Goal: Task Accomplishment & Management: Manage account settings

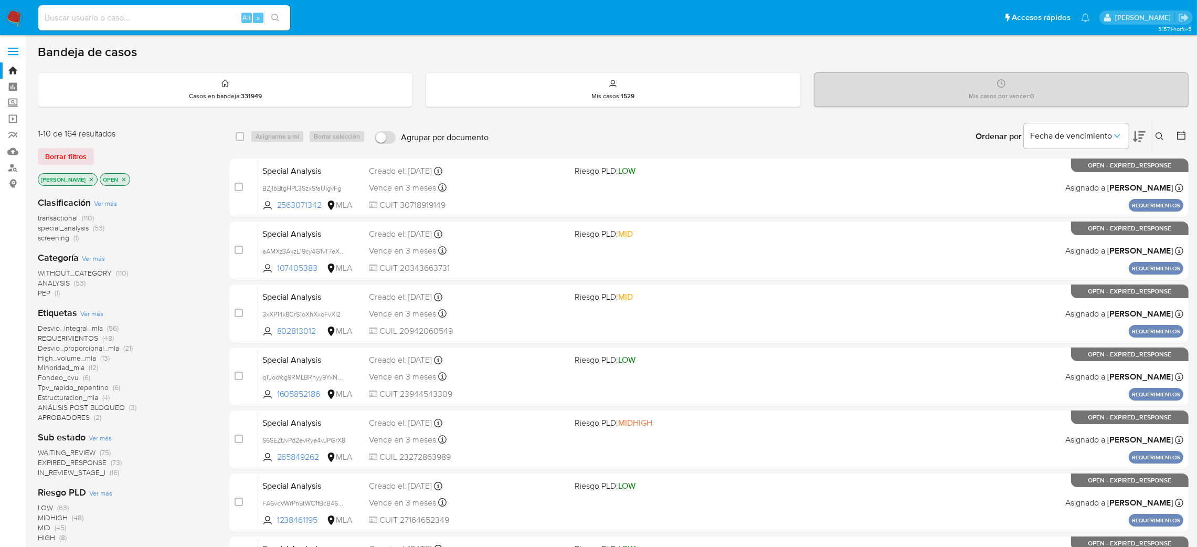
click at [209, 16] on input at bounding box center [164, 18] width 252 height 14
paste input "Ar5F4J3Y0jq3WN9ormYrhHh0"
type input "Ar5F4J3Y0jq3WN9ormYrhHh0"
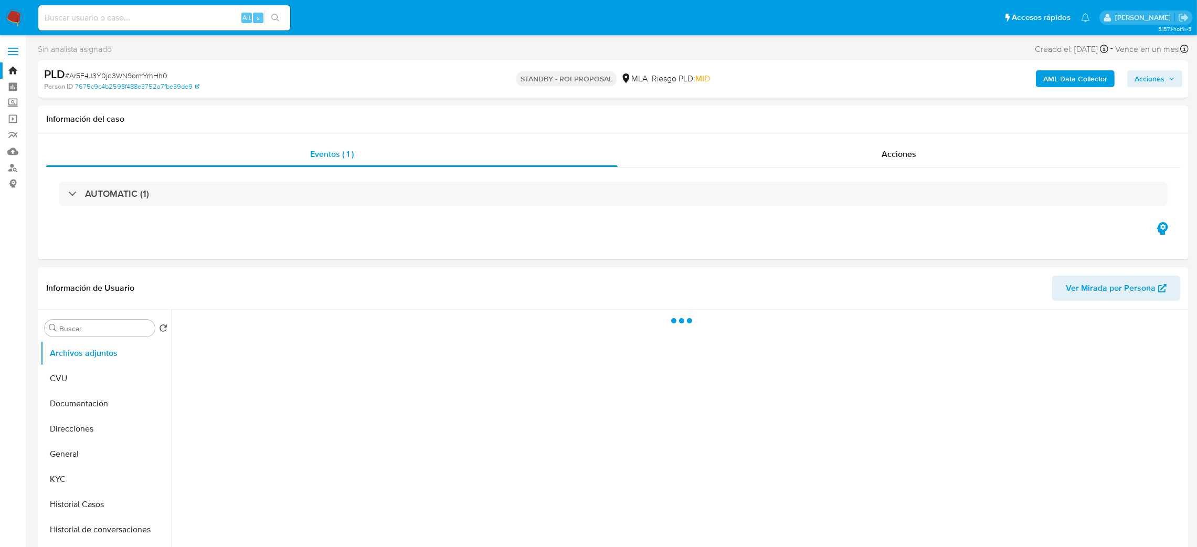
select select "10"
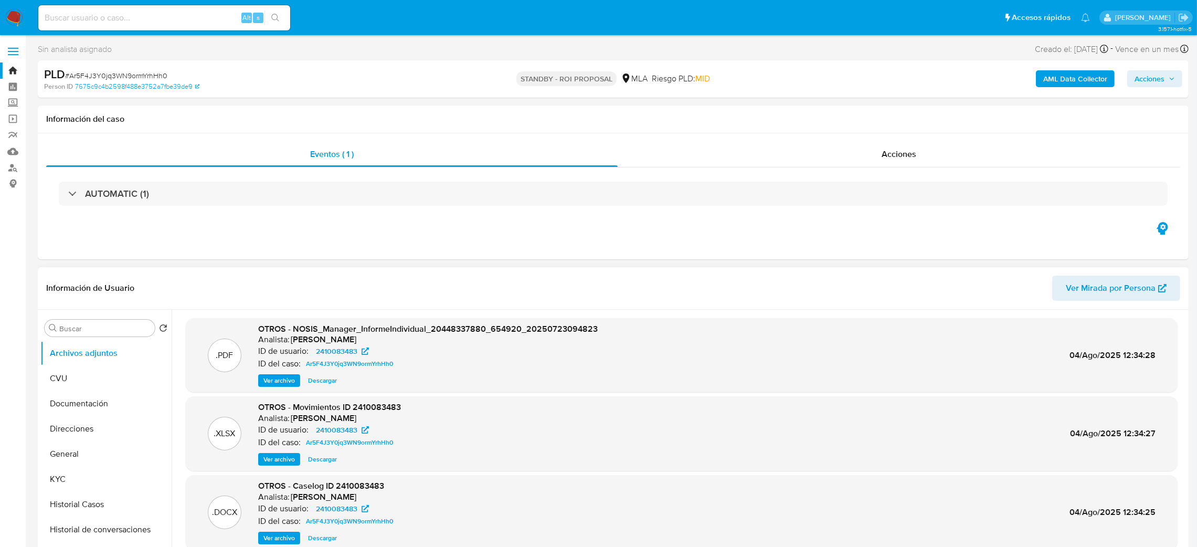
click at [269, 364] on span "Ver archivo" at bounding box center [278, 538] width 31 height 10
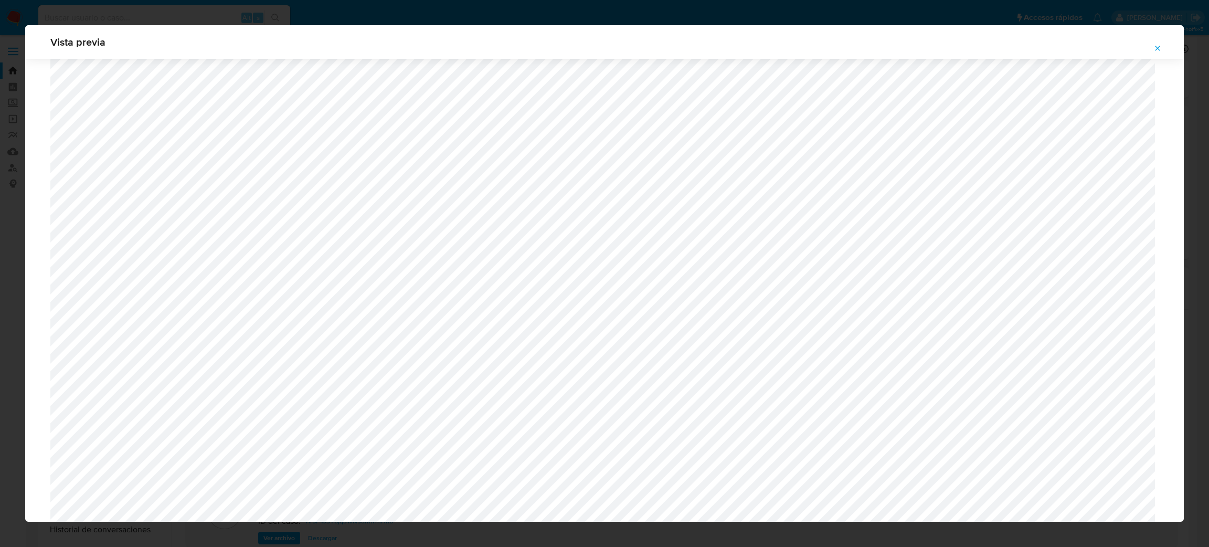
scroll to position [372, 0]
click at [805, 46] on icon "Attachment preview" at bounding box center [1157, 48] width 8 height 8
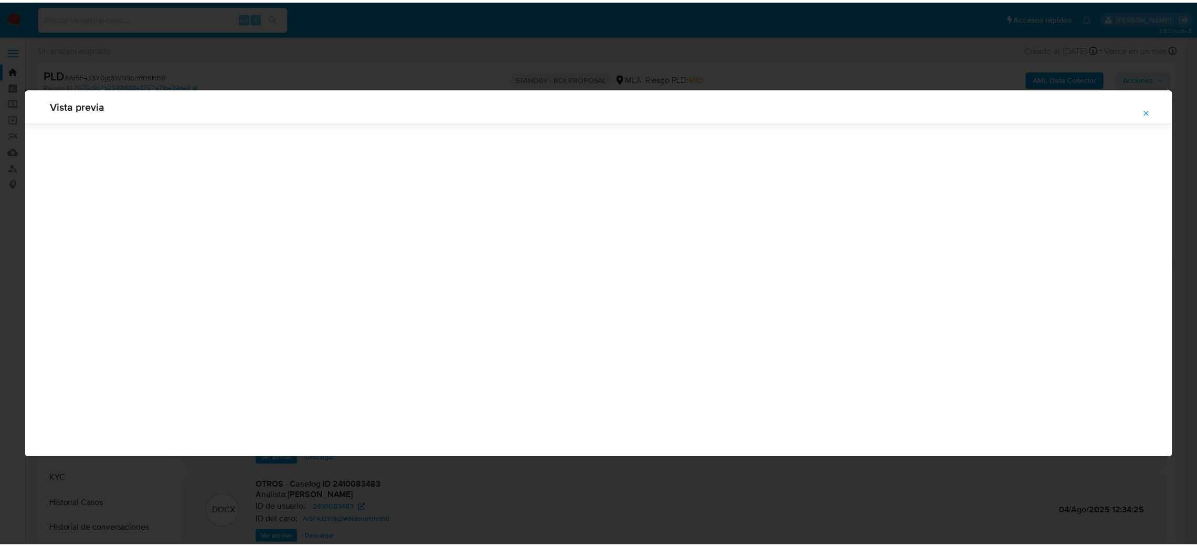
scroll to position [0, 0]
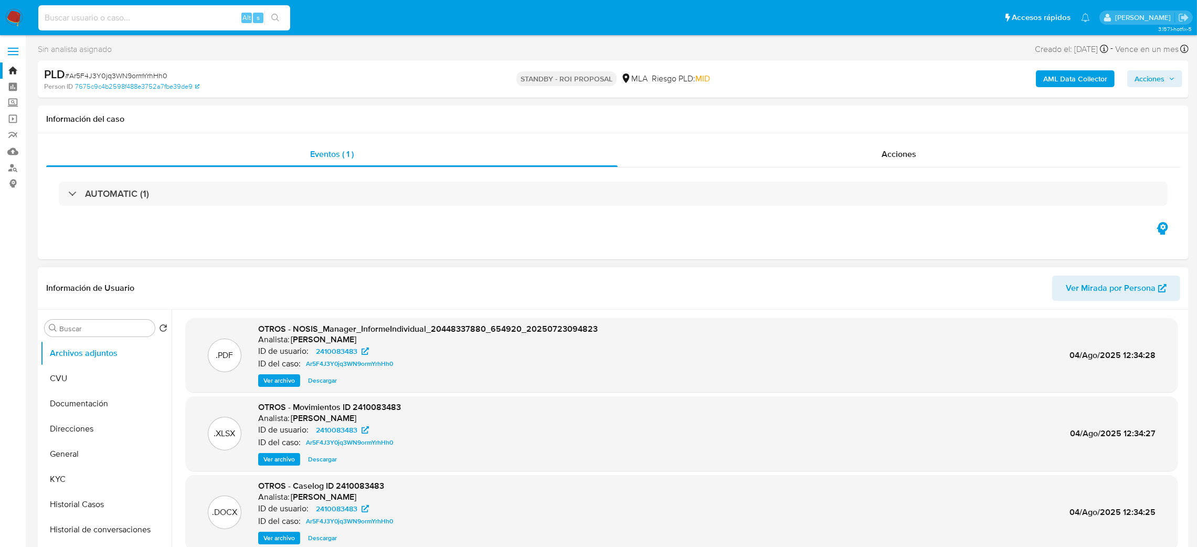
click at [163, 19] on input at bounding box center [164, 18] width 252 height 14
paste input "ac8TLU90qEjsjPvVS1EO48yA"
type input "ac8TLU90qEjsjPvVS1EO48yA"
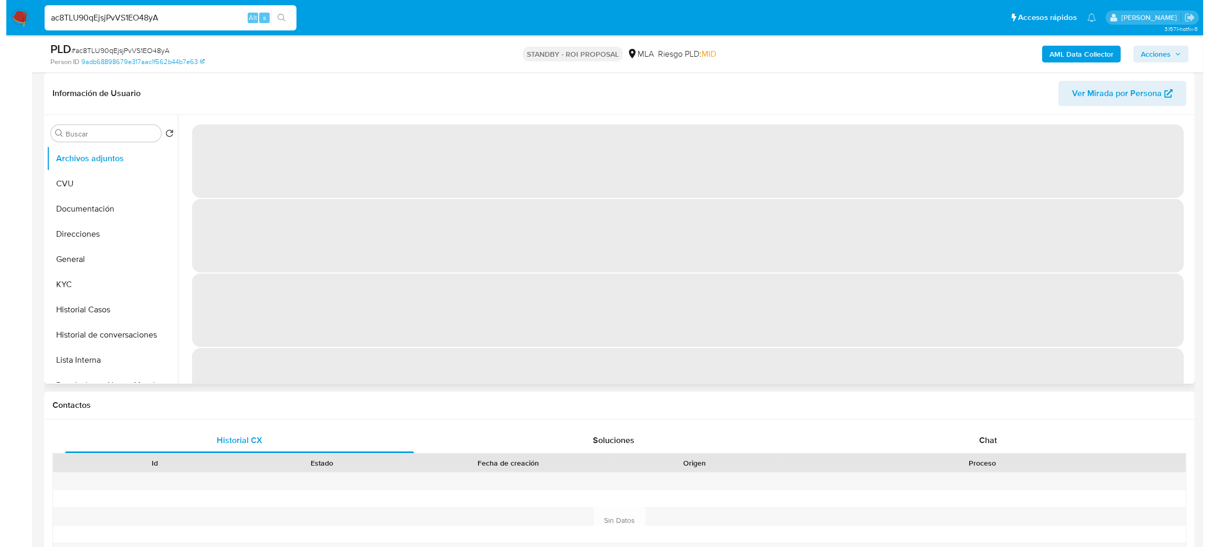
scroll to position [79, 0]
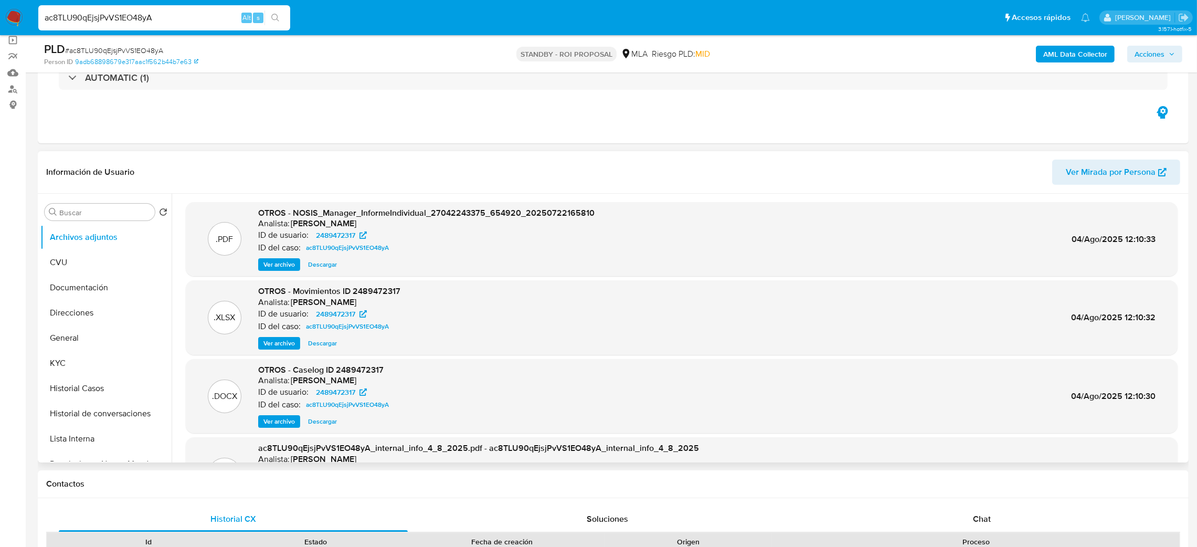
select select "10"
click at [269, 364] on span "Ver archivo" at bounding box center [278, 421] width 31 height 10
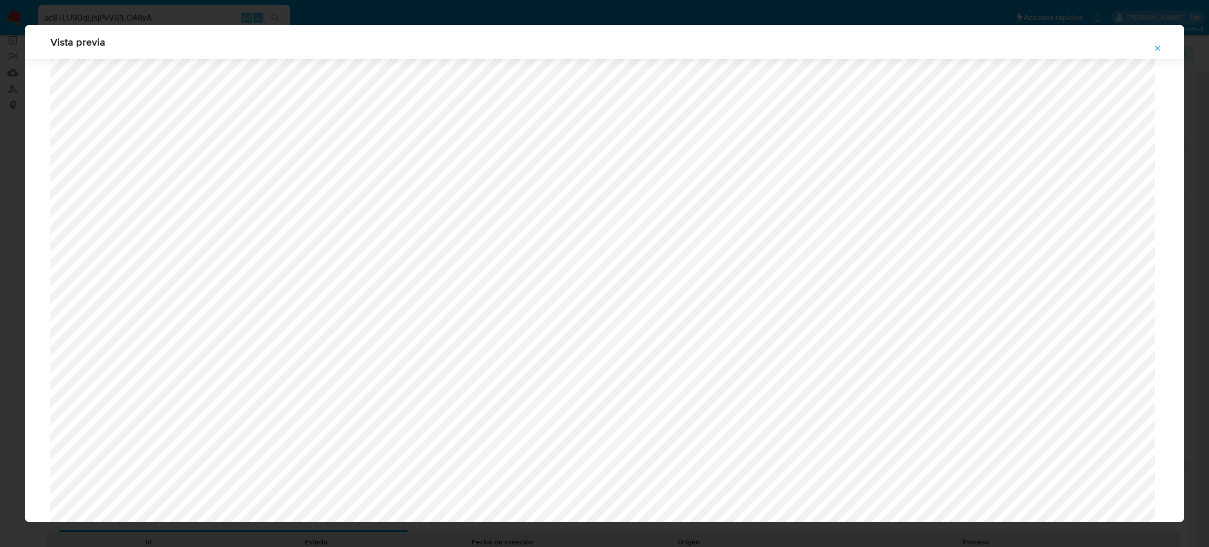
scroll to position [432, 0]
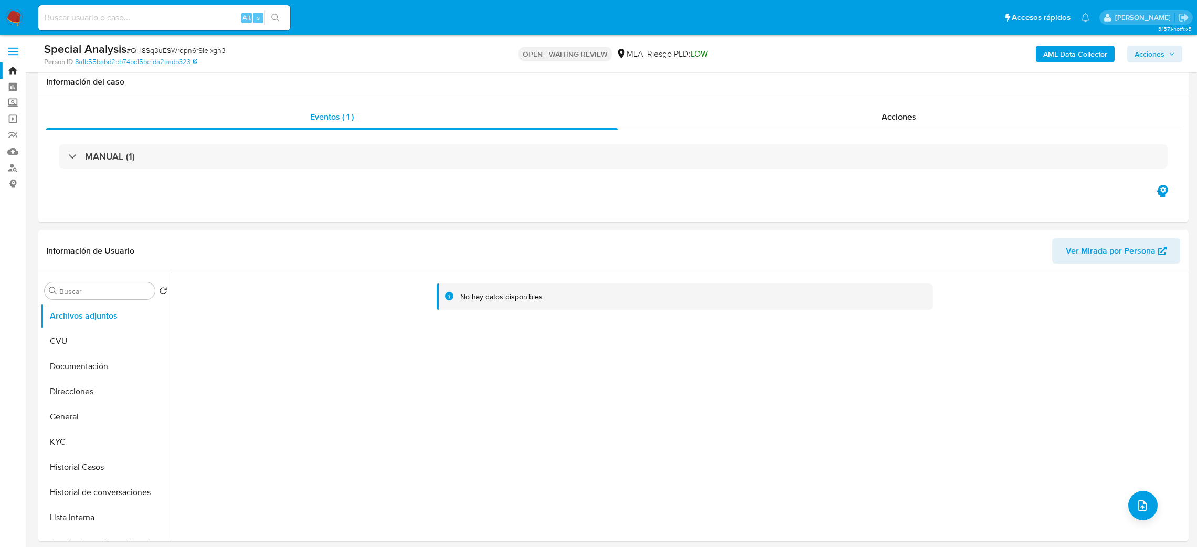
scroll to position [1102, 0]
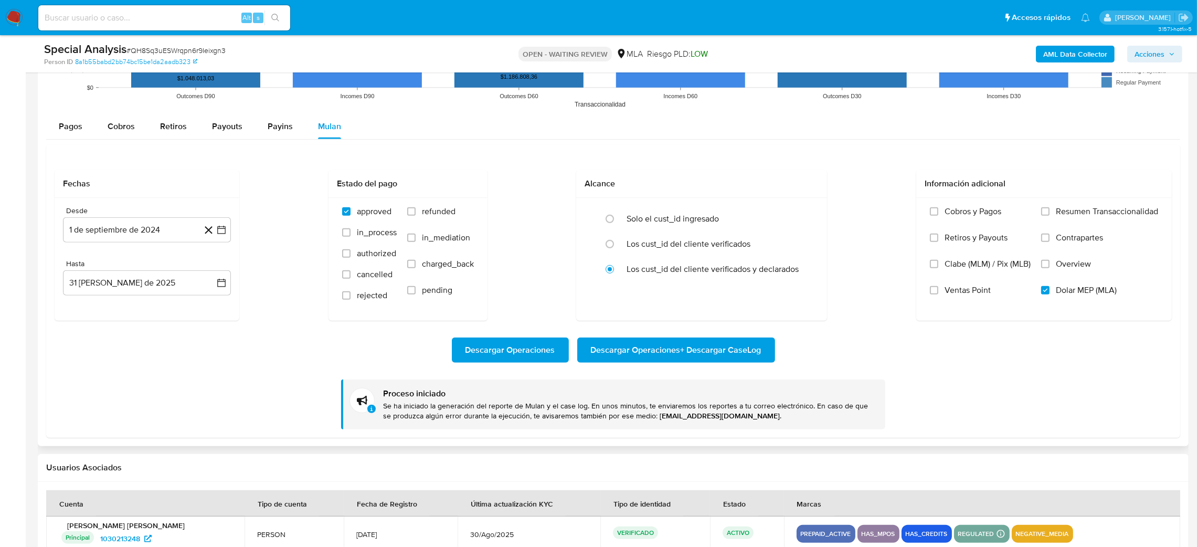
click at [705, 349] on span "Descargar Operaciones + Descargar CaseLog" at bounding box center [676, 349] width 171 height 23
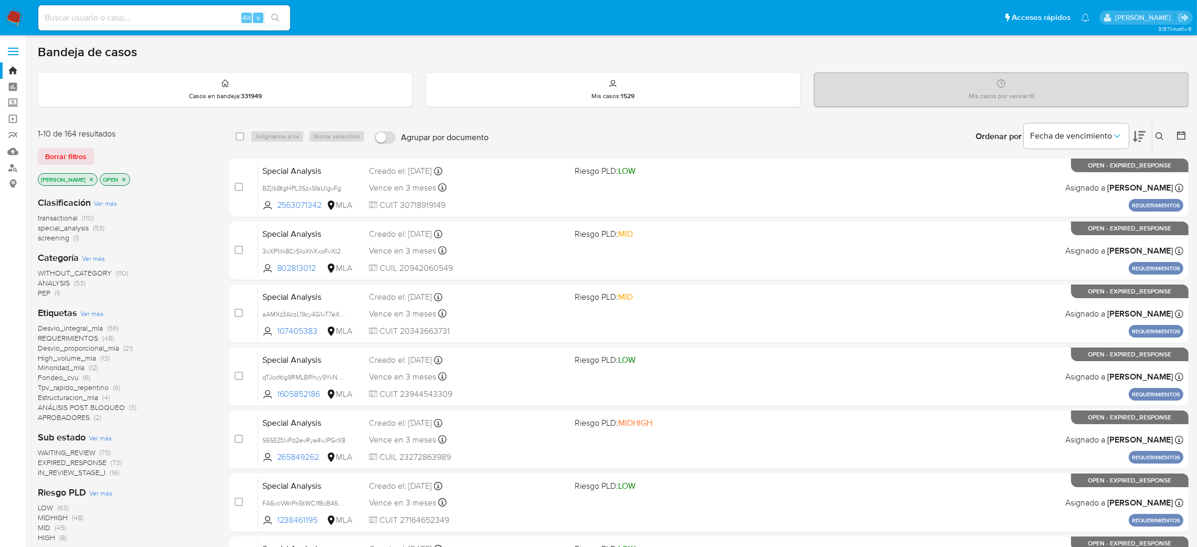
click at [180, 15] on input at bounding box center [164, 18] width 252 height 14
paste input "134467670"
type input "134467670"
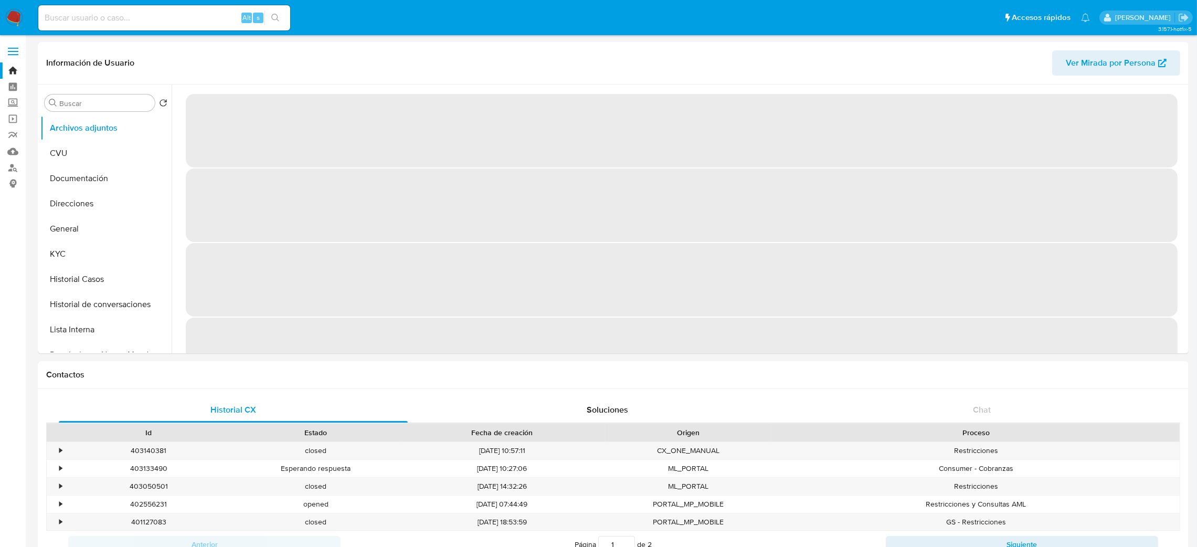
select select "10"
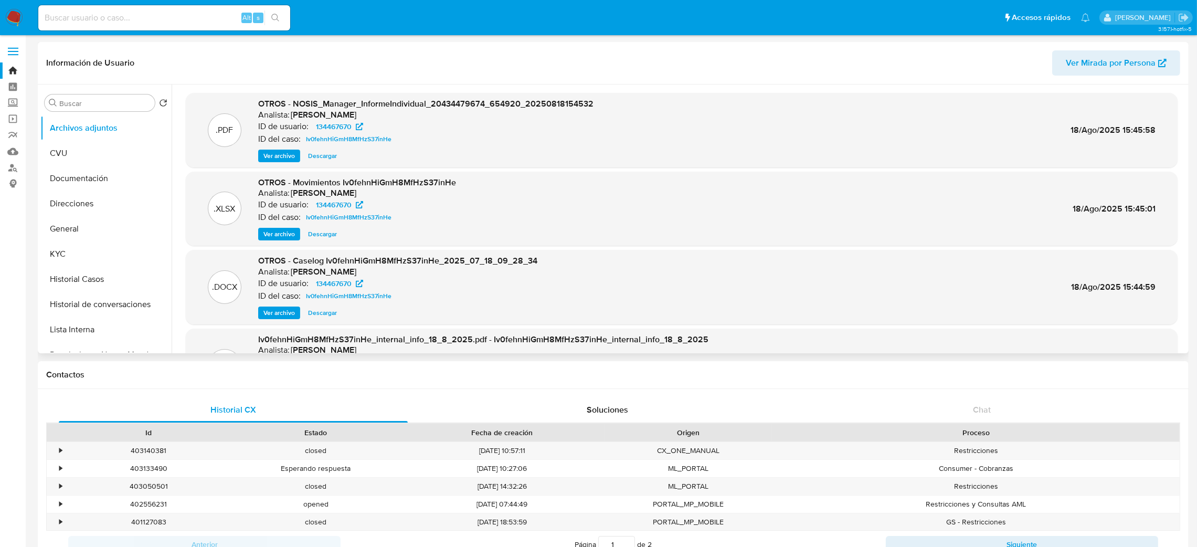
click at [263, 316] on span "Ver archivo" at bounding box center [278, 312] width 31 height 10
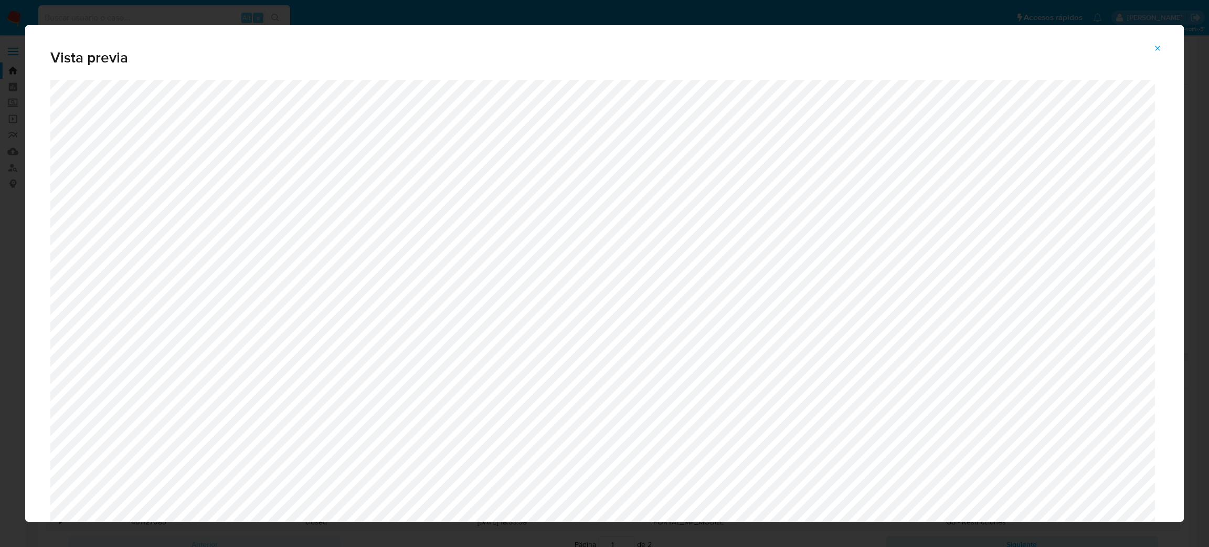
drag, startPoint x: 748, startPoint y: 10, endPoint x: 1152, endPoint y: 59, distance: 406.4
click at [1156, 42] on span "Attachment preview" at bounding box center [1157, 48] width 8 height 15
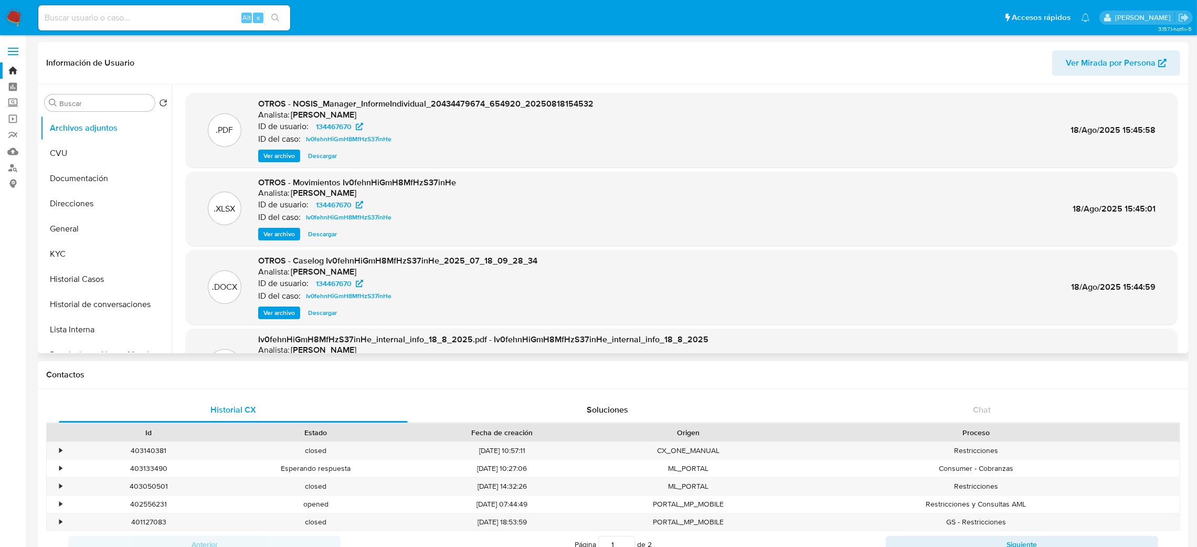
click at [68, 226] on button "General" at bounding box center [101, 228] width 123 height 25
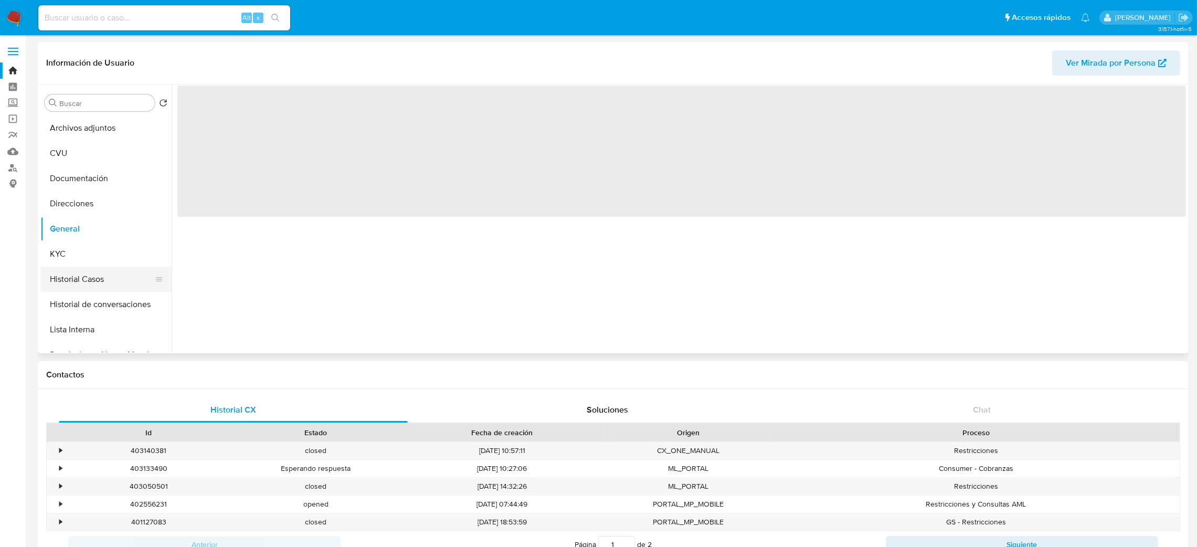
click at [84, 289] on button "Historial Casos" at bounding box center [101, 279] width 123 height 25
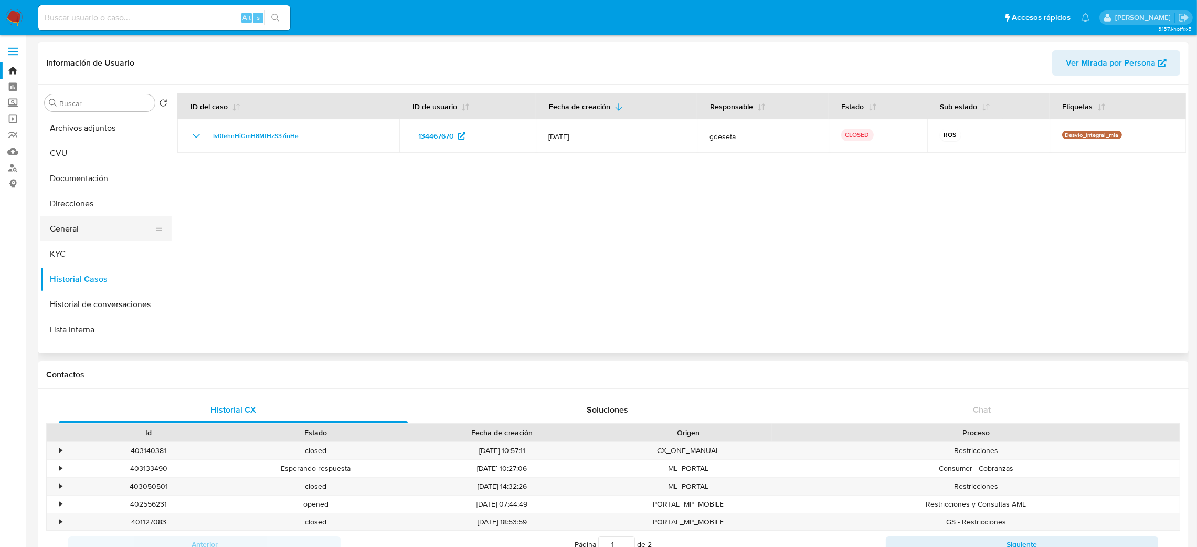
click at [81, 228] on button "General" at bounding box center [101, 228] width 123 height 25
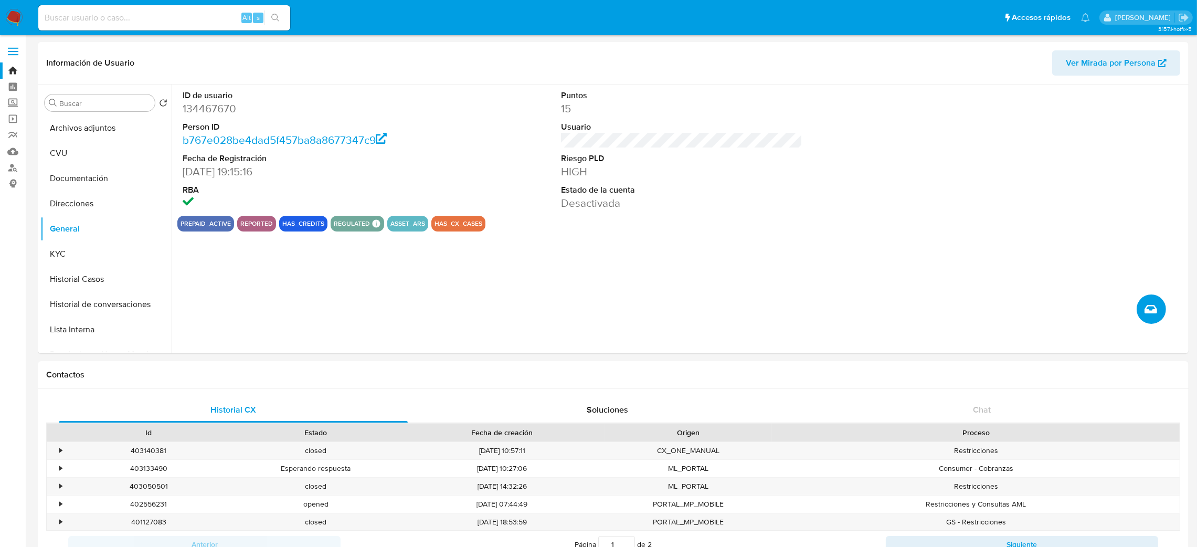
click at [1152, 310] on icon "Crear caso manual" at bounding box center [1150, 309] width 13 height 13
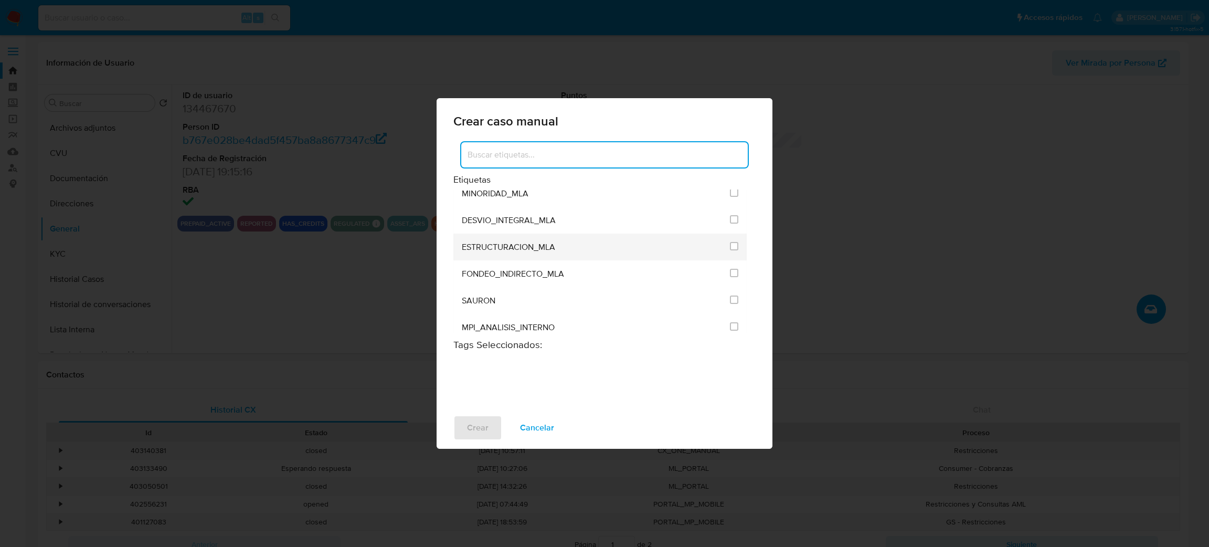
scroll to position [2124, 0]
click at [730, 249] on input "3249" at bounding box center [734, 245] width 8 height 8
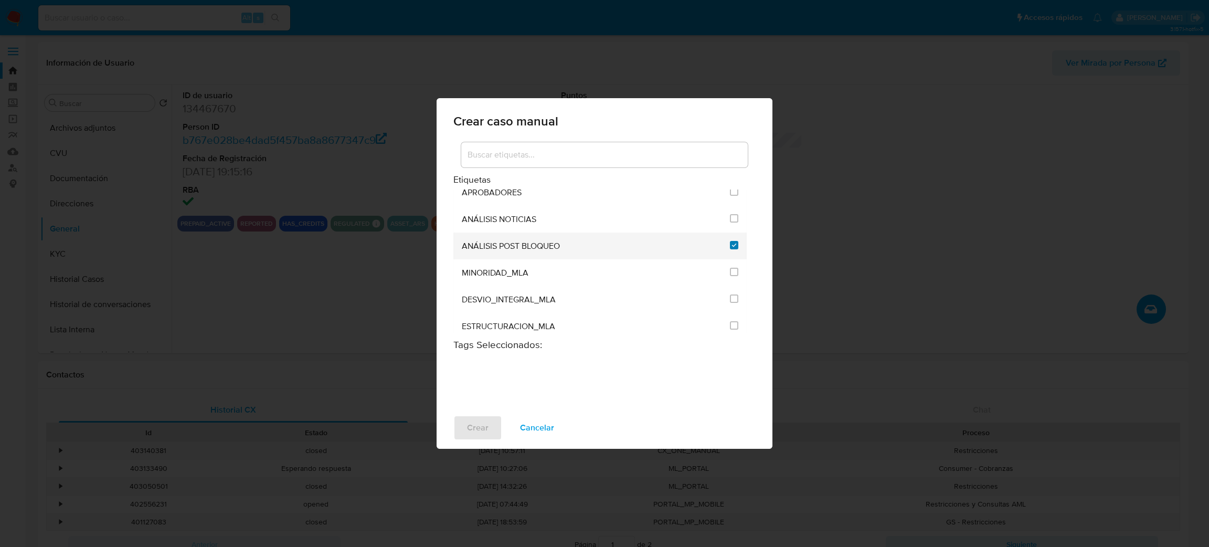
checkbox input "true"
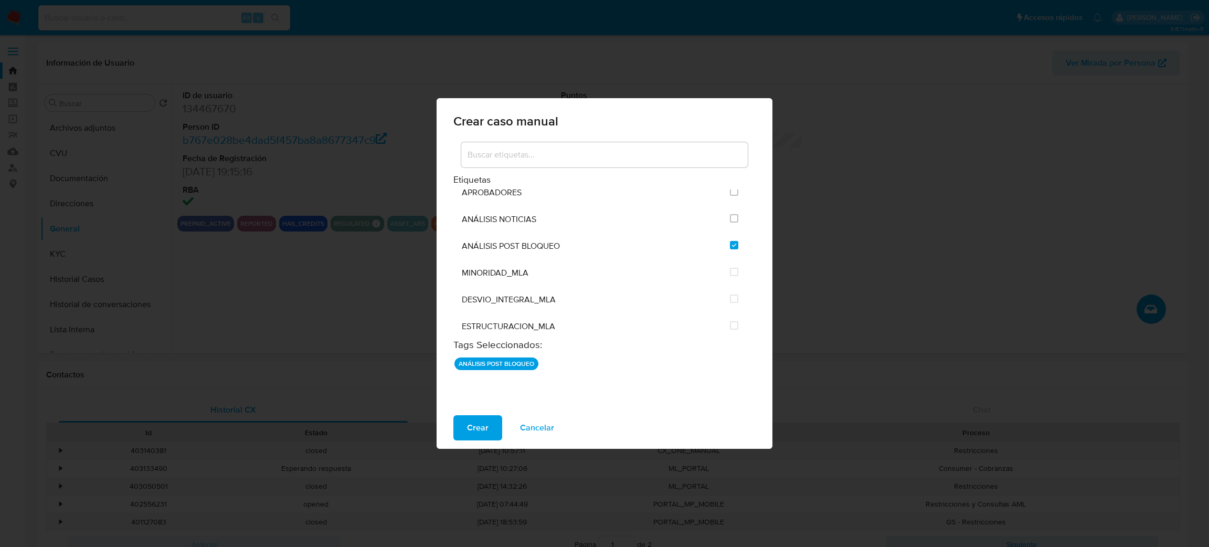
click at [462, 443] on div "Crear Cancelar" at bounding box center [605, 428] width 336 height 42
click at [470, 426] on span "Crear" at bounding box center [478, 427] width 22 height 23
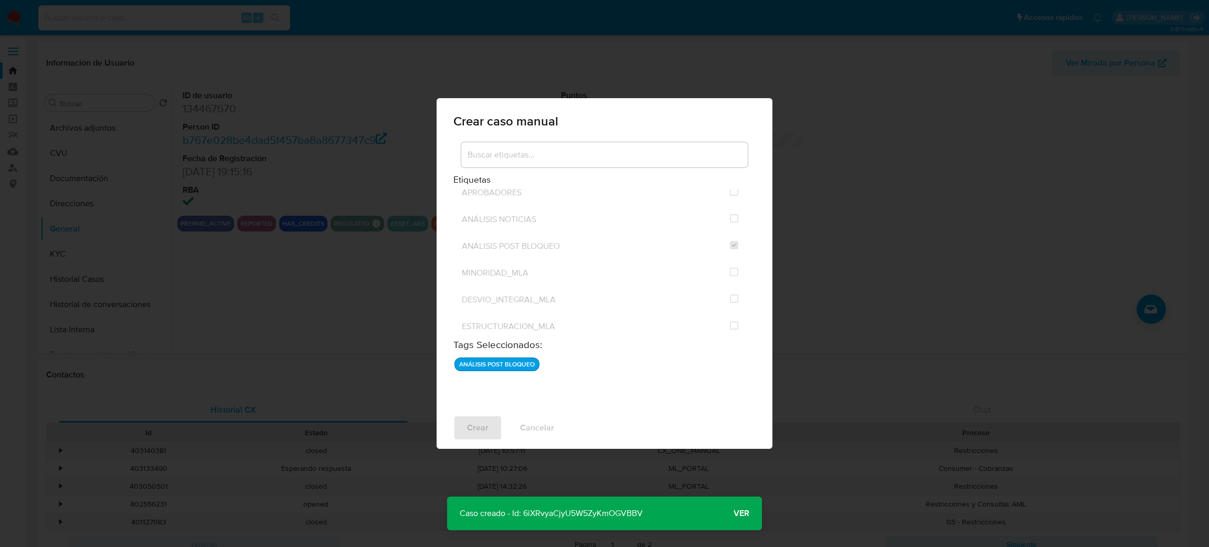
click at [743, 513] on span "Ver" at bounding box center [742, 513] width 16 height 0
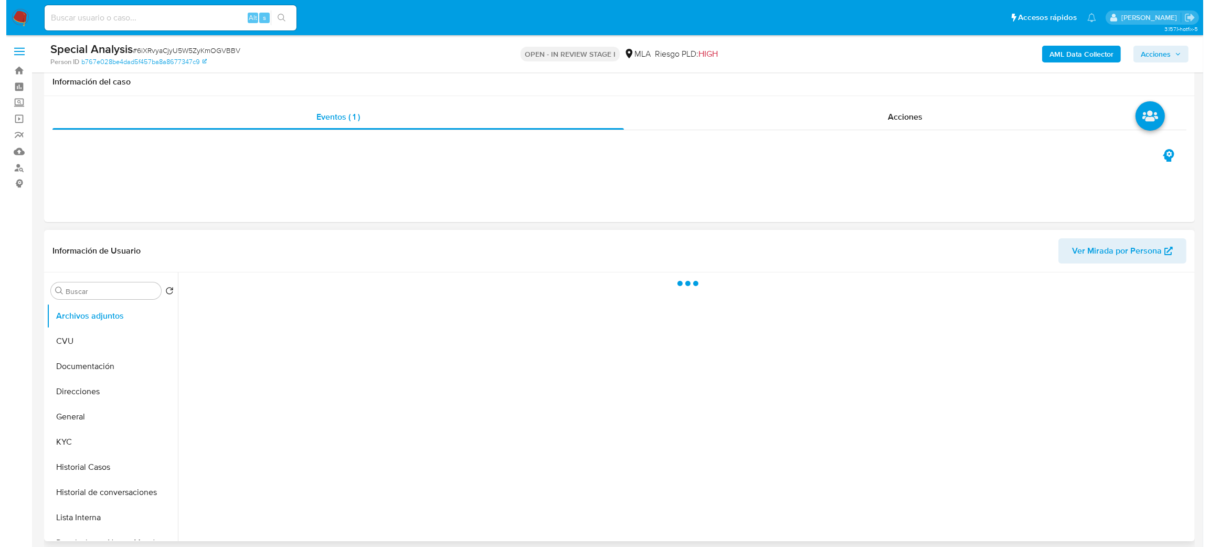
scroll to position [79, 0]
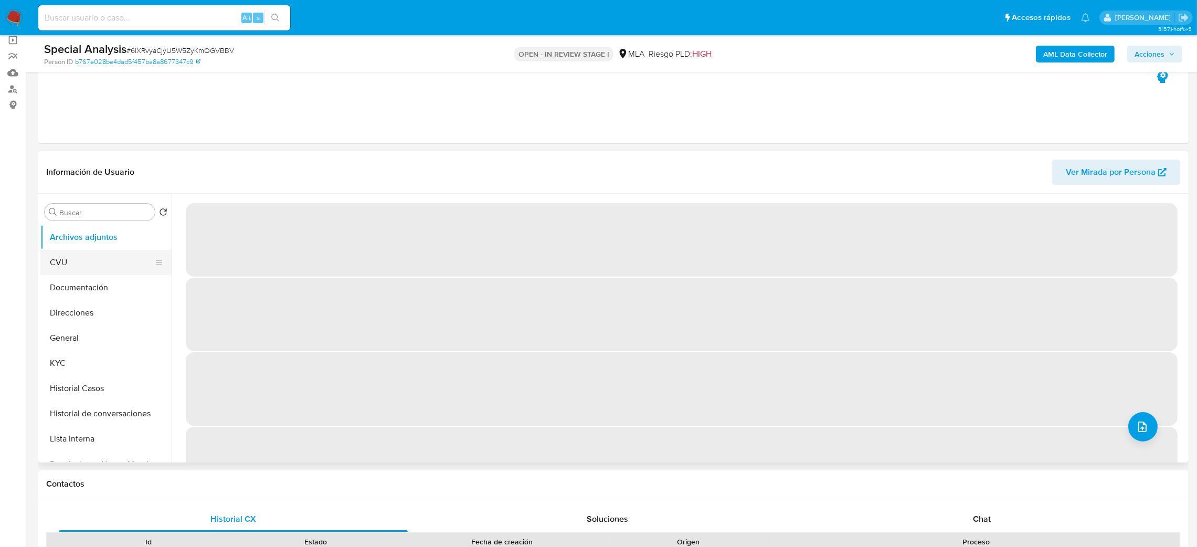
select select "10"
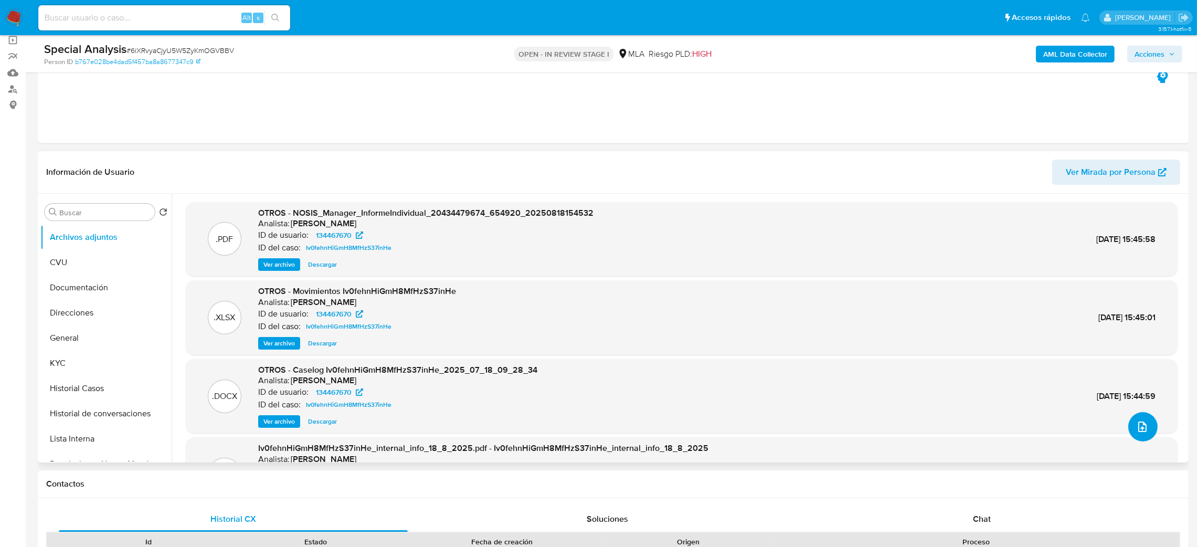
click at [1142, 428] on icon "upload-file" at bounding box center [1142, 426] width 8 height 10
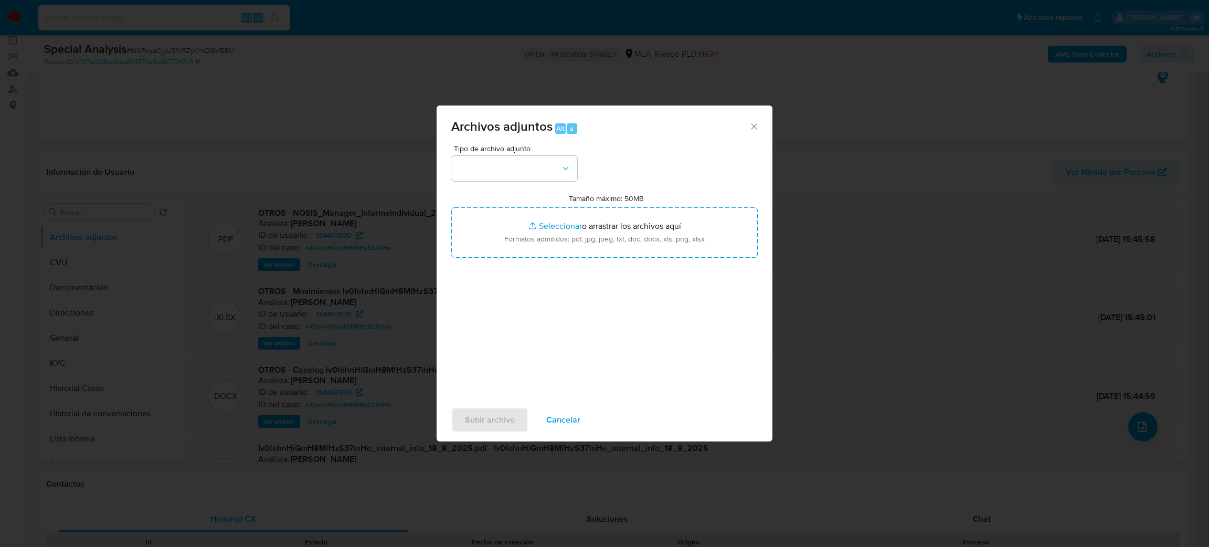
click at [489, 181] on div "Tipo de archivo adjunto Tamaño máximo: 50MB Seleccionar archivos Seleccionar o …" at bounding box center [604, 269] width 306 height 248
drag, startPoint x: 494, startPoint y: 158, endPoint x: 493, endPoint y: 176, distance: 17.3
click at [494, 157] on button "button" at bounding box center [514, 168] width 126 height 25
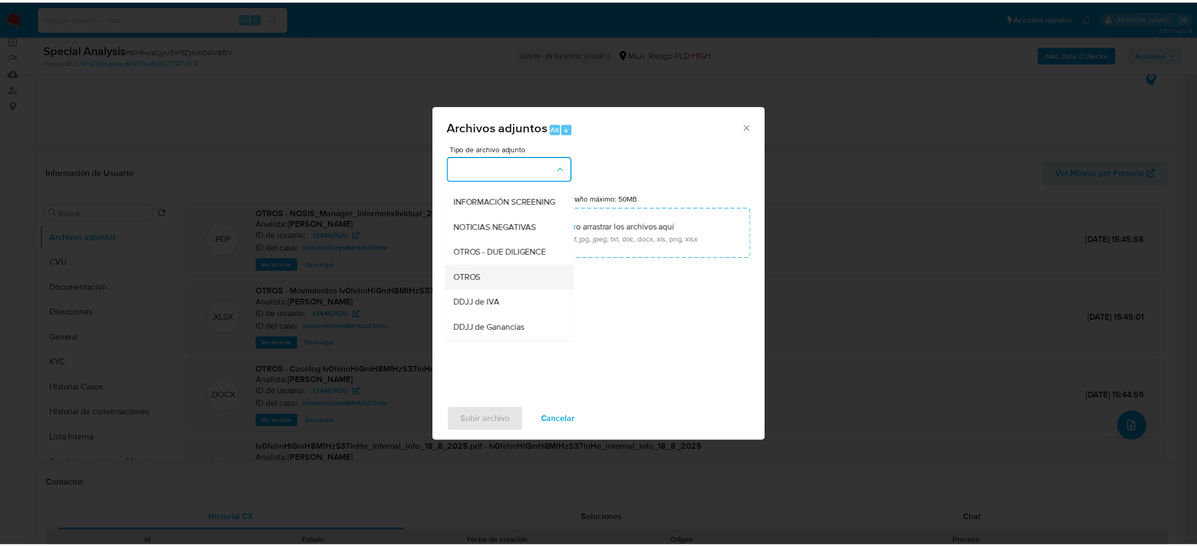
scroll to position [157, 0]
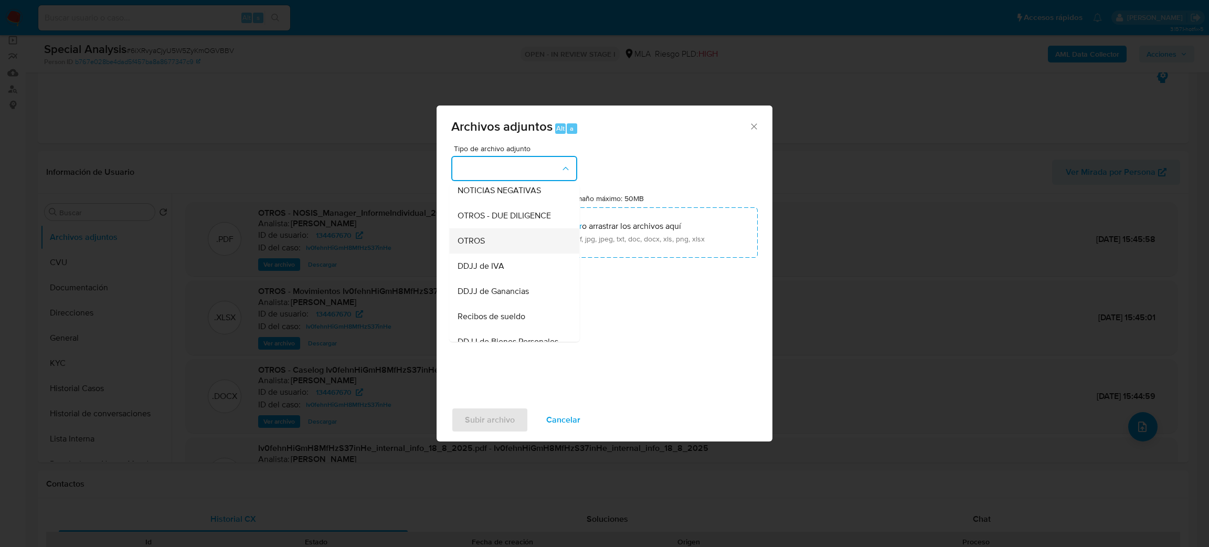
click at [483, 246] on span "OTROS" at bounding box center [471, 241] width 27 height 10
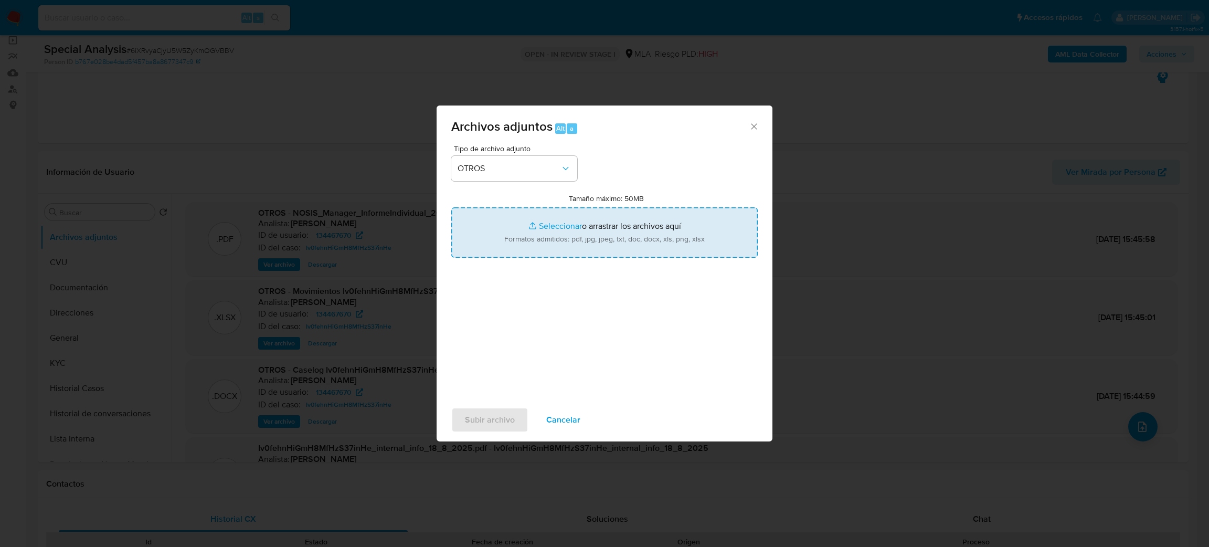
click at [606, 238] on input "Tamaño máximo: 50MB Seleccionar archivos" at bounding box center [604, 232] width 306 height 50
type input "C:\fakepath\CERTIFICACION DE INGRESOS MAURO SIVERINO.pdf"
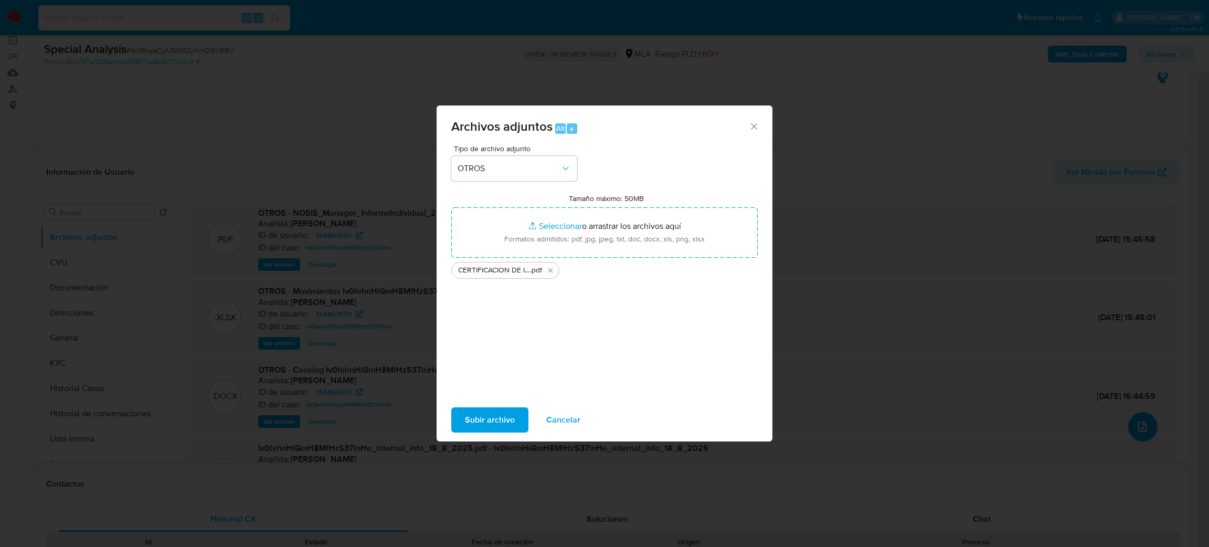
click at [488, 426] on span "Subir archivo" at bounding box center [490, 419] width 50 height 23
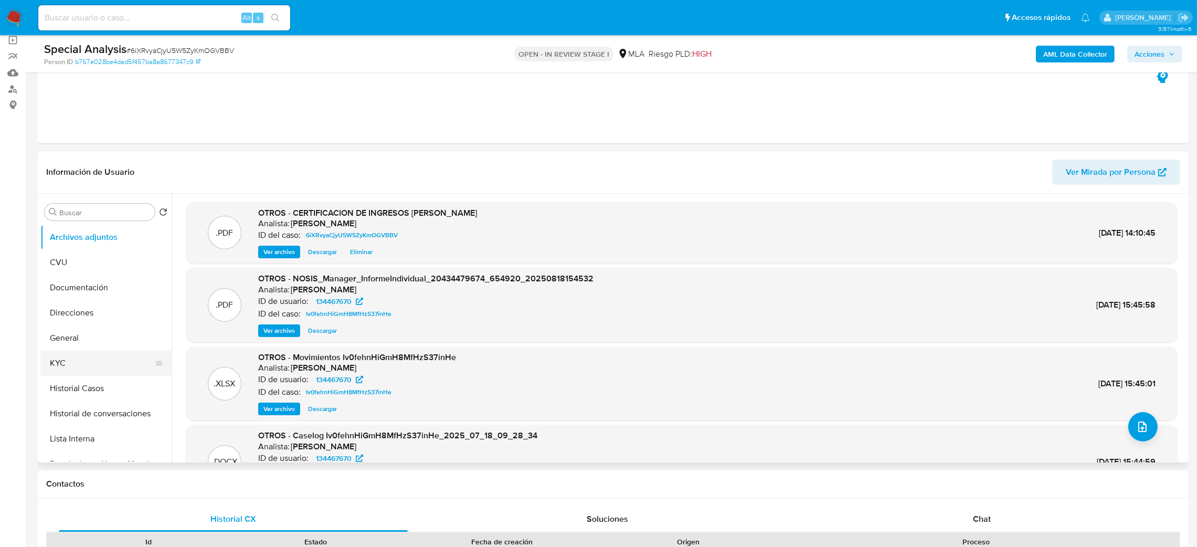
click at [66, 366] on button "KYC" at bounding box center [101, 362] width 123 height 25
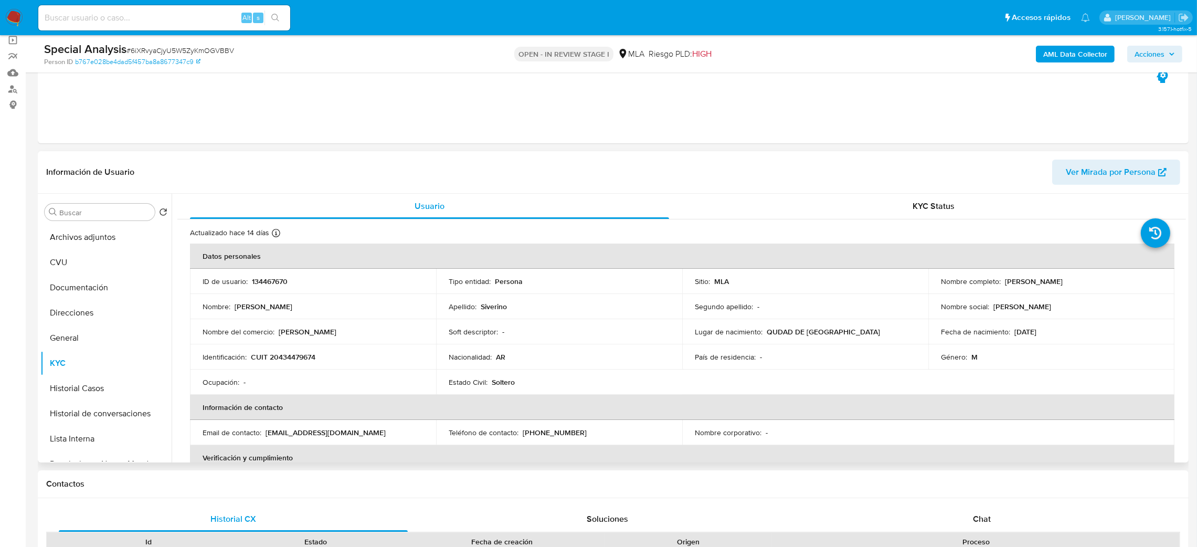
drag, startPoint x: 1003, startPoint y: 283, endPoint x: 1086, endPoint y: 283, distance: 82.9
click at [1086, 283] on div "Nombre completo : Mauro José Siverino" at bounding box center [1051, 281] width 221 height 9
copy p "[PERSON_NAME]"
click at [282, 357] on p "CUIT 20434479674" at bounding box center [283, 356] width 65 height 9
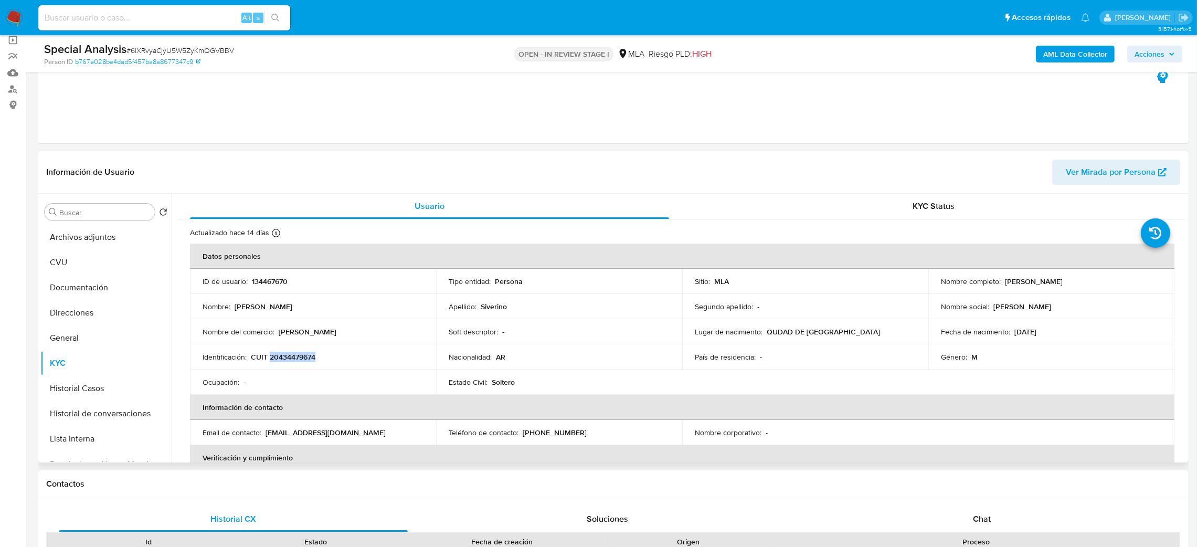
copy p "20434479674"
click at [102, 237] on button "Archivos adjuntos" at bounding box center [101, 237] width 123 height 25
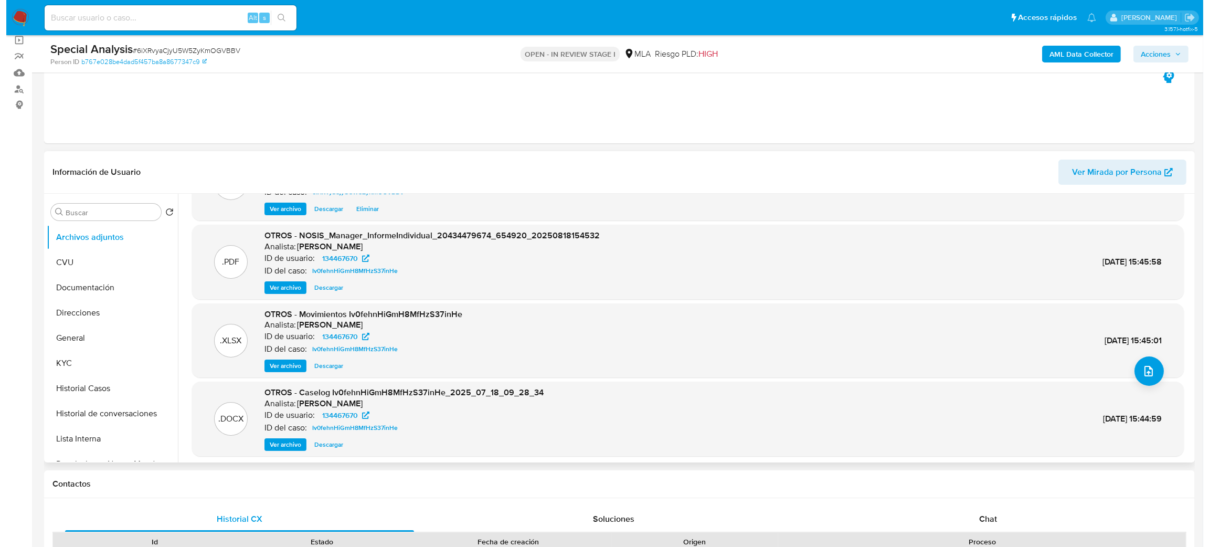
scroll to position [79, 0]
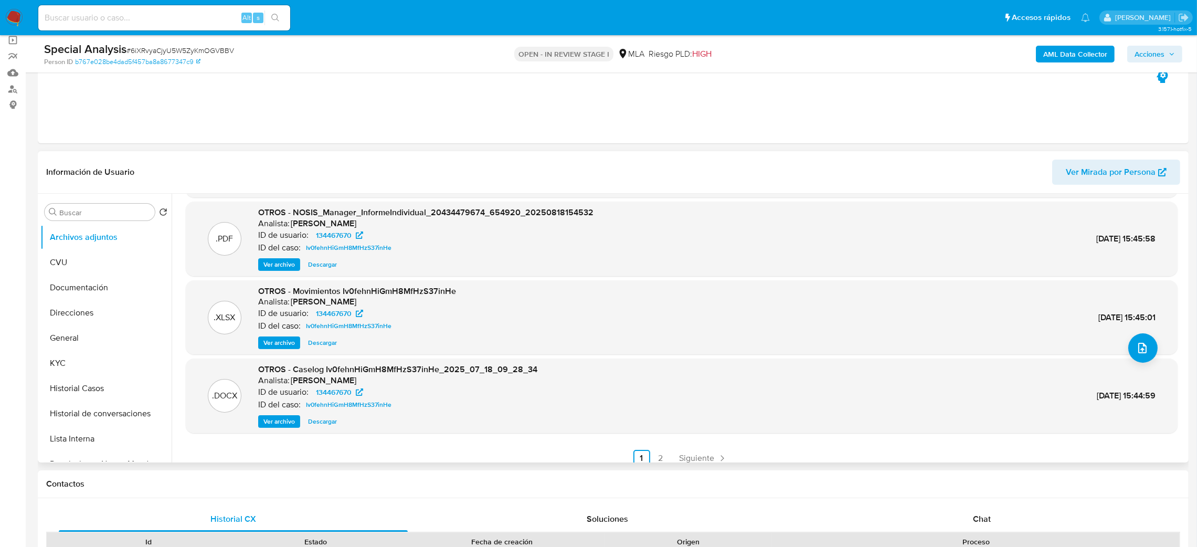
click at [269, 424] on span "Ver archivo" at bounding box center [278, 421] width 31 height 10
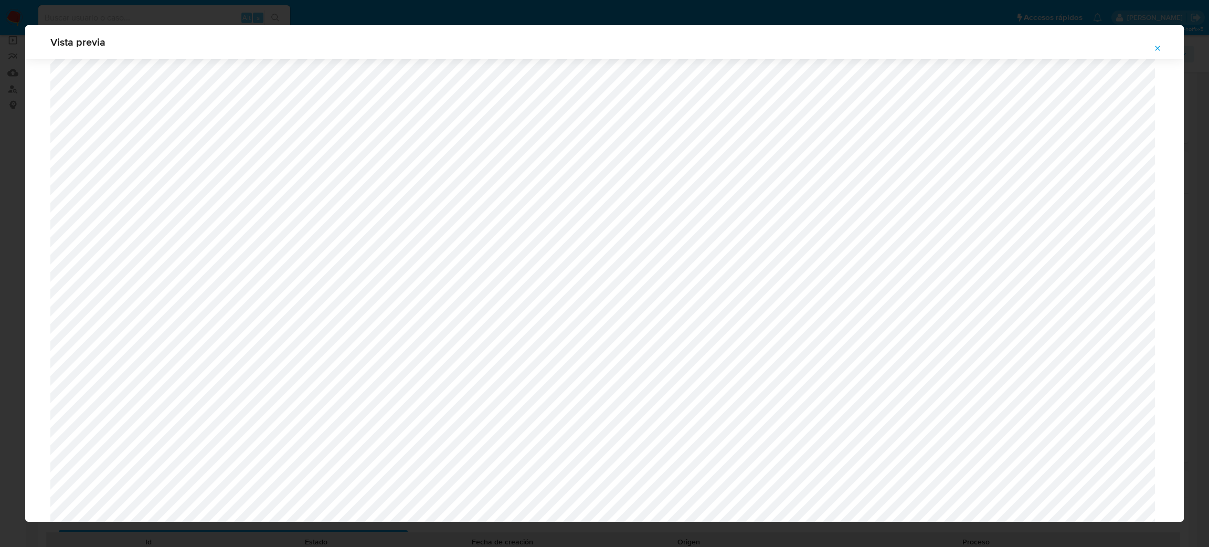
scroll to position [766, 0]
click at [1155, 45] on icon "Attachment preview" at bounding box center [1157, 48] width 8 height 8
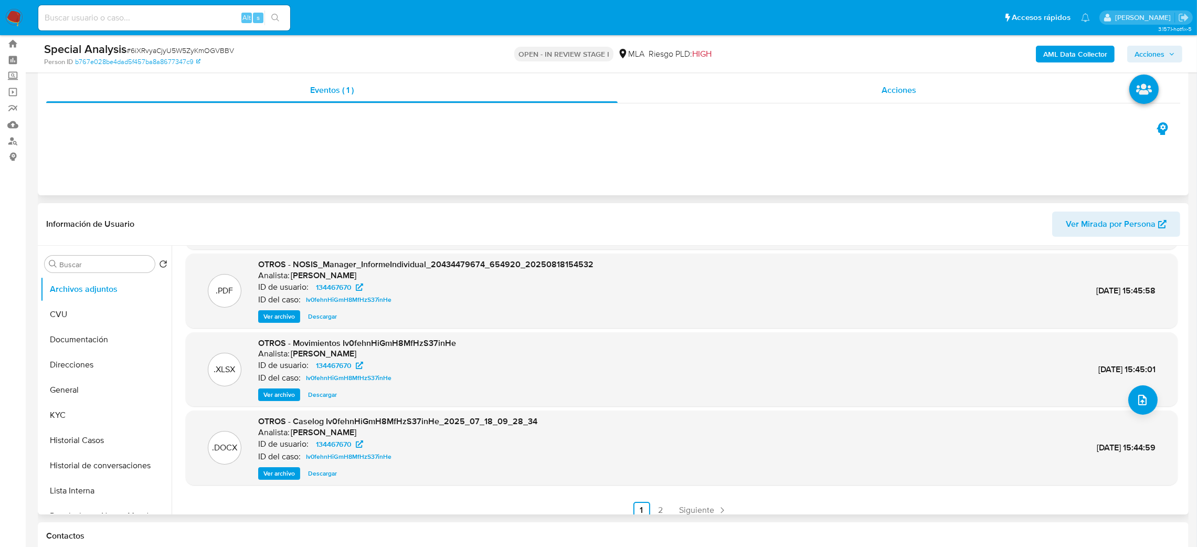
scroll to position [0, 0]
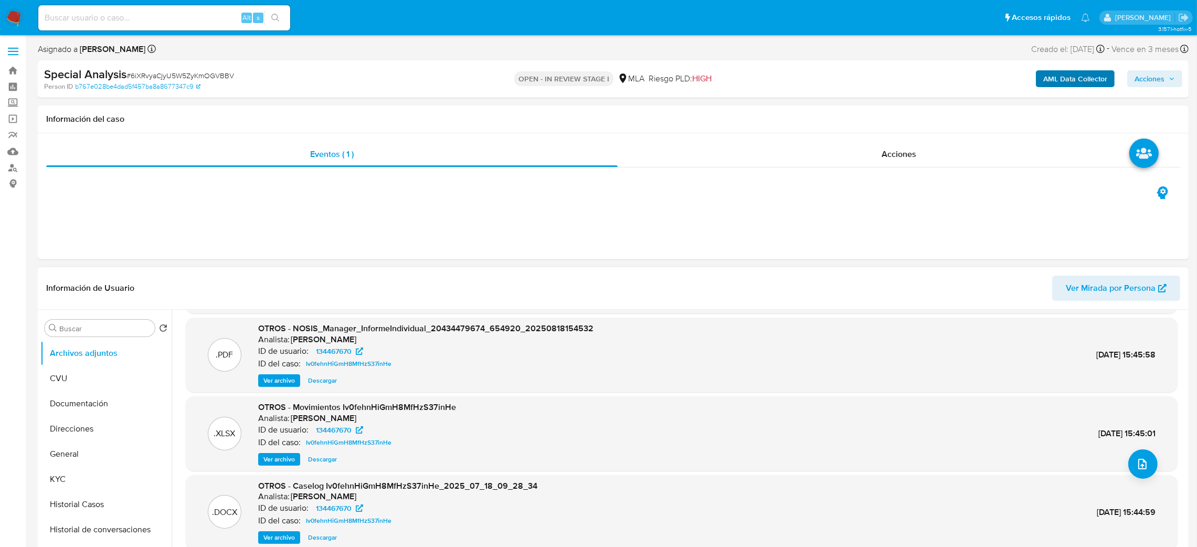
drag, startPoint x: 1161, startPoint y: 72, endPoint x: 1103, endPoint y: 84, distance: 59.1
click at [1161, 71] on span "Acciones" at bounding box center [1149, 78] width 30 height 17
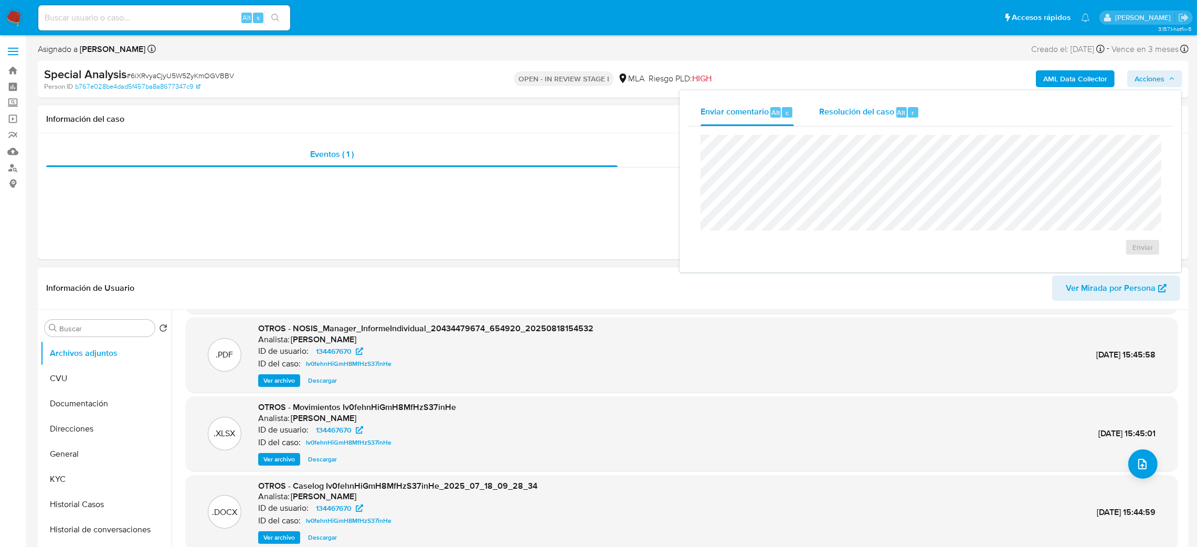
click at [867, 109] on span "Resolución del caso" at bounding box center [856, 112] width 75 height 12
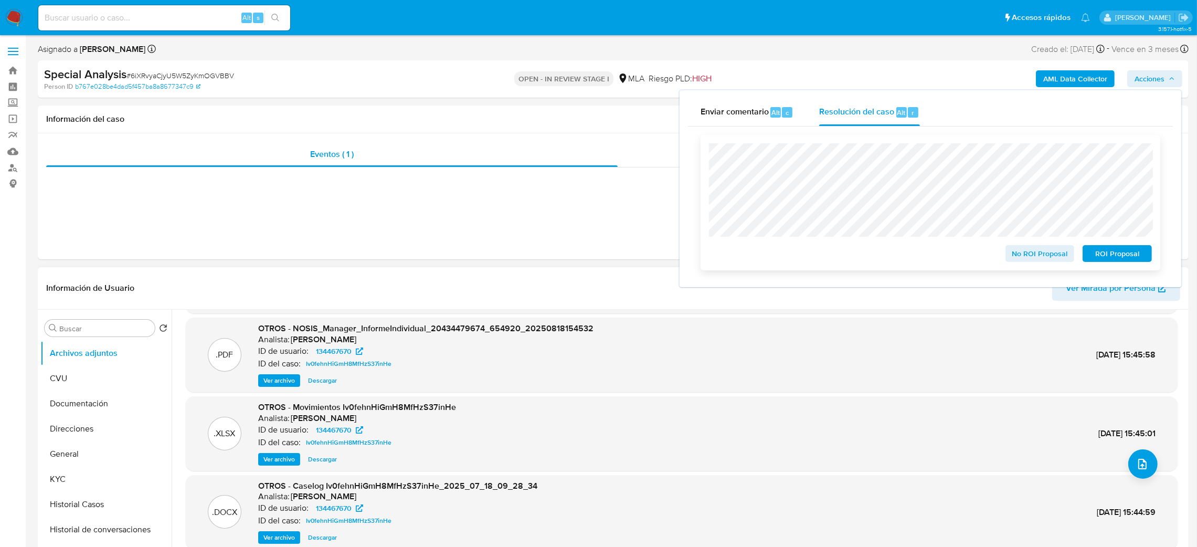
click at [1013, 251] on span "No ROI Proposal" at bounding box center [1040, 253] width 55 height 15
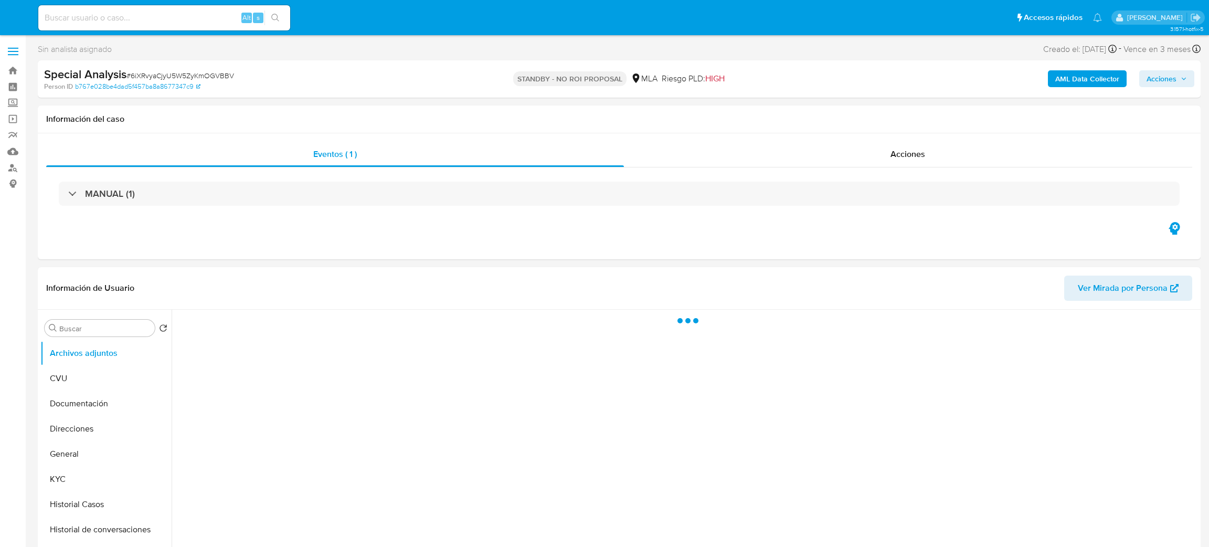
select select "10"
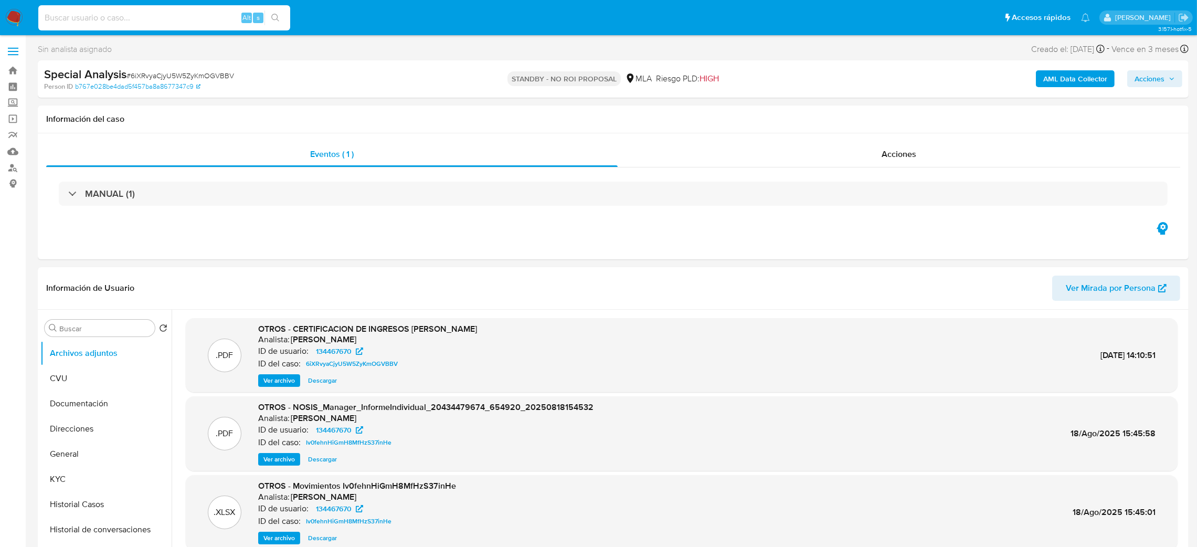
click at [152, 24] on input at bounding box center [164, 18] width 252 height 14
paste input "448374892"
type input "448374892"
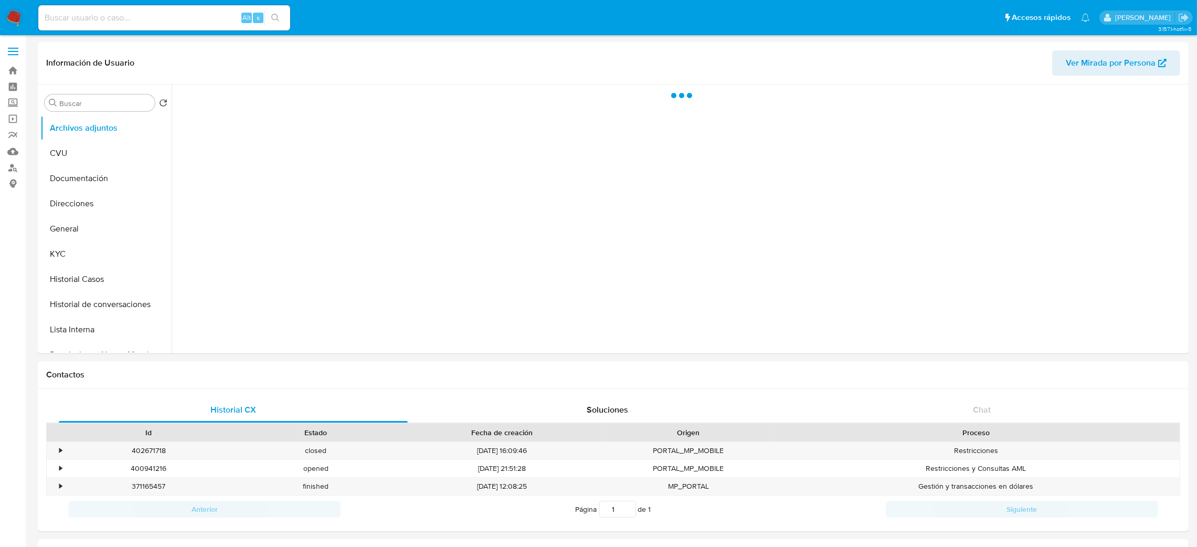
select select "10"
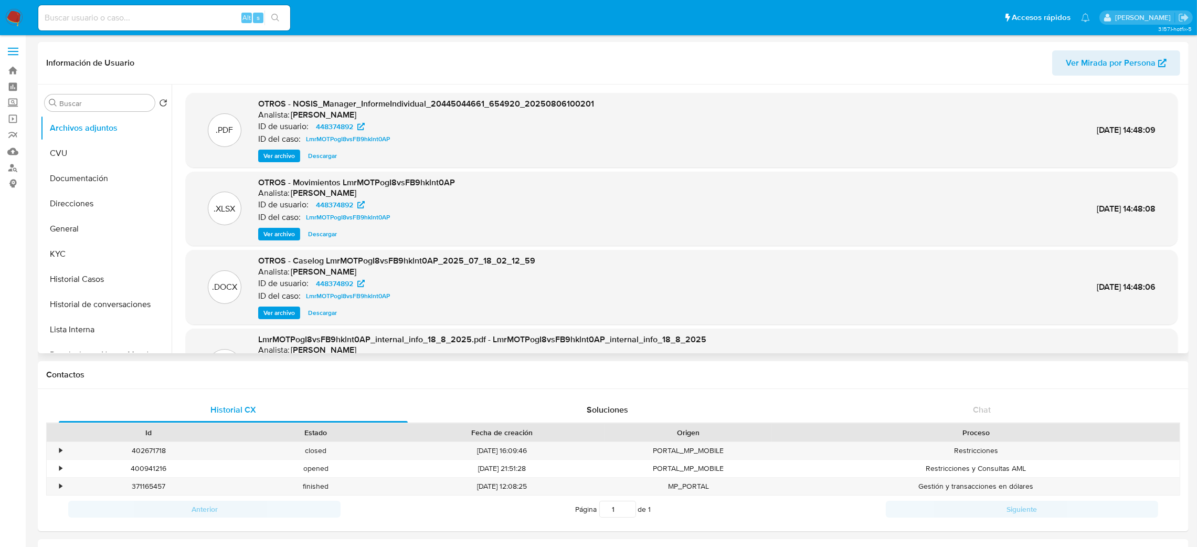
click at [270, 312] on span "Ver archivo" at bounding box center [278, 312] width 31 height 10
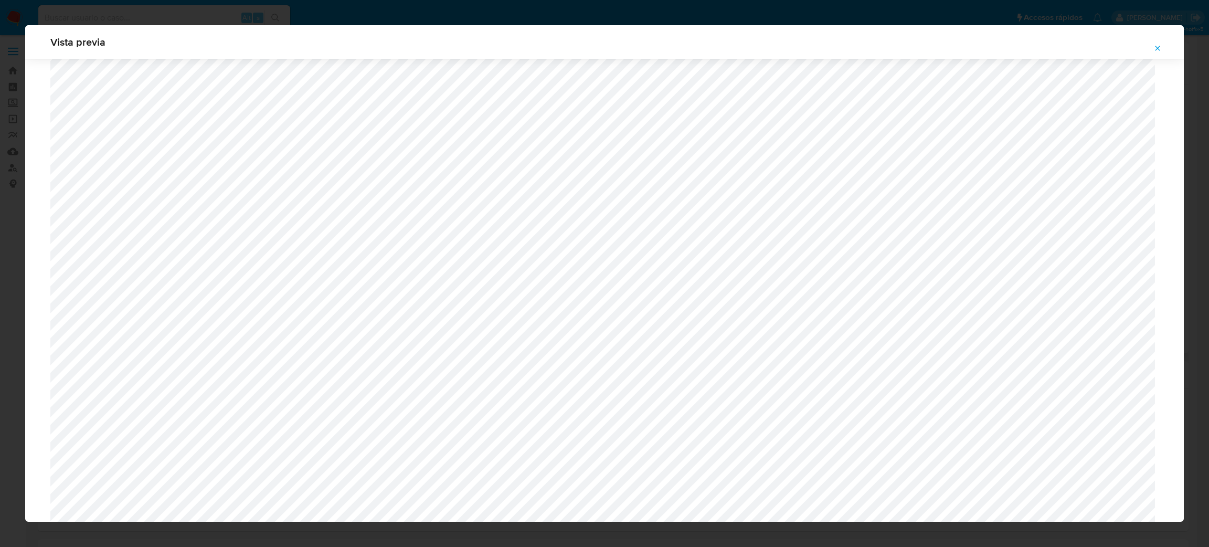
scroll to position [372, 0]
click at [1157, 45] on icon "Attachment preview" at bounding box center [1157, 48] width 8 height 8
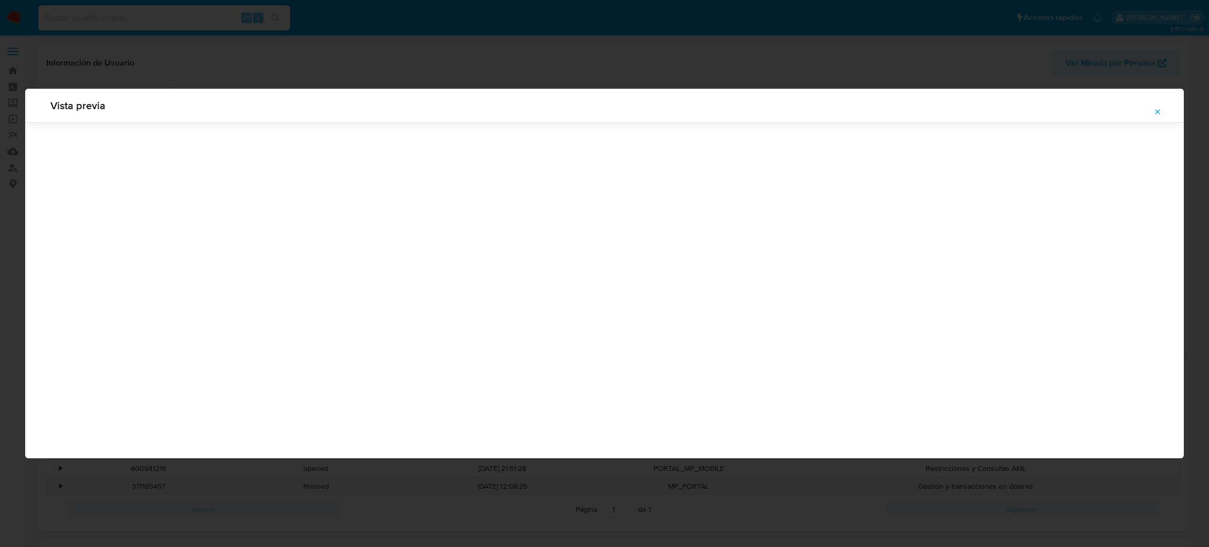
scroll to position [0, 0]
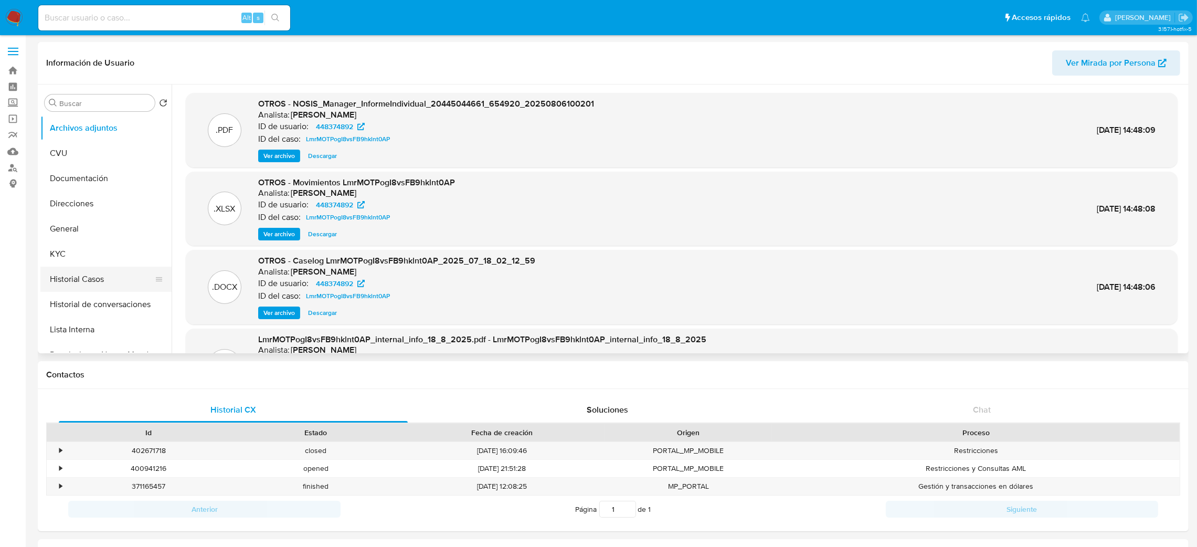
click at [78, 269] on button "Historial Casos" at bounding box center [101, 279] width 123 height 25
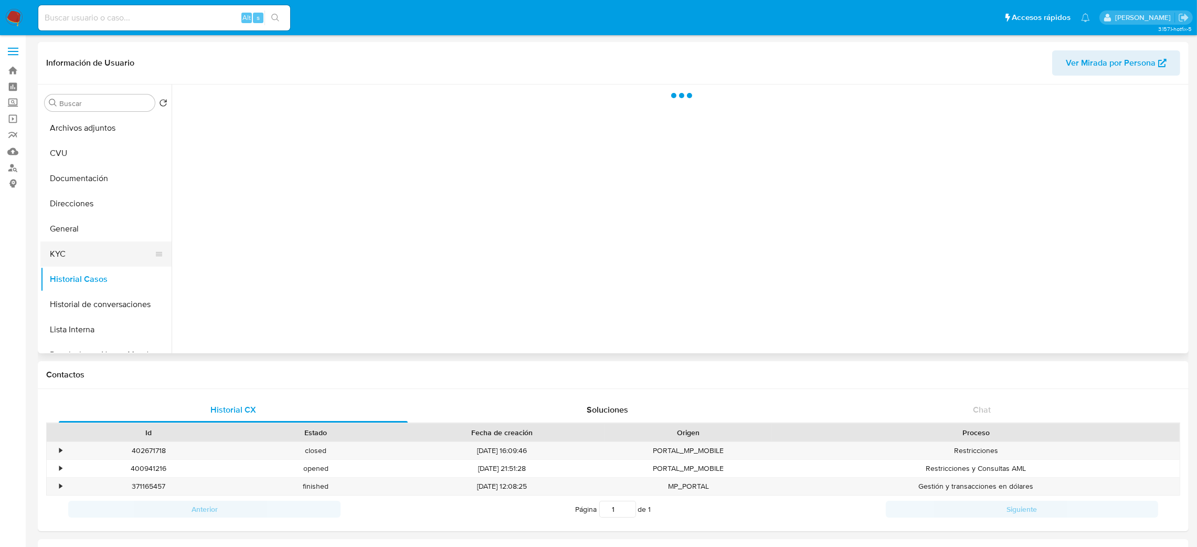
click at [111, 253] on button "KYC" at bounding box center [101, 253] width 123 height 25
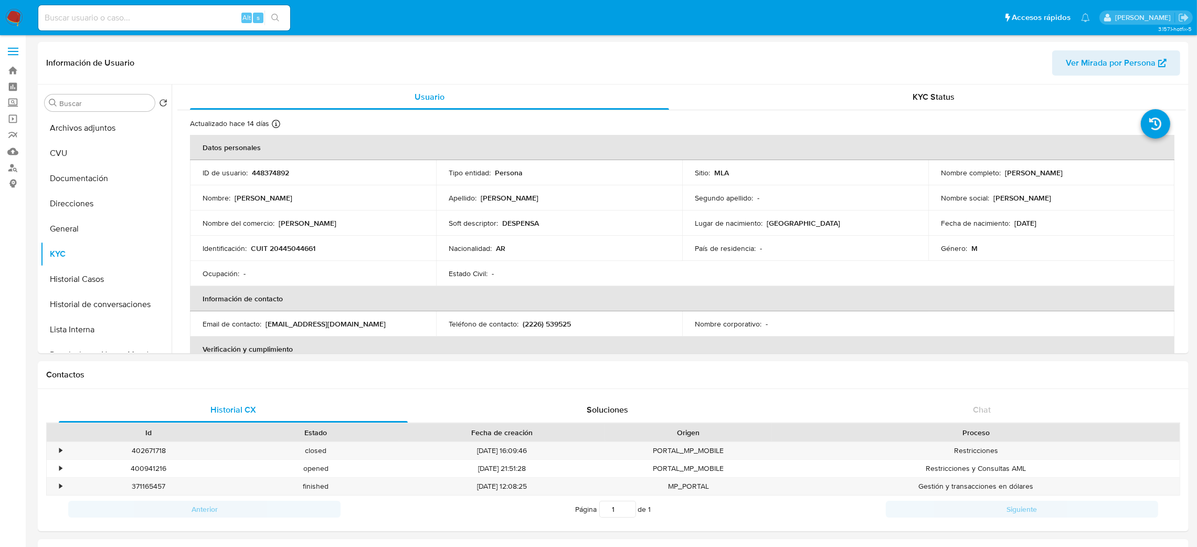
click at [1035, 171] on p "[PERSON_NAME]" at bounding box center [1034, 172] width 58 height 9
copy div "Nombre completo : [PERSON_NAME]"
drag, startPoint x: 1060, startPoint y: 243, endPoint x: 1013, endPoint y: 178, distance: 80.7
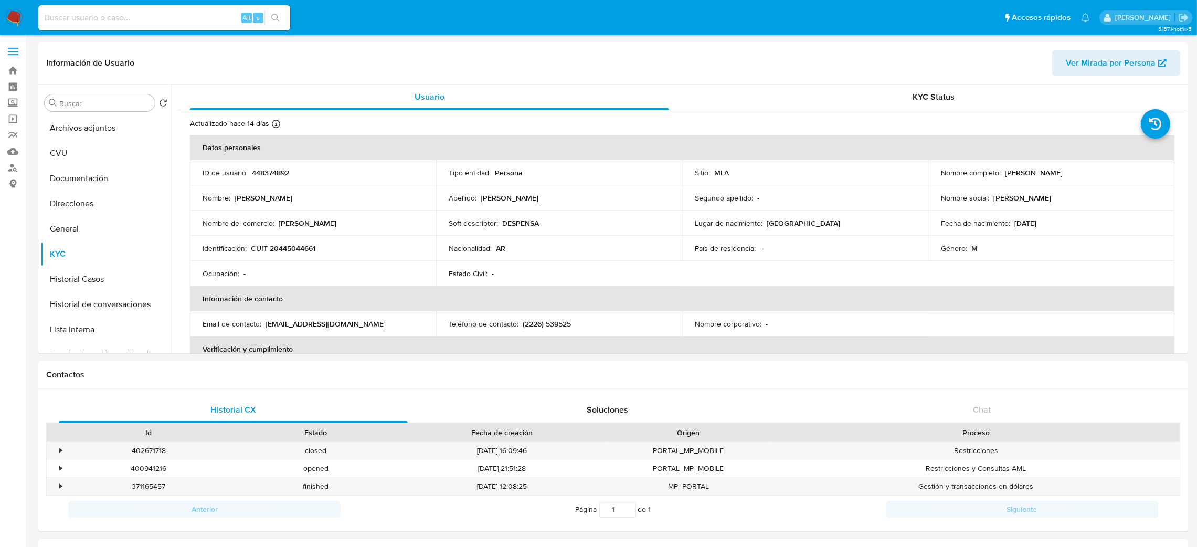
click at [1053, 238] on td "Género : M" at bounding box center [1051, 248] width 246 height 25
drag, startPoint x: 1003, startPoint y: 170, endPoint x: 1075, endPoint y: 170, distance: 71.4
click at [1075, 170] on div "Nombre completo : [PERSON_NAME]" at bounding box center [1051, 172] width 221 height 9
copy p "[PERSON_NAME]"
drag, startPoint x: 1021, startPoint y: 175, endPoint x: 1069, endPoint y: 162, distance: 49.5
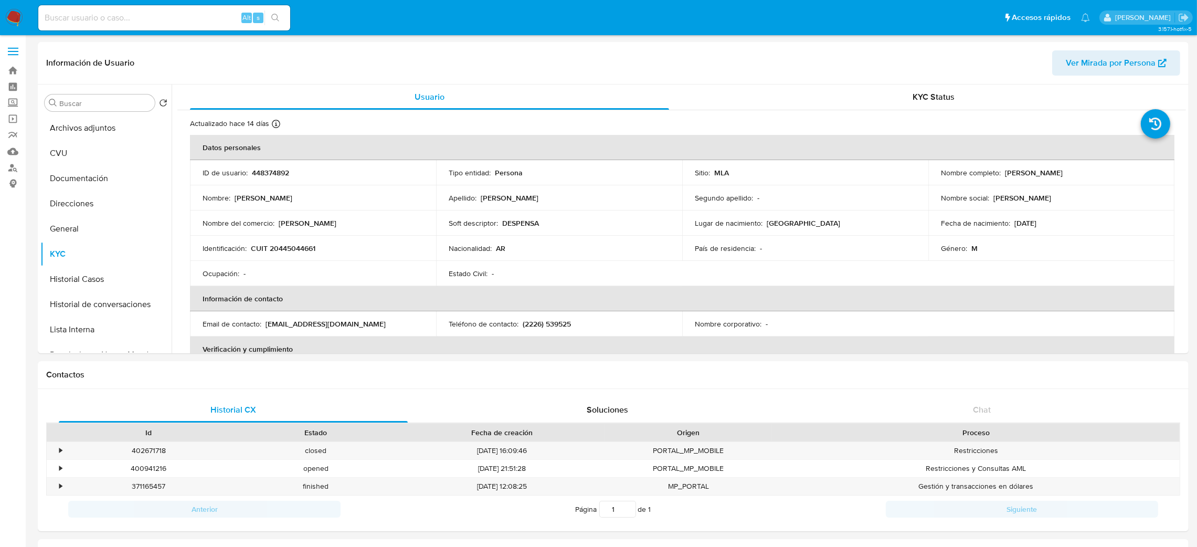
click at [1072, 164] on td "Nombre completo : [PERSON_NAME]" at bounding box center [1051, 172] width 246 height 25
copy p "[PERSON_NAME]"
click at [293, 254] on td "Identificación : CUIT 20445044661" at bounding box center [313, 248] width 246 height 25
click at [291, 247] on p "CUIT 20445044661" at bounding box center [283, 247] width 65 height 9
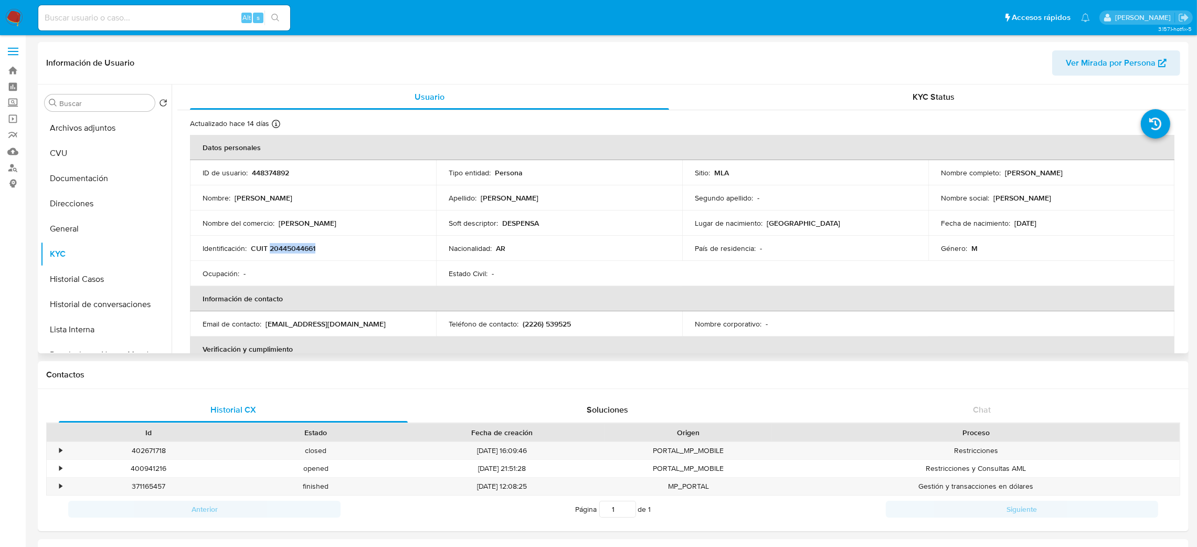
click at [291, 247] on p "CUIT 20445044661" at bounding box center [283, 247] width 65 height 9
copy p "20445044661"
drag, startPoint x: 1004, startPoint y: 175, endPoint x: 1062, endPoint y: 175, distance: 58.8
click at [1062, 175] on div "Nombre completo : Joaquin Ruarte" at bounding box center [1051, 172] width 221 height 9
drag, startPoint x: 0, startPoint y: 222, endPoint x: 3, endPoint y: 277, distance: 54.6
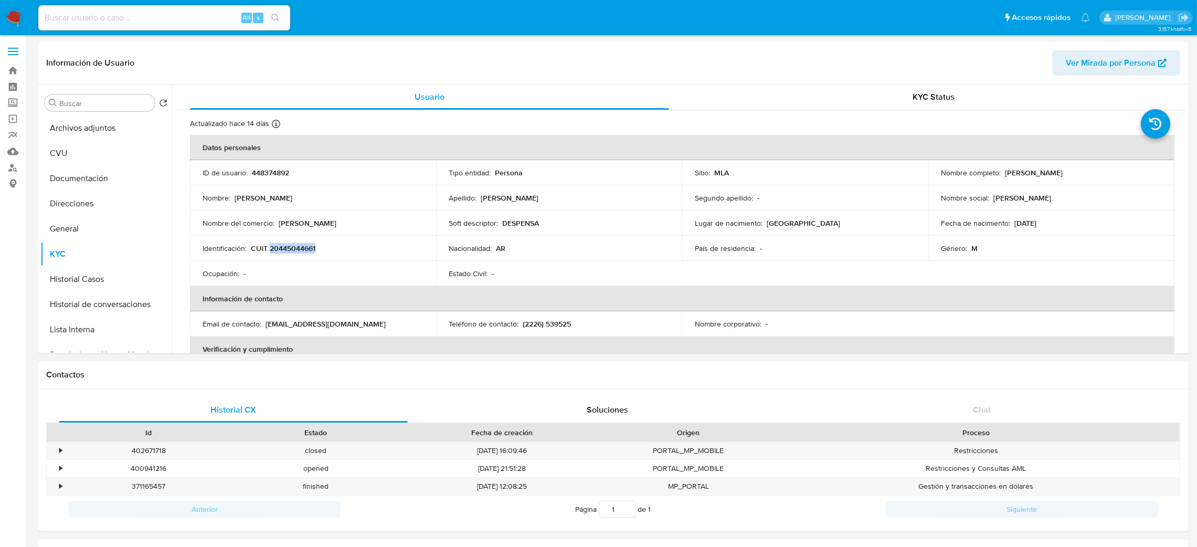
click at [71, 222] on button "General" at bounding box center [101, 228] width 123 height 25
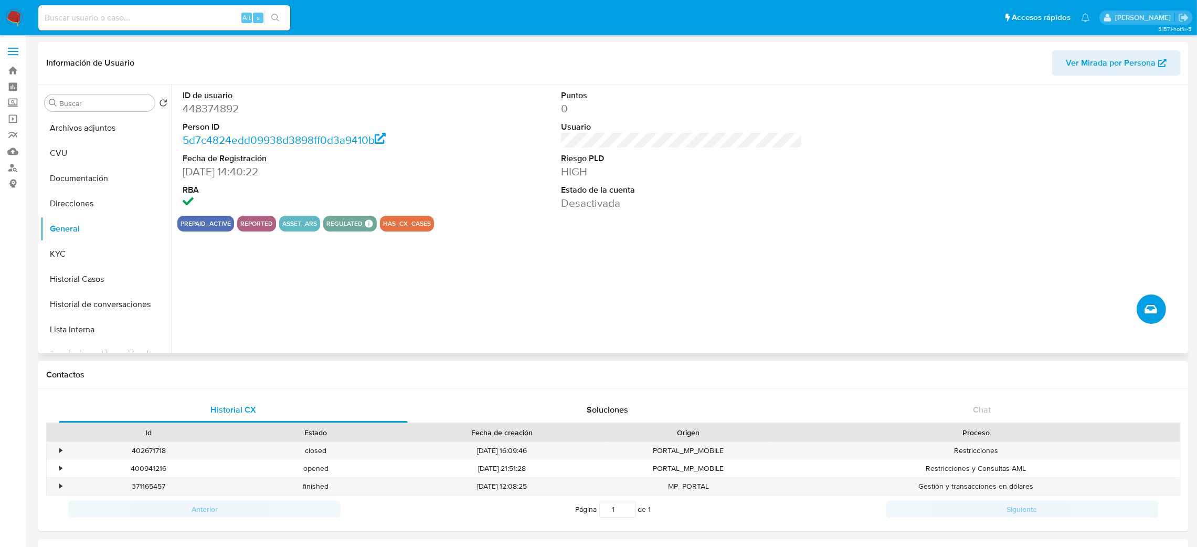
click at [1148, 307] on icon "Crear caso manual" at bounding box center [1150, 309] width 13 height 13
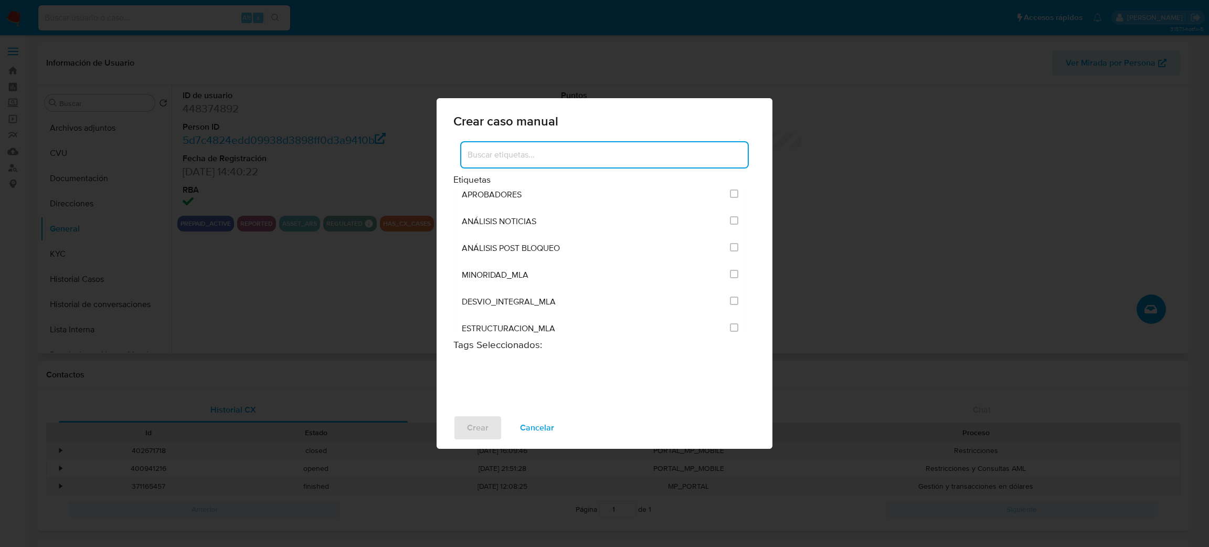
scroll to position [2124, 0]
click at [730, 249] on input "3249" at bounding box center [734, 245] width 8 height 8
checkbox input "true"
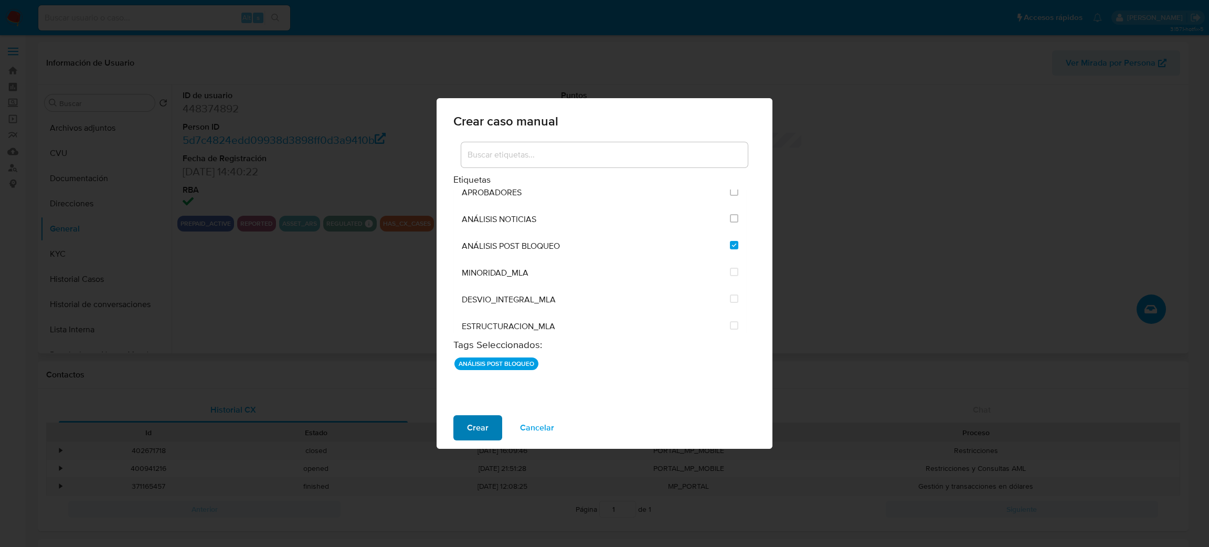
click at [478, 423] on span "Crear" at bounding box center [478, 427] width 22 height 23
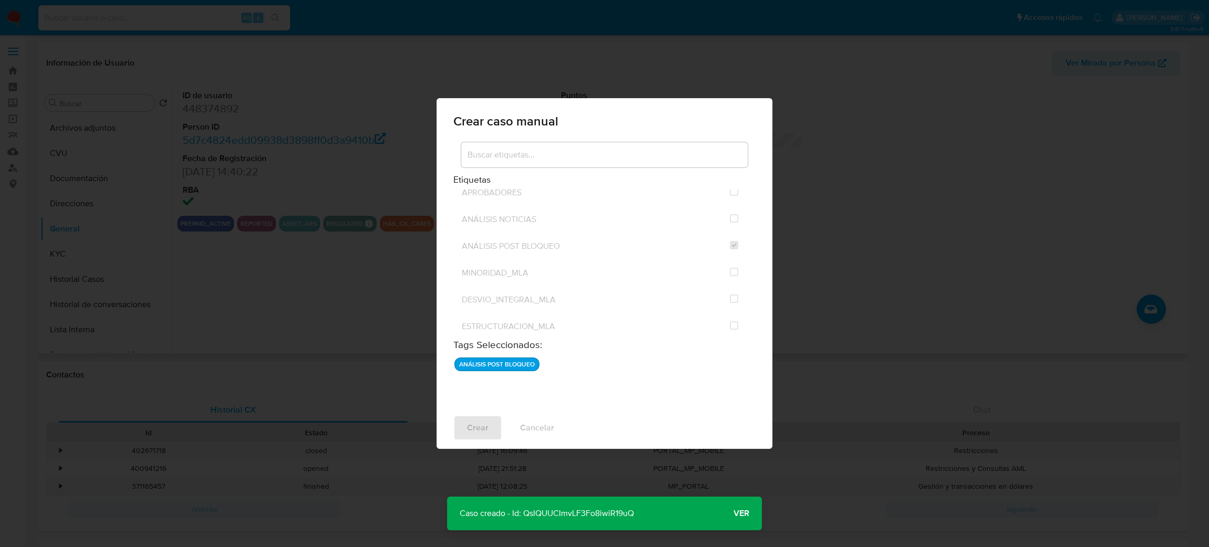
click at [740, 513] on span "Ver" at bounding box center [742, 513] width 16 height 0
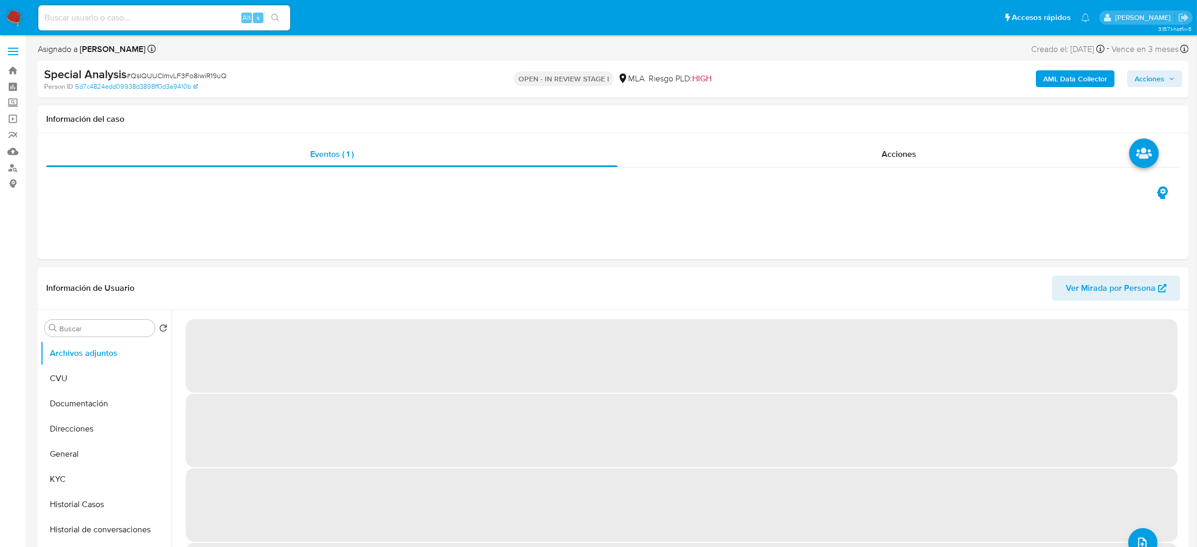
select select "10"
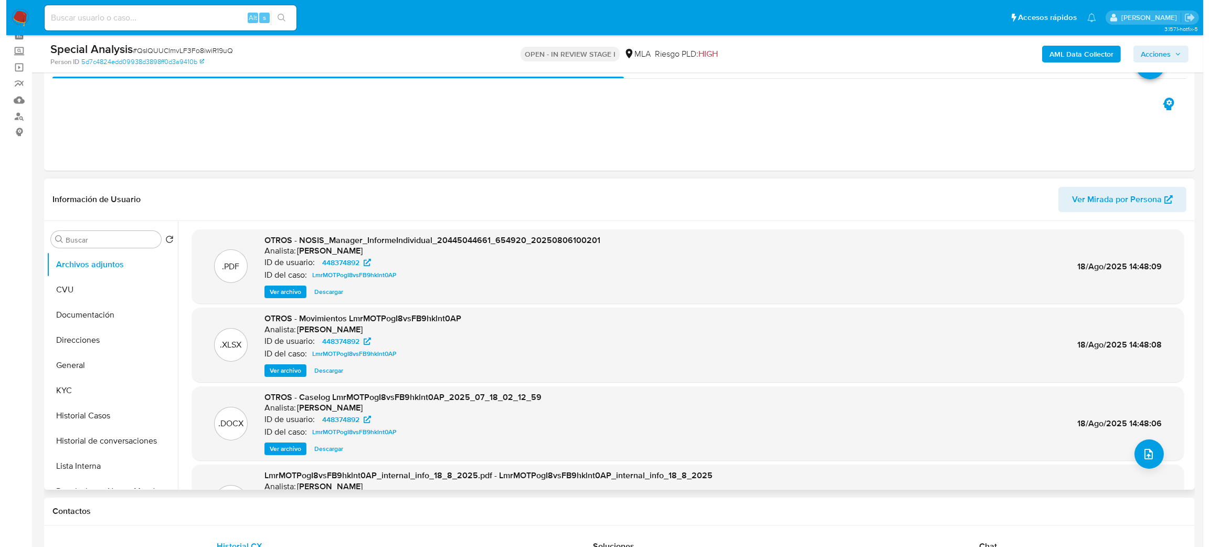
scroll to position [79, 0]
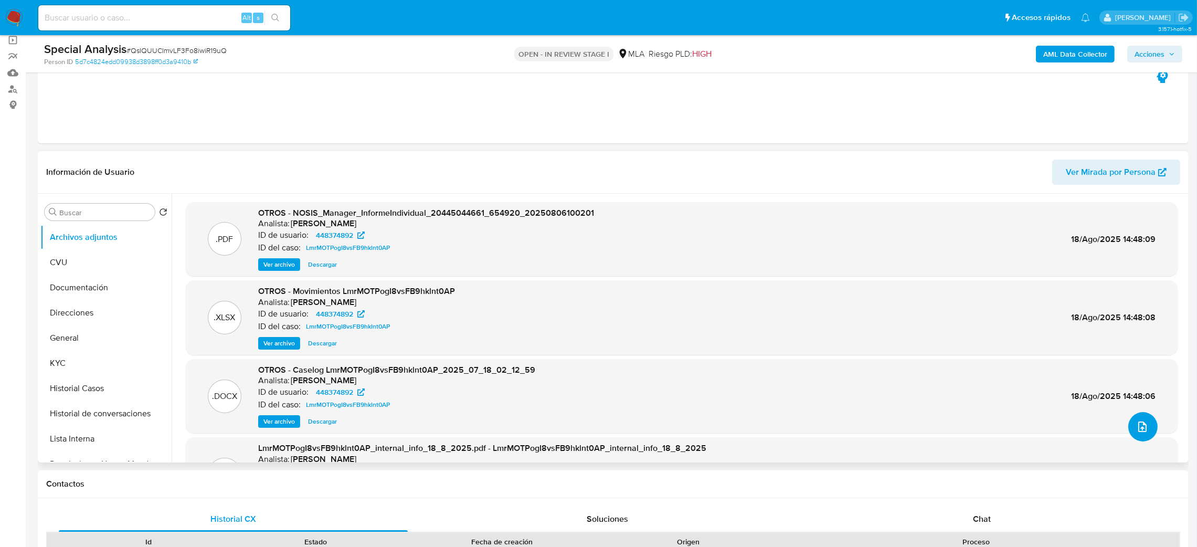
click at [1136, 426] on icon "upload-file" at bounding box center [1142, 426] width 13 height 13
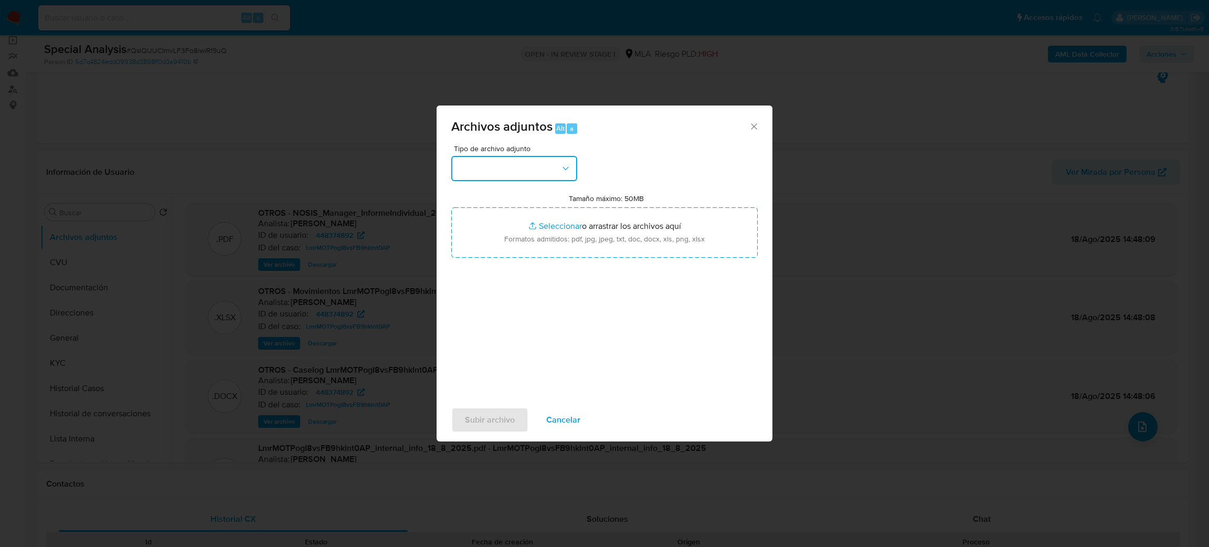
click at [530, 175] on button "button" at bounding box center [514, 168] width 126 height 25
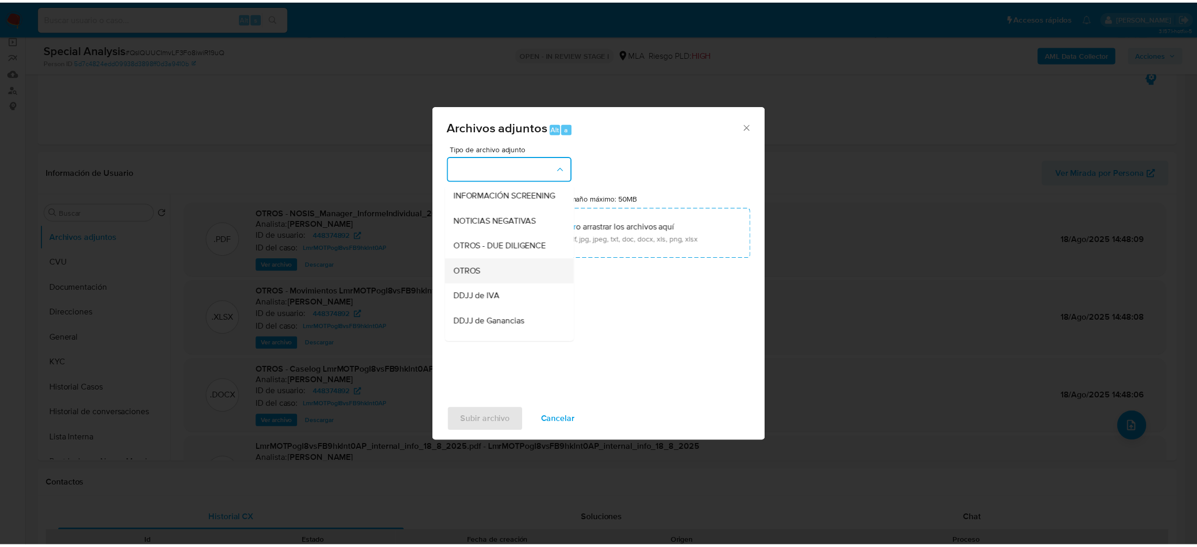
scroll to position [157, 0]
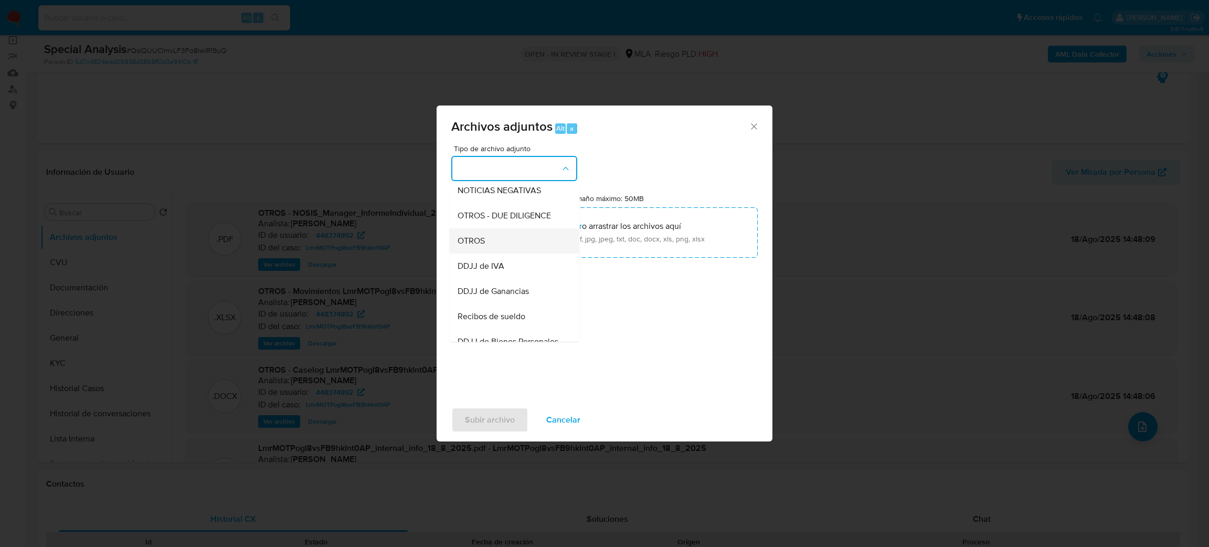
click at [498, 253] on div "OTROS" at bounding box center [511, 240] width 107 height 25
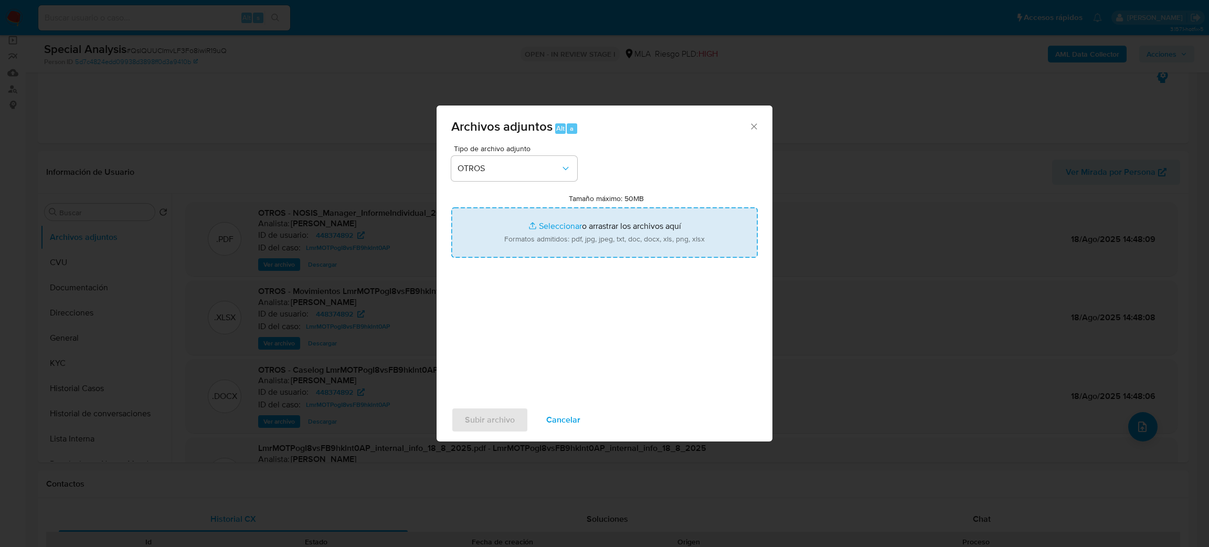
click at [565, 229] on input "Tamaño máximo: 50MB Seleccionar archivos" at bounding box center [604, 232] width 306 height 50
type input "C:\fakepath\Facturas Joaquin Ruarte.pdf"
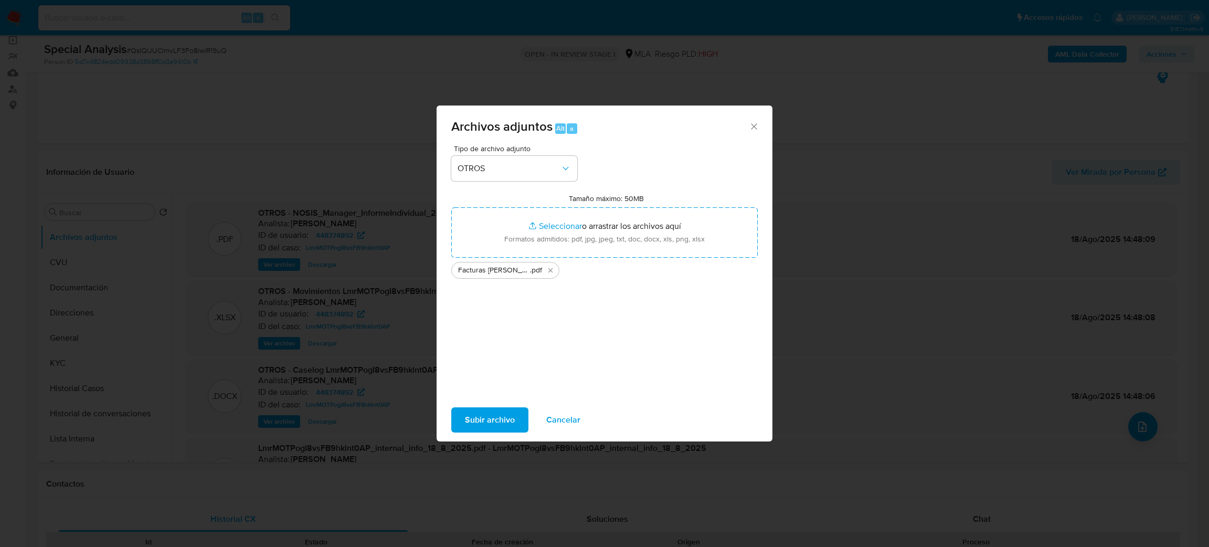
click at [485, 423] on span "Subir archivo" at bounding box center [490, 419] width 50 height 23
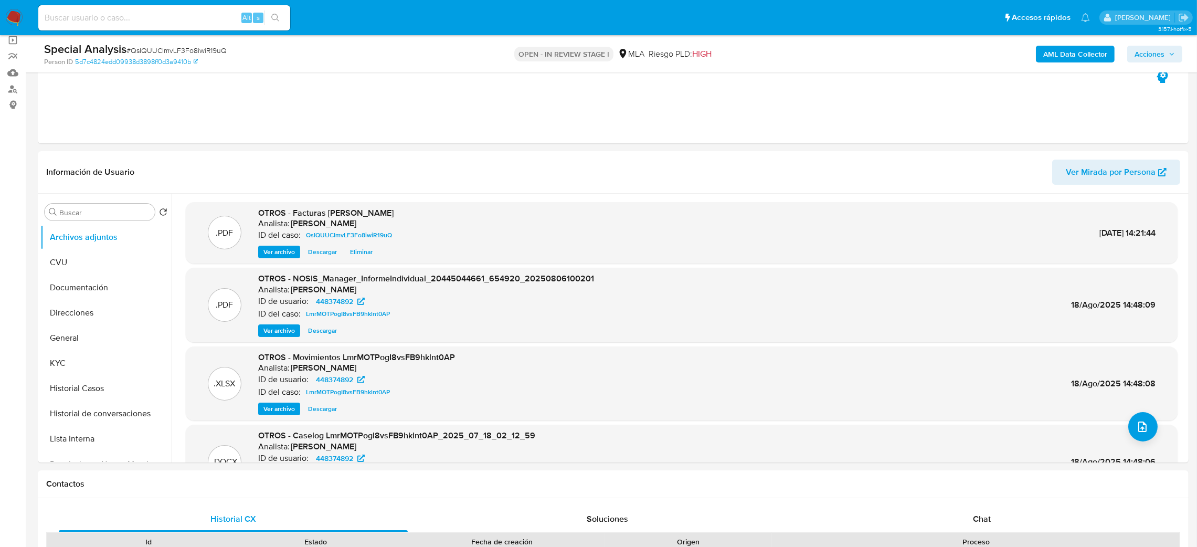
click at [1157, 56] on span "Acciones" at bounding box center [1149, 54] width 30 height 17
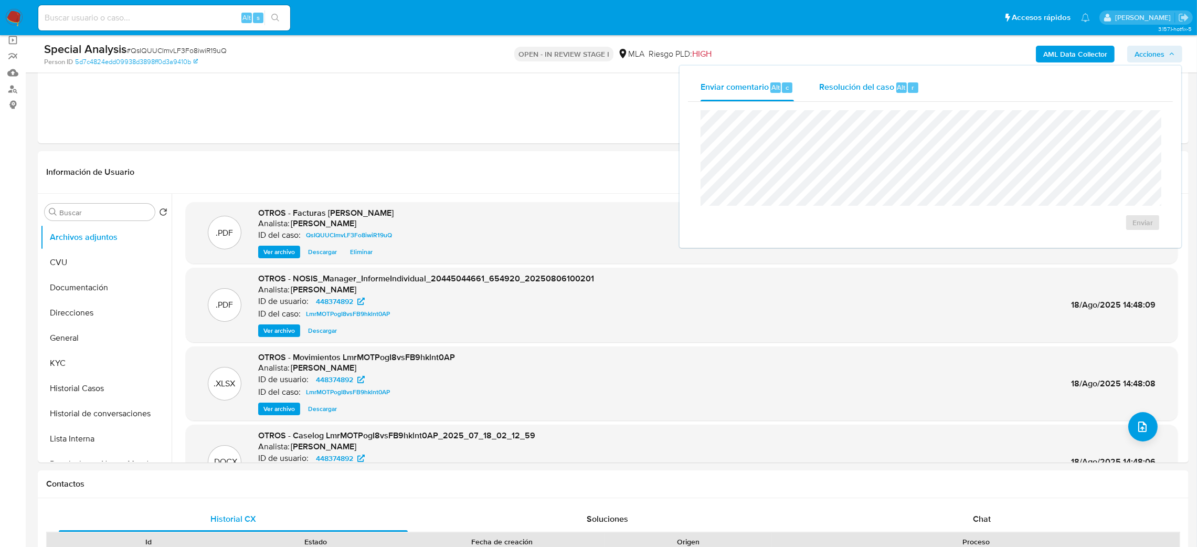
click at [901, 84] on span "Alt" at bounding box center [901, 87] width 8 height 10
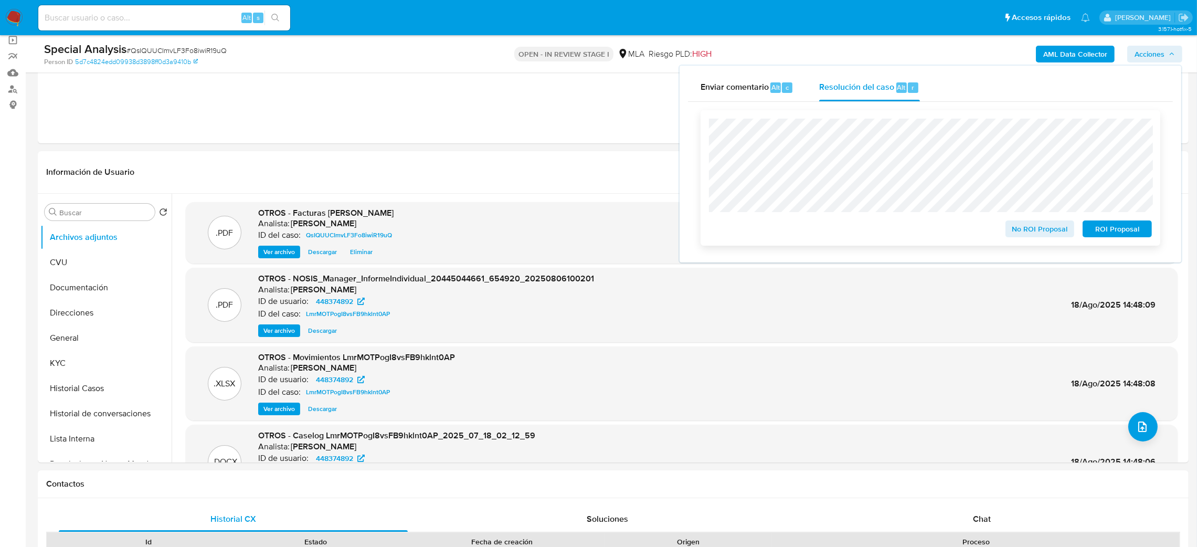
click at [1030, 232] on span "No ROI Proposal" at bounding box center [1040, 228] width 55 height 15
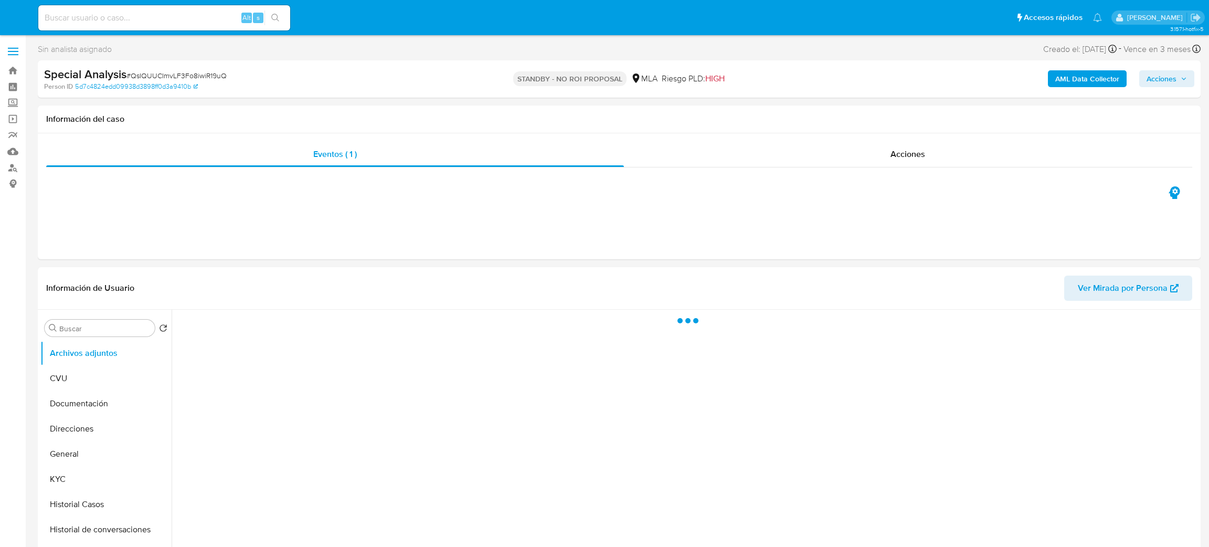
select select "10"
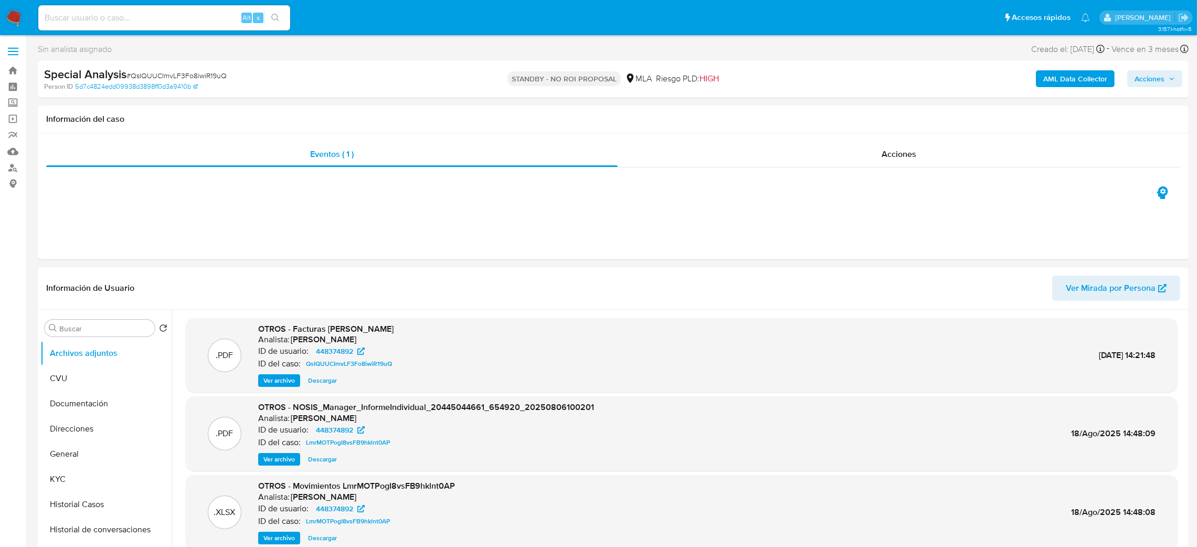
click at [188, 9] on div "Alt s" at bounding box center [164, 17] width 252 height 25
paste input "50897590"
type input "50897590"
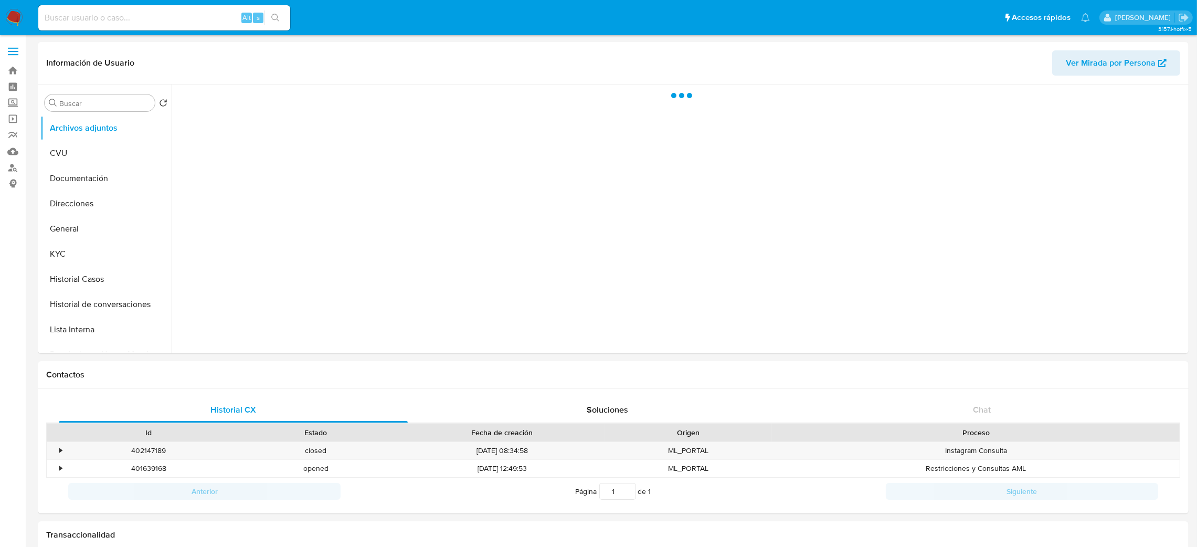
select select "10"
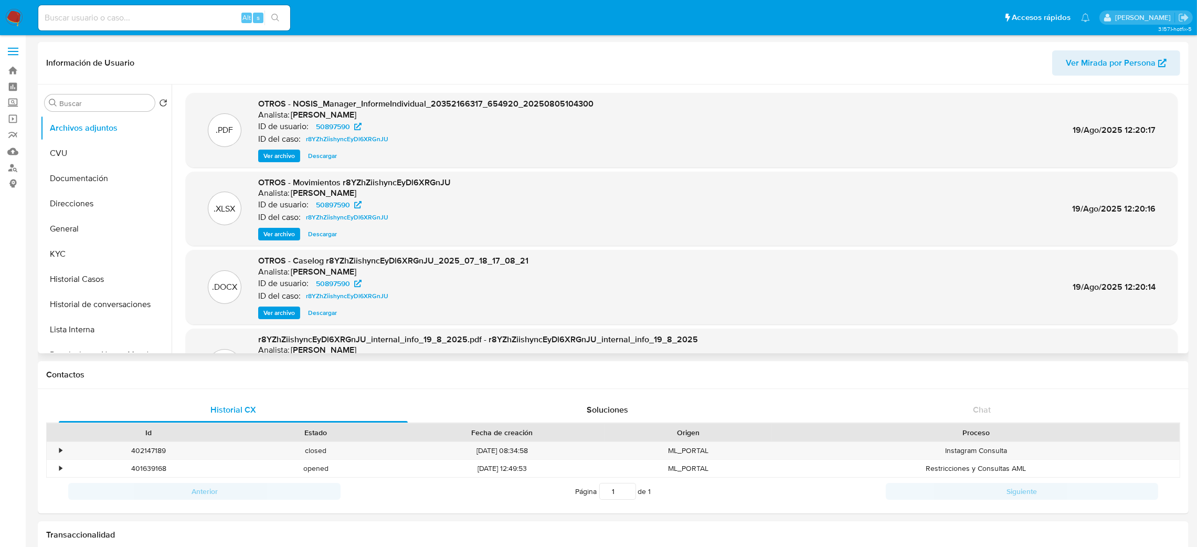
drag, startPoint x: 276, startPoint y: 311, endPoint x: 282, endPoint y: 304, distance: 8.9
click at [276, 311] on span "Ver archivo" at bounding box center [278, 312] width 31 height 10
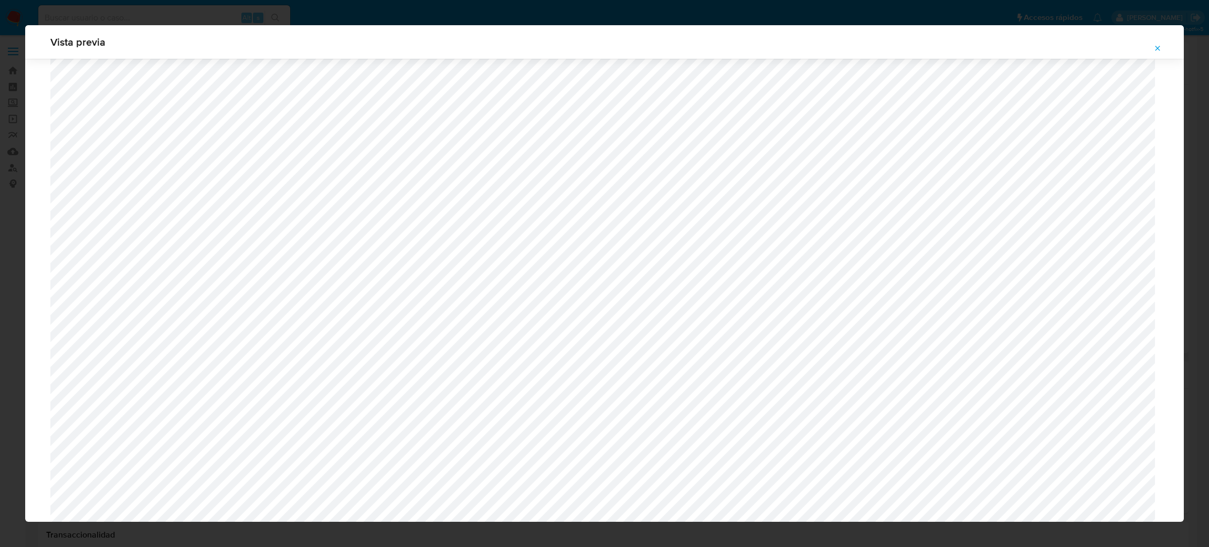
scroll to position [687, 0]
click at [1160, 49] on icon "Attachment preview" at bounding box center [1157, 48] width 8 height 8
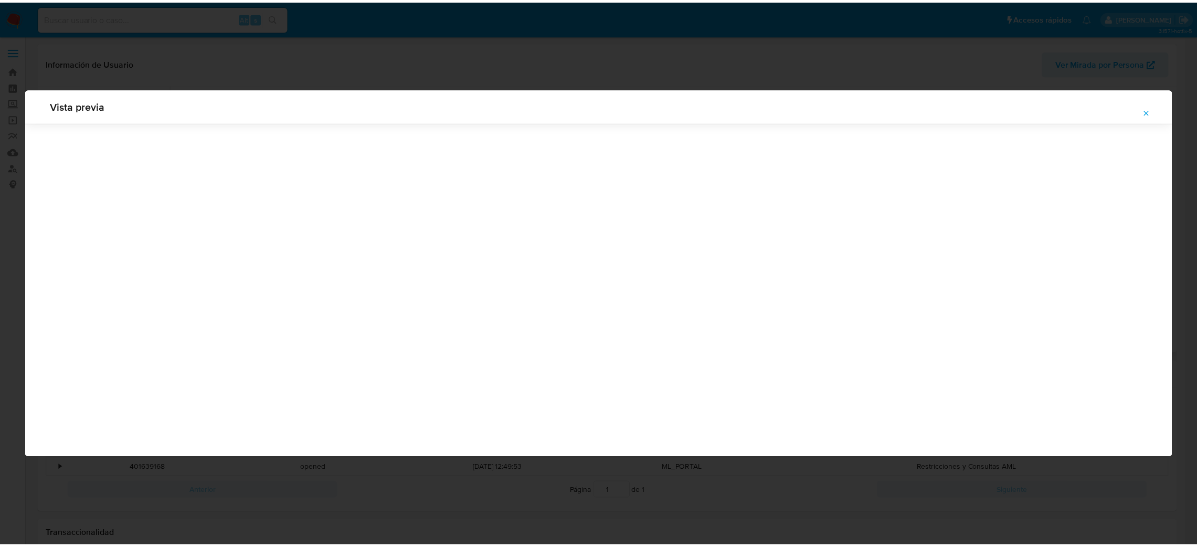
scroll to position [0, 0]
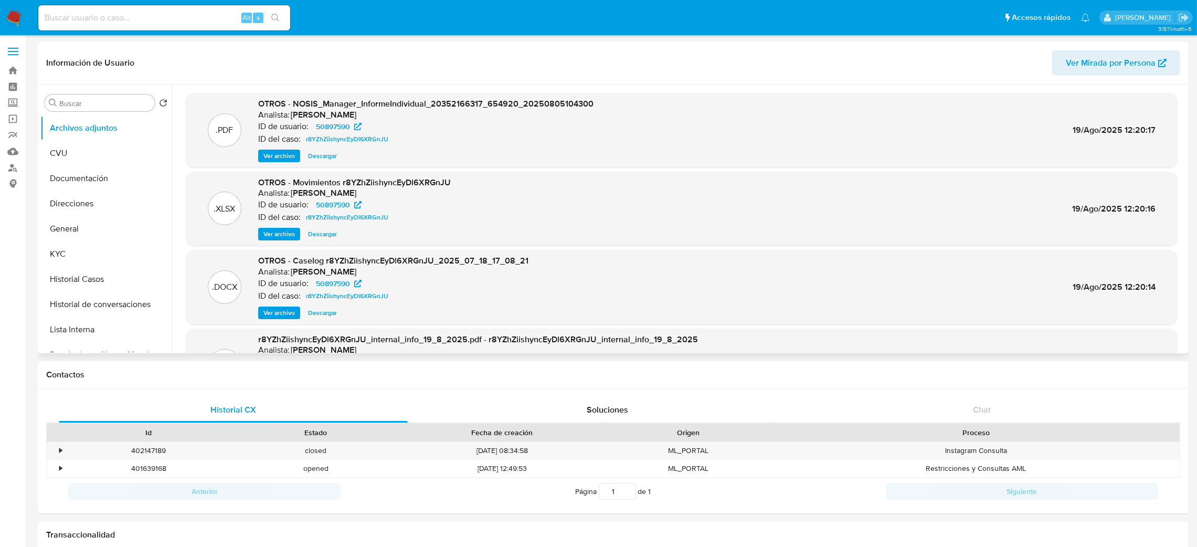
click at [329, 231] on span "Descargar" at bounding box center [322, 234] width 29 height 10
click at [194, 18] on input at bounding box center [164, 18] width 252 height 14
paste input "440683071"
type input "440683071"
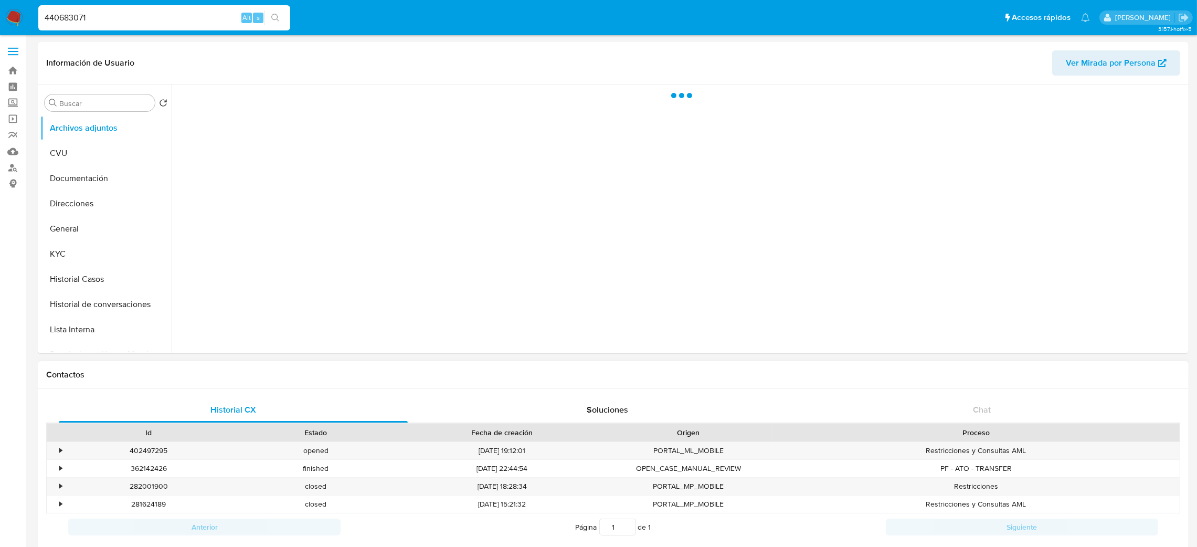
select select "10"
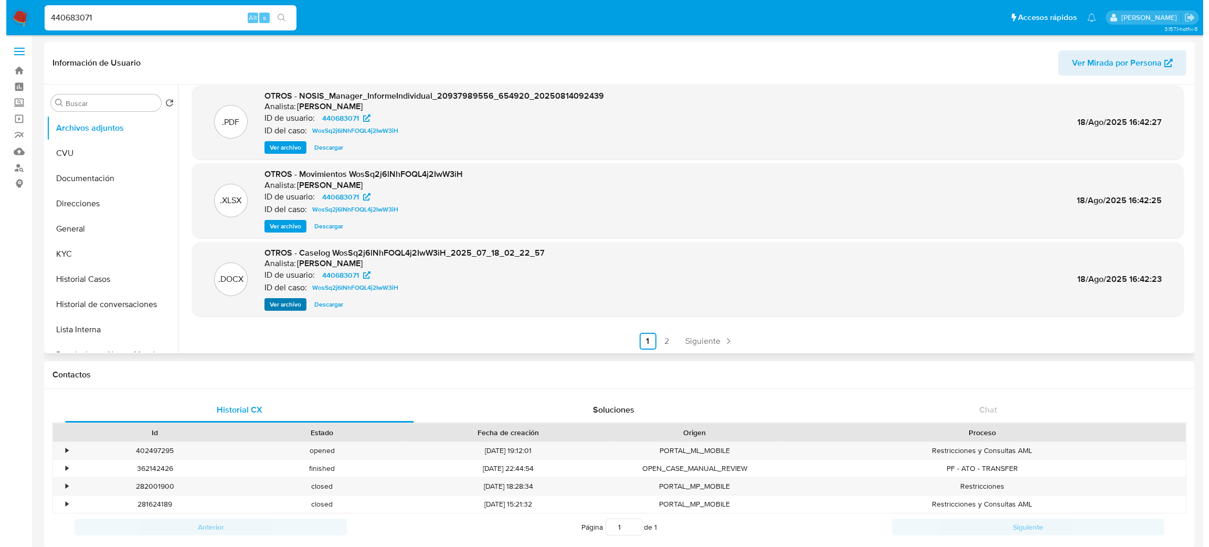
scroll to position [88, 0]
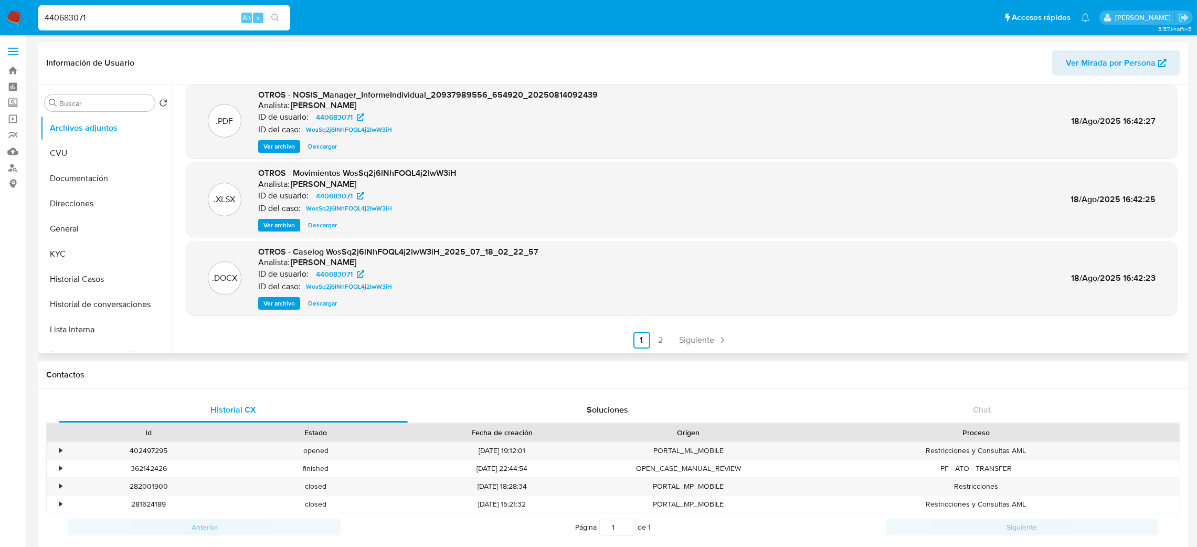
click at [281, 299] on span "Ver archivo" at bounding box center [278, 303] width 31 height 10
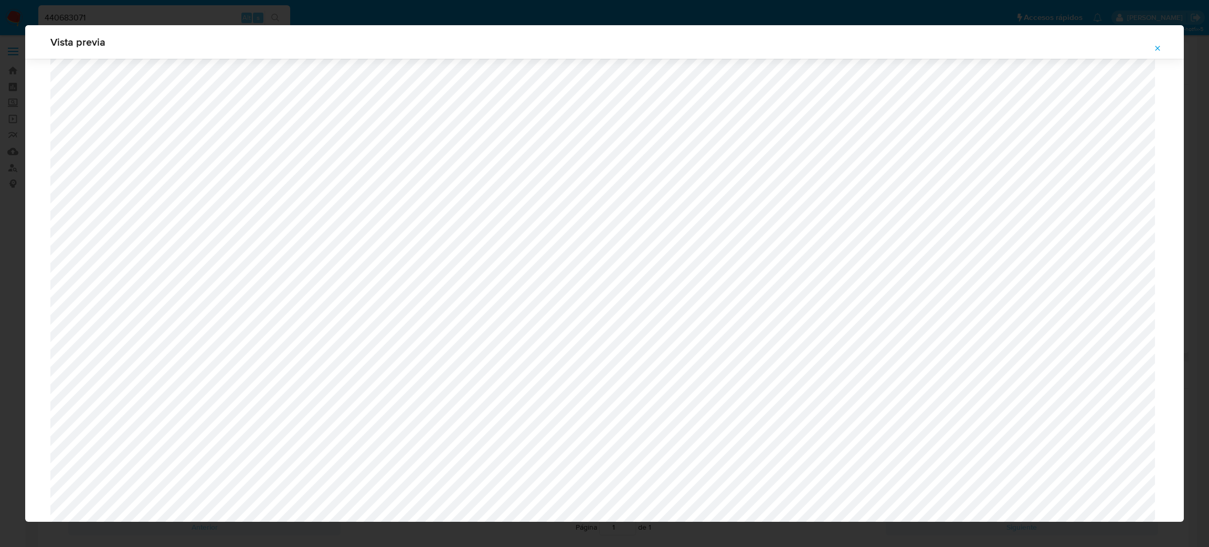
scroll to position [687, 0]
click at [1151, 46] on button "Attachment preview" at bounding box center [1157, 48] width 23 height 17
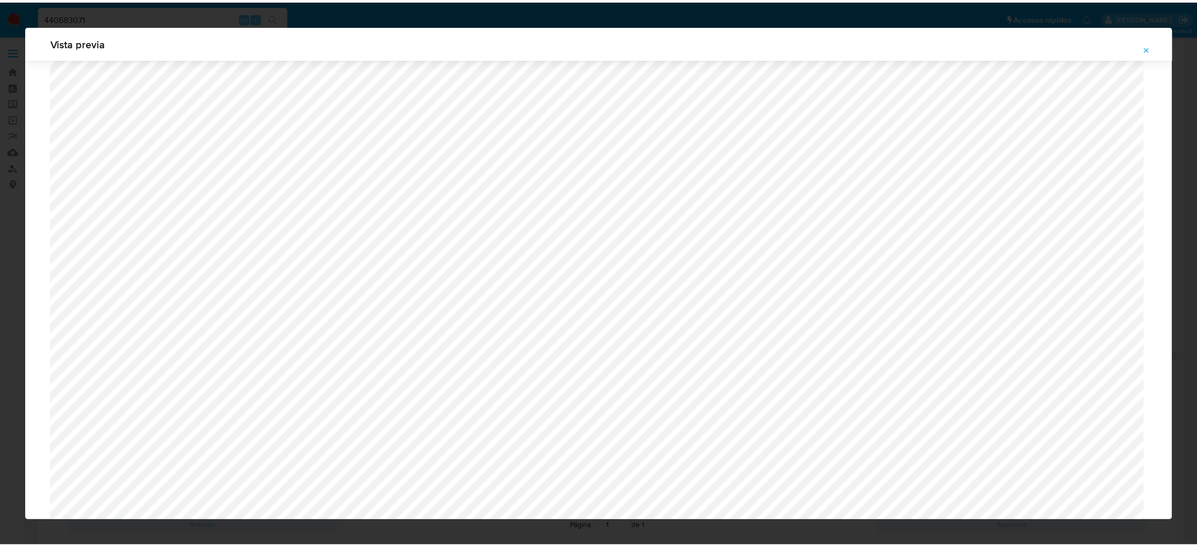
scroll to position [0, 0]
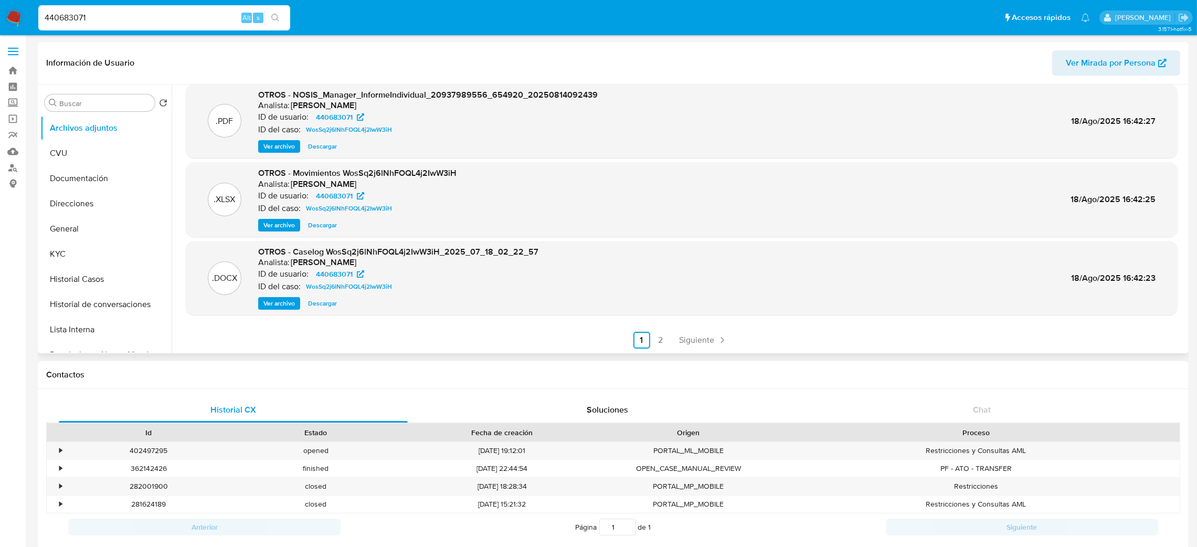
drag, startPoint x: 171, startPoint y: 20, endPoint x: 0, endPoint y: 54, distance: 173.7
paste input "218343929"
type input "218343929"
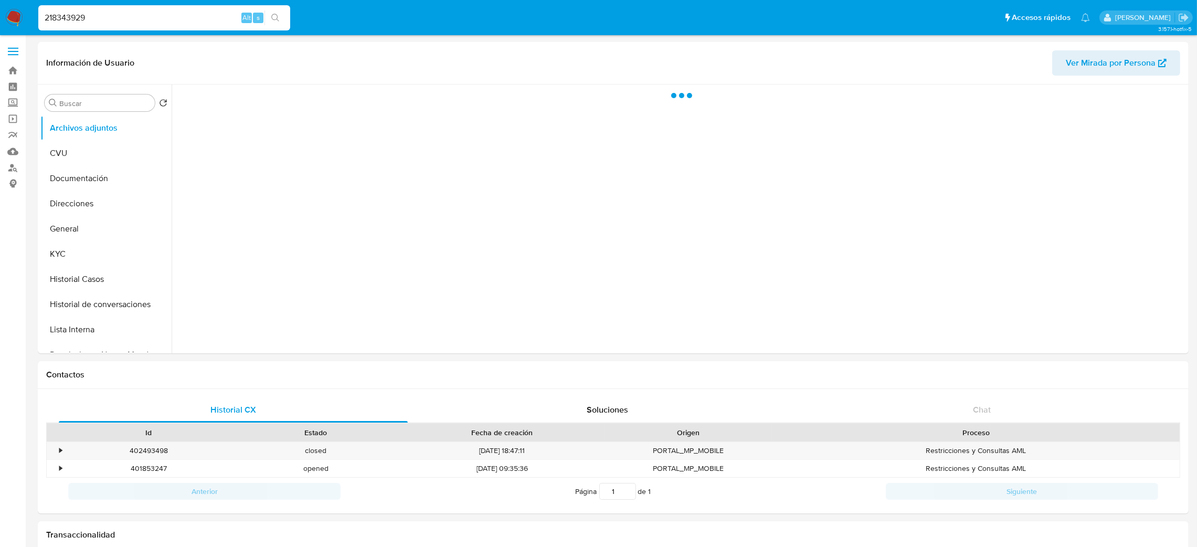
select select "10"
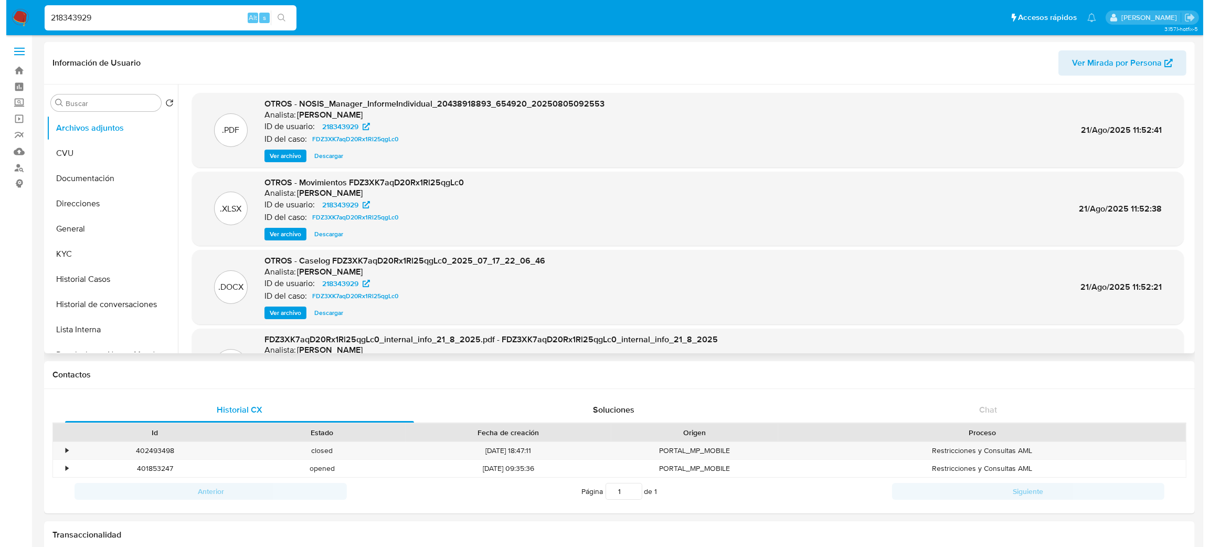
scroll to position [79, 0]
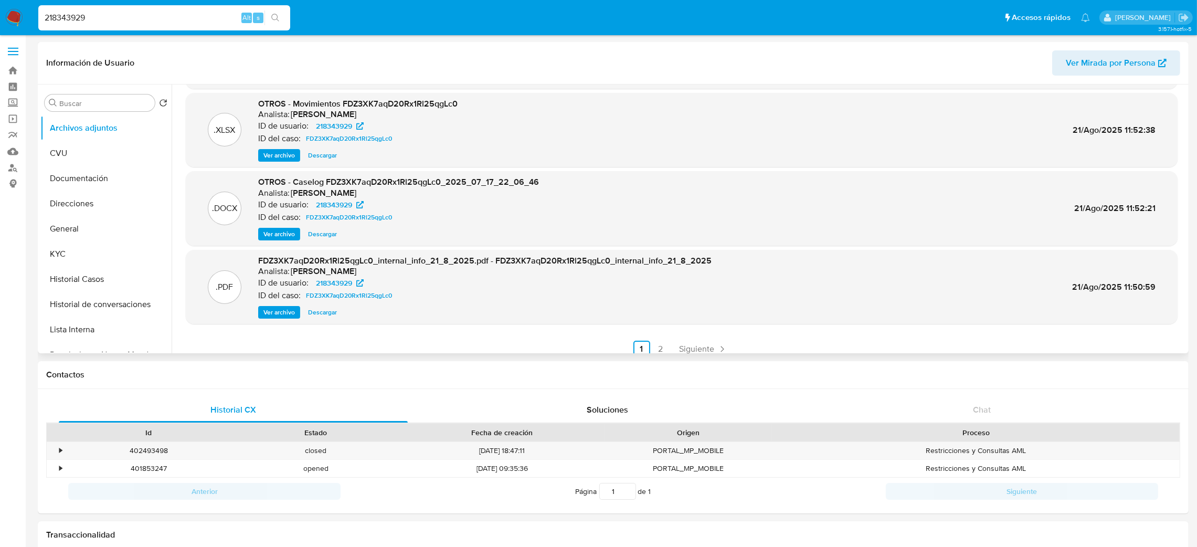
click at [273, 235] on span "Ver archivo" at bounding box center [278, 234] width 31 height 10
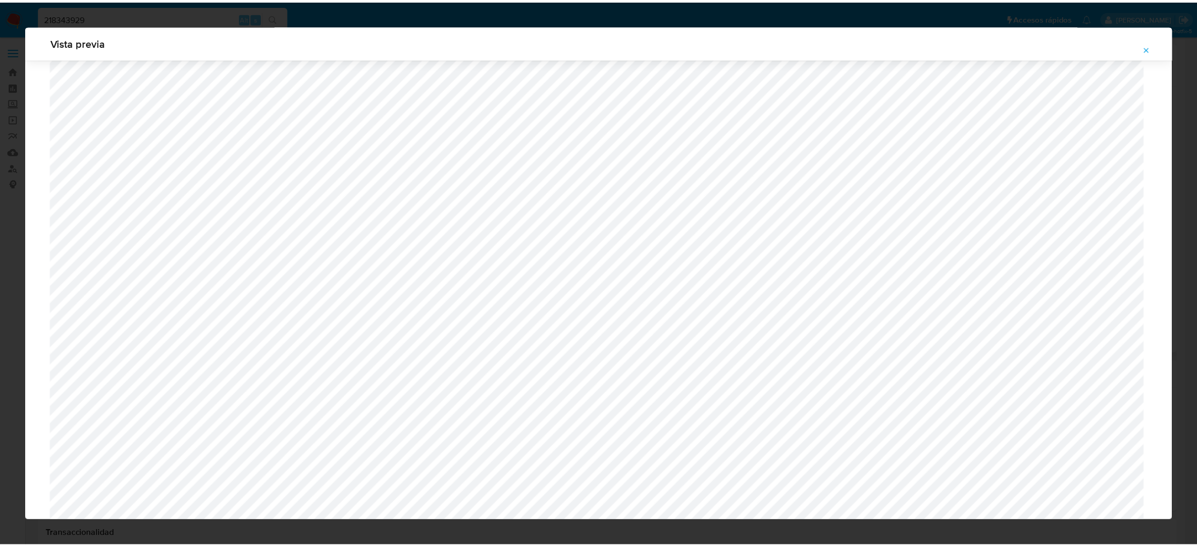
scroll to position [923, 0]
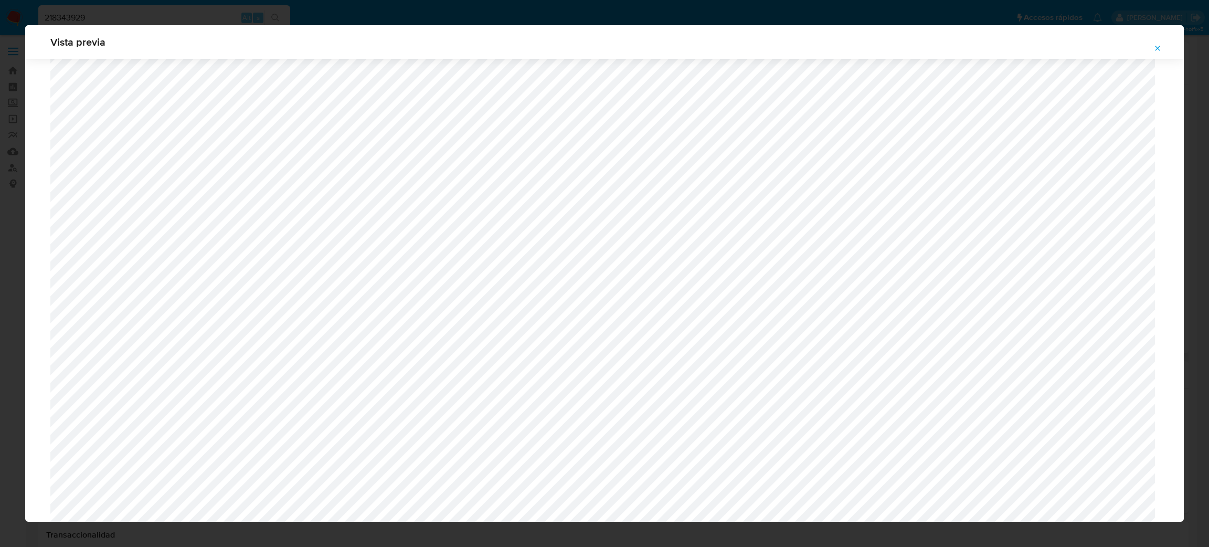
click at [14, 16] on div "Vista previa" at bounding box center [604, 273] width 1209 height 547
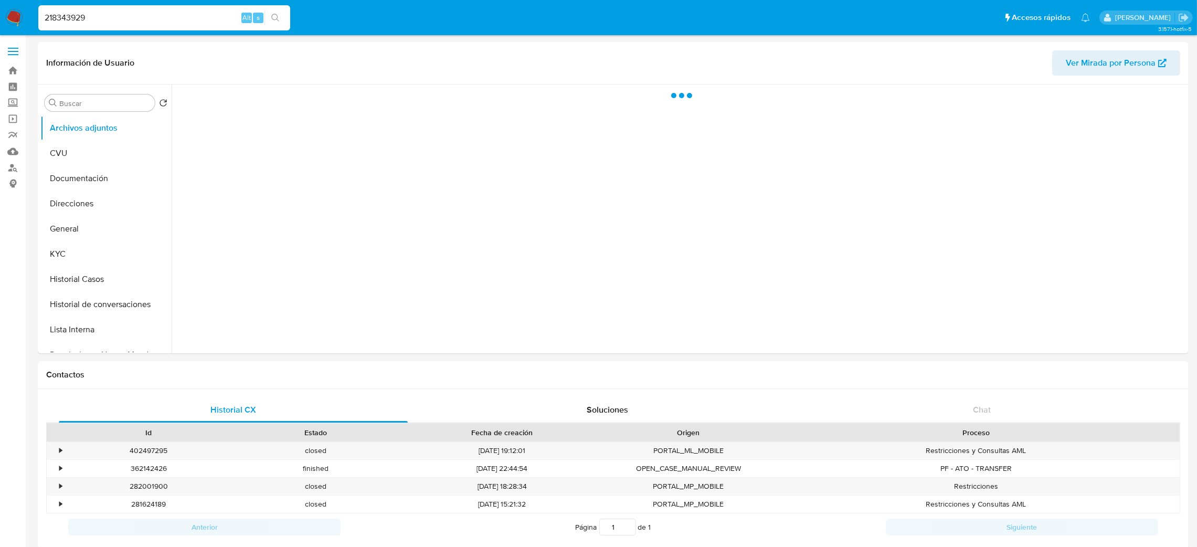
select select "10"
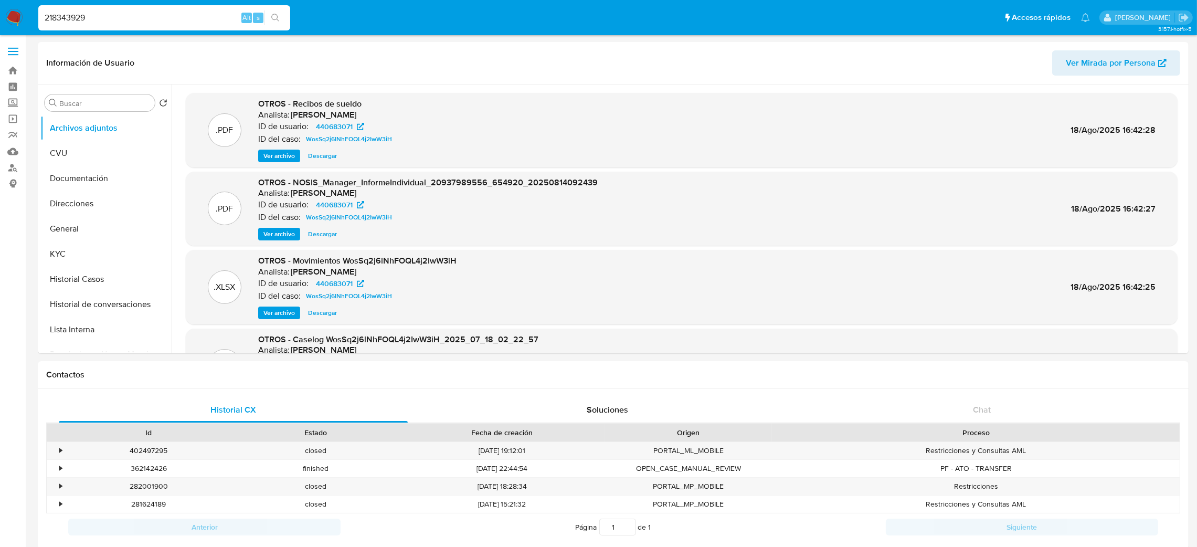
click at [140, 17] on input "218343929" at bounding box center [164, 18] width 252 height 14
drag, startPoint x: 131, startPoint y: 18, endPoint x: 120, endPoint y: 14, distance: 11.6
click at [125, 16] on input "218343929" at bounding box center [164, 18] width 252 height 14
drag, startPoint x: 106, startPoint y: 14, endPoint x: 0, endPoint y: 23, distance: 106.4
click at [0, 23] on nav "Pausado Ver notificaciones 218343929 Alt s Accesos rápidos Presiona las siguien…" at bounding box center [598, 17] width 1197 height 35
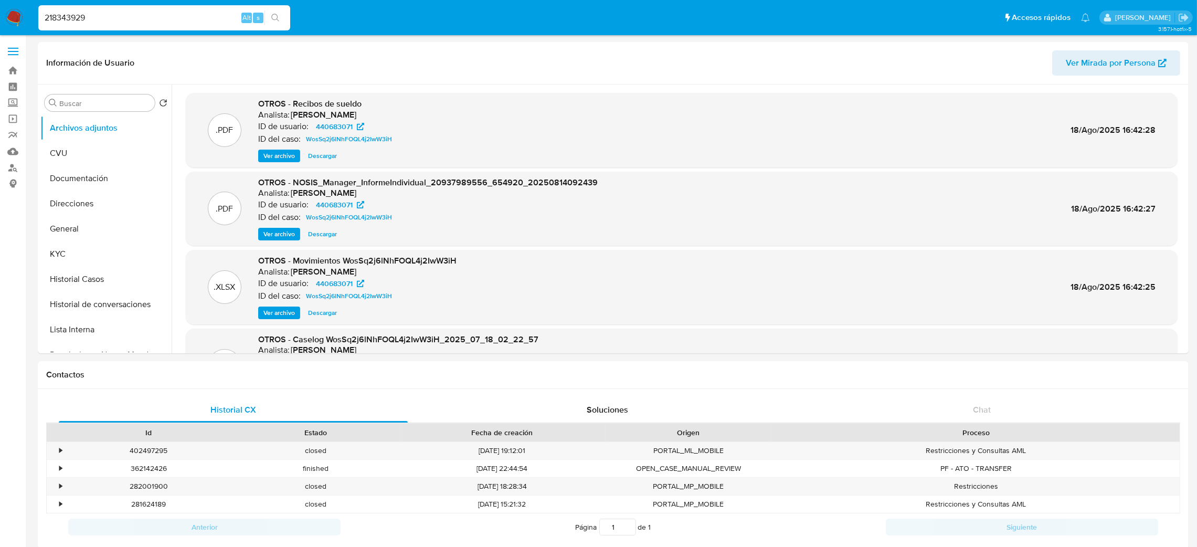
paste input "Y6EgZ27cuCjf3gP3kXeNo0lQ"
type input "Y6EgZ27cuCjf3gP3kXeNo0lQ"
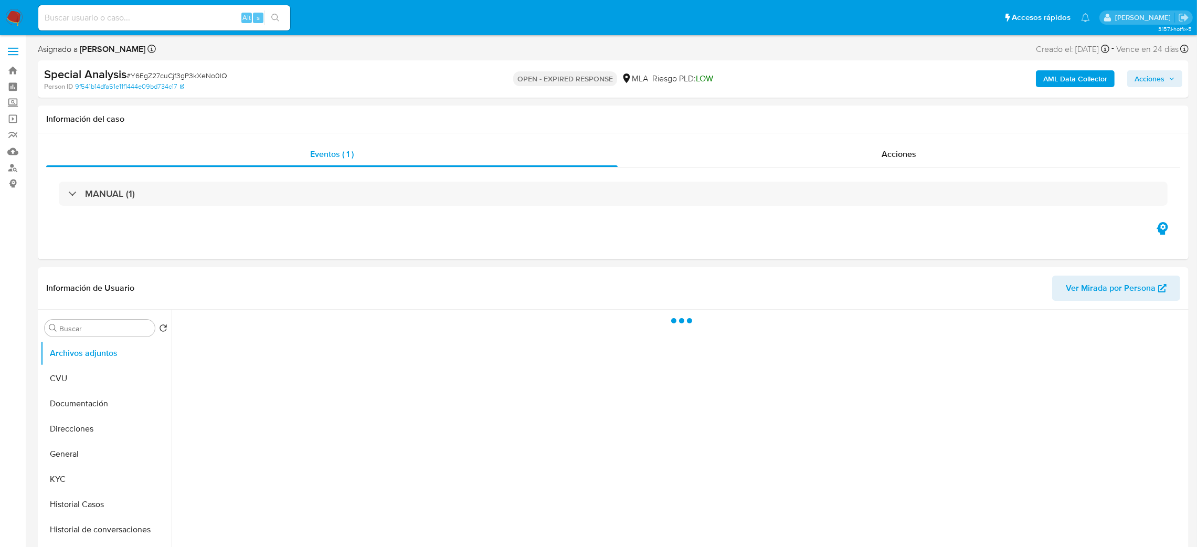
click at [153, 75] on span "# Y6EgZ27cuCjf3gP3kXeNo0lQ" at bounding box center [176, 75] width 101 height 10
copy span "Y6EgZ27cuCjf3gP3kXeNo0lQ"
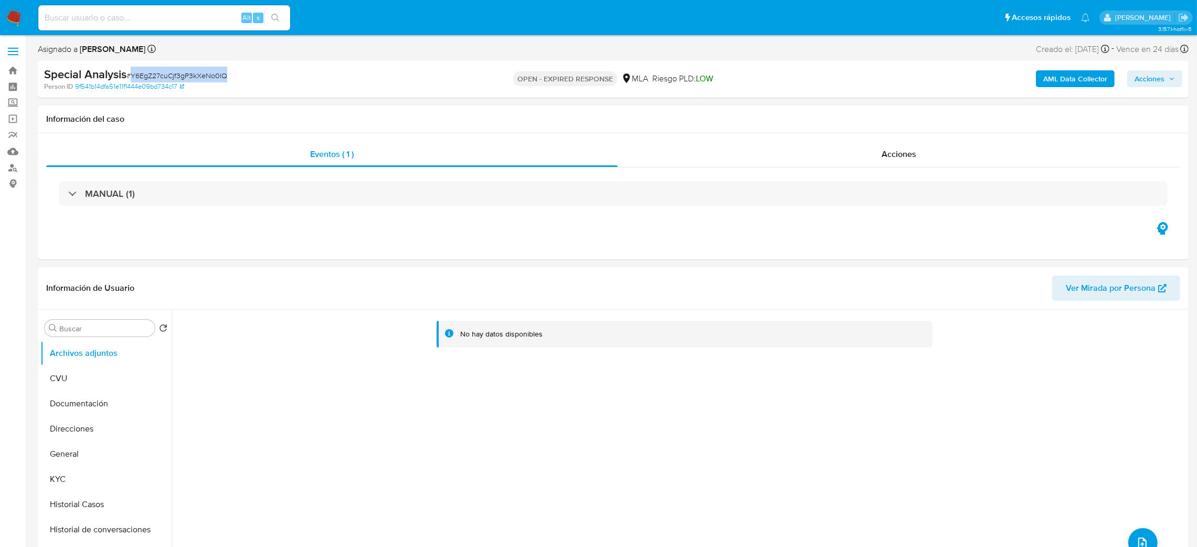
click at [15, 15] on img at bounding box center [14, 18] width 18 height 18
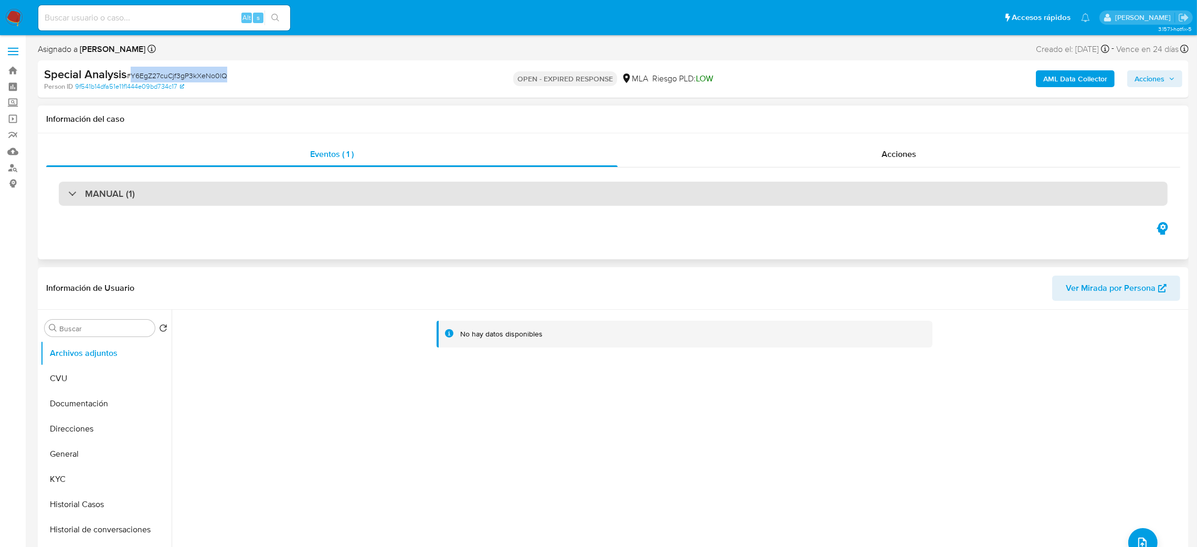
select select "10"
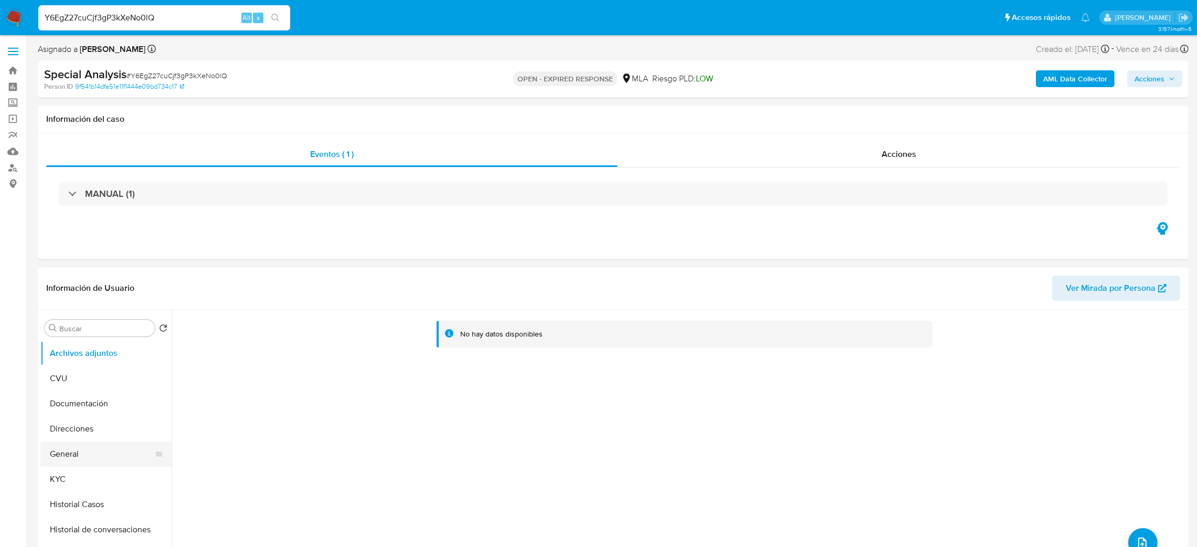
click at [112, 458] on button "General" at bounding box center [101, 453] width 123 height 25
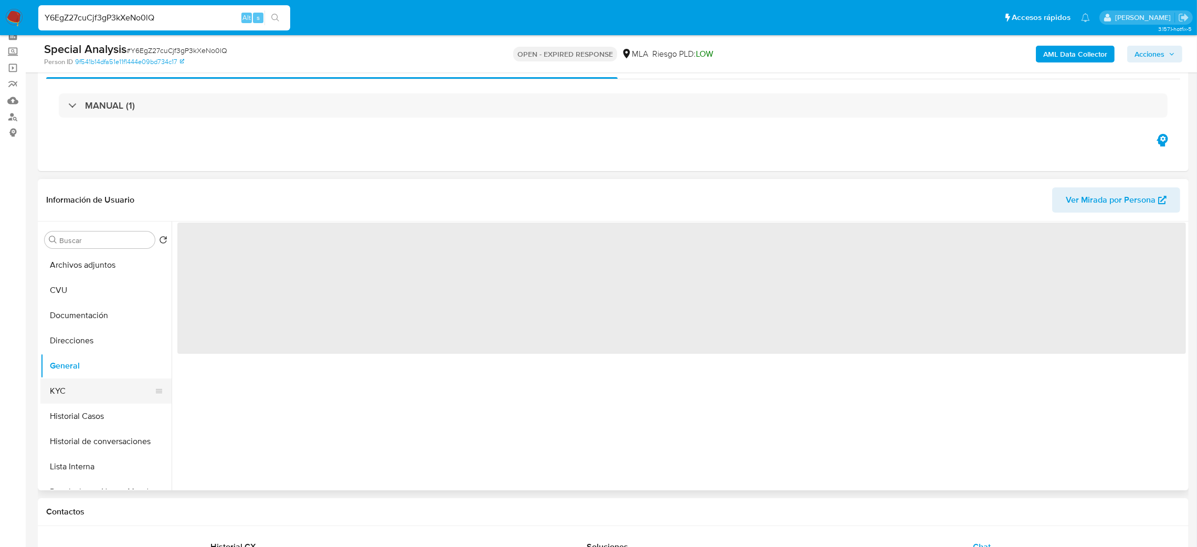
scroll to position [79, 0]
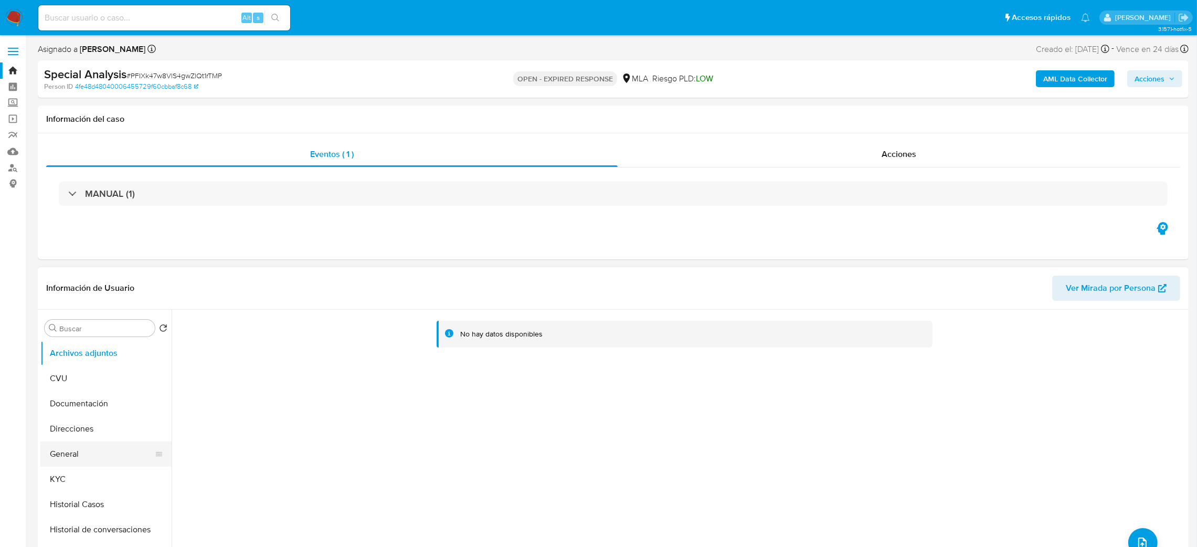
click at [97, 458] on button "General" at bounding box center [101, 453] width 123 height 25
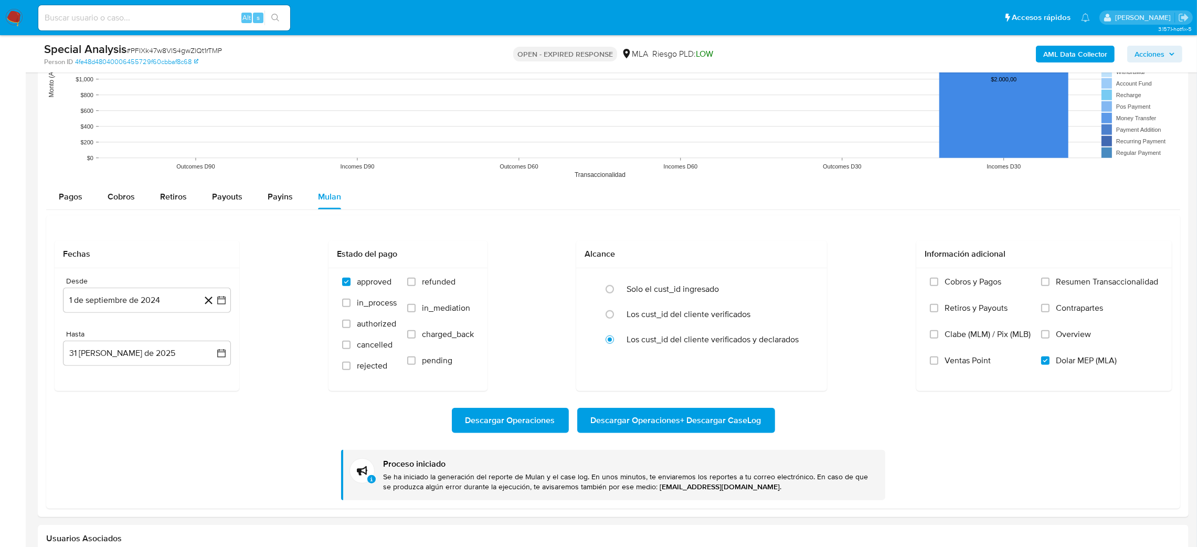
scroll to position [1392, 0]
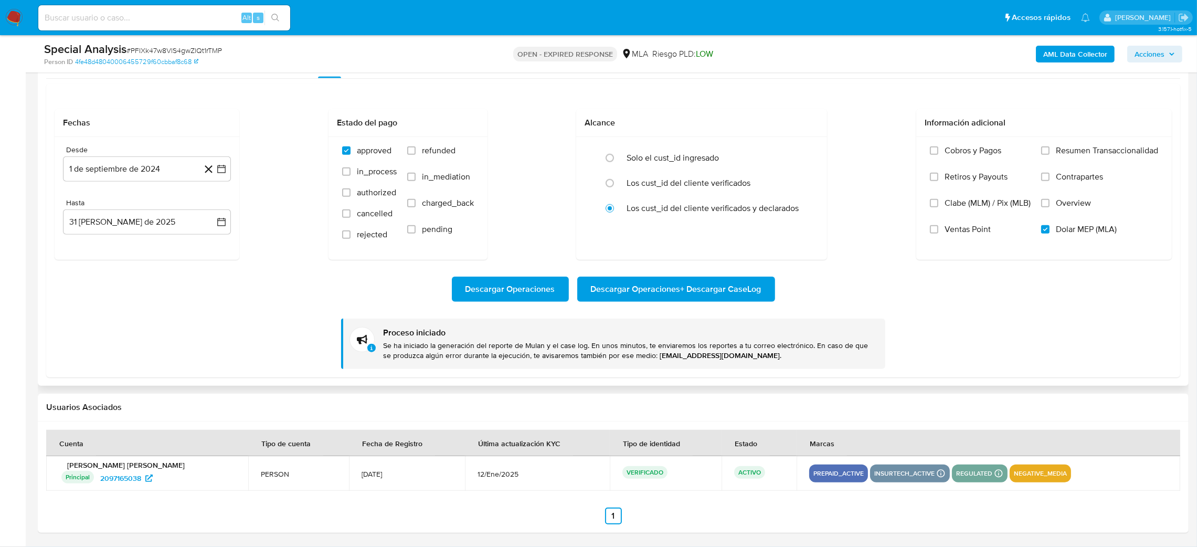
click at [715, 293] on span "Descargar Operaciones + Descargar CaseLog" at bounding box center [676, 289] width 171 height 23
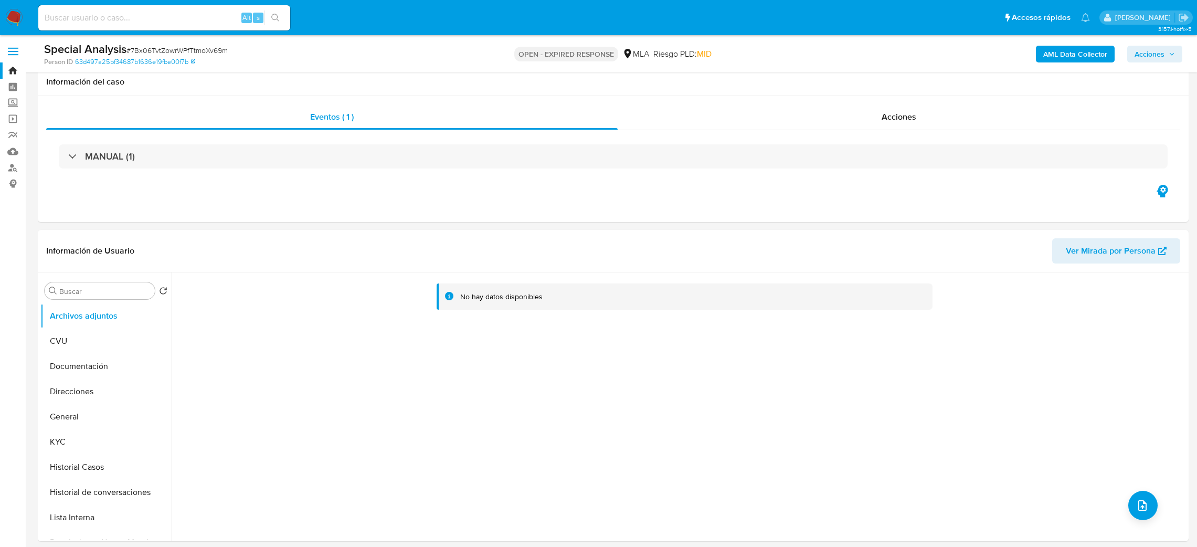
scroll to position [1102, 0]
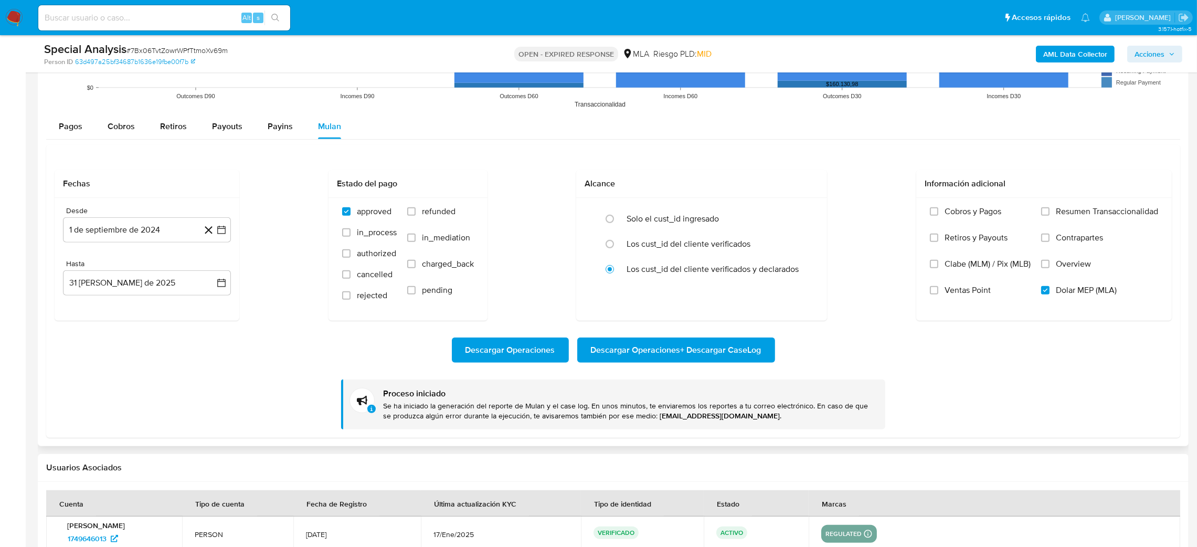
click at [664, 343] on span "Descargar Operaciones + Descargar CaseLog" at bounding box center [676, 349] width 171 height 23
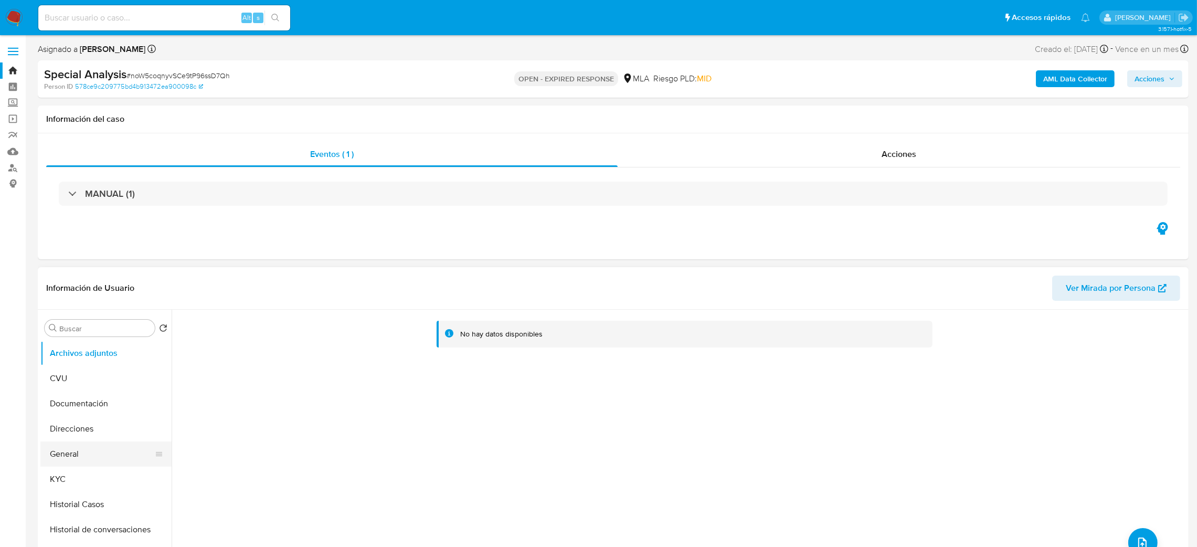
click at [103, 446] on button "General" at bounding box center [101, 453] width 123 height 25
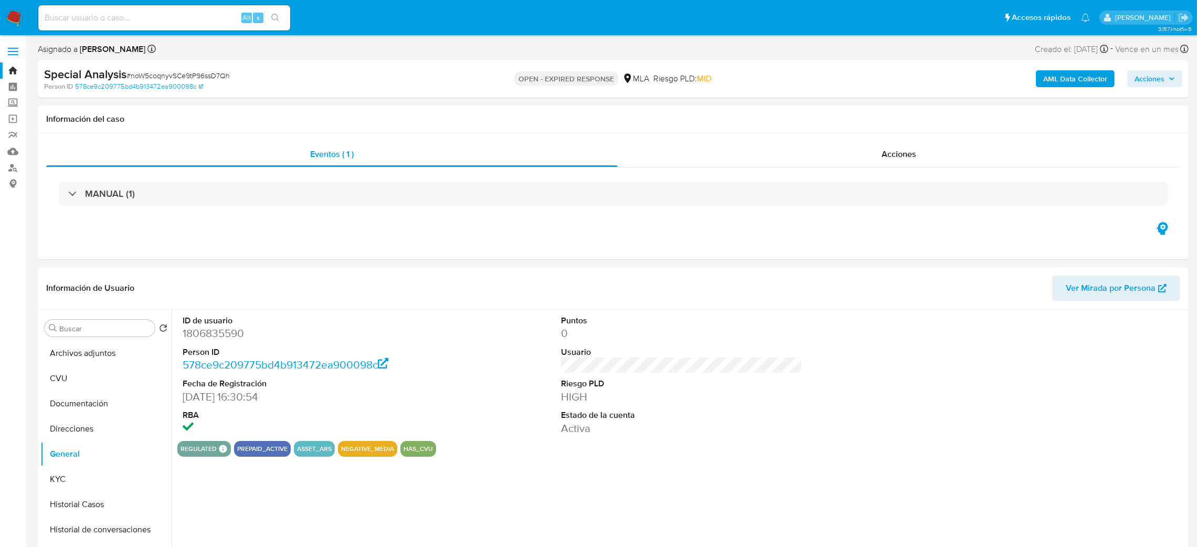
scroll to position [79, 0]
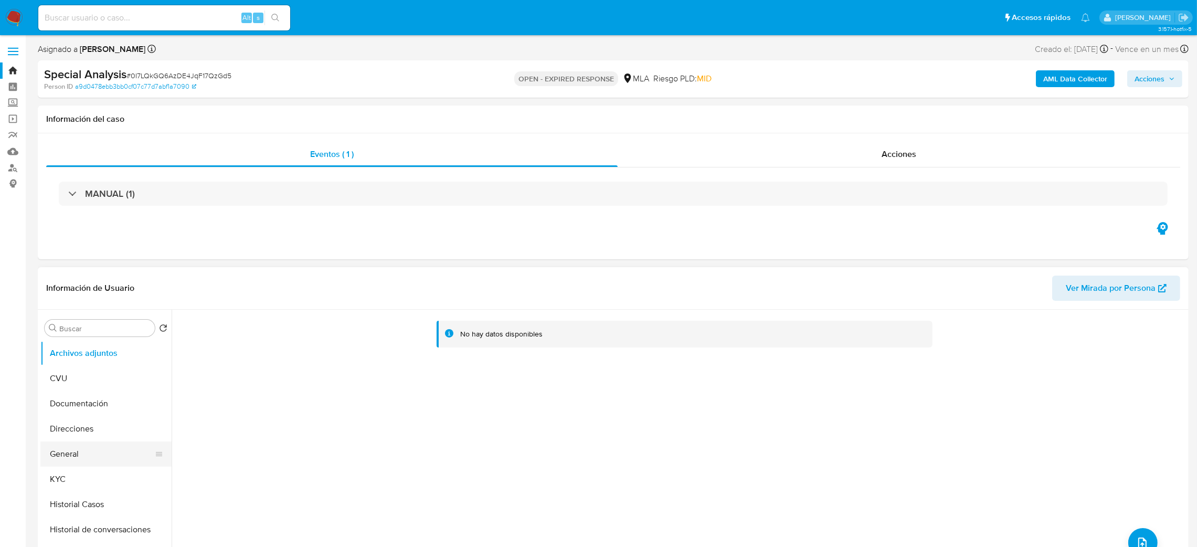
click at [100, 450] on button "General" at bounding box center [101, 453] width 123 height 25
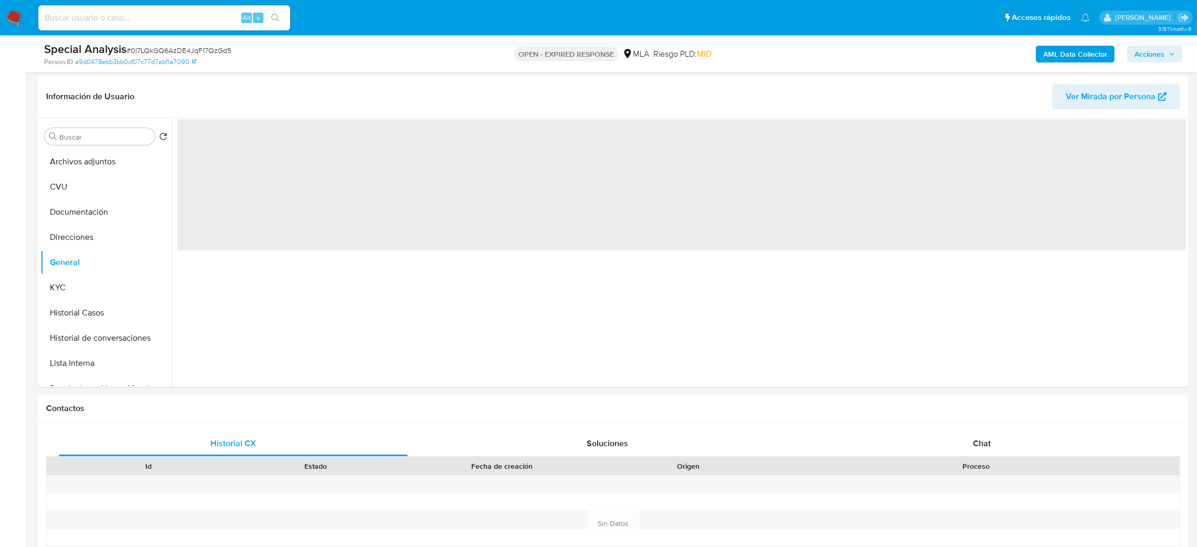
scroll to position [157, 0]
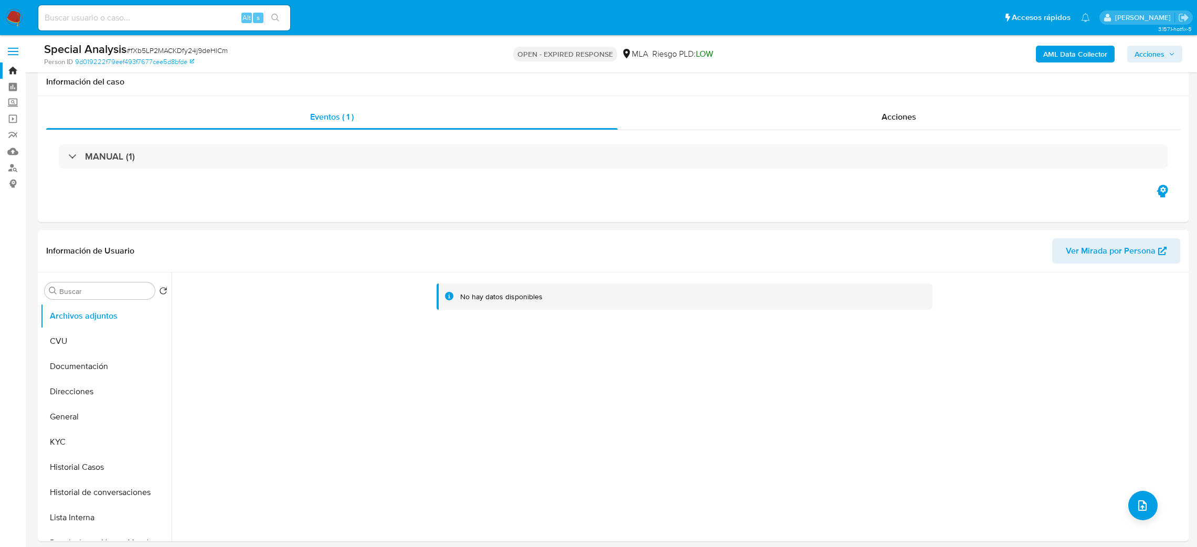
scroll to position [1023, 0]
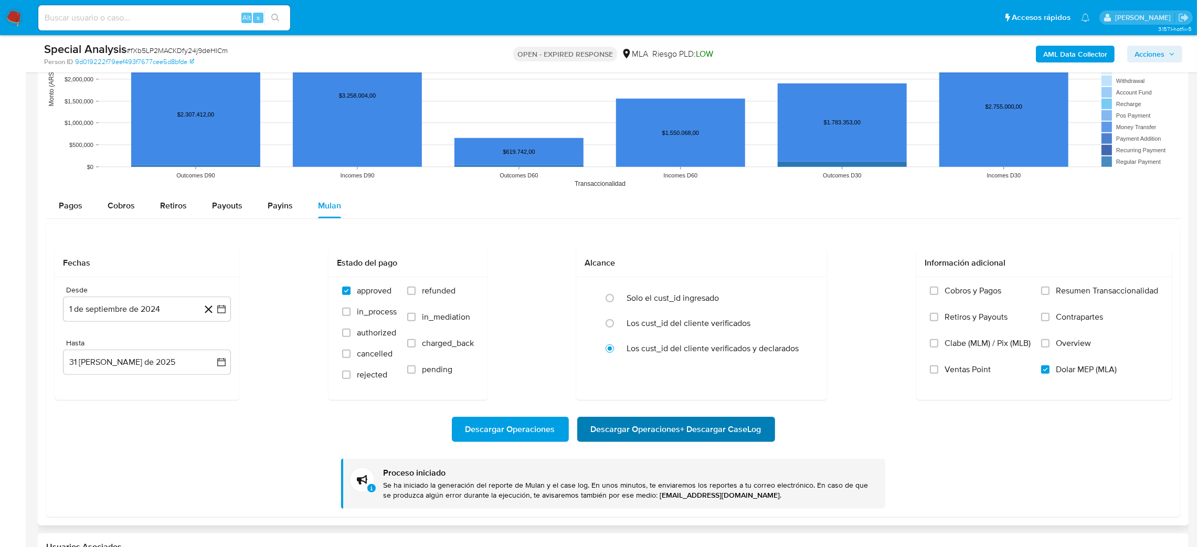
click at [716, 424] on span "Descargar Operaciones + Descargar CaseLog" at bounding box center [676, 429] width 171 height 23
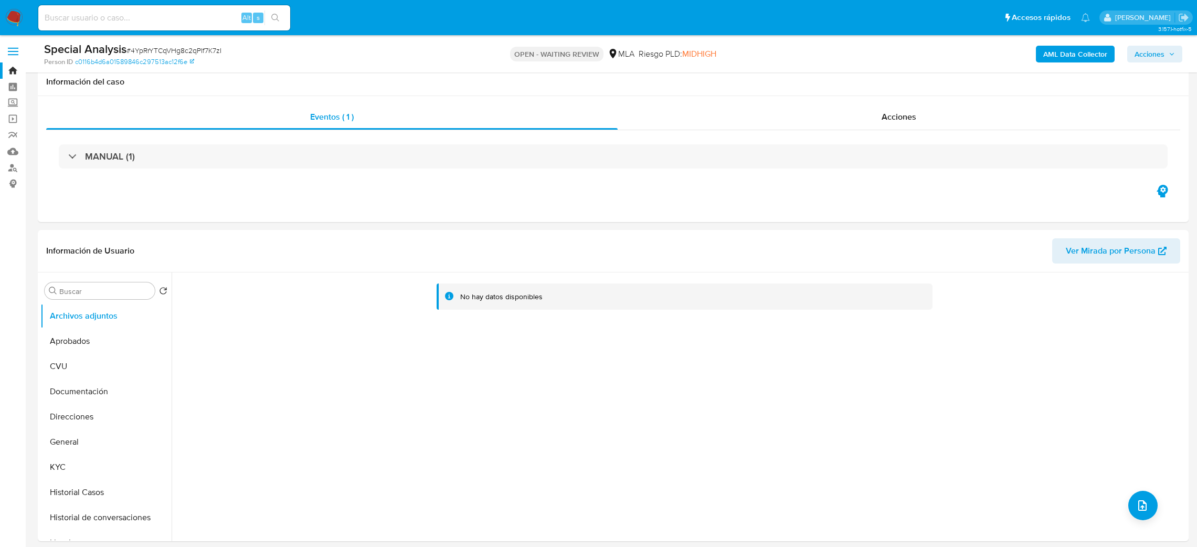
scroll to position [1060, 0]
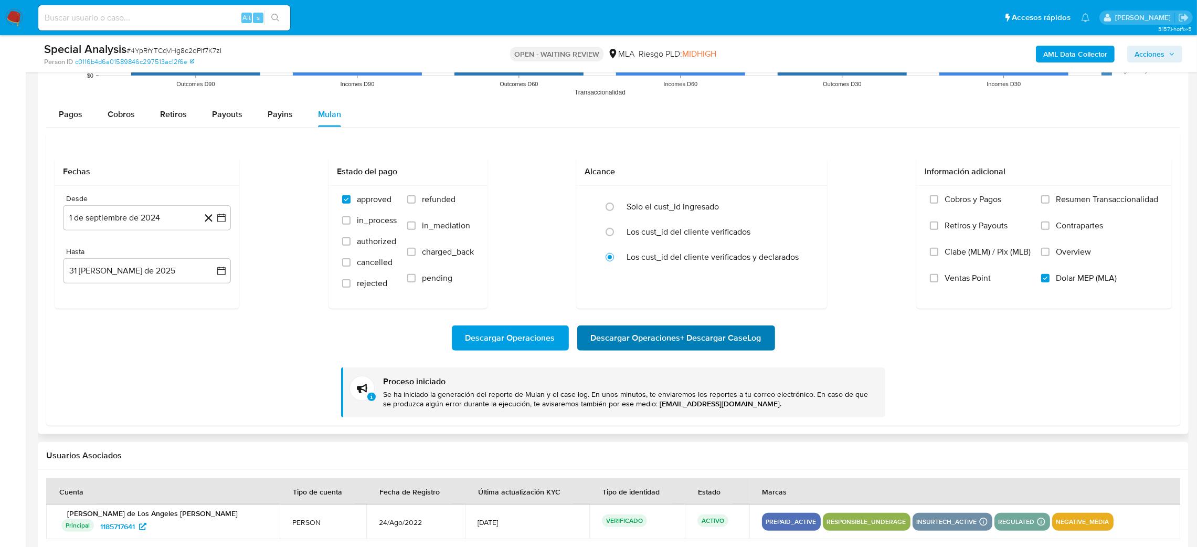
click at [709, 349] on span "Descargar Operaciones + Descargar CaseLog" at bounding box center [676, 337] width 171 height 23
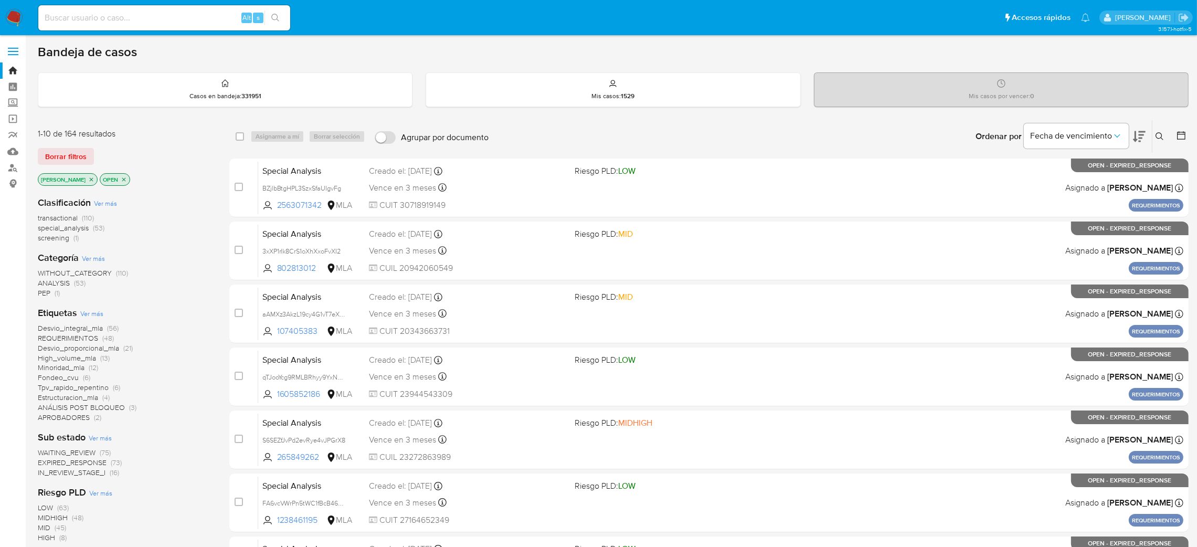
click at [1163, 130] on button at bounding box center [1160, 136] width 17 height 13
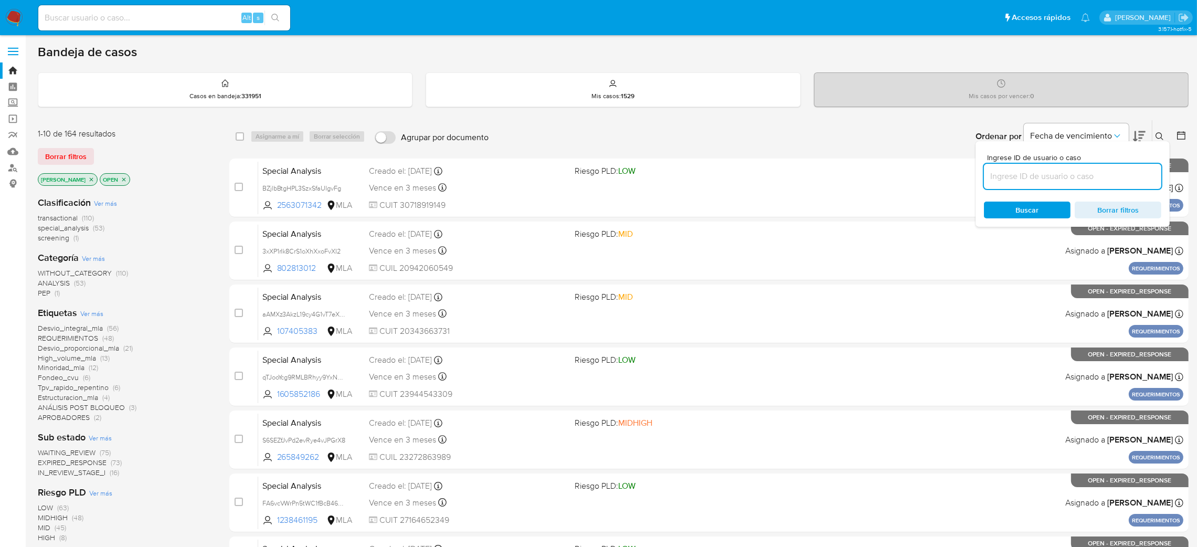
click at [1018, 175] on input at bounding box center [1072, 176] width 177 height 14
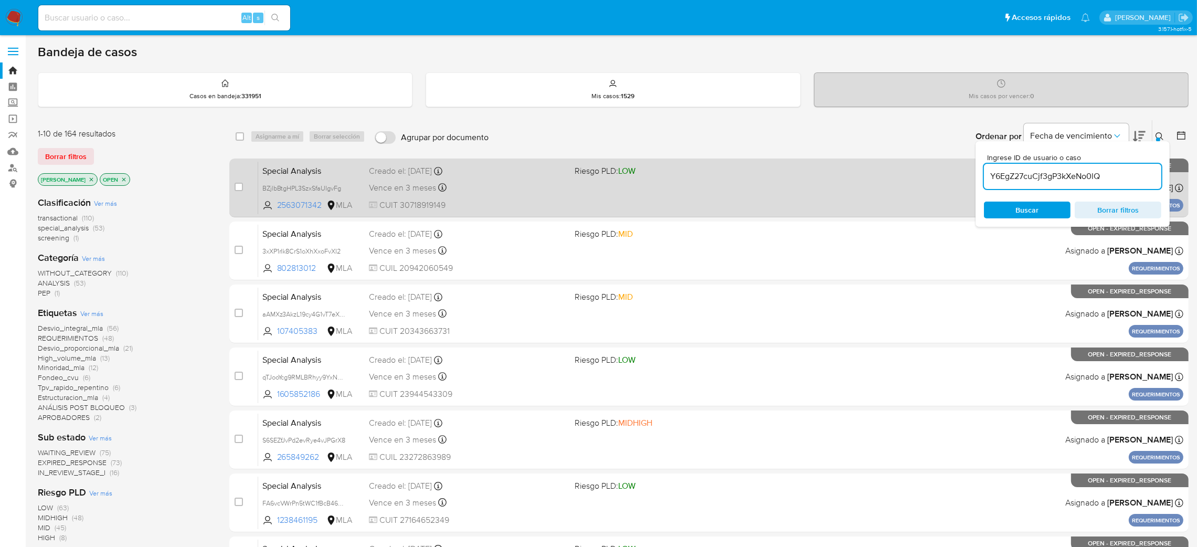
type input "Y6EgZ27cuCjf3gP3kXeNo0lQ"
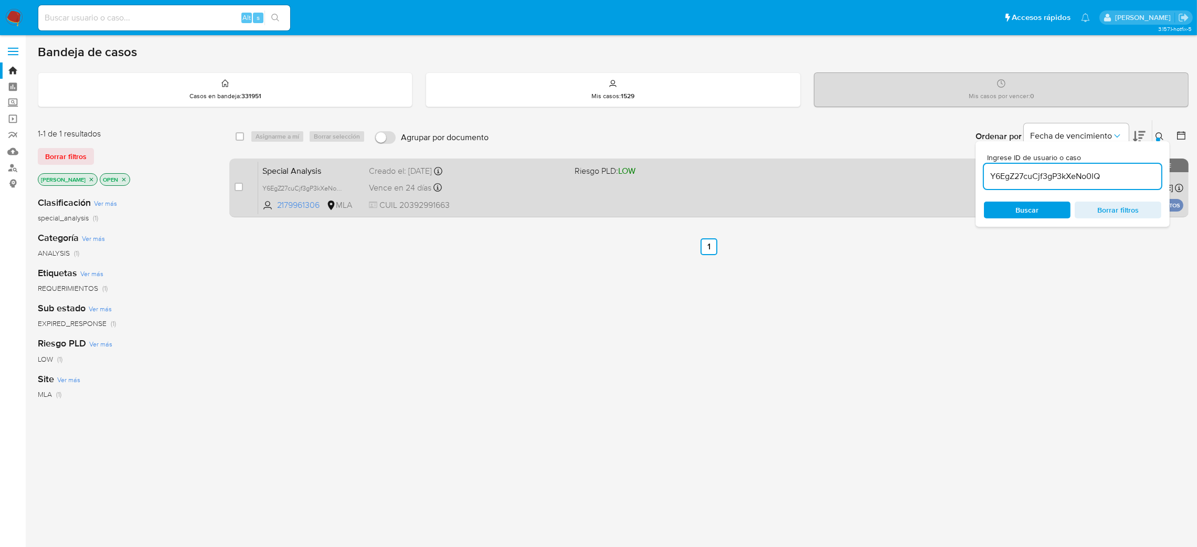
click at [235, 183] on span at bounding box center [239, 187] width 8 height 8
click at [237, 186] on input "checkbox" at bounding box center [239, 187] width 8 height 8
checkbox input "true"
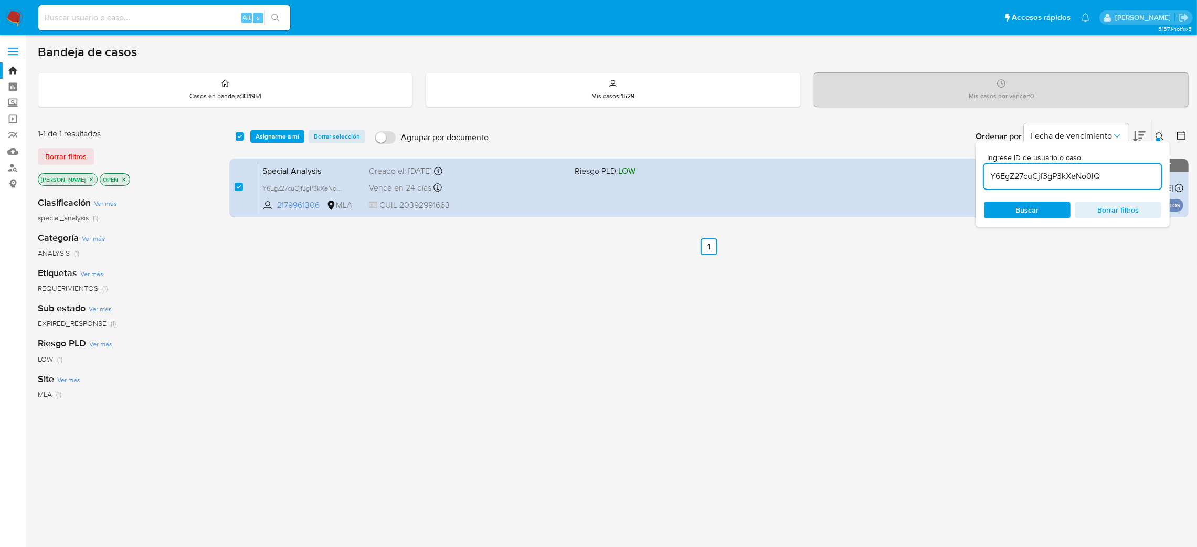
click at [272, 127] on div "select-all-cases-checkbox Asignarme a mí Borrar selección Agrupar por documento…" at bounding box center [708, 136] width 959 height 33
click at [278, 136] on span "Asignarme a mí" at bounding box center [278, 136] width 44 height 10
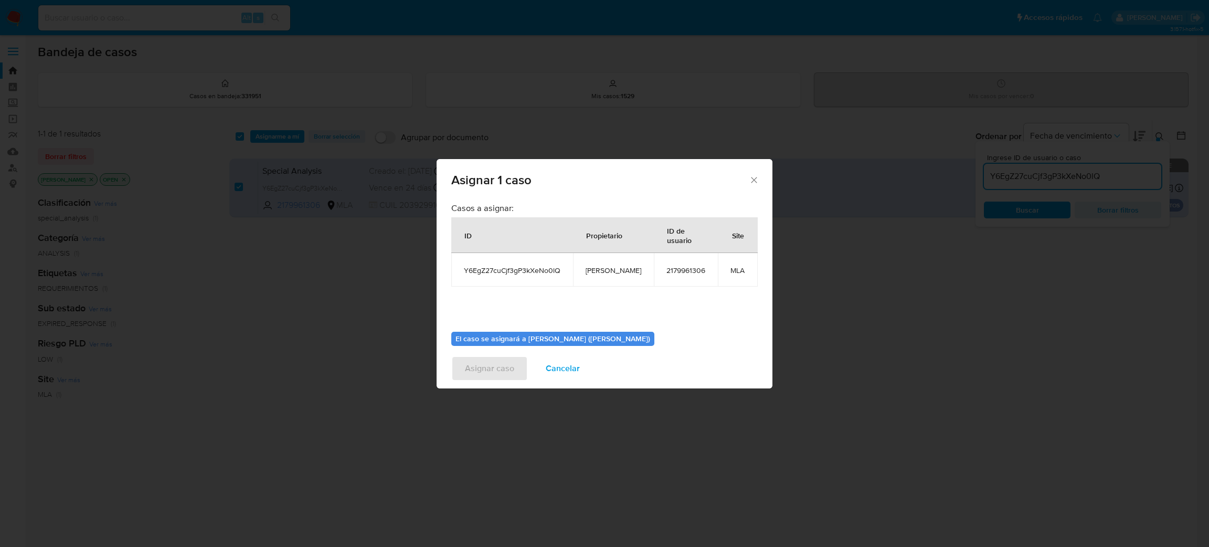
click at [607, 270] on span "[PERSON_NAME]" at bounding box center [614, 269] width 56 height 9
copy span "[PERSON_NAME]"
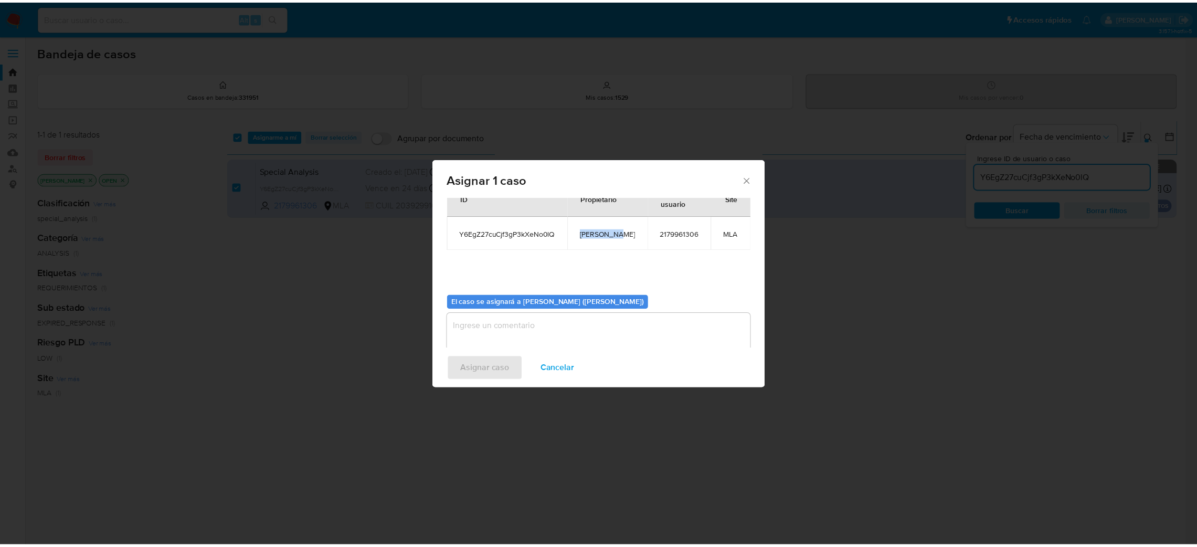
scroll to position [54, 0]
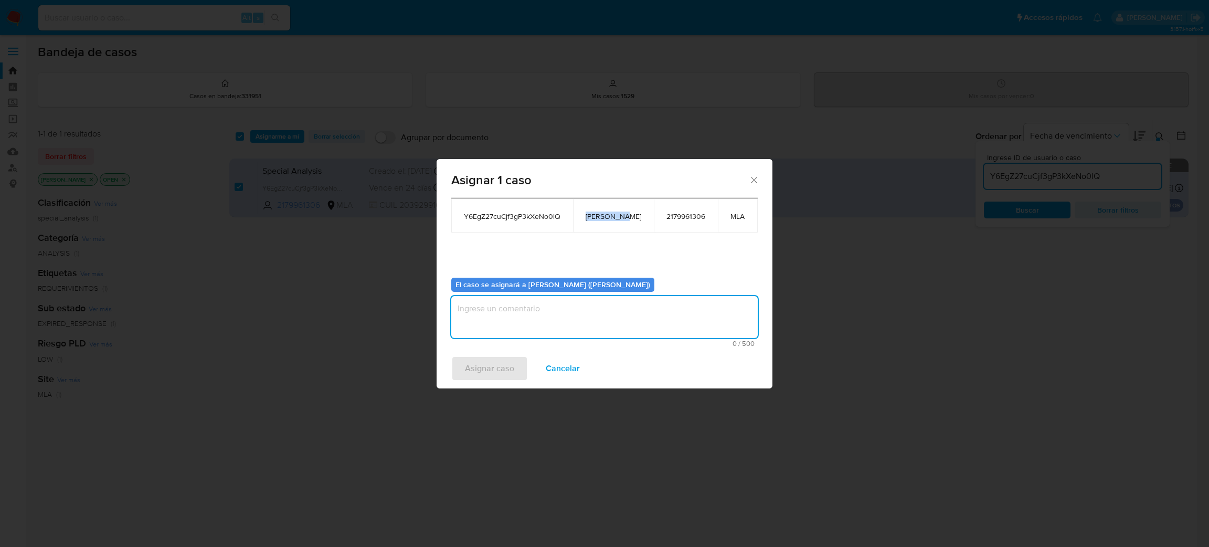
click at [524, 312] on textarea "assign-modal" at bounding box center [604, 317] width 306 height 42
paste textarea "[PERSON_NAME]"
type textarea "[PERSON_NAME]"
click at [487, 370] on span "Asignar caso" at bounding box center [489, 368] width 49 height 23
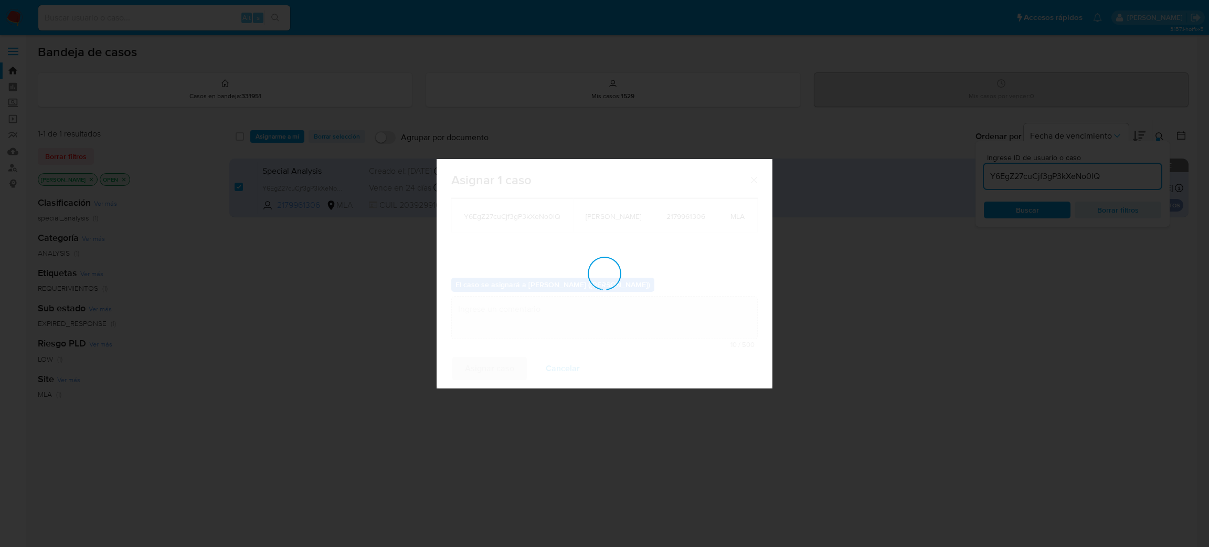
checkbox input "false"
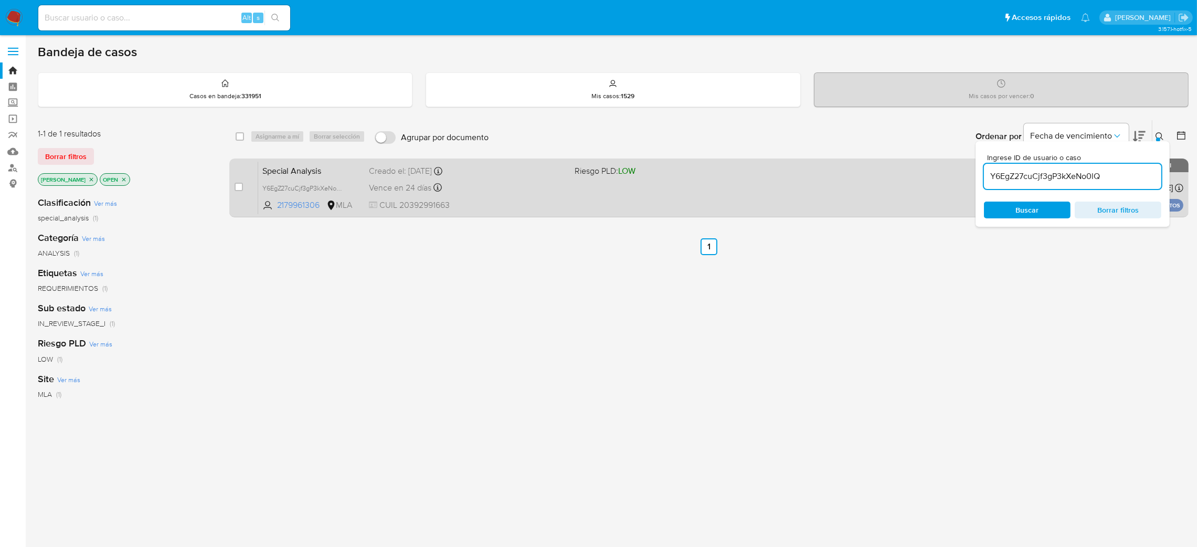
click at [503, 207] on span "CUIL 20392991663" at bounding box center [467, 205] width 197 height 12
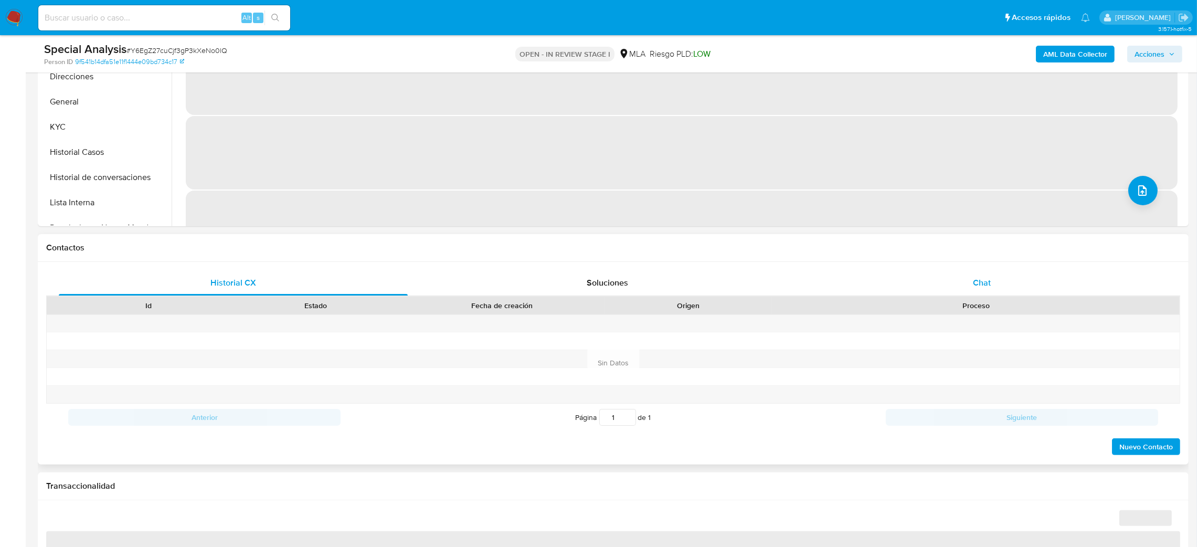
click at [1028, 285] on div "Chat" at bounding box center [981, 282] width 349 height 25
select select "10"
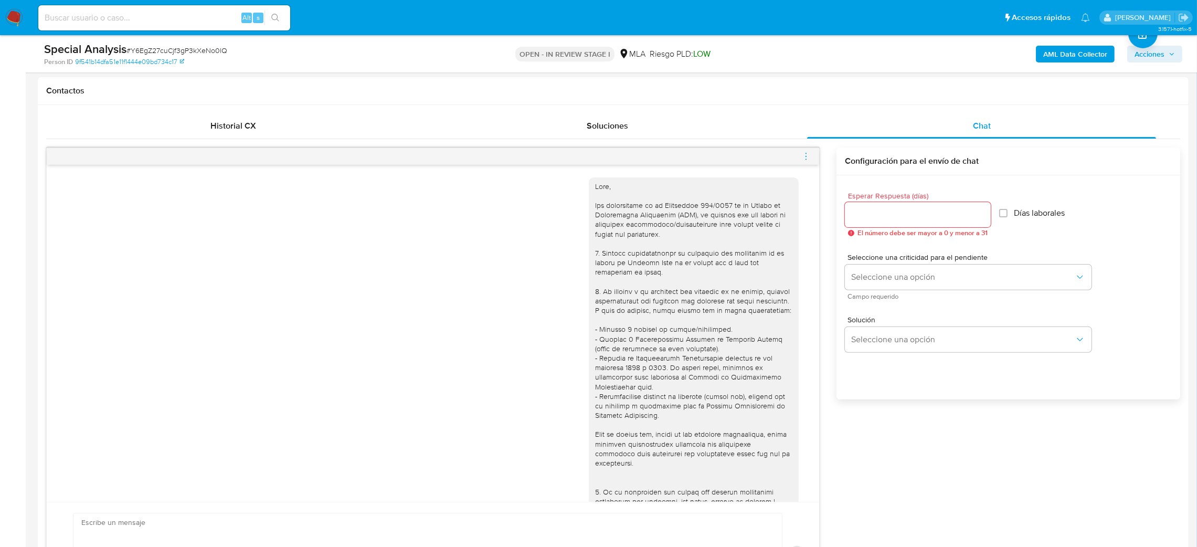
scroll to position [708, 0]
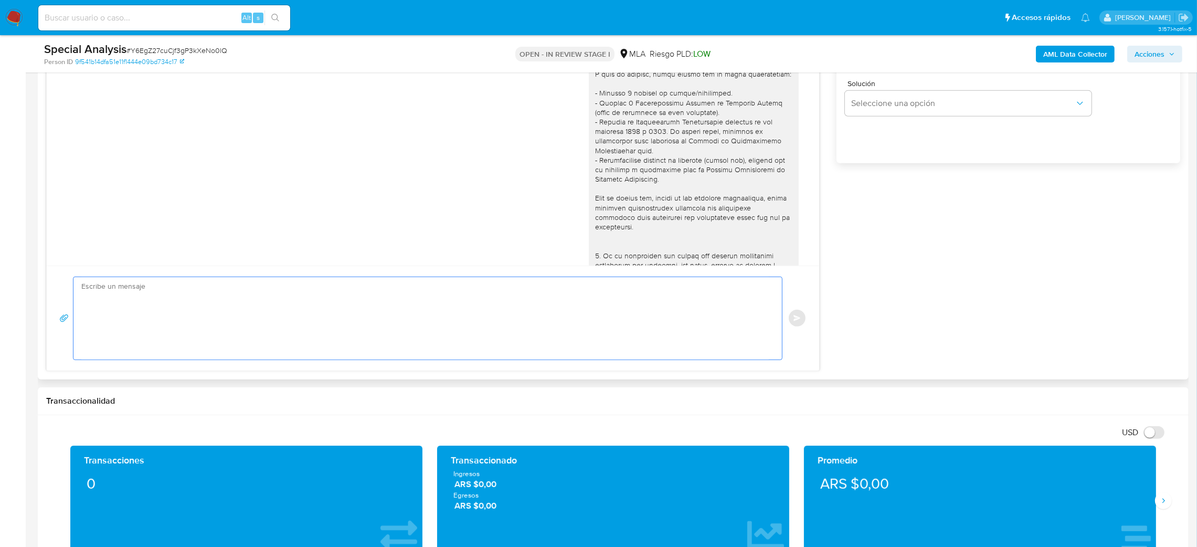
click at [203, 302] on textarea at bounding box center [424, 318] width 687 height 82
paste textarea "Hola, Esperamos que te encuentres muy bien. Te consultamos si tuviste oportunid…"
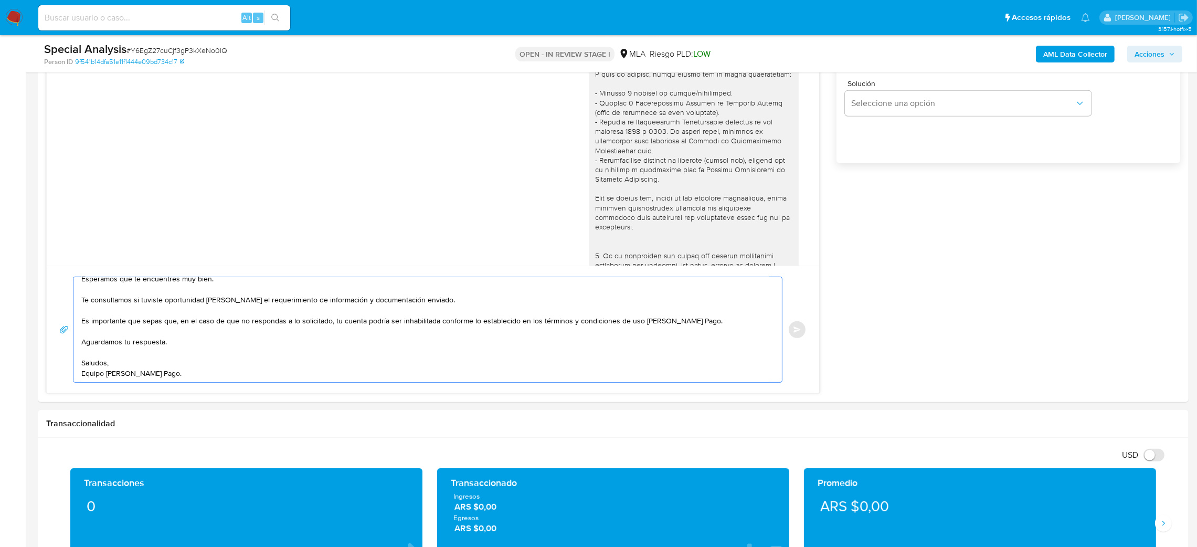
scroll to position [551, 0]
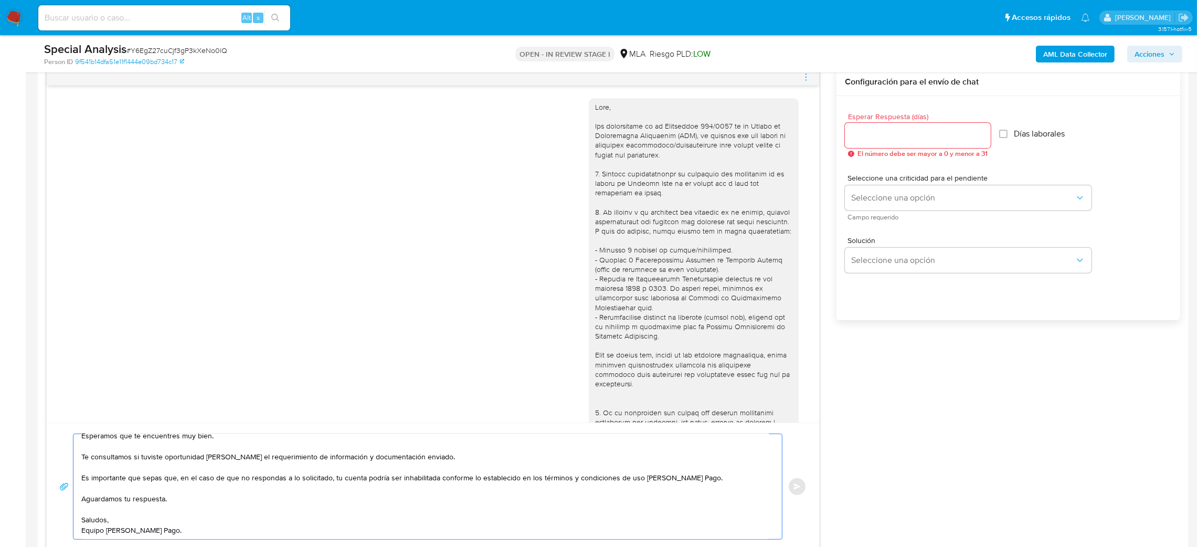
type textarea "Hola, Esperamos que te encuentres muy bien. Te consultamos si tuviste oportunid…"
click at [861, 140] on input "Esperar Respuesta (días)" at bounding box center [918, 136] width 146 height 14
click at [864, 193] on span "Seleccione una opción" at bounding box center [963, 198] width 224 height 10
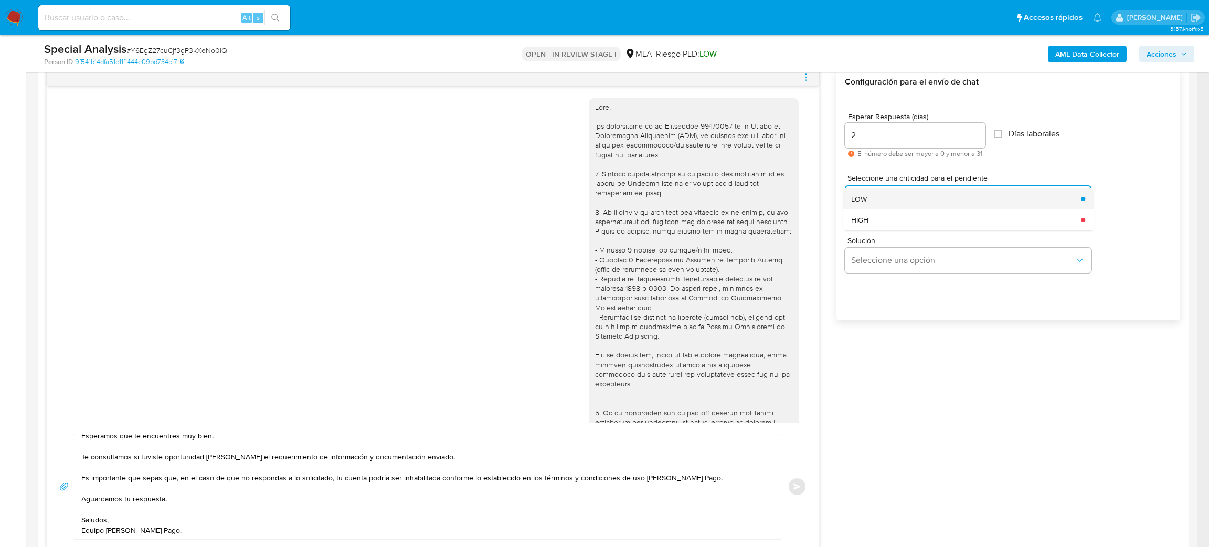
click at [870, 203] on div "LOW" at bounding box center [963, 198] width 224 height 21
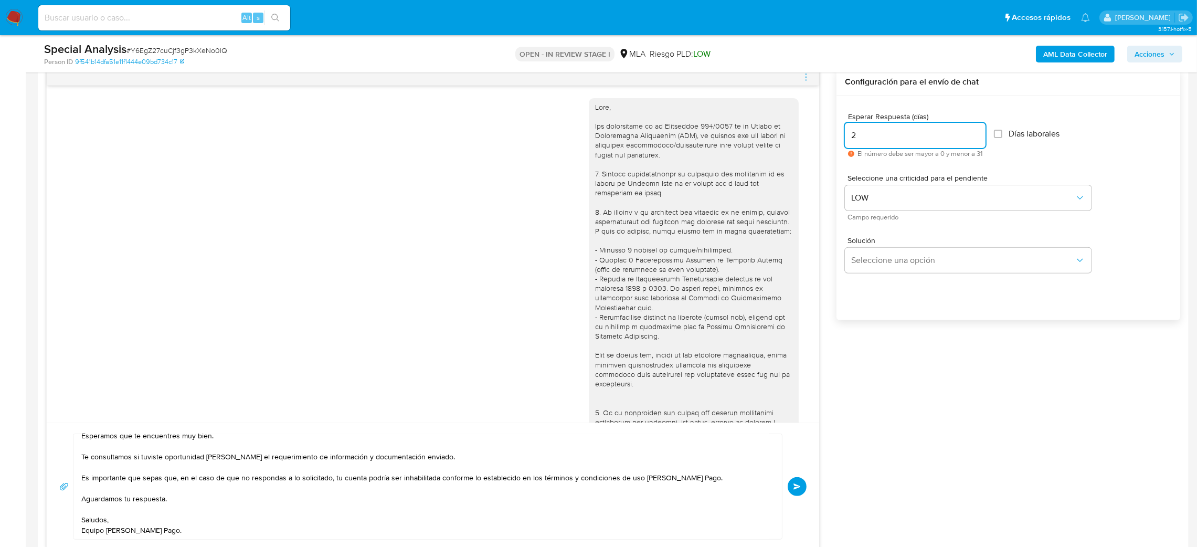
click at [832, 138] on div "30/06/2025 14:40:16 Hola, Esperamos que te encuentres muy bien. Te consultamos …" at bounding box center [613, 309] width 1134 height 482
type input "3"
click at [803, 487] on button "Enviar" at bounding box center [797, 486] width 19 height 19
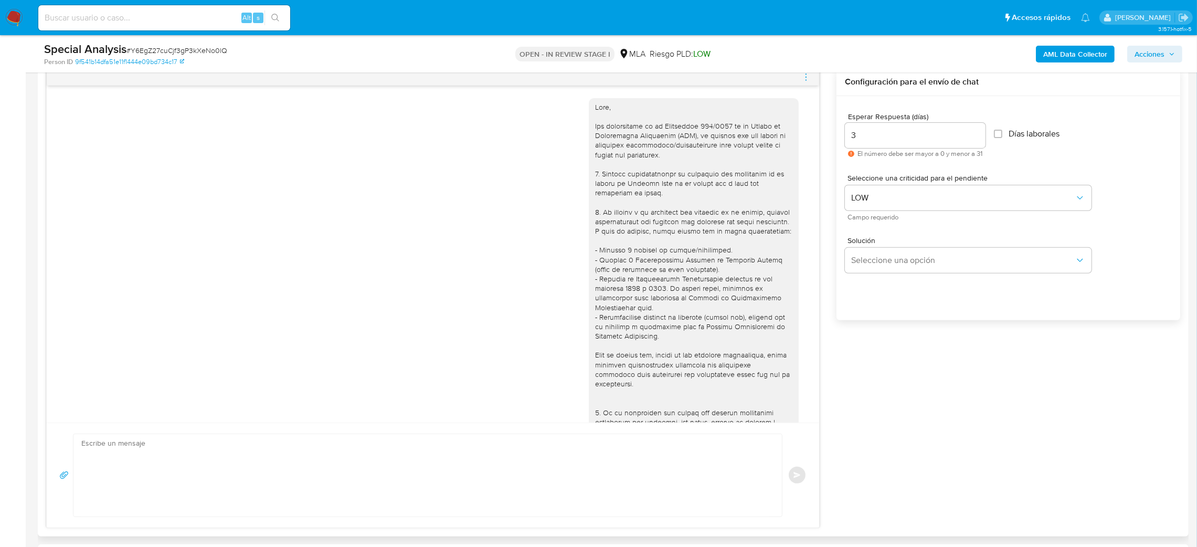
scroll to position [450, 0]
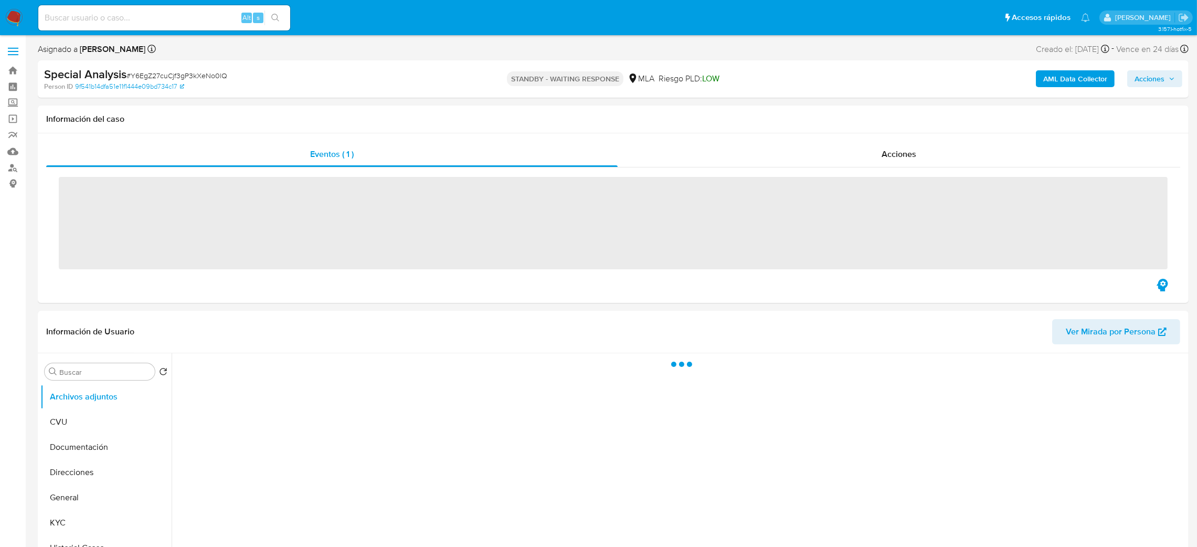
click at [178, 19] on input at bounding box center [164, 18] width 252 height 14
paste input "PFIXk47w8VlS4gwZlQt1rTMP"
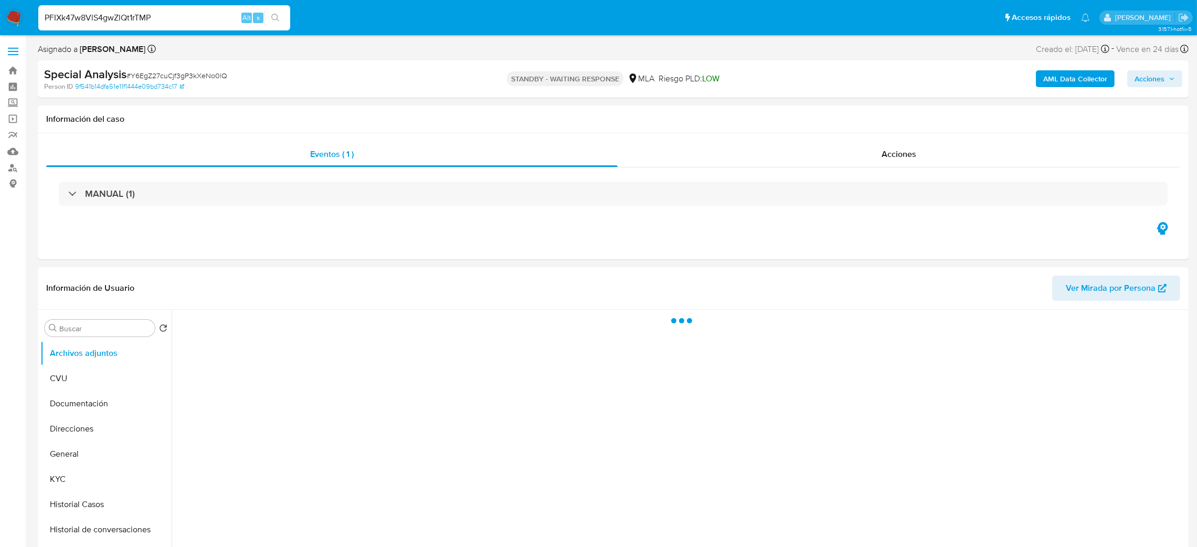
type input "PFIXk47w8VlS4gwZlQt1rTMP"
click at [179, 72] on span "# PFIXk47w8VlS4gwZlQt1rTMP" at bounding box center [173, 75] width 95 height 10
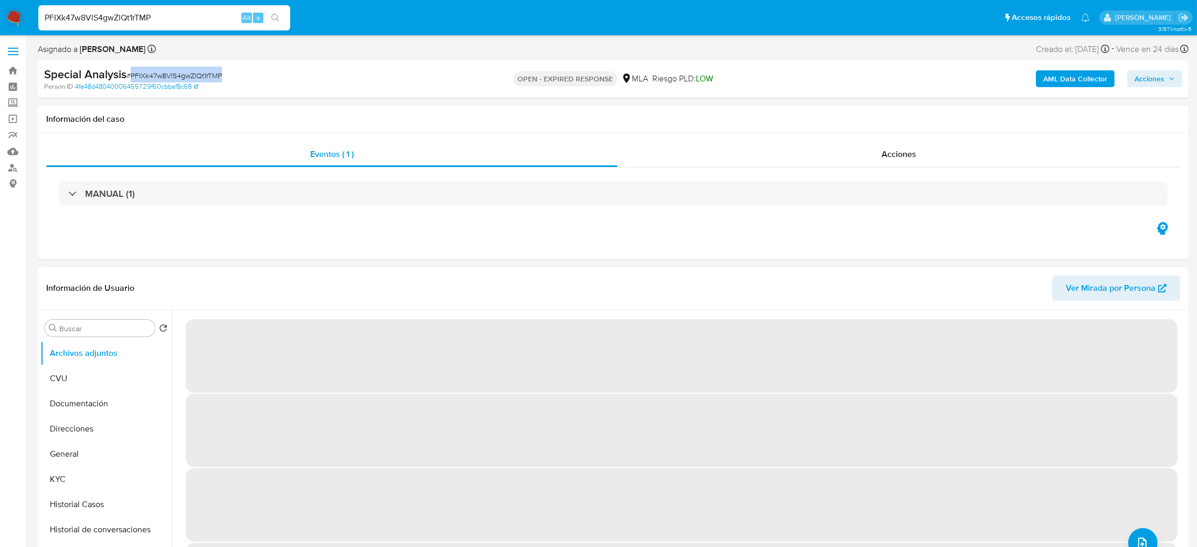
click at [179, 72] on span "# PFIXk47w8VlS4gwZlQt1rTMP" at bounding box center [173, 75] width 95 height 10
copy span "PFIXk47w8VlS4gwZlQt1rTMP"
select select "10"
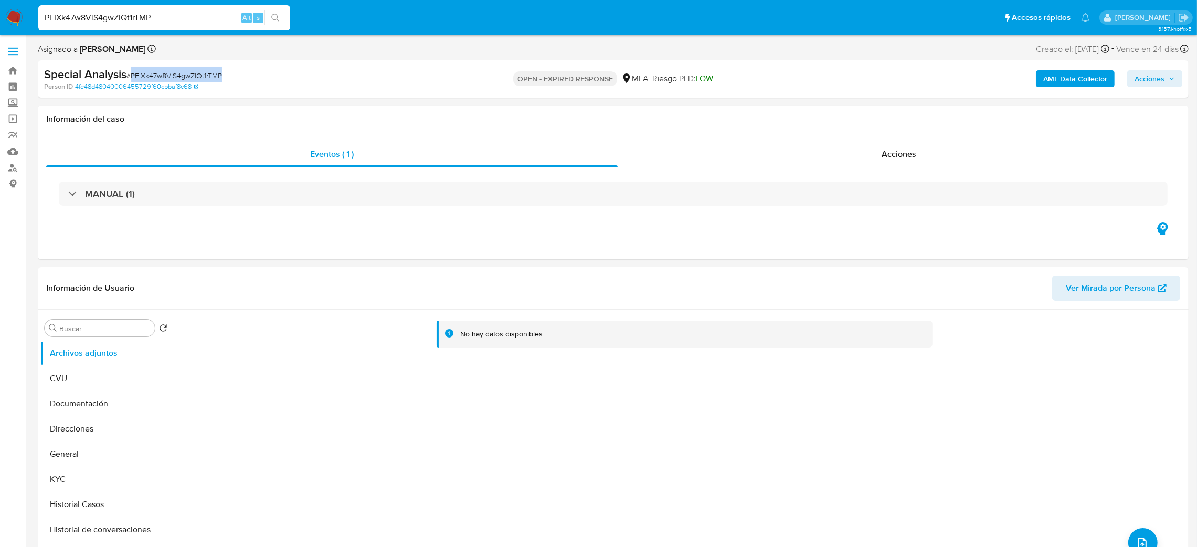
click at [17, 14] on img at bounding box center [14, 18] width 18 height 18
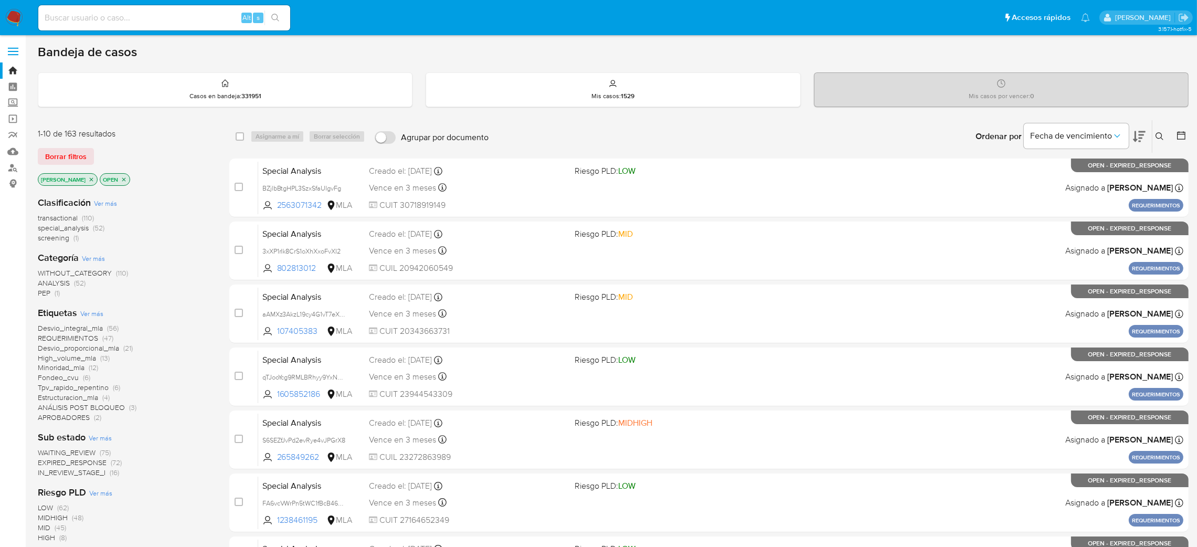
click at [1156, 141] on button at bounding box center [1160, 136] width 17 height 13
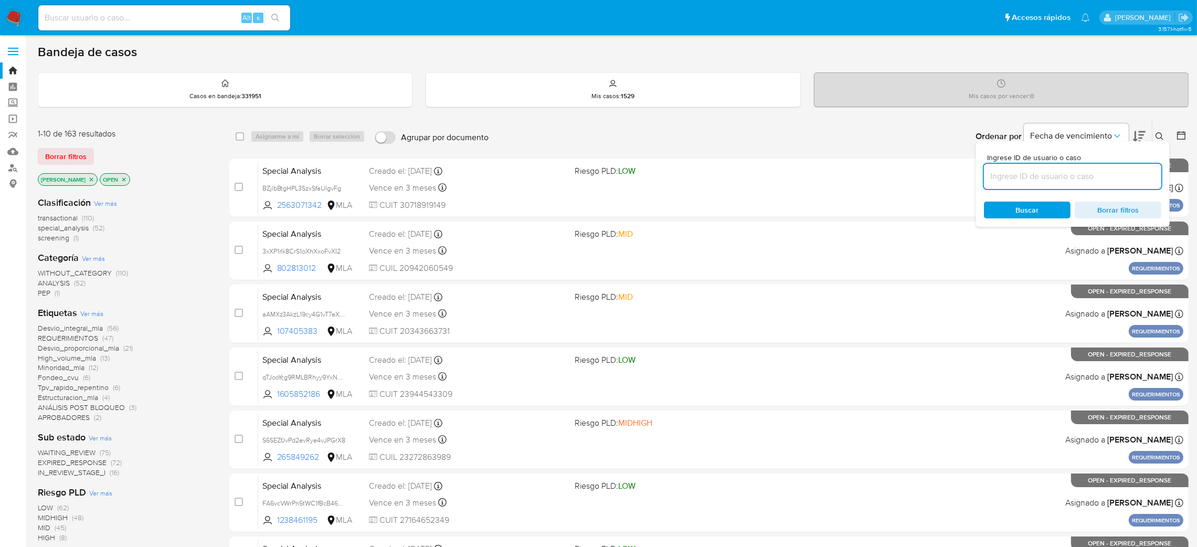
click at [1090, 177] on input at bounding box center [1072, 176] width 177 height 14
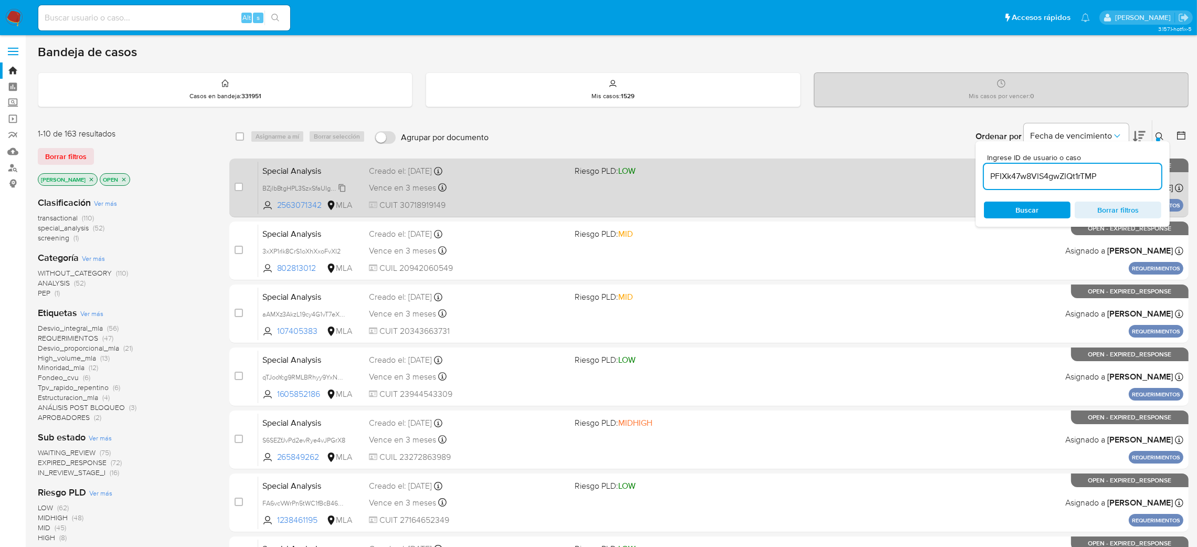
type input "PFIXk47w8VlS4gwZlQt1rTMP"
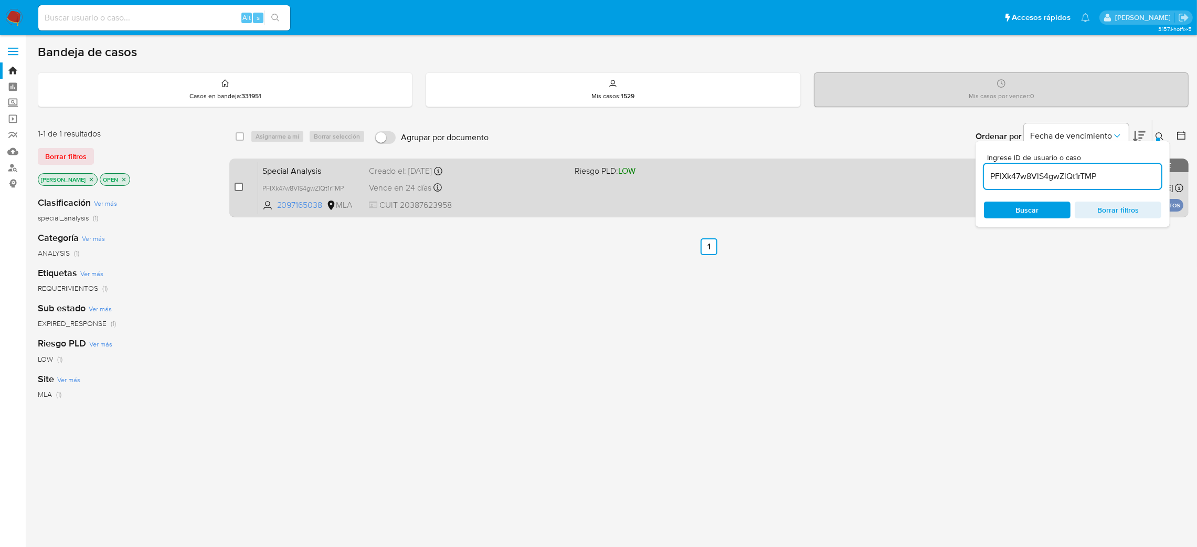
click at [240, 184] on input "checkbox" at bounding box center [239, 187] width 8 height 8
checkbox input "true"
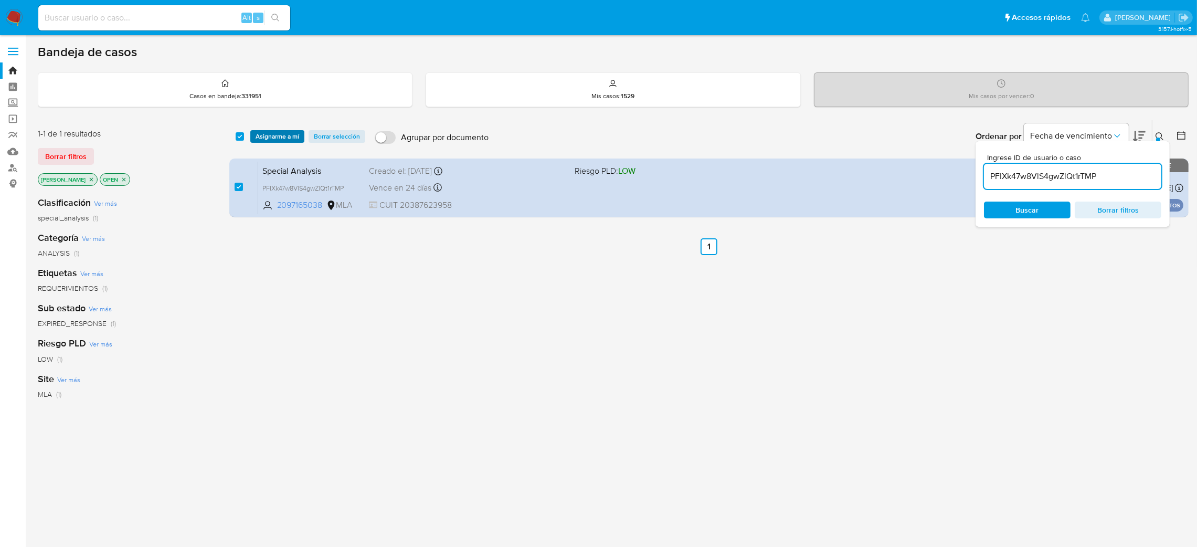
click at [277, 134] on span "Asignarme a mí" at bounding box center [278, 136] width 44 height 10
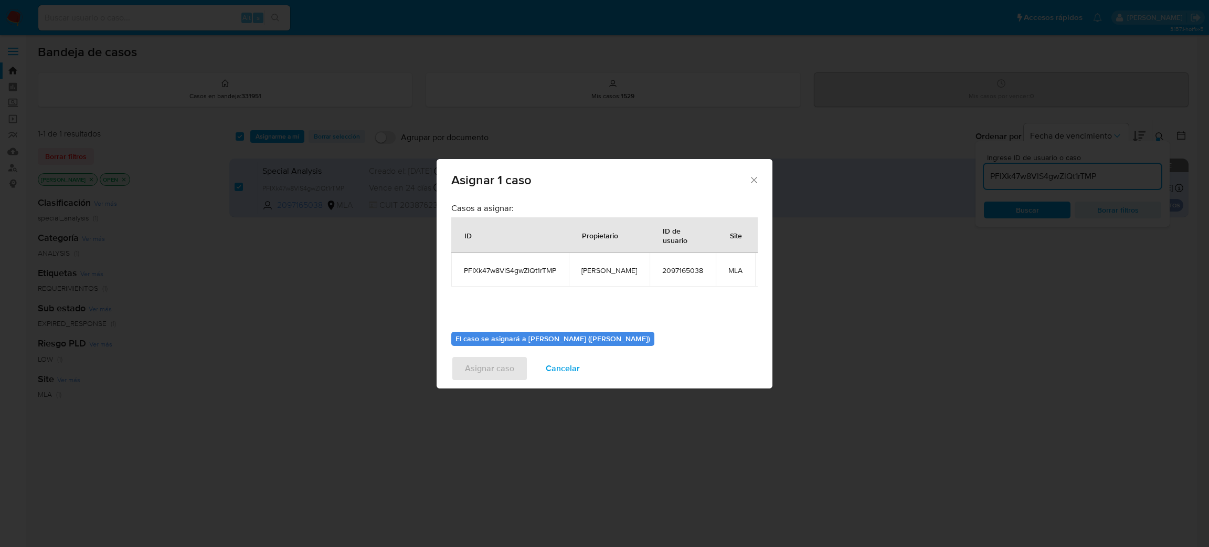
click at [598, 269] on span "[PERSON_NAME]" at bounding box center [609, 269] width 56 height 9
copy span "[PERSON_NAME]"
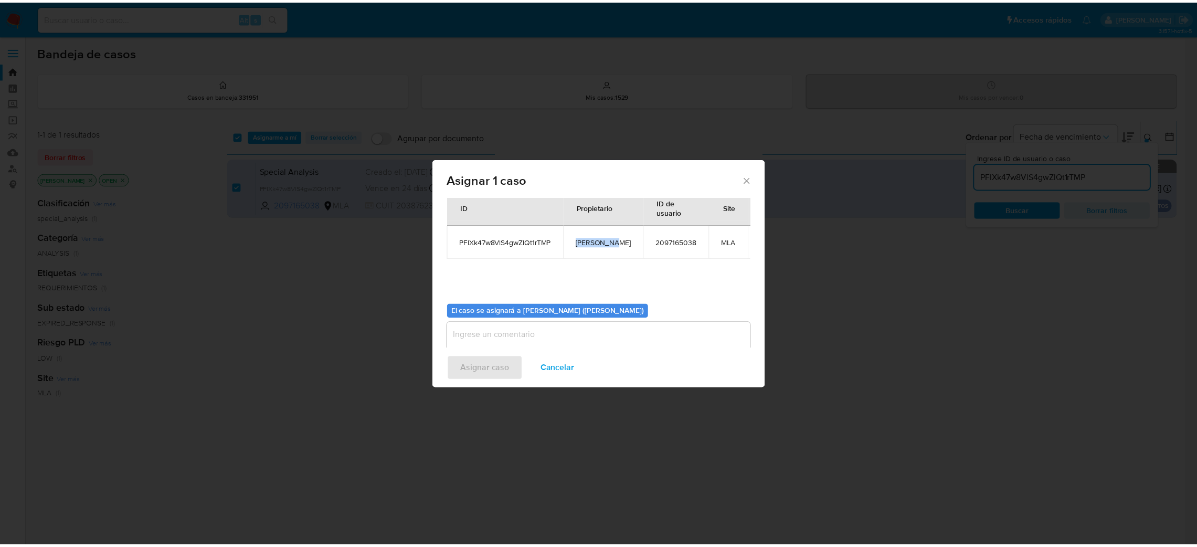
scroll to position [54, 0]
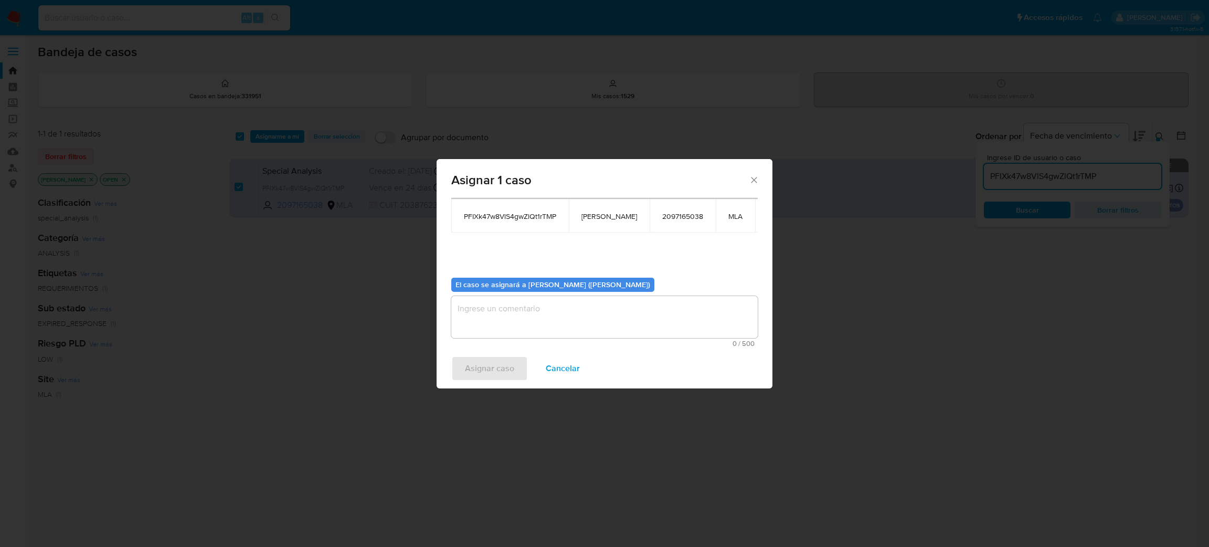
click at [487, 324] on textarea "assign-modal" at bounding box center [604, 317] width 306 height 42
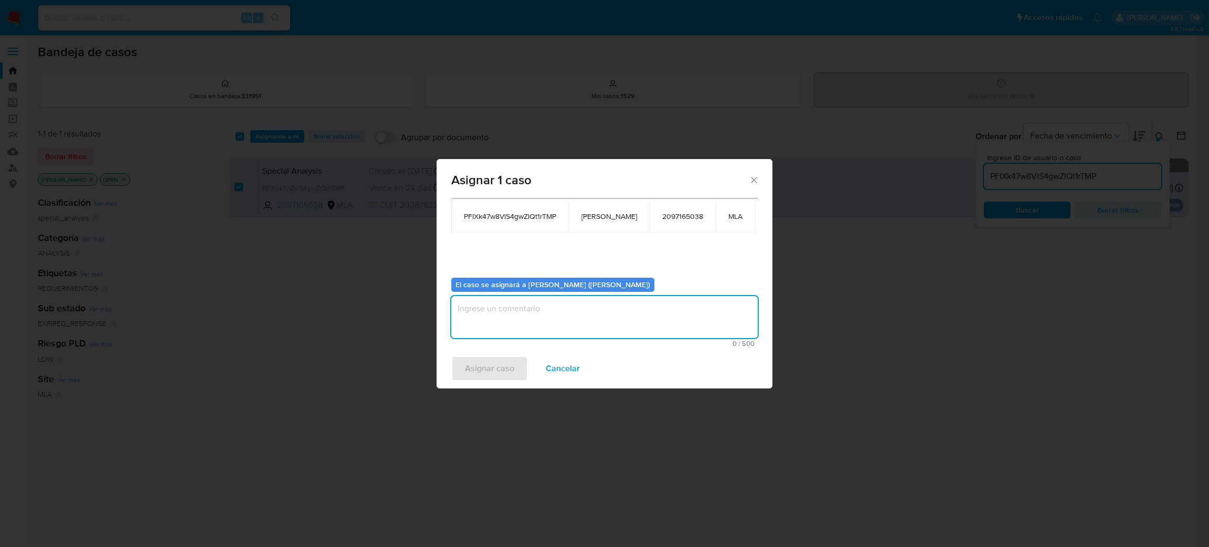
paste textarea "[PERSON_NAME]"
type textarea "[PERSON_NAME]"
click at [484, 358] on span "Asignar caso" at bounding box center [489, 368] width 49 height 23
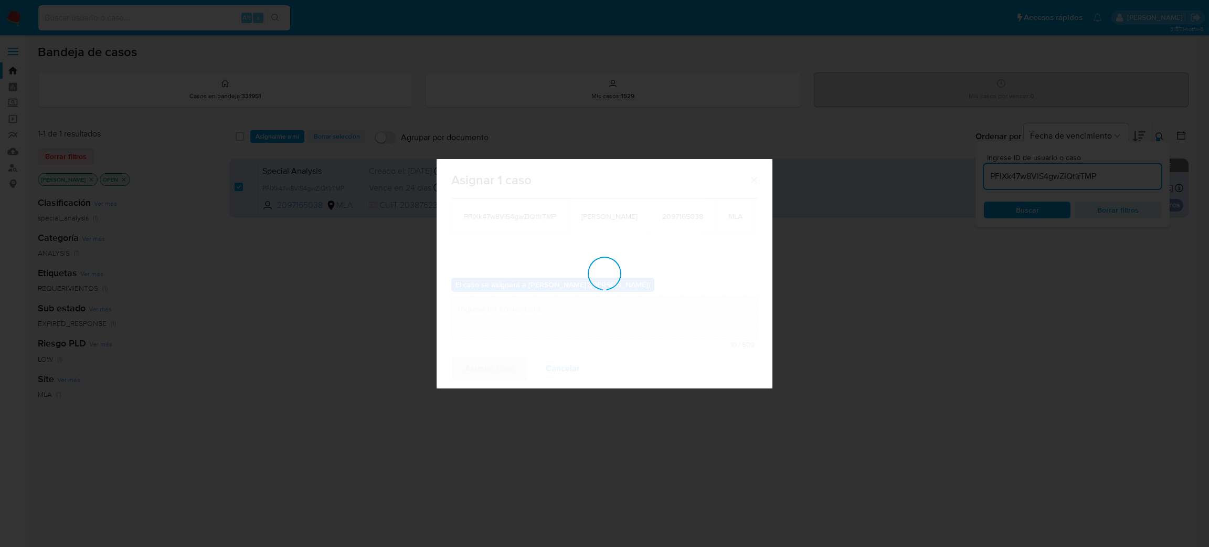
checkbox input "false"
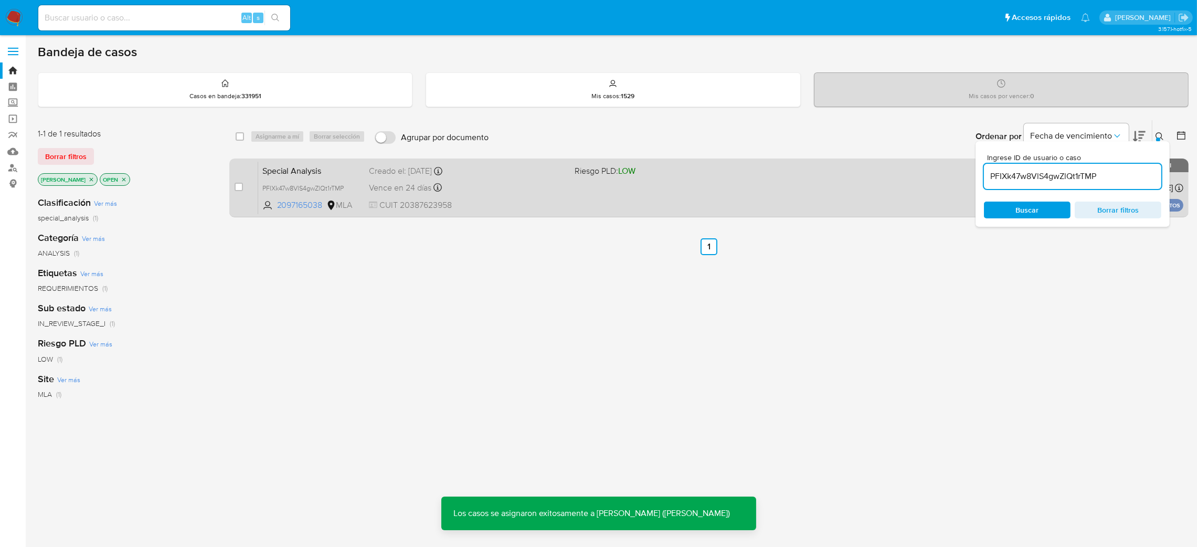
click at [337, 169] on span "Special Analysis" at bounding box center [311, 170] width 99 height 14
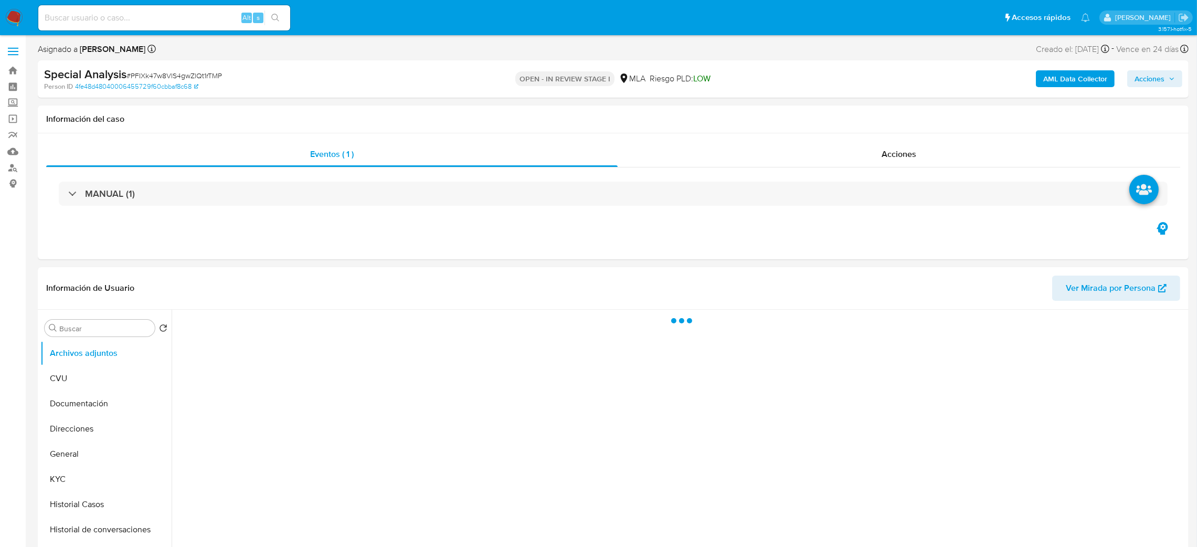
select select "10"
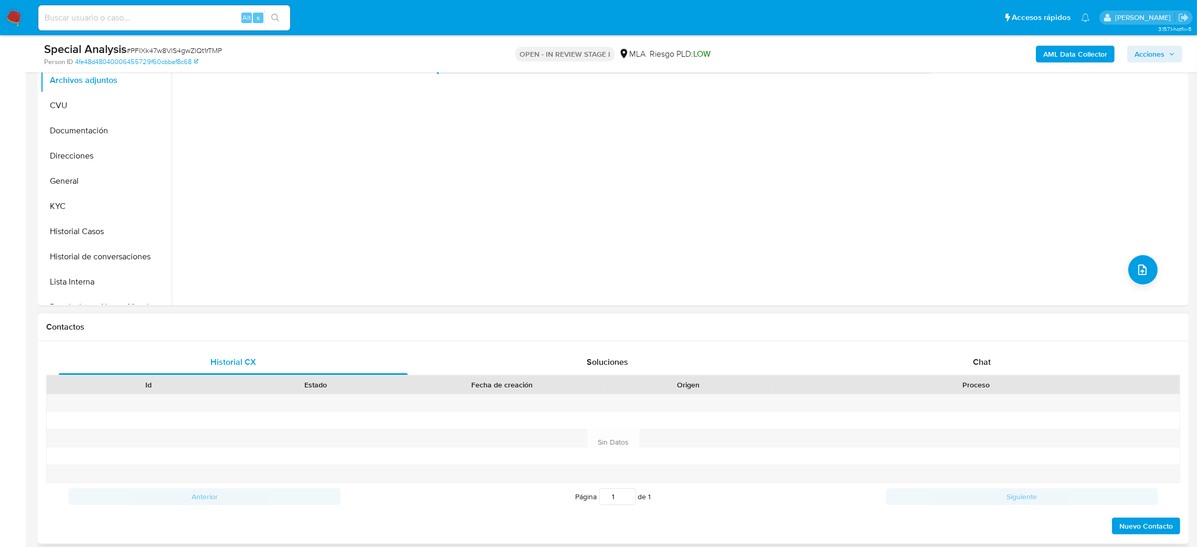
click at [991, 357] on div "Chat" at bounding box center [981, 361] width 349 height 25
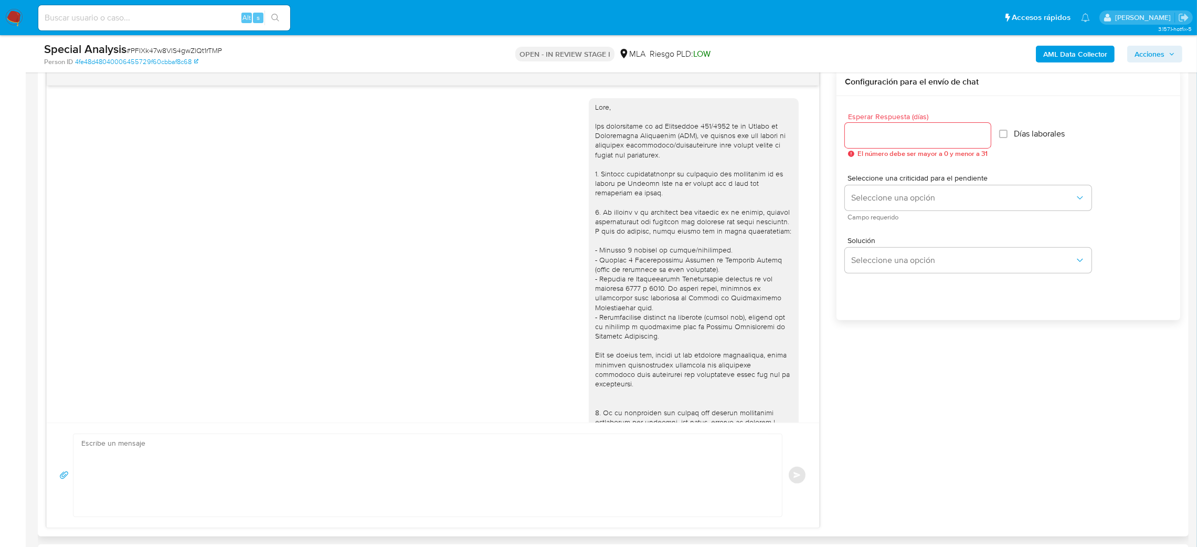
scroll to position [267, 0]
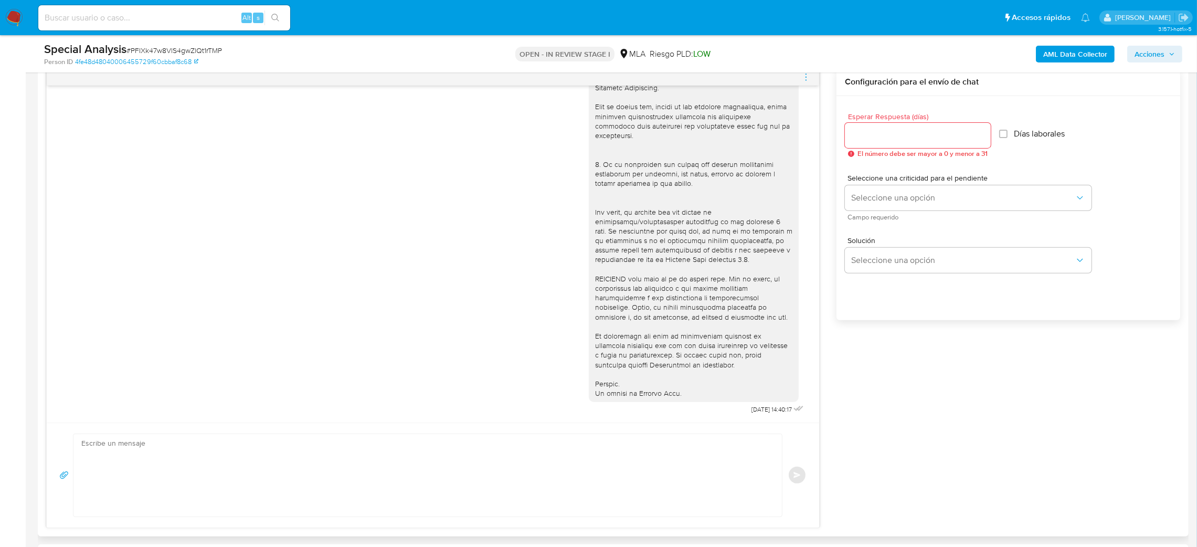
click at [238, 489] on textarea at bounding box center [424, 475] width 687 height 82
paste textarea "Hola, Esperamos que te encuentres muy bien. Te consultamos si tuviste oportunid…"
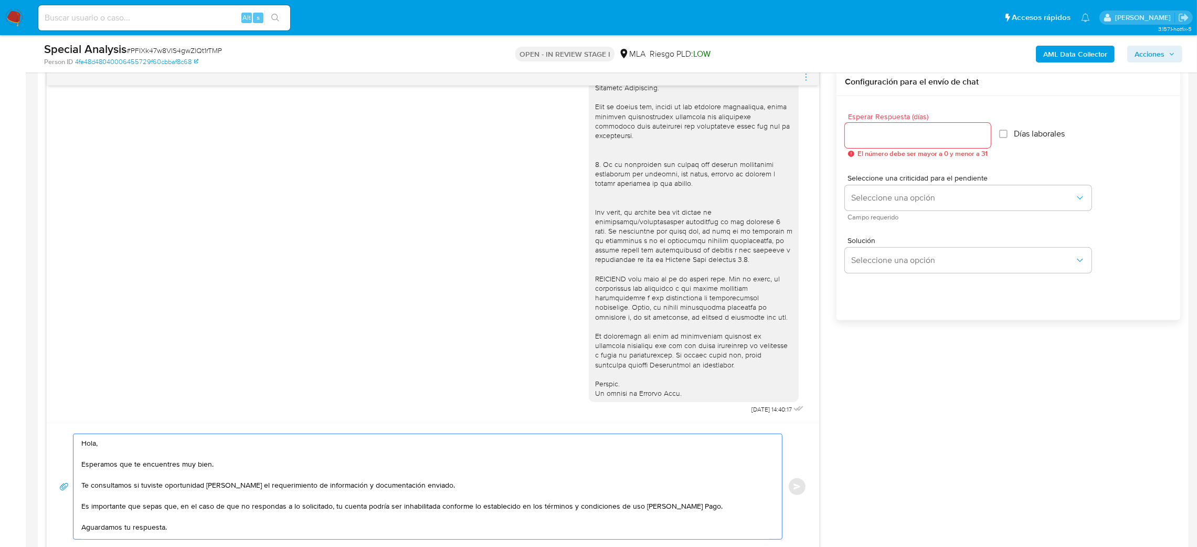
scroll to position [38, 0]
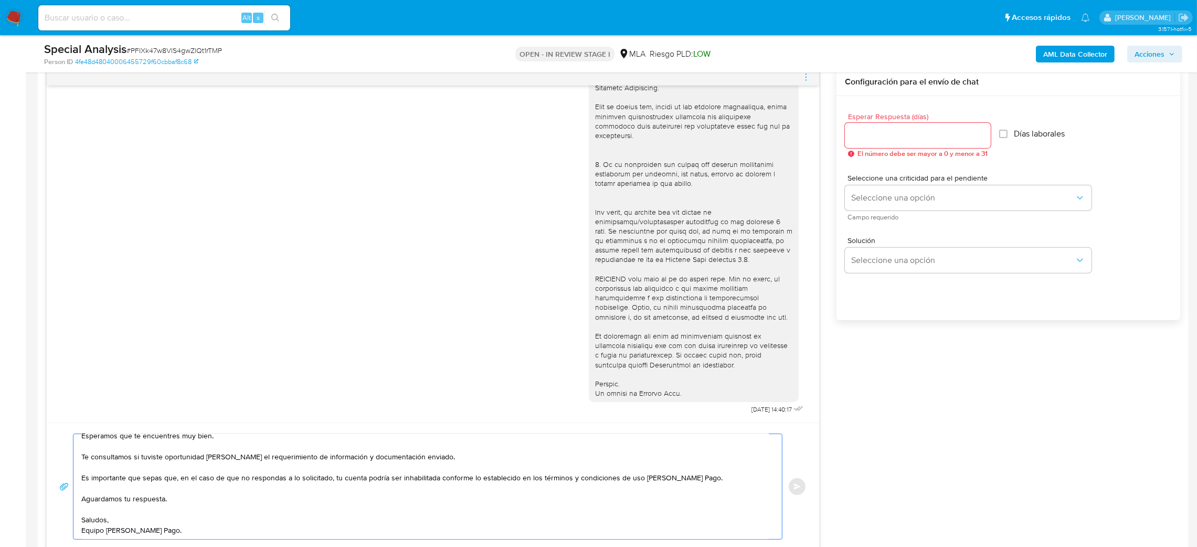
type textarea "Hola, Esperamos que te encuentres muy bien. Te consultamos si tuviste oportunid…"
click at [870, 134] on input "Esperar Respuesta (días)" at bounding box center [918, 136] width 146 height 14
type input "3"
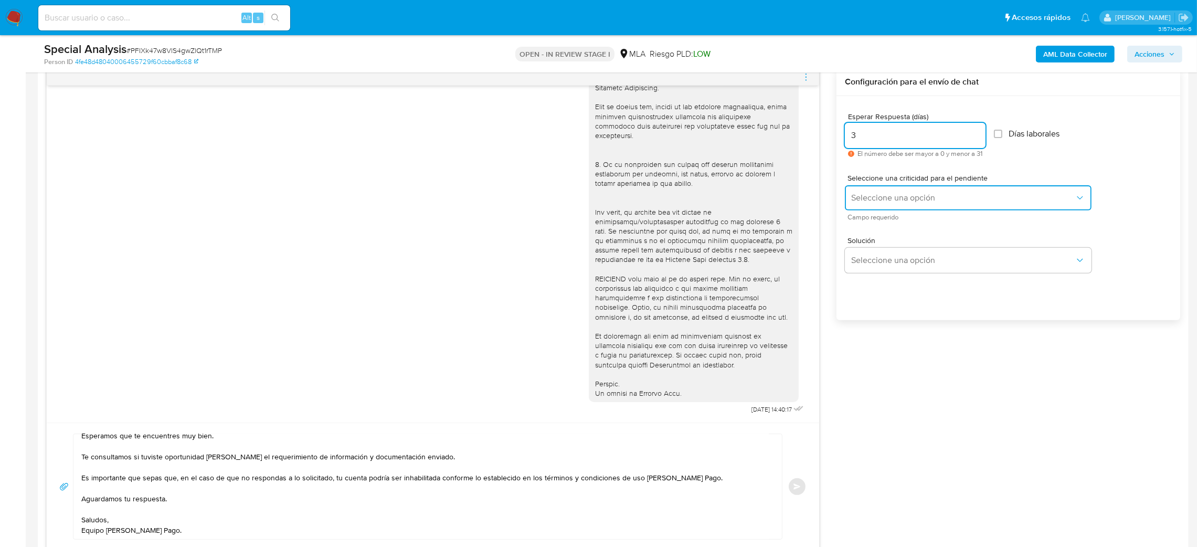
click at [875, 189] on button "Seleccione una opción" at bounding box center [968, 197] width 247 height 25
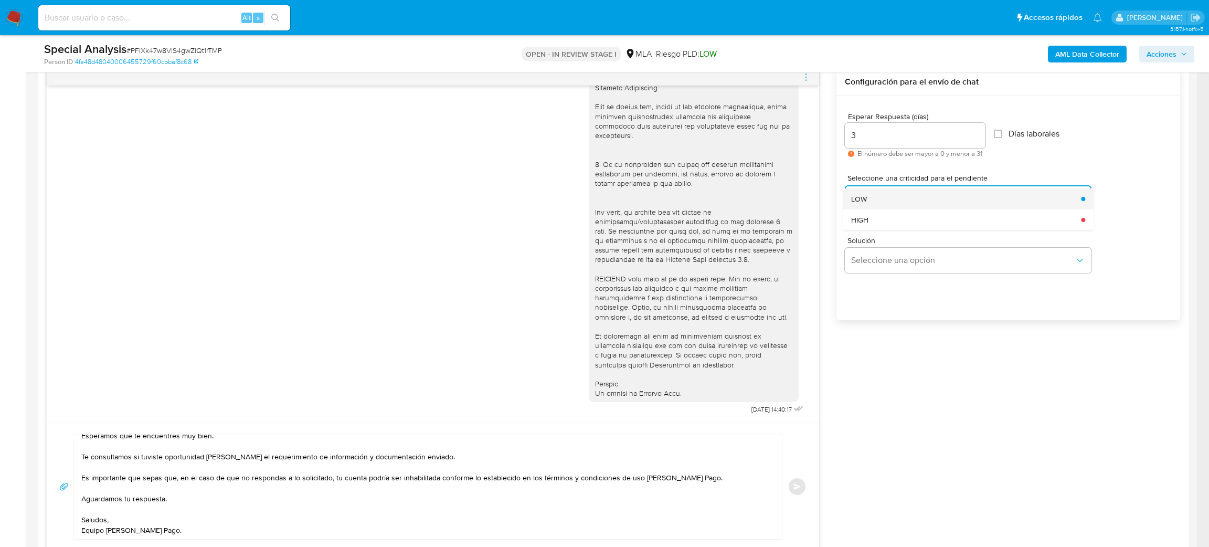
click at [876, 196] on div "LOW" at bounding box center [963, 198] width 224 height 21
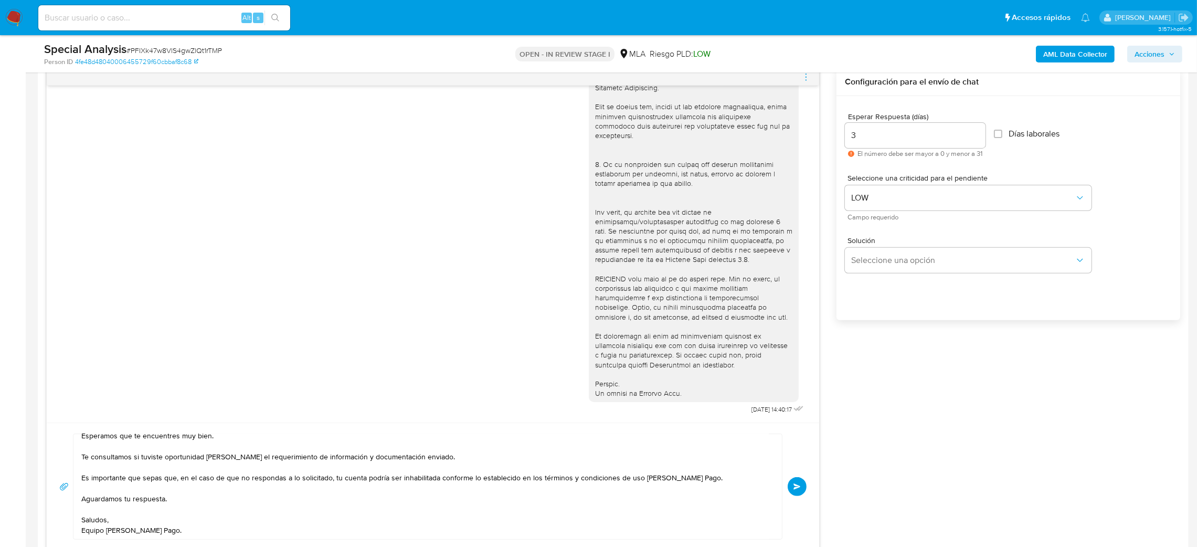
click at [803, 485] on button "Enviar" at bounding box center [797, 486] width 19 height 19
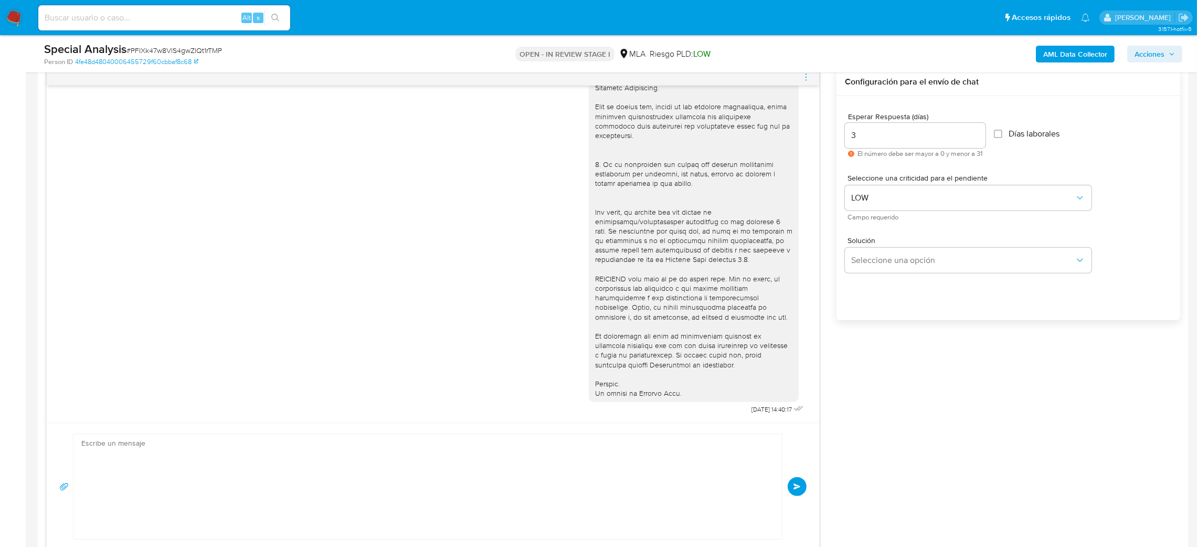
scroll to position [450, 0]
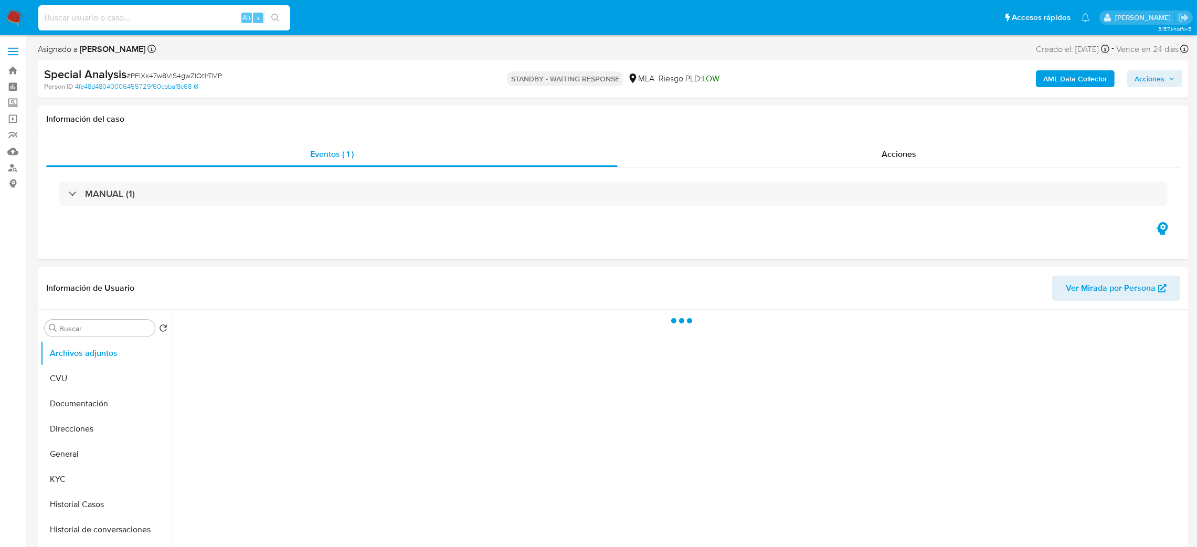
click at [180, 15] on input at bounding box center [164, 18] width 252 height 14
paste input "7Bx06TvtZowrWPfTtmoXv69m"
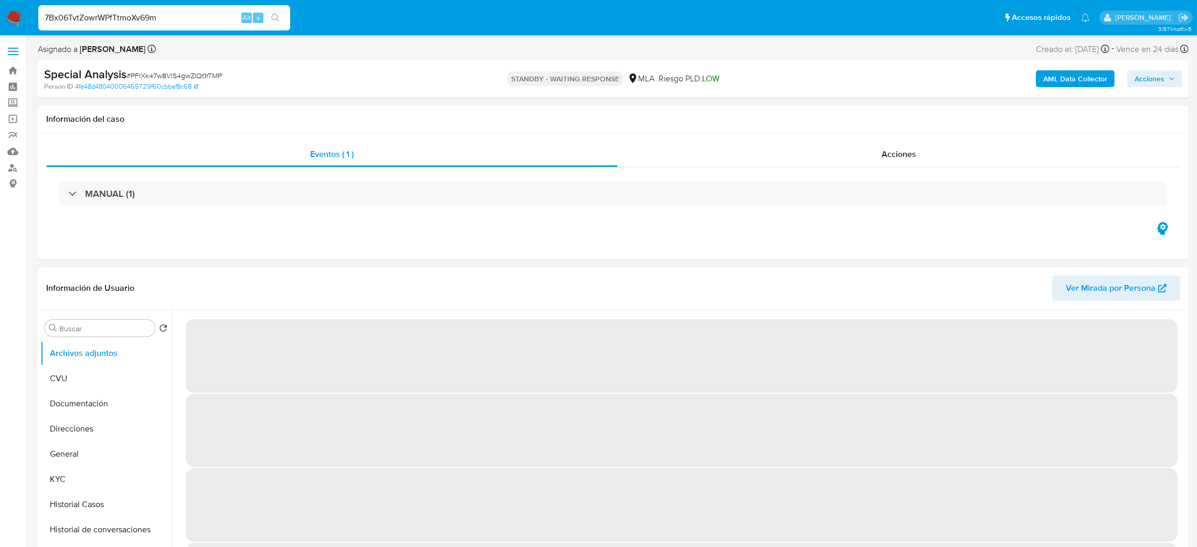
type input "7Bx06TvtZowrWPfTtmoXv69m"
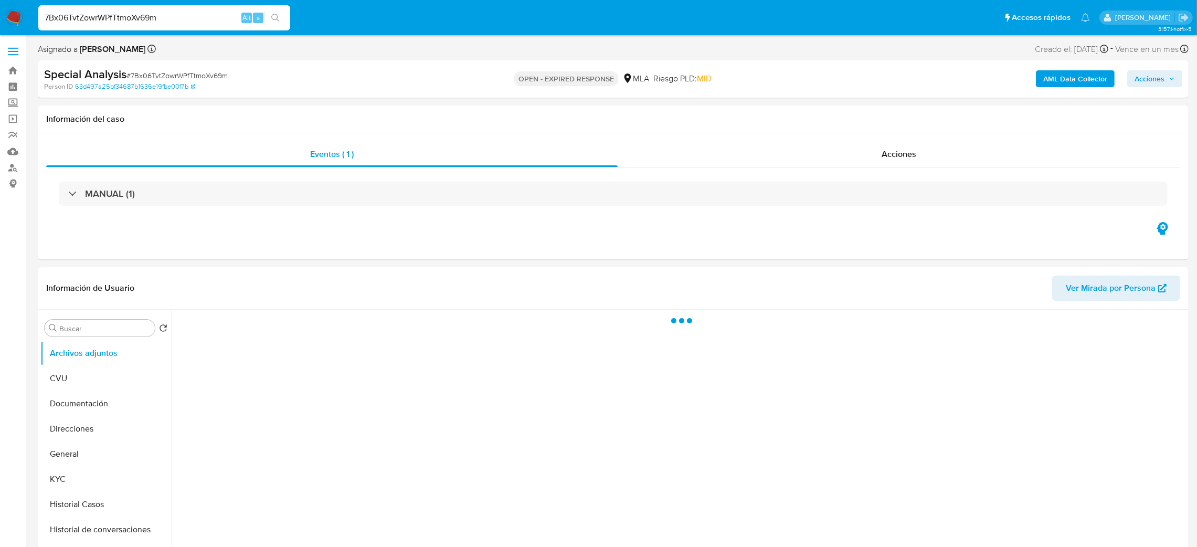
click at [197, 70] on span "# 7Bx06TvtZowrWPfTtmoXv69m" at bounding box center [176, 75] width 101 height 10
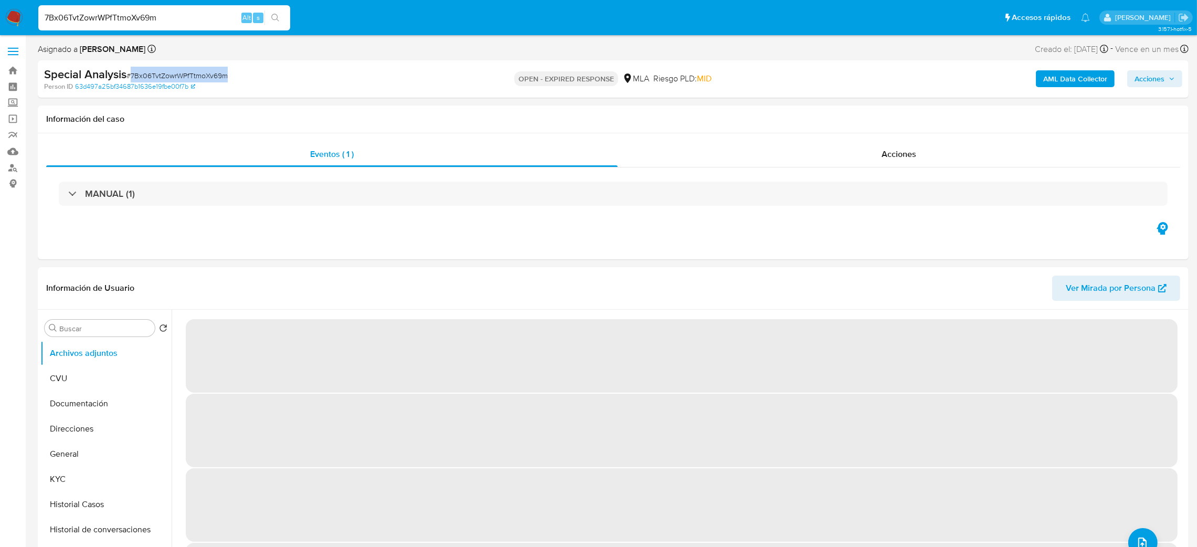
click at [197, 70] on span "# 7Bx06TvtZowrWPfTtmoXv69m" at bounding box center [176, 75] width 101 height 10
copy span "7Bx06TvtZowrWPfTtmoXv69m"
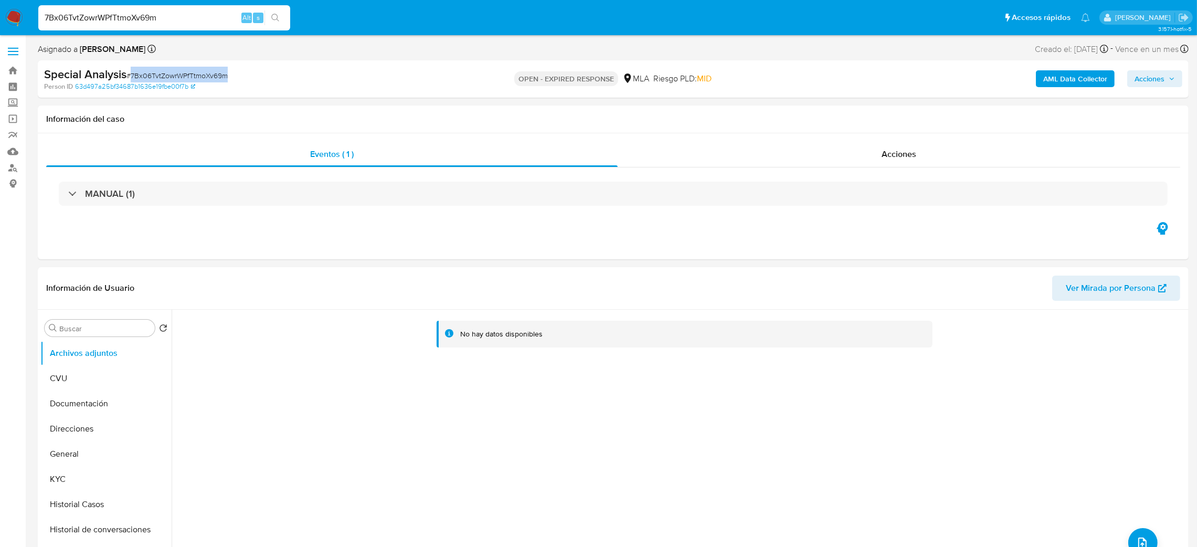
select select "10"
click at [20, 12] on img at bounding box center [14, 18] width 18 height 18
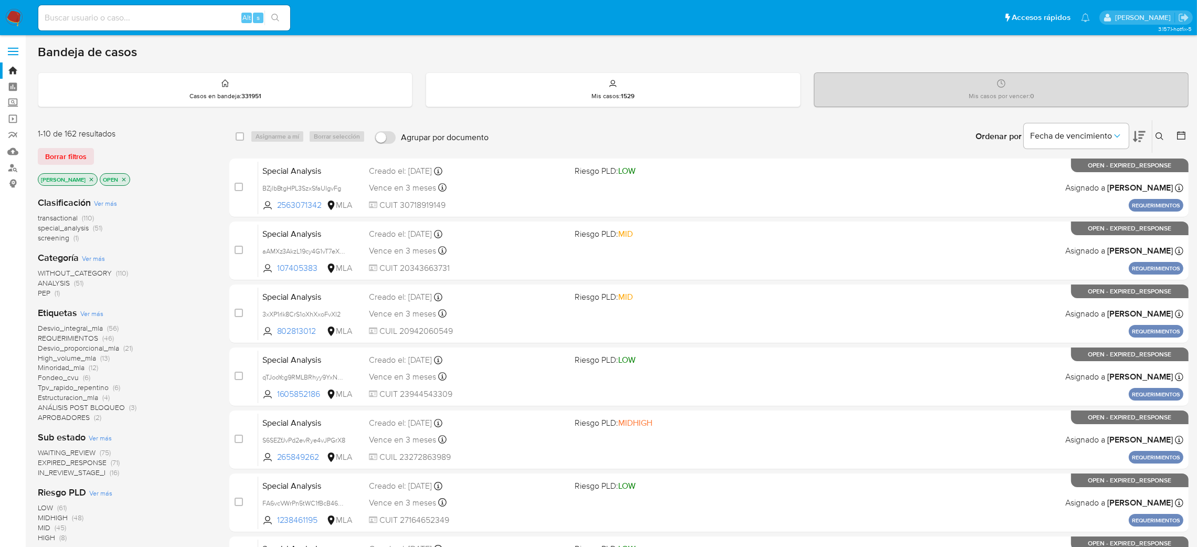
click at [1159, 135] on icon at bounding box center [1159, 136] width 8 height 8
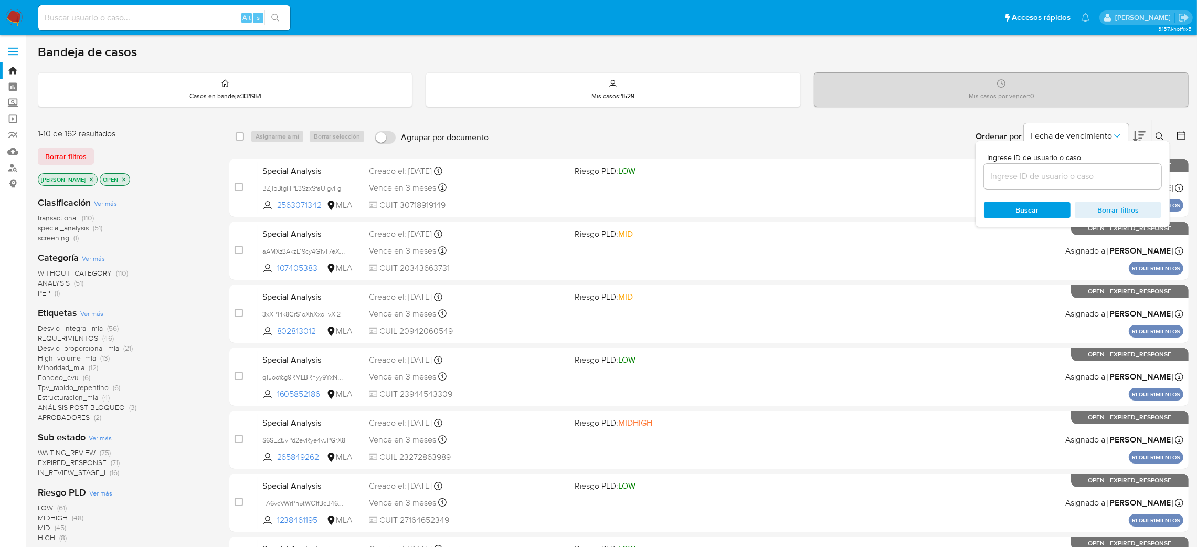
click at [1070, 173] on input at bounding box center [1072, 176] width 177 height 14
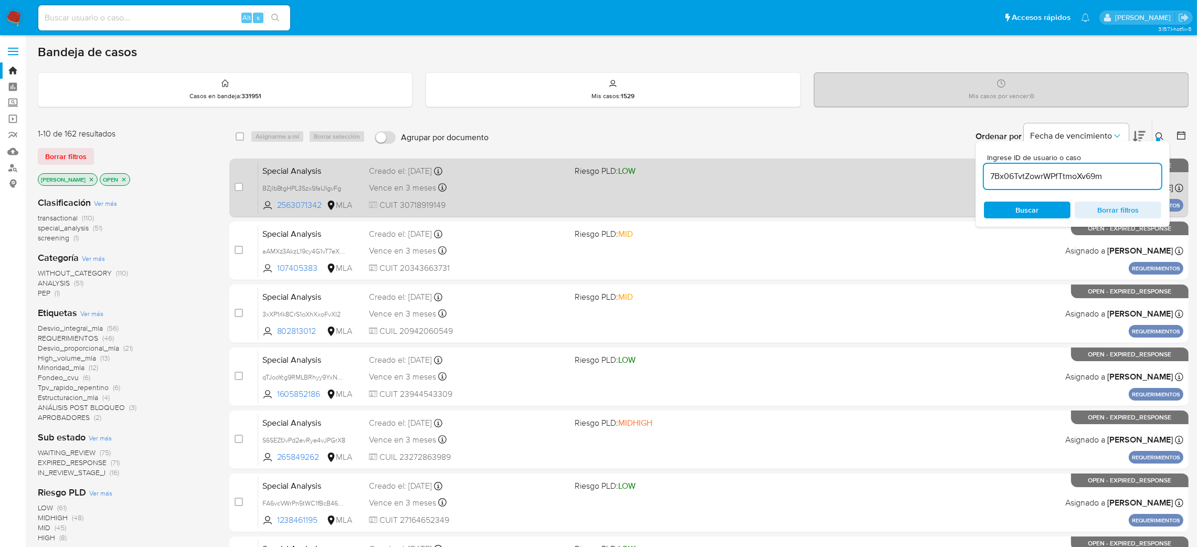
type input "7Bx06TvtZowrWPfTtmoXv69m"
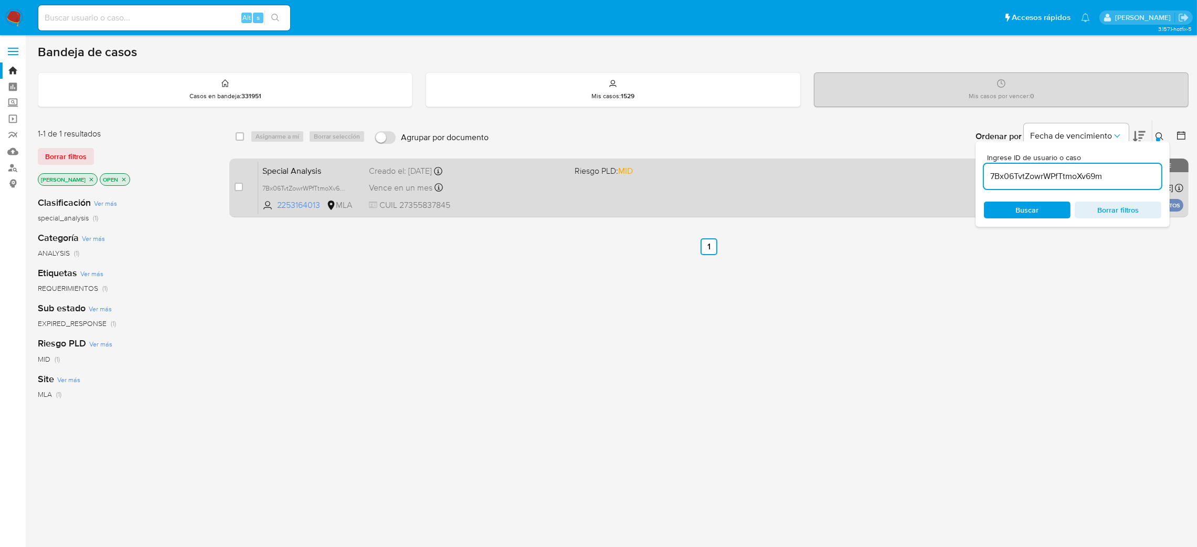
click at [240, 190] on div "case-item-checkbox" at bounding box center [239, 187] width 8 height 10
click at [240, 183] on input "checkbox" at bounding box center [239, 187] width 8 height 8
checkbox input "true"
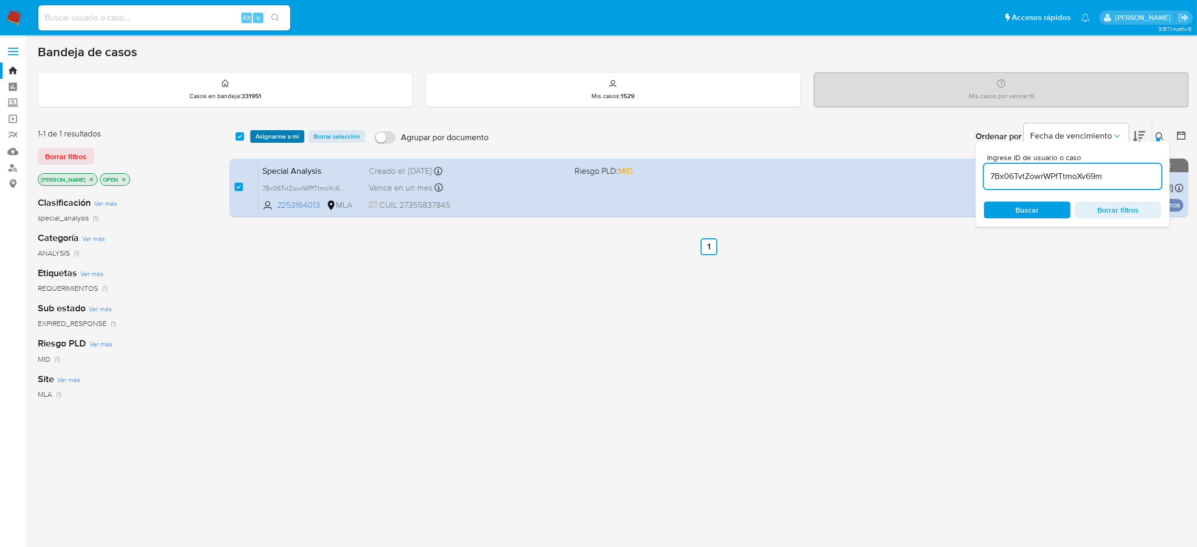
click at [280, 131] on span "Asignarme a mí" at bounding box center [278, 136] width 44 height 10
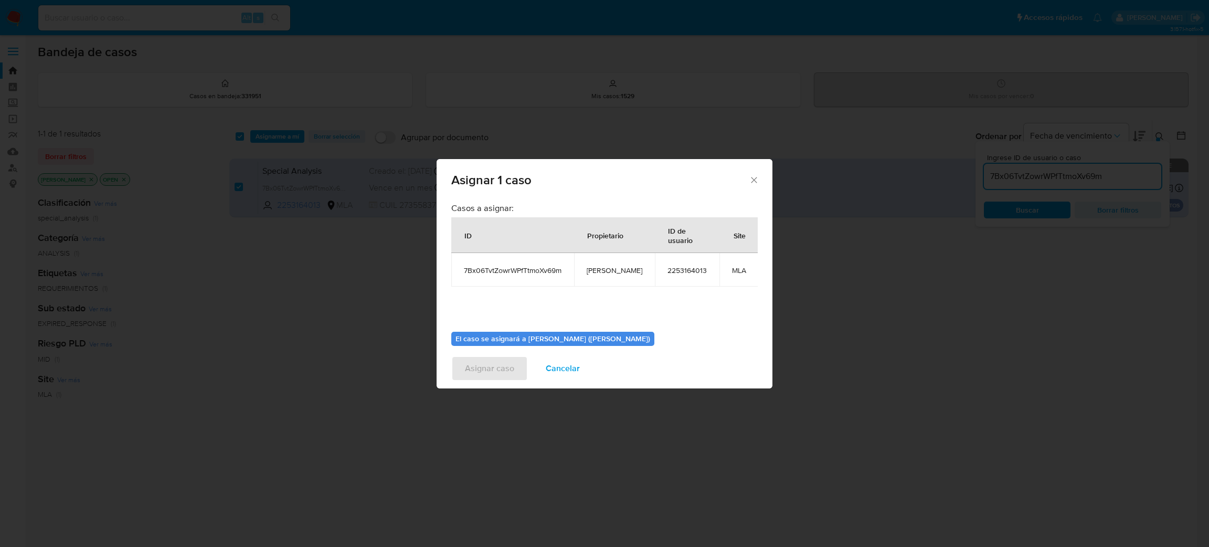
click at [608, 273] on span "[PERSON_NAME]" at bounding box center [615, 269] width 56 height 9
copy span "[PERSON_NAME]"
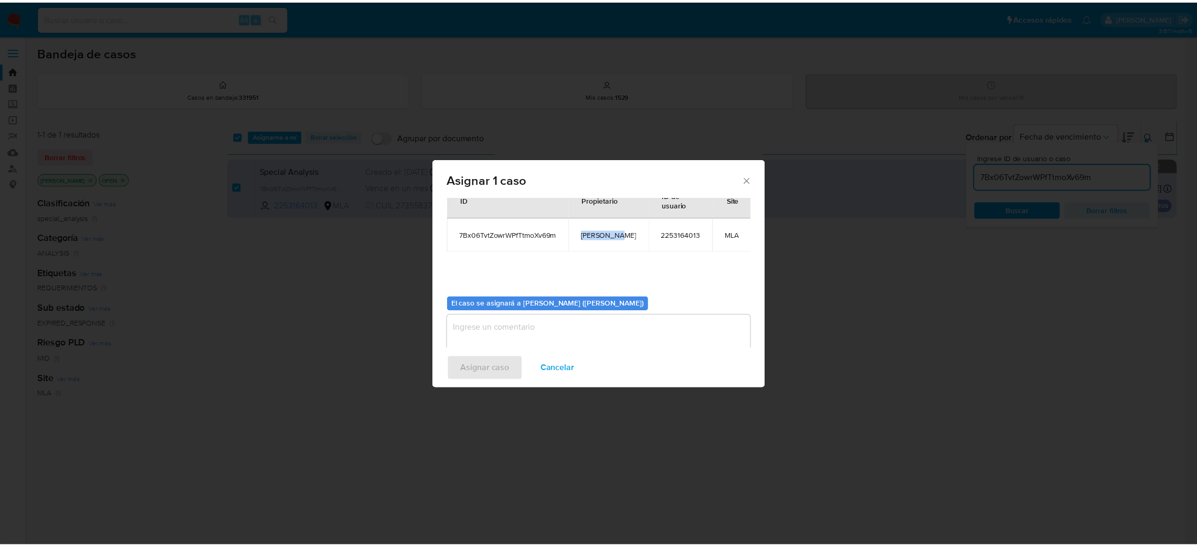
scroll to position [54, 0]
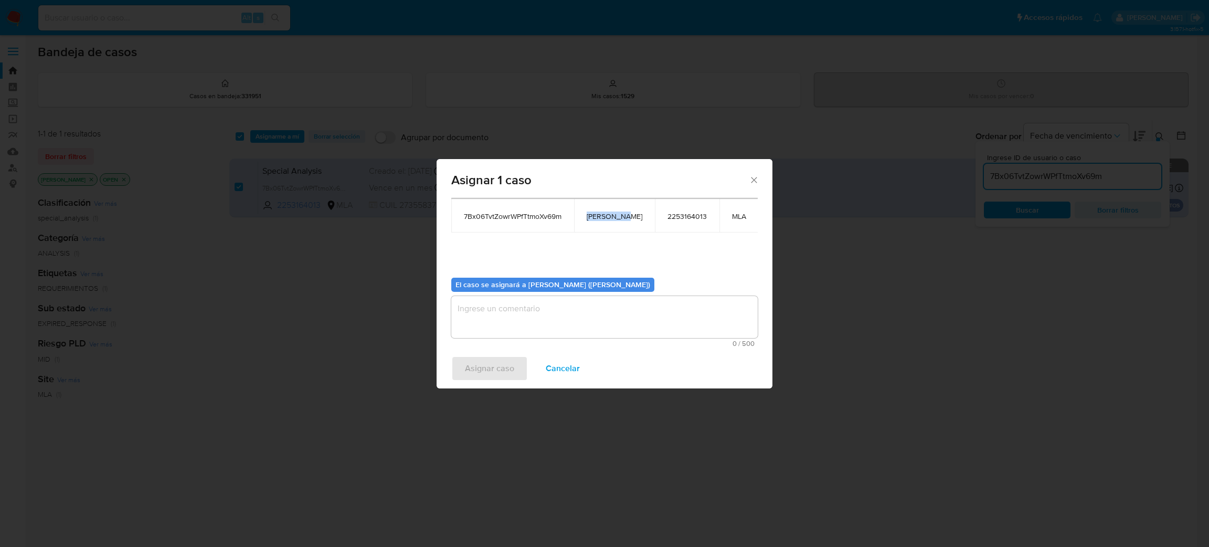
click at [502, 314] on textarea "assign-modal" at bounding box center [604, 317] width 306 height 42
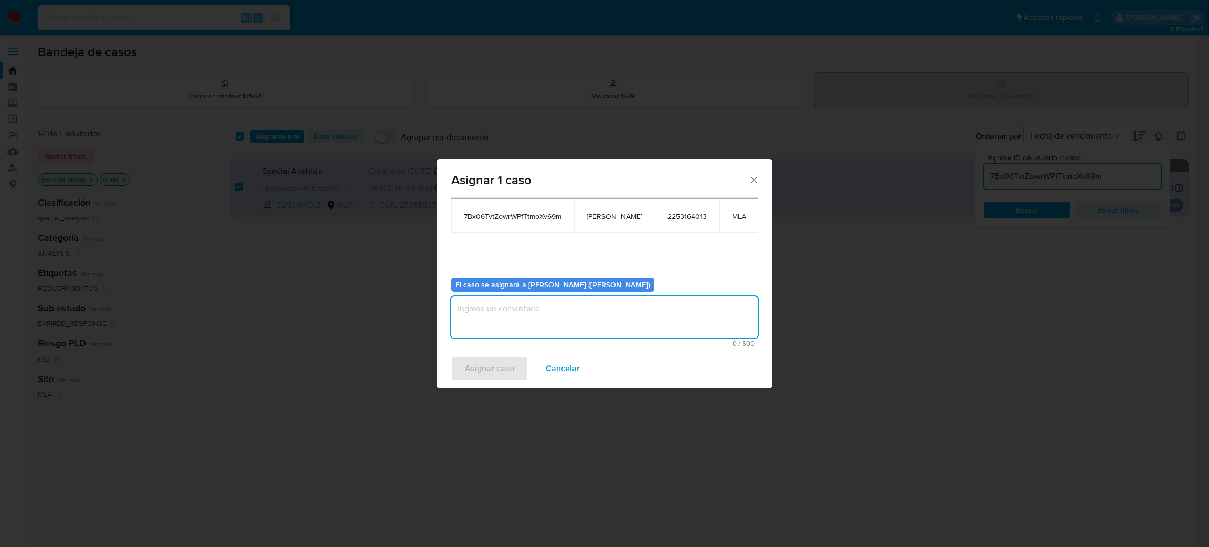
paste textarea "[PERSON_NAME]"
type textarea "[PERSON_NAME]"
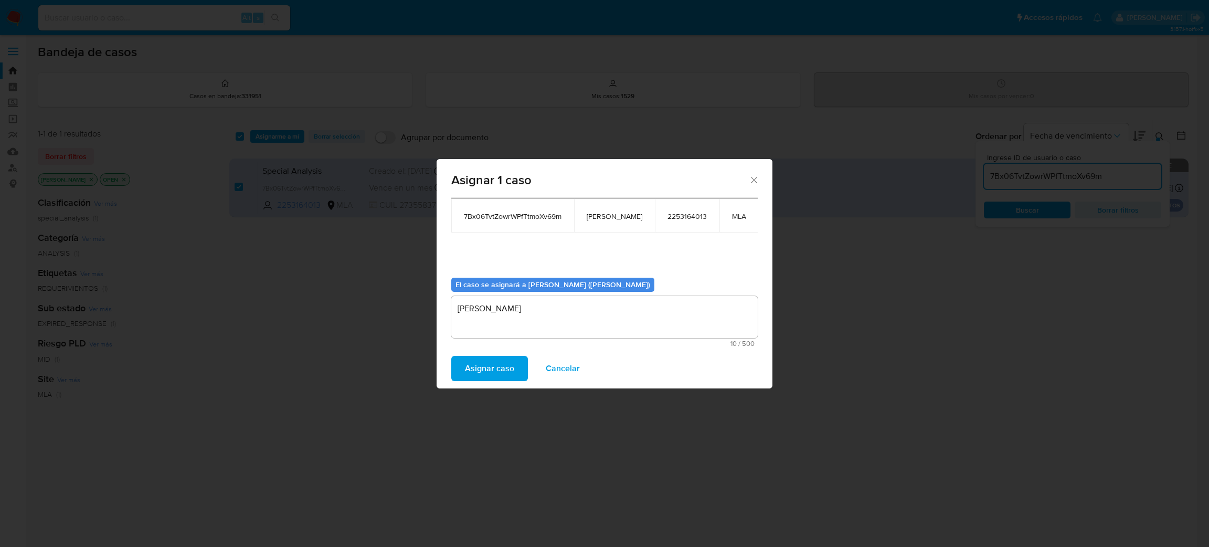
click at [486, 363] on span "Asignar caso" at bounding box center [489, 368] width 49 height 23
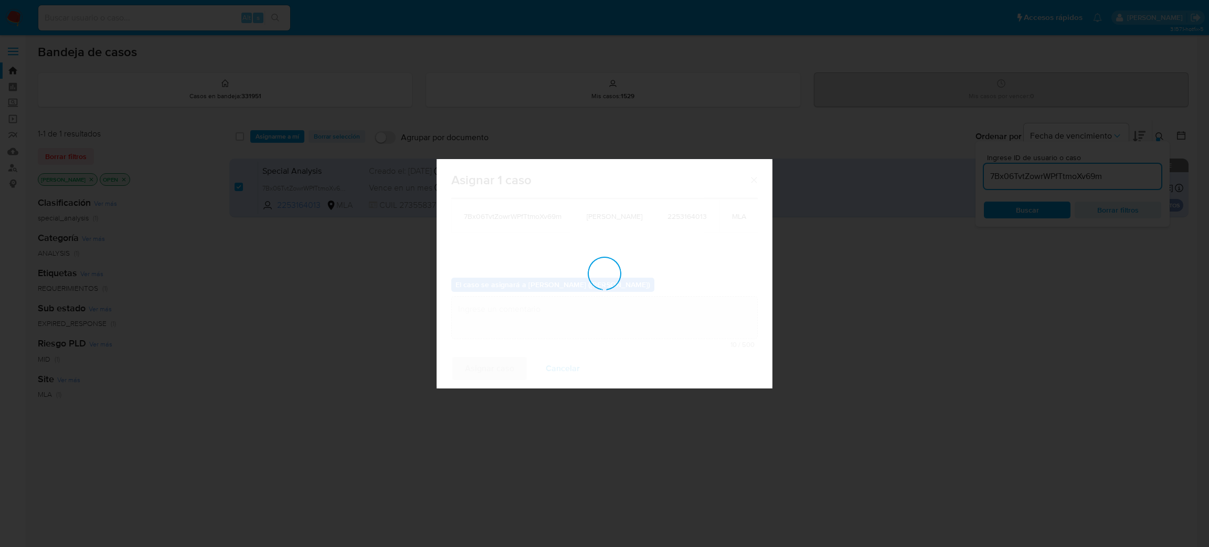
checkbox input "false"
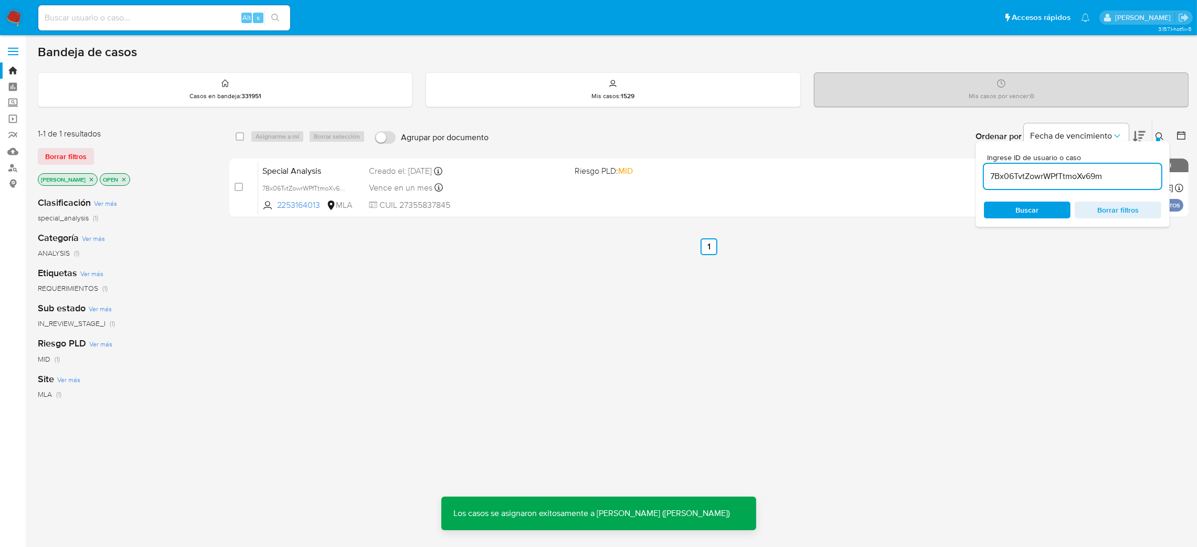
click at [310, 166] on span "Special Analysis" at bounding box center [311, 170] width 99 height 14
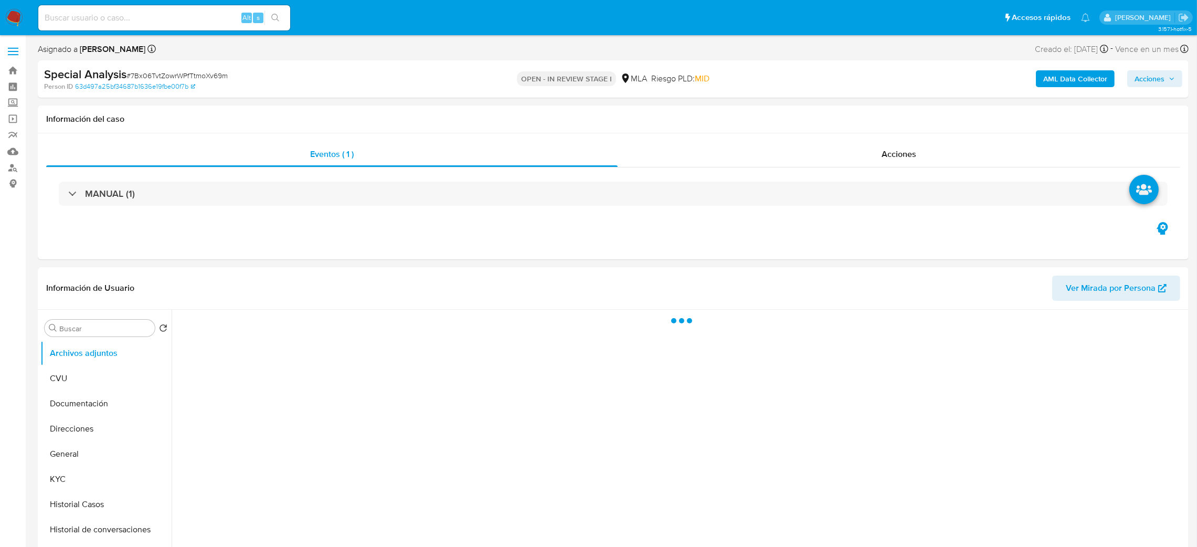
select select "10"
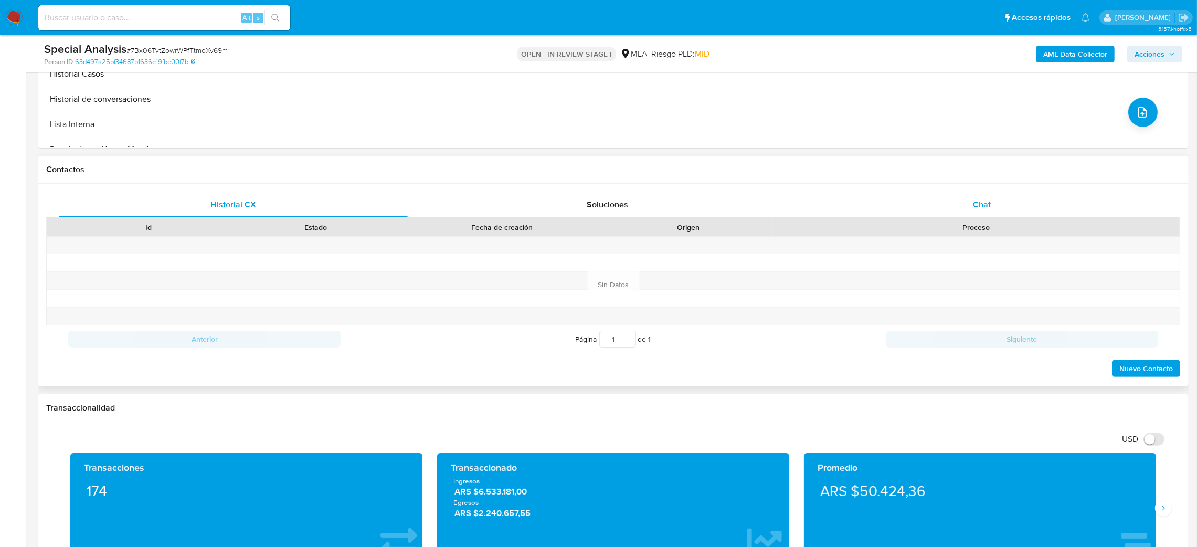
click at [1055, 204] on div "Chat" at bounding box center [981, 204] width 349 height 25
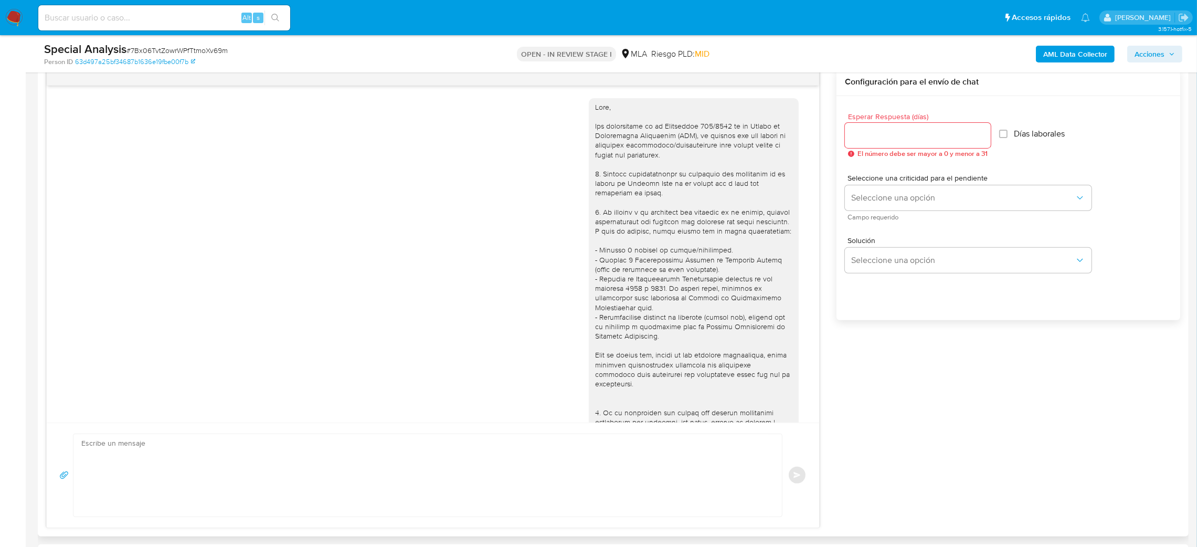
scroll to position [267, 0]
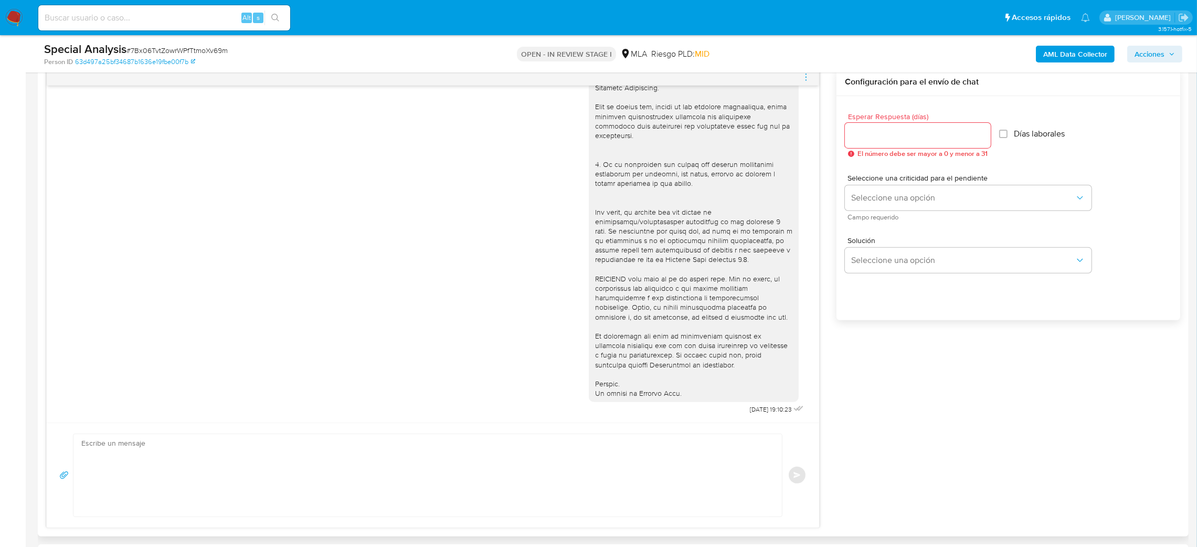
click at [199, 478] on textarea at bounding box center [424, 475] width 687 height 82
paste textarea "Hola, Esperamos que te encuentres muy bien. Te consultamos si tuviste oportunid…"
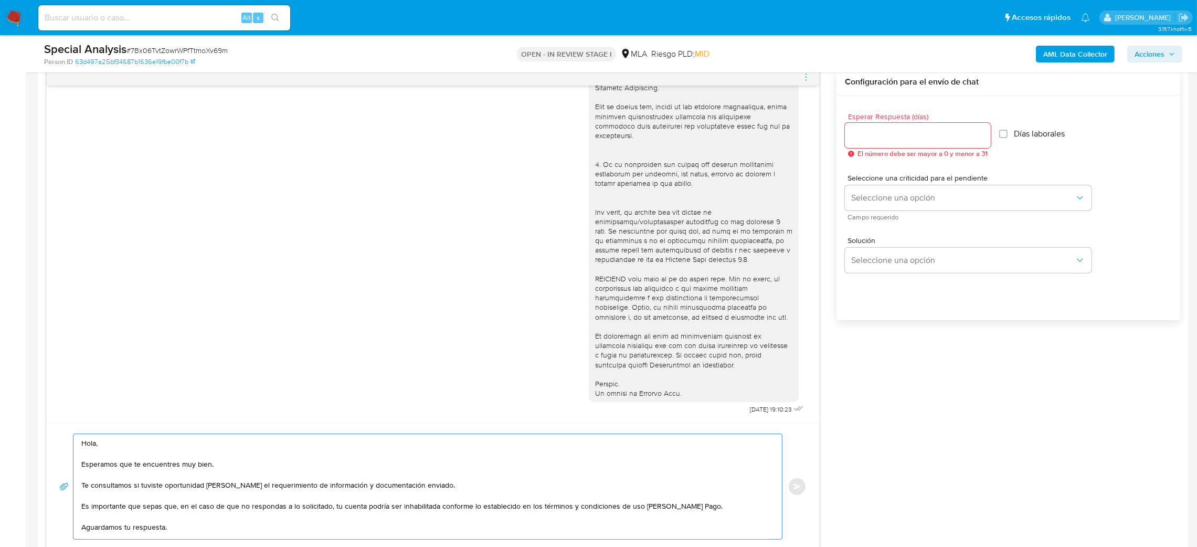
scroll to position [59, 0]
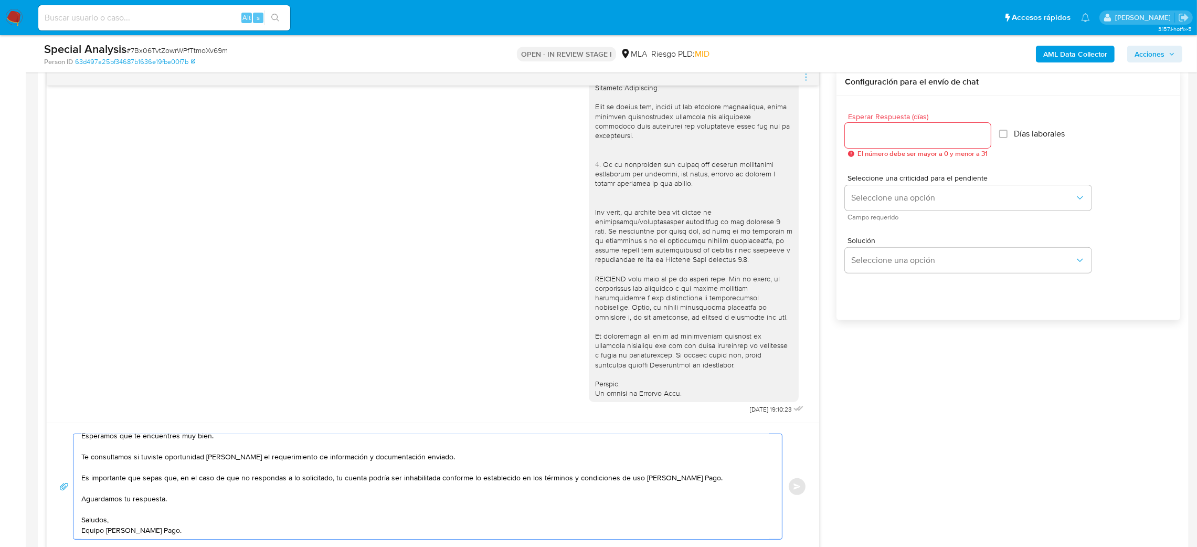
type textarea "Hola, Esperamos que te encuentres muy bien. Te consultamos si tuviste oportunid…"
click at [874, 137] on input "Esperar Respuesta (días)" at bounding box center [918, 136] width 146 height 14
type input "3"
click at [869, 191] on button "Seleccione una opción" at bounding box center [968, 197] width 247 height 25
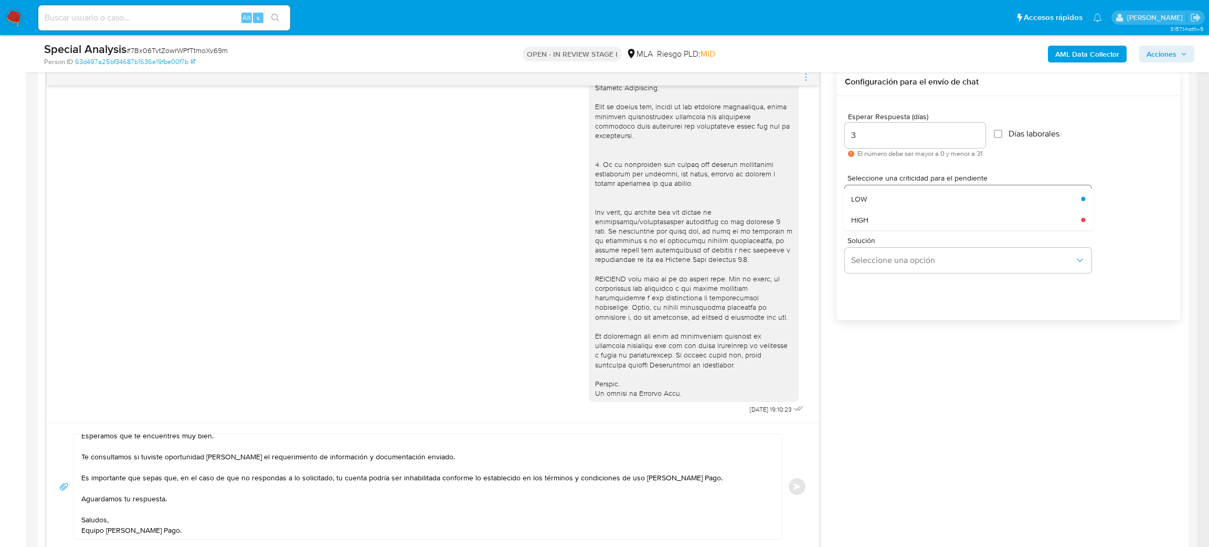
click at [873, 207] on div "LOW" at bounding box center [963, 198] width 224 height 21
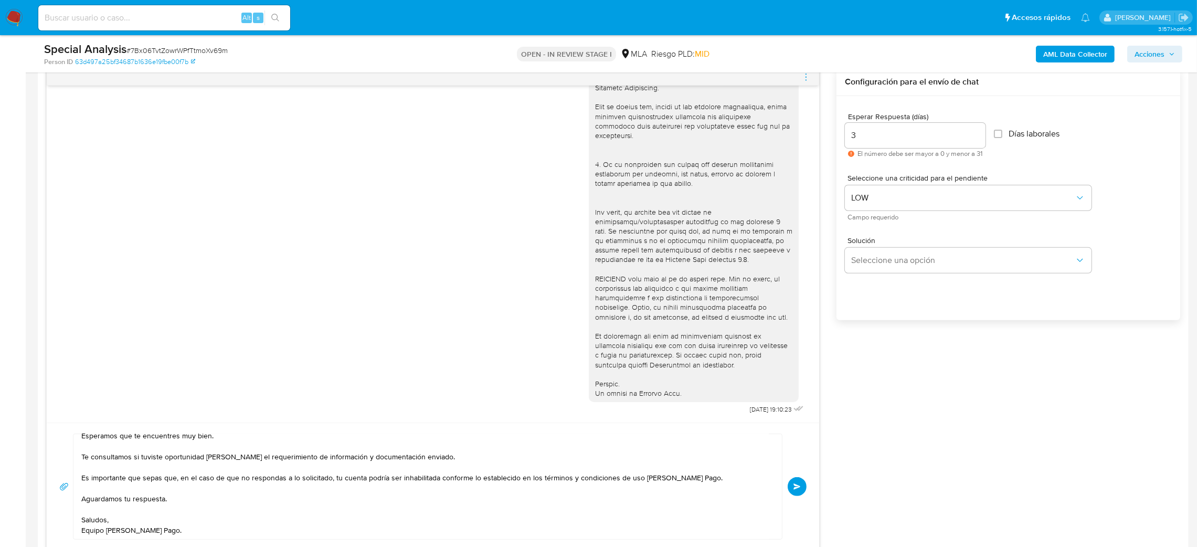
click at [794, 486] on span "Enviar" at bounding box center [796, 486] width 7 height 6
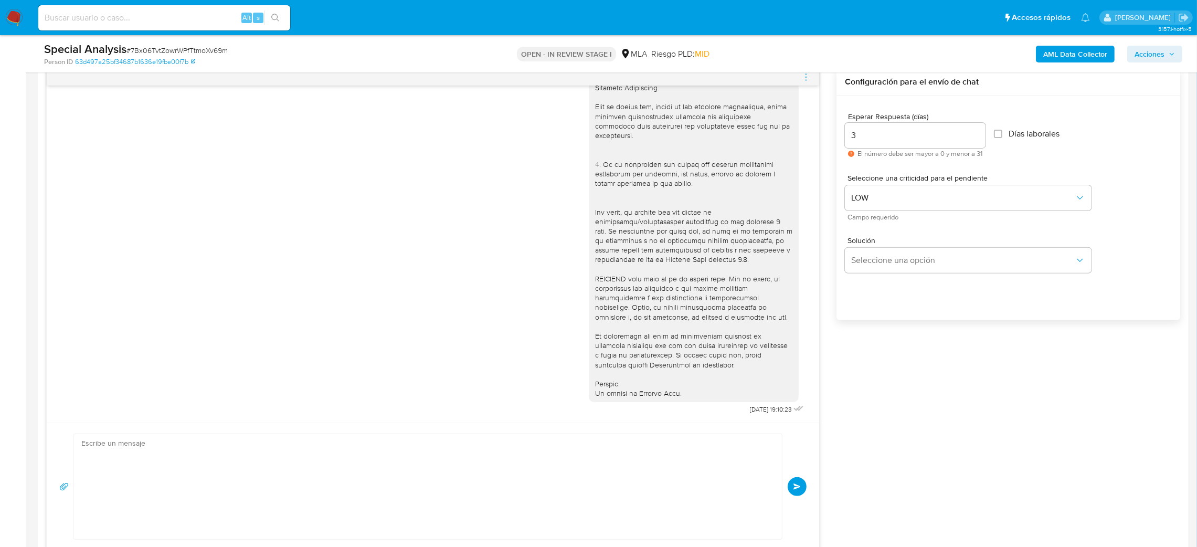
scroll to position [470, 0]
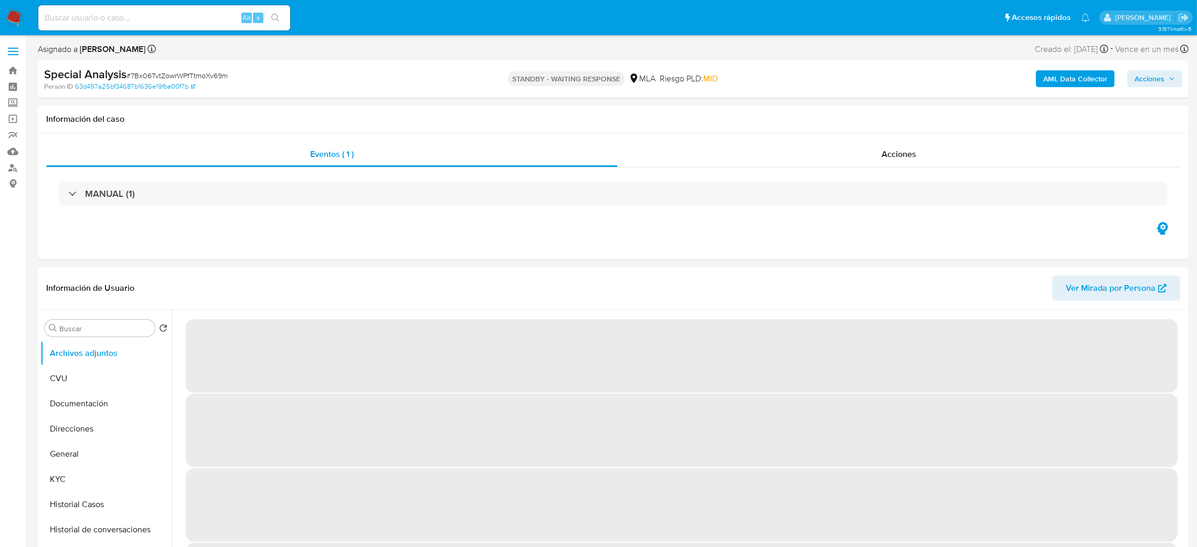
select select "10"
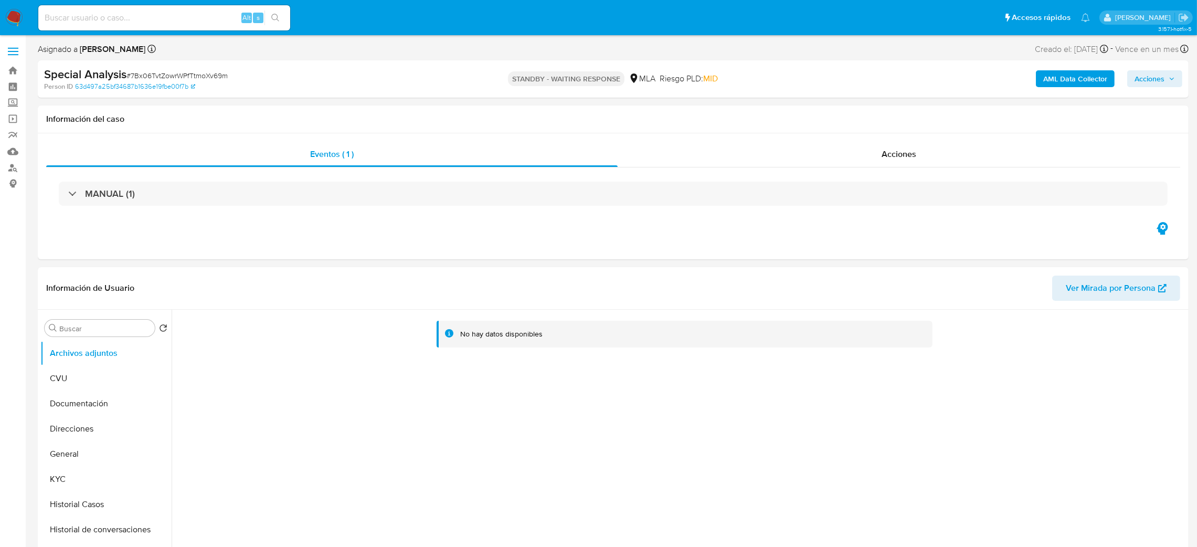
click at [14, 15] on img at bounding box center [14, 18] width 18 height 18
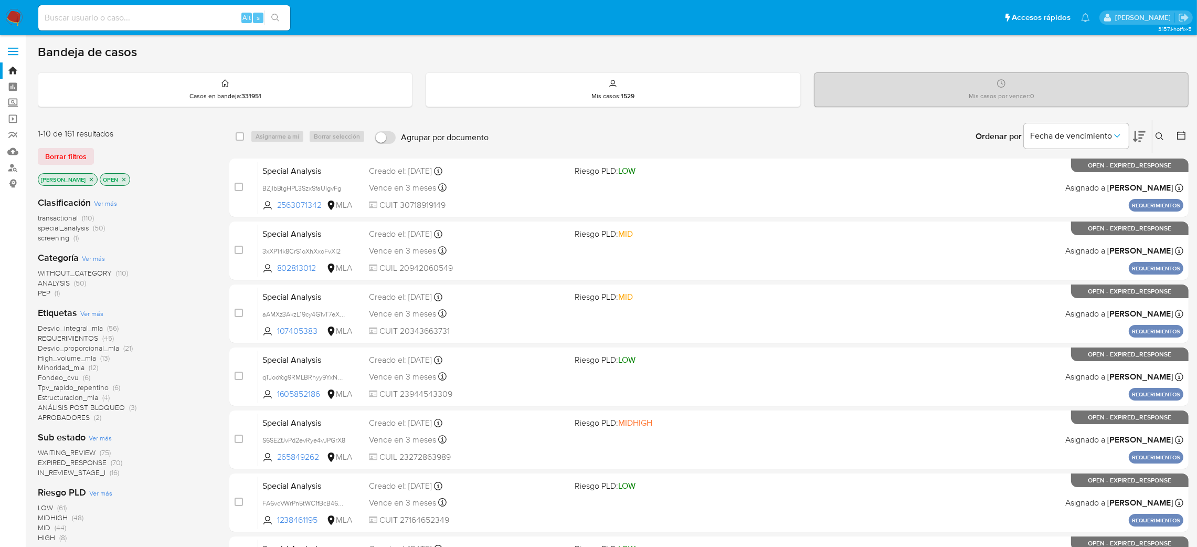
click at [1159, 137] on icon at bounding box center [1159, 136] width 8 height 8
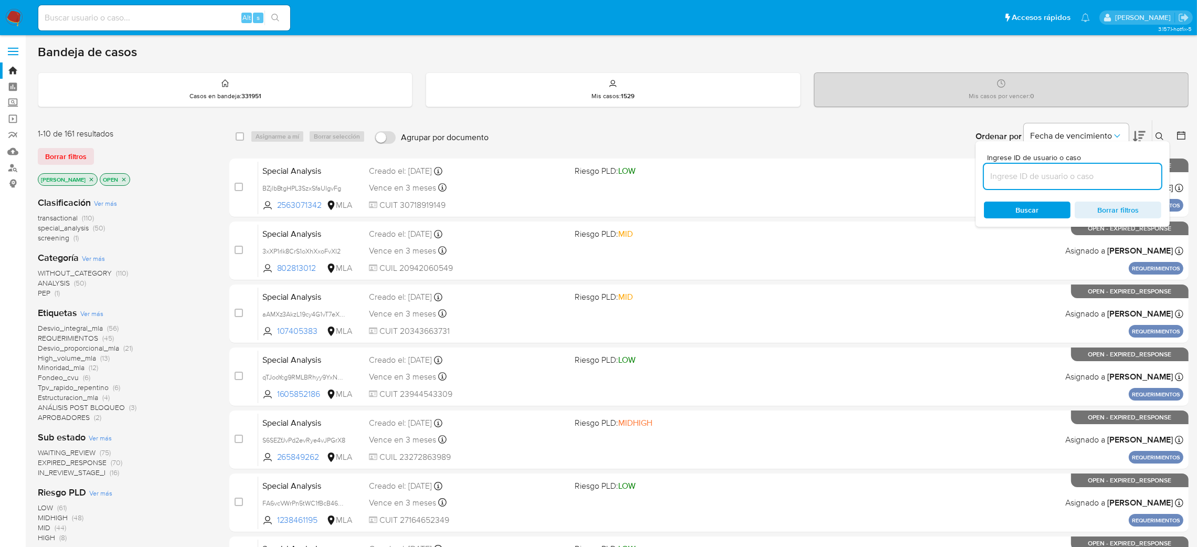
click at [1103, 169] on input at bounding box center [1072, 176] width 177 height 14
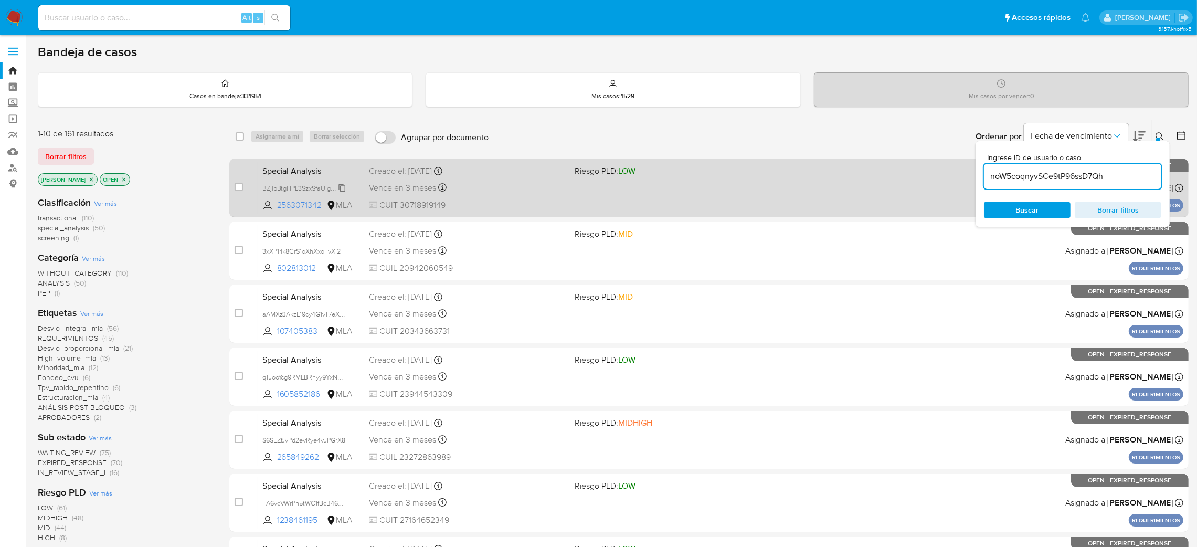
type input "noW5coqnyvSCe9tP96ssD7Qh"
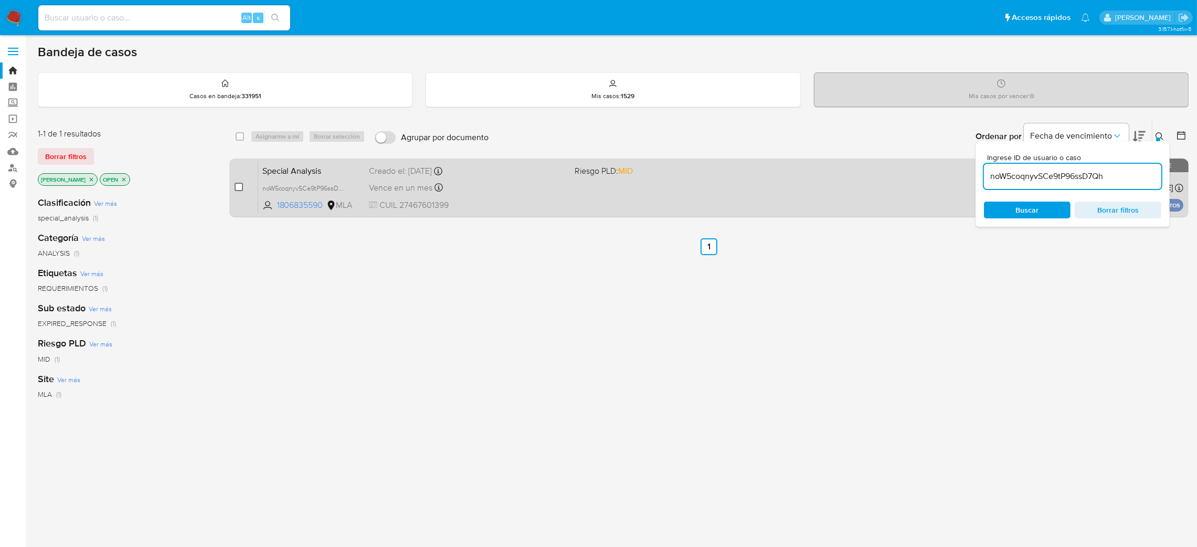
click at [240, 185] on input "checkbox" at bounding box center [239, 187] width 8 height 8
checkbox input "true"
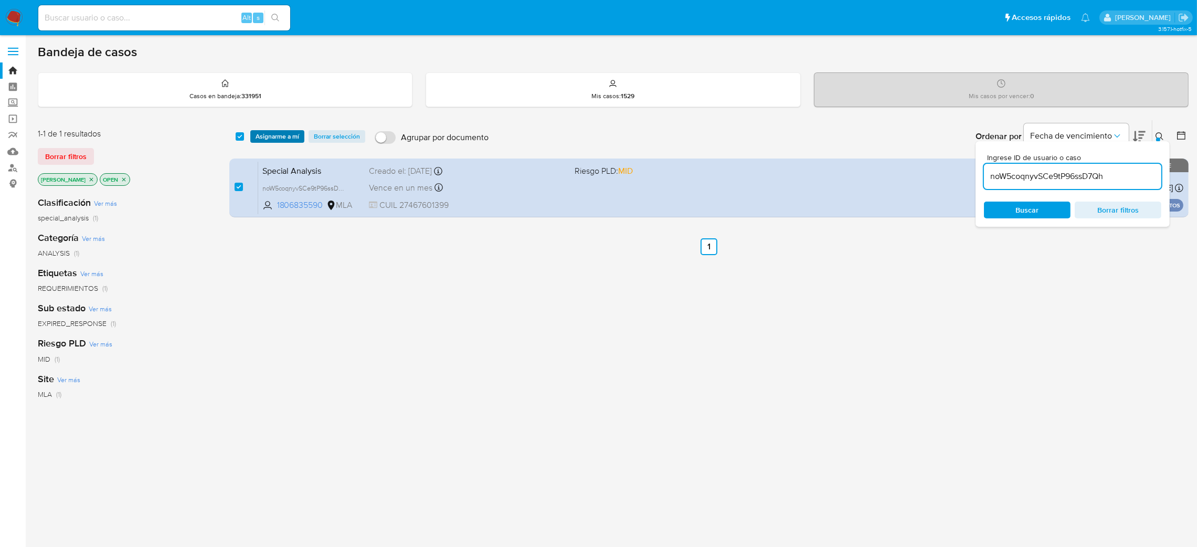
click at [273, 141] on span "Asignarme a mí" at bounding box center [278, 136] width 44 height 10
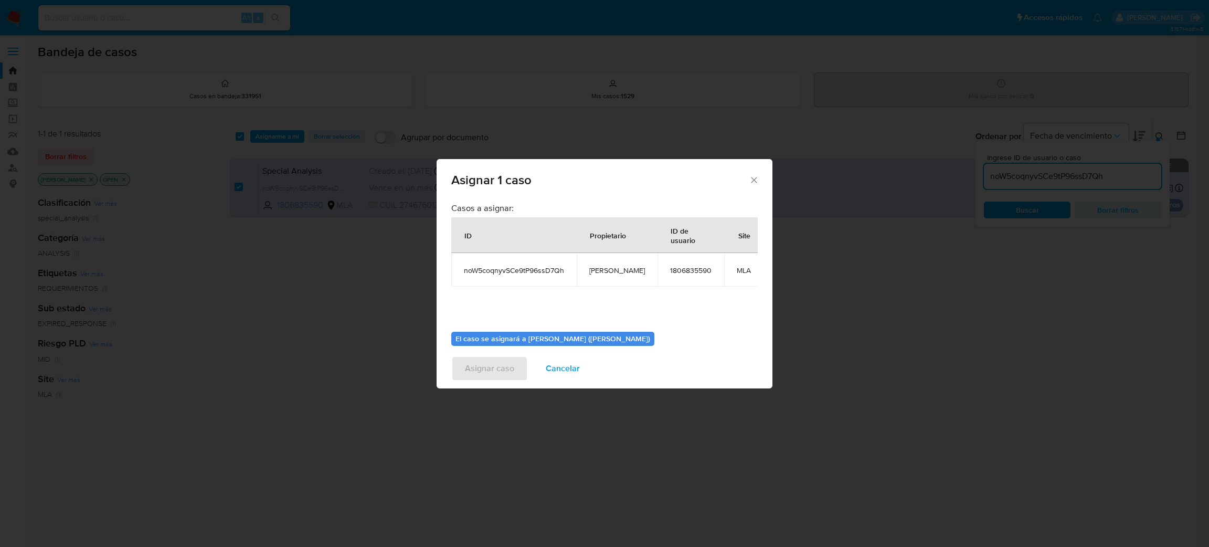
click at [606, 270] on span "[PERSON_NAME]" at bounding box center [617, 269] width 56 height 9
copy span "[PERSON_NAME]"
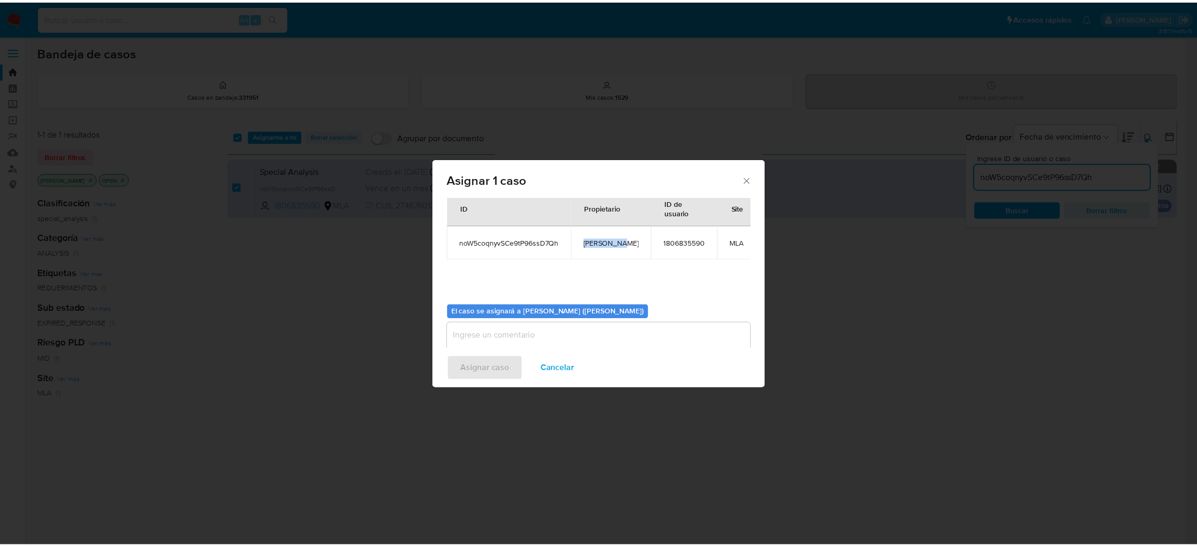
scroll to position [54, 0]
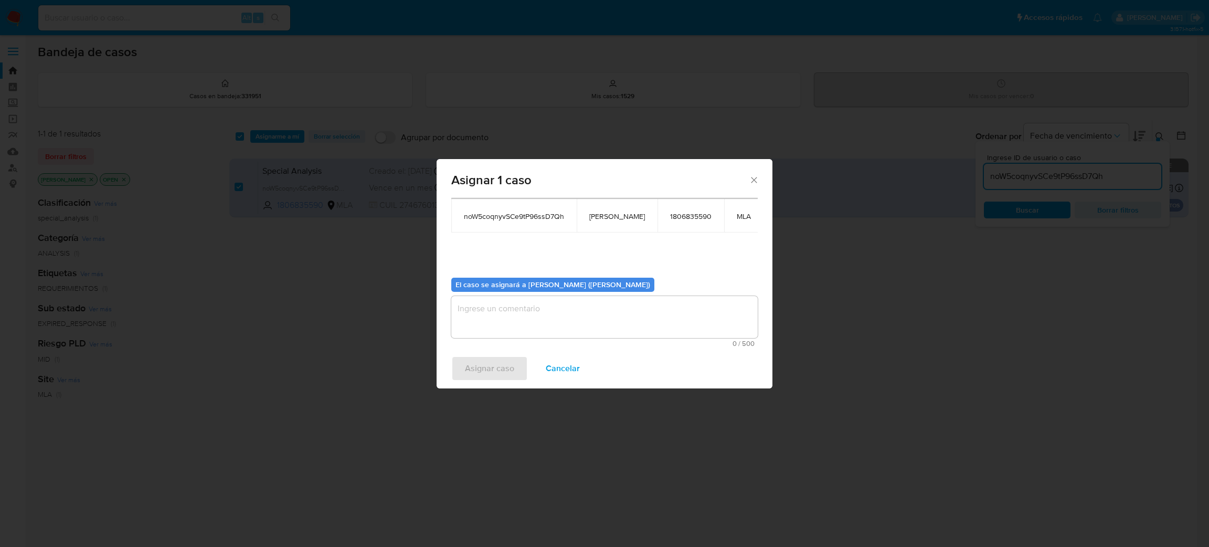
click at [514, 310] on textarea "assign-modal" at bounding box center [604, 317] width 306 height 42
paste textarea "[PERSON_NAME]"
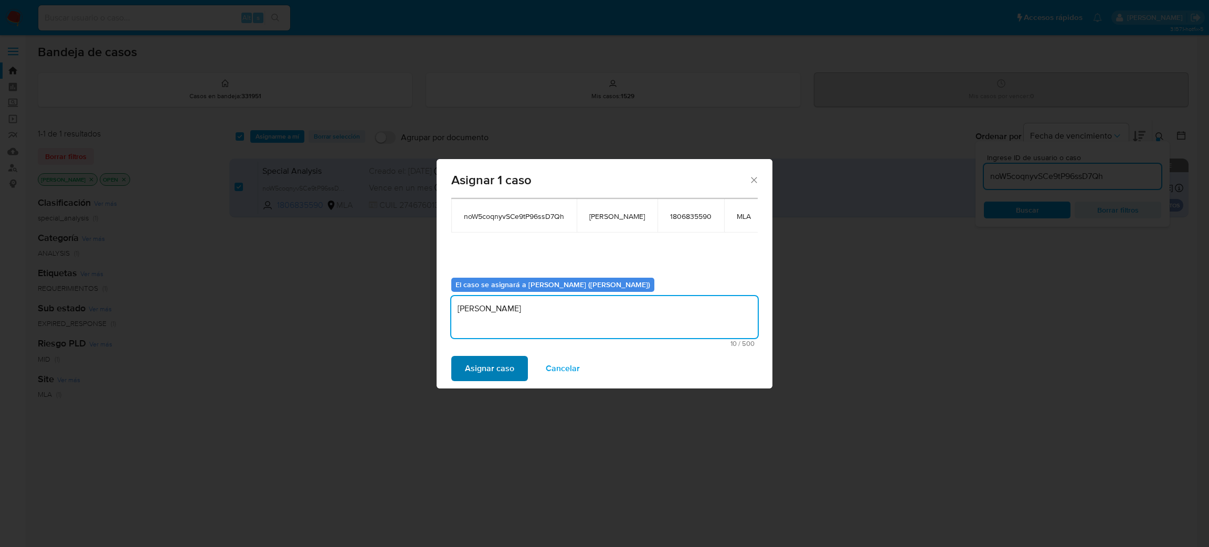
type textarea "[PERSON_NAME]"
click at [495, 374] on span "Asignar caso" at bounding box center [489, 368] width 49 height 23
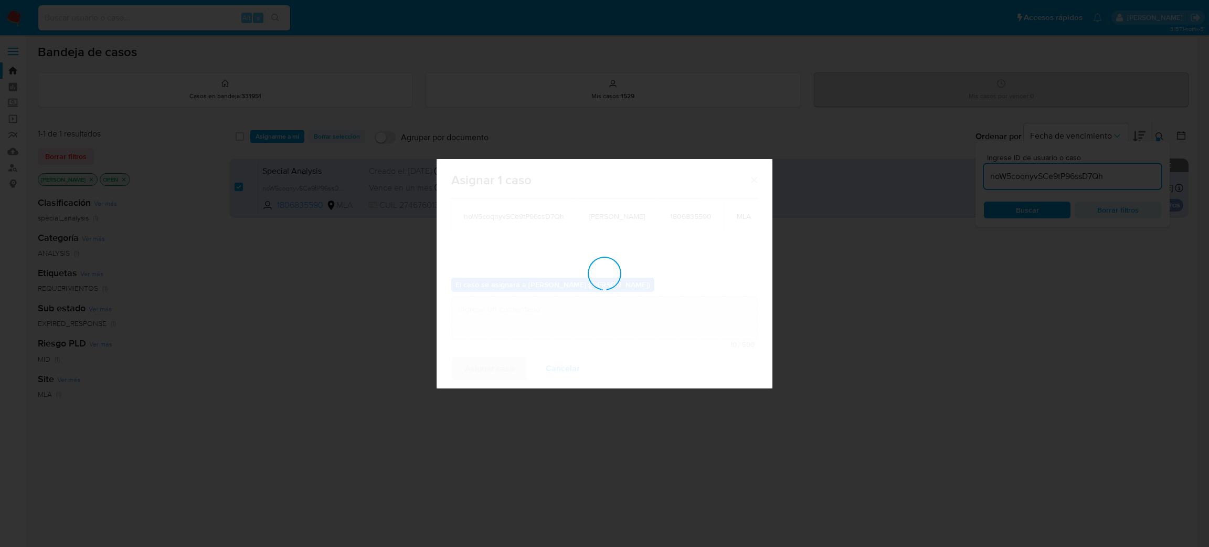
checkbox input "false"
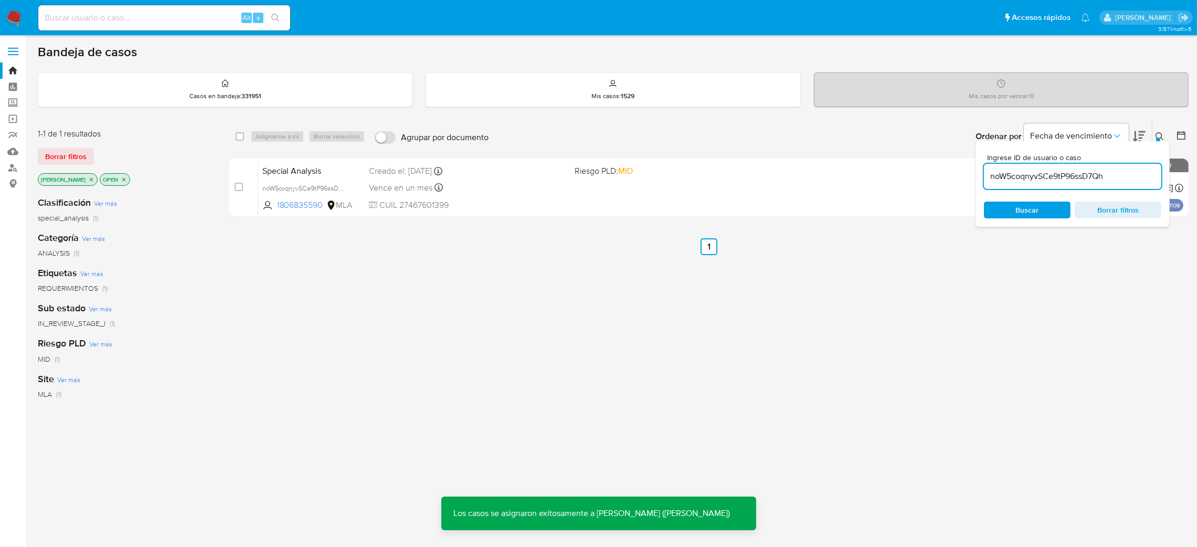
click at [330, 173] on span "Special Analysis" at bounding box center [311, 170] width 99 height 14
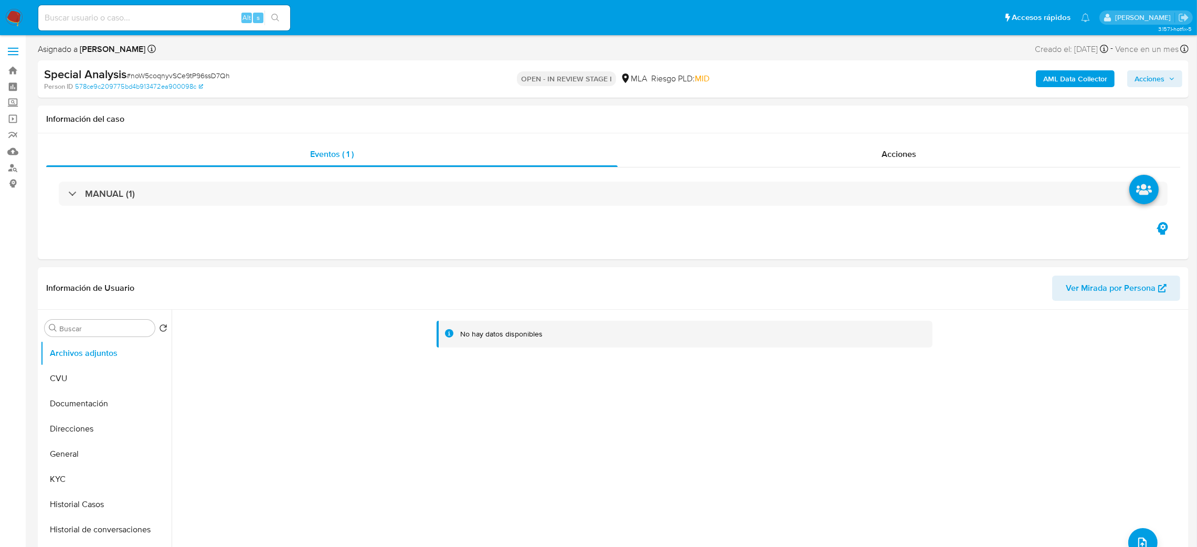
select select "10"
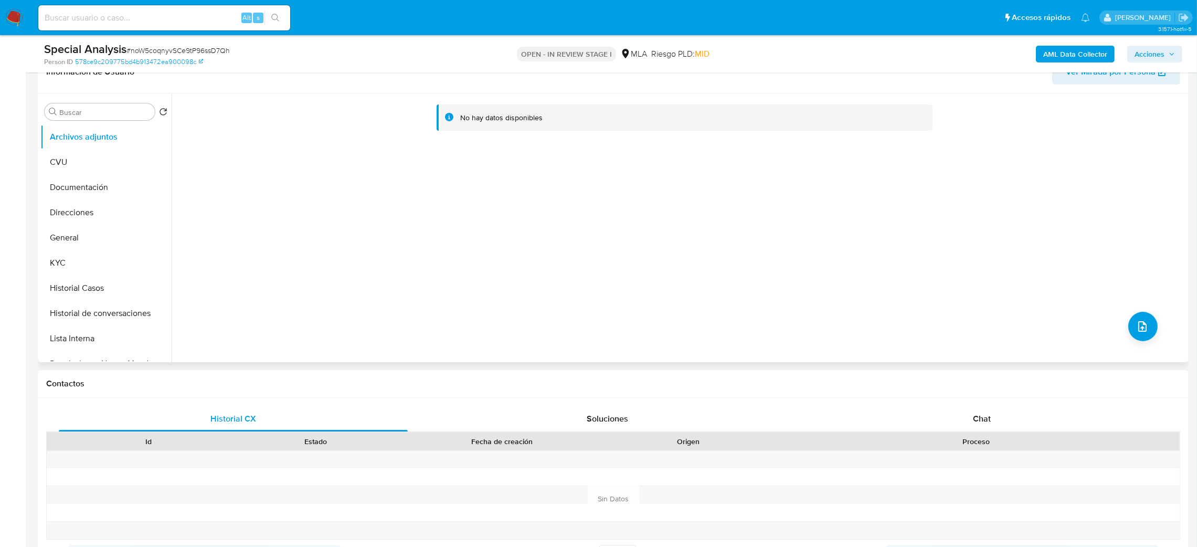
scroll to position [236, 0]
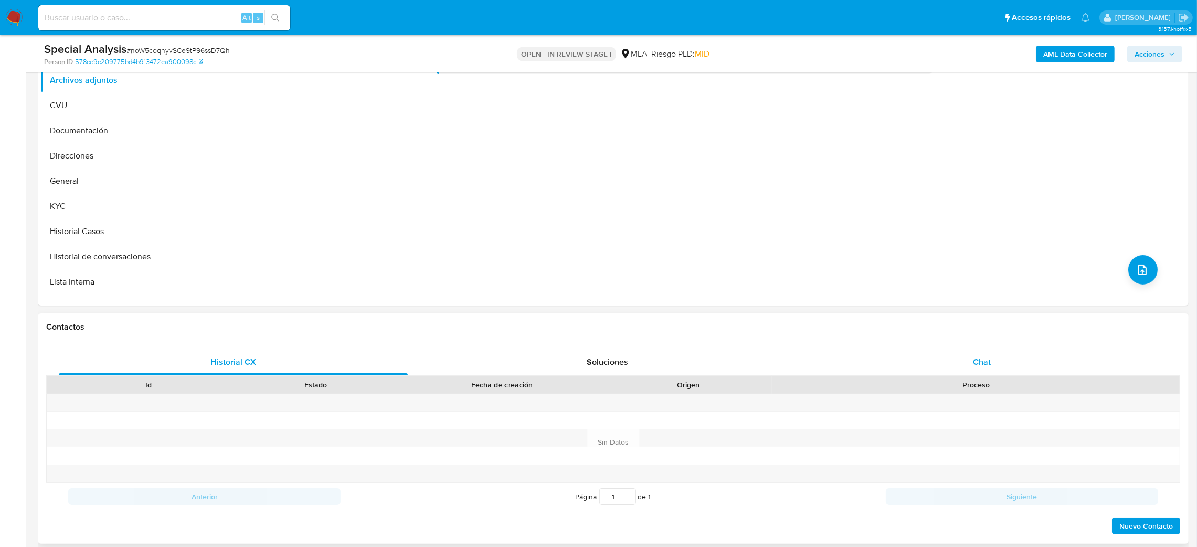
click at [1013, 357] on div "Chat" at bounding box center [981, 361] width 349 height 25
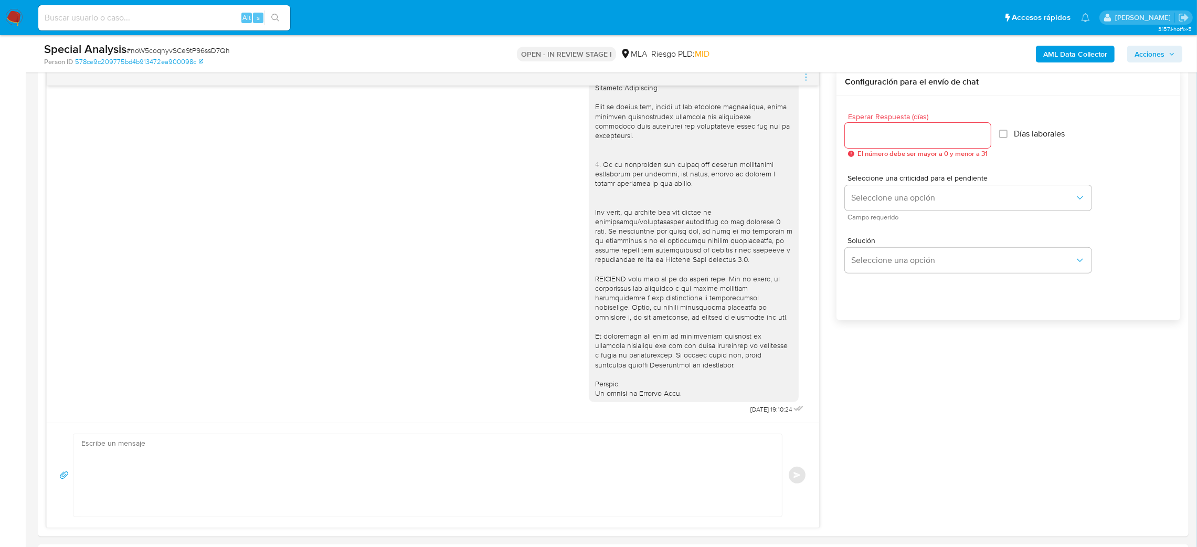
scroll to position [630, 0]
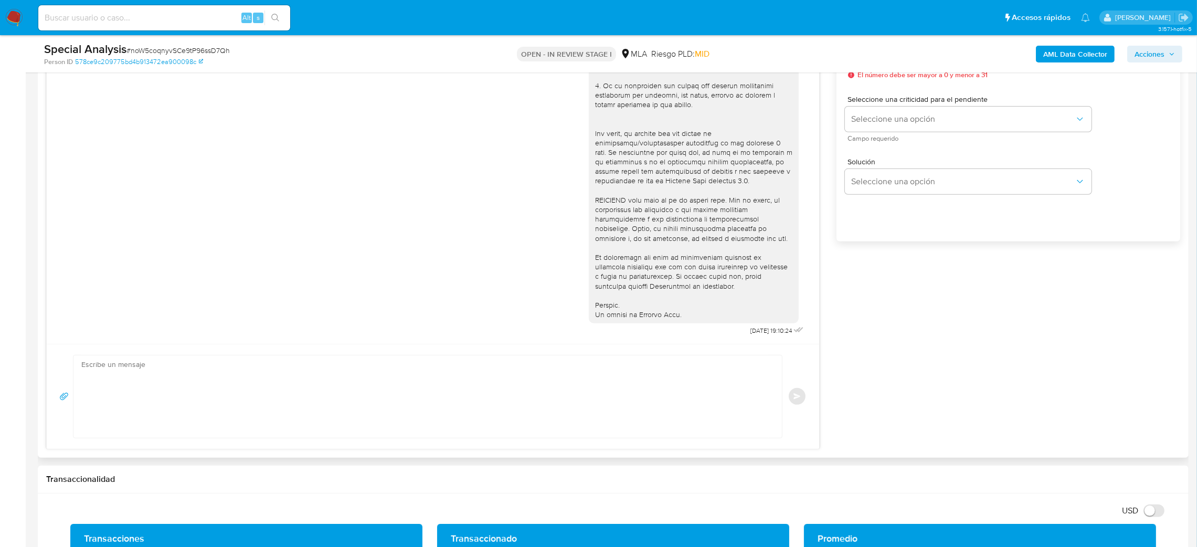
click at [119, 387] on textarea at bounding box center [424, 396] width 687 height 82
paste textarea "Hola, Esperamos que te encuentres muy bien. Te consultamos si tuviste oportunid…"
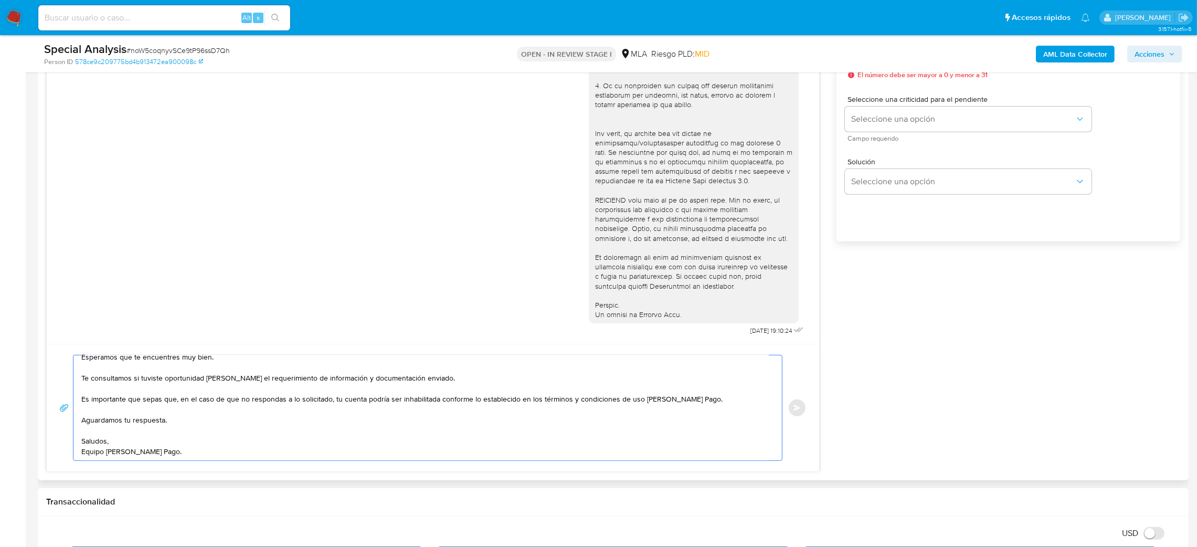
scroll to position [472, 0]
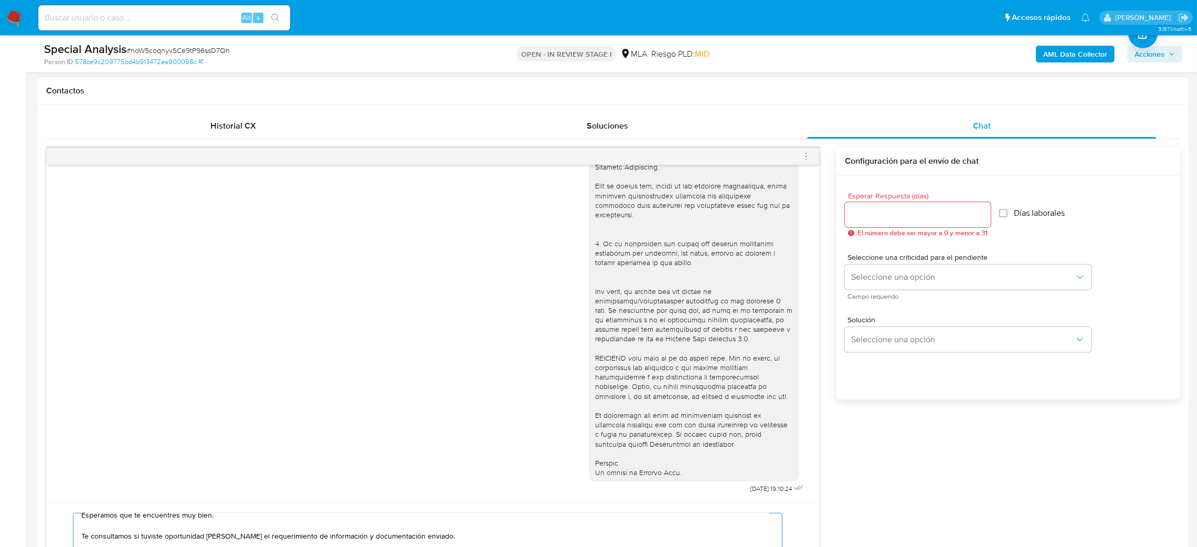
type textarea "Hola, Esperamos que te encuentres muy bien. Te consultamos si tuviste oportunid…"
click at [867, 209] on input "Esperar Respuesta (días)" at bounding box center [918, 215] width 146 height 14
type input "3"
click at [873, 281] on span "Seleccione una opción" at bounding box center [963, 277] width 224 height 10
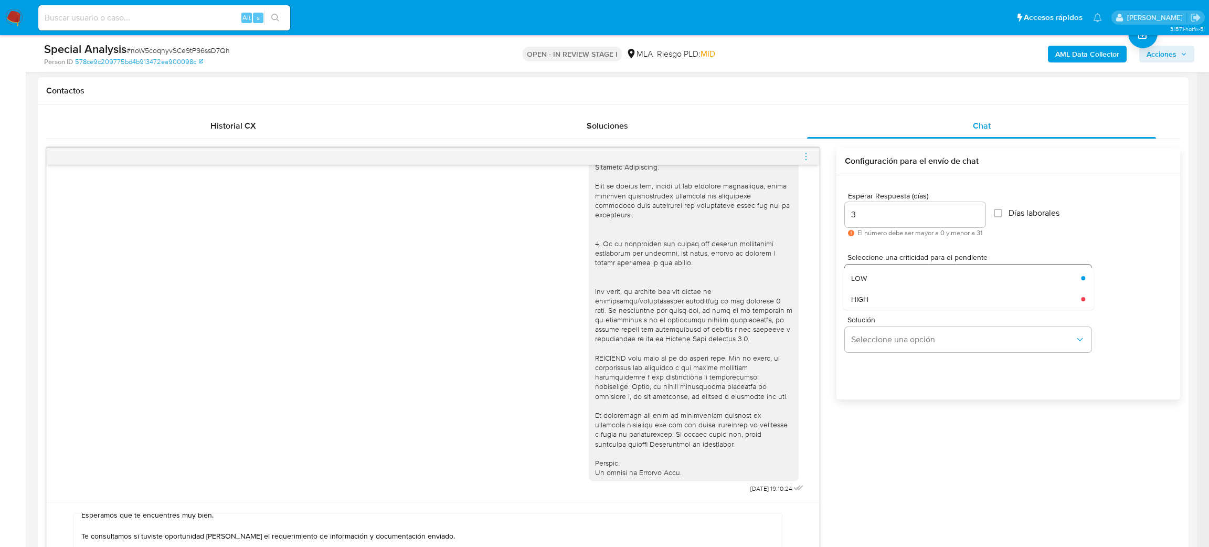
click at [873, 281] on div "LOW" at bounding box center [963, 278] width 224 height 21
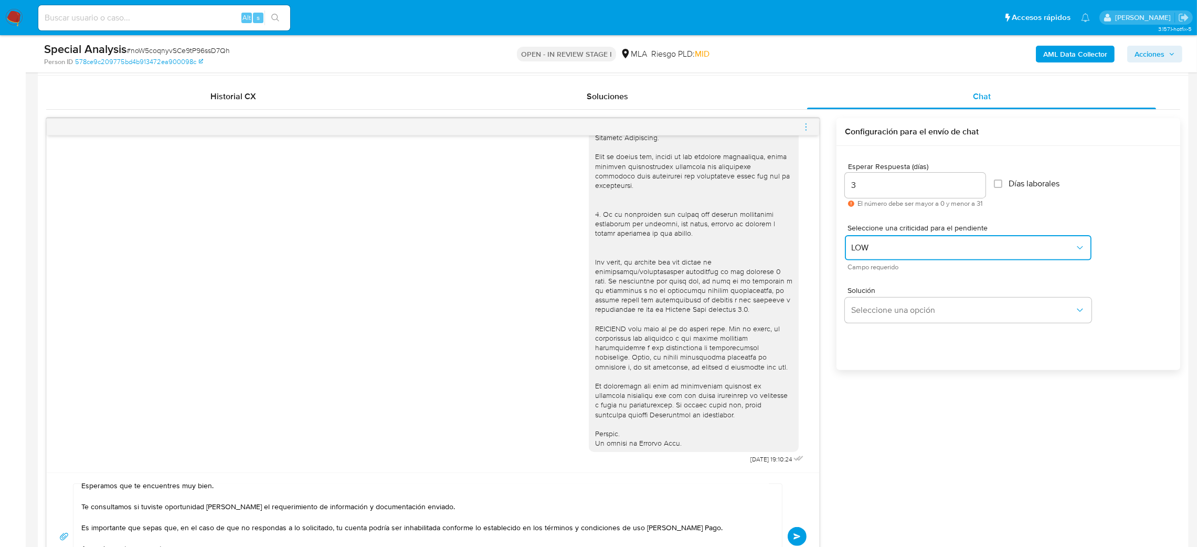
scroll to position [551, 0]
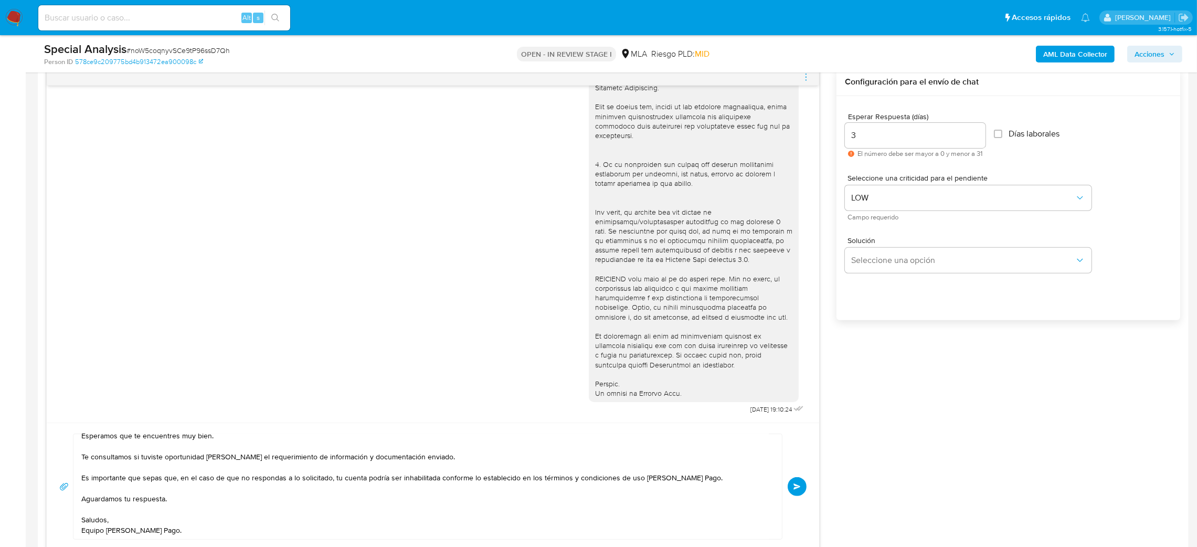
click at [799, 490] on span "Enviar" at bounding box center [796, 486] width 7 height 6
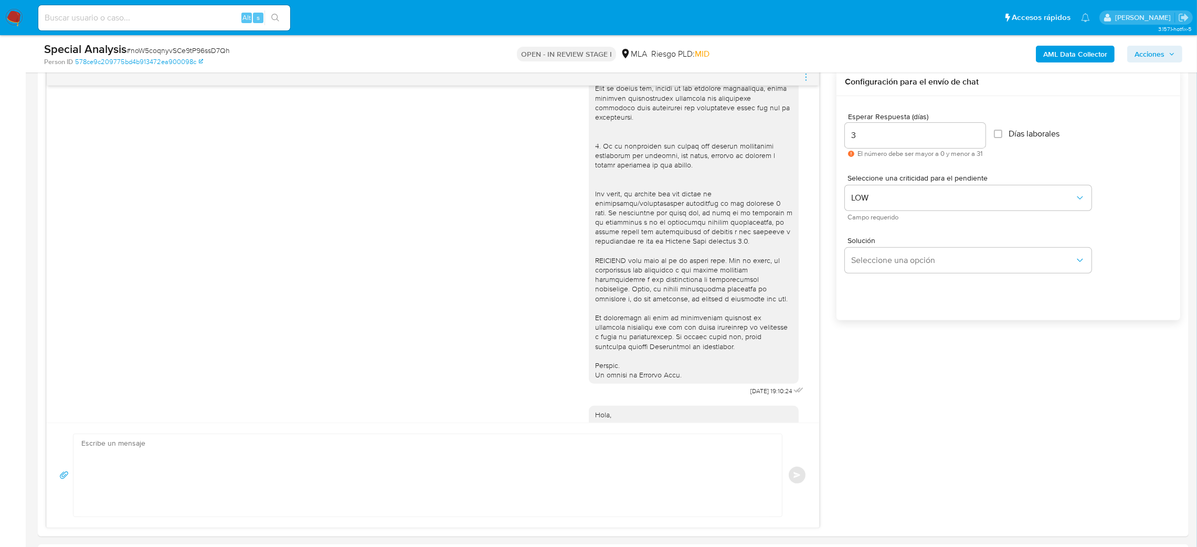
scroll to position [460, 0]
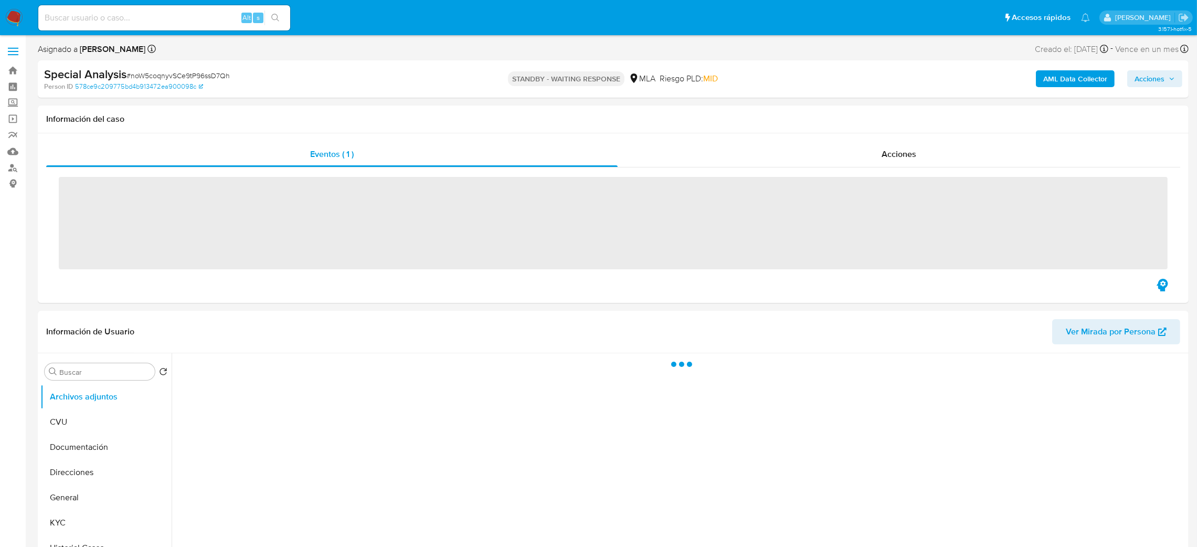
click at [23, 17] on img at bounding box center [14, 18] width 18 height 18
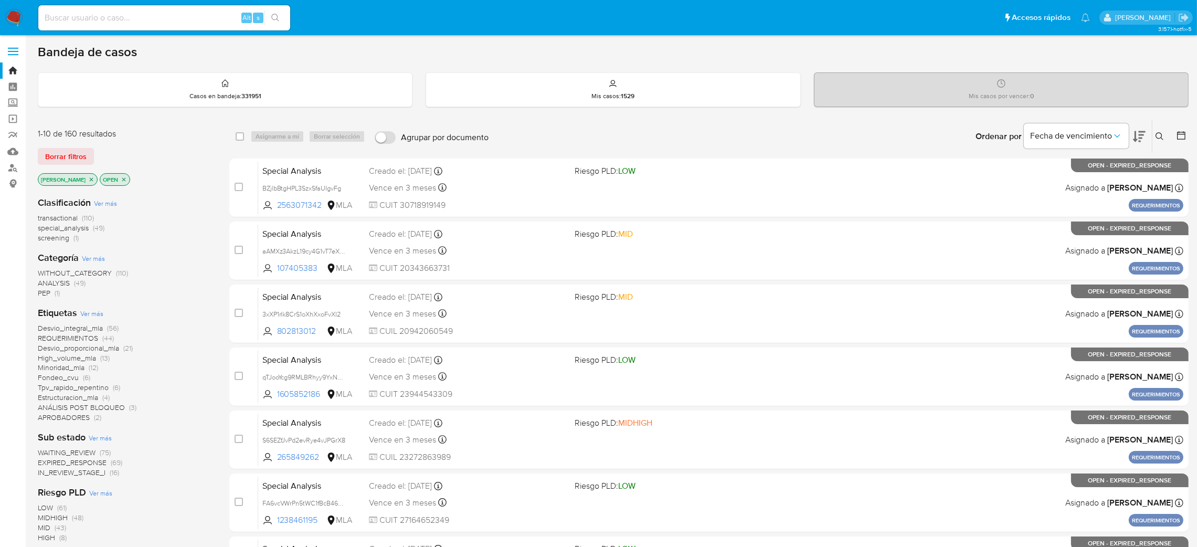
click at [1162, 136] on icon at bounding box center [1159, 136] width 8 height 8
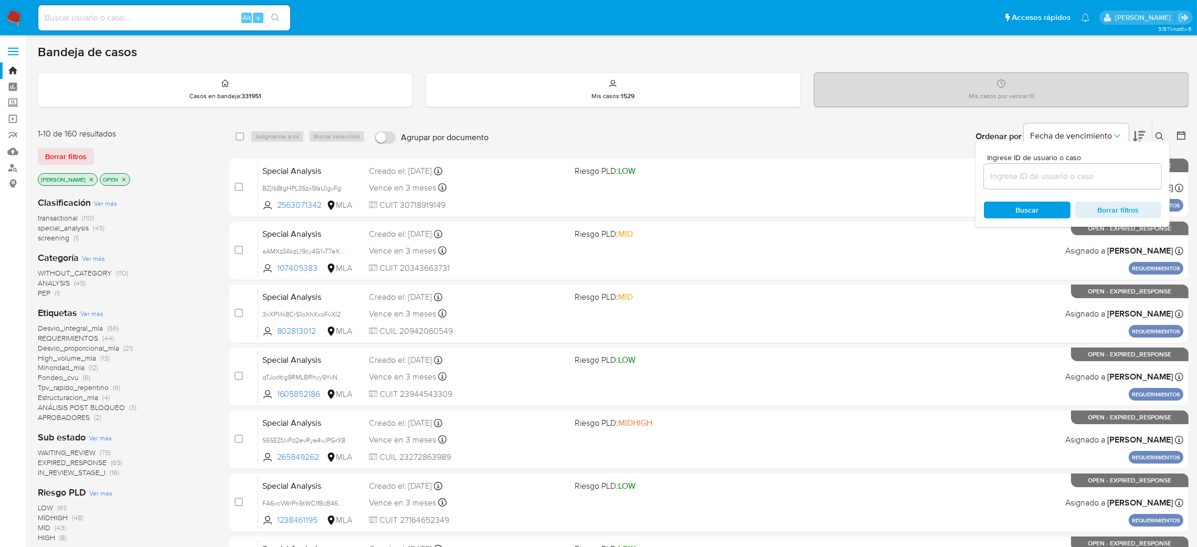
click at [1047, 168] on div at bounding box center [1072, 176] width 177 height 25
click at [1047, 174] on input at bounding box center [1072, 176] width 177 height 14
paste input "fXb5LP2MACKDfy24j9deHlCm"
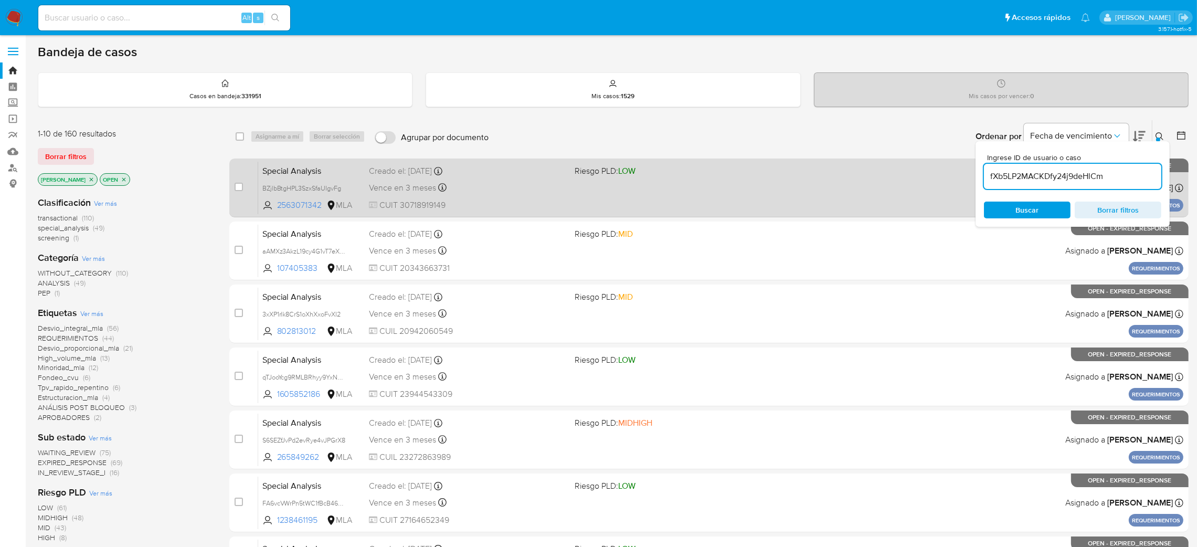
type input "fXb5LP2MACKDfy24j9deHlCm"
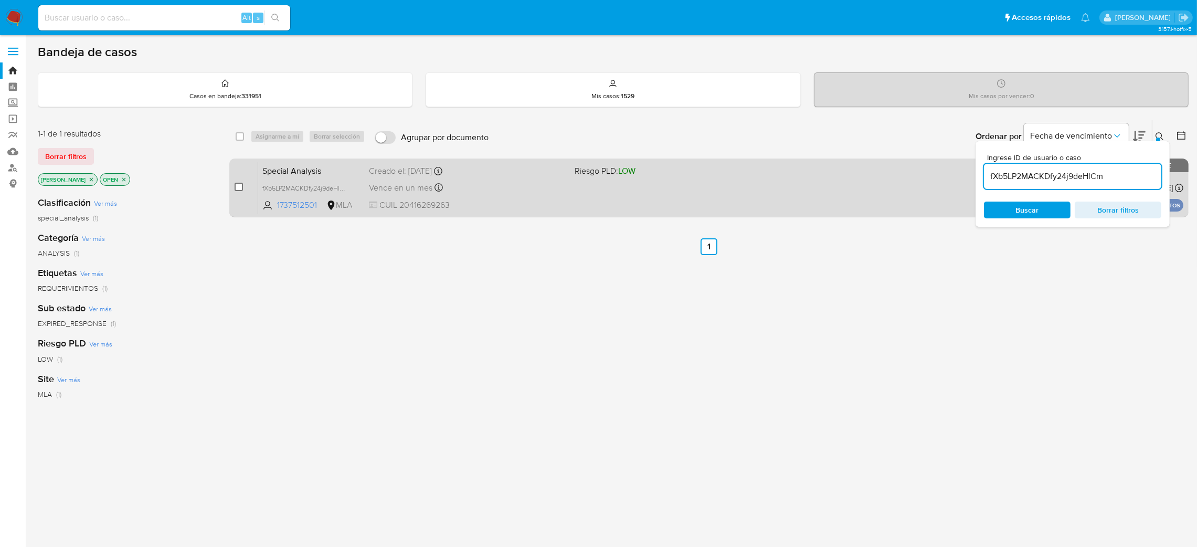
click at [240, 186] on input "checkbox" at bounding box center [239, 187] width 8 height 8
checkbox input "true"
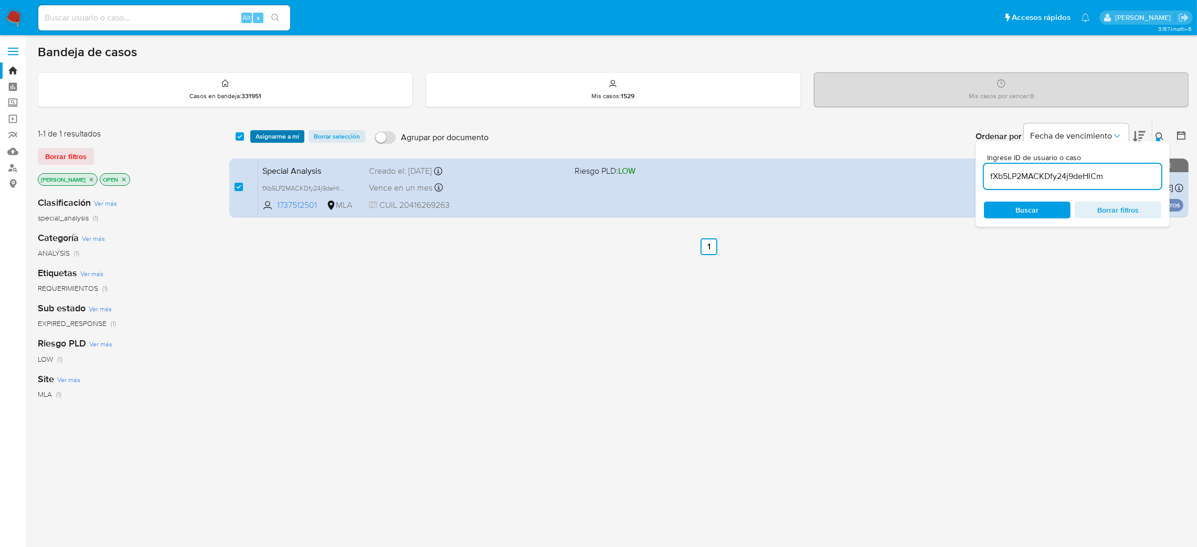
click at [281, 137] on span "Asignarme a mí" at bounding box center [278, 136] width 44 height 10
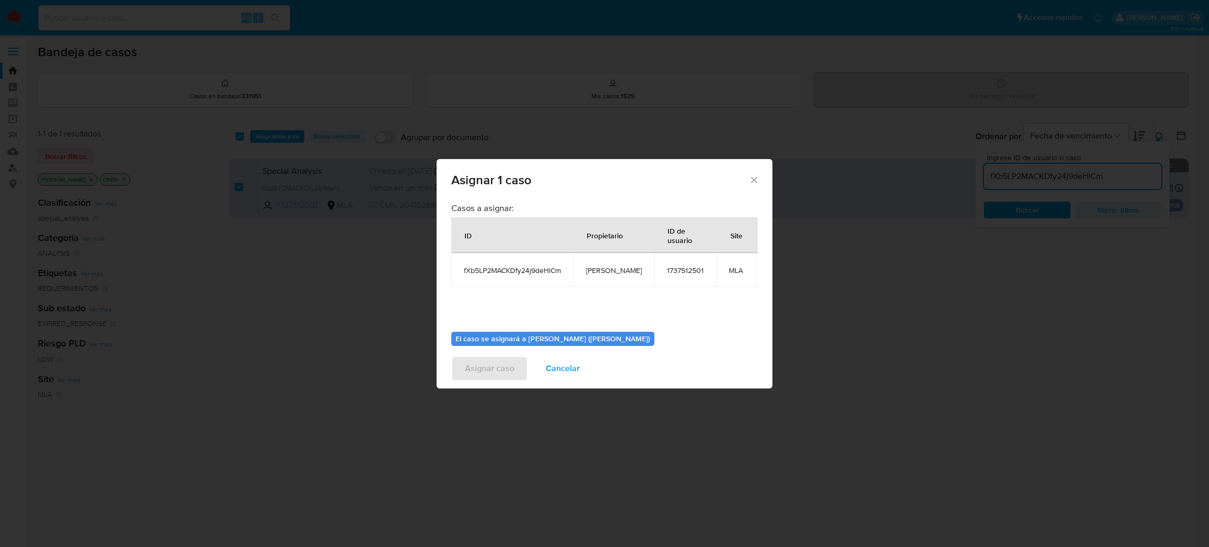
click at [600, 265] on span "[PERSON_NAME]" at bounding box center [614, 269] width 56 height 9
copy span "[PERSON_NAME]"
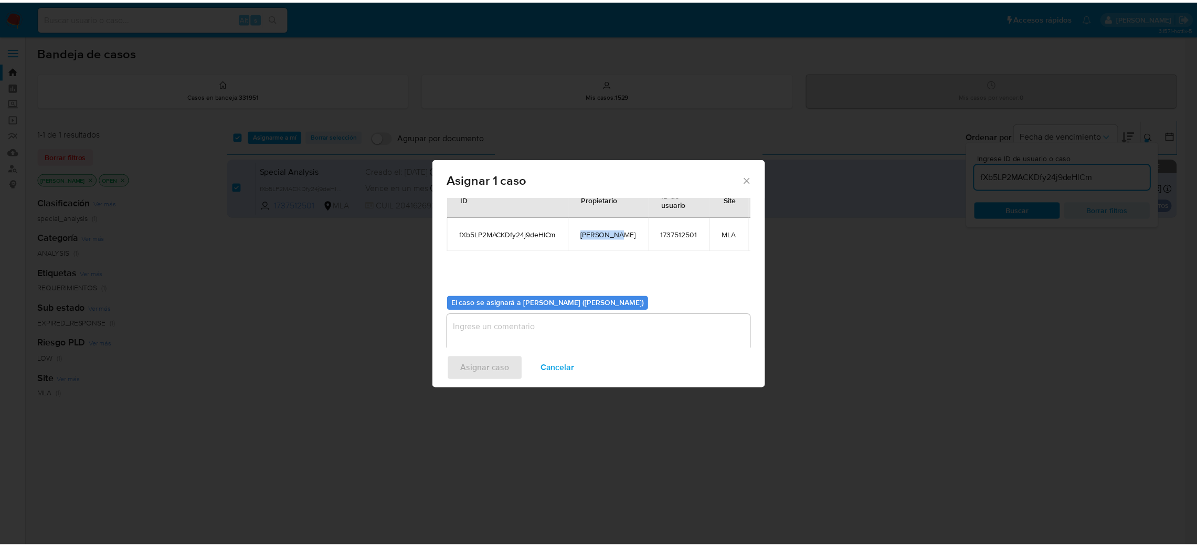
scroll to position [54, 0]
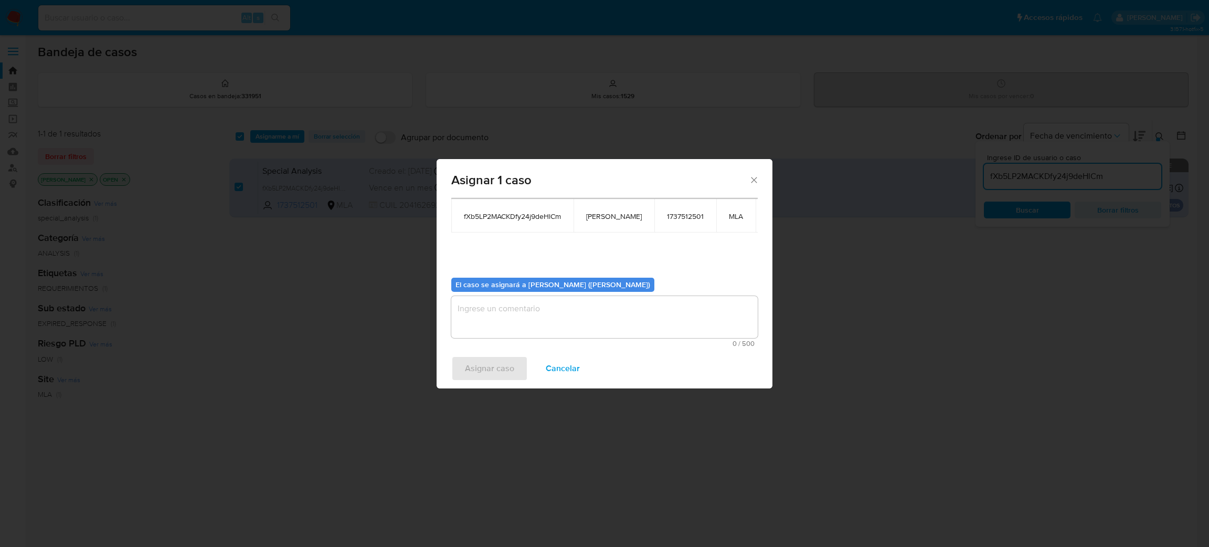
click at [507, 314] on textarea "assign-modal" at bounding box center [604, 317] width 306 height 42
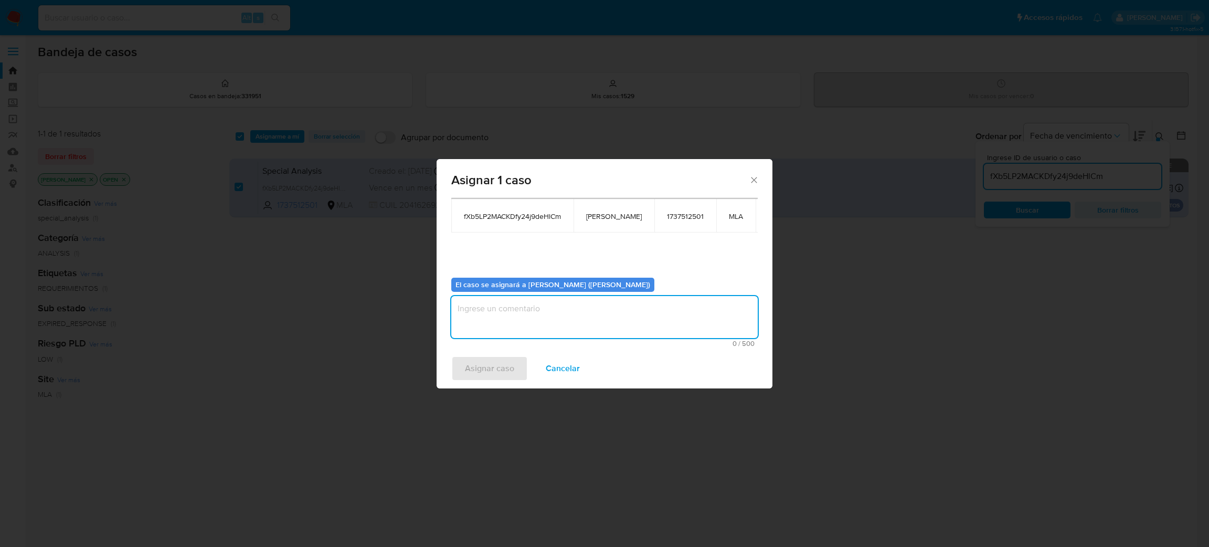
paste textarea "[PERSON_NAME]"
type textarea "[PERSON_NAME]"
click at [497, 357] on span "Asignar caso" at bounding box center [489, 368] width 49 height 23
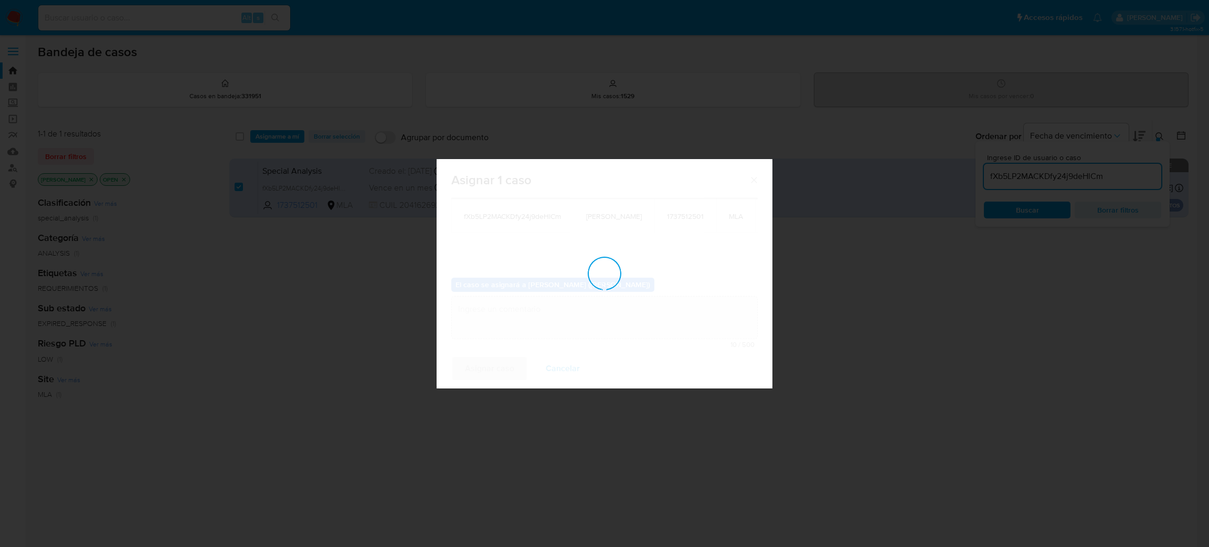
checkbox input "false"
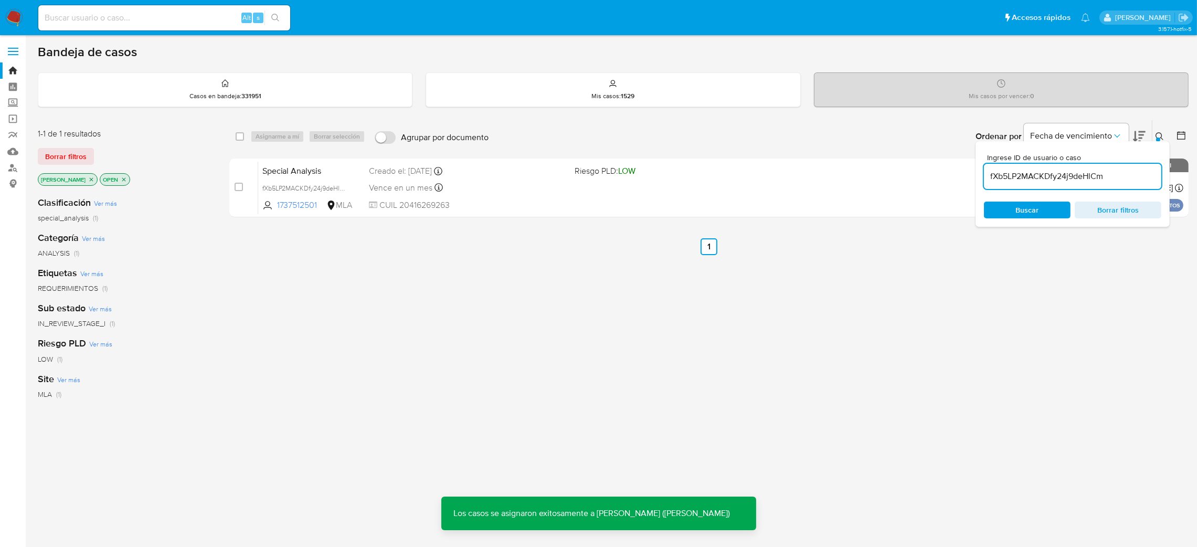
click at [330, 172] on span "Special Analysis" at bounding box center [311, 170] width 99 height 14
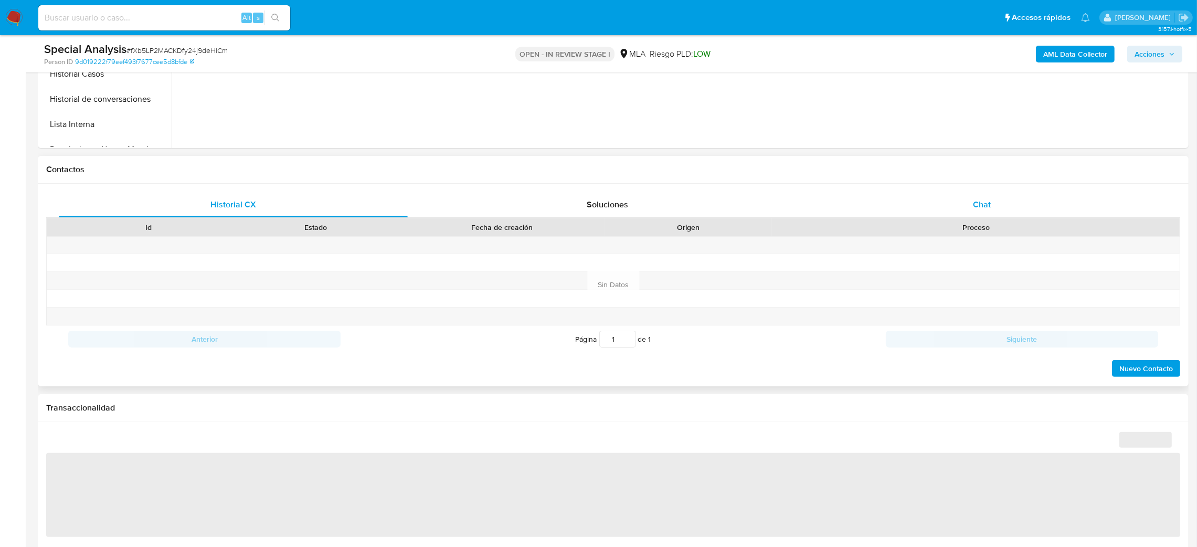
click at [1000, 211] on div "Chat" at bounding box center [981, 204] width 349 height 25
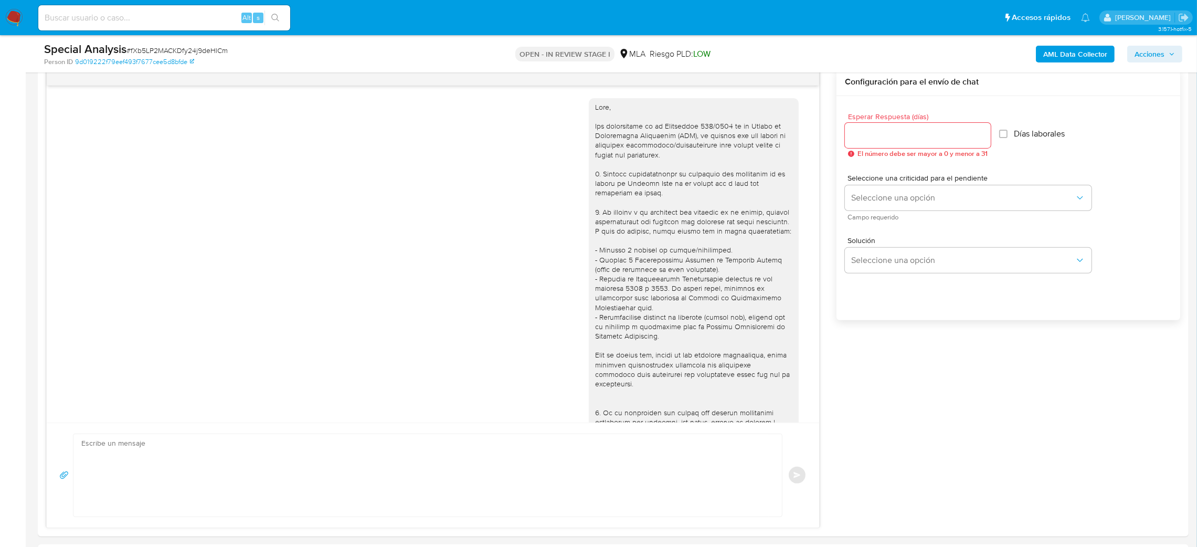
scroll to position [267, 0]
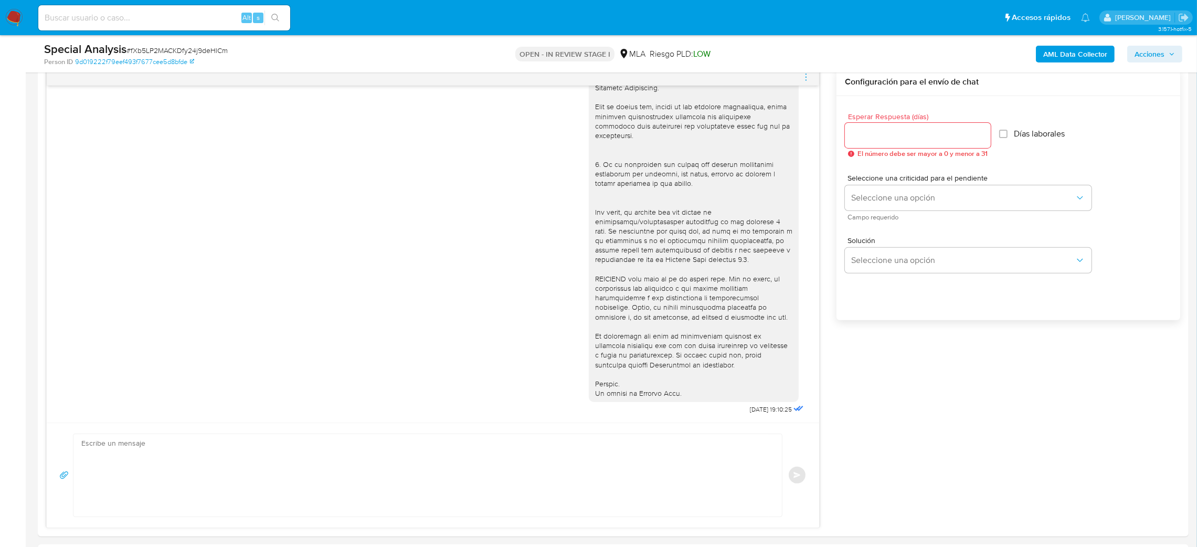
select select "10"
click at [372, 449] on textarea at bounding box center [424, 475] width 687 height 82
paste textarea "Hola, Esperamos que te encuentres muy bien. Te consultamos si tuviste oportunid…"
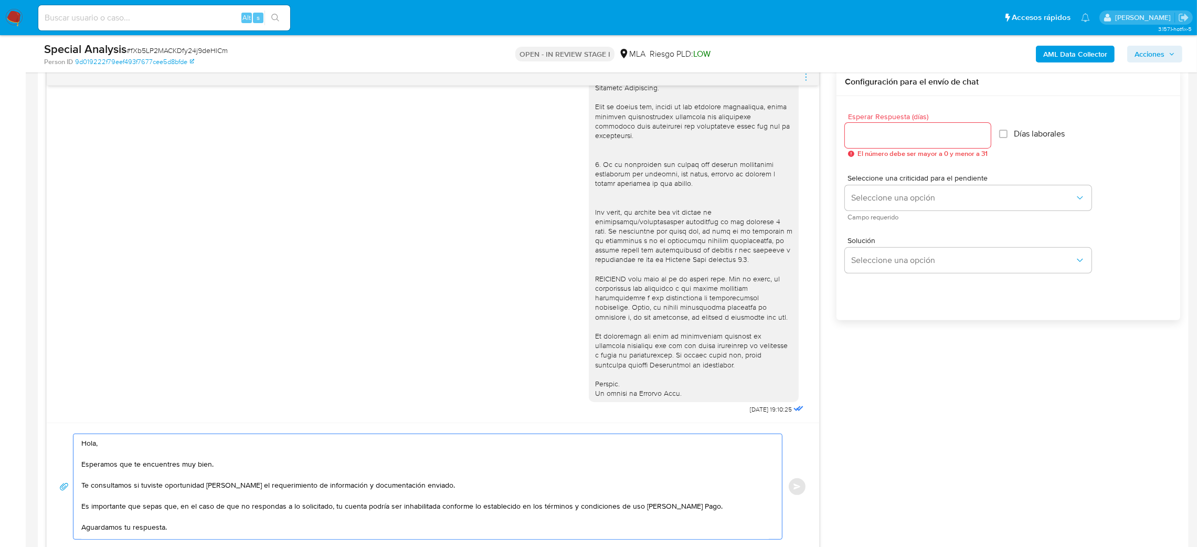
scroll to position [48, 0]
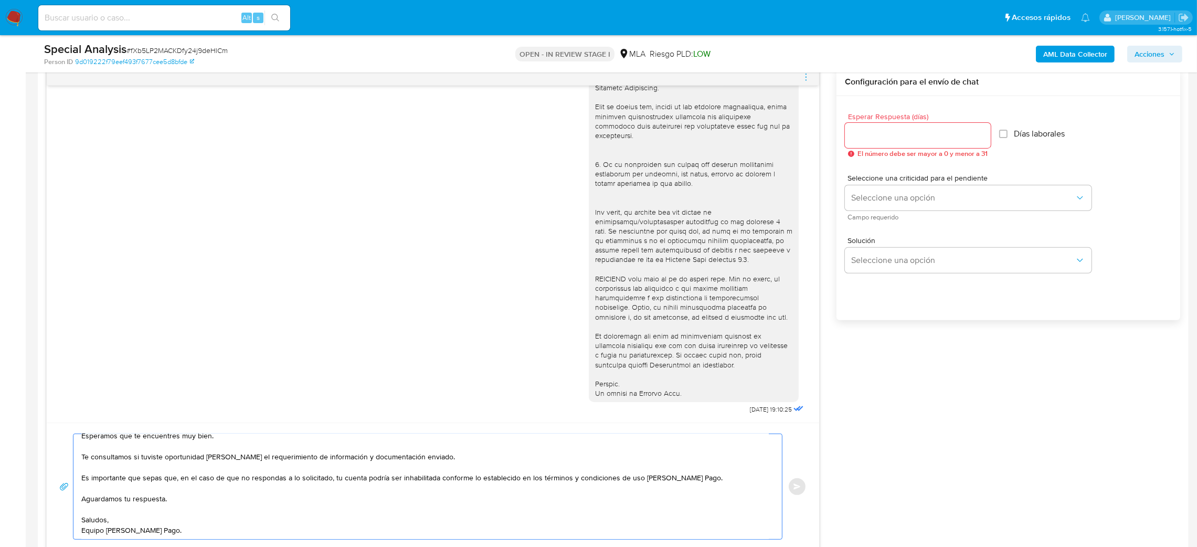
type textarea "Hola, Esperamos que te encuentres muy bien. Te consultamos si tuviste oportunid…"
click at [884, 130] on input "Esperar Respuesta (días)" at bounding box center [918, 136] width 146 height 14
type input "3"
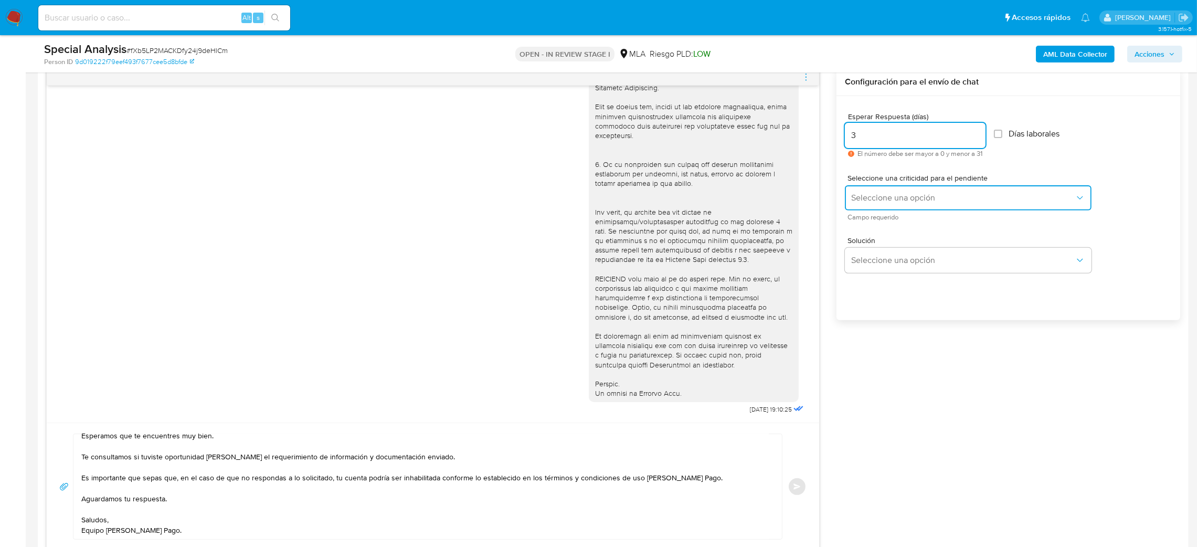
click at [860, 198] on span "Seleccione una opción" at bounding box center [963, 198] width 224 height 10
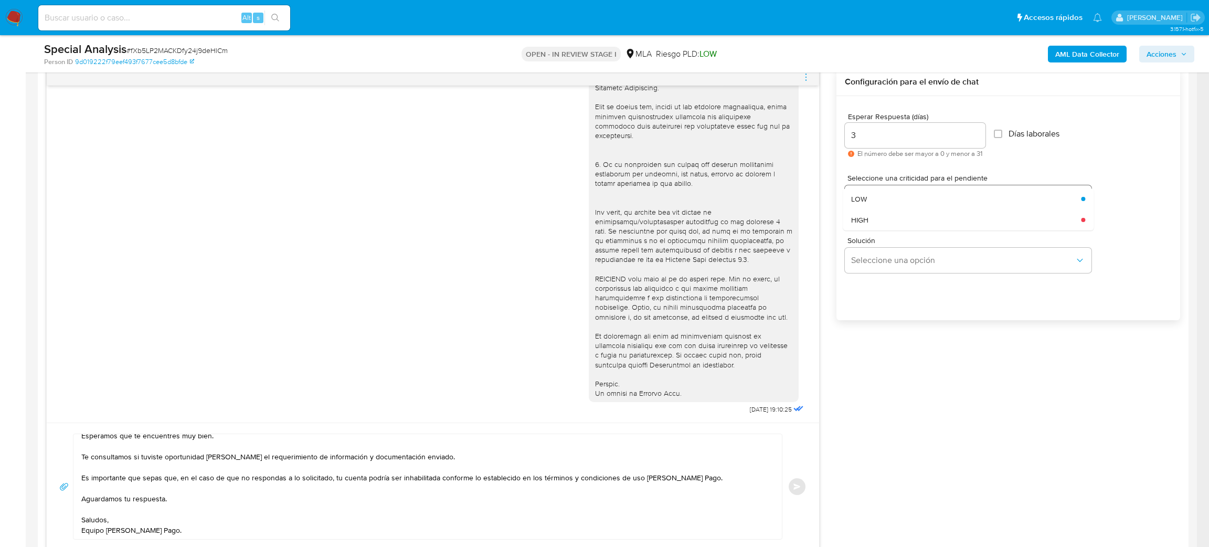
click at [860, 198] on span "LOW" at bounding box center [859, 198] width 16 height 9
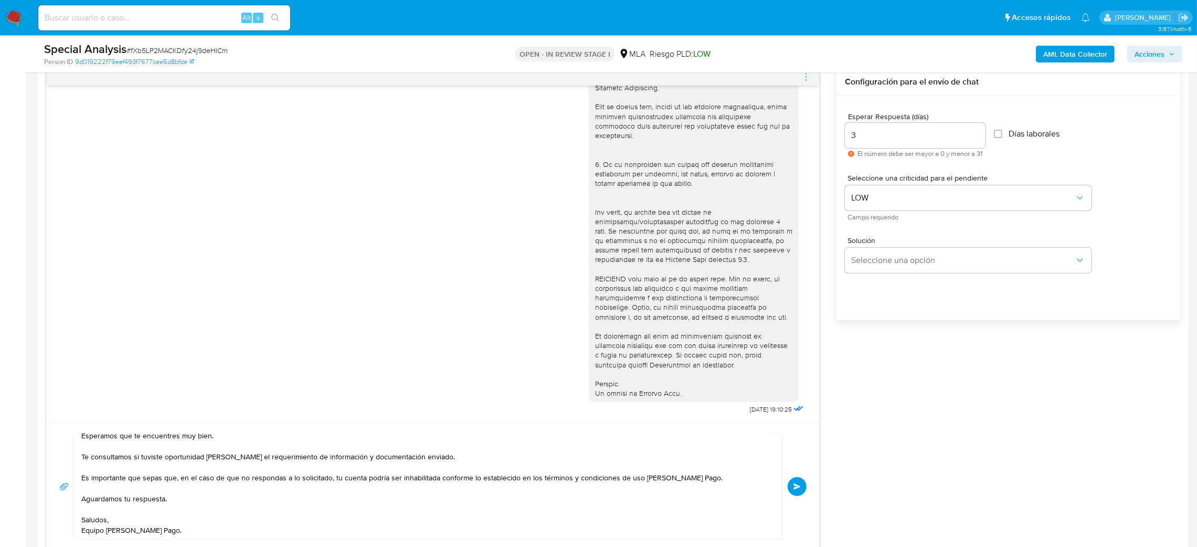
click at [798, 481] on button "Enviar" at bounding box center [797, 486] width 19 height 19
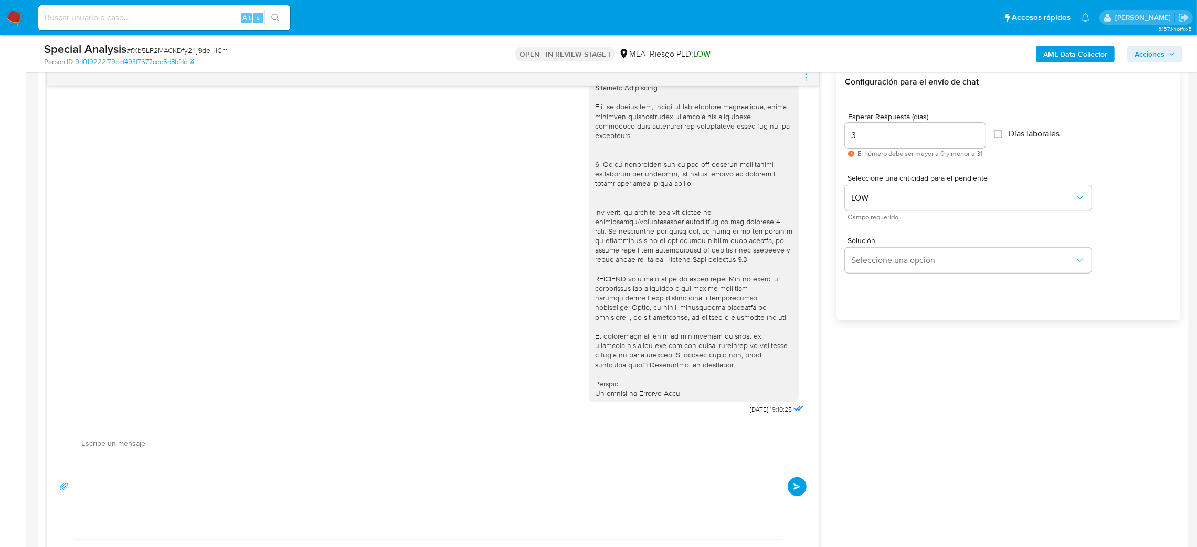
scroll to position [460, 0]
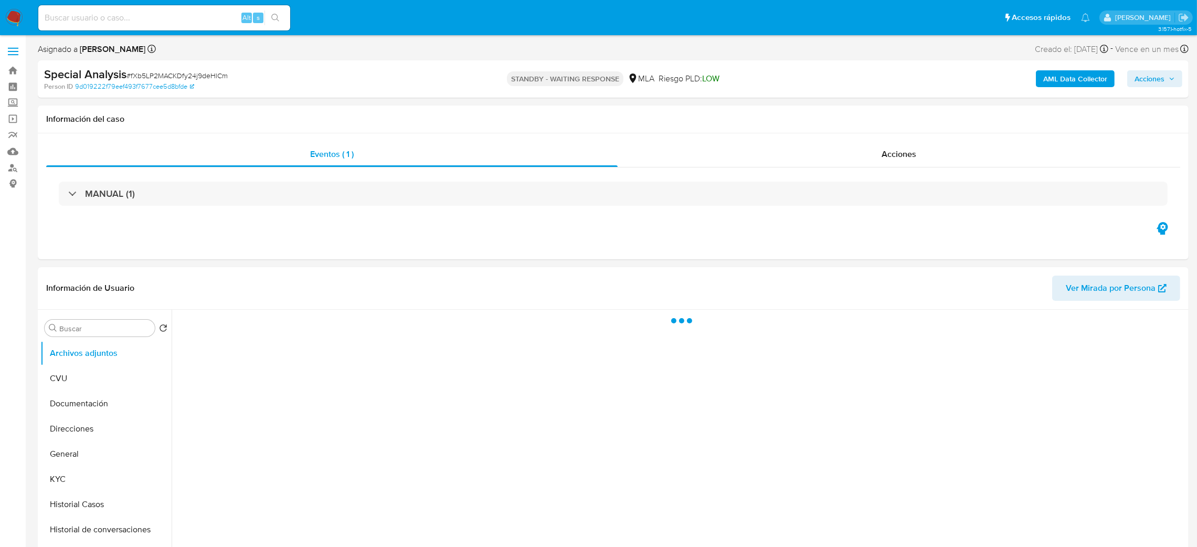
click at [11, 17] on img at bounding box center [14, 18] width 18 height 18
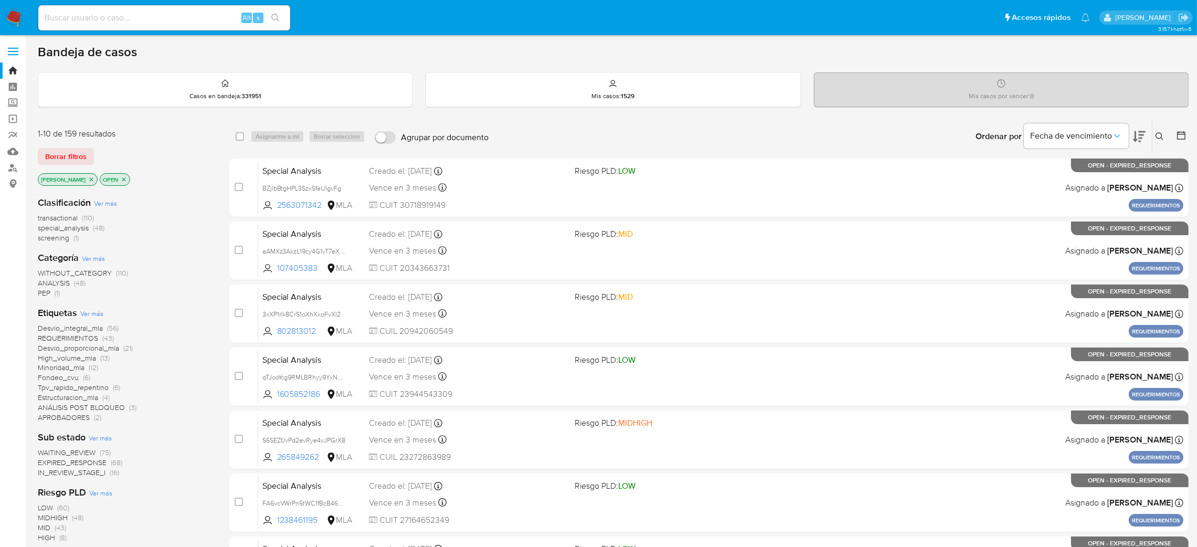
click at [1157, 135] on icon at bounding box center [1159, 136] width 8 height 8
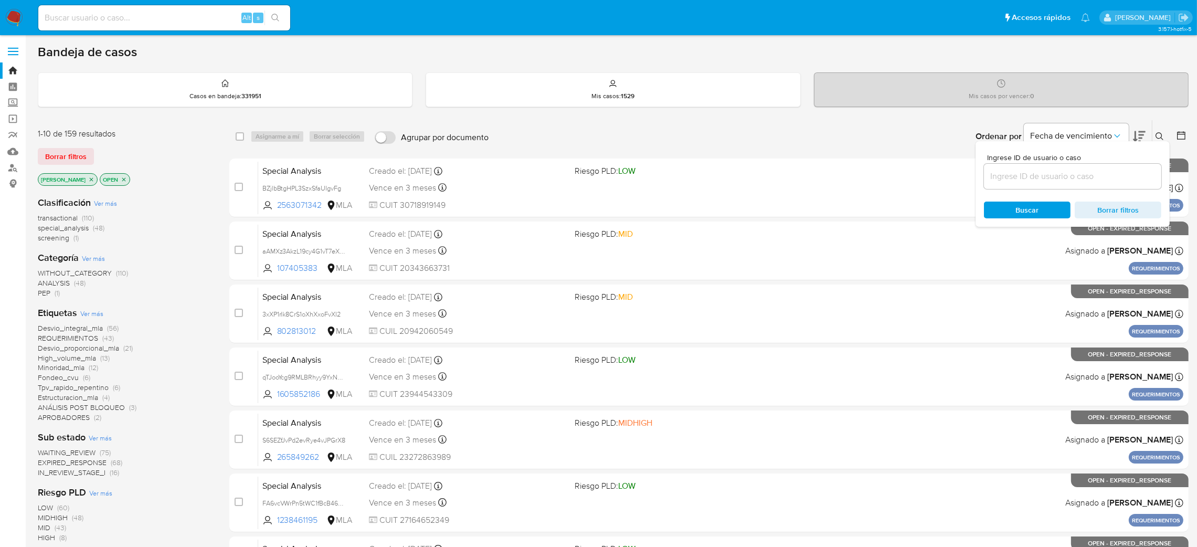
click at [1027, 181] on input at bounding box center [1072, 176] width 177 height 14
type input "0I7LQkGQ6AzDE4JqF17QzGd5"
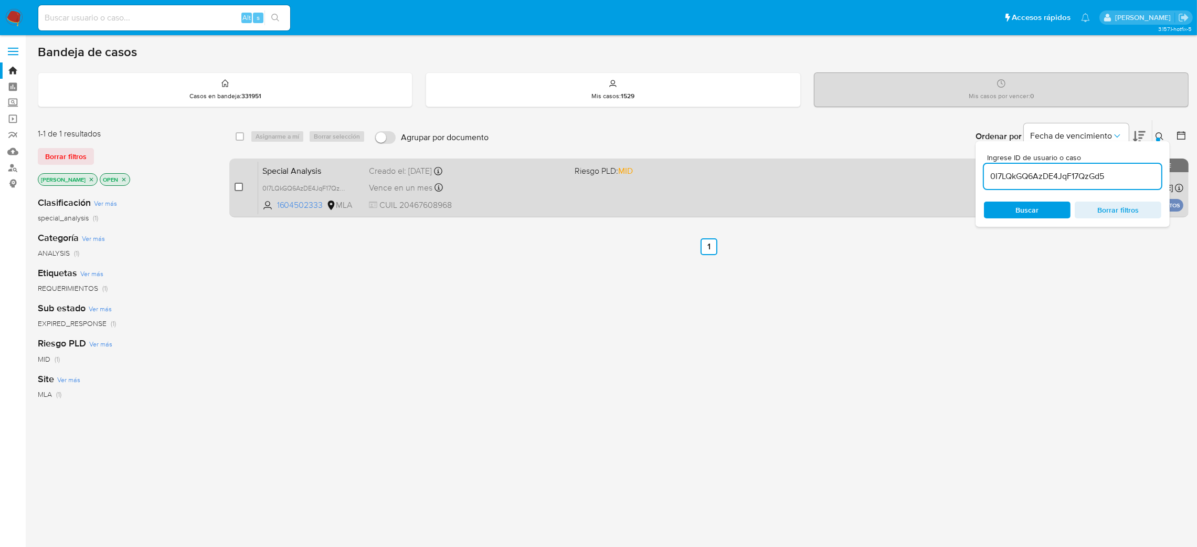
click at [239, 184] on input "checkbox" at bounding box center [239, 187] width 8 height 8
checkbox input "true"
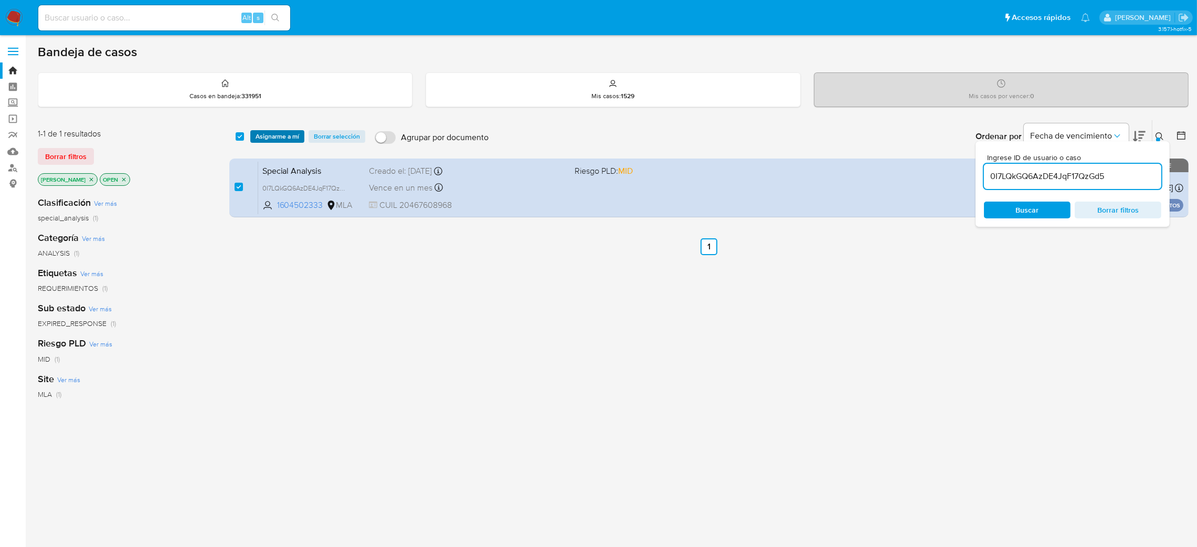
click at [270, 138] on span "Asignarme a mí" at bounding box center [278, 136] width 44 height 10
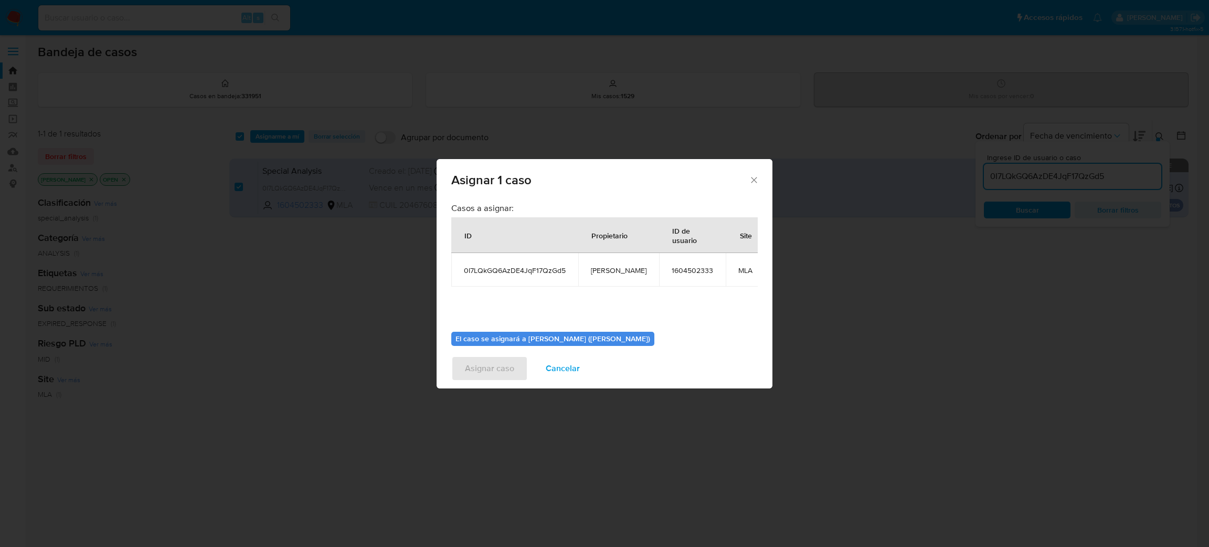
click at [599, 270] on span "[PERSON_NAME]" at bounding box center [619, 269] width 56 height 9
copy span "[PERSON_NAME]"
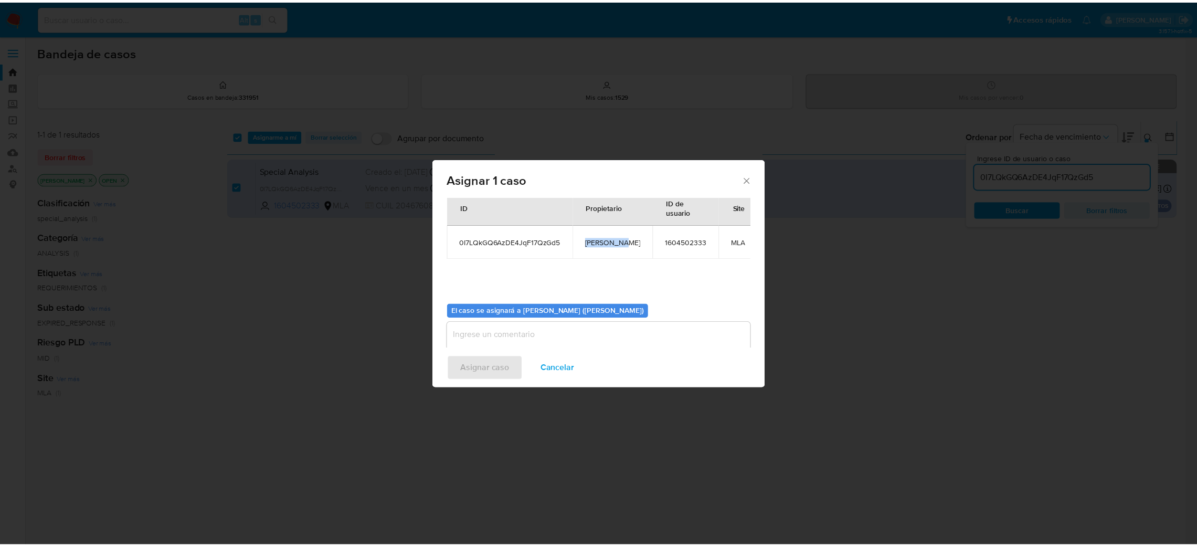
scroll to position [54, 0]
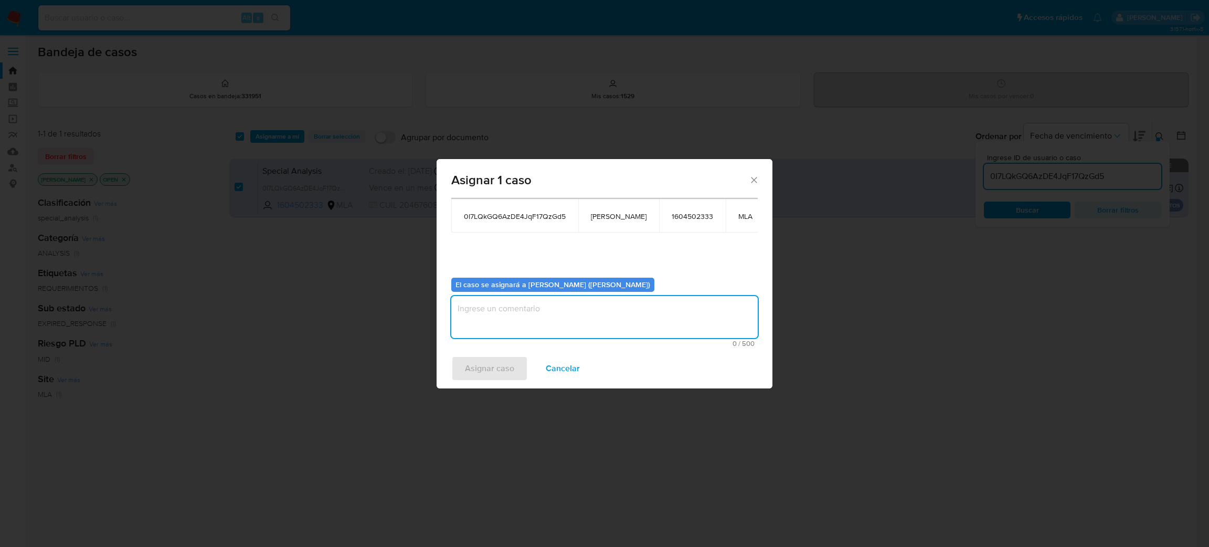
drag, startPoint x: 516, startPoint y: 317, endPoint x: 506, endPoint y: 338, distance: 23.7
click at [516, 317] on textarea "assign-modal" at bounding box center [604, 317] width 306 height 42
paste textarea "[PERSON_NAME]"
type textarea "[PERSON_NAME]"
click at [499, 357] on span "Asignar caso" at bounding box center [489, 368] width 49 height 23
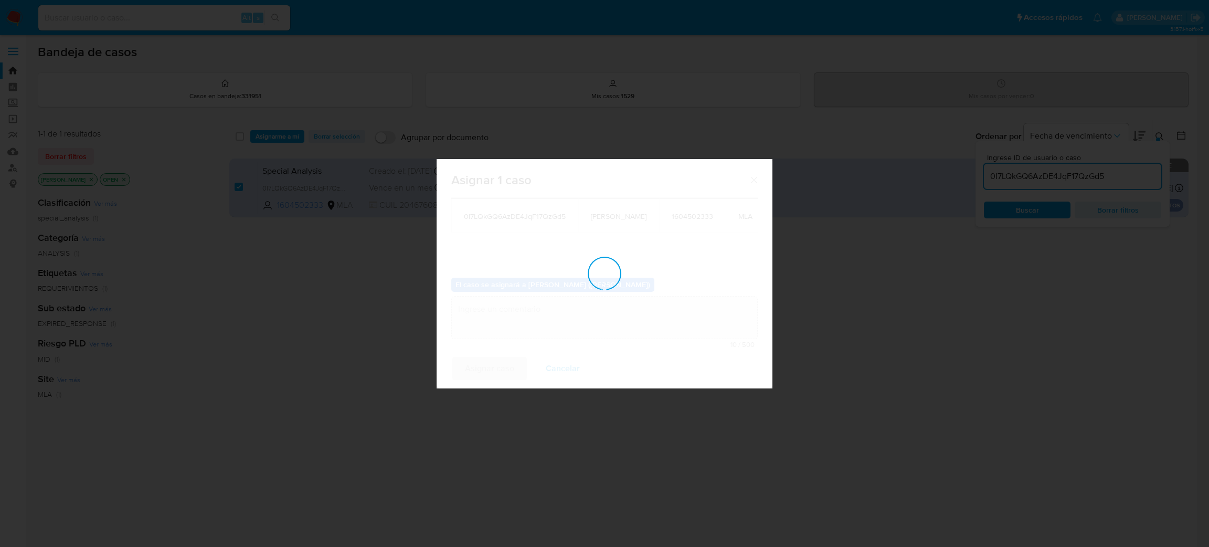
checkbox input "false"
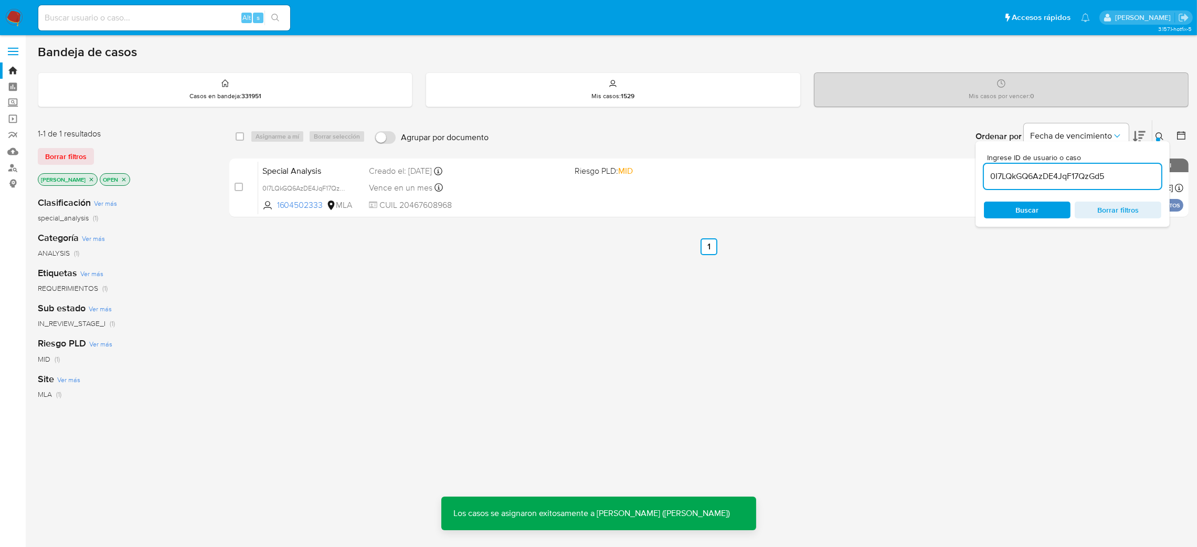
click at [312, 164] on span "Special Analysis" at bounding box center [311, 170] width 99 height 14
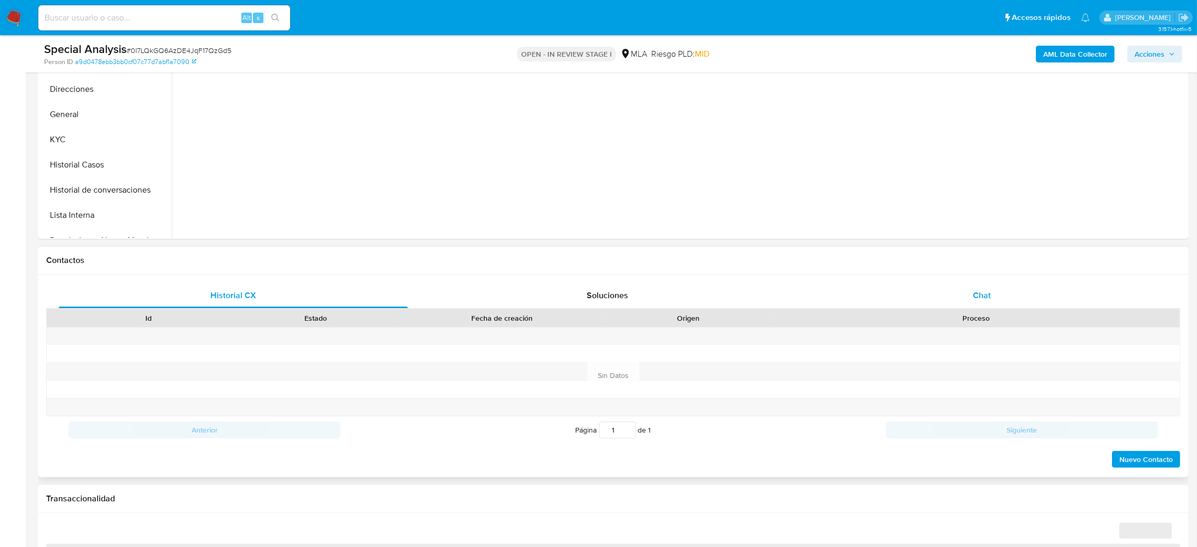
scroll to position [315, 0]
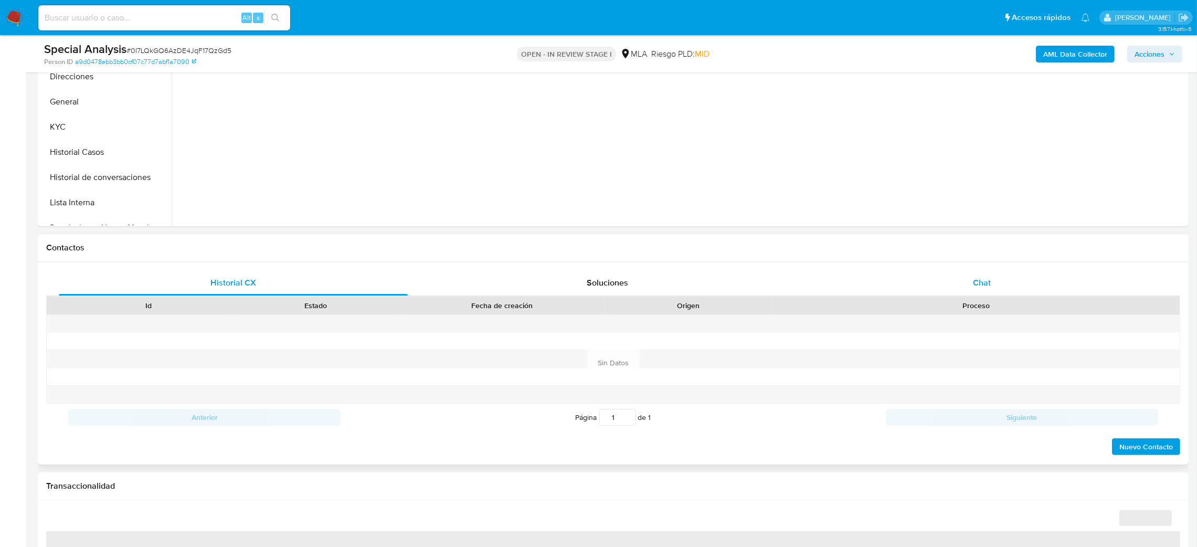
click at [989, 274] on div "Chat" at bounding box center [981, 282] width 349 height 25
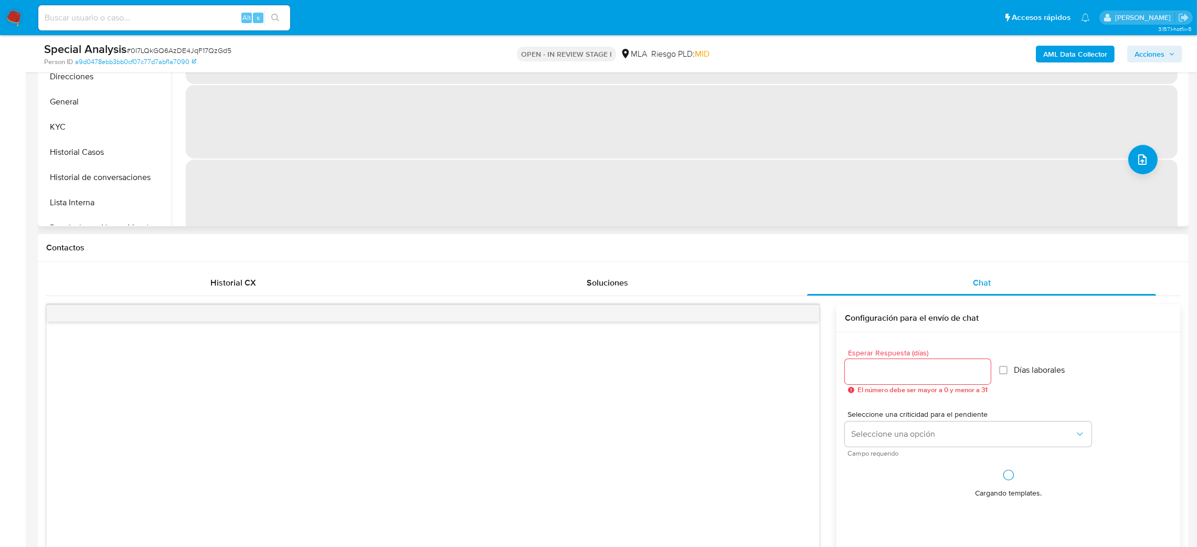
scroll to position [43, 0]
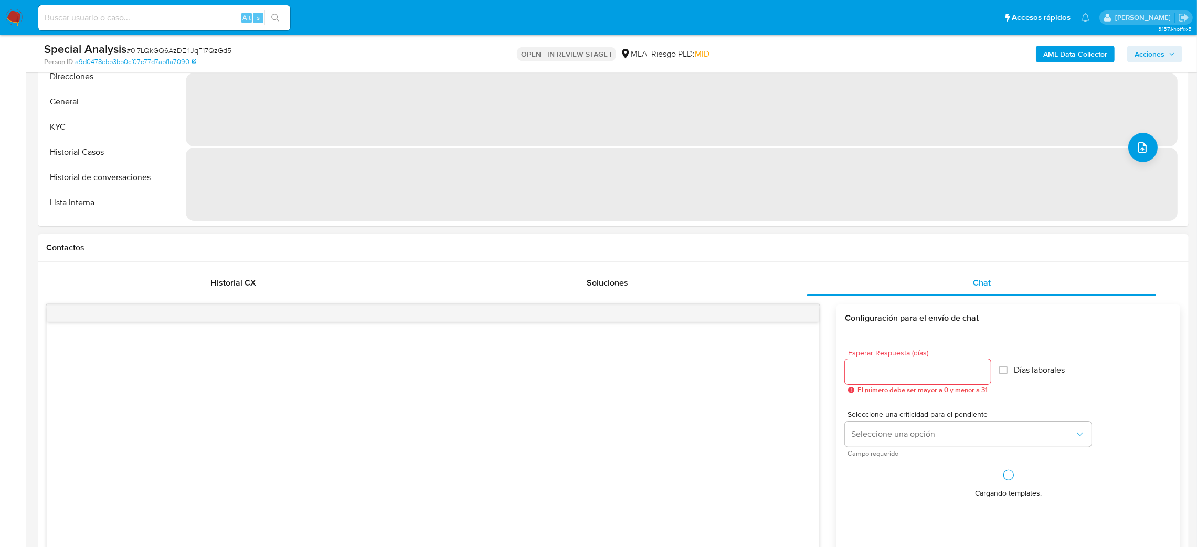
select select "10"
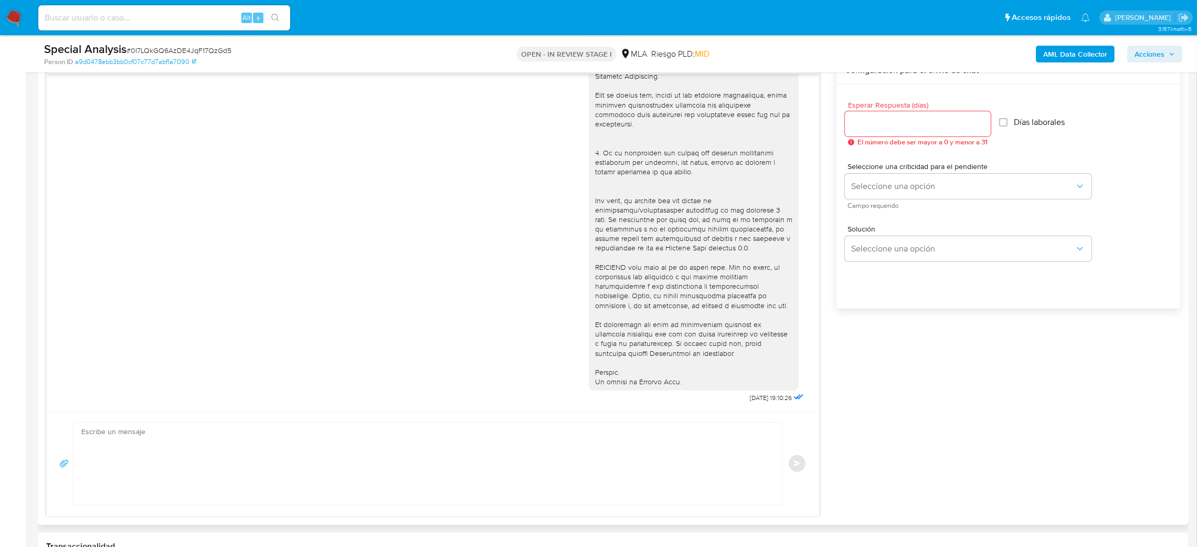
scroll to position [630, 0]
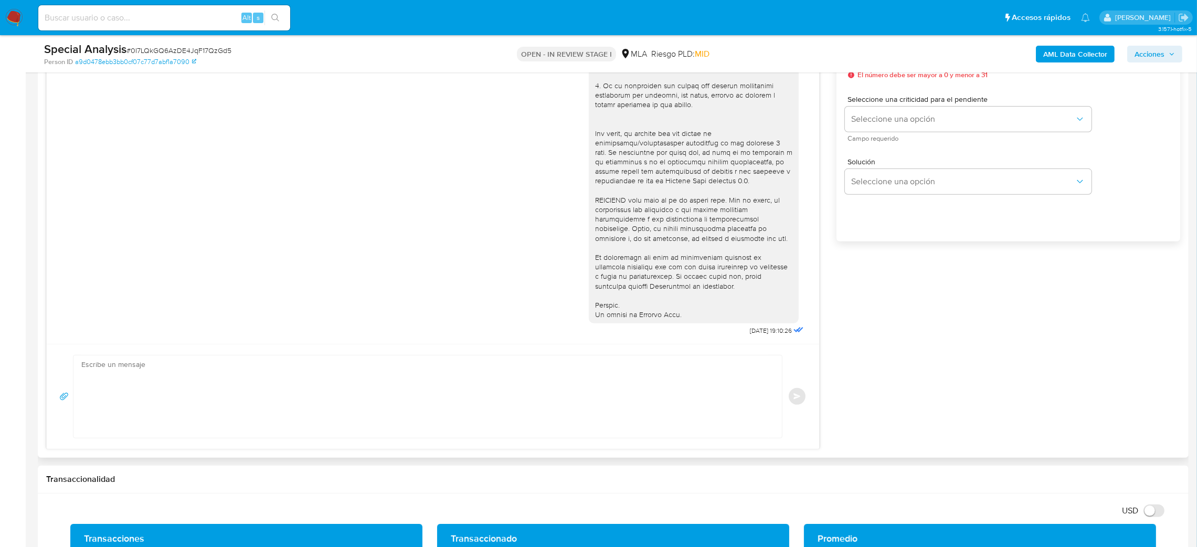
click at [160, 382] on textarea at bounding box center [424, 396] width 687 height 82
paste textarea "Hola, Esperamos que te encuentres muy bien. Te consultamos si tuviste oportunid…"
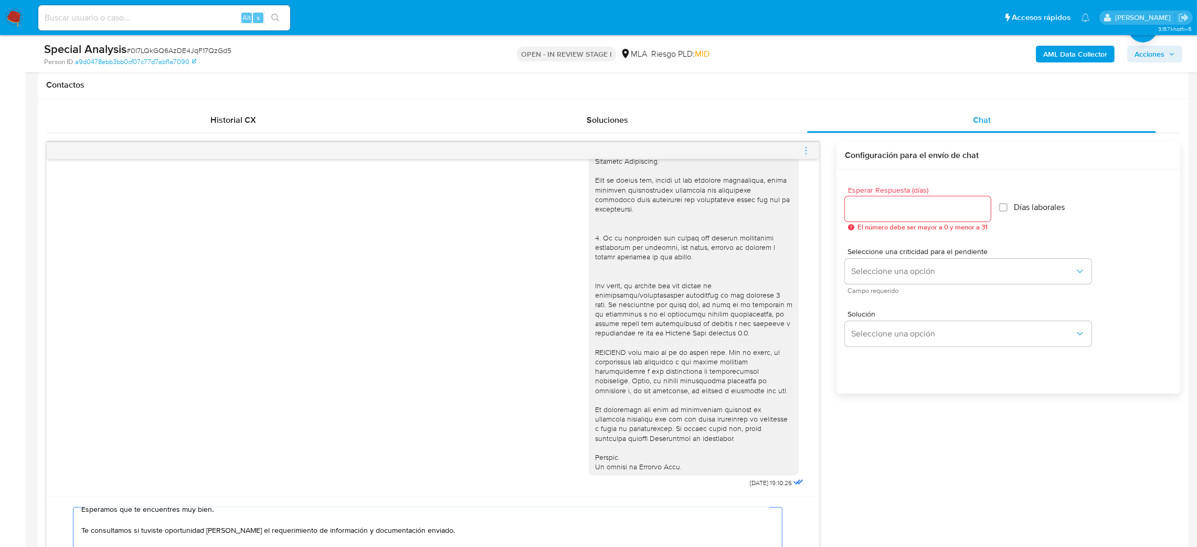
scroll to position [472, 0]
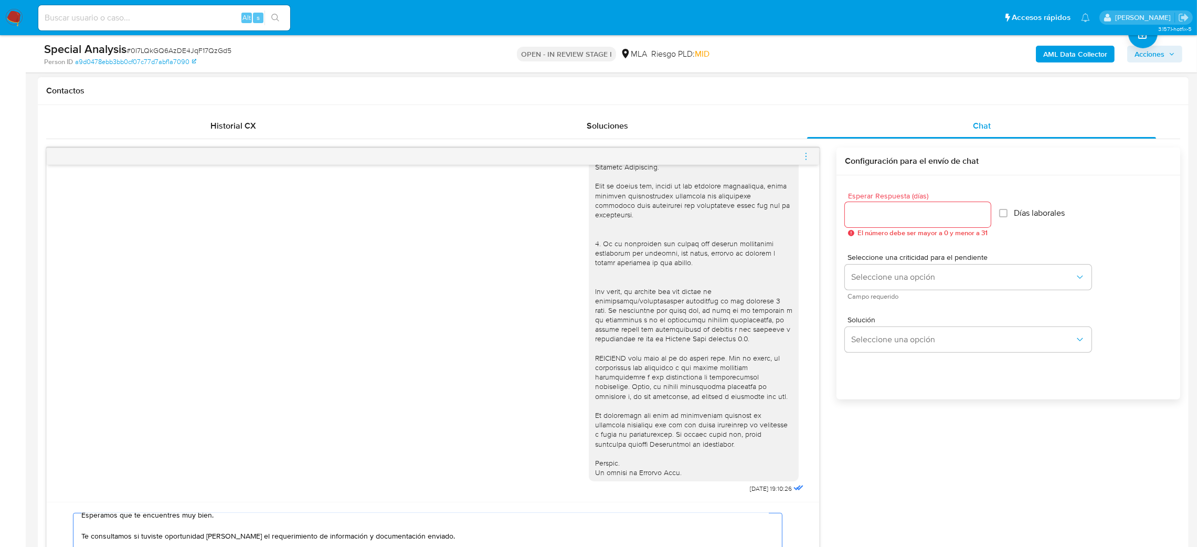
type textarea "Hola, Esperamos que te encuentres muy bien. Te consultamos si tuviste oportunid…"
click at [877, 214] on input "Esperar Respuesta (días)" at bounding box center [918, 215] width 146 height 14
type input "3"
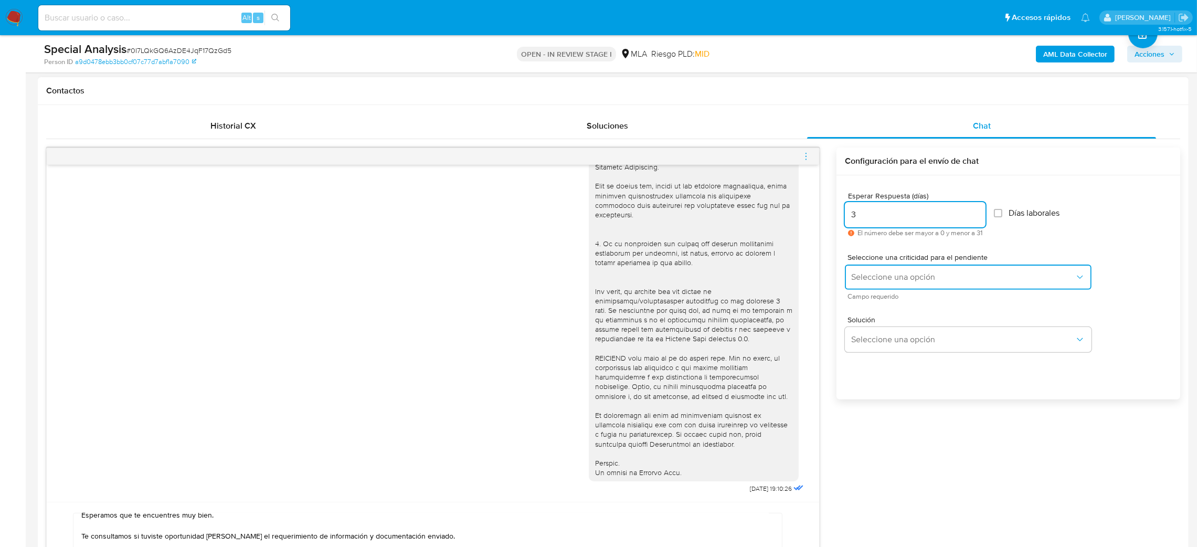
click at [868, 277] on span "Seleccione una opción" at bounding box center [963, 277] width 224 height 10
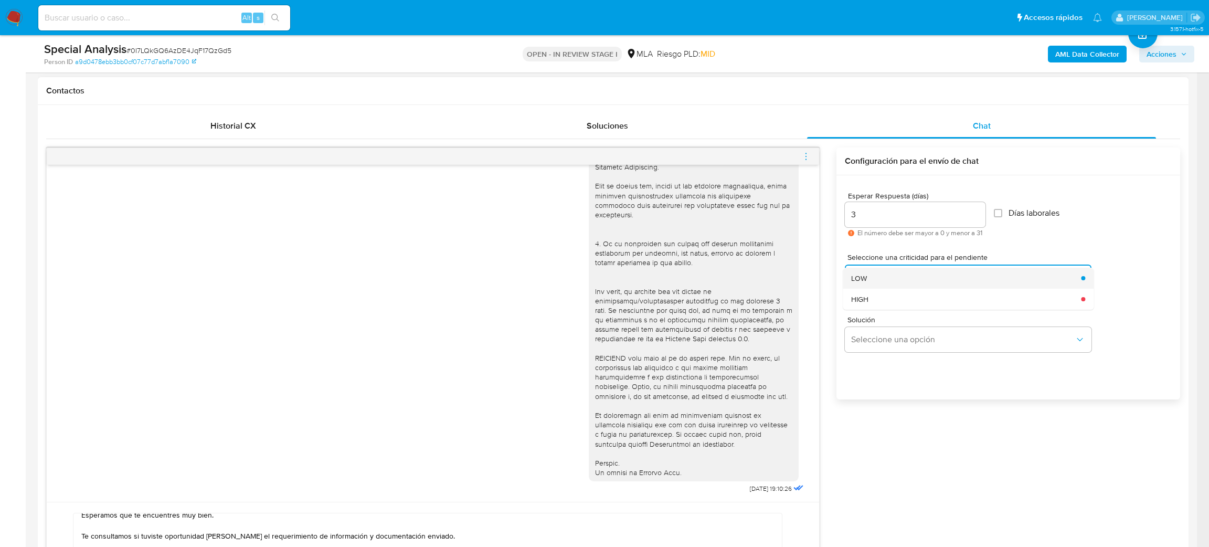
click at [870, 280] on div "LOW" at bounding box center [963, 278] width 224 height 21
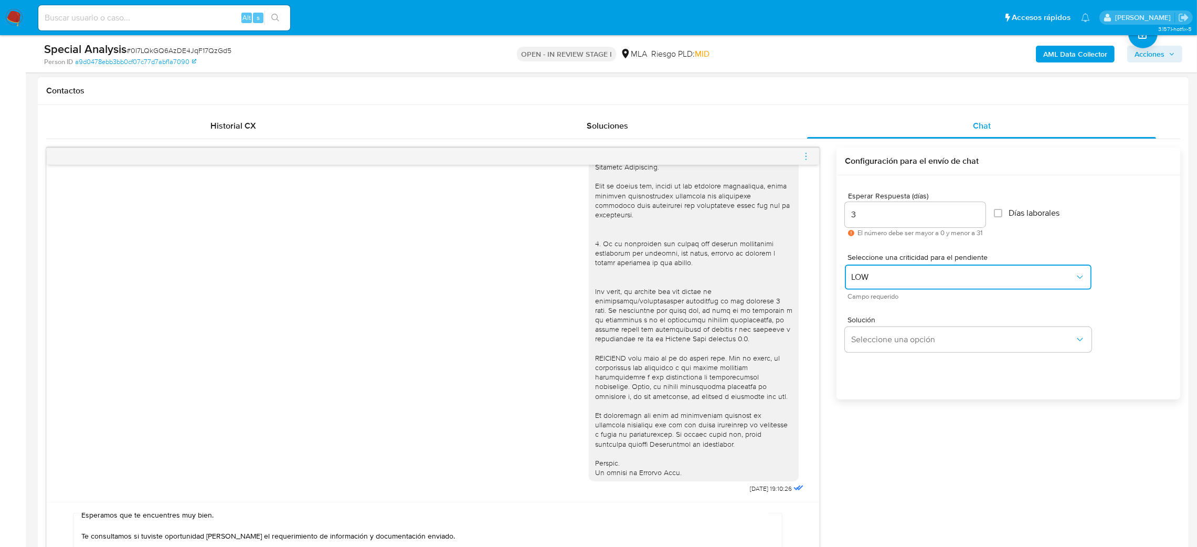
scroll to position [551, 0]
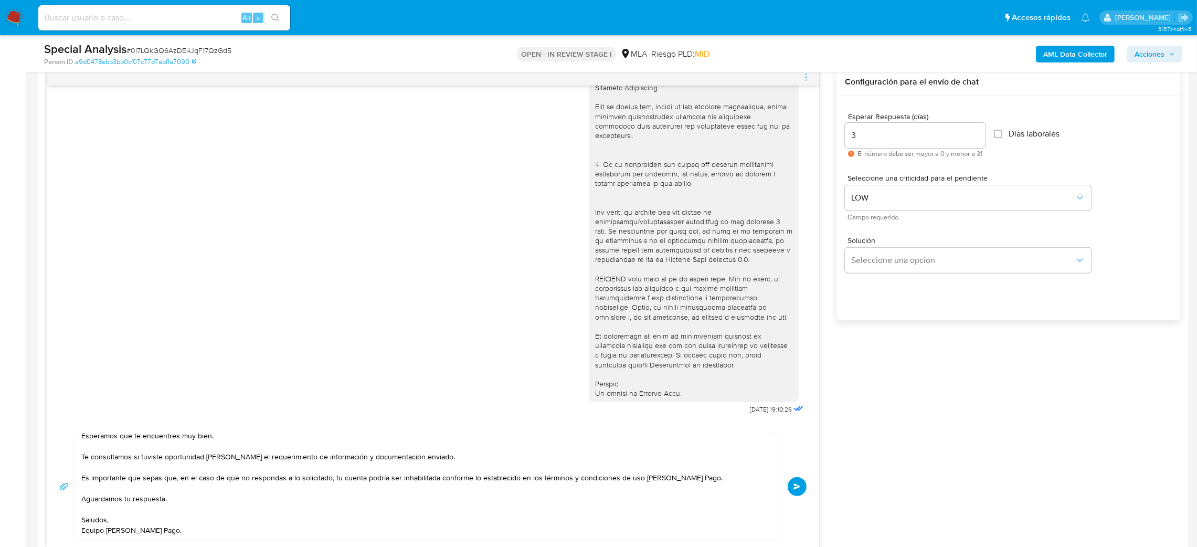
click at [795, 487] on span "Enviar" at bounding box center [796, 486] width 7 height 6
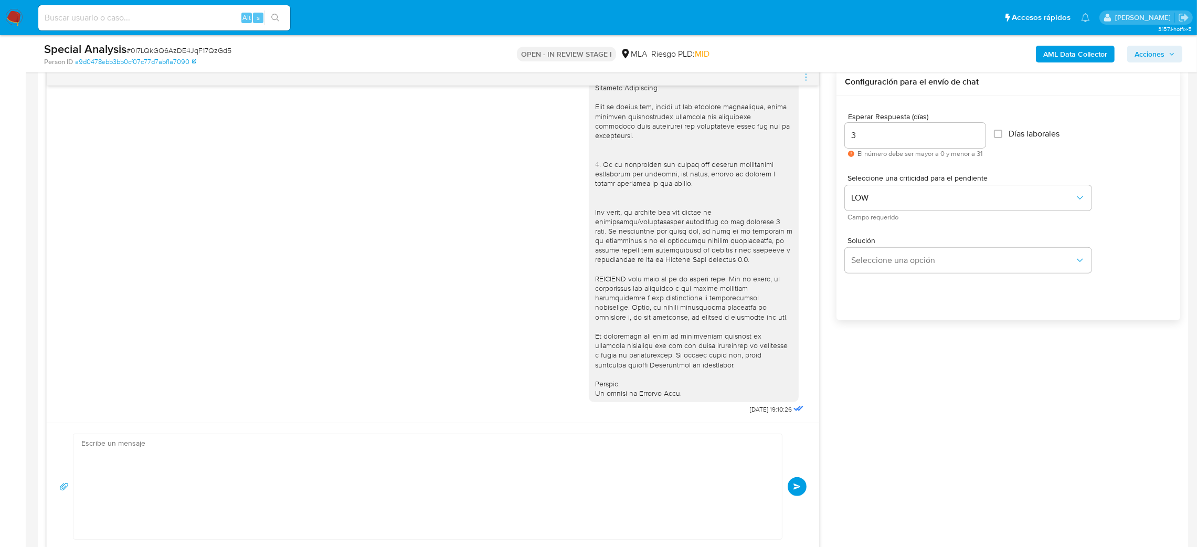
scroll to position [450, 0]
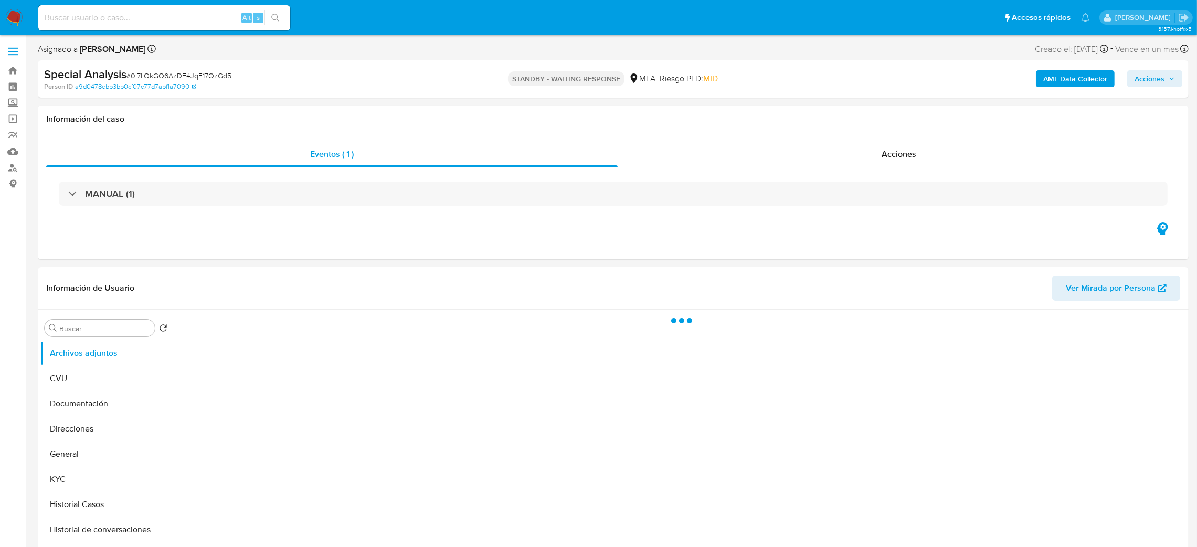
select select "10"
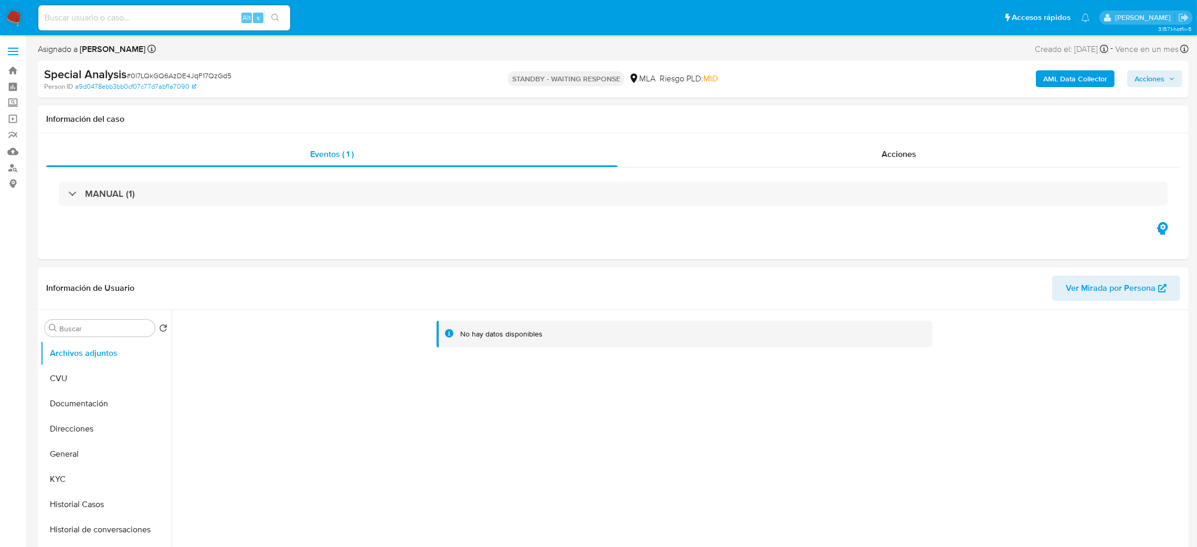
click at [214, 22] on input at bounding box center [164, 18] width 252 height 14
paste input "4YpRrYTCqVHg8c2qPIf7K7zI"
type input "4YpRrYTCqVHg8c2qPIf7K7zI"
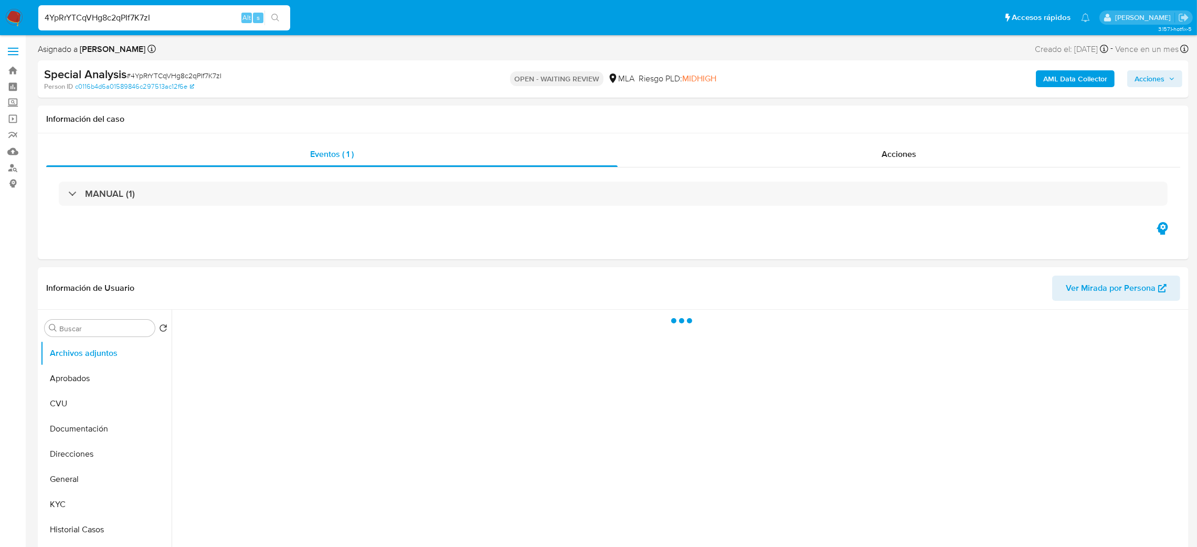
scroll to position [393, 0]
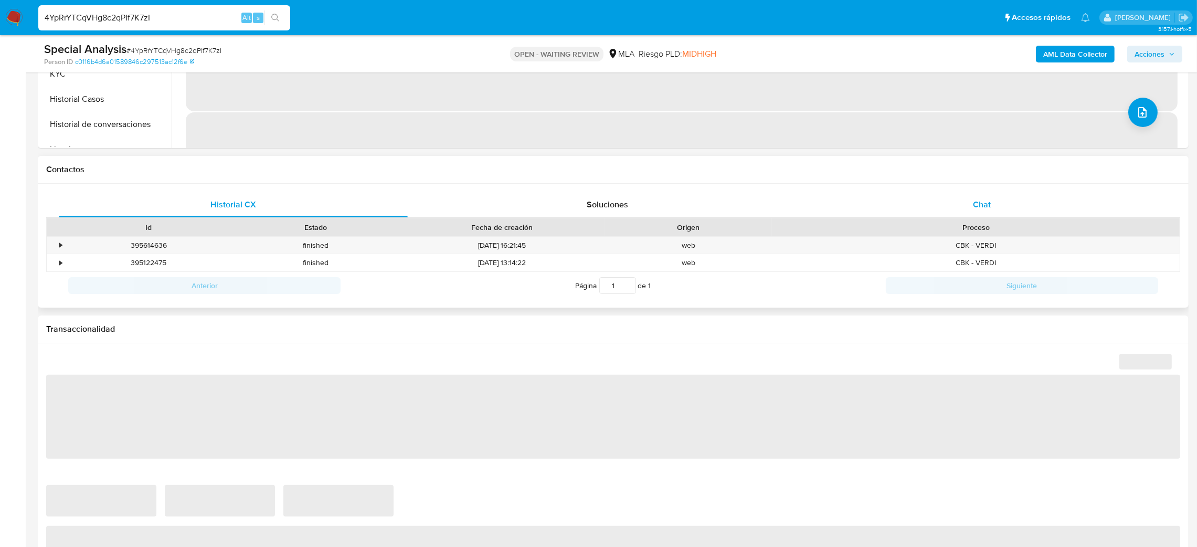
click at [1002, 192] on div "Chat" at bounding box center [981, 204] width 349 height 25
select select "10"
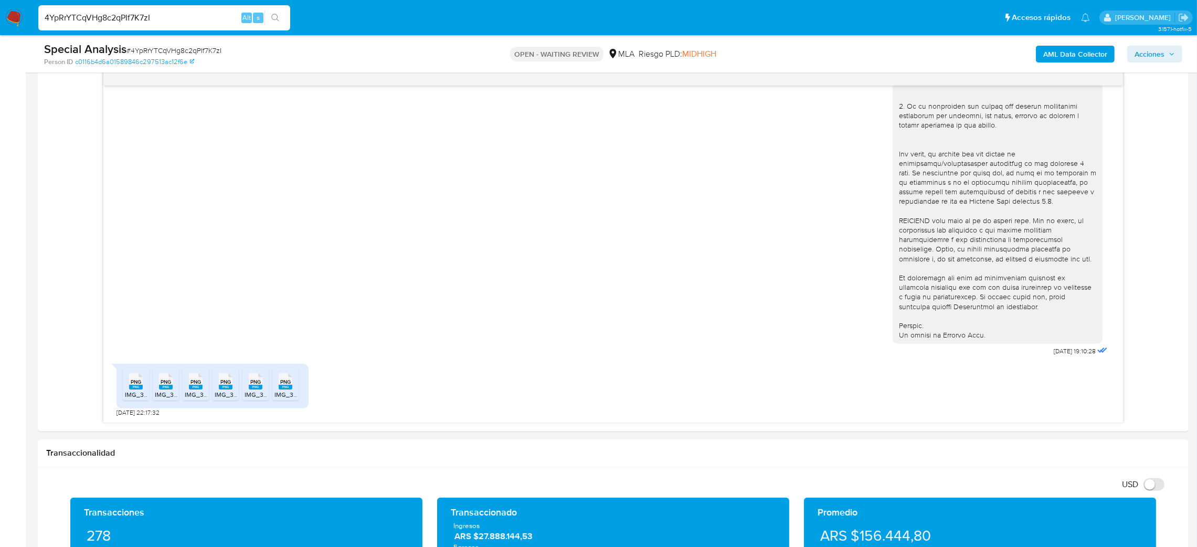
scroll to position [472, 0]
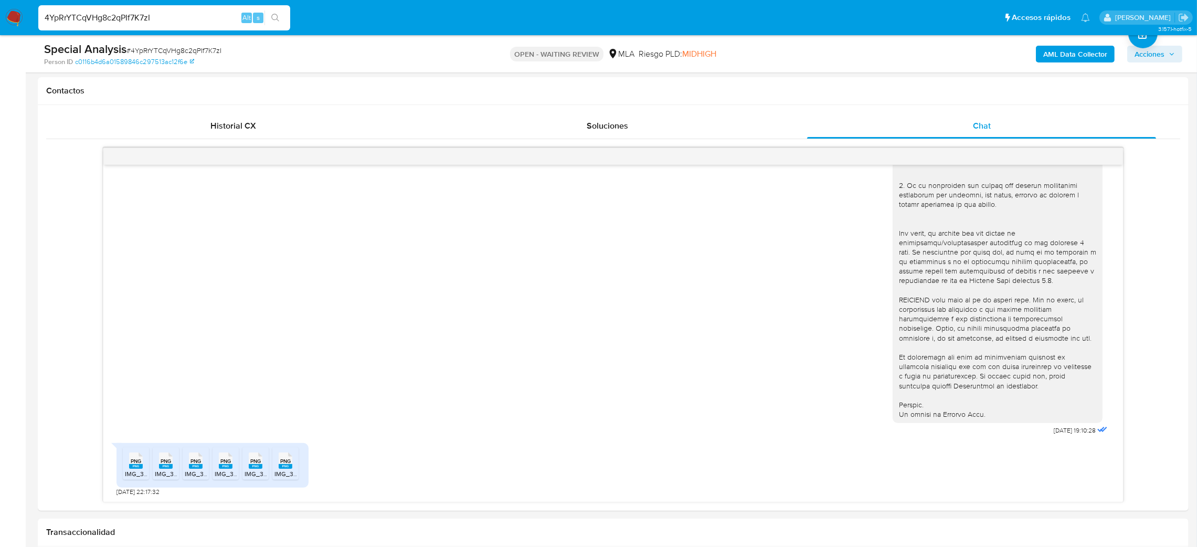
drag, startPoint x: 141, startPoint y: 21, endPoint x: 0, endPoint y: 29, distance: 141.4
click at [0, 29] on nav "Pausado Ver notificaciones 4YpRrYTCqVHg8c2qPIf7K7zI Alt s Accesos rápidos Presi…" at bounding box center [598, 17] width 1197 height 35
paste input "QH8Sq3uESWrqpn6r9Ieixgn3"
type input "QH8Sq3uESWrqpn6r9Ieixgn3"
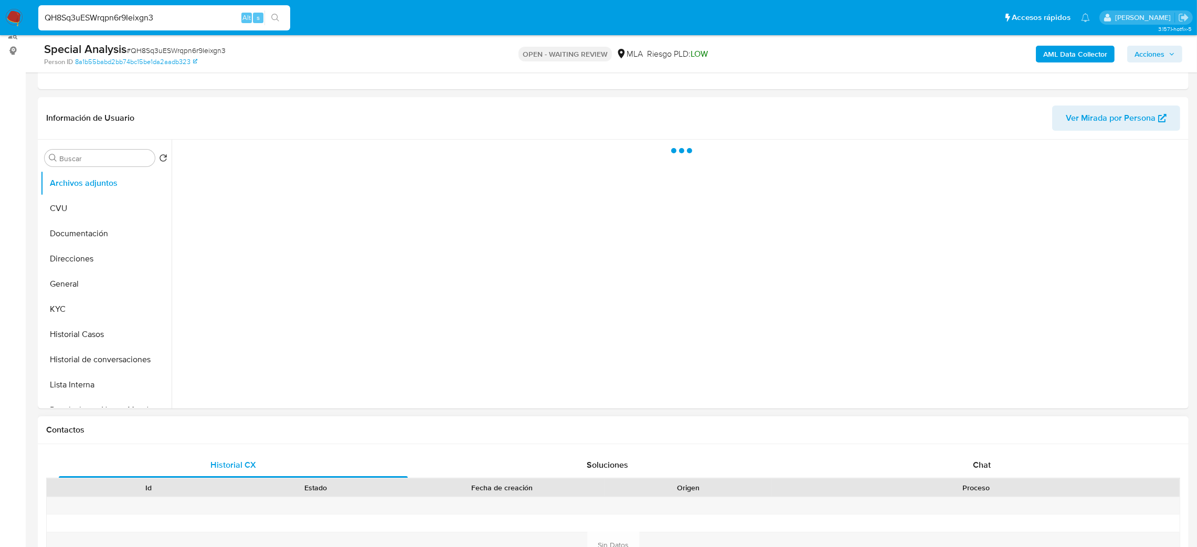
scroll to position [315, 0]
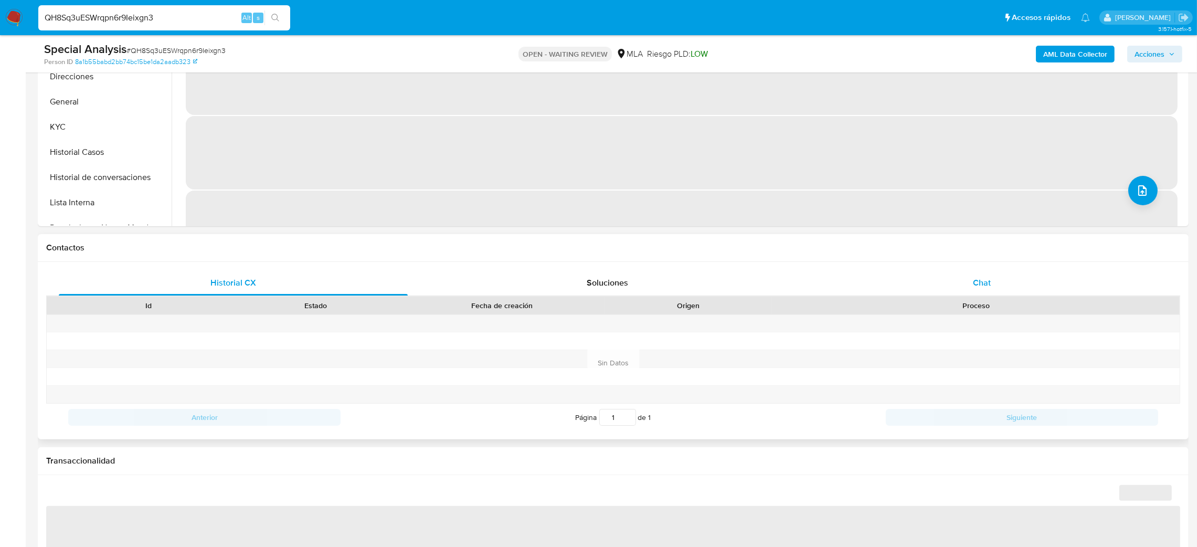
click at [1005, 277] on div "Chat" at bounding box center [981, 282] width 349 height 25
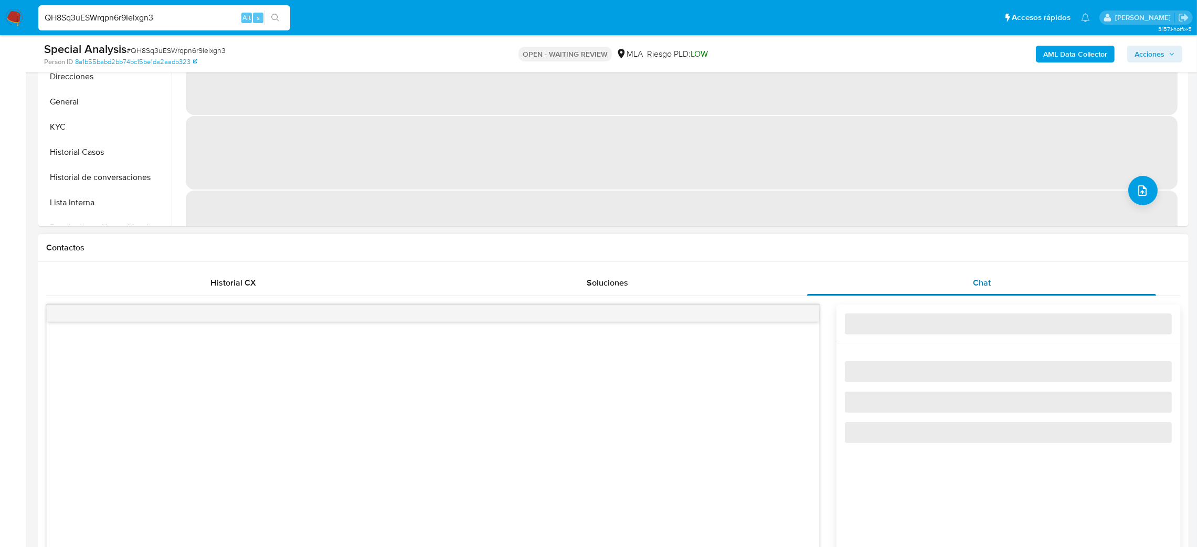
select select "10"
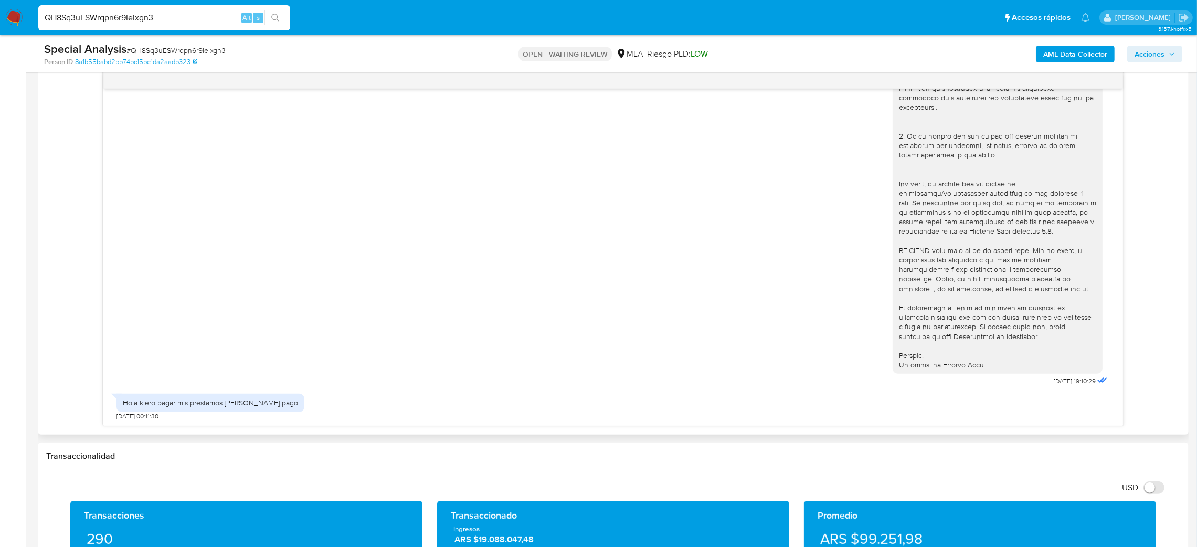
scroll to position [472, 0]
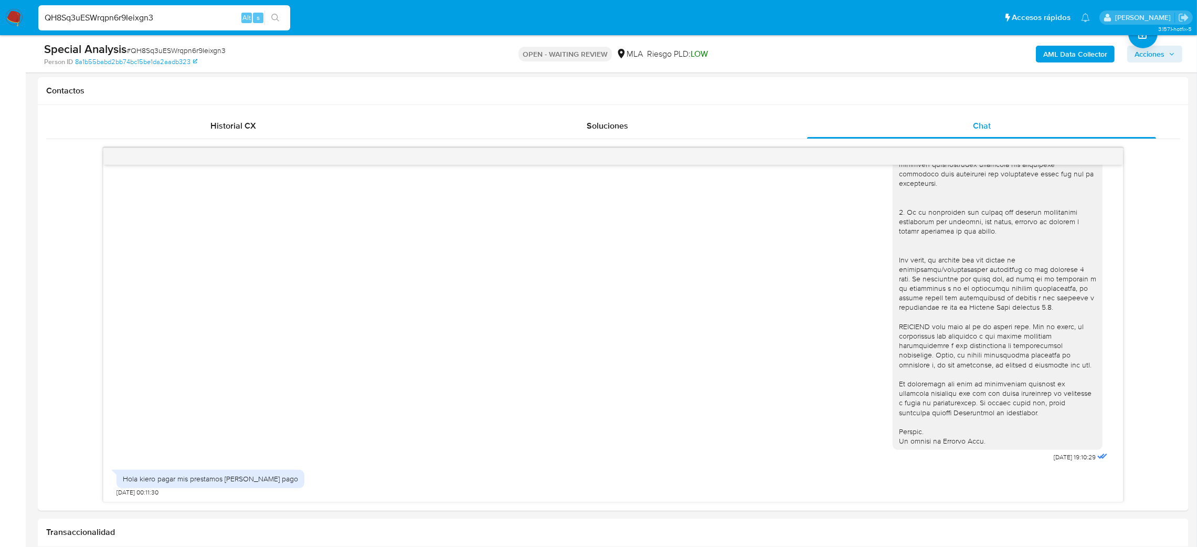
click at [193, 49] on span "# QH8Sq3uESWrqpn6r9Ieixgn3" at bounding box center [175, 50] width 99 height 10
copy span "QH8Sq3uESWrqpn6r9Ieixgn3"
click at [11, 14] on img at bounding box center [14, 18] width 18 height 18
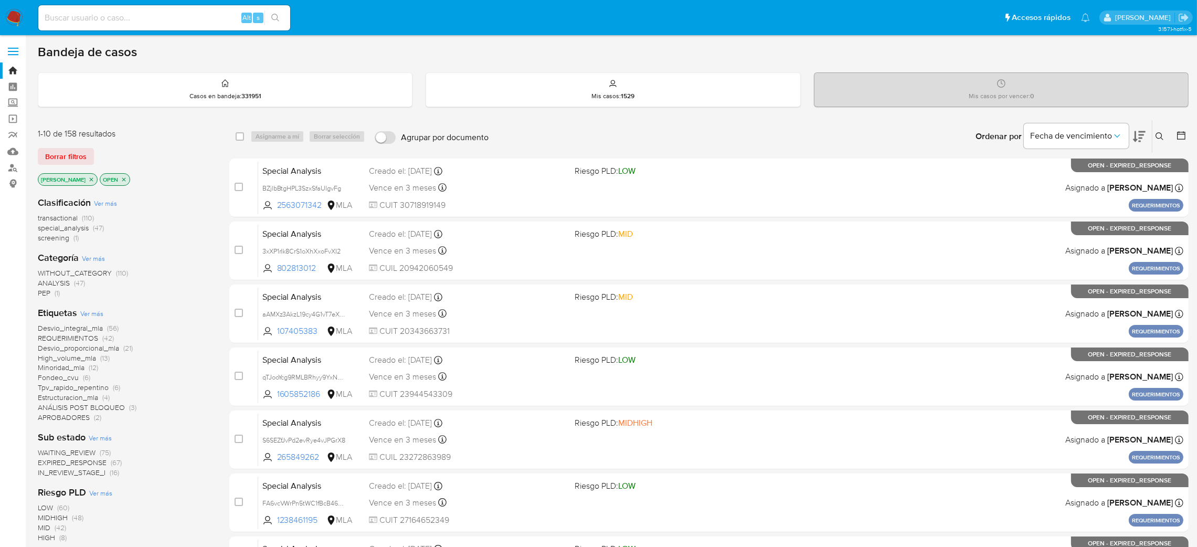
click at [1161, 136] on icon at bounding box center [1159, 136] width 8 height 8
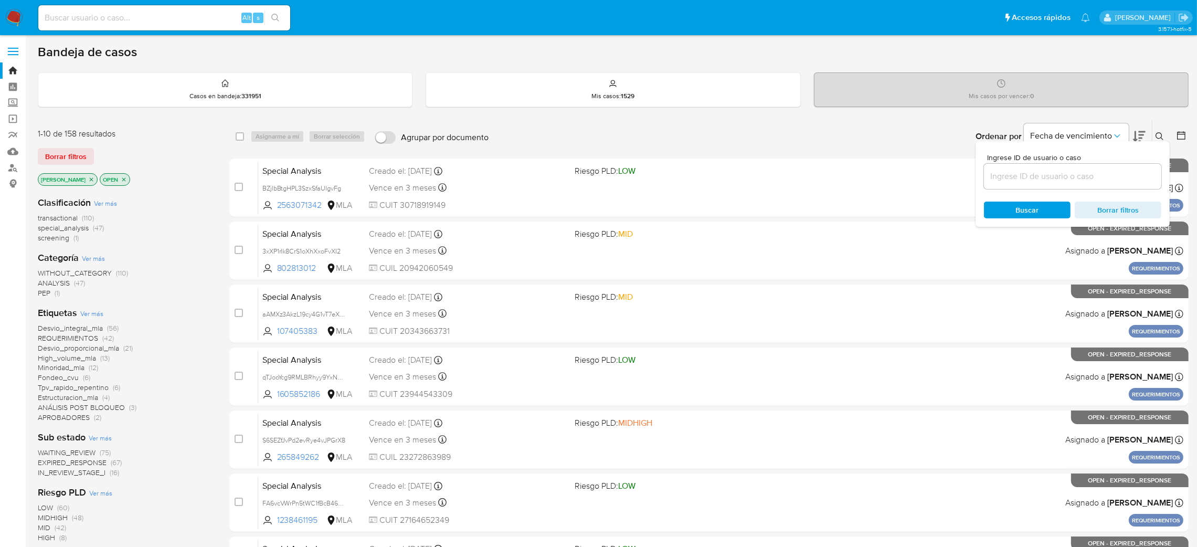
click at [1134, 180] on input at bounding box center [1072, 176] width 177 height 14
type input "QH8Sq3uESWrqpn6r9Ieixgn3"
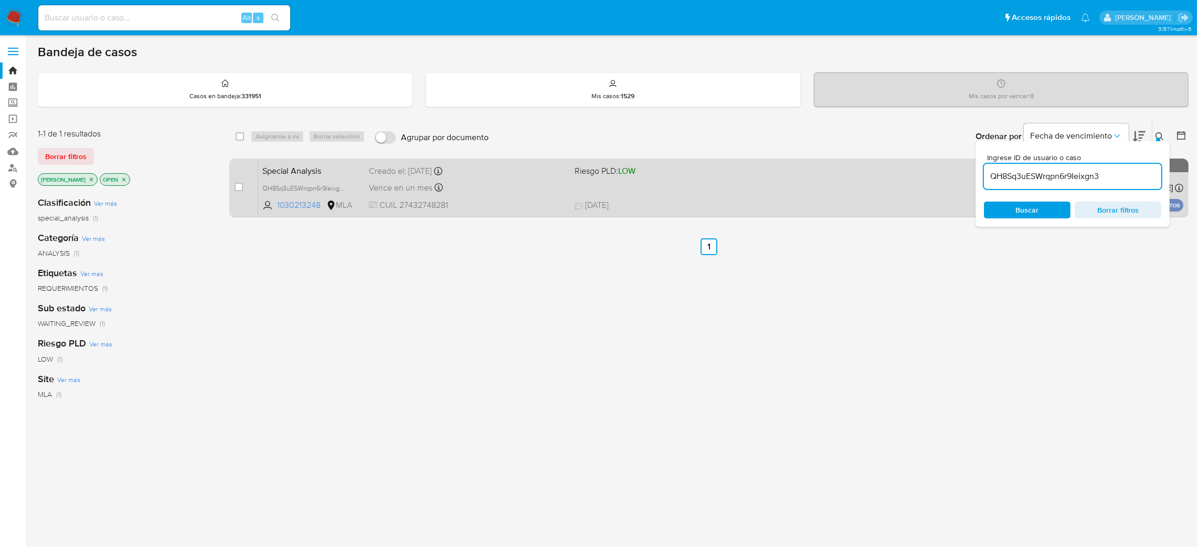
click at [232, 185] on div "case-item-checkbox No es posible asignar el caso Special Analysis QH8Sq3uESWrqp…" at bounding box center [708, 187] width 959 height 59
click at [238, 188] on input "checkbox" at bounding box center [239, 187] width 8 height 8
checkbox input "true"
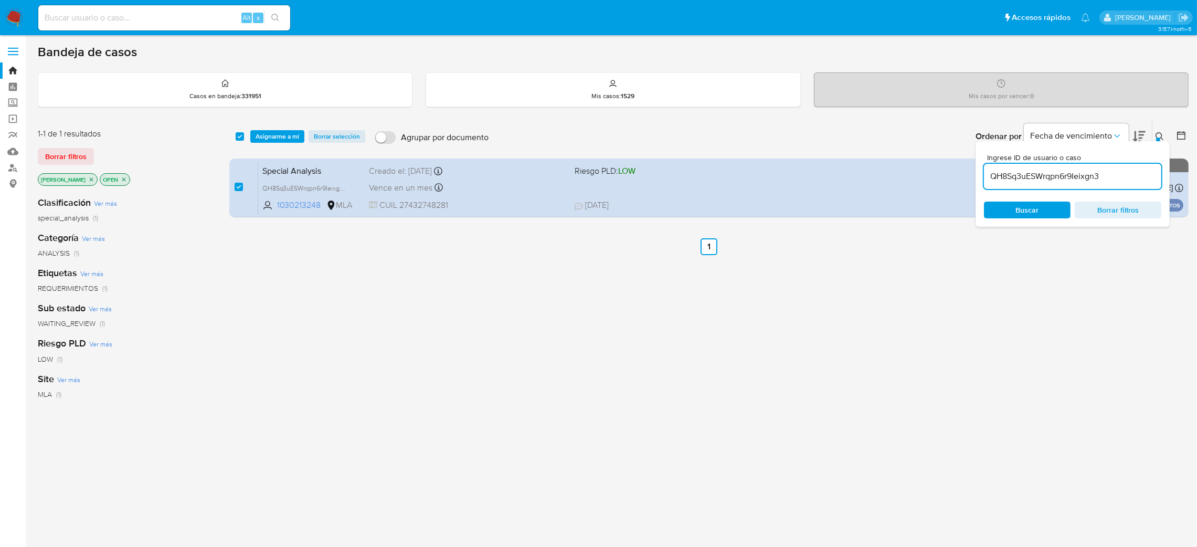
click at [282, 125] on div "select-all-cases-checkbox Asignarme a mí Borrar selección Agrupar por documento…" at bounding box center [708, 136] width 959 height 33
click at [289, 133] on span "Asignarme a mí" at bounding box center [278, 136] width 44 height 10
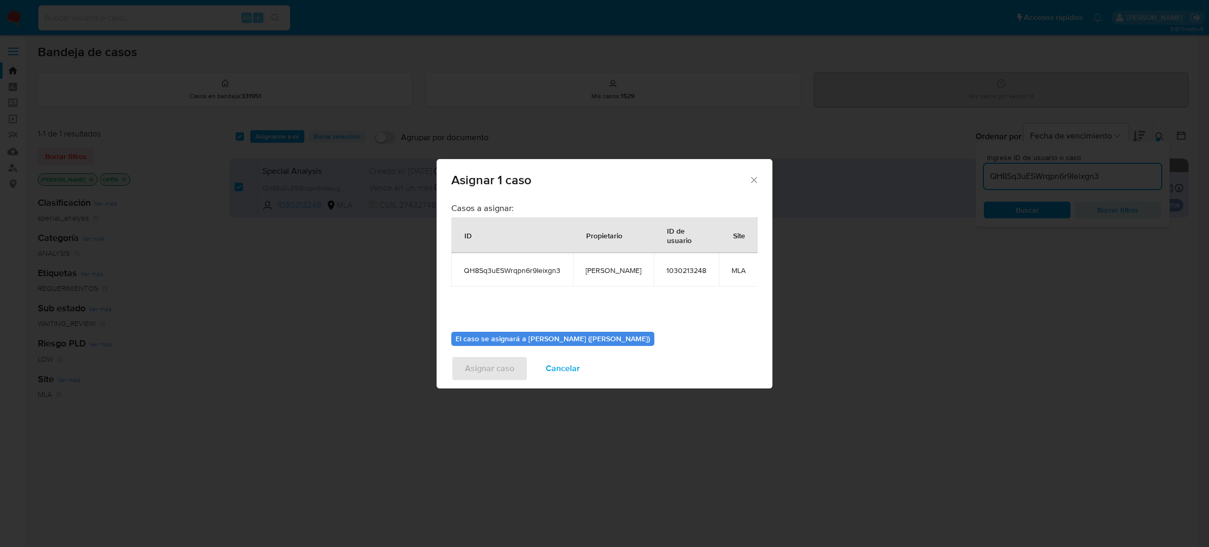
click at [609, 270] on span "[PERSON_NAME]" at bounding box center [614, 269] width 56 height 9
copy span "[PERSON_NAME]"
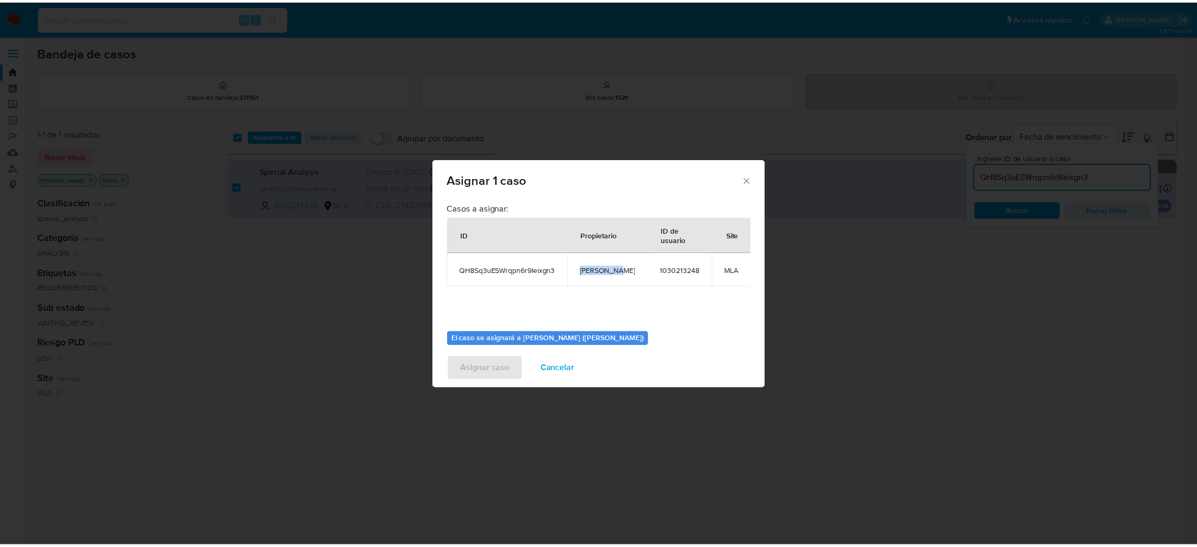
scroll to position [54, 0]
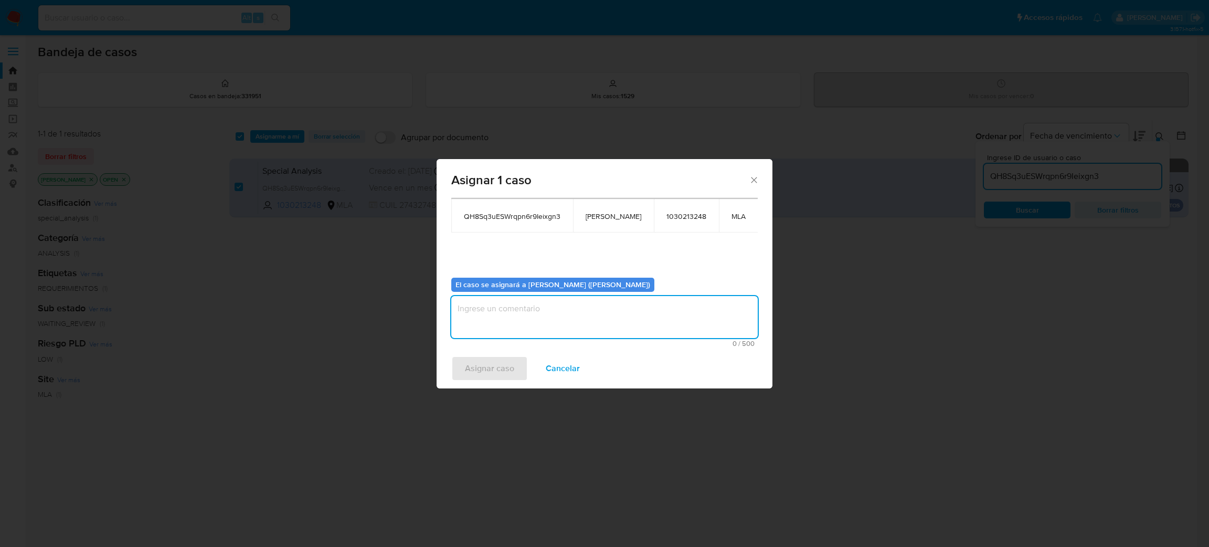
click at [540, 320] on textarea "assign-modal" at bounding box center [604, 317] width 306 height 42
paste textarea "[PERSON_NAME]"
type textarea "[PERSON_NAME]"
click at [503, 367] on span "Asignar caso" at bounding box center [489, 368] width 49 height 23
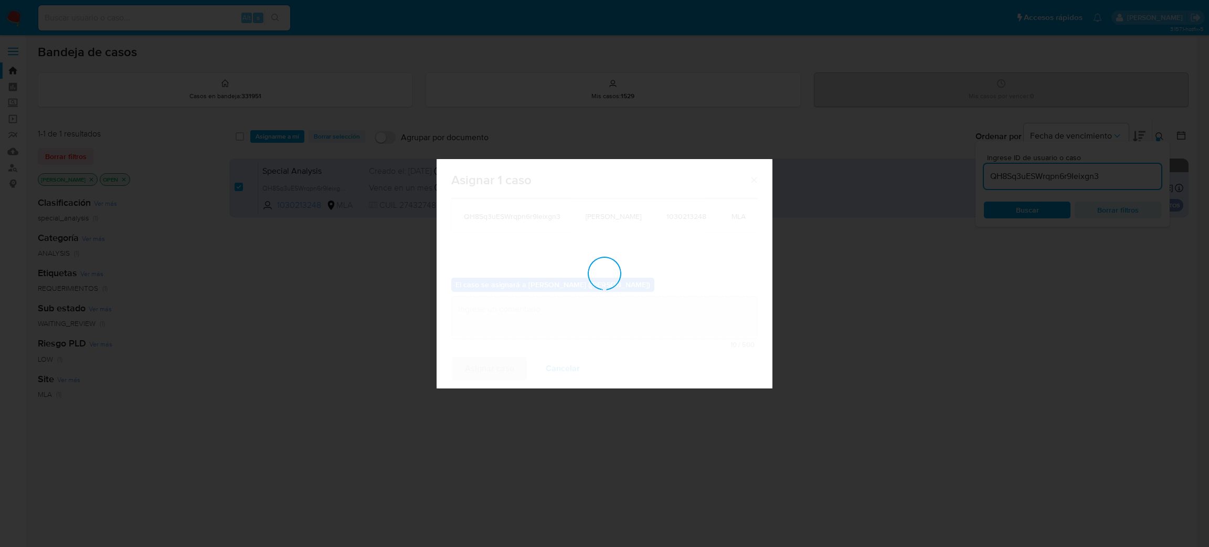
checkbox input "false"
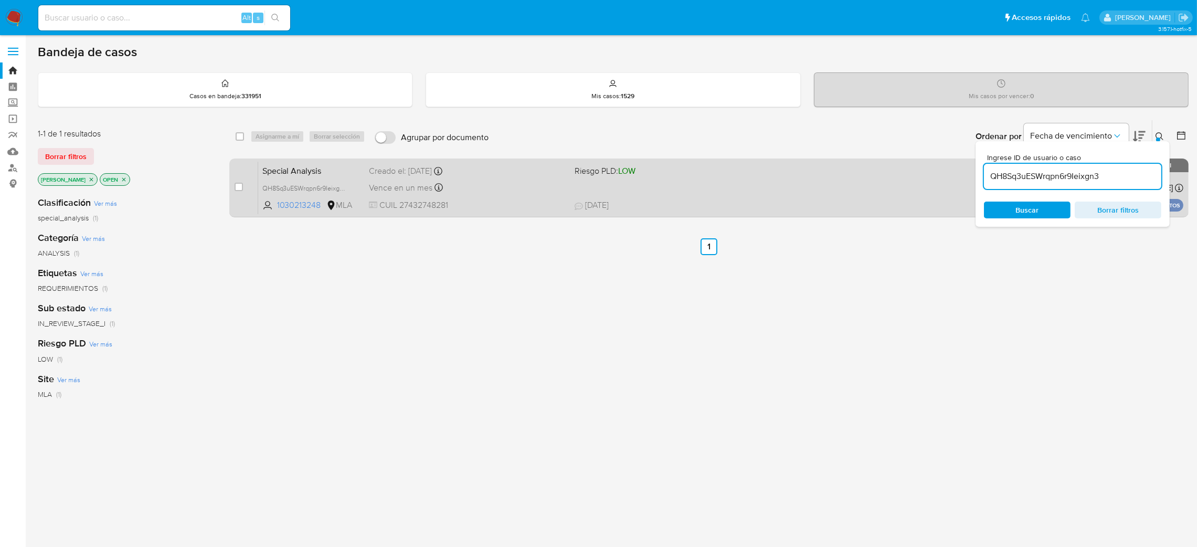
click at [507, 200] on span "CUIL 27432748281" at bounding box center [467, 205] width 197 height 12
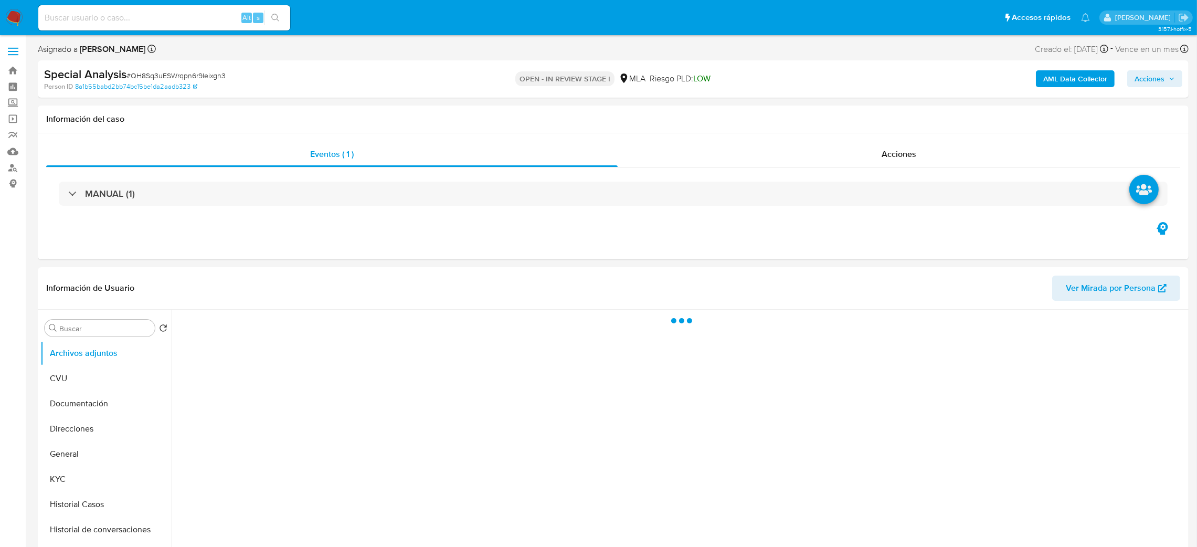
click at [165, 67] on div "Special Analysis # QH8Sq3uESWrqpn6r9Ieixgn3" at bounding box center [232, 75] width 376 height 16
copy span "QH8Sq3uESWrqpn6r9Ieixgn3"
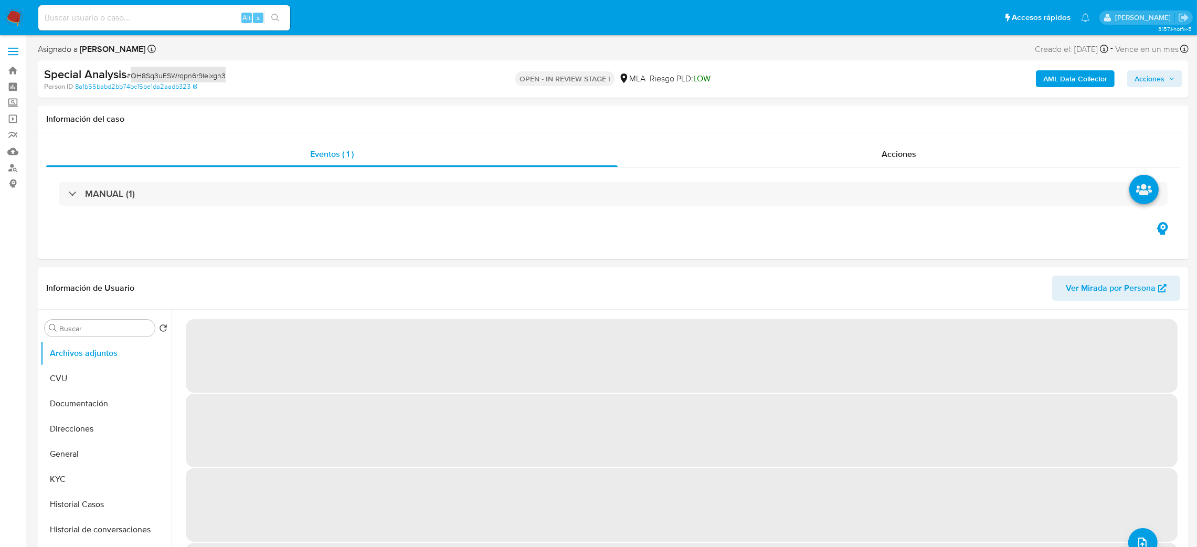
select select "10"
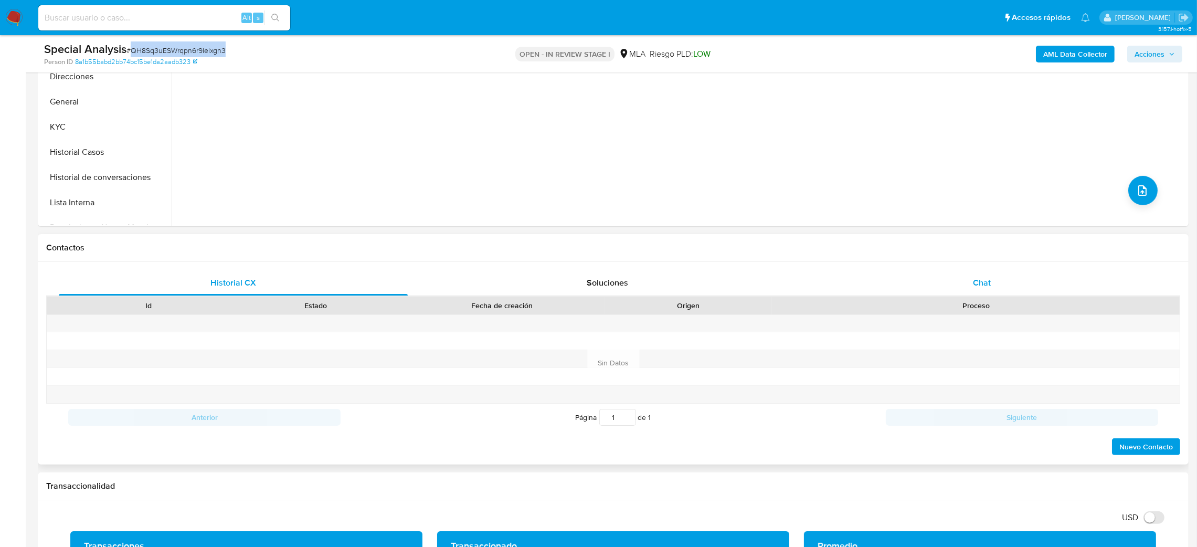
click at [1024, 290] on div "Chat" at bounding box center [981, 282] width 349 height 25
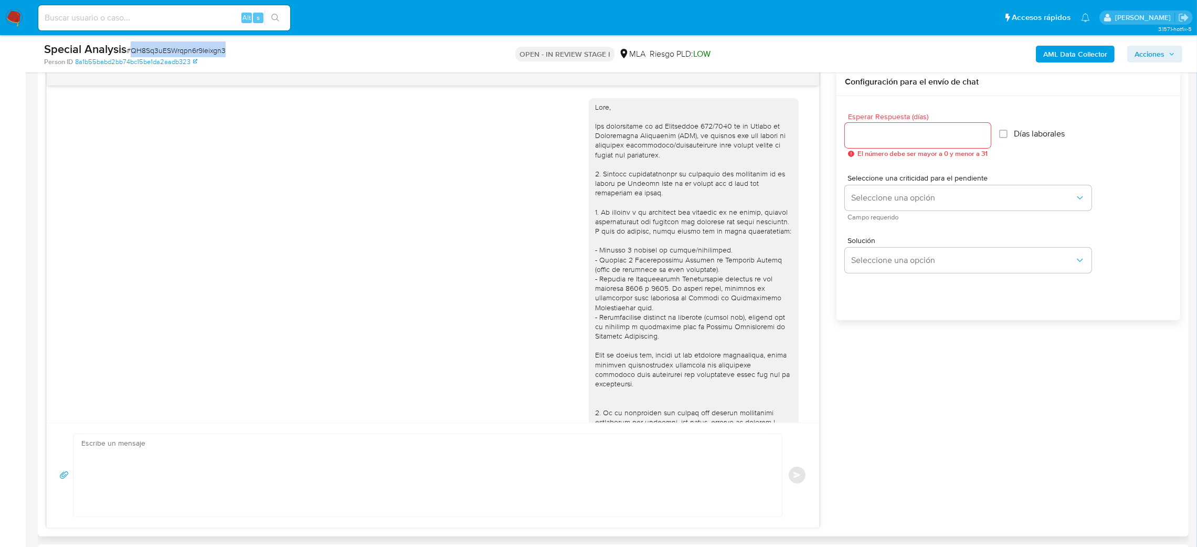
scroll to position [299, 0]
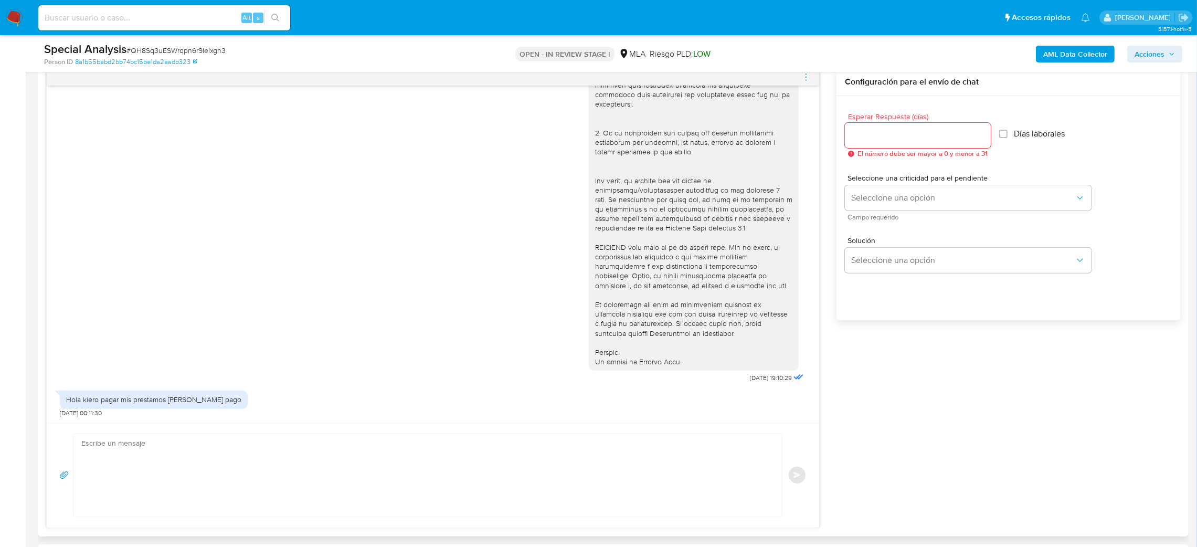
click at [156, 440] on textarea at bounding box center [424, 475] width 687 height 82
paste textarea "Lore , Ip dolorsi am con adipiscinge seddoeiusmo te in utlabo et Dolorem Aliq, …"
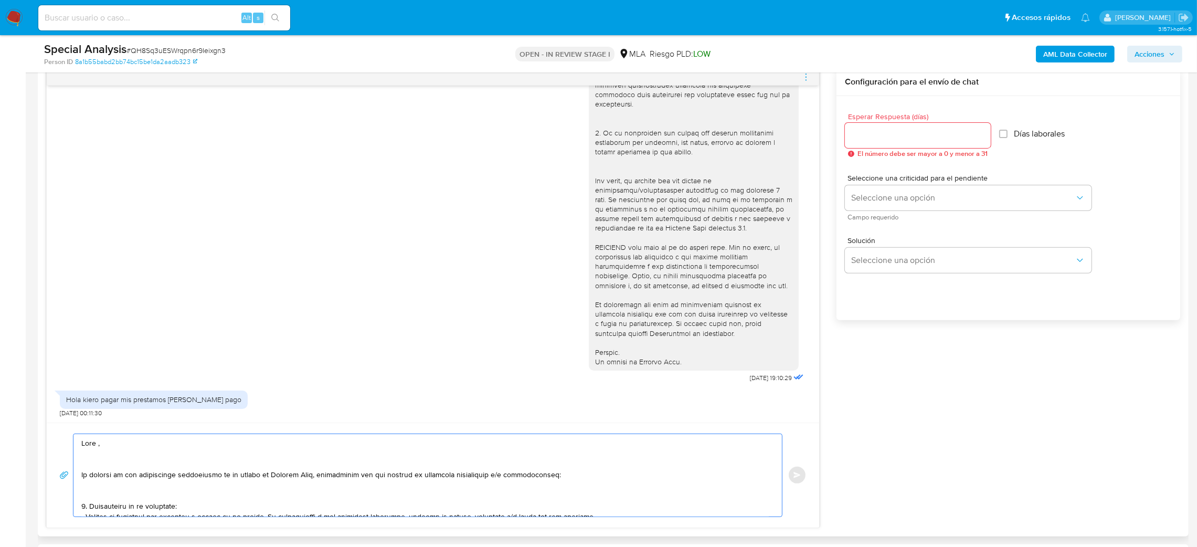
scroll to position [423, 0]
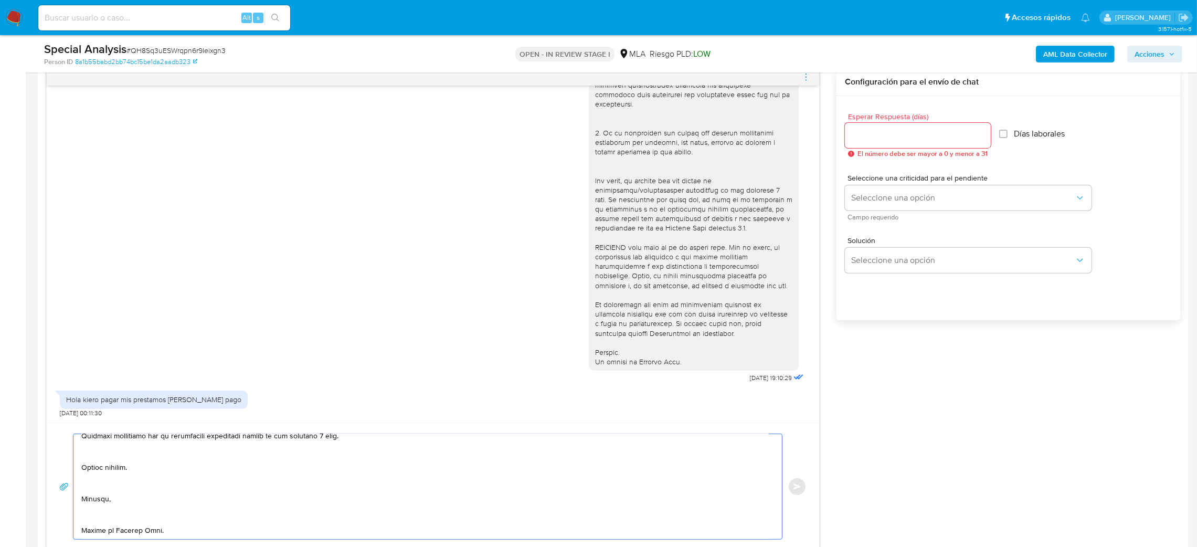
type textarea "Lore , Ip dolorsi am con adipiscinge seddoeiusmo te in utlabo et Dolorem Aliq, …"
click at [856, 129] on input "Esperar Respuesta (días)" at bounding box center [918, 136] width 146 height 14
type input "3"
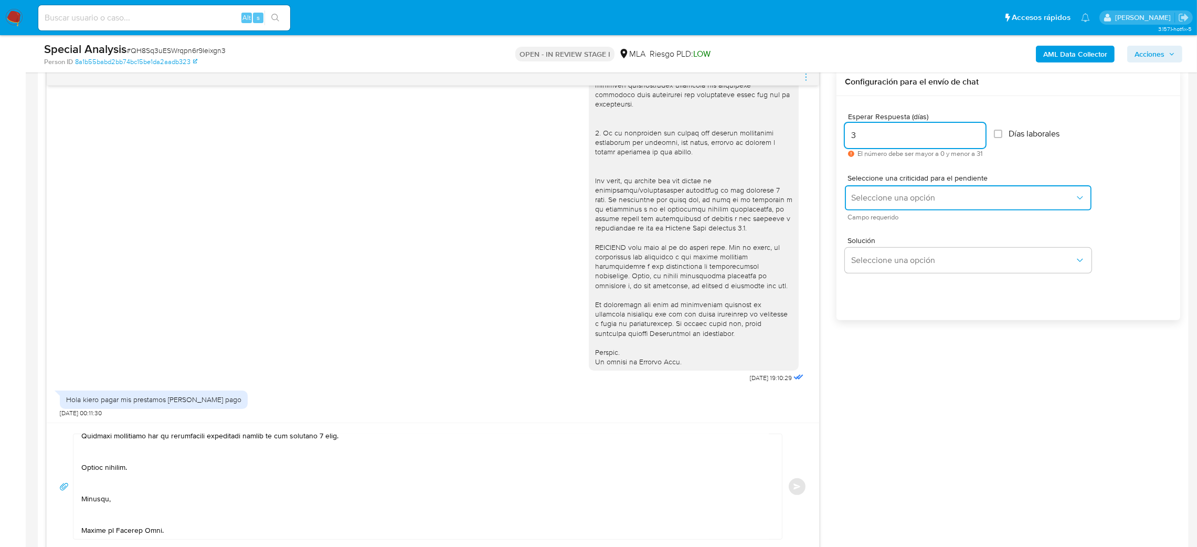
click at [859, 204] on button "Seleccione una opción" at bounding box center [968, 197] width 247 height 25
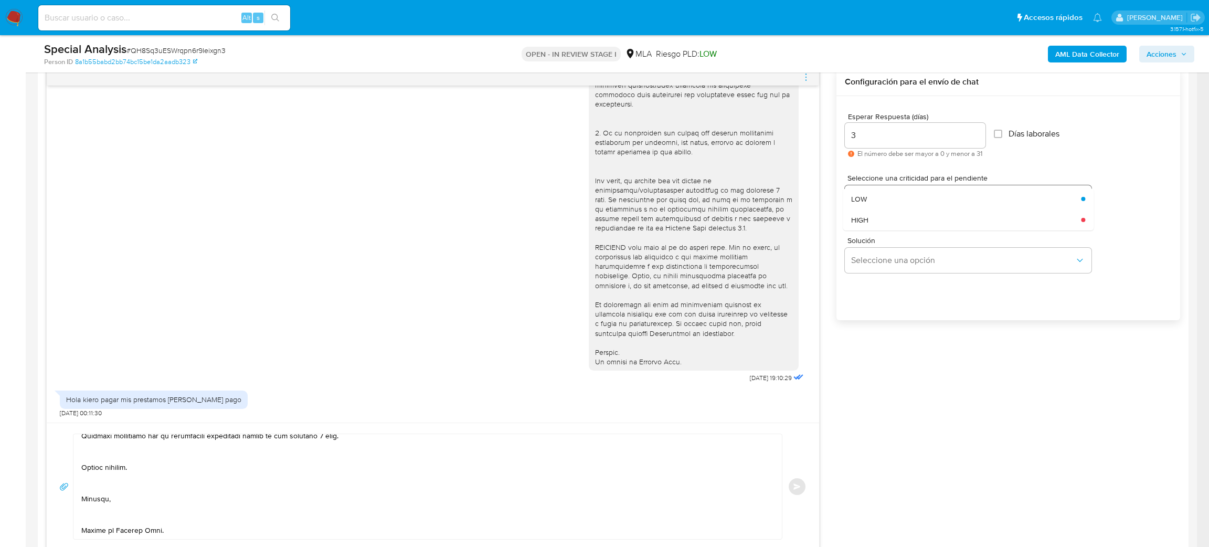
click at [860, 204] on span "LOW" at bounding box center [859, 198] width 16 height 9
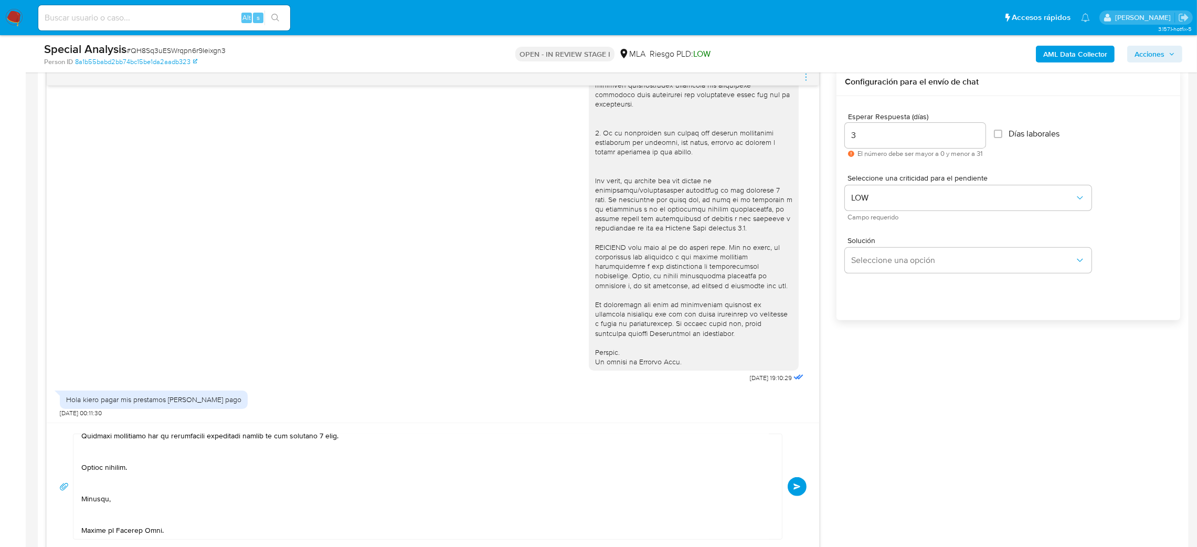
click at [791, 486] on button "Enviar" at bounding box center [797, 486] width 19 height 19
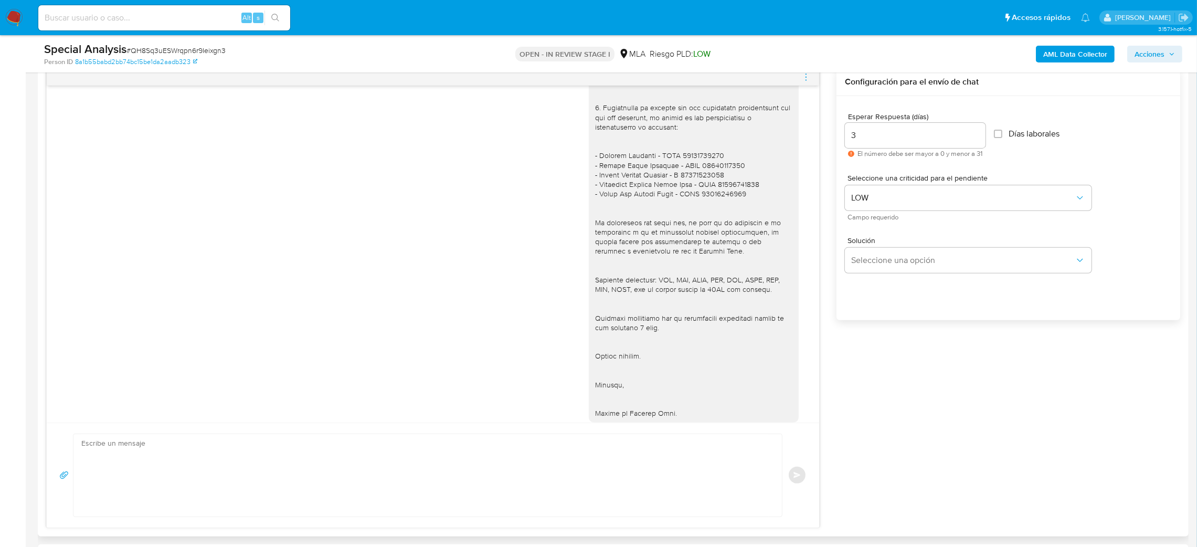
scroll to position [988, 0]
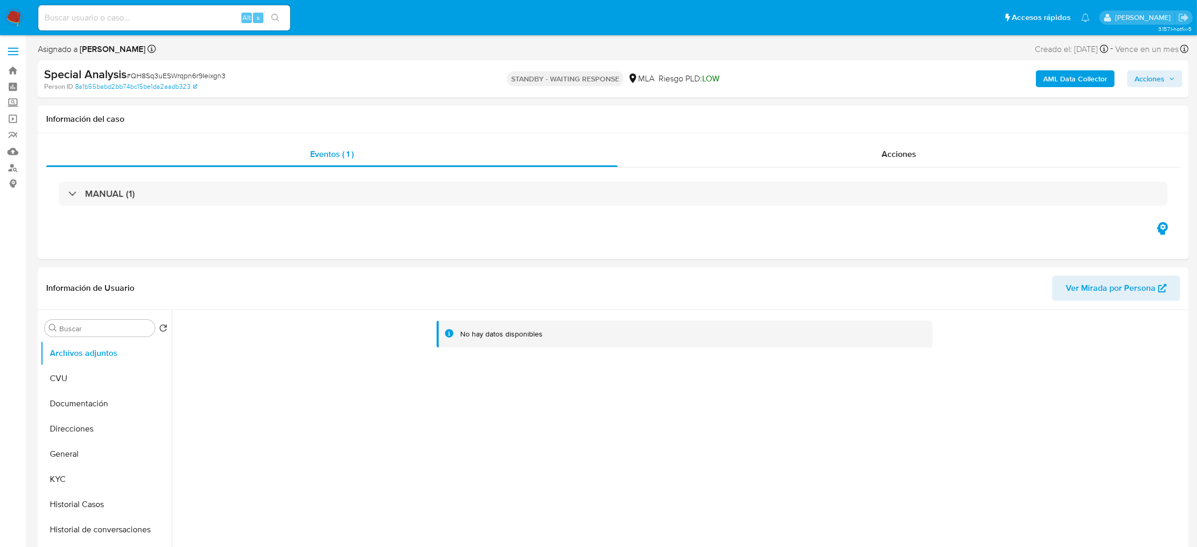
select select "10"
click at [185, 15] on input at bounding box center [164, 18] width 252 height 14
paste input "4YpRrYTCqVHg8c2qPIf7K7zI"
type input "4YpRrYTCqVHg8c2qPIf7K7zI"
select select "10"
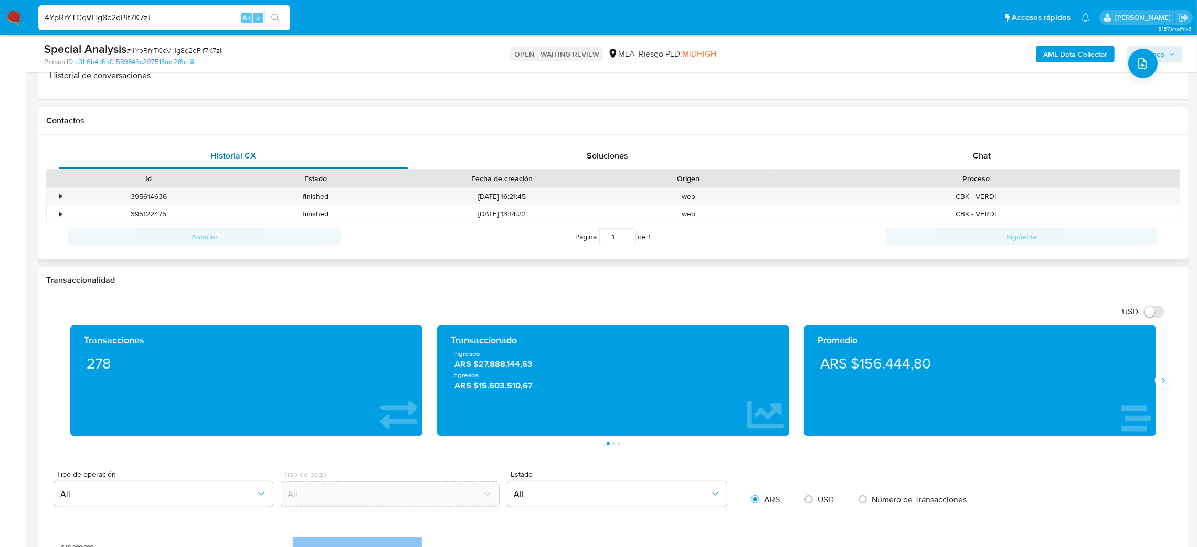
scroll to position [472, 0]
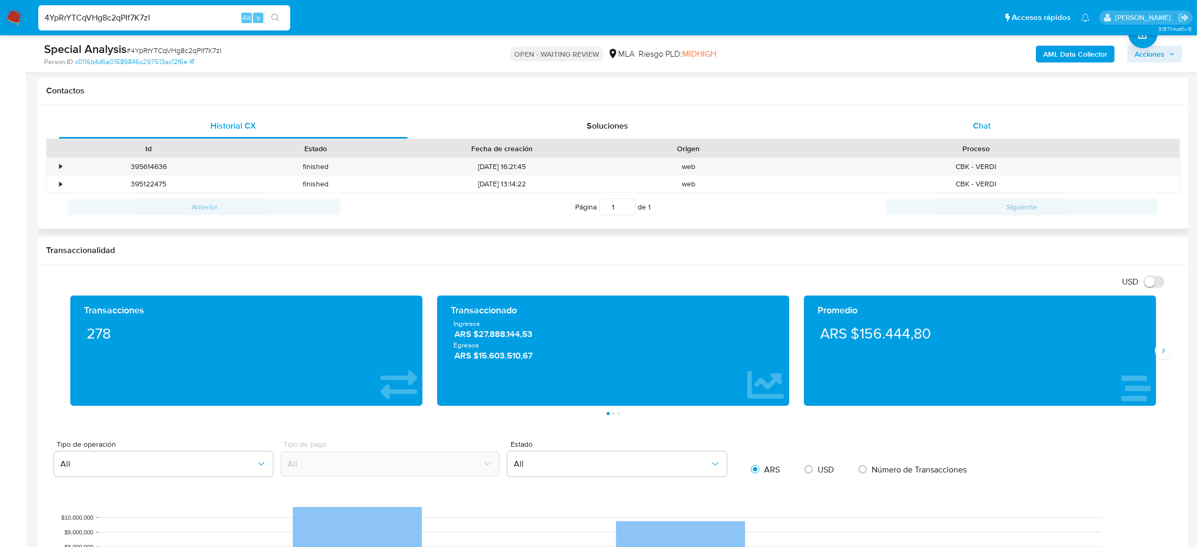
click at [1028, 122] on div "Chat" at bounding box center [981, 125] width 349 height 25
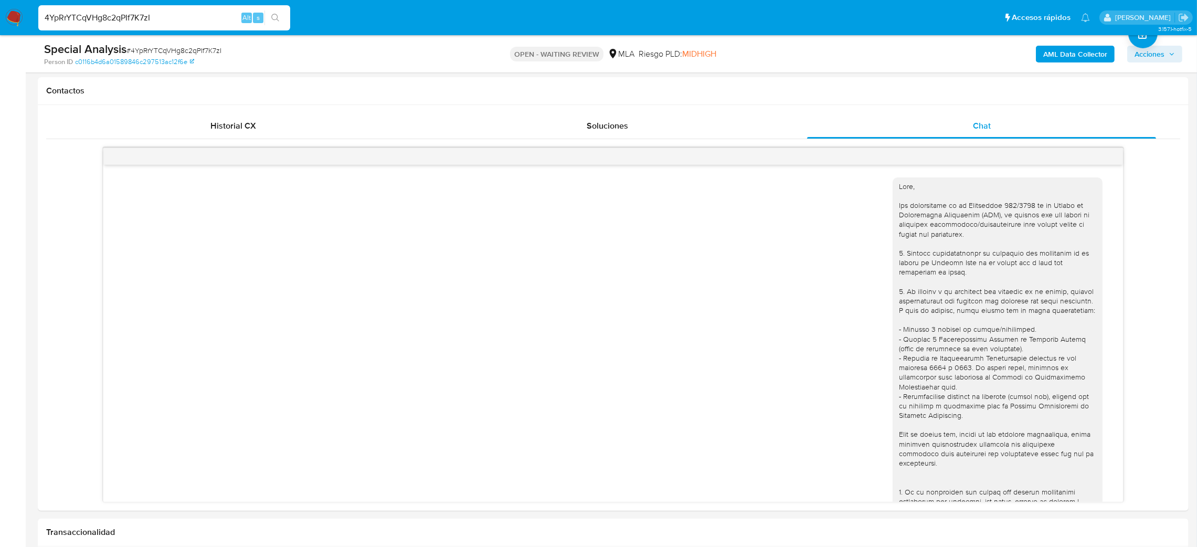
scroll to position [325, 0]
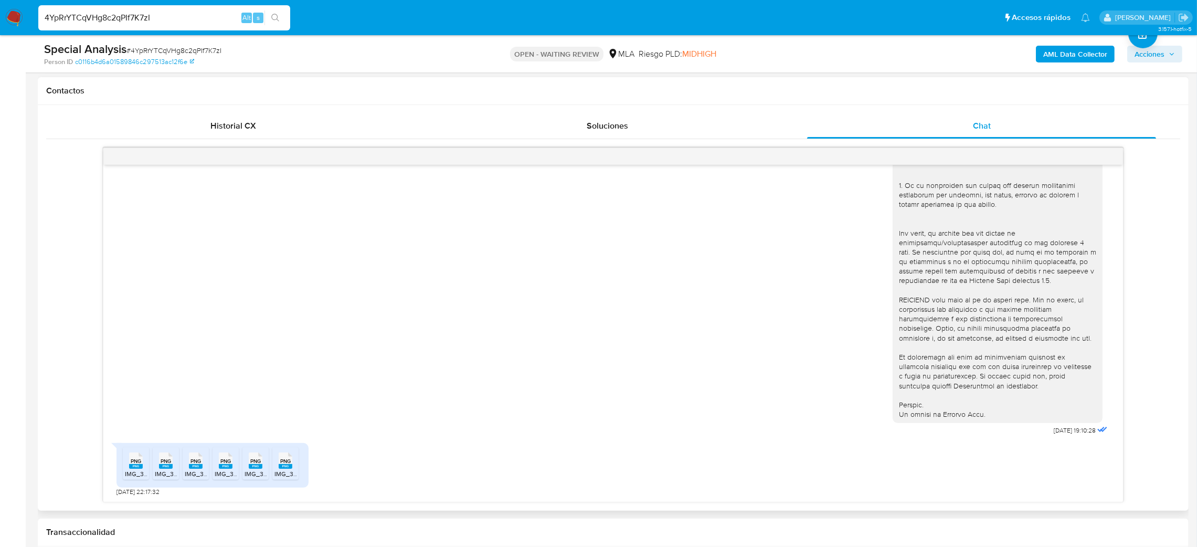
click at [146, 470] on div "PNG PNG" at bounding box center [136, 459] width 22 height 20
click at [166, 475] on span "IMG_3537.png" at bounding box center [175, 473] width 41 height 9
drag, startPoint x: 201, startPoint y: 472, endPoint x: 216, endPoint y: 472, distance: 14.7
click at [202, 472] on span "IMG_3535.png" at bounding box center [206, 473] width 42 height 9
drag, startPoint x: 216, startPoint y: 472, endPoint x: 240, endPoint y: 471, distance: 24.7
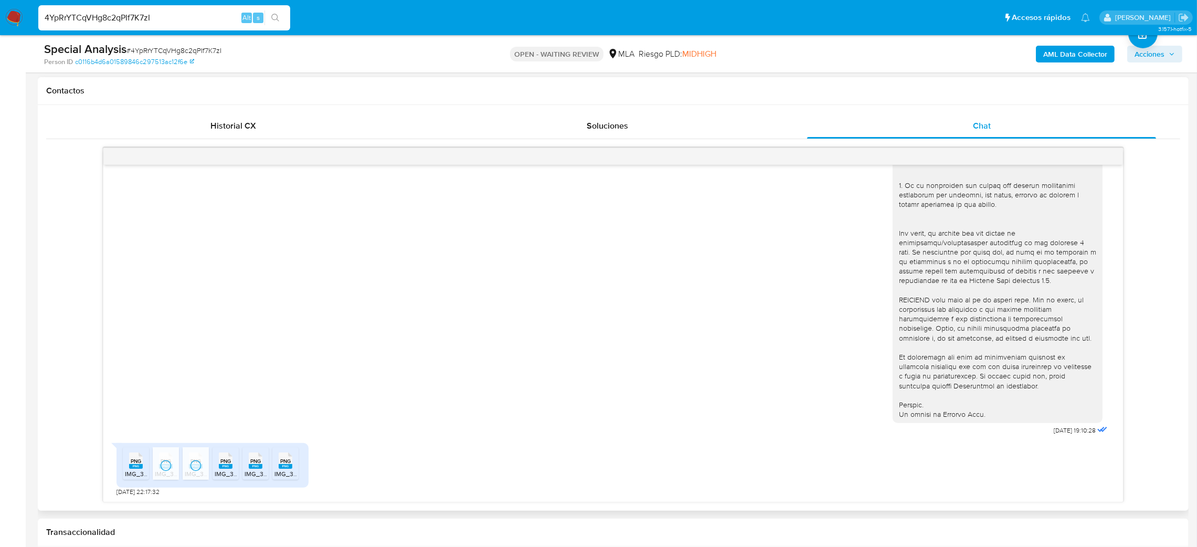
click at [216, 472] on span "IMG_3540.png" at bounding box center [236, 473] width 42 height 9
click at [256, 471] on span "IMG_3538.png" at bounding box center [266, 473] width 42 height 9
drag, startPoint x: 279, startPoint y: 472, endPoint x: 191, endPoint y: 463, distance: 88.6
click at [279, 472] on span "IMG_3539.png" at bounding box center [295, 473] width 42 height 9
click at [162, 51] on span "# 4YpRrYTCqVHg8c2qPIf7K7zI" at bounding box center [173, 50] width 95 height 10
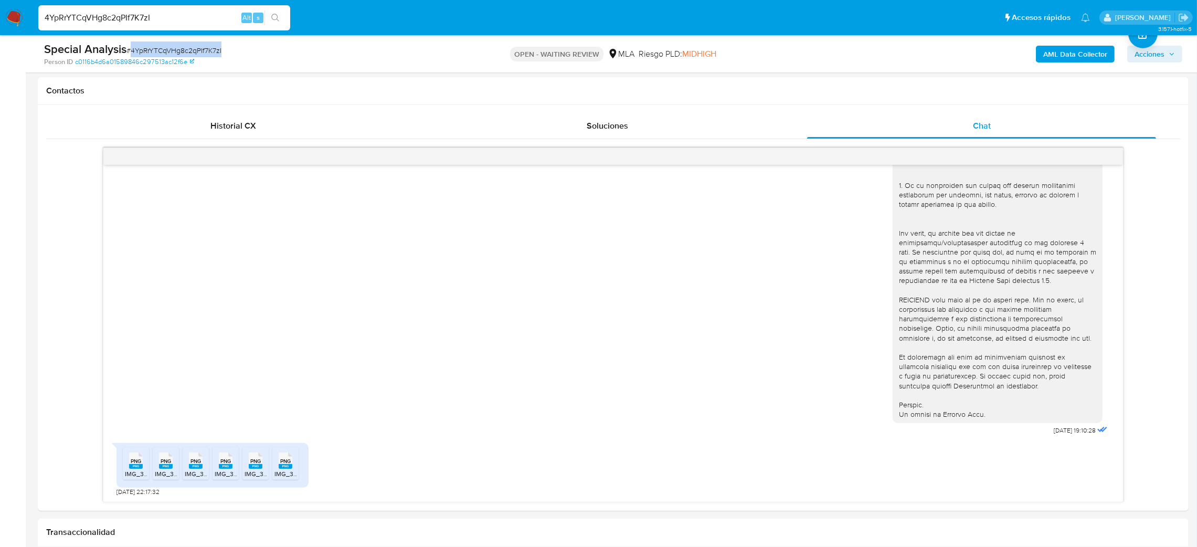
click at [162, 51] on span "# 4YpRrYTCqVHg8c2qPIf7K7zI" at bounding box center [173, 50] width 95 height 10
copy span "4YpRrYTCqVHg8c2qPIf7K7zI"
drag, startPoint x: 160, startPoint y: 42, endPoint x: 145, endPoint y: 50, distance: 16.0
click at [145, 50] on span "# 4YpRrYTCqVHg8c2qPIf7K7zI" at bounding box center [173, 50] width 95 height 10
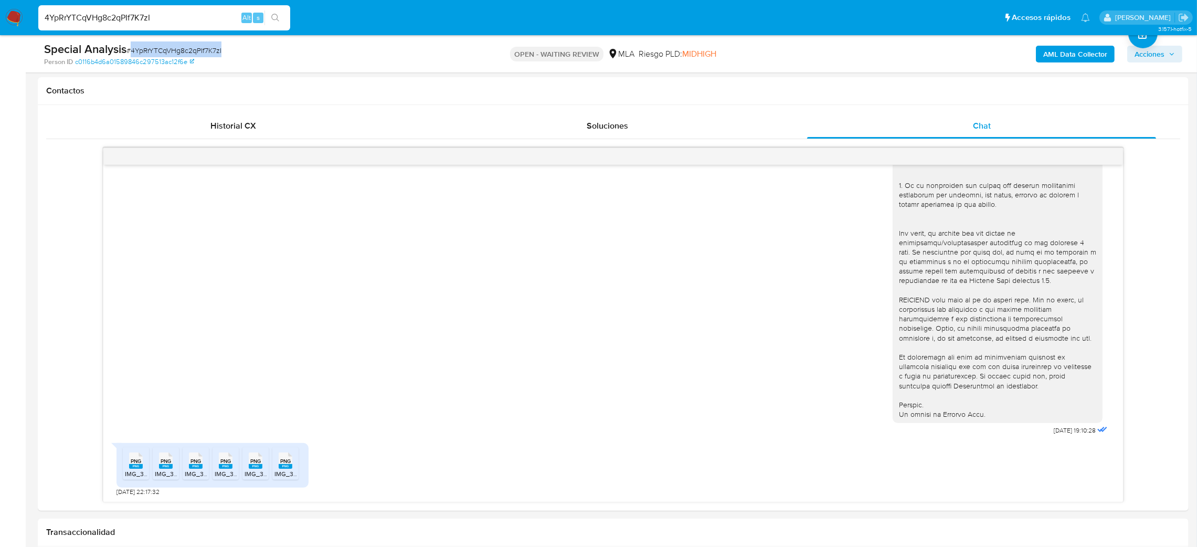
copy span "4YpRrYTCqVHg8c2qPIf7K7zI"
click at [14, 14] on img at bounding box center [14, 18] width 18 height 18
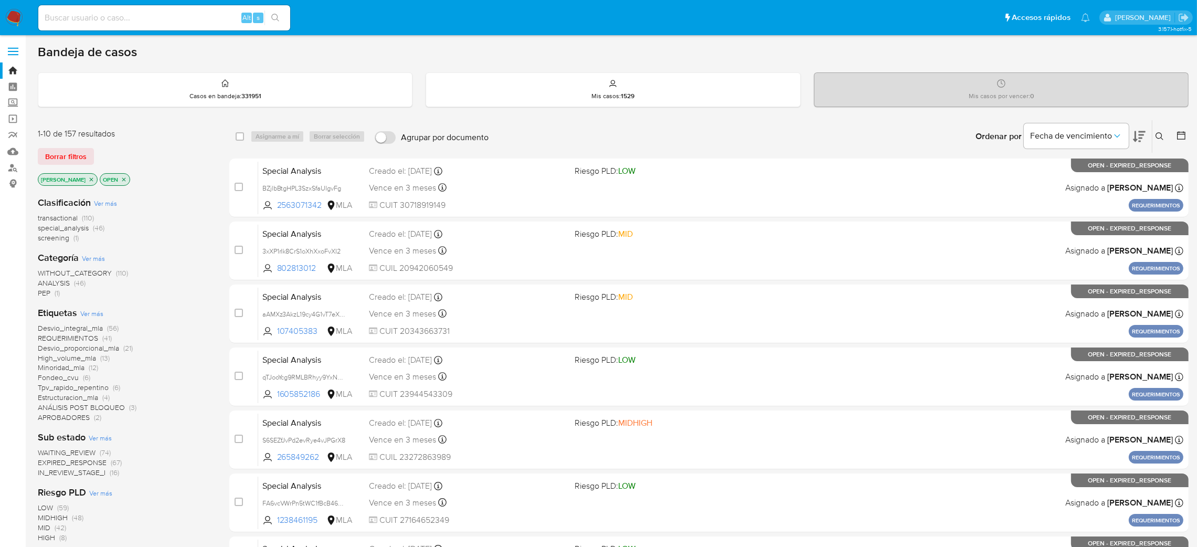
click at [1160, 135] on icon at bounding box center [1159, 136] width 8 height 8
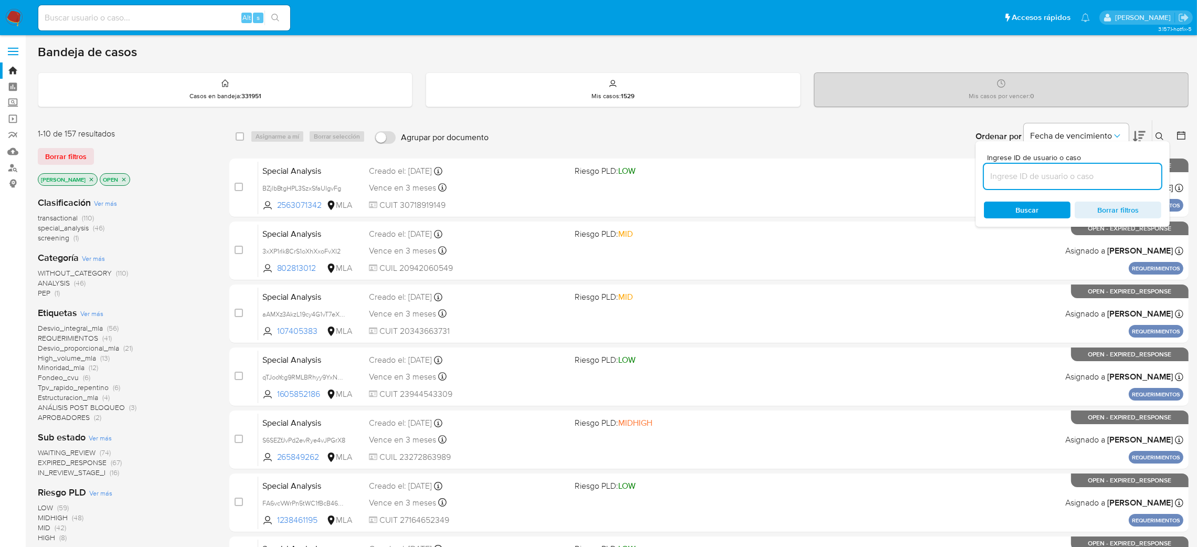
click at [1082, 175] on input at bounding box center [1072, 176] width 177 height 14
type input "4YpRrYTCqVHg8c2qPIf7K7zI"
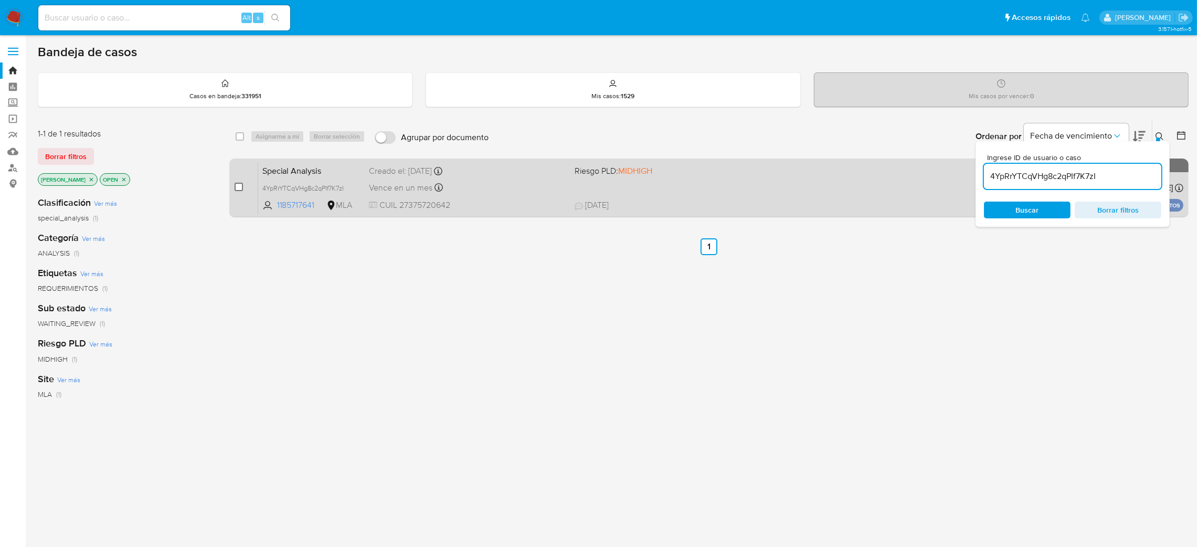
click at [237, 185] on input "checkbox" at bounding box center [239, 187] width 8 height 8
checkbox input "true"
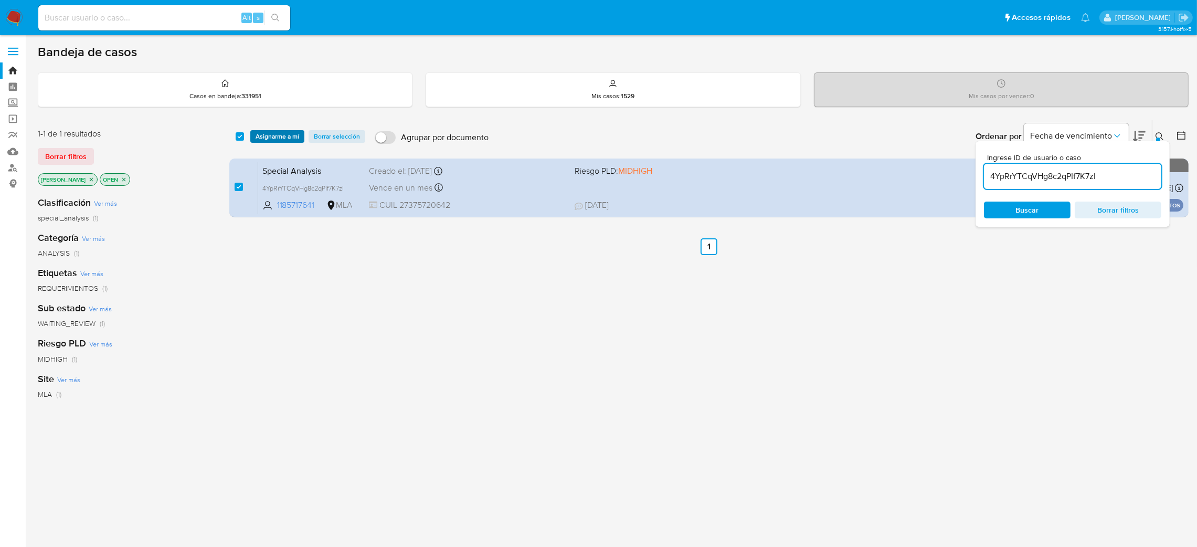
click at [271, 137] on span "Asignarme a mí" at bounding box center [278, 136] width 44 height 10
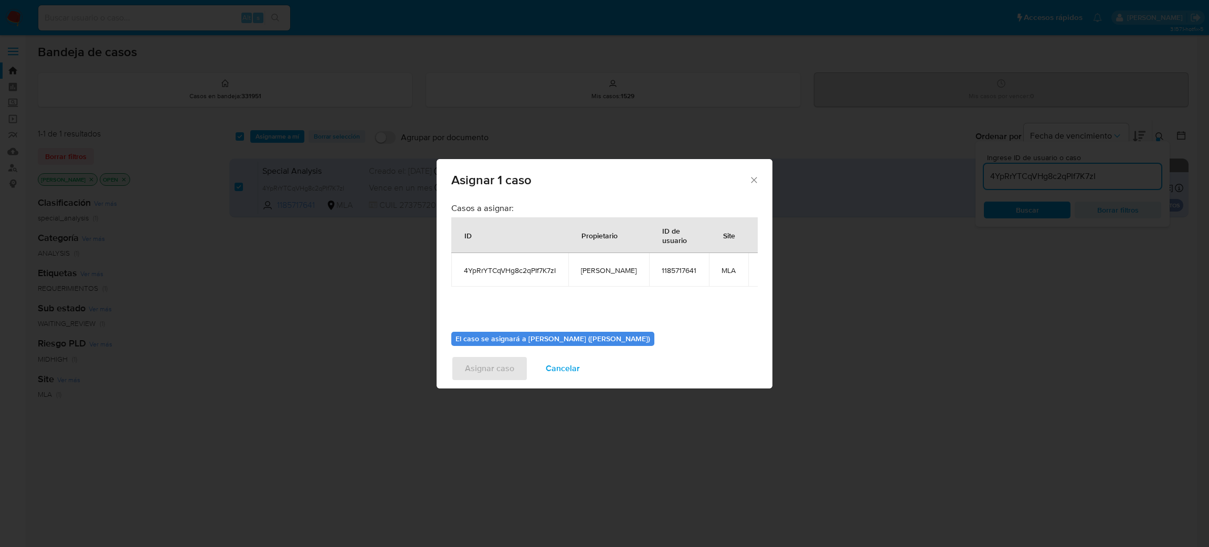
click at [601, 267] on span "[PERSON_NAME]" at bounding box center [609, 269] width 56 height 9
copy span "[PERSON_NAME]"
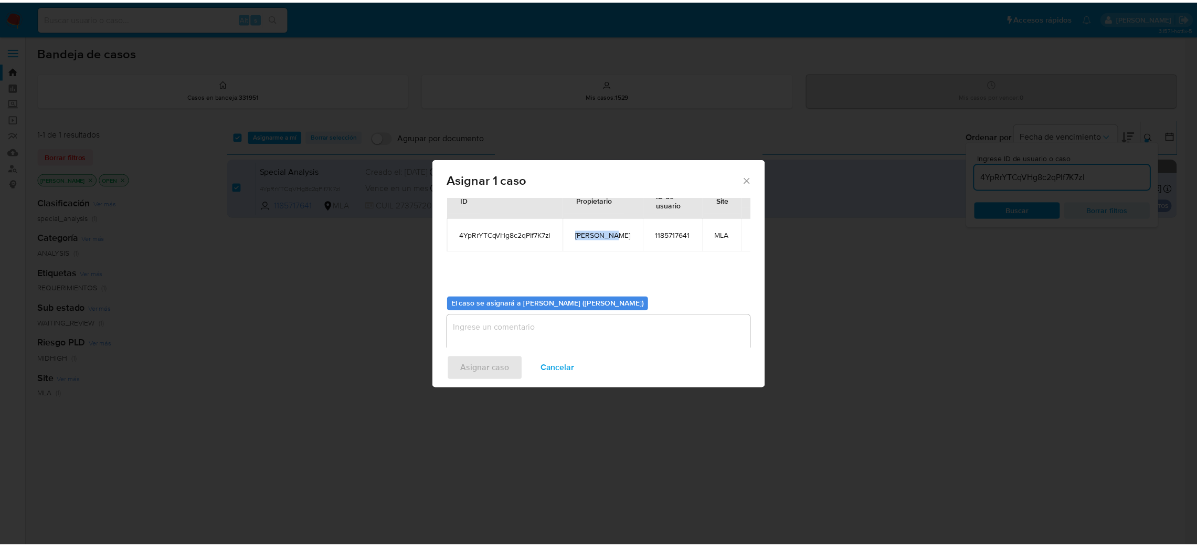
scroll to position [54, 0]
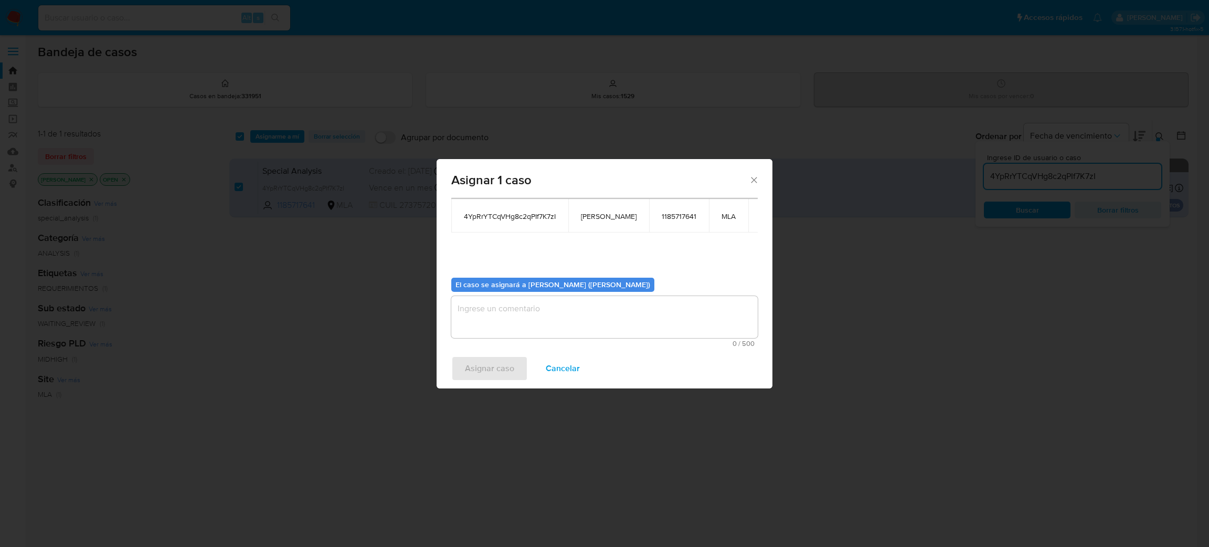
drag, startPoint x: 523, startPoint y: 313, endPoint x: 518, endPoint y: 327, distance: 15.1
click at [522, 313] on textarea "assign-modal" at bounding box center [604, 317] width 306 height 42
paste textarea "[PERSON_NAME]"
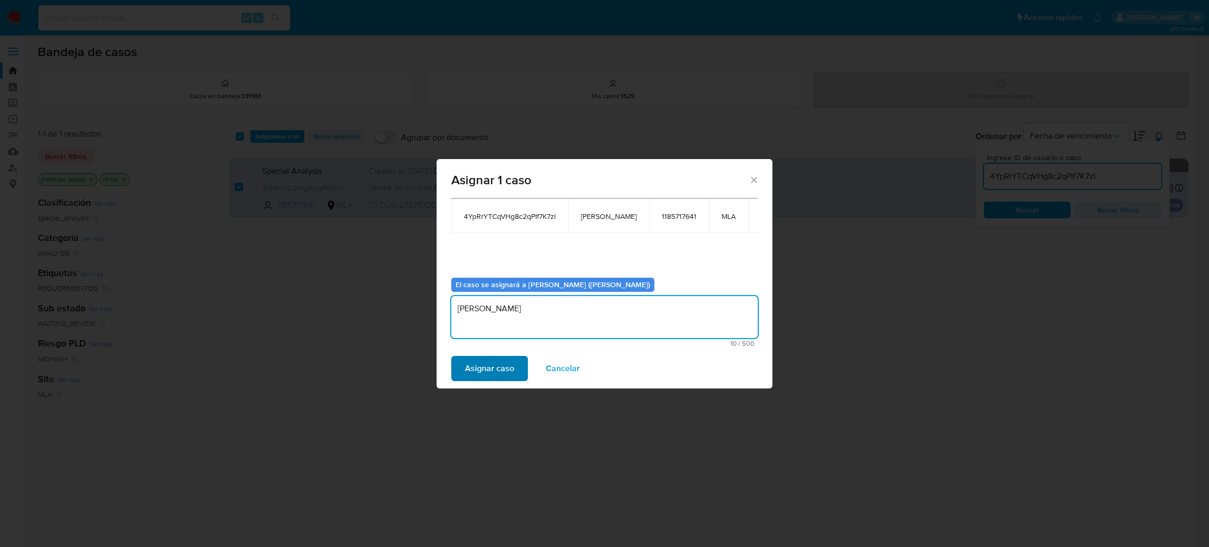
type textarea "[PERSON_NAME]"
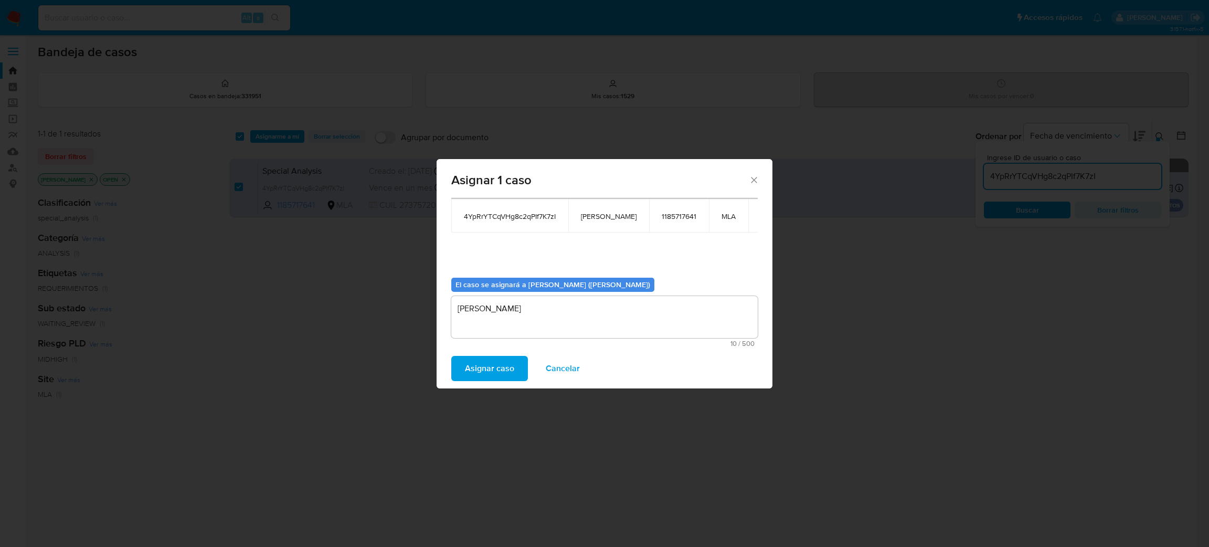
click at [502, 371] on span "Asignar caso" at bounding box center [489, 368] width 49 height 23
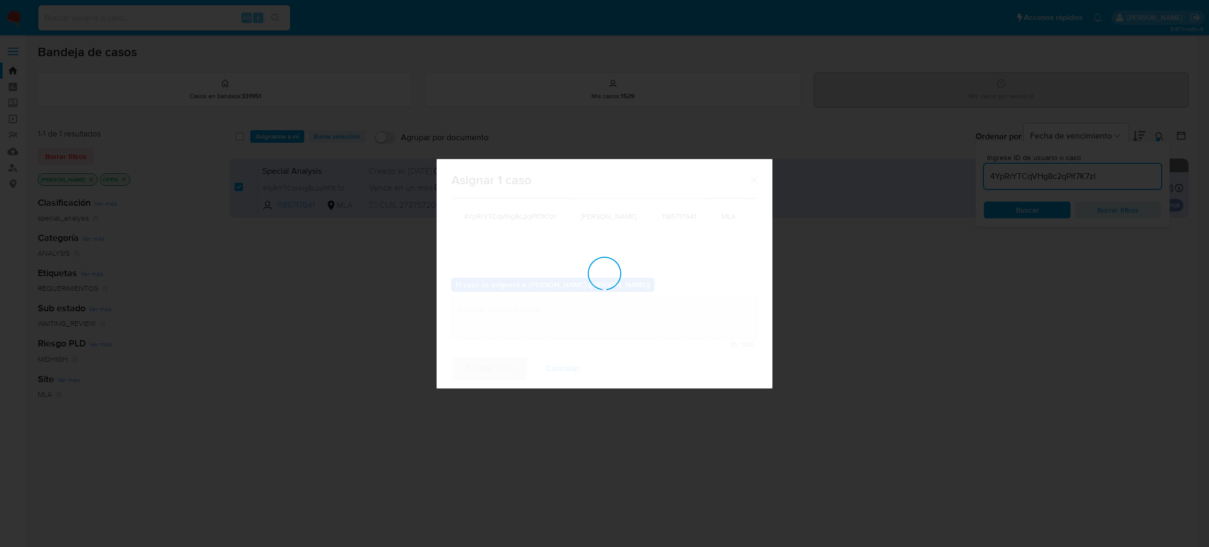
checkbox input "false"
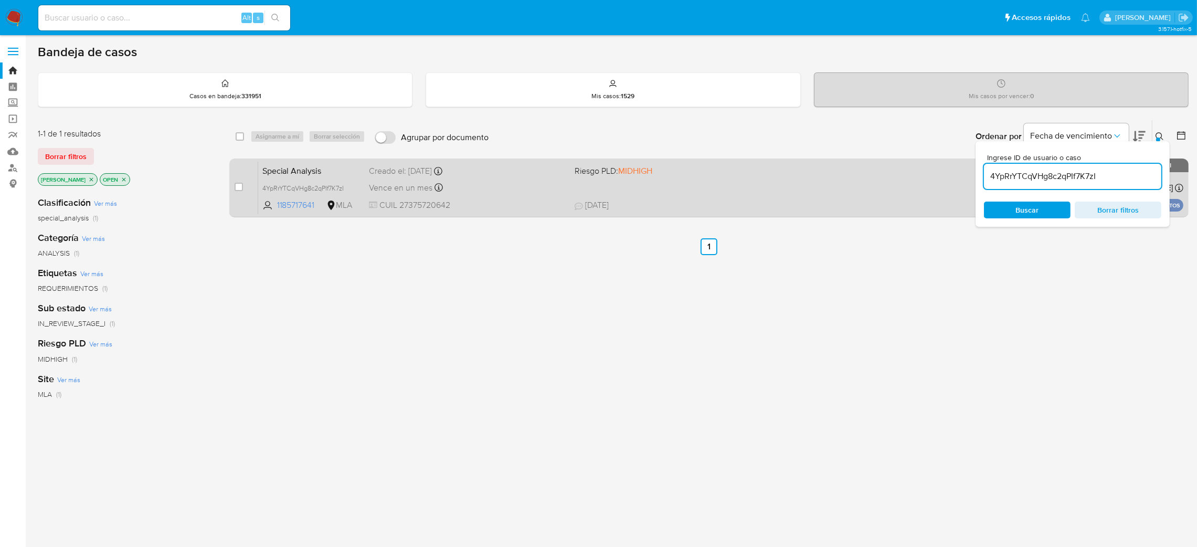
click at [511, 199] on span "CUIL 27375720642" at bounding box center [467, 205] width 197 height 12
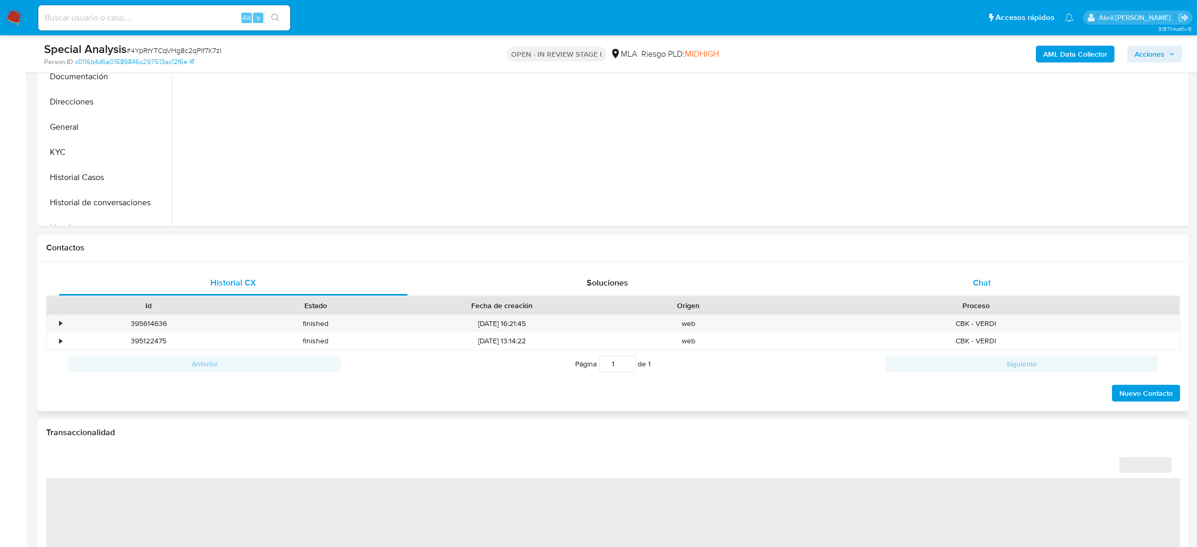
click at [1017, 277] on div "Chat" at bounding box center [981, 282] width 349 height 25
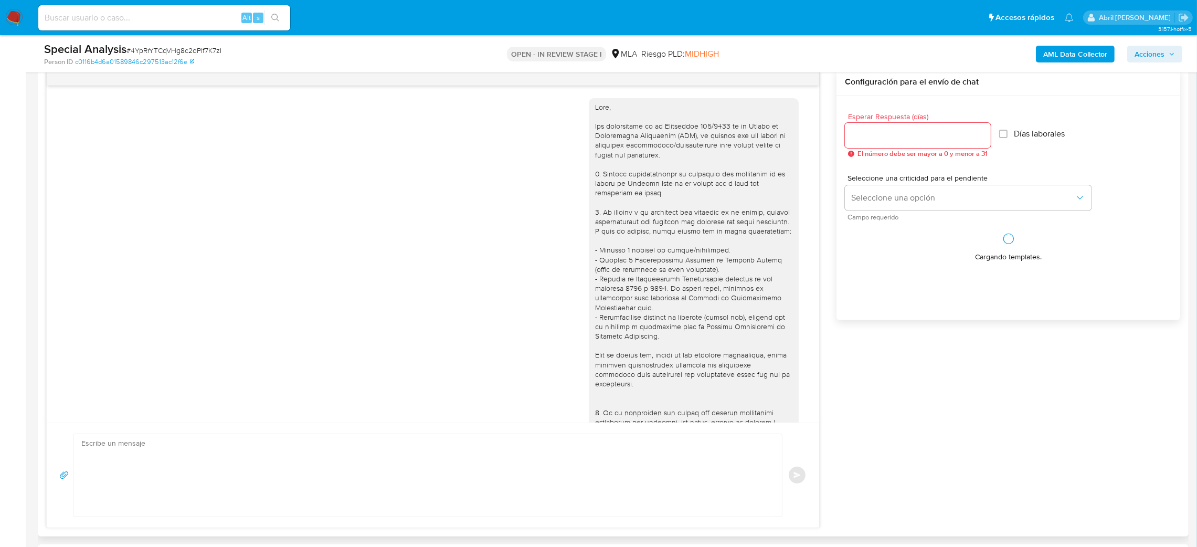
scroll to position [325, 0]
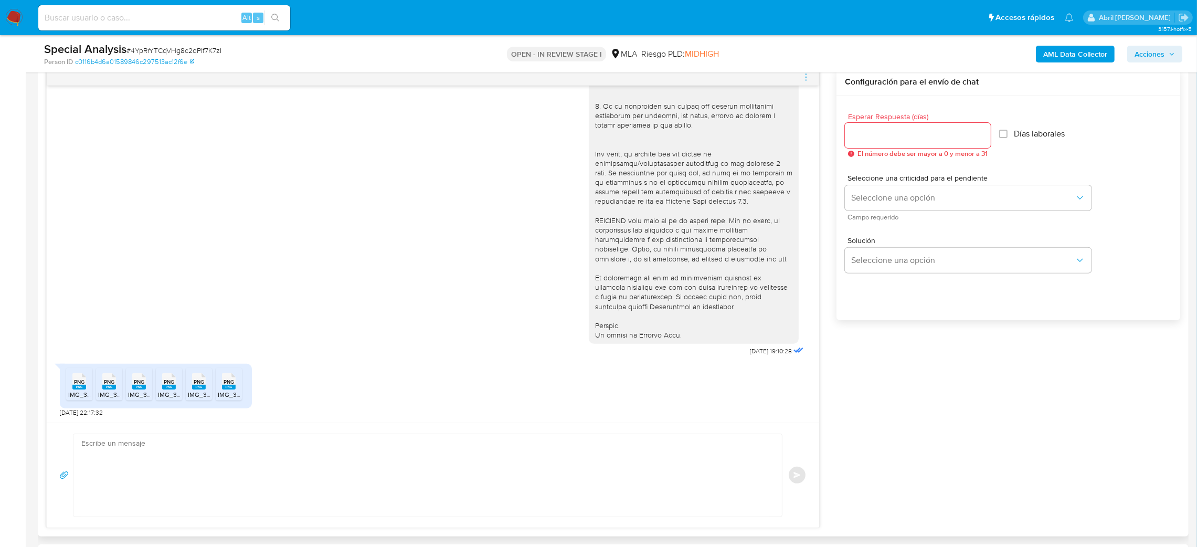
select select "10"
click at [168, 447] on textarea at bounding box center [424, 475] width 687 height 82
paste textarea "Hola, ¡Muchas gracias por tu respuesta! En función de las operaciones registrad…"
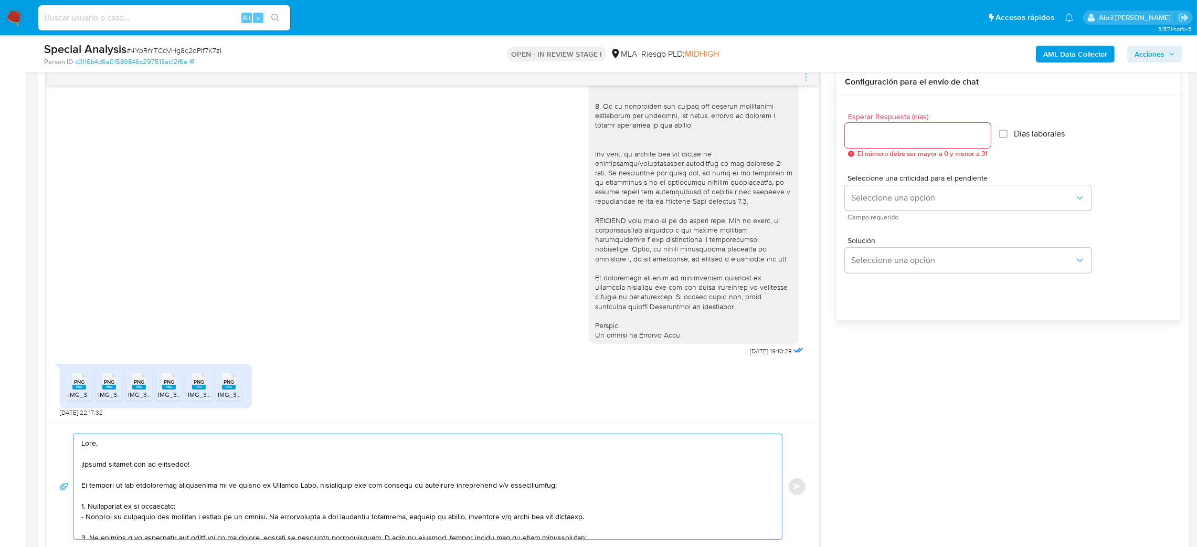
scroll to position [177, 0]
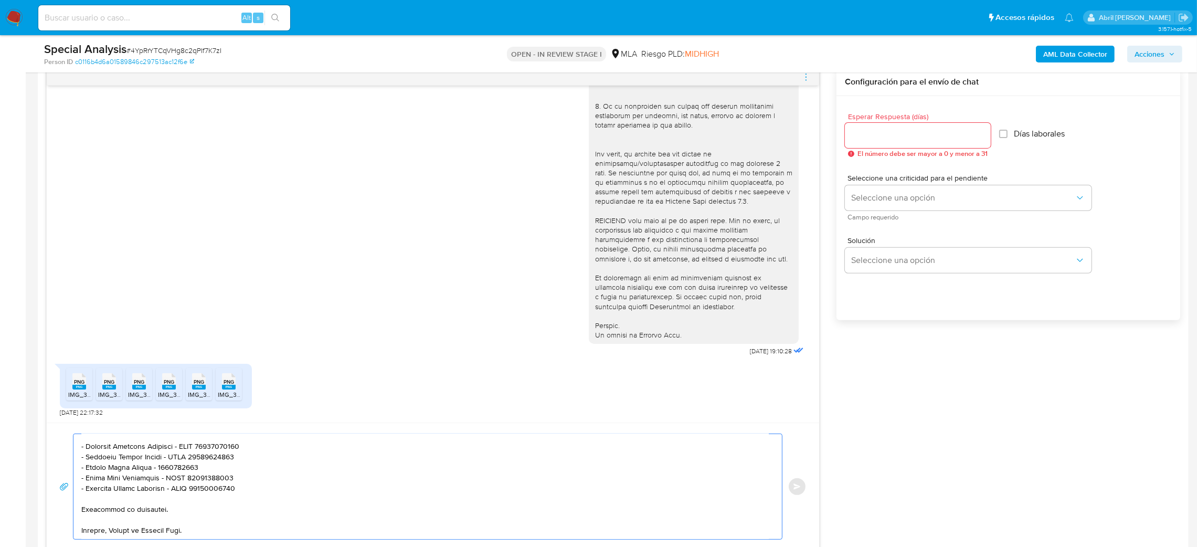
type textarea "Hola, ¡Muchas gracias por tu respuesta! En función de las operaciones registrad…"
click at [884, 142] on input "Esperar Respuesta (días)" at bounding box center [918, 136] width 146 height 14
type input "3"
click at [856, 204] on button "Seleccione una opción" at bounding box center [968, 197] width 247 height 25
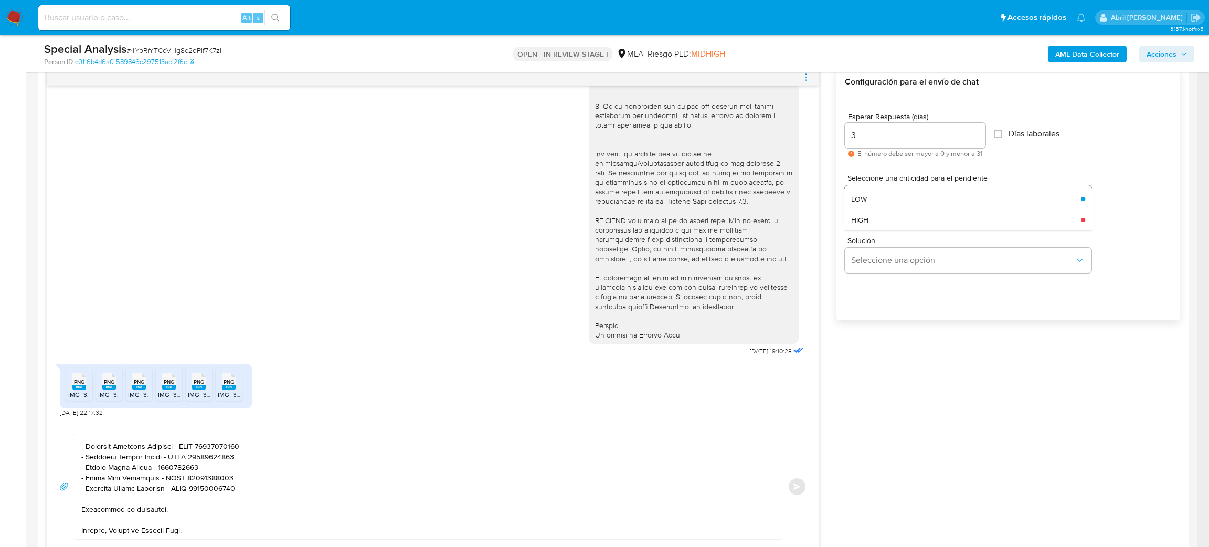
click at [860, 209] on div "HIGH" at bounding box center [963, 219] width 224 height 21
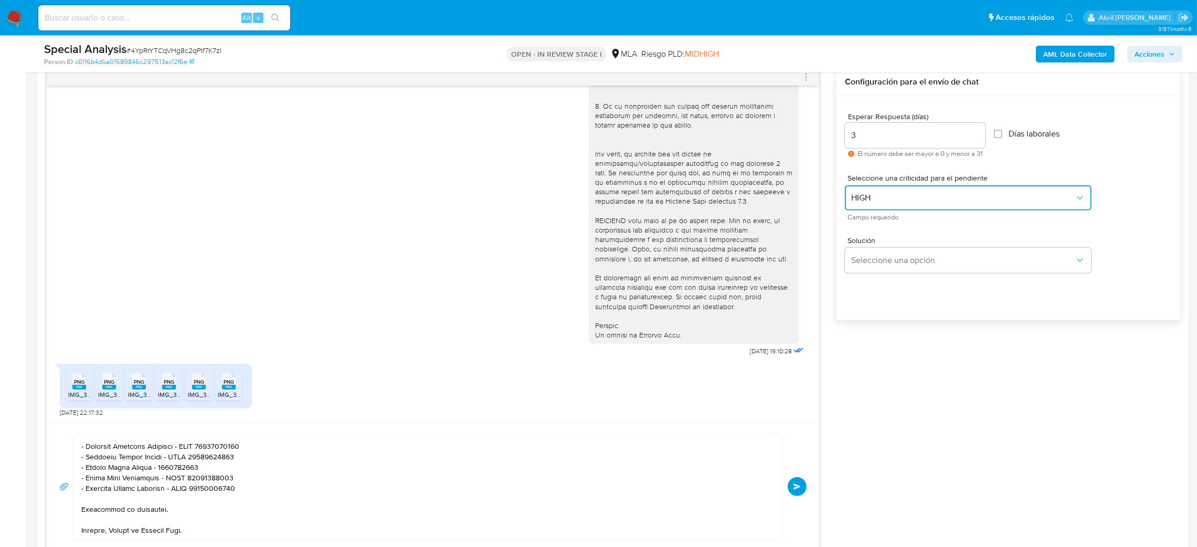
click at [858, 197] on span "HIGH" at bounding box center [963, 198] width 224 height 10
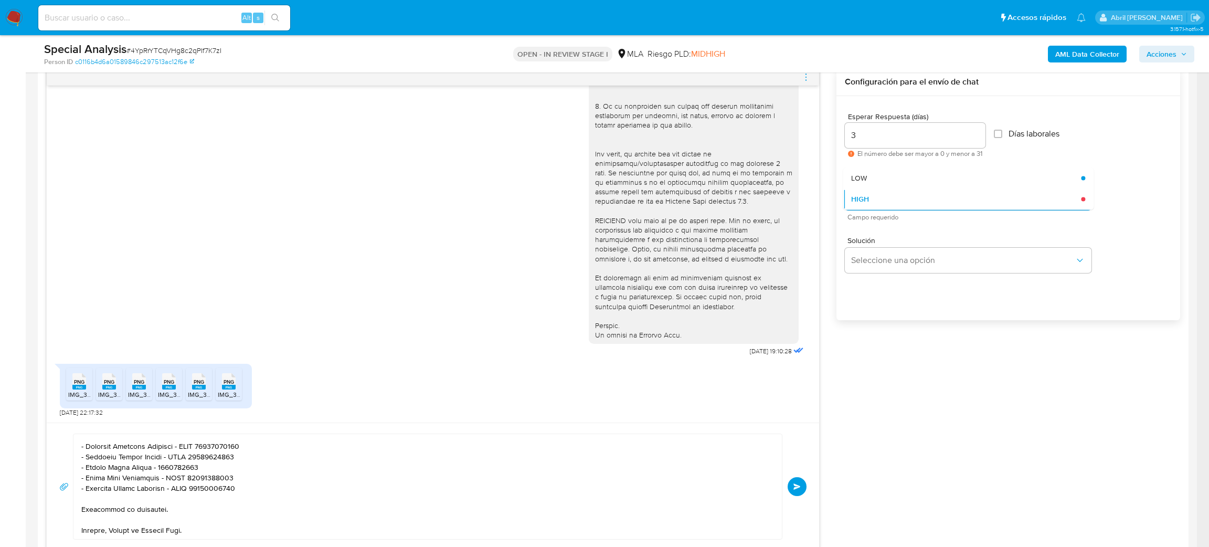
click at [864, 210] on button "HIGH" at bounding box center [968, 197] width 247 height 25
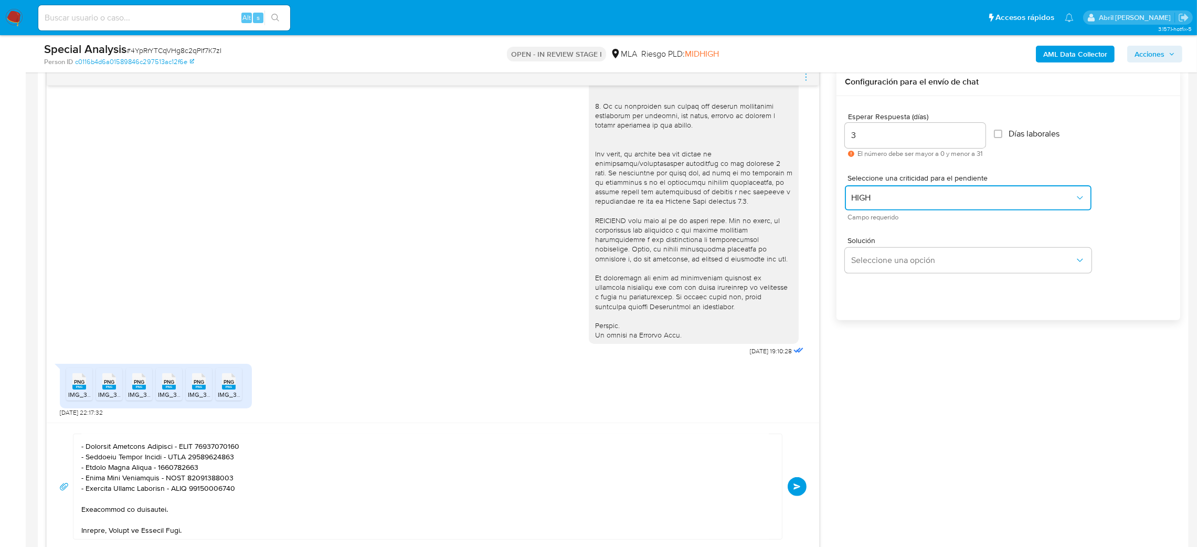
click at [864, 195] on span "HIGH" at bounding box center [963, 198] width 224 height 10
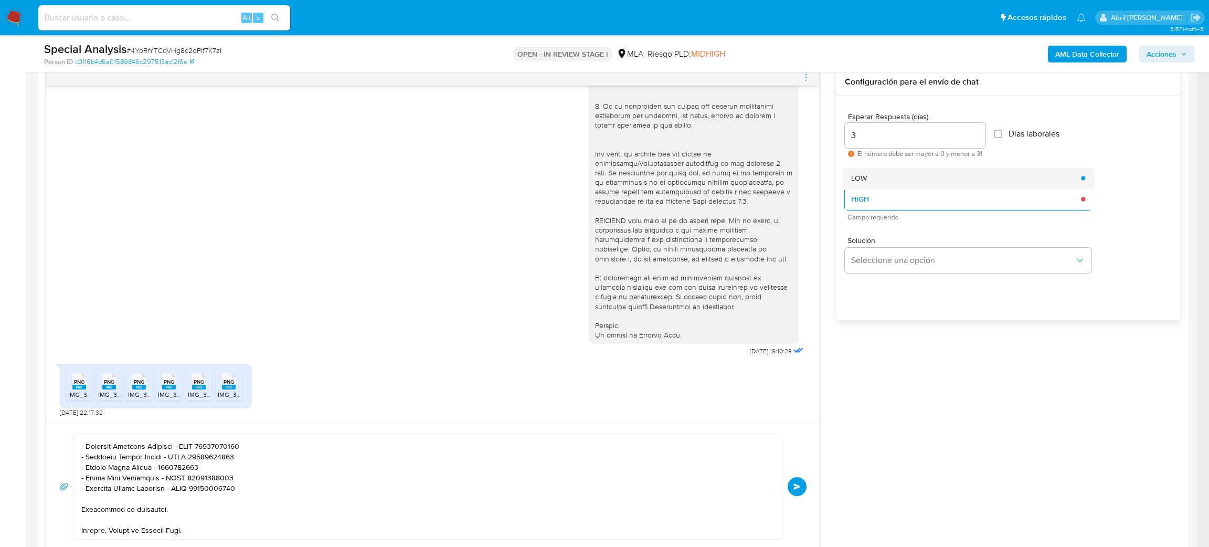
click at [865, 179] on span "LOW" at bounding box center [859, 177] width 16 height 9
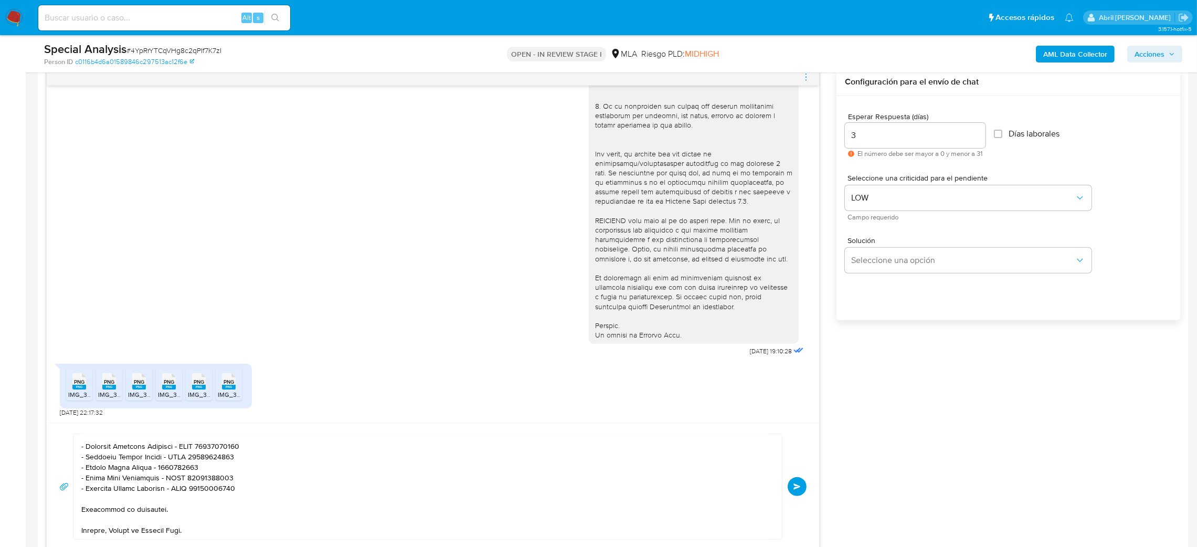
click at [855, 412] on div "03/07/2025 19:10:28 PNG PNG IMG_3536.png PNG PNG IMG_3537.png PNG PNG IMG_3535.…" at bounding box center [613, 309] width 1134 height 482
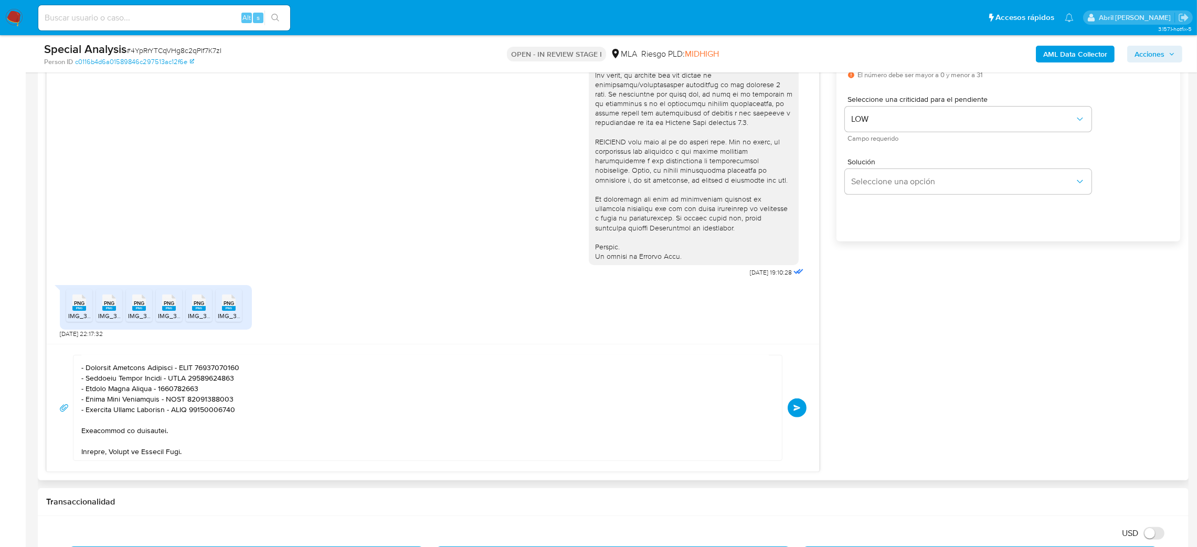
scroll to position [180, 0]
click at [798, 409] on span "Enviar" at bounding box center [796, 408] width 7 height 6
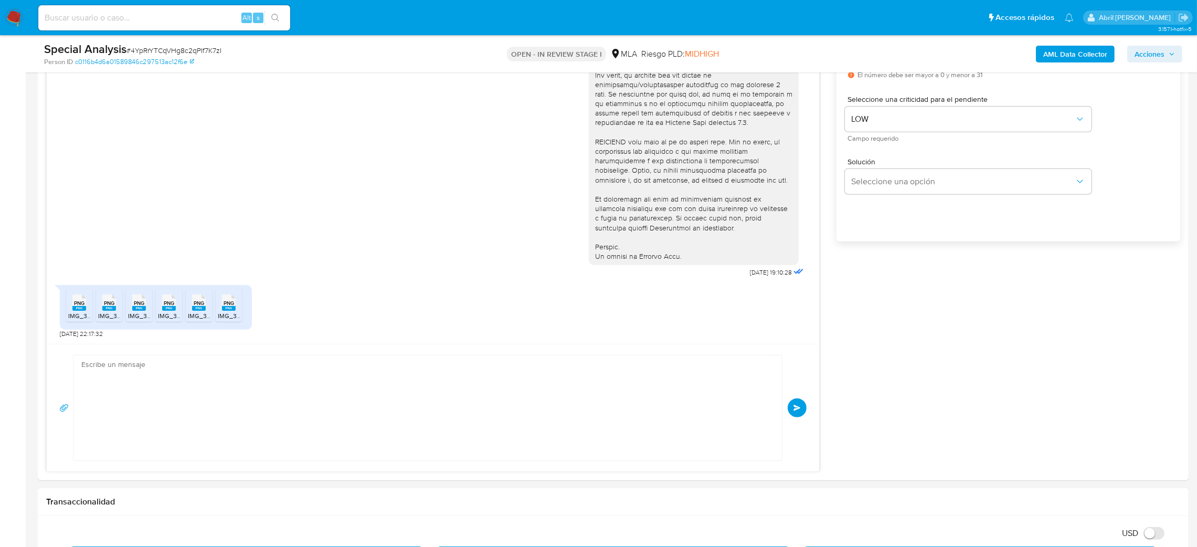
scroll to position [709, 0]
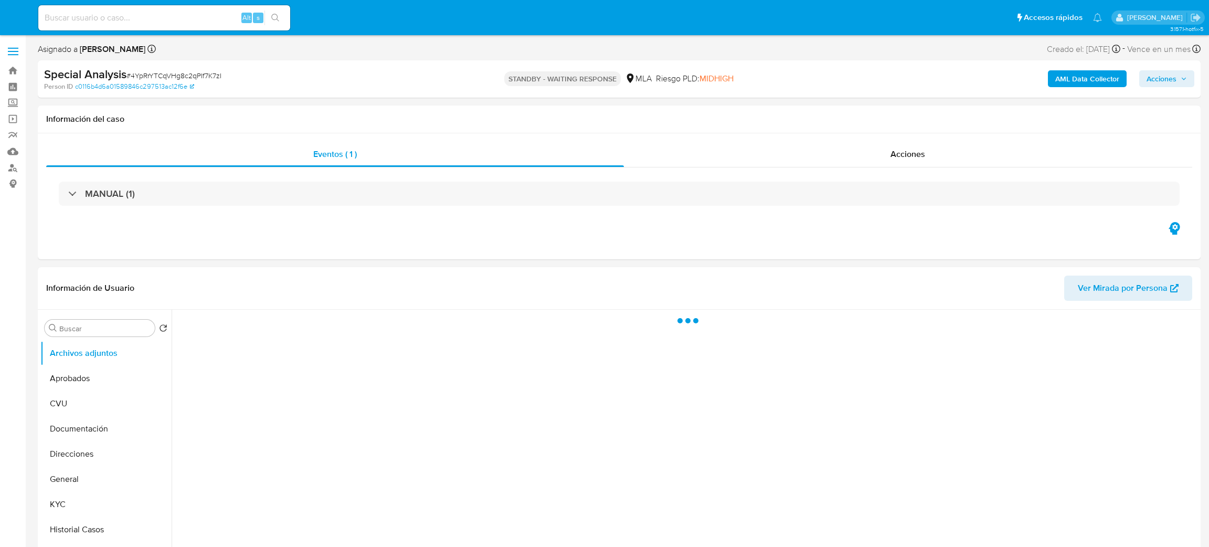
select select "10"
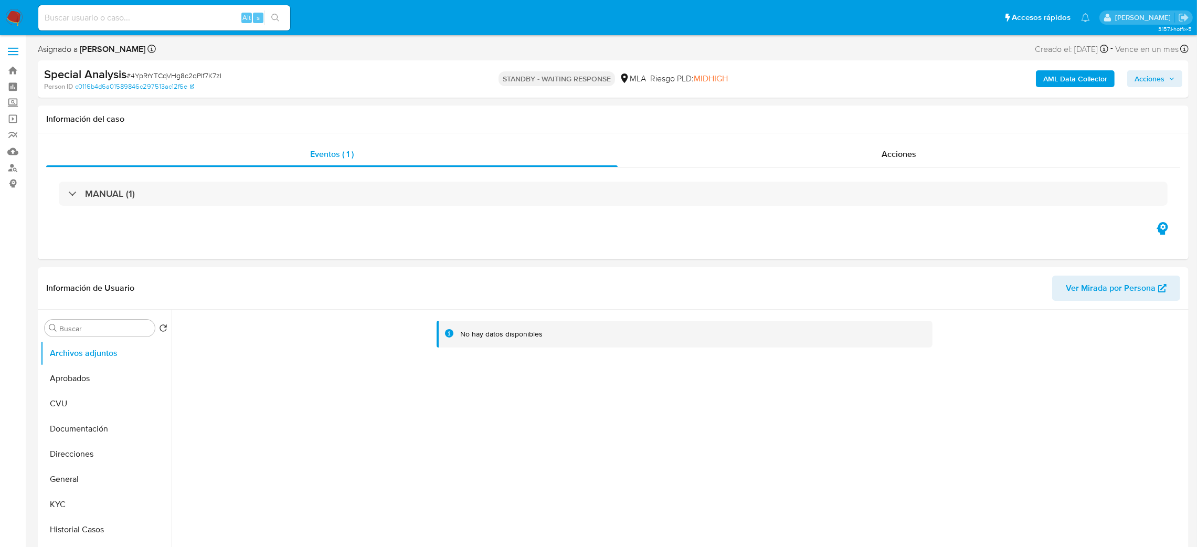
drag, startPoint x: 180, startPoint y: 29, endPoint x: 175, endPoint y: 20, distance: 10.8
click at [178, 28] on div "Alt s" at bounding box center [164, 17] width 252 height 25
click at [175, 20] on input at bounding box center [164, 18] width 252 height 14
paste input "4C0lX1jVLPXT5atkXqaPtR7V"
type input "4C0lX1jVLPXT5atkXqaPtR7V"
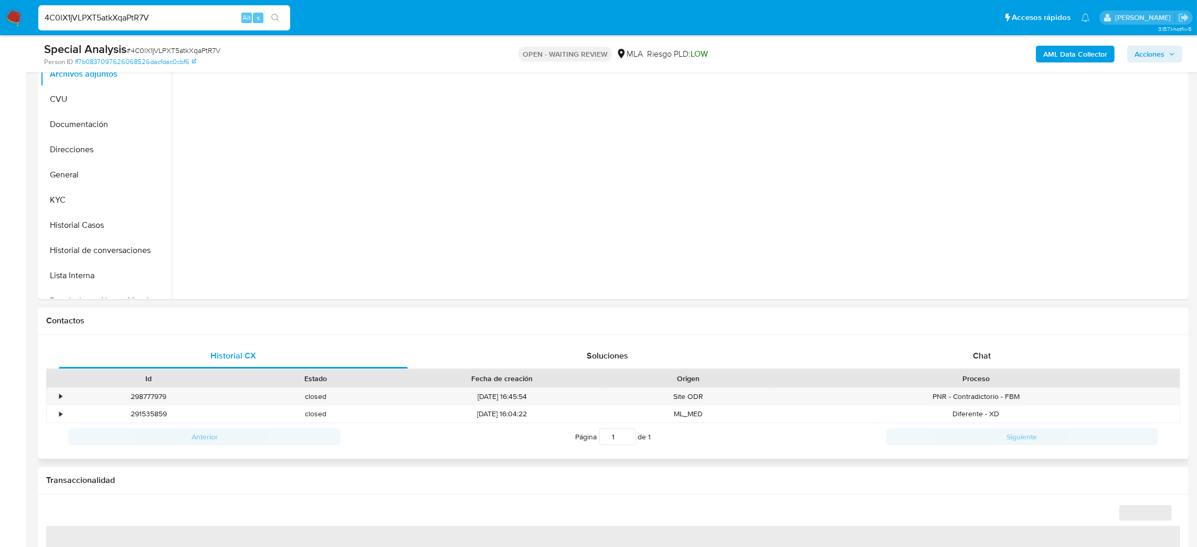
scroll to position [315, 0]
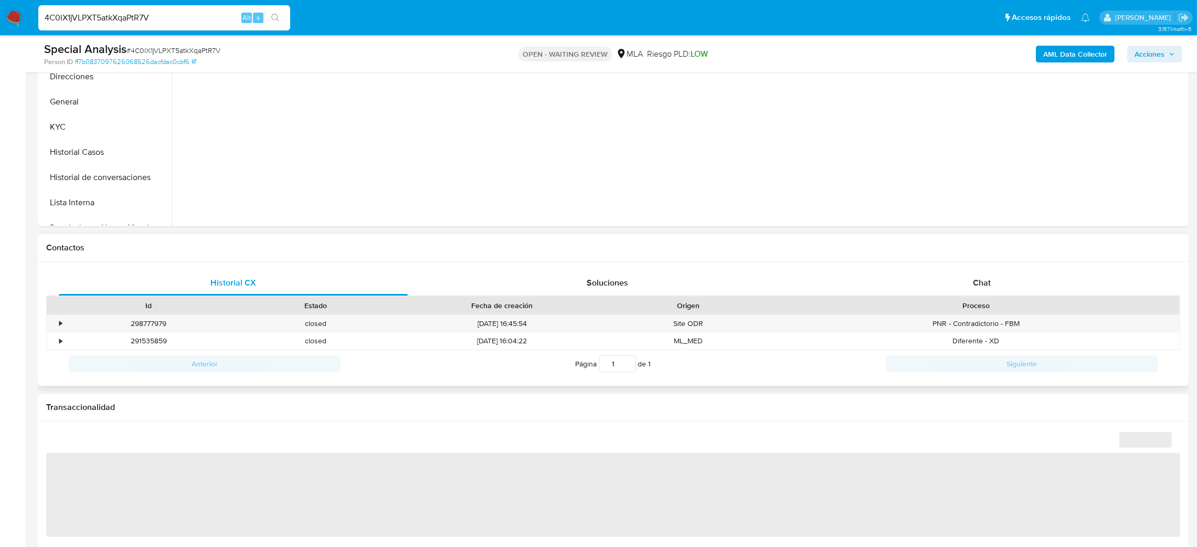
click at [1019, 267] on div "Historial CX Soluciones Chat Id Estado Fecha de creación Origen Proceso • 29877…" at bounding box center [613, 324] width 1151 height 124
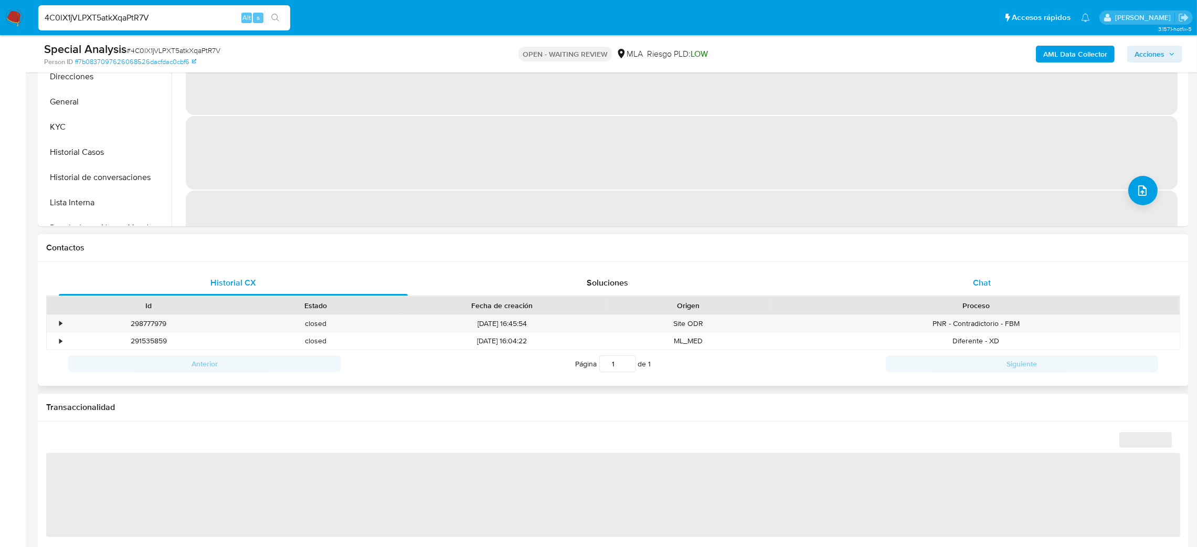
click at [964, 280] on div "Chat" at bounding box center [981, 282] width 349 height 25
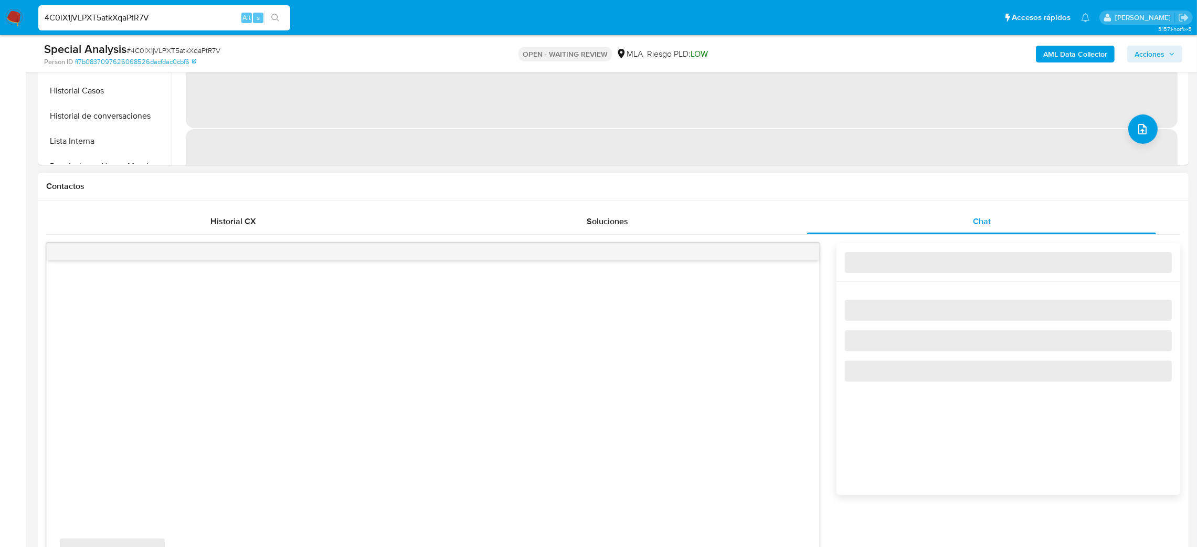
select select "10"
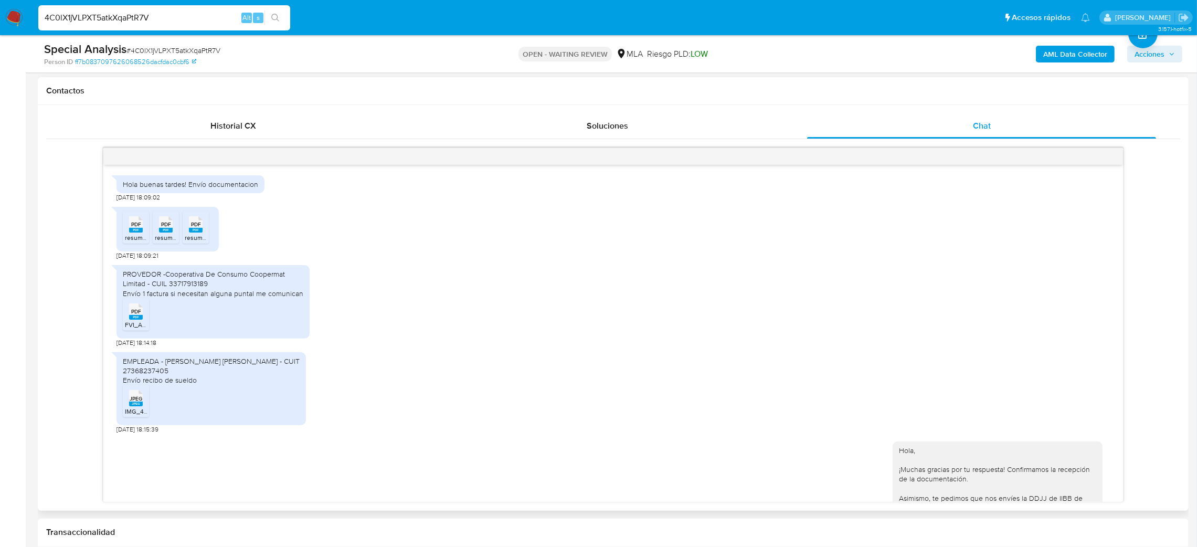
scroll to position [305, 0]
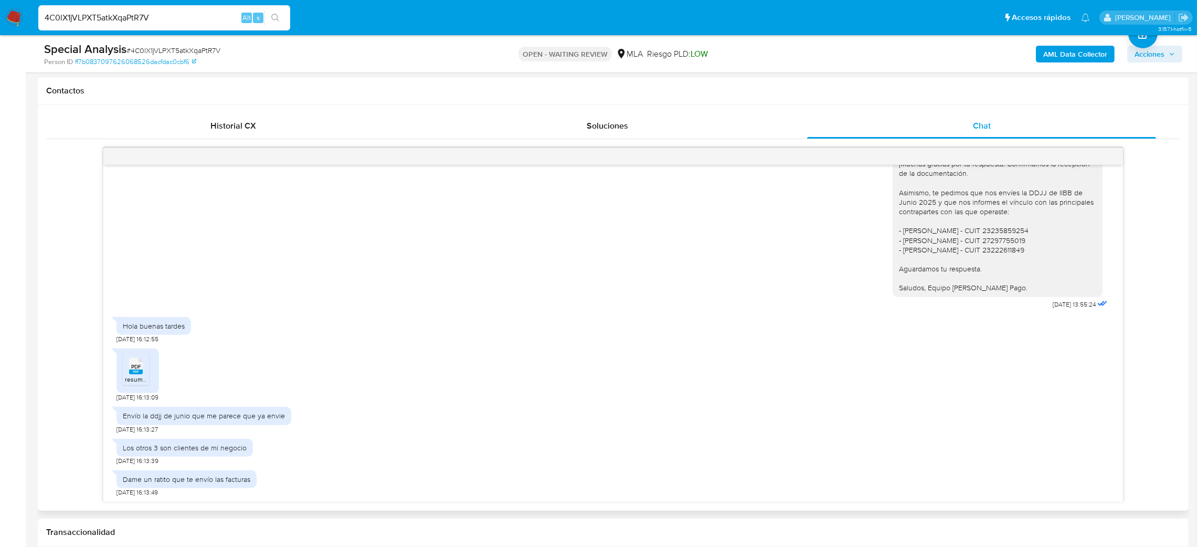
click at [137, 374] on rect at bounding box center [136, 371] width 14 height 5
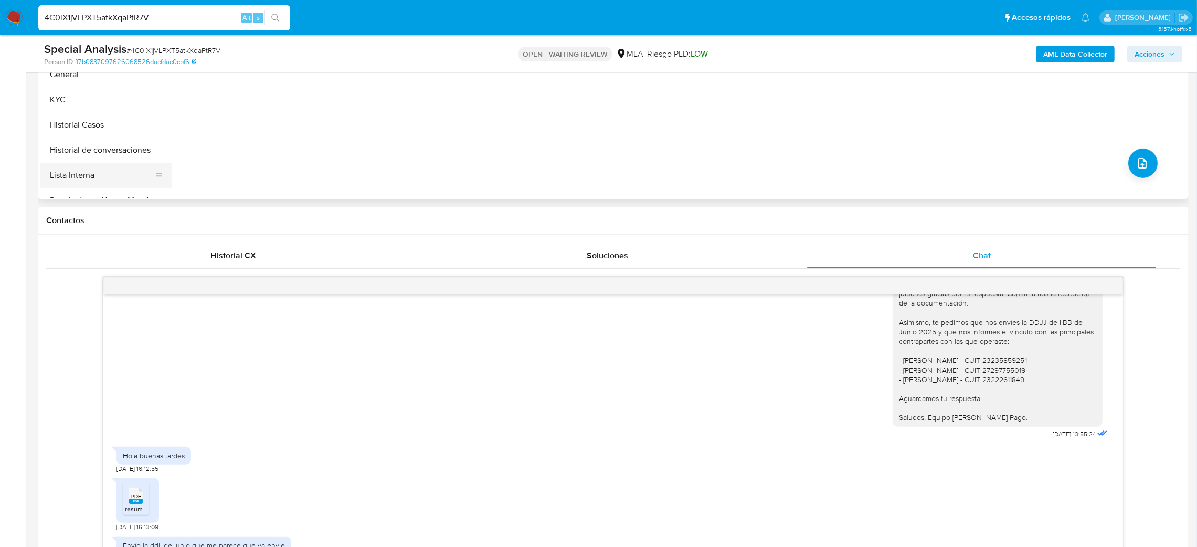
scroll to position [157, 0]
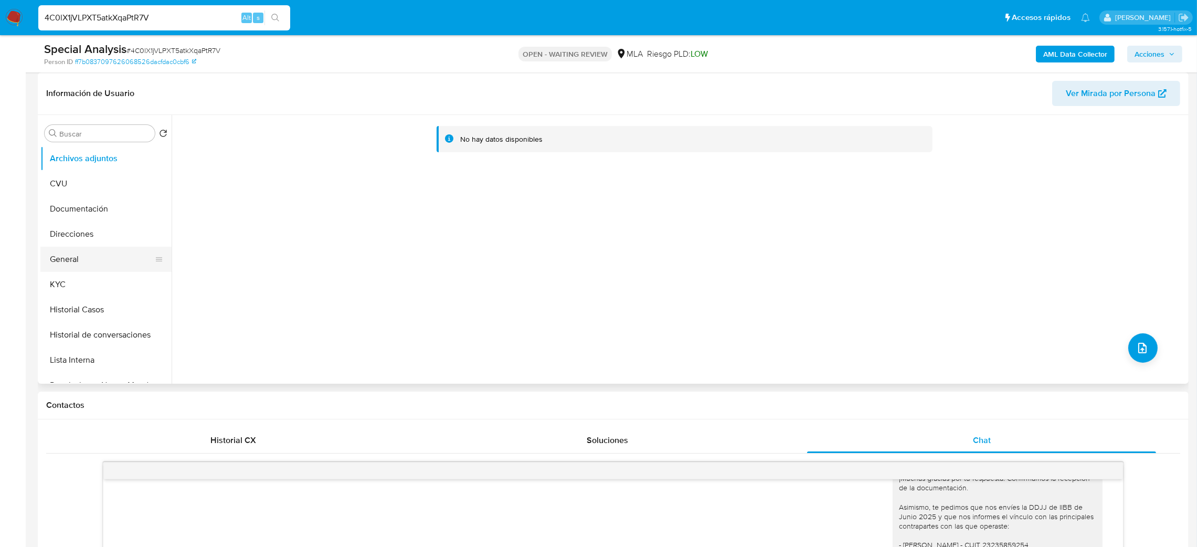
click at [105, 258] on button "General" at bounding box center [101, 259] width 123 height 25
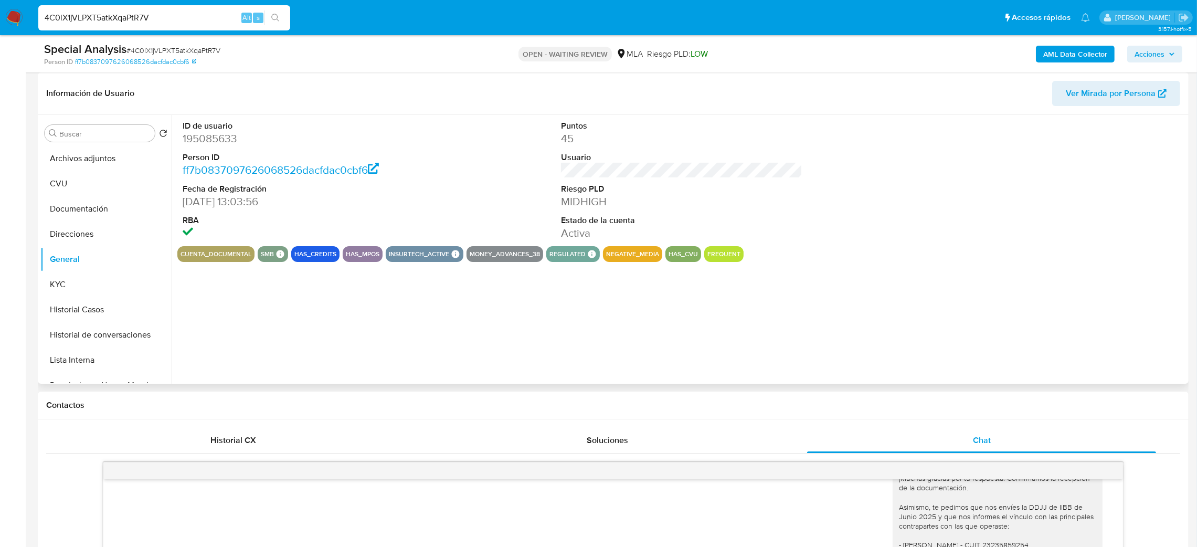
drag, startPoint x: 197, startPoint y: 129, endPoint x: 203, endPoint y: 134, distance: 7.8
click at [203, 134] on dd "195085633" at bounding box center [304, 138] width 242 height 15
copy dd "195085633"
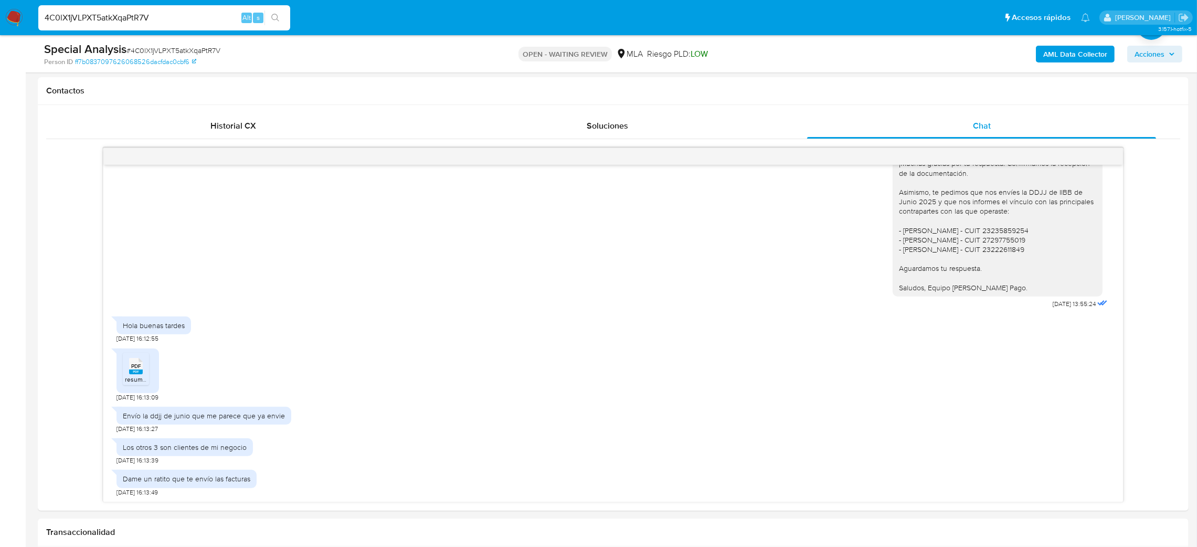
scroll to position [236, 0]
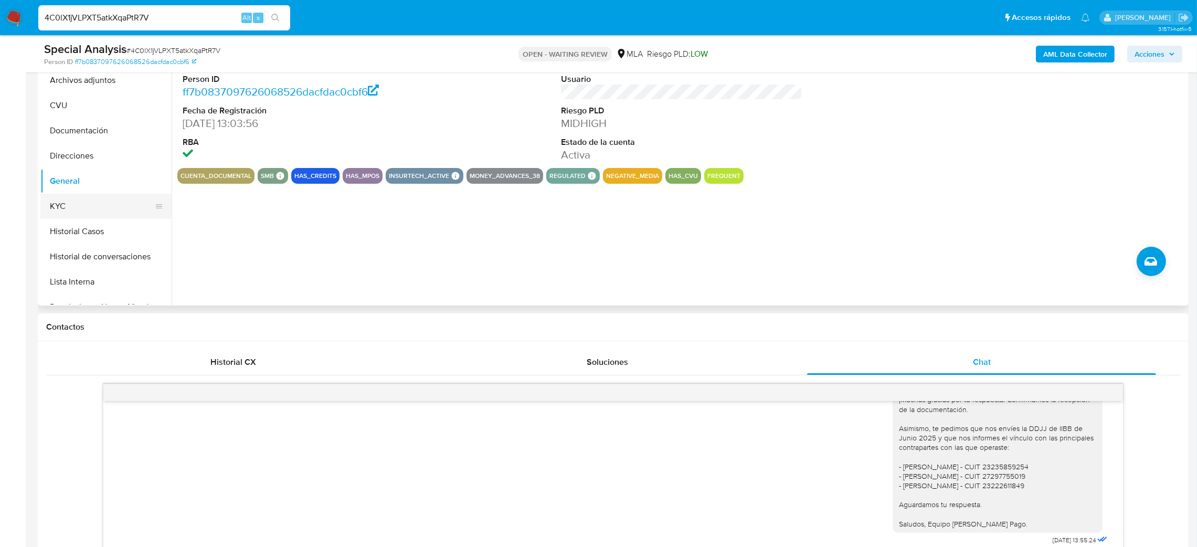
click at [86, 212] on button "KYC" at bounding box center [101, 206] width 123 height 25
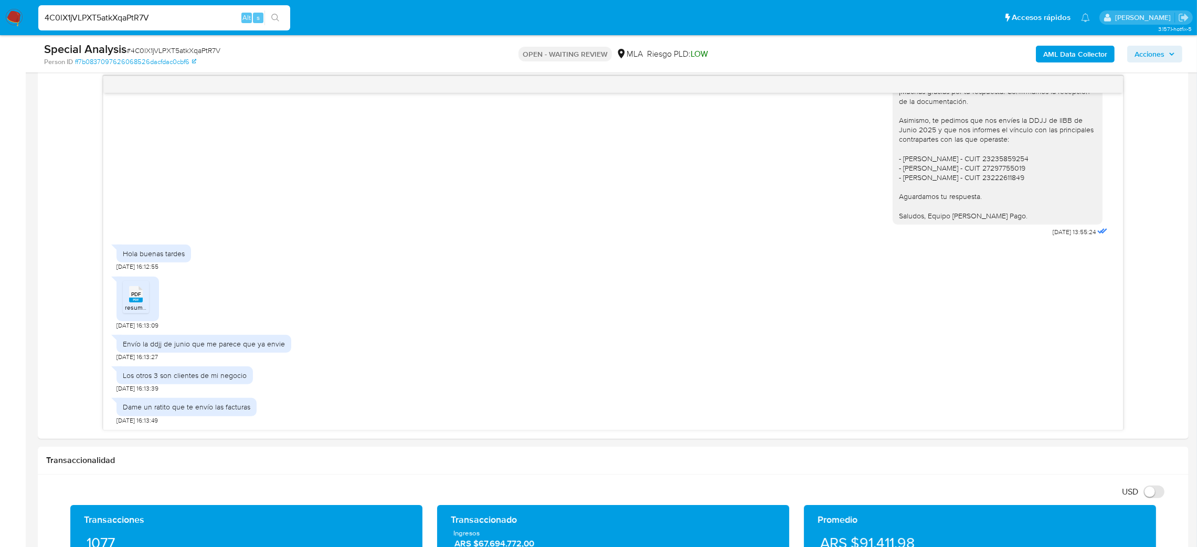
scroll to position [551, 0]
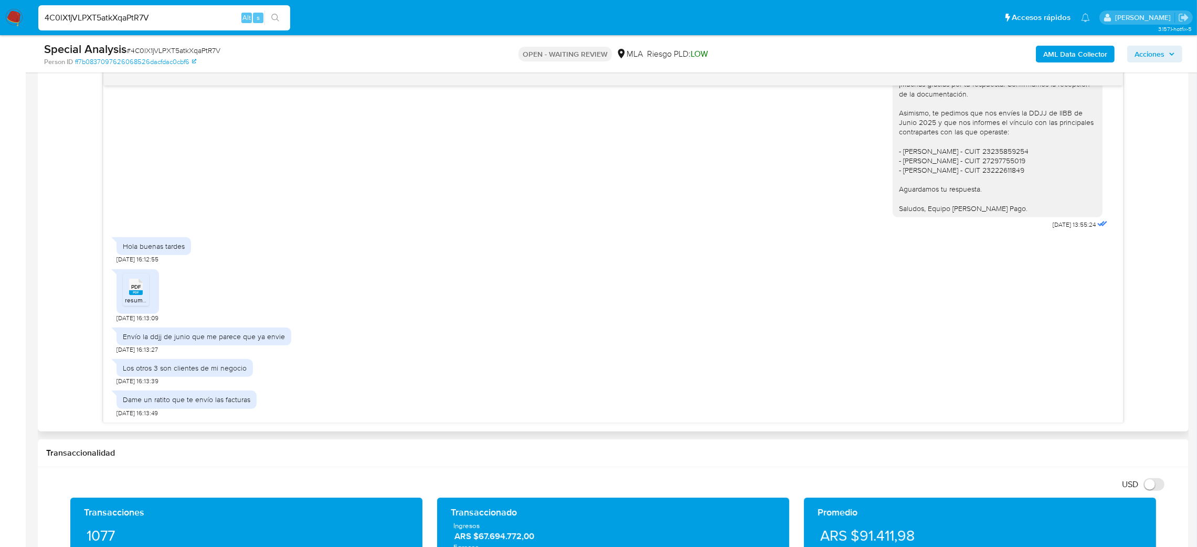
click at [134, 290] on span "PDF" at bounding box center [136, 286] width 10 height 7
click at [184, 49] on span "# 4C0lX1jVLPXT5atkXqaPtR7V" at bounding box center [173, 50] width 94 height 10
copy span "4C0lX1jVLPXT5atkXqaPtR7V"
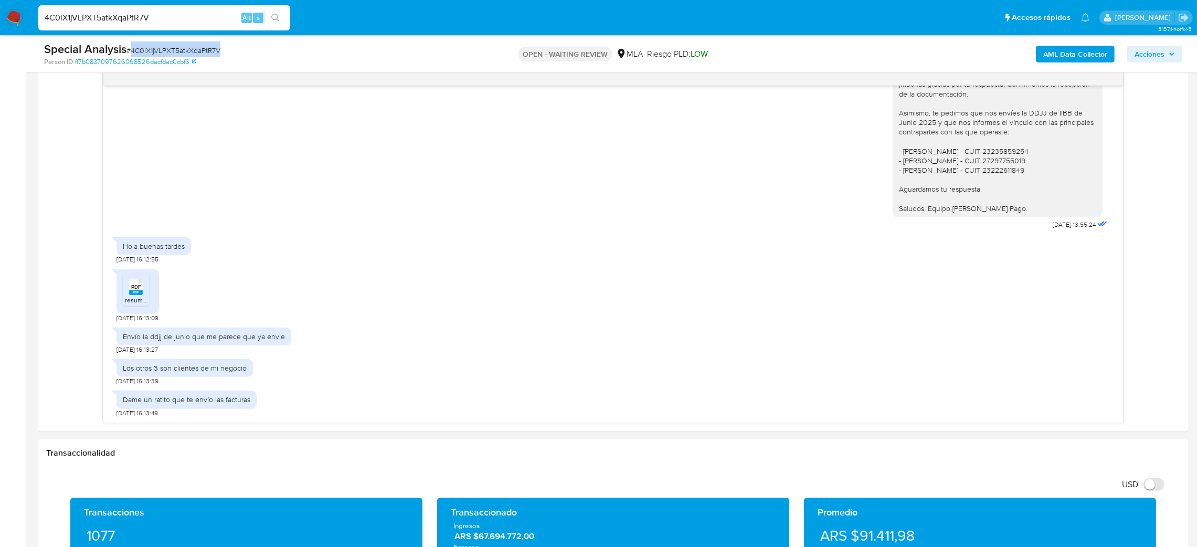
click at [18, 14] on img at bounding box center [14, 18] width 18 height 18
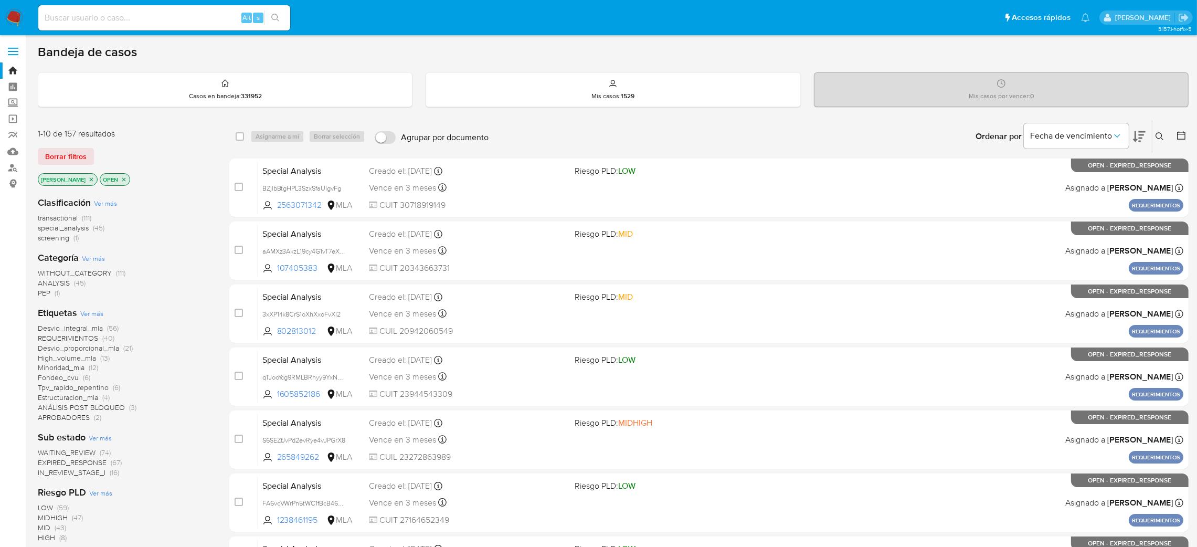
click at [1154, 137] on button at bounding box center [1160, 136] width 17 height 13
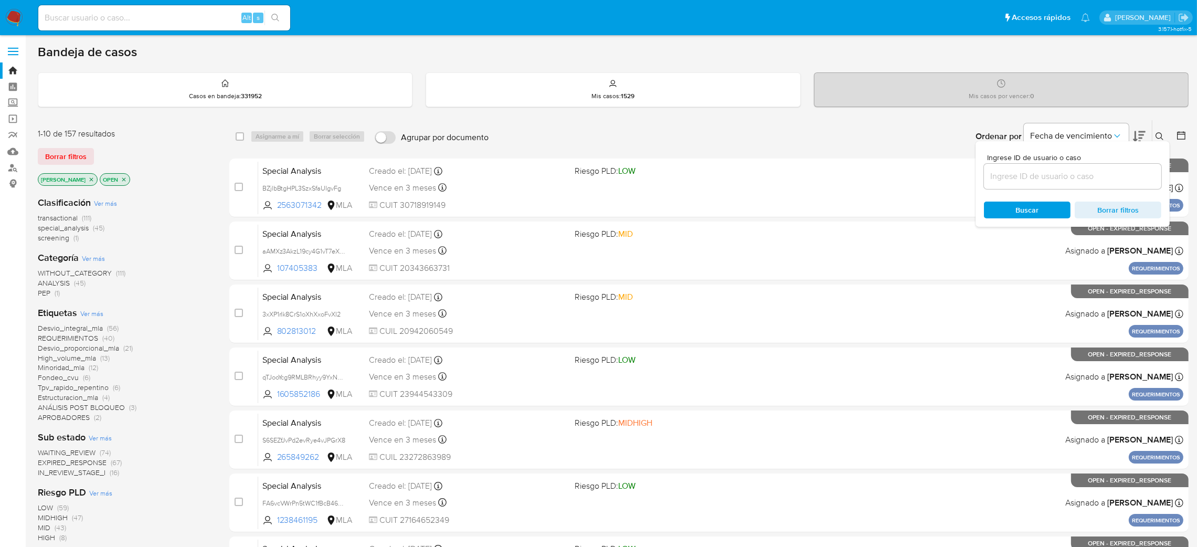
click at [1044, 178] on input at bounding box center [1072, 176] width 177 height 14
type input "4C0lX1jVLPXT5atkXqaPtR7V"
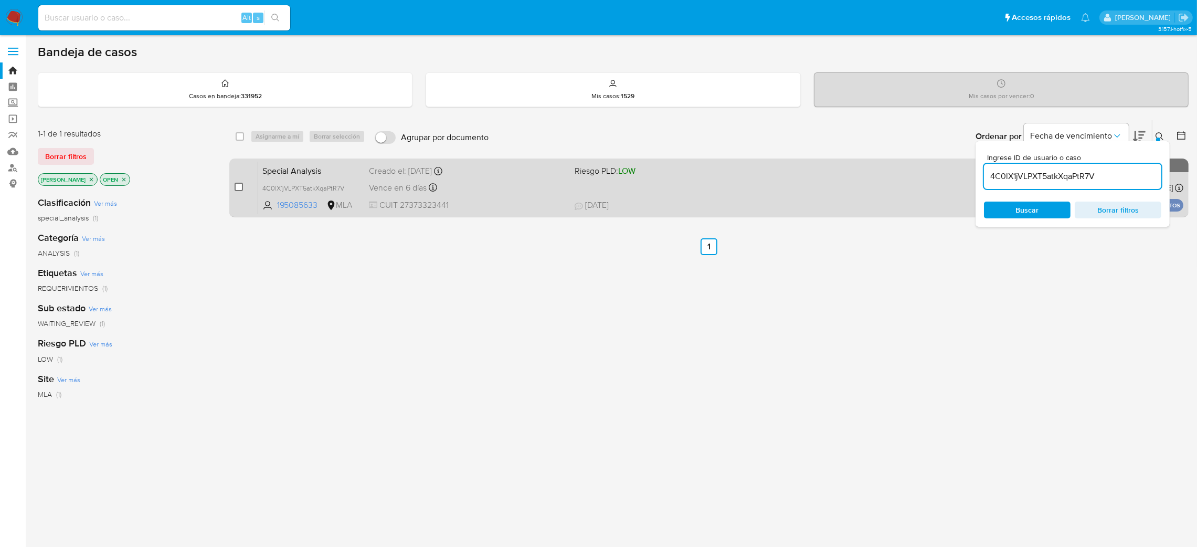
click at [238, 185] on input "checkbox" at bounding box center [239, 187] width 8 height 8
checkbox input "true"
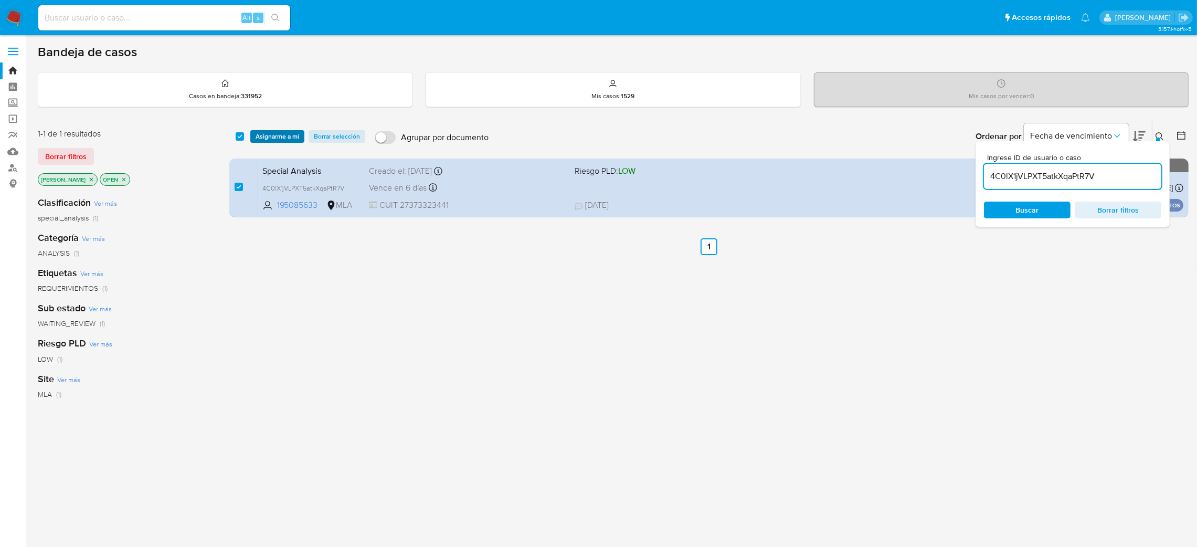
click at [270, 137] on span "Asignarme a mí" at bounding box center [278, 136] width 44 height 10
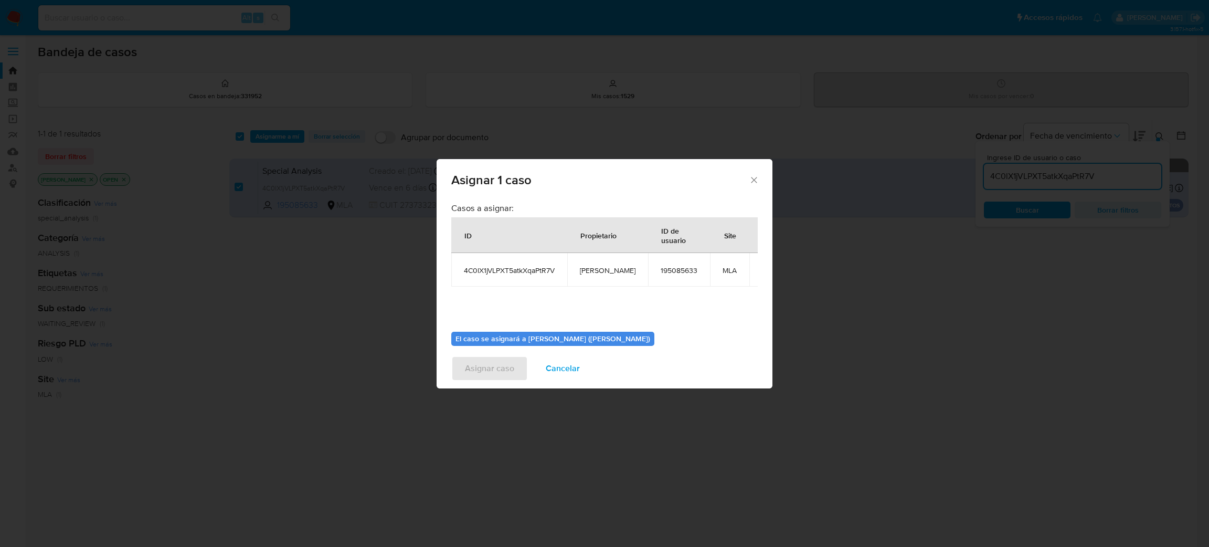
click at [592, 269] on span "[PERSON_NAME]" at bounding box center [608, 269] width 56 height 9
copy span "[PERSON_NAME]"
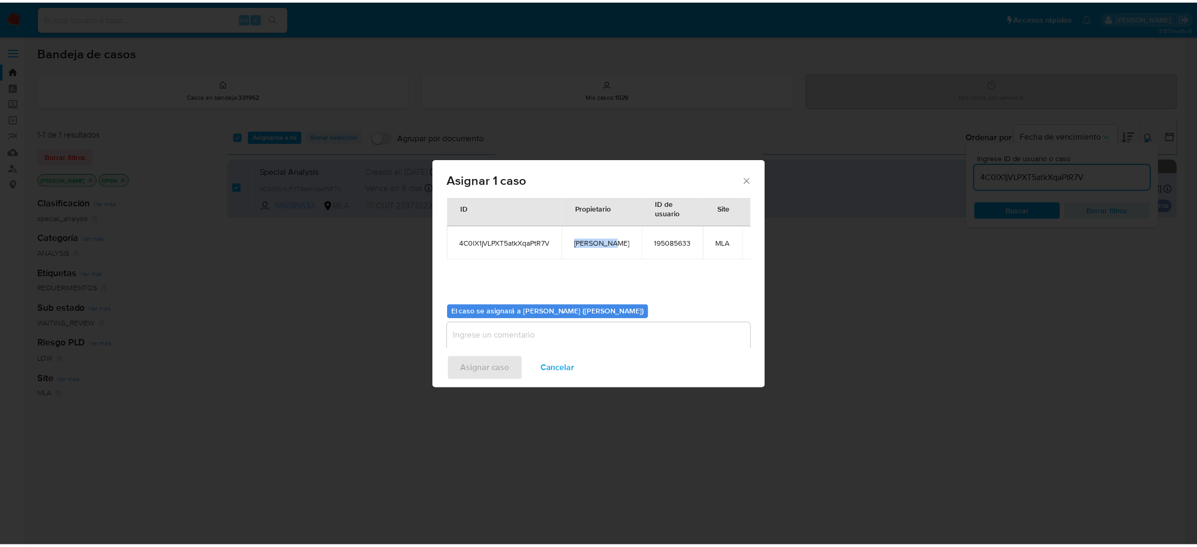
scroll to position [54, 0]
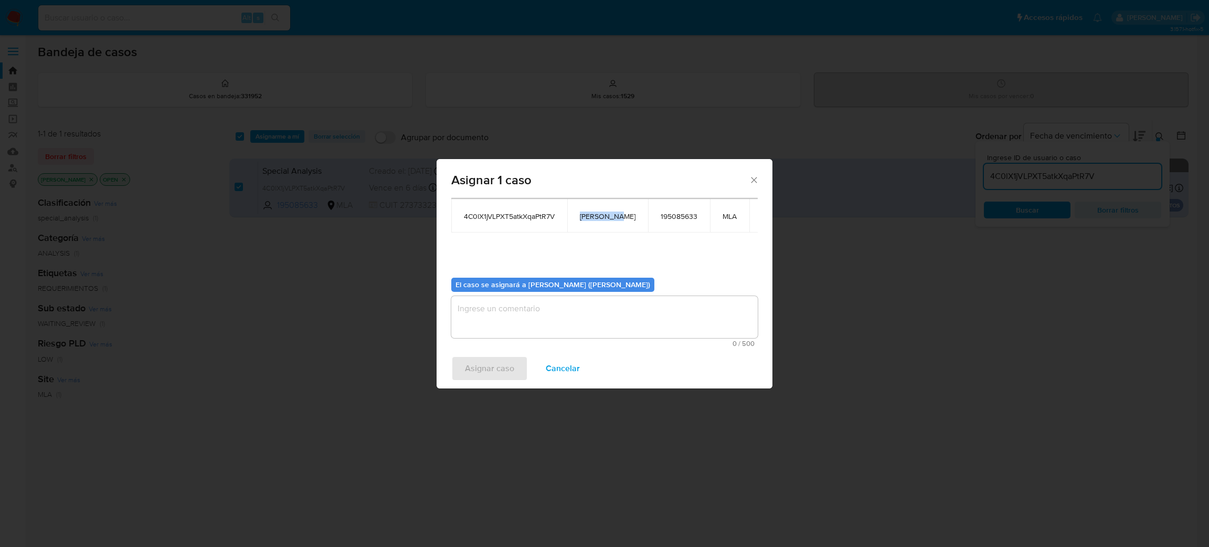
click at [536, 317] on textarea "assign-modal" at bounding box center [604, 317] width 306 height 42
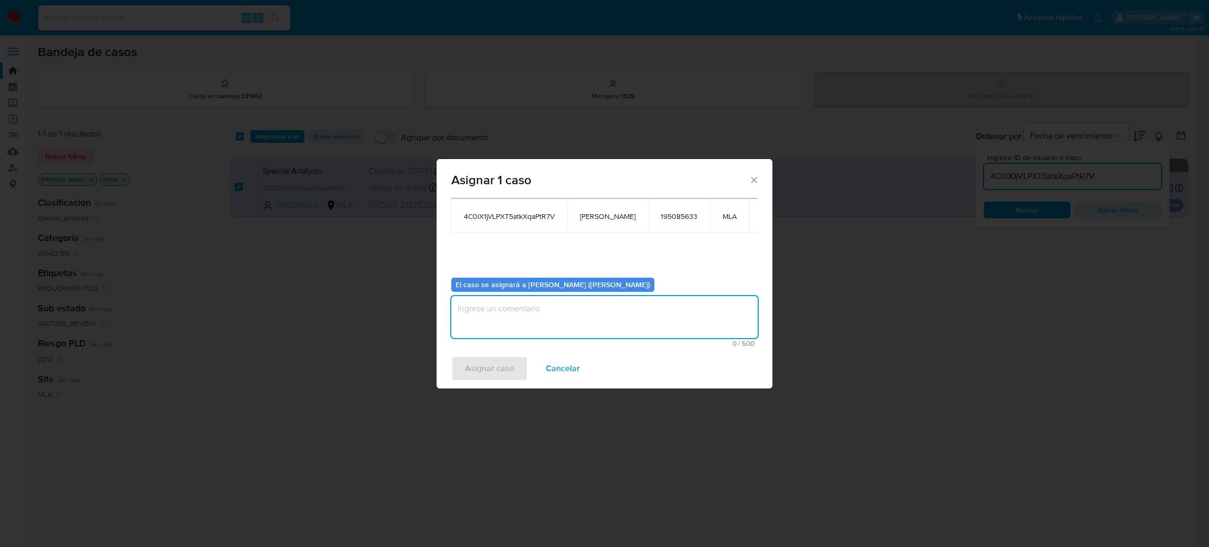
paste textarea "[PERSON_NAME]"
type textarea "[PERSON_NAME]"
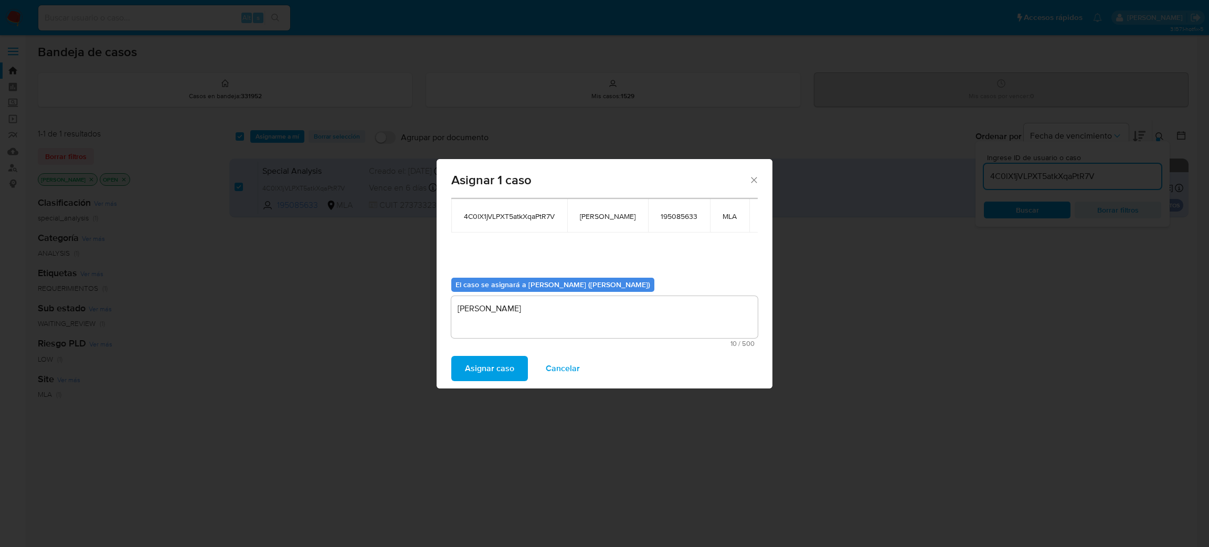
click at [474, 377] on span "Asignar caso" at bounding box center [489, 368] width 49 height 23
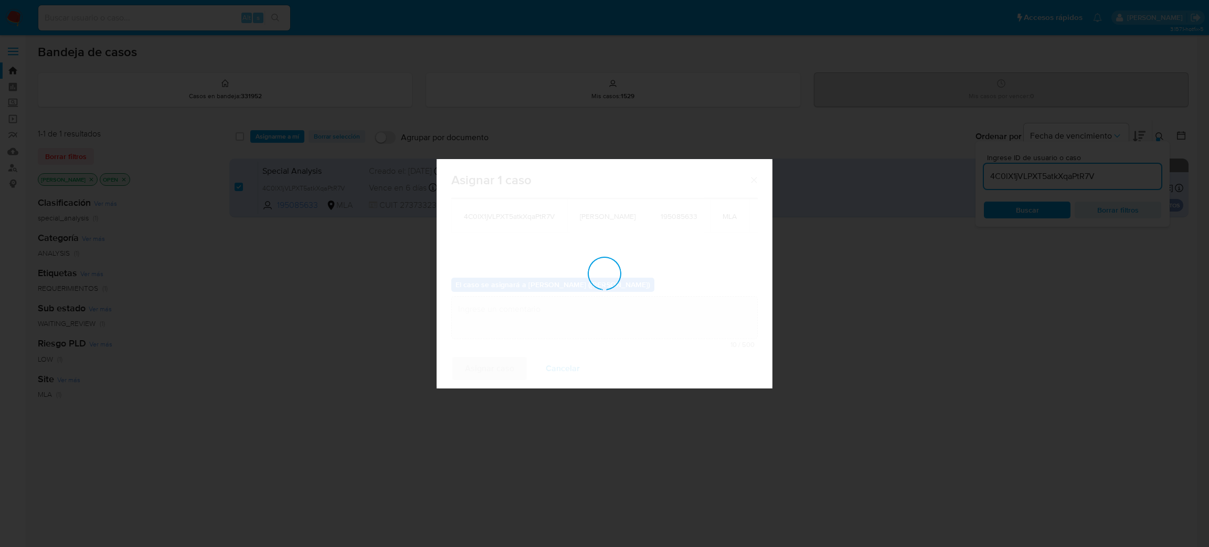
checkbox input "false"
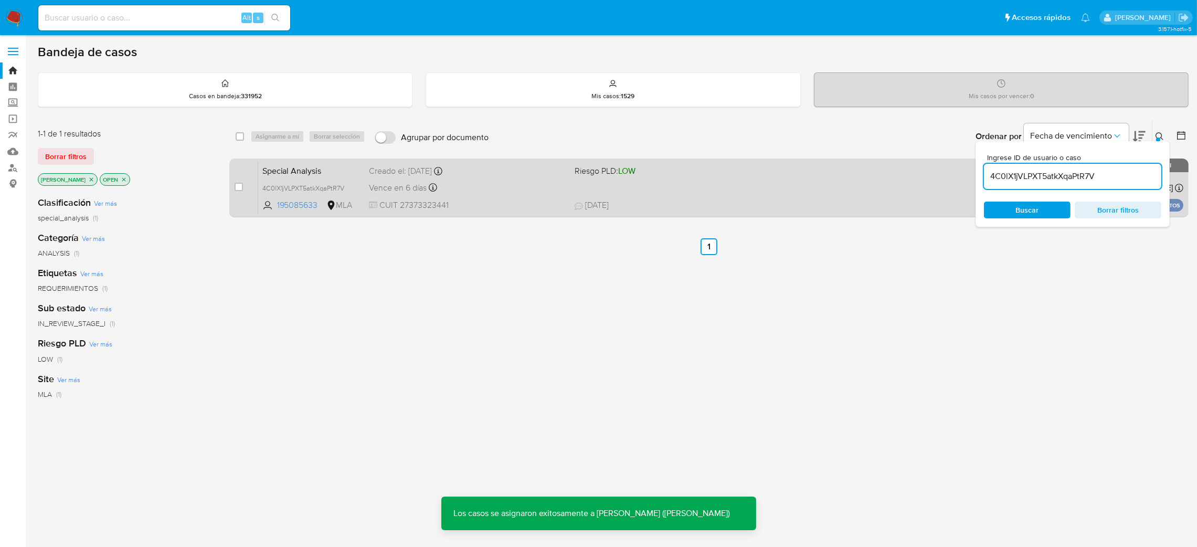
click at [350, 169] on span "Special Analysis" at bounding box center [311, 170] width 99 height 14
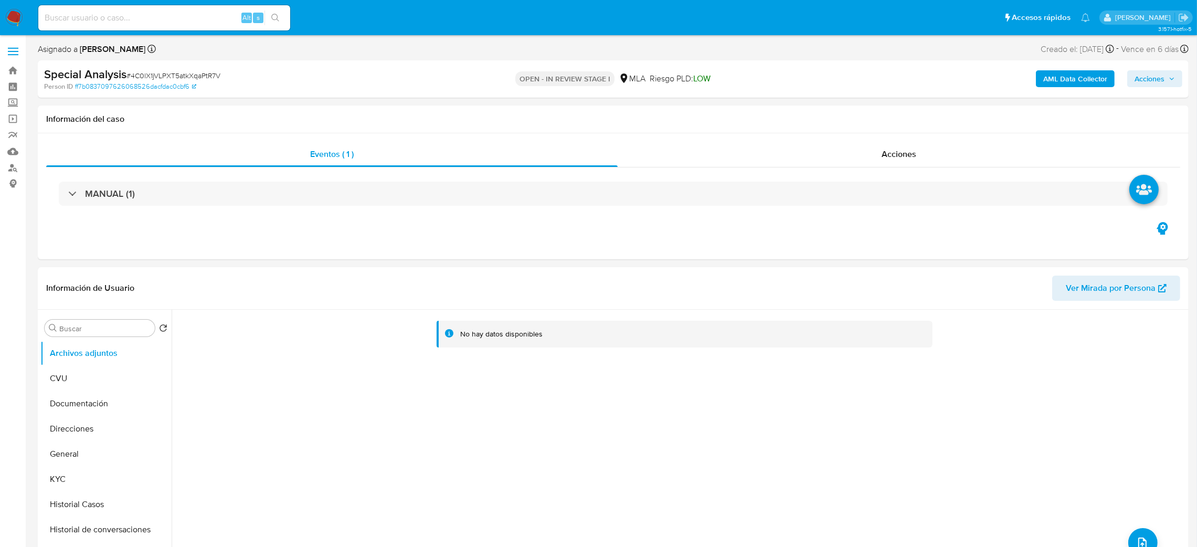
select select "10"
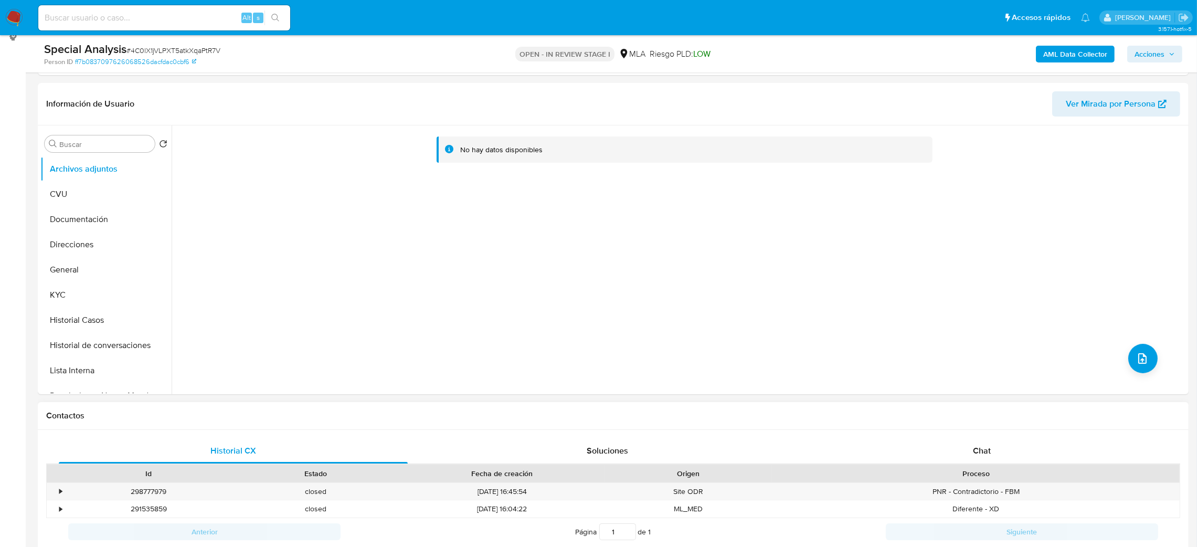
scroll to position [315, 0]
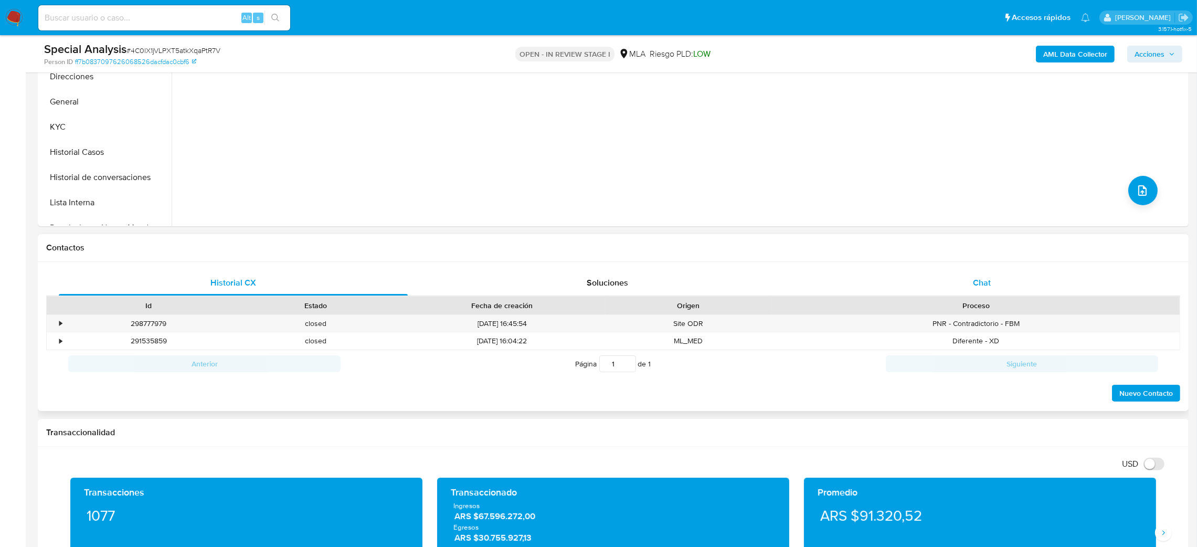
click at [1043, 273] on div "Chat" at bounding box center [981, 282] width 349 height 25
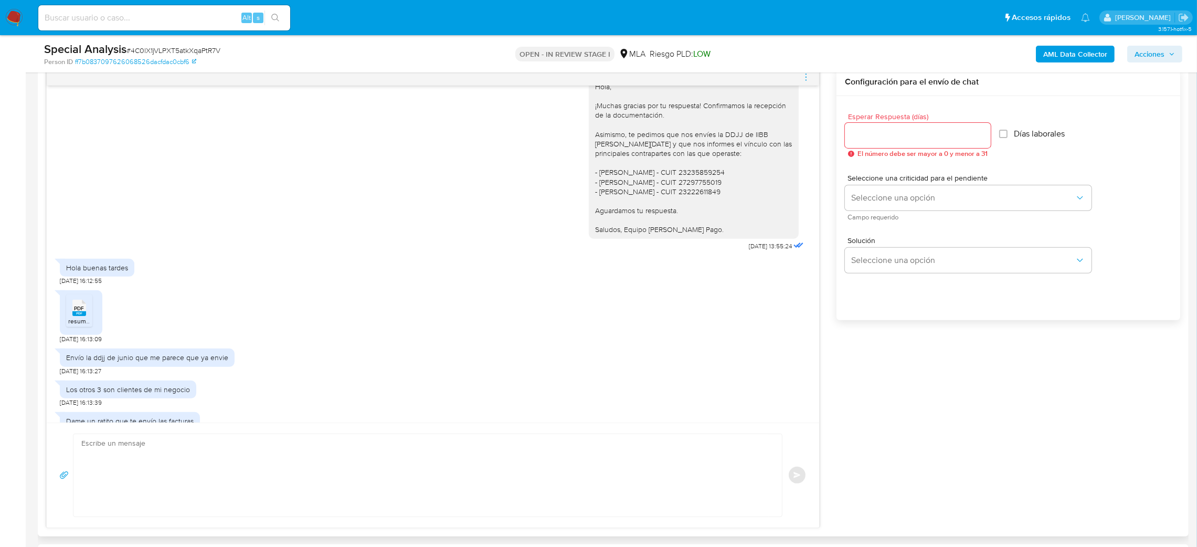
scroll to position [226, 0]
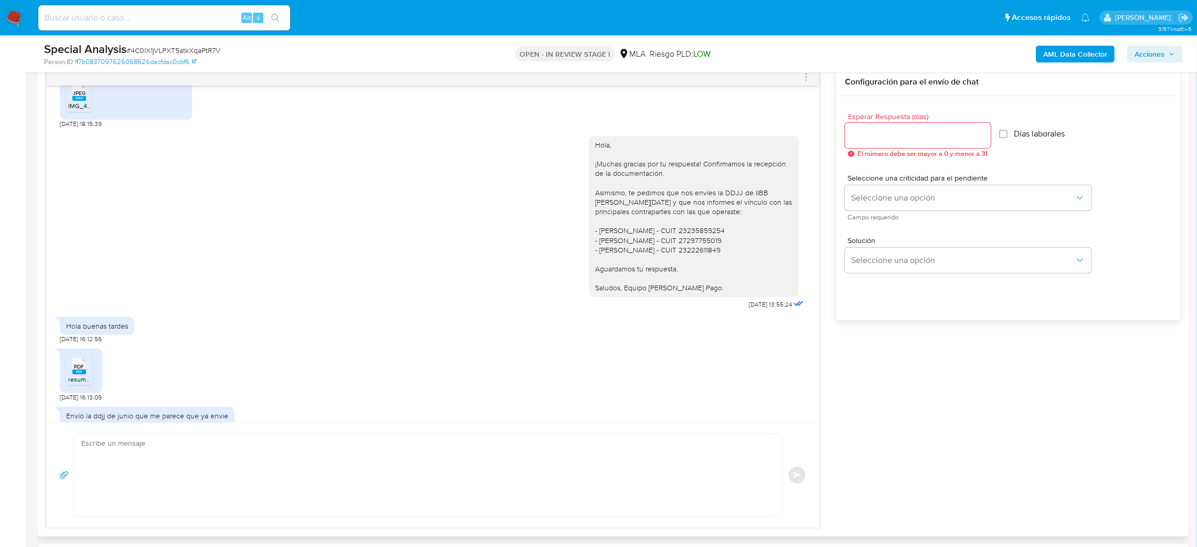
drag, startPoint x: 584, startPoint y: 142, endPoint x: 698, endPoint y: 288, distance: 185.0
click at [698, 288] on div "Hola, ¡Muchas gracias por tu respuesta! Confirmamos la recepción de la document…" at bounding box center [693, 216] width 197 height 153
copy div "Hola, ¡Muchas gracias por tu respuesta! Confirmamos la recepción de la document…"
click at [698, 288] on div "Hola, ¡Muchas gracias por tu respuesta! Confirmamos la recepción de la document…" at bounding box center [693, 216] width 197 height 153
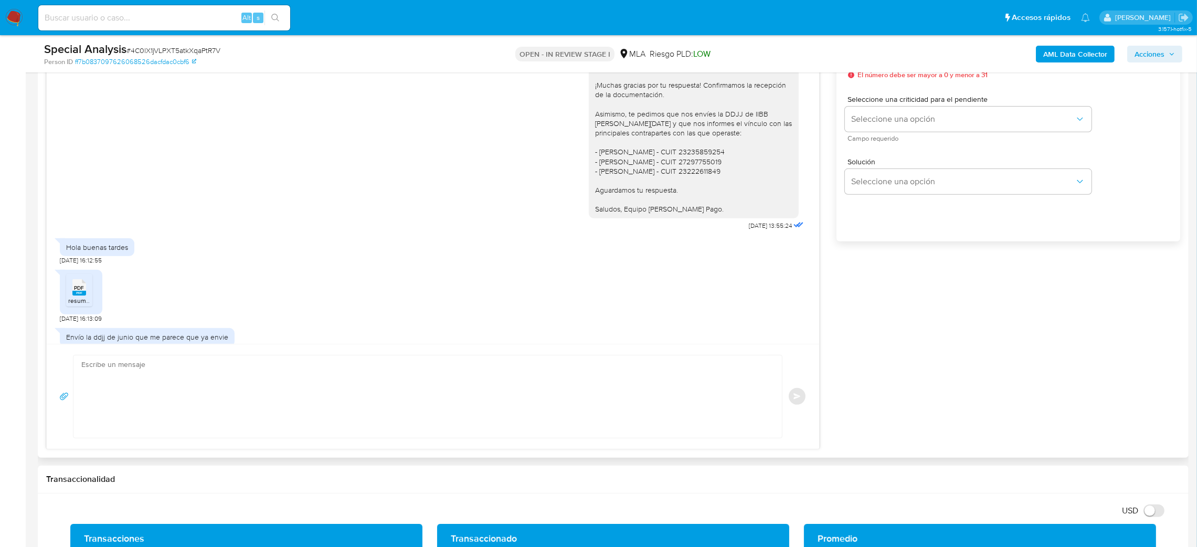
click at [122, 384] on textarea at bounding box center [424, 396] width 687 height 82
paste textarea "Hola, ¡Muchas gracias por tu respuesta! Identificamos que la documentación envi…"
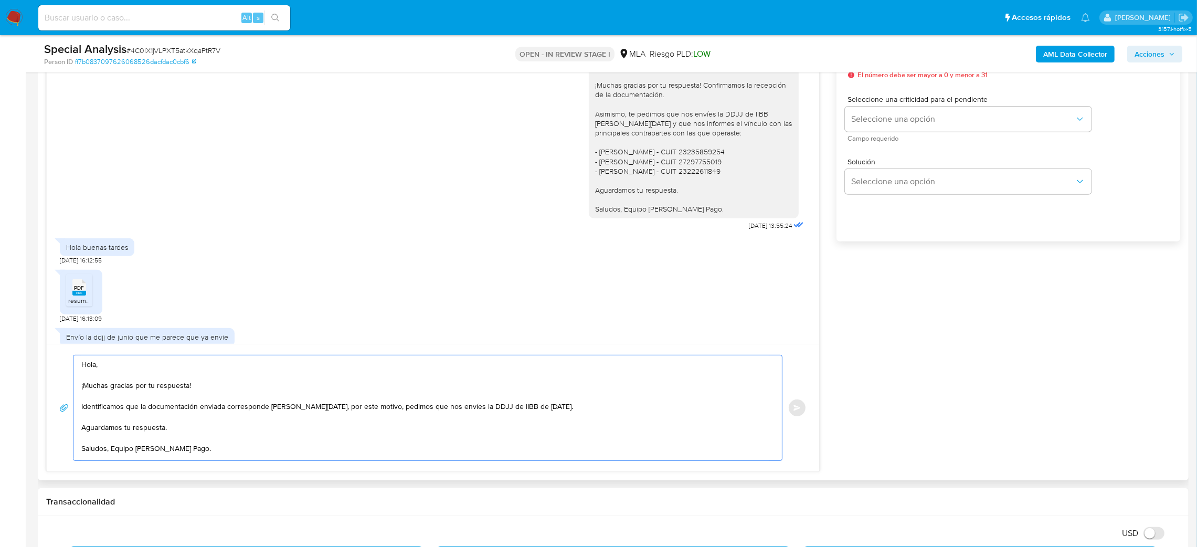
scroll to position [551, 0]
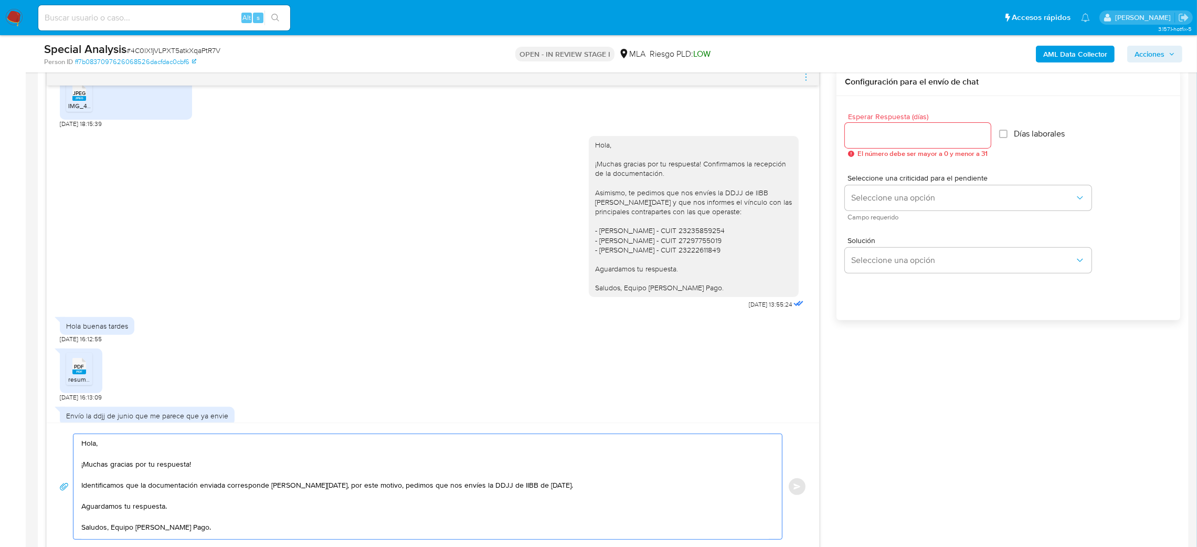
type textarea "Hola, ¡Muchas gracias por tu respuesta! Identificamos que la documentación envi…"
click at [864, 143] on div at bounding box center [918, 135] width 146 height 25
click at [860, 140] on input "Esperar Respuesta (días)" at bounding box center [918, 136] width 146 height 14
type input "1"
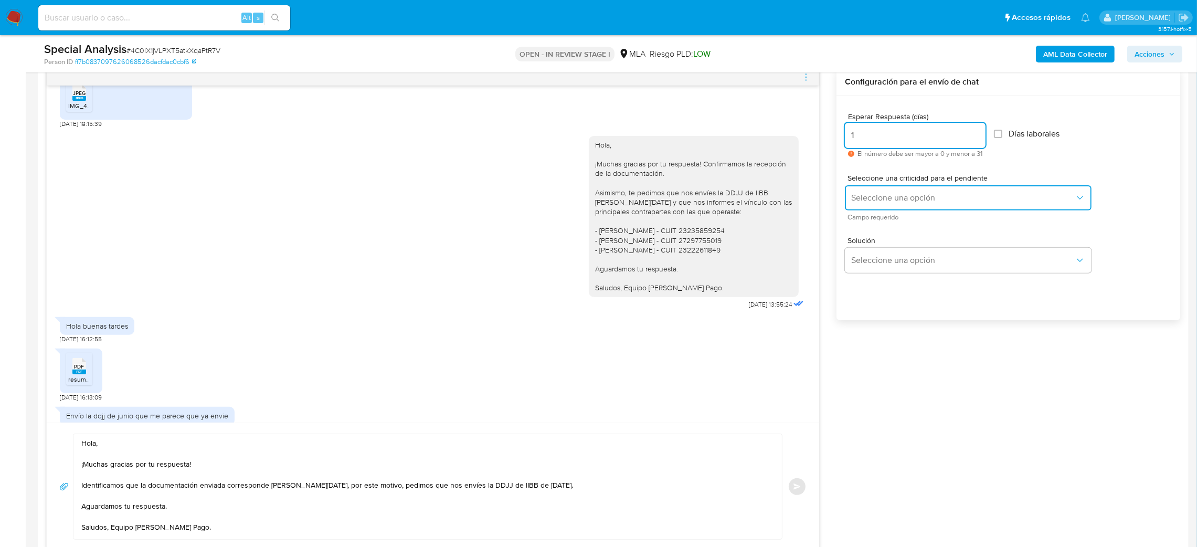
click at [871, 204] on button "Seleccione una opción" at bounding box center [968, 197] width 247 height 25
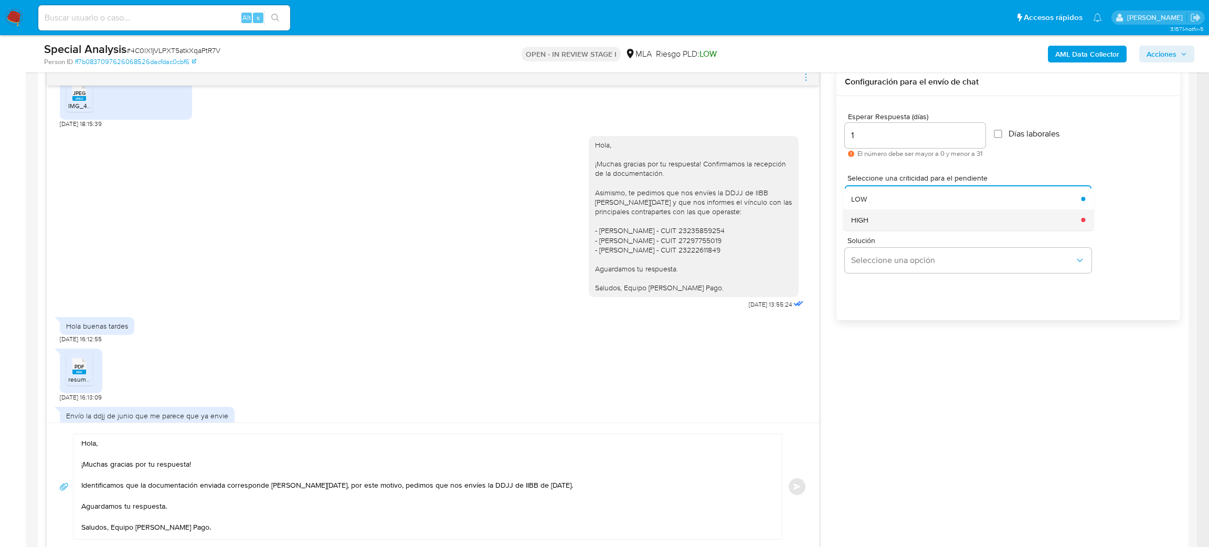
click at [874, 215] on div "HIGH" at bounding box center [963, 219] width 224 height 21
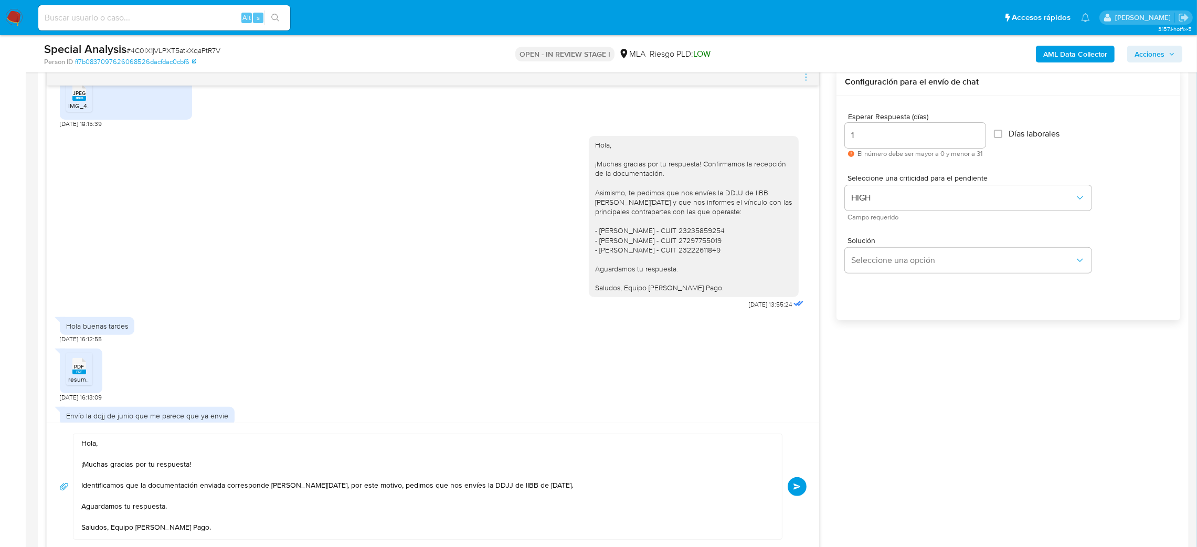
click at [792, 492] on button "Enviar" at bounding box center [797, 486] width 19 height 19
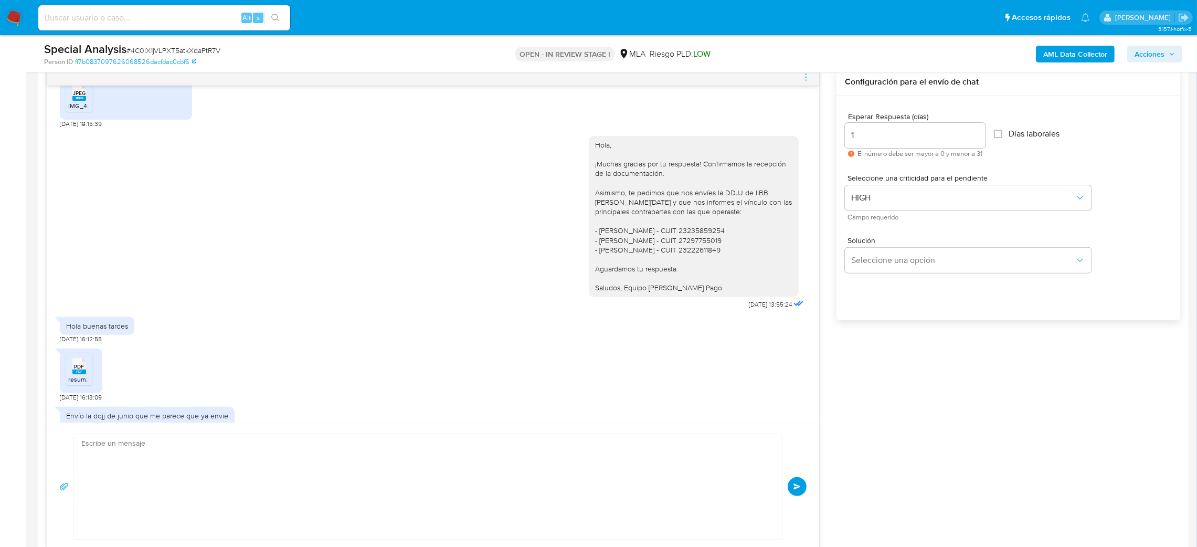
scroll to position [440, 0]
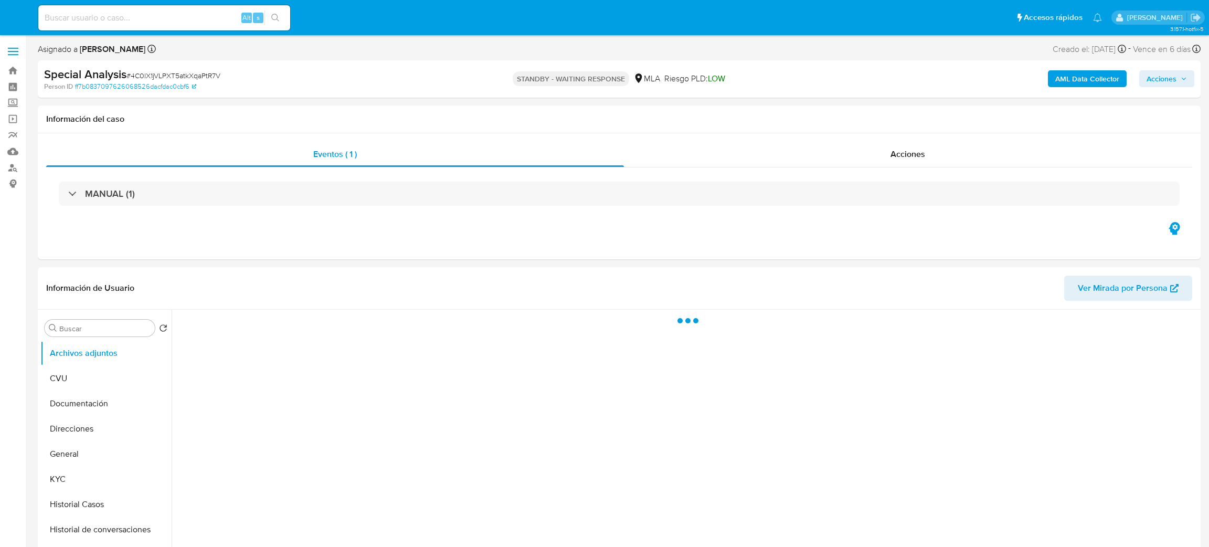
select select "10"
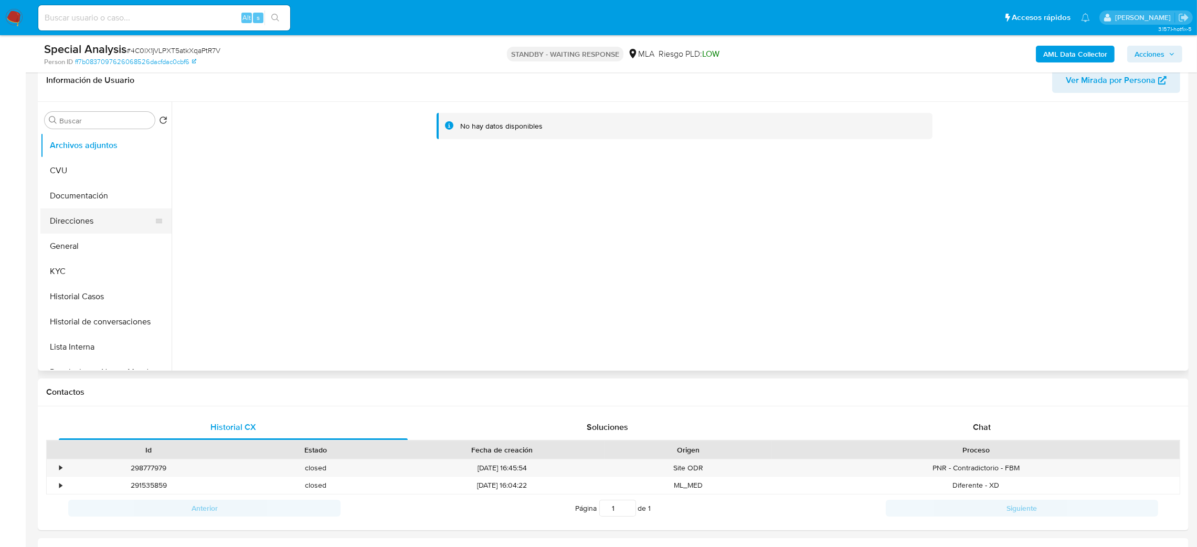
scroll to position [79, 0]
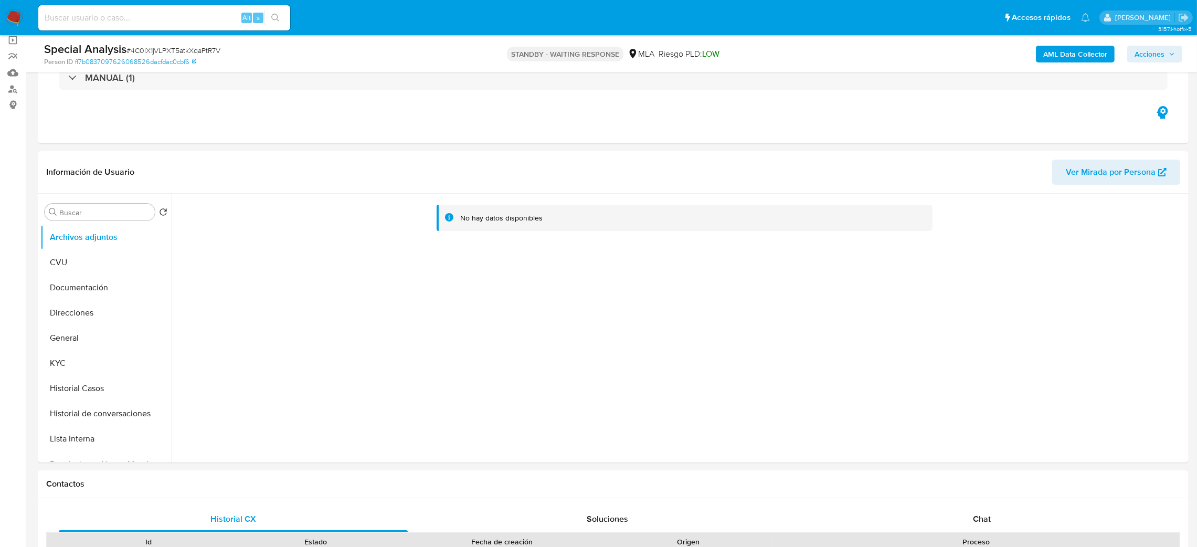
click at [196, 18] on input at bounding box center [164, 18] width 252 height 14
paste input "Wb5YnLQKzEPnDtQirnRicYSe"
type input "Wb5YnLQKzEPnDtQirnRicYSe"
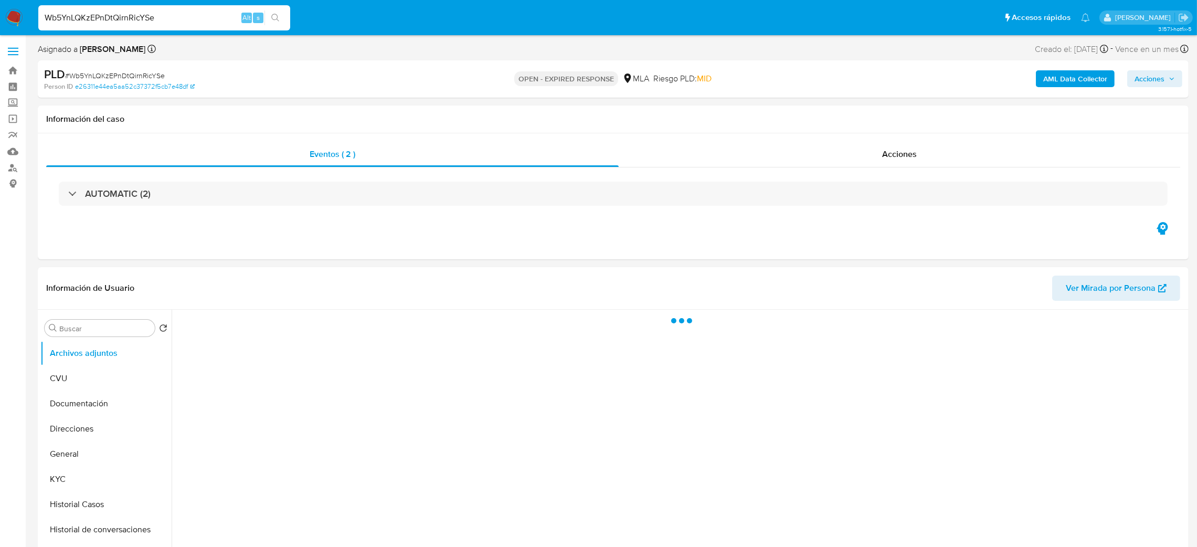
click at [131, 73] on span "# Wb5YnLQKzEPnDtQirnRicYSe" at bounding box center [115, 75] width 100 height 10
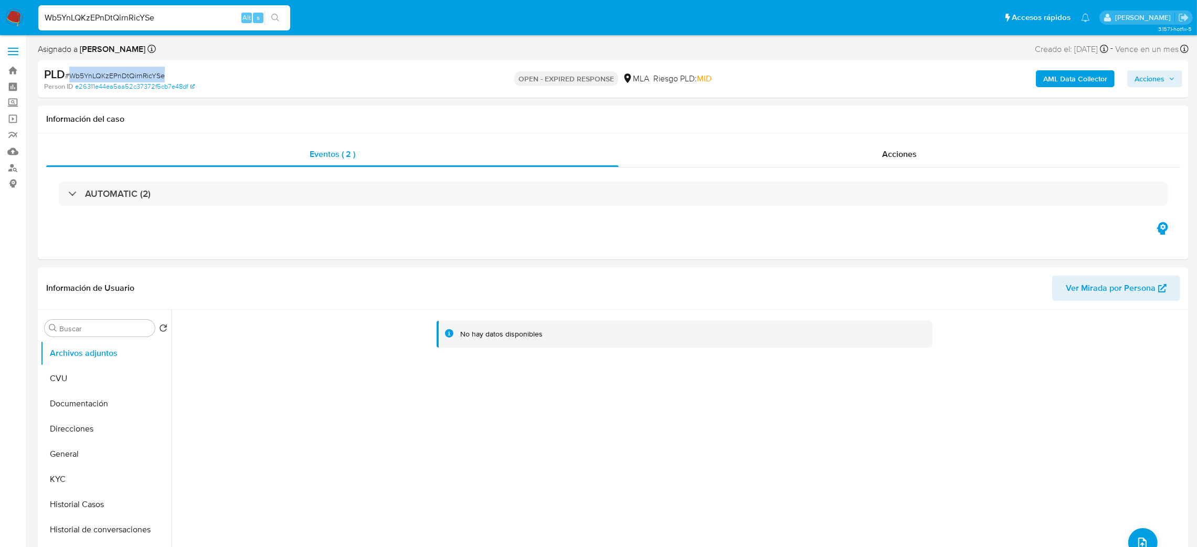
copy span "Wb5YnLQKzEPnDtQirnRicYSe"
select select "10"
click at [18, 22] on img at bounding box center [14, 18] width 18 height 18
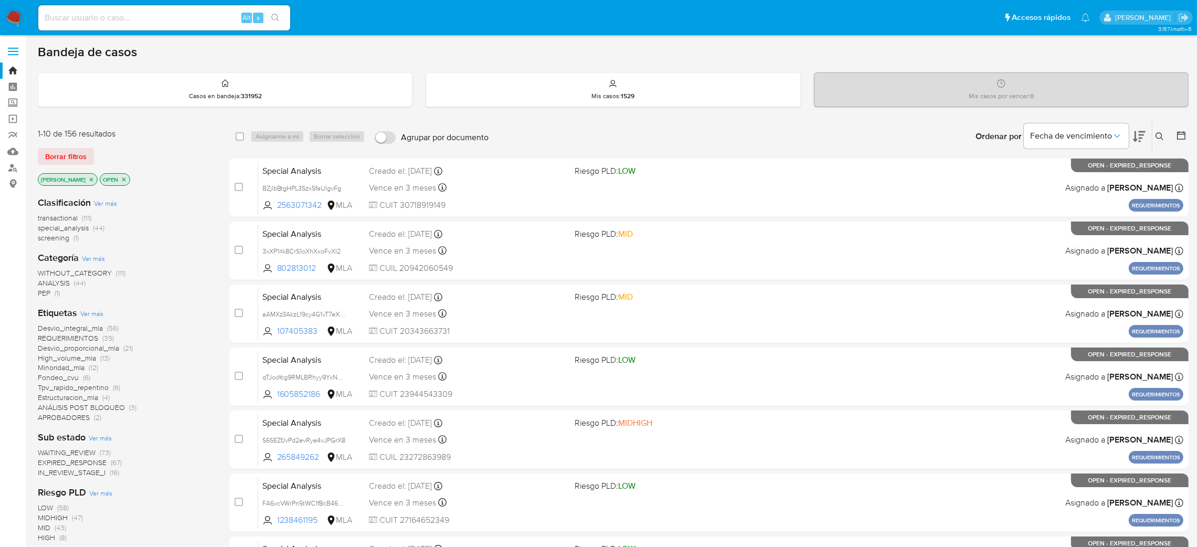
click at [1158, 137] on icon at bounding box center [1159, 136] width 8 height 8
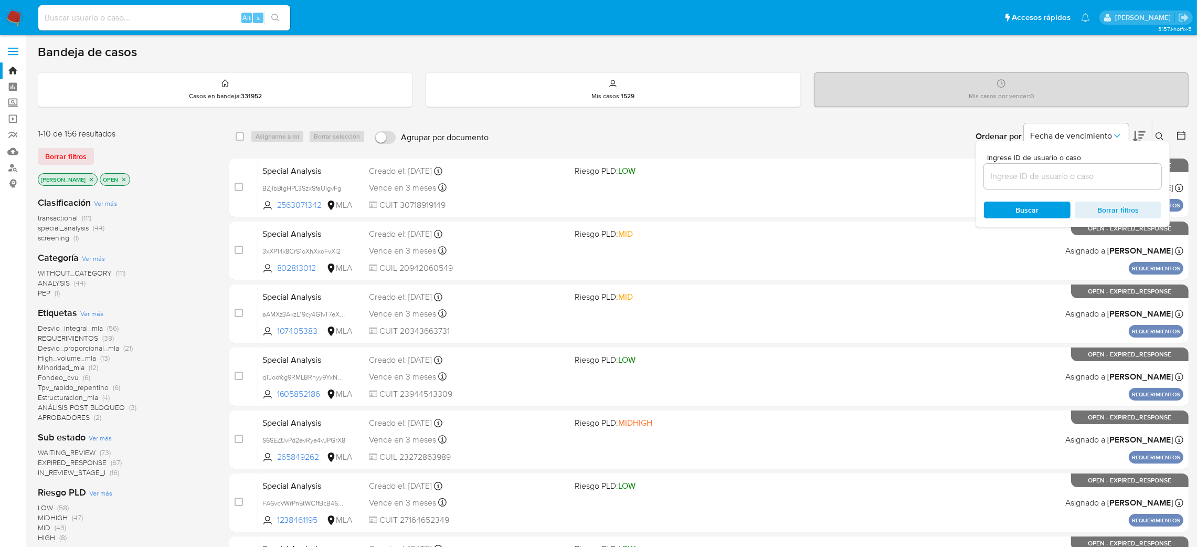
click at [1080, 177] on input at bounding box center [1072, 176] width 177 height 14
type input "Wb5YnLQKzEPnDtQirnRicYSe"
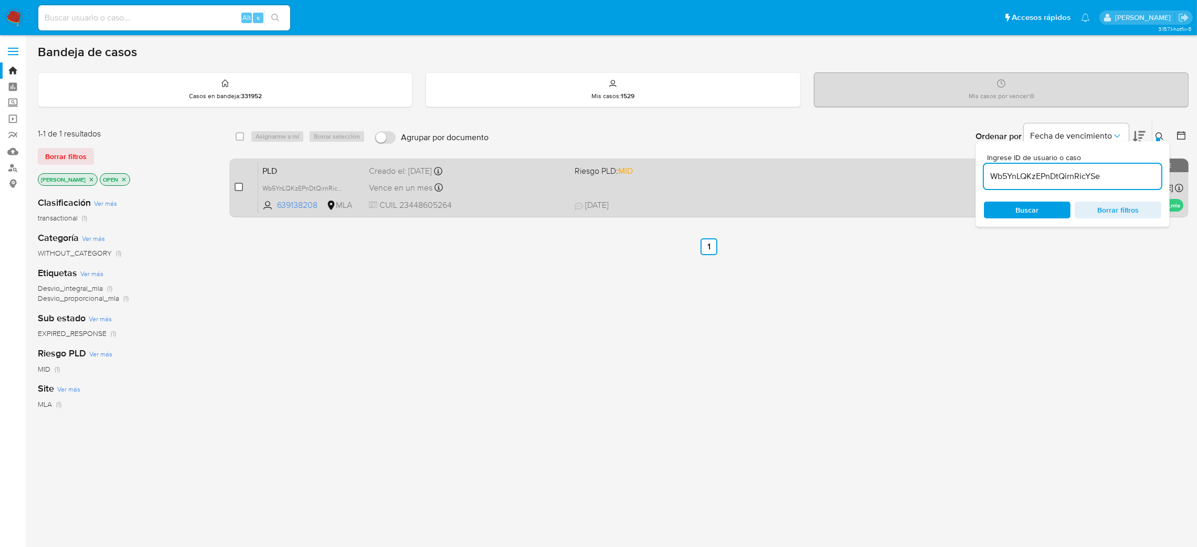
click at [238, 185] on input "checkbox" at bounding box center [239, 187] width 8 height 8
checkbox input "true"
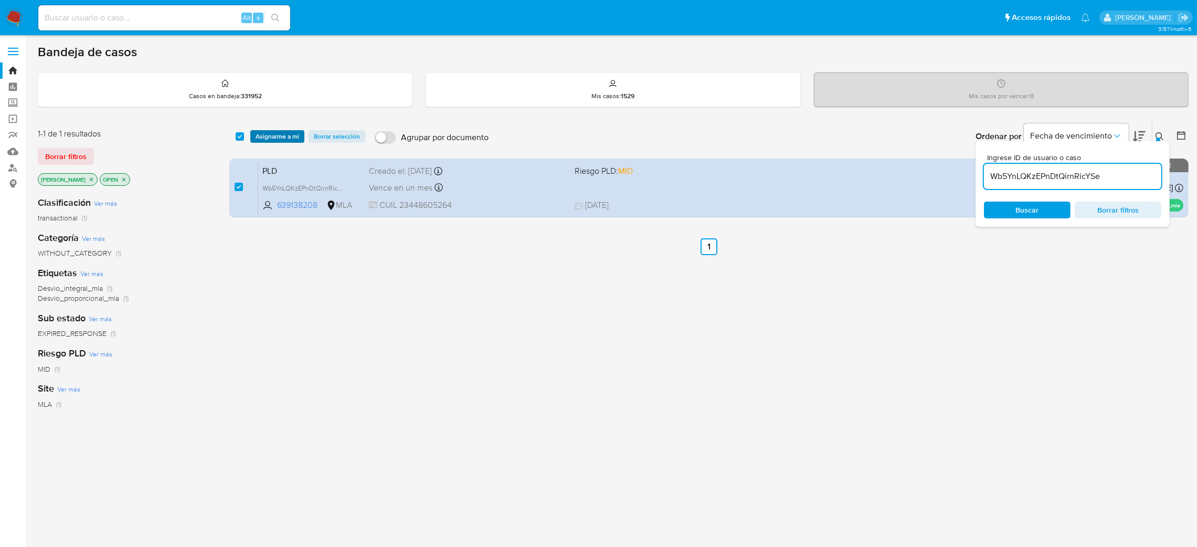
click at [267, 141] on span "Asignarme a mí" at bounding box center [278, 136] width 44 height 10
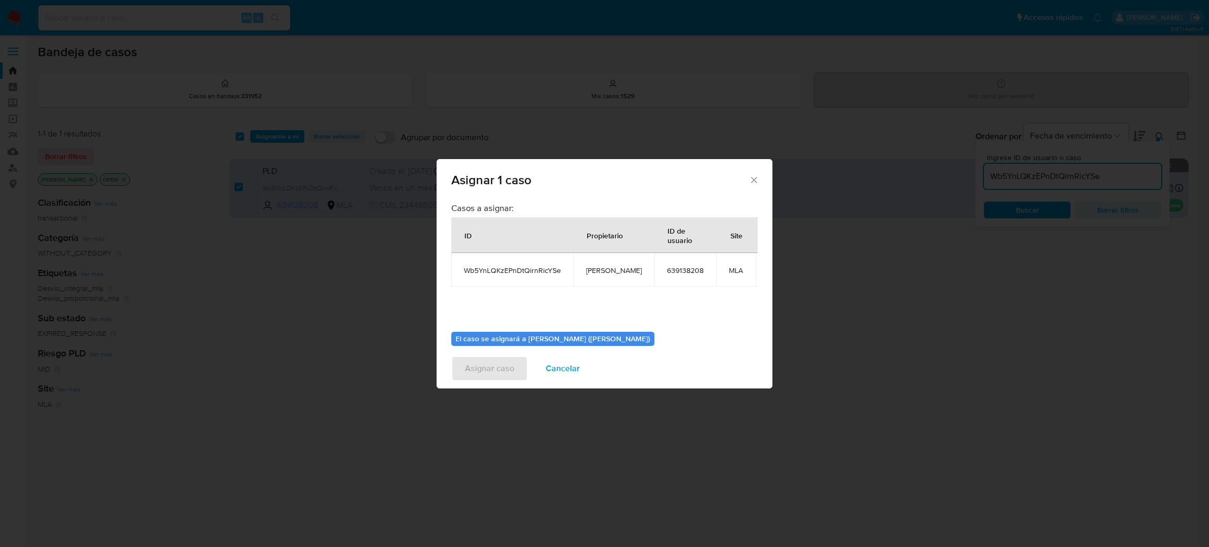
click at [607, 270] on span "[PERSON_NAME]" at bounding box center [614, 269] width 56 height 9
copy span "[PERSON_NAME]"
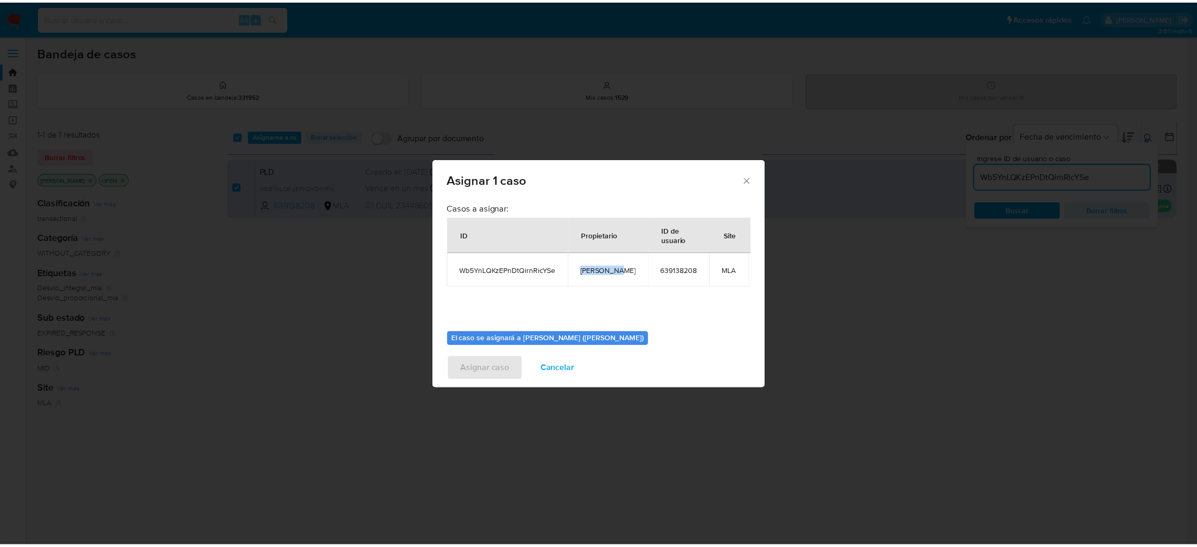
scroll to position [54, 0]
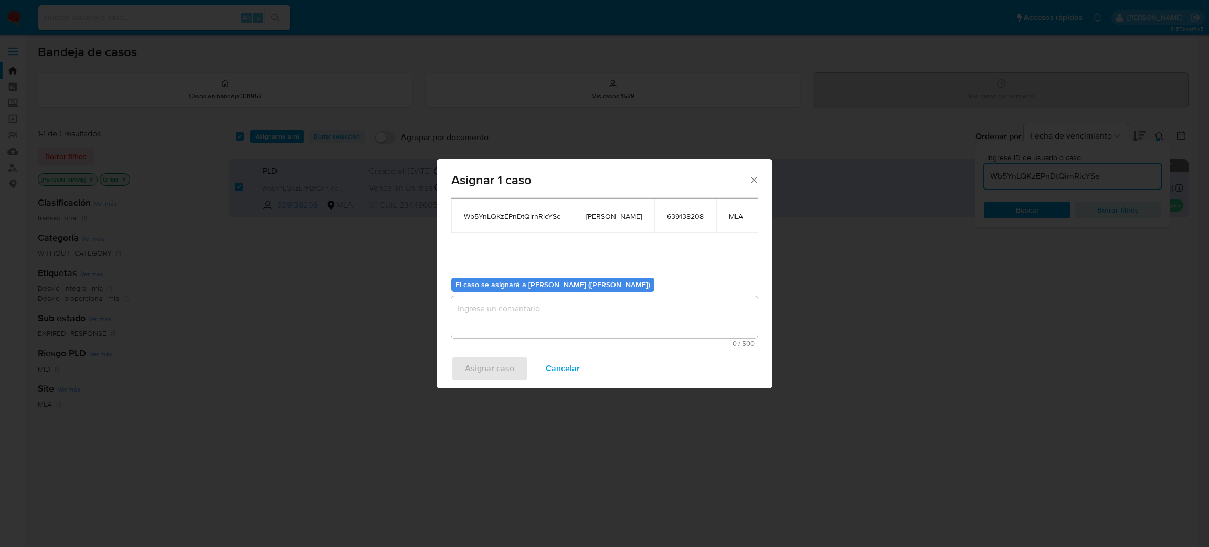
click at [555, 312] on textarea "assign-modal" at bounding box center [604, 317] width 306 height 42
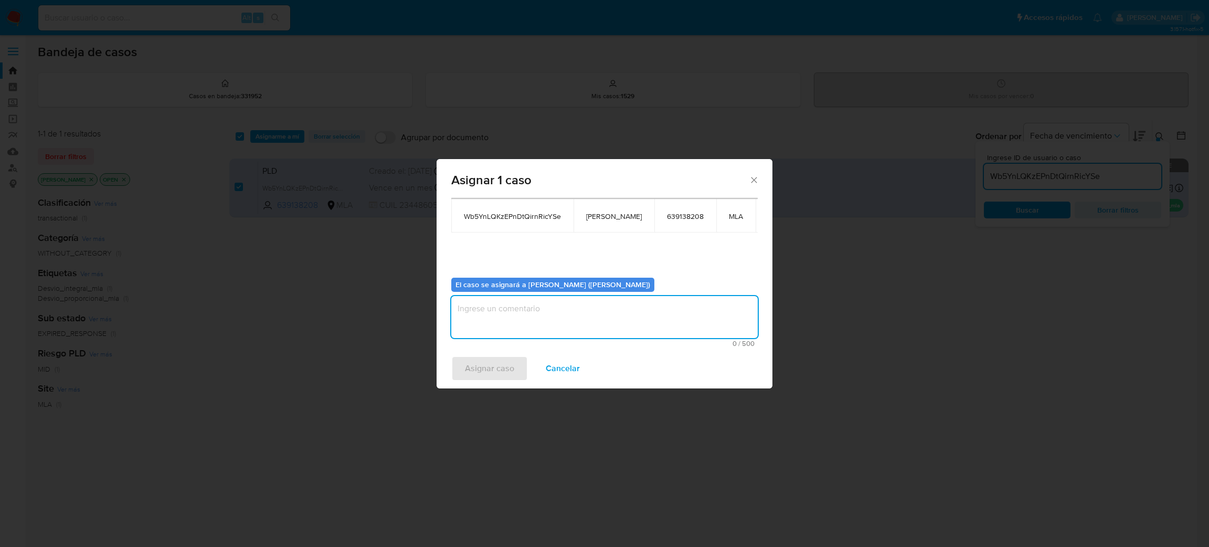
paste textarea "[PERSON_NAME]"
type textarea "[PERSON_NAME]"
click at [483, 370] on span "Asignar caso" at bounding box center [489, 368] width 49 height 23
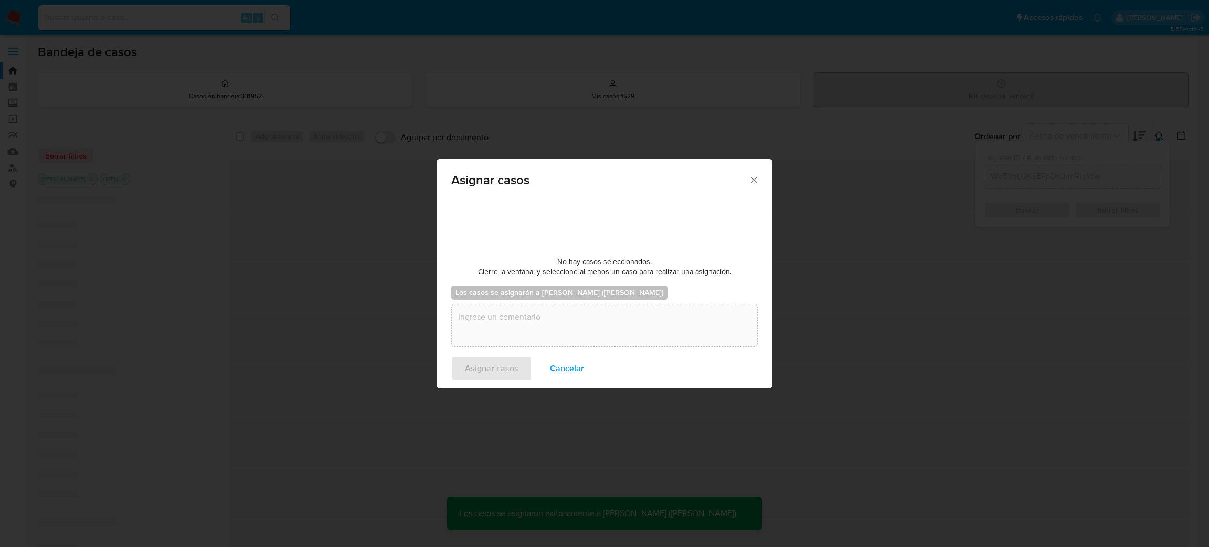
checkbox input "false"
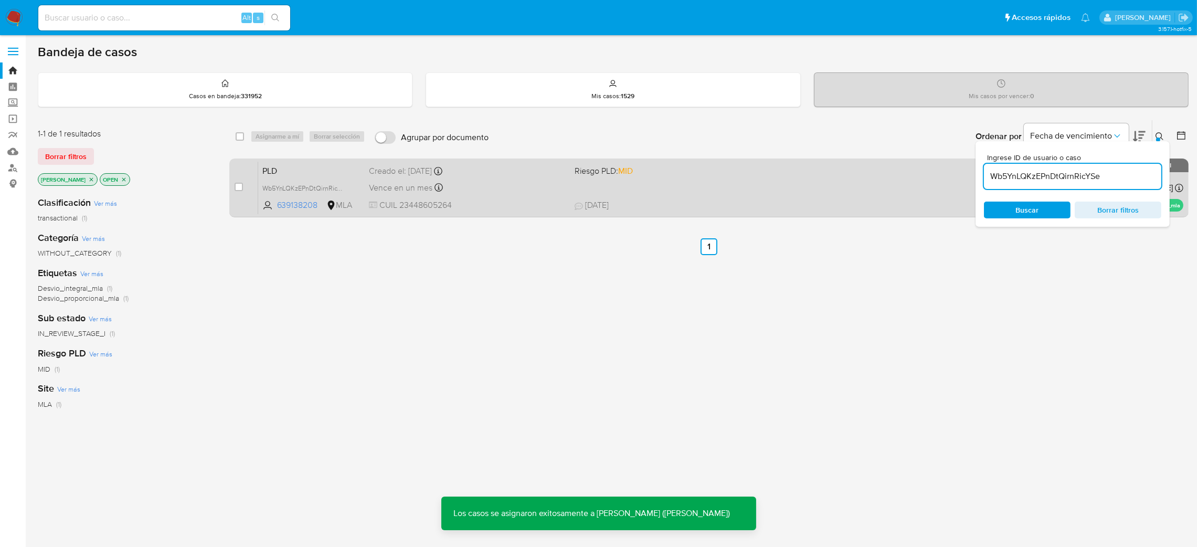
click at [503, 200] on span "CUIL 23448605264" at bounding box center [467, 205] width 197 height 12
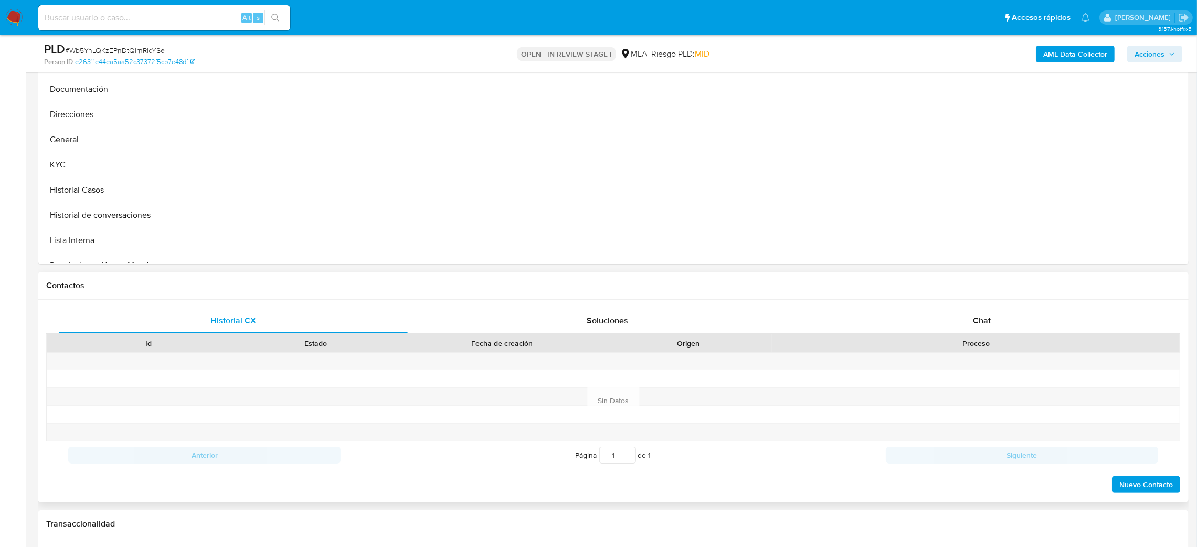
scroll to position [315, 0]
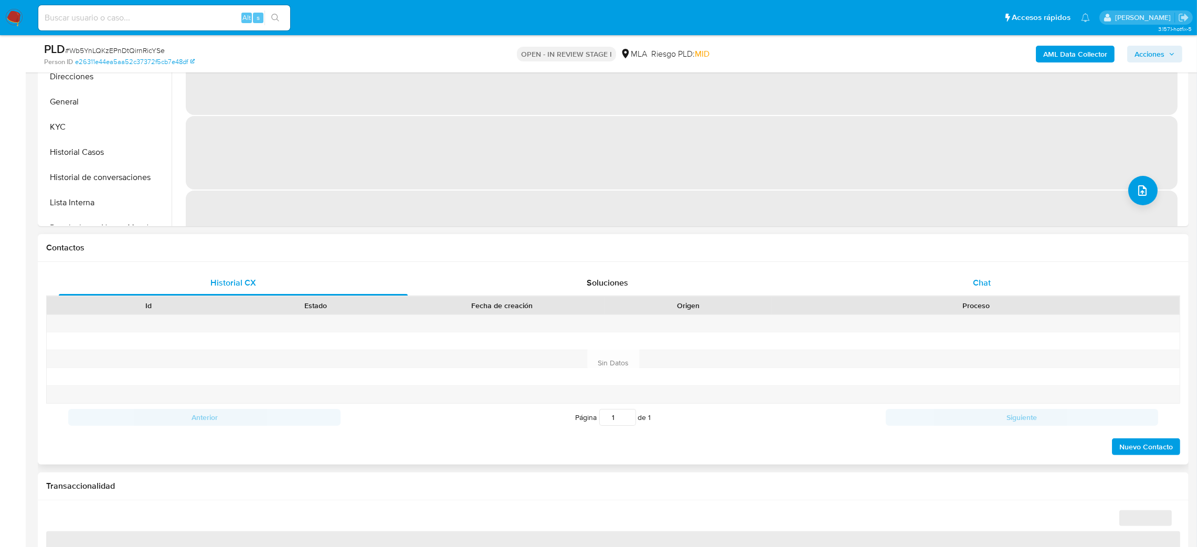
click at [1005, 275] on div "Chat" at bounding box center [981, 282] width 349 height 25
select select "10"
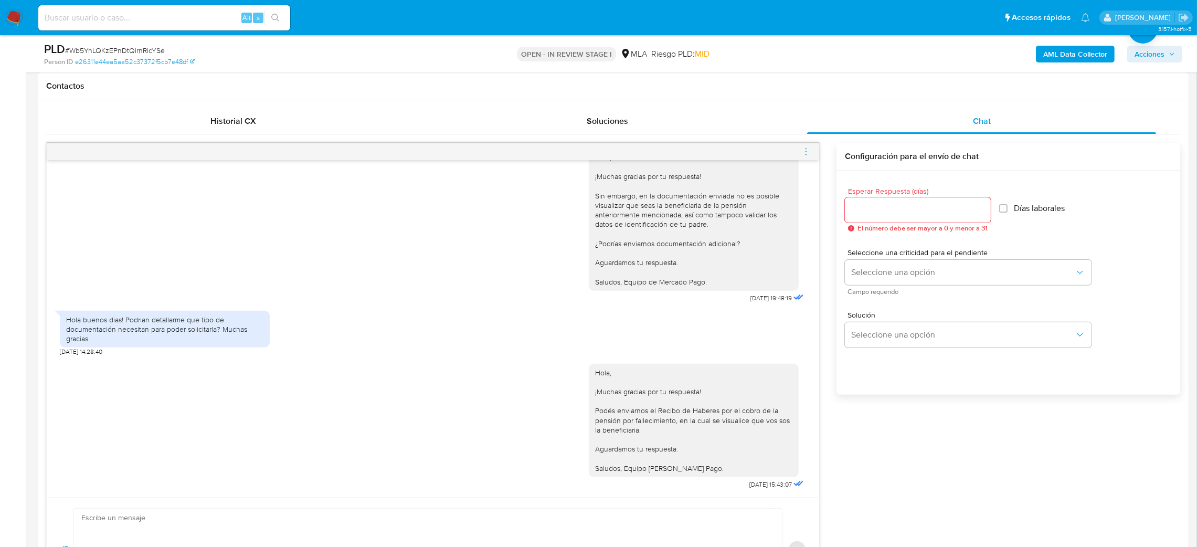
scroll to position [472, 0]
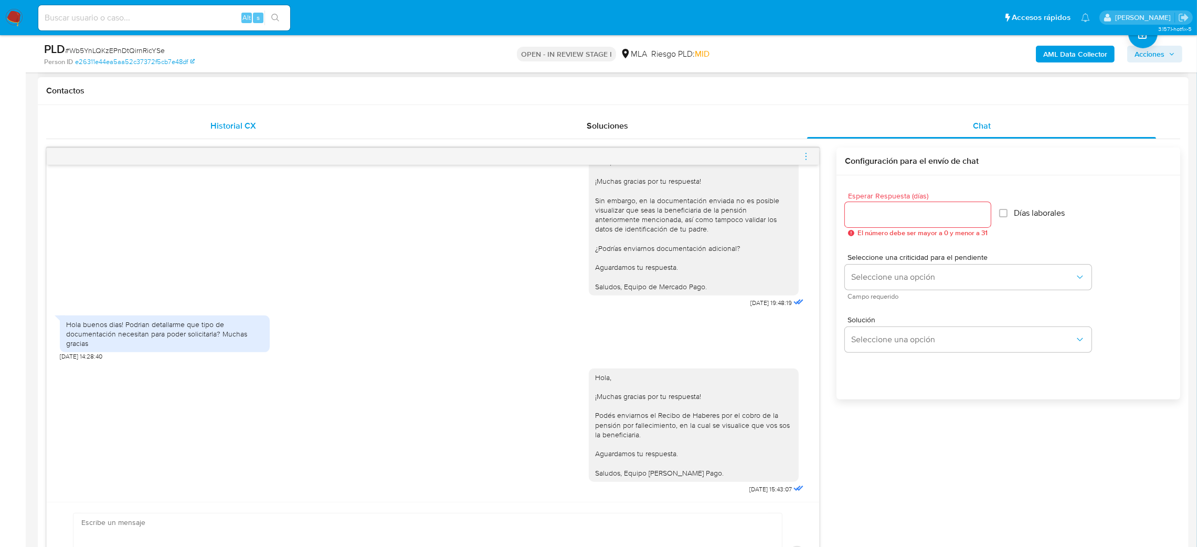
click at [237, 124] on span "Historial CX" at bounding box center [233, 126] width 46 height 12
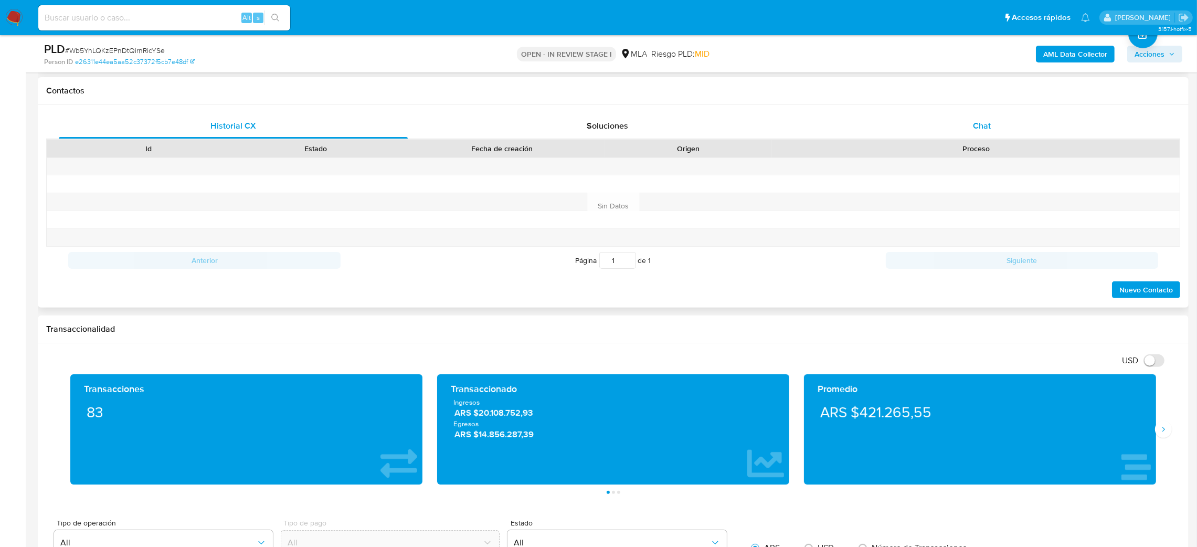
click at [1024, 123] on div "Chat" at bounding box center [981, 125] width 349 height 25
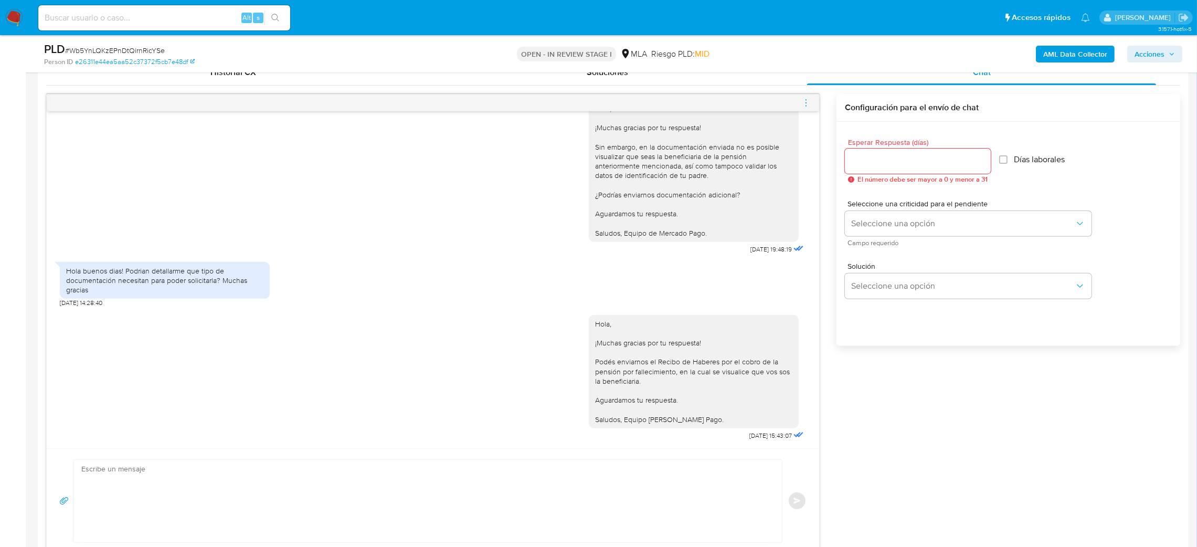
scroll to position [551, 0]
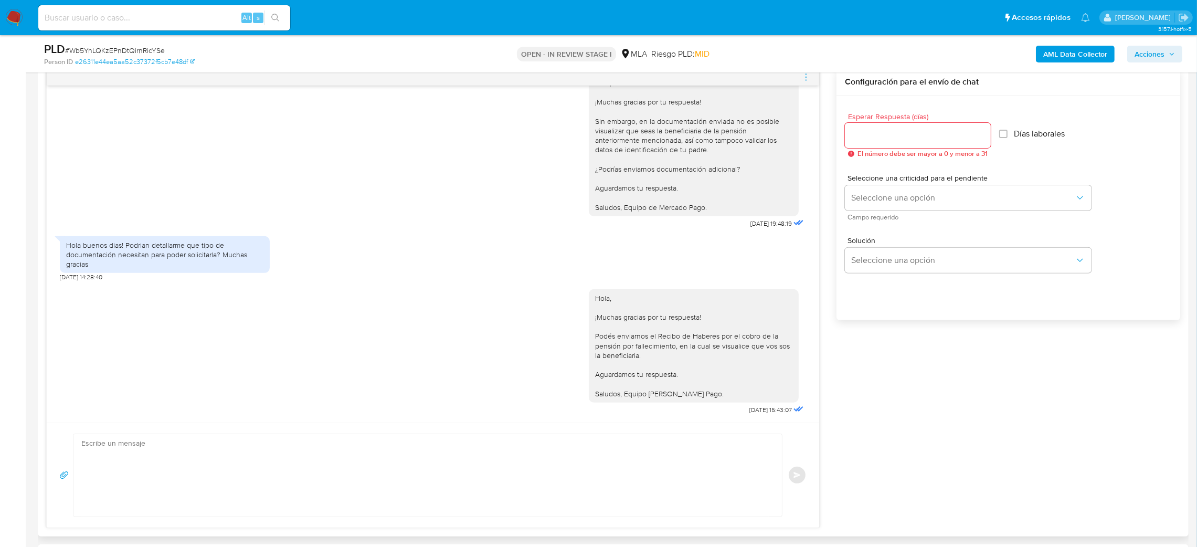
click at [169, 479] on textarea at bounding box center [424, 475] width 687 height 82
paste textarea "Hola, Esperamos que te encuentres muy bien. Te consultamos si tuviste oportunid…"
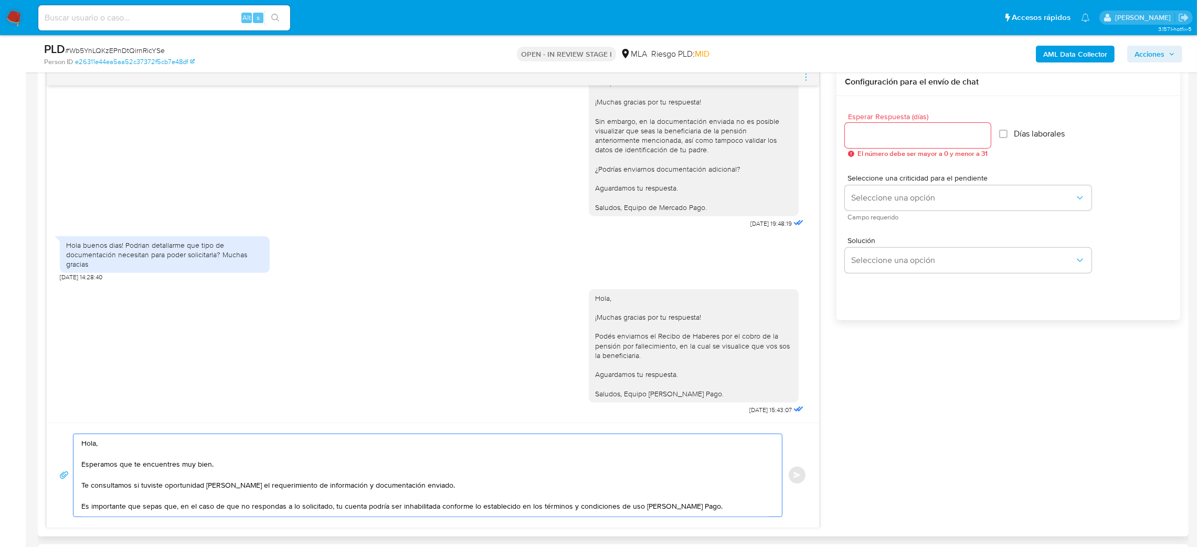
scroll to position [38, 0]
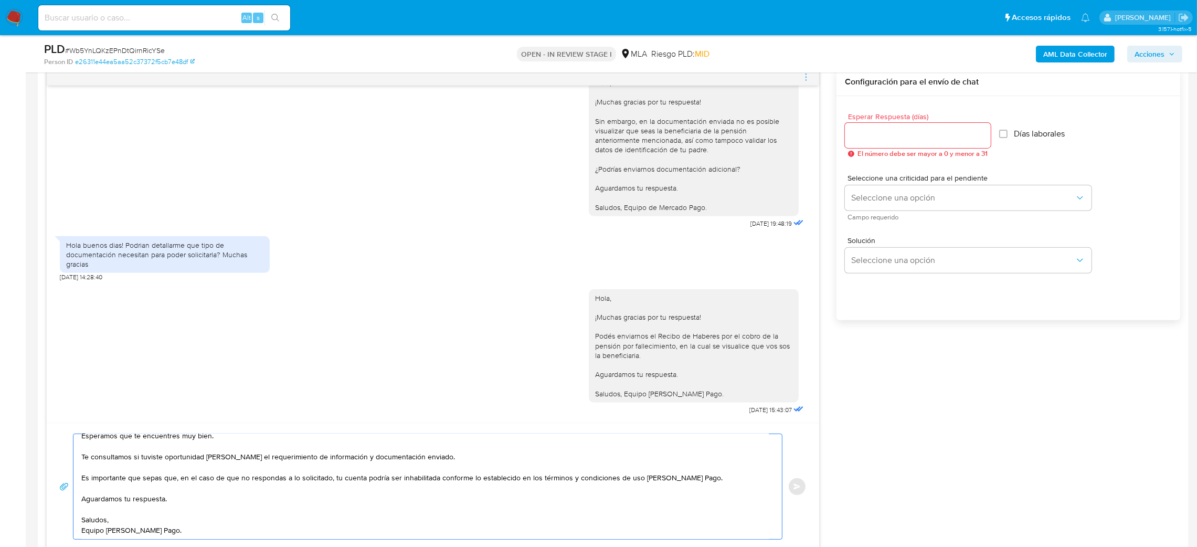
type textarea "Hola, Esperamos que te encuentres muy bien. Te consultamos si tuviste oportunid…"
click at [864, 134] on input "Esperar Respuesta (días)" at bounding box center [918, 136] width 146 height 14
click at [848, 199] on button "Seleccione una opción" at bounding box center [968, 197] width 247 height 25
drag, startPoint x: 854, startPoint y: 137, endPoint x: 838, endPoint y: 136, distance: 15.8
click at [838, 136] on div "Esperar Respuesta (días) 2 El número debe ser mayor a 0 y menor a 31 Días labor…" at bounding box center [1008, 222] width 344 height 252
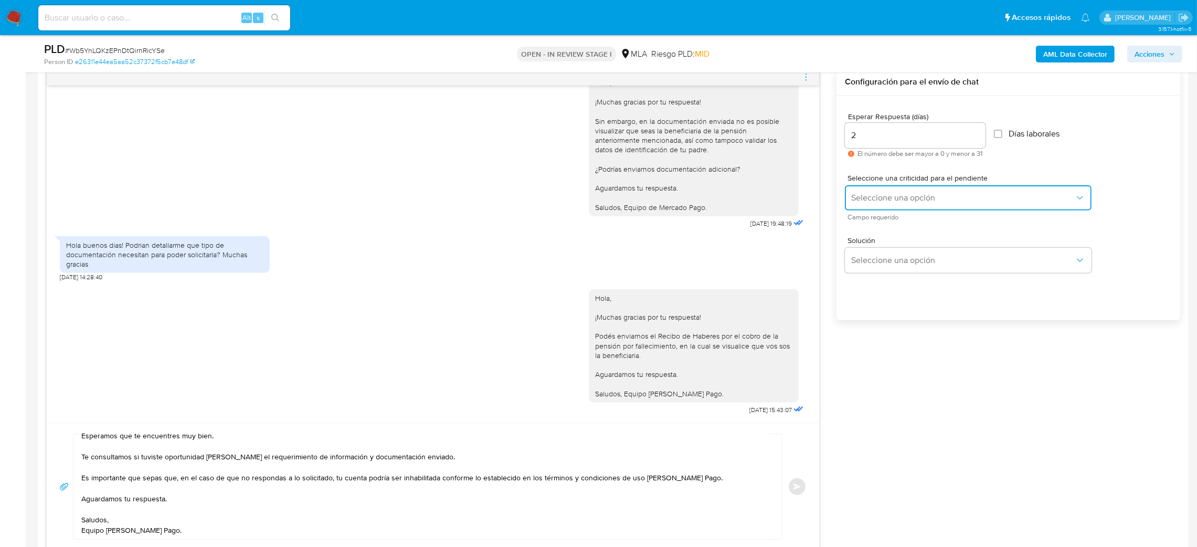
click at [856, 201] on span "Seleccione una opción" at bounding box center [963, 198] width 224 height 10
drag, startPoint x: 867, startPoint y: 141, endPoint x: 832, endPoint y: 136, distance: 35.5
click at [832, 136] on div "Hola, Esperamos que te encuentres muy bien. Te consultamos si tuviste oportunid…" at bounding box center [613, 309] width 1134 height 482
drag, startPoint x: 860, startPoint y: 135, endPoint x: 816, endPoint y: 139, distance: 44.2
click at [816, 139] on div "Hola, Esperamos que te encuentres muy bien. Te consultamos si tuviste oportunid…" at bounding box center [613, 309] width 1134 height 482
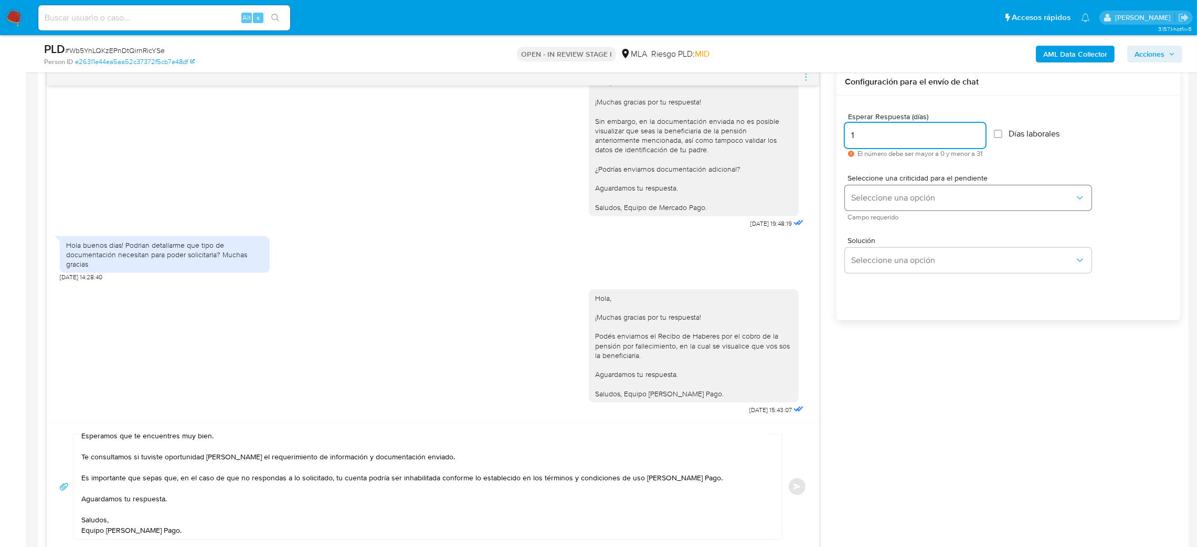
type input "1"
click at [878, 192] on button "Seleccione una opción" at bounding box center [968, 197] width 247 height 25
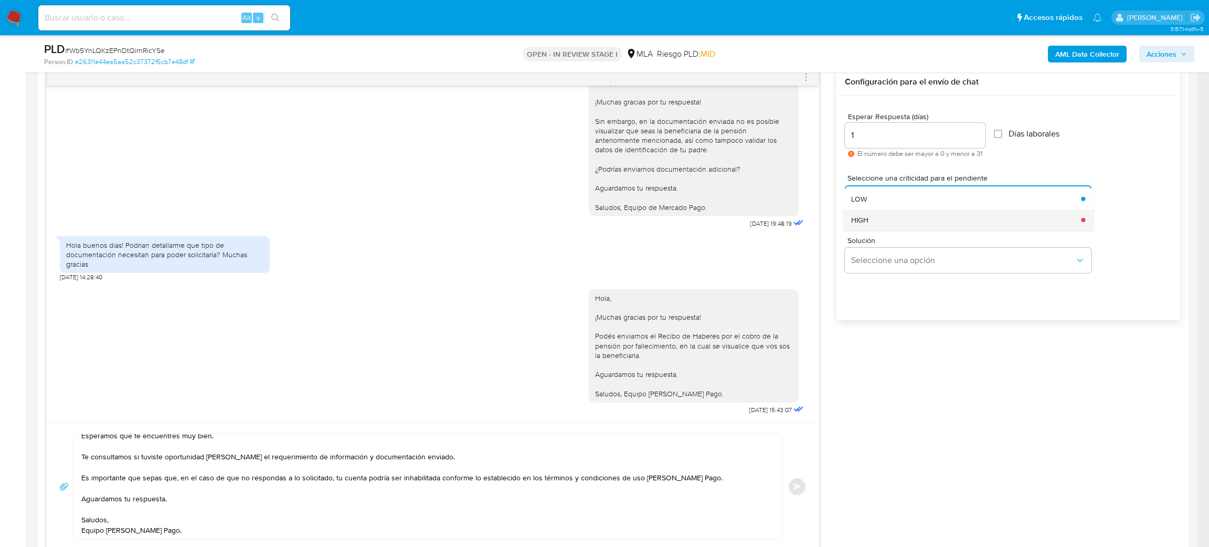
click at [868, 222] on div "HIGH" at bounding box center [963, 219] width 224 height 21
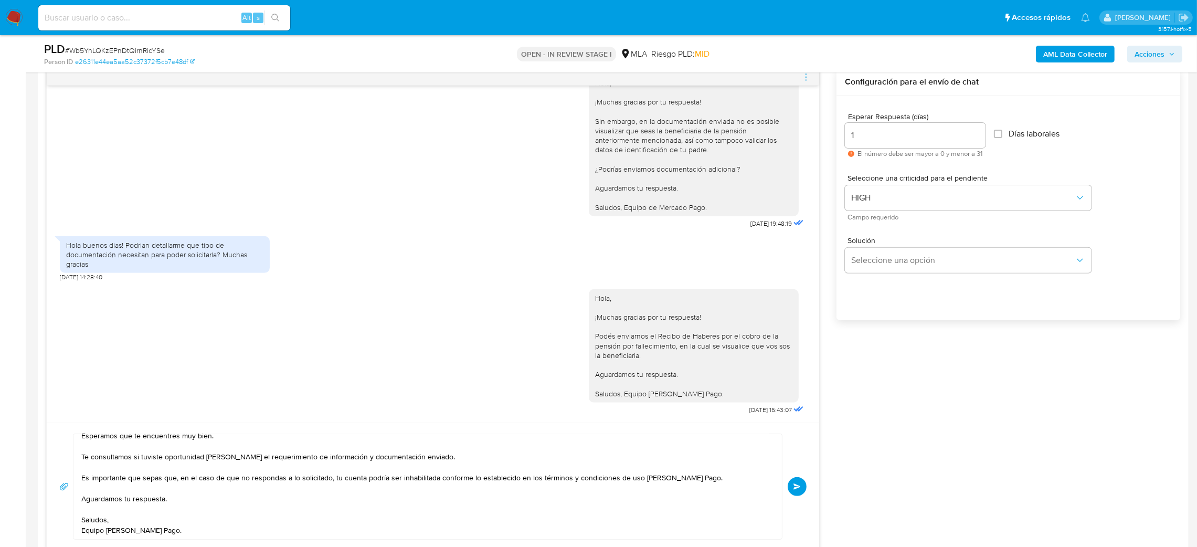
click at [796, 493] on button "Enviar" at bounding box center [797, 486] width 19 height 19
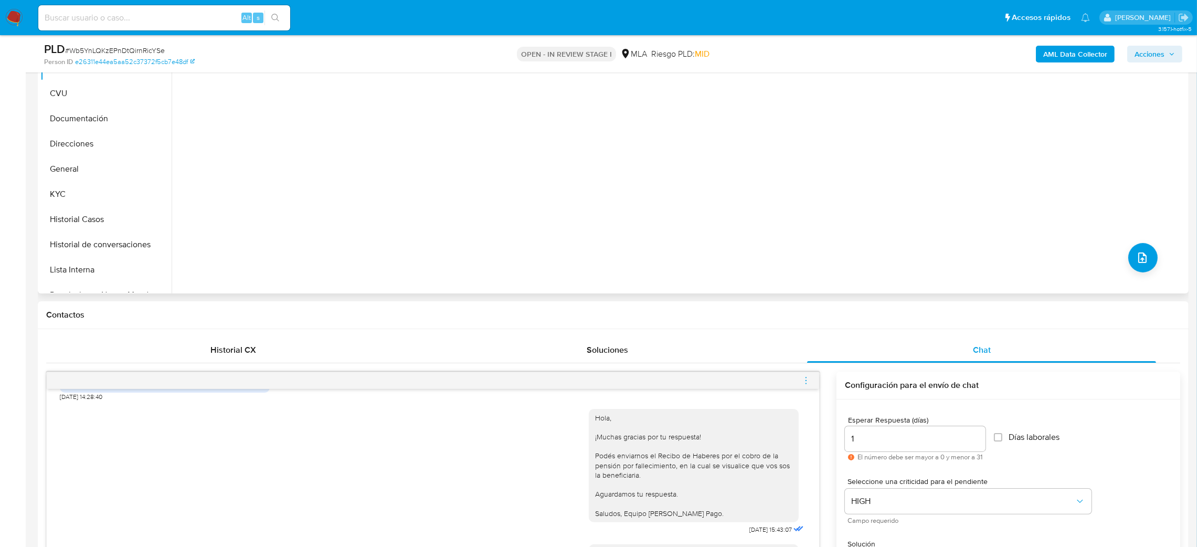
scroll to position [236, 0]
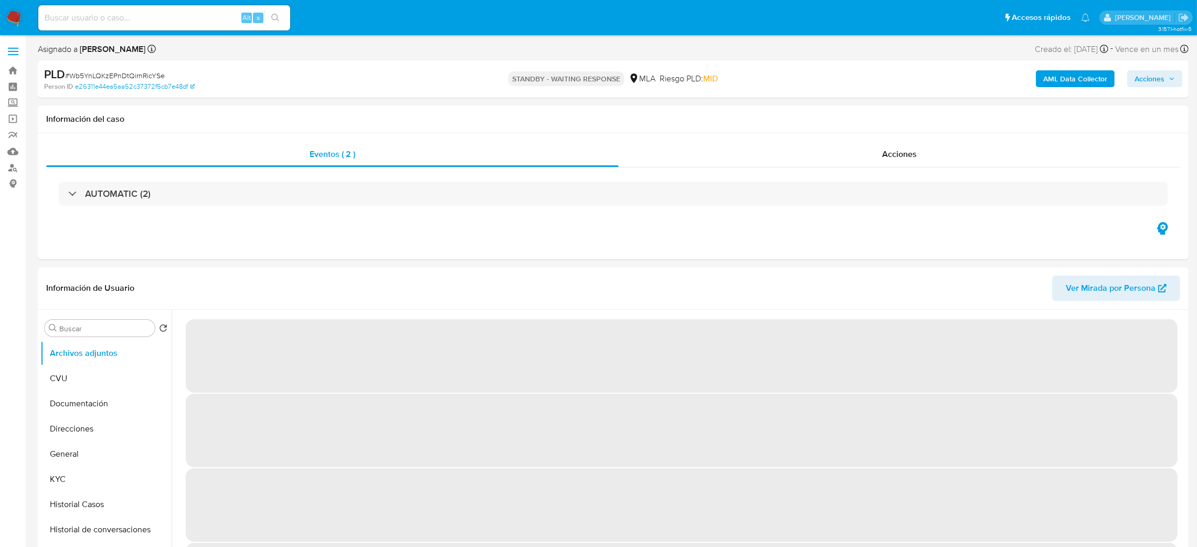
click at [131, 16] on input at bounding box center [164, 18] width 252 height 14
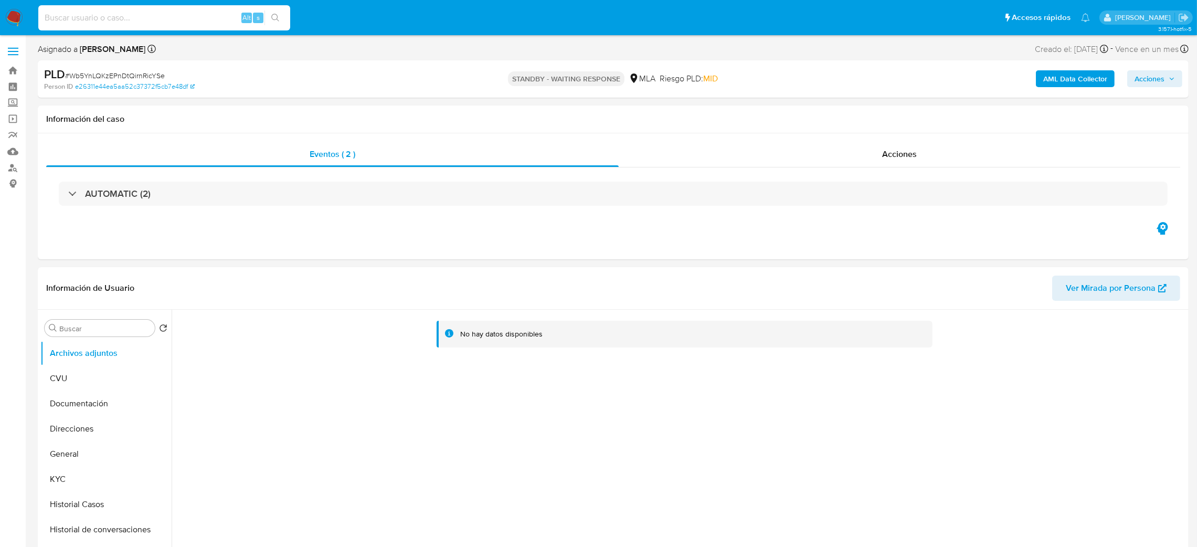
paste input "05rvnEitWri9iED5Qu9Lt65w"
type input "05rvnEitWri9iED5Qu9Lt65w"
select select "10"
type input "05rvnEitWri9iED5Qu9Lt65w"
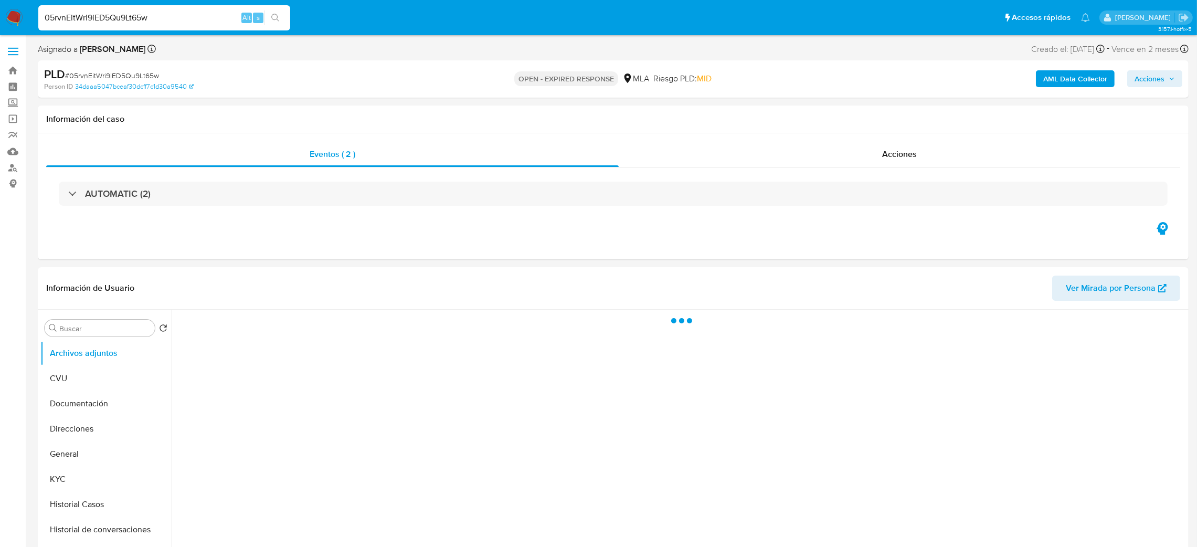
click at [116, 72] on span "# 05rvnEitWri9iED5Qu9Lt65w" at bounding box center [112, 75] width 94 height 10
click at [115, 72] on span "# 05rvnEitWri9iED5Qu9Lt65w" at bounding box center [112, 75] width 94 height 10
copy span "05rvnEitWri9iED5Qu9Lt65w"
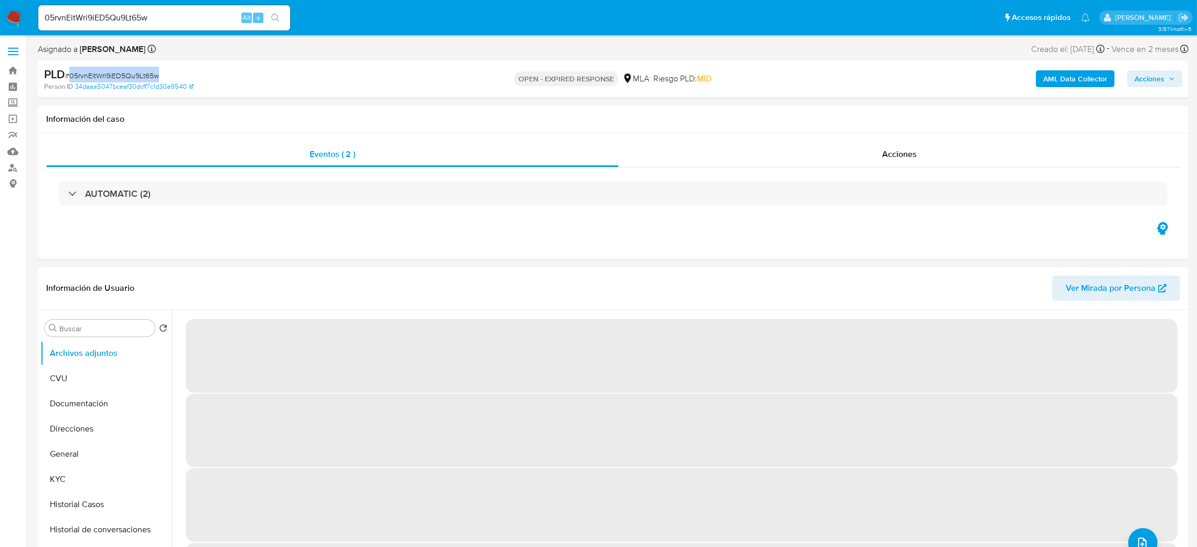
click at [11, 12] on img at bounding box center [14, 18] width 18 height 18
select select "10"
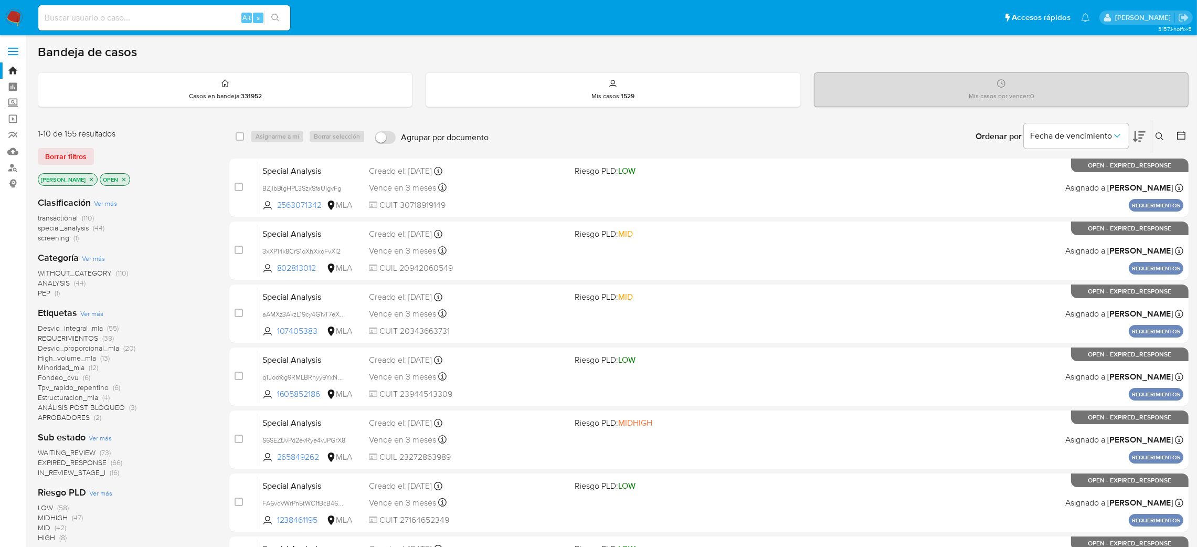
click at [1156, 140] on icon at bounding box center [1159, 136] width 8 height 8
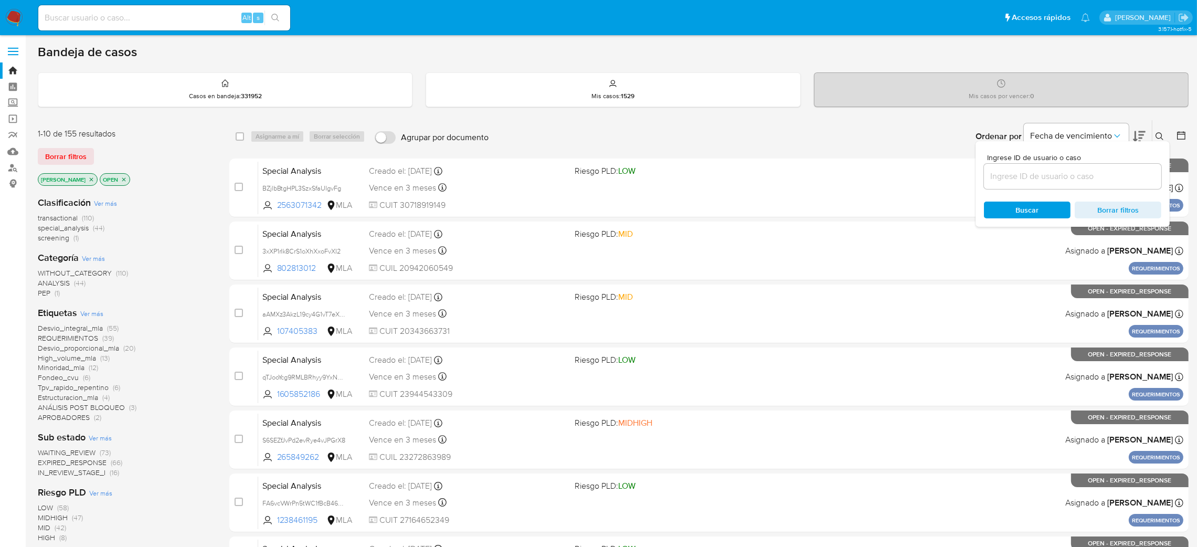
click at [1053, 183] on div at bounding box center [1072, 176] width 177 height 25
click at [1049, 179] on input at bounding box center [1072, 176] width 177 height 14
paste input "05rvnEitWri9iED5Qu9Lt65w"
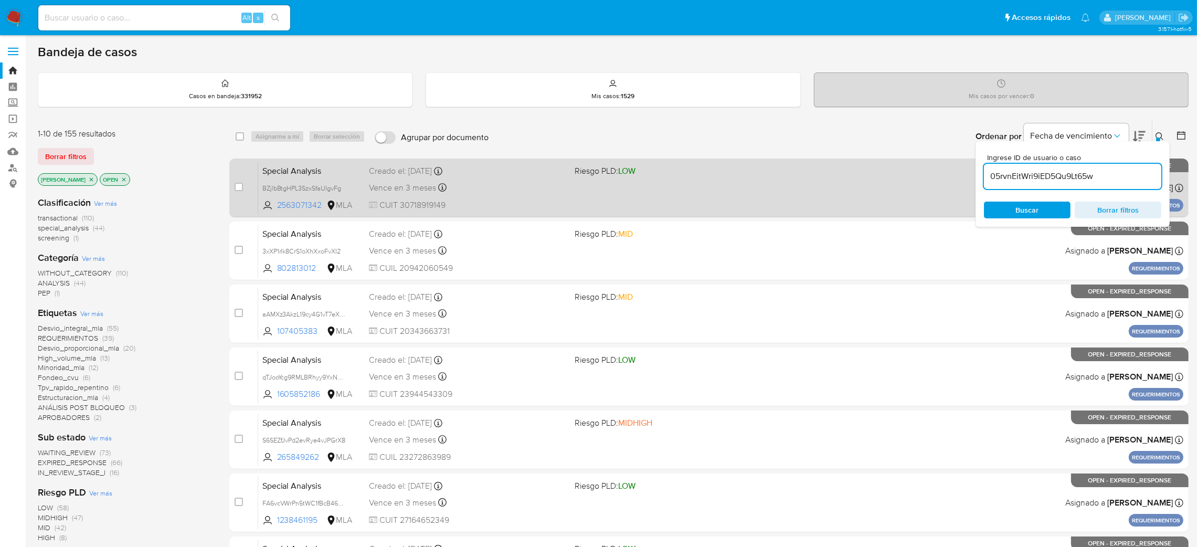
type input "05rvnEitWri9iED5Qu9Lt65w"
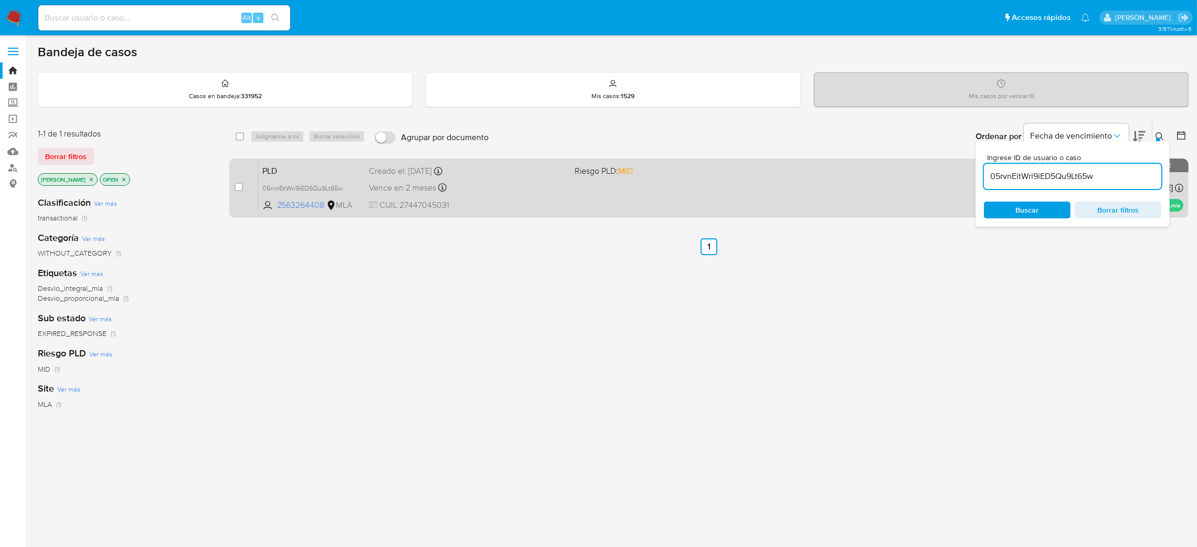
click at [237, 185] on input "checkbox" at bounding box center [239, 187] width 8 height 8
checkbox input "true"
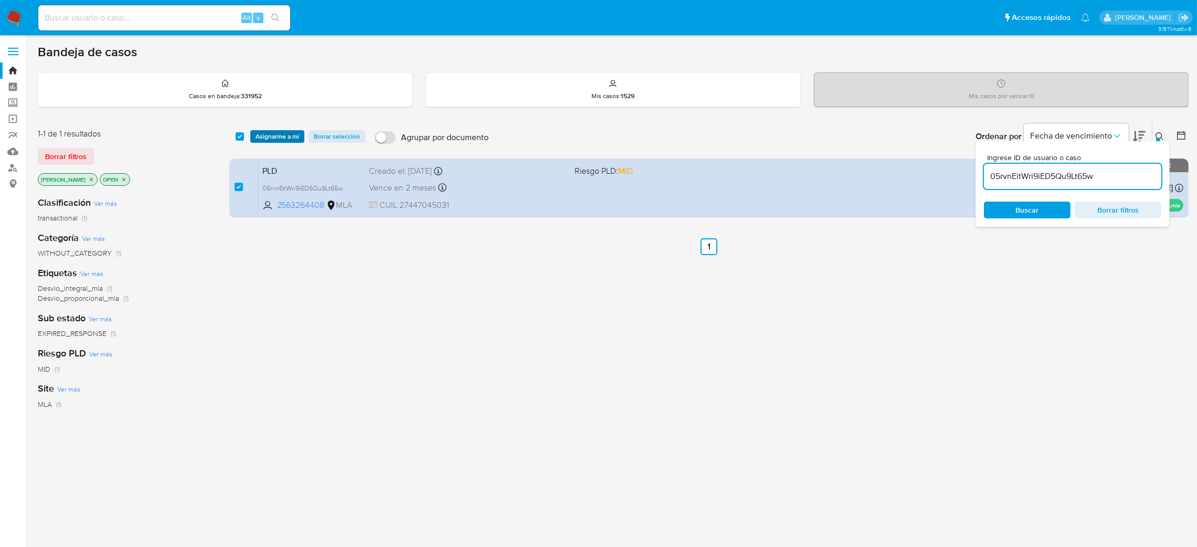
click at [266, 133] on span "Asignarme a mí" at bounding box center [278, 136] width 44 height 10
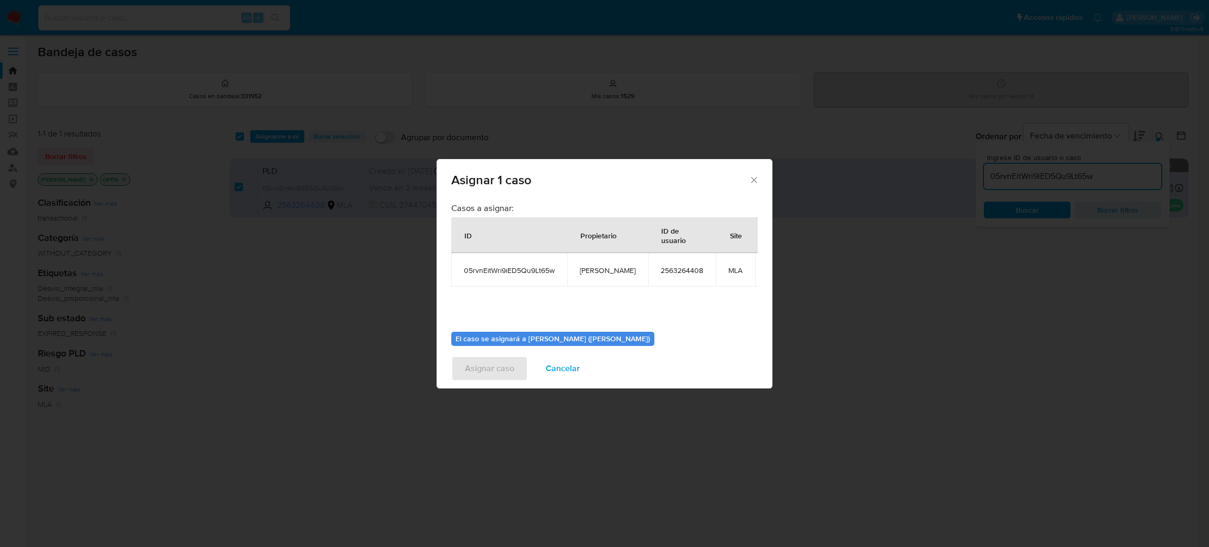
click at [600, 271] on span "[PERSON_NAME]" at bounding box center [608, 269] width 56 height 9
copy span "[PERSON_NAME]"
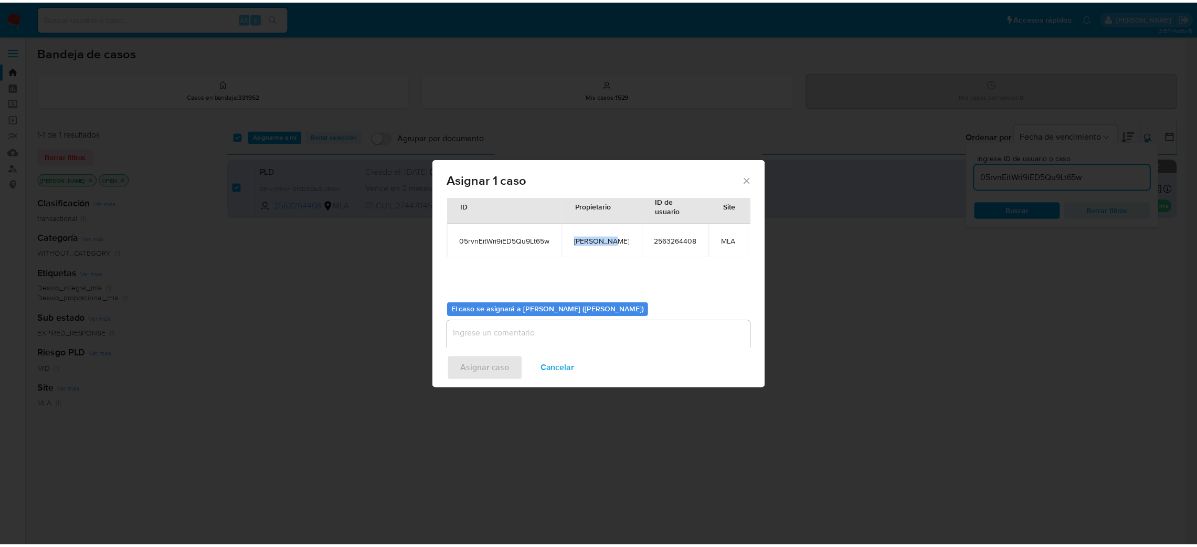
scroll to position [54, 0]
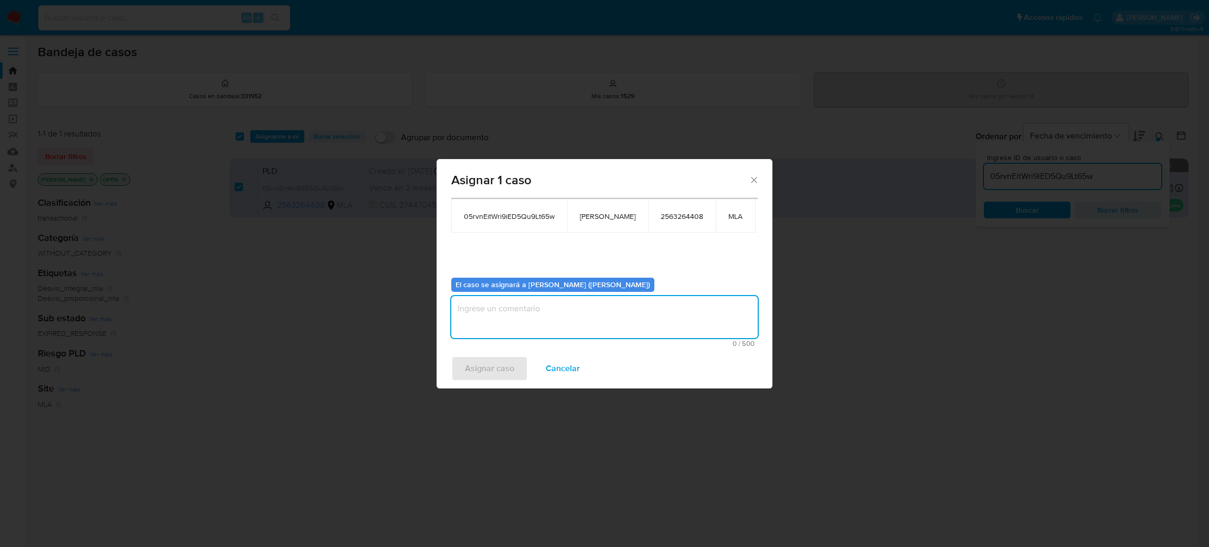
click at [527, 314] on textarea "assign-modal" at bounding box center [604, 317] width 306 height 42
paste textarea "[PERSON_NAME]"
type textarea "[PERSON_NAME]"
click at [493, 367] on span "Asignar caso" at bounding box center [489, 368] width 49 height 23
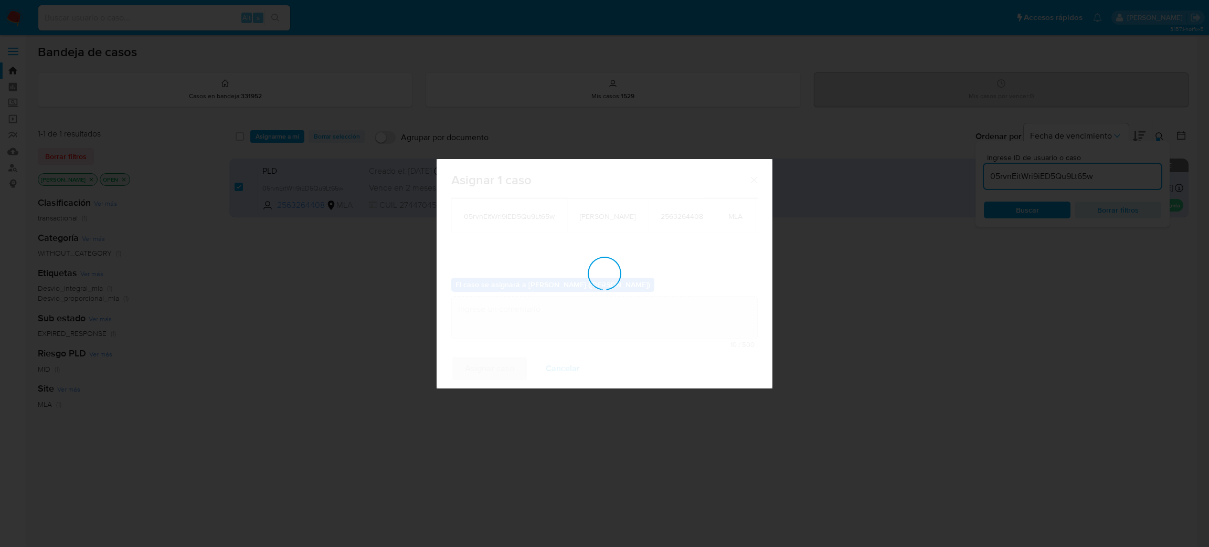
checkbox input "false"
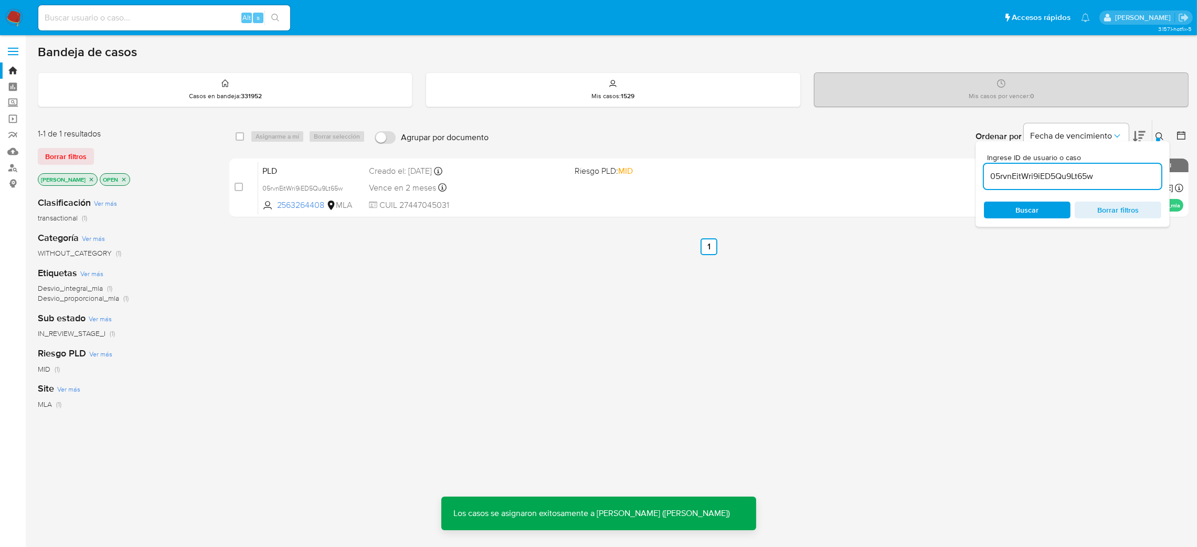
click at [324, 167] on span "PLD" at bounding box center [311, 170] width 99 height 14
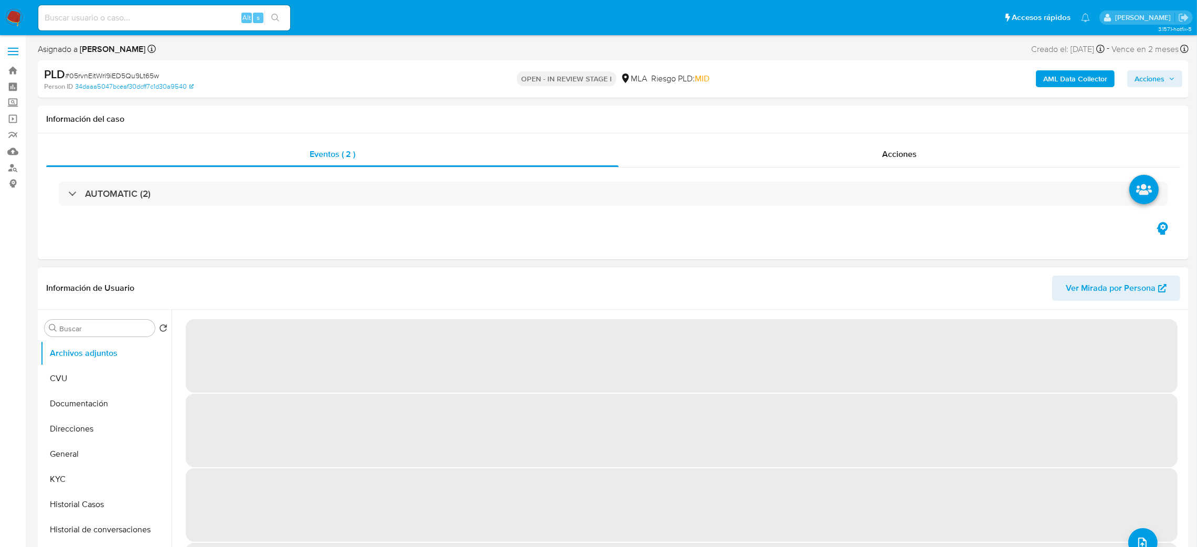
select select "10"
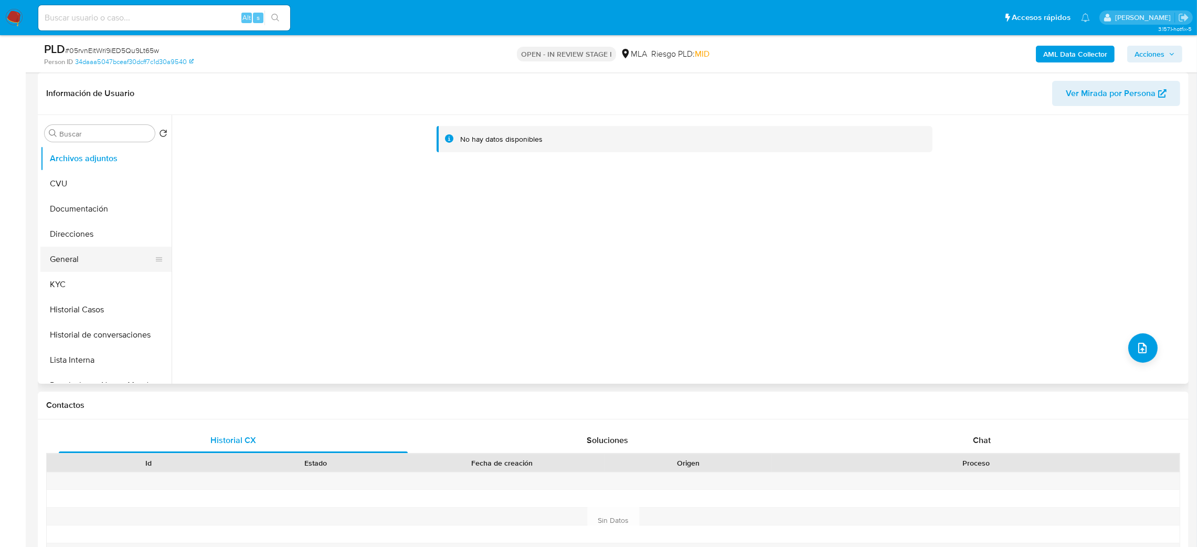
click at [70, 255] on button "General" at bounding box center [101, 259] width 123 height 25
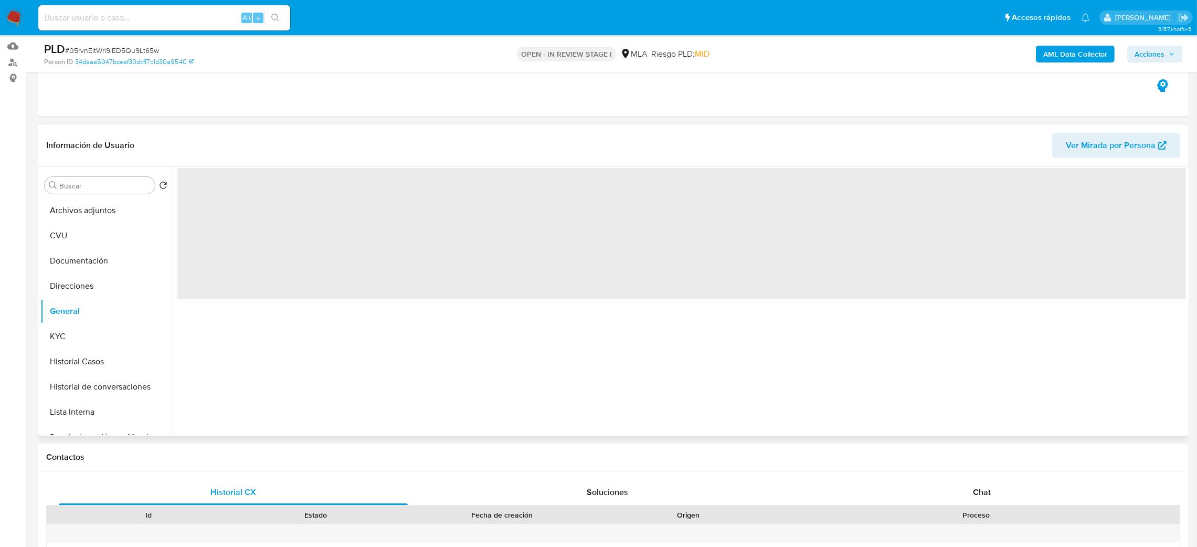
scroll to position [79, 0]
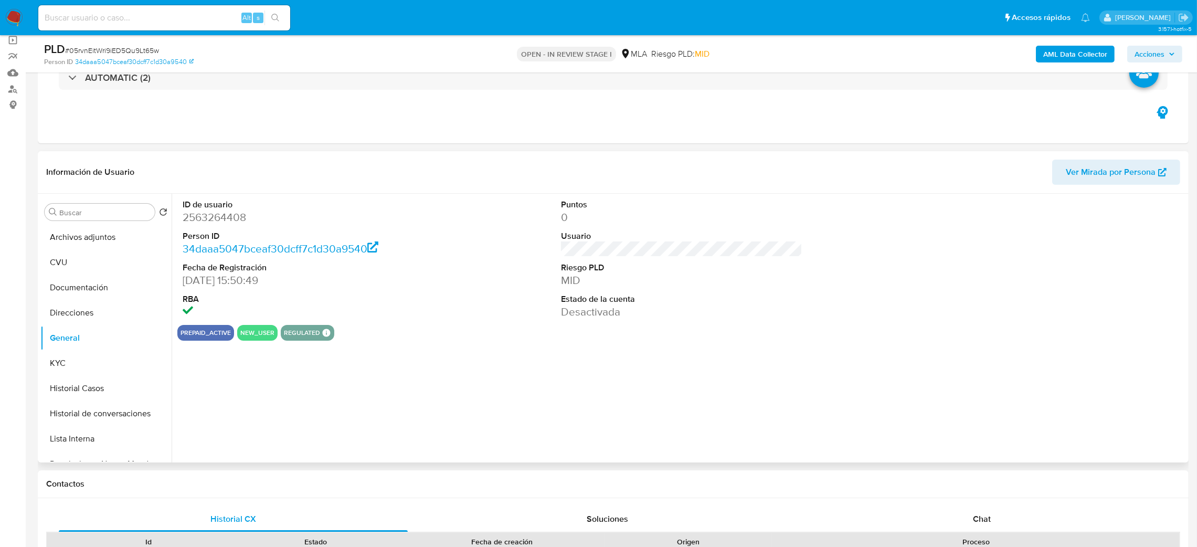
click at [197, 219] on dd "2563264408" at bounding box center [304, 217] width 242 height 15
copy dd "2563264408"
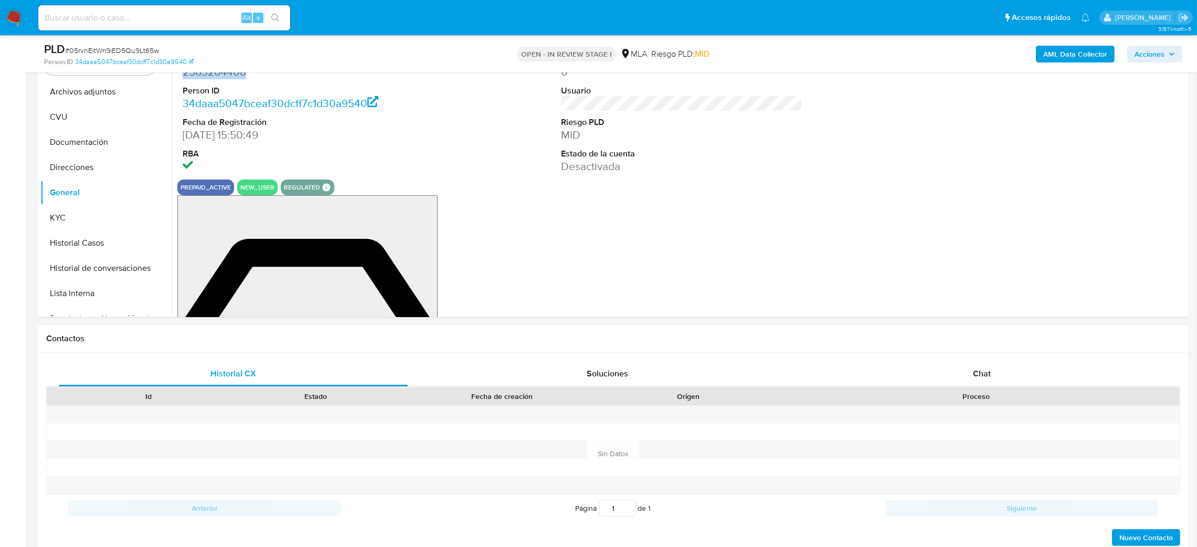
scroll to position [393, 0]
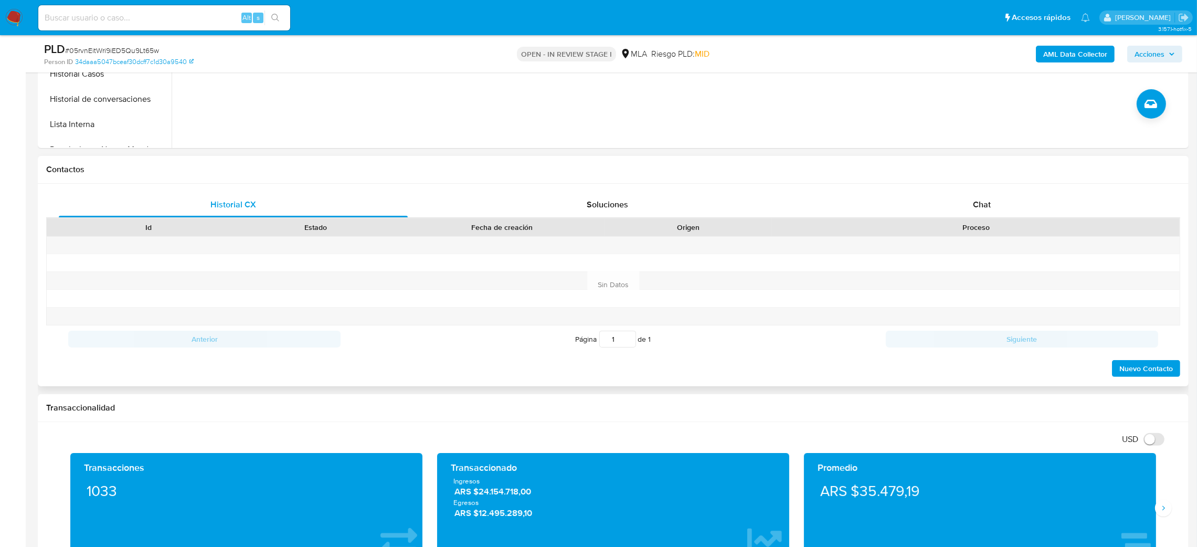
click at [1044, 184] on div "Contactos Historial CX Soluciones Chat Id Estado Fecha de creación Origen Proce…" at bounding box center [613, 271] width 1151 height 230
drag, startPoint x: 1018, startPoint y: 193, endPoint x: 919, endPoint y: 196, distance: 99.7
click at [1018, 193] on div "Chat" at bounding box center [981, 204] width 349 height 25
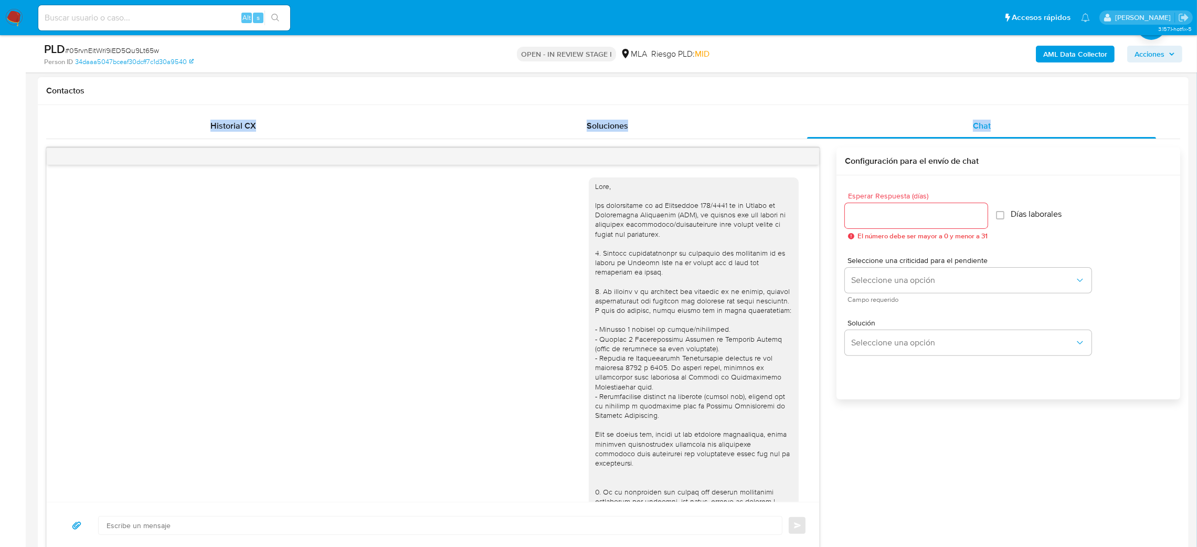
scroll to position [488, 0]
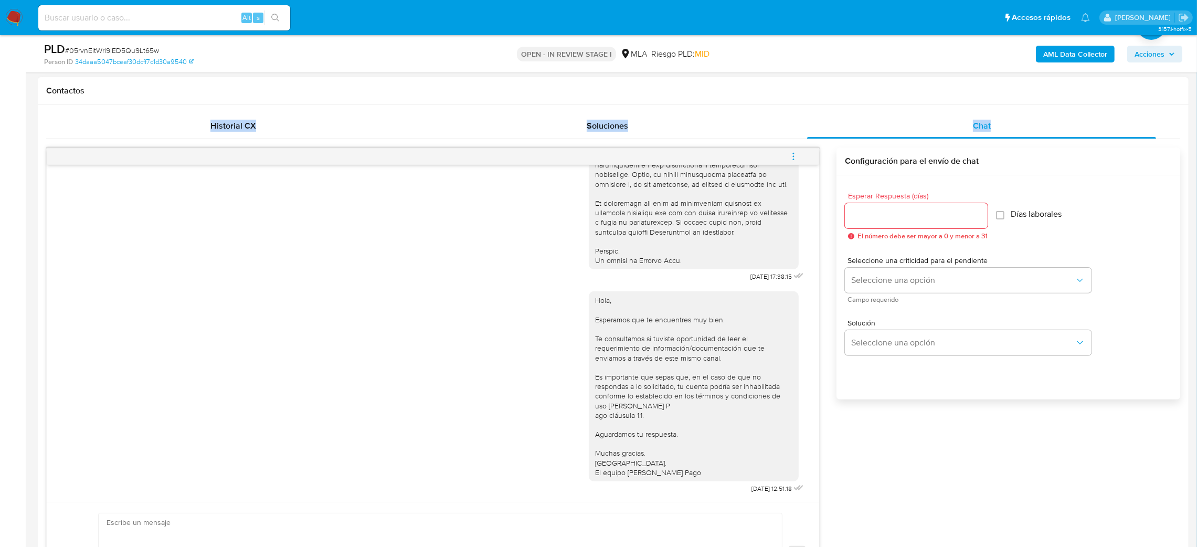
drag, startPoint x: 797, startPoint y: 156, endPoint x: 770, endPoint y: 152, distance: 27.0
click at [795, 156] on icon "menu-action" at bounding box center [793, 156] width 9 height 9
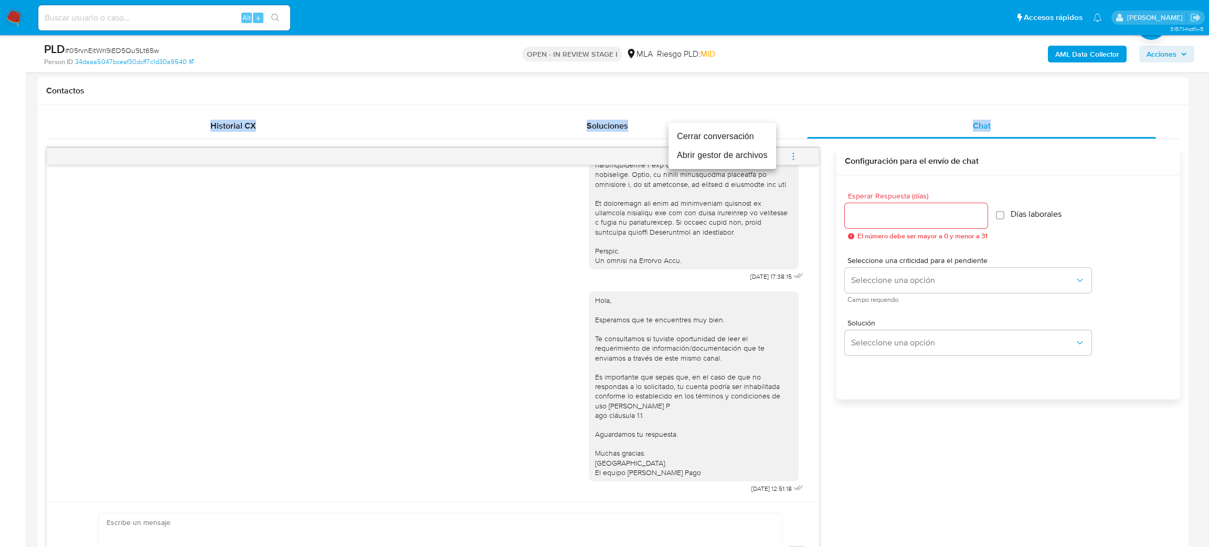
click at [735, 136] on li "Cerrar conversación" at bounding box center [722, 136] width 108 height 19
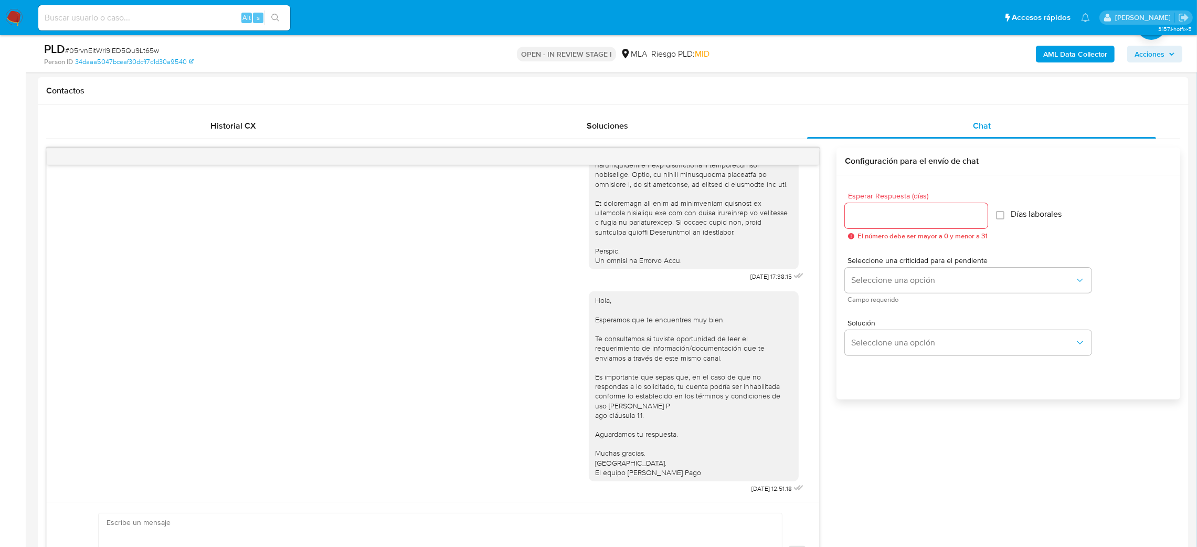
click at [112, 49] on span "# 05rvnEitWri9iED5Qu9Lt65w" at bounding box center [112, 50] width 94 height 10
copy span "05rvnEitWri9iED5Qu9Lt65w"
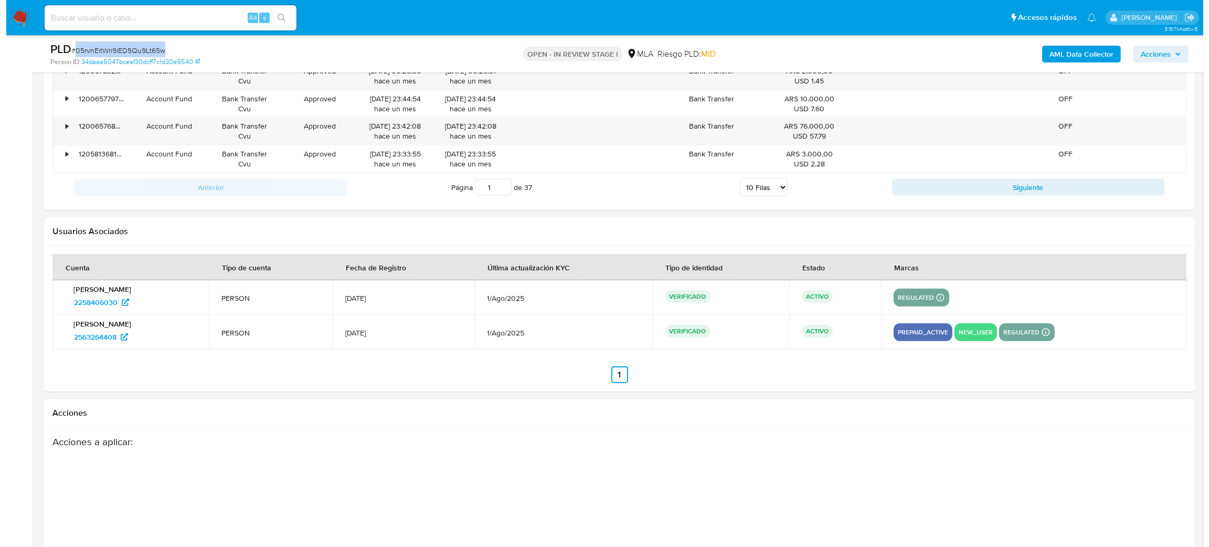
scroll to position [1884, 0]
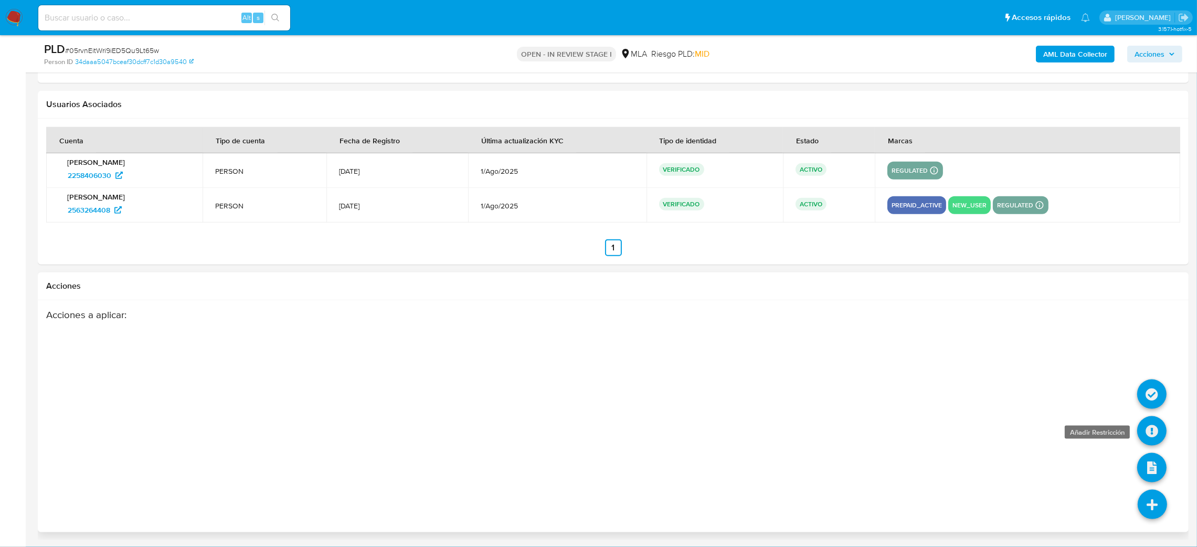
click at [1146, 427] on icon at bounding box center [1151, 430] width 29 height 29
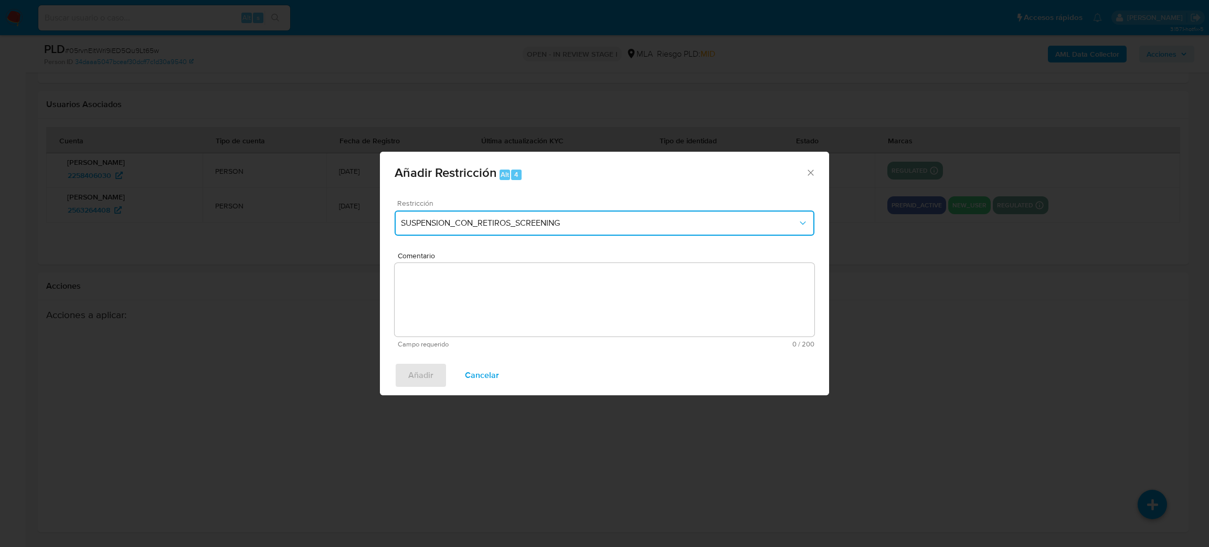
click at [417, 210] on button "SUSPENSION_CON_RETIROS_SCREENING" at bounding box center [605, 222] width 420 height 25
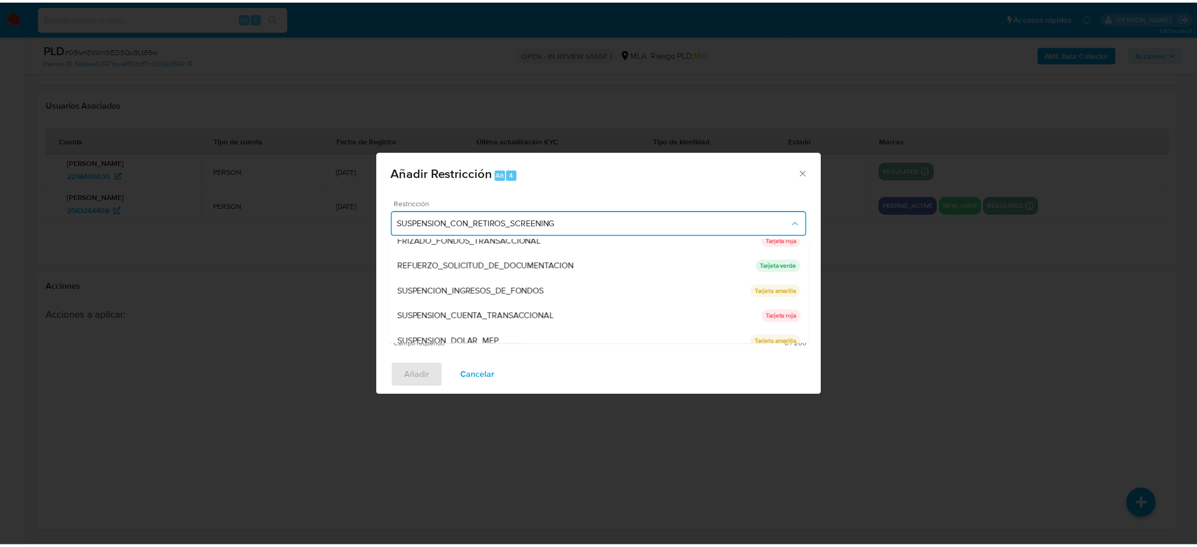
scroll to position [222, 0]
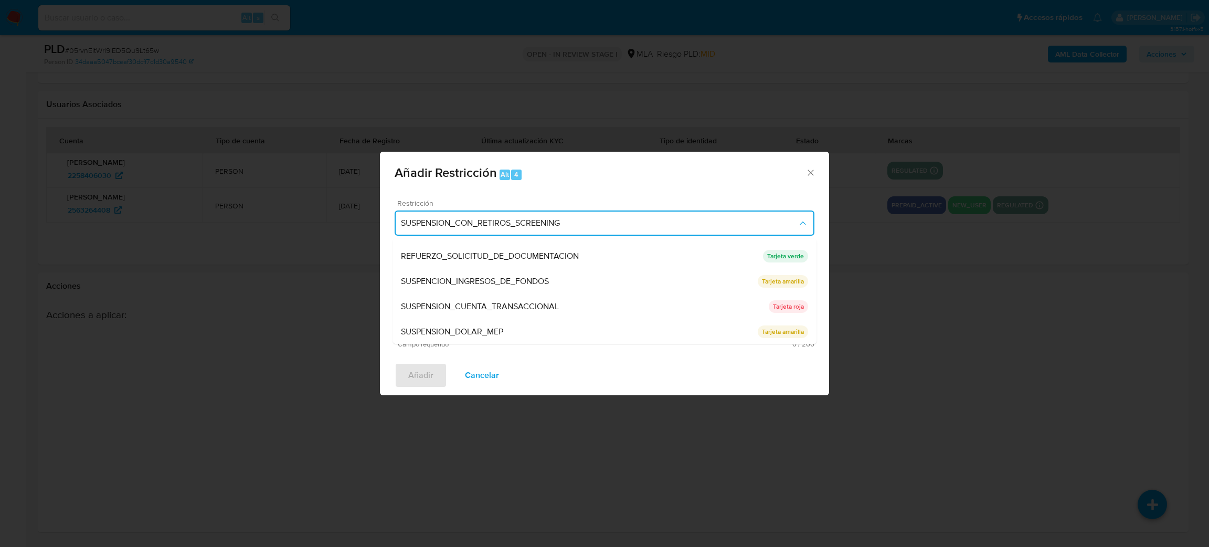
click at [465, 303] on span "SUSPENSION_CUENTA_TRANSACCIONAL" at bounding box center [480, 306] width 158 height 10
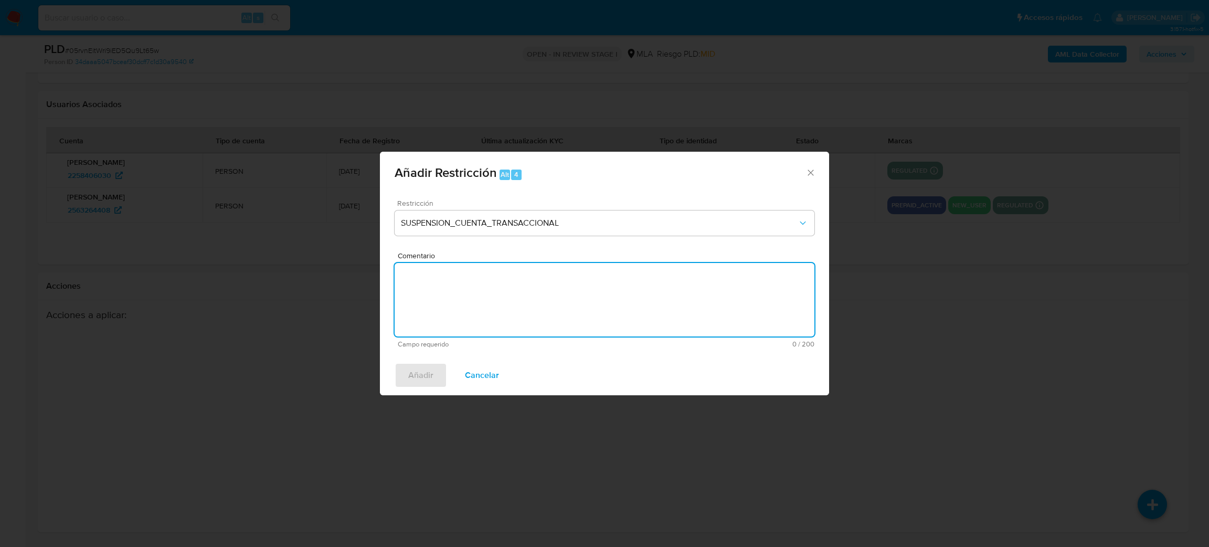
click at [465, 303] on textarea "Comentario" at bounding box center [605, 299] width 420 height 73
type textarea "AML"
click at [420, 371] on span "Añadir" at bounding box center [420, 375] width 25 height 23
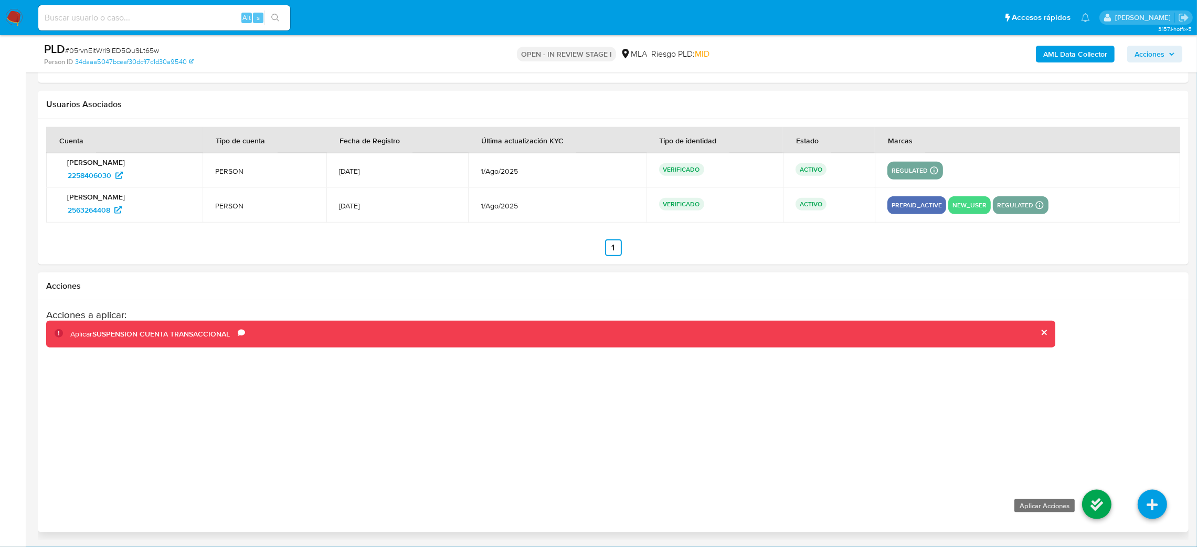
click at [1087, 504] on icon at bounding box center [1096, 504] width 29 height 29
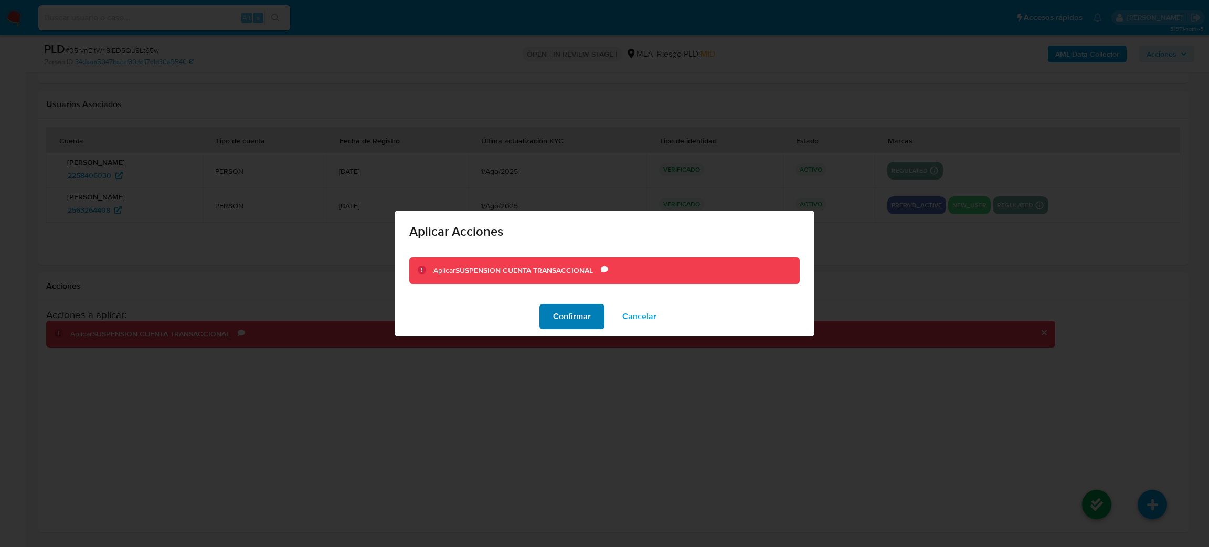
click at [551, 315] on button "Confirmar" at bounding box center [571, 316] width 65 height 25
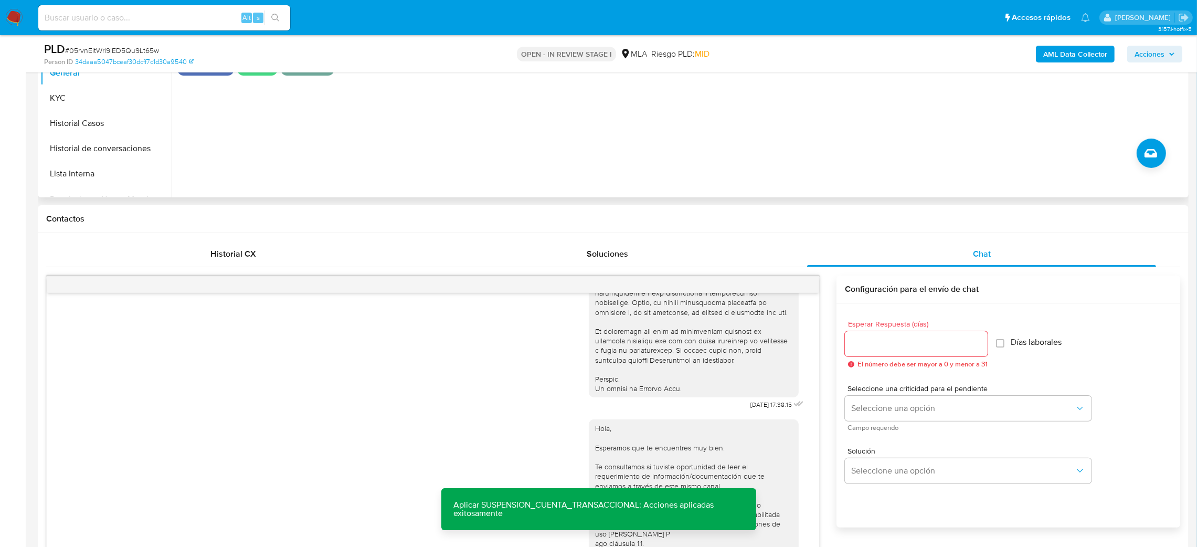
scroll to position [153, 0]
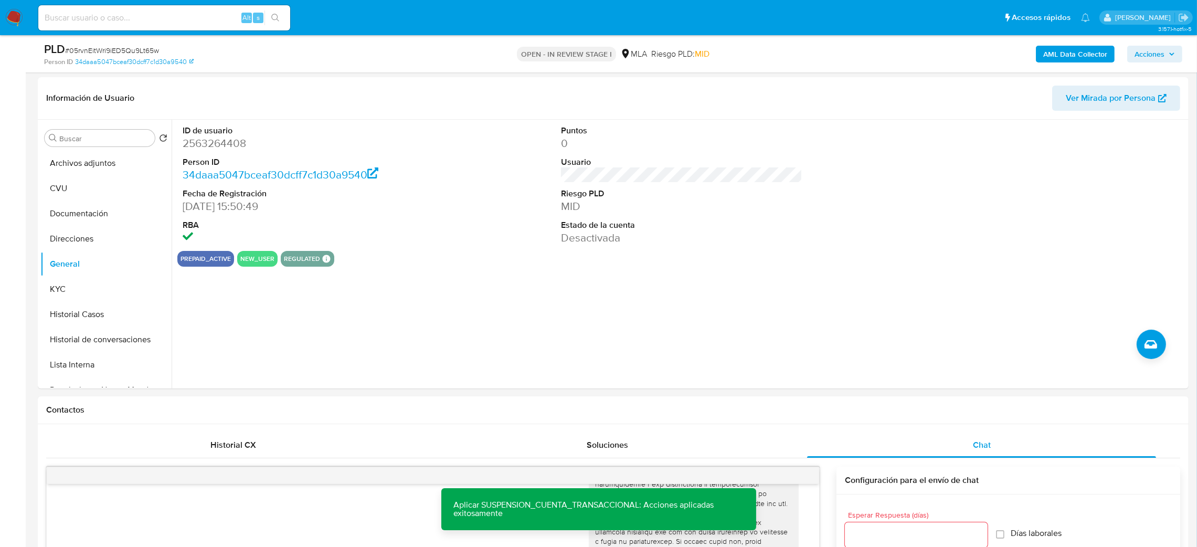
click at [1043, 52] on button "AML Data Collector" at bounding box center [1075, 54] width 79 height 17
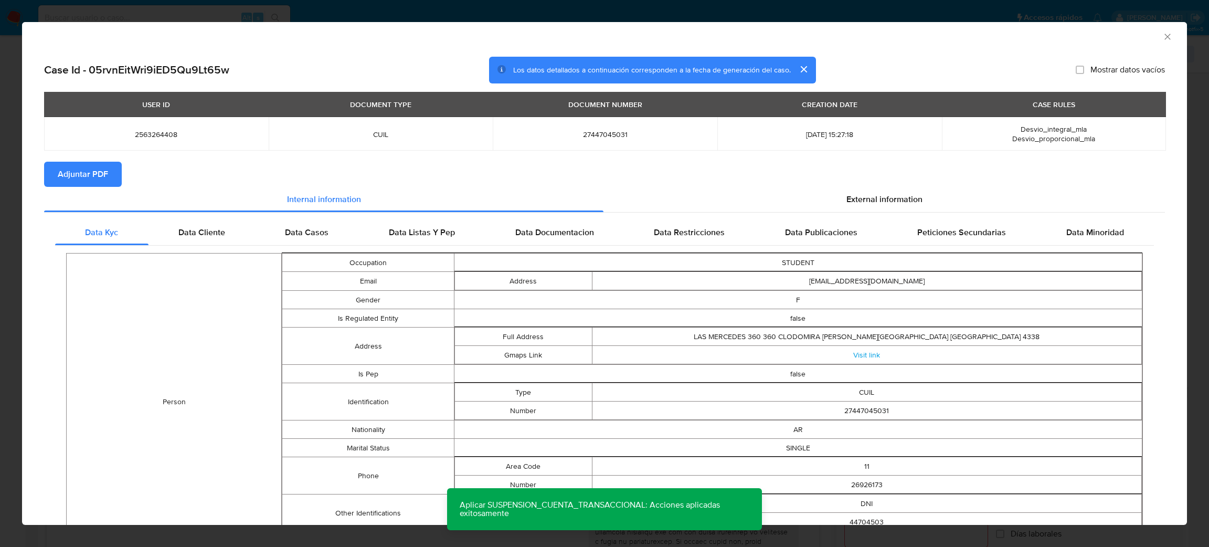
click at [118, 173] on button "Adjuntar PDF" at bounding box center [83, 174] width 78 height 25
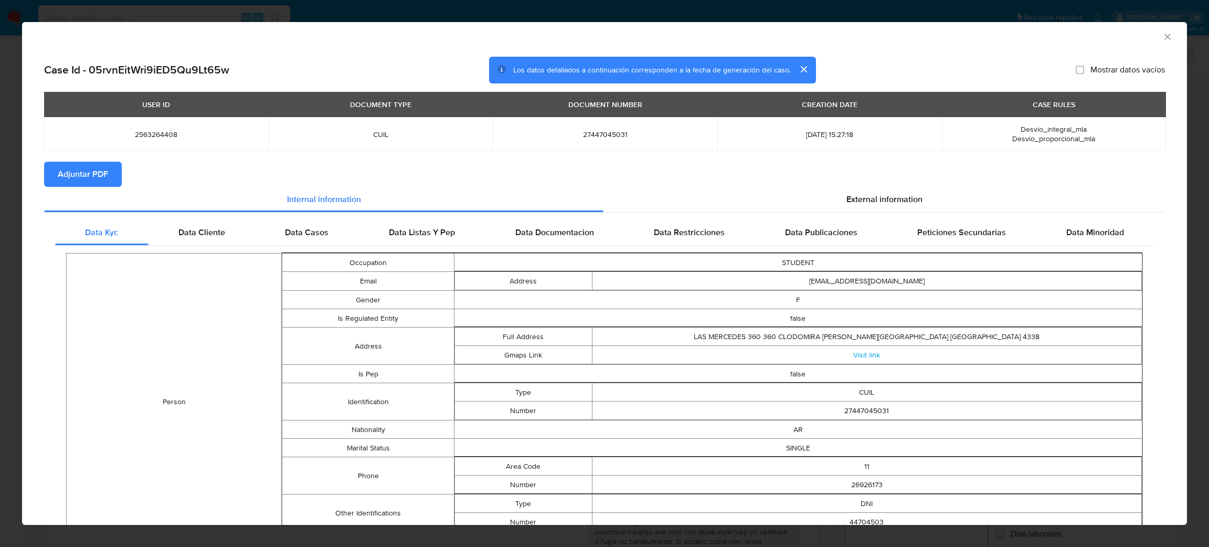
click at [1145, 34] on div "AML Data Collector" at bounding box center [595, 35] width 1133 height 12
click at [1150, 29] on div "AML Data Collector" at bounding box center [604, 35] width 1165 height 26
click at [1162, 31] on icon "Cerrar ventana" at bounding box center [1167, 36] width 10 height 10
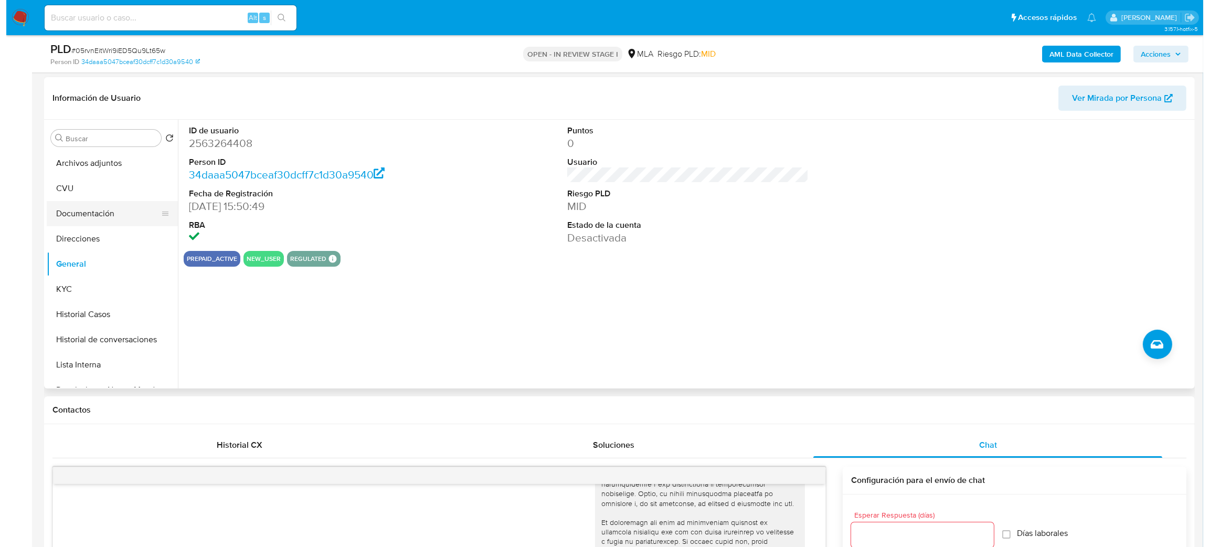
scroll to position [74, 0]
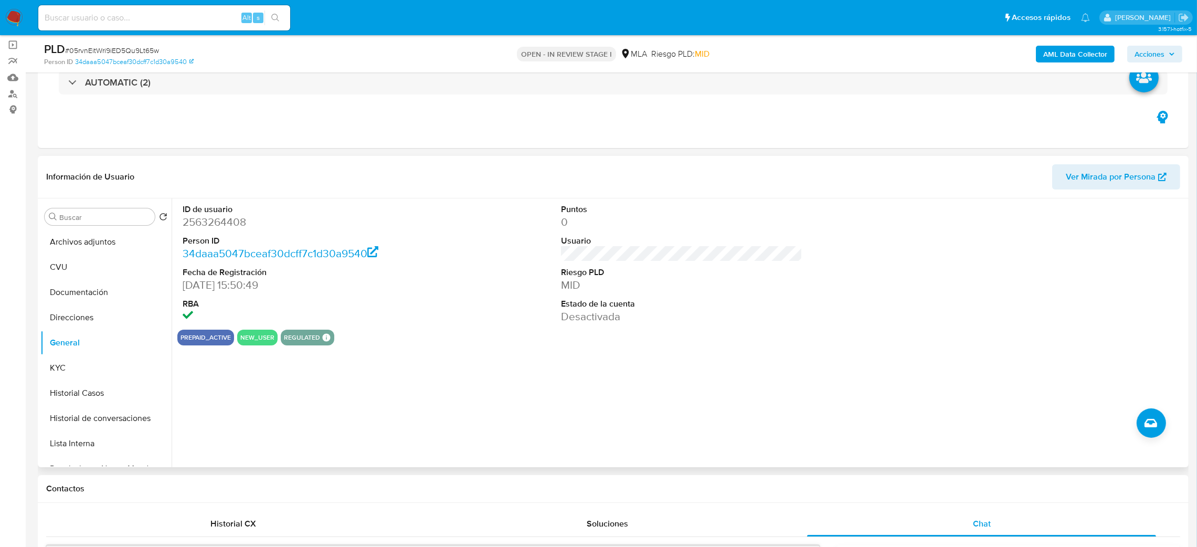
click at [226, 220] on dd "2563264408" at bounding box center [304, 222] width 242 height 15
copy dd "2563264408"
click at [119, 238] on button "Archivos adjuntos" at bounding box center [101, 241] width 123 height 25
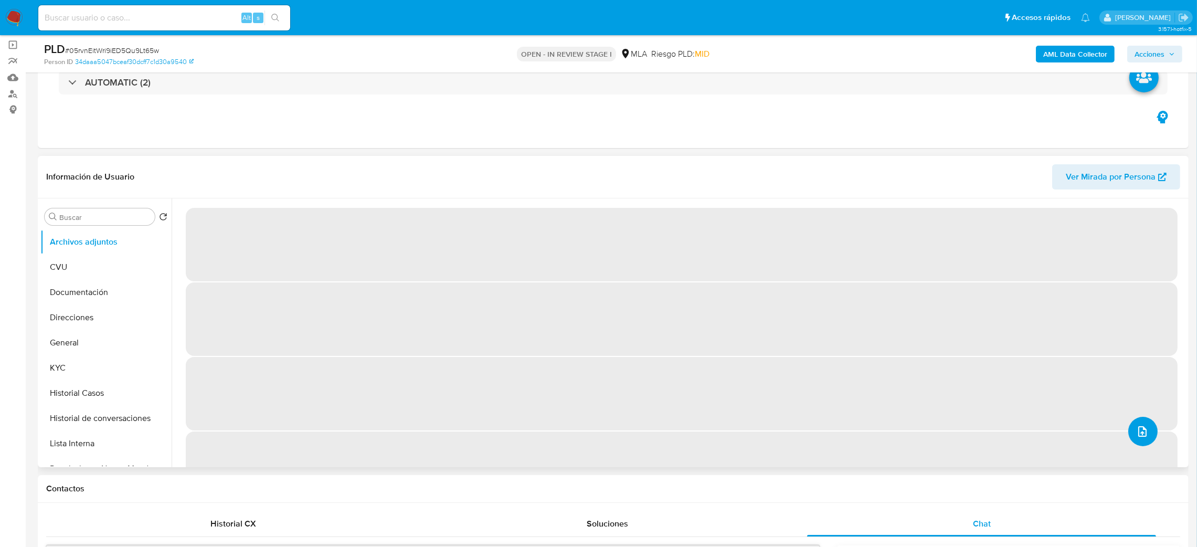
click at [1139, 430] on icon "upload-file" at bounding box center [1142, 431] width 13 height 13
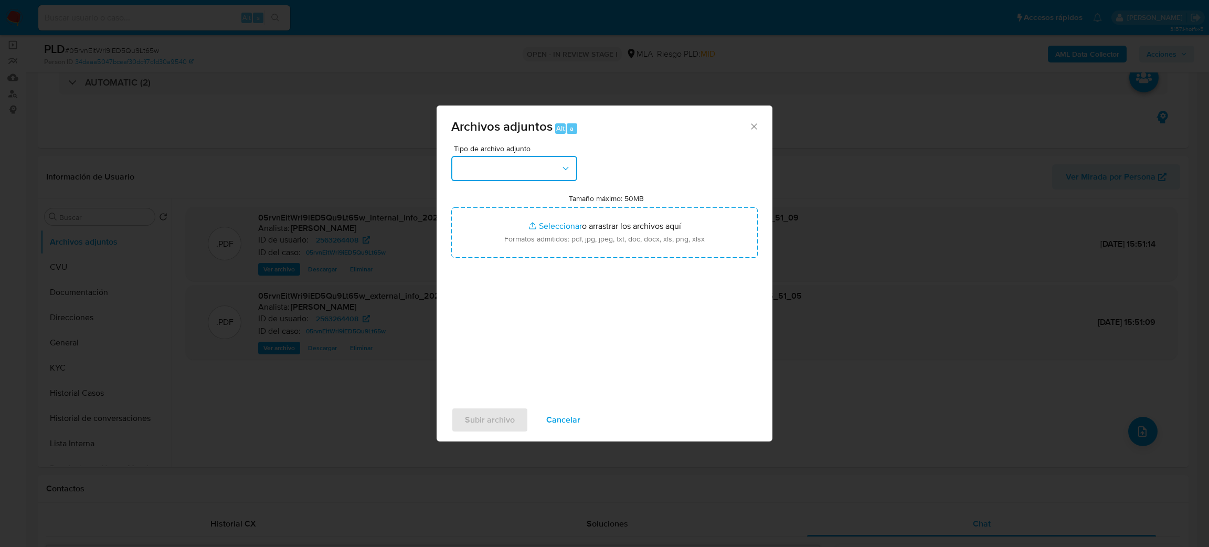
click at [474, 170] on button "button" at bounding box center [514, 168] width 126 height 25
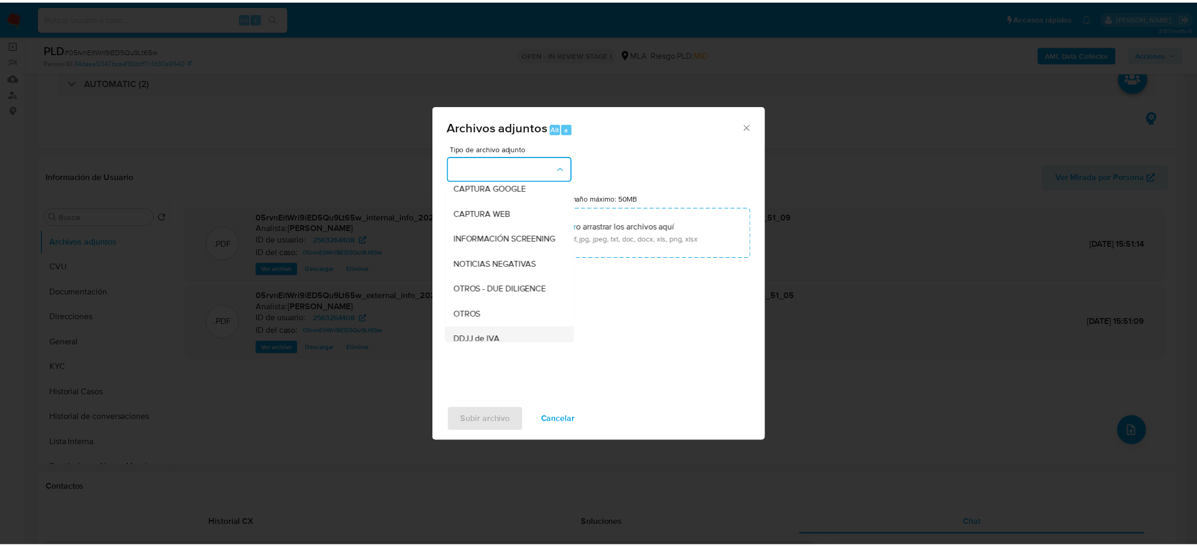
scroll to position [157, 0]
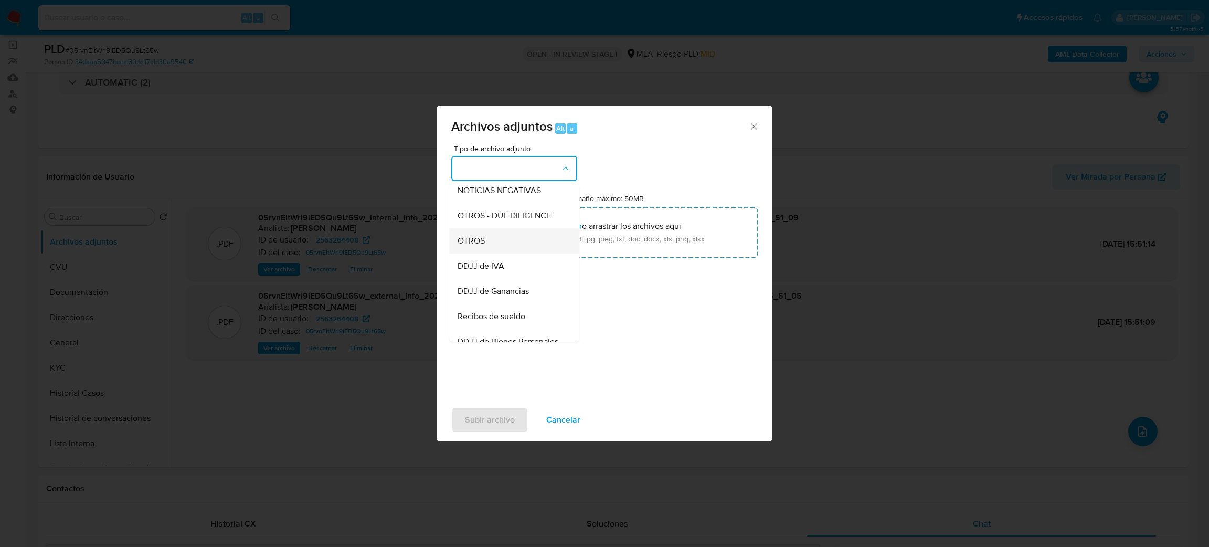
click at [488, 253] on div "OTROS" at bounding box center [511, 240] width 107 height 25
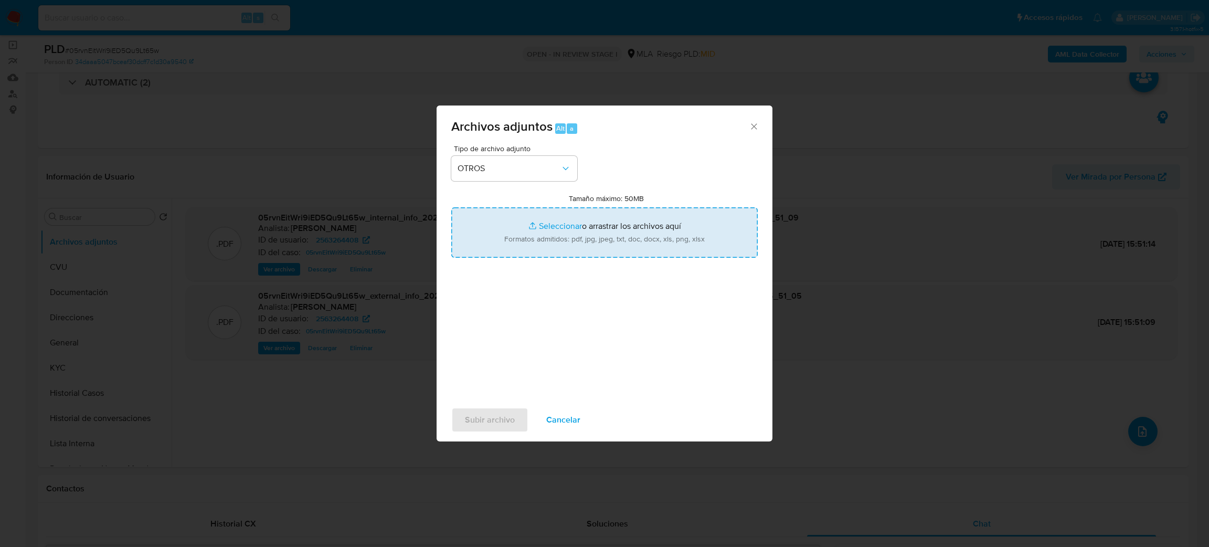
click at [522, 233] on input "Tamaño máximo: 50MB Seleccionar archivos" at bounding box center [604, 232] width 306 height 50
type input "C:\fakepath\Caselog 05rvnEitWri9iED5Qu9Lt65w_2025_08_18_21_29_08.docx"
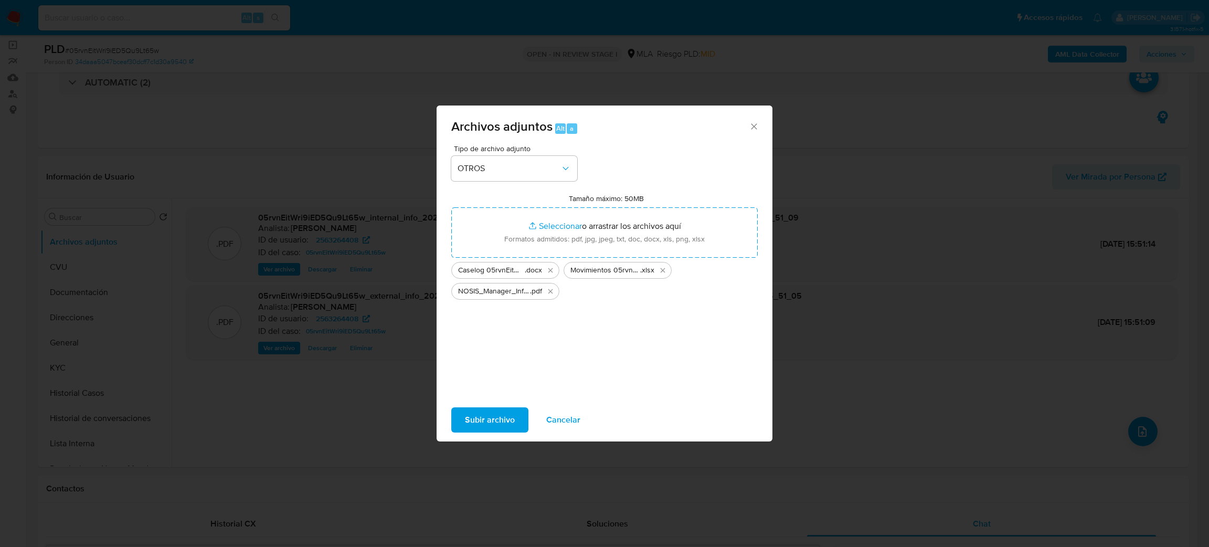
drag, startPoint x: 522, startPoint y: 233, endPoint x: 483, endPoint y: 427, distance: 197.5
click at [483, 427] on span "Subir archivo" at bounding box center [490, 419] width 50 height 23
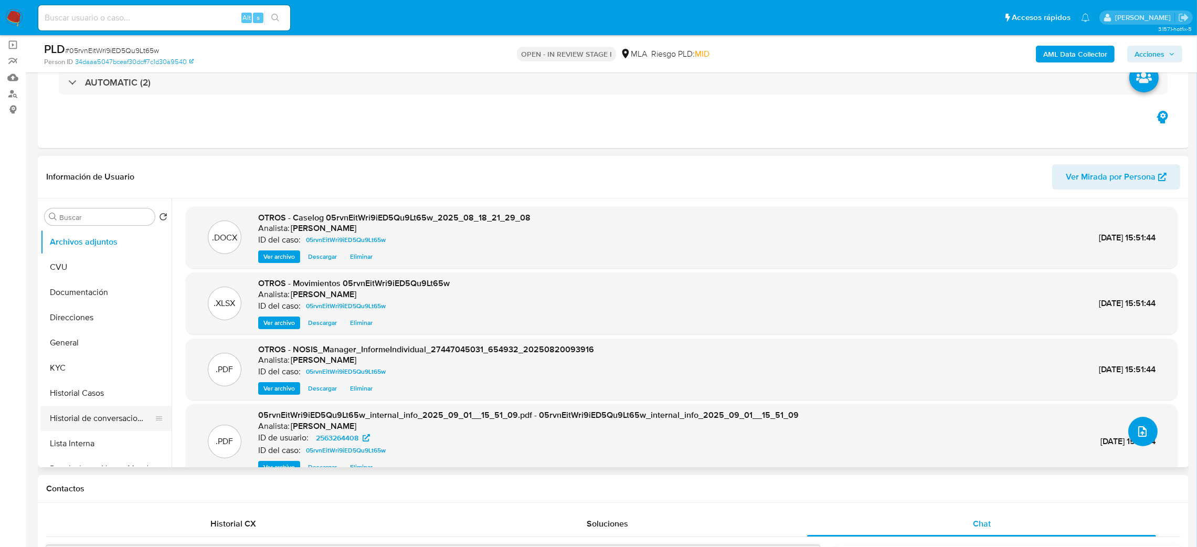
scroll to position [79, 0]
click at [97, 394] on button "Restricciones Nuevo Mundo" at bounding box center [101, 389] width 123 height 25
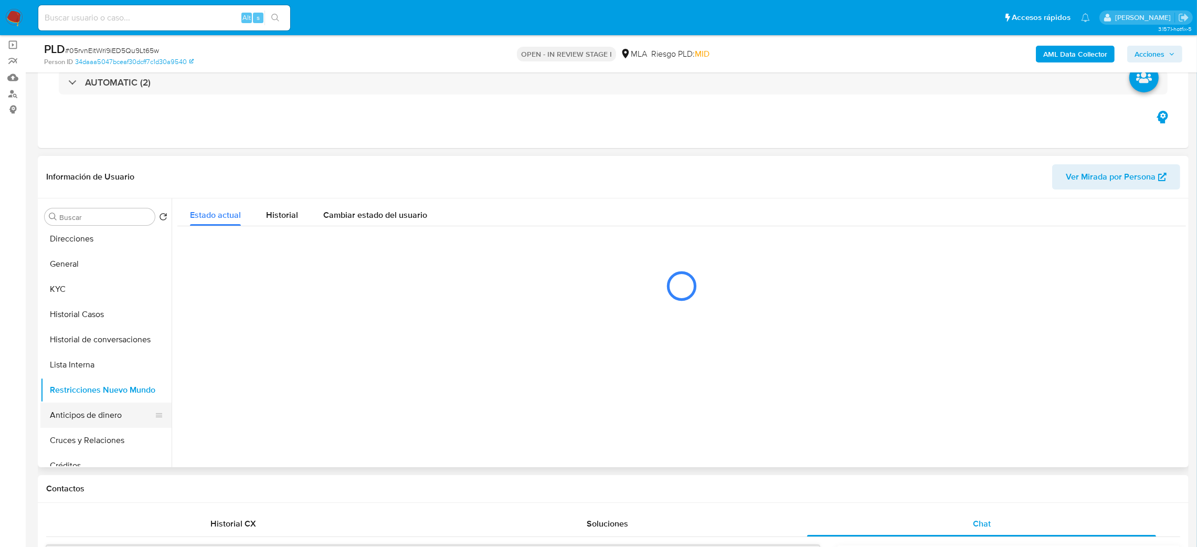
scroll to position [0, 0]
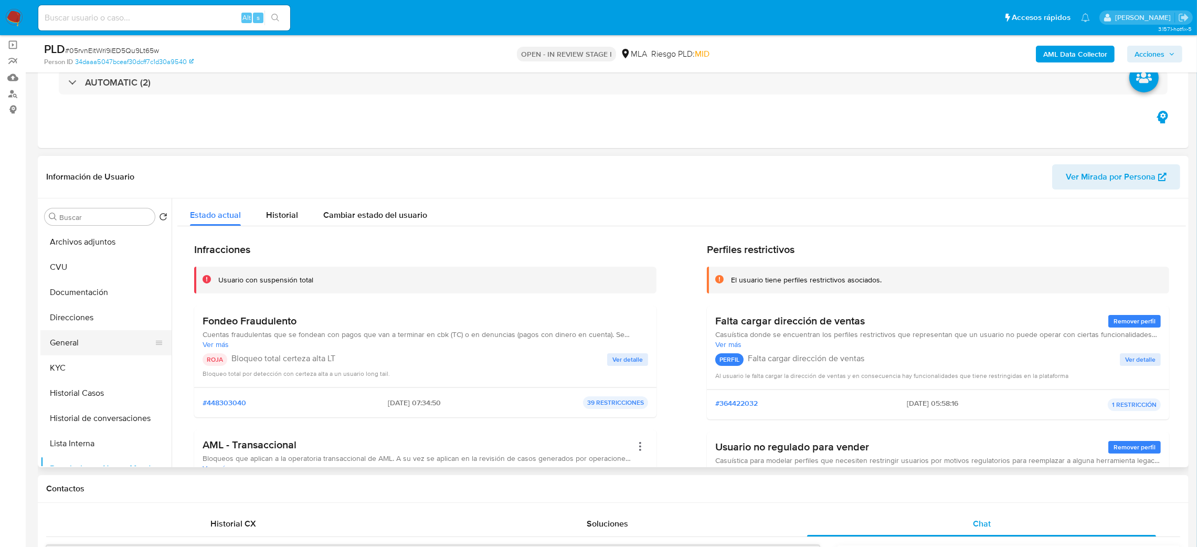
click at [94, 343] on button "General" at bounding box center [101, 342] width 123 height 25
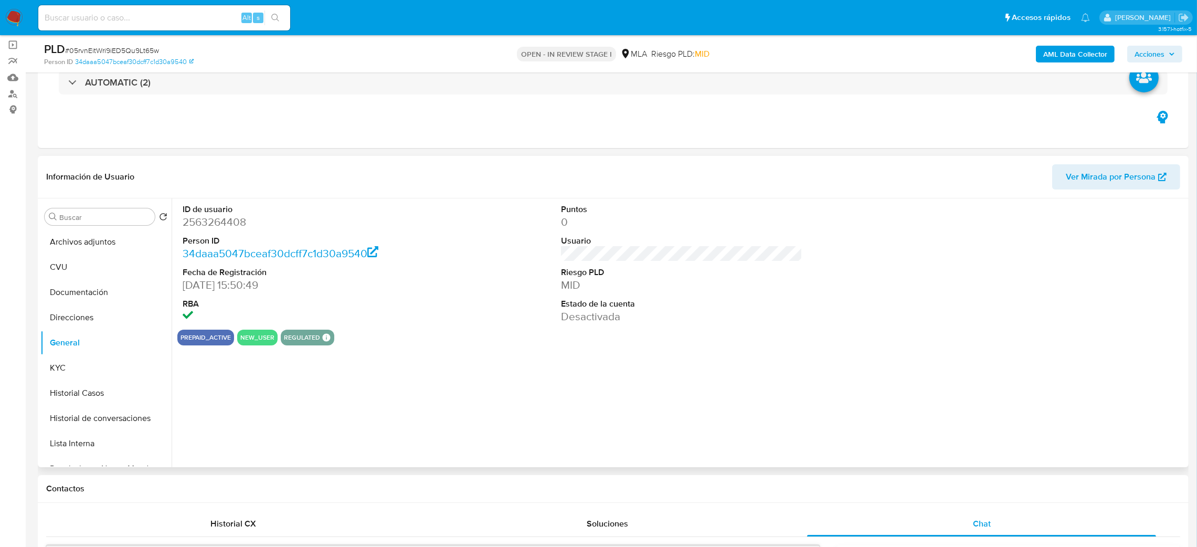
click at [204, 225] on dd "2563264408" at bounding box center [304, 222] width 242 height 15
copy dd "2563264408"
click at [1156, 51] on span "Acciones" at bounding box center [1149, 54] width 30 height 17
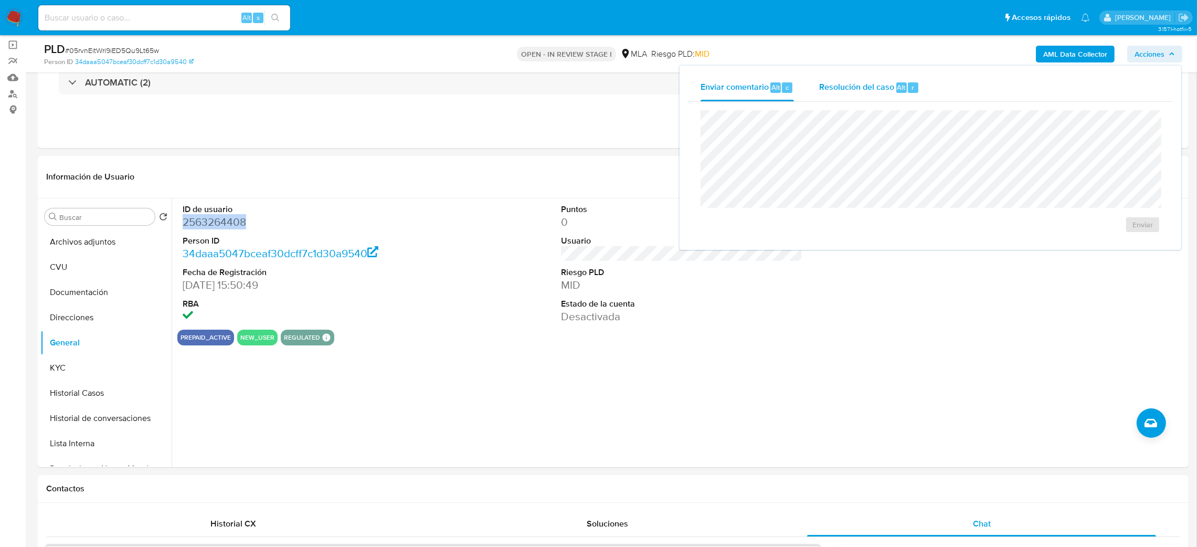
click at [851, 94] on div "Resolución del caso Alt r" at bounding box center [869, 87] width 100 height 27
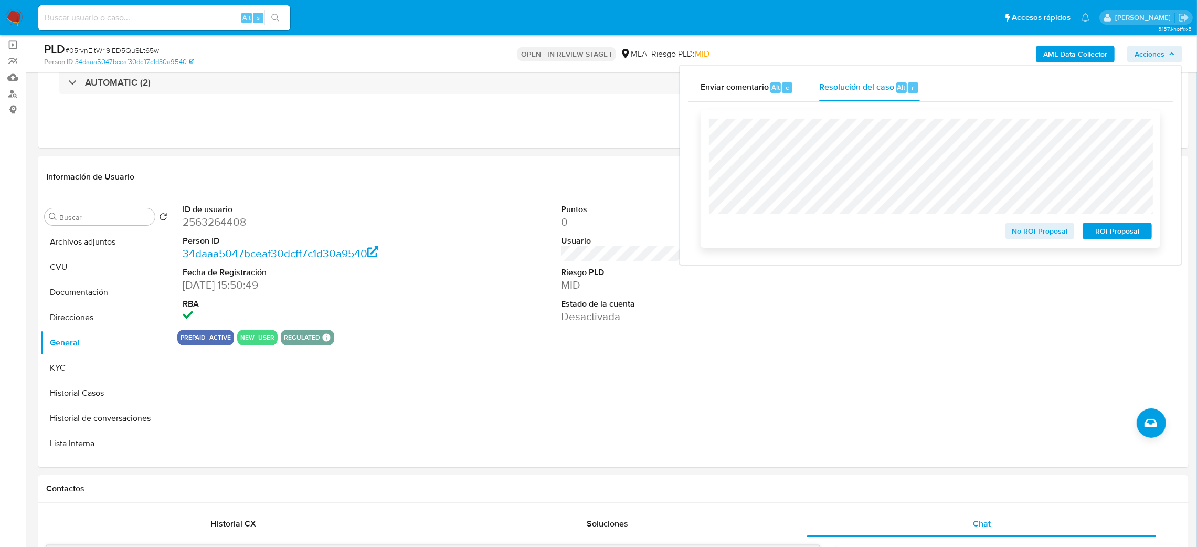
click at [1142, 231] on span "ROI Proposal" at bounding box center [1117, 231] width 55 height 15
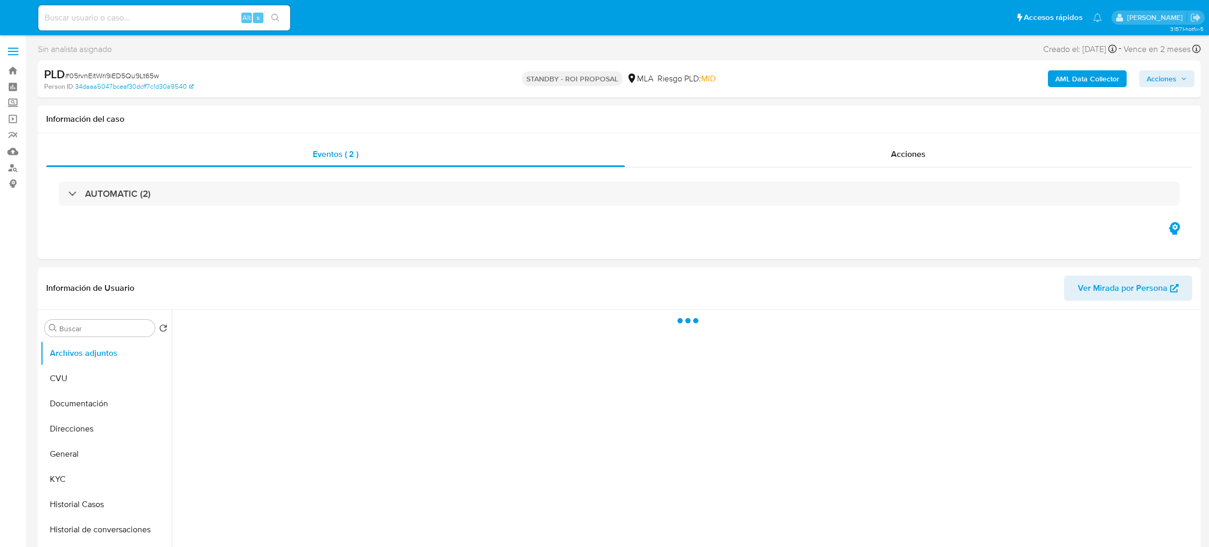
select select "10"
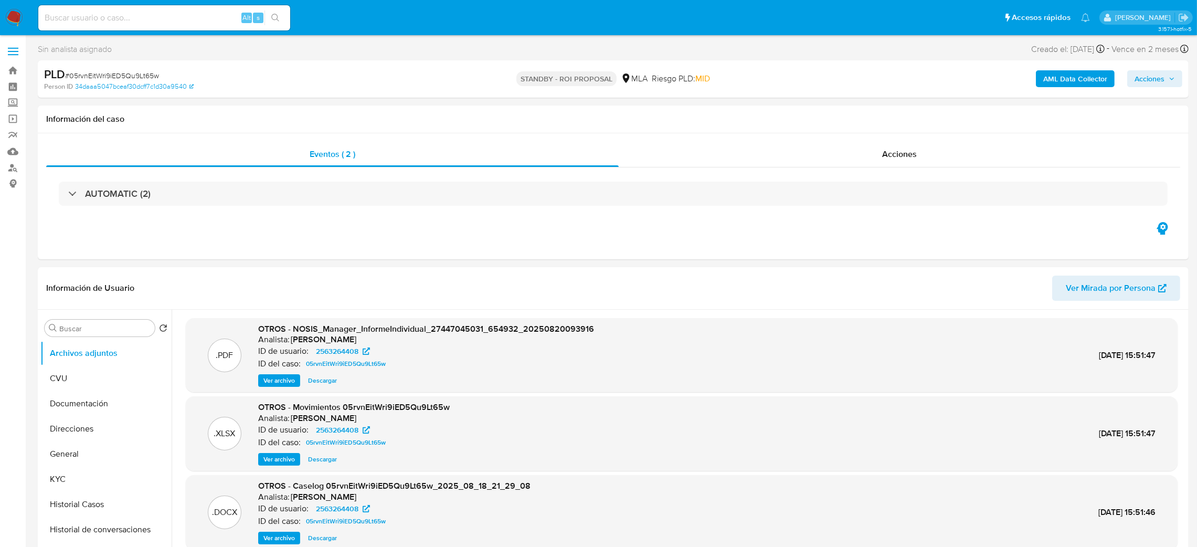
click at [188, 20] on input at bounding box center [164, 18] width 252 height 14
paste input "BHMZC7EeVAFuKW6F3gcr6Si2"
type input "BHMZC7EeVAFuKW6F3gcr6Si2"
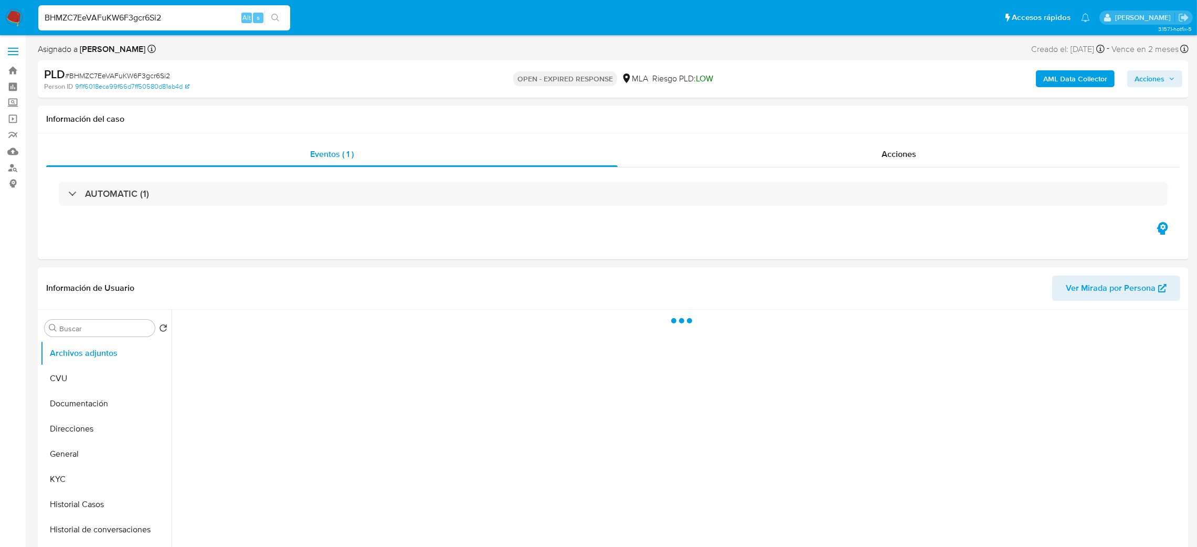
click at [140, 77] on span "# BHMZC7EeVAFuKW6F3gcr6Si2" at bounding box center [117, 75] width 105 height 10
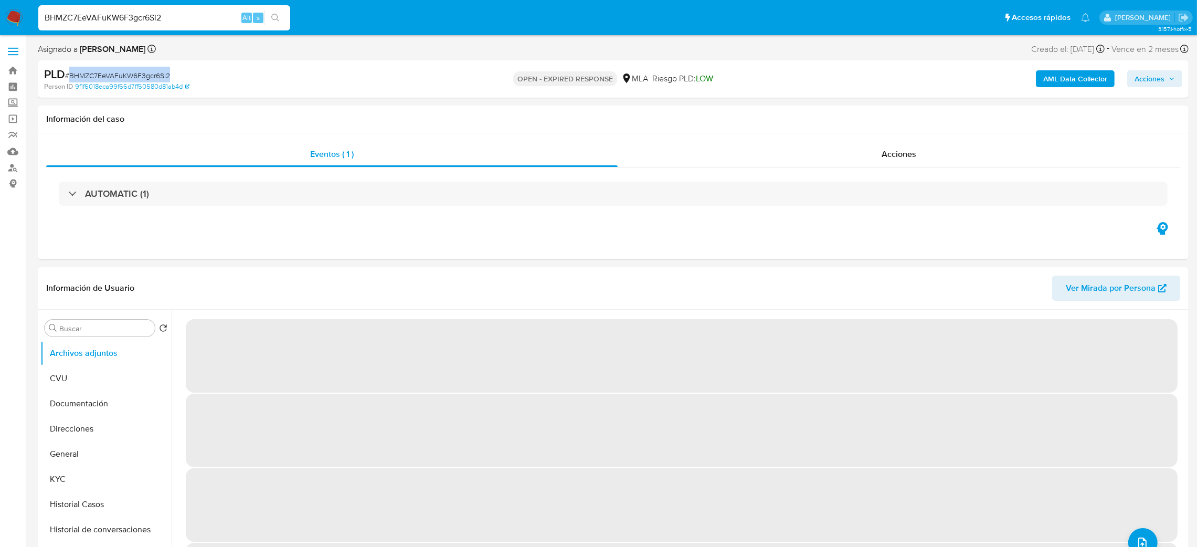
copy span "BHMZC7EeVAFuKW6F3gcr6Si2"
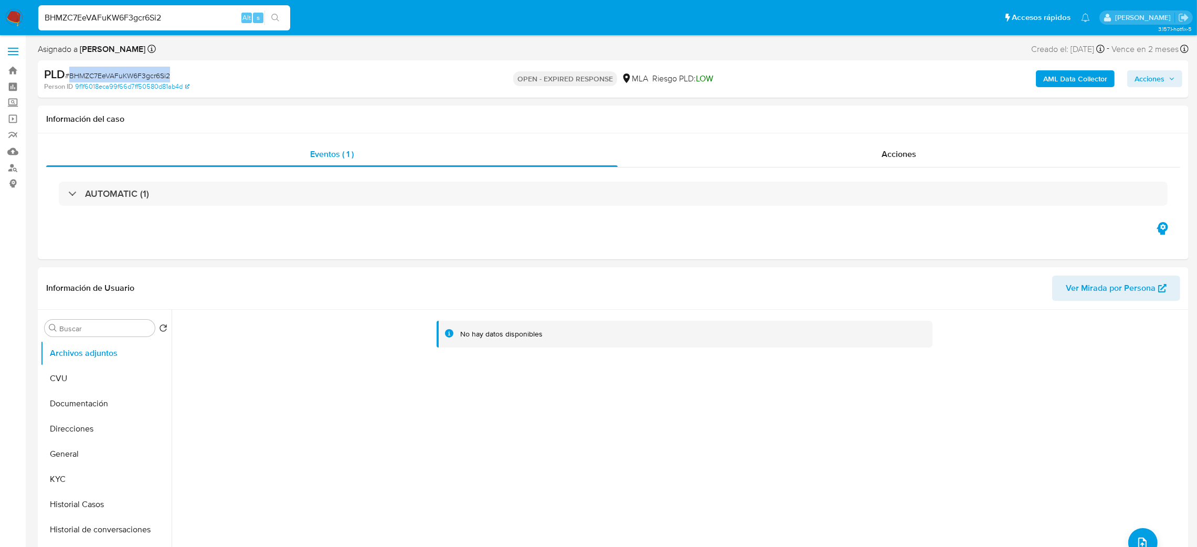
click at [15, 25] on img at bounding box center [14, 18] width 18 height 18
select select "10"
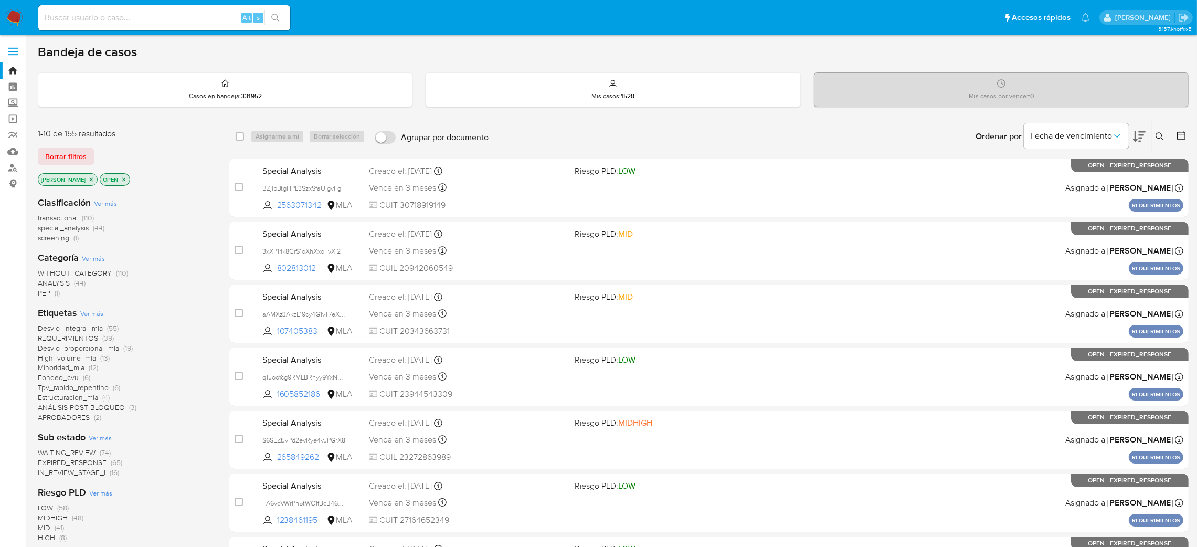
click at [1167, 130] on button at bounding box center [1160, 136] width 17 height 13
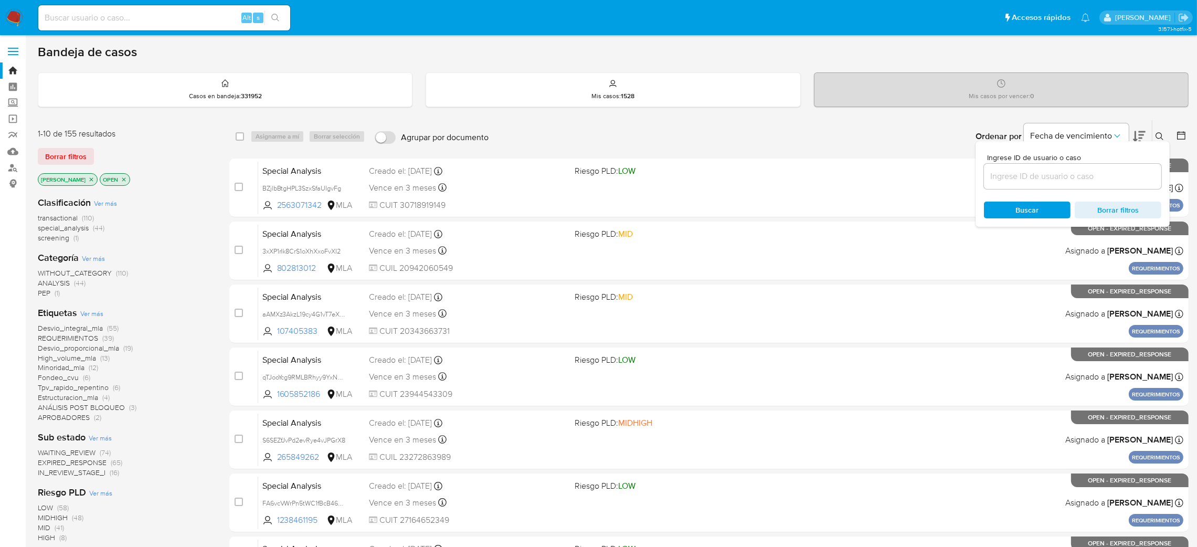
click at [1088, 166] on div at bounding box center [1072, 176] width 177 height 25
click at [1087, 175] on input at bounding box center [1072, 176] width 177 height 14
paste input "BHMZC7EeVAFuKW6F3gcr6Si2"
type input "BHMZC7EeVAFuKW6F3gcr6Si2"
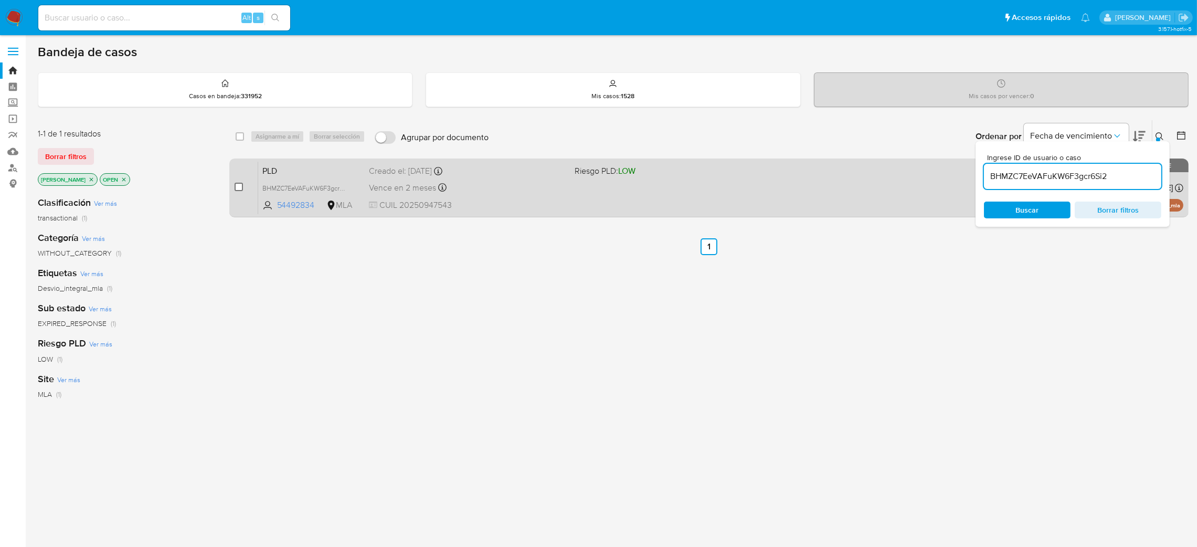
click at [237, 185] on input "checkbox" at bounding box center [239, 187] width 8 height 8
checkbox input "true"
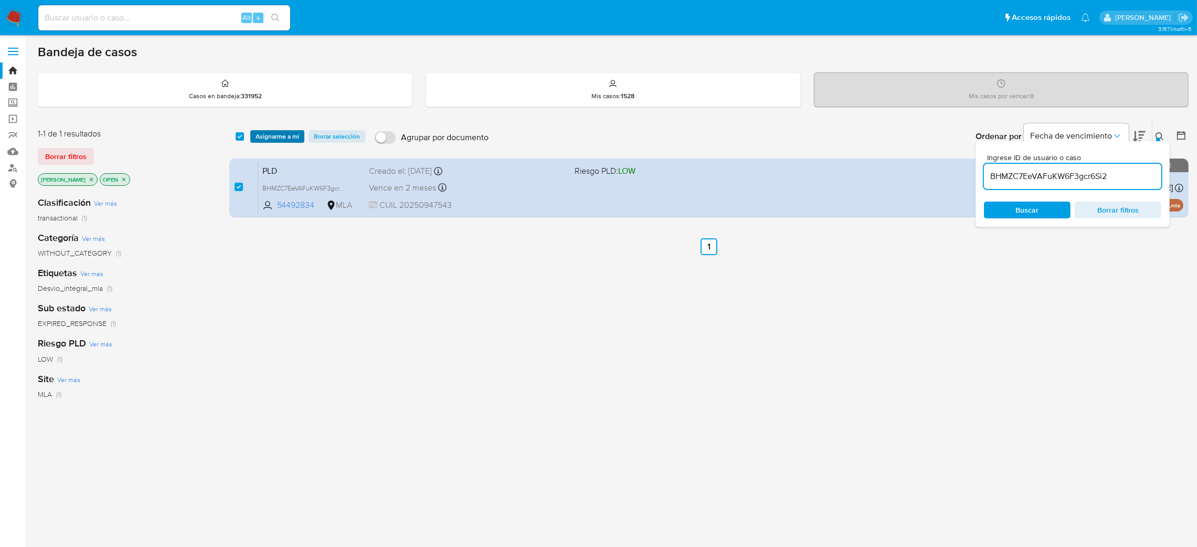
click at [257, 135] on span "Asignarme a mí" at bounding box center [278, 136] width 44 height 10
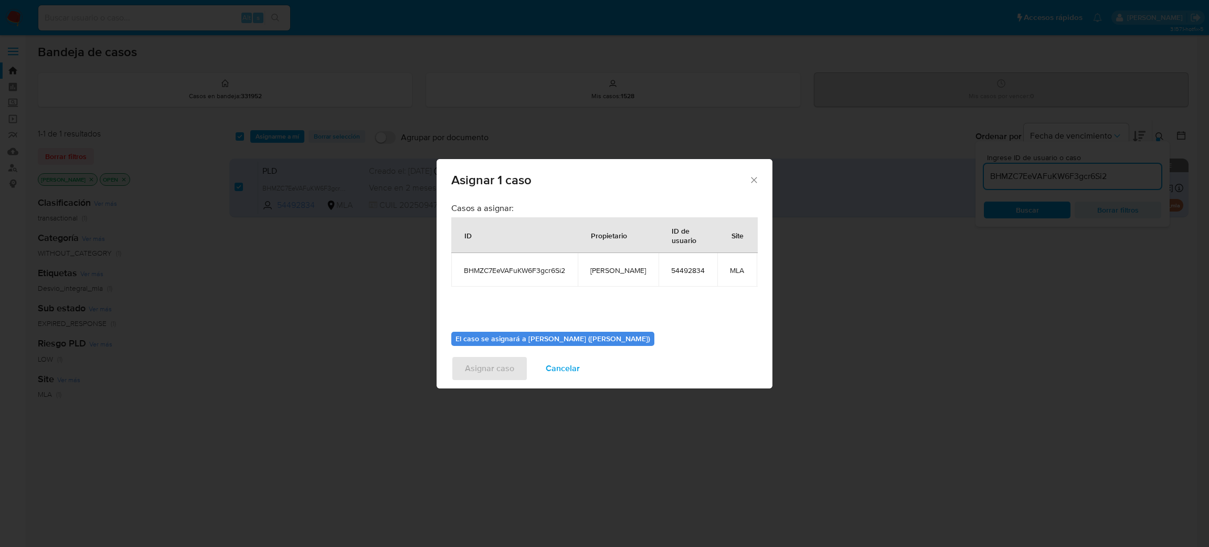
click at [607, 272] on span "[PERSON_NAME]" at bounding box center [618, 269] width 56 height 9
click at [606, 277] on td "[PERSON_NAME]" at bounding box center [618, 270] width 81 height 34
click at [605, 276] on td "[PERSON_NAME]" at bounding box center [618, 270] width 81 height 34
copy span "[PERSON_NAME]"
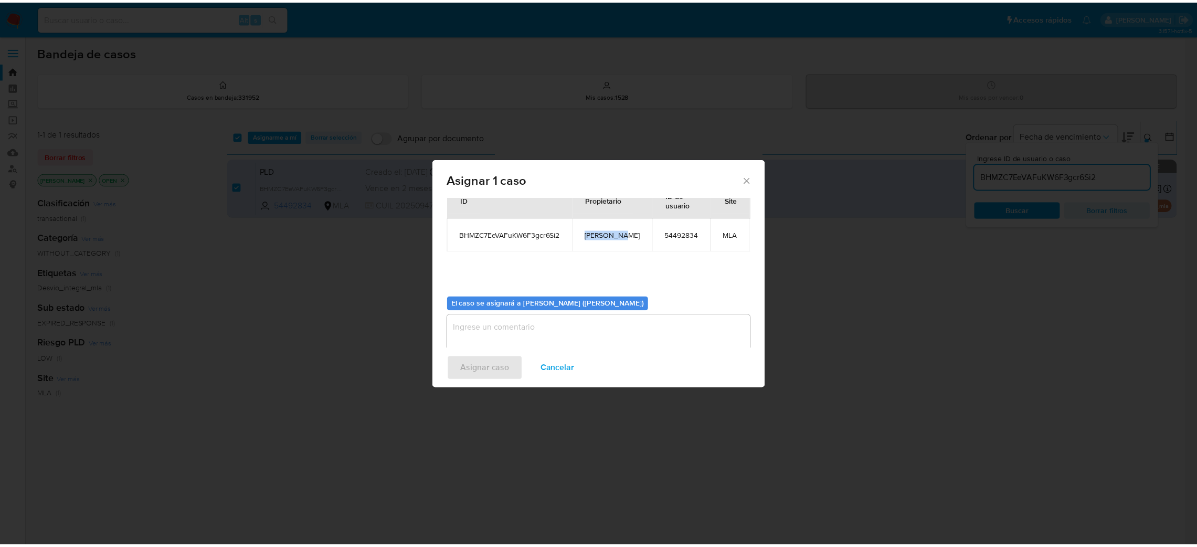
scroll to position [54, 0]
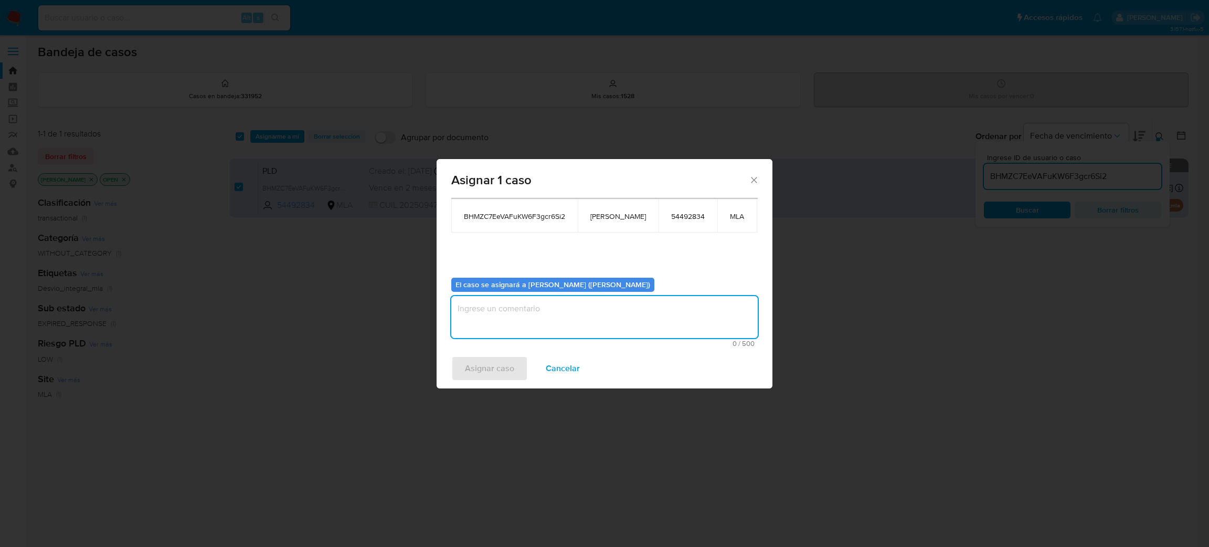
click at [503, 316] on textarea "assign-modal" at bounding box center [604, 317] width 306 height 42
paste textarea "[PERSON_NAME]"
type textarea "[PERSON_NAME]"
click at [486, 364] on span "Asignar caso" at bounding box center [489, 368] width 49 height 23
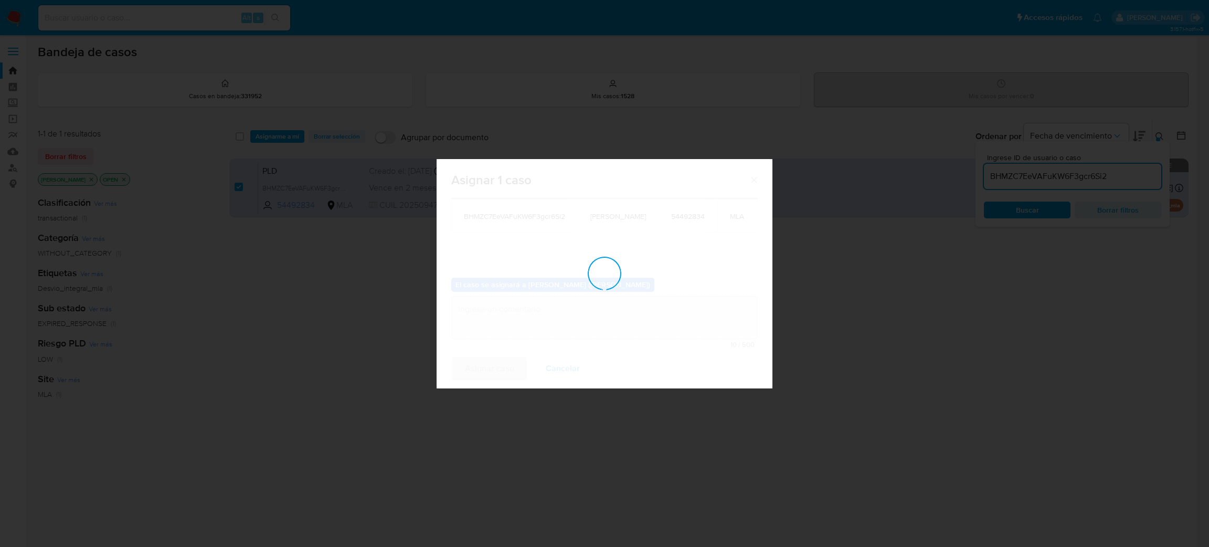
checkbox input "false"
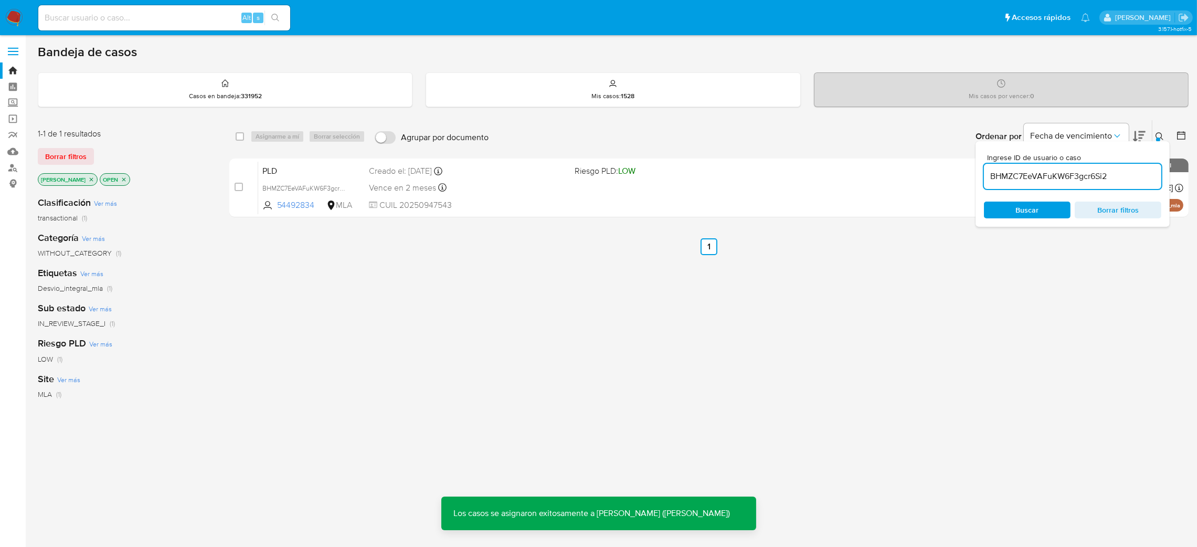
click at [345, 168] on span "PLD" at bounding box center [311, 170] width 99 height 14
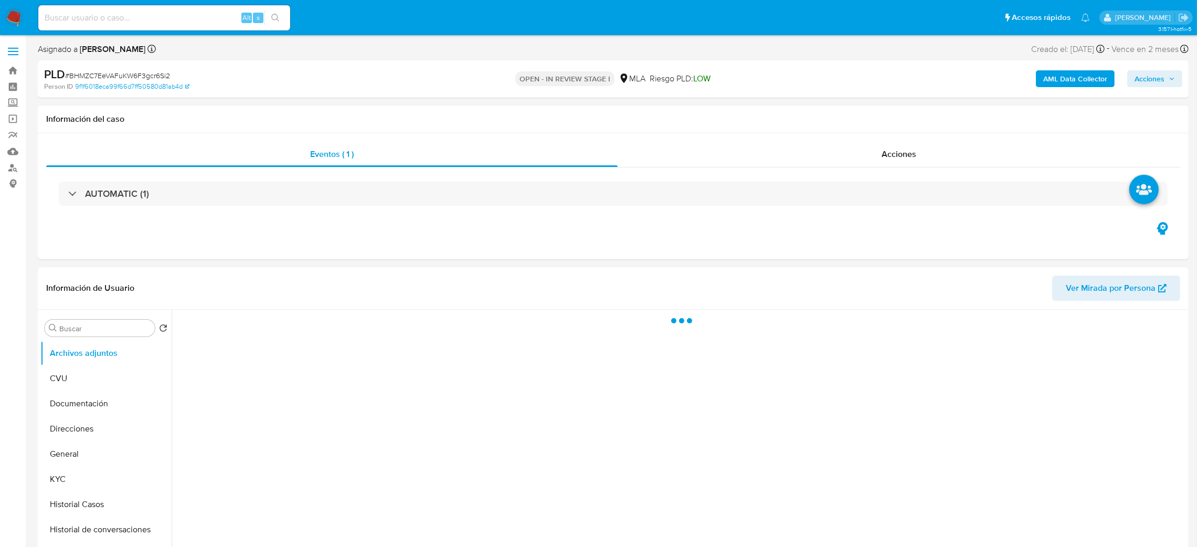
select select "10"
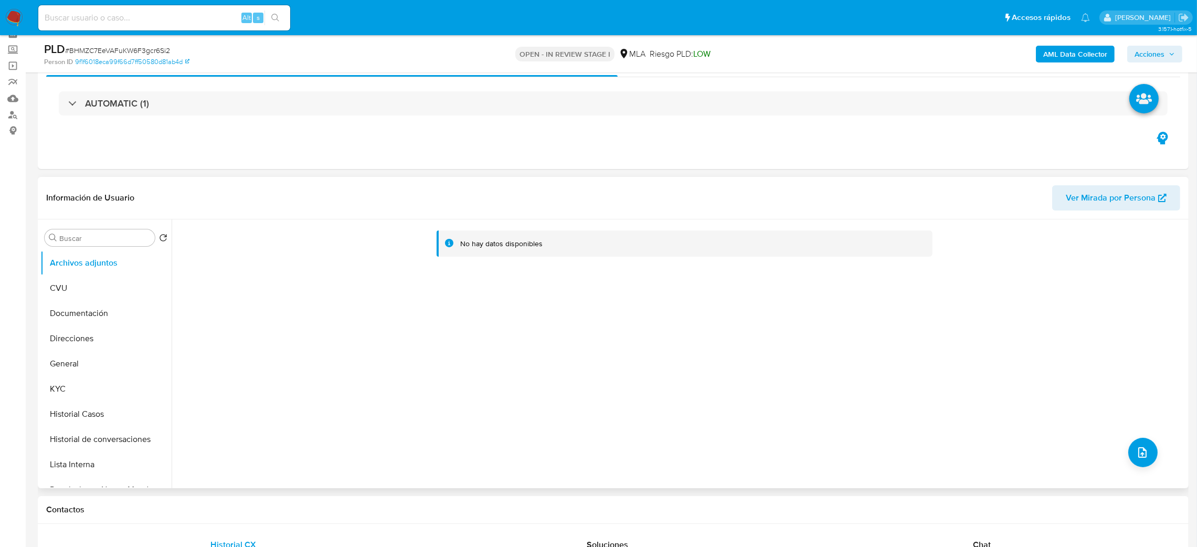
scroll to position [79, 0]
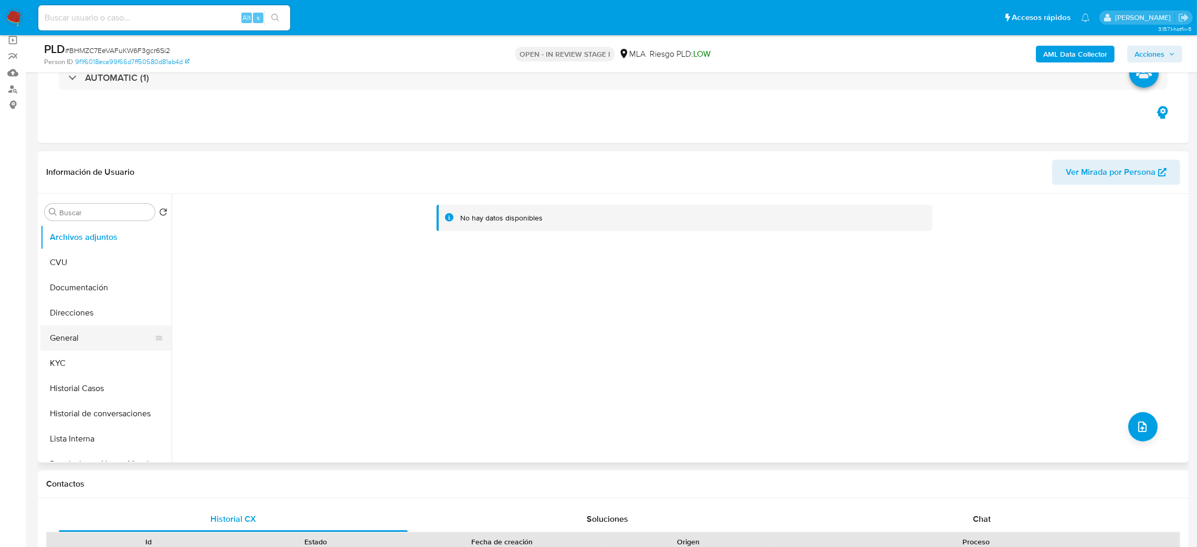
click at [59, 348] on button "General" at bounding box center [101, 337] width 123 height 25
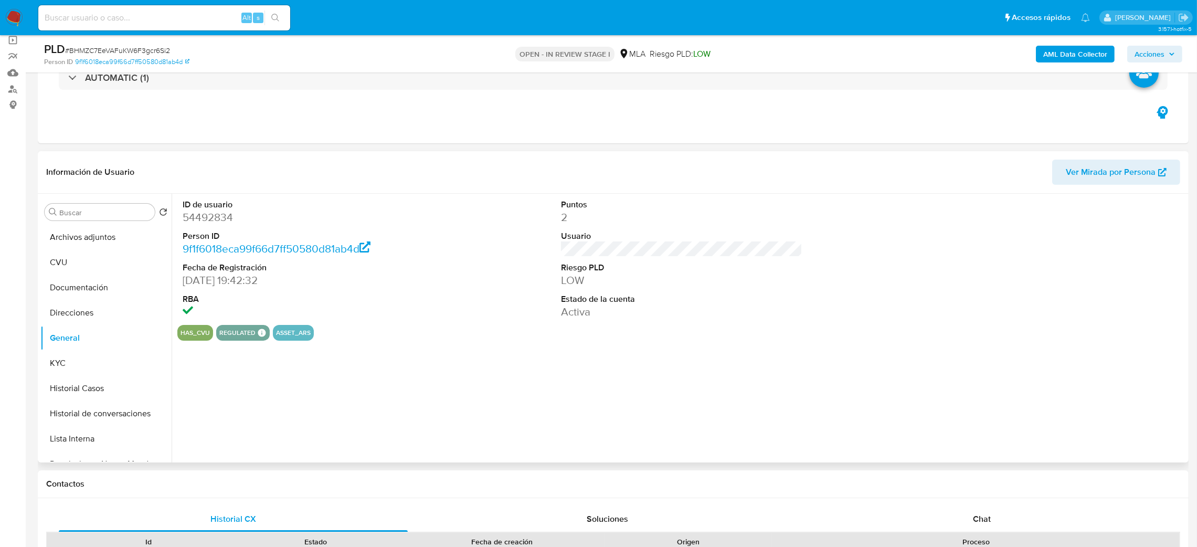
click at [204, 213] on dd "54492834" at bounding box center [304, 217] width 242 height 15
copy dd "54492834"
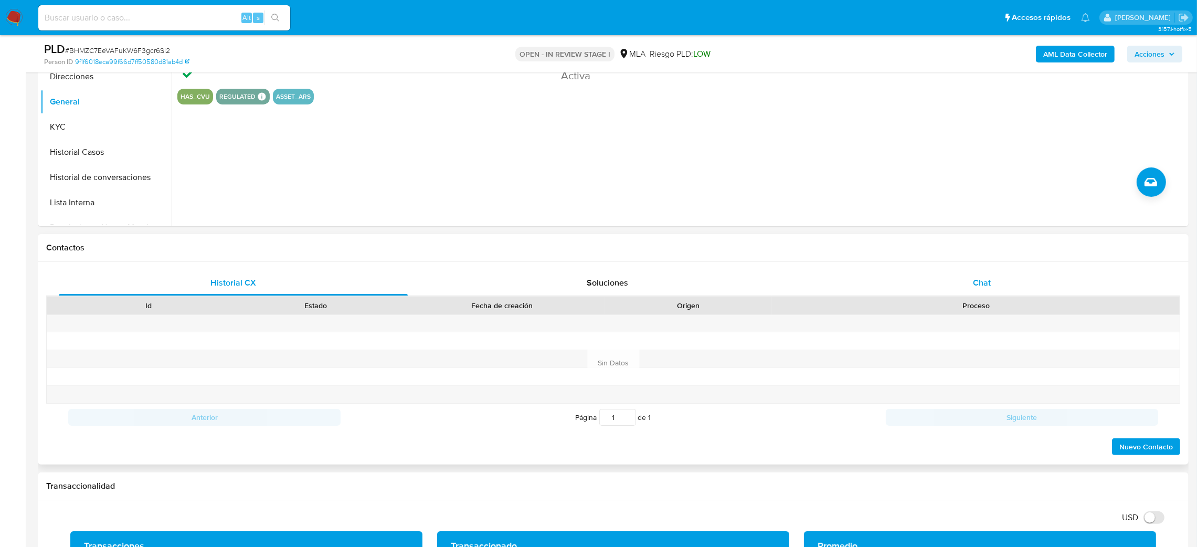
click at [959, 281] on div "Chat" at bounding box center [981, 282] width 349 height 25
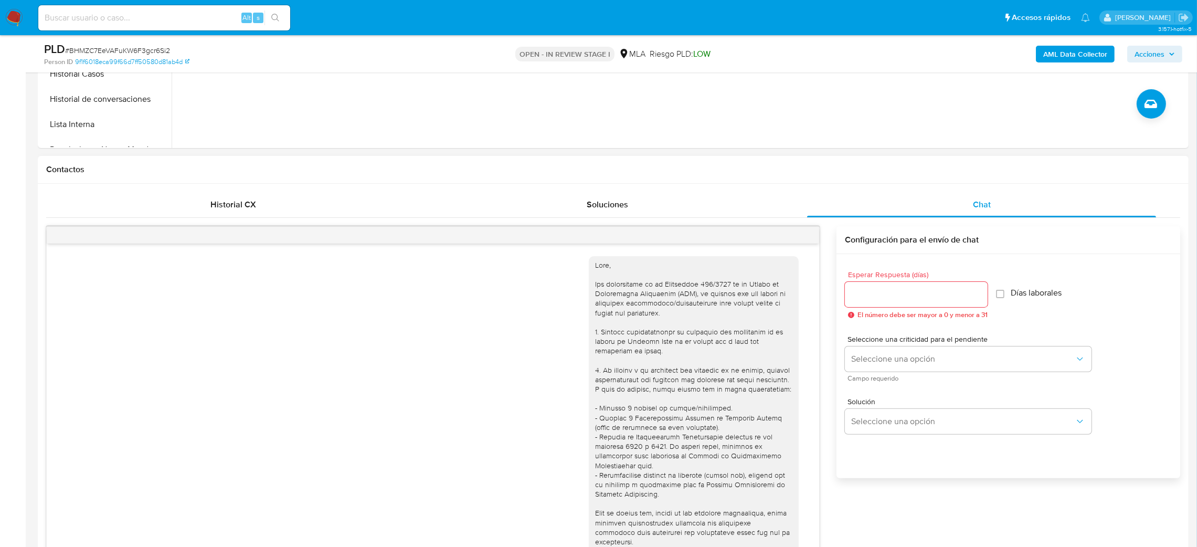
scroll to position [488, 0]
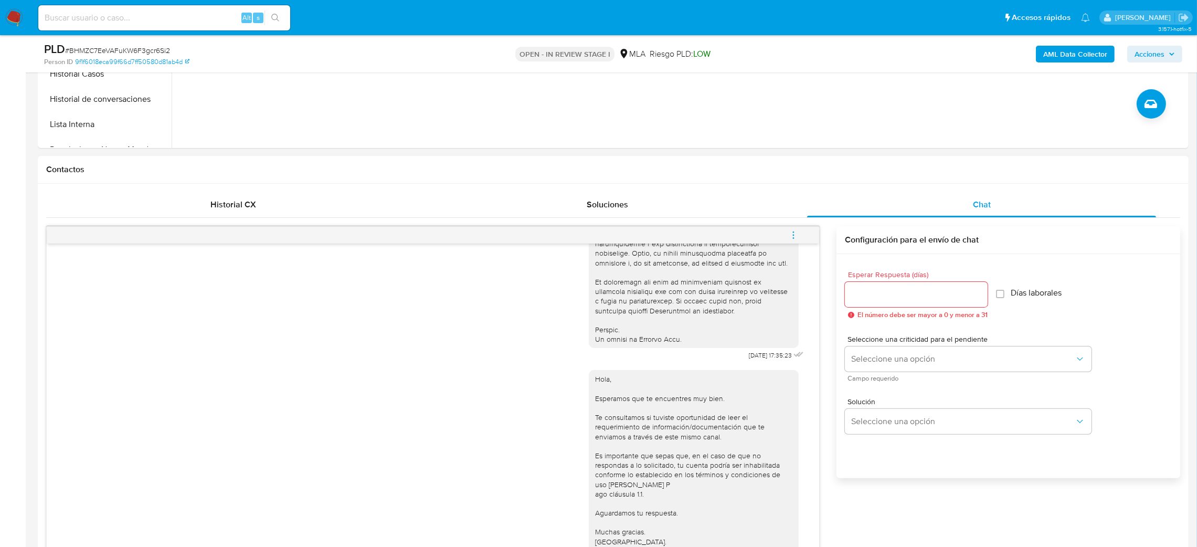
click at [798, 236] on button "menu-action" at bounding box center [793, 234] width 35 height 25
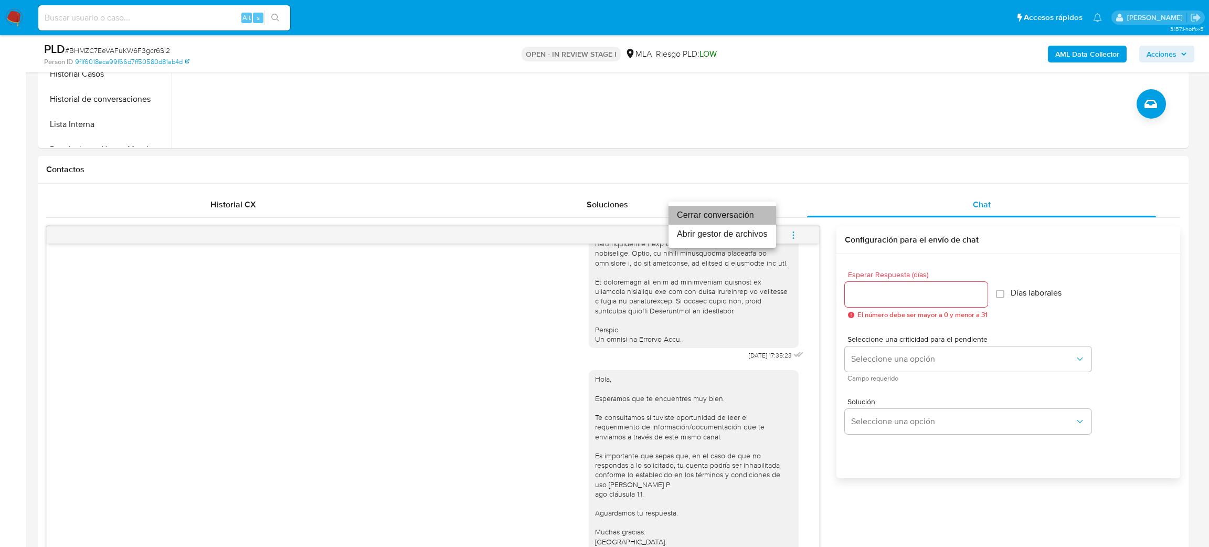
click at [707, 210] on li "Cerrar conversación" at bounding box center [722, 215] width 108 height 19
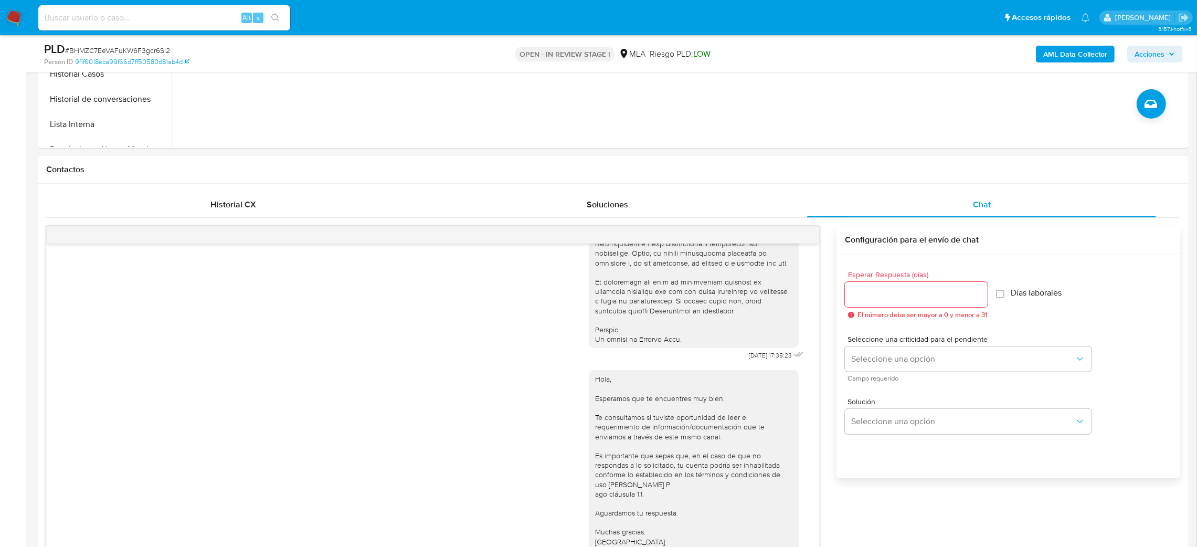
click at [122, 46] on span "# BHMZC7EeVAFuKW6F3gcr6Si2" at bounding box center [117, 50] width 105 height 10
copy span "BHMZC7EeVAFuKW6F3gcr6Si2"
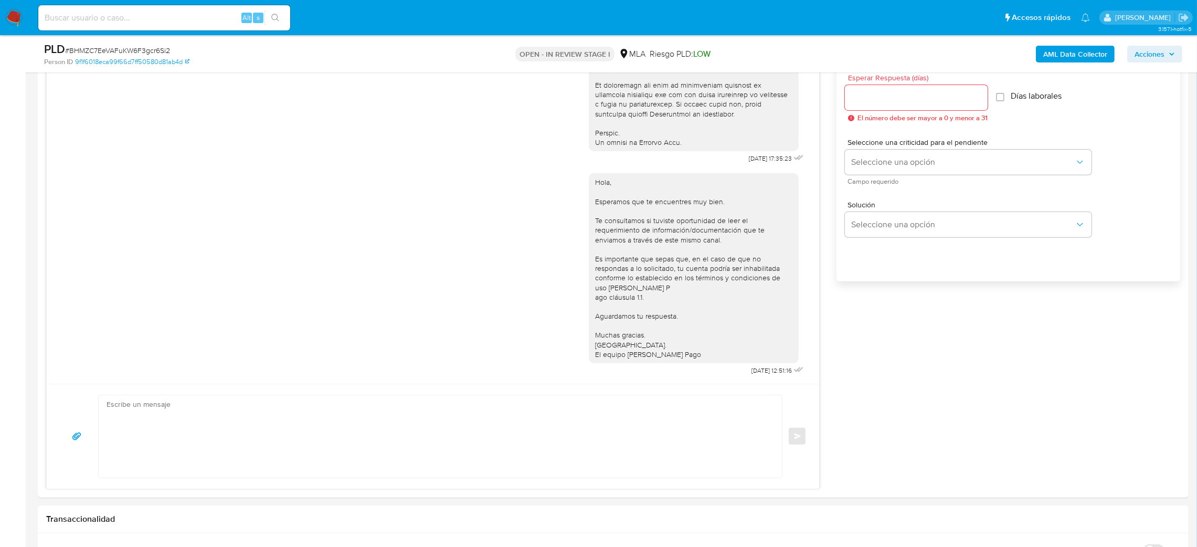
scroll to position [196, 0]
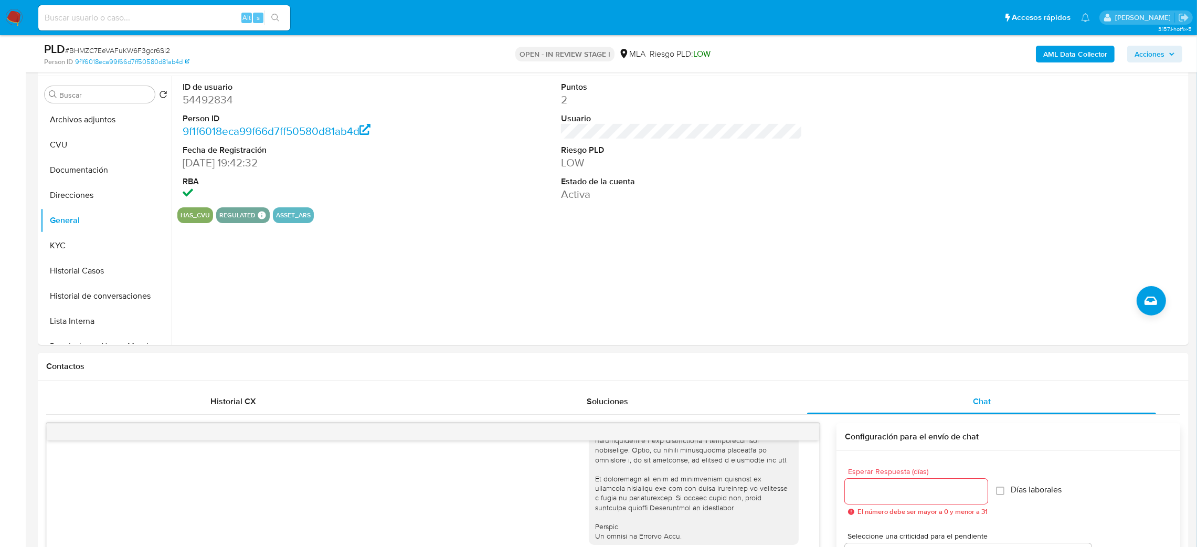
click at [1072, 48] on b "AML Data Collector" at bounding box center [1075, 54] width 64 height 17
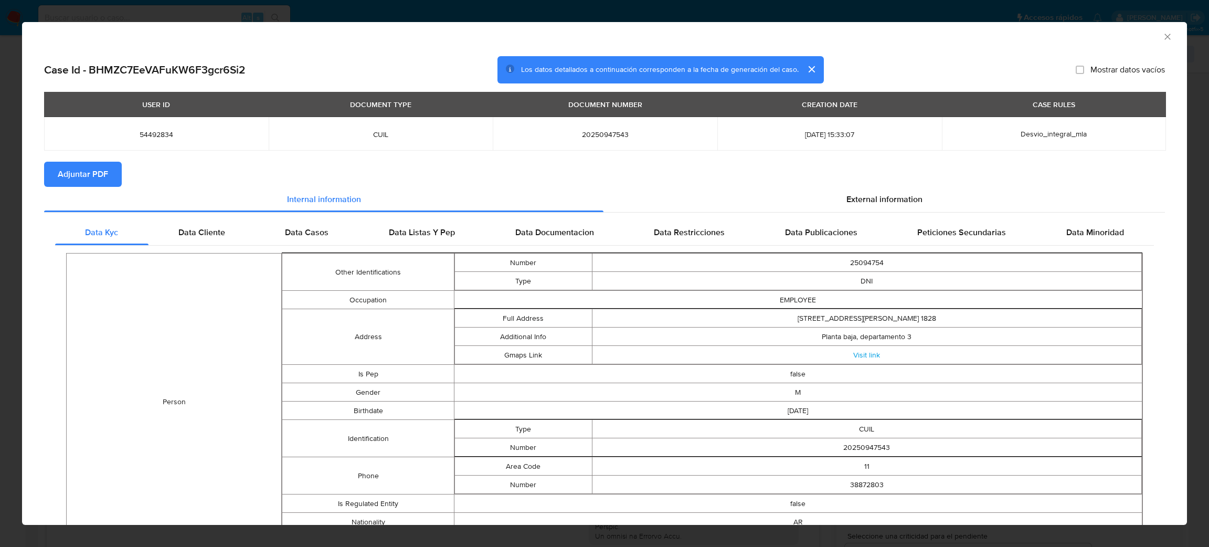
click at [95, 172] on span "Adjuntar PDF" at bounding box center [83, 174] width 50 height 23
click at [1162, 37] on icon "Cerrar ventana" at bounding box center [1167, 36] width 10 height 10
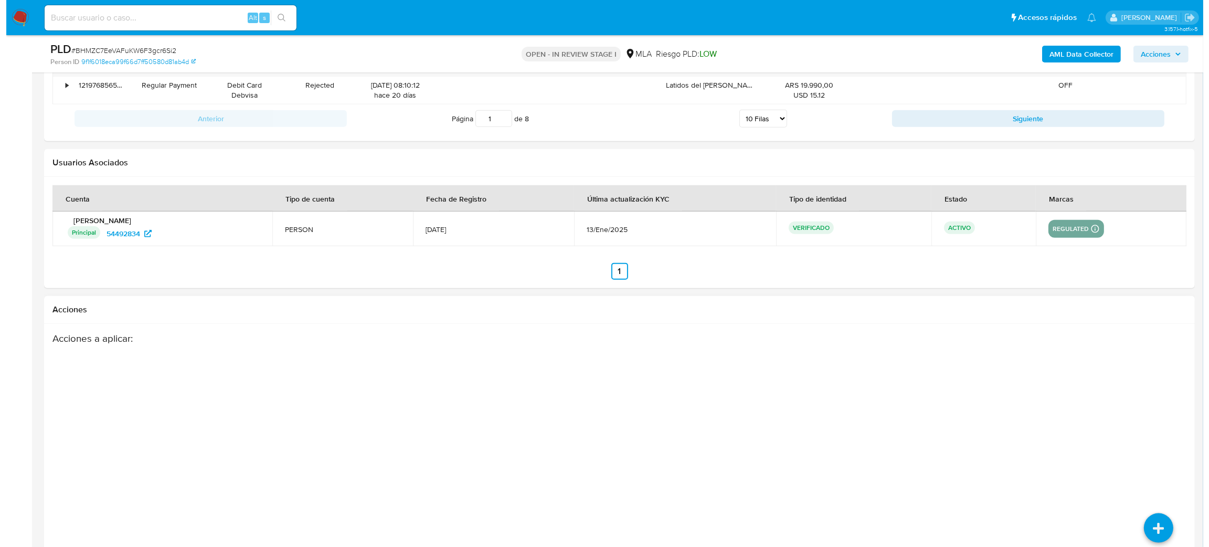
scroll to position [1849, 0]
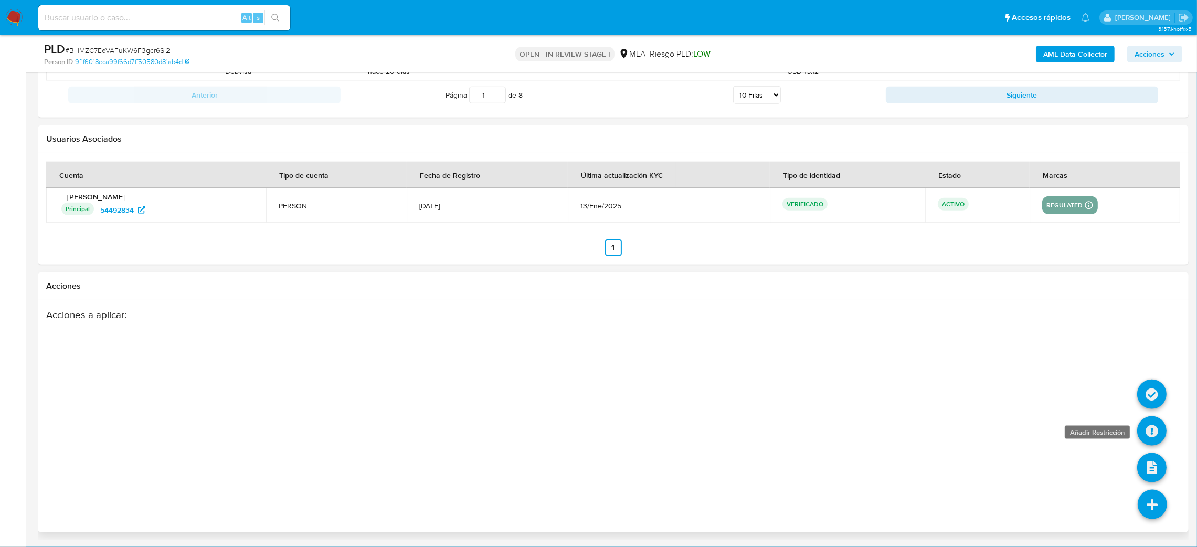
click at [1149, 433] on icon at bounding box center [1151, 430] width 29 height 29
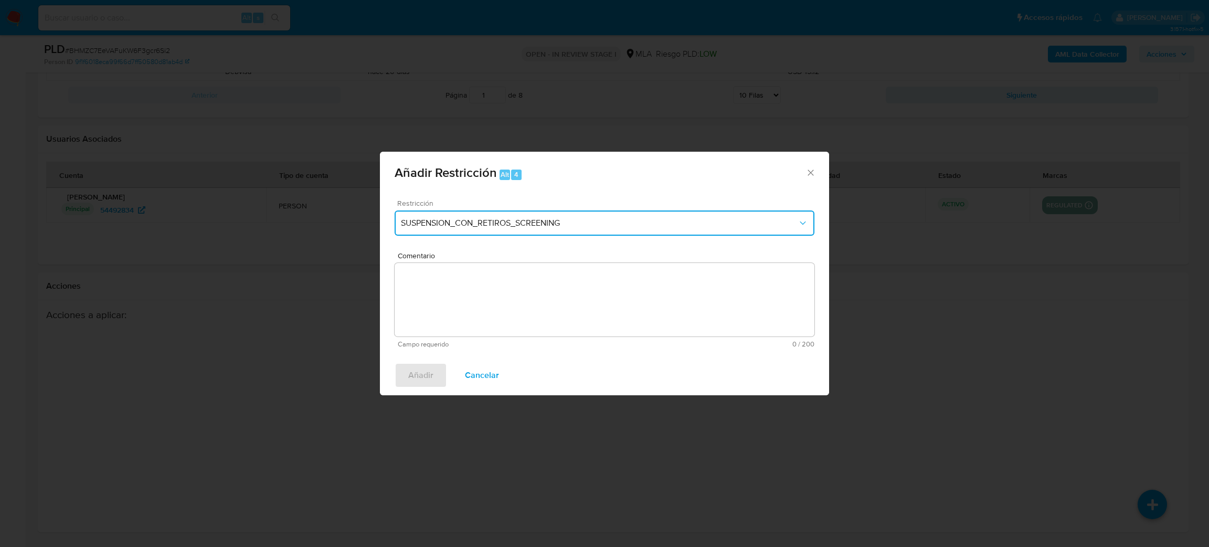
drag, startPoint x: 442, startPoint y: 221, endPoint x: 443, endPoint y: 232, distance: 10.5
click at [442, 220] on span "SUSPENSION_CON_RETIROS_SCREENING" at bounding box center [599, 223] width 397 height 10
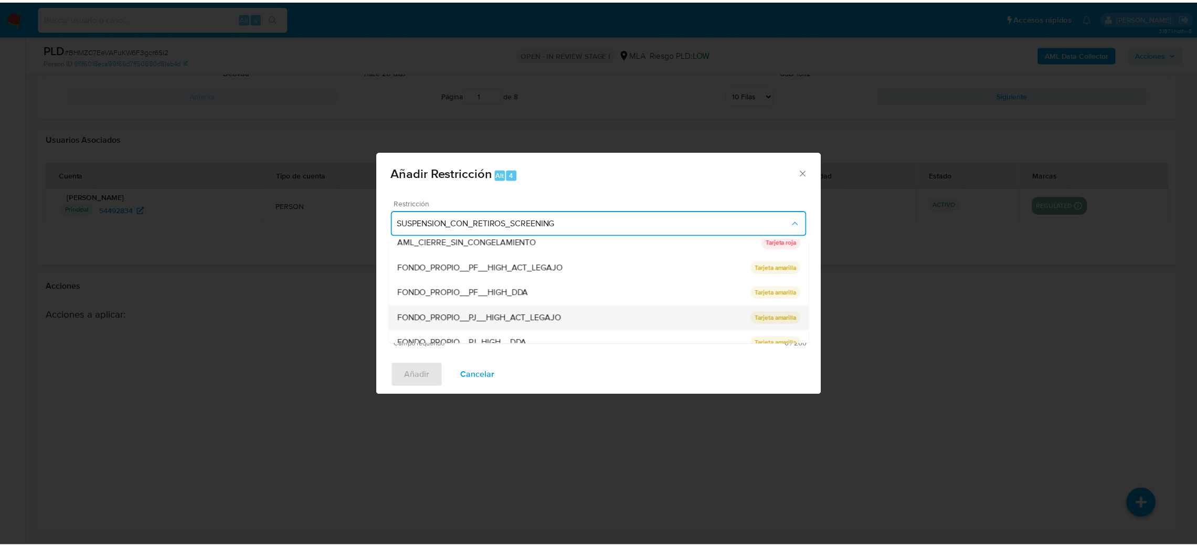
scroll to position [222, 0]
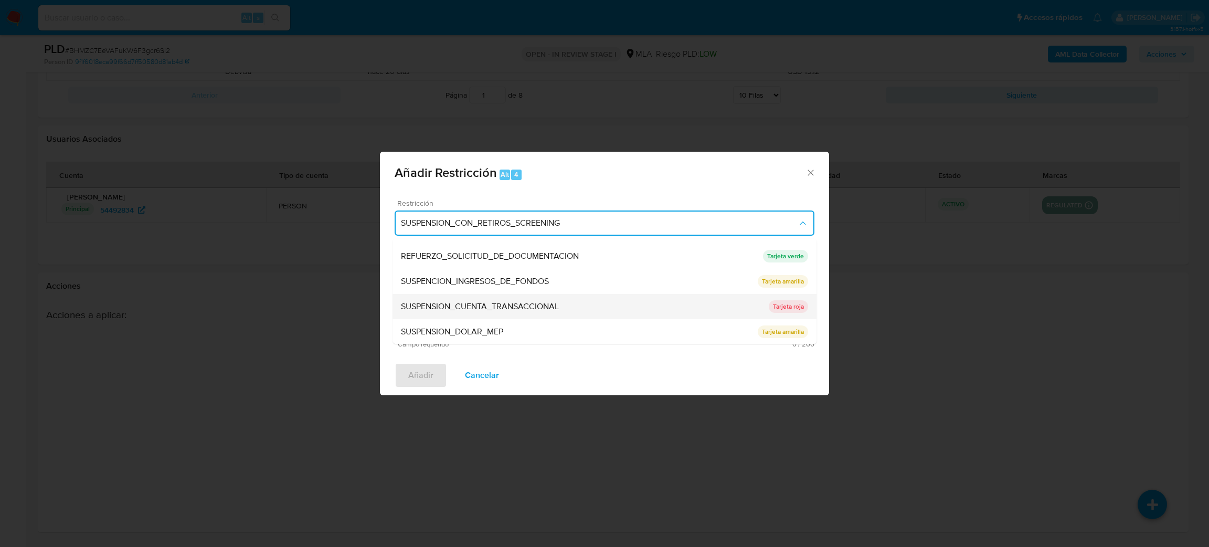
click at [443, 294] on div "SUSPENSION_CUENTA_TRANSACCIONAL" at bounding box center [585, 306] width 368 height 25
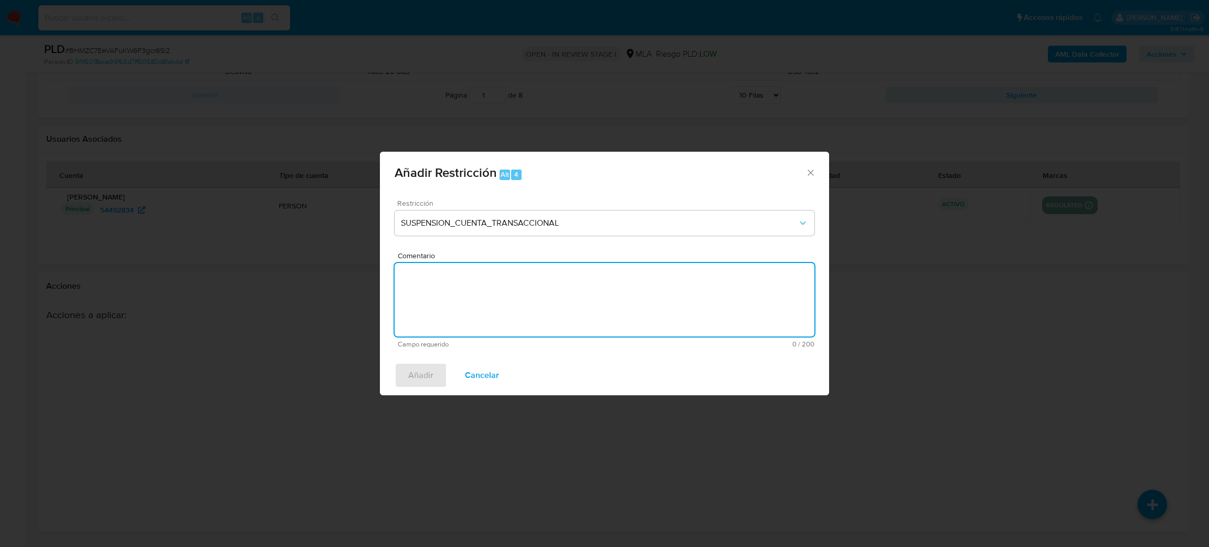
click at [443, 303] on textarea "Comentario" at bounding box center [605, 299] width 420 height 73
type textarea "AML"
click at [401, 376] on button "Añadir" at bounding box center [421, 375] width 52 height 25
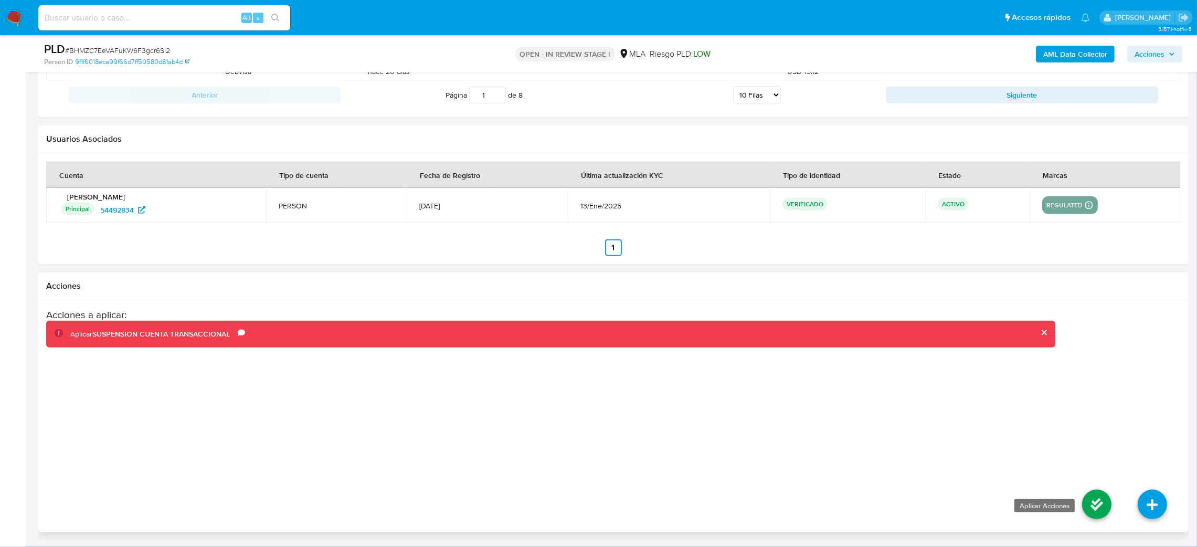
click at [1098, 506] on icon at bounding box center [1096, 504] width 29 height 29
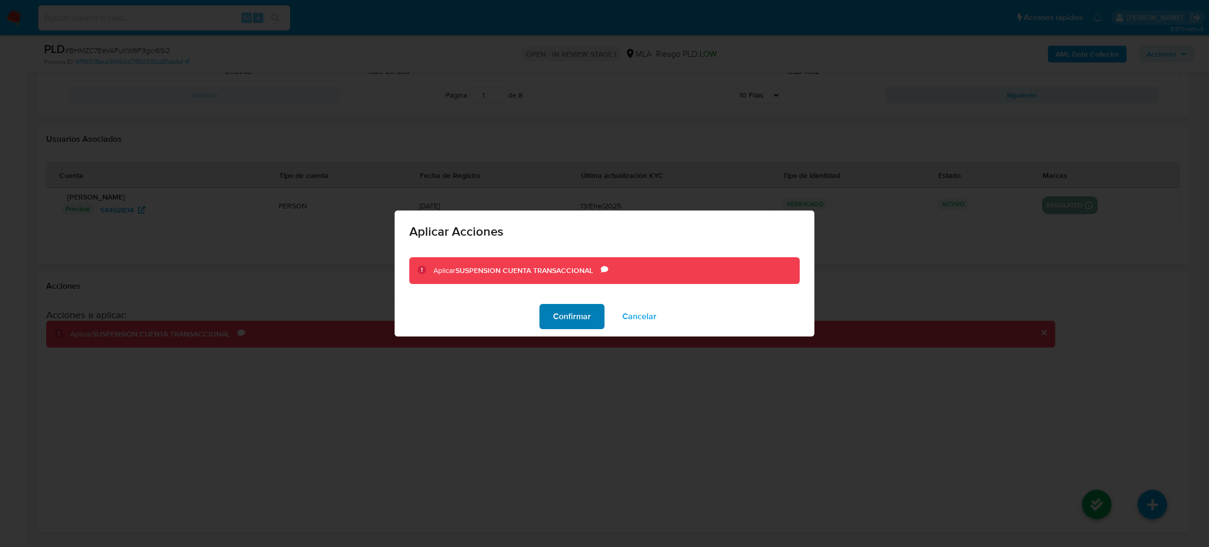
click at [571, 313] on span "Confirmar" at bounding box center [572, 316] width 38 height 23
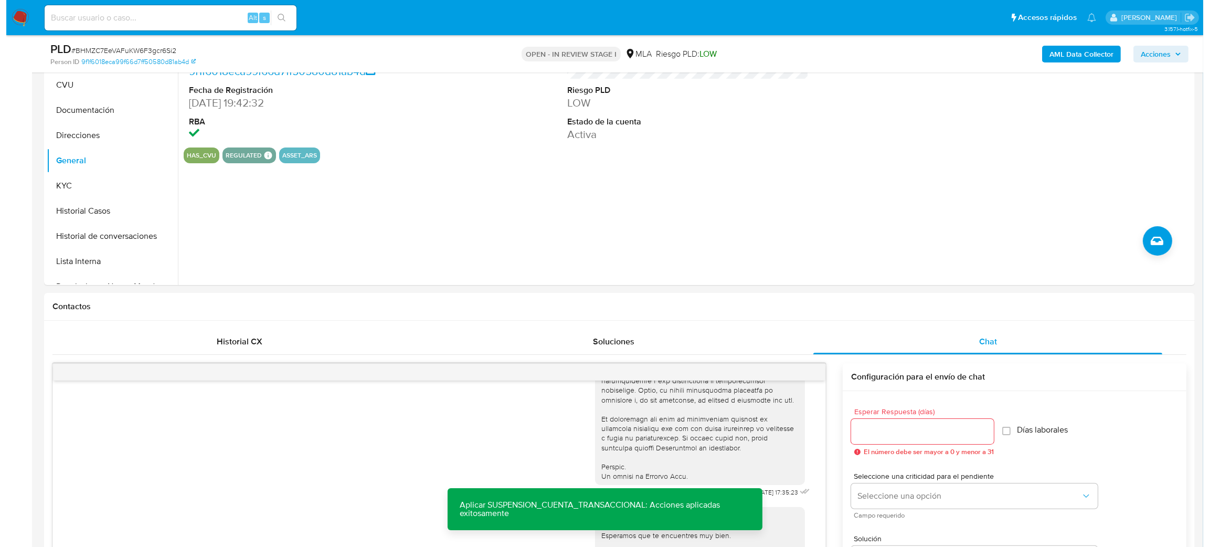
scroll to position [118, 0]
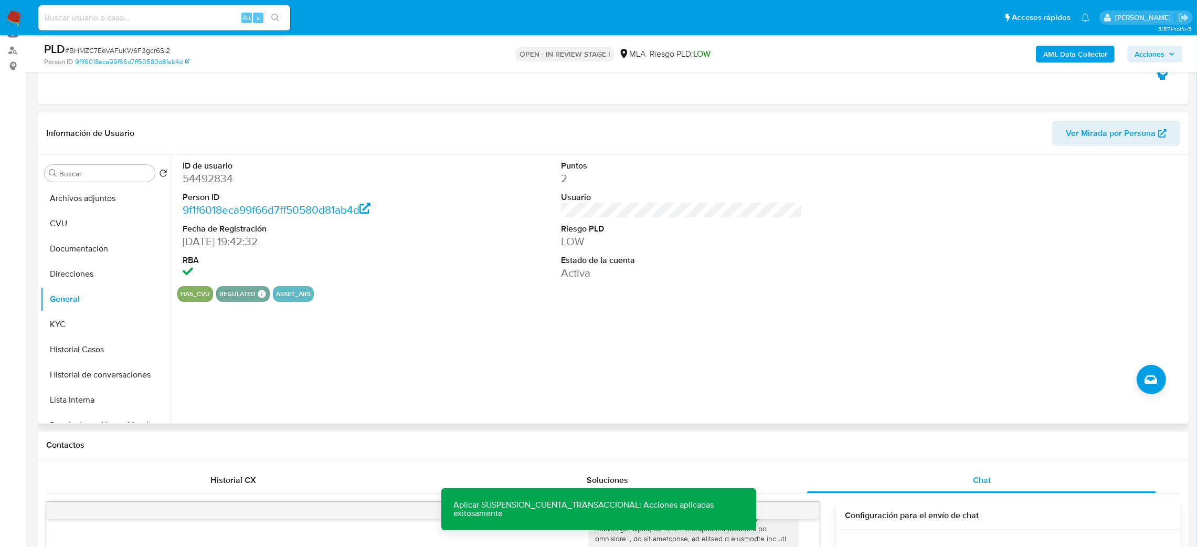
click at [201, 179] on dd "54492834" at bounding box center [304, 178] width 242 height 15
copy dd "54492834"
click at [100, 188] on button "Archivos adjuntos" at bounding box center [101, 198] width 123 height 25
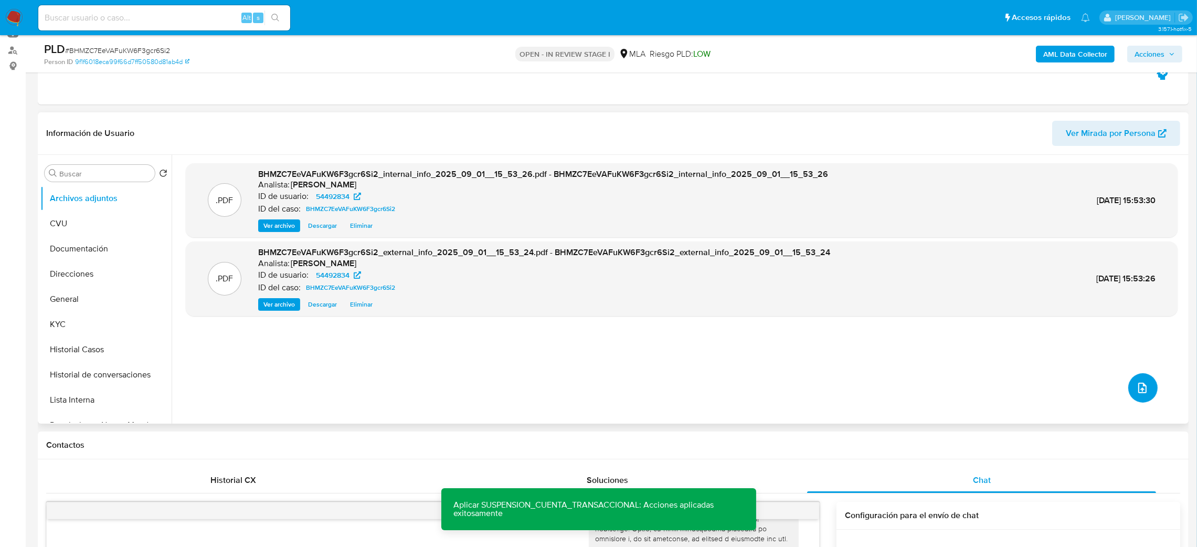
click at [1140, 395] on button "upload-file" at bounding box center [1142, 387] width 29 height 29
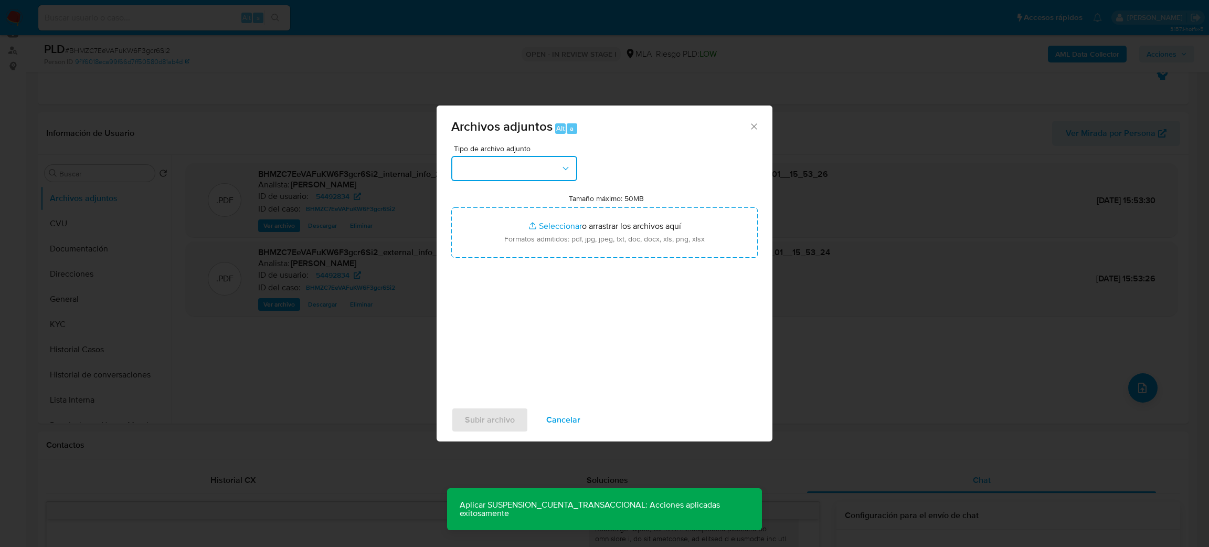
click at [544, 166] on button "button" at bounding box center [514, 168] width 126 height 25
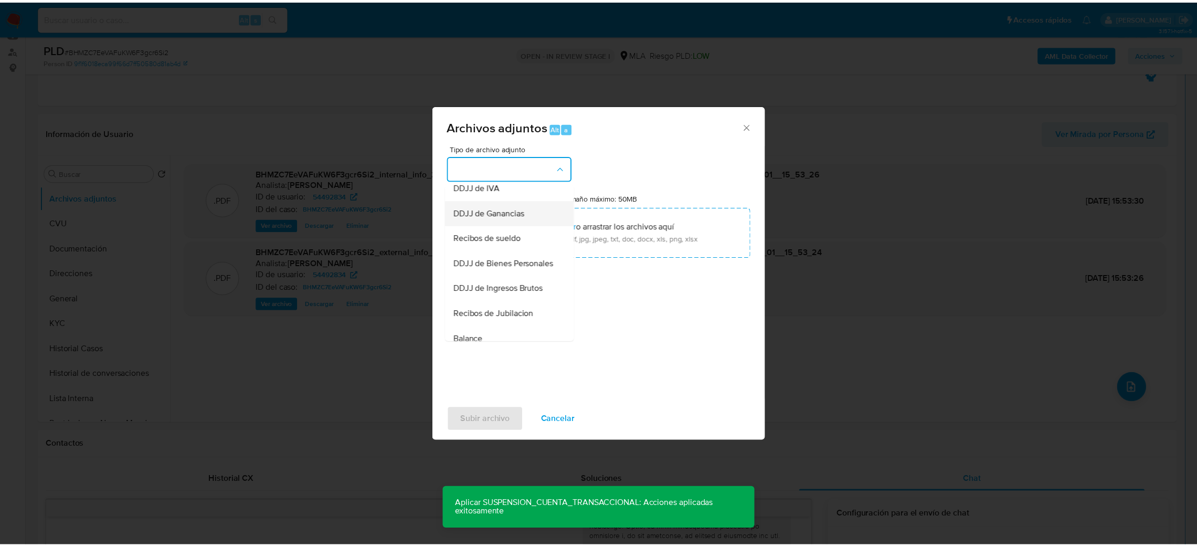
scroll to position [157, 0]
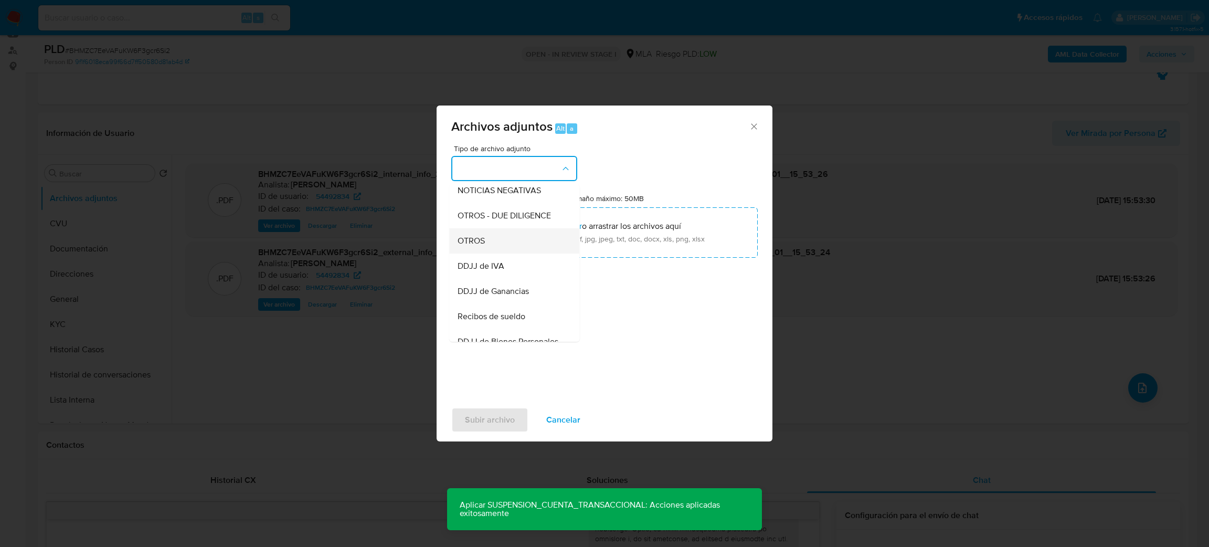
click at [495, 253] on div "OTROS" at bounding box center [511, 240] width 107 height 25
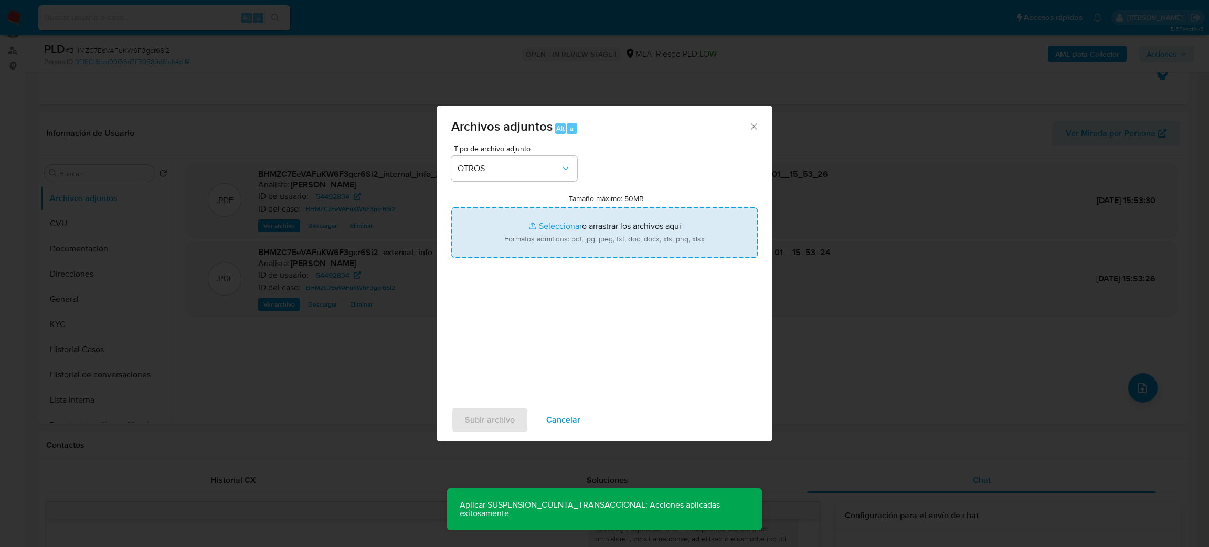
click at [550, 233] on input "Tamaño máximo: 50MB Seleccionar archivos" at bounding box center [604, 232] width 306 height 50
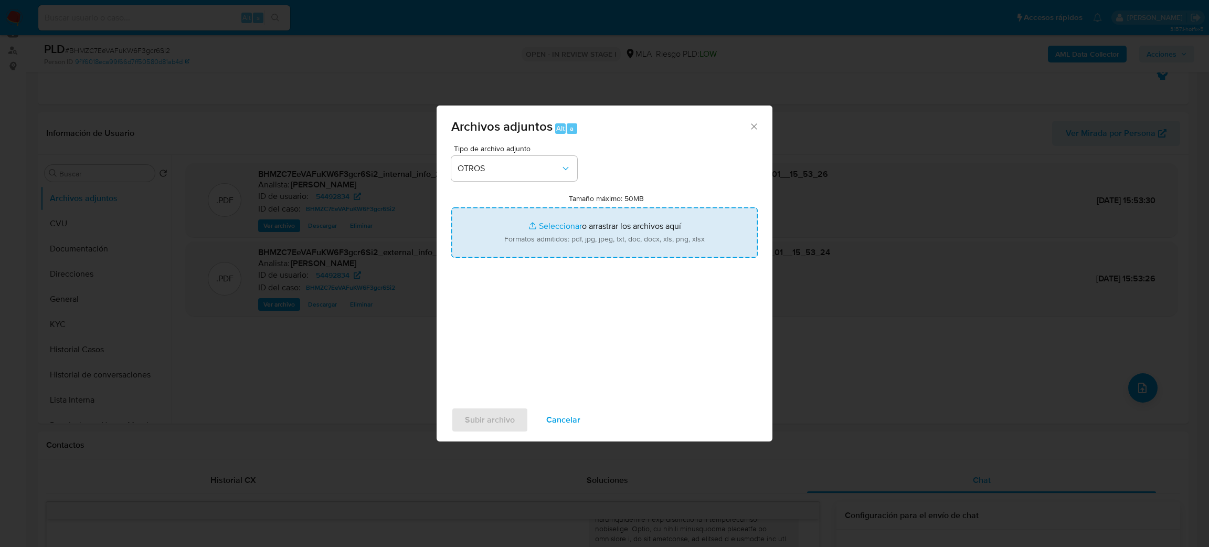
type input "C:\fakepath\Caselog BHMZC7EeVAFuKW6F3gcr6Si2_2025_08_19_00_45_56.docx"
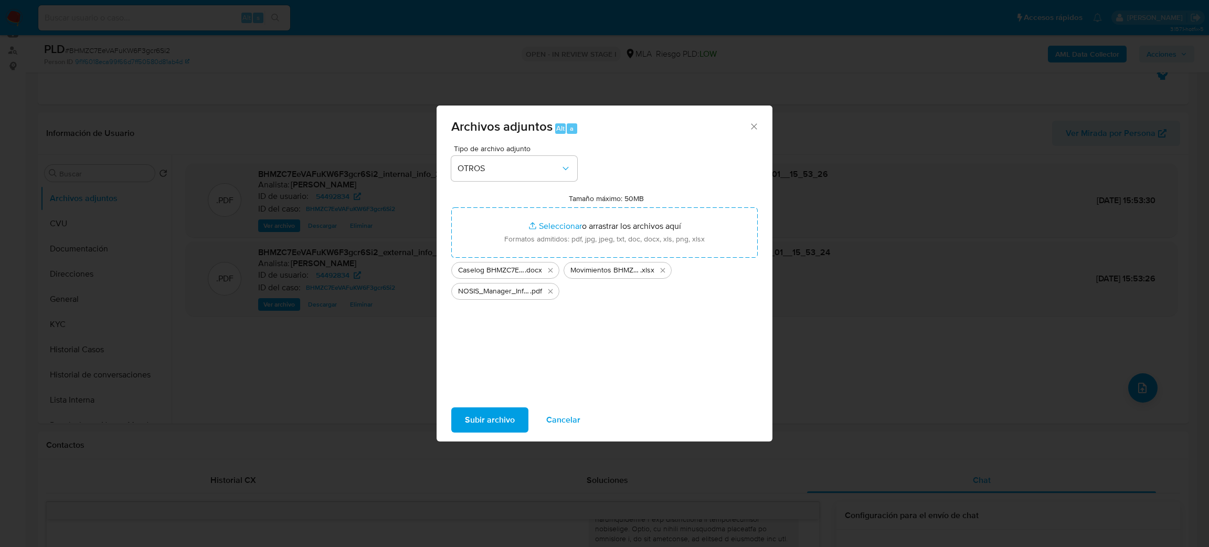
click at [479, 421] on span "Subir archivo" at bounding box center [490, 419] width 50 height 23
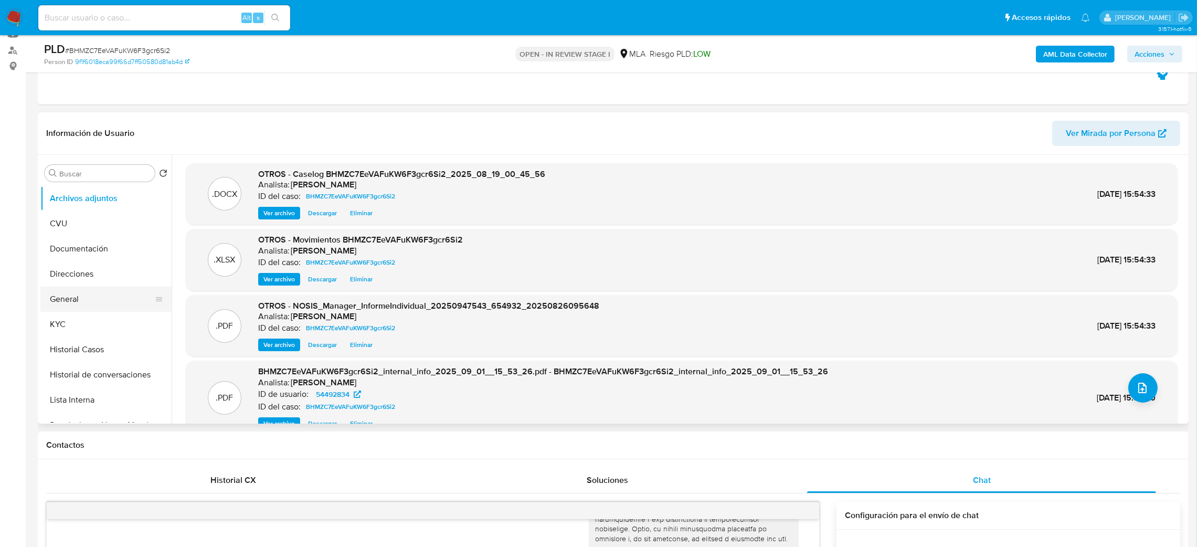
click at [90, 296] on button "General" at bounding box center [101, 298] width 123 height 25
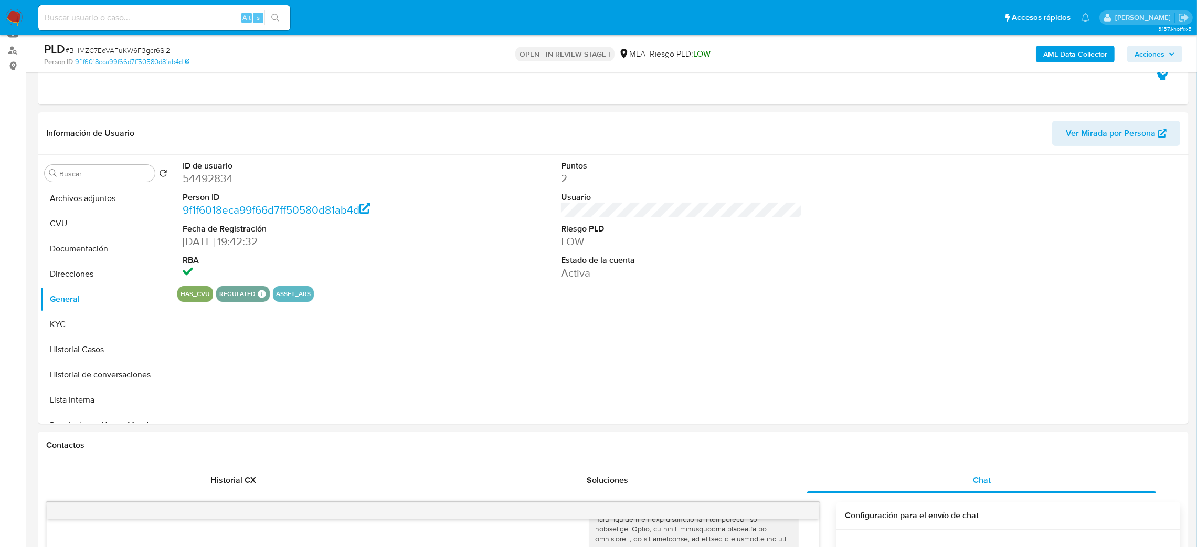
click at [210, 176] on dd "54492834" at bounding box center [304, 178] width 242 height 15
copy dd "54492834"
click at [1163, 49] on span "Acciones" at bounding box center [1149, 54] width 30 height 17
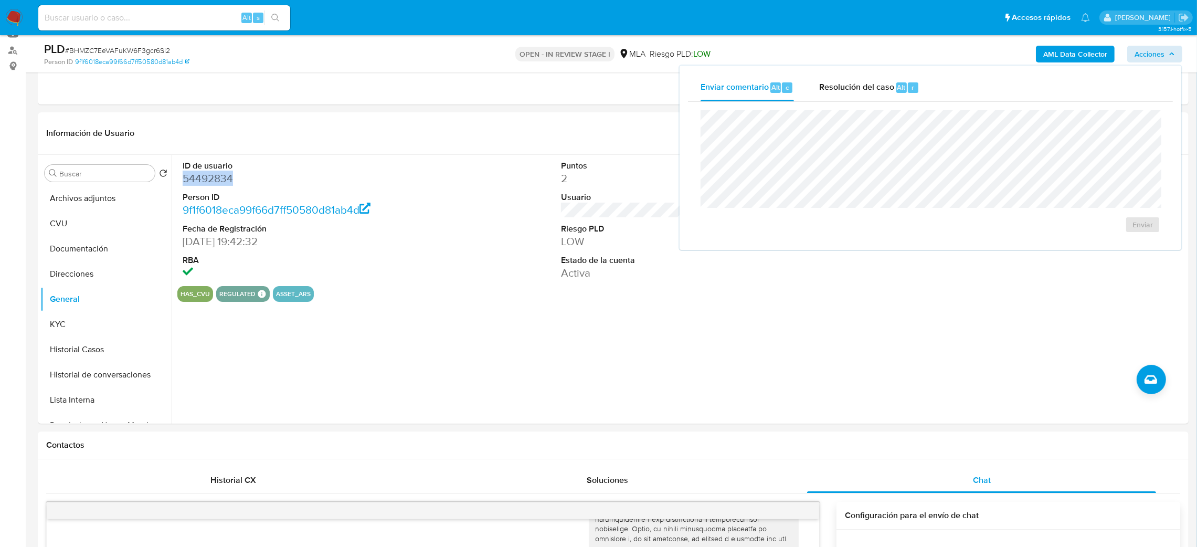
click at [893, 84] on div "Resolución del caso Alt r" at bounding box center [869, 87] width 100 height 27
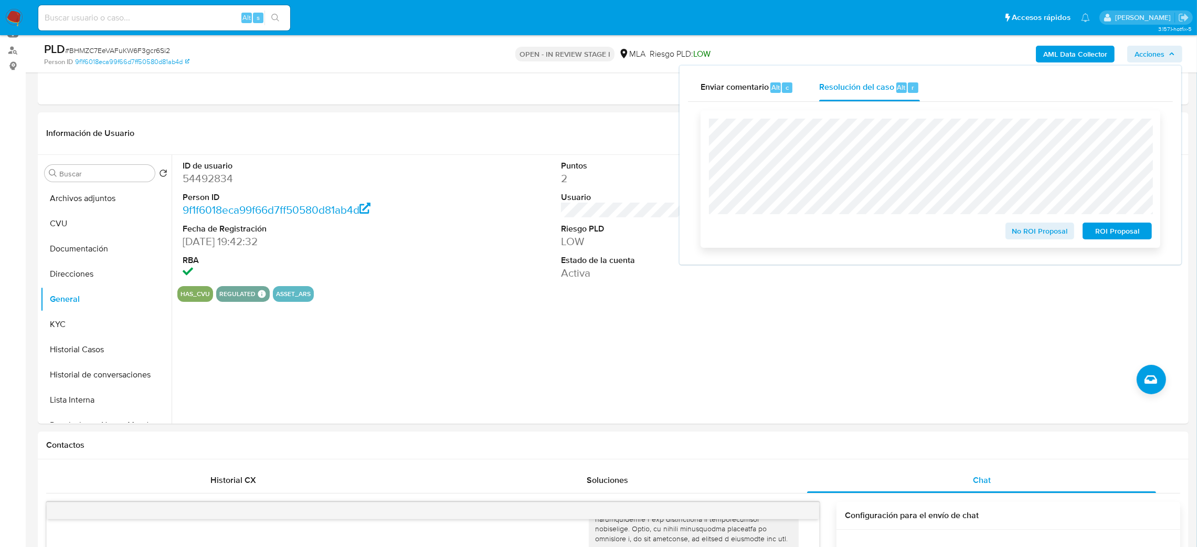
click at [1136, 235] on span "ROI Proposal" at bounding box center [1117, 231] width 55 height 15
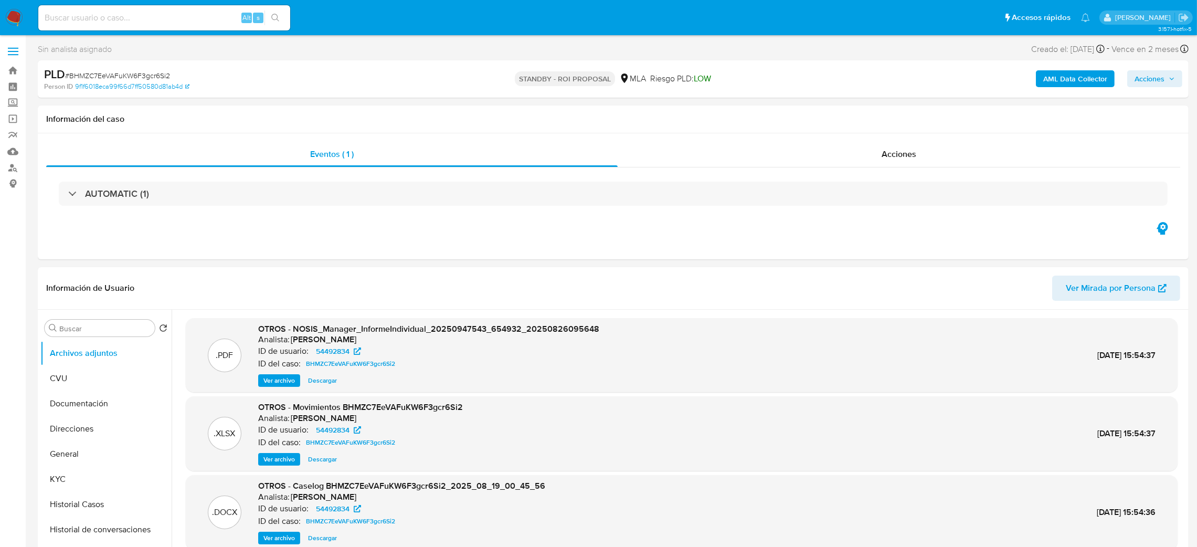
select select "10"
click at [114, 18] on input at bounding box center [164, 18] width 252 height 14
paste input "05rvnEitWri9iED5Qu9Lt65w"
type input "05rvnEitWri9iED5Qu9Lt65w"
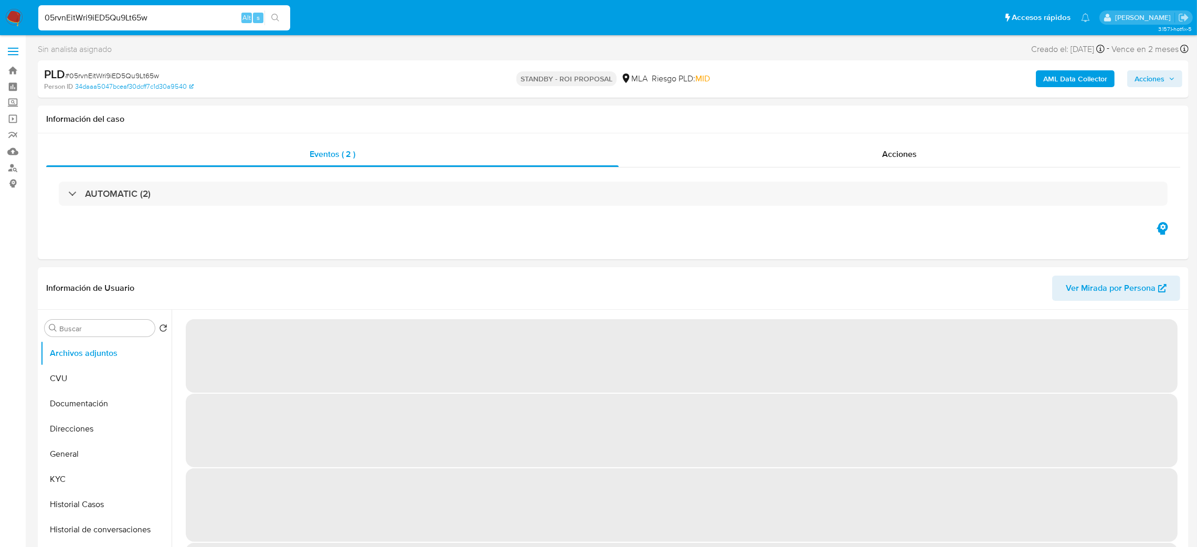
select select "10"
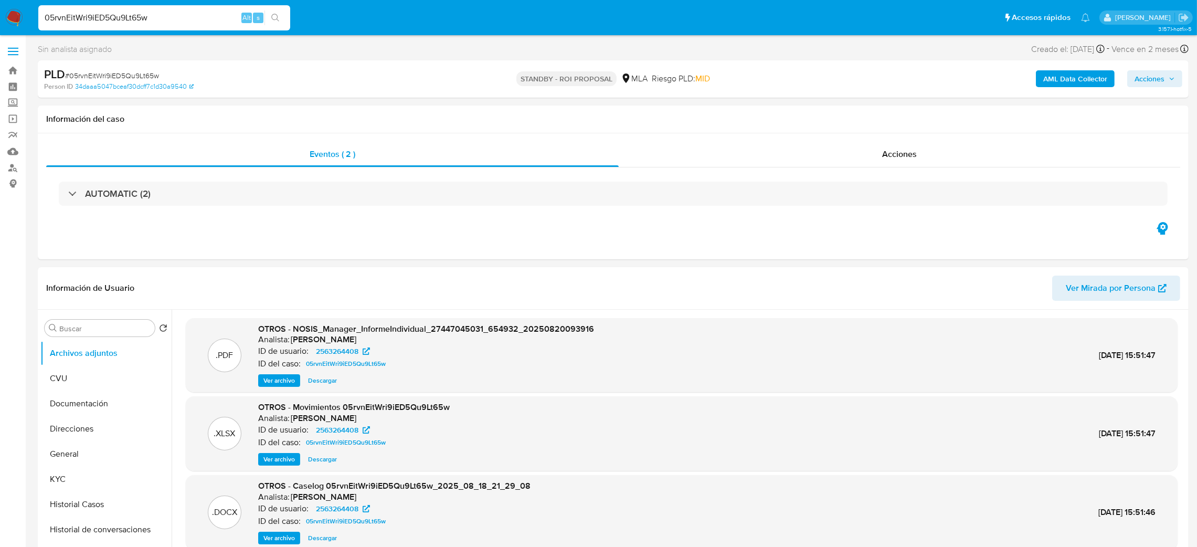
drag, startPoint x: 161, startPoint y: 20, endPoint x: 0, endPoint y: 47, distance: 163.3
paste input "HYeuUE0TgayFVaCLmc6VvWYi"
type input "HYeuUE0TgayFVaCLmc6VvWYi"
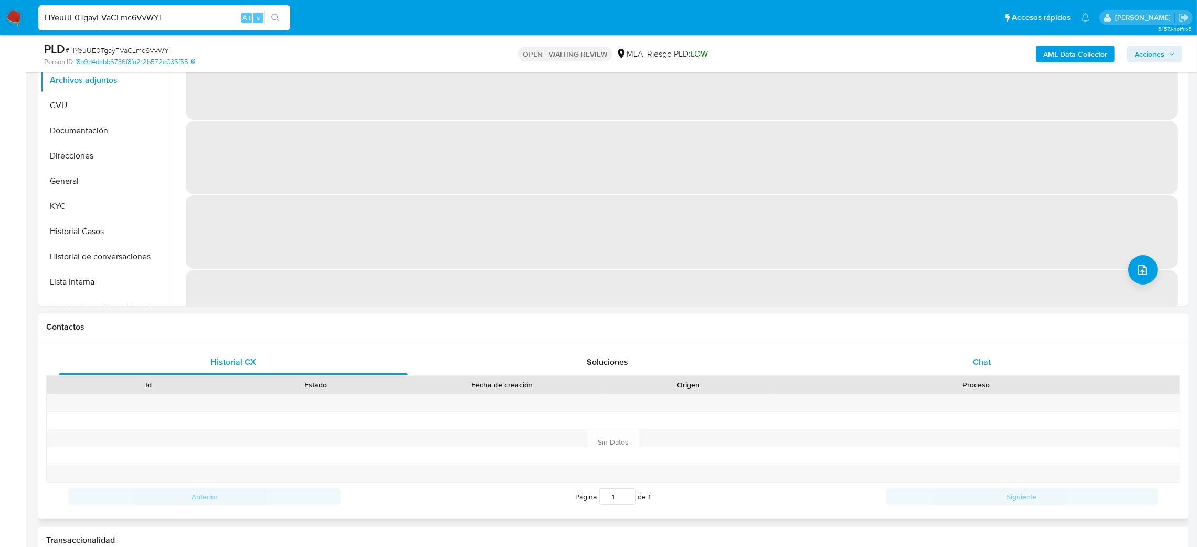
click at [1054, 359] on div "Chat" at bounding box center [981, 361] width 349 height 25
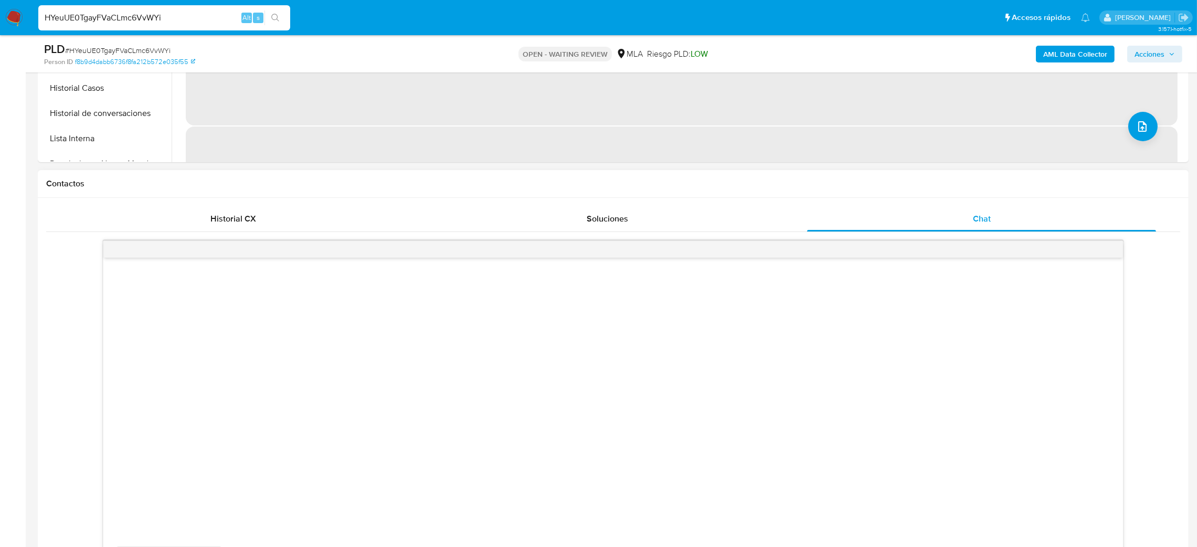
scroll to position [472, 0]
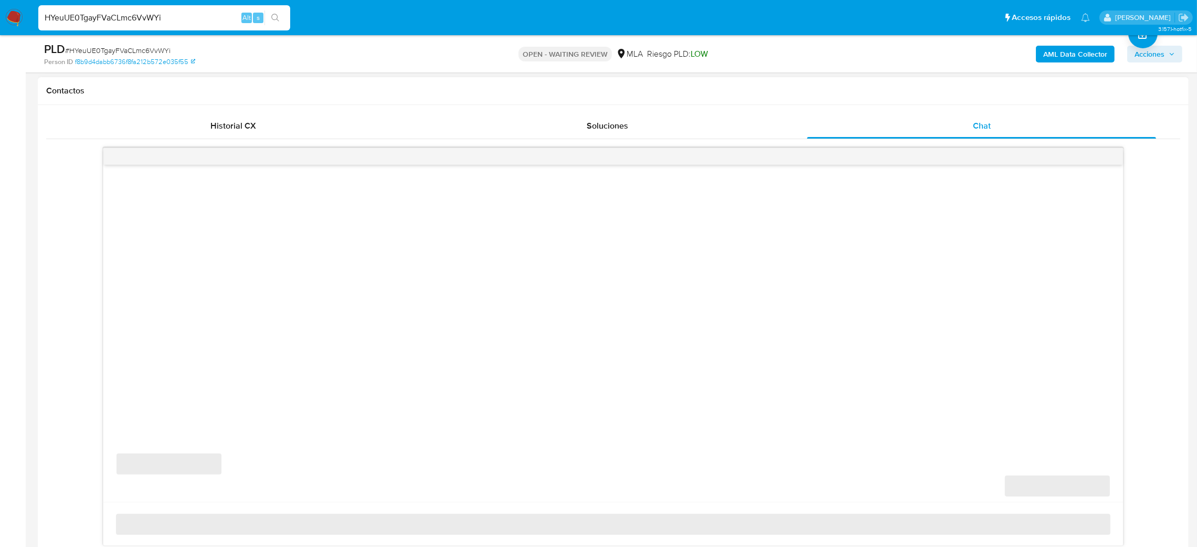
select select "10"
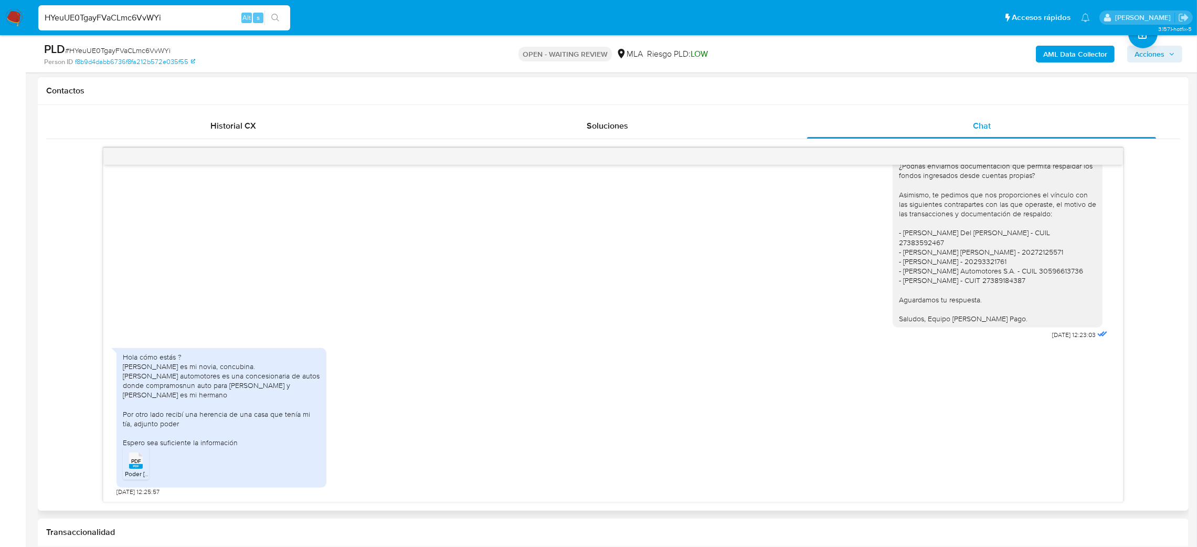
scroll to position [703, 0]
drag, startPoint x: 199, startPoint y: 24, endPoint x: 0, endPoint y: 79, distance: 206.3
click at [0, 79] on div "Pausado Ver notificaciones HYeuUE0TgayFVaCLmc6VvWYi Alt s Accesos rápidos Presi…" at bounding box center [598, 555] width 1197 height 2055
paste input "EnO7JjFO3aeDAA5cCOK4OO8b"
type input "EnO7JjFO3aeDAA5cCOK4OO8b"
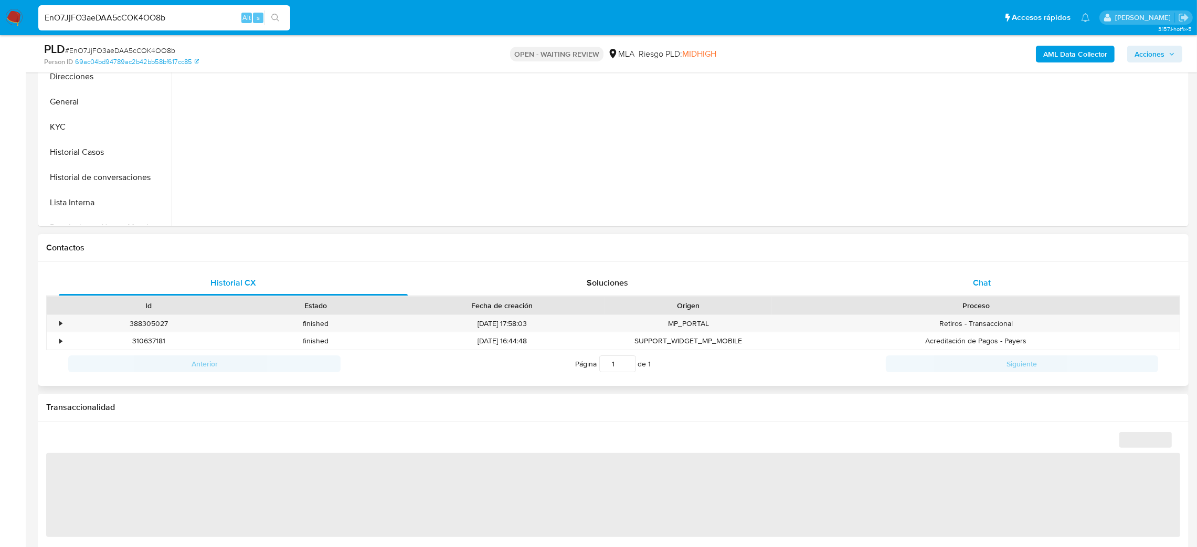
click at [1013, 281] on div "Chat" at bounding box center [981, 282] width 349 height 25
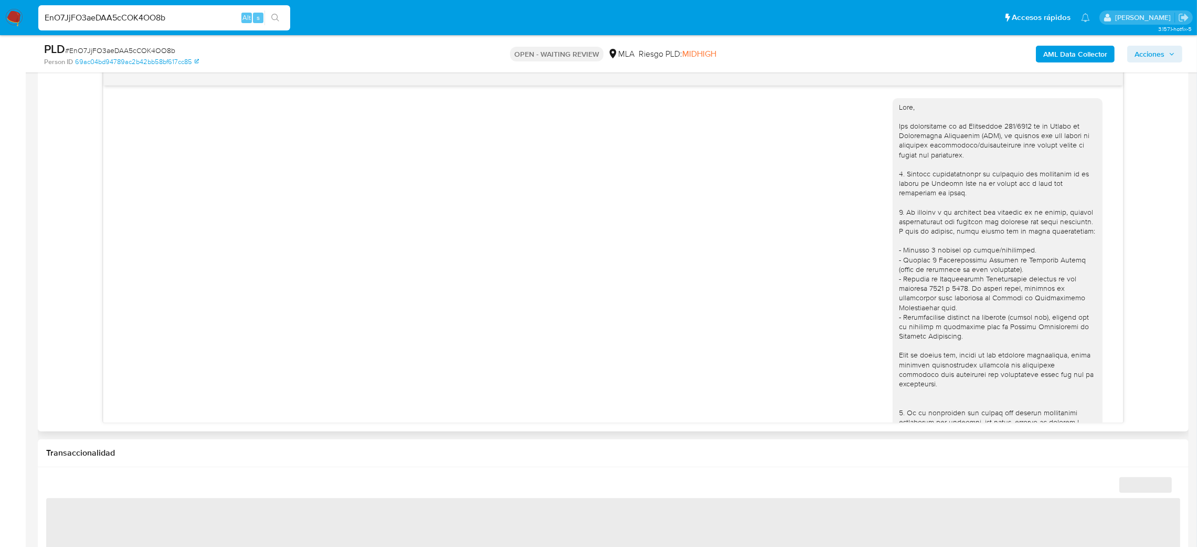
scroll to position [695, 0]
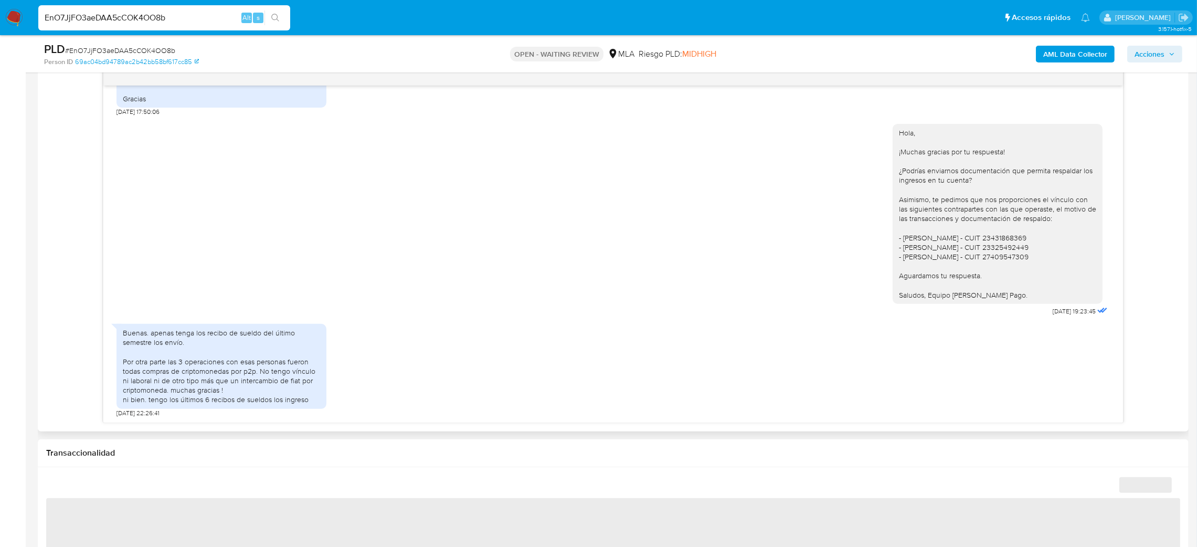
select select "10"
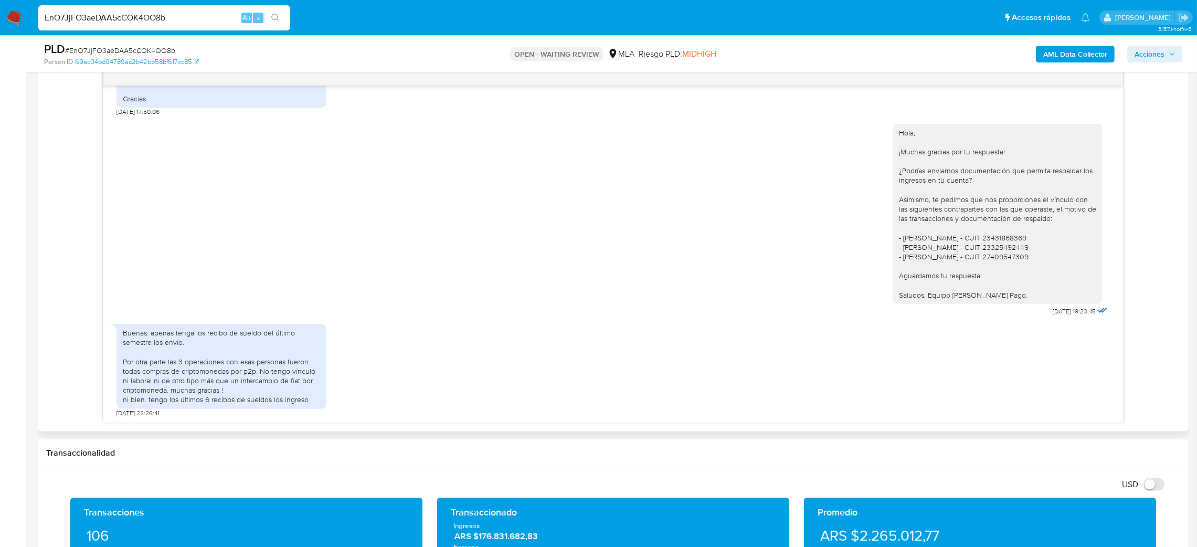
scroll to position [472, 0]
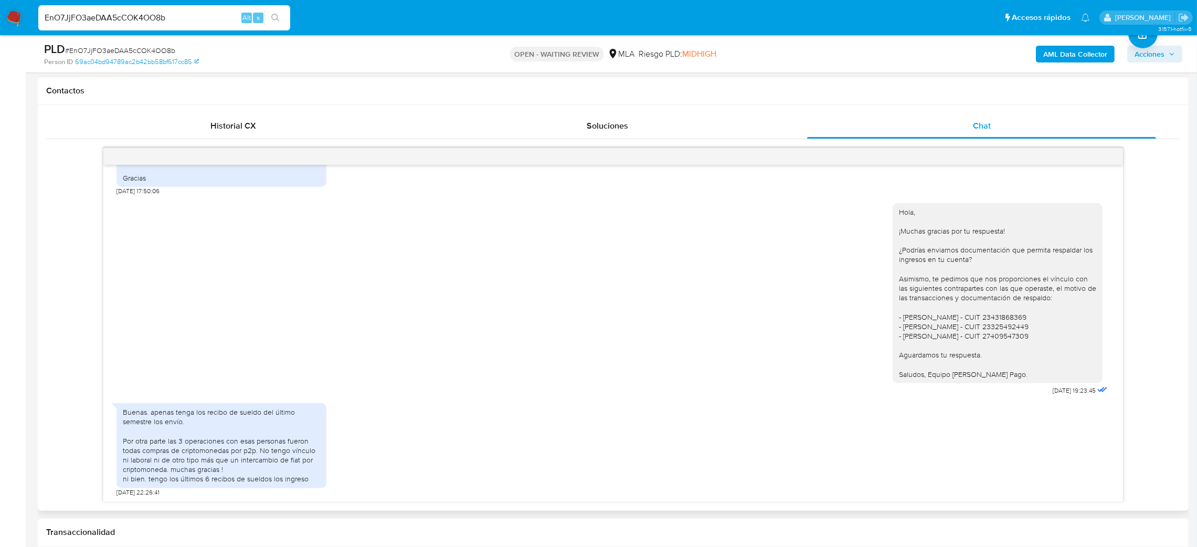
drag, startPoint x: 185, startPoint y: 20, endPoint x: 0, endPoint y: 52, distance: 187.5
click at [0, 52] on div "Pausado Ver notificaciones EnO7JjFO3aeDAA5cCOK4OO8b Alt s Accesos rápidos Presi…" at bounding box center [598, 555] width 1197 height 2055
paste input "jKVhWMuqbYgiEGtEHPRbiJ4u"
type input "jKVhWMuqbYgiEGtEHPRbiJ4u"
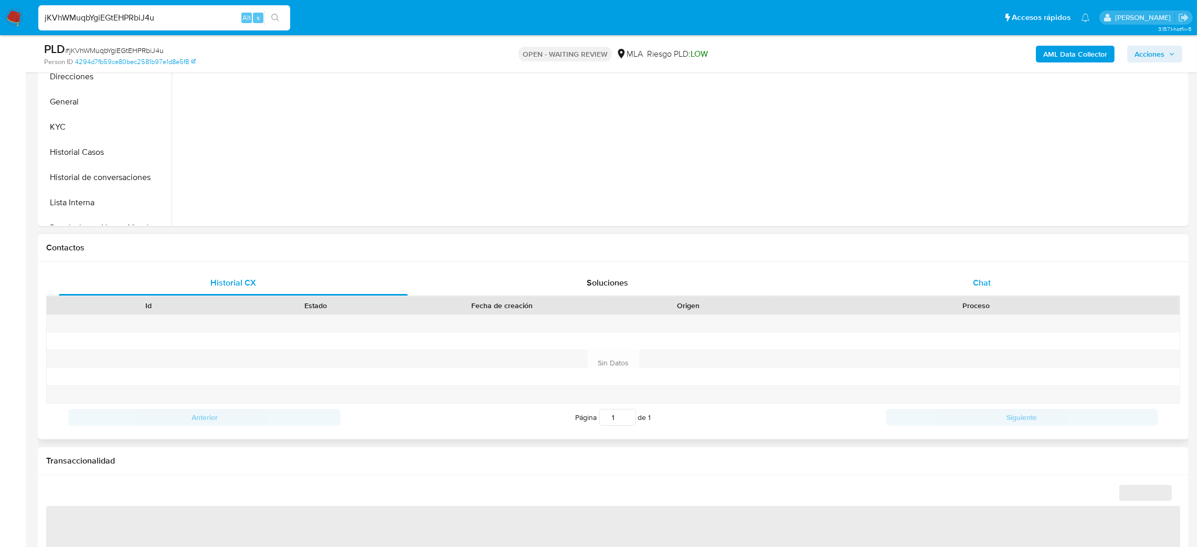
click at [990, 273] on div "Chat" at bounding box center [981, 282] width 349 height 25
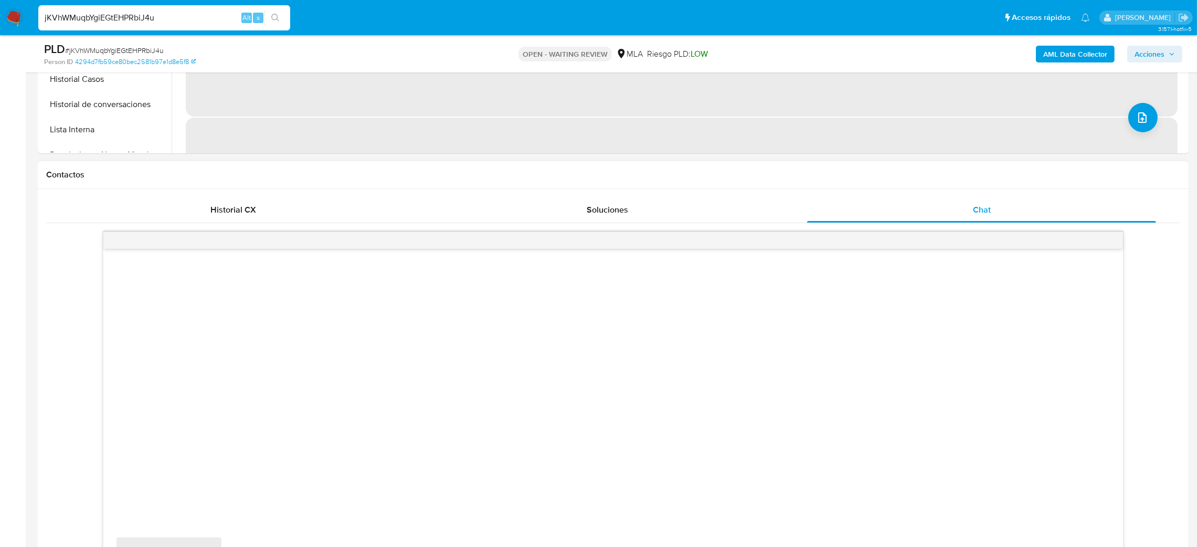
scroll to position [472, 0]
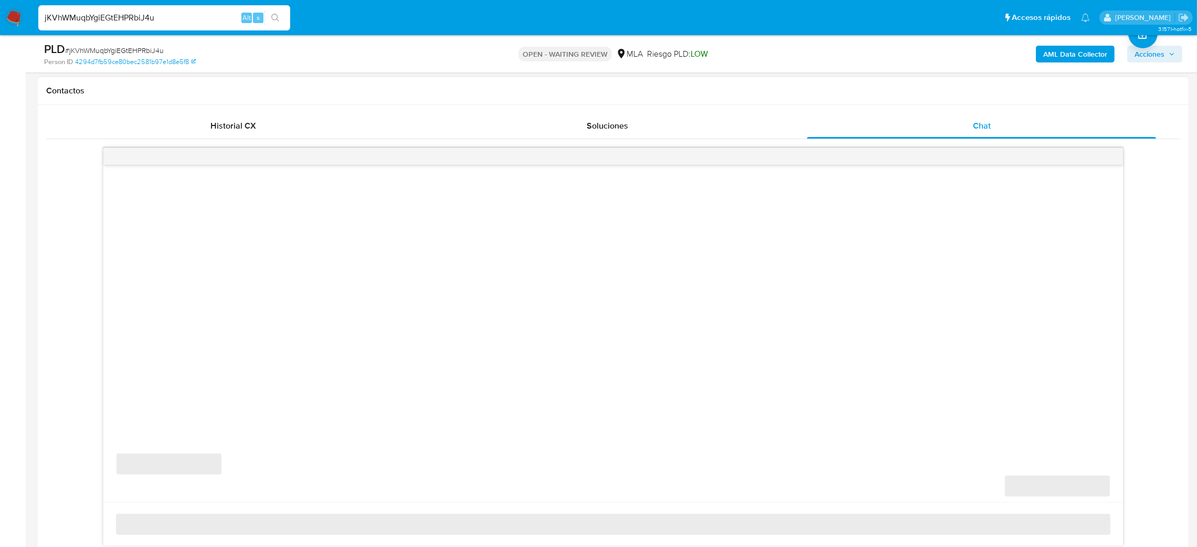
select select "10"
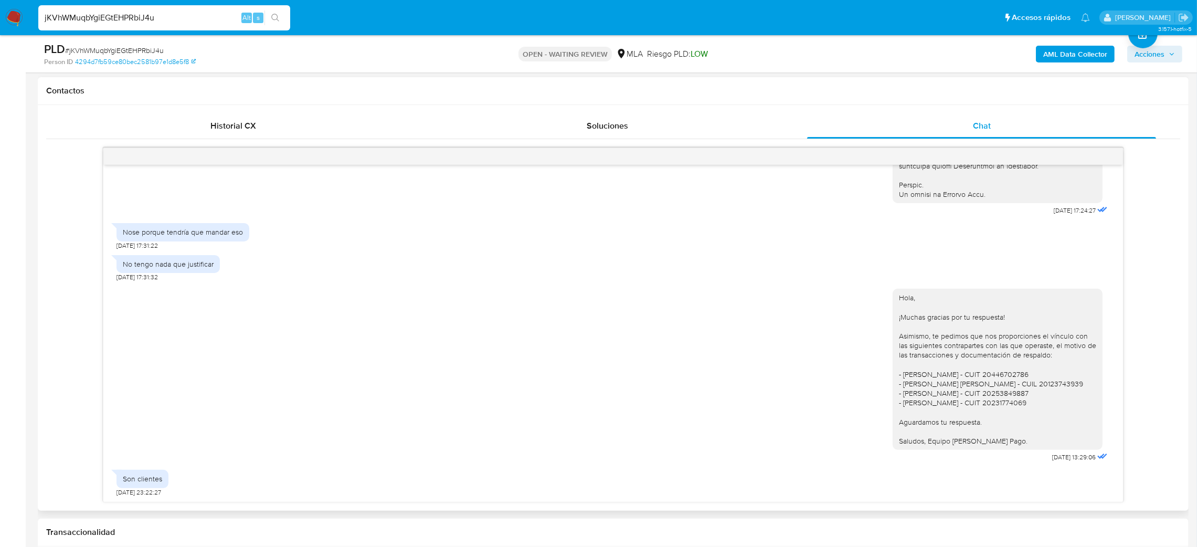
scroll to position [555, 0]
click at [136, 48] on span "# jKVhWMuqbYgiEGtEHPRbiJ4u" at bounding box center [114, 50] width 99 height 10
copy span "jKVhWMuqbYgiEGtEHPRbiJ4u"
click at [19, 23] on img at bounding box center [14, 18] width 18 height 18
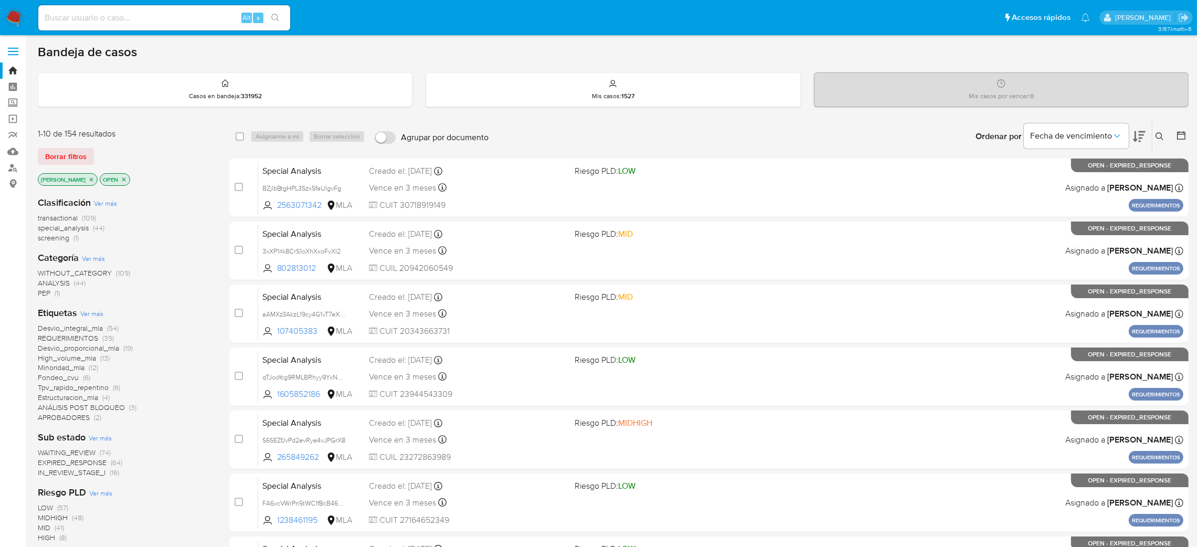
click at [1158, 136] on icon at bounding box center [1159, 136] width 8 height 8
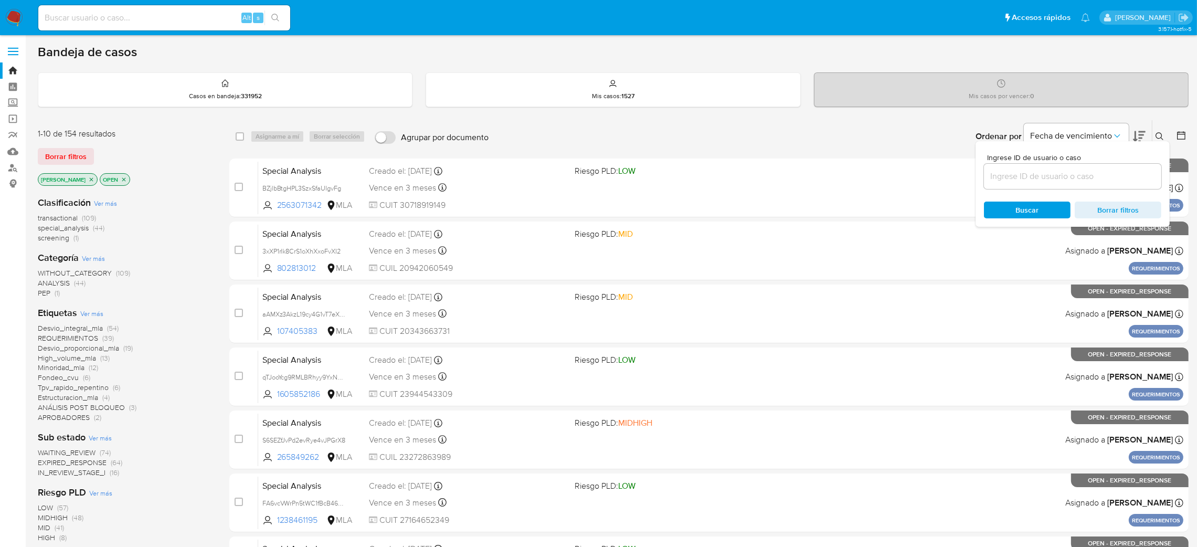
click at [1098, 179] on input at bounding box center [1072, 176] width 177 height 14
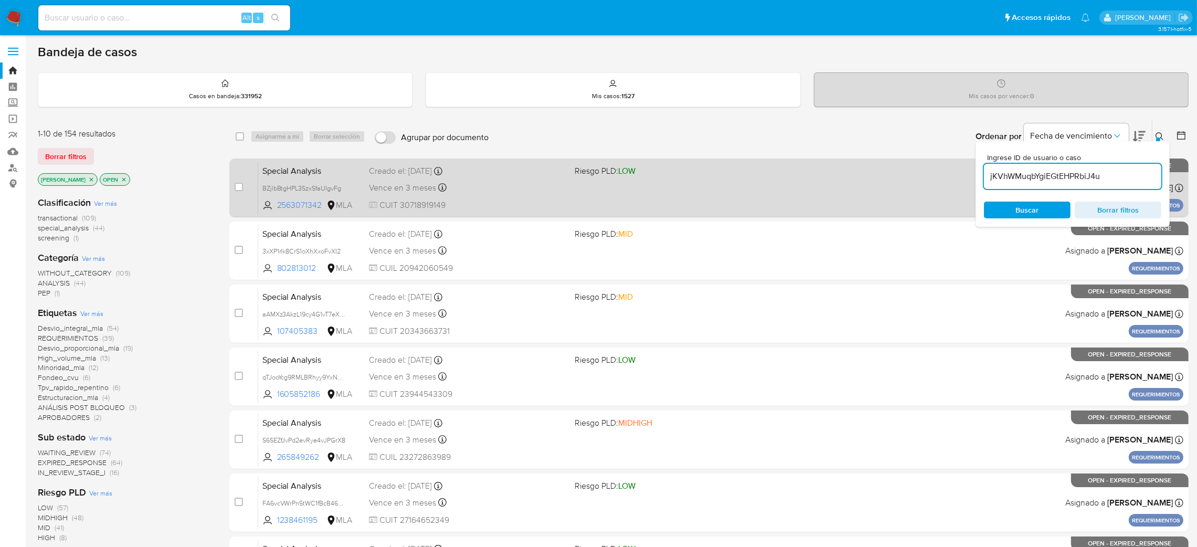
type input "jKVhWMuqbYgiEGtEHPRbiJ4u"
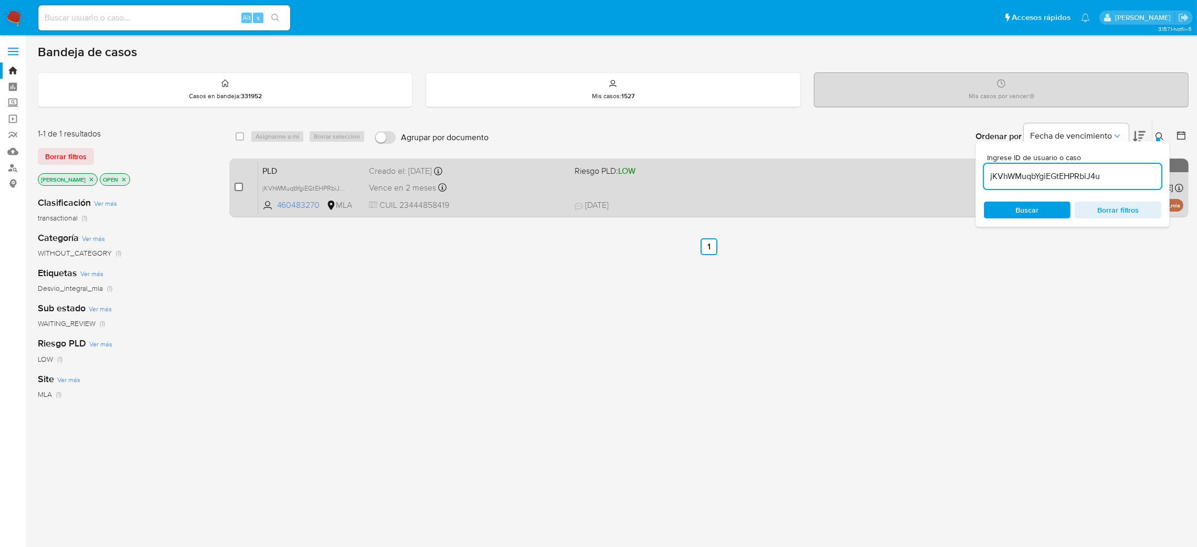
click at [241, 185] on input "checkbox" at bounding box center [239, 187] width 8 height 8
checkbox input "true"
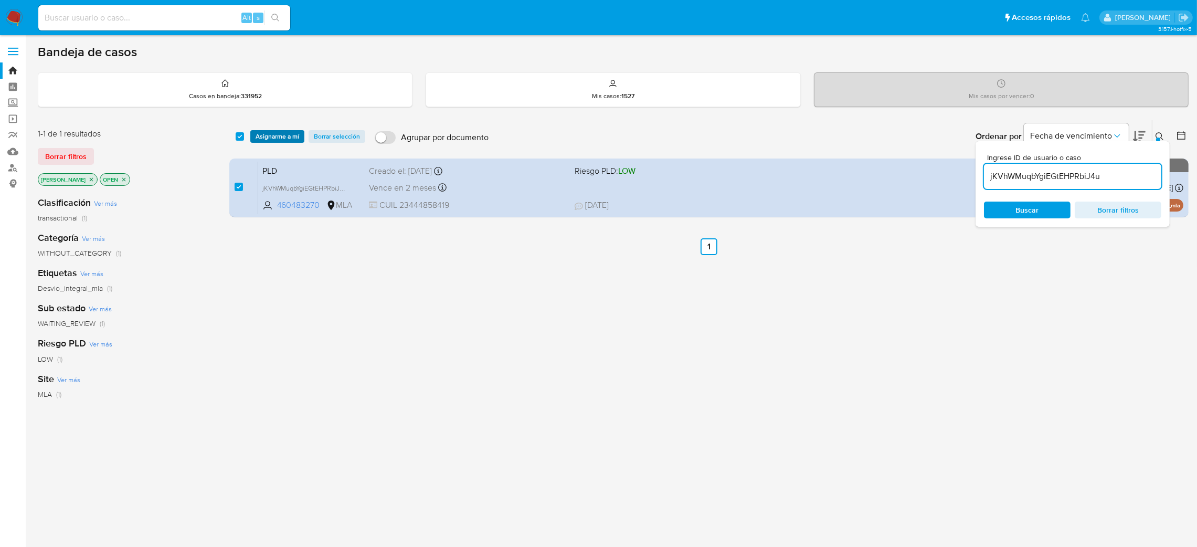
click at [253, 141] on button "Asignarme a mí" at bounding box center [277, 136] width 54 height 13
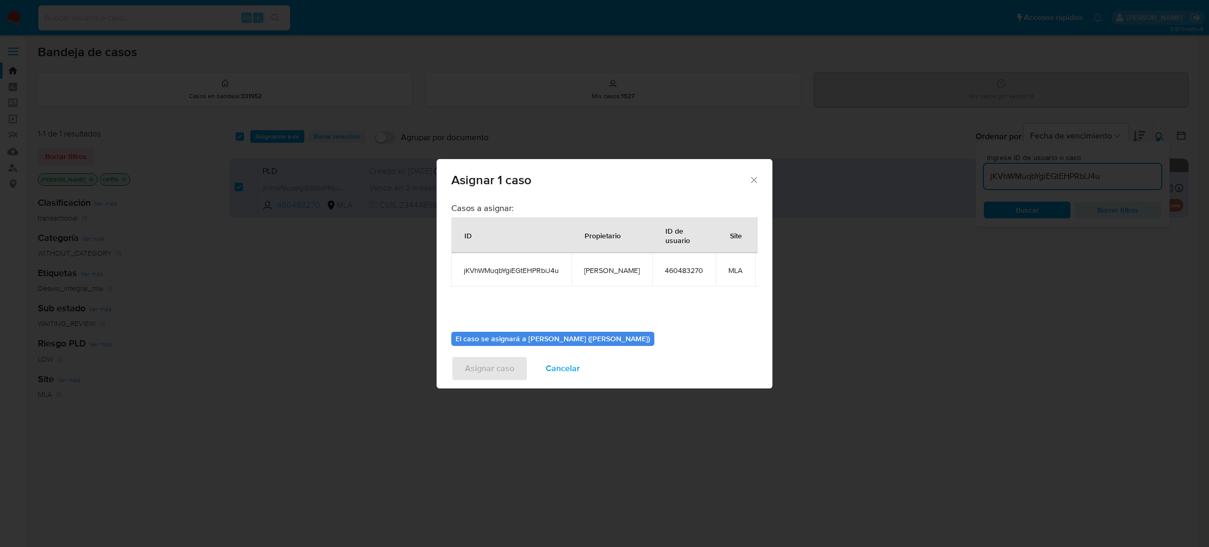
click at [600, 272] on span "[PERSON_NAME]" at bounding box center [612, 269] width 56 height 9
copy span "[PERSON_NAME]"
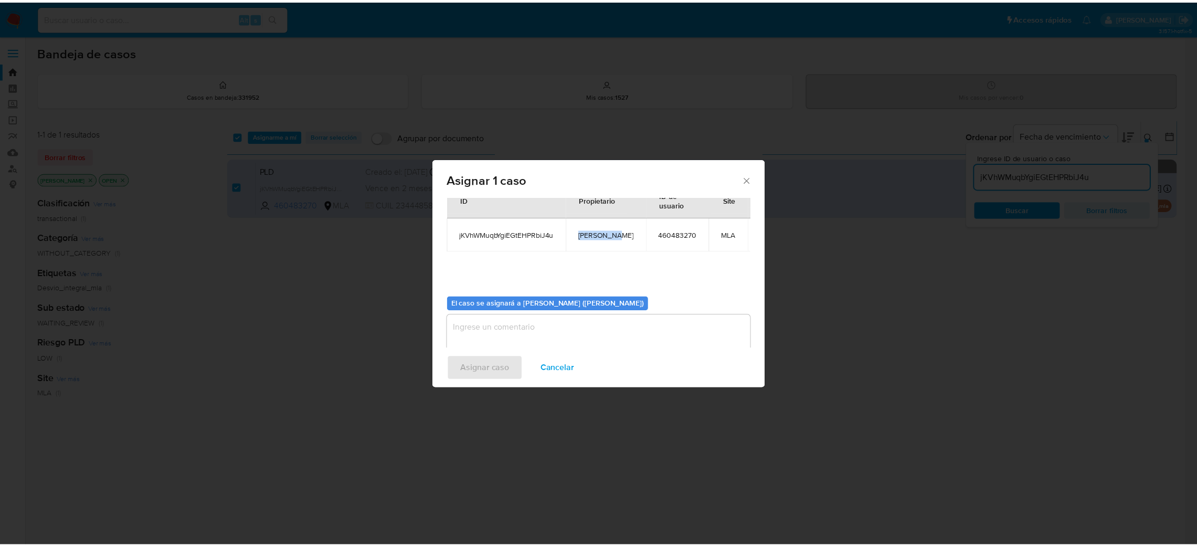
scroll to position [54, 0]
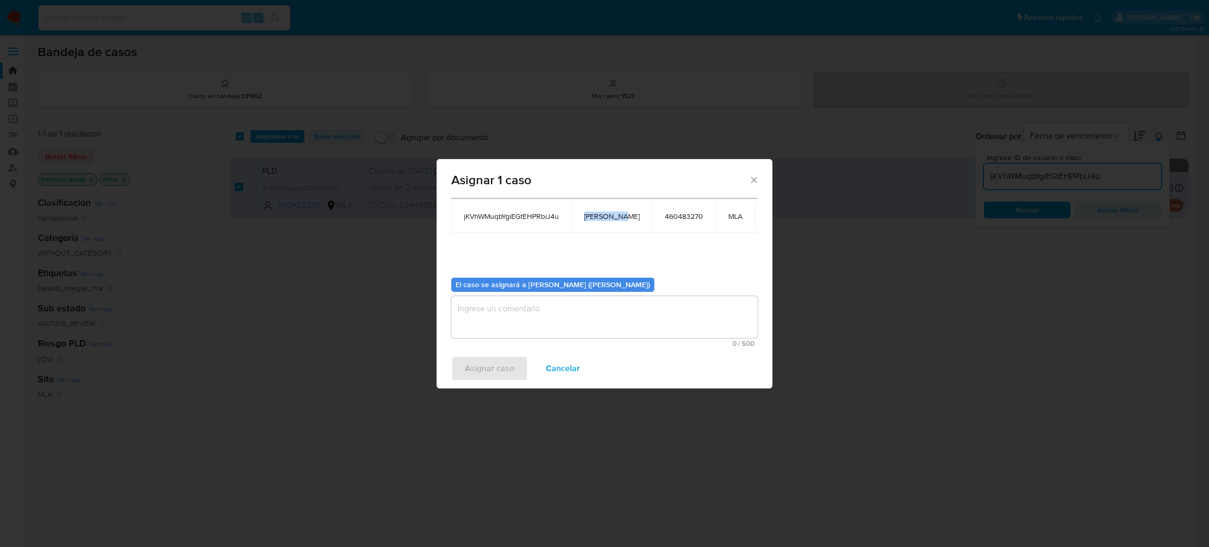
click at [537, 299] on textarea "assign-modal" at bounding box center [604, 317] width 306 height 42
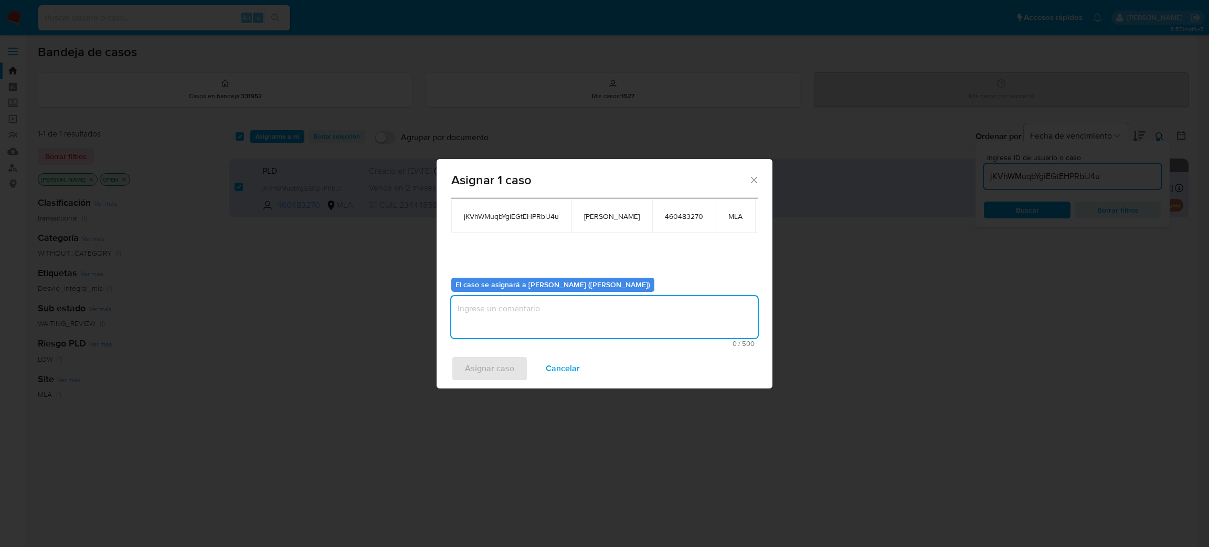
paste textarea "[PERSON_NAME]"
type textarea "[PERSON_NAME]"
click at [499, 373] on span "Asignar caso" at bounding box center [489, 368] width 49 height 23
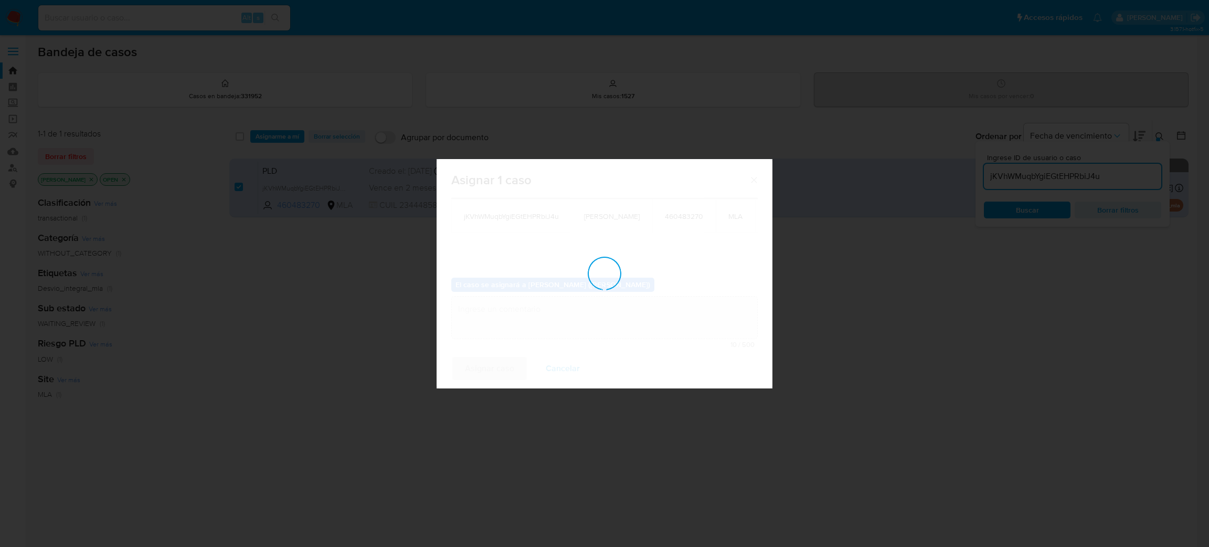
checkbox input "false"
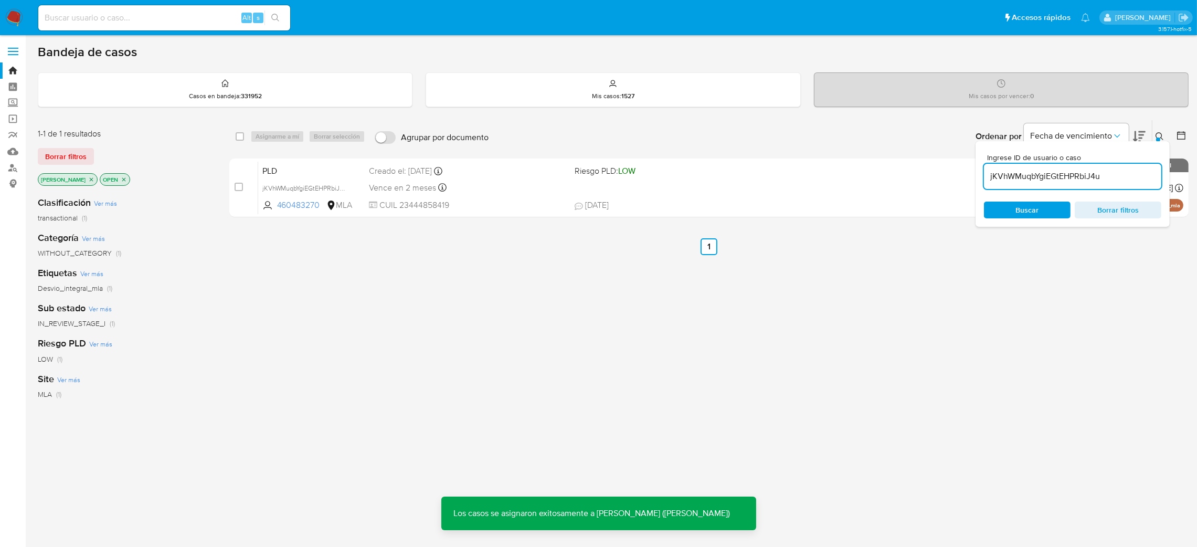
click at [346, 166] on span "PLD" at bounding box center [311, 170] width 99 height 14
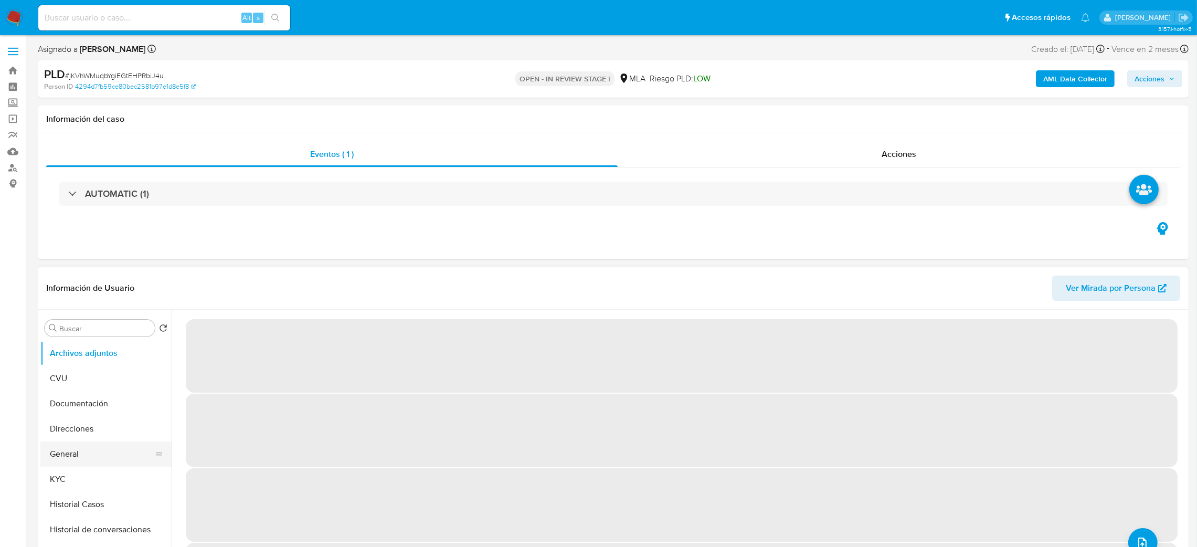
click at [88, 449] on button "General" at bounding box center [101, 453] width 123 height 25
select select "10"
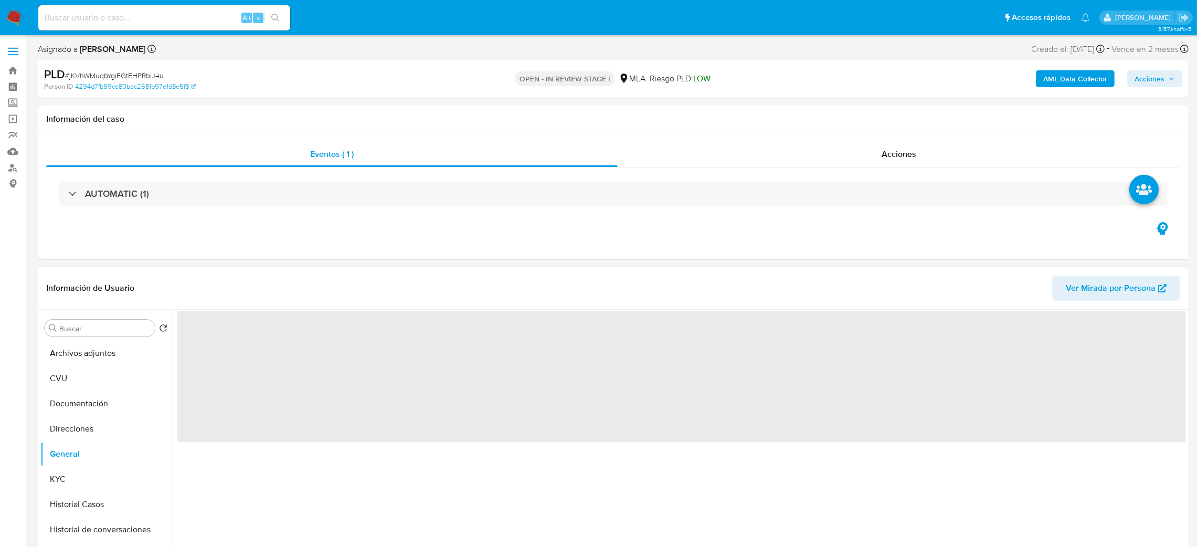
click at [203, 328] on span "‌" at bounding box center [681, 376] width 1008 height 131
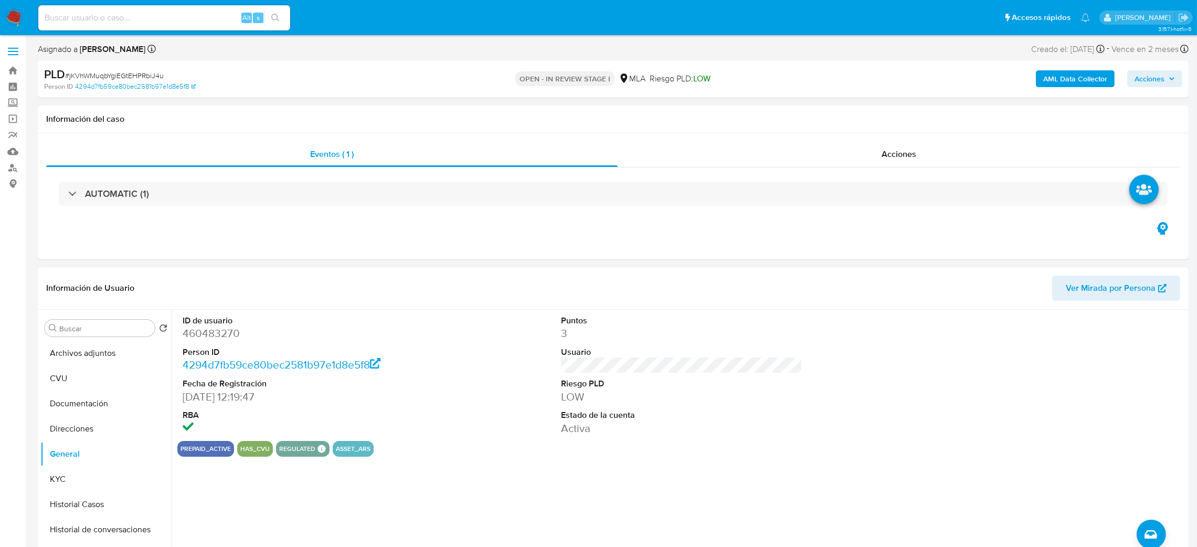
click at [153, 72] on span "# jKVhWMuqbYgiEGtEHPRbiJ4u" at bounding box center [114, 75] width 99 height 10
click at [152, 72] on span "# jKVhWMuqbYgiEGtEHPRbiJ4u" at bounding box center [114, 75] width 99 height 10
copy span "jKVhWMuqbYgiEGtEHPRbiJ4u"
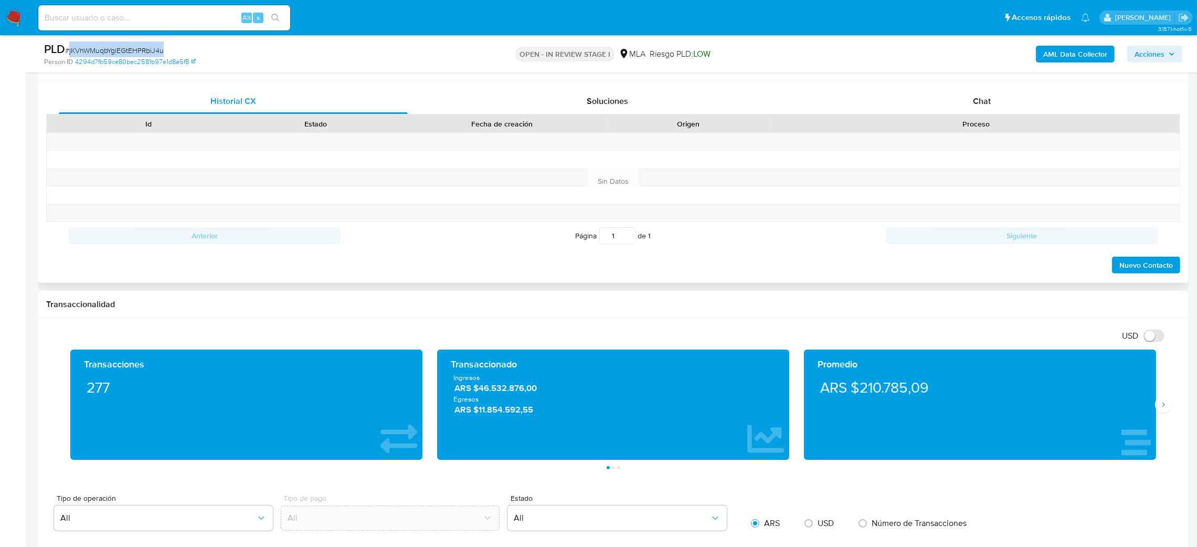
scroll to position [472, 0]
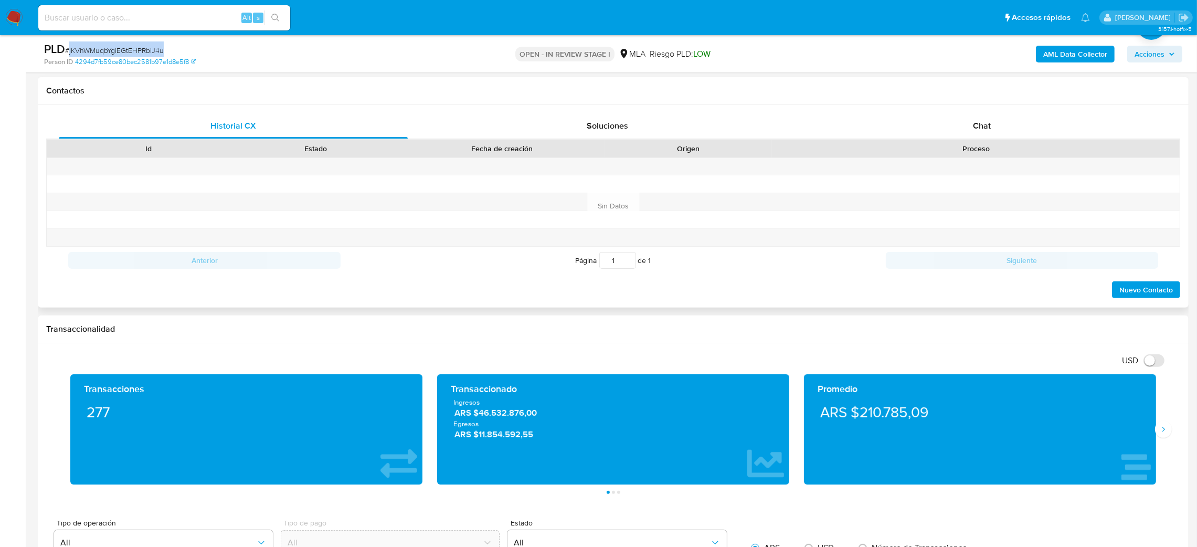
click at [996, 139] on div "Id Estado Fecha de creación Origen Proceso" at bounding box center [613, 148] width 1134 height 18
click at [976, 140] on div "Proceso" at bounding box center [976, 149] width 408 height 18
drag, startPoint x: 1054, startPoint y: 131, endPoint x: 1016, endPoint y: 135, distance: 38.1
click at [1052, 129] on div "Chat" at bounding box center [981, 125] width 349 height 25
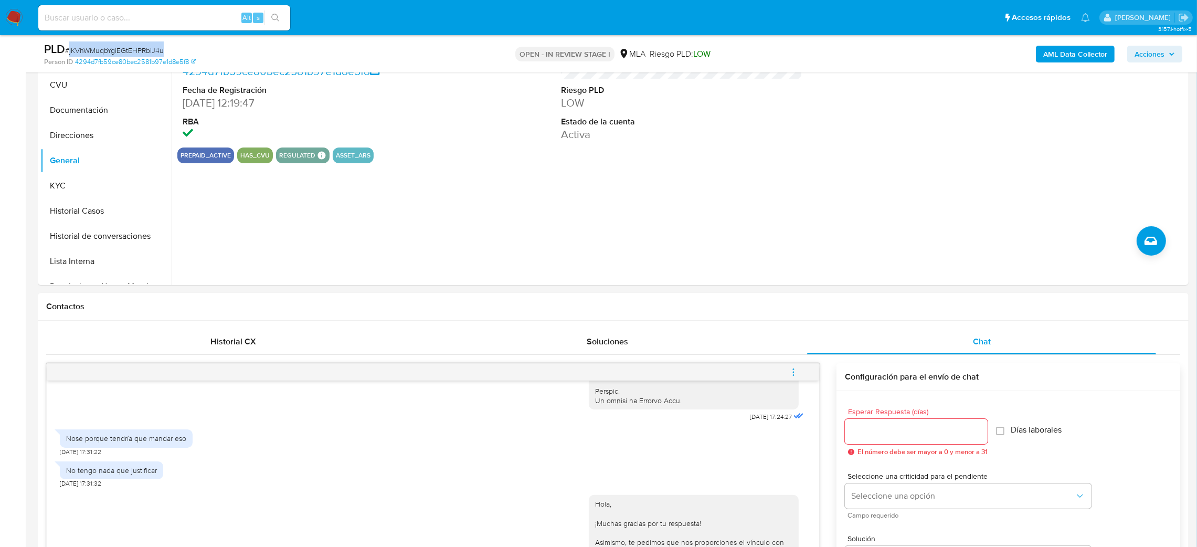
scroll to position [79, 0]
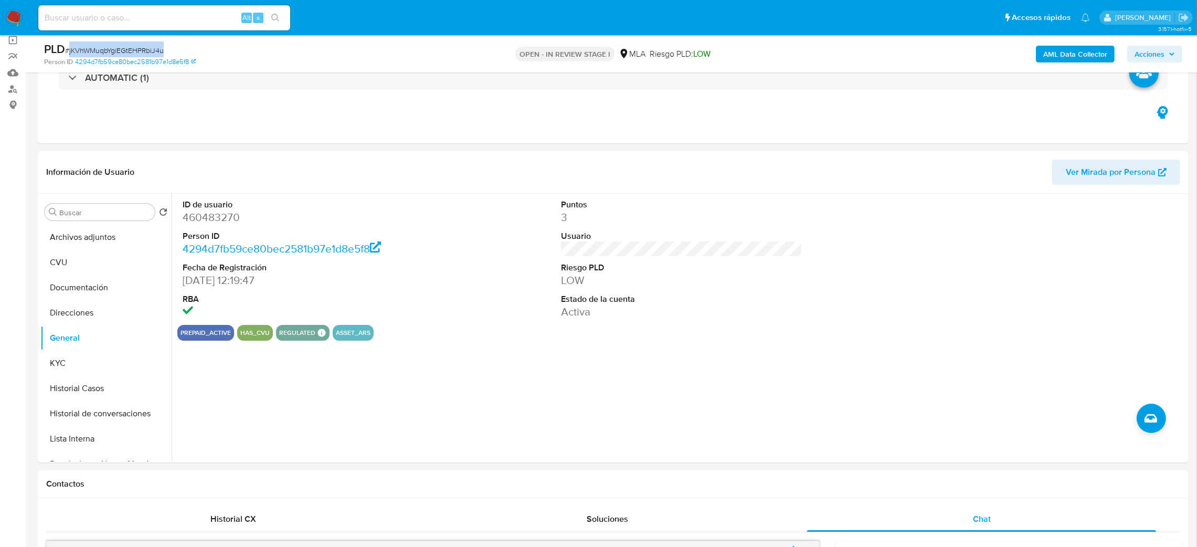
copy span "jKVhWMuqbYgiEGtEHPRbiJ4u"
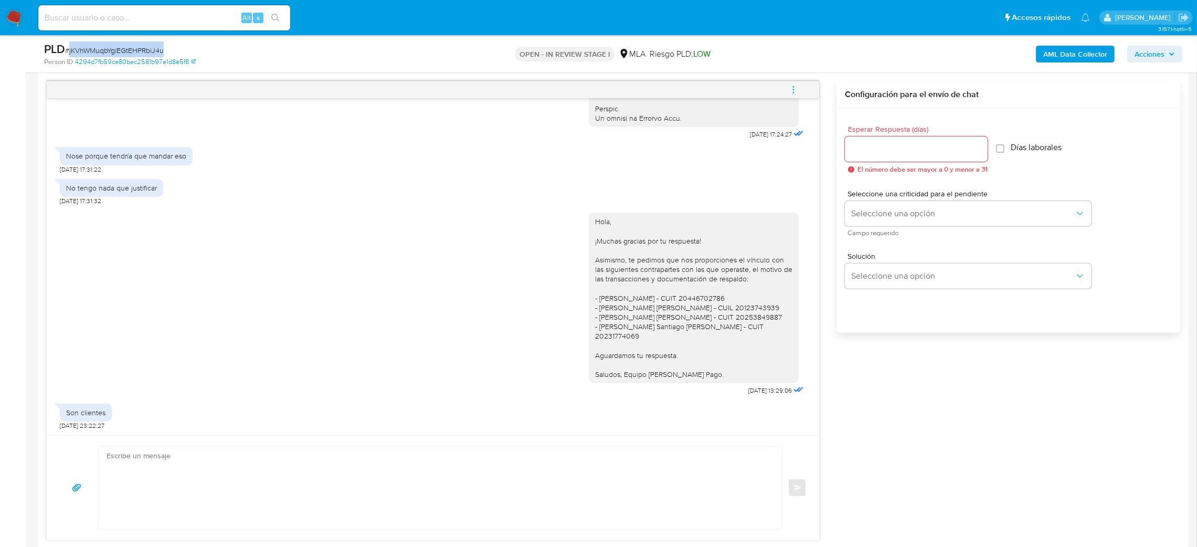
scroll to position [630, 0]
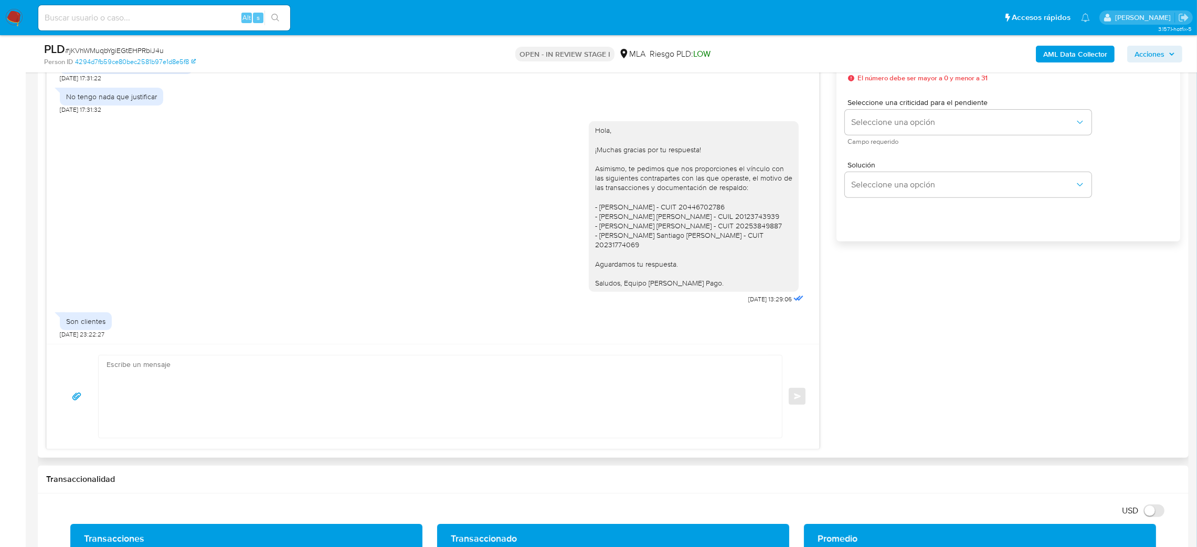
click at [141, 406] on textarea at bounding box center [438, 396] width 662 height 82
paste textarea "Hola XXX, Muchas gracias por tu respuesta. Analizamos tu caso y verificamos que…"
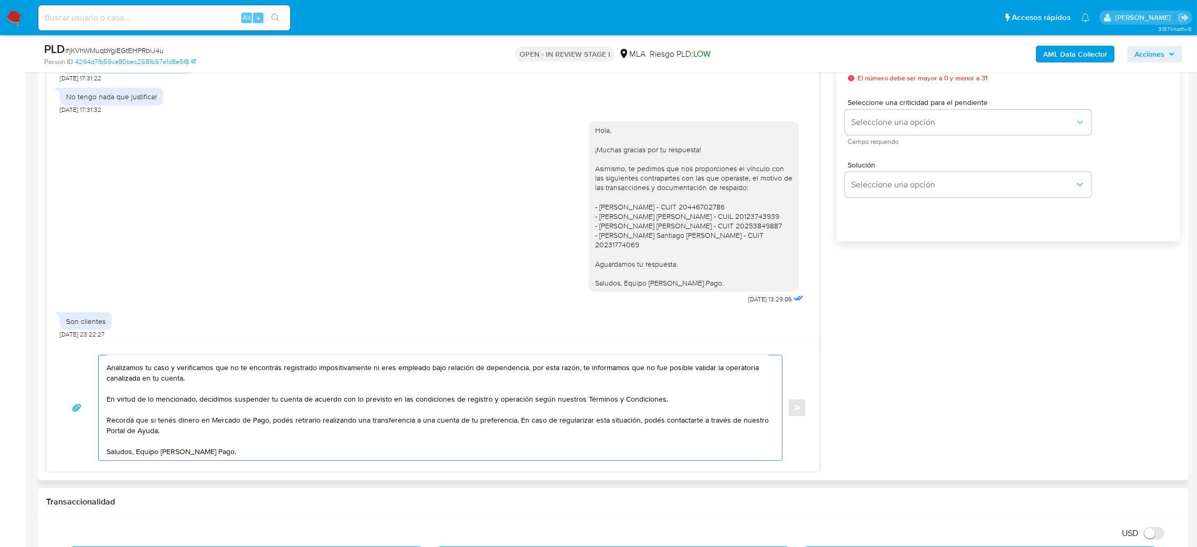
scroll to position [0, 0]
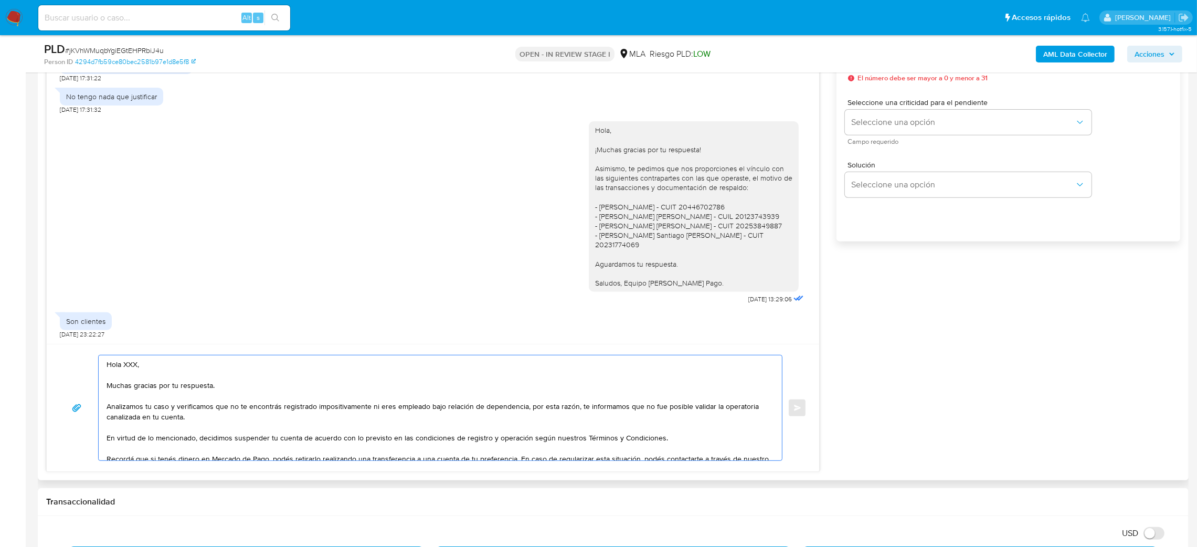
drag, startPoint x: 137, startPoint y: 368, endPoint x: 122, endPoint y: 368, distance: 15.2
click at [122, 368] on textarea "Hola XXX, Muchas gracias por tu respuesta. Analizamos tu caso y verificamos que…" at bounding box center [438, 407] width 662 height 105
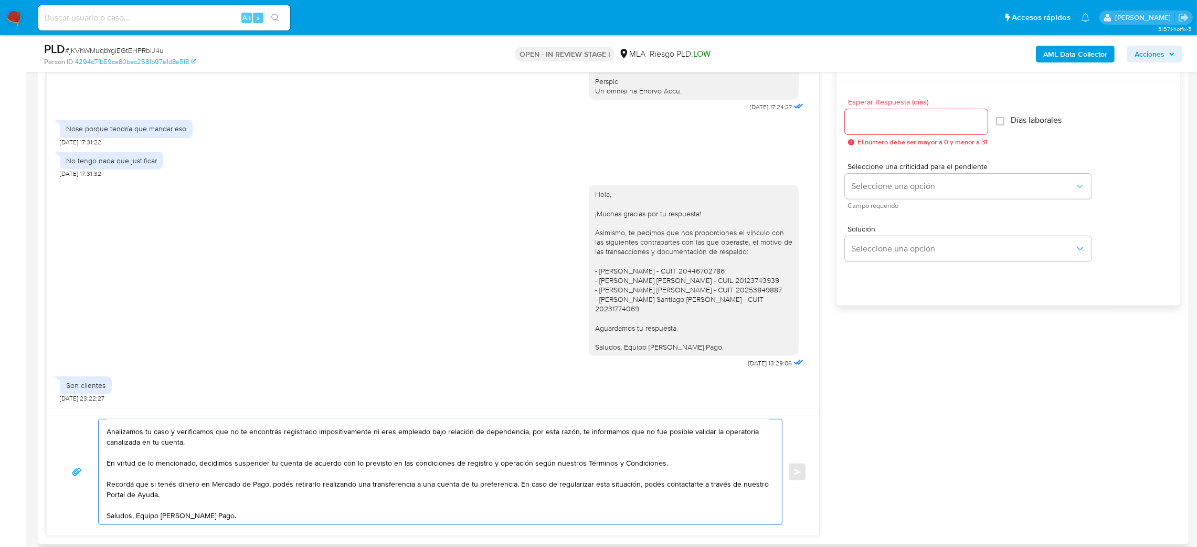
scroll to position [472, 0]
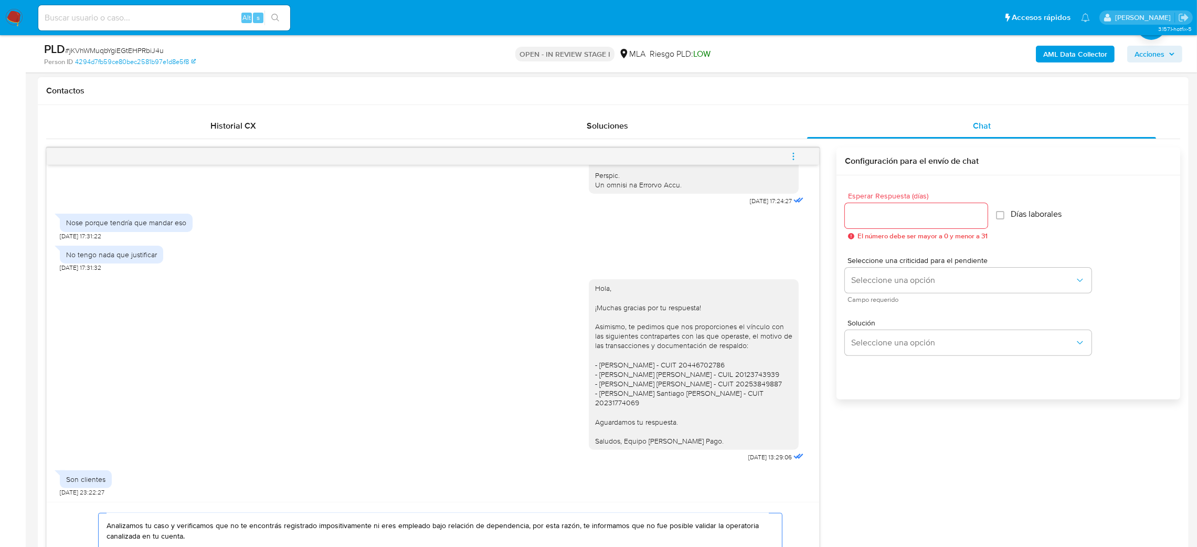
type textarea "Hola, Muchas gracias por tu respuesta. Analizamos tu caso y verificamos que no …"
click at [894, 212] on input "Esperar Respuesta (días)" at bounding box center [916, 216] width 143 height 14
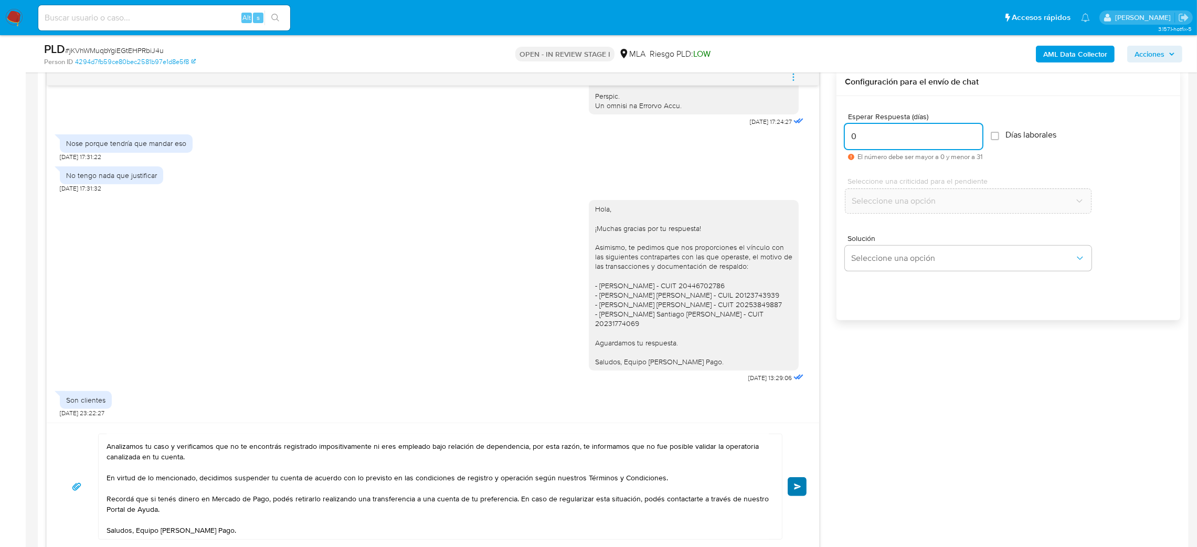
type input "0"
click at [792, 486] on button "Enviar" at bounding box center [797, 486] width 19 height 19
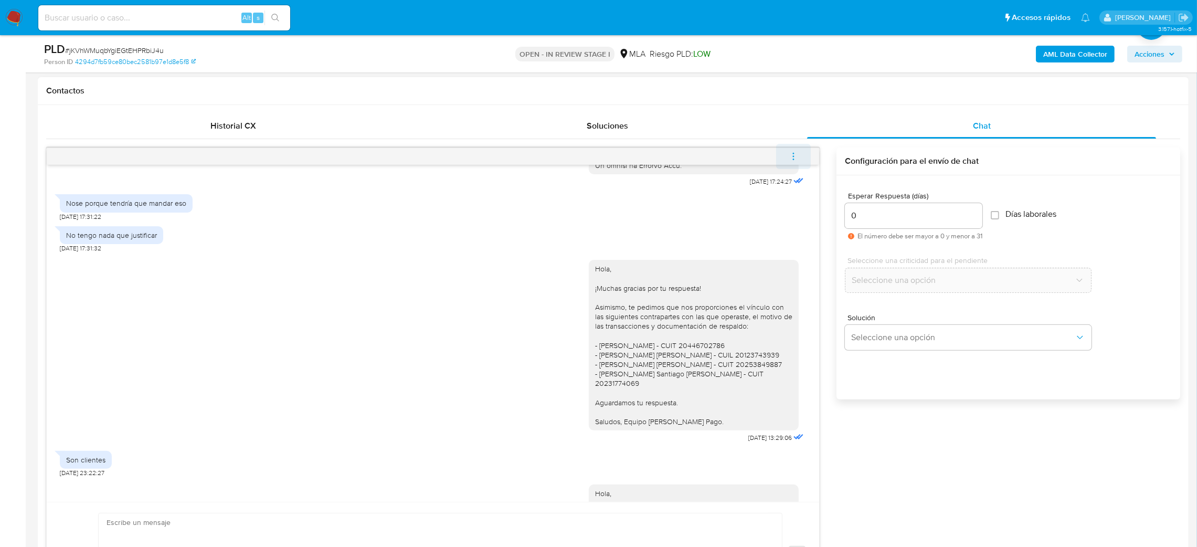
scroll to position [786, 0]
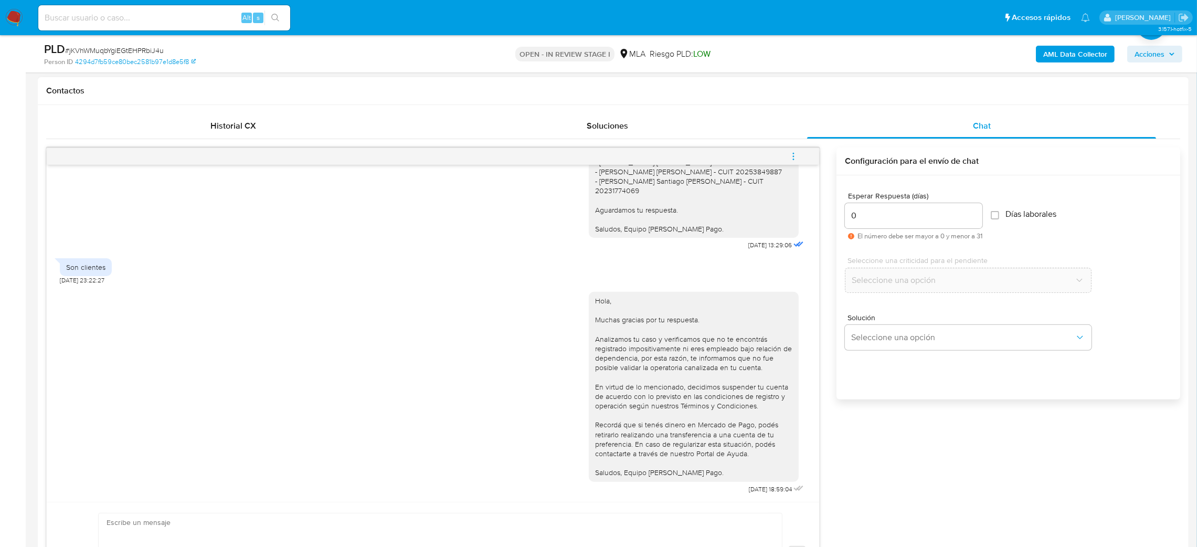
click at [789, 153] on icon "menu-action" at bounding box center [793, 156] width 9 height 9
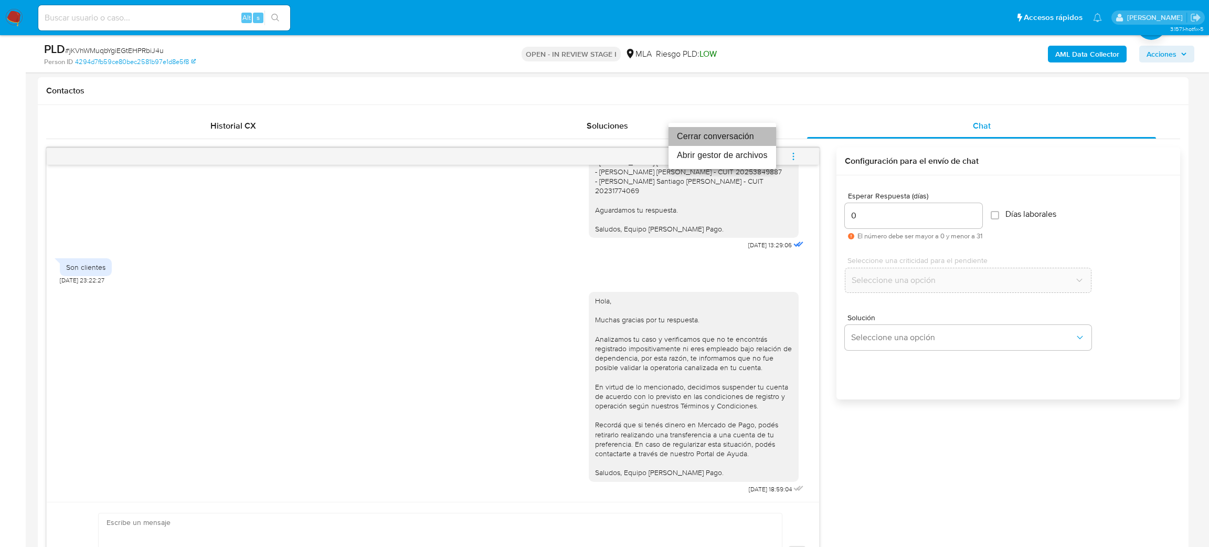
click at [741, 127] on li "Cerrar conversación" at bounding box center [722, 136] width 108 height 19
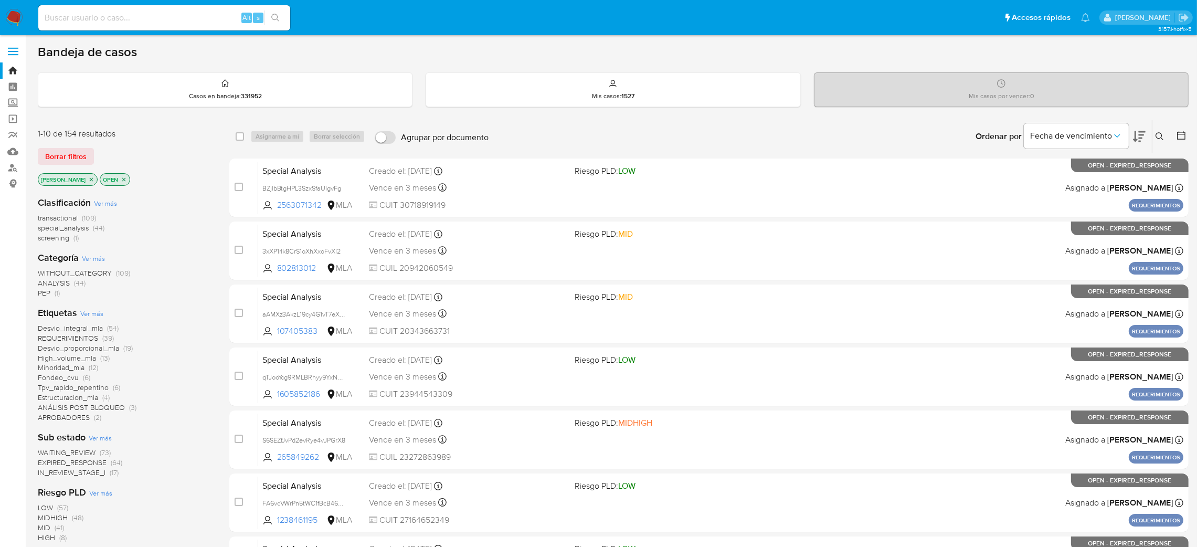
drag, startPoint x: 1157, startPoint y: 134, endPoint x: 1039, endPoint y: 180, distance: 126.3
click at [1157, 134] on icon at bounding box center [1159, 136] width 8 height 8
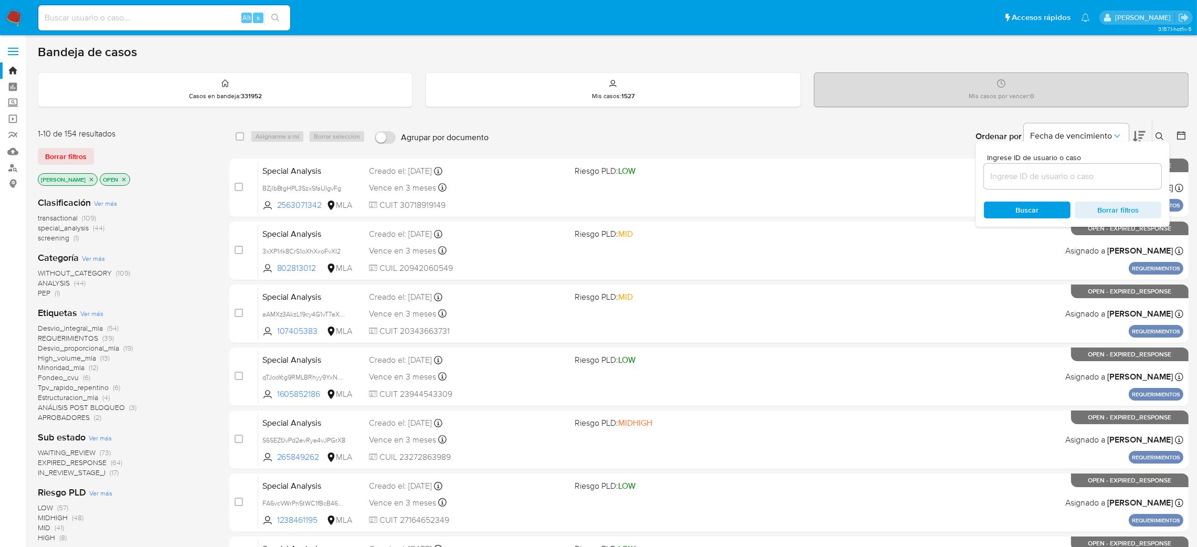
click at [998, 179] on input at bounding box center [1072, 176] width 177 height 14
type input "jKVhWMuqbYgiEGtEHPRbiJ4u"
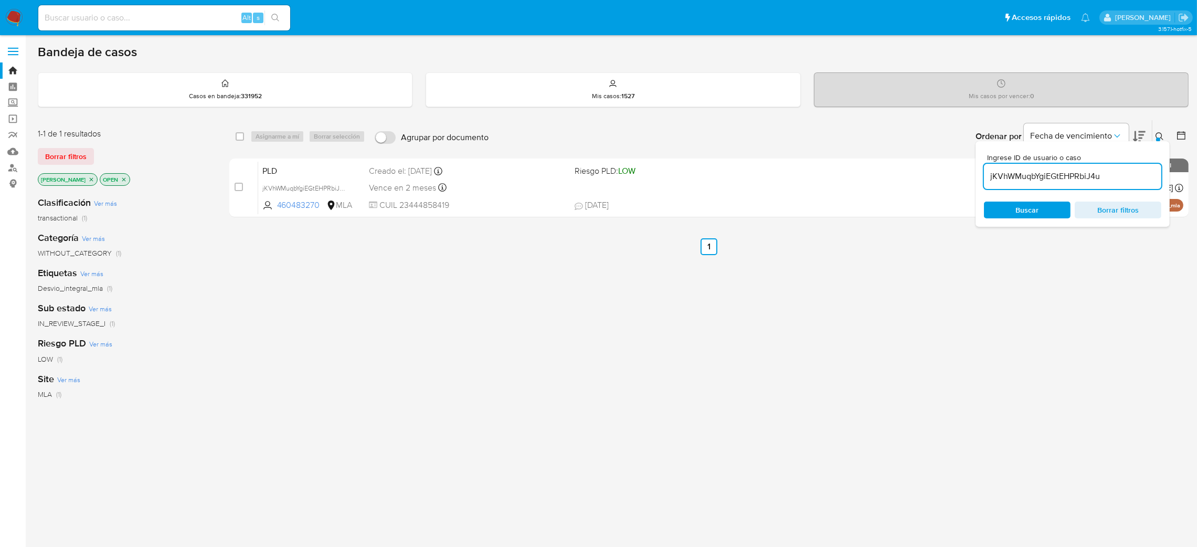
click at [241, 187] on input "checkbox" at bounding box center [239, 187] width 8 height 8
checkbox input "true"
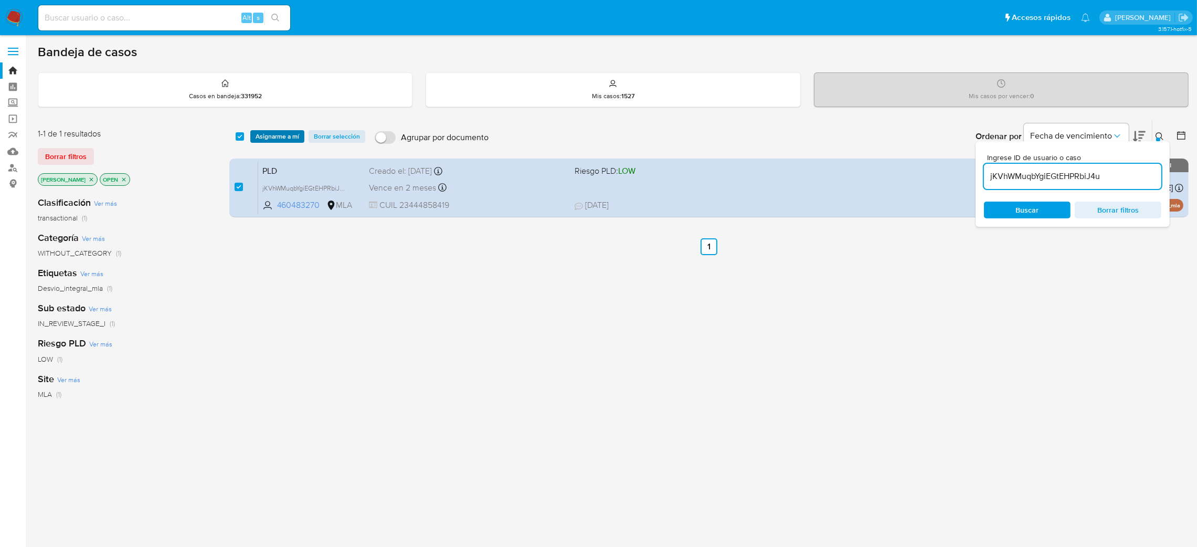
click at [278, 137] on span "Asignarme a mí" at bounding box center [278, 136] width 44 height 10
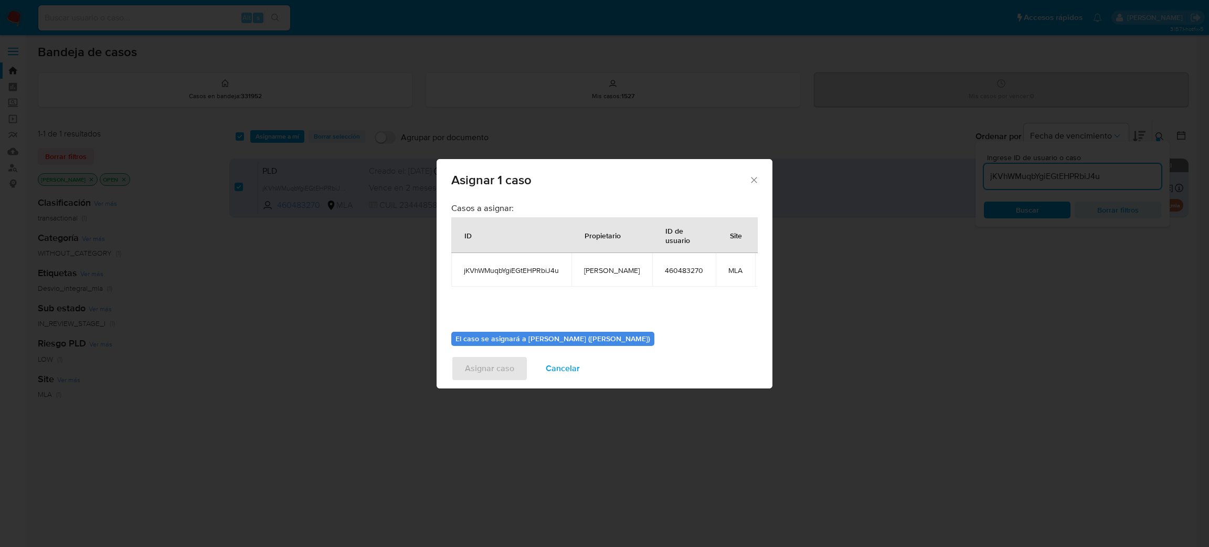
click at [600, 273] on span "[PERSON_NAME]" at bounding box center [612, 269] width 56 height 9
copy span "[PERSON_NAME]"
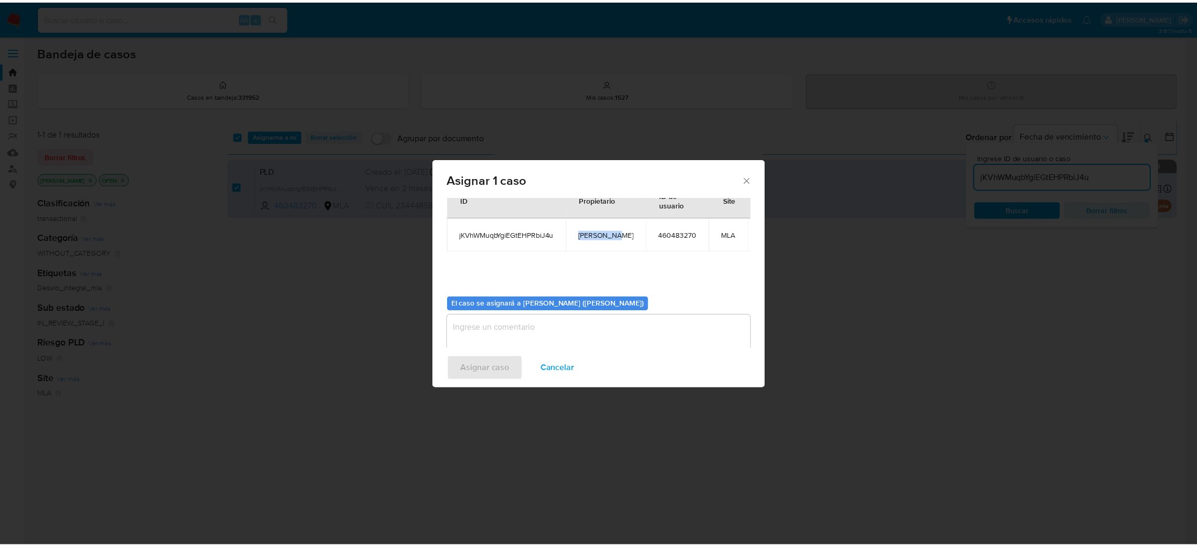
scroll to position [54, 0]
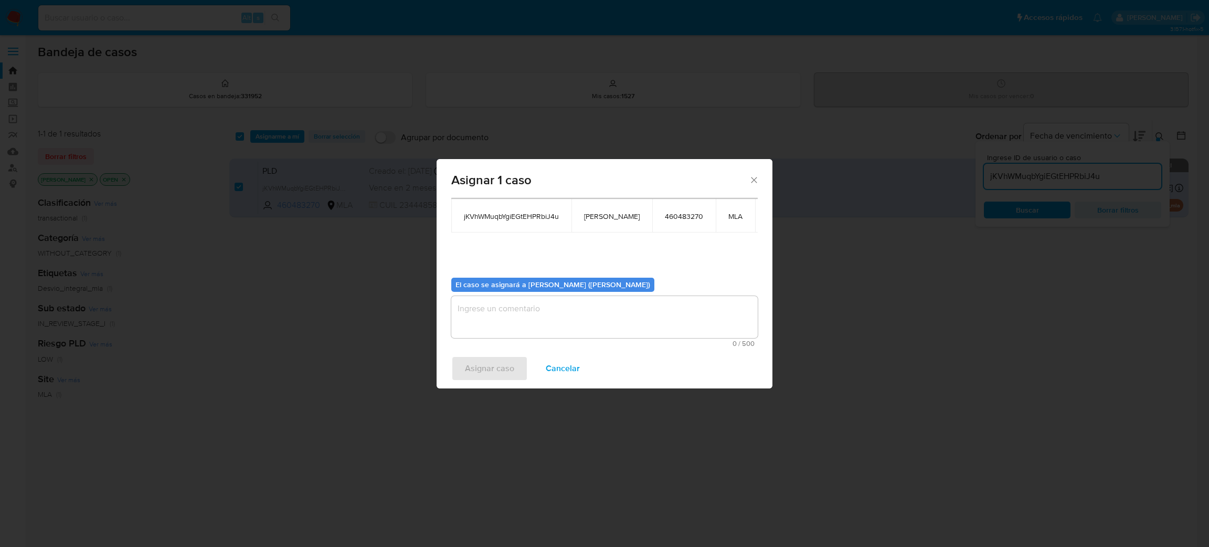
click at [544, 329] on textarea "assign-modal" at bounding box center [604, 317] width 306 height 42
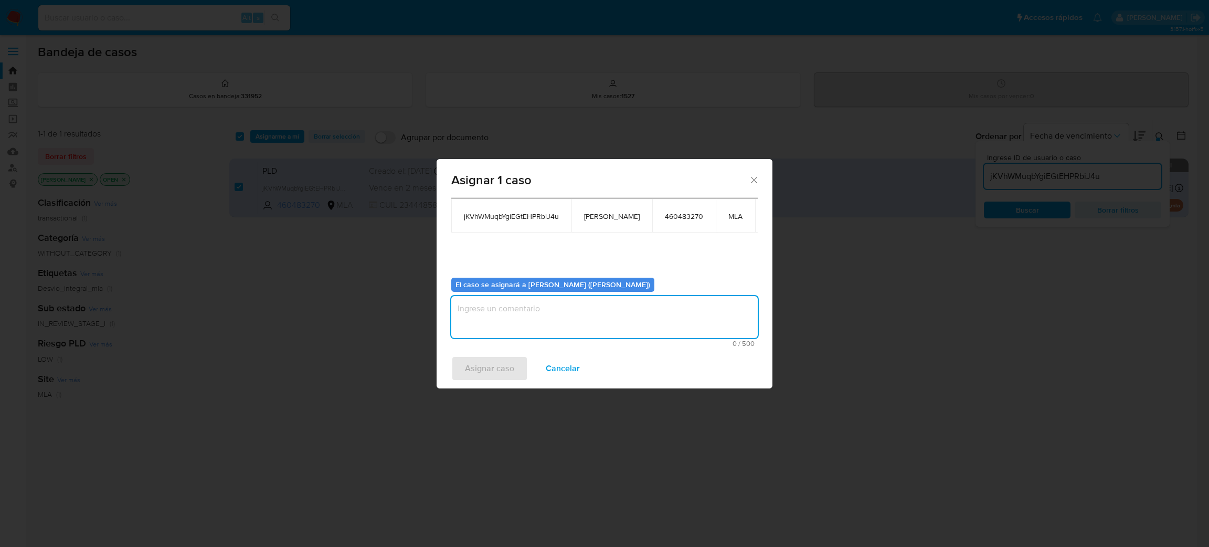
paste textarea "[PERSON_NAME]"
type textarea "[PERSON_NAME]"
click at [486, 363] on span "Asignar caso" at bounding box center [489, 368] width 49 height 23
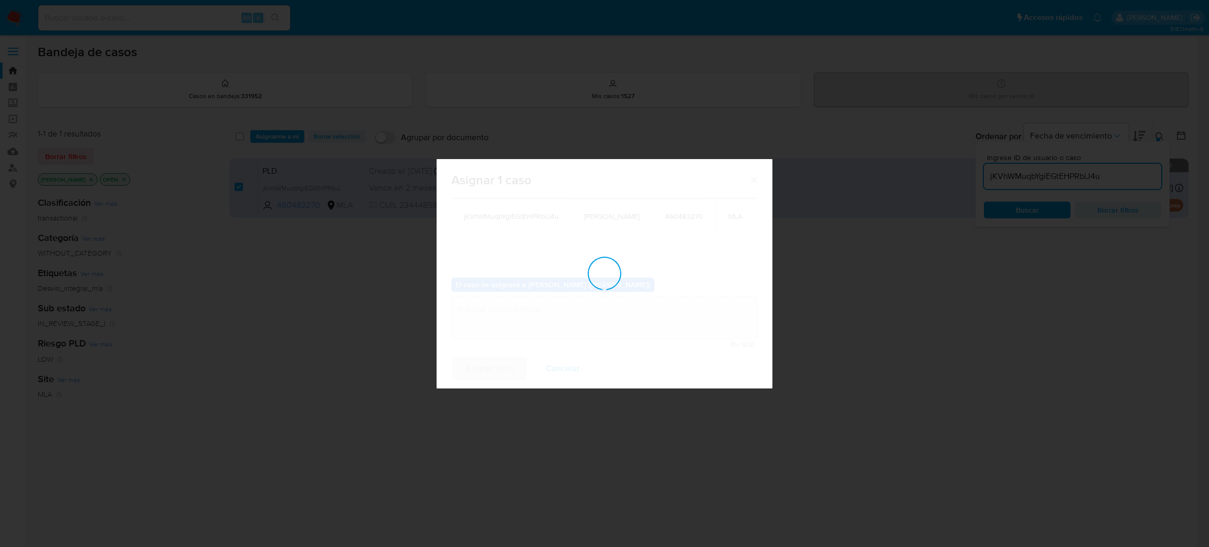
checkbox input "false"
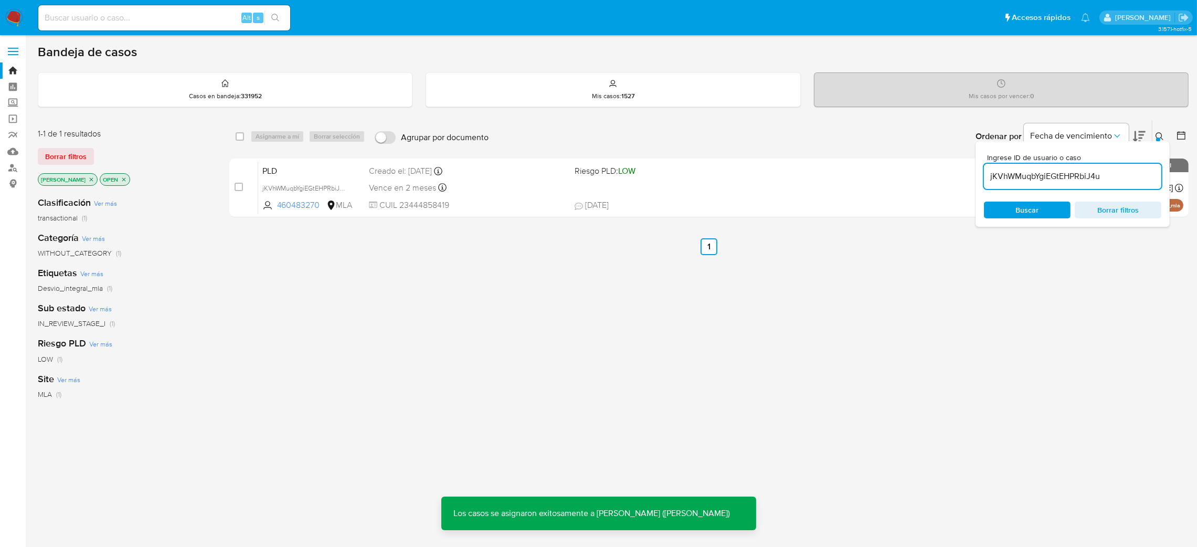
click at [365, 169] on div "PLD jKVhWMuqbYgiEGtEHPRbiJ4u 460483270 MLA Riesgo PLD: LOW Creado el: 12/08/202…" at bounding box center [720, 187] width 925 height 53
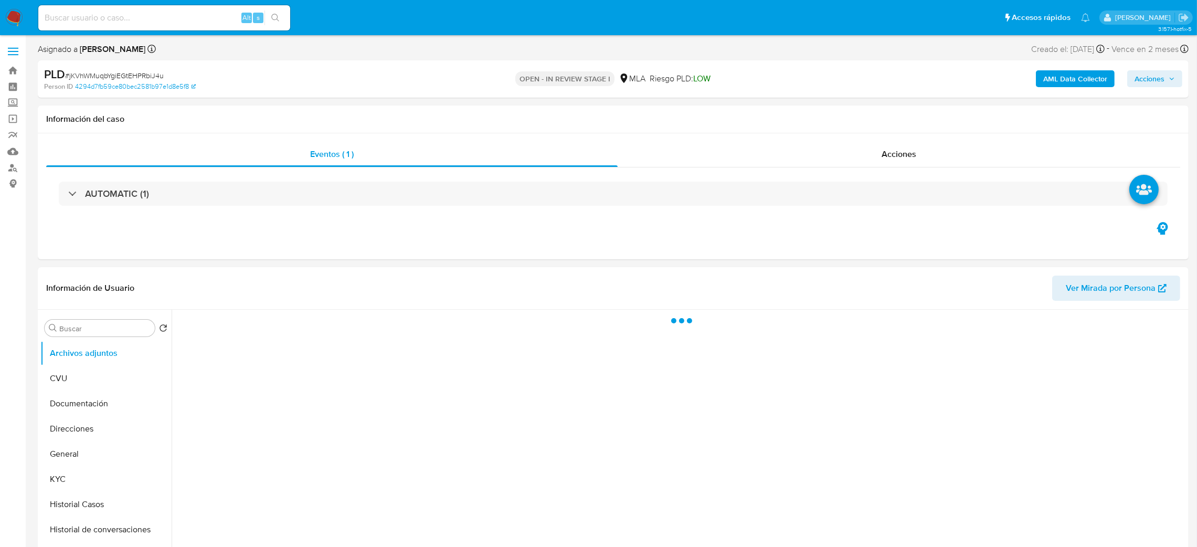
click at [1097, 67] on div "AML Data Collector Acciones" at bounding box center [993, 79] width 377 height 25
click at [1060, 81] on b "AML Data Collector" at bounding box center [1075, 78] width 64 height 17
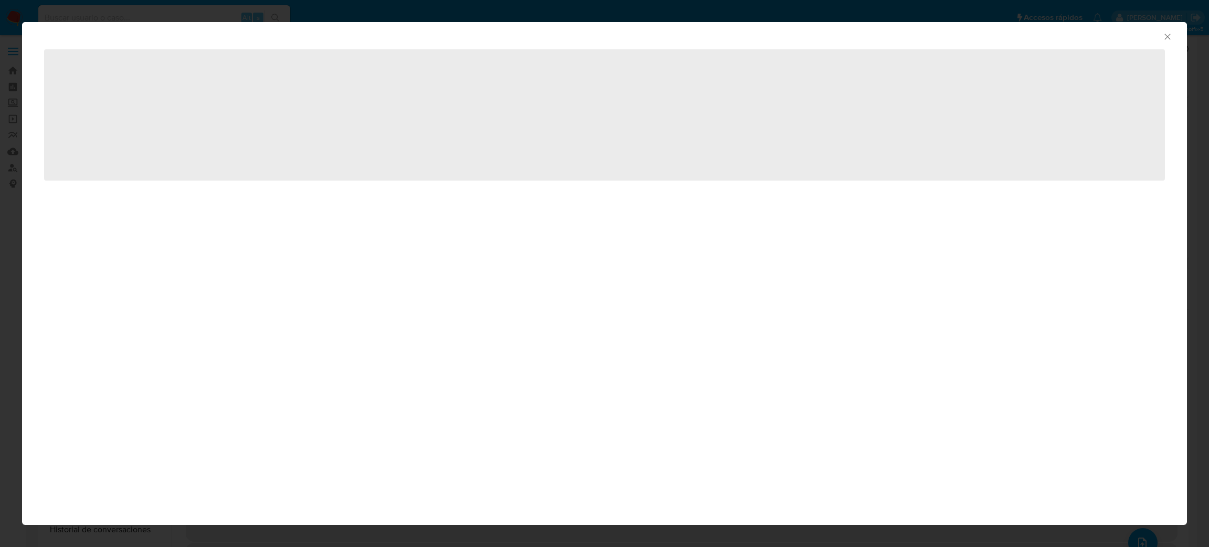
select select "10"
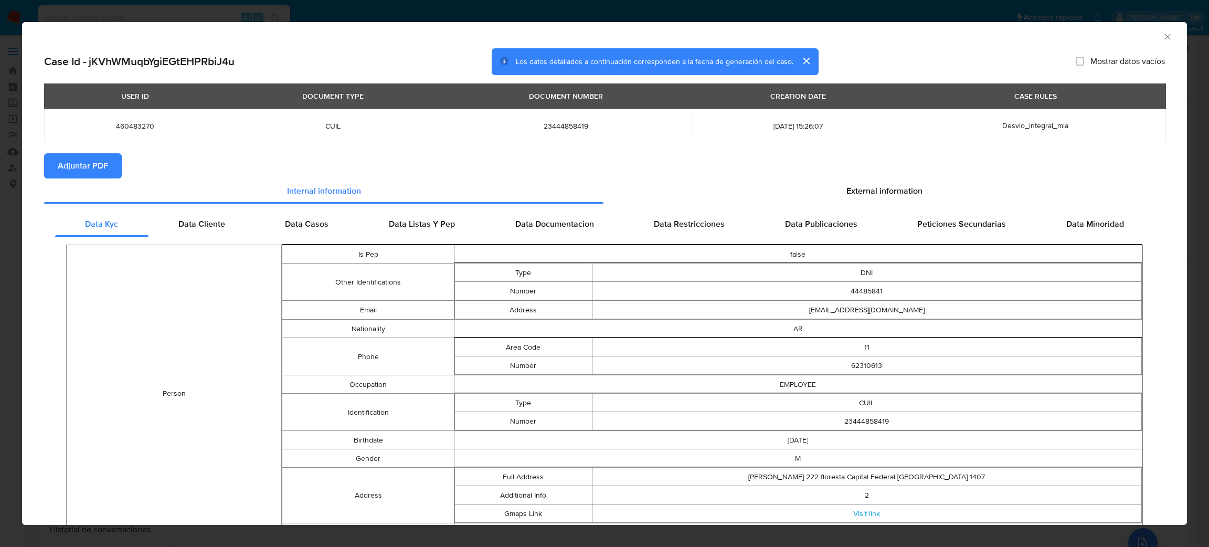
click at [82, 158] on span "Adjuntar PDF" at bounding box center [83, 165] width 50 height 23
click at [1162, 36] on icon "Cerrar ventana" at bounding box center [1167, 36] width 10 height 10
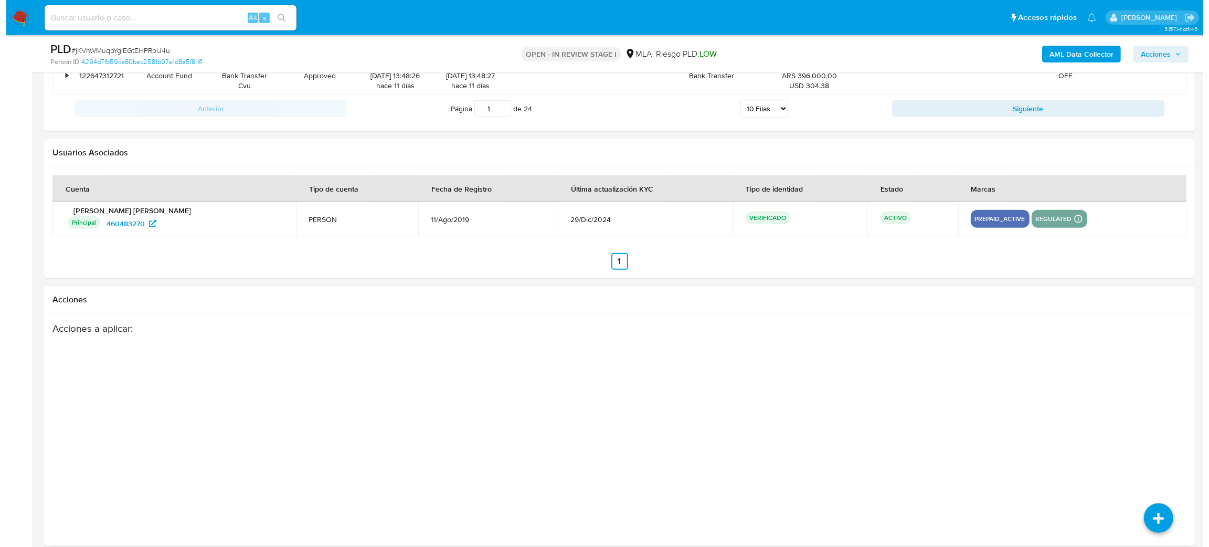
scroll to position [1542, 0]
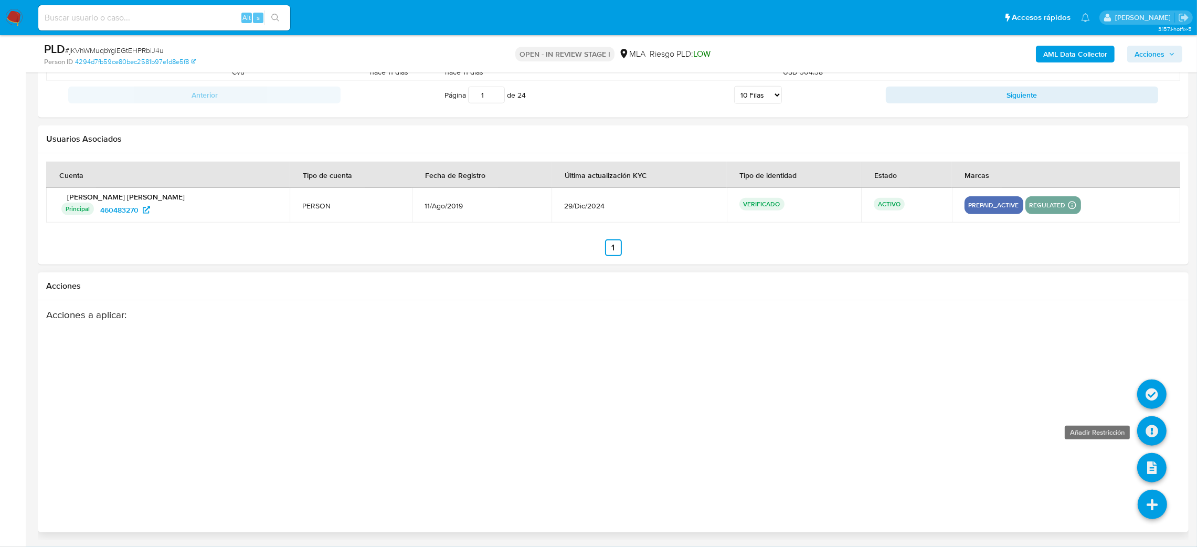
click at [1152, 427] on icon at bounding box center [1151, 430] width 29 height 29
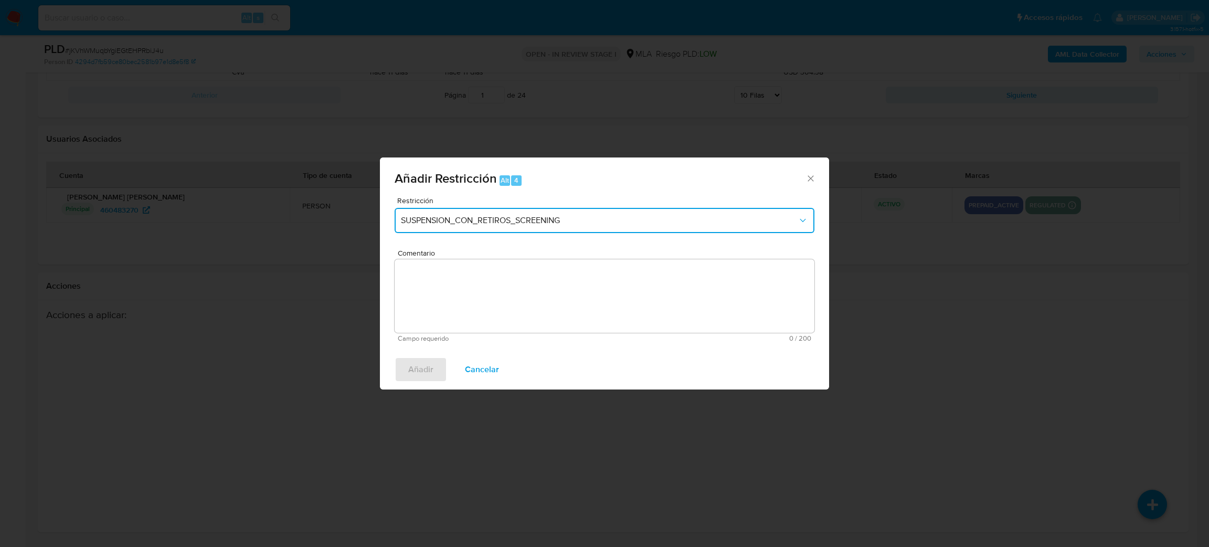
click at [469, 227] on button "SUSPENSION_CON_RETIROS_SCREENING" at bounding box center [605, 220] width 420 height 25
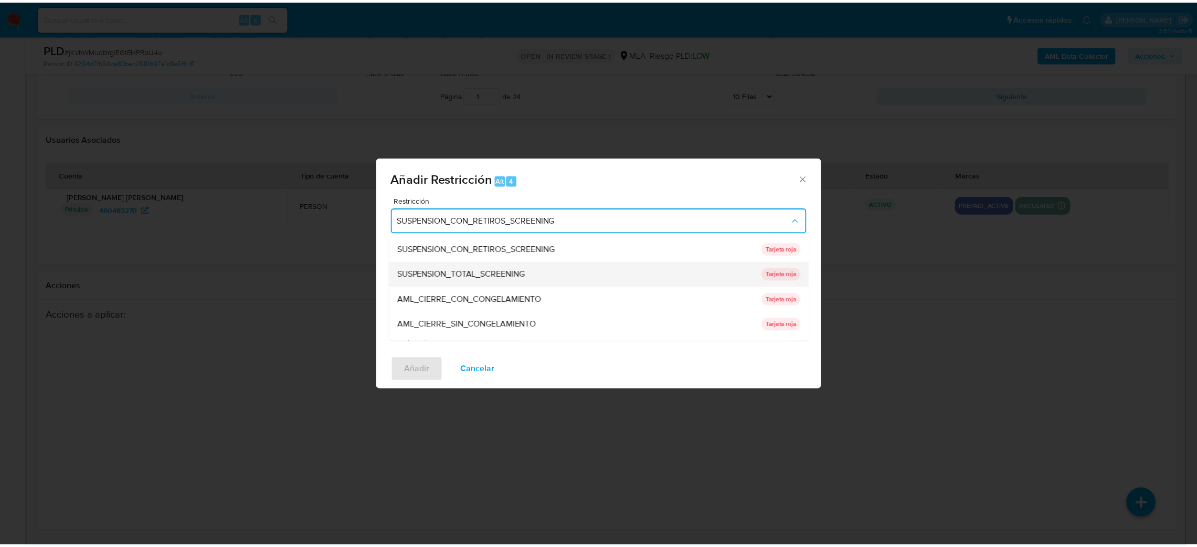
scroll to position [222, 0]
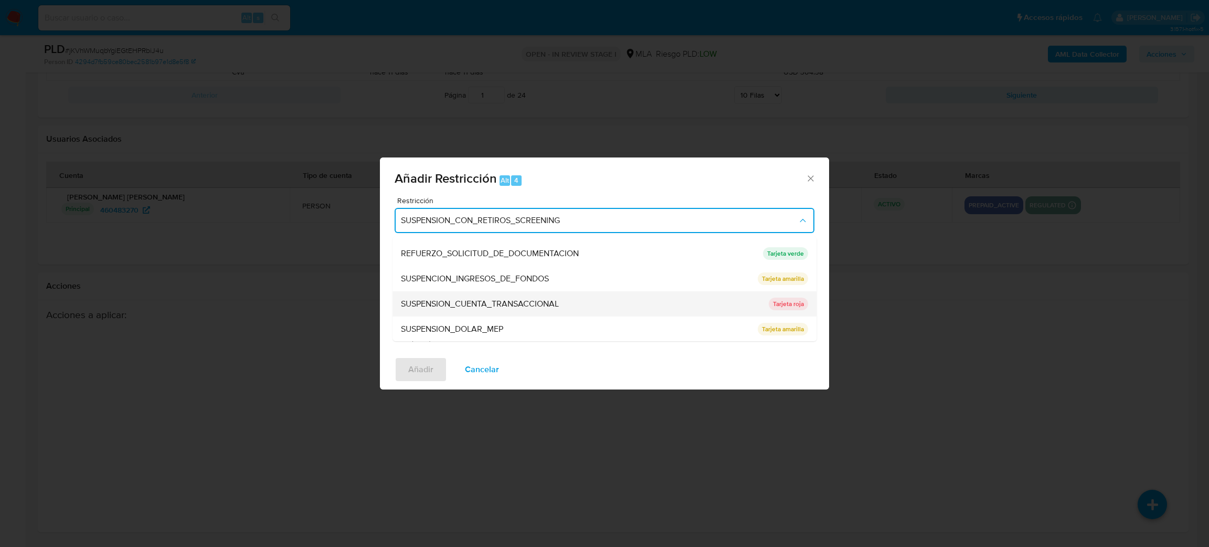
click at [470, 294] on div "SUSPENSION_CUENTA_TRANSACCIONAL" at bounding box center [582, 303] width 362 height 25
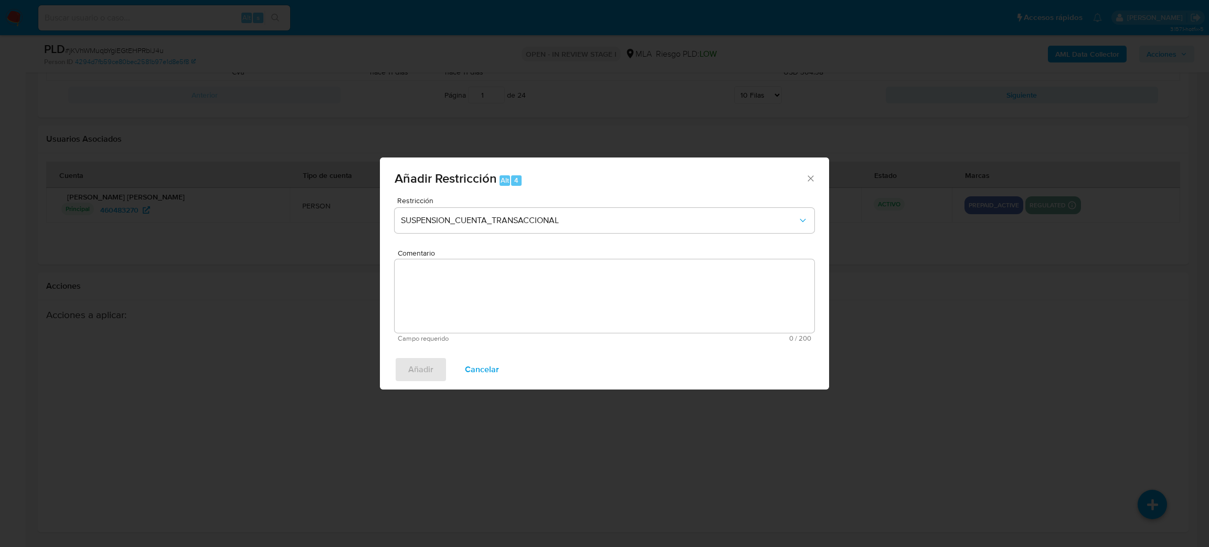
click at [470, 294] on textarea "Comentario" at bounding box center [605, 295] width 420 height 73
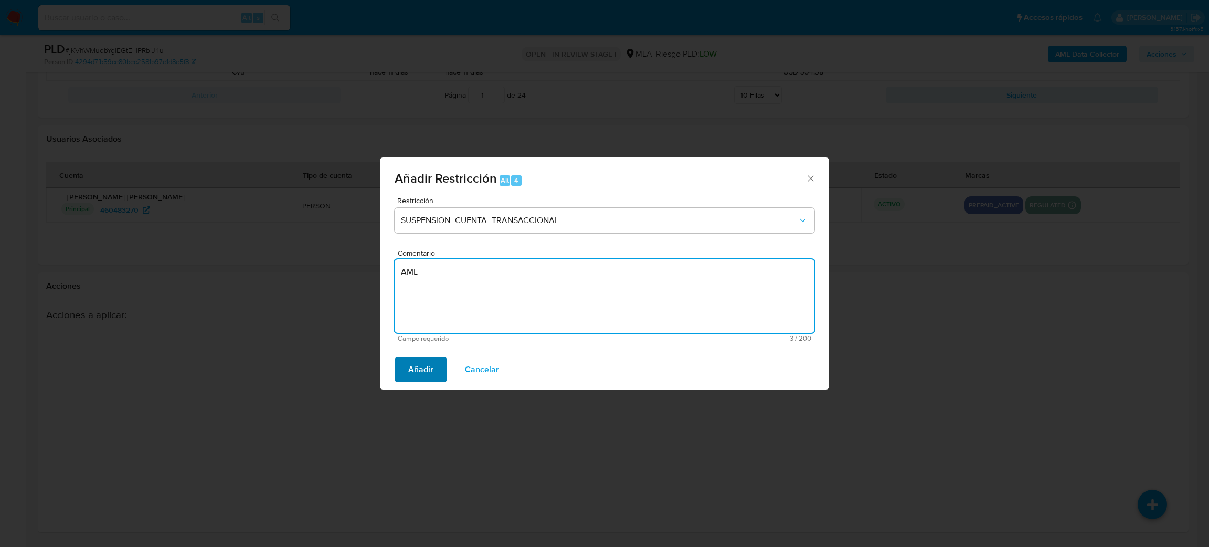
type textarea "AML"
click at [417, 364] on span "Añadir" at bounding box center [420, 369] width 25 height 23
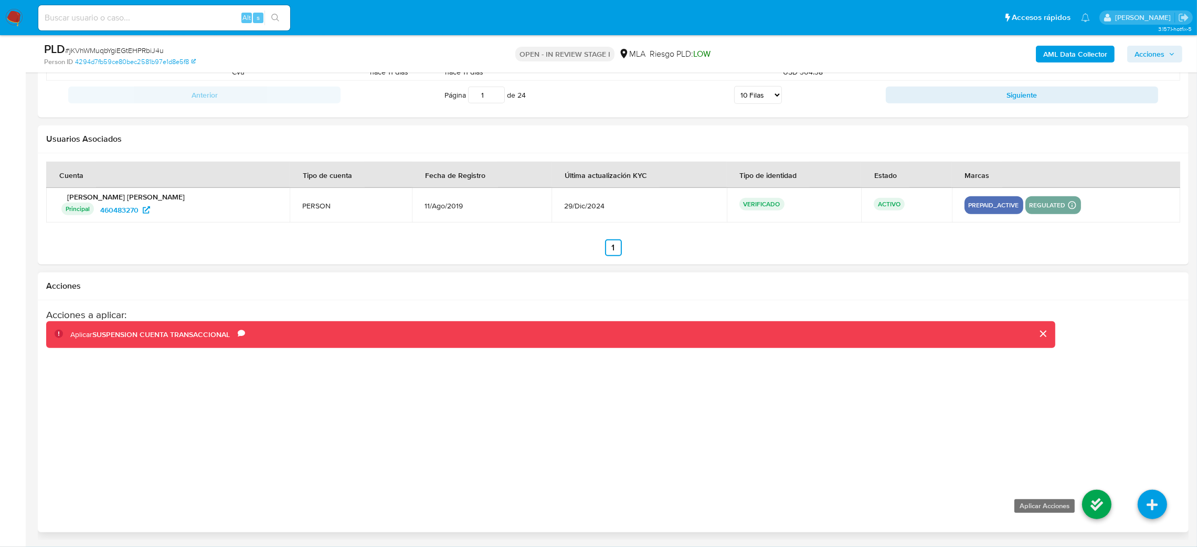
click at [1090, 508] on icon at bounding box center [1096, 504] width 29 height 29
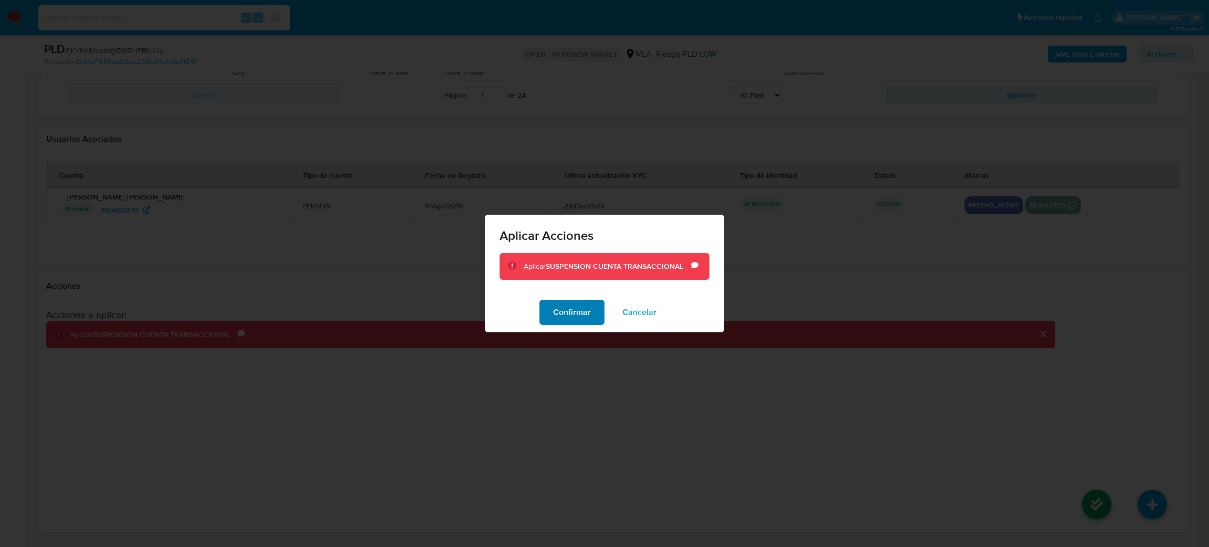
click at [564, 314] on span "Confirmar" at bounding box center [572, 312] width 38 height 23
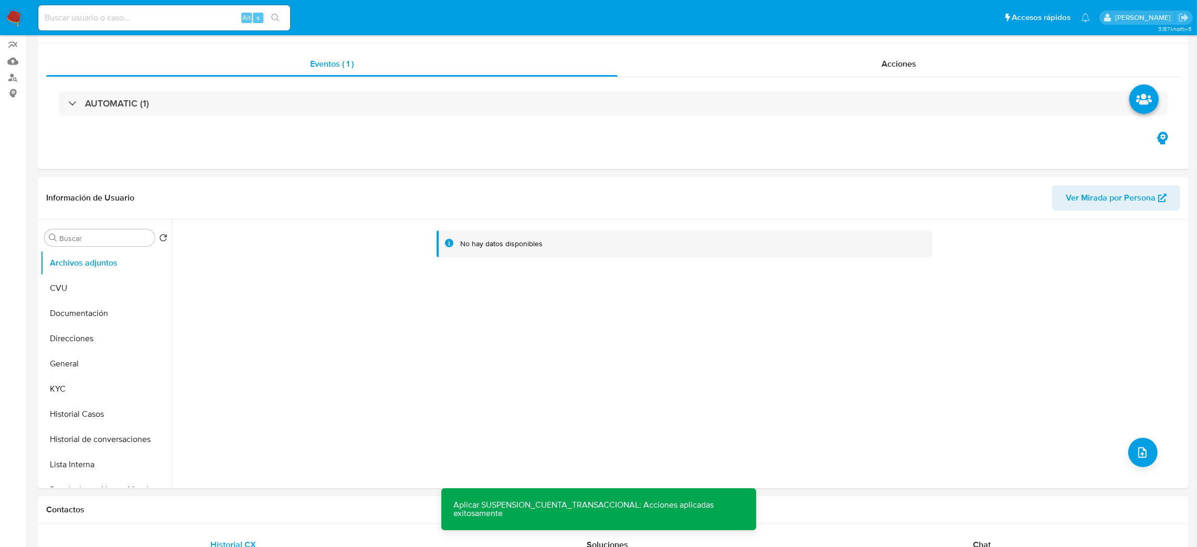
scroll to position [0, 0]
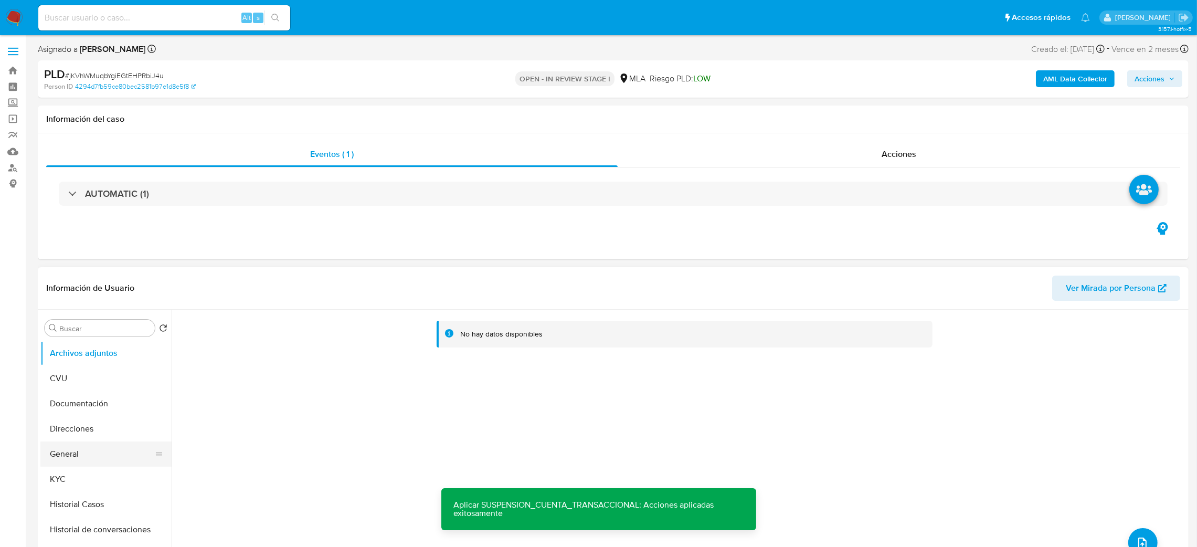
click at [107, 443] on button "General" at bounding box center [101, 453] width 123 height 25
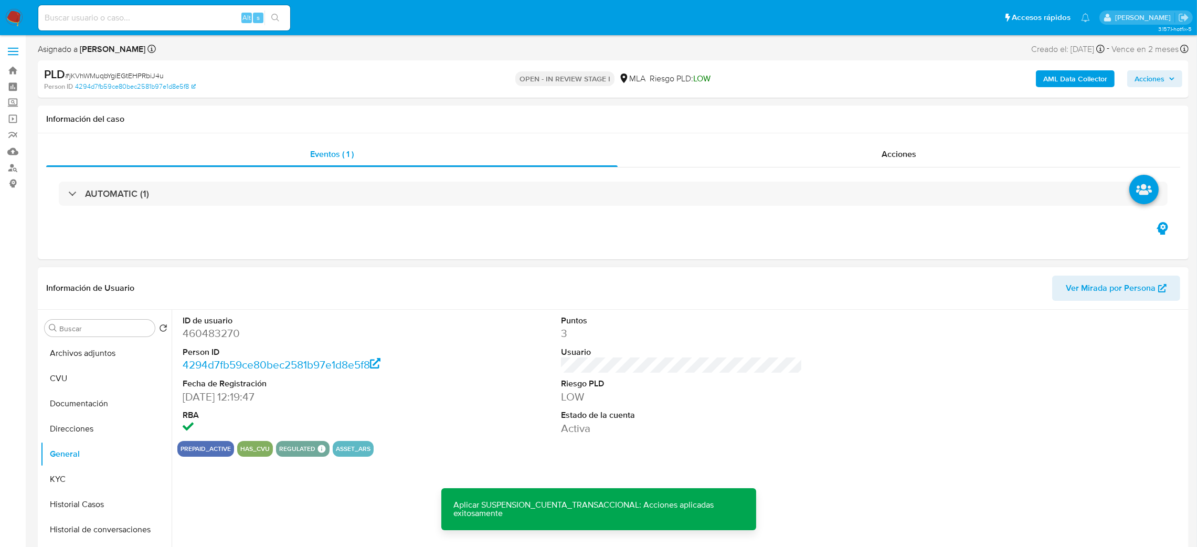
click at [200, 329] on dd "460483270" at bounding box center [304, 333] width 242 height 15
copy dd "460483270"
click at [86, 354] on button "Archivos adjuntos" at bounding box center [101, 353] width 123 height 25
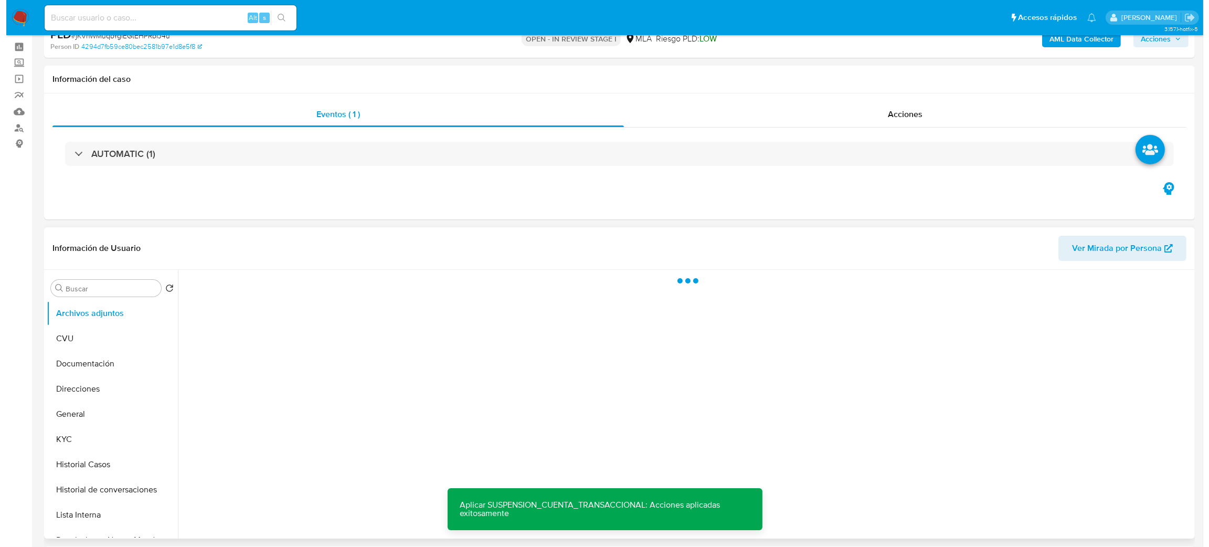
scroll to position [79, 0]
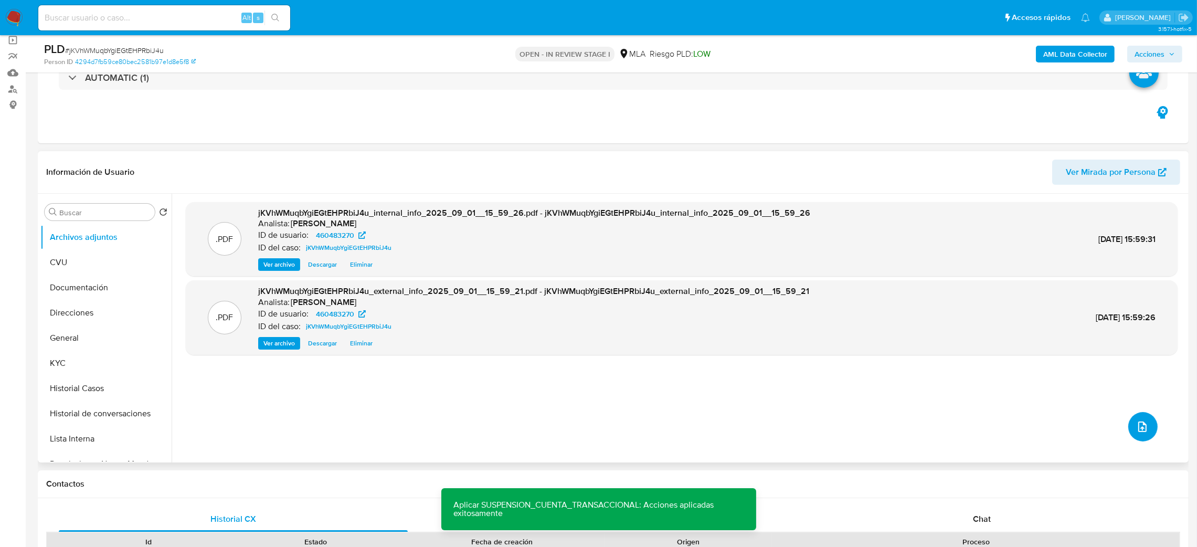
click at [1141, 434] on button "upload-file" at bounding box center [1142, 426] width 29 height 29
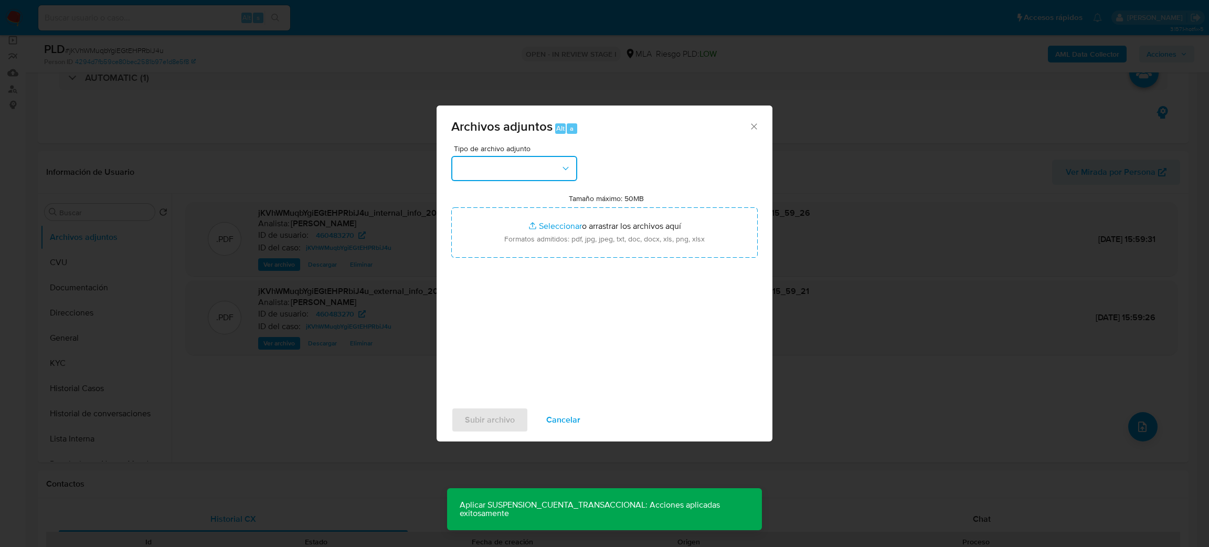
click at [473, 163] on button "button" at bounding box center [514, 168] width 126 height 25
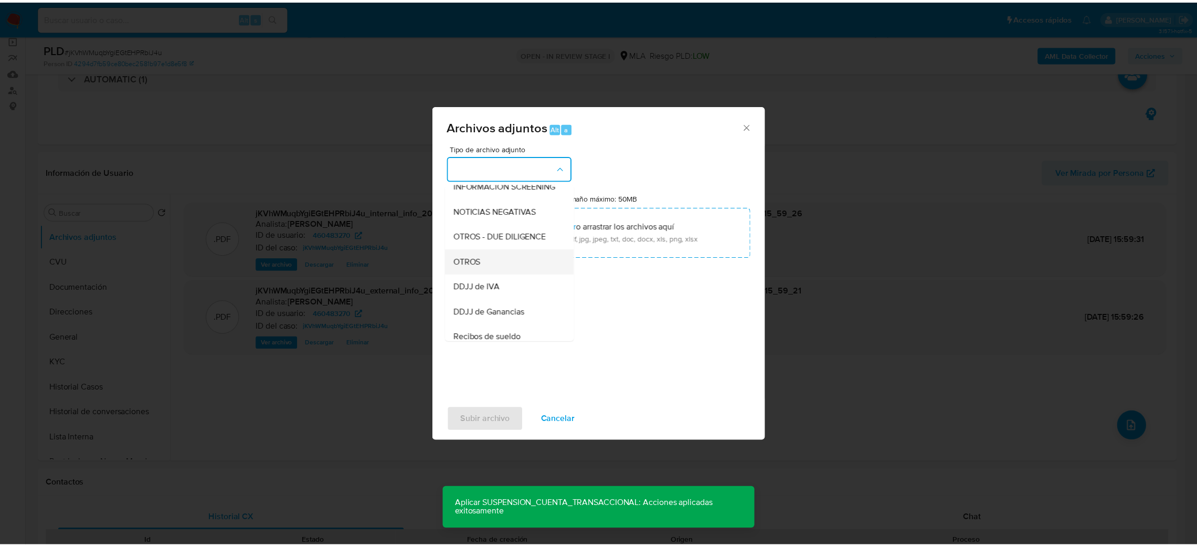
scroll to position [157, 0]
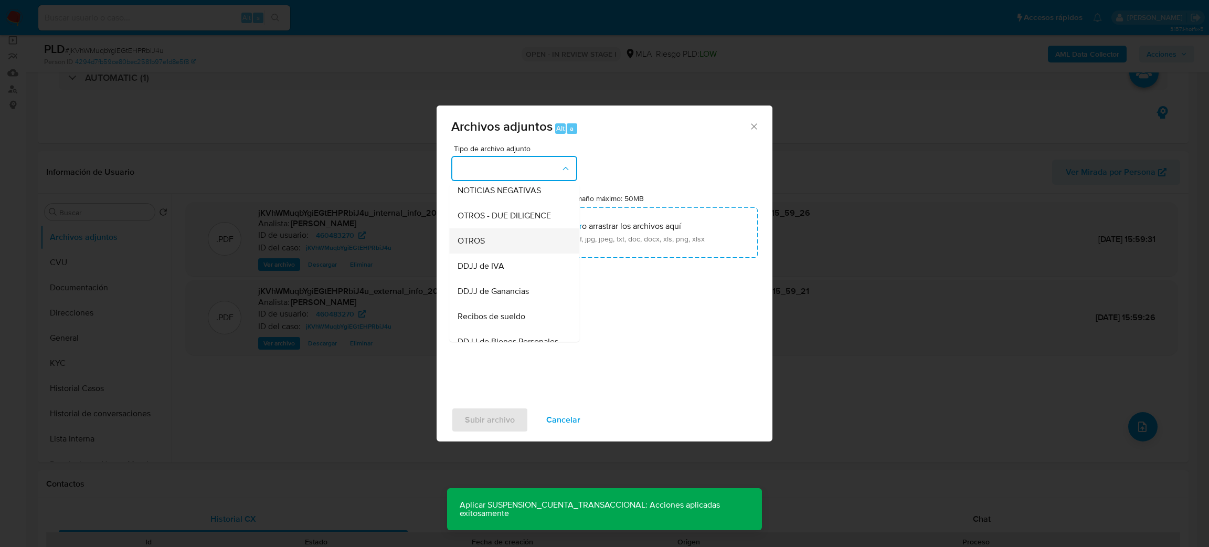
click at [486, 253] on div "OTROS" at bounding box center [511, 240] width 107 height 25
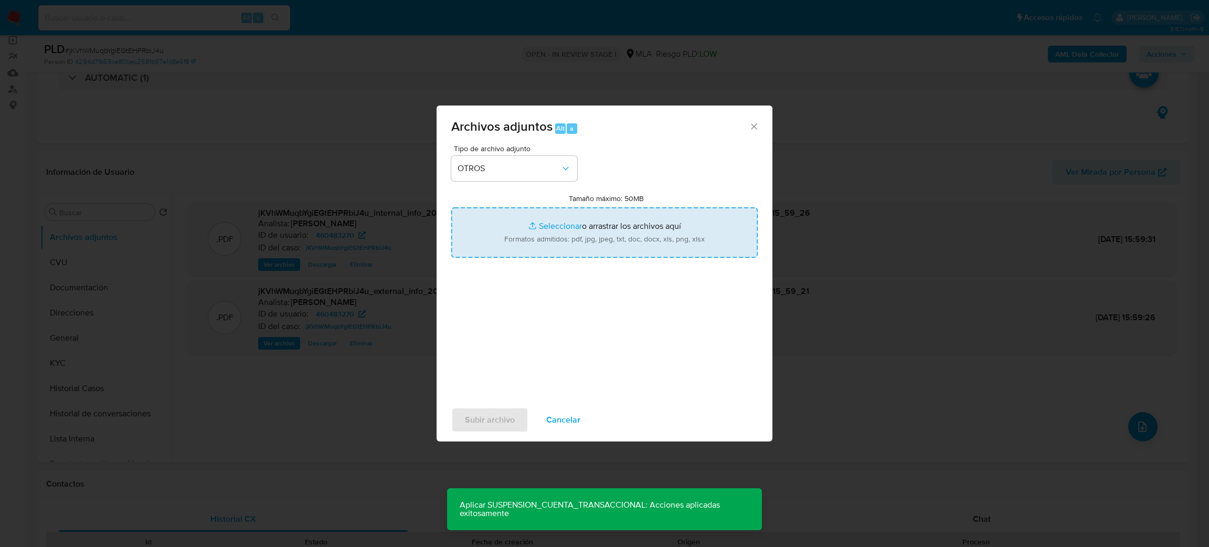
click at [561, 239] on input "Tamaño máximo: 50MB Seleccionar archivos" at bounding box center [604, 232] width 306 height 50
type input "C:\fakepath\Caselog jKVhWMuqbYgiEGtEHPRbiJ4u_2025_08_19_01_18_52.docx"
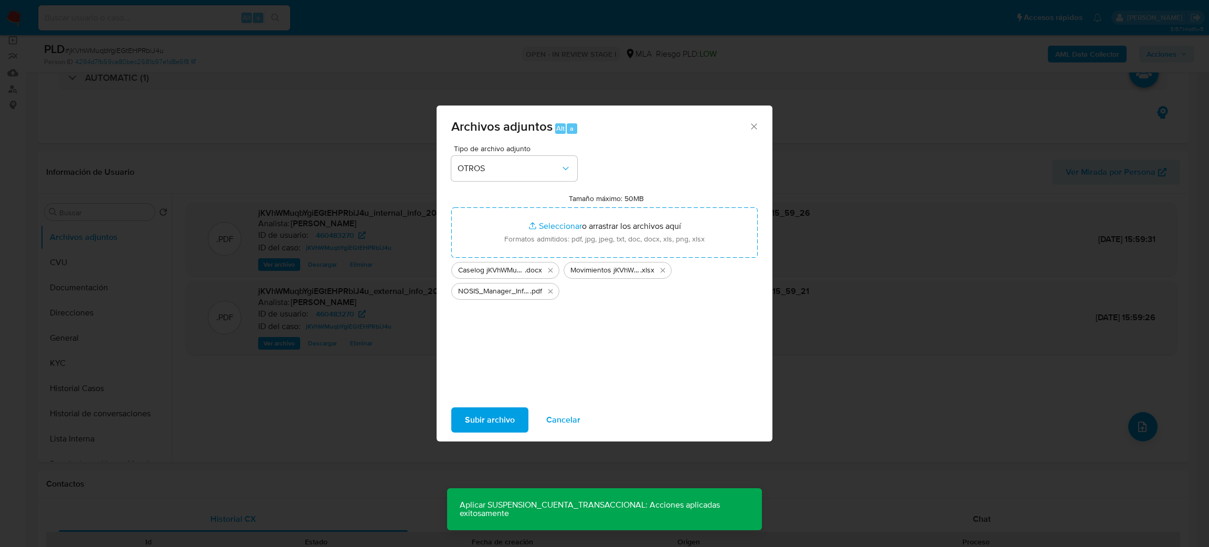
drag, startPoint x: 561, startPoint y: 239, endPoint x: 468, endPoint y: 425, distance: 208.4
click at [468, 425] on span "Subir archivo" at bounding box center [490, 419] width 50 height 23
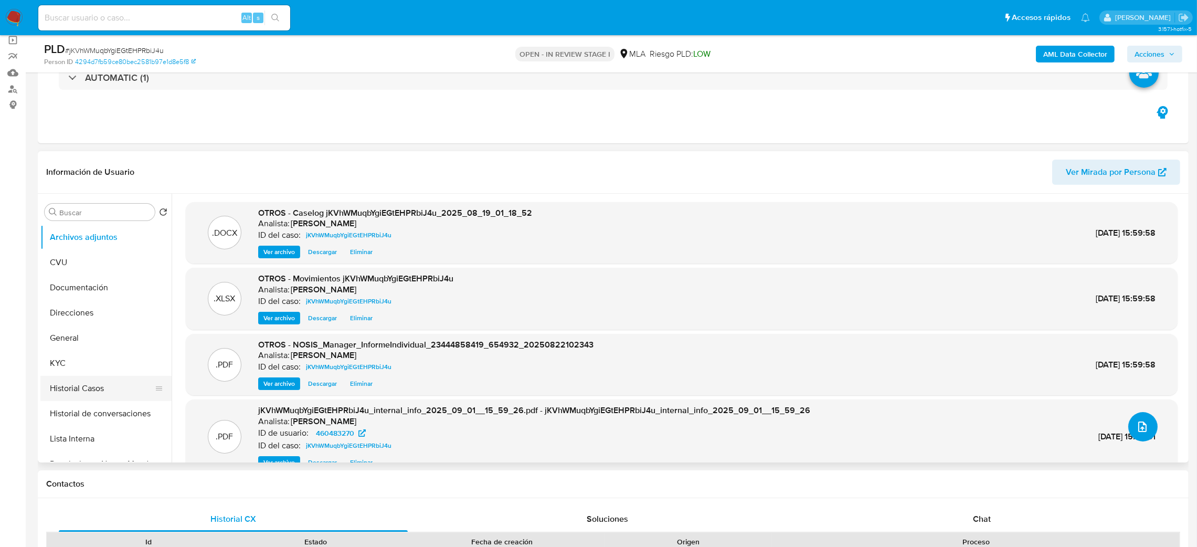
scroll to position [79, 0]
click at [91, 386] on button "Restricciones Nuevo Mundo" at bounding box center [101, 385] width 123 height 25
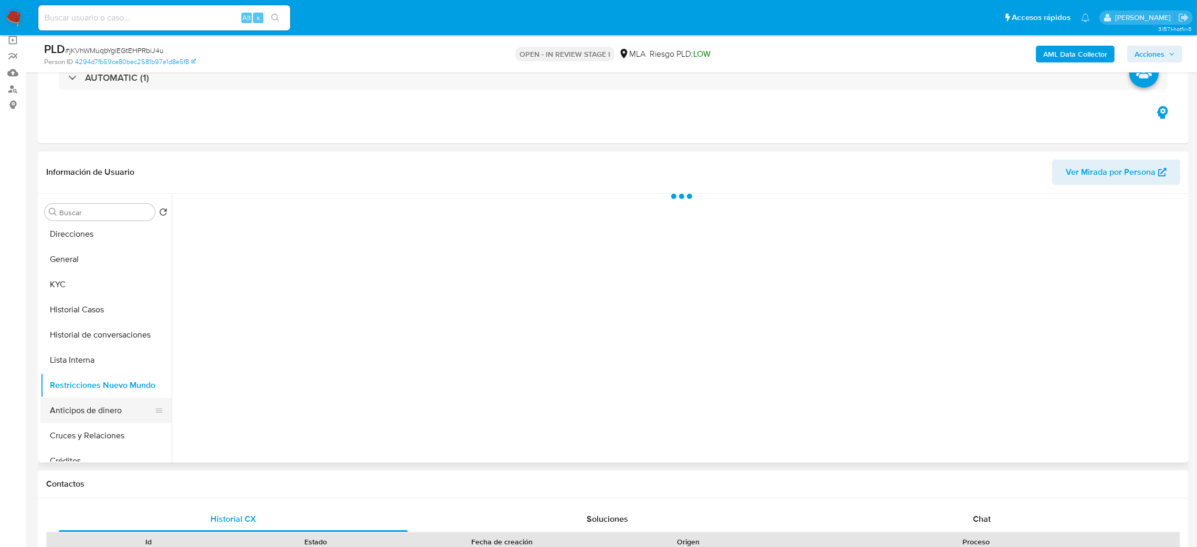
scroll to position [0, 0]
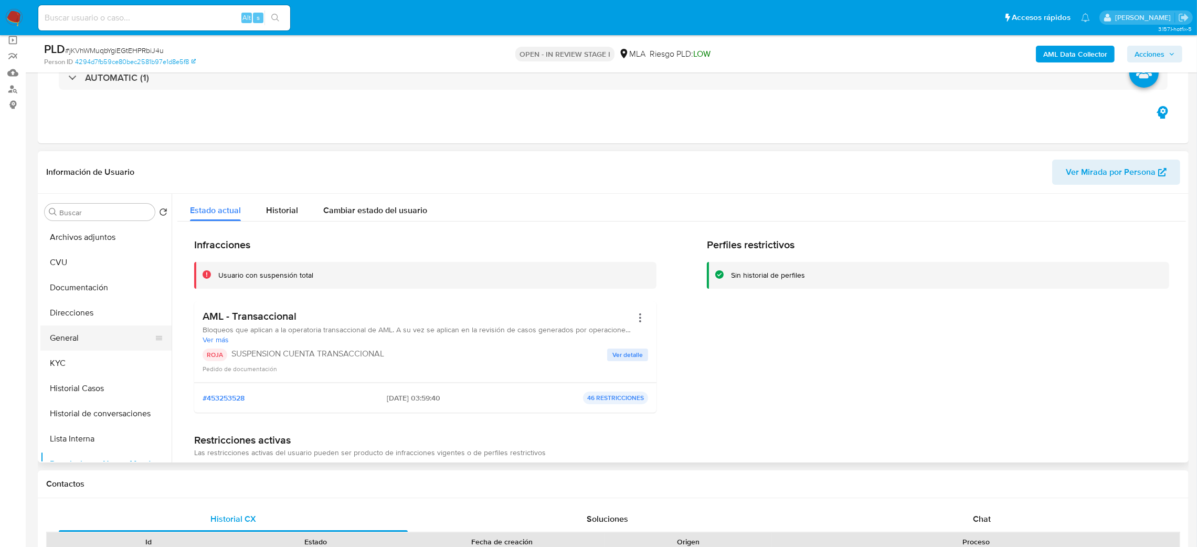
click at [86, 336] on button "General" at bounding box center [101, 337] width 123 height 25
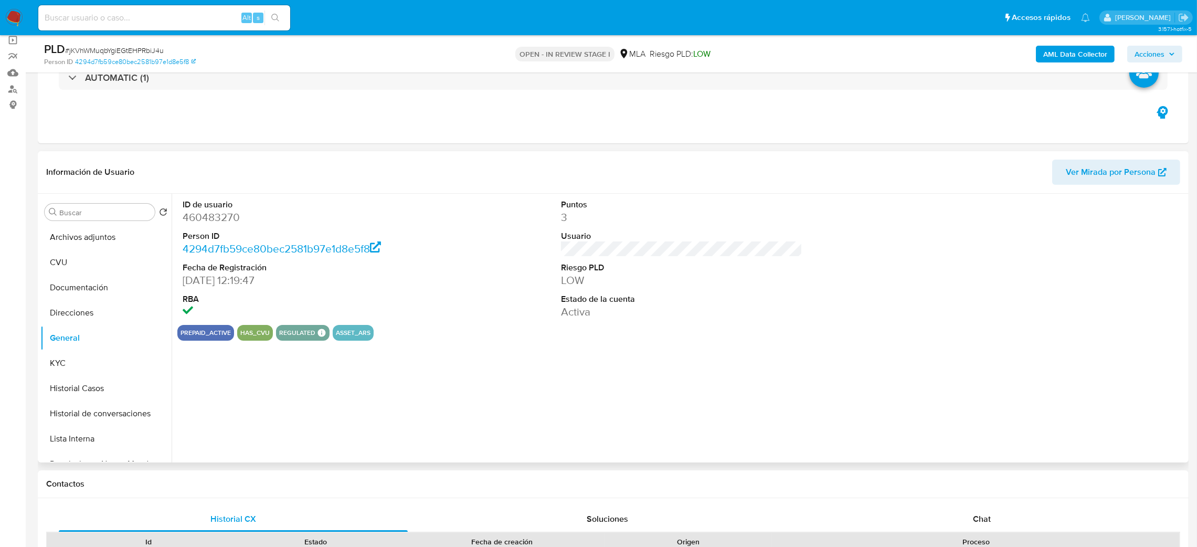
click at [190, 212] on dd "460483270" at bounding box center [304, 217] width 242 height 15
copy dd "460483270"
click at [1156, 53] on span "Acciones" at bounding box center [1149, 54] width 30 height 17
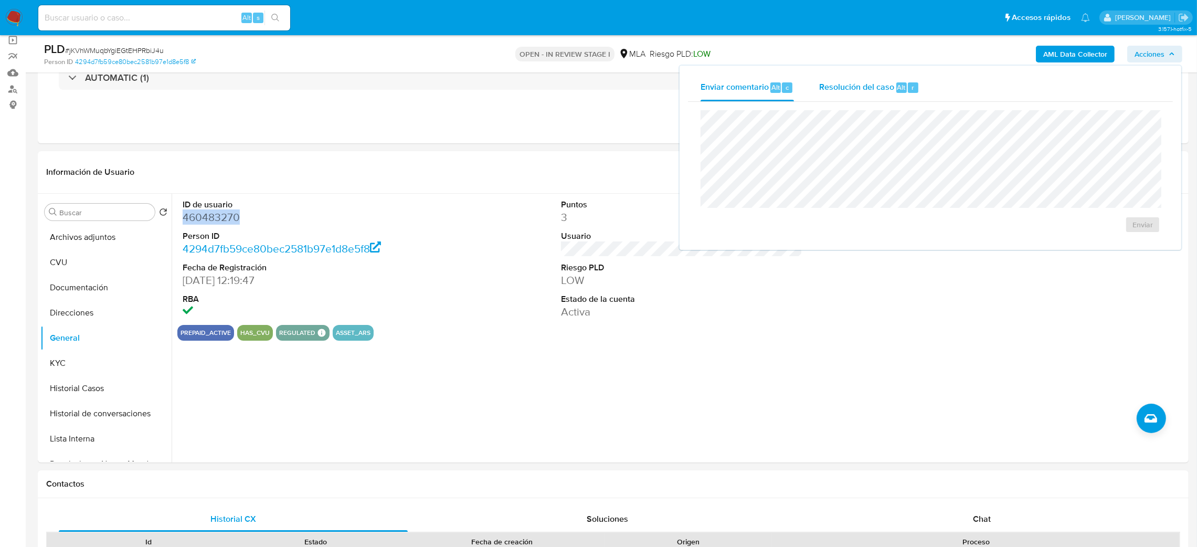
click at [848, 89] on span "Resolución del caso" at bounding box center [856, 87] width 75 height 12
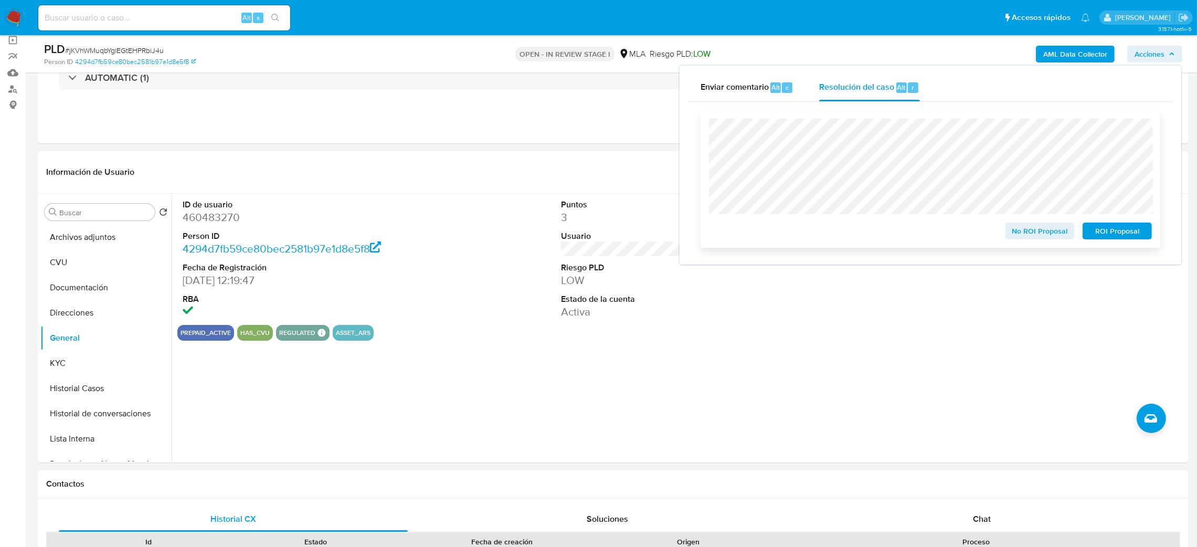
click at [1132, 232] on span "ROI Proposal" at bounding box center [1117, 231] width 55 height 15
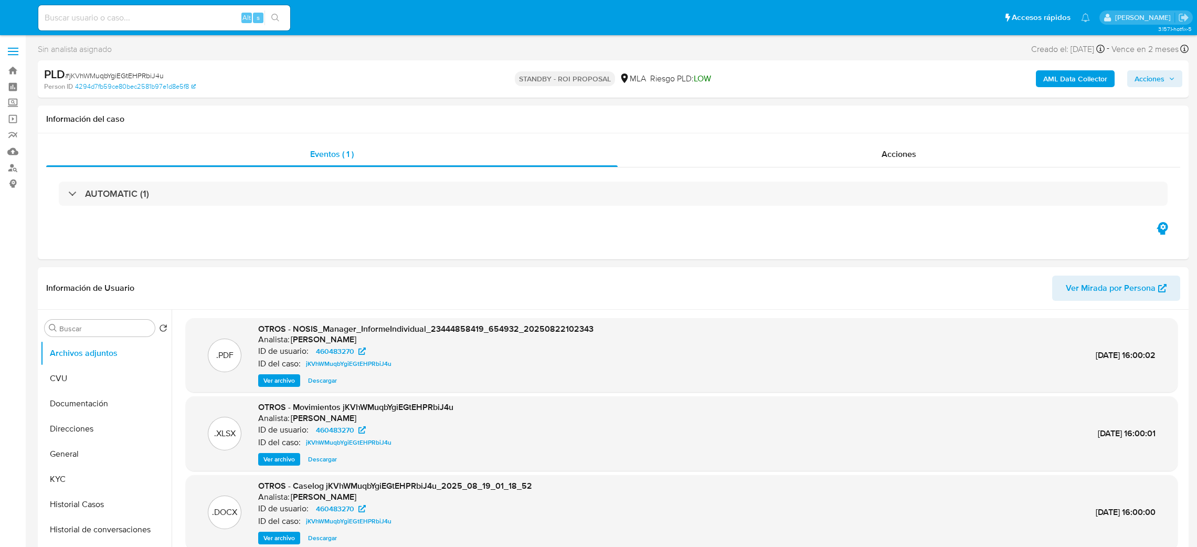
select select "10"
click at [184, 22] on input at bounding box center [164, 18] width 252 height 14
paste input "4lJWw1CgfB7FYNAV8tpVMVbR"
type input "4lJWw1CgfB7FYNAV8tpVMVbR"
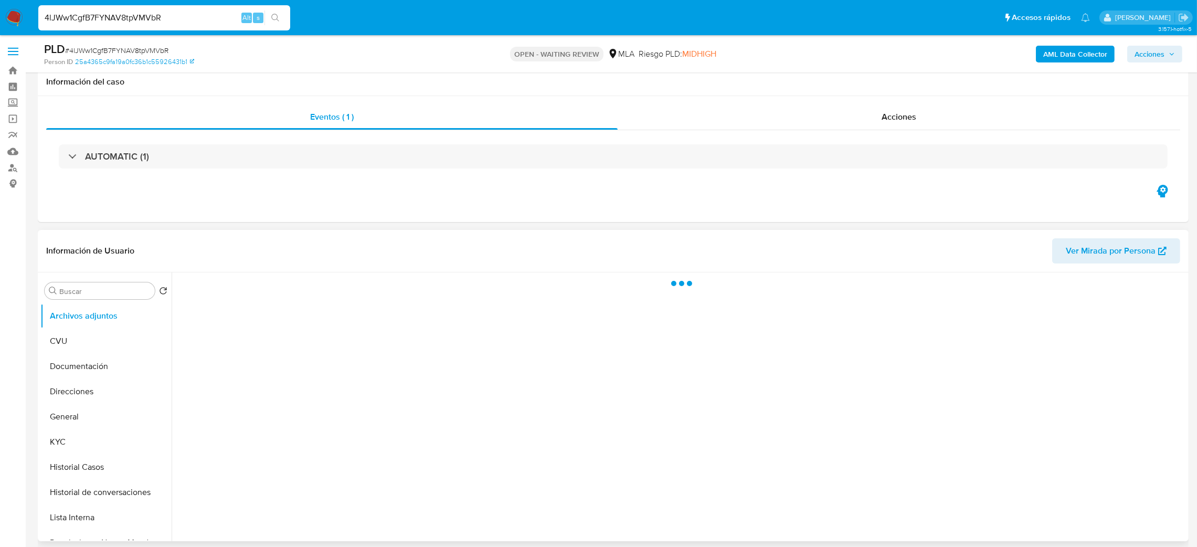
scroll to position [393, 0]
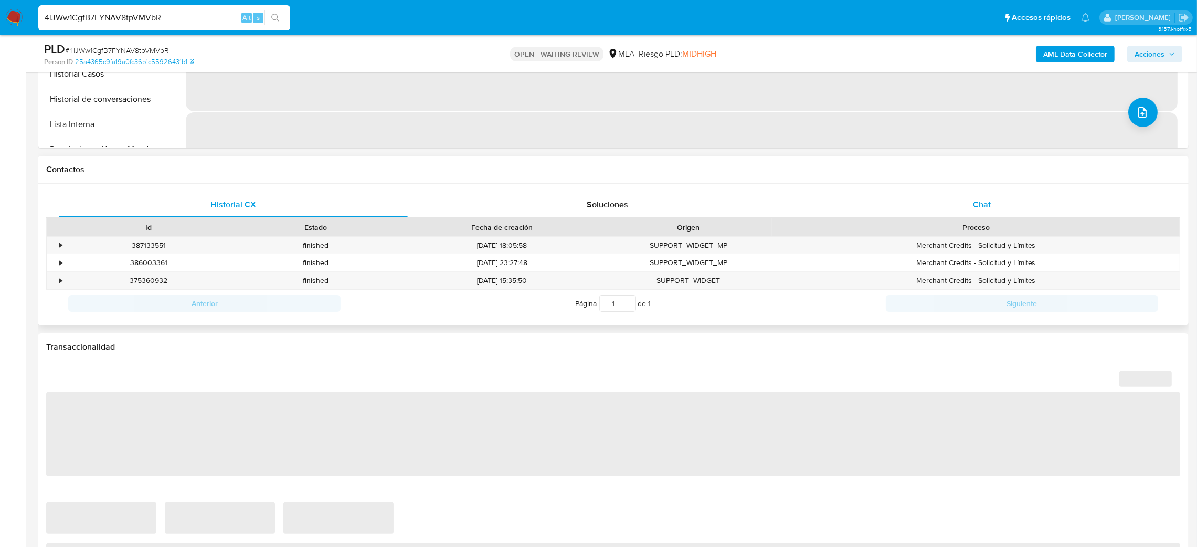
drag, startPoint x: 994, startPoint y: 187, endPoint x: 990, endPoint y: 200, distance: 13.1
click at [994, 187] on div "Historial CX Soluciones Chat Id Estado Fecha de creación Origen Proceso • 38713…" at bounding box center [613, 255] width 1151 height 142
click at [990, 201] on span "Chat" at bounding box center [982, 204] width 18 height 12
select select "10"
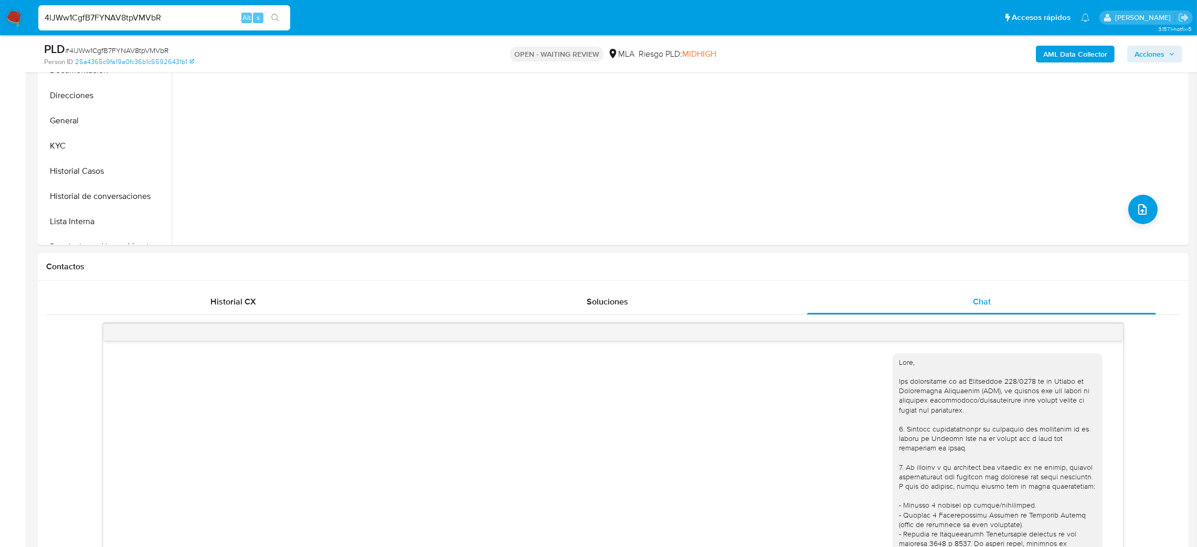
scroll to position [79, 0]
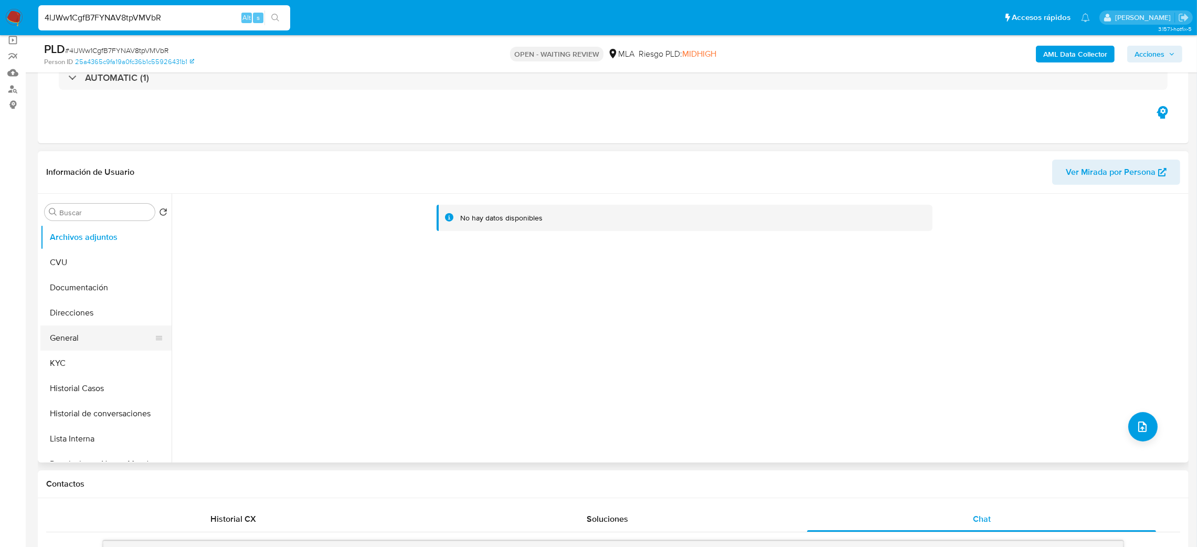
click at [88, 335] on button "General" at bounding box center [101, 337] width 123 height 25
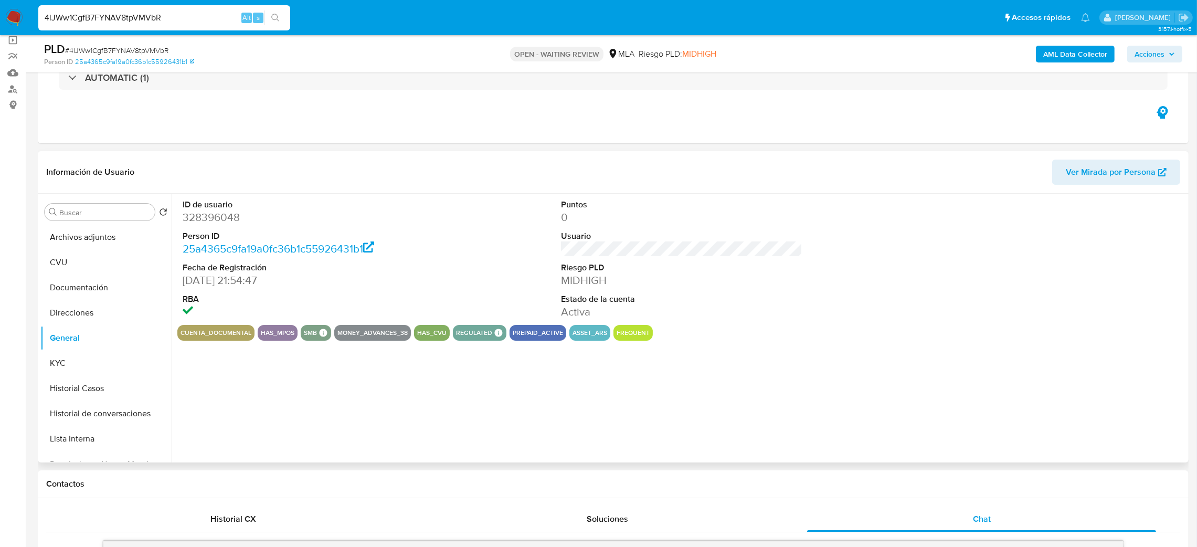
click at [199, 212] on dd "328396048" at bounding box center [304, 217] width 242 height 15
copy dd "328396048"
click at [149, 47] on span "# 4lJWw1CgfB7FYNAV8tpVMVbR" at bounding box center [116, 50] width 103 height 10
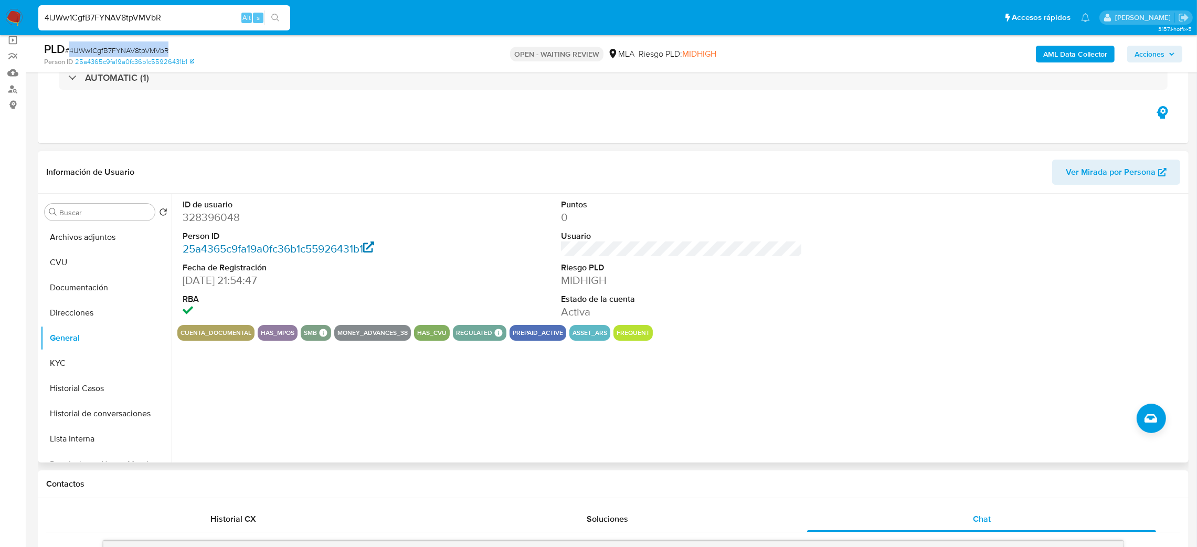
copy span "4lJWw1CgfB7FYNAV8tpVMVbR"
drag, startPoint x: 14, startPoint y: 24, endPoint x: 102, endPoint y: 3, distance: 90.2
click at [14, 24] on img at bounding box center [14, 18] width 18 height 18
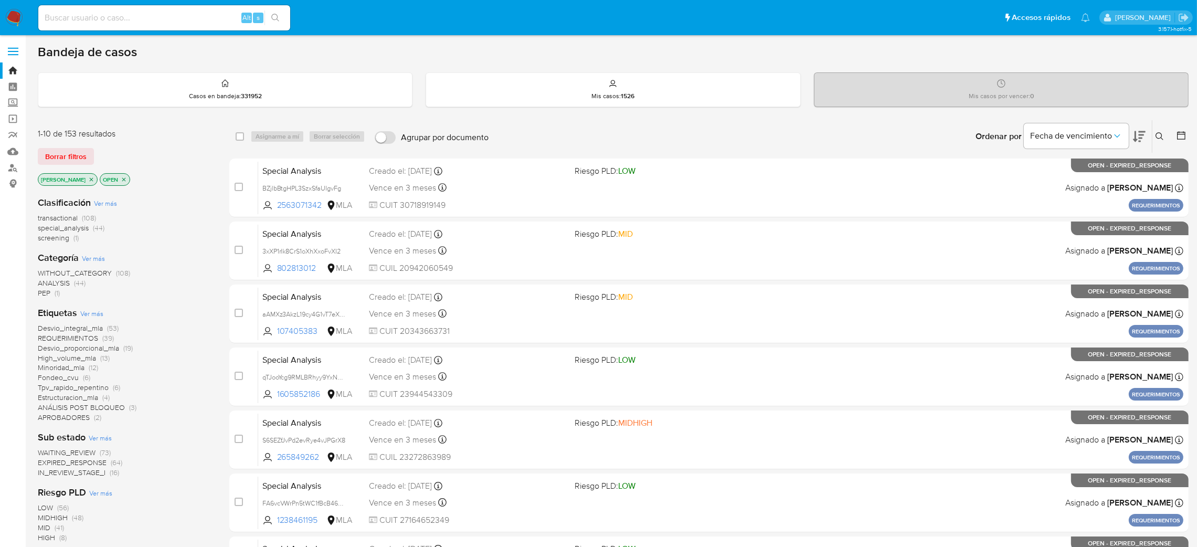
click at [1157, 130] on button at bounding box center [1160, 136] width 17 height 13
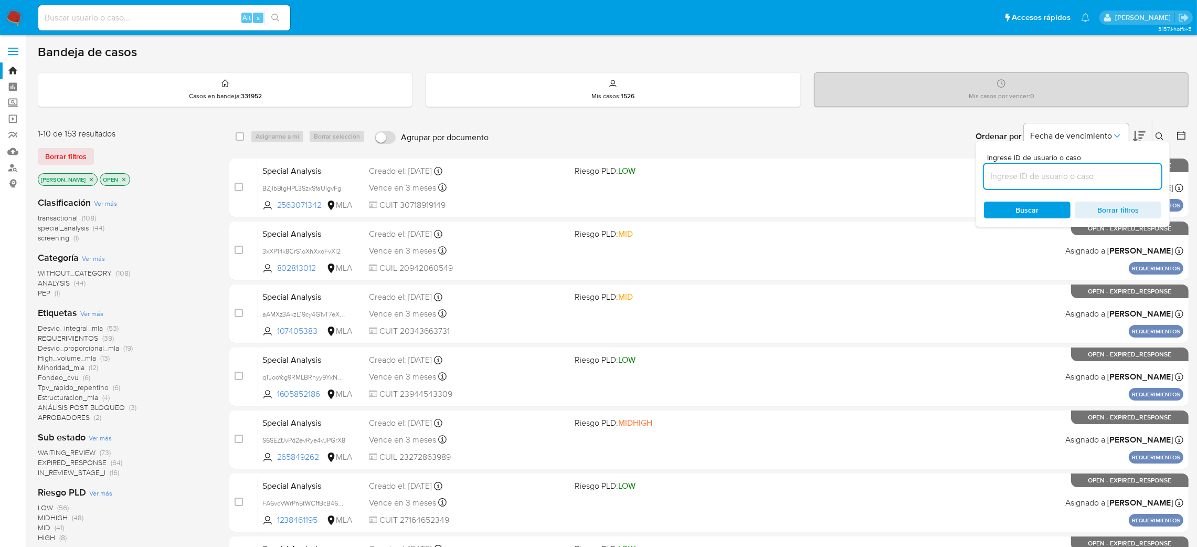
click at [1088, 180] on input at bounding box center [1072, 176] width 177 height 14
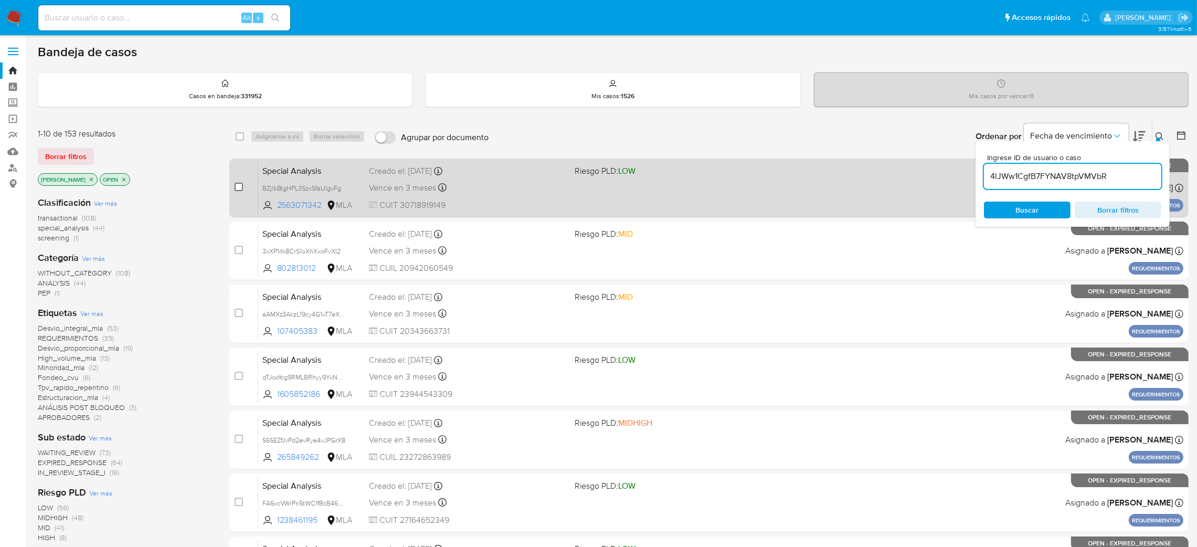
type input "4lJWw1CgfB7FYNAV8tpVMVbR"
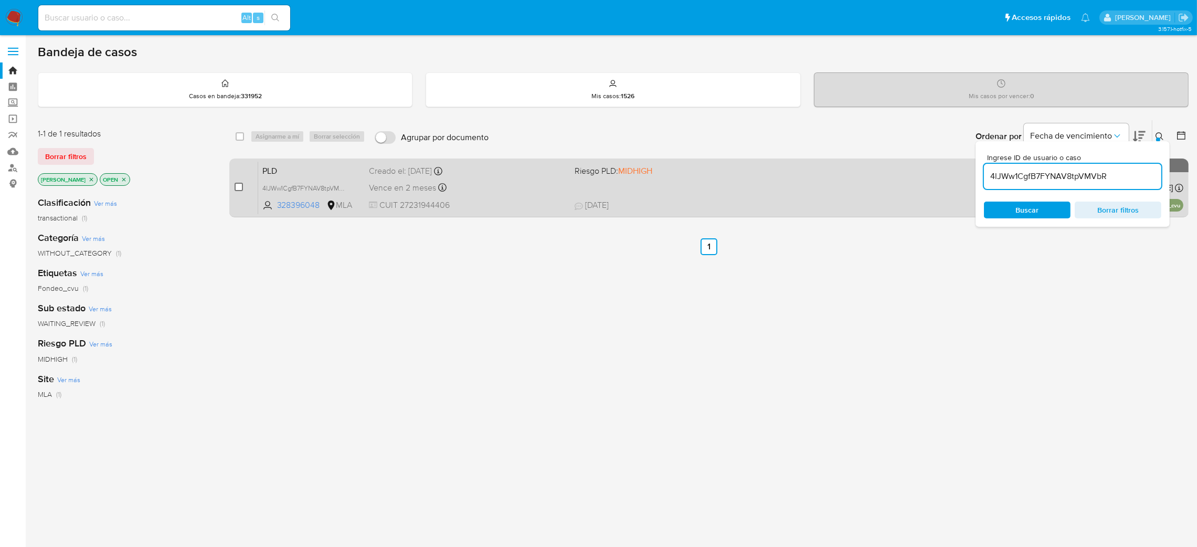
click at [239, 183] on input "checkbox" at bounding box center [239, 187] width 8 height 8
checkbox input "true"
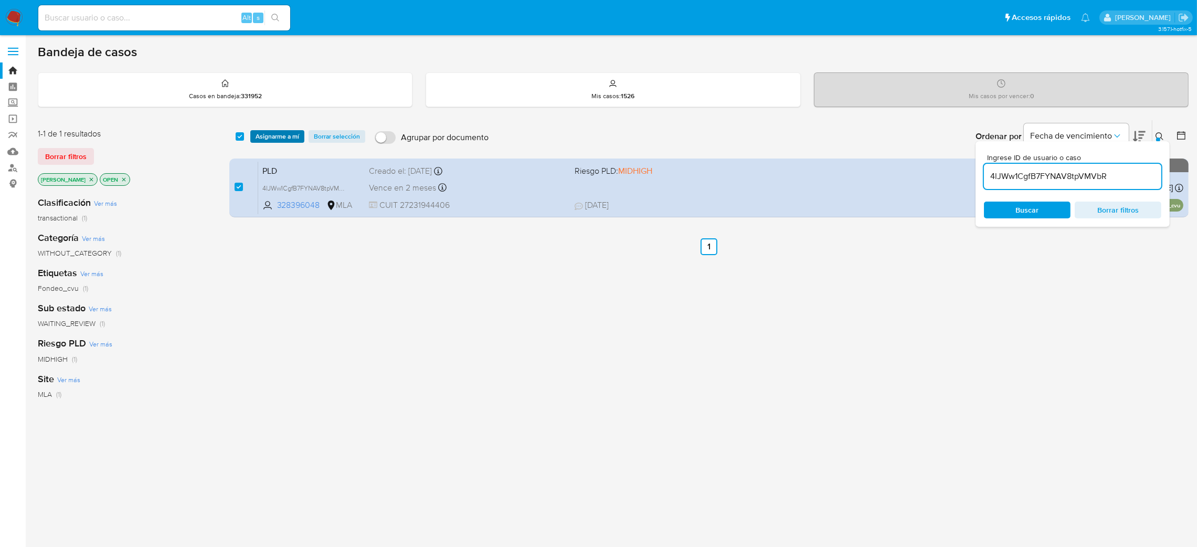
click at [281, 131] on span "Asignarme a mí" at bounding box center [278, 136] width 44 height 10
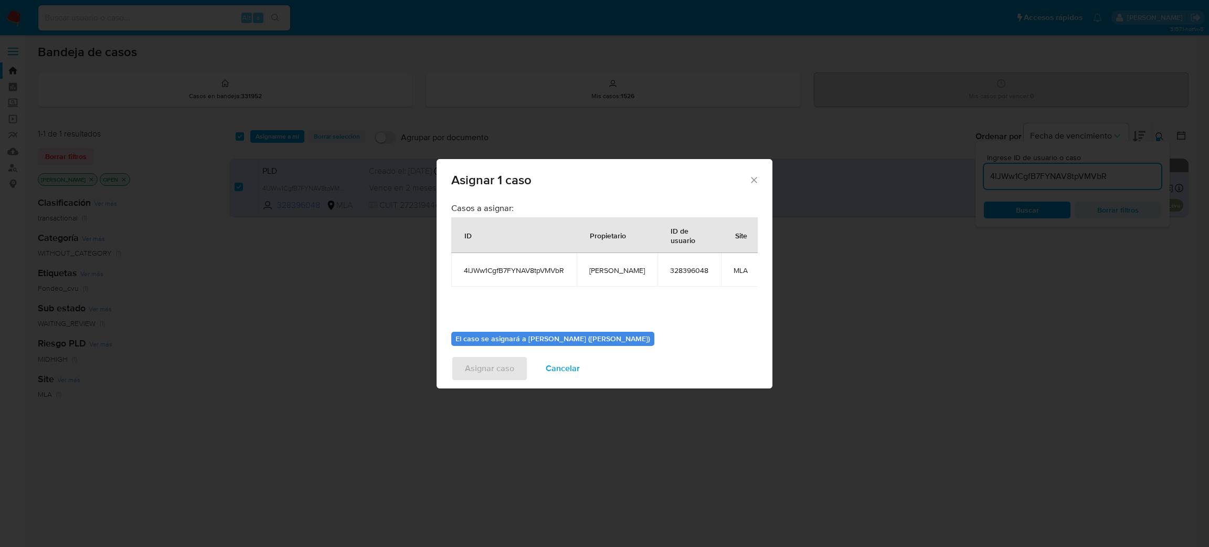
click at [602, 275] on span "[PERSON_NAME]" at bounding box center [617, 269] width 56 height 9
copy span "[PERSON_NAME]"
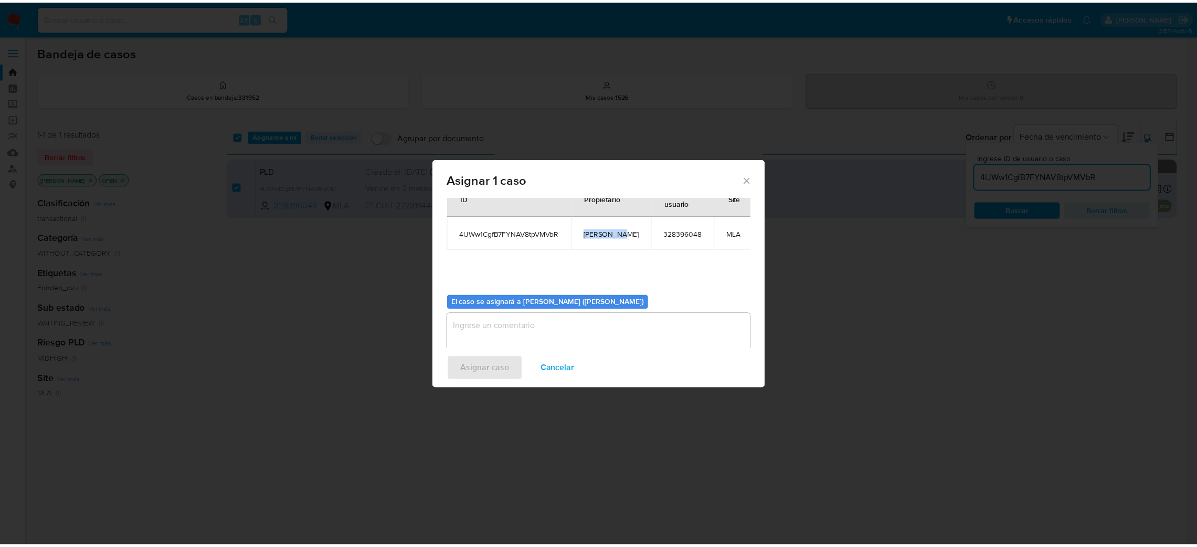
scroll to position [54, 0]
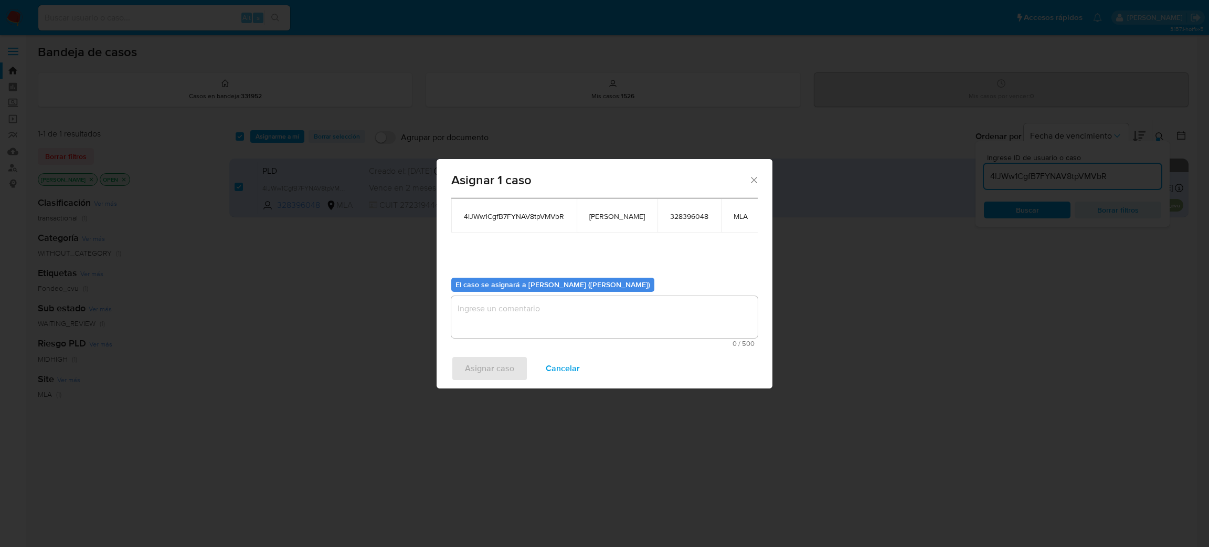
click at [527, 313] on textarea "assign-modal" at bounding box center [604, 317] width 306 height 42
paste textarea "[PERSON_NAME]"
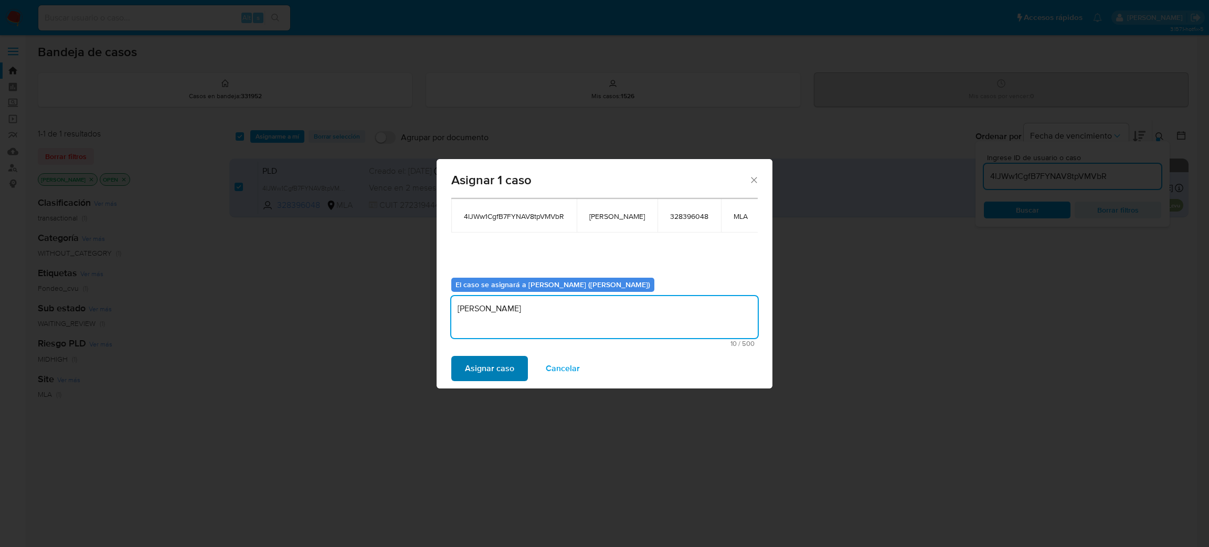
type textarea "[PERSON_NAME]"
click at [493, 367] on span "Asignar caso" at bounding box center [489, 368] width 49 height 23
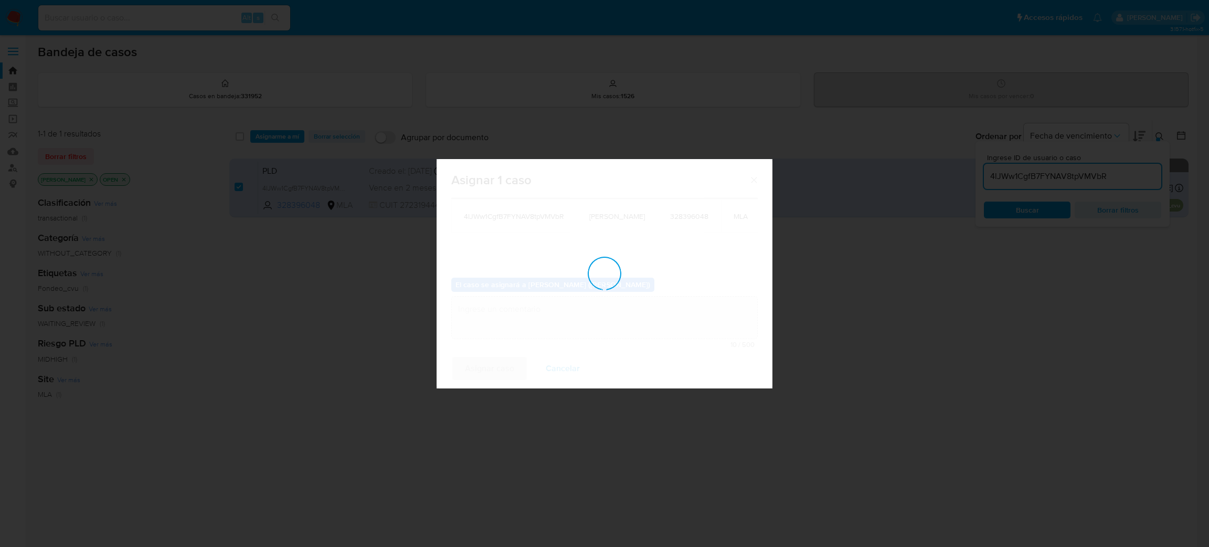
checkbox input "false"
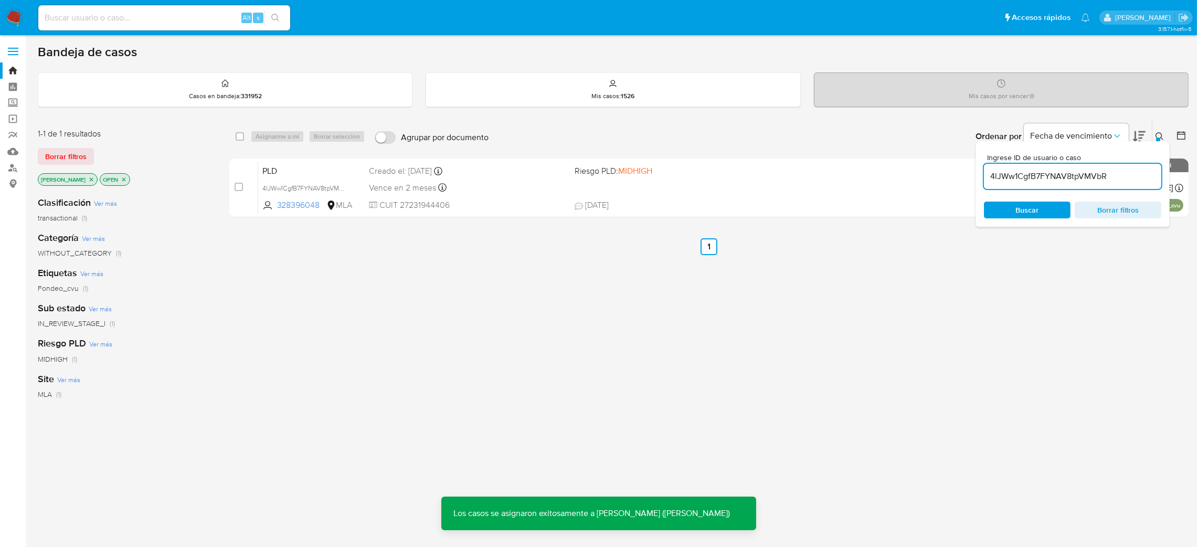
click at [317, 169] on span "PLD" at bounding box center [311, 170] width 99 height 14
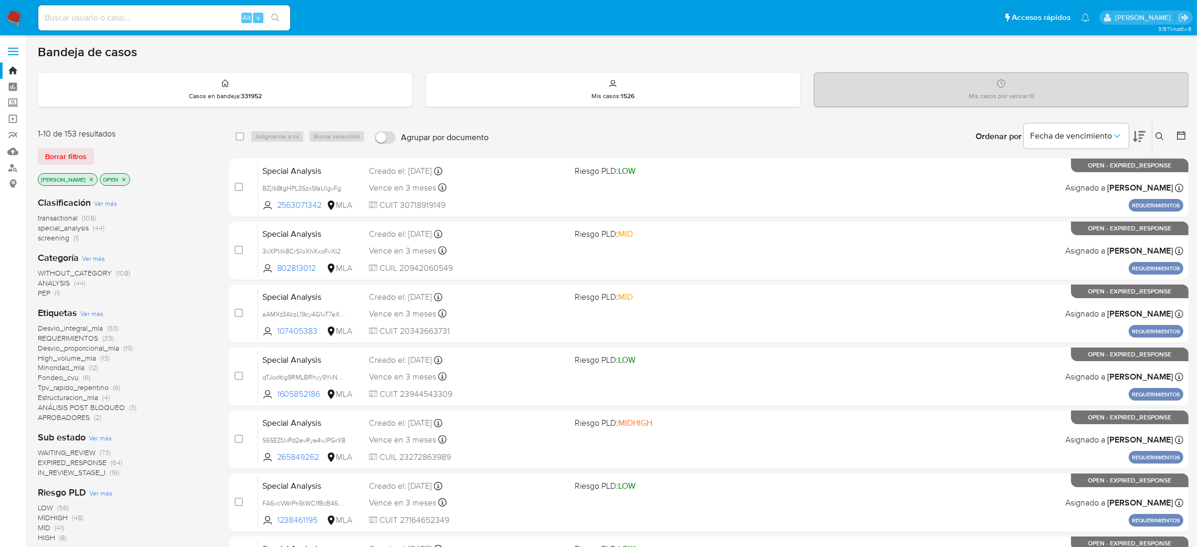
click at [805, 128] on div "Ingrese ID de usuario o caso Buscar Borrar filtros" at bounding box center [1161, 136] width 18 height 33
click at [805, 135] on icon at bounding box center [1159, 136] width 8 height 8
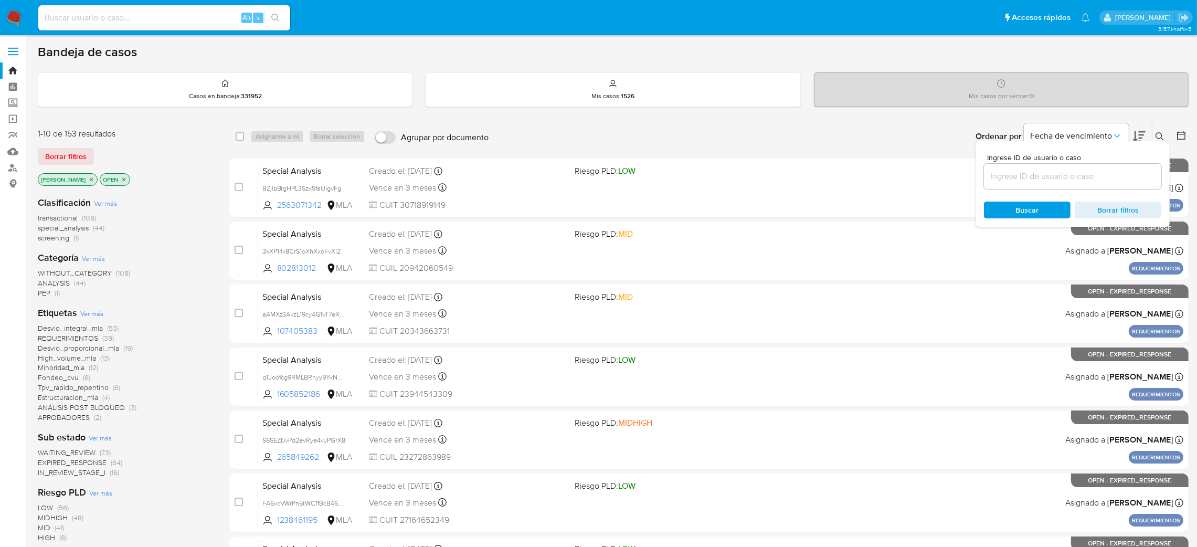
drag, startPoint x: 1087, startPoint y: 185, endPoint x: 1076, endPoint y: 176, distance: 14.5
click at [805, 184] on div at bounding box center [1072, 176] width 177 height 25
click at [805, 174] on input at bounding box center [1072, 176] width 177 height 14
paste input "4lJWw1CgfB7FYNAV8tpVMVbR"
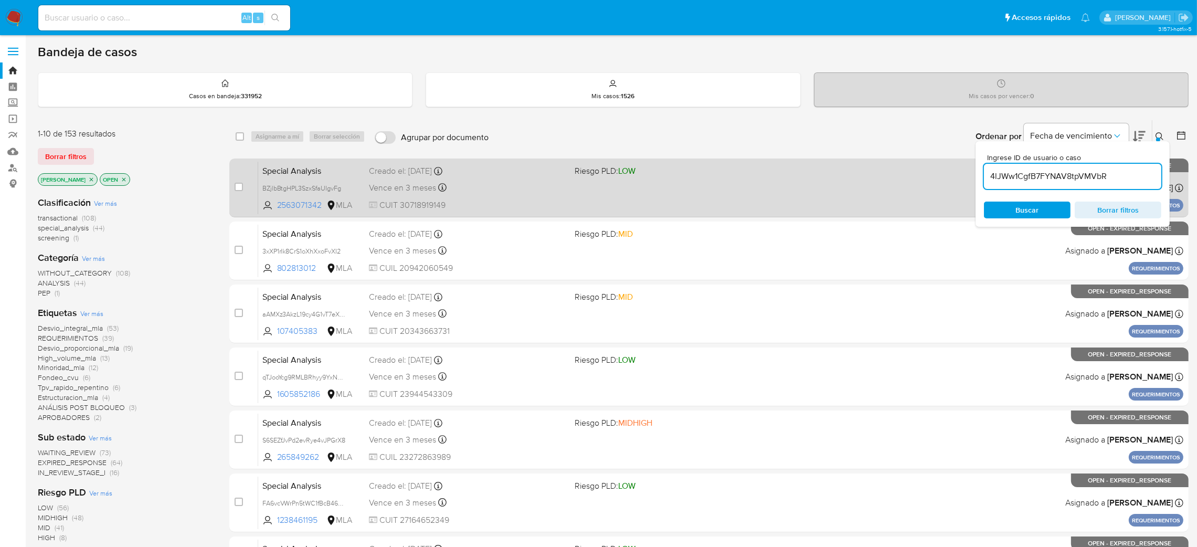
type input "4lJWw1CgfB7FYNAV8tpVMVbR"
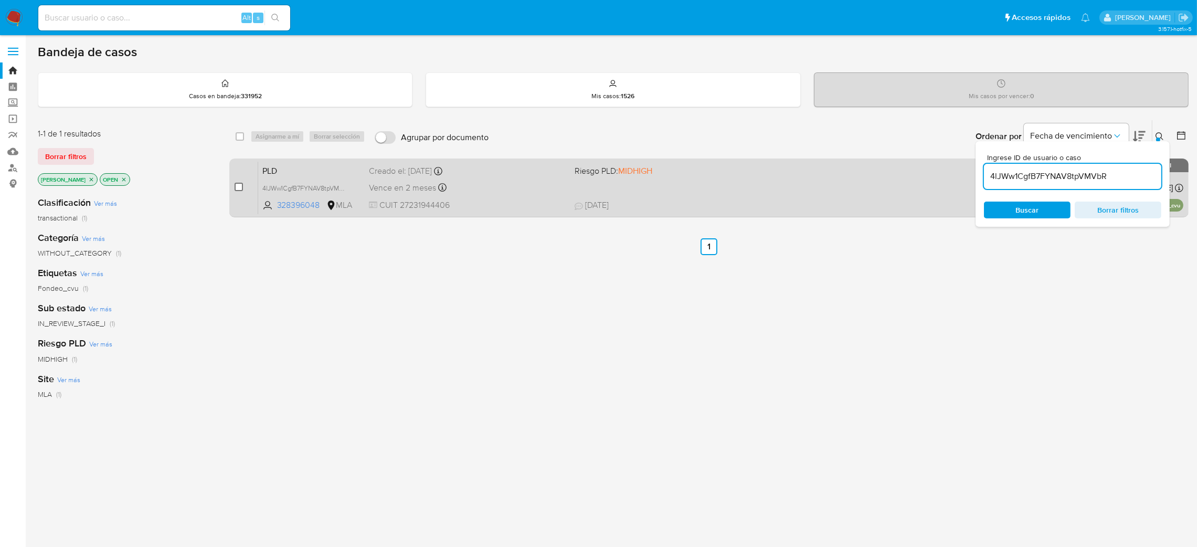
click at [238, 187] on input "checkbox" at bounding box center [239, 187] width 8 height 8
checkbox input "true"
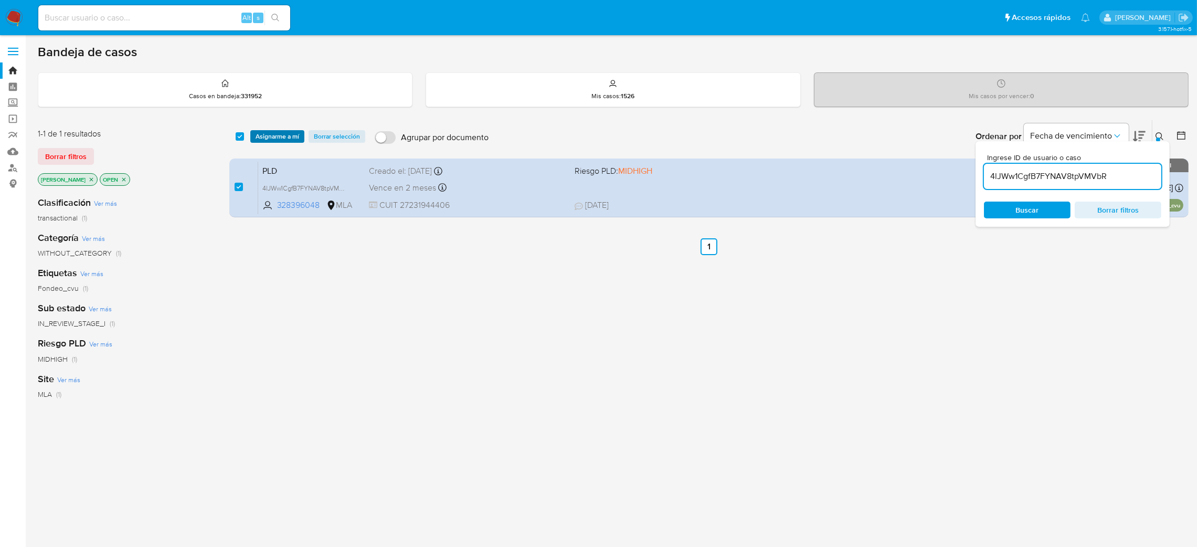
click at [272, 133] on span "Asignarme a mí" at bounding box center [278, 136] width 44 height 10
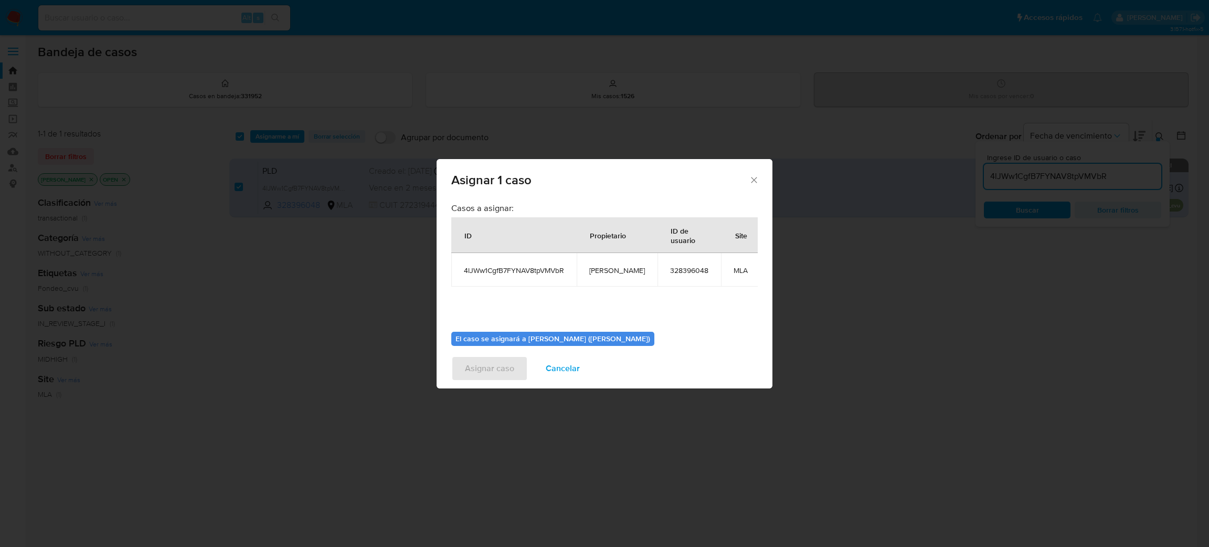
click at [614, 272] on span "[PERSON_NAME]" at bounding box center [617, 269] width 56 height 9
copy span "[PERSON_NAME]"
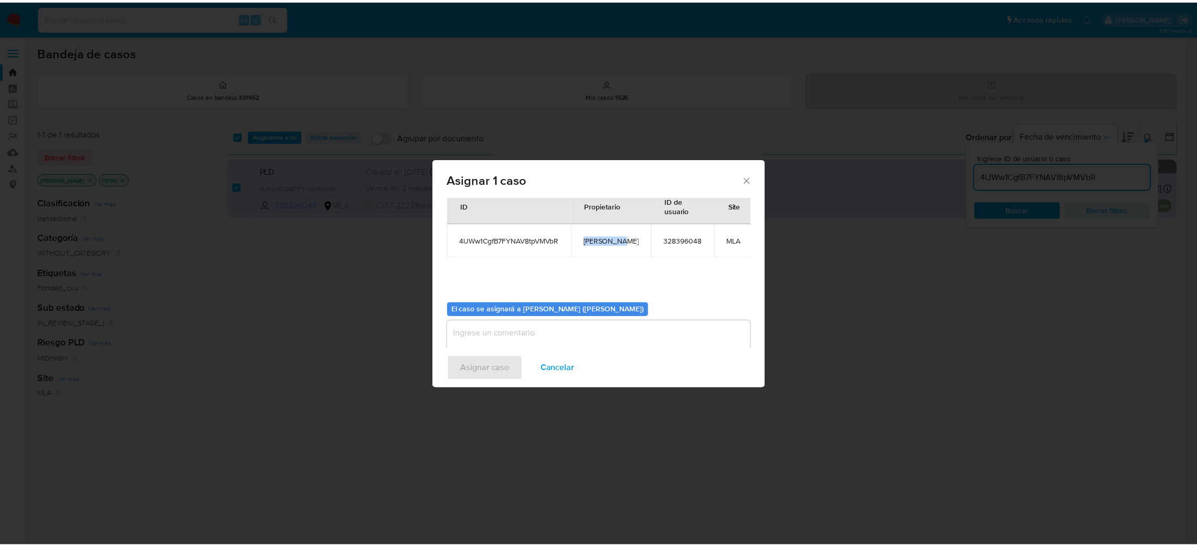
scroll to position [54, 0]
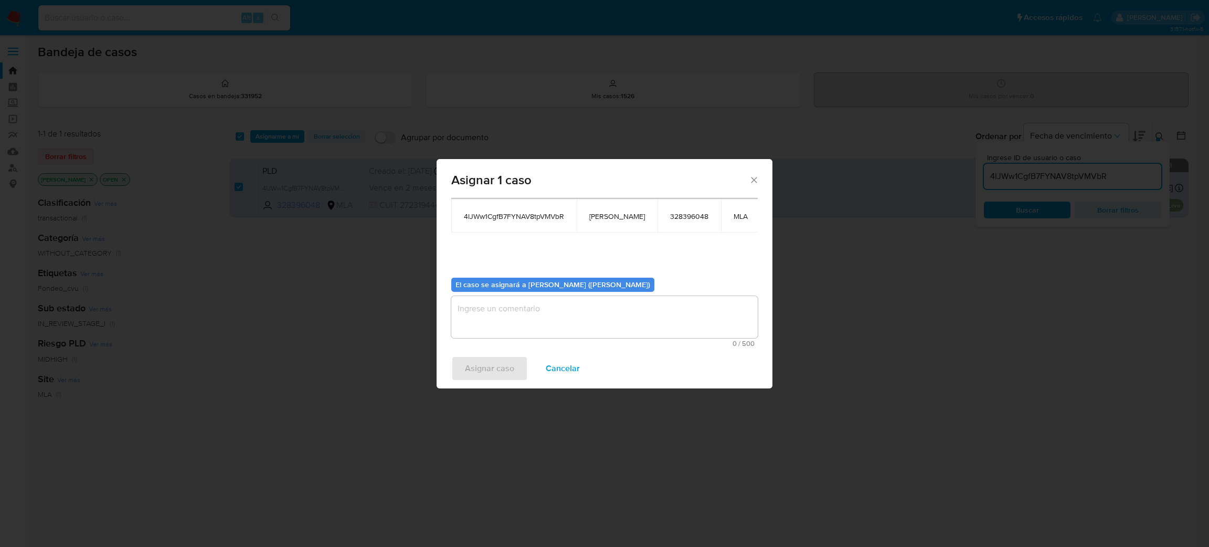
click at [531, 320] on textarea "assign-modal" at bounding box center [604, 317] width 306 height 42
paste textarea "[PERSON_NAME]"
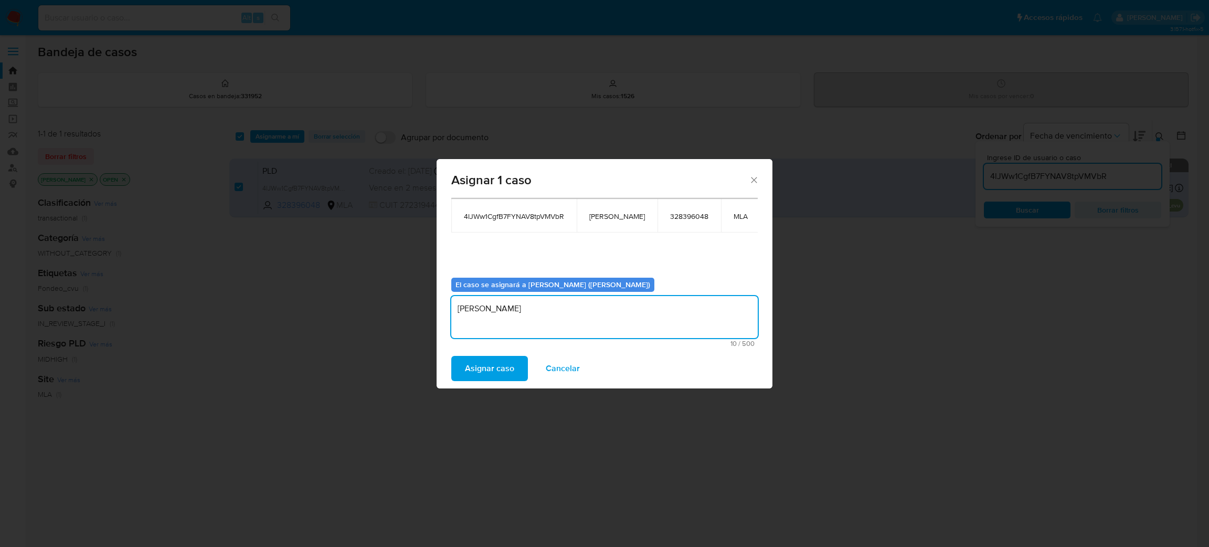
type textarea "[PERSON_NAME]"
click at [482, 362] on span "Asignar caso" at bounding box center [489, 368] width 49 height 23
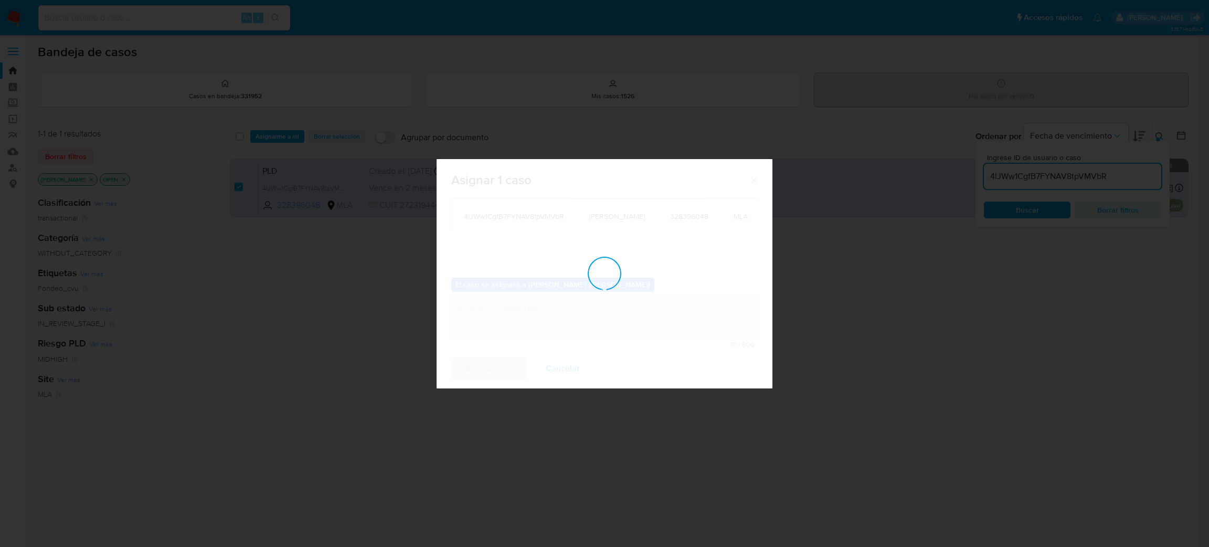
checkbox input "false"
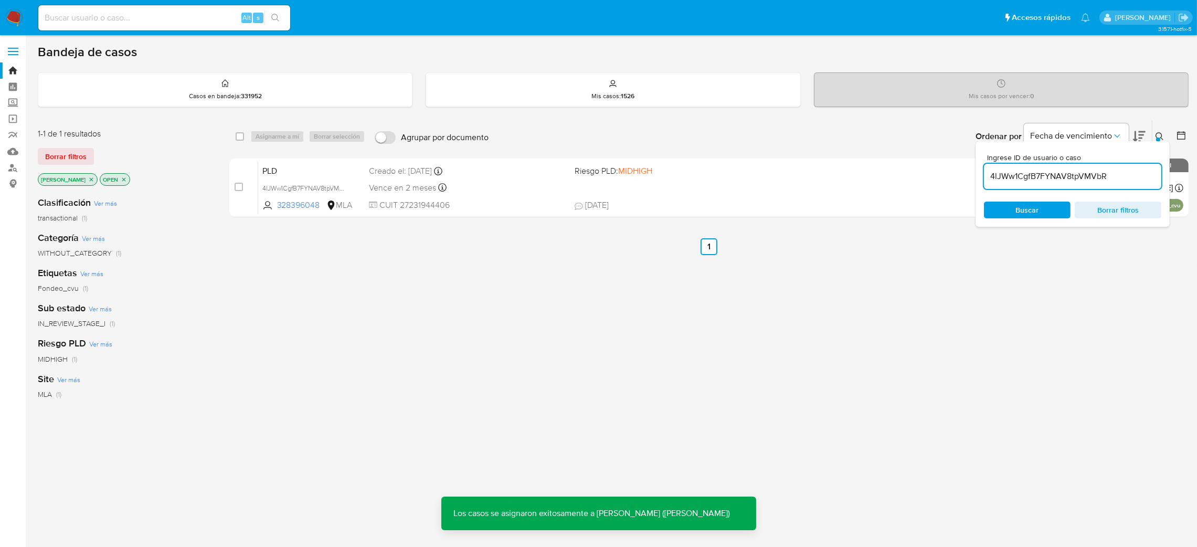
click at [402, 167] on div "Creado el: 12/08/2025 Creado el: 12/08/2025 12:18:11" at bounding box center [467, 171] width 197 height 12
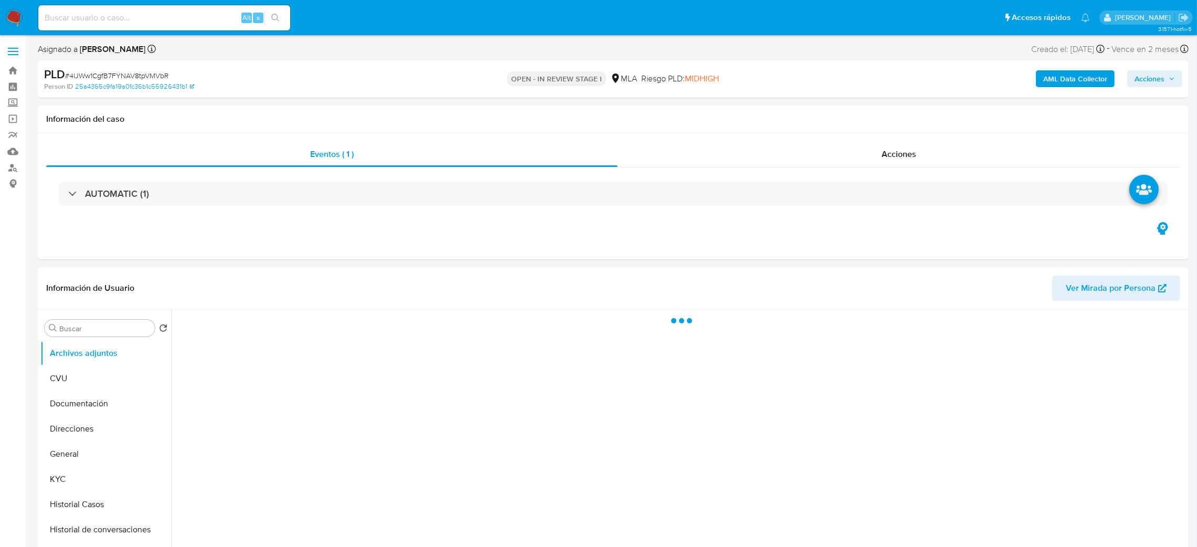
click at [137, 72] on span "# 4lJWw1CgfB7FYNAV8tpVMVbR" at bounding box center [116, 75] width 103 height 10
copy span "4lJWw1CgfB7FYNAV8tpVMVbR"
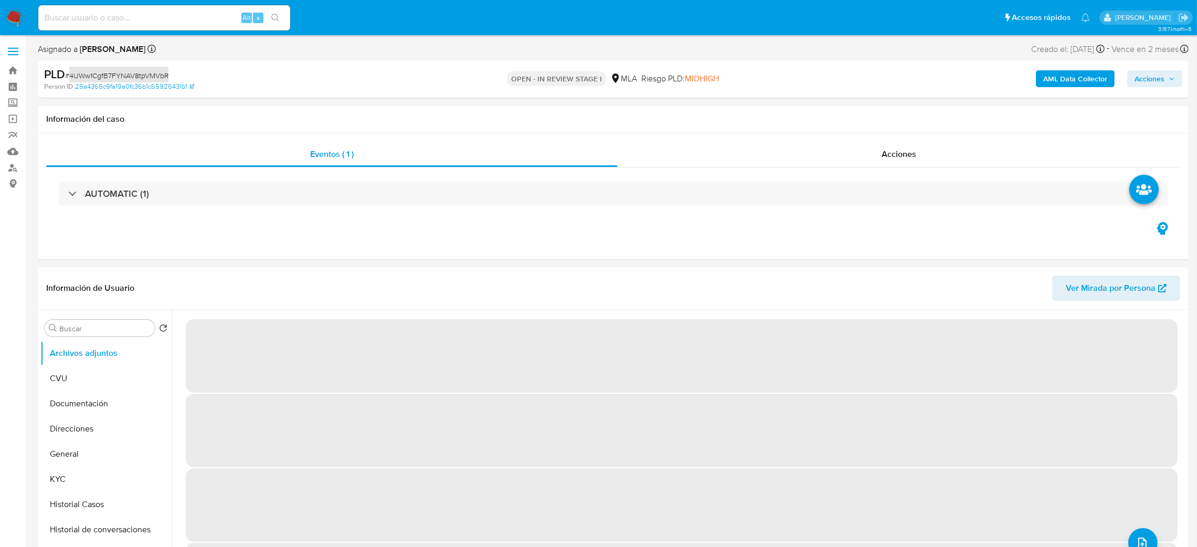
select select "10"
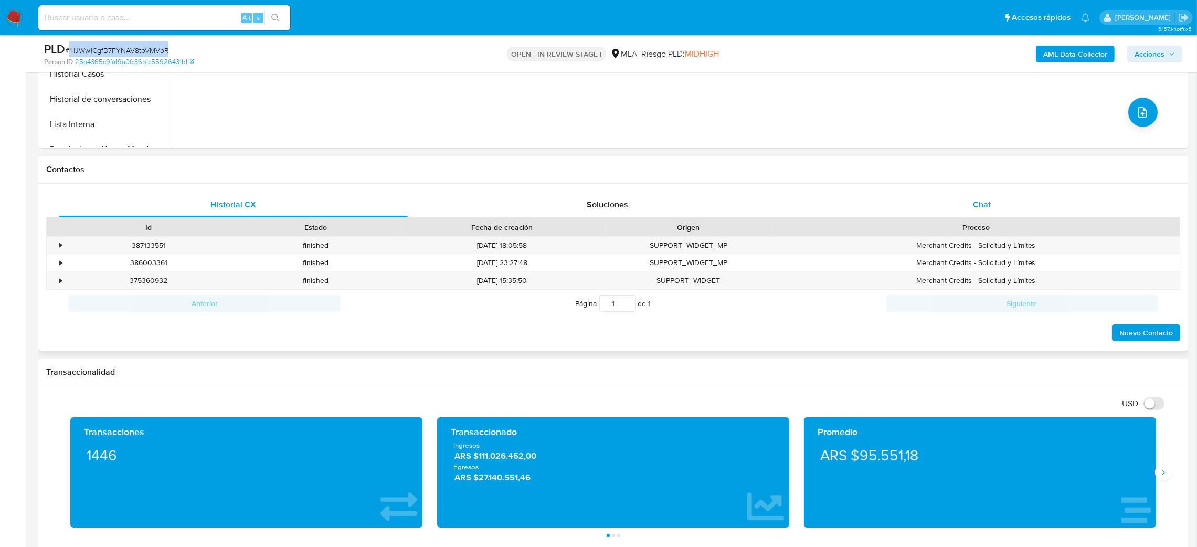
click at [1029, 206] on div "Chat" at bounding box center [981, 204] width 349 height 25
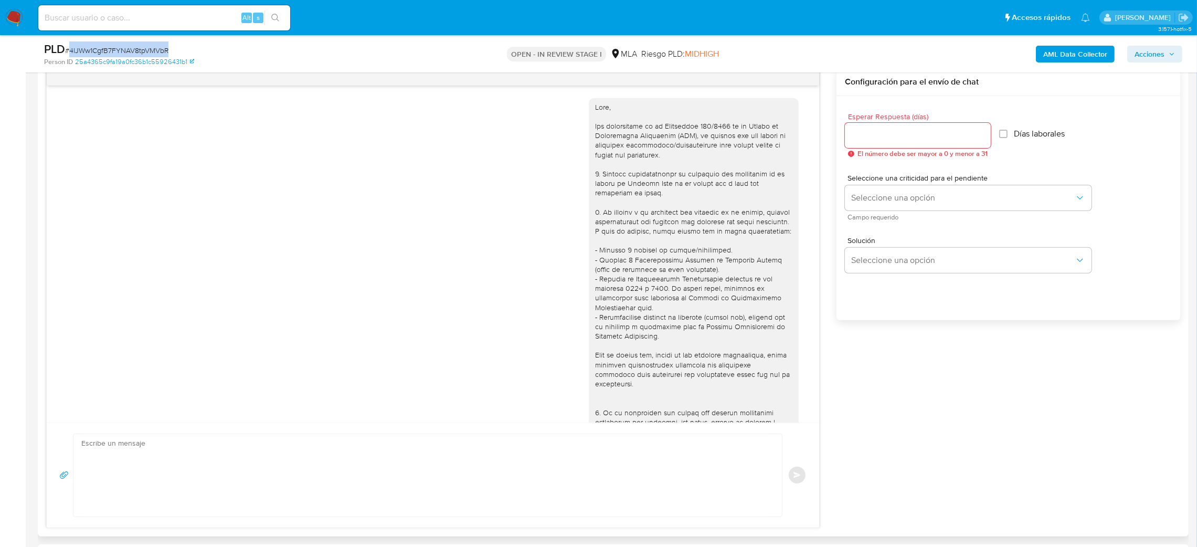
scroll to position [331, 0]
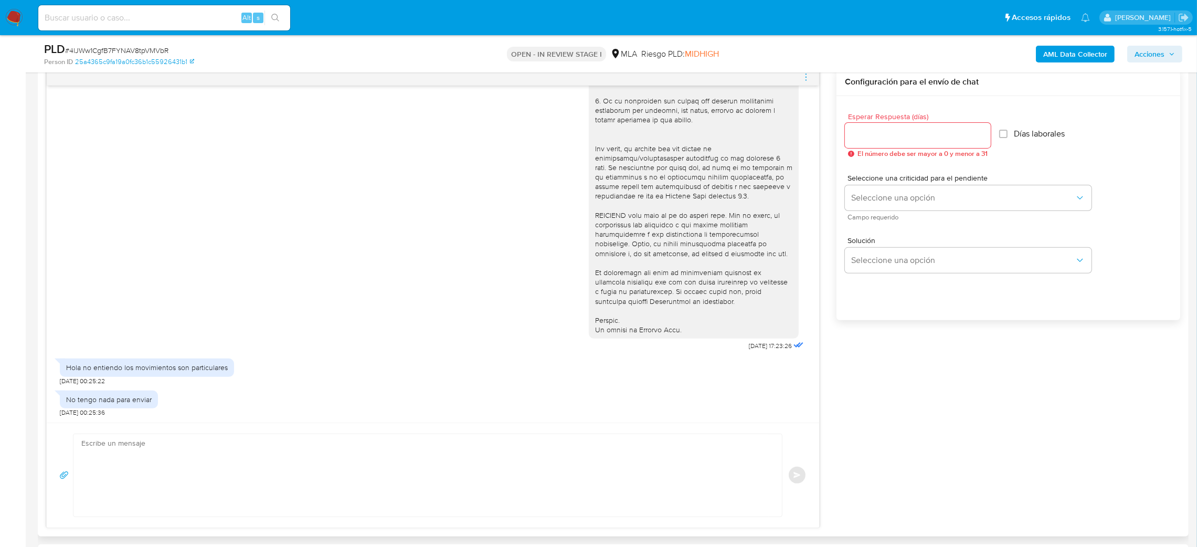
click at [115, 473] on textarea at bounding box center [424, 475] width 687 height 82
paste textarea "Hola, Muchas gracias por la respuesta. Analizamos tu caso y notamos que la info…"
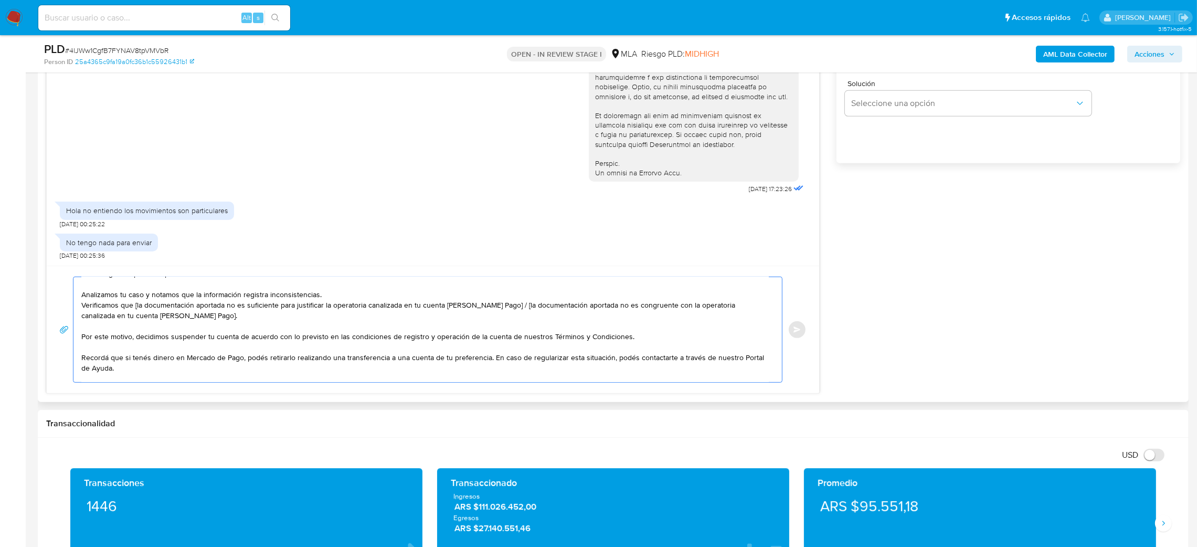
scroll to position [0, 0]
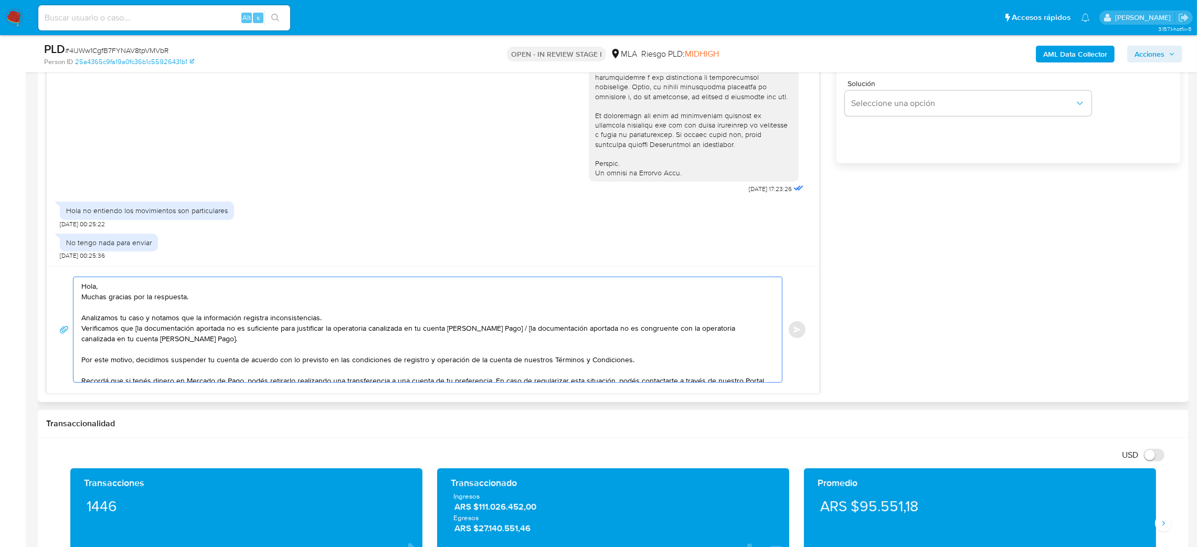
drag, startPoint x: 184, startPoint y: 345, endPoint x: 501, endPoint y: 330, distance: 317.3
click at [501, 330] on textarea "Hola, Muchas gracias por la respuesta. Analizamos tu caso y notamos que la info…" at bounding box center [424, 329] width 687 height 105
click at [137, 328] on textarea "Hola, Muchas gracias por la respuesta. Analizamos tu caso y notamos que la info…" at bounding box center [424, 329] width 687 height 105
click at [165, 330] on textarea "Hola, Muchas gracias por la respuesta. Analizamos tu caso y notamos que la info…" at bounding box center [424, 329] width 687 height 105
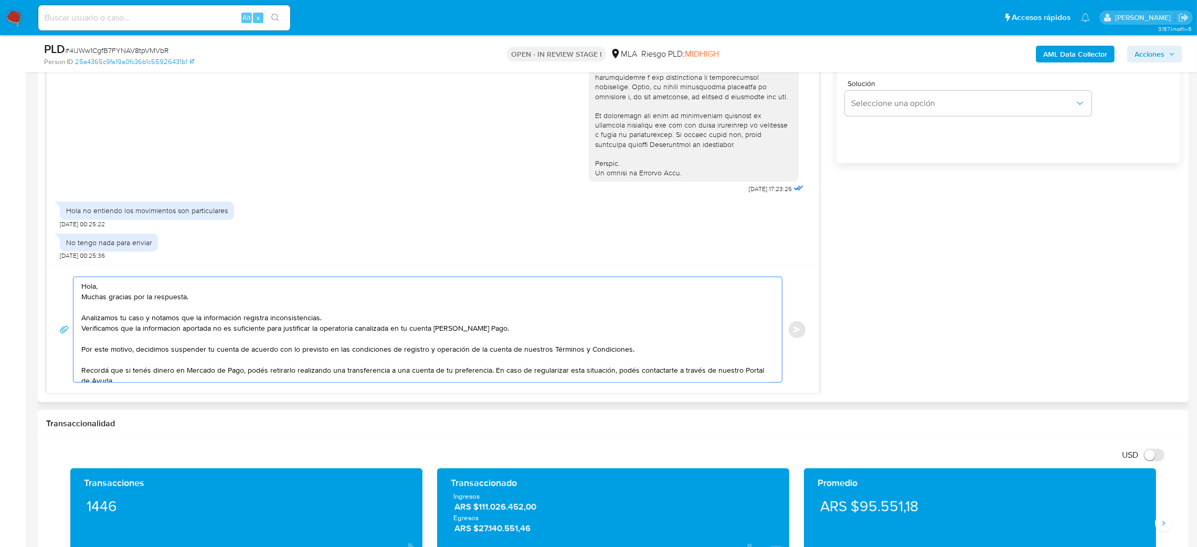
click at [165, 330] on textarea "Hola, Muchas gracias por la respuesta. Analizamos tu caso y notamos que la info…" at bounding box center [424, 329] width 687 height 105
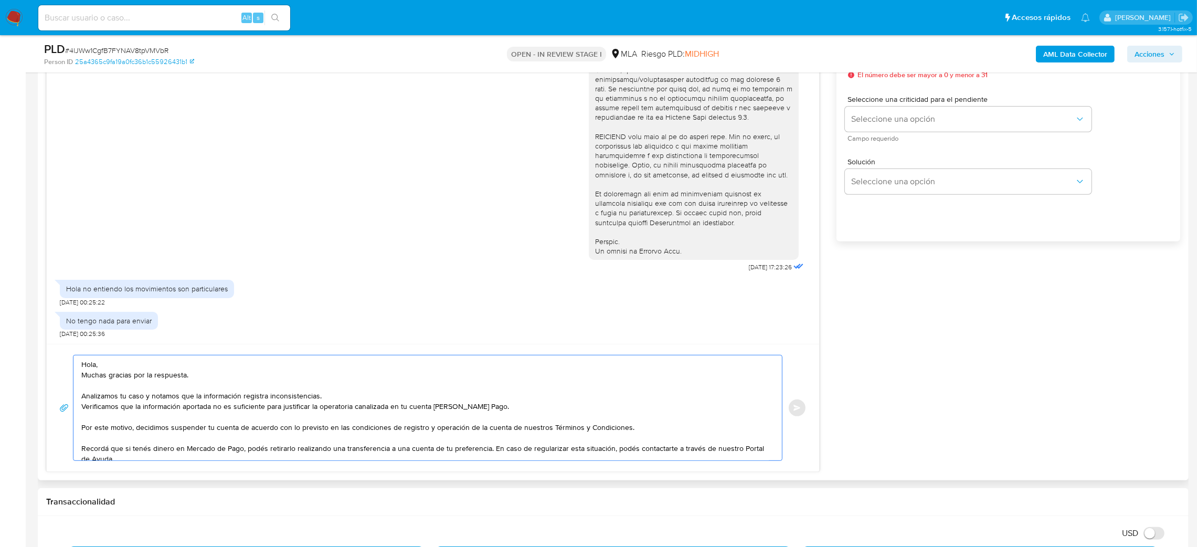
scroll to position [551, 0]
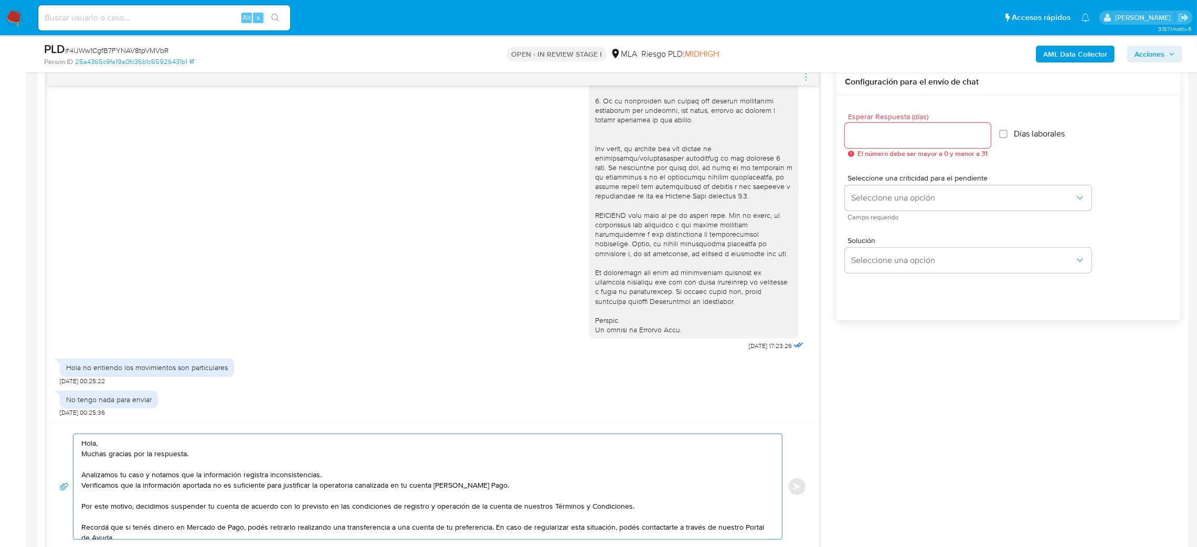
type textarea "Hola, Muchas gracias por la respuesta. Analizamos tu caso y notamos que la info…"
click at [851, 139] on input "Esperar Respuesta (días)" at bounding box center [918, 136] width 146 height 14
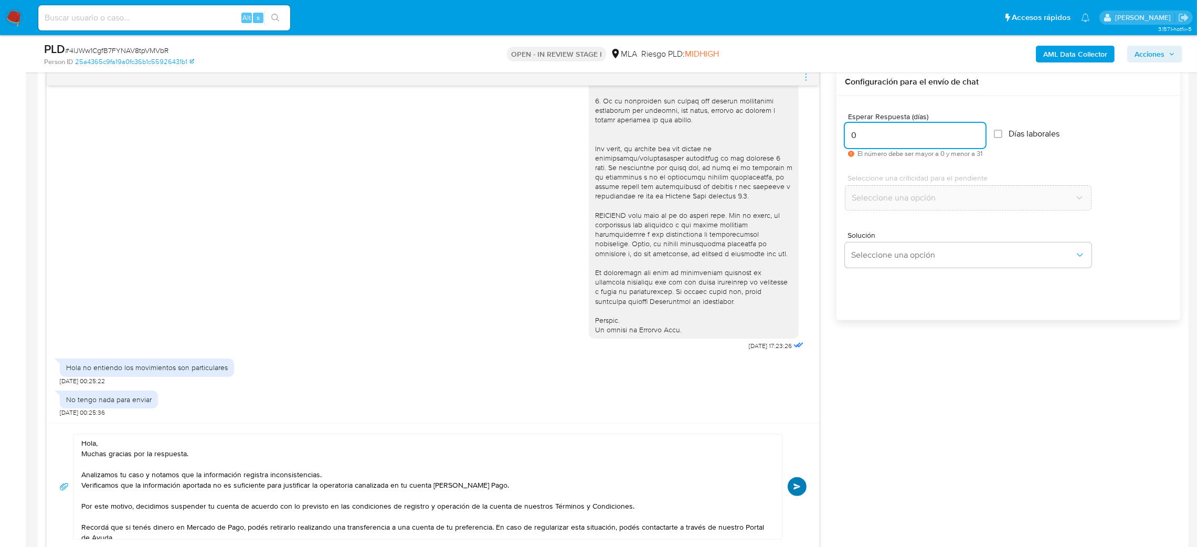
type input "0"
click at [791, 490] on button "Enviar" at bounding box center [797, 486] width 19 height 19
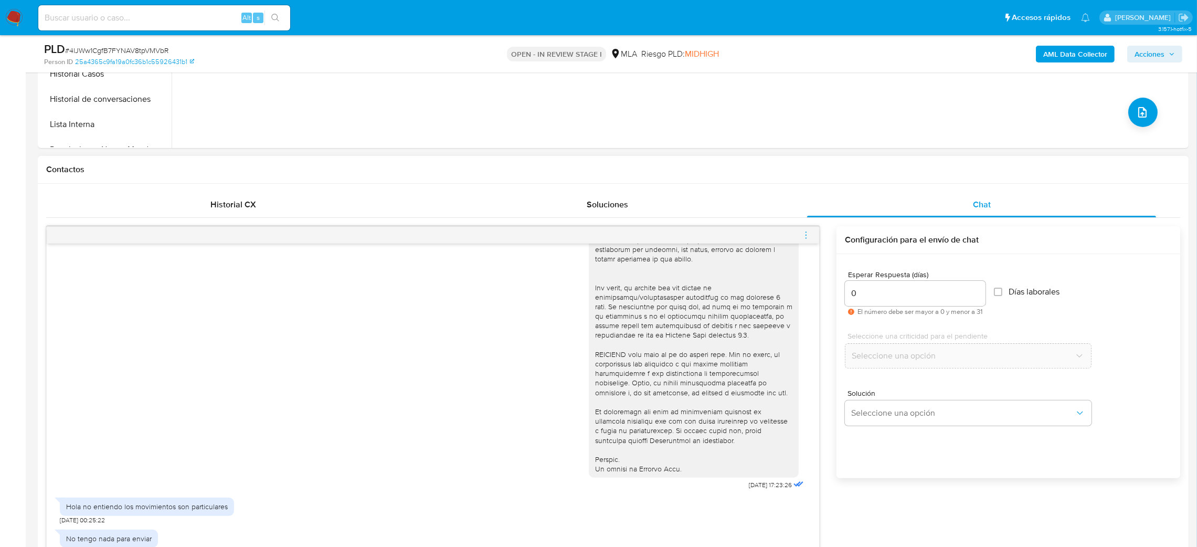
scroll to position [543, 0]
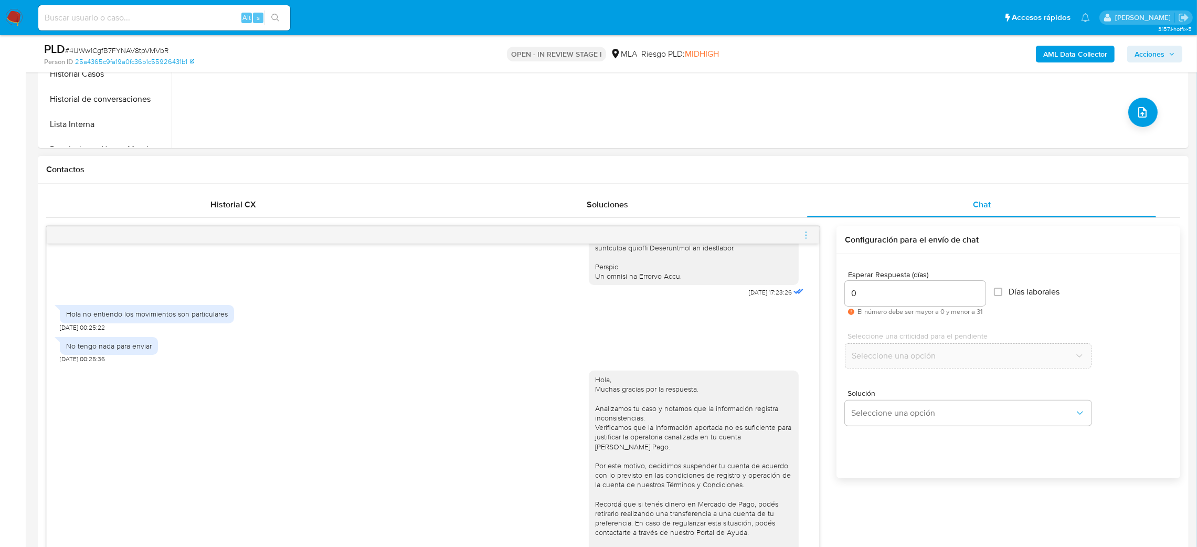
click at [801, 231] on icon "menu-action" at bounding box center [805, 234] width 9 height 9
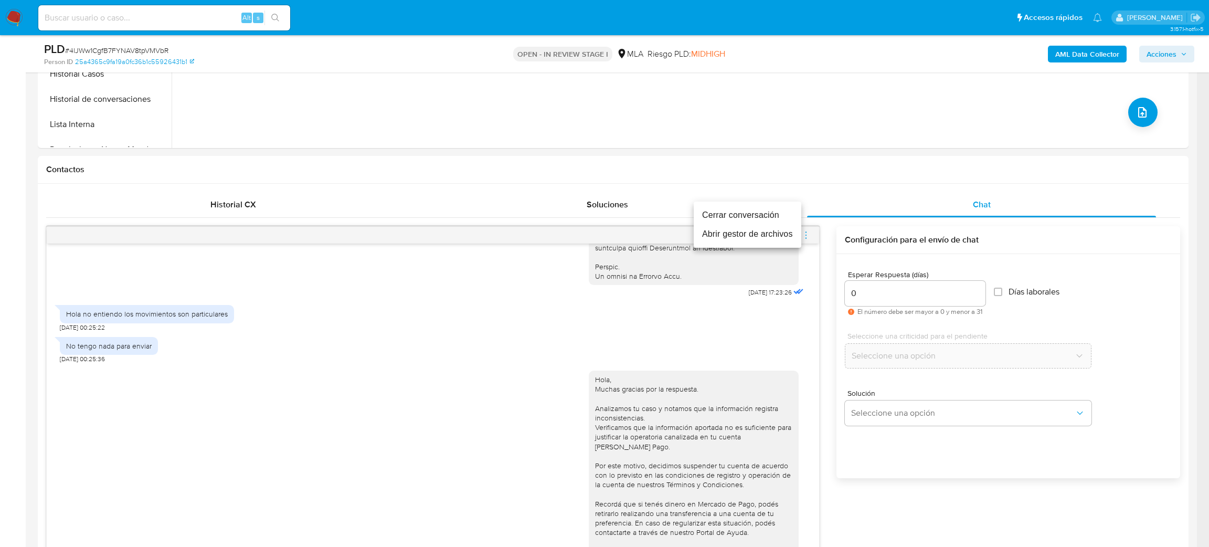
click at [750, 210] on li "Cerrar conversación" at bounding box center [748, 215] width 108 height 19
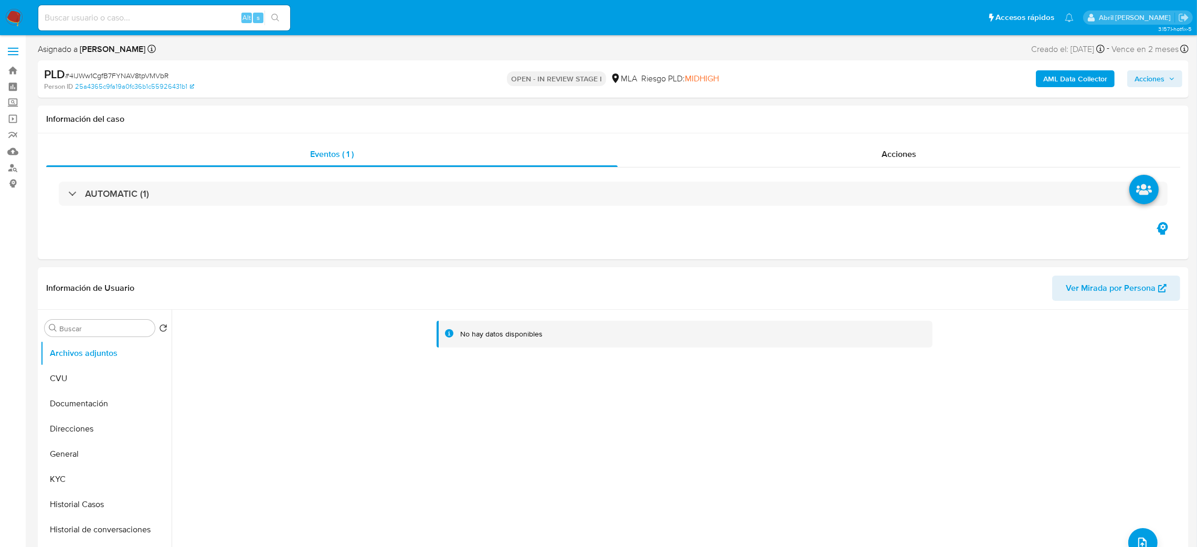
click at [1060, 77] on b "AML Data Collector" at bounding box center [1075, 78] width 64 height 17
select select "10"
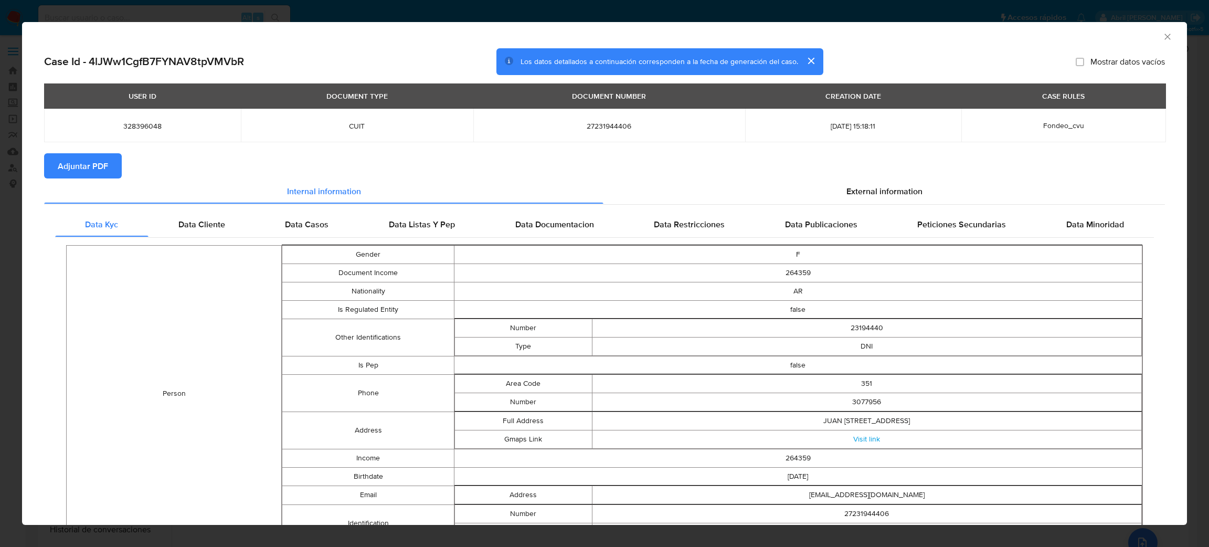
click at [87, 166] on span "Adjuntar PDF" at bounding box center [83, 165] width 50 height 23
click at [1164, 37] on icon "Cerrar ventana" at bounding box center [1167, 37] width 6 height 6
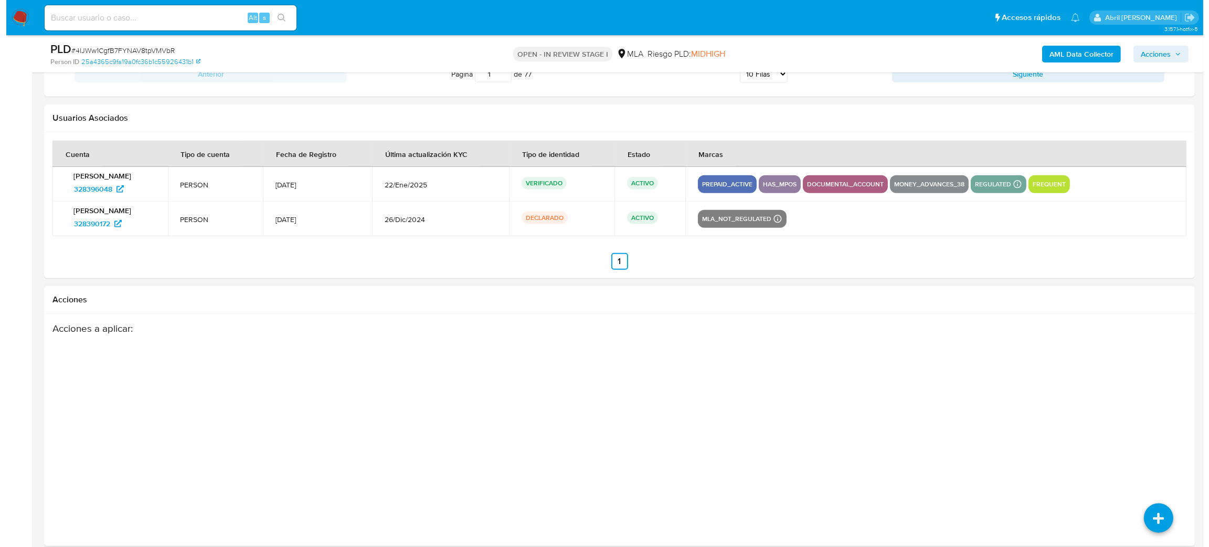
scroll to position [1540, 0]
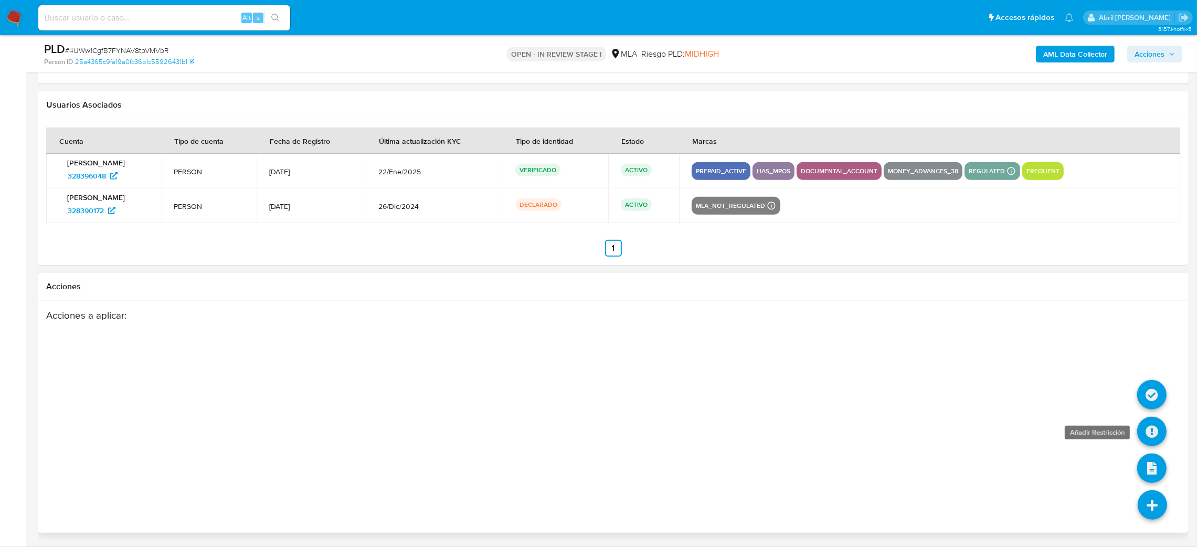
click at [1153, 432] on icon at bounding box center [1151, 431] width 29 height 29
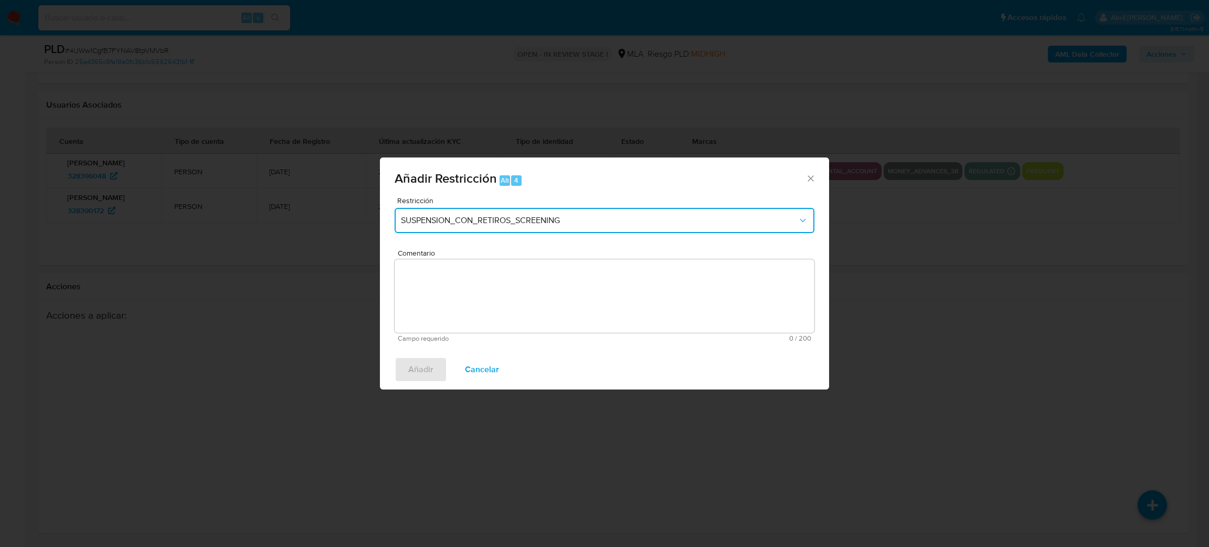
click at [456, 221] on span "SUSPENSION_CON_RETIROS_SCREENING" at bounding box center [599, 220] width 397 height 10
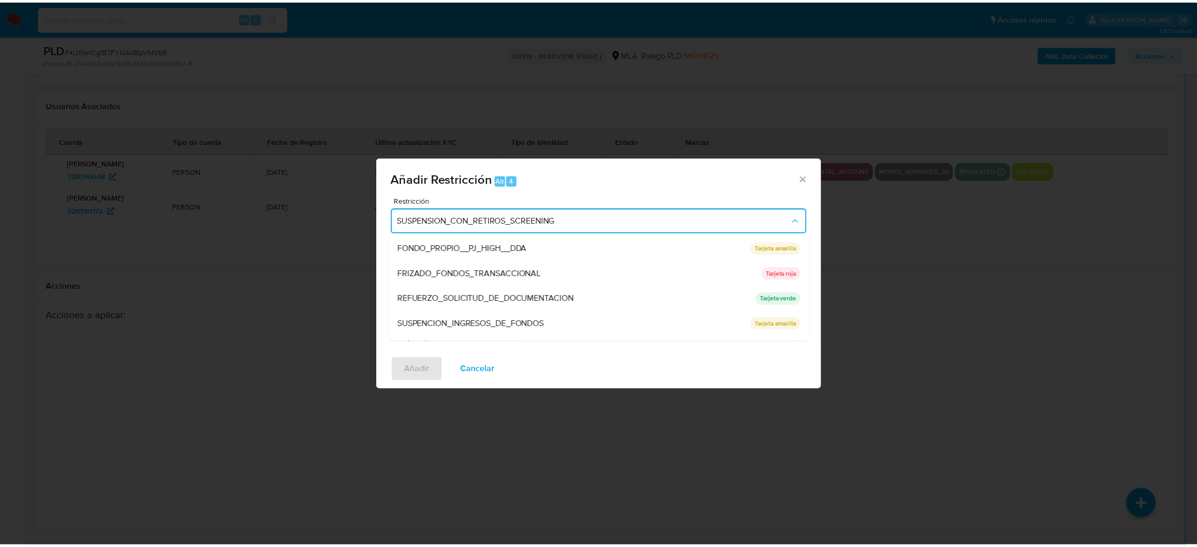
scroll to position [222, 0]
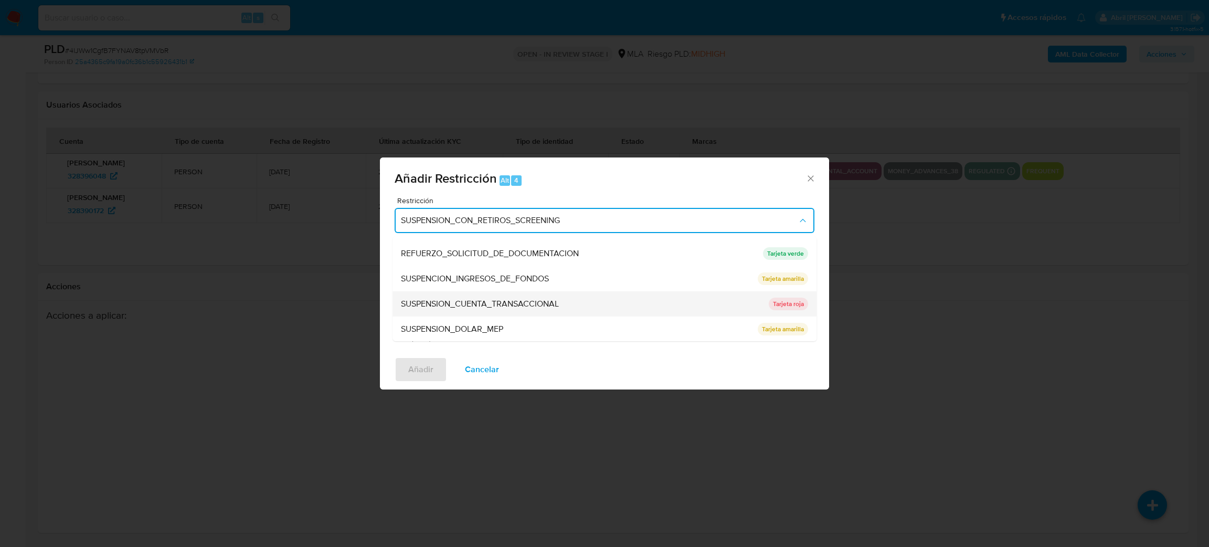
click at [476, 294] on div "SUSPENSION_CUENTA_TRANSACCIONAL" at bounding box center [582, 303] width 362 height 25
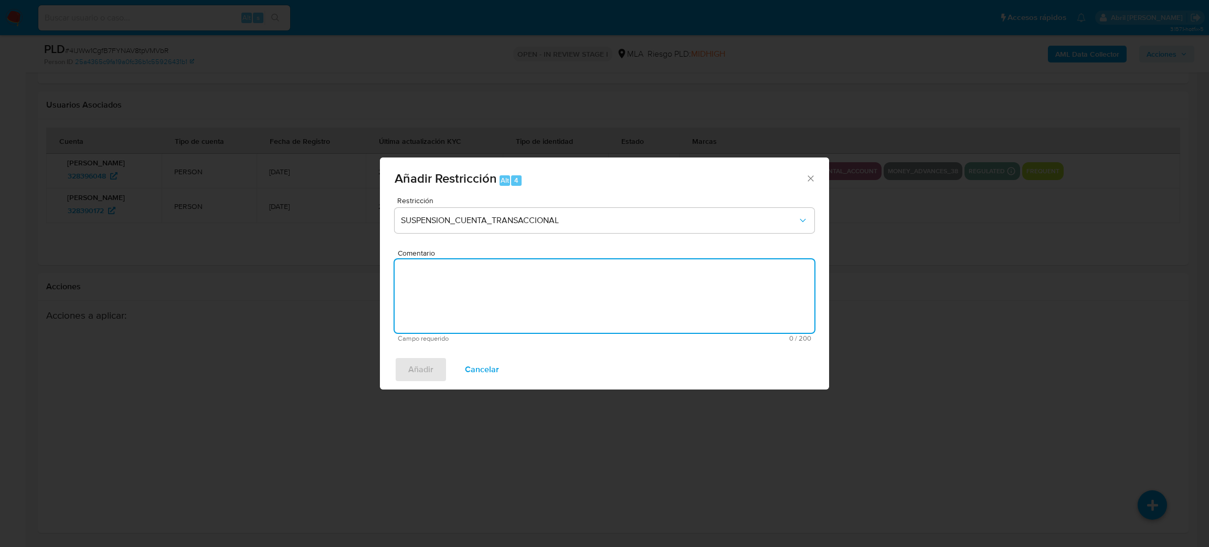
click at [476, 294] on textarea "Comentario" at bounding box center [605, 295] width 420 height 73
type textarea "AML"
click at [426, 367] on span "Añadir" at bounding box center [420, 369] width 25 height 23
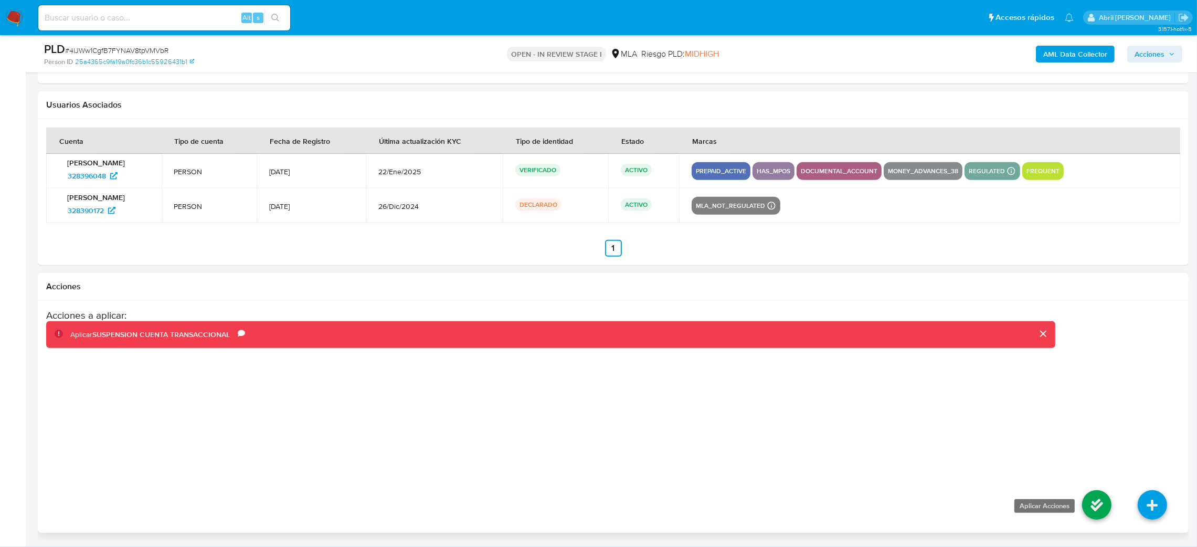
click at [1094, 499] on icon at bounding box center [1096, 504] width 29 height 29
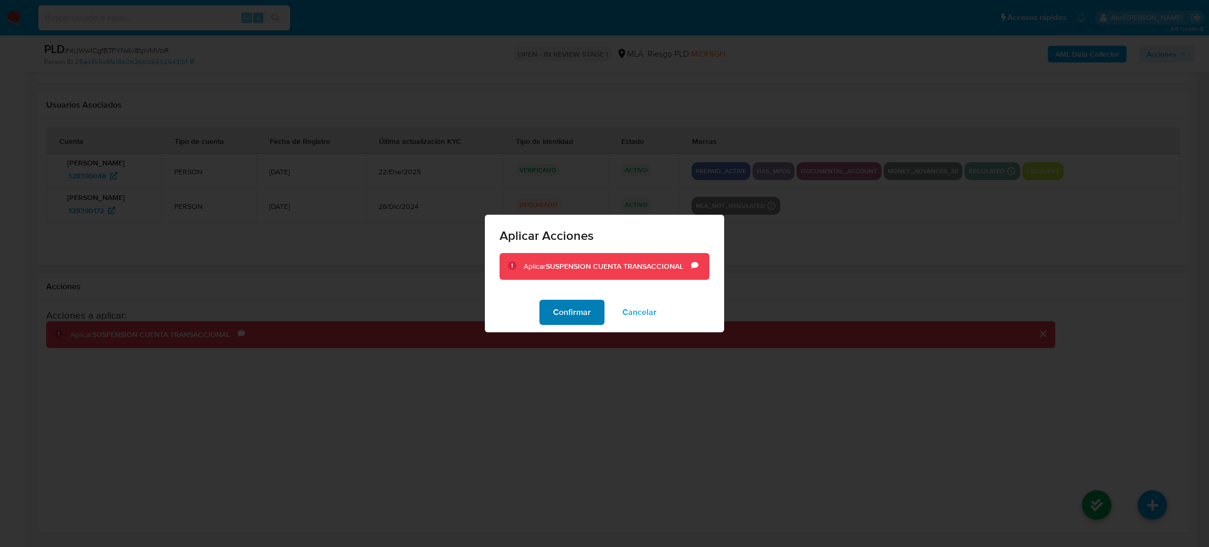
click at [567, 311] on span "Confirmar" at bounding box center [572, 312] width 38 height 23
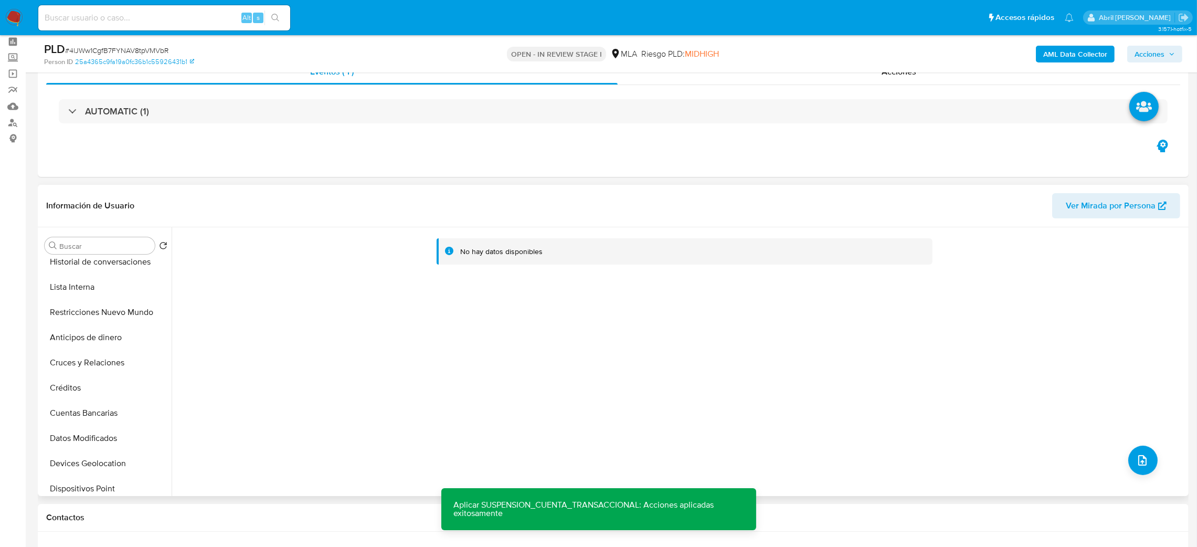
scroll to position [21, 0]
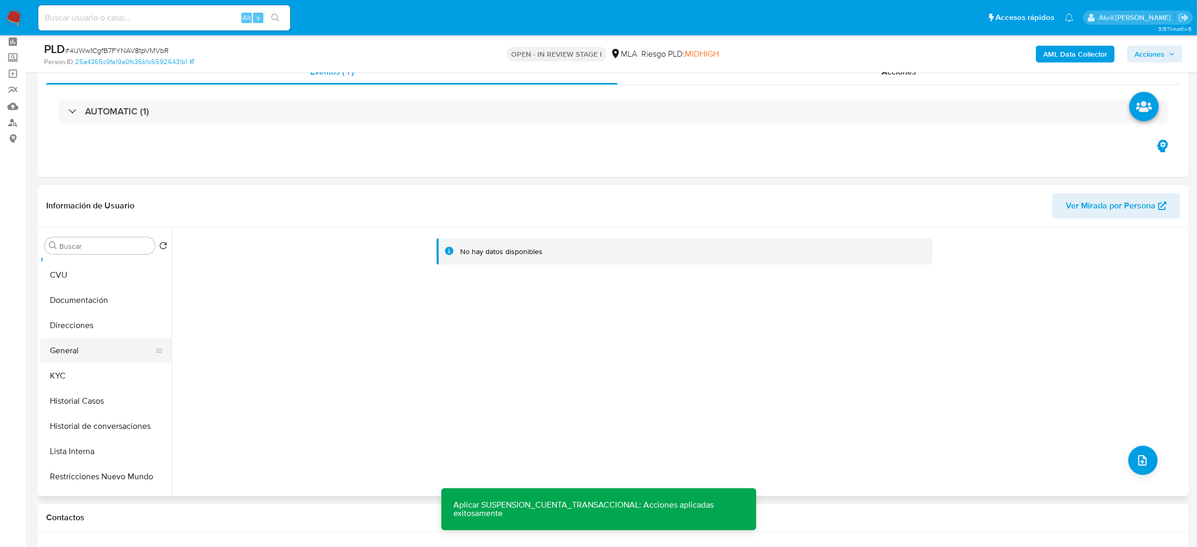
click at [95, 350] on button "General" at bounding box center [101, 350] width 123 height 25
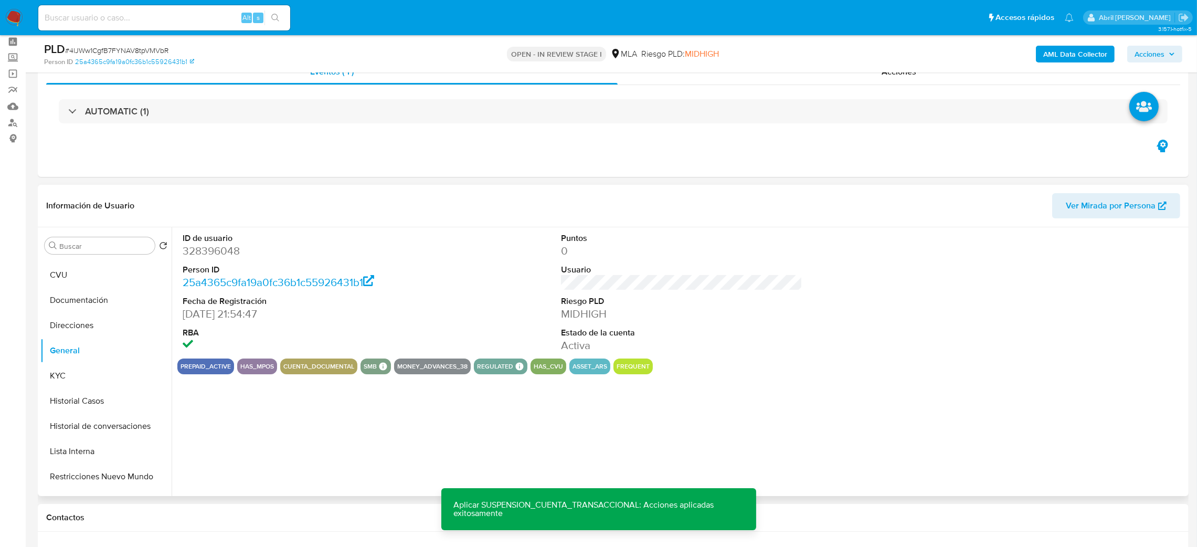
click at [207, 251] on dd "328396048" at bounding box center [304, 250] width 242 height 15
copy dd "328396048"
click at [90, 269] on button "CVU" at bounding box center [101, 274] width 123 height 25
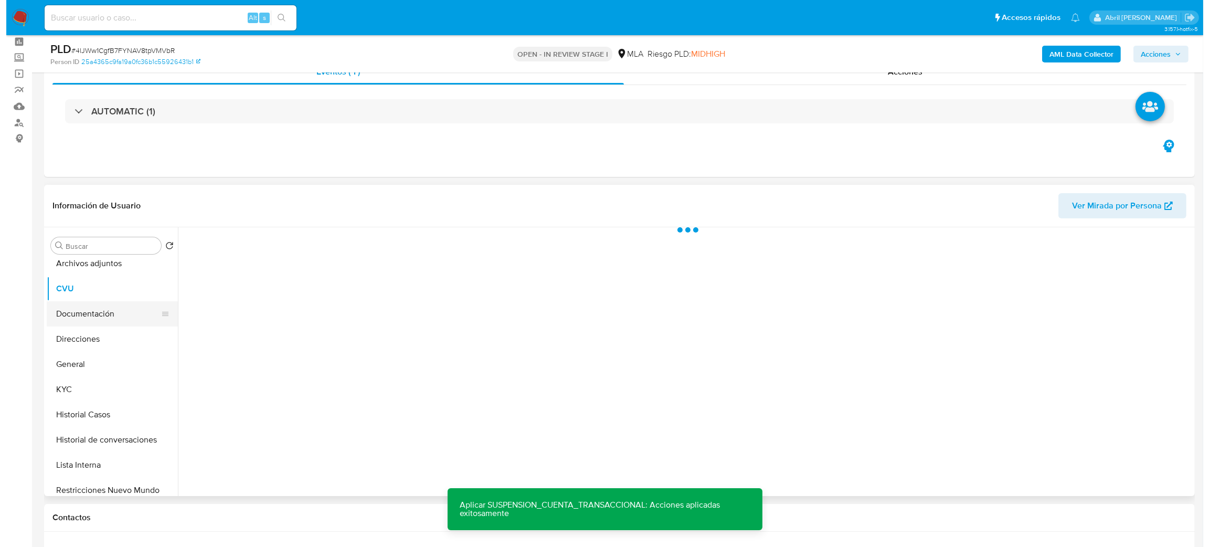
scroll to position [0, 0]
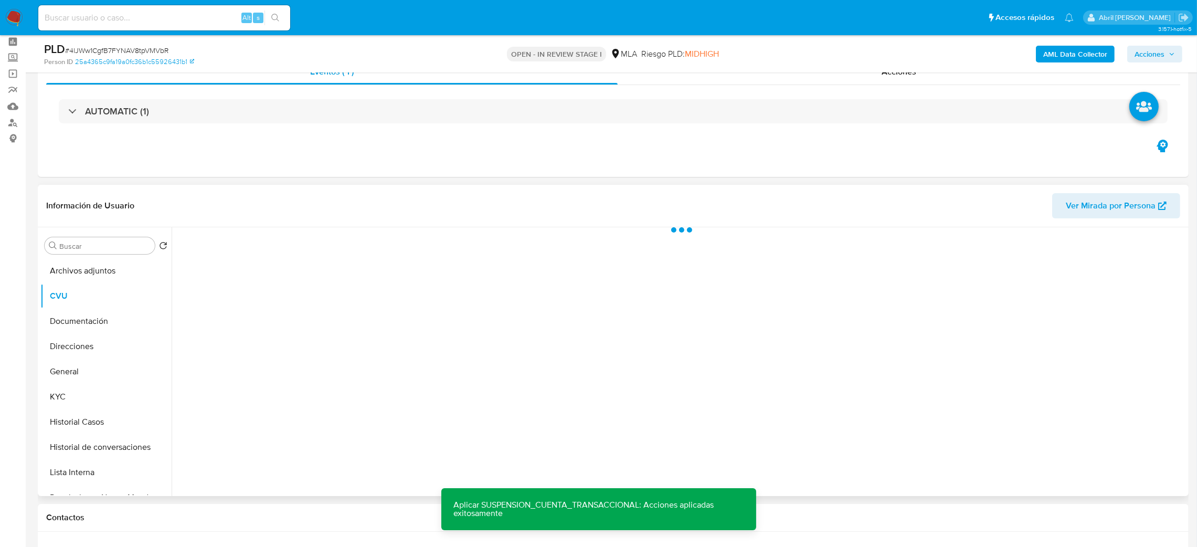
drag, startPoint x: 92, startPoint y: 278, endPoint x: 322, endPoint y: 274, distance: 230.4
click at [92, 277] on button "Archivos adjuntos" at bounding box center [105, 270] width 131 height 25
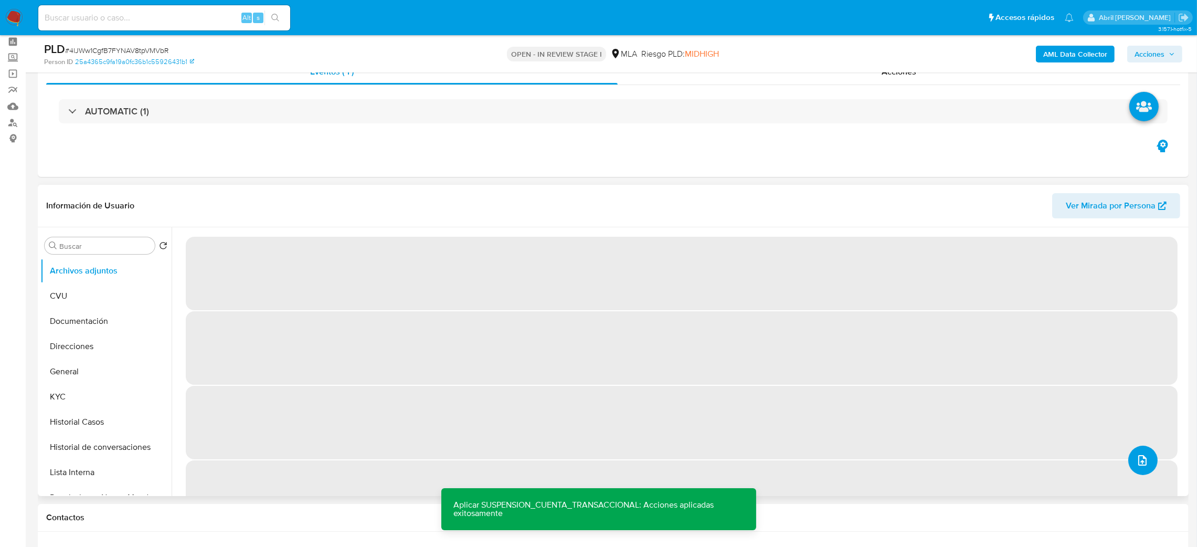
click at [1150, 466] on button "upload-file" at bounding box center [1142, 459] width 29 height 29
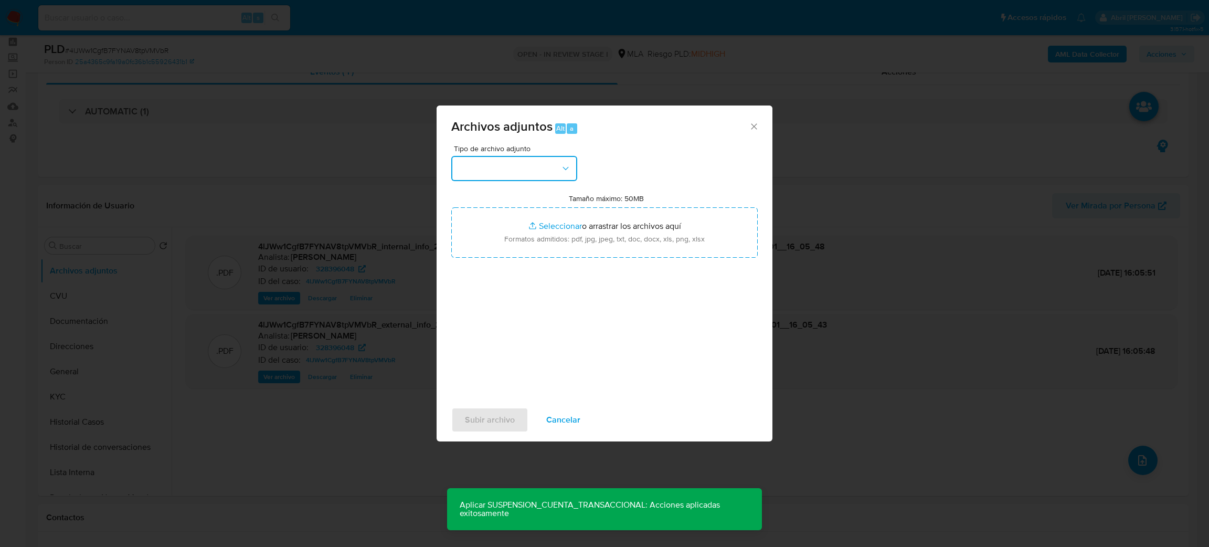
click at [517, 175] on button "button" at bounding box center [514, 168] width 126 height 25
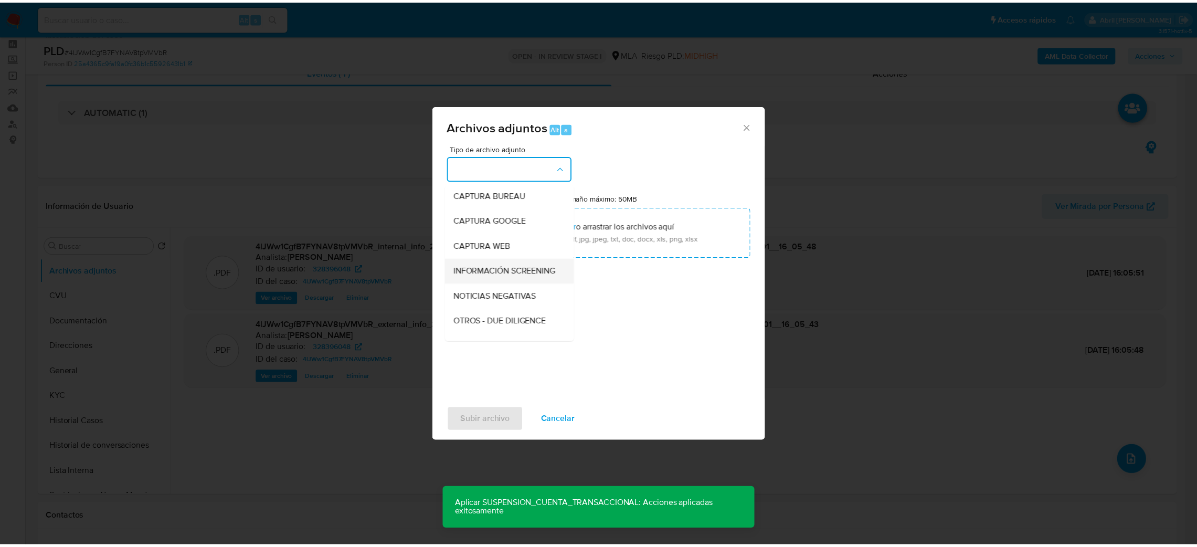
scroll to position [79, 0]
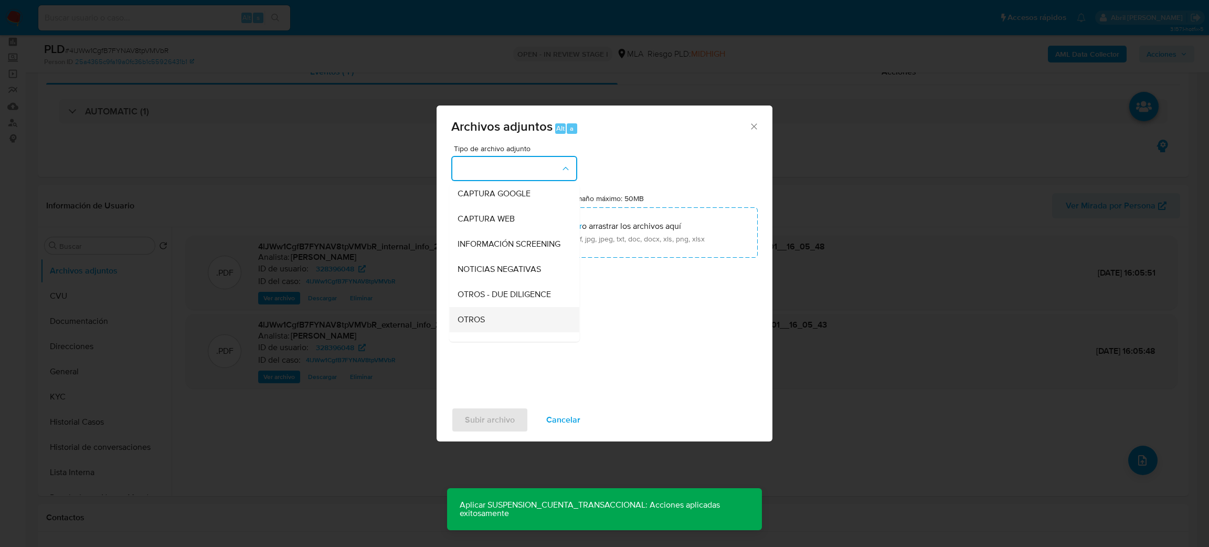
click at [495, 321] on div "OTROS" at bounding box center [511, 319] width 107 height 25
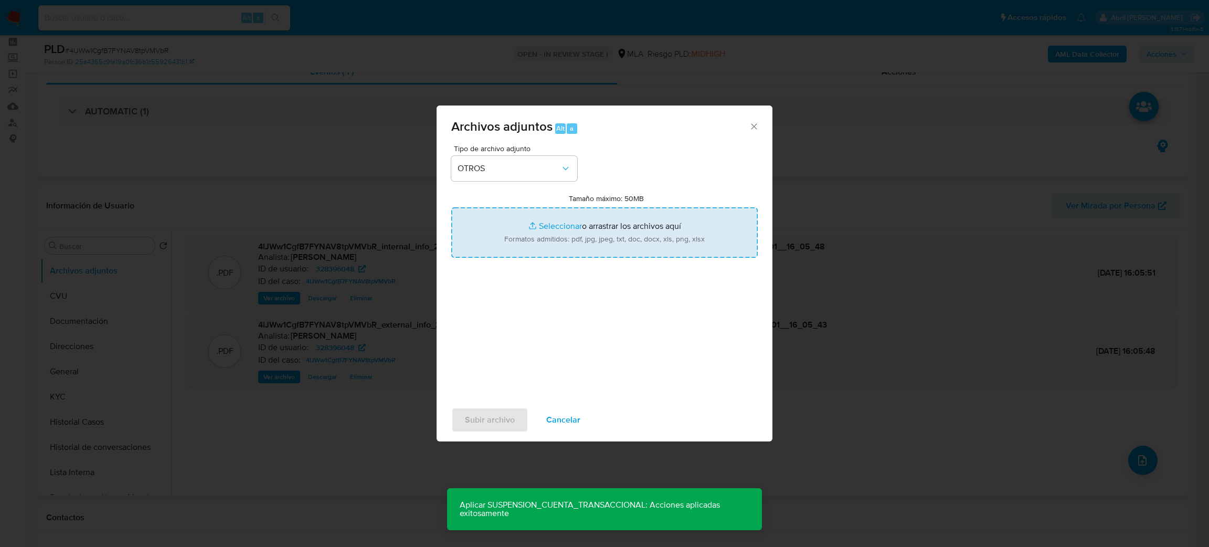
click at [563, 212] on input "Tamaño máximo: 50MB Seleccionar archivos" at bounding box center [604, 232] width 306 height 50
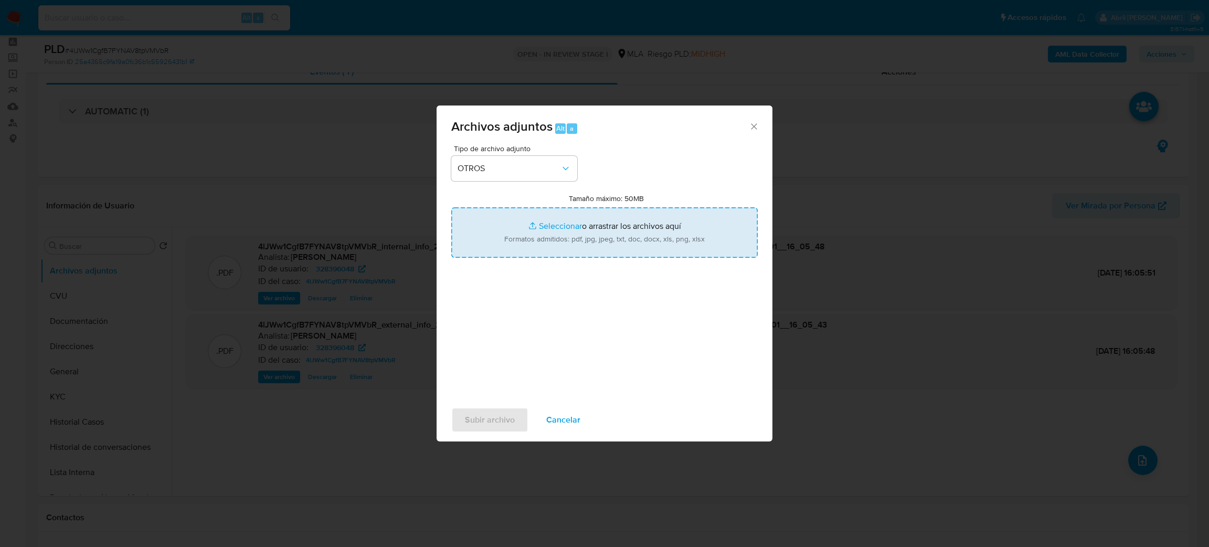
type input "C:\fakepath\Caselog 4lJWw1CgfB7FYNAV8tpVMVbR_2025_08_18_18_53_59.docx"
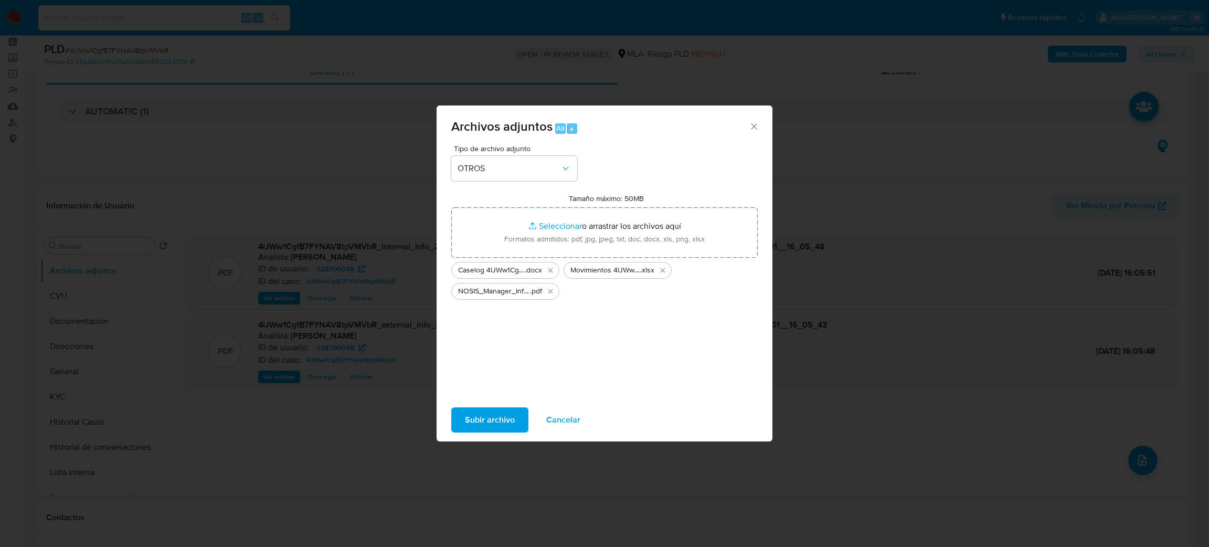
click at [492, 416] on span "Subir archivo" at bounding box center [490, 419] width 50 height 23
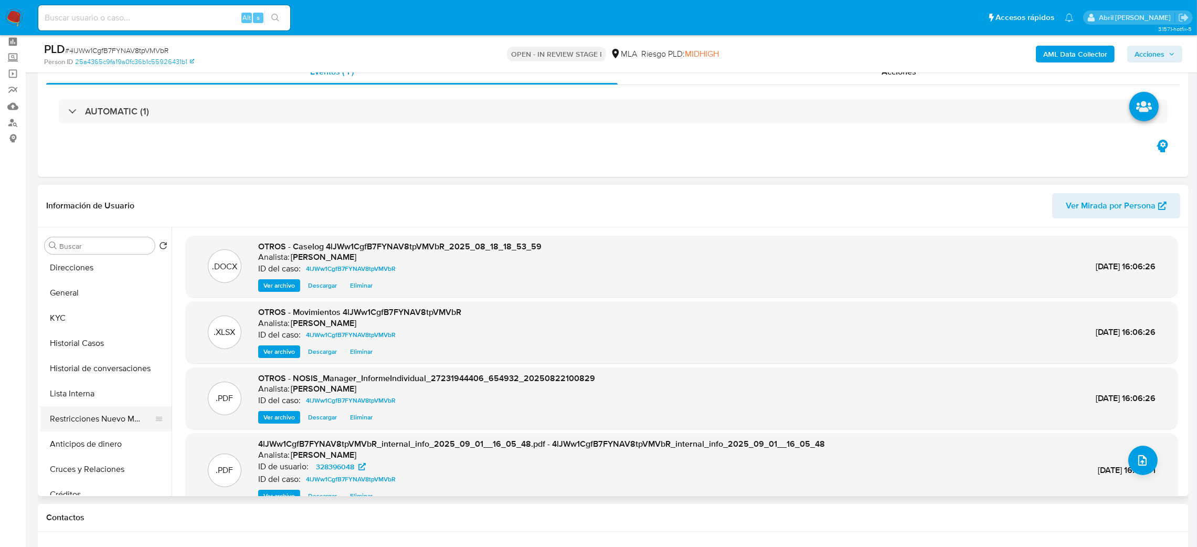
click at [115, 417] on button "Restricciones Nuevo Mundo" at bounding box center [101, 418] width 123 height 25
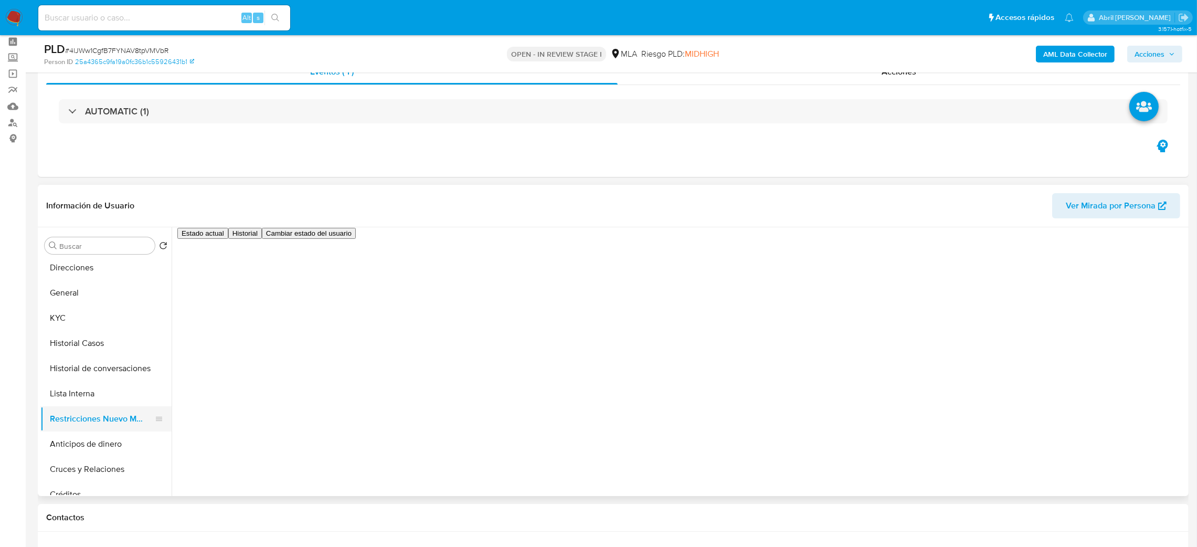
scroll to position [0, 0]
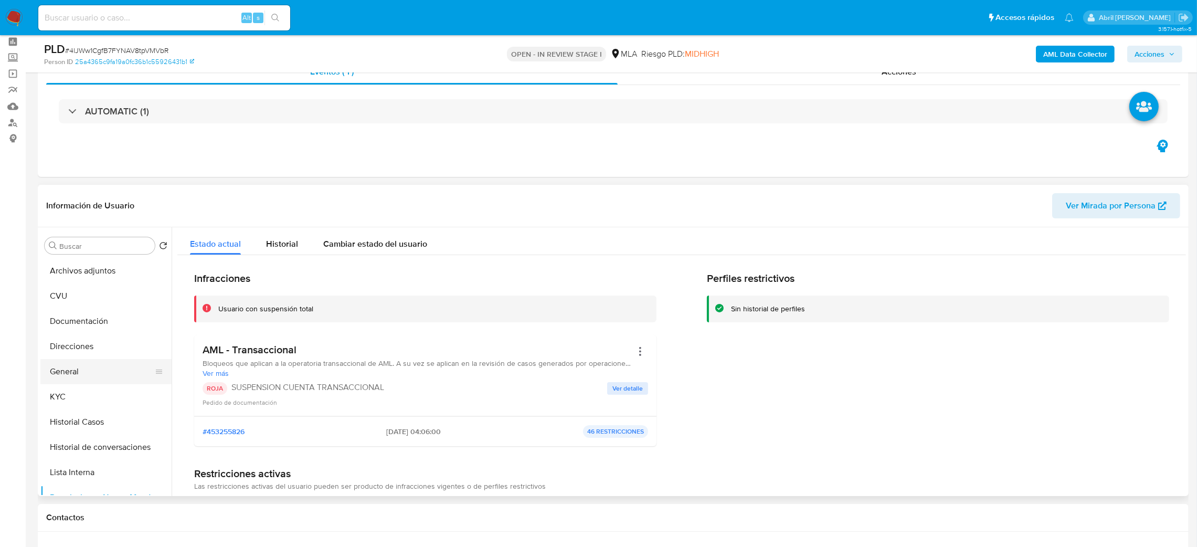
click at [89, 362] on button "General" at bounding box center [101, 371] width 123 height 25
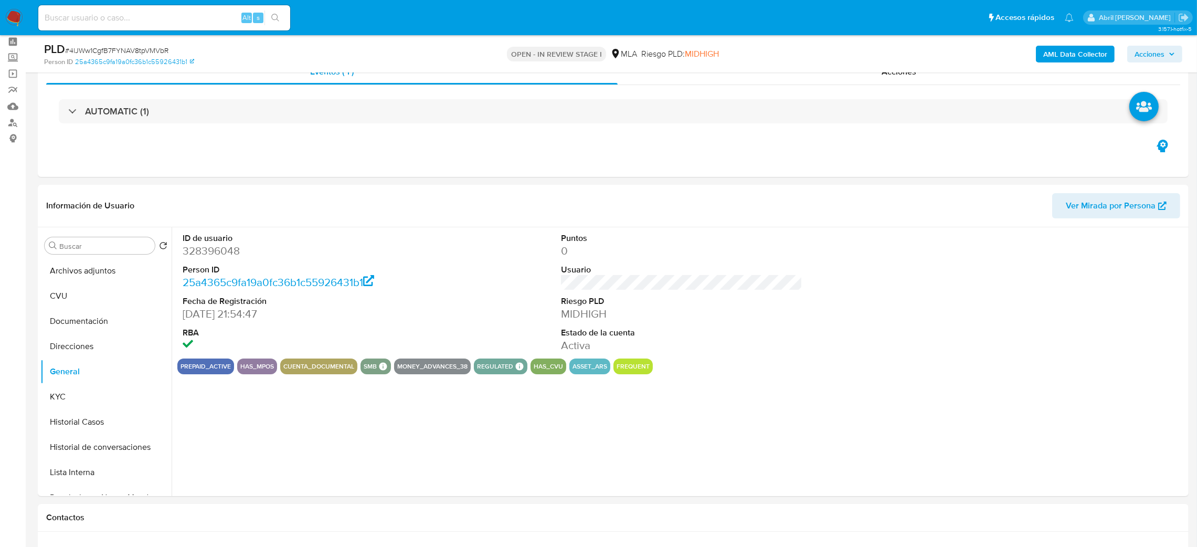
click at [202, 251] on dd "328396048" at bounding box center [304, 250] width 242 height 15
copy dd "328396048"
click at [1160, 53] on span "Acciones" at bounding box center [1149, 54] width 30 height 17
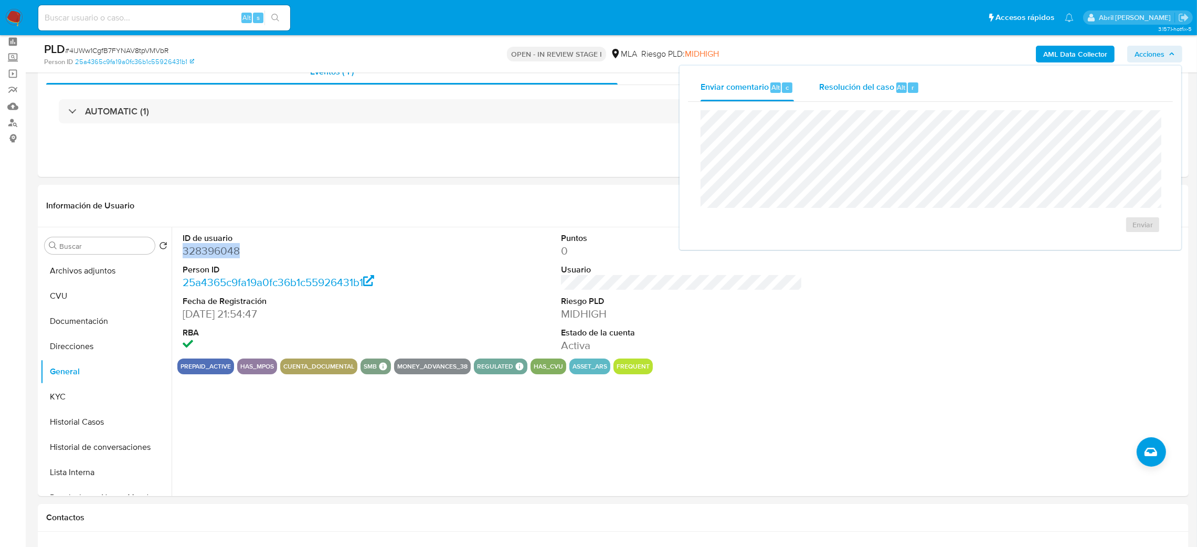
click at [879, 80] on div "Resolución del caso Alt r" at bounding box center [869, 87] width 100 height 27
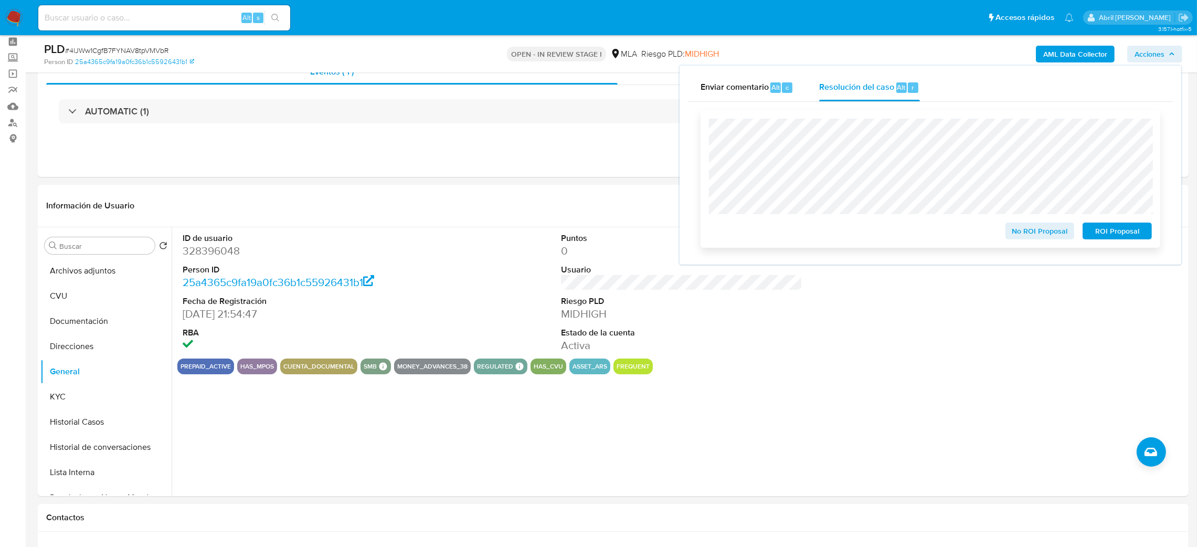
click at [1133, 229] on span "ROI Proposal" at bounding box center [1117, 231] width 55 height 15
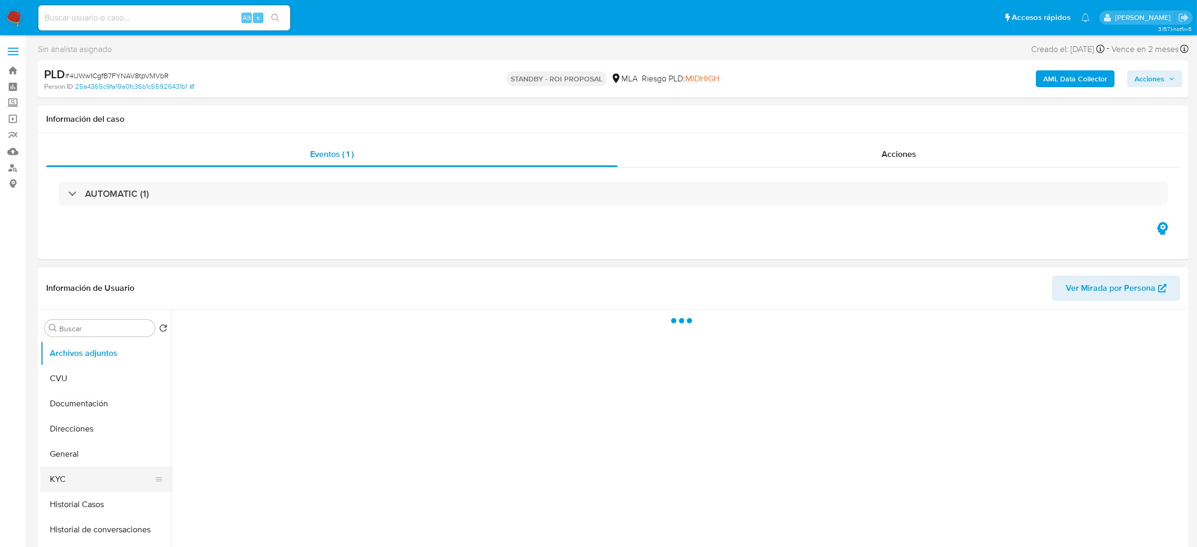
click at [76, 482] on button "KYC" at bounding box center [101, 478] width 123 height 25
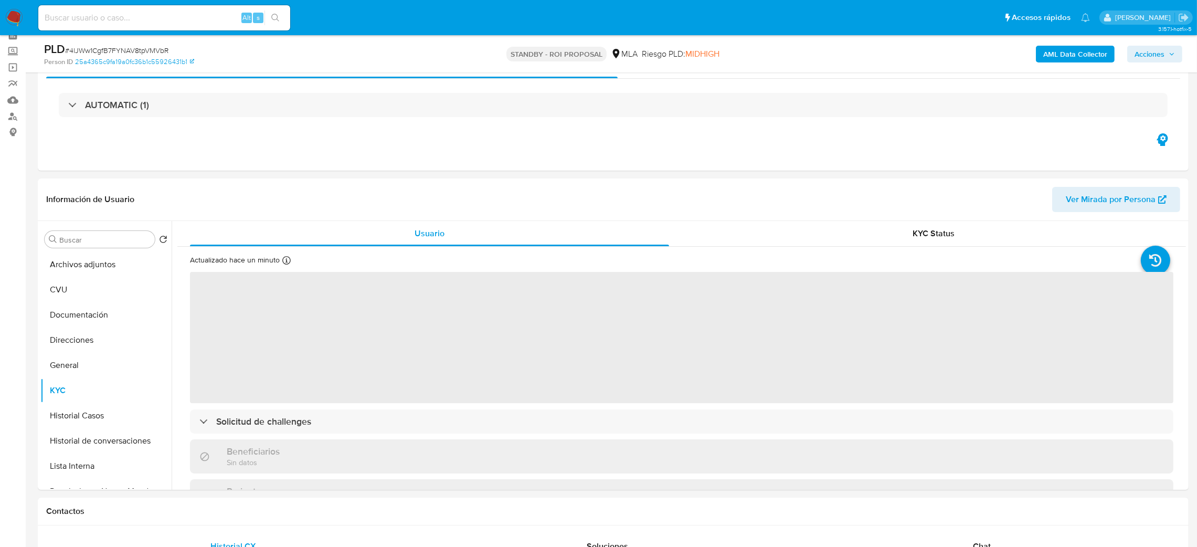
scroll to position [79, 0]
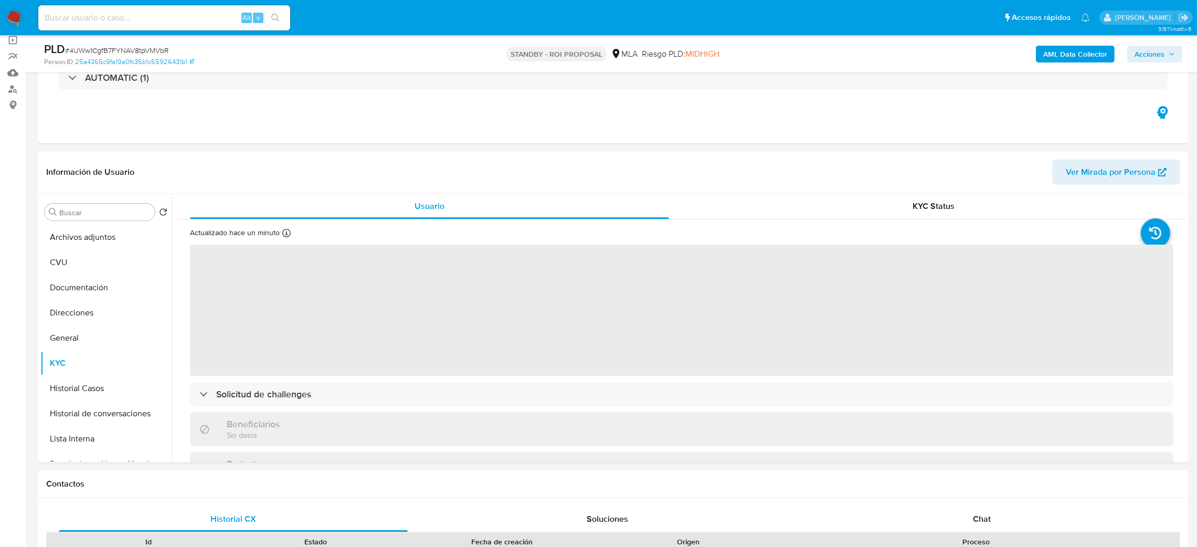
select select "10"
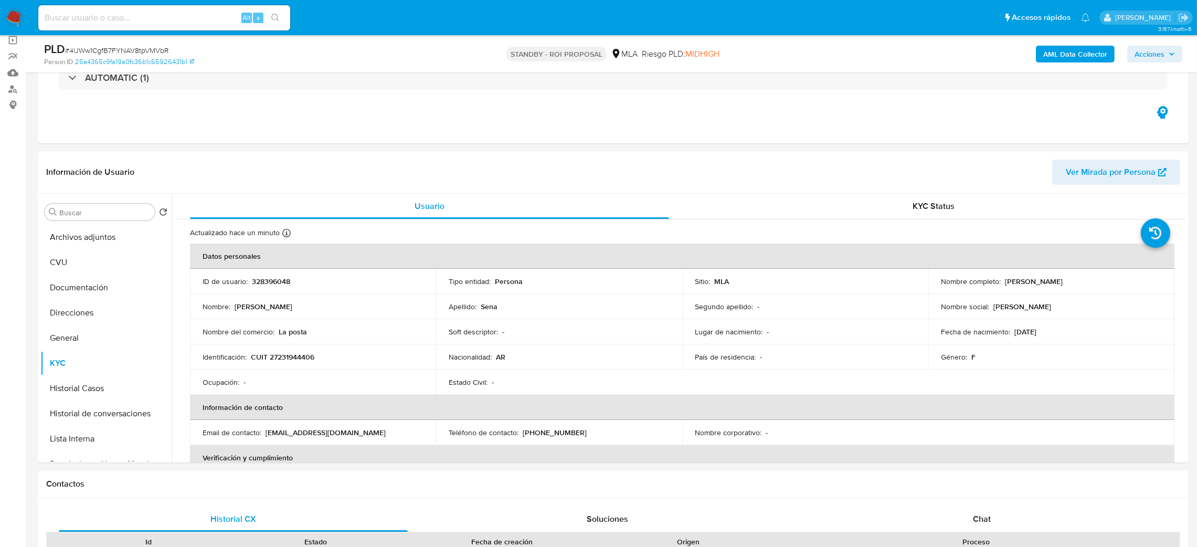
click at [171, 25] on div "Alt s" at bounding box center [164, 17] width 252 height 25
click at [171, 15] on input at bounding box center [164, 18] width 252 height 14
paste input "QwXeCqMUXrwiDClHckU7O3D2"
type input "QwXeCqMUXrwiDClHckU7O3D2"
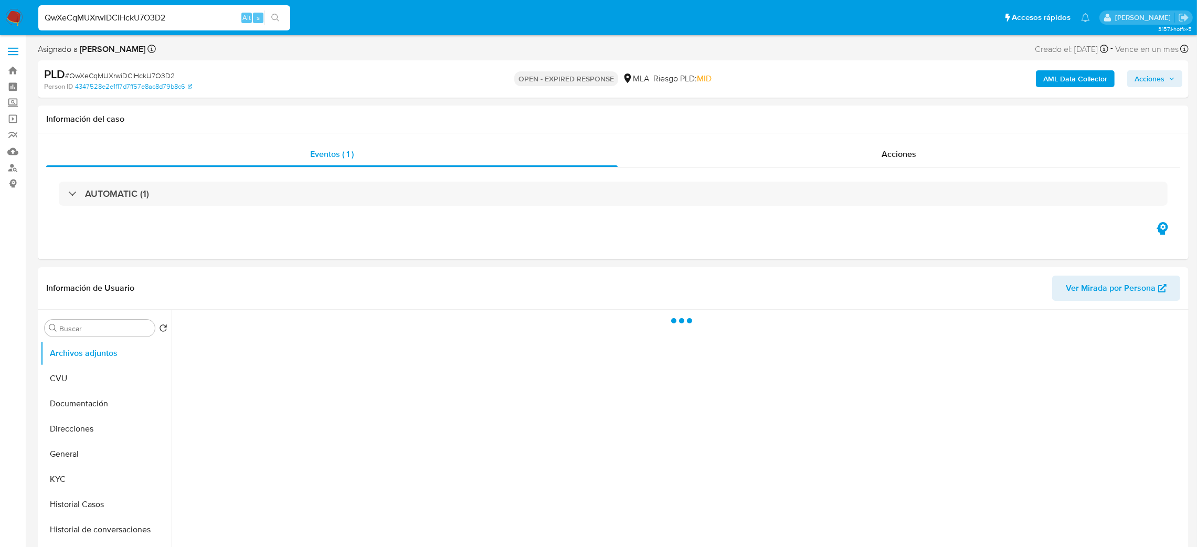
click at [148, 78] on span "# QwXeCqMUXrwiDClHckU7O3D2" at bounding box center [120, 75] width 110 height 10
copy span "QwXeCqMUXrwiDClHckU7O3D2"
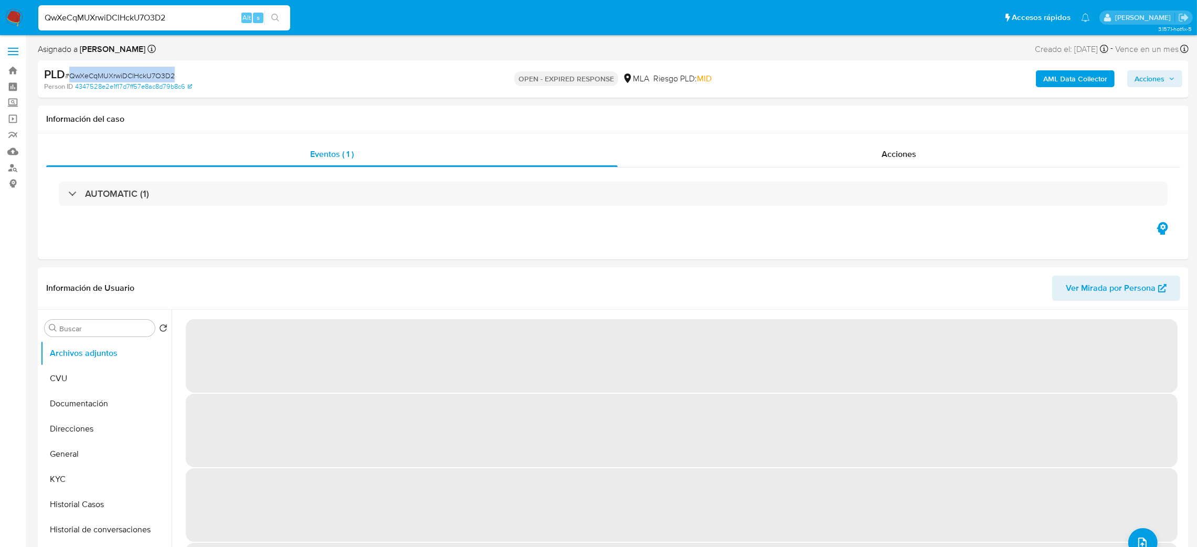
select select "10"
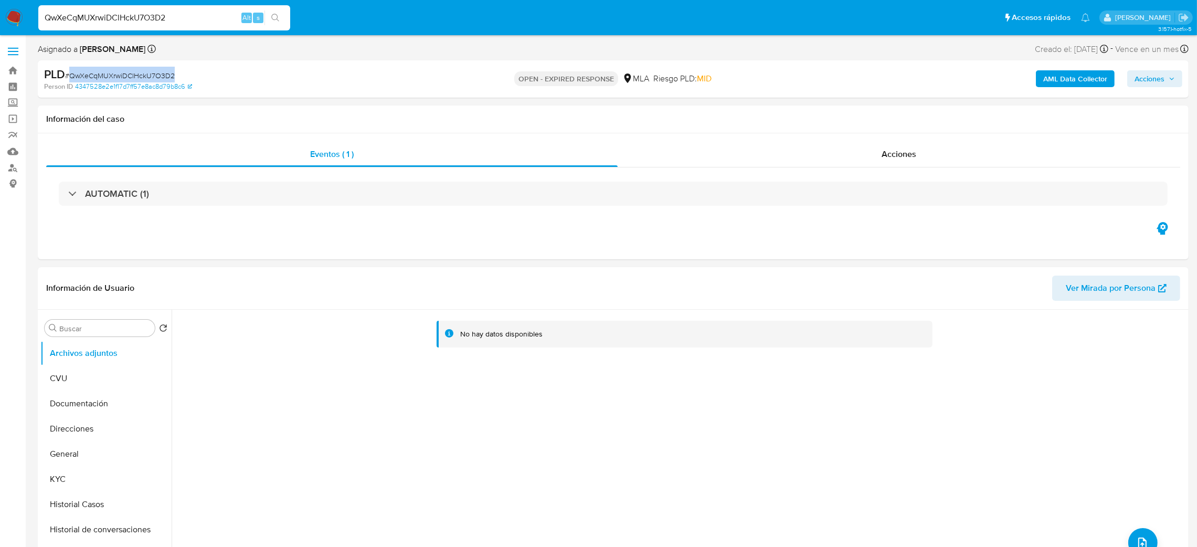
click at [10, 9] on img at bounding box center [14, 18] width 18 height 18
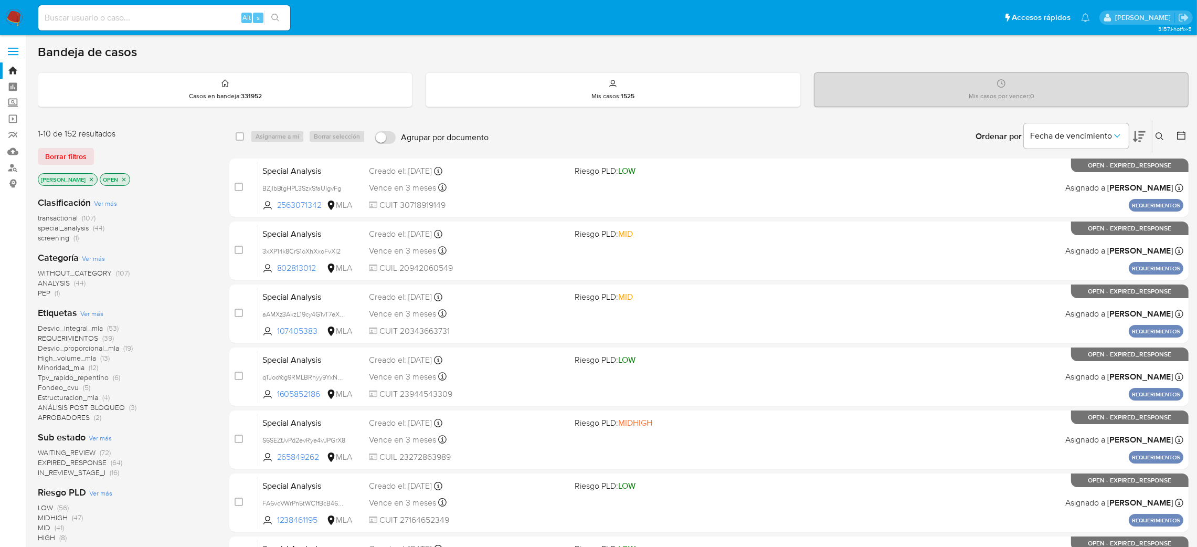
click at [1165, 132] on button at bounding box center [1160, 136] width 17 height 13
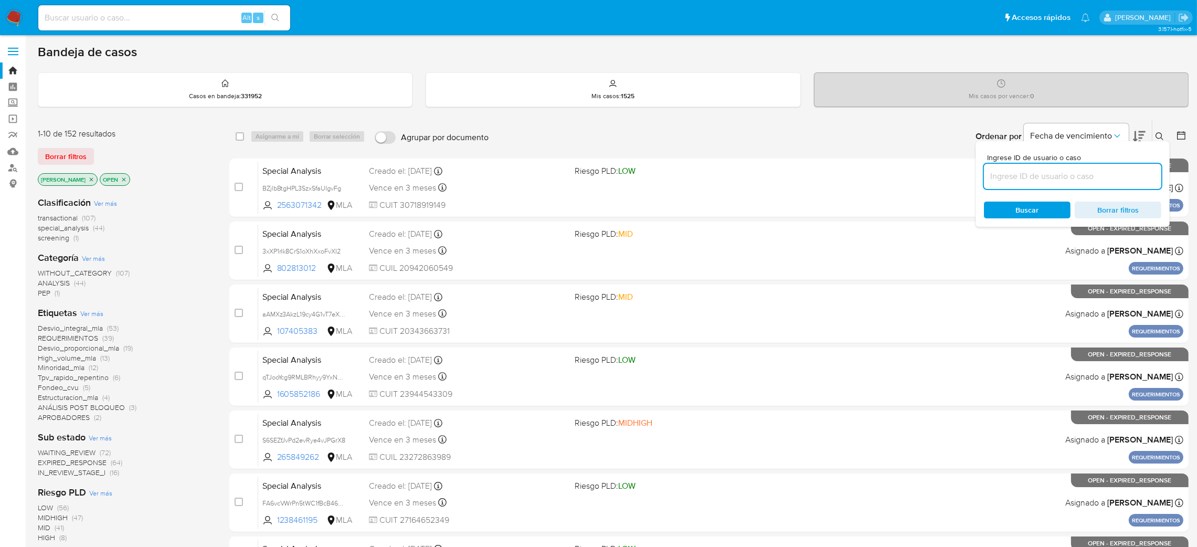
click at [1110, 174] on input at bounding box center [1072, 176] width 177 height 14
type input "QwXeCqMUXrwiDClHckU7O3D2"
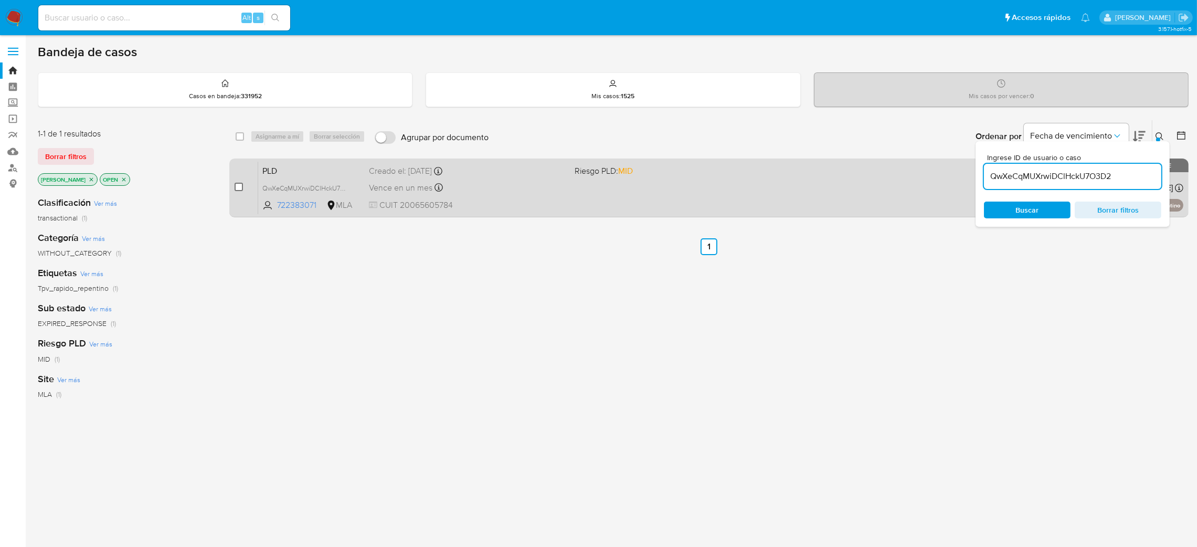
click at [241, 187] on input "checkbox" at bounding box center [239, 187] width 8 height 8
checkbox input "true"
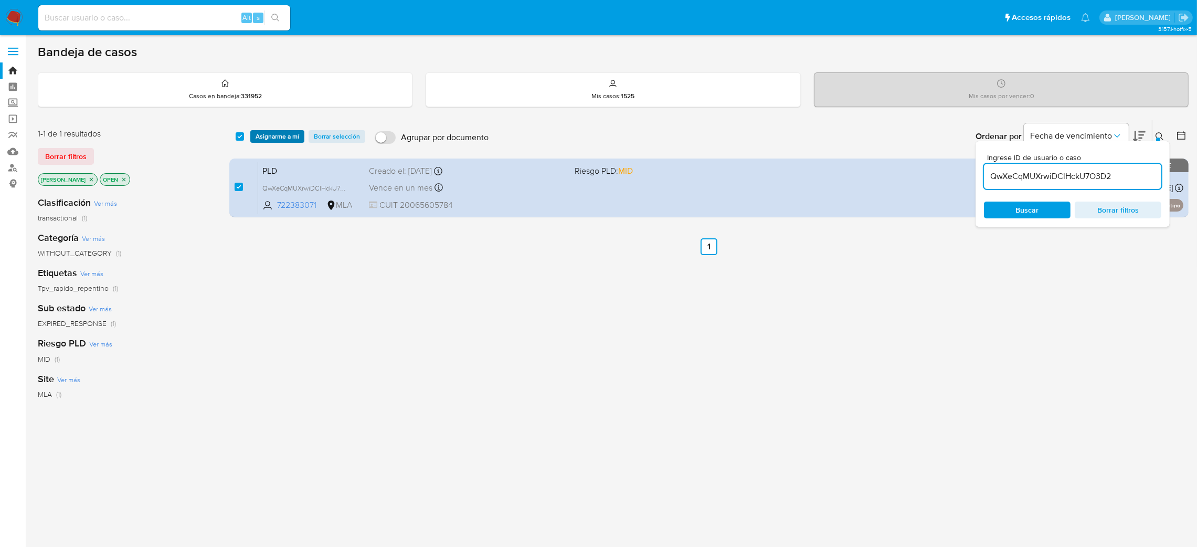
click at [280, 132] on span "Asignarme a mí" at bounding box center [278, 136] width 44 height 10
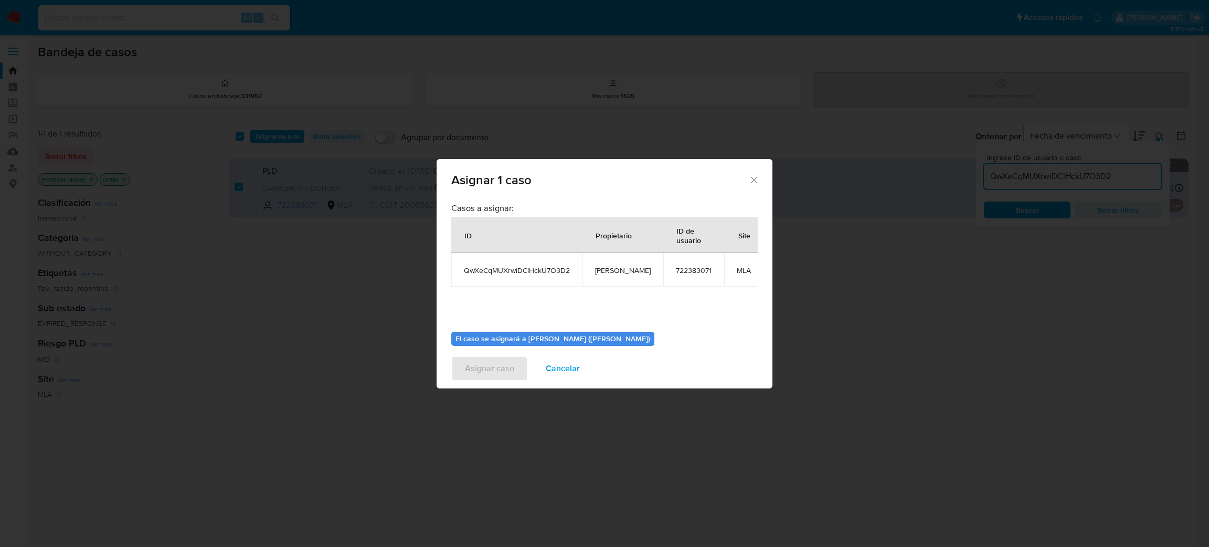
click at [602, 271] on span "[PERSON_NAME]" at bounding box center [623, 269] width 56 height 9
copy span "[PERSON_NAME]"
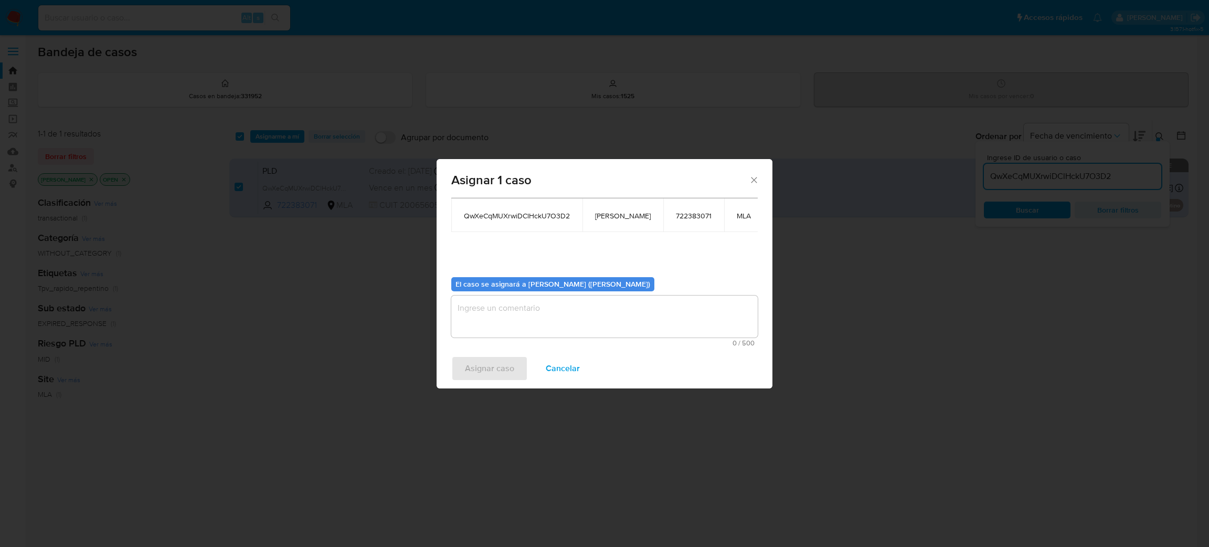
click at [530, 321] on textarea "assign-modal" at bounding box center [604, 316] width 306 height 42
paste textarea "[PERSON_NAME]"
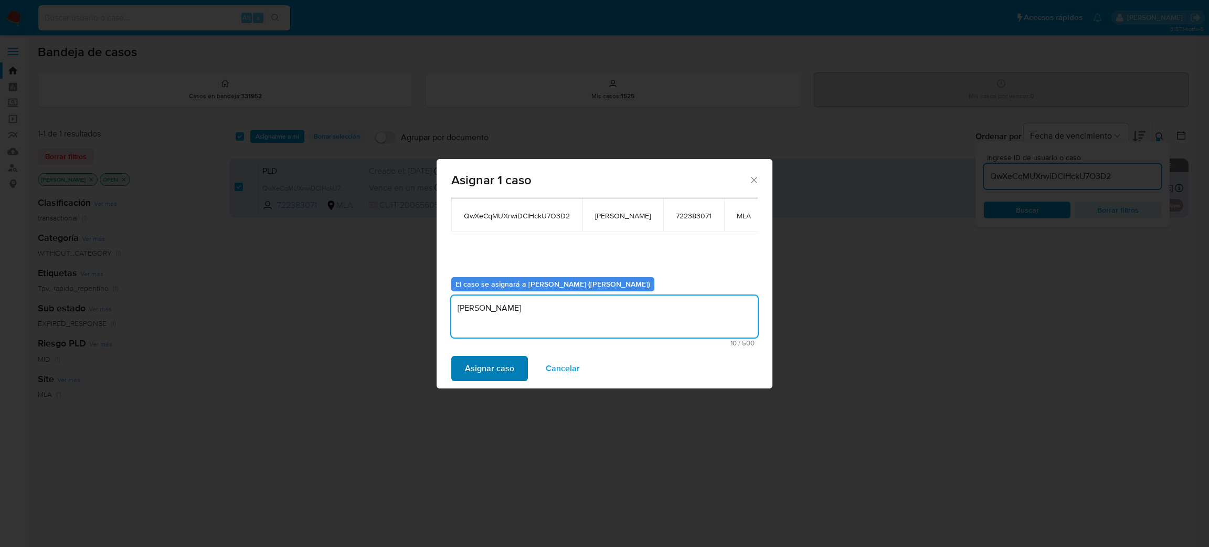
type textarea "[PERSON_NAME]"
click at [483, 361] on span "Asignar caso" at bounding box center [489, 368] width 49 height 23
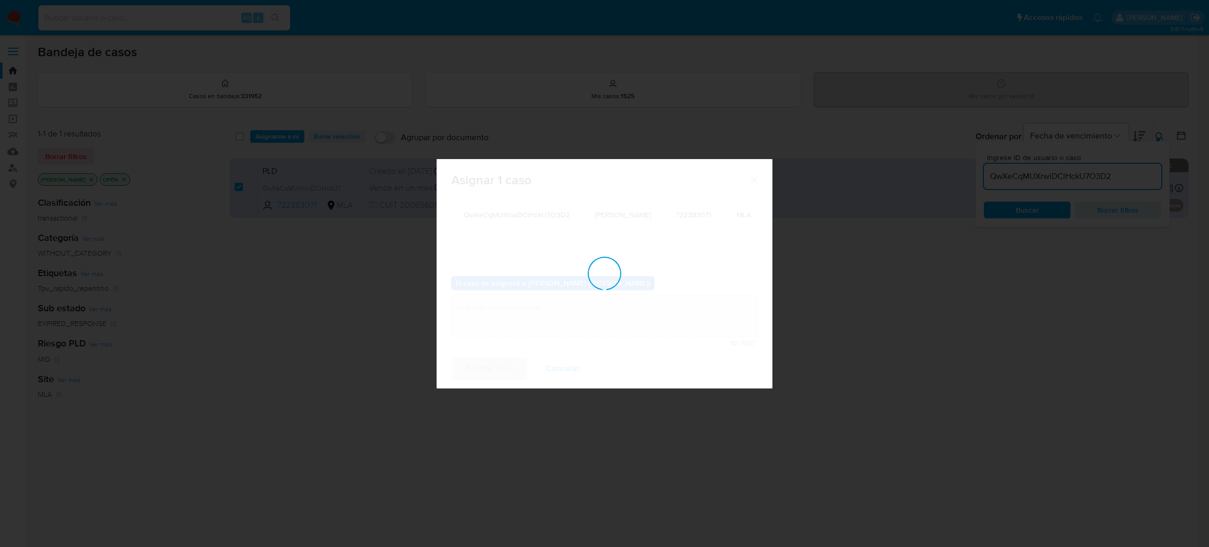
checkbox input "false"
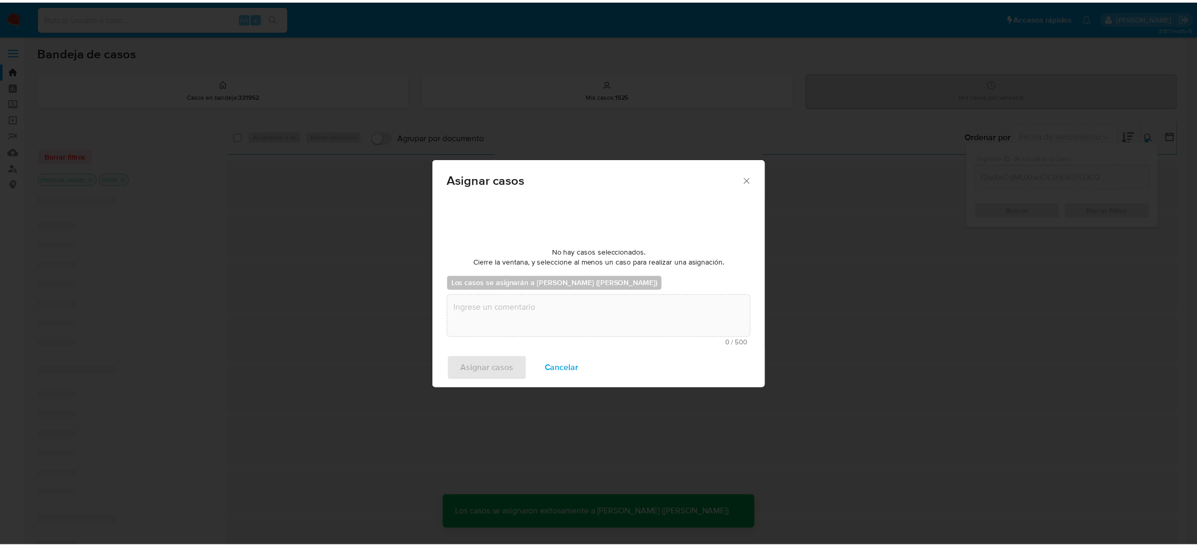
scroll to position [63, 0]
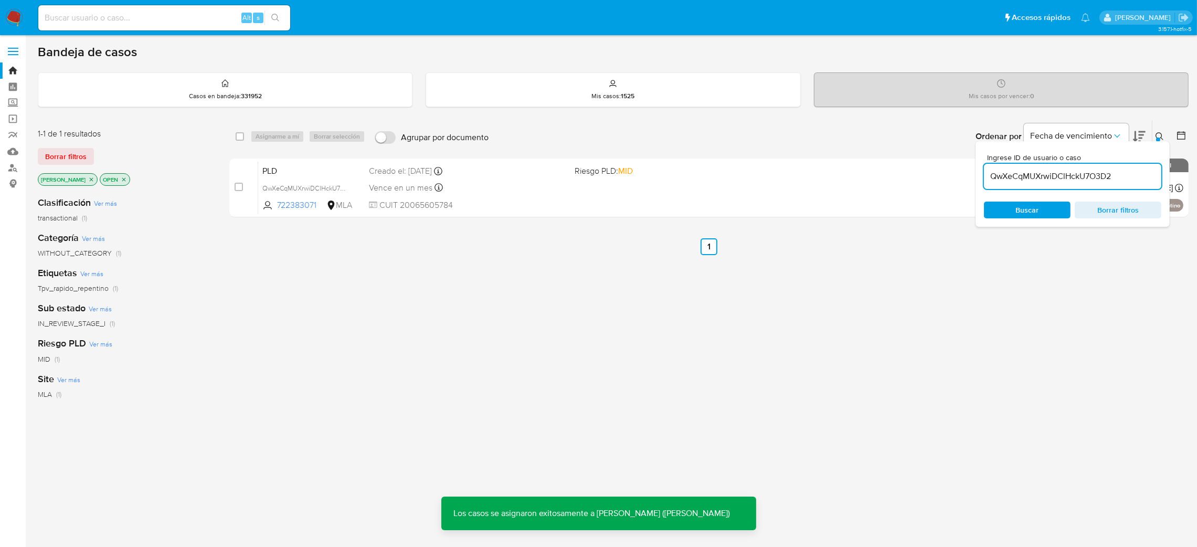
click at [333, 165] on span "PLD" at bounding box center [311, 170] width 99 height 14
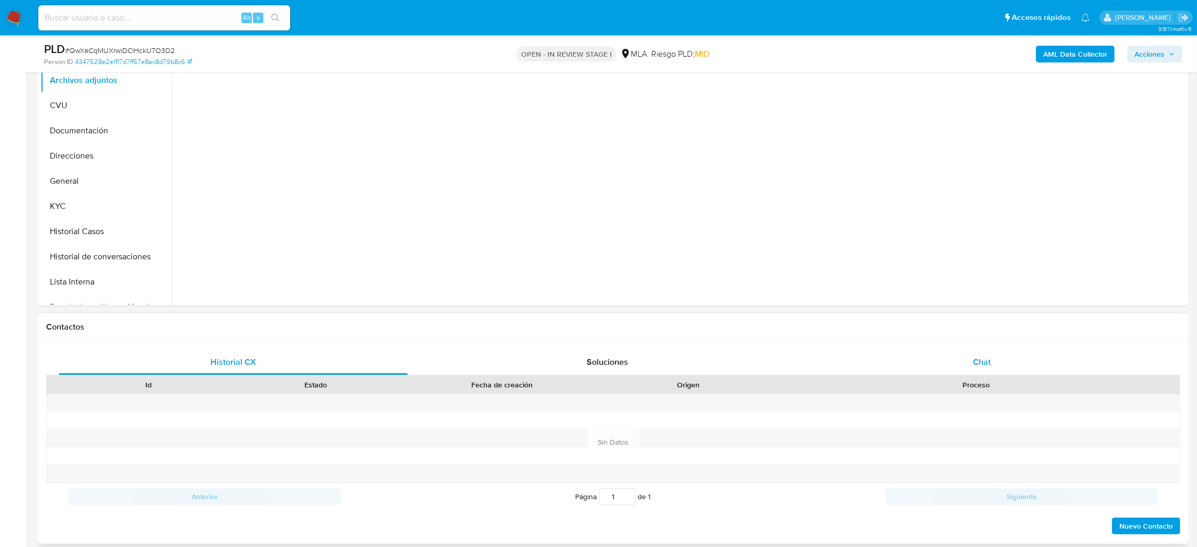
click at [1008, 356] on div "Chat" at bounding box center [981, 361] width 349 height 25
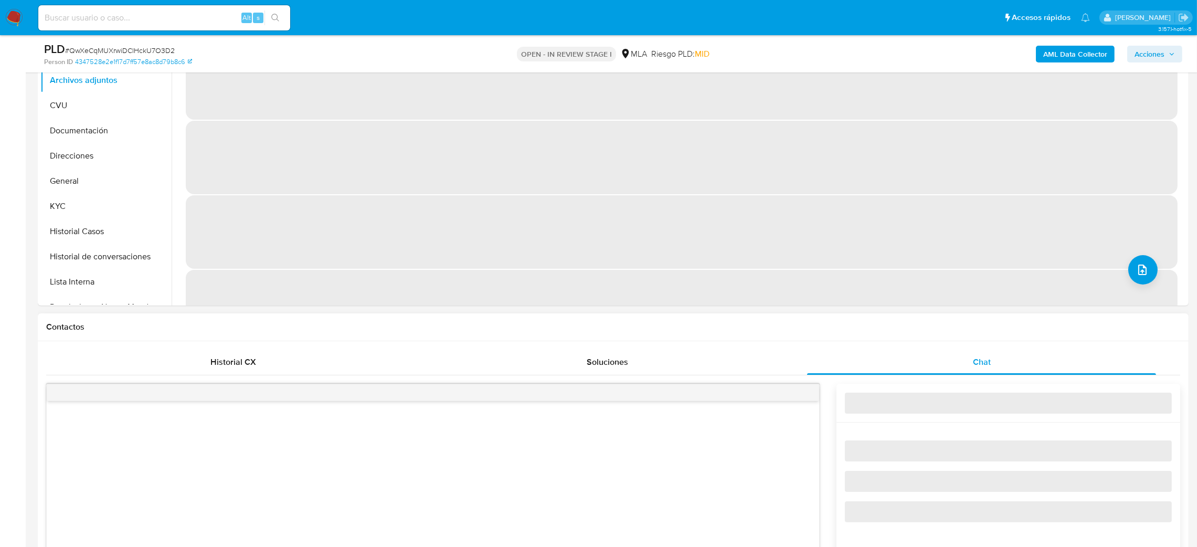
scroll to position [393, 0]
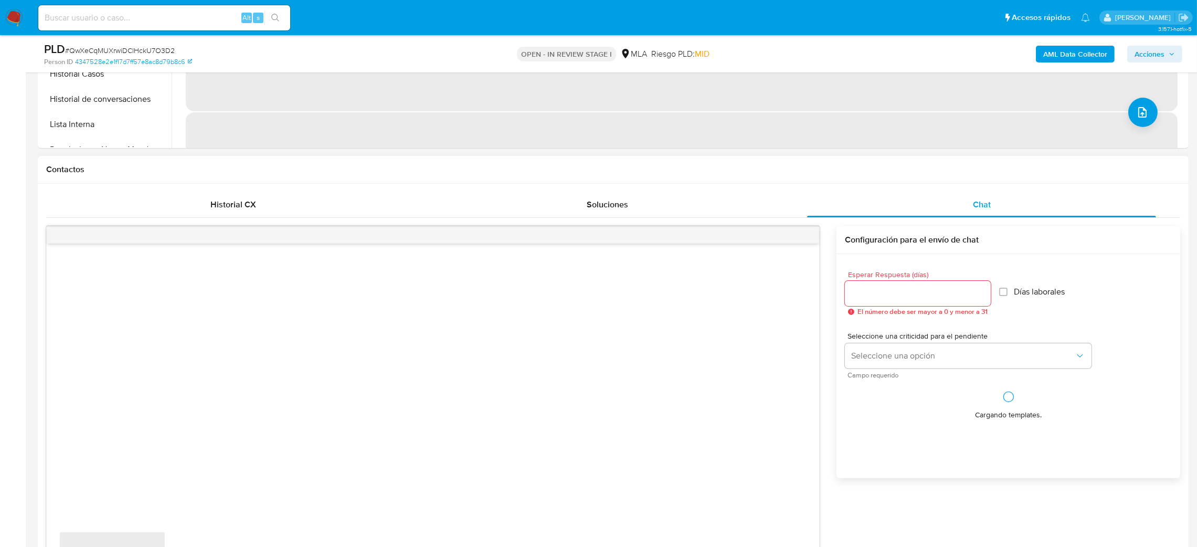
select select "10"
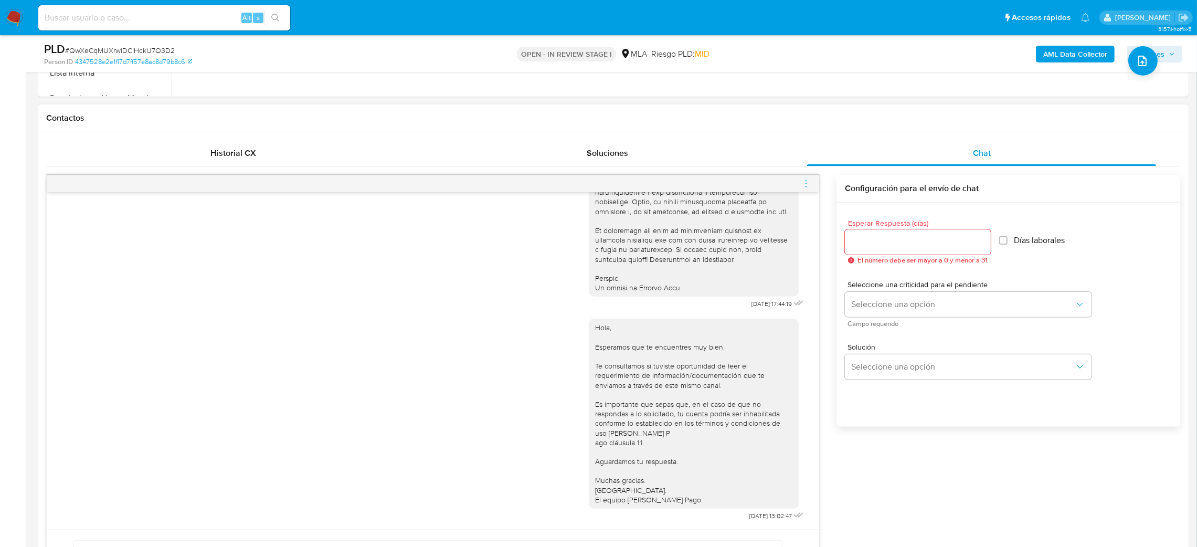
scroll to position [472, 0]
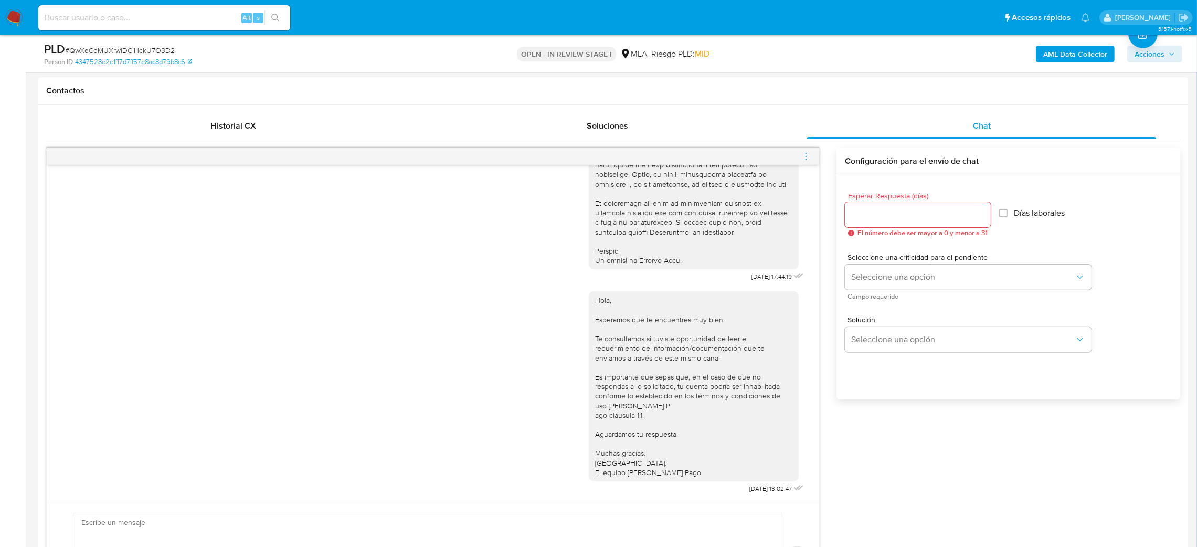
click at [804, 154] on icon "menu-action" at bounding box center [805, 156] width 9 height 9
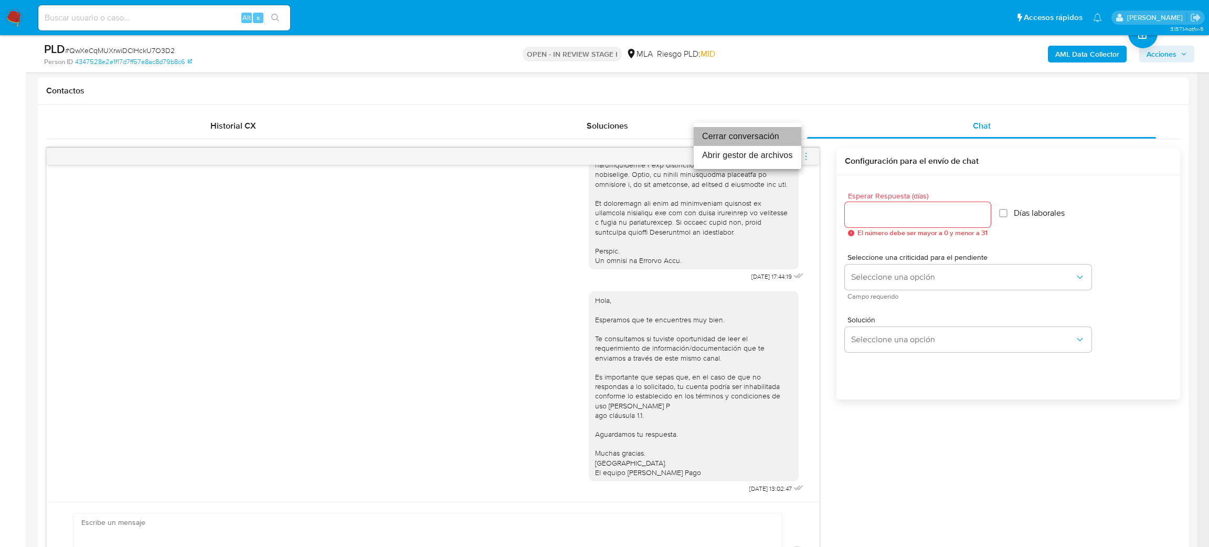
click at [762, 135] on li "Cerrar conversación" at bounding box center [748, 136] width 108 height 19
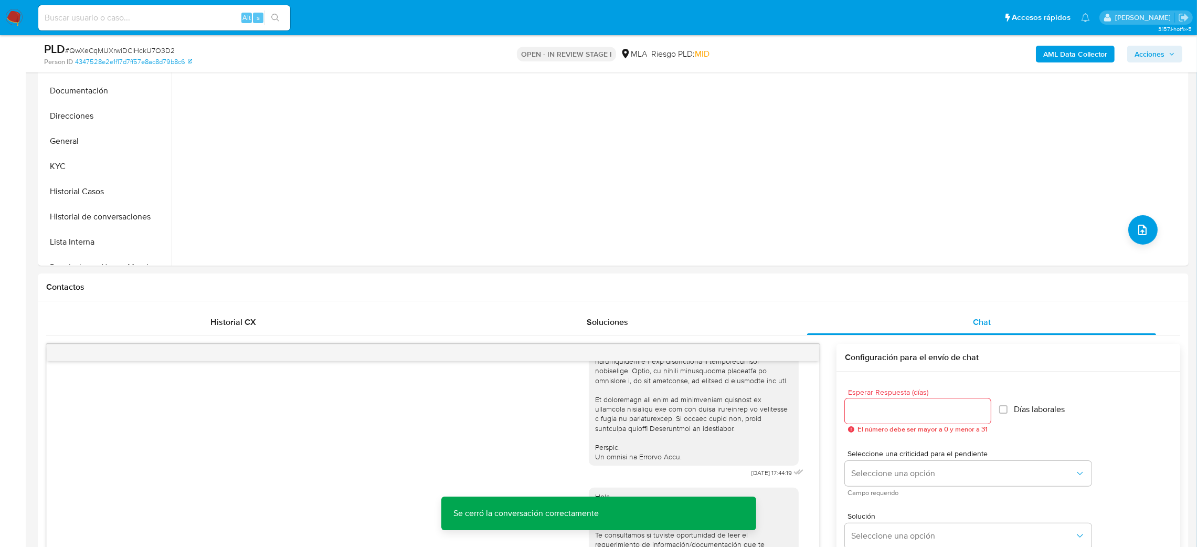
scroll to position [79, 0]
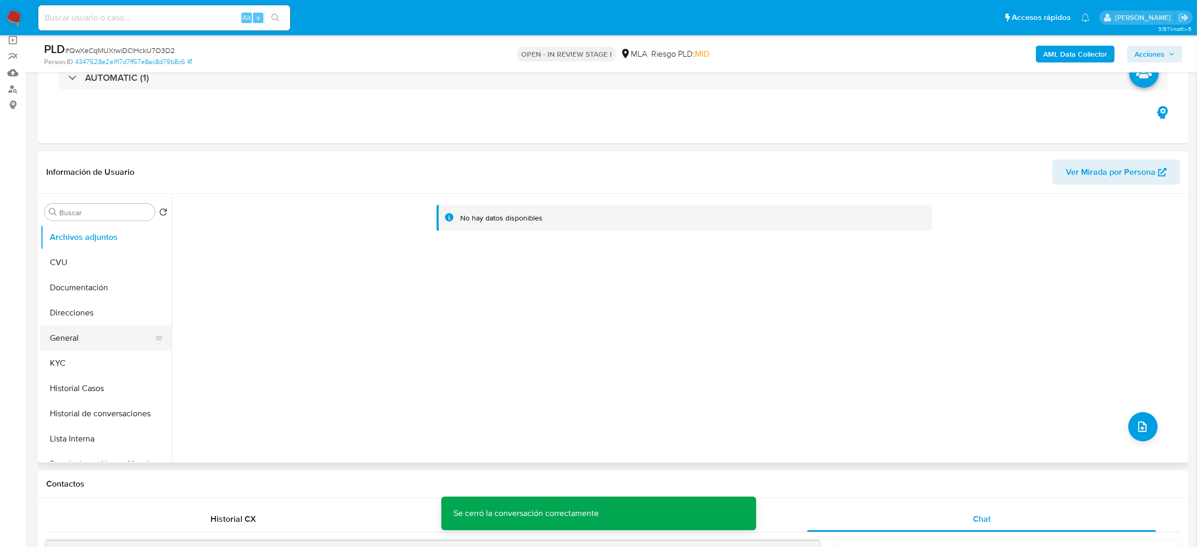
click at [82, 339] on button "General" at bounding box center [101, 337] width 123 height 25
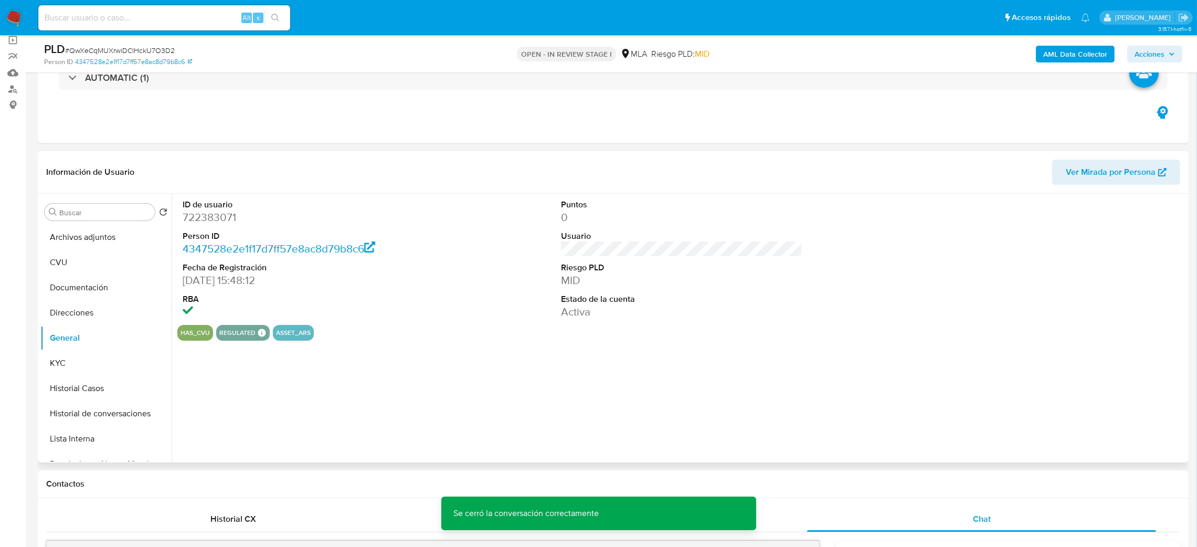
click at [197, 215] on dd "722383071" at bounding box center [304, 217] width 242 height 15
copy dd "722383071"
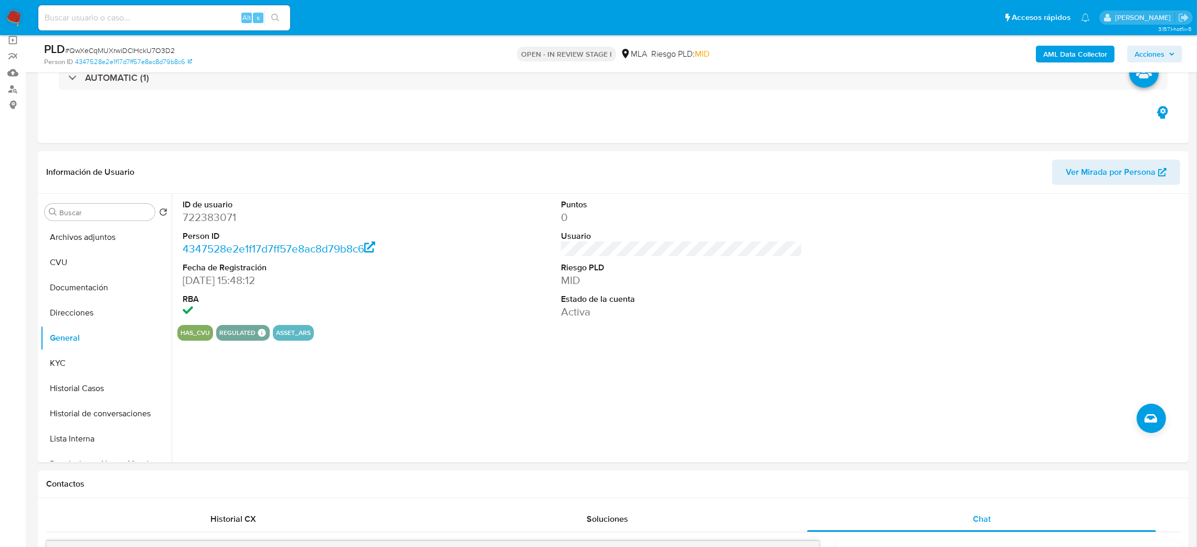
click at [118, 50] on span "# QwXeCqMUXrwiDClHckU7O3D2" at bounding box center [120, 50] width 110 height 10
copy span "QwXeCqMUXrwiDClHckU7O3D2"
click at [162, 27] on div "Alt s" at bounding box center [164, 17] width 252 height 25
click at [155, 20] on input at bounding box center [164, 18] width 252 height 14
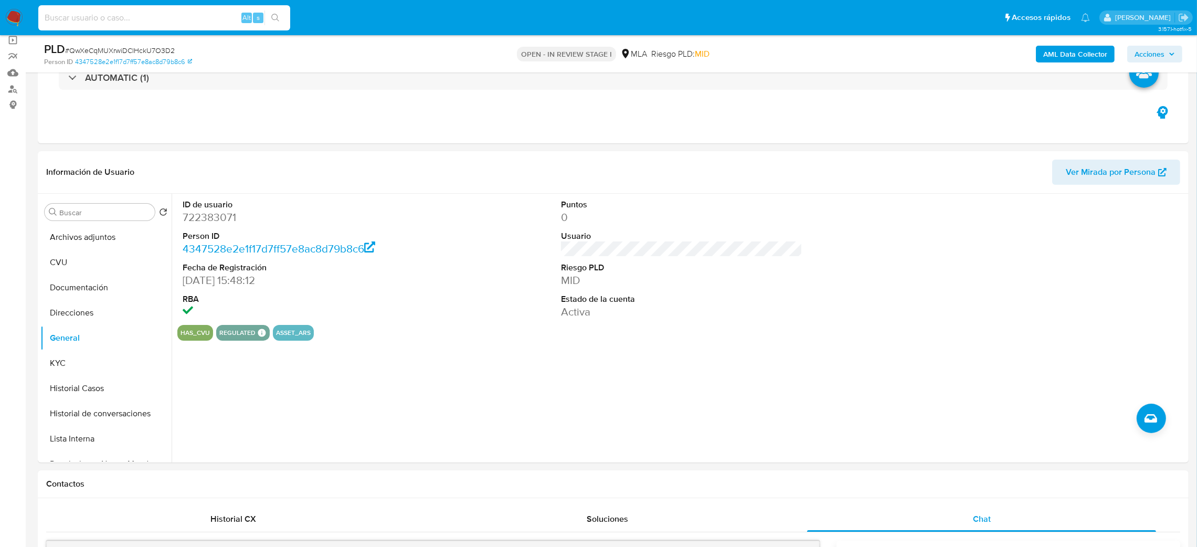
paste input "vwyLjV1hwOnICWdK8tD8vVBX"
type input "vwyLjV1hwOnICWdK8tD8vVBX"
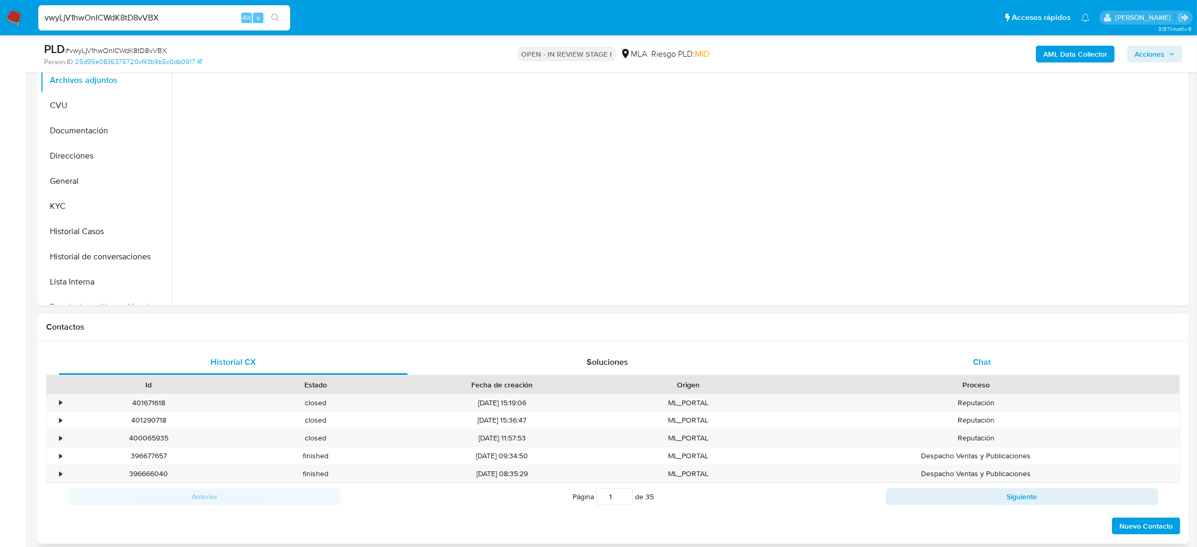
click at [1008, 360] on div "Chat" at bounding box center [981, 361] width 349 height 25
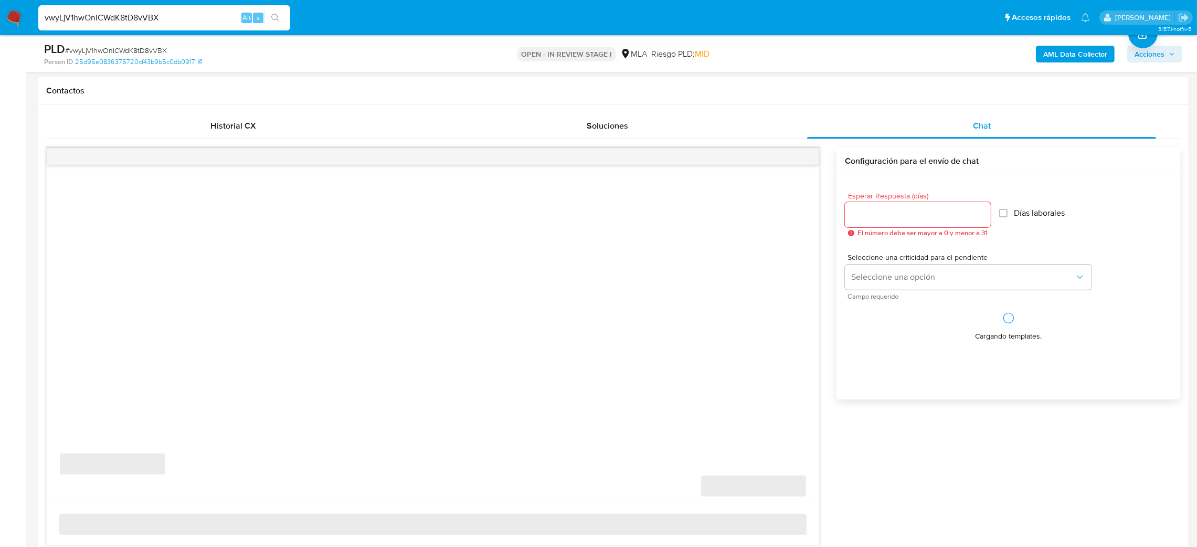
select select "10"
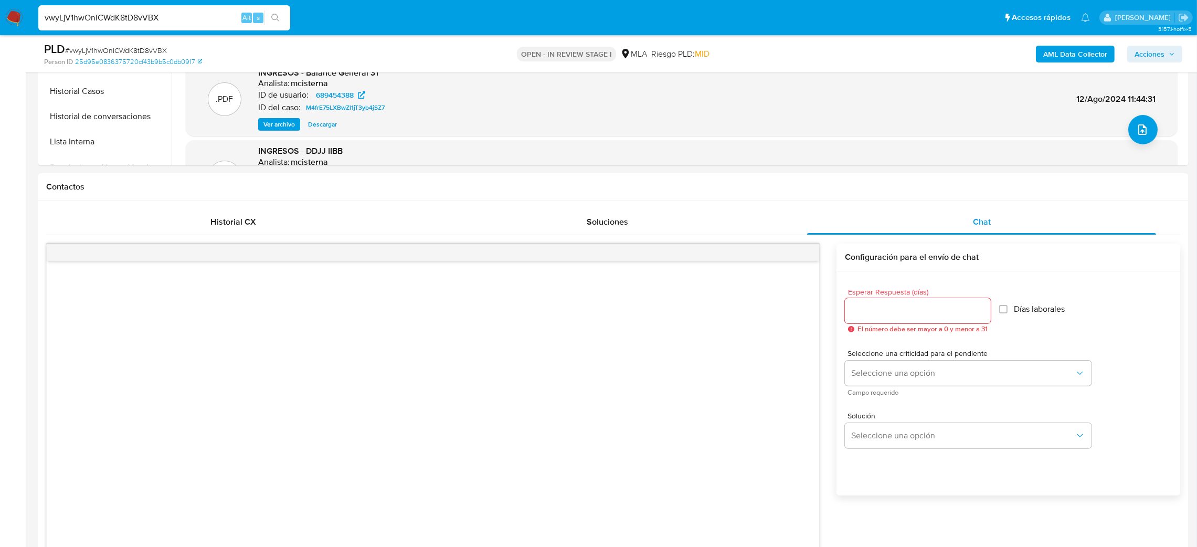
scroll to position [236, 0]
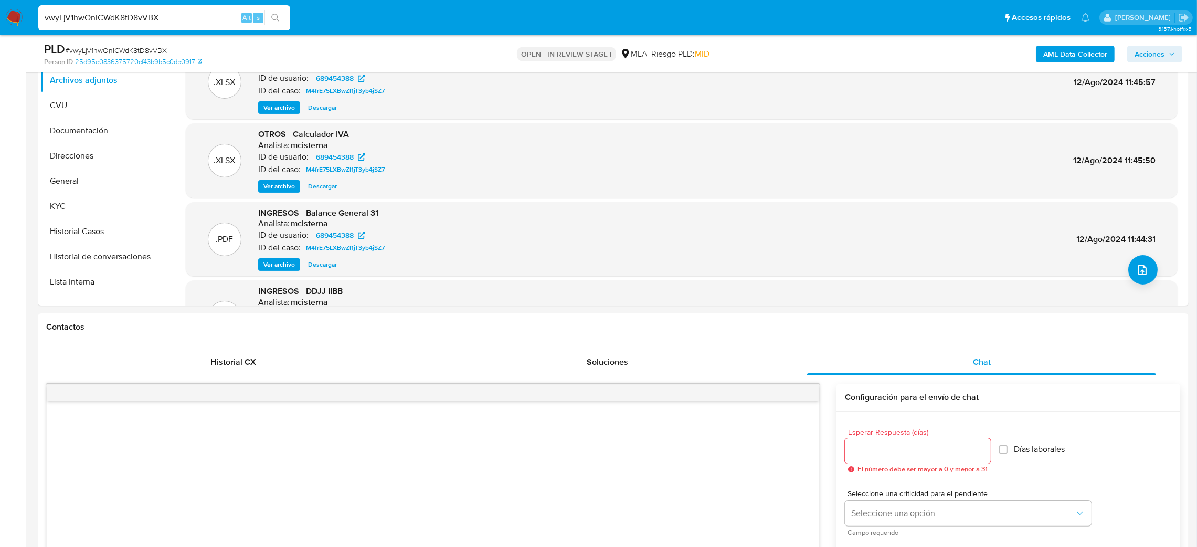
drag, startPoint x: 182, startPoint y: 18, endPoint x: 0, endPoint y: 35, distance: 182.3
click at [0, 35] on nav "Pausado Ver notificaciones vwyLjV1hwOnICWdK8tD8vVBX Alt s Accesos rápidos Presi…" at bounding box center [598, 17] width 1197 height 35
paste input "wJUdwwUdljyz9OcmwpuqjnSc"
type input "wJUdwwUdljyz9OcmwpuqjnSc"
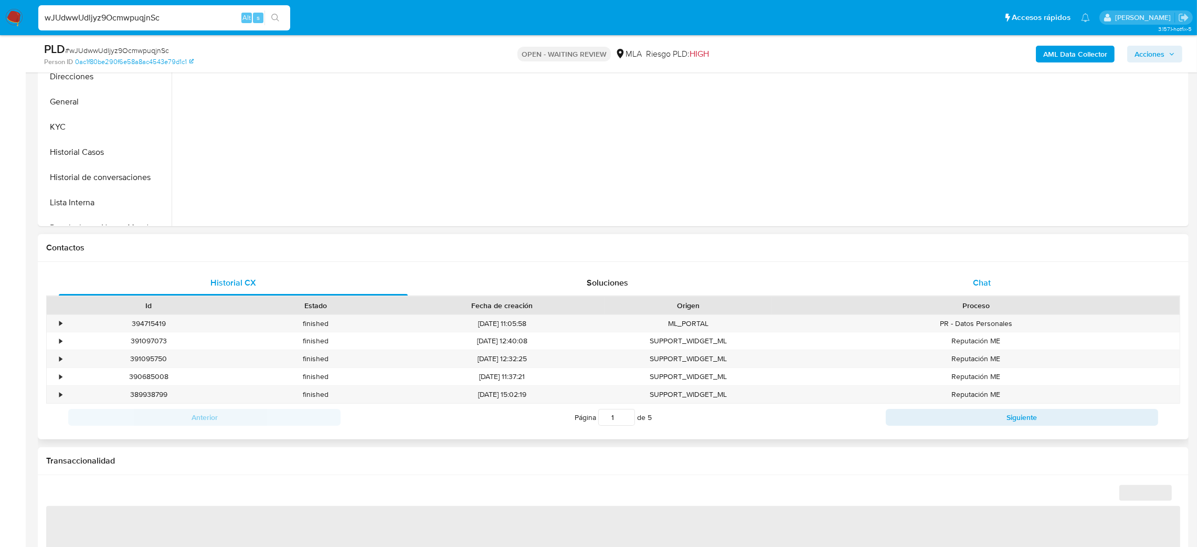
click at [986, 278] on span "Chat" at bounding box center [982, 283] width 18 height 12
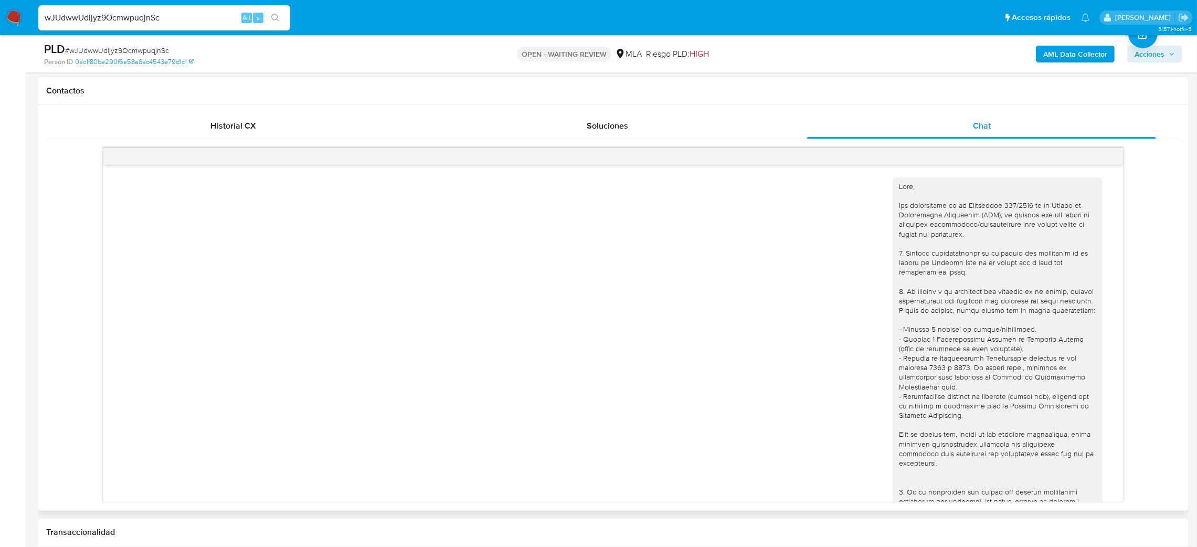
scroll to position [781, 0]
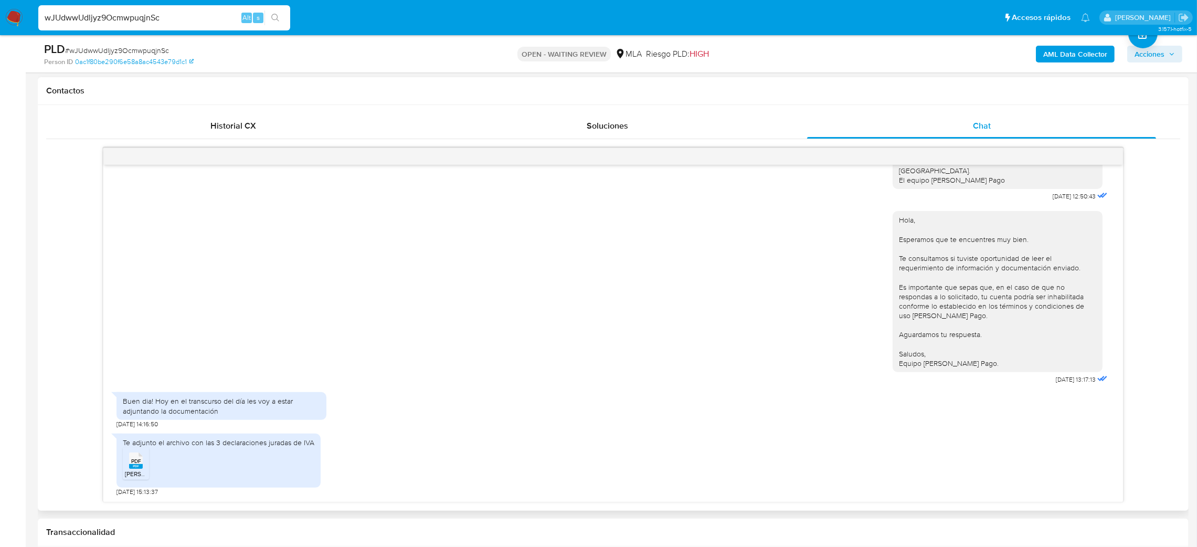
select select "10"
drag, startPoint x: 174, startPoint y: 18, endPoint x: 0, endPoint y: 28, distance: 174.5
click at [0, 28] on nav "Pausado Ver notificaciones wJUdwwUdljyz9OcmwpuqjnSc Alt s Accesos rápidos Presi…" at bounding box center [598, 17] width 1197 height 35
paste input "rrR5FUC6Z0ZoJJ2olTWwviCu"
type input "rrR5FUC6Z0ZoJJ2olTWwviCu"
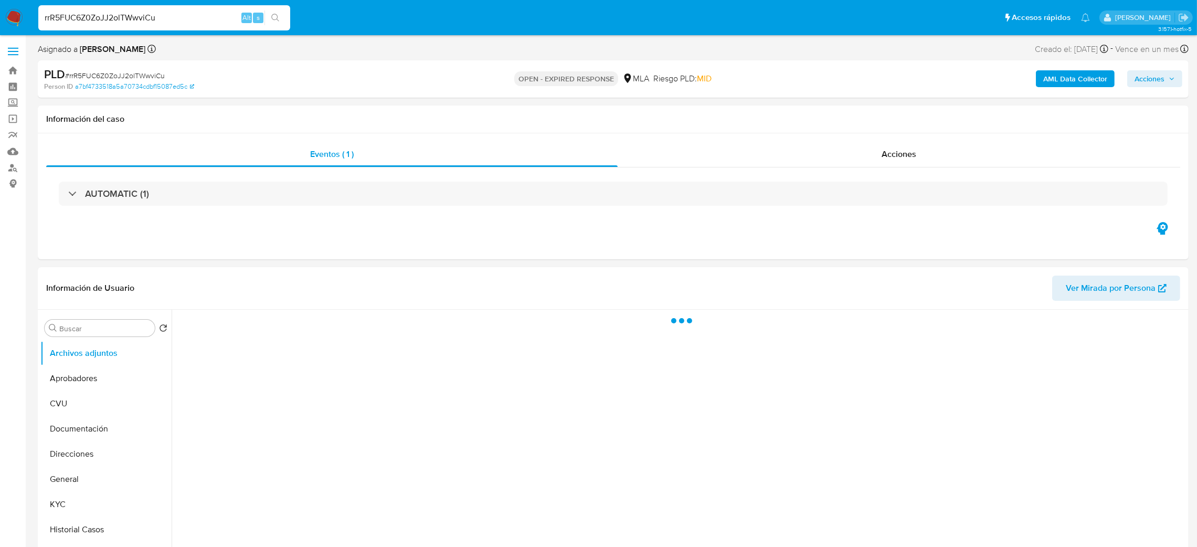
select select "10"
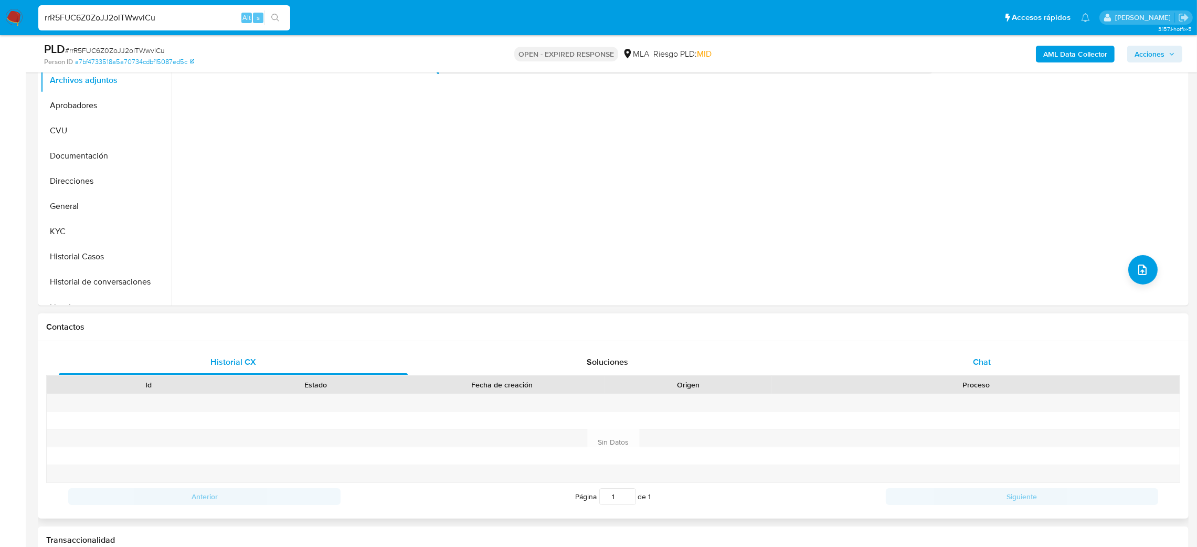
click at [1016, 368] on div "Chat" at bounding box center [981, 361] width 349 height 25
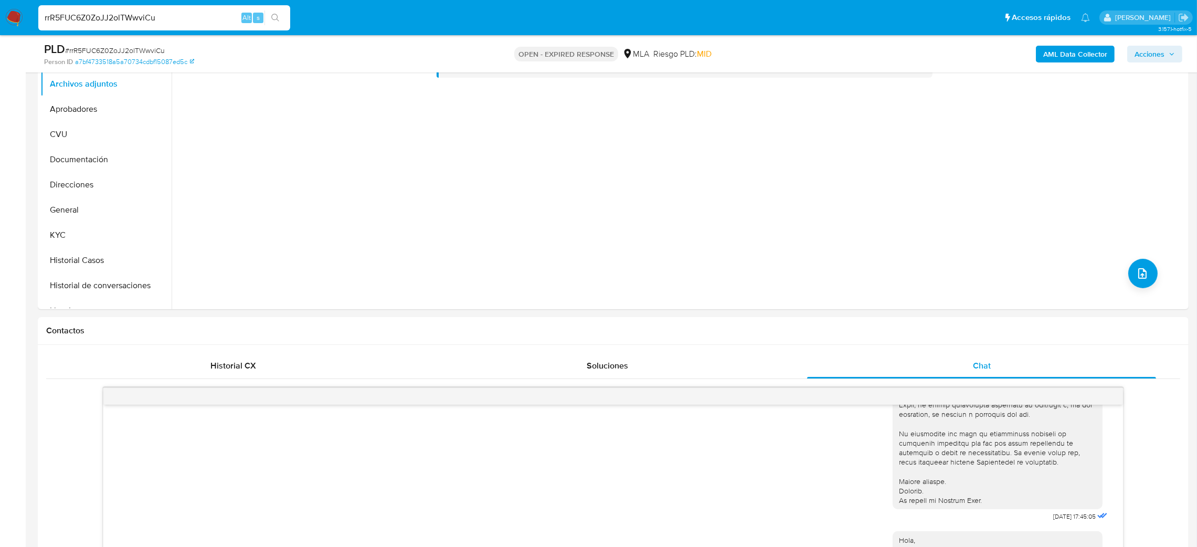
scroll to position [157, 0]
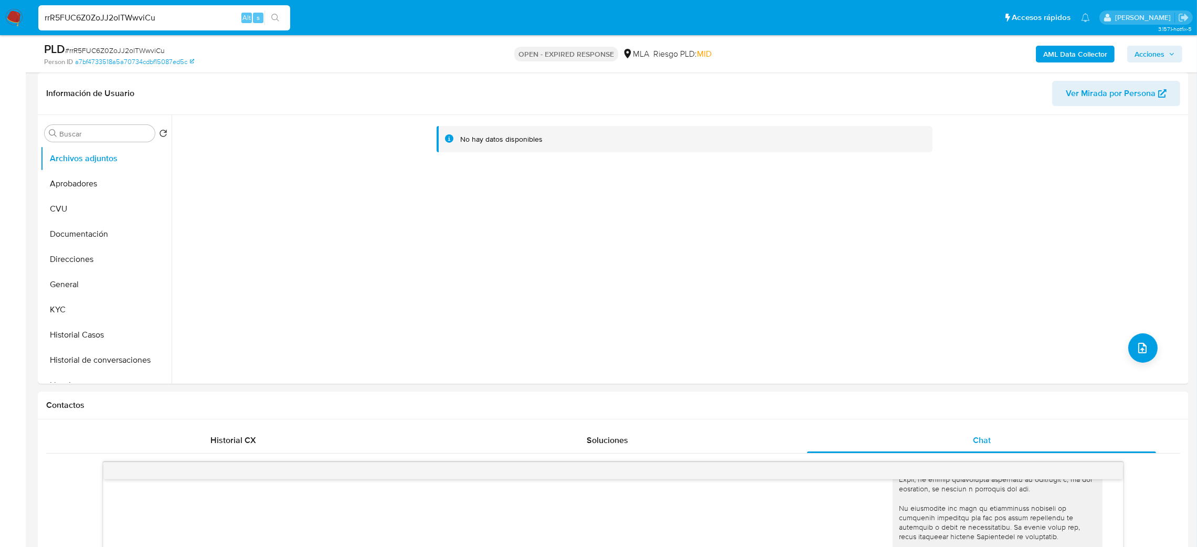
click at [112, 43] on div "PLD # rrR5FUC6Z0ZoJJ2olTWwviCu" at bounding box center [232, 49] width 376 height 16
click at [119, 49] on span "# rrR5FUC6Z0ZoJJ2olTWwviCu" at bounding box center [115, 50] width 100 height 10
copy span "rrR5FUC6Z0ZoJJ2olTWwviCu"
click at [7, 12] on img at bounding box center [14, 18] width 18 height 18
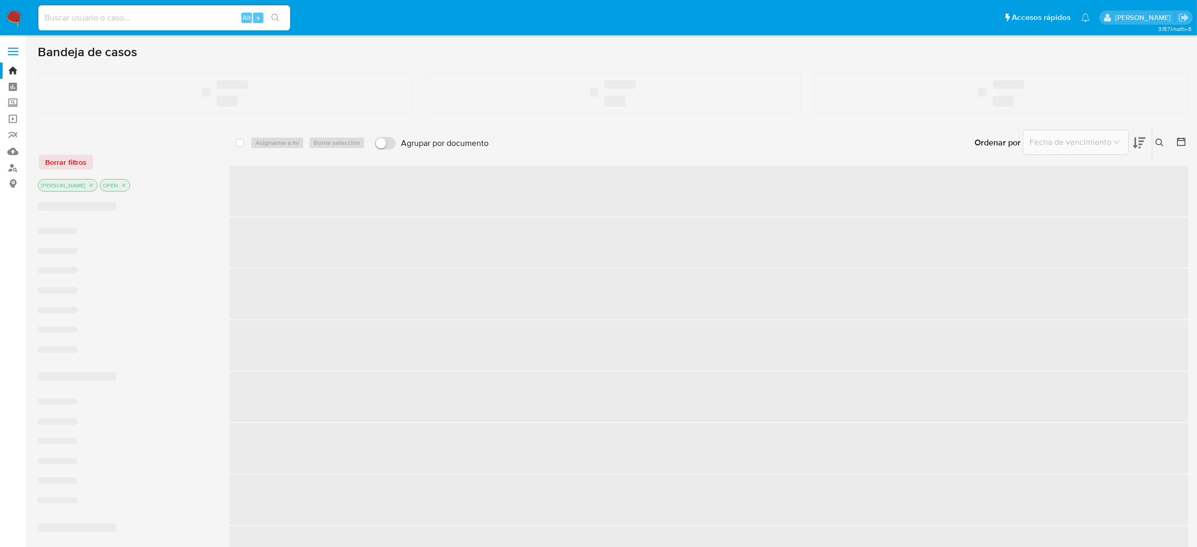
click at [136, 22] on input at bounding box center [164, 18] width 252 height 14
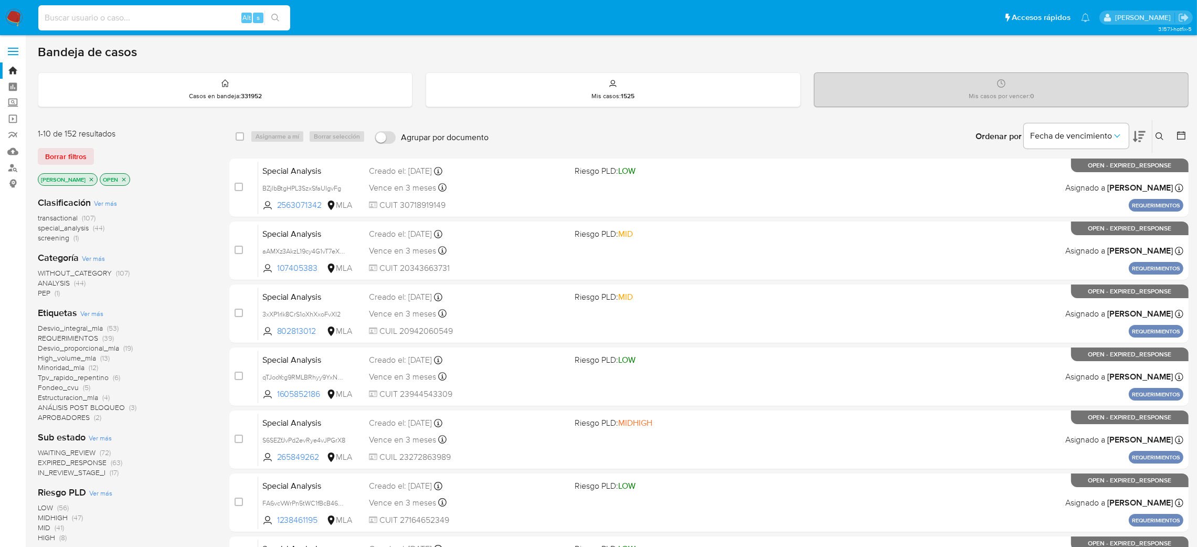
paste input "vwyLjV1hwOnICWdK8tD8vVBX"
type input "vwyLjV1hwOnICWdK8tD8vVBX"
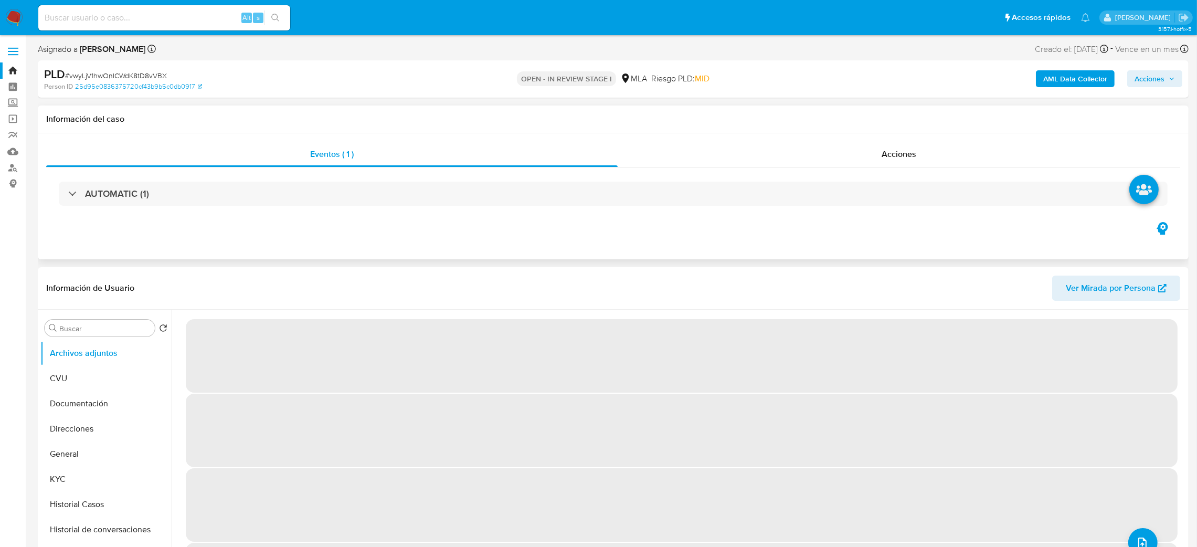
select select "10"
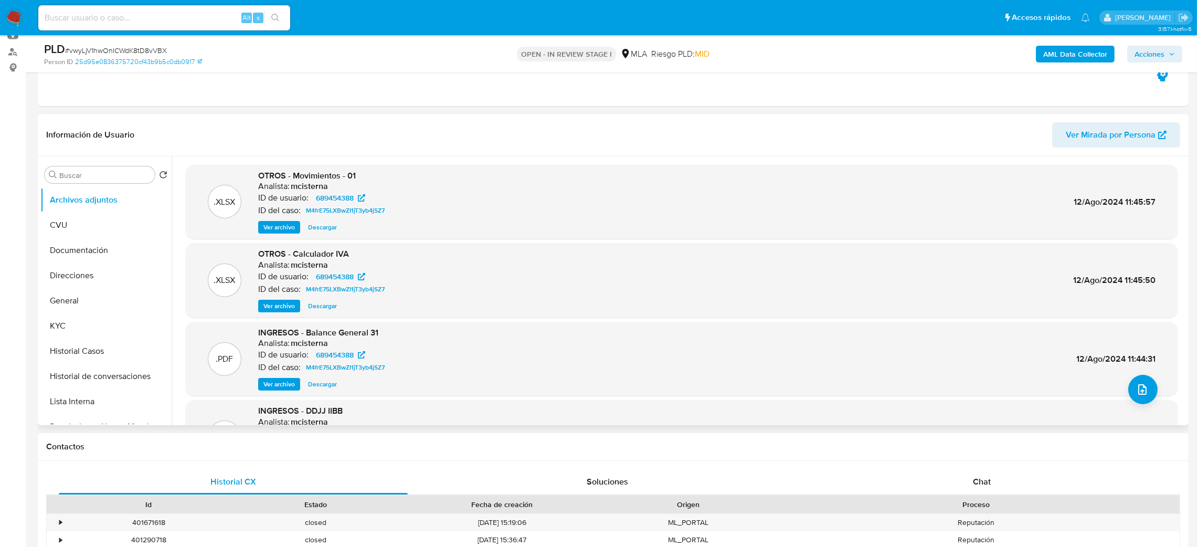
scroll to position [79, 0]
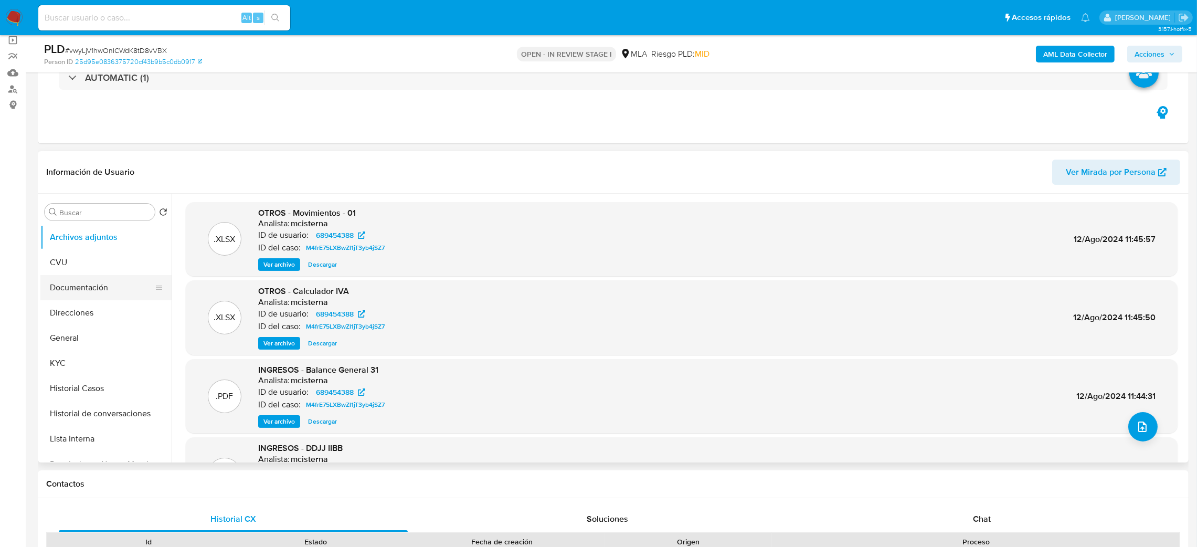
click at [84, 282] on button "Documentación" at bounding box center [101, 287] width 123 height 25
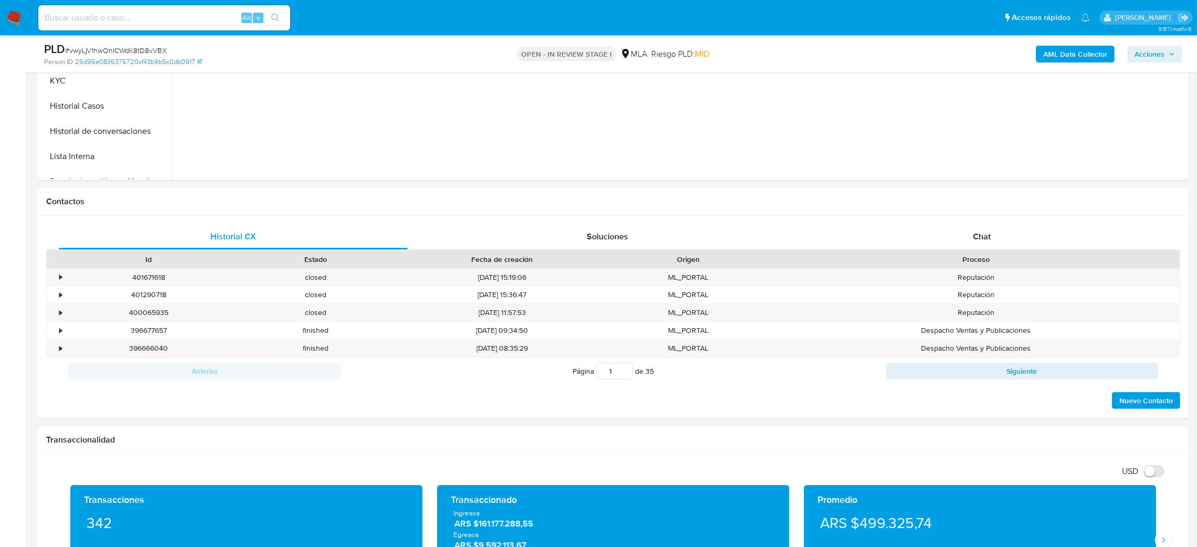
scroll to position [0, 0]
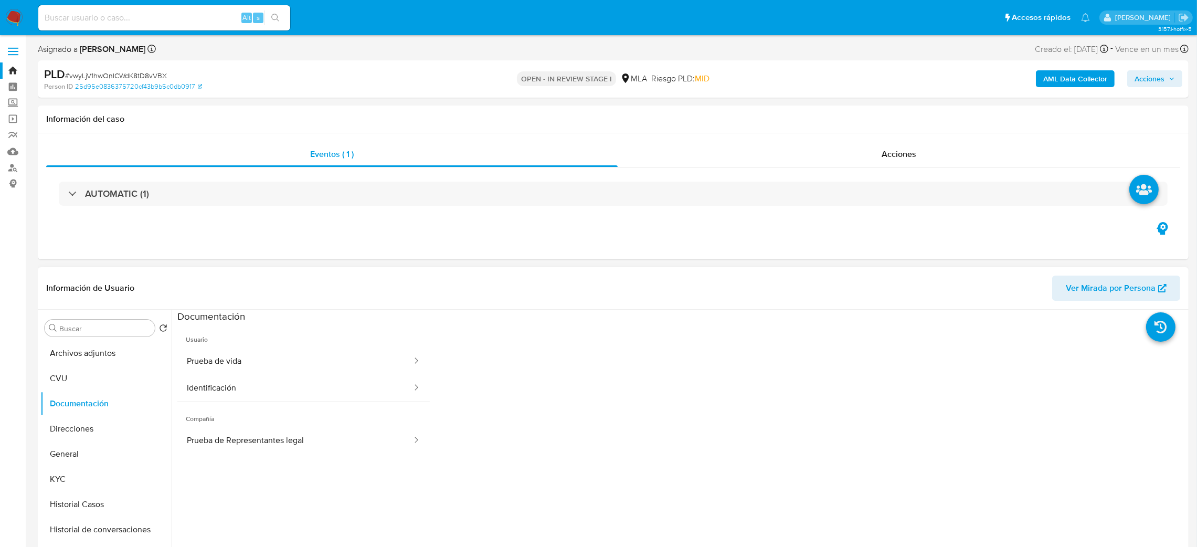
click at [1108, 286] on span "Ver Mirada por Persona" at bounding box center [1111, 287] width 90 height 25
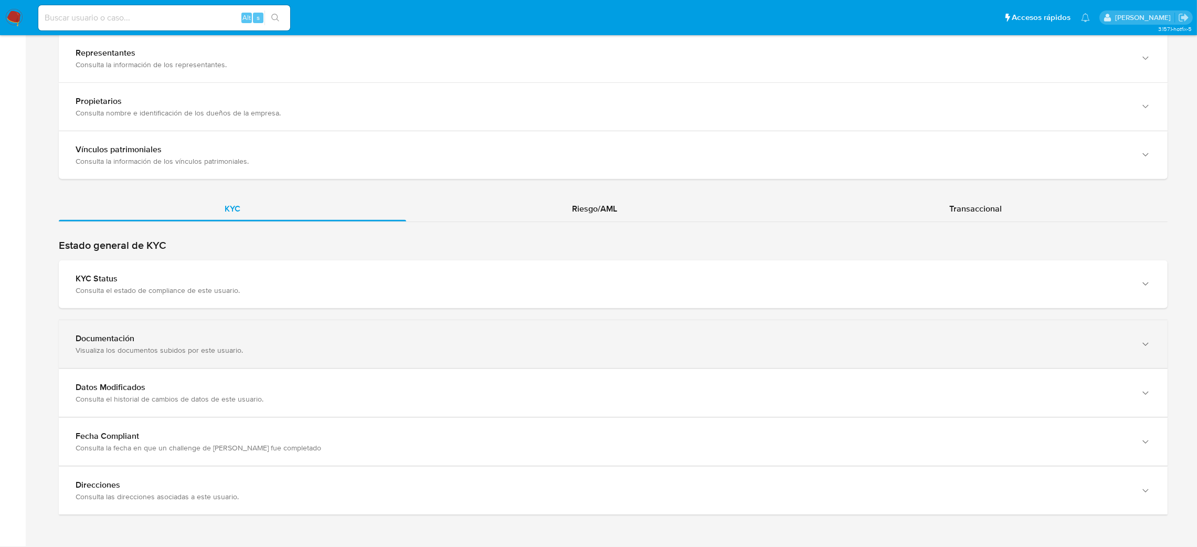
click at [275, 342] on div "Documentación" at bounding box center [603, 338] width 1054 height 10
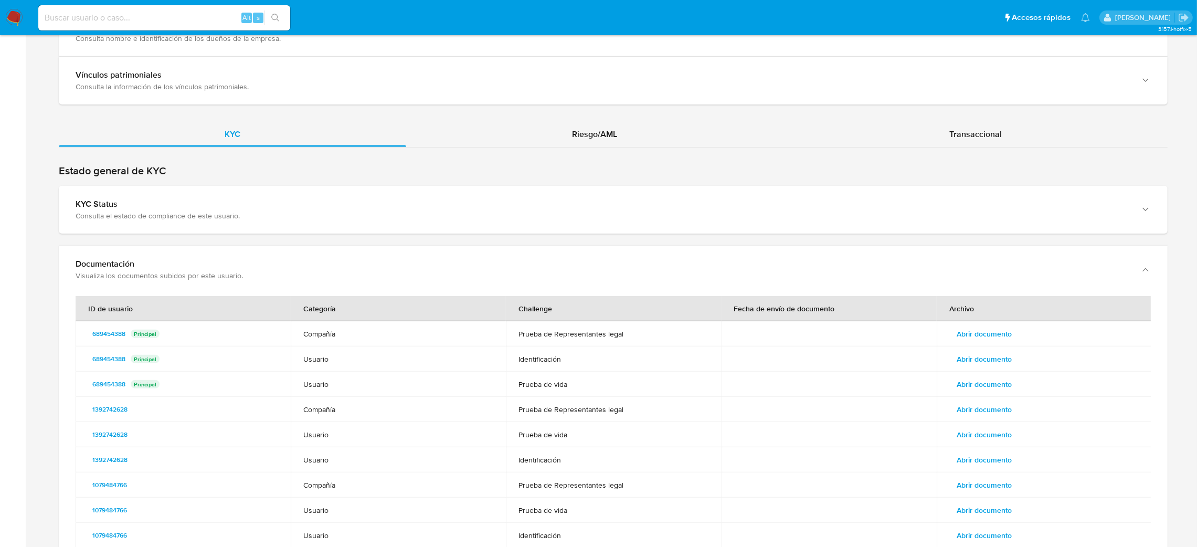
scroll to position [1074, 0]
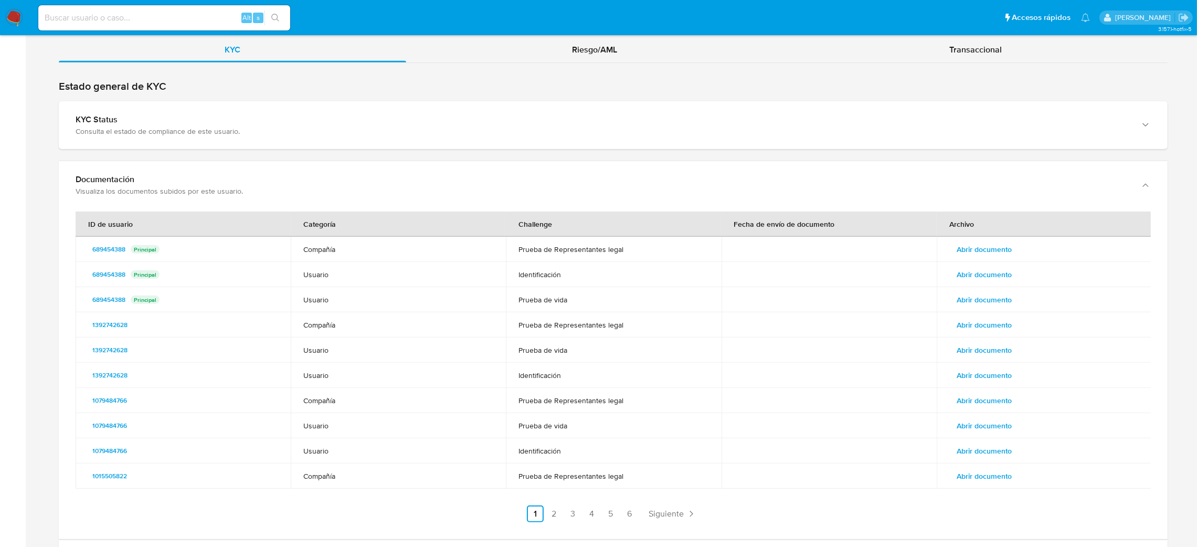
drag, startPoint x: 527, startPoint y: 253, endPoint x: 550, endPoint y: 346, distance: 95.8
click at [550, 346] on tbody "689454388 Principal Compañía Prueba de Representantes legal Abrir documento 689…" at bounding box center [614, 363] width 1076 height 252
click at [551, 347] on td "Prueba de vida" at bounding box center [613, 349] width 215 height 25
click at [551, 528] on div "ID de usuario Categoría Challenge Fecha de envío de documento Archivo 689454388…" at bounding box center [613, 374] width 1109 height 330
click at [551, 519] on link "2" at bounding box center [554, 513] width 17 height 17
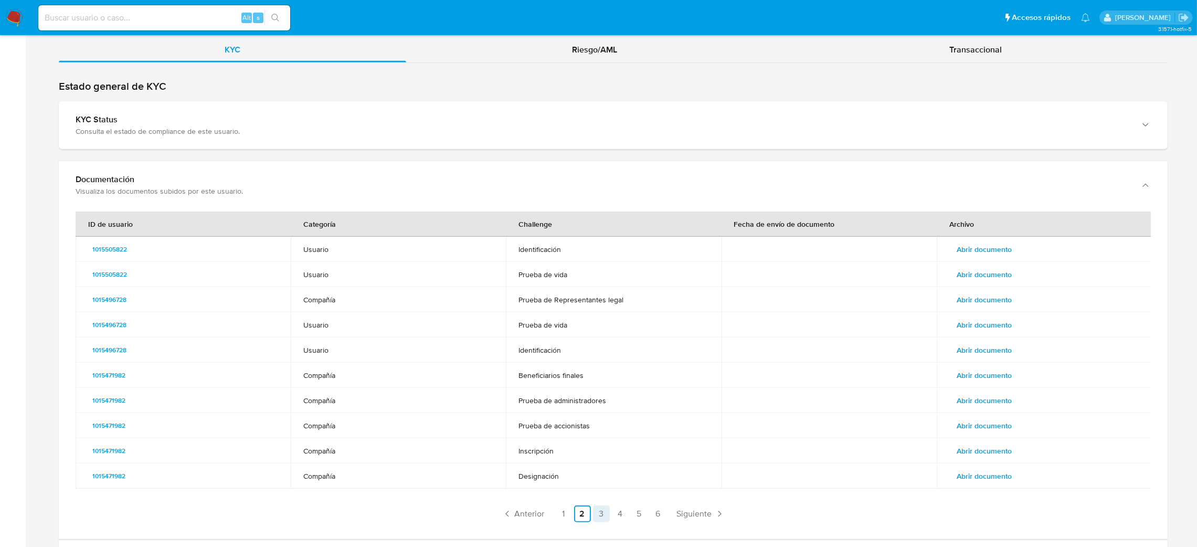
click at [597, 516] on link "3" at bounding box center [601, 513] width 17 height 17
click at [617, 512] on link "4" at bounding box center [620, 513] width 17 height 17
click at [637, 511] on link "5" at bounding box center [639, 513] width 17 height 17
click at [650, 516] on link "6" at bounding box center [658, 513] width 17 height 17
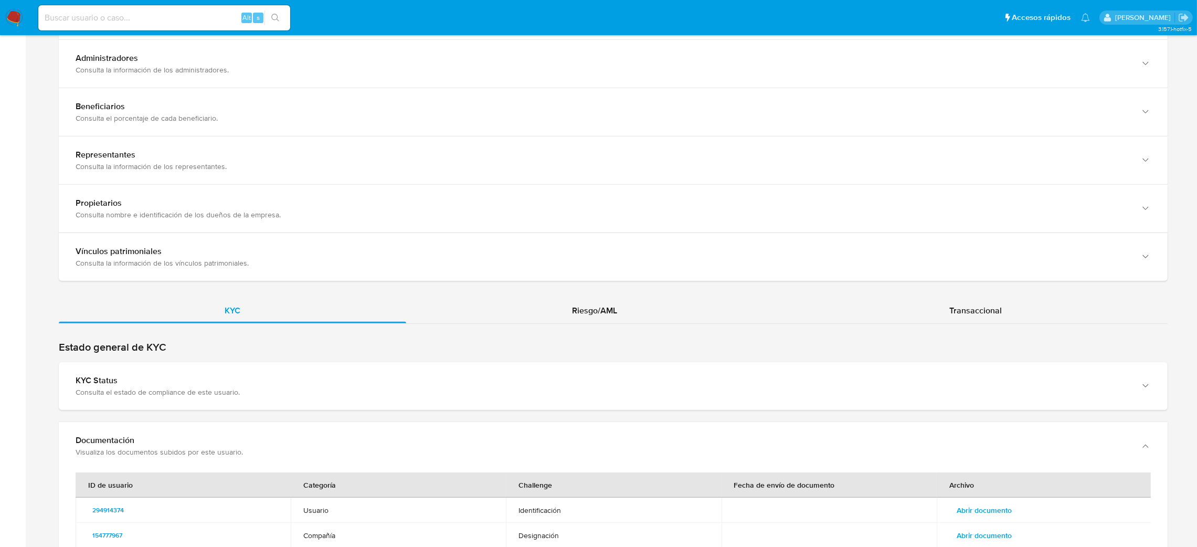
scroll to position [802, 0]
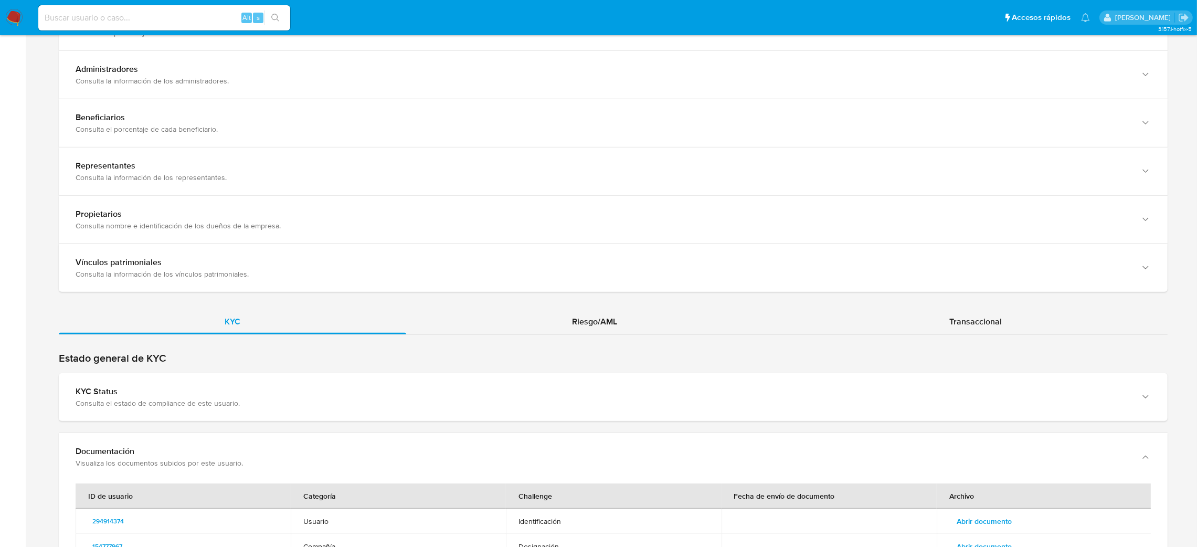
click at [918, 334] on div "Transaccional" at bounding box center [975, 321] width 384 height 25
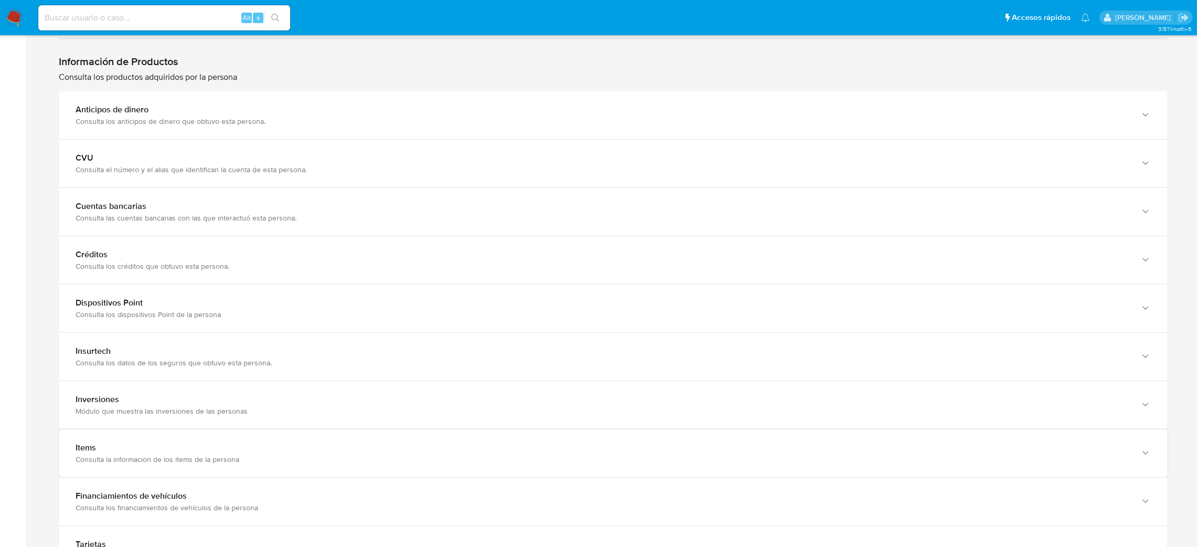
scroll to position [1066, 0]
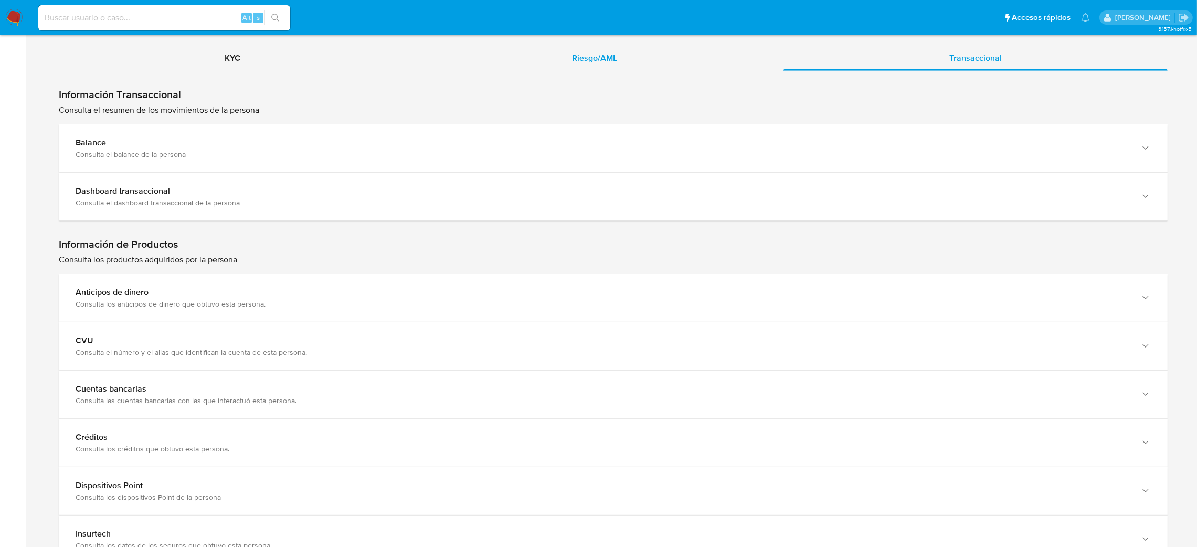
drag, startPoint x: 610, startPoint y: 53, endPoint x: 609, endPoint y: 61, distance: 7.9
click at [610, 53] on span "Riesgo/AML" at bounding box center [594, 58] width 45 height 12
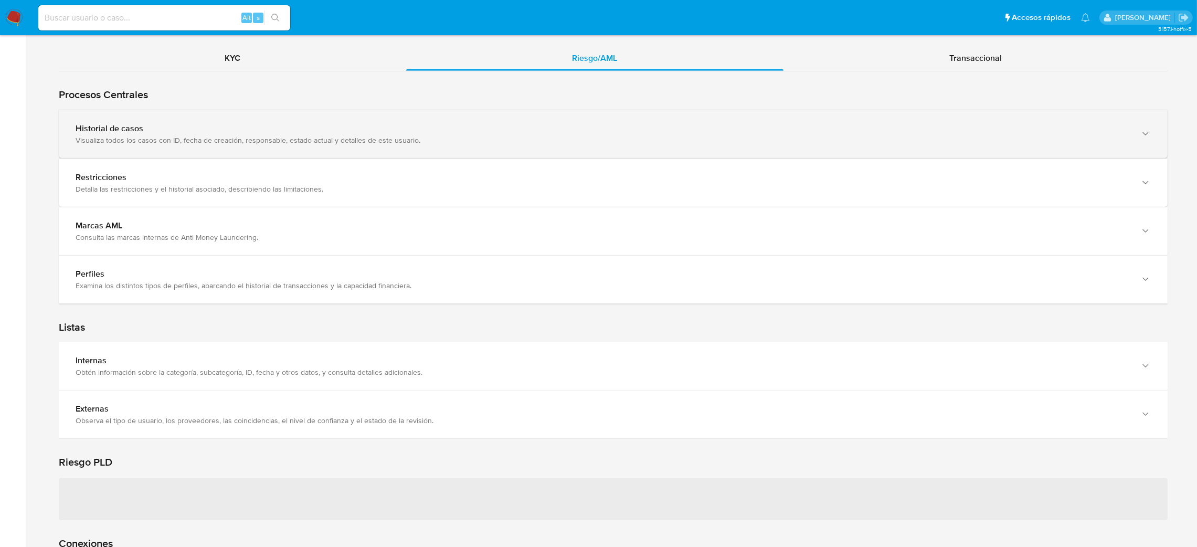
click at [188, 151] on div "Historial de casos Visualiza todos los casos con ID, fecha de creación, respons…" at bounding box center [613, 134] width 1109 height 48
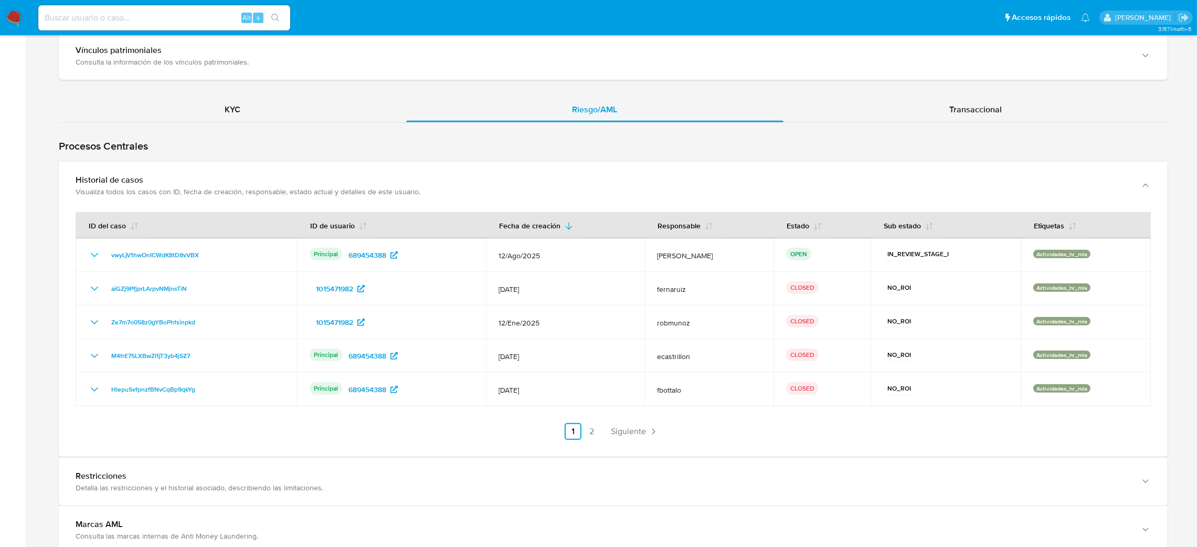
scroll to position [987, 0]
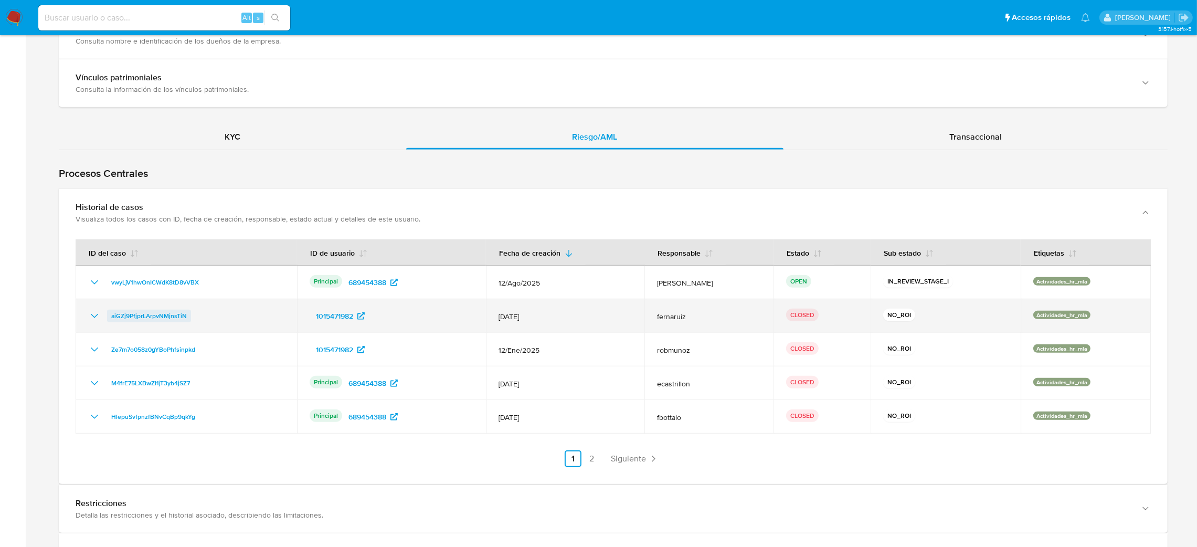
click at [168, 317] on span "aiGZj9PfjprLArpvNMjnsTiN" at bounding box center [149, 316] width 76 height 13
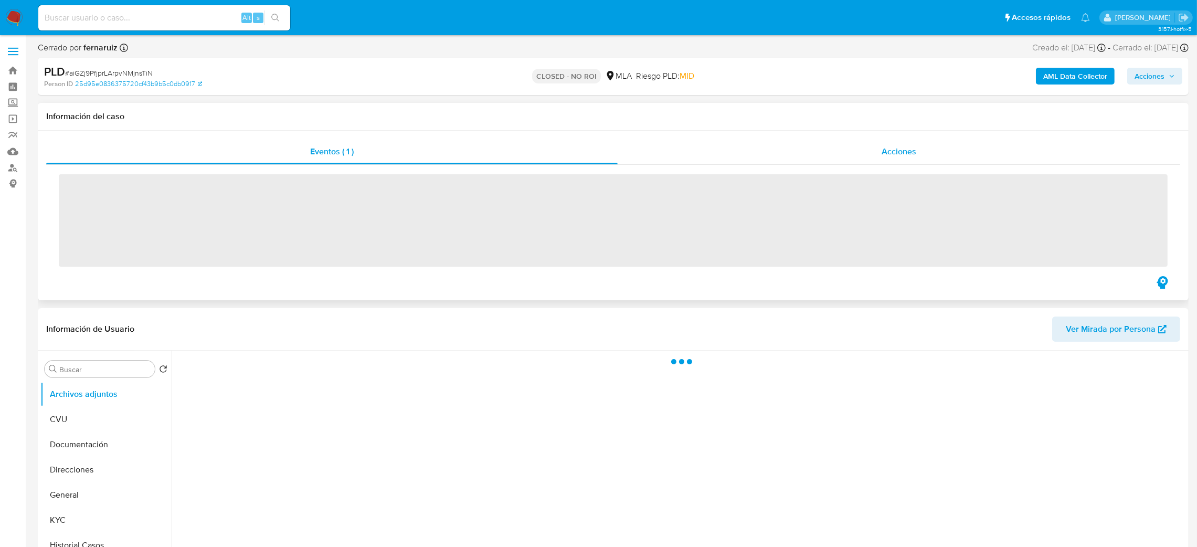
click at [889, 156] on span "Acciones" at bounding box center [898, 151] width 35 height 12
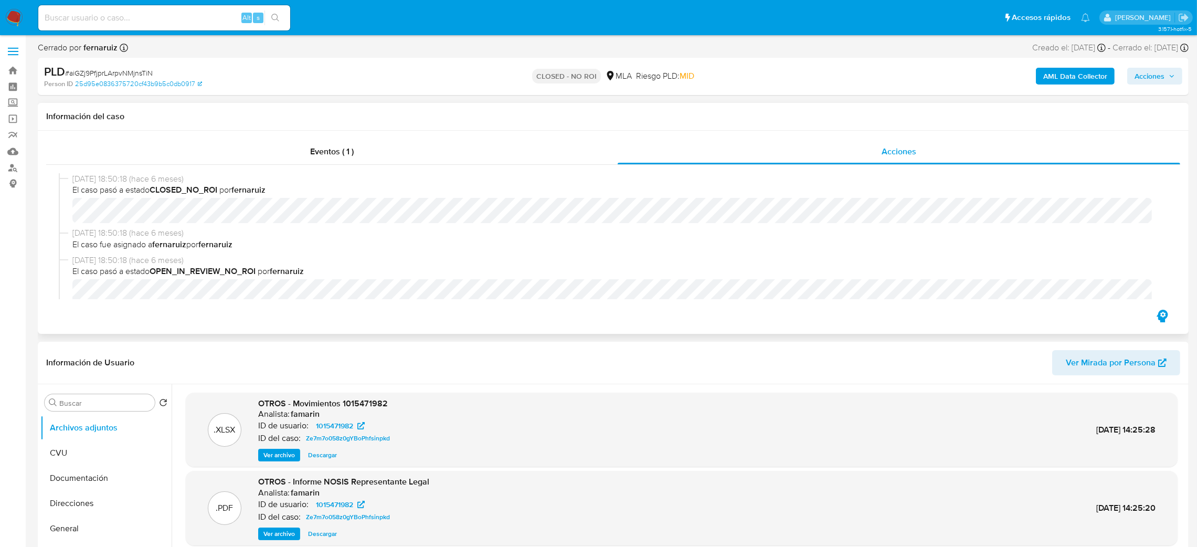
select select "10"
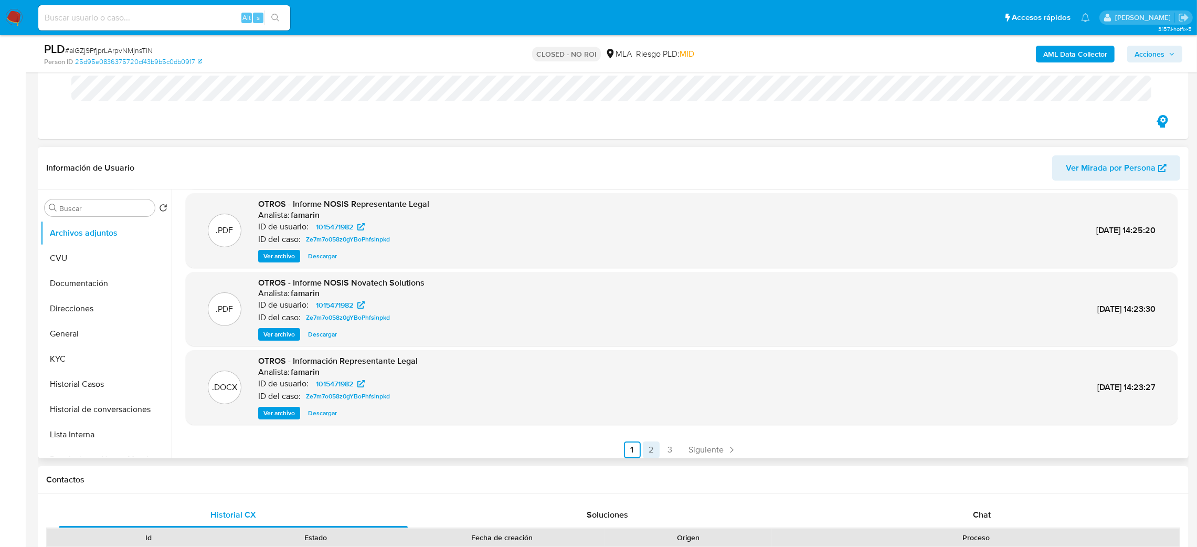
scroll to position [88, 0]
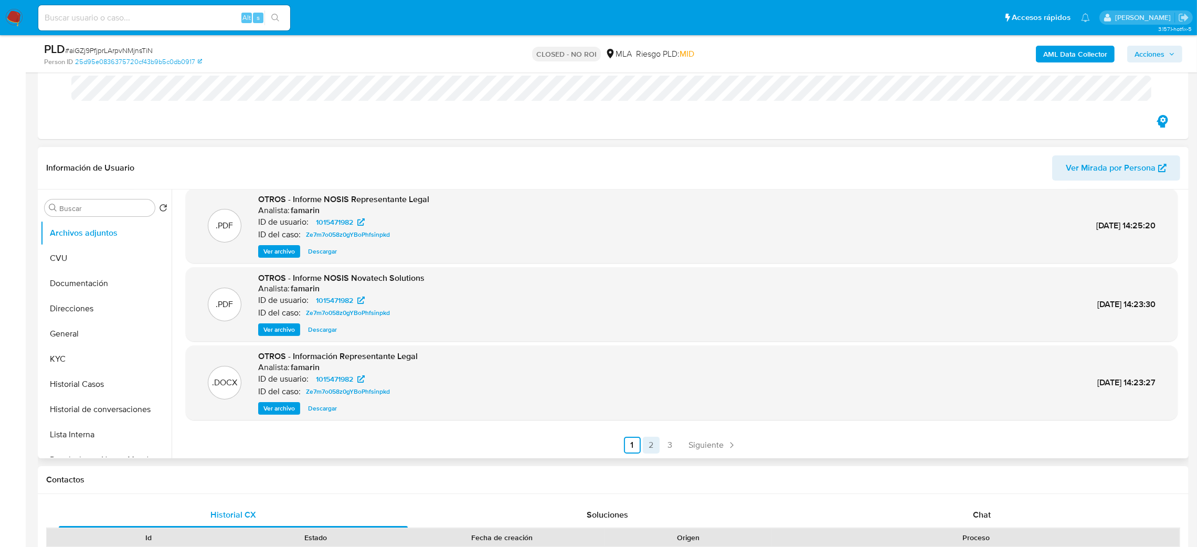
click at [646, 439] on link "2" at bounding box center [651, 445] width 17 height 17
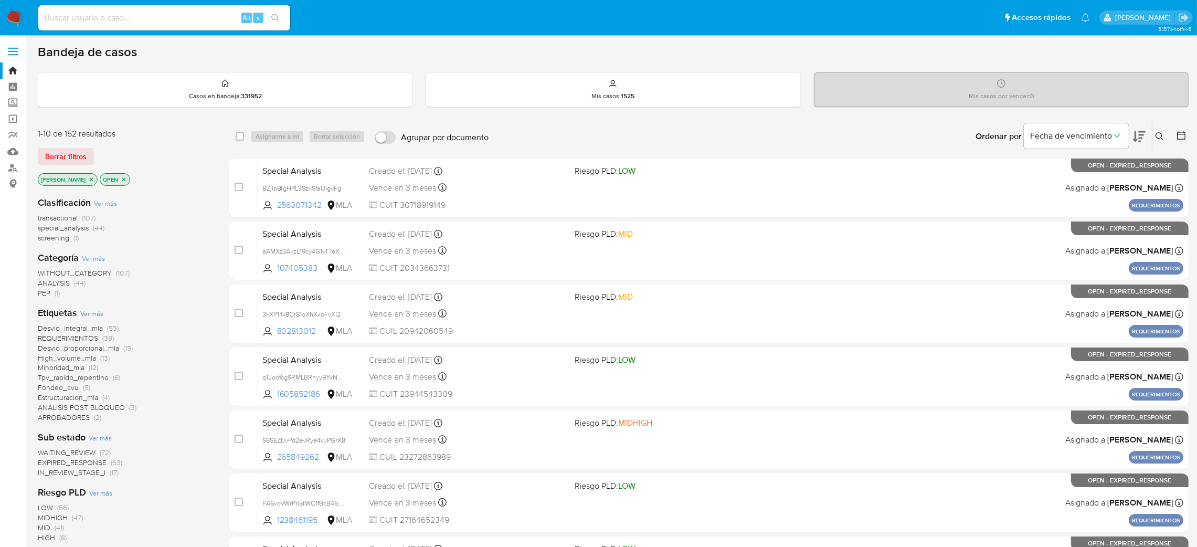
click at [1164, 139] on button at bounding box center [1160, 136] width 17 height 13
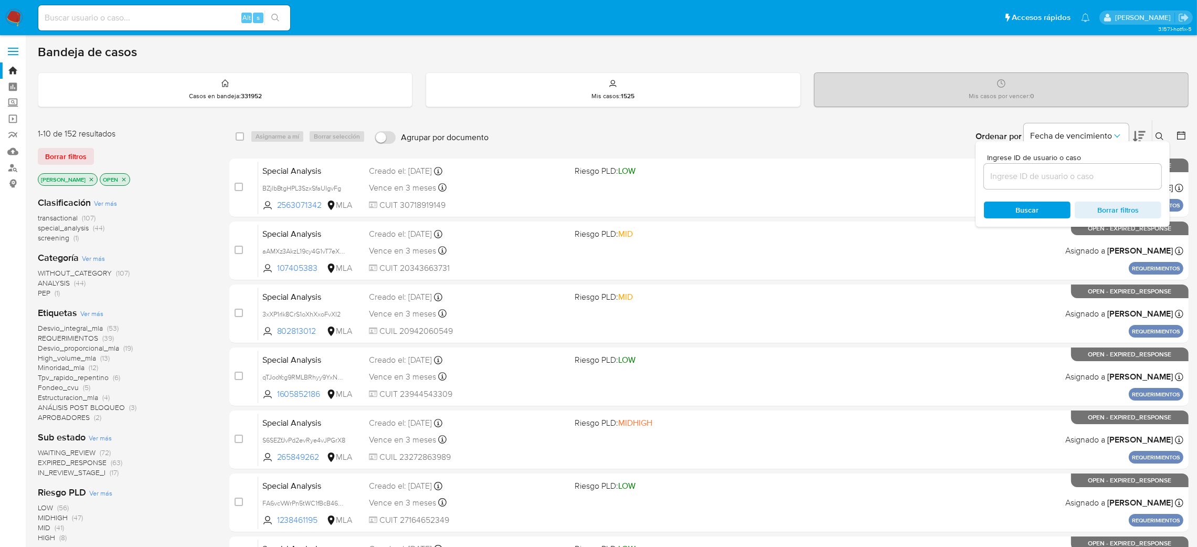
click at [1108, 178] on input at bounding box center [1072, 176] width 177 height 14
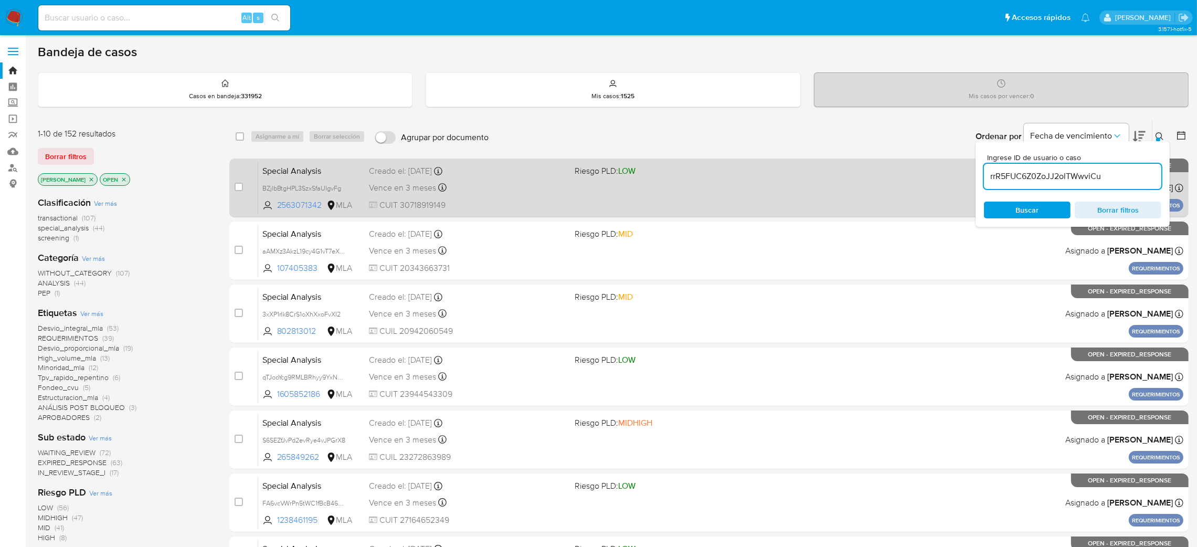
type input "rrR5FUC6Z0ZoJJ2olTWwviCu"
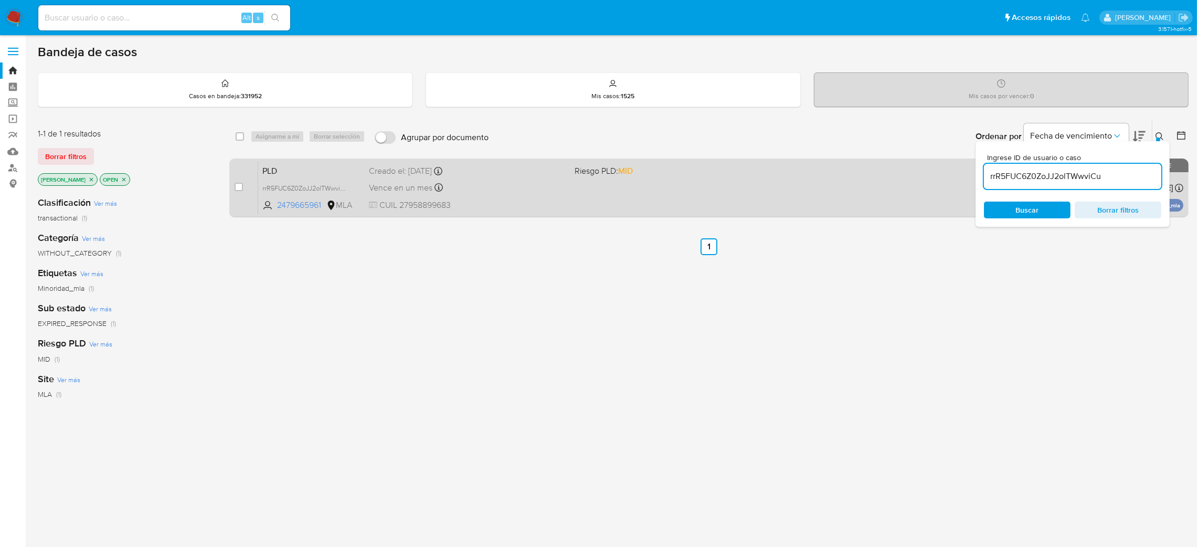
click at [242, 188] on input "checkbox" at bounding box center [239, 187] width 8 height 8
checkbox input "true"
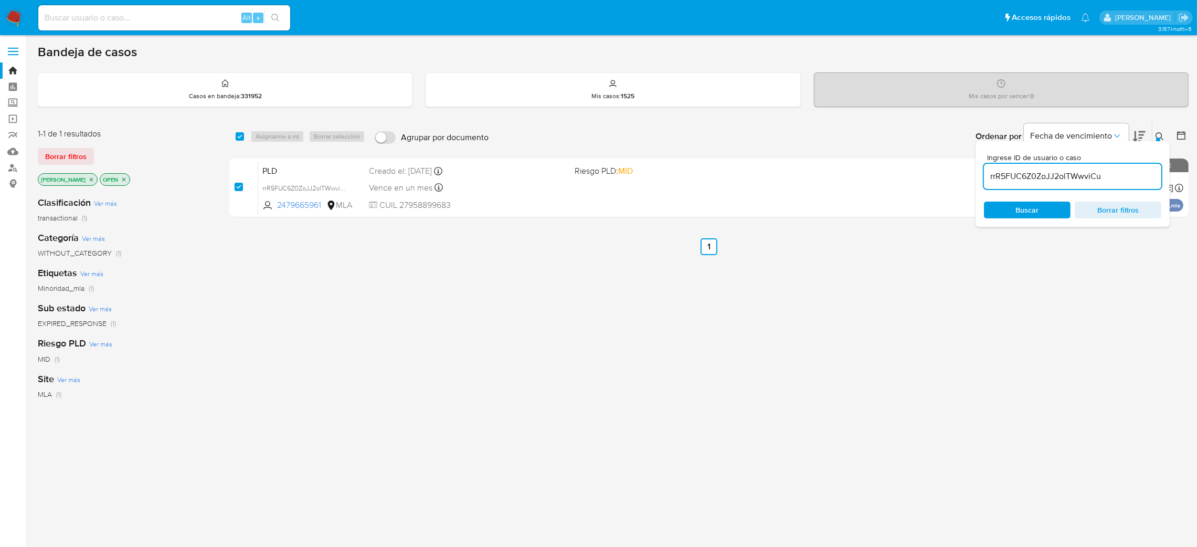
checkbox input "true"
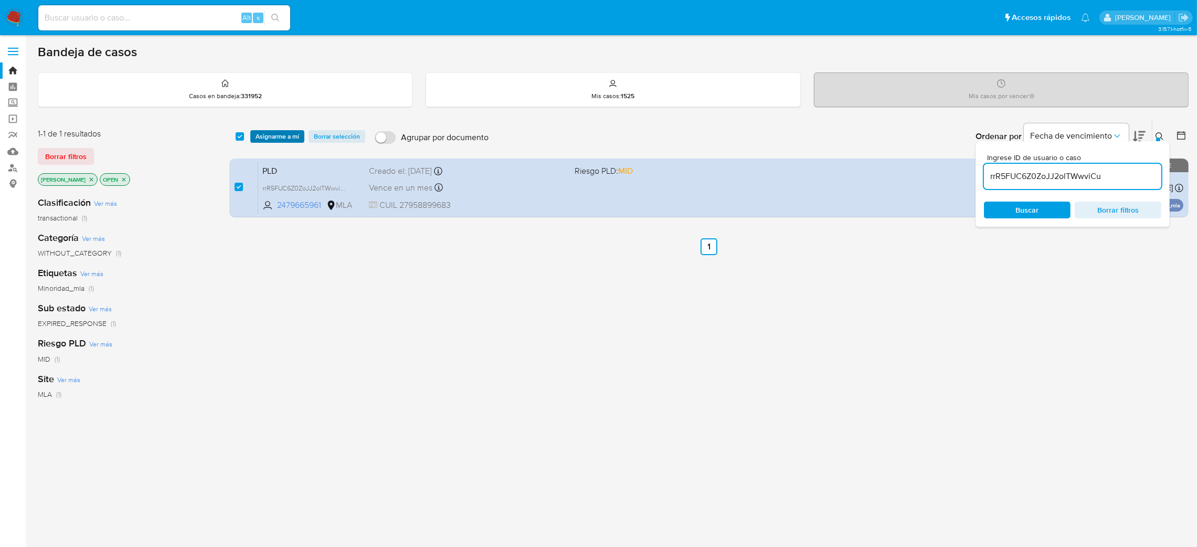
click at [275, 133] on span "Asignarme a mí" at bounding box center [278, 136] width 44 height 10
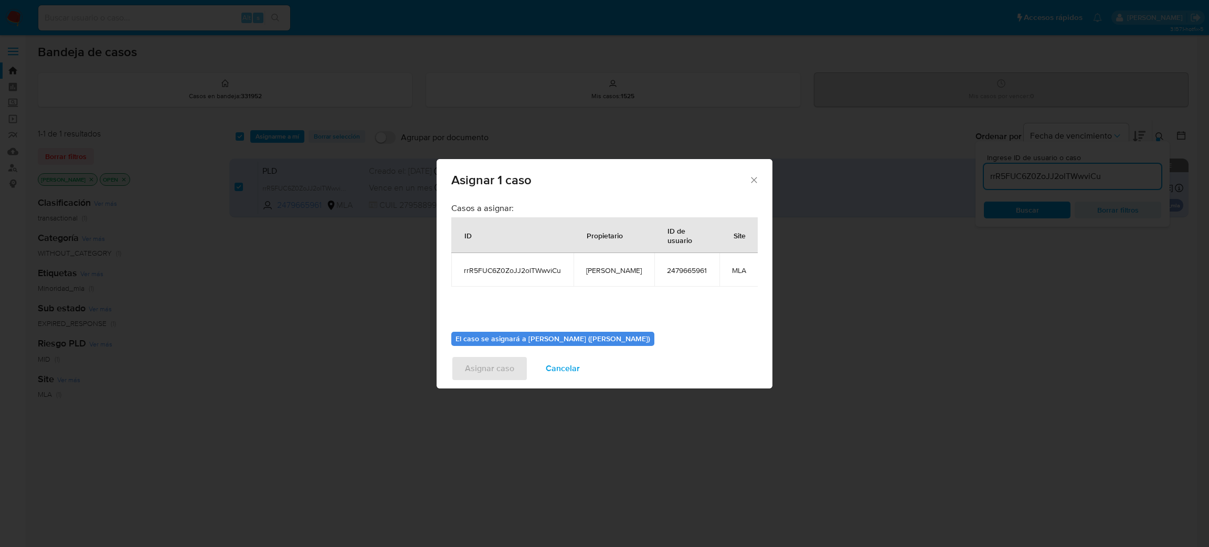
click at [605, 270] on span "[PERSON_NAME]" at bounding box center [614, 269] width 56 height 9
copy span "[PERSON_NAME]"
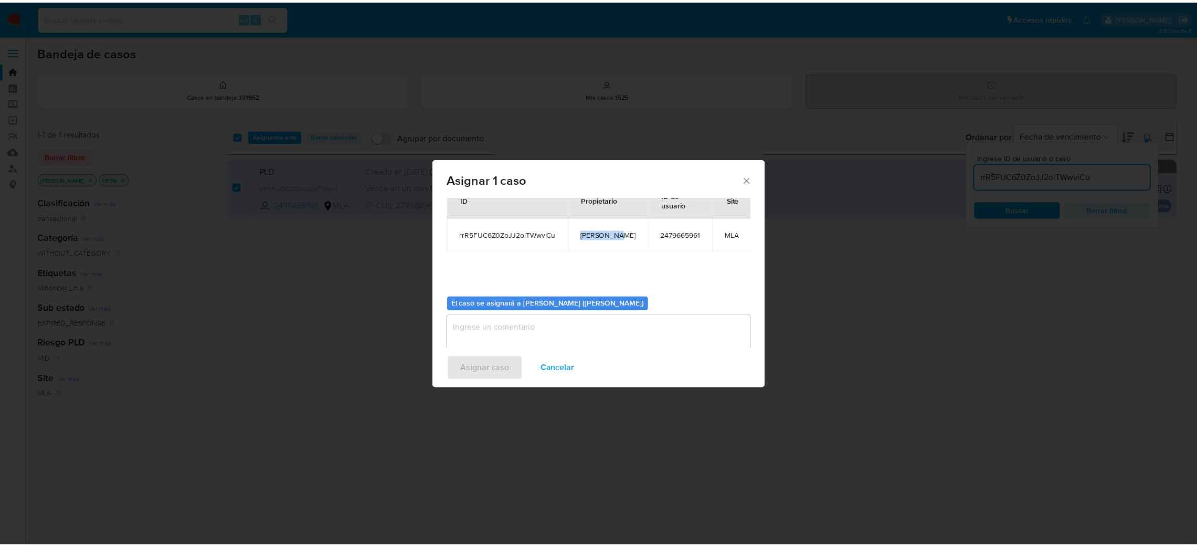
scroll to position [54, 0]
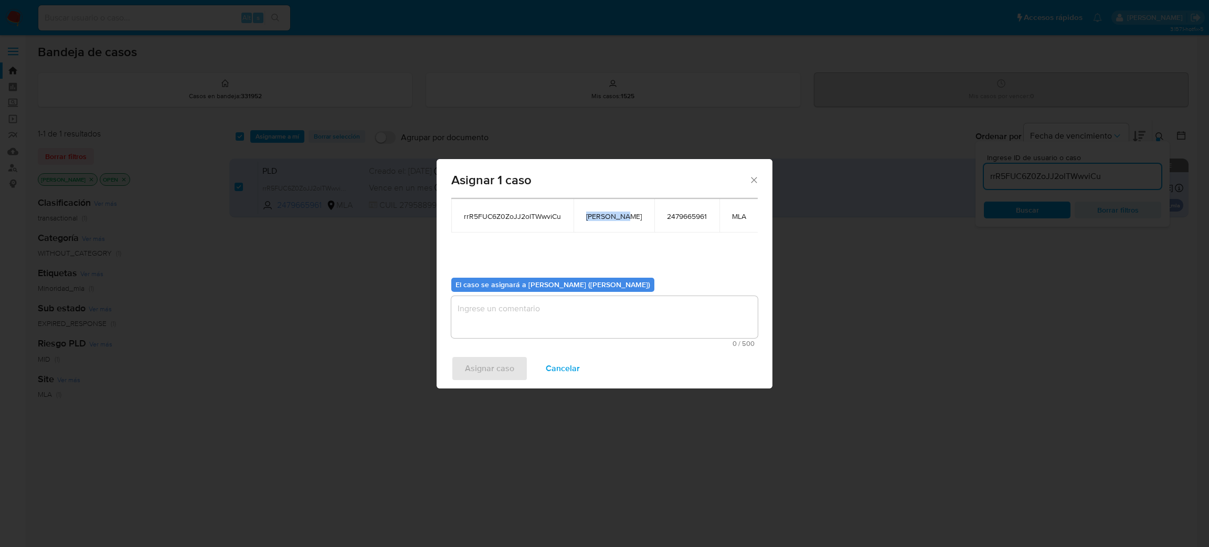
click at [556, 316] on textarea "assign-modal" at bounding box center [604, 317] width 306 height 42
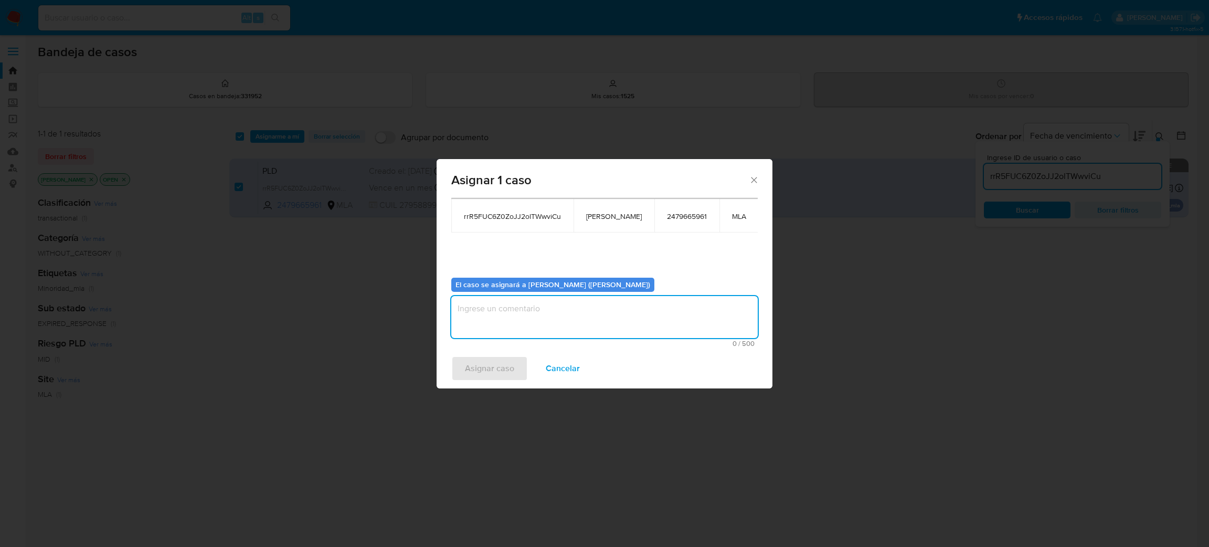
paste textarea "[PERSON_NAME]"
type textarea "[PERSON_NAME]"
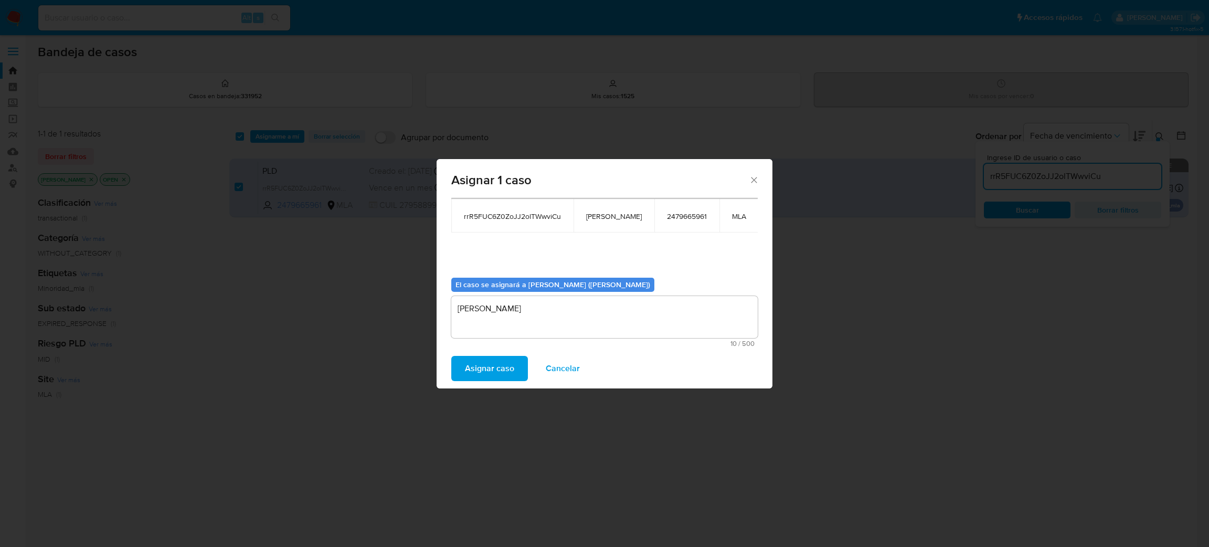
click at [518, 365] on button "Asignar caso" at bounding box center [489, 368] width 77 height 25
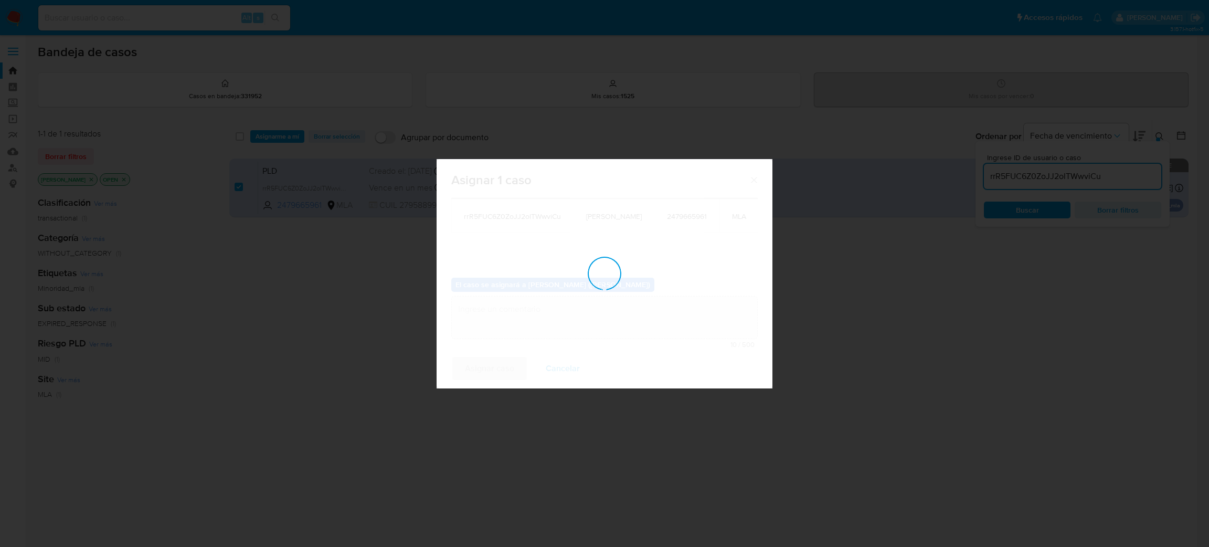
checkbox input "false"
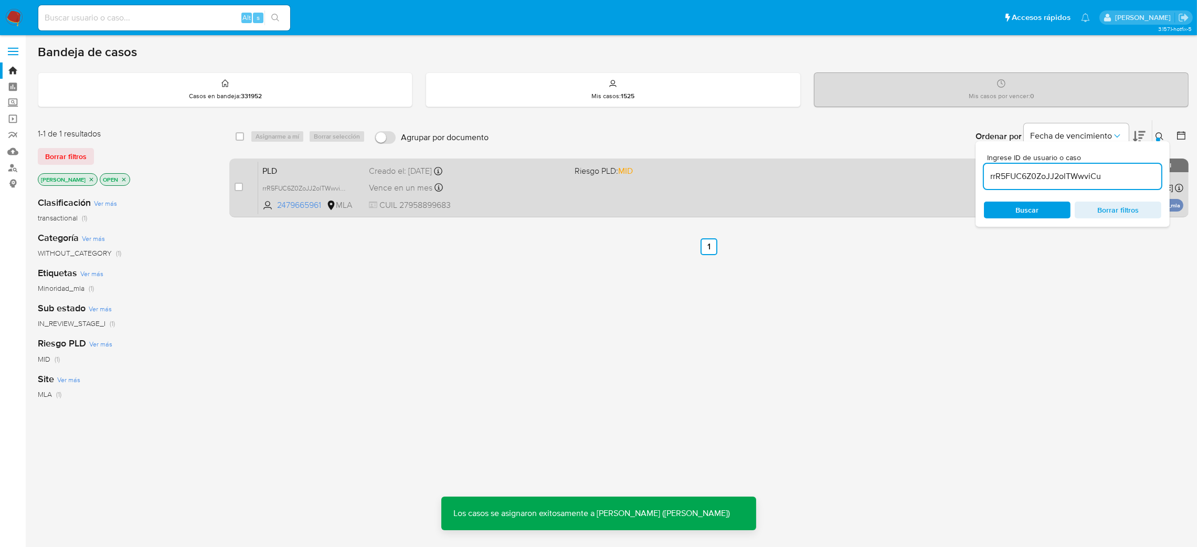
click at [322, 165] on span "PLD" at bounding box center [311, 170] width 99 height 14
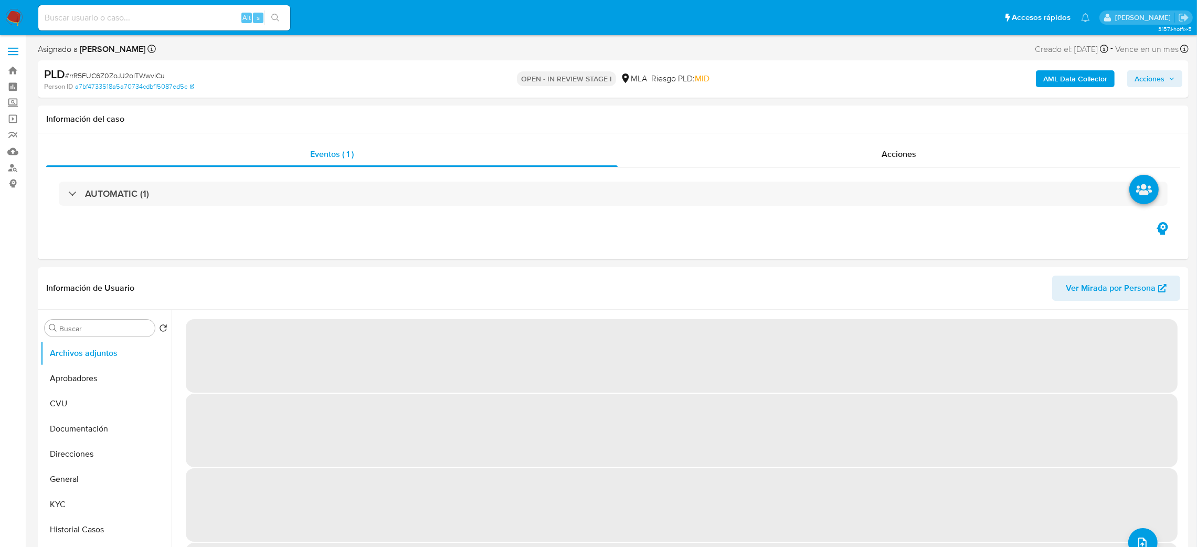
select select "10"
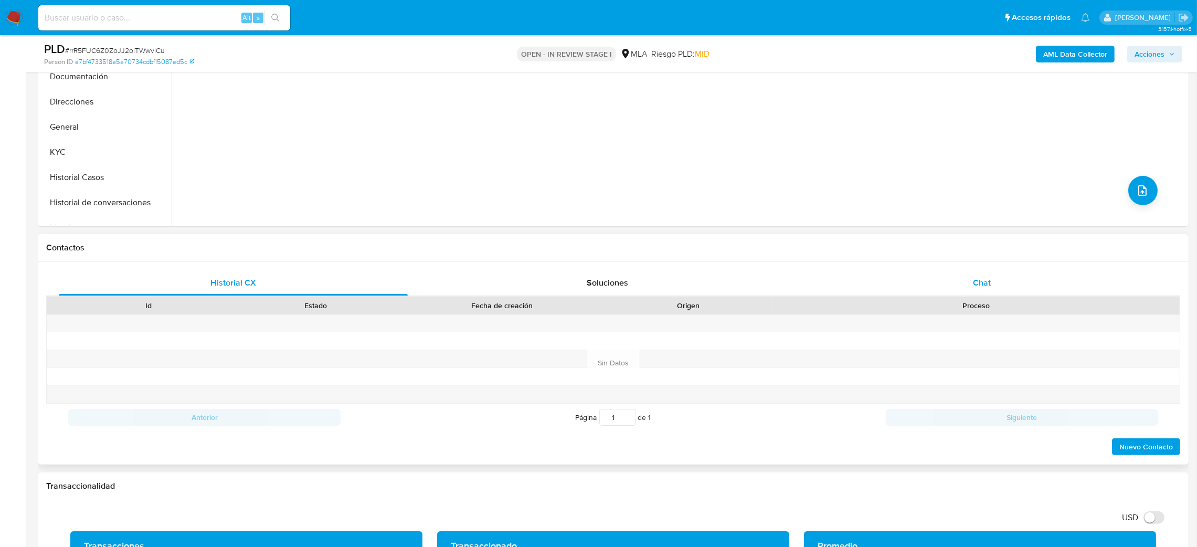
click at [985, 282] on span "Chat" at bounding box center [982, 283] width 18 height 12
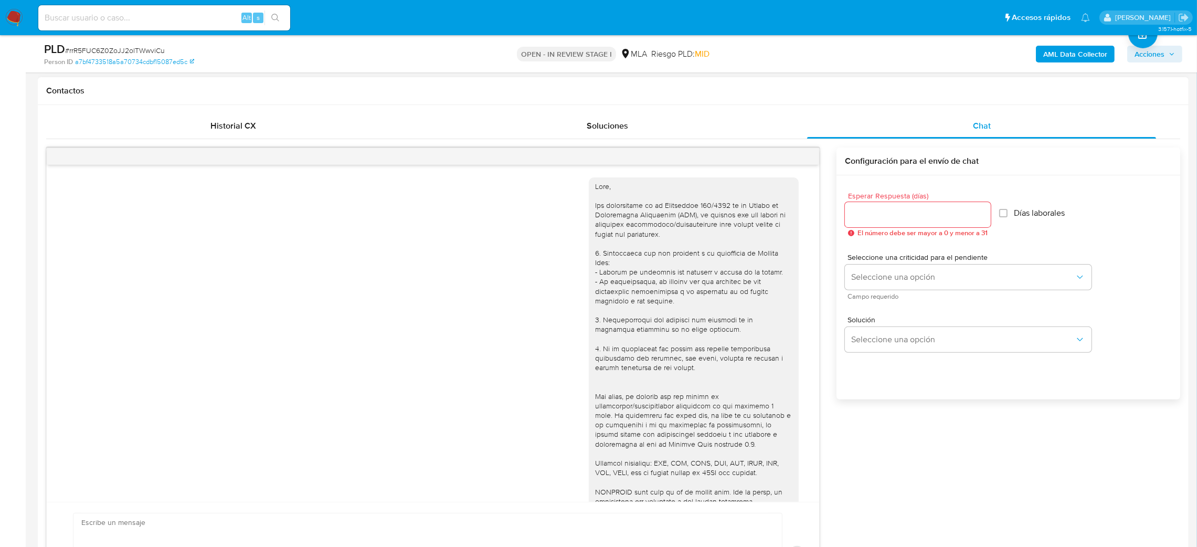
scroll to position [374, 0]
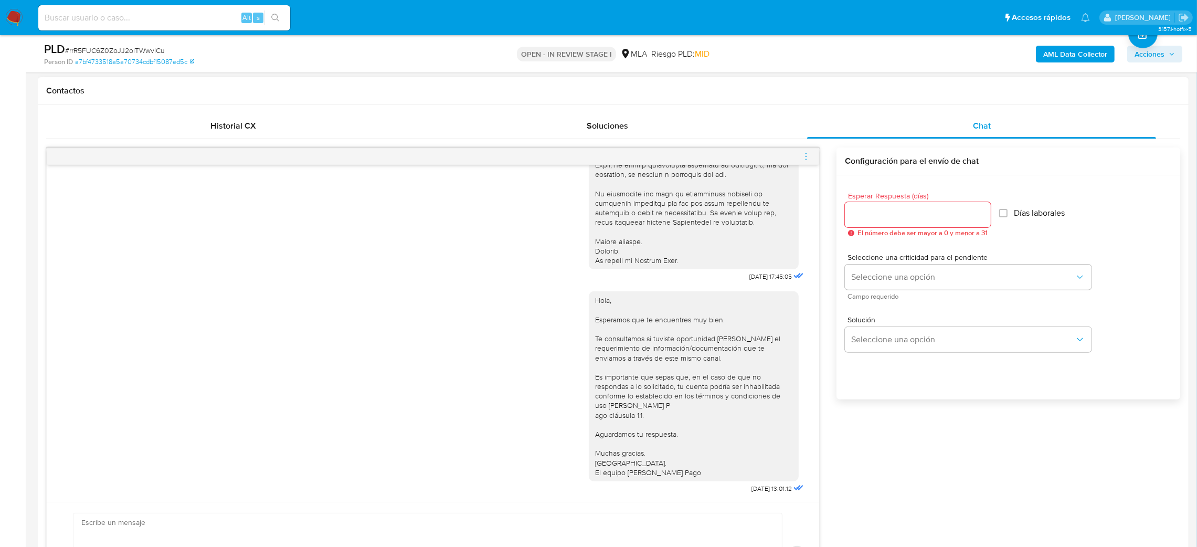
click at [802, 152] on icon "menu-action" at bounding box center [805, 156] width 9 height 9
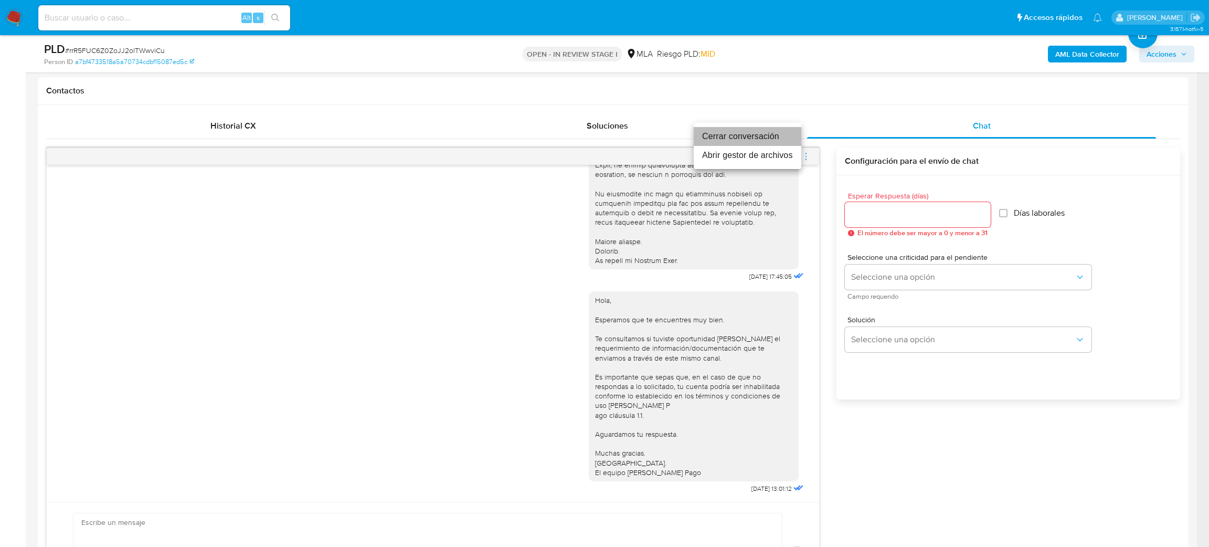
drag, startPoint x: 781, startPoint y: 138, endPoint x: 320, endPoint y: 156, distance: 461.5
click at [780, 138] on li "Cerrar conversación" at bounding box center [748, 136] width 108 height 19
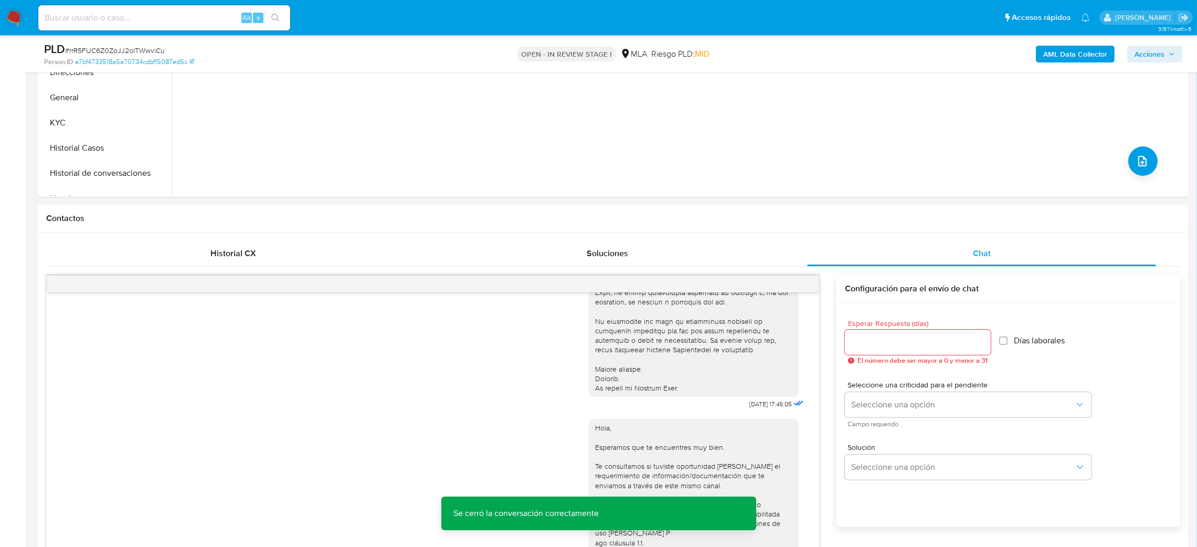
scroll to position [79, 0]
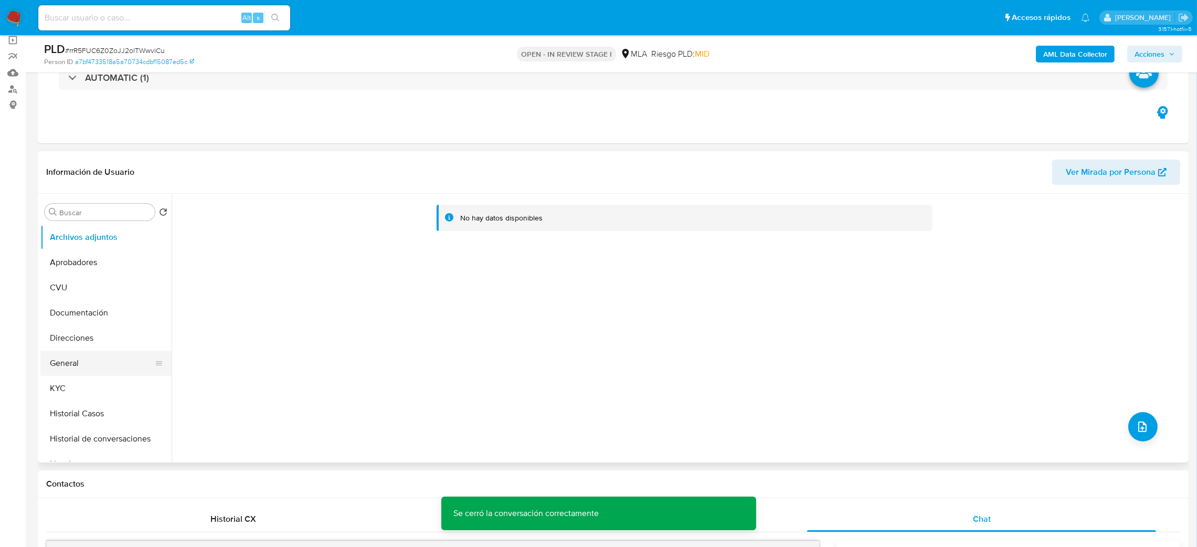
click at [122, 357] on button "General" at bounding box center [101, 362] width 123 height 25
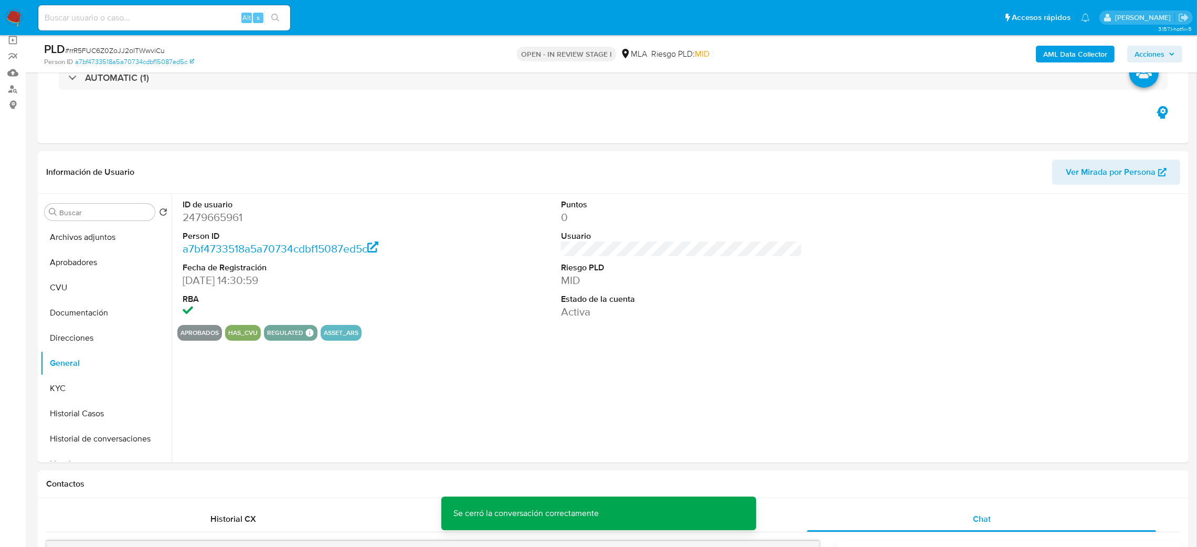
click at [209, 218] on dd "2479665961" at bounding box center [304, 217] width 242 height 15
copy dd "2479665961"
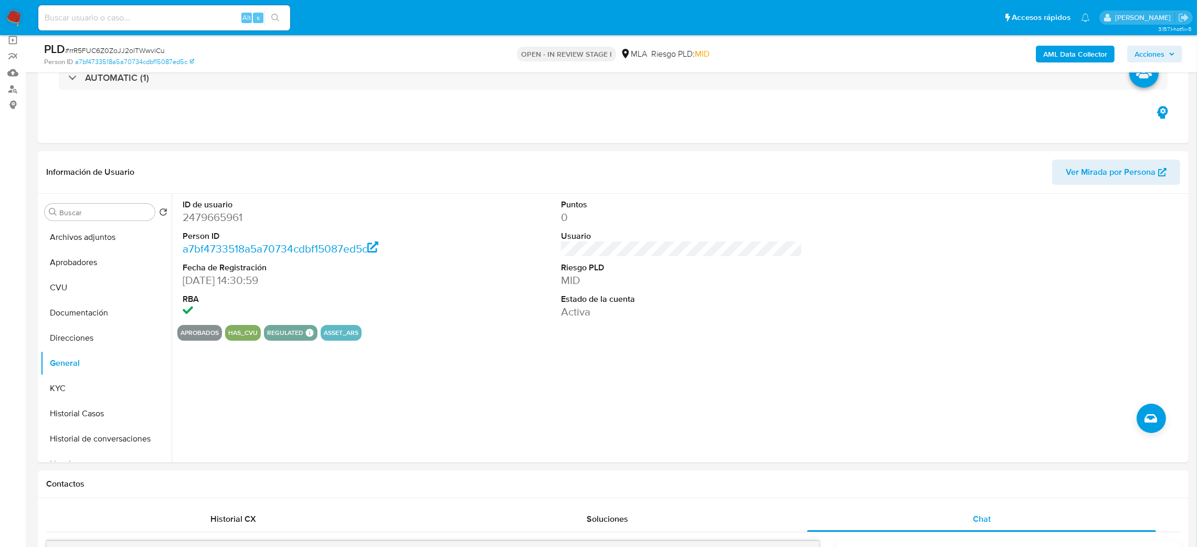
click at [137, 47] on span "# rrR5FUC6Z0ZoJJ2olTWwviCu" at bounding box center [115, 50] width 100 height 10
copy span "rrR5FUC6Z0ZoJJ2olTWwviCu"
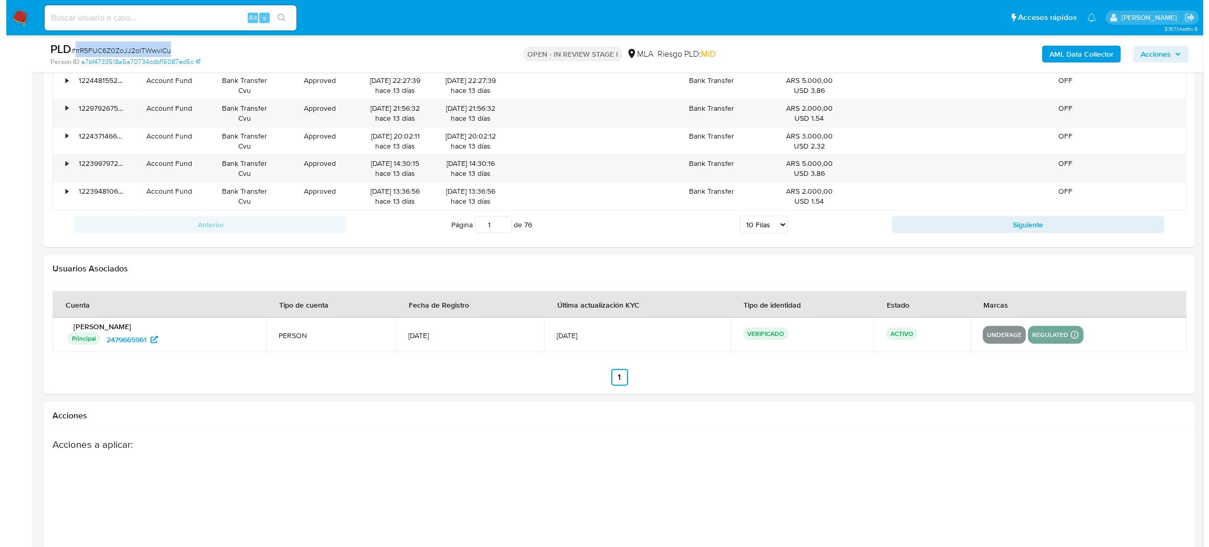
scroll to position [1849, 0]
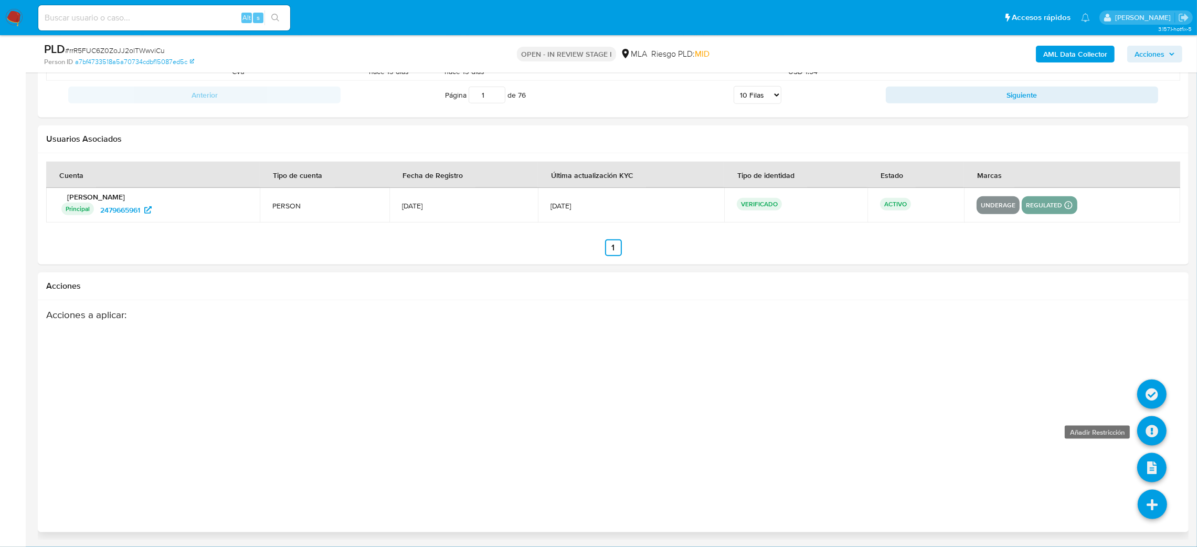
click at [1150, 437] on icon at bounding box center [1151, 430] width 29 height 29
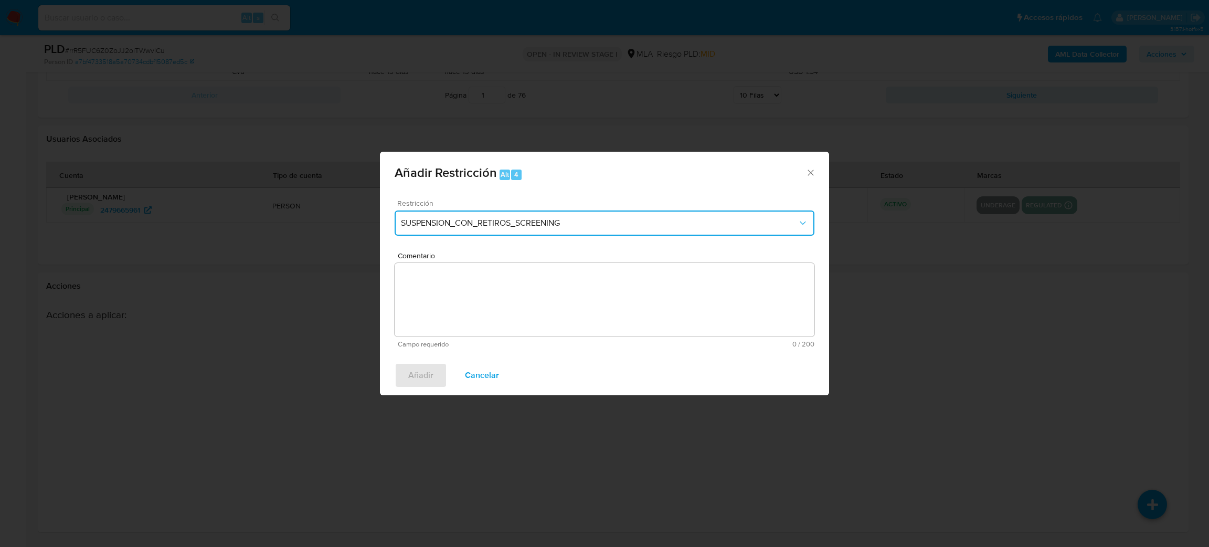
click at [521, 221] on span "SUSPENSION_CON_RETIROS_SCREENING" at bounding box center [599, 223] width 397 height 10
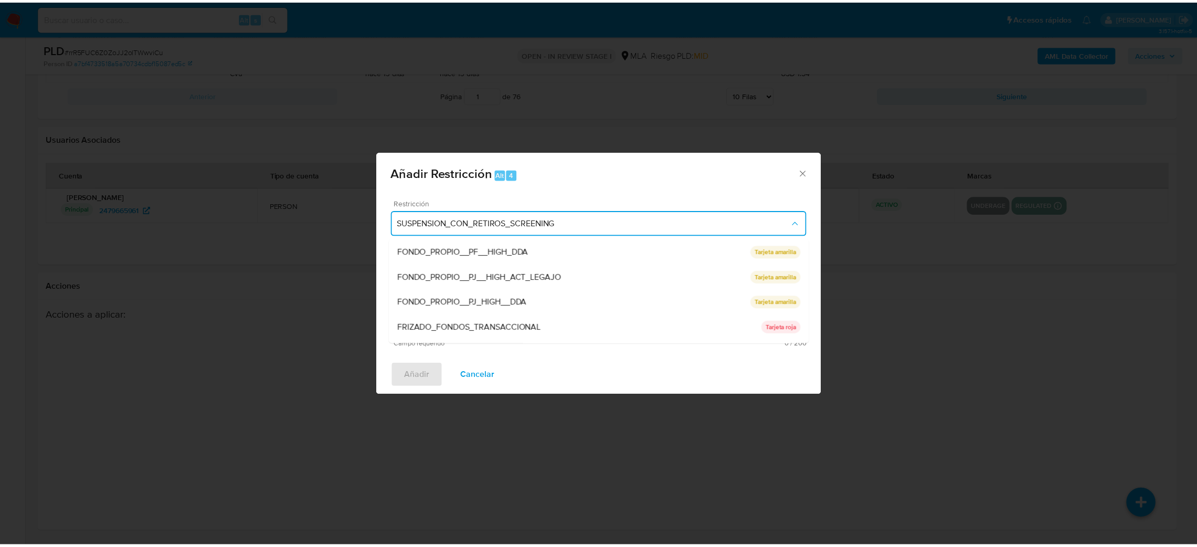
scroll to position [222, 0]
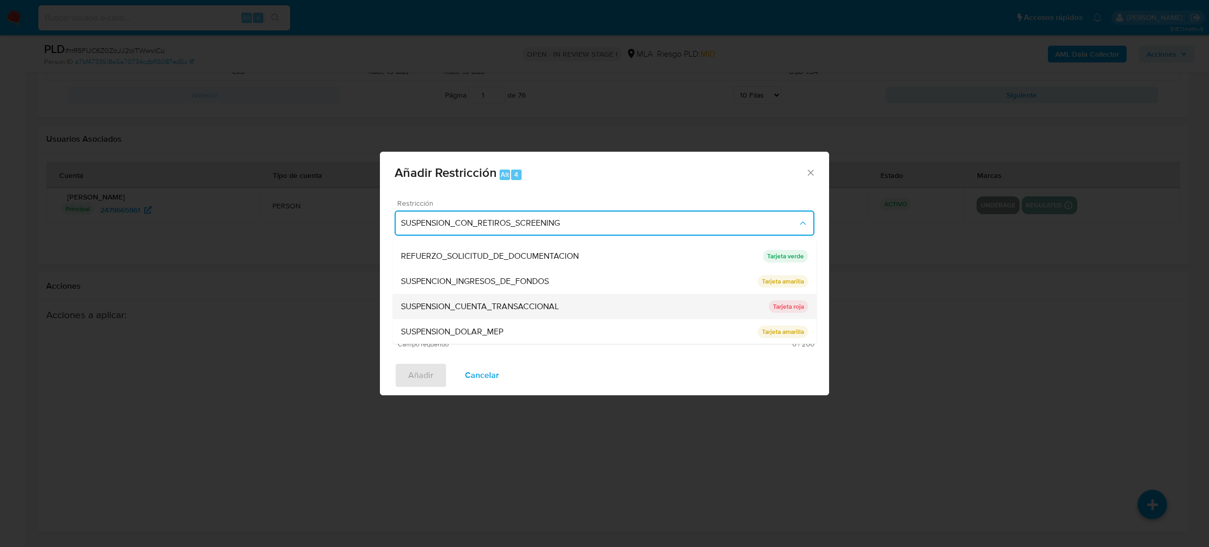
click at [493, 303] on span "SUSPENSION_CUENTA_TRANSACCIONAL" at bounding box center [480, 306] width 158 height 10
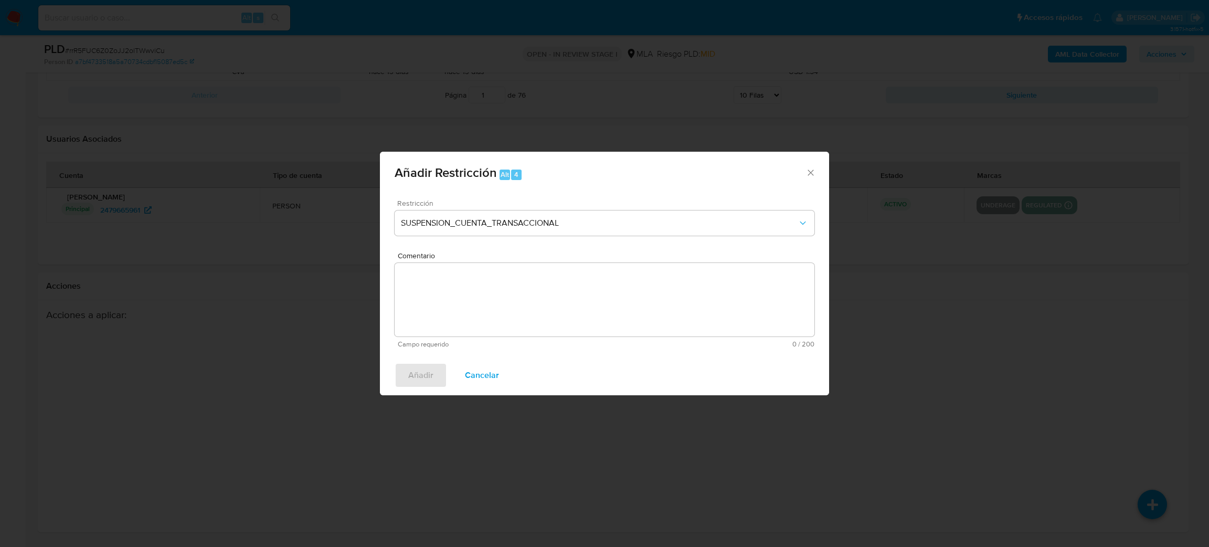
click at [493, 303] on textarea "Comentario" at bounding box center [605, 299] width 420 height 73
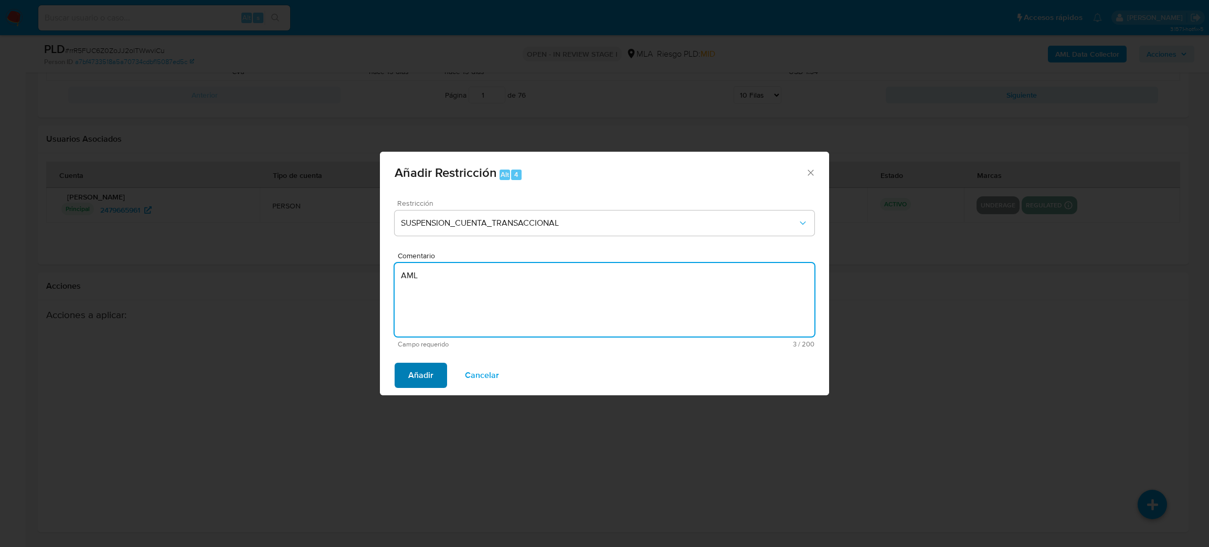
type textarea "AML"
click at [426, 376] on span "Añadir" at bounding box center [420, 375] width 25 height 23
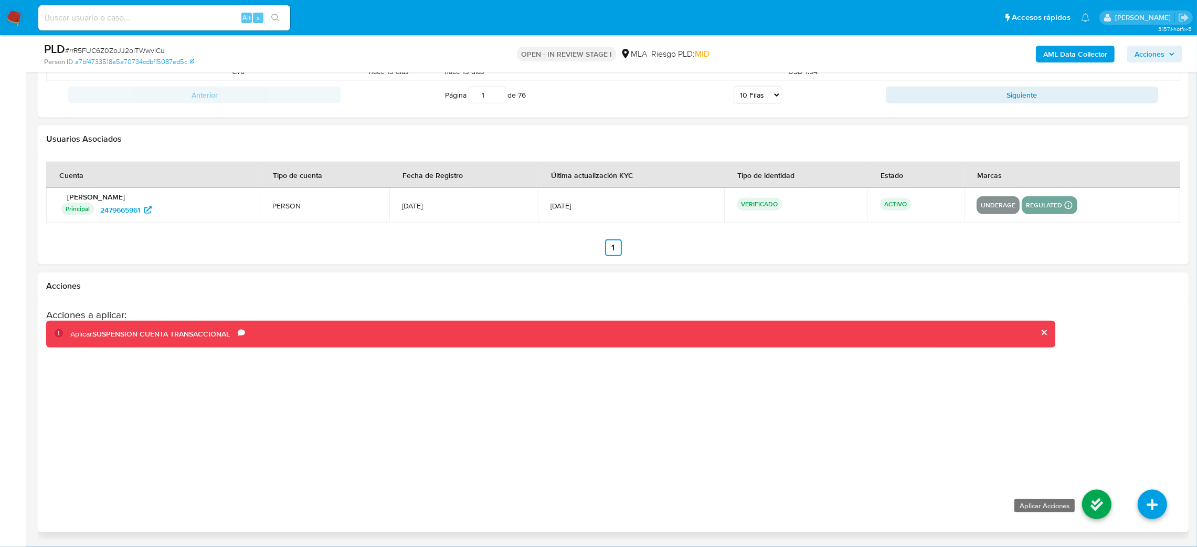
click at [1082, 493] on icon at bounding box center [1096, 504] width 29 height 29
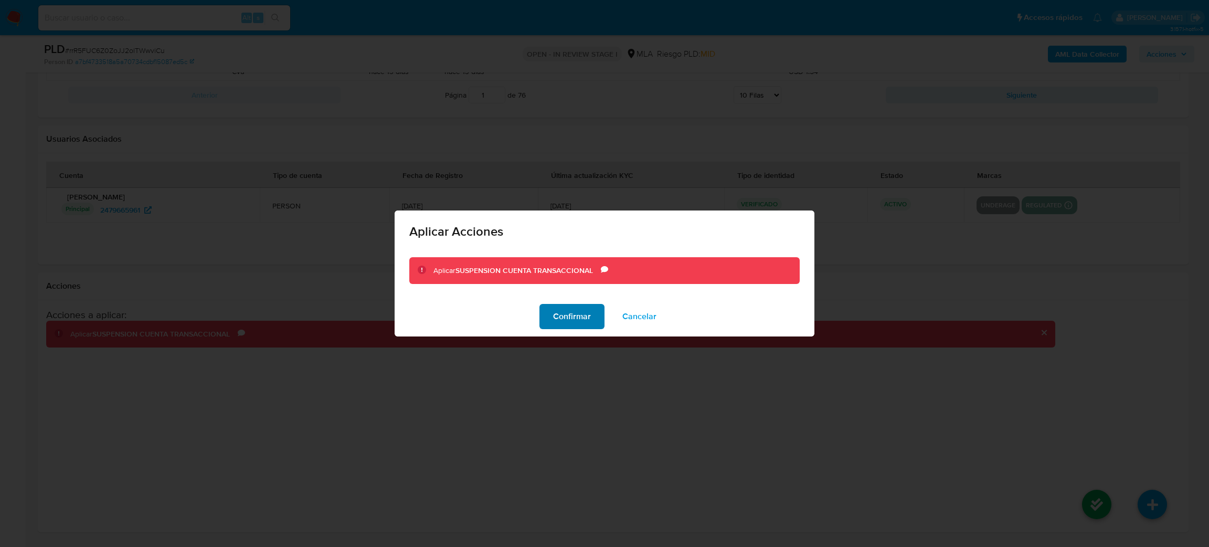
click at [577, 314] on span "Confirmar" at bounding box center [572, 316] width 38 height 23
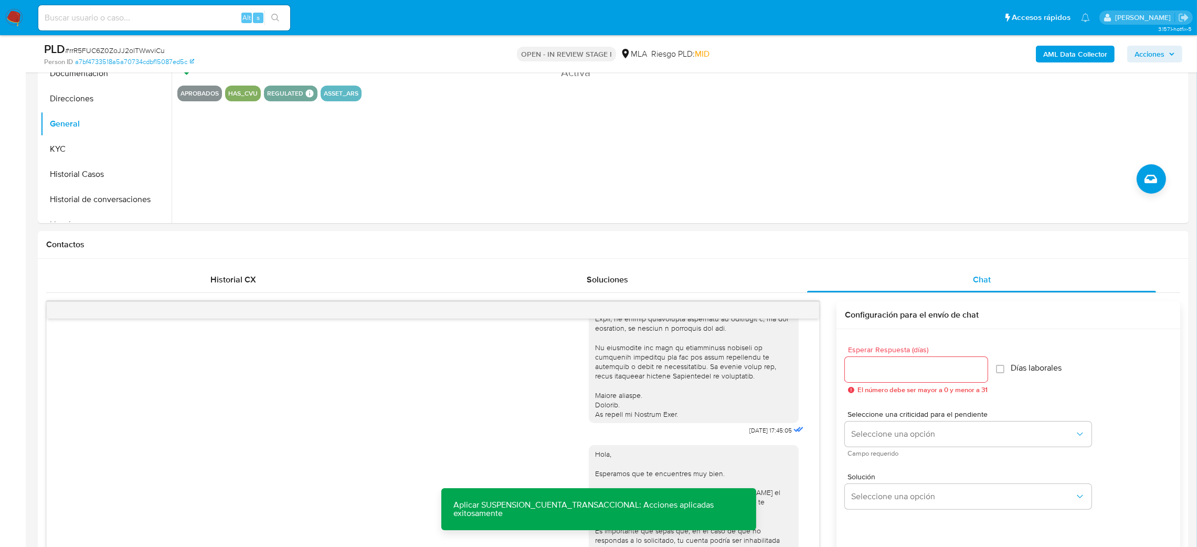
scroll to position [196, 0]
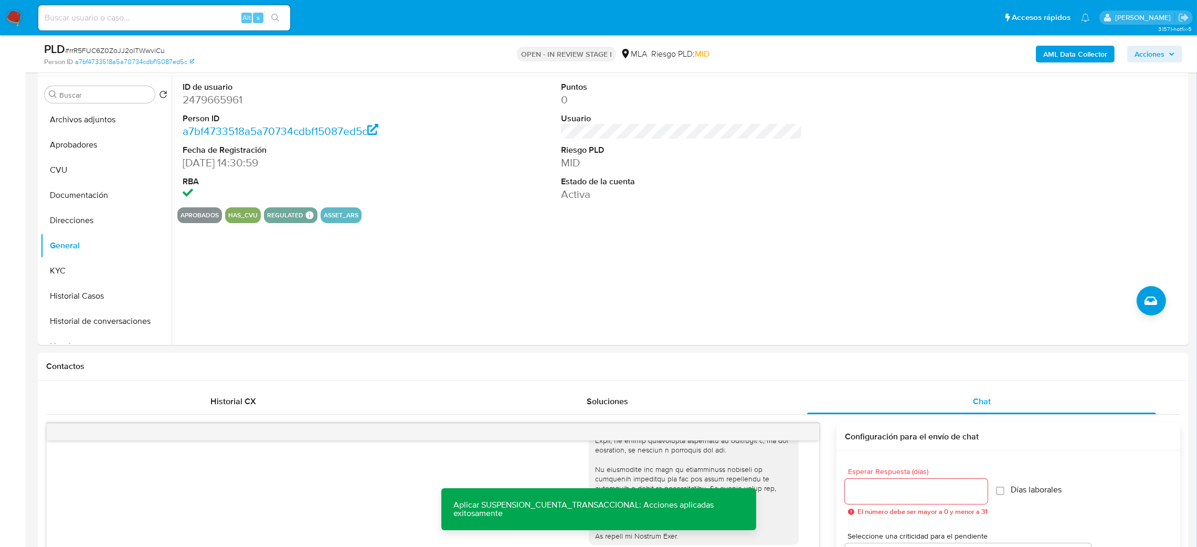
click at [1080, 49] on b "AML Data Collector" at bounding box center [1075, 54] width 64 height 17
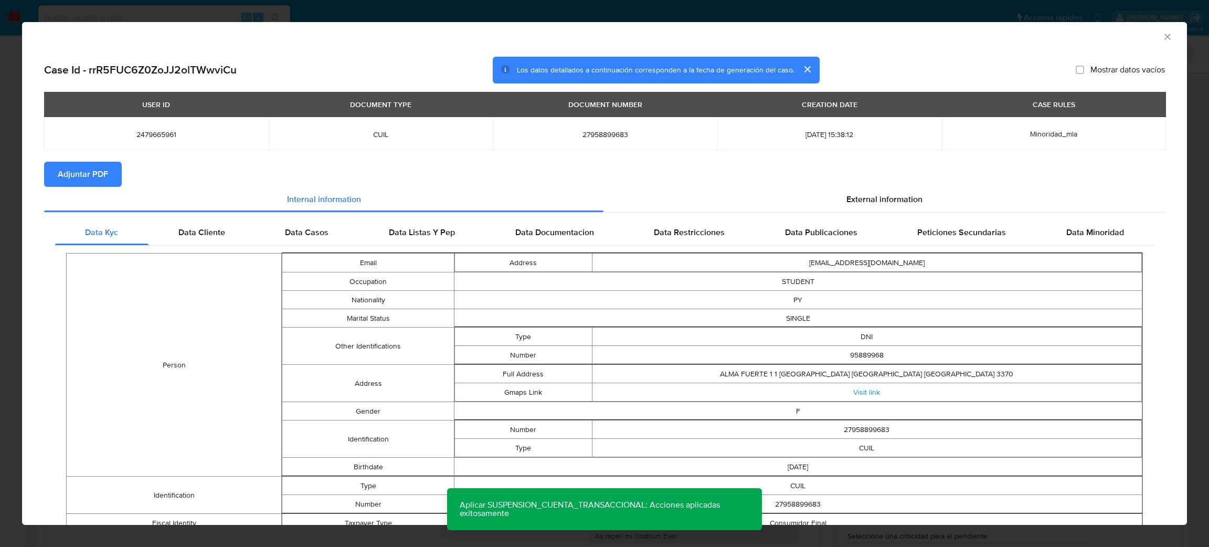
click at [92, 173] on span "Adjuntar PDF" at bounding box center [83, 174] width 50 height 23
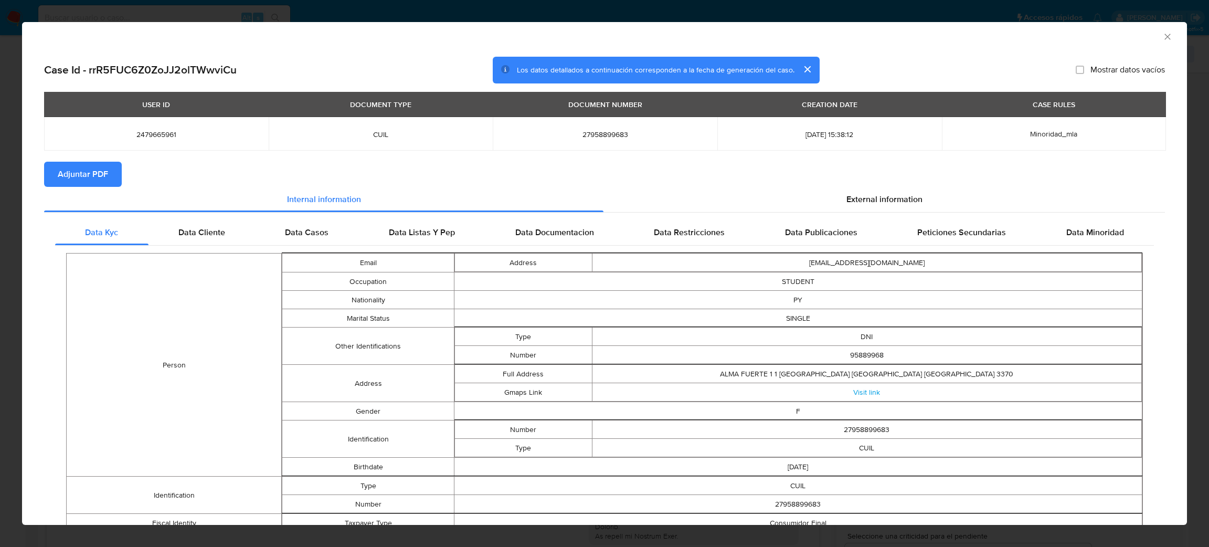
click at [1162, 41] on icon "Cerrar ventana" at bounding box center [1167, 36] width 10 height 10
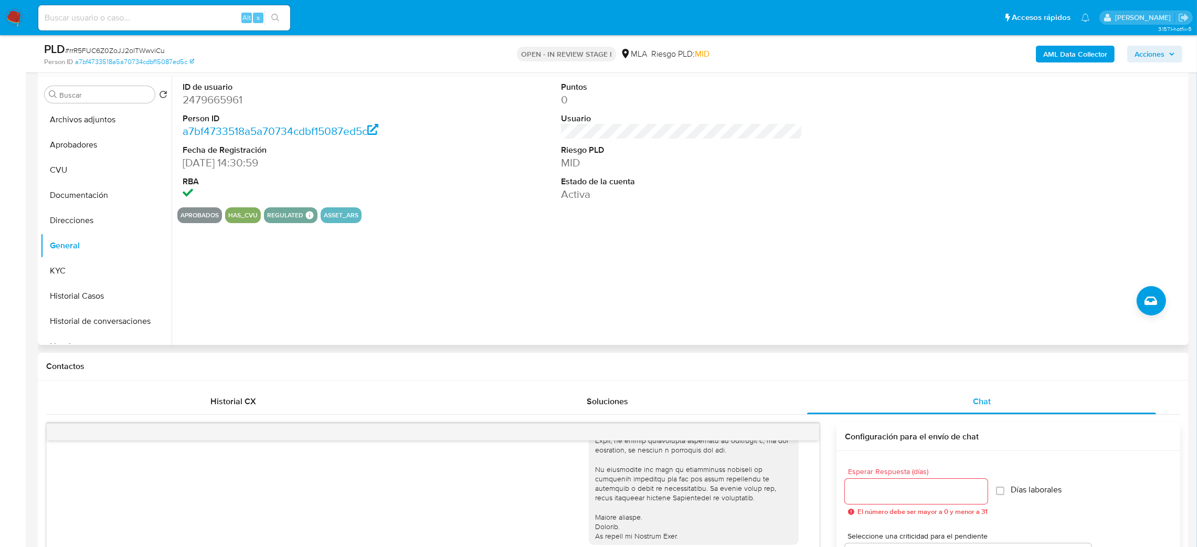
click at [215, 100] on dd "2479665961" at bounding box center [304, 99] width 242 height 15
copy dd "2479665961"
click at [99, 110] on button "Archivos adjuntos" at bounding box center [101, 119] width 123 height 25
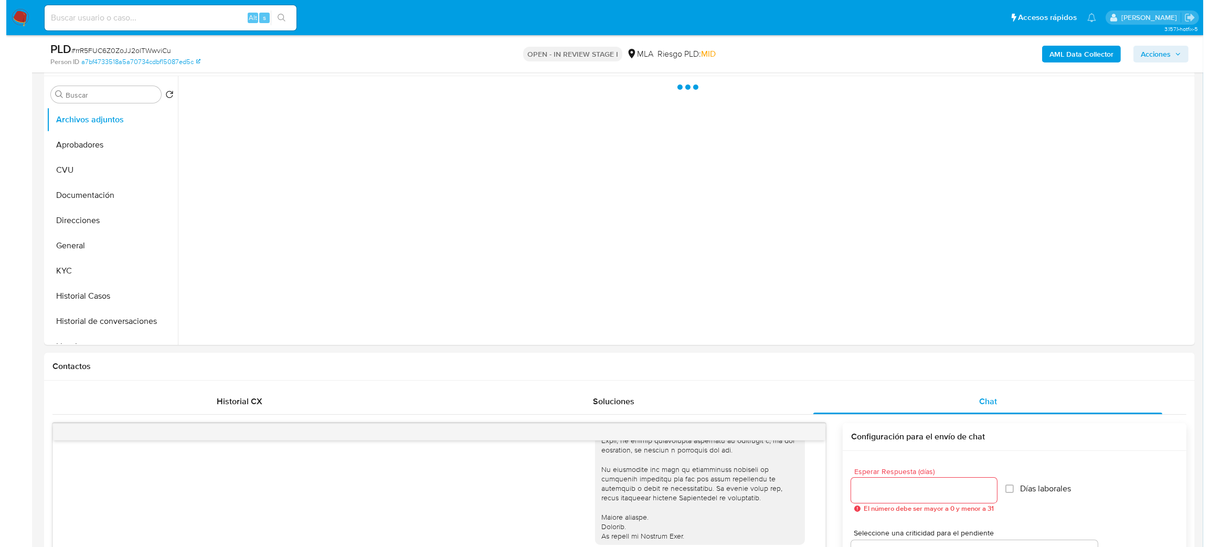
scroll to position [118, 0]
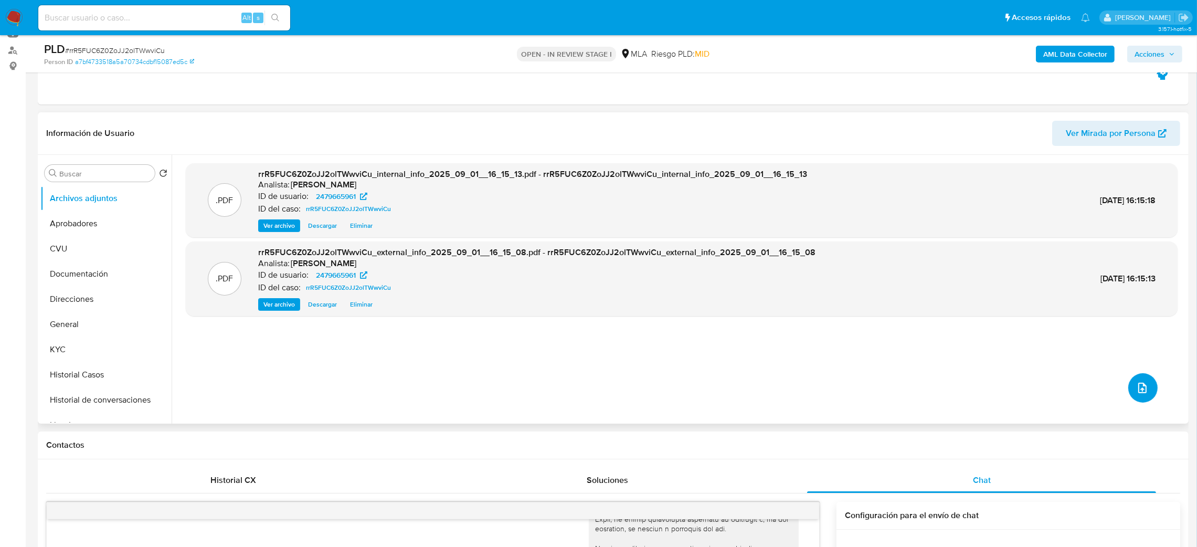
click at [1136, 389] on icon "upload-file" at bounding box center [1142, 387] width 13 height 13
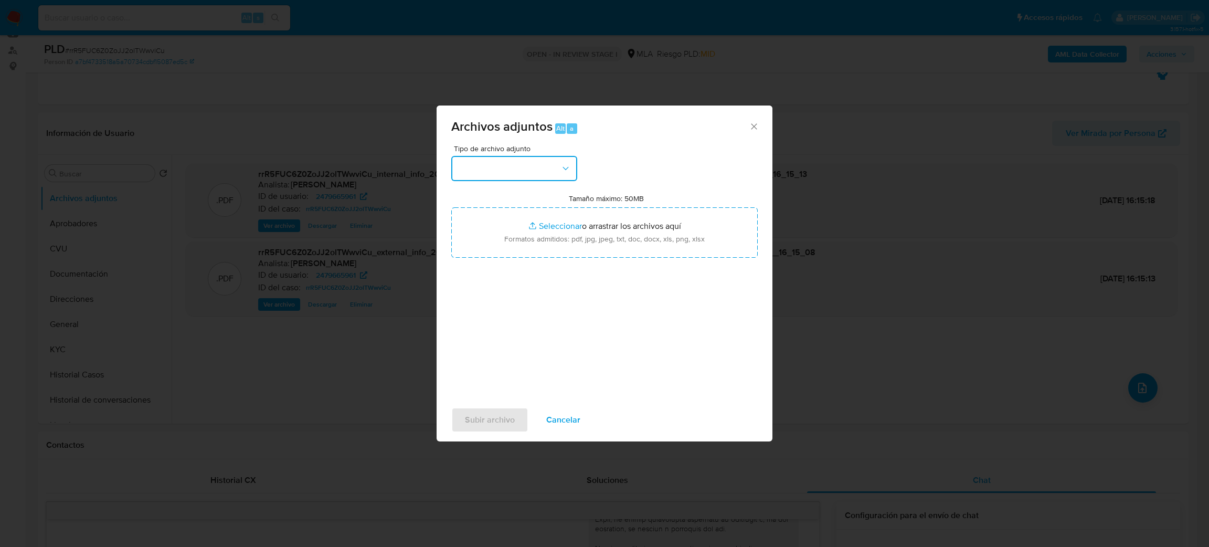
click at [489, 160] on button "button" at bounding box center [514, 168] width 126 height 25
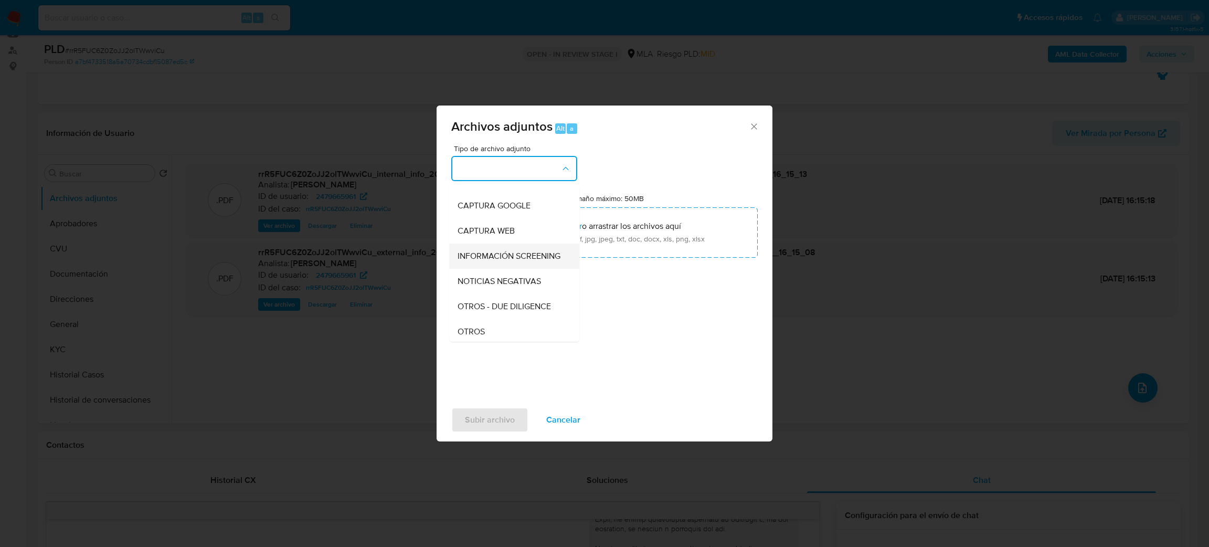
scroll to position [79, 0]
click at [485, 307] on div "OTROS - DUE DILIGENCE" at bounding box center [511, 294] width 107 height 25
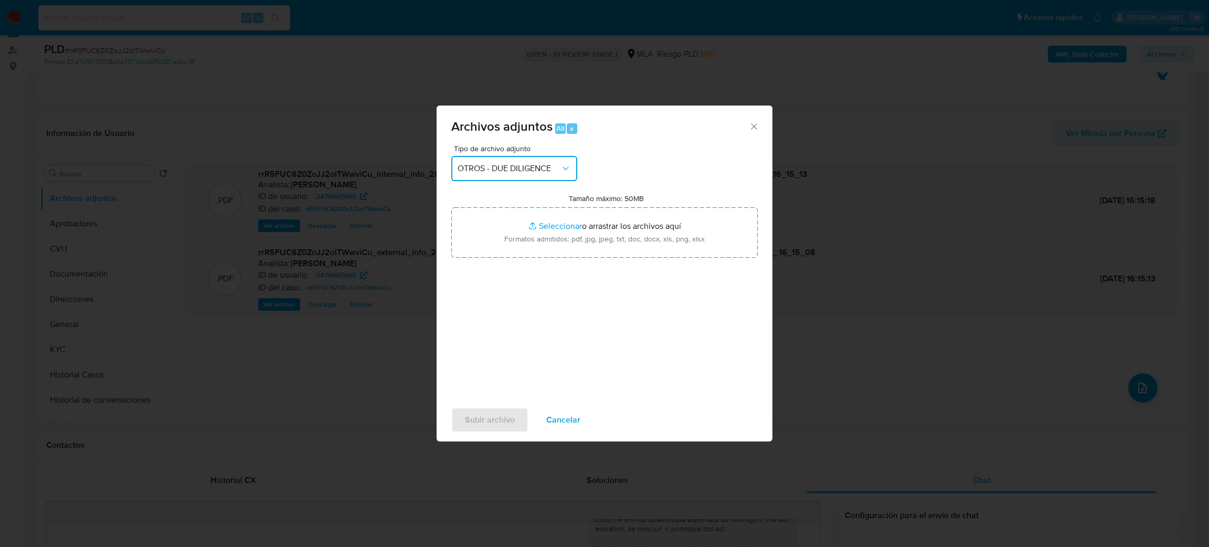
click at [527, 170] on span "OTROS - DUE DILIGENCE" at bounding box center [509, 168] width 103 height 10
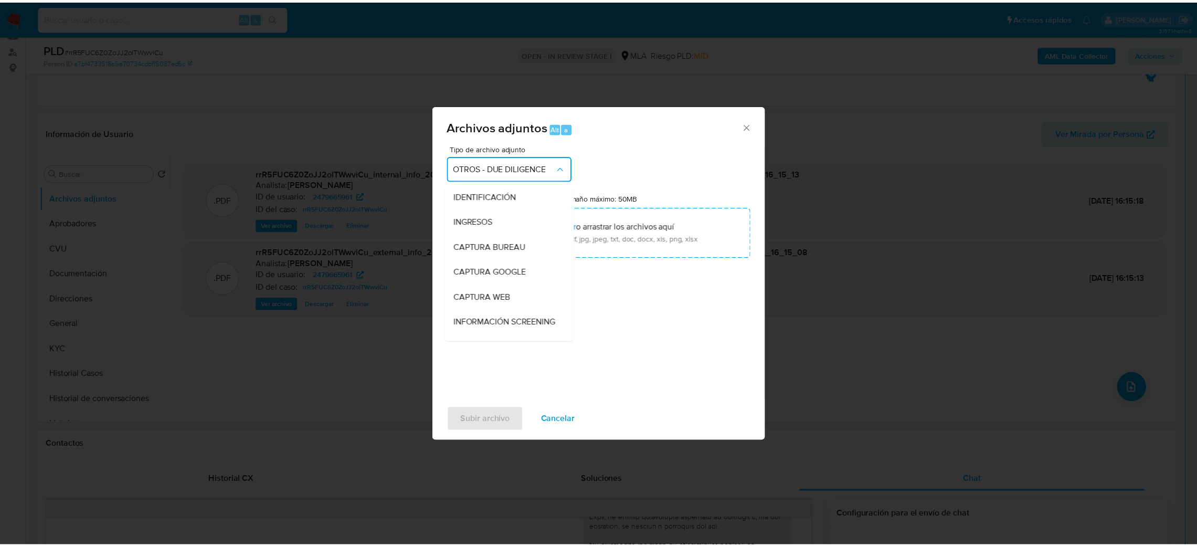
scroll to position [125, 0]
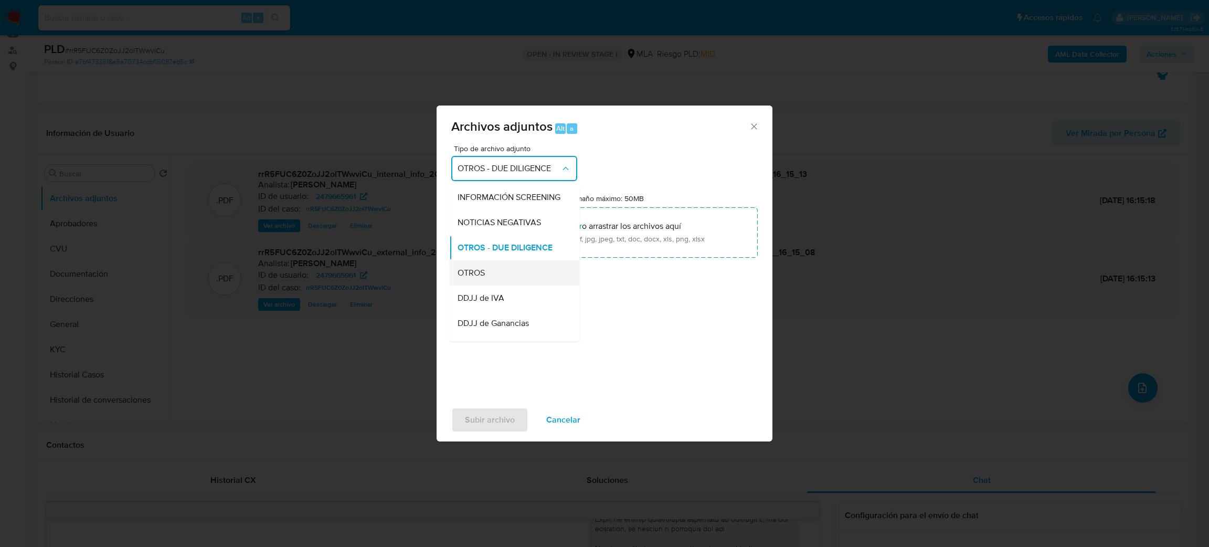
click at [492, 285] on div "OTROS" at bounding box center [511, 272] width 107 height 25
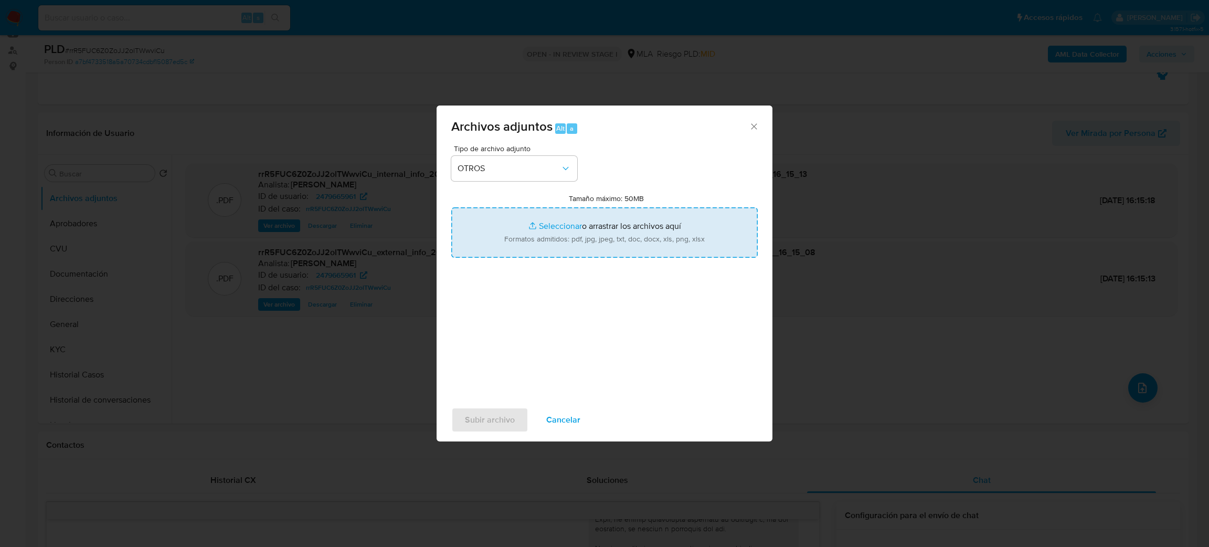
click at [544, 235] on input "Tamaño máximo: 50MB Seleccionar archivos" at bounding box center [604, 232] width 306 height 50
type input "C:\fakepath\Caselog rrR5FUC6Z0ZoJJ2olTWwviCu_2025_08_19_03_15_18.docx"
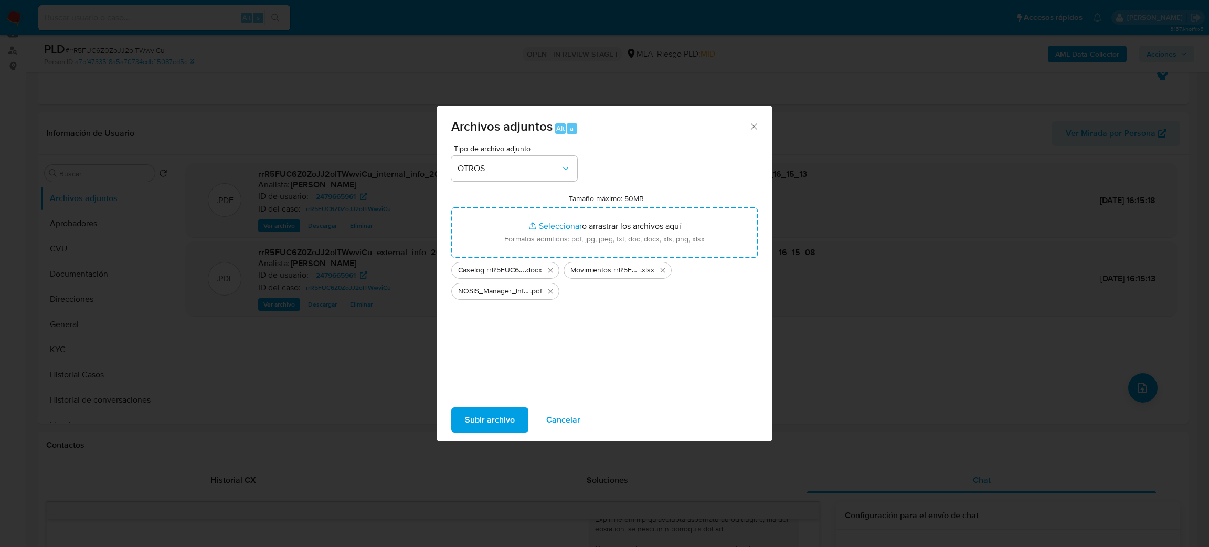
drag, startPoint x: 544, startPoint y: 235, endPoint x: 487, endPoint y: 418, distance: 192.0
click at [487, 418] on span "Subir archivo" at bounding box center [490, 419] width 50 height 23
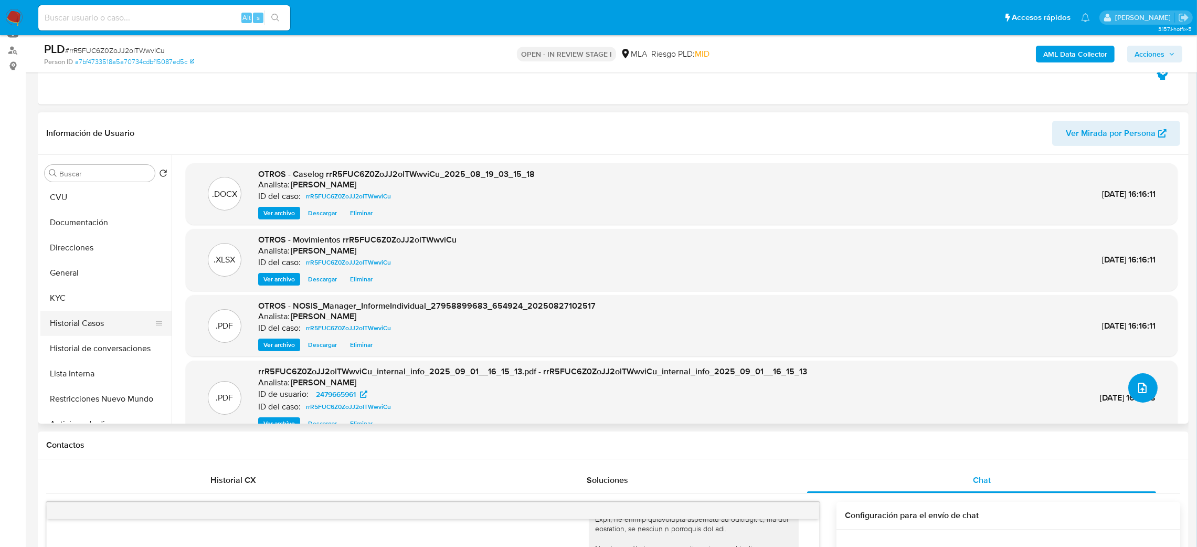
scroll to position [79, 0]
click at [94, 374] on button "Restricciones Nuevo Mundo" at bounding box center [101, 371] width 123 height 25
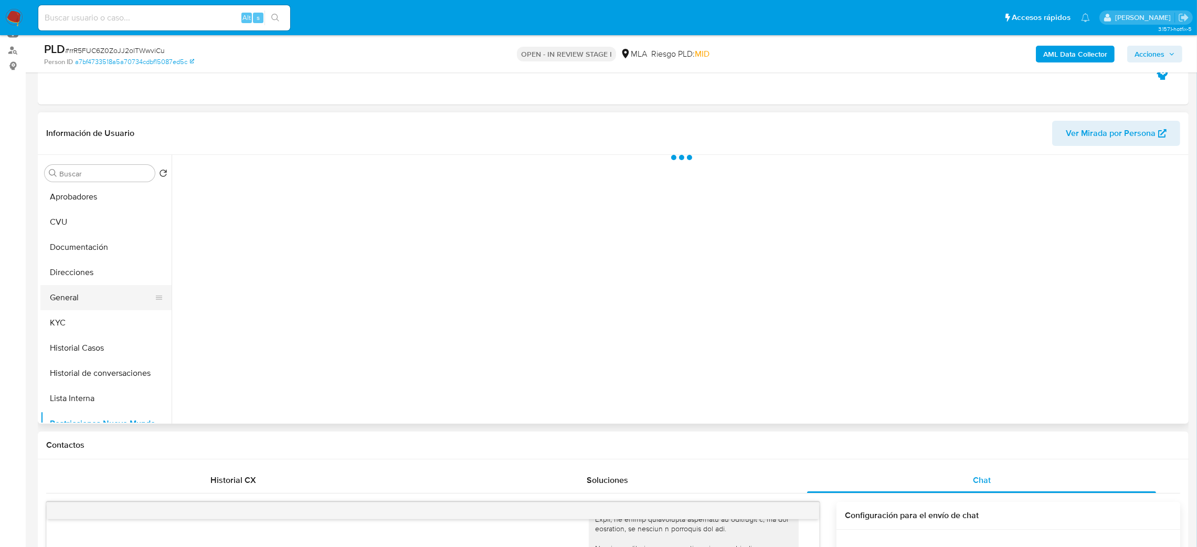
scroll to position [0, 0]
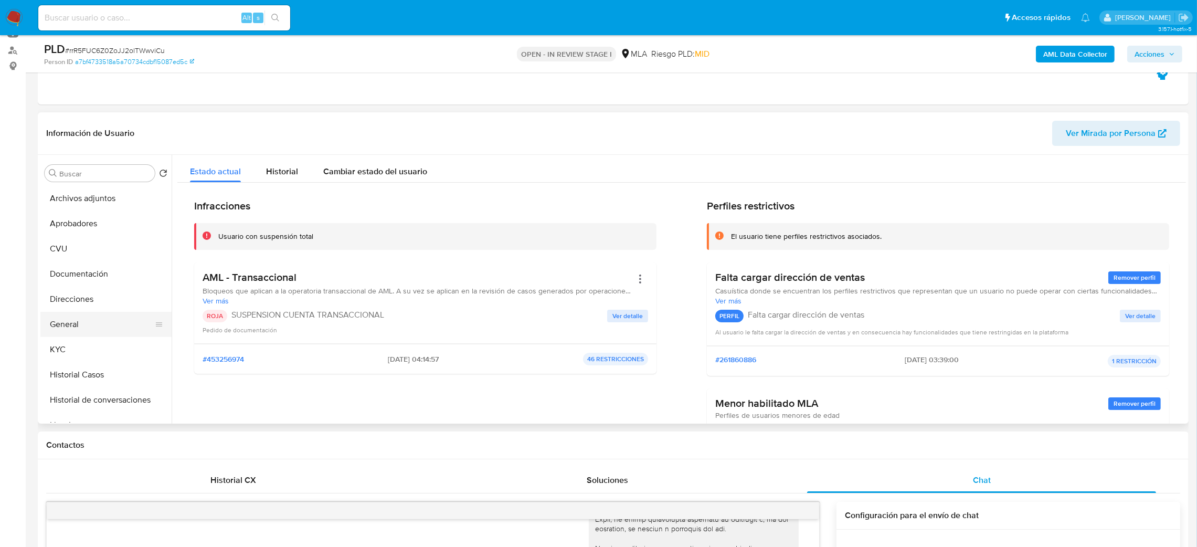
click at [104, 324] on button "General" at bounding box center [101, 324] width 123 height 25
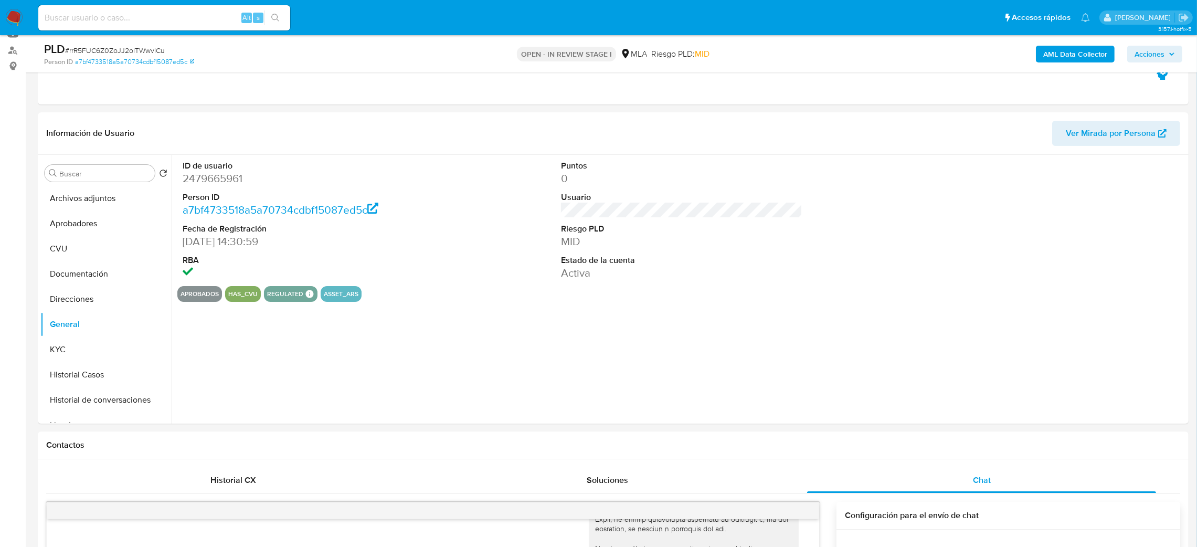
click at [212, 183] on dd "2479665961" at bounding box center [304, 178] width 242 height 15
copy dd "2479665961"
click at [1156, 52] on span "Acciones" at bounding box center [1149, 54] width 30 height 17
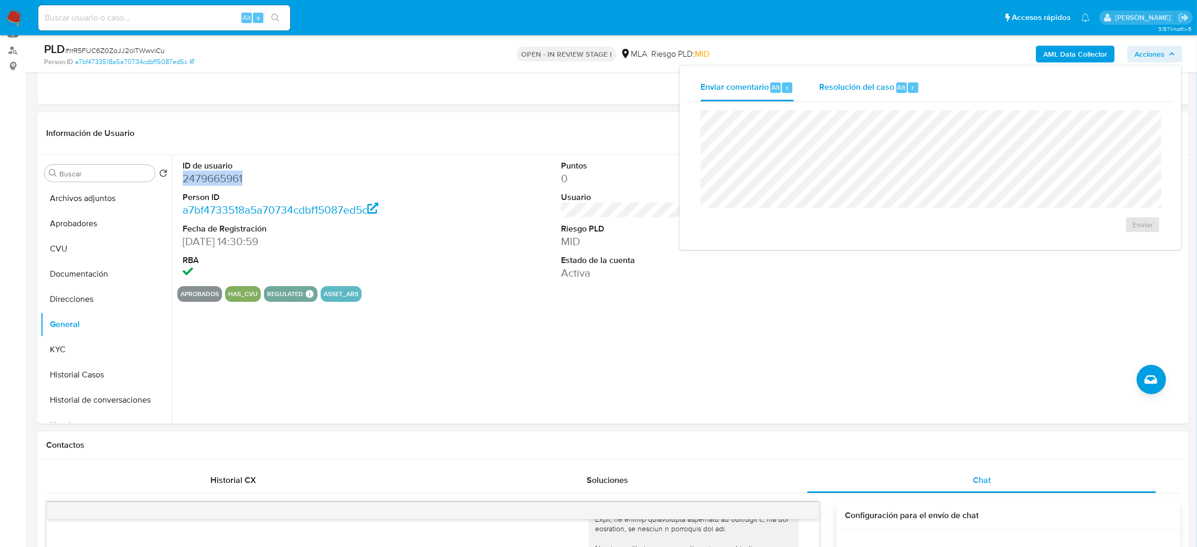
click at [876, 83] on span "Resolución del caso" at bounding box center [856, 87] width 75 height 12
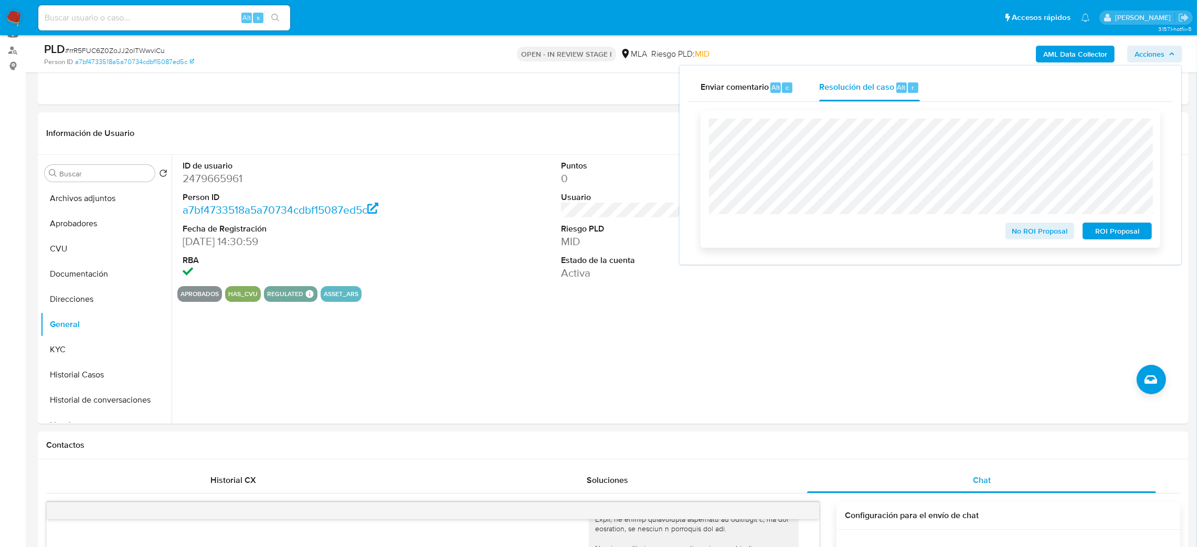
click at [1104, 235] on span "ROI Proposal" at bounding box center [1117, 231] width 55 height 15
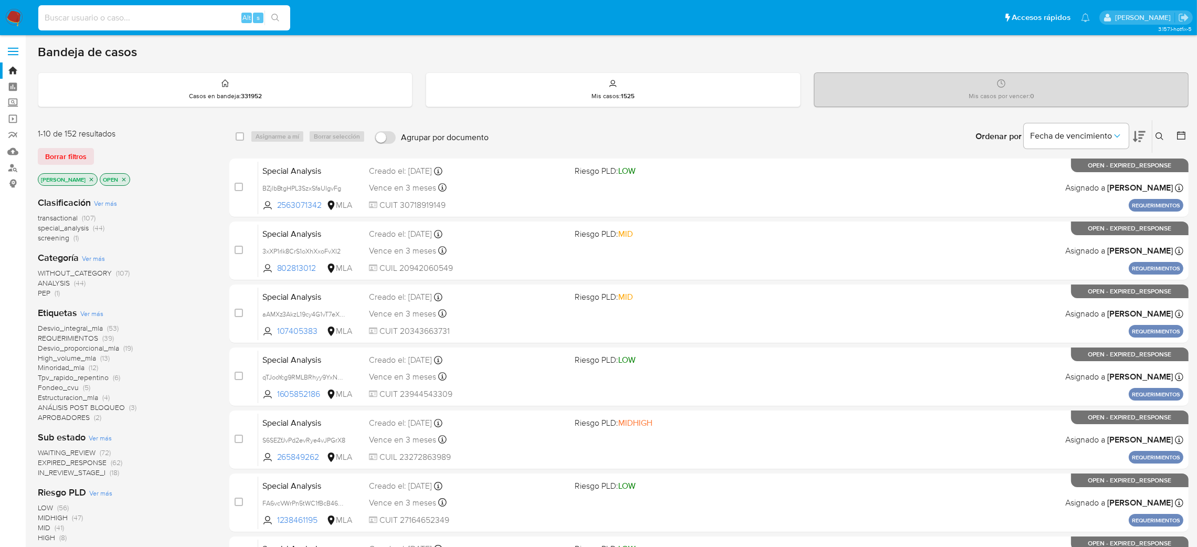
click at [171, 16] on input at bounding box center [164, 18] width 252 height 14
paste input "vwyLjV1hwOnICWdK8tD8vVBX"
type input "vwyLjV1hwOnICWdK8tD8vVBX"
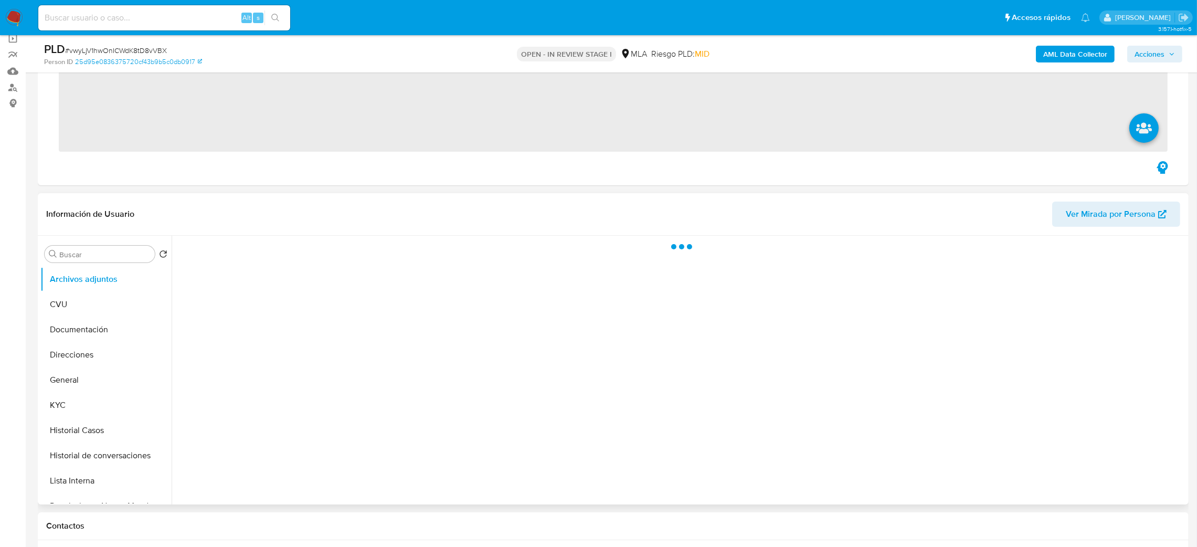
scroll to position [157, 0]
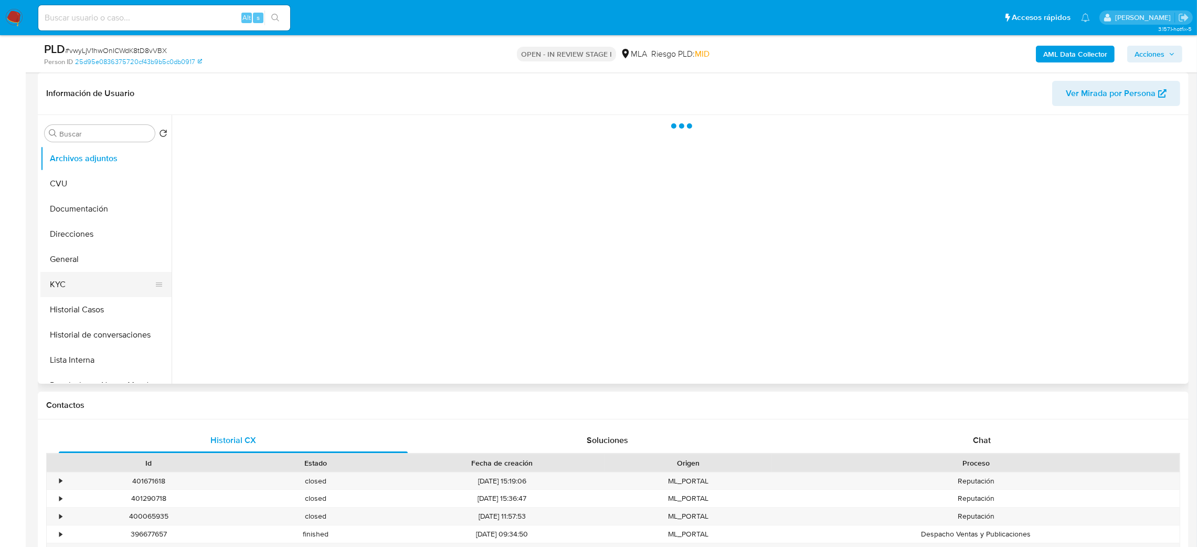
click at [83, 278] on button "KYC" at bounding box center [101, 284] width 123 height 25
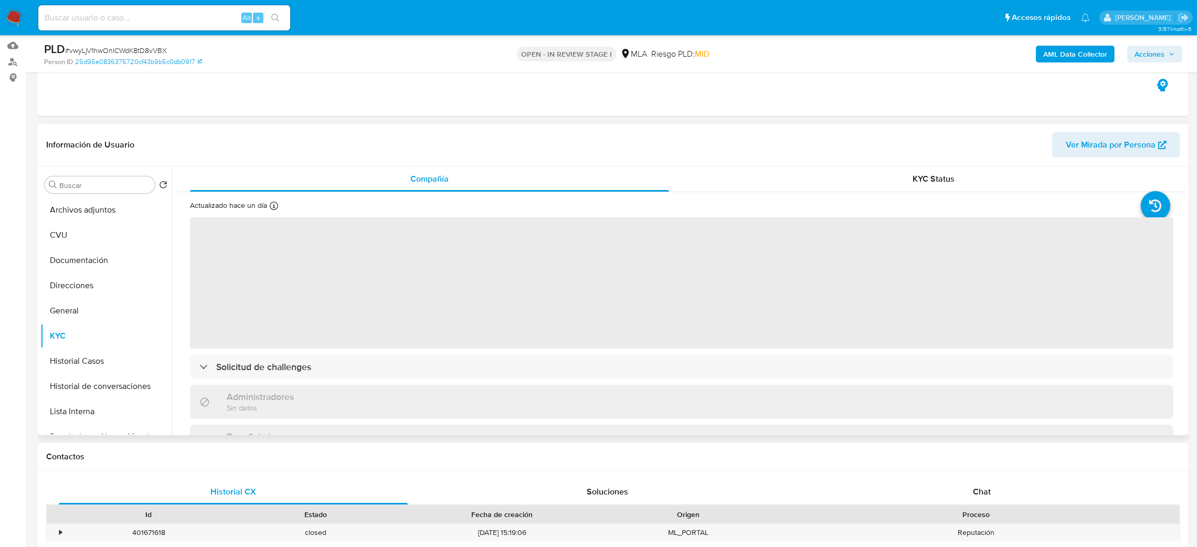
select select "10"
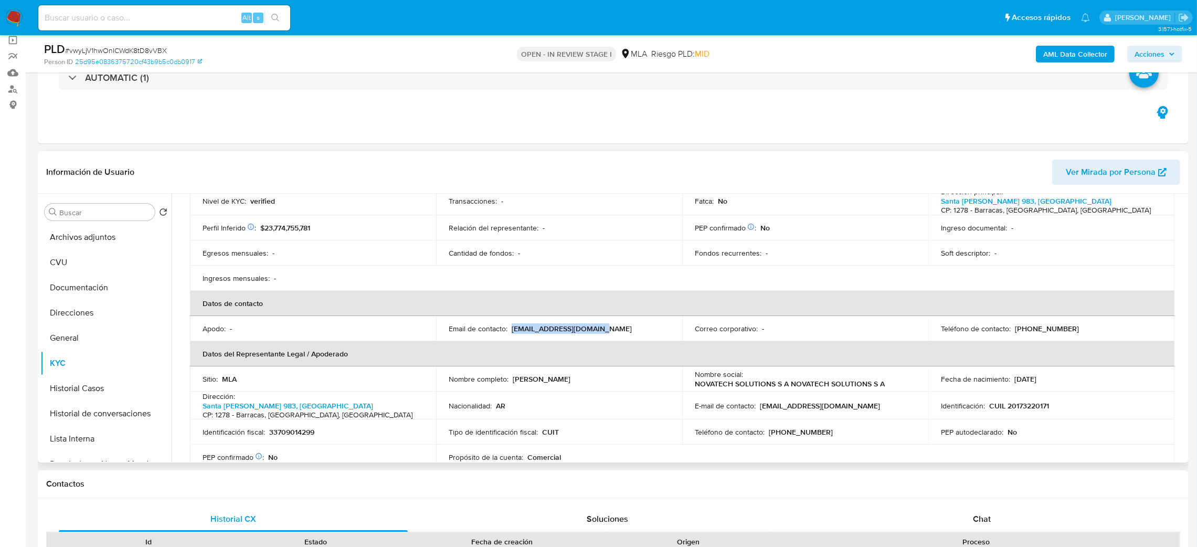
drag, startPoint x: 511, startPoint y: 326, endPoint x: 622, endPoint y: 326, distance: 111.2
click at [622, 326] on div "Email de contacto : enovaml@novatech.com.ar" at bounding box center [559, 328] width 221 height 9
copy p "enovaml@novatech.com.ar"
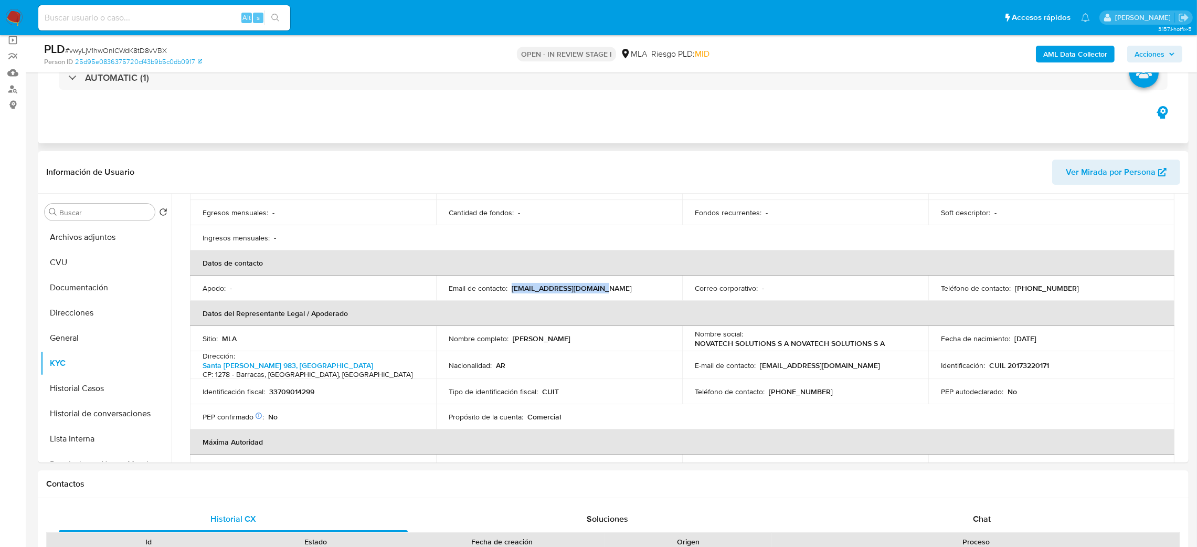
scroll to position [0, 0]
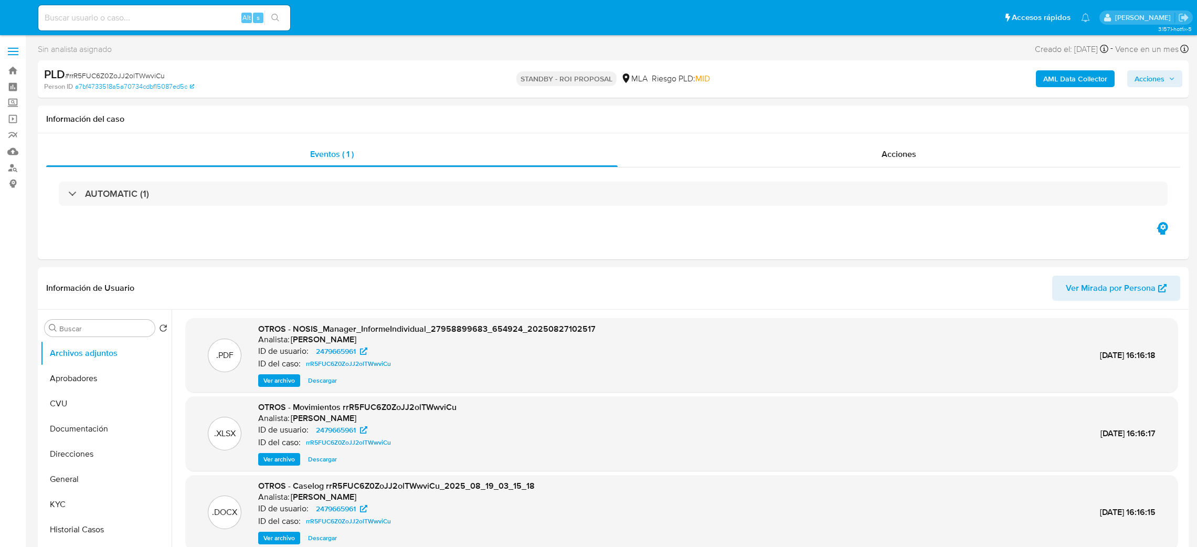
select select "10"
click at [174, 18] on input at bounding box center [164, 18] width 252 height 14
paste input "STYzzLaAVONamfBMoPMTS5q0"
type input "STYzzLaAVONamfBMoPMTS5q0"
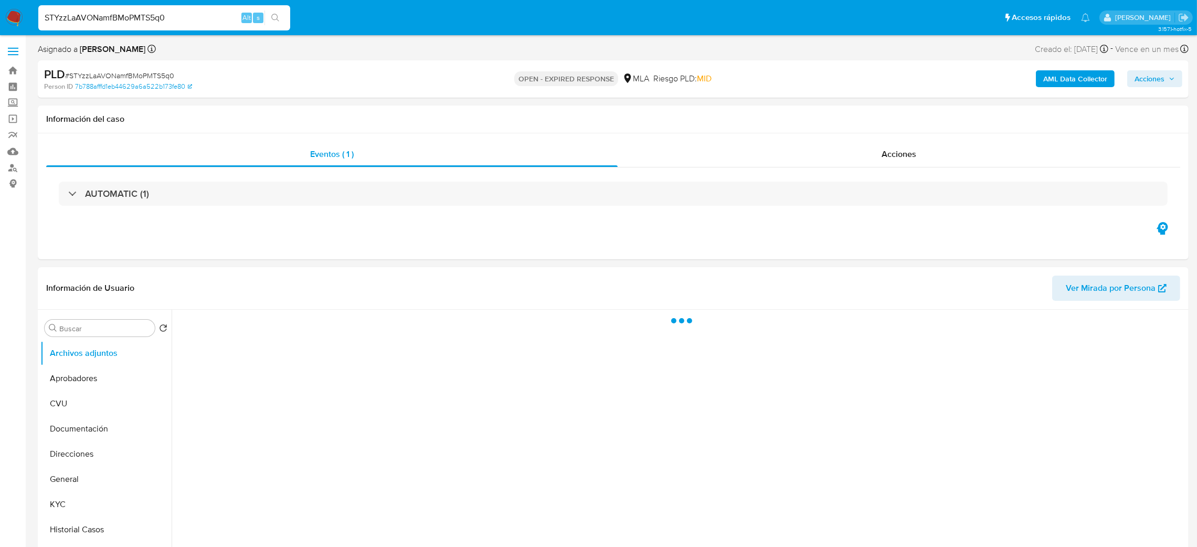
click at [19, 18] on img at bounding box center [14, 18] width 18 height 18
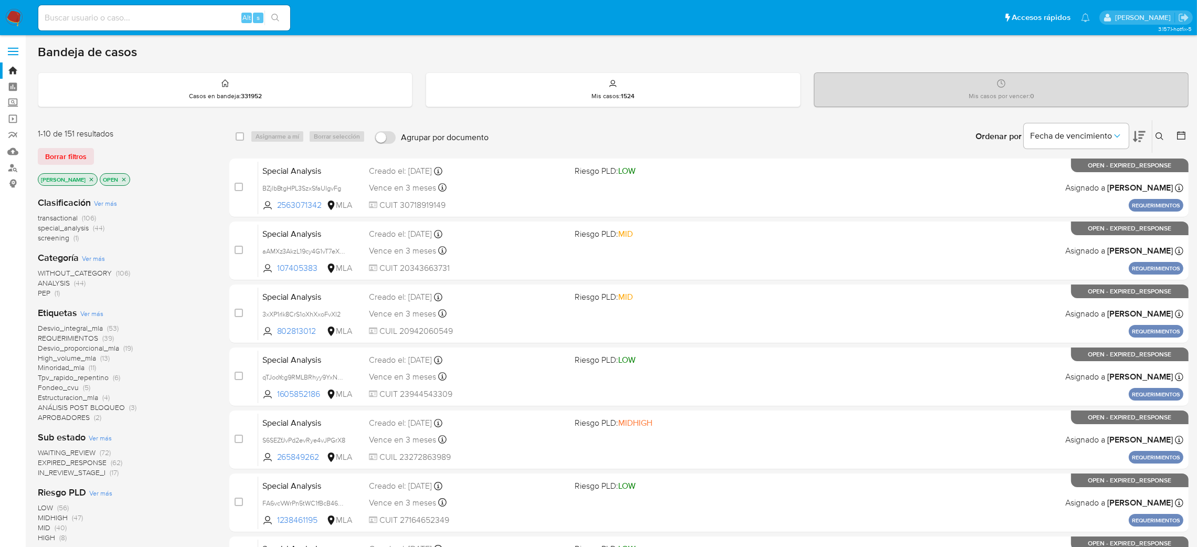
click at [1157, 136] on icon at bounding box center [1159, 136] width 8 height 8
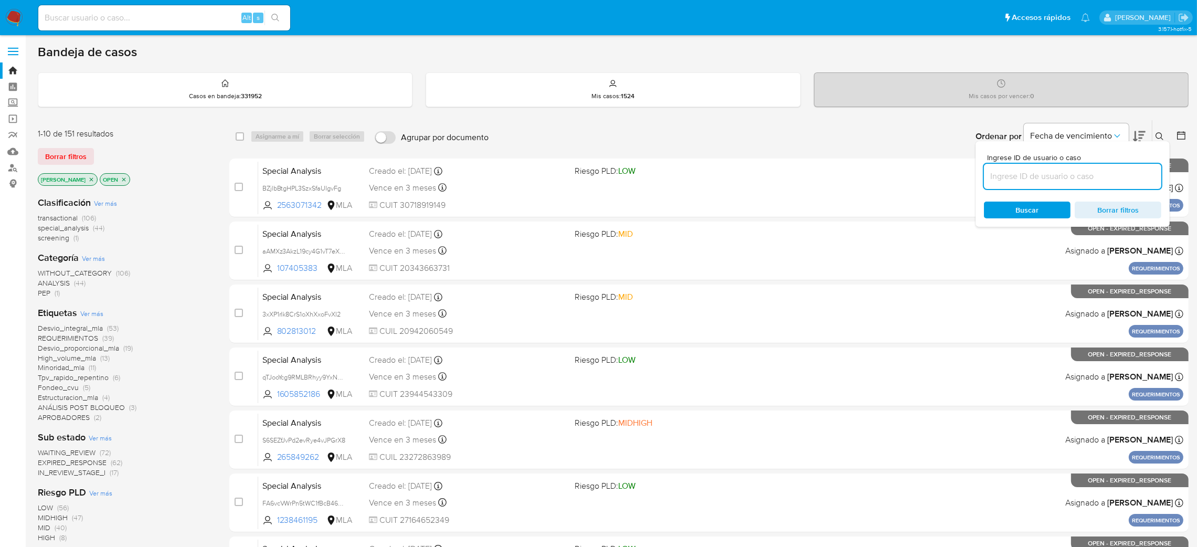
click at [1072, 179] on input at bounding box center [1072, 176] width 177 height 14
type input "STYzzLaAVONamfBMoPMTS5q0"
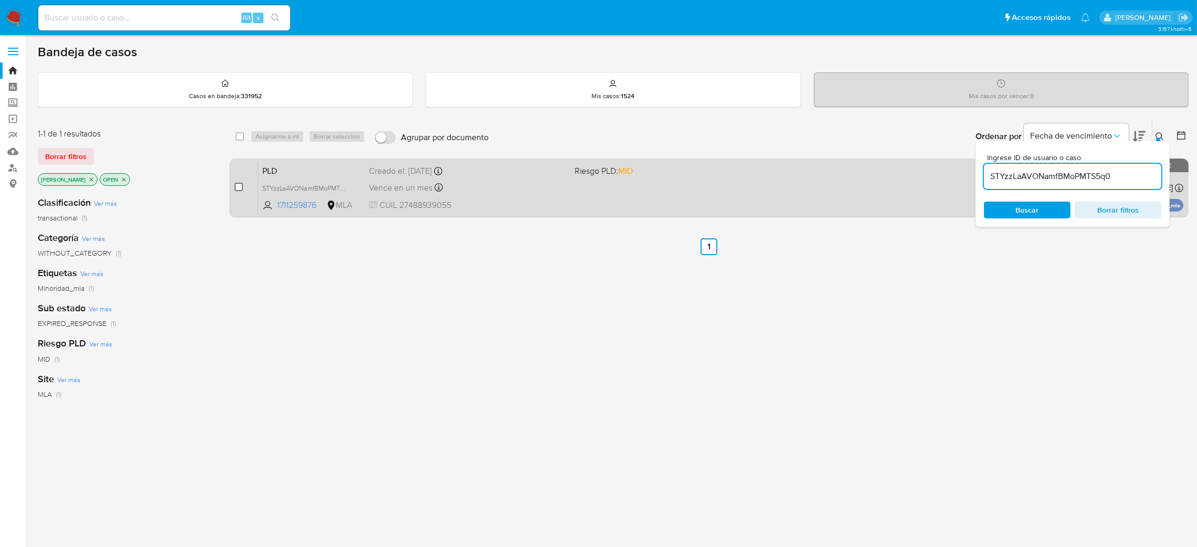
click at [238, 186] on input "checkbox" at bounding box center [239, 187] width 8 height 8
checkbox input "true"
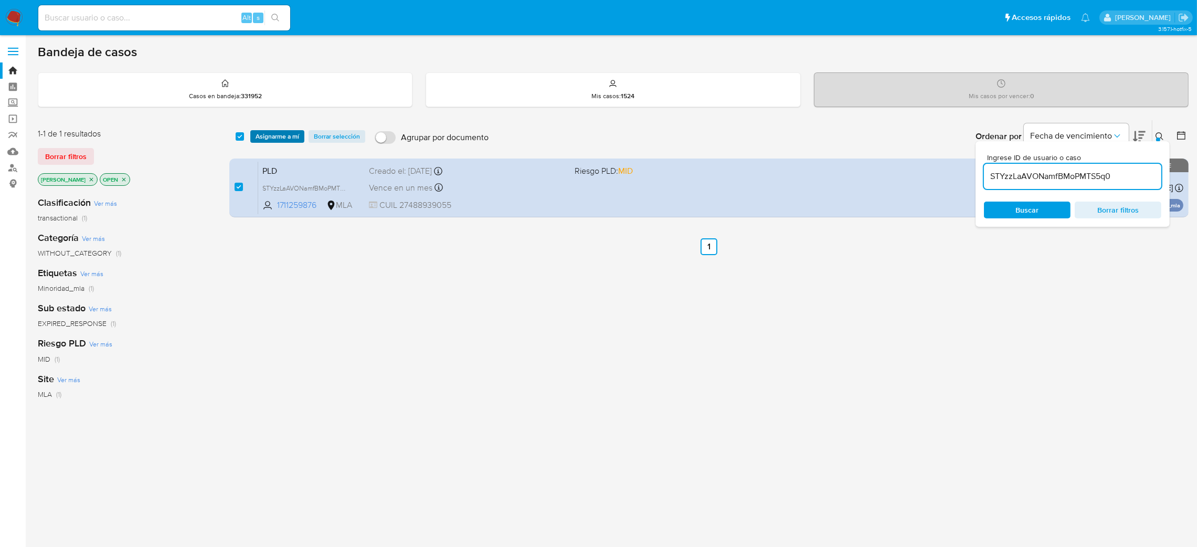
click at [264, 135] on span "Asignarme a mí" at bounding box center [278, 136] width 44 height 10
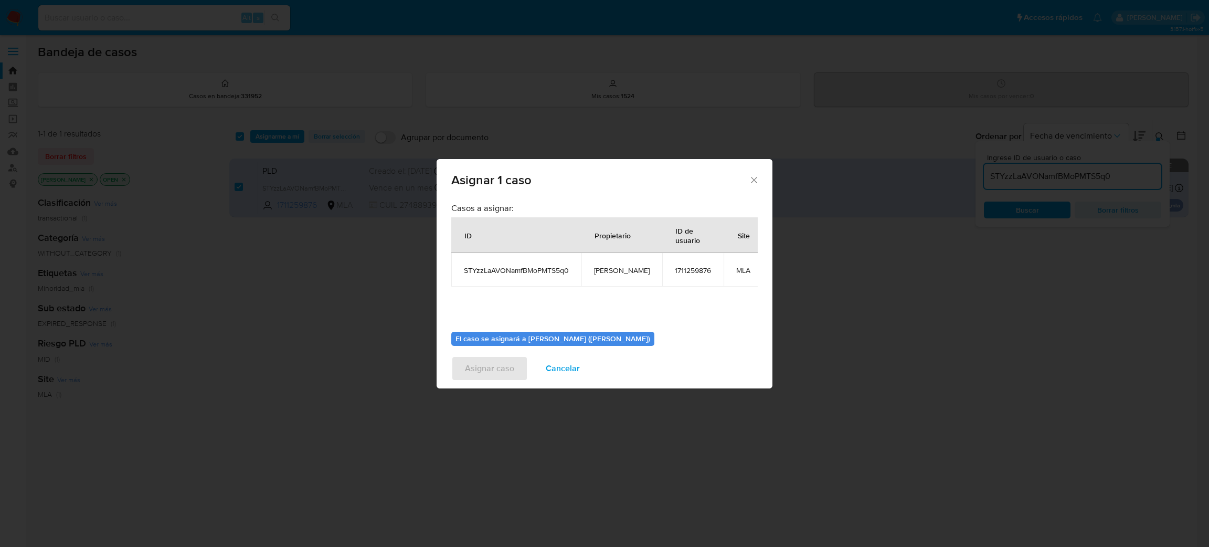
click at [622, 277] on td "[PERSON_NAME]" at bounding box center [621, 270] width 81 height 34
click at [614, 269] on span "[PERSON_NAME]" at bounding box center [622, 269] width 56 height 9
copy span "[PERSON_NAME]"
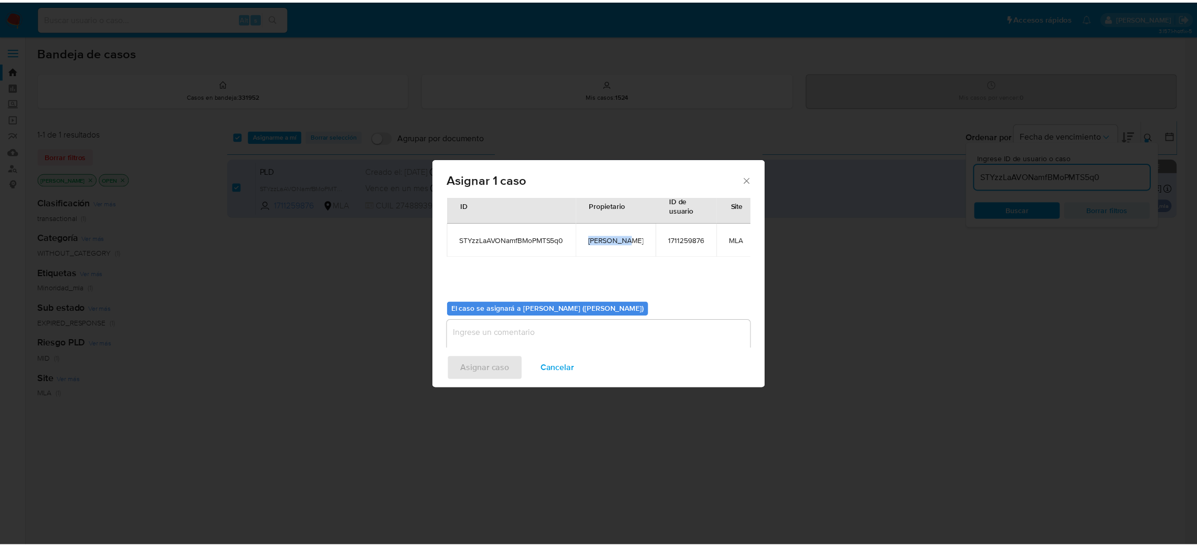
scroll to position [54, 0]
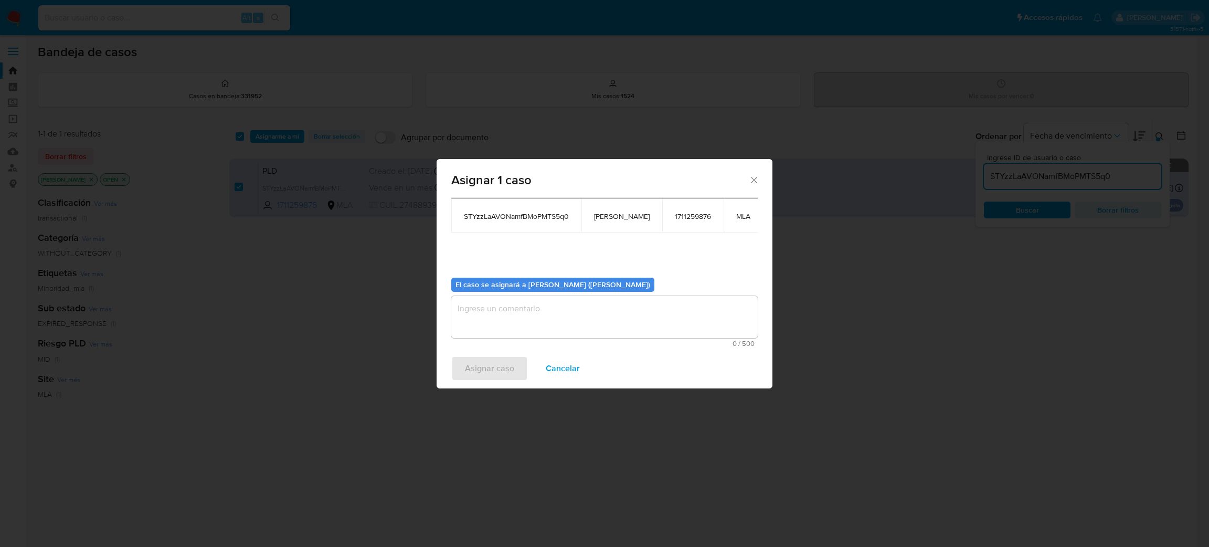
click at [535, 319] on textarea "assign-modal" at bounding box center [604, 317] width 306 height 42
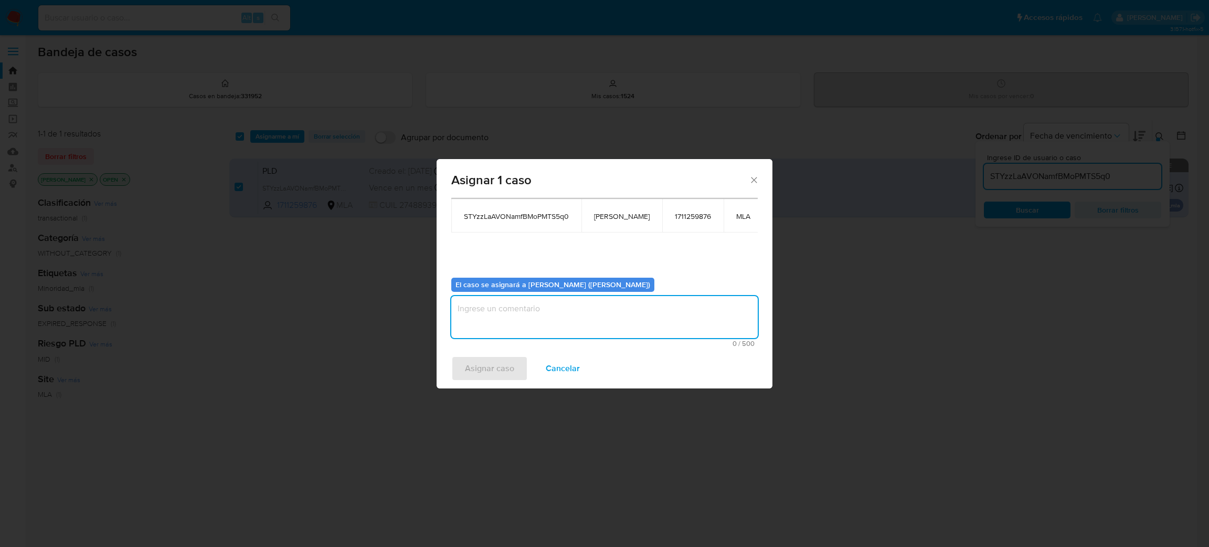
paste textarea "[PERSON_NAME]"
type textarea "[PERSON_NAME]"
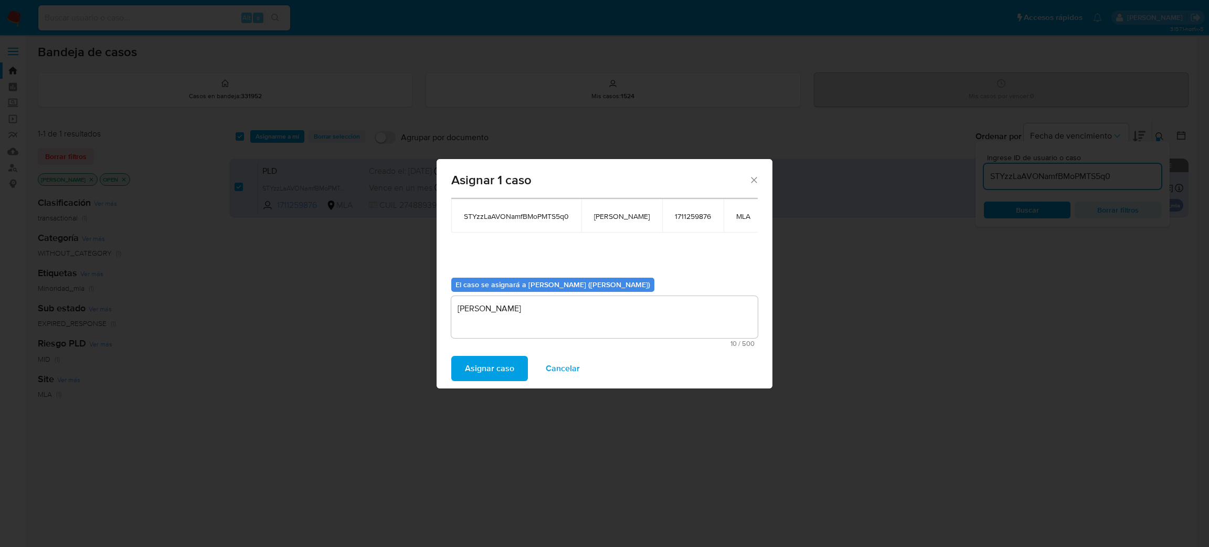
click at [486, 374] on span "Asignar caso" at bounding box center [489, 368] width 49 height 23
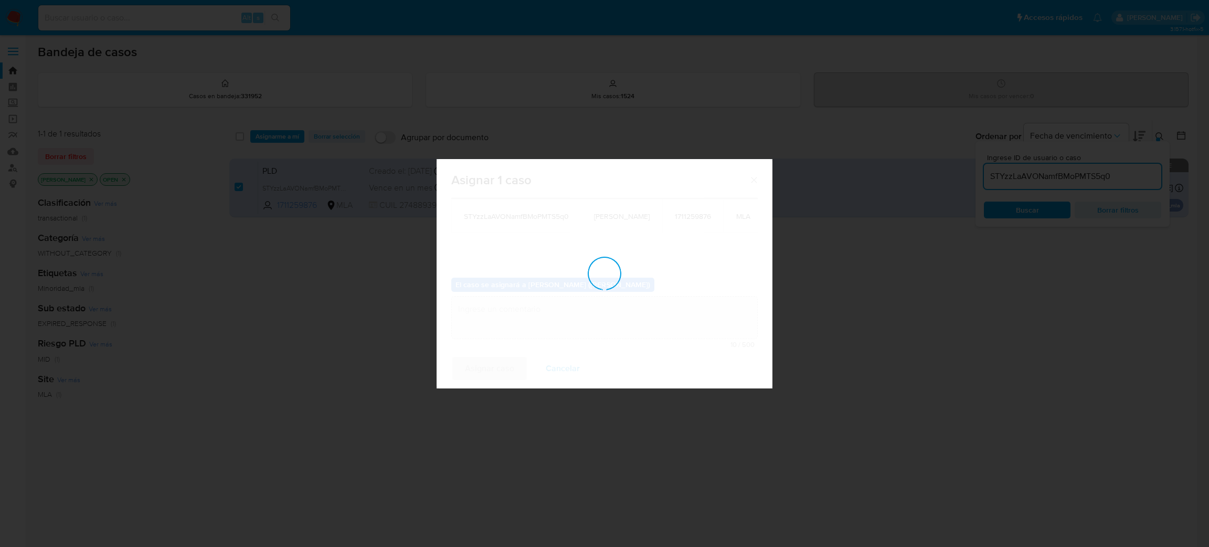
checkbox input "false"
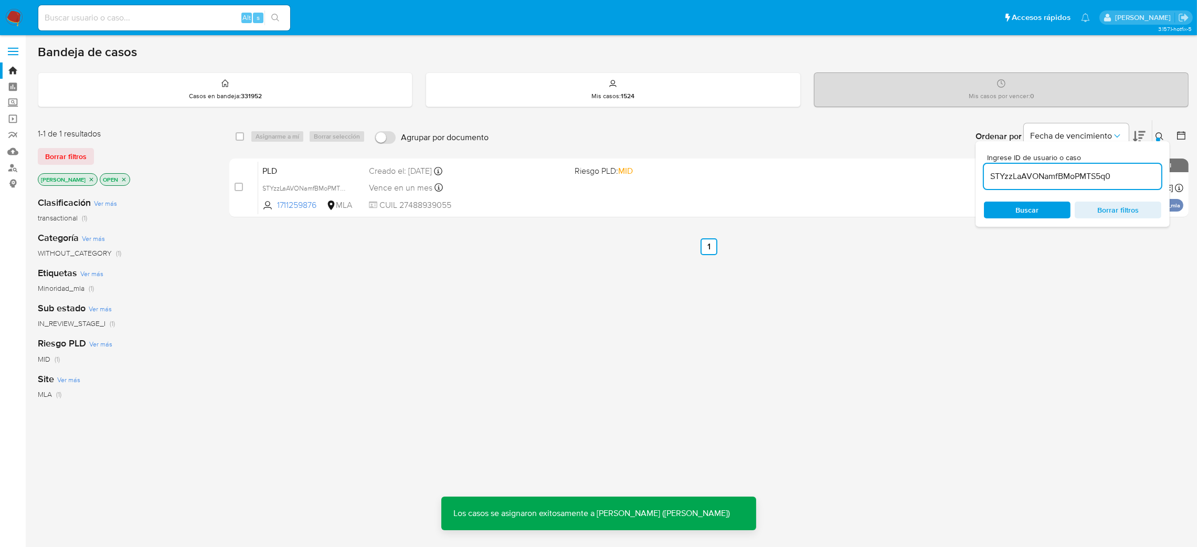
click at [359, 163] on span "PLD" at bounding box center [311, 170] width 99 height 14
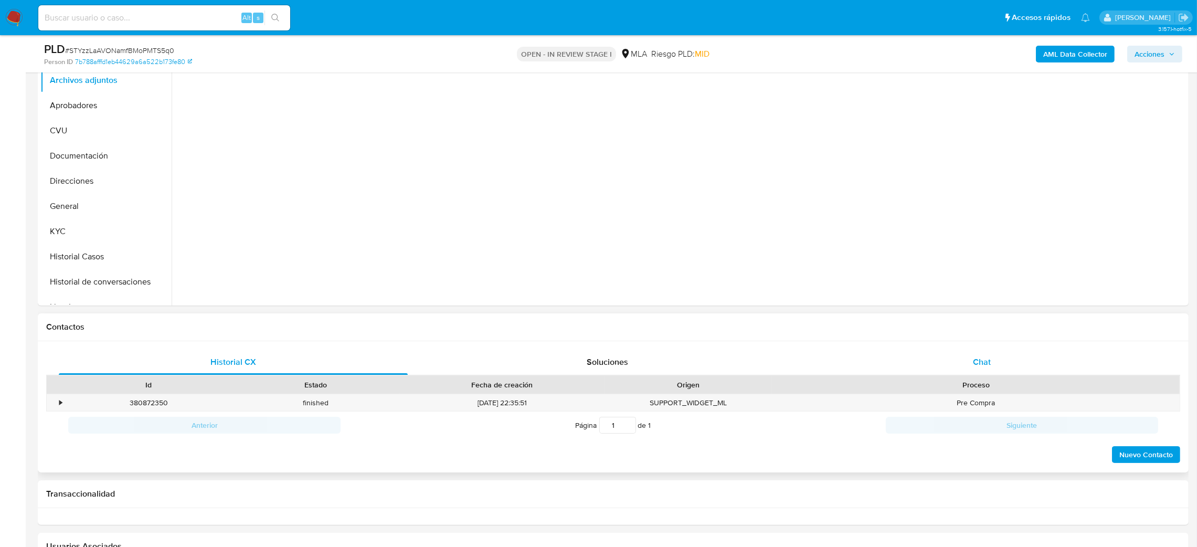
click at [1001, 349] on div "Chat" at bounding box center [981, 361] width 349 height 25
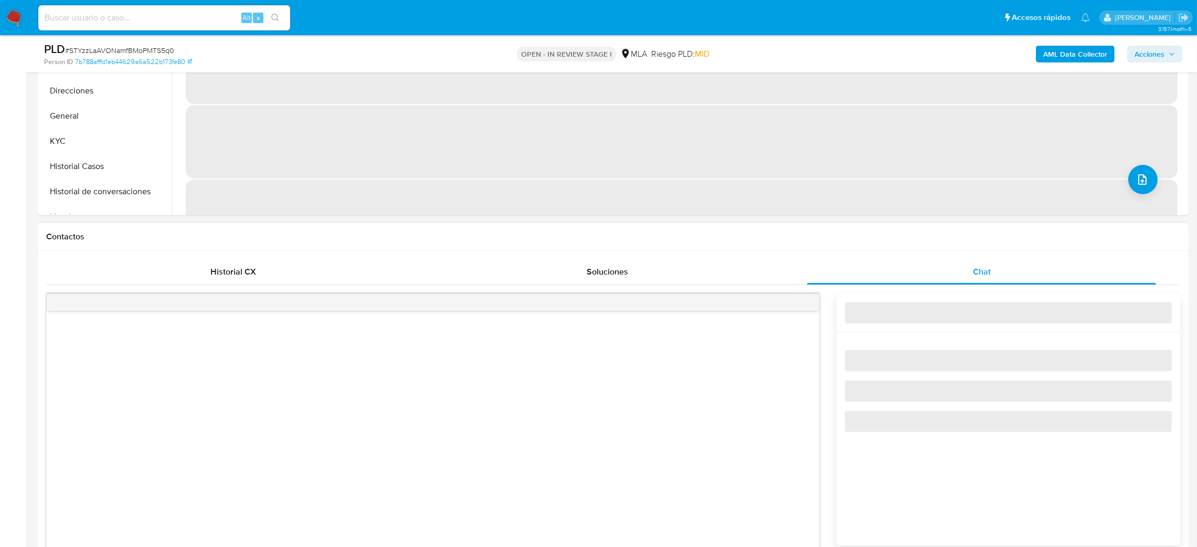
select select "10"
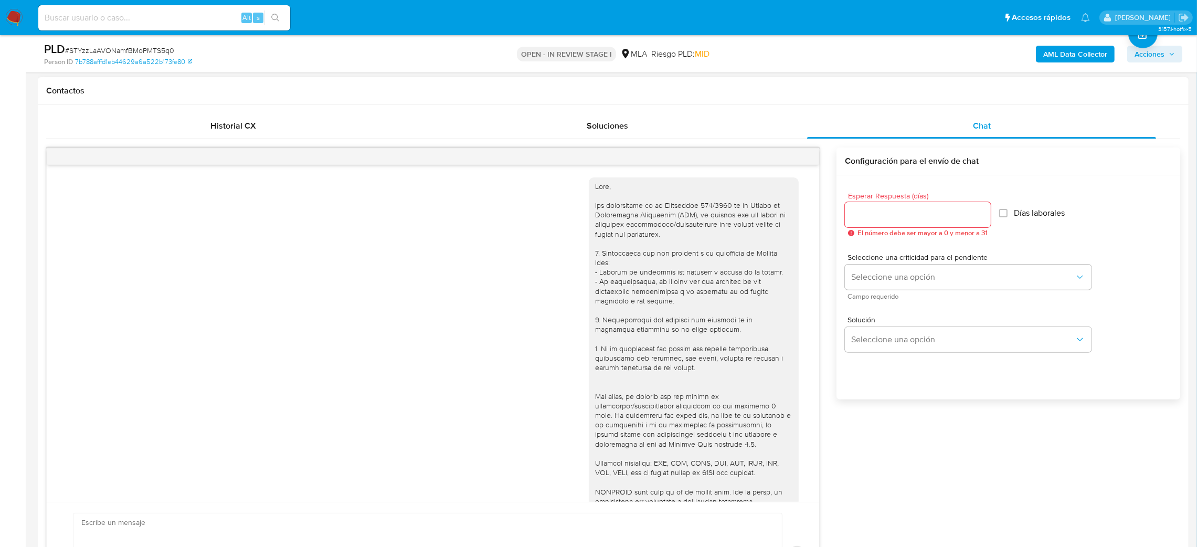
scroll to position [374, 0]
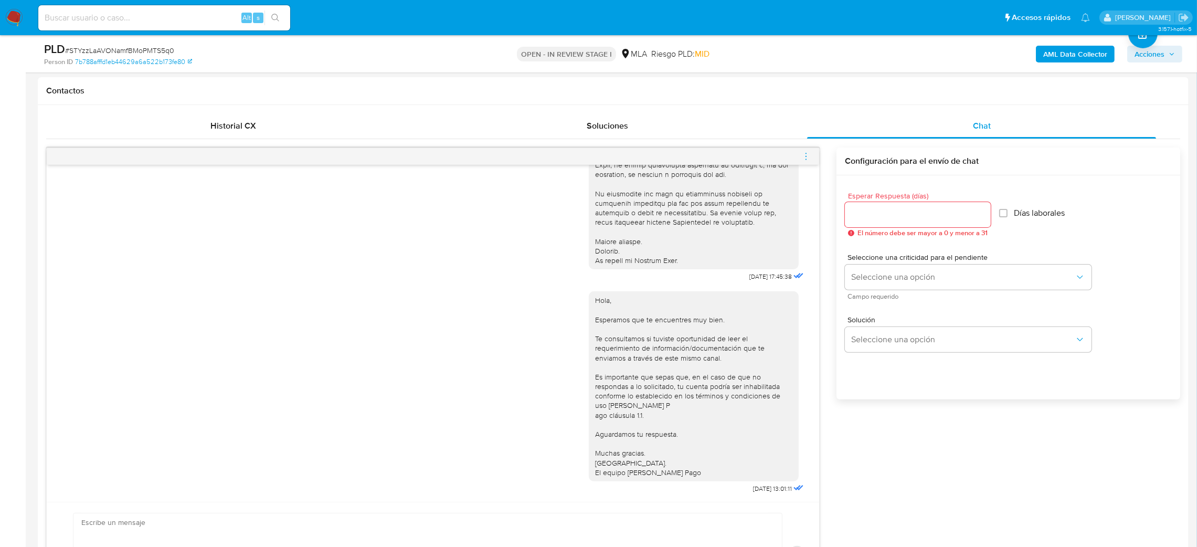
click at [805, 153] on icon "menu-action" at bounding box center [805, 153] width 1 height 1
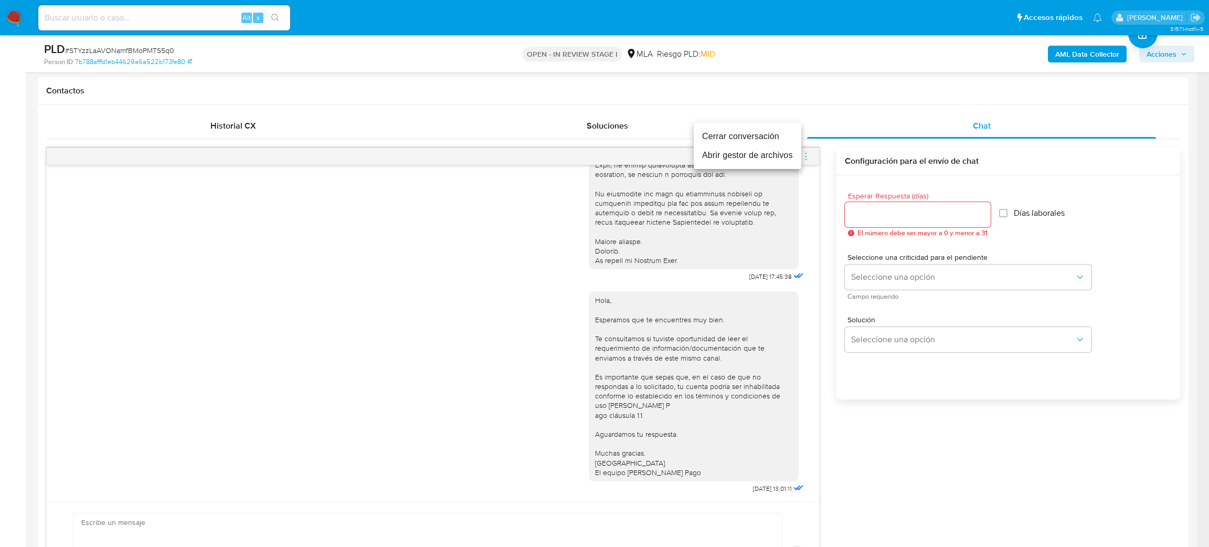
click at [740, 135] on li "Cerrar conversación" at bounding box center [748, 136] width 108 height 19
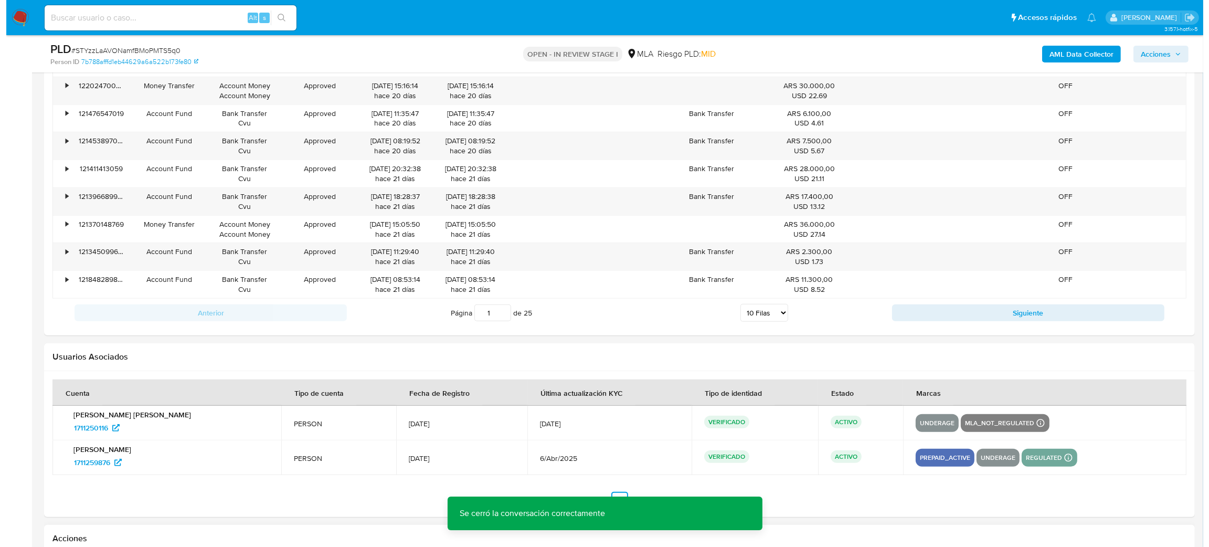
scroll to position [1884, 0]
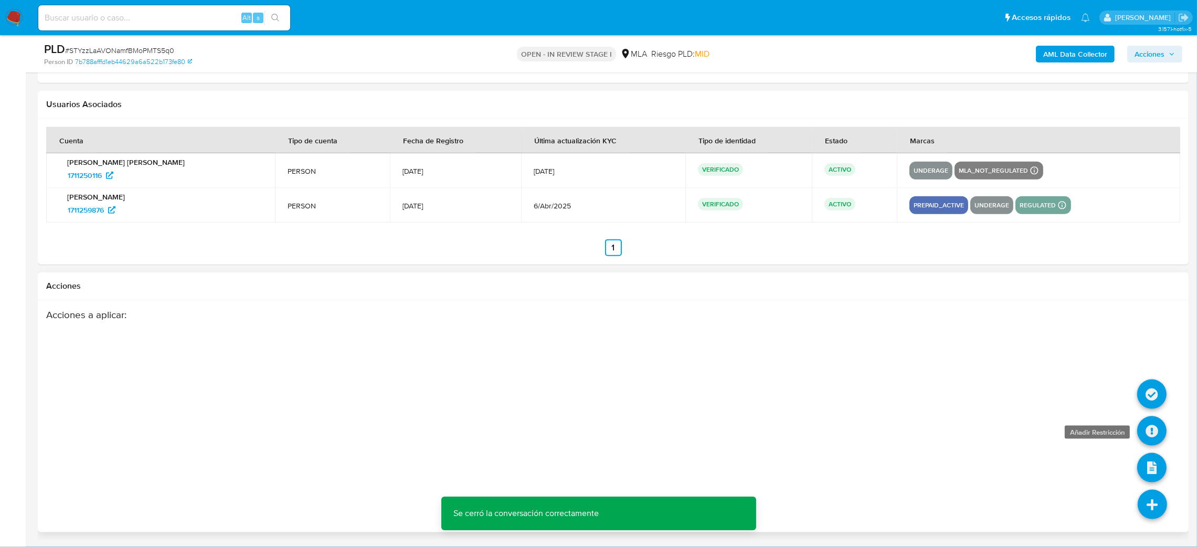
click at [1153, 421] on icon at bounding box center [1151, 430] width 29 height 29
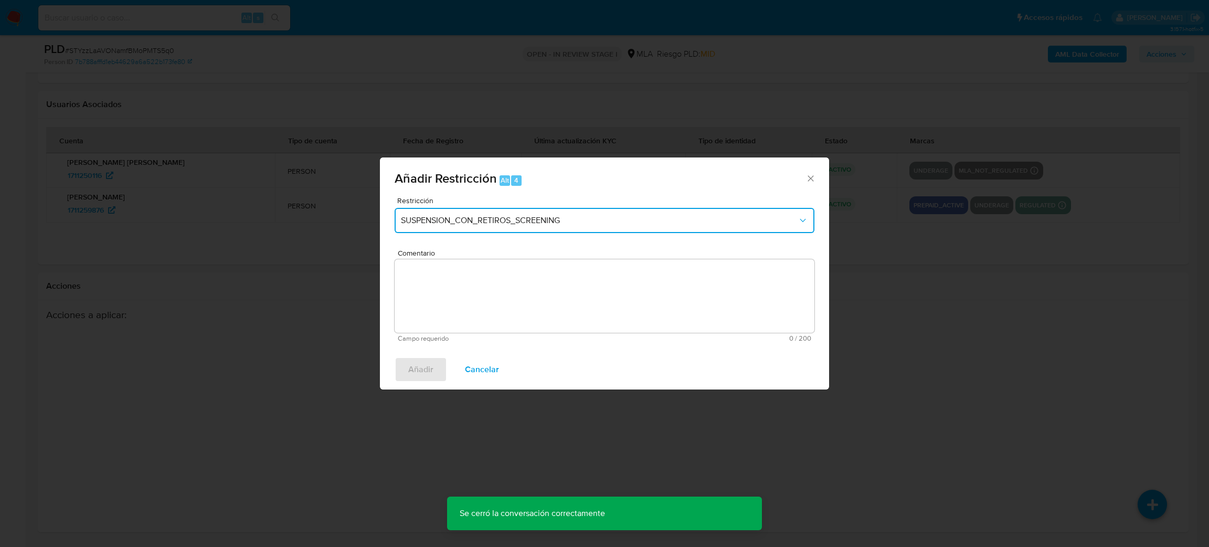
click at [490, 215] on span "SUSPENSION_CON_RETIROS_SCREENING" at bounding box center [599, 220] width 397 height 10
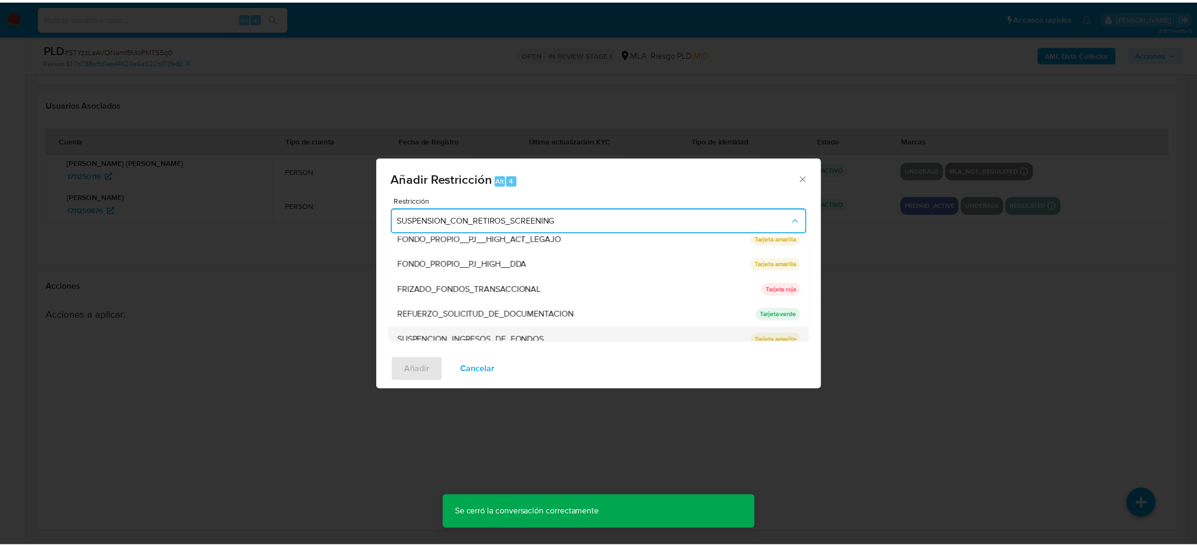
scroll to position [222, 0]
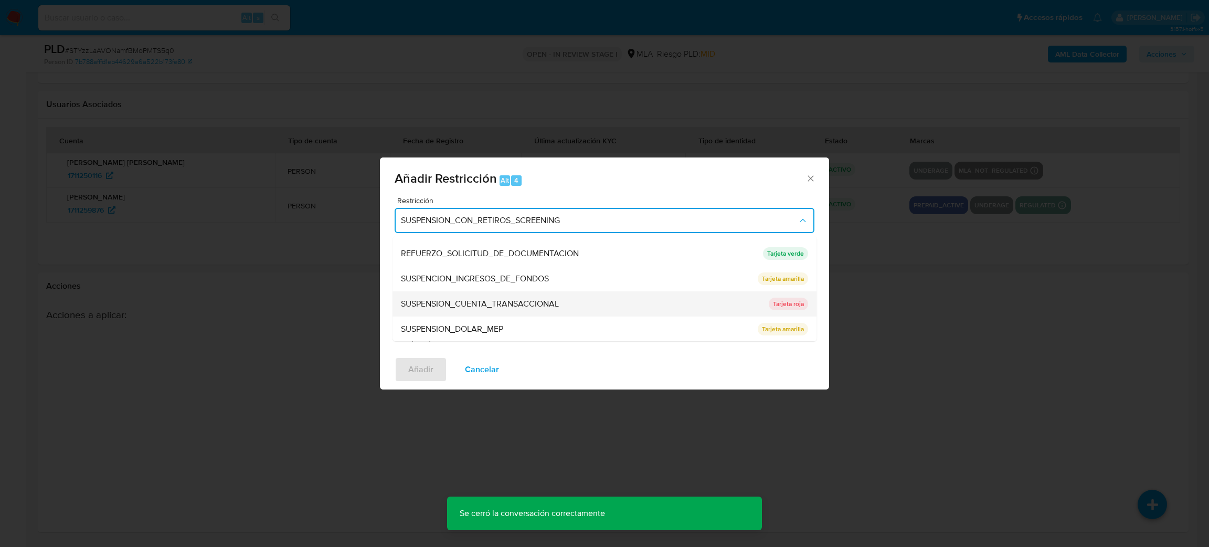
click at [483, 305] on span "SUSPENSION_CUENTA_TRANSACCIONAL" at bounding box center [480, 304] width 158 height 10
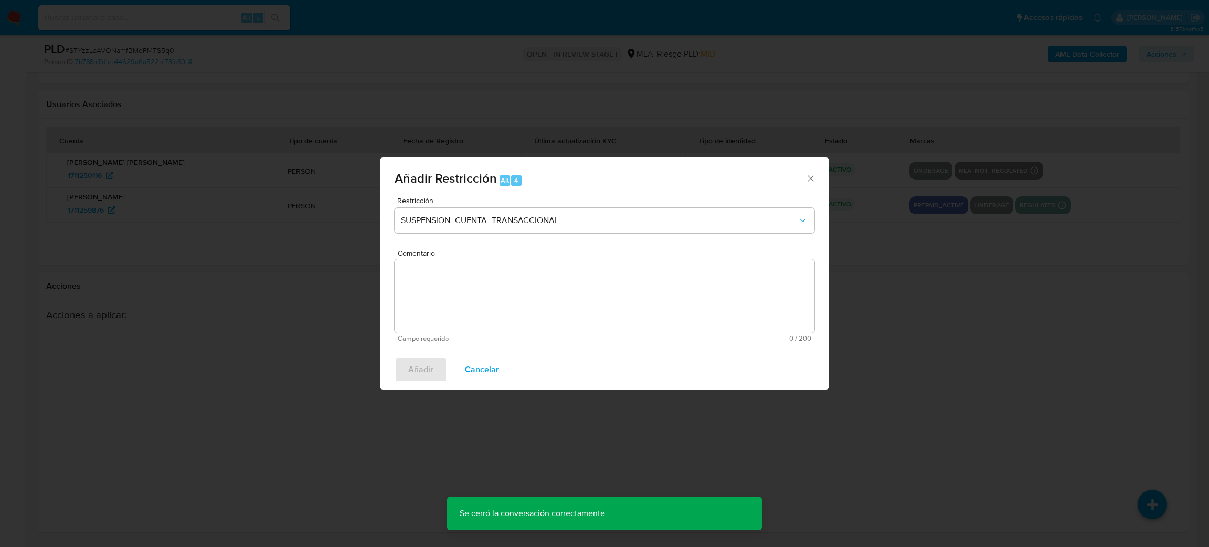
click at [483, 305] on textarea "Comentario" at bounding box center [605, 295] width 420 height 73
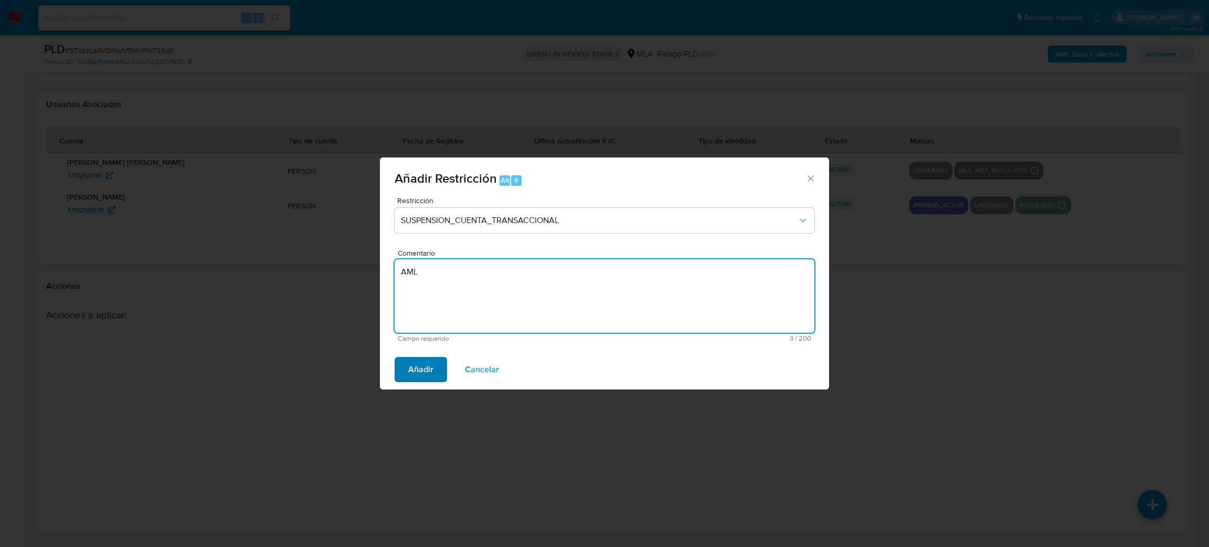
type textarea "AML"
click at [420, 374] on span "Añadir" at bounding box center [420, 369] width 25 height 23
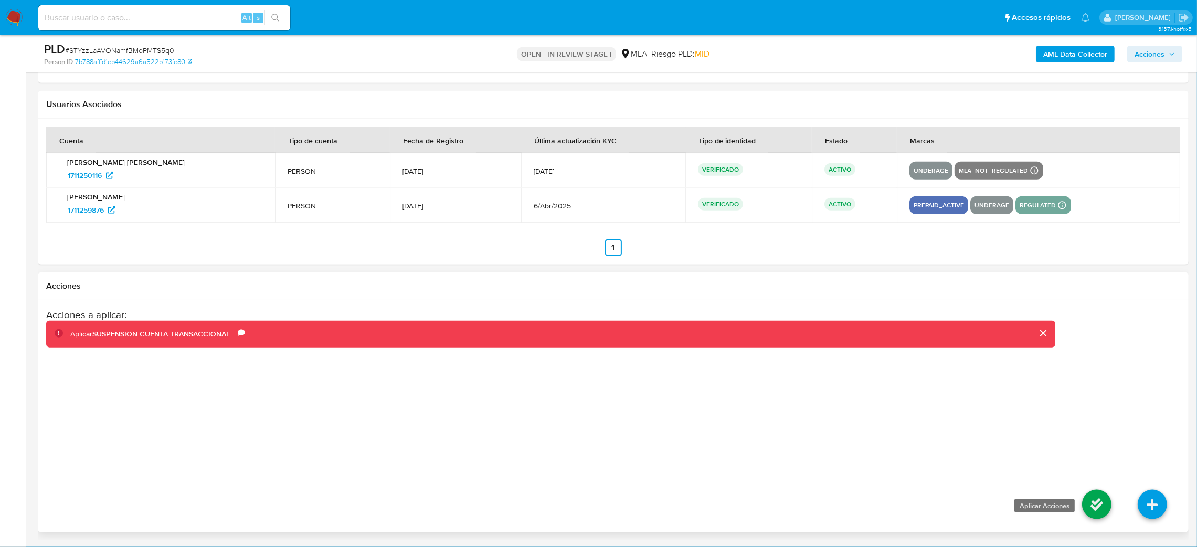
click at [1085, 505] on icon at bounding box center [1096, 504] width 29 height 29
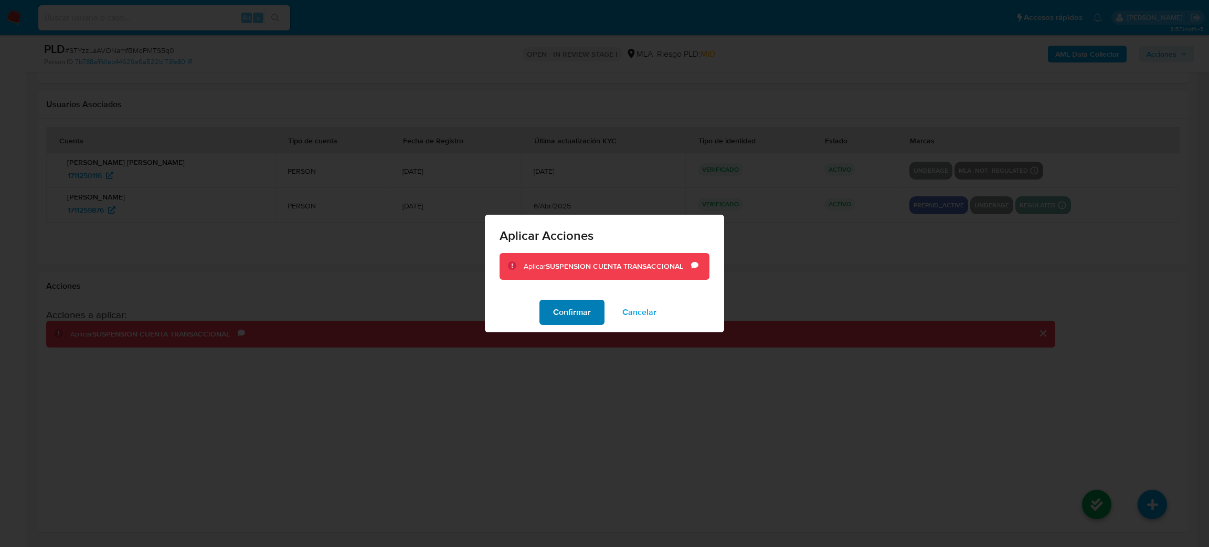
click at [549, 314] on button "Confirmar" at bounding box center [571, 312] width 65 height 25
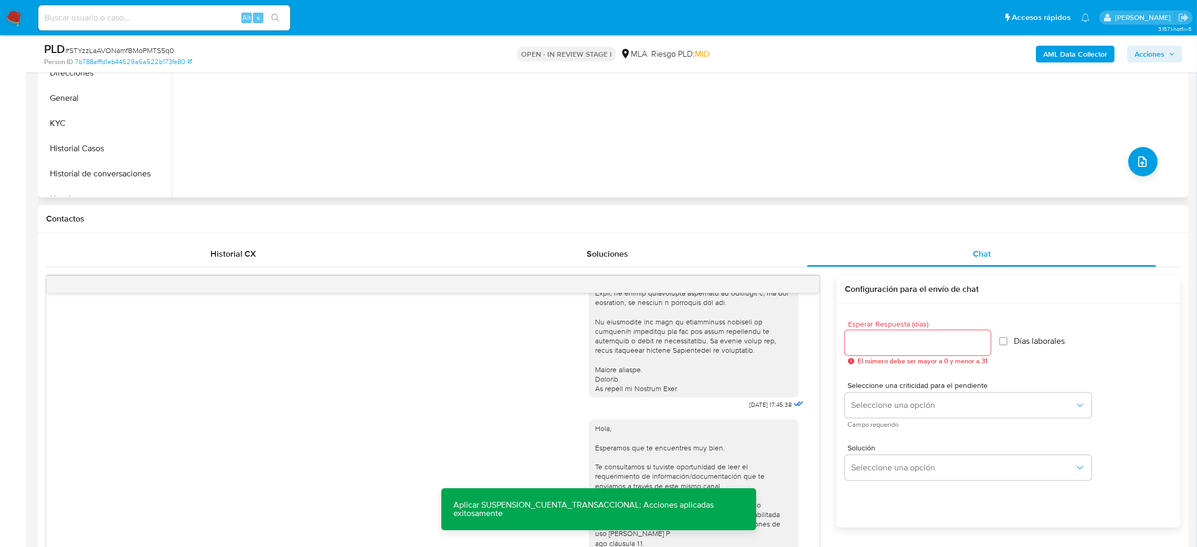
scroll to position [310, 0]
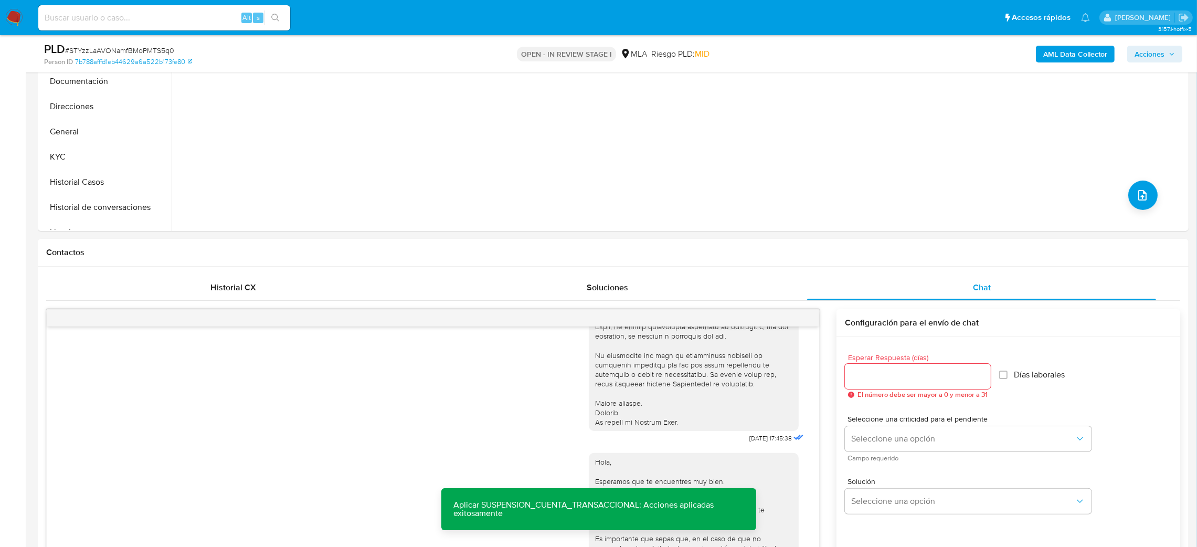
click at [1078, 52] on b "AML Data Collector" at bounding box center [1075, 54] width 64 height 17
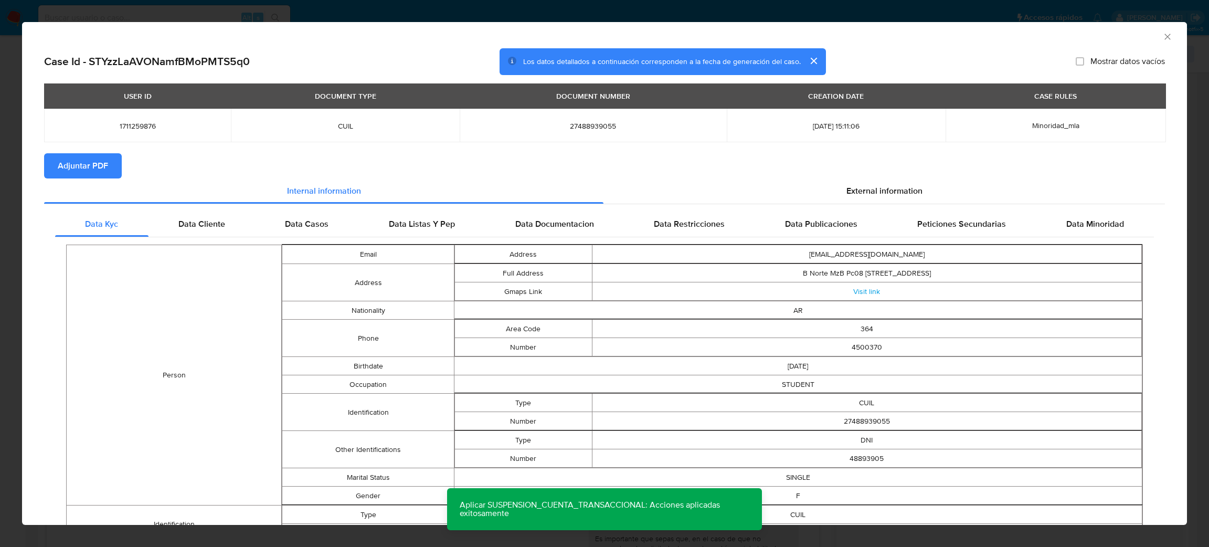
click at [111, 169] on button "Adjuntar PDF" at bounding box center [83, 165] width 78 height 25
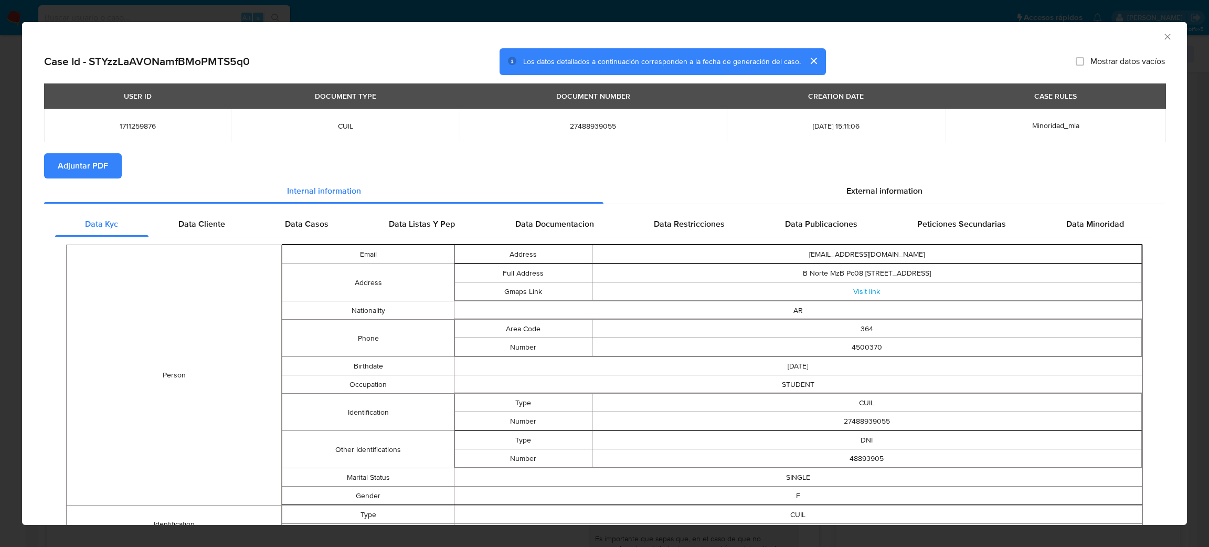
click at [1162, 39] on icon "Cerrar ventana" at bounding box center [1167, 36] width 10 height 10
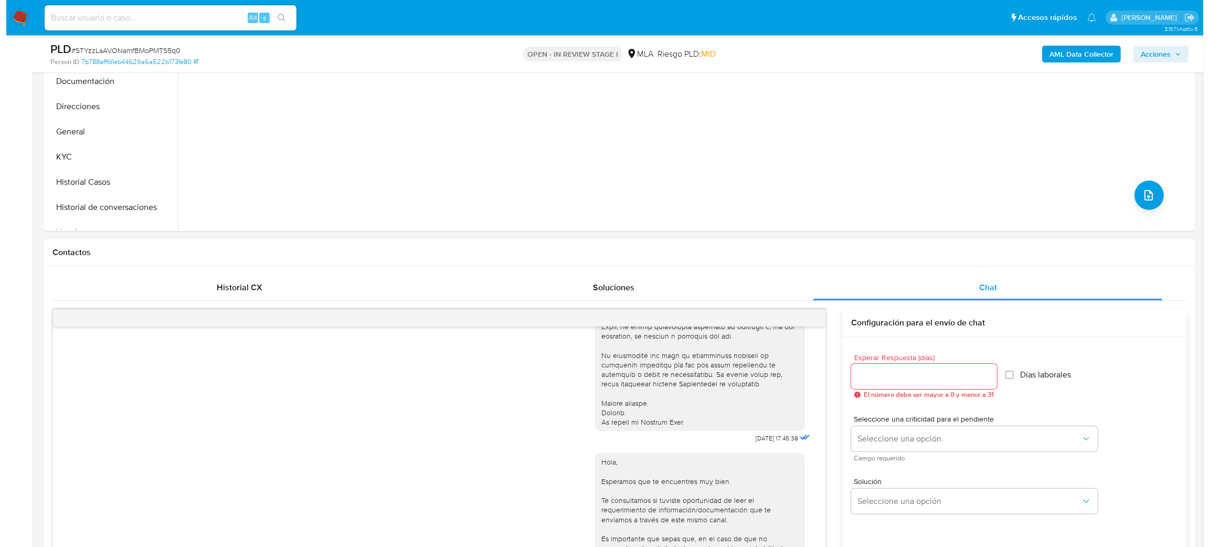
scroll to position [74, 0]
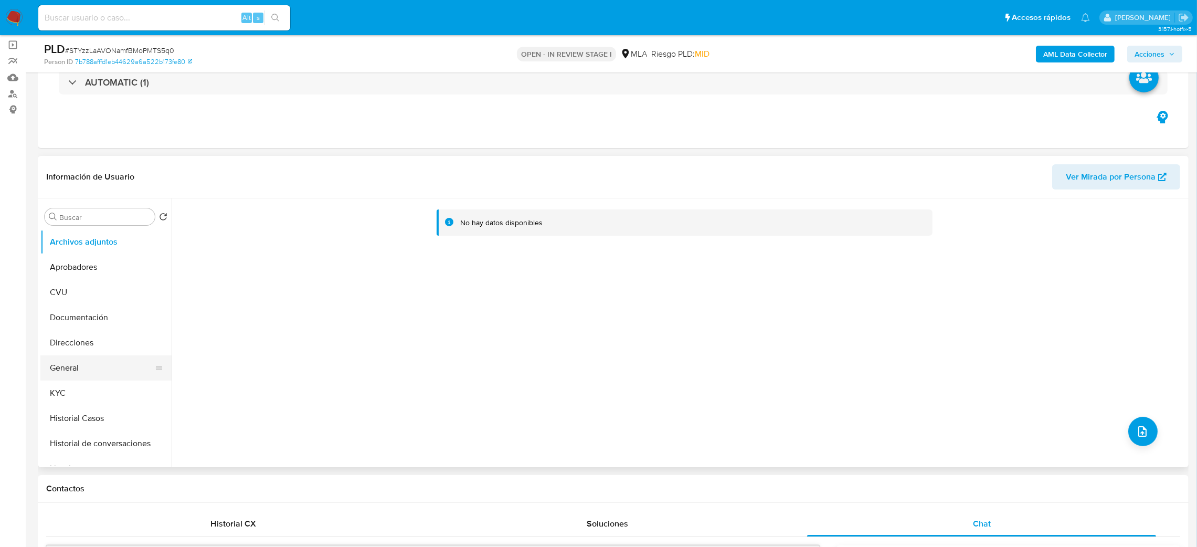
click at [115, 361] on button "General" at bounding box center [101, 367] width 123 height 25
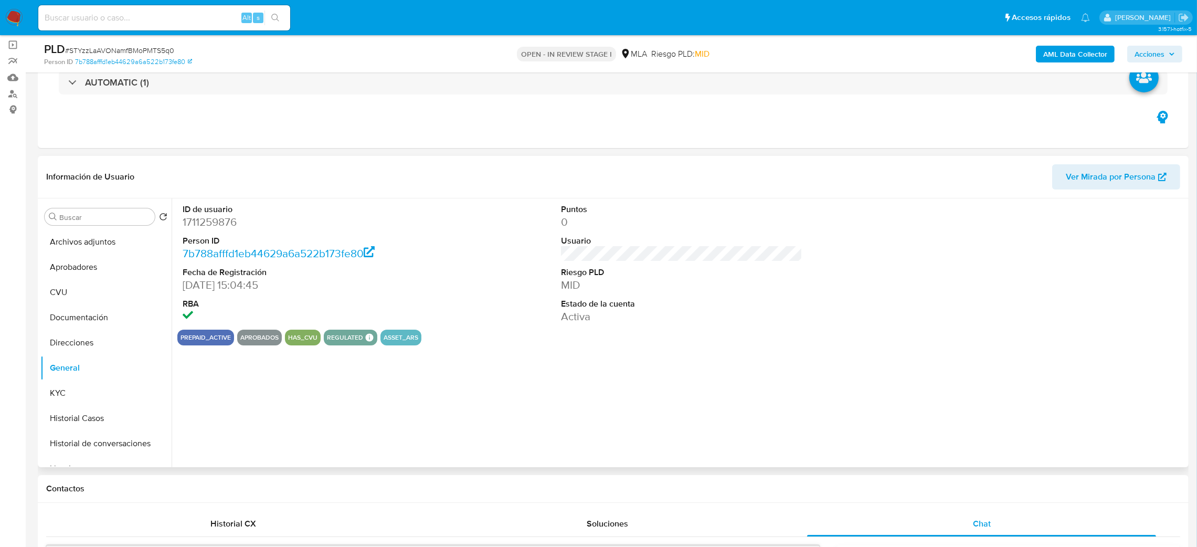
click at [208, 217] on dd "1711259876" at bounding box center [304, 222] width 242 height 15
copy dd "1711259876"
click at [94, 236] on button "Archivos adjuntos" at bounding box center [101, 241] width 123 height 25
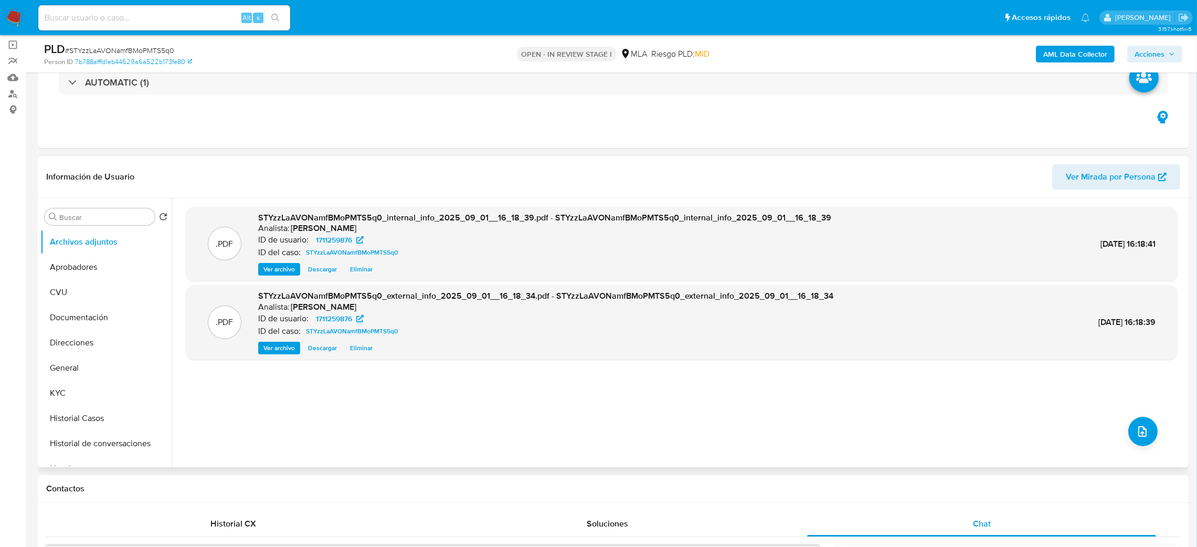
click at [1135, 447] on div ".PDF STYzzLaAVONamfBMoPMTS5q0_internal_info_2025_09_01__16_18_39.pdf - STYzzLaA…" at bounding box center [682, 333] width 992 height 252
click at [1146, 437] on button "upload-file" at bounding box center [1142, 431] width 29 height 29
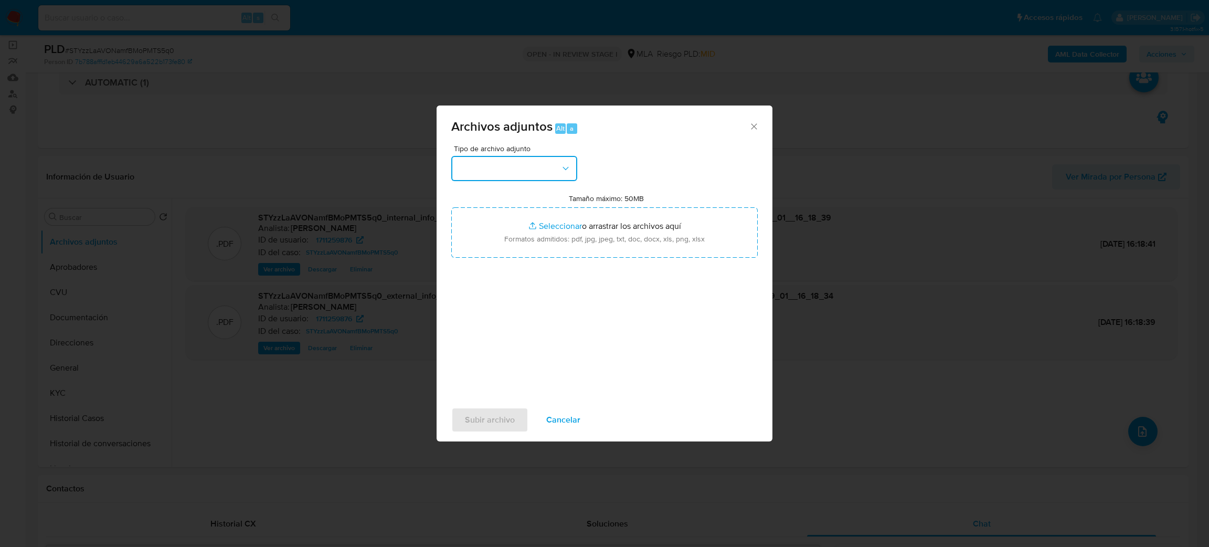
click at [534, 165] on button "button" at bounding box center [514, 168] width 126 height 25
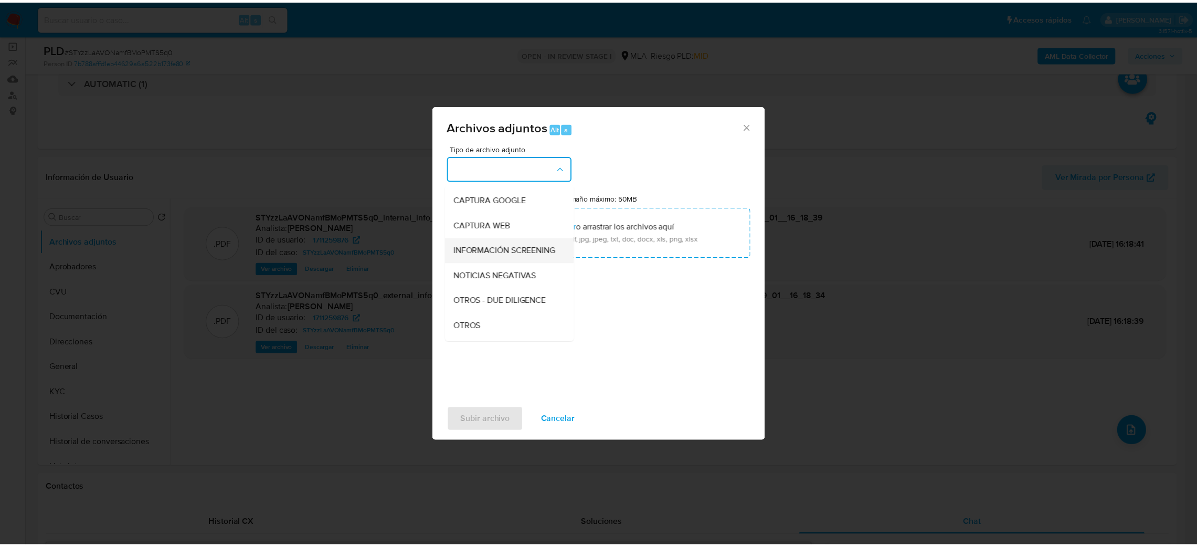
scroll to position [79, 0]
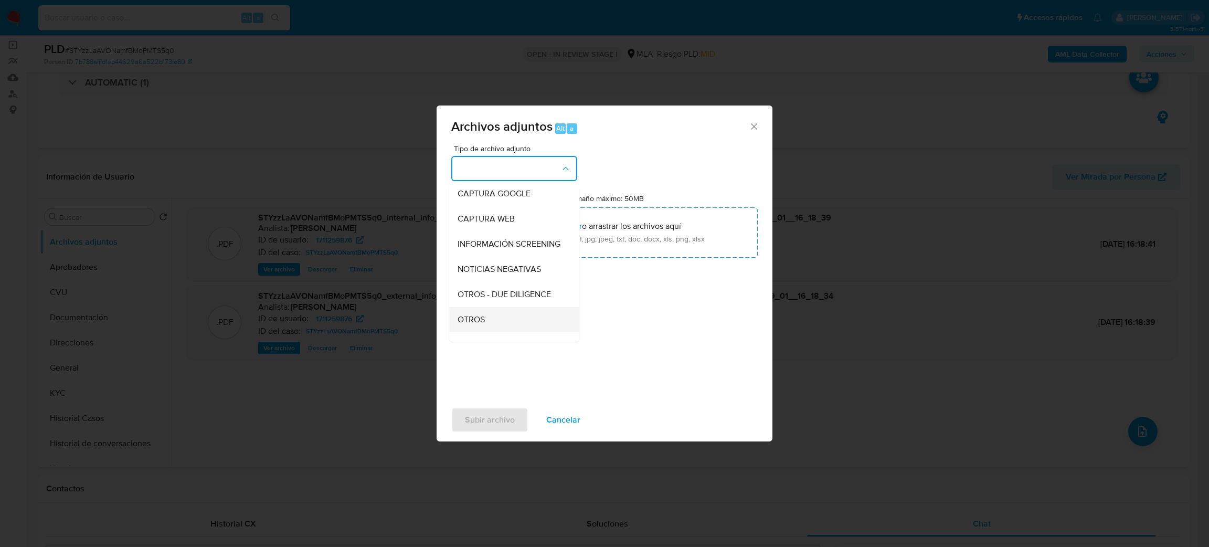
click at [480, 325] on span "OTROS" at bounding box center [471, 319] width 27 height 10
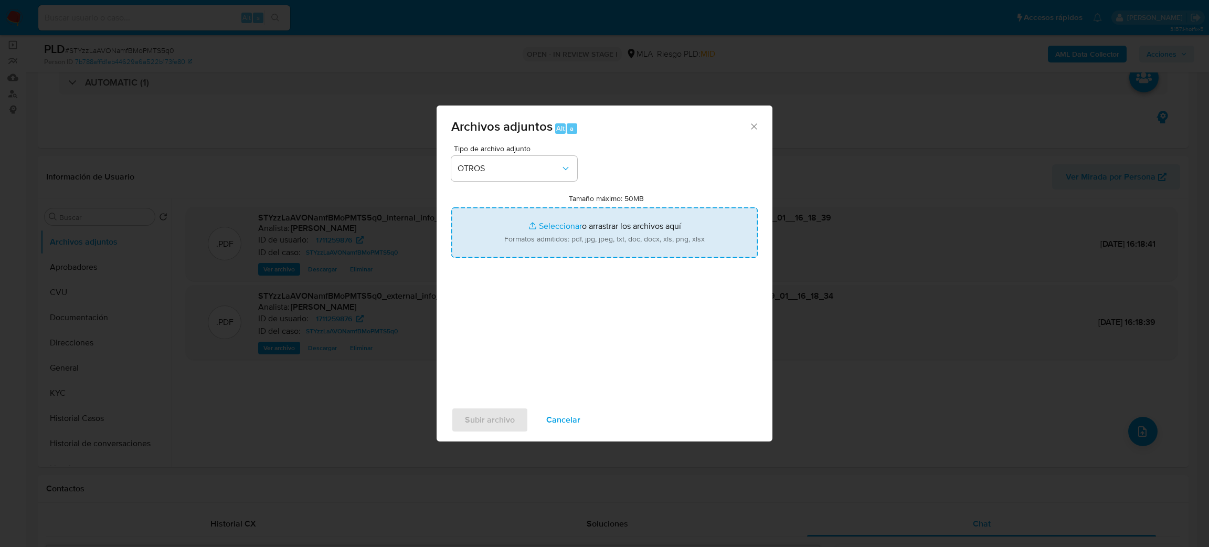
click at [539, 240] on input "Tamaño máximo: 50MB Seleccionar archivos" at bounding box center [604, 232] width 306 height 50
type input "C:\fakepath\Caselog STYzzLaAVONamfBMoPMTS5q0_2025_08_19_08_27_13.docx"
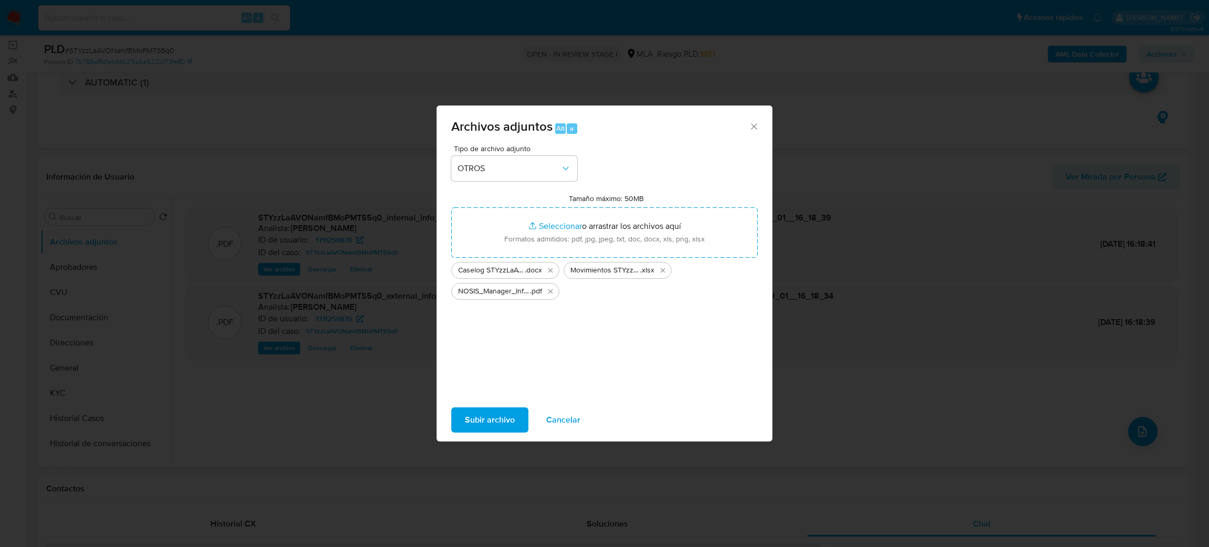
click at [473, 421] on span "Subir archivo" at bounding box center [490, 419] width 50 height 23
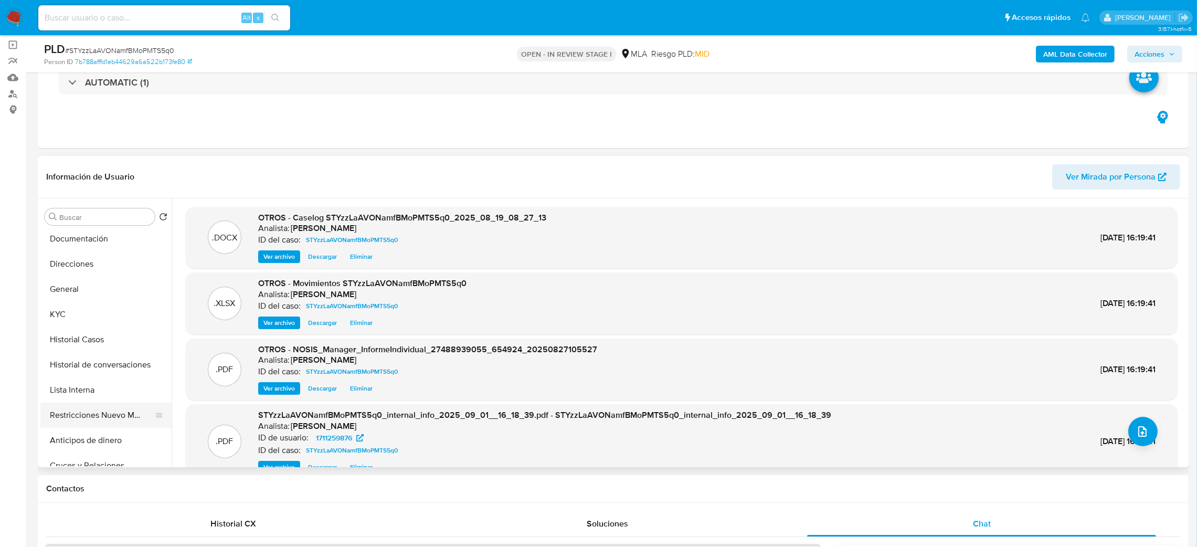
click at [95, 418] on button "Restricciones Nuevo Mundo" at bounding box center [101, 414] width 123 height 25
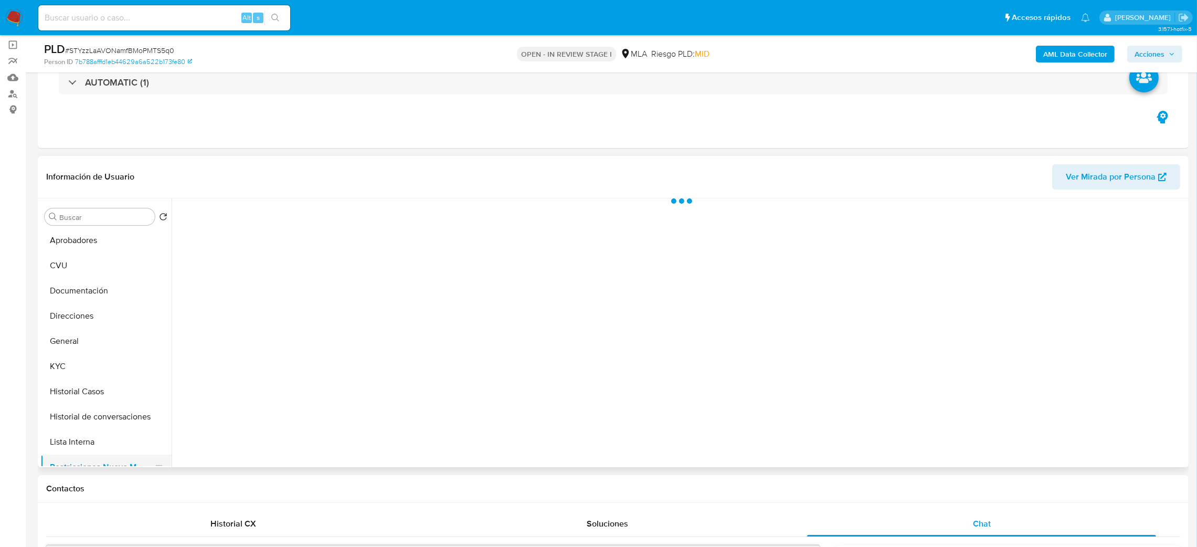
scroll to position [0, 0]
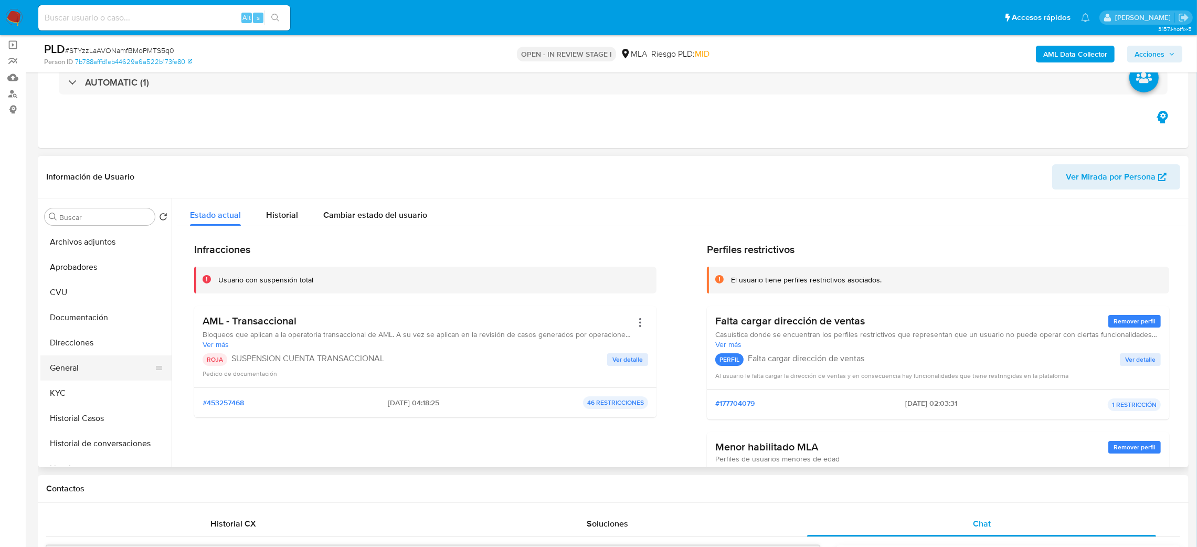
click at [107, 367] on button "General" at bounding box center [101, 367] width 123 height 25
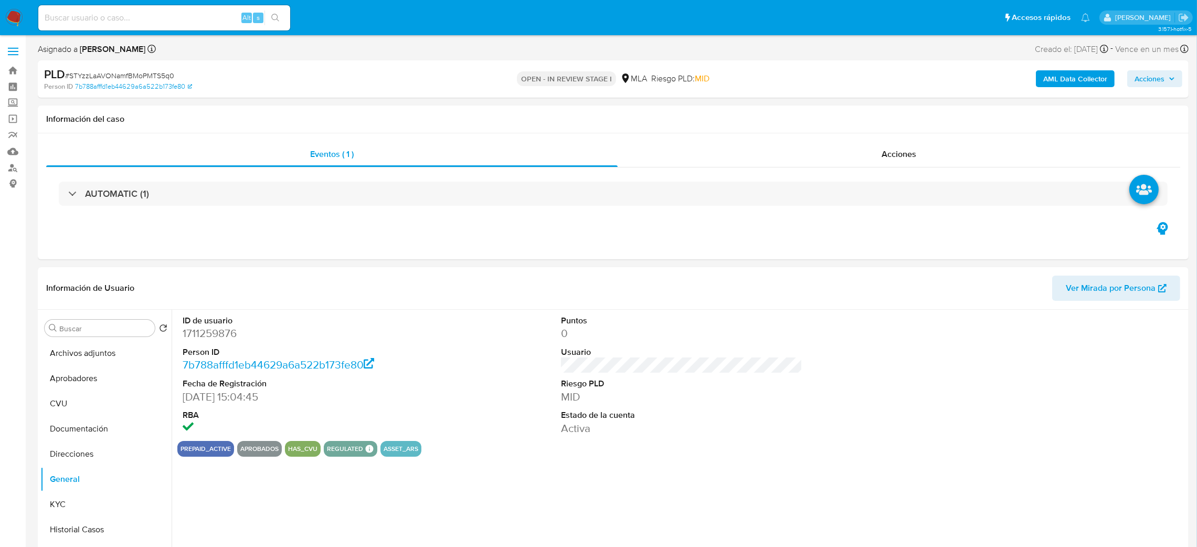
click at [201, 220] on div "Eventos ( 1 ) Acciones AUTOMATIC (1)" at bounding box center [613, 196] width 1151 height 126
click at [196, 338] on dd "1711259876" at bounding box center [304, 333] width 242 height 15
copy dd "1711259876"
click at [1166, 78] on span "Acciones" at bounding box center [1154, 78] width 40 height 15
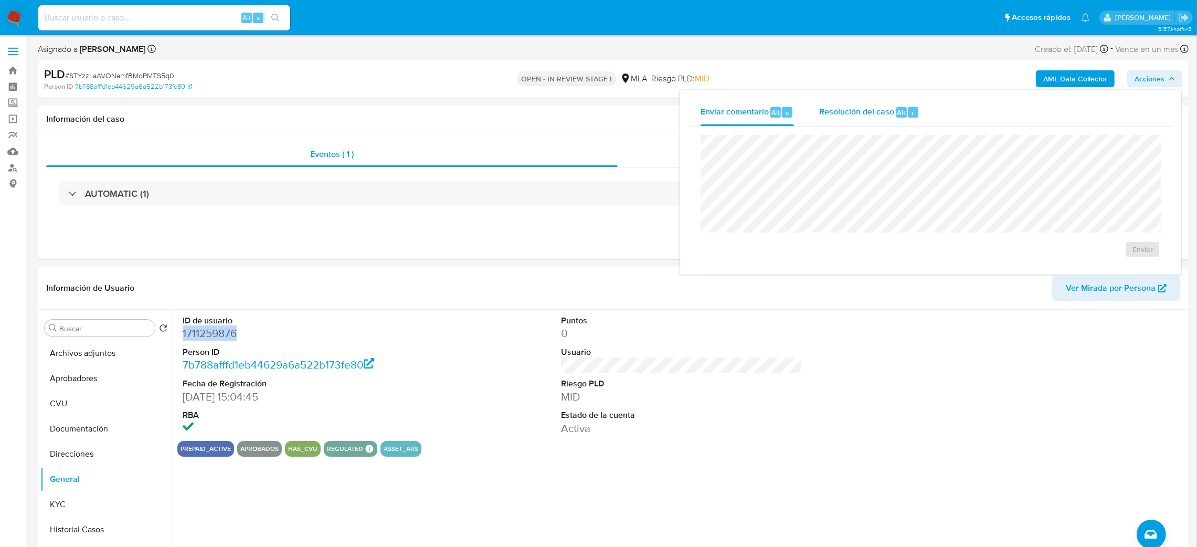
click at [889, 119] on div "Resolución del caso Alt r" at bounding box center [869, 112] width 100 height 27
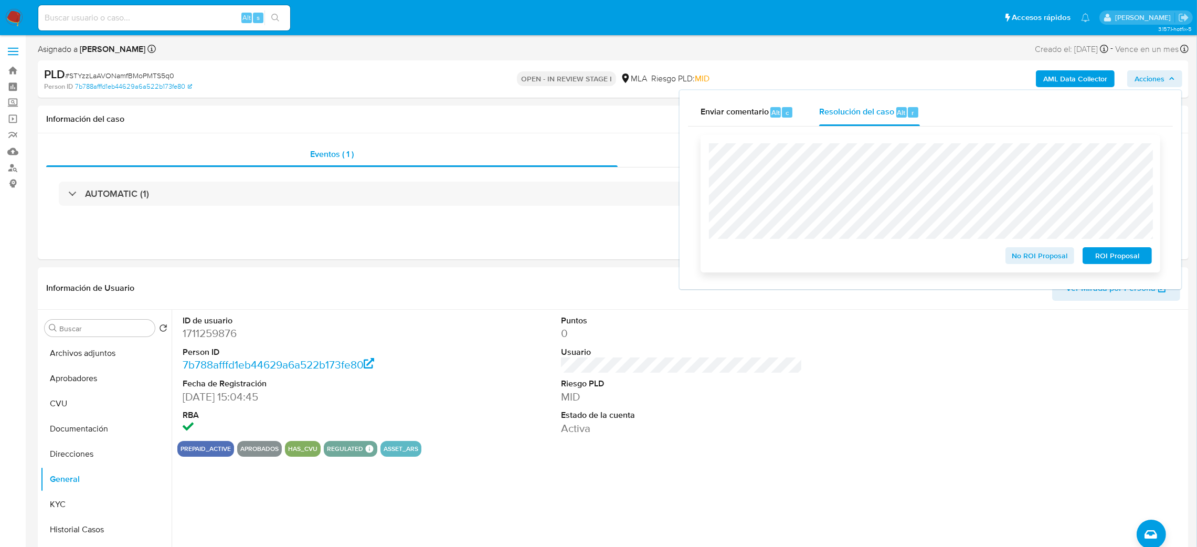
click at [1132, 249] on span "ROI Proposal" at bounding box center [1117, 255] width 55 height 15
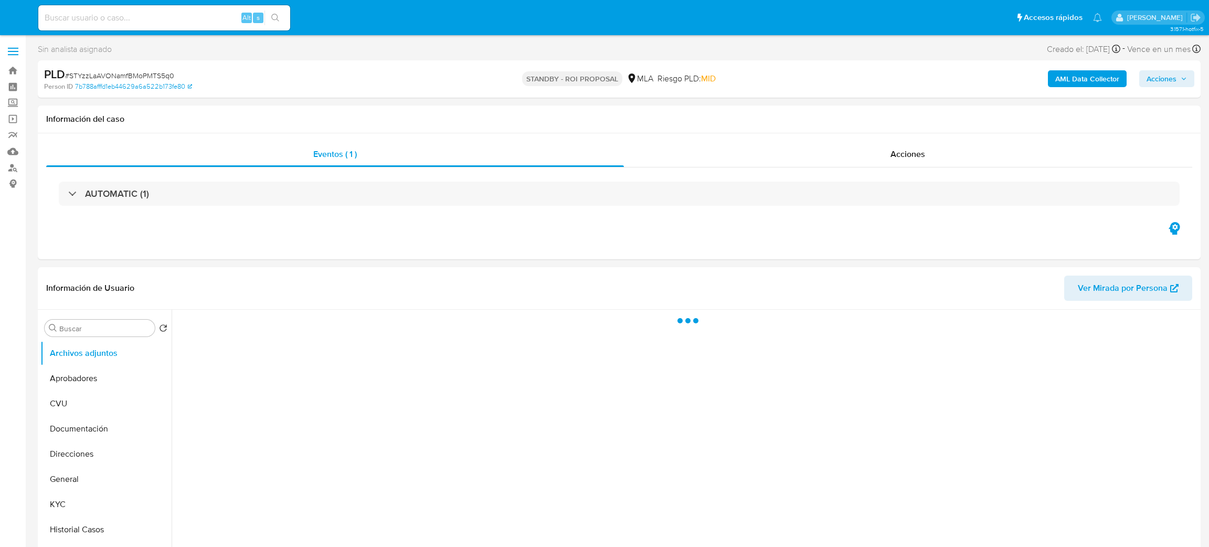
select select "10"
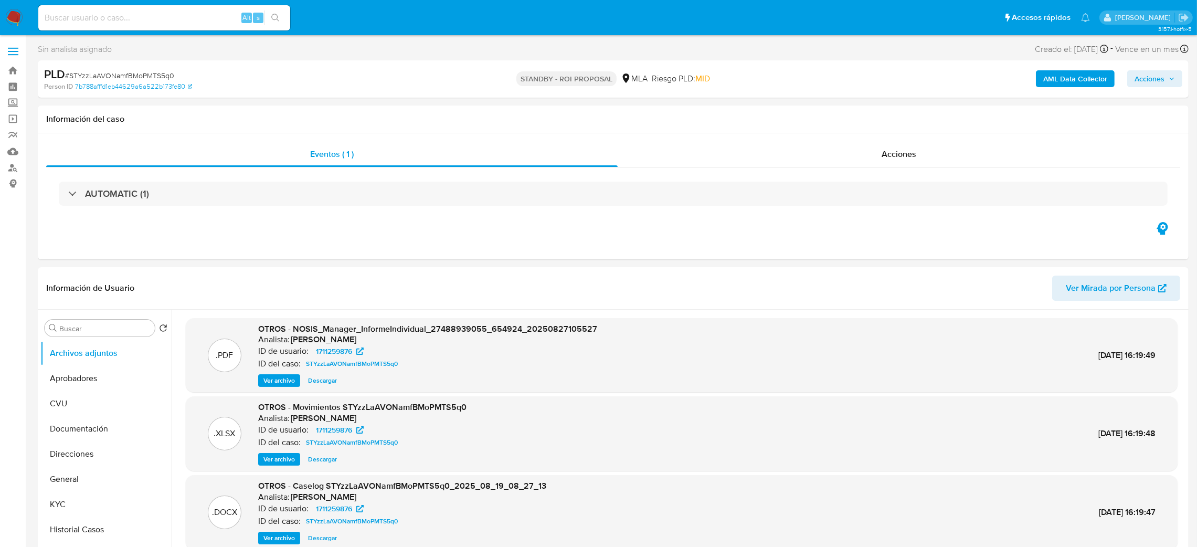
click at [156, 13] on input at bounding box center [164, 18] width 252 height 14
paste input "BRQXwl1n3aA7BLiRsttJKks6"
type input "BRQXwl1n3aA7BLiRsttJKks6"
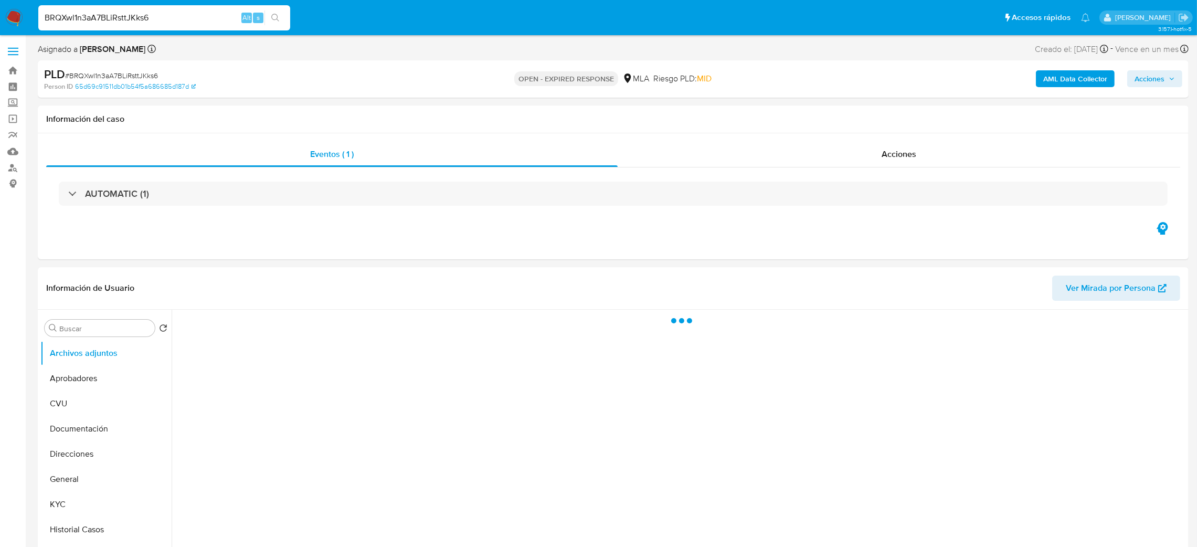
click at [141, 72] on span "# BRQXwl1n3aA7BLiRsttJKks6" at bounding box center [111, 75] width 93 height 10
copy span "BRQXwl1n3aA7BLiRsttJKks6"
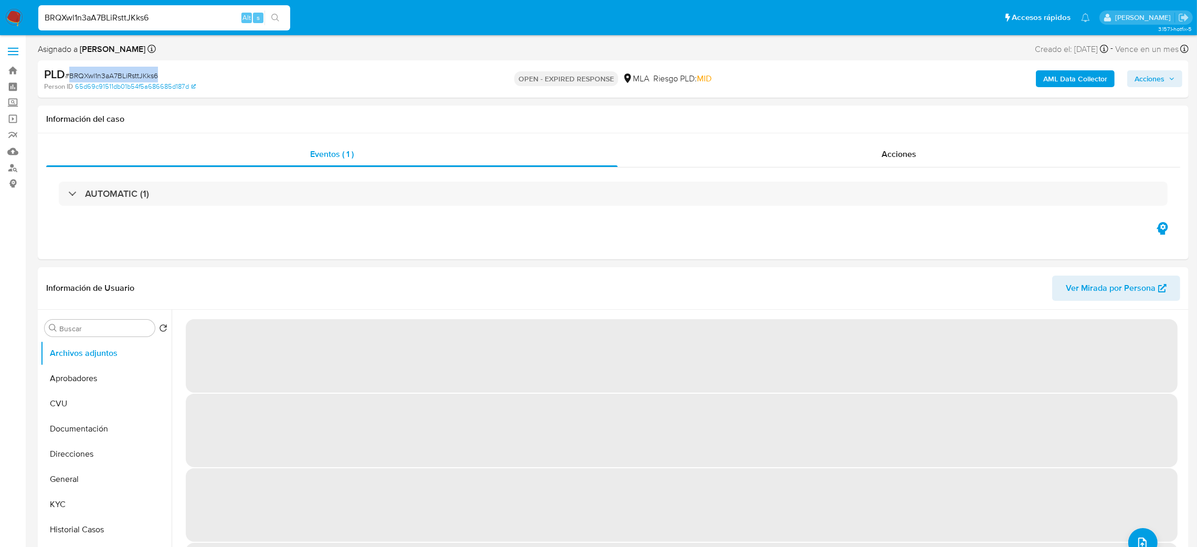
click at [12, 24] on img at bounding box center [14, 18] width 18 height 18
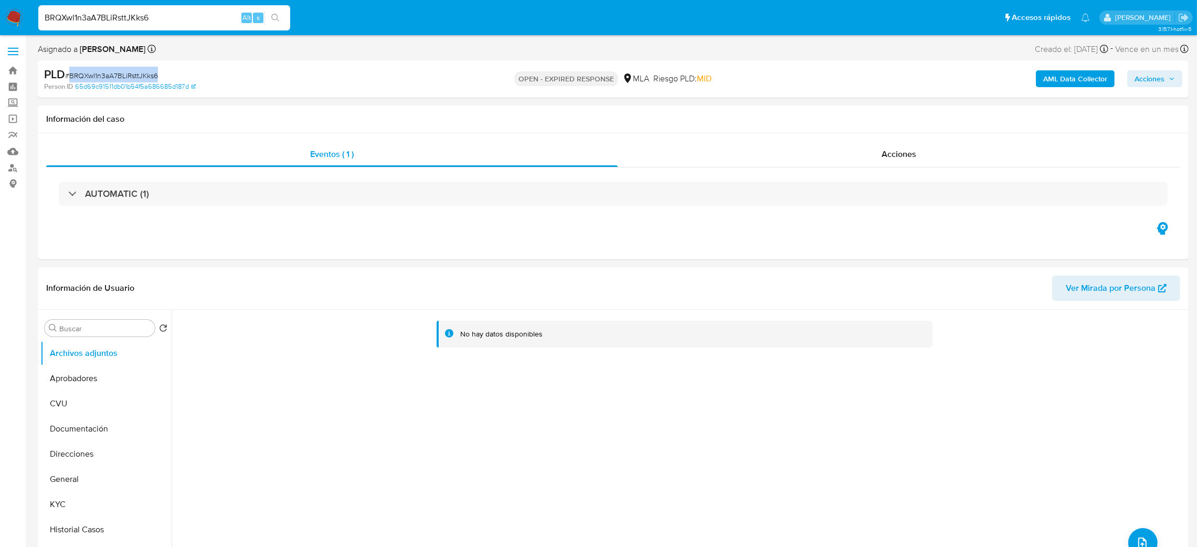
select select "10"
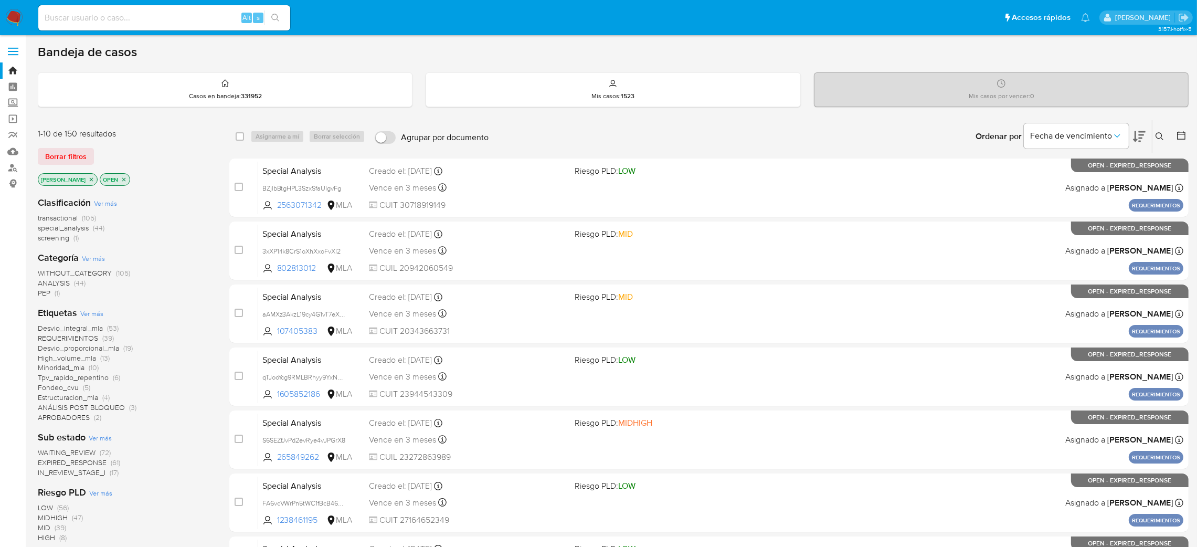
click at [1153, 132] on button at bounding box center [1160, 136] width 17 height 13
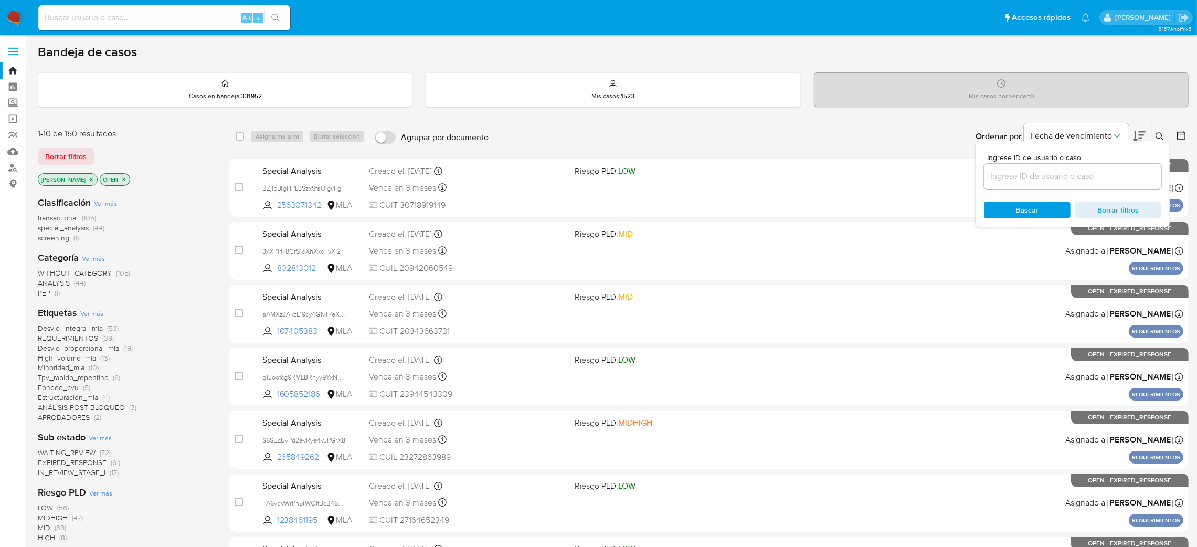
drag, startPoint x: 1110, startPoint y: 163, endPoint x: 1115, endPoint y: 170, distance: 8.6
click at [1110, 164] on div at bounding box center [1072, 176] width 177 height 25
click at [1115, 172] on input at bounding box center [1072, 176] width 177 height 14
paste input "BRQXwl1n3aA7BLiRsttJKks6"
type input "BRQXwl1n3aA7BLiRsttJKks6"
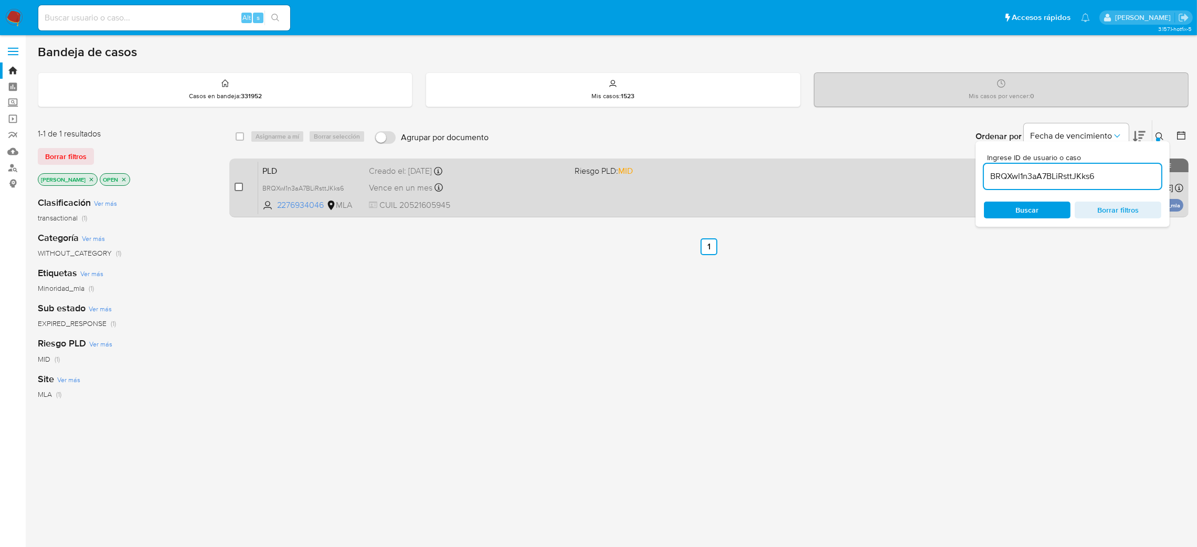
click at [238, 184] on input "checkbox" at bounding box center [239, 187] width 8 height 8
checkbox input "true"
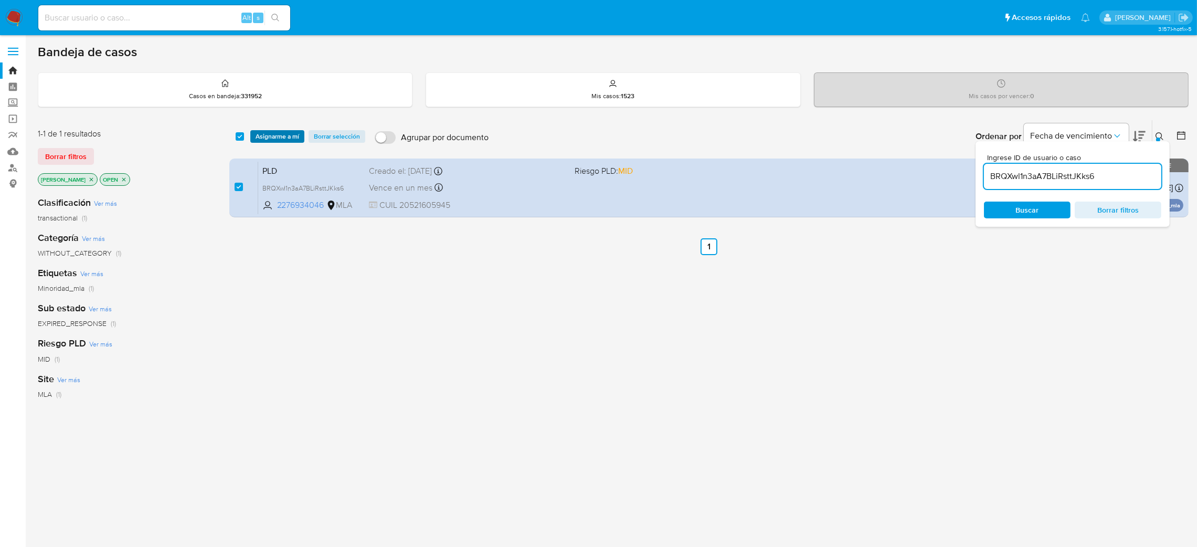
click at [270, 136] on span "Asignarme a mí" at bounding box center [278, 136] width 44 height 10
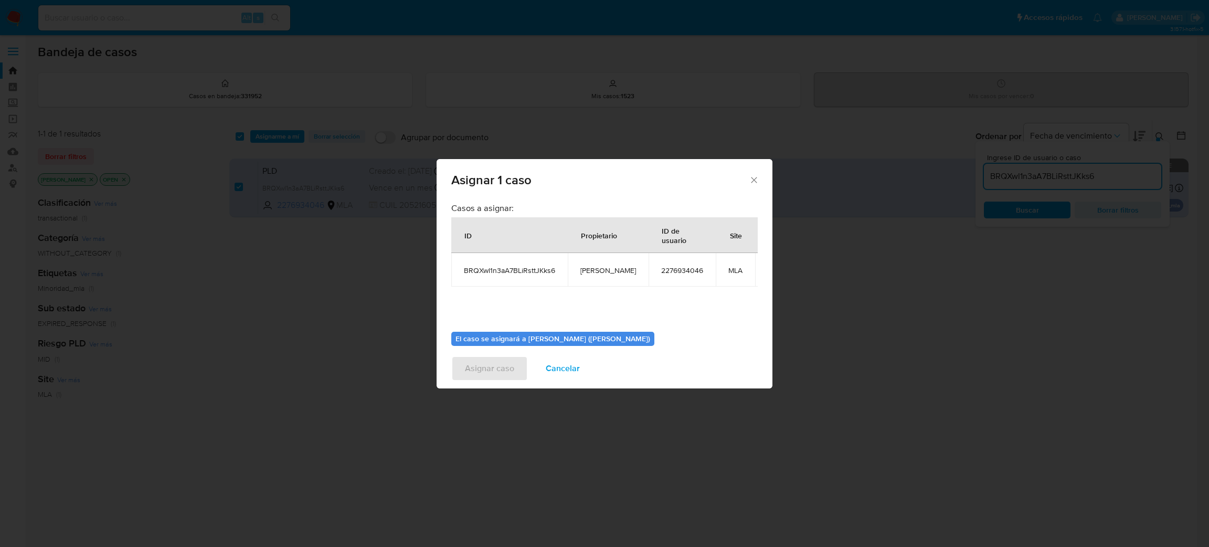
click at [581, 270] on span "[PERSON_NAME]" at bounding box center [608, 269] width 56 height 9
copy span "[PERSON_NAME]"
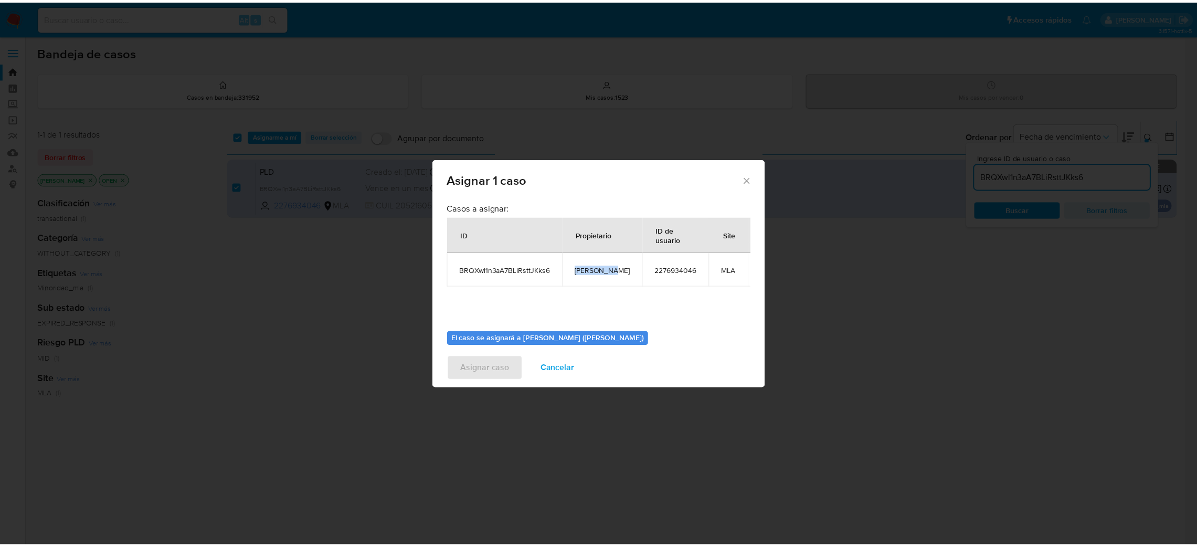
scroll to position [54, 0]
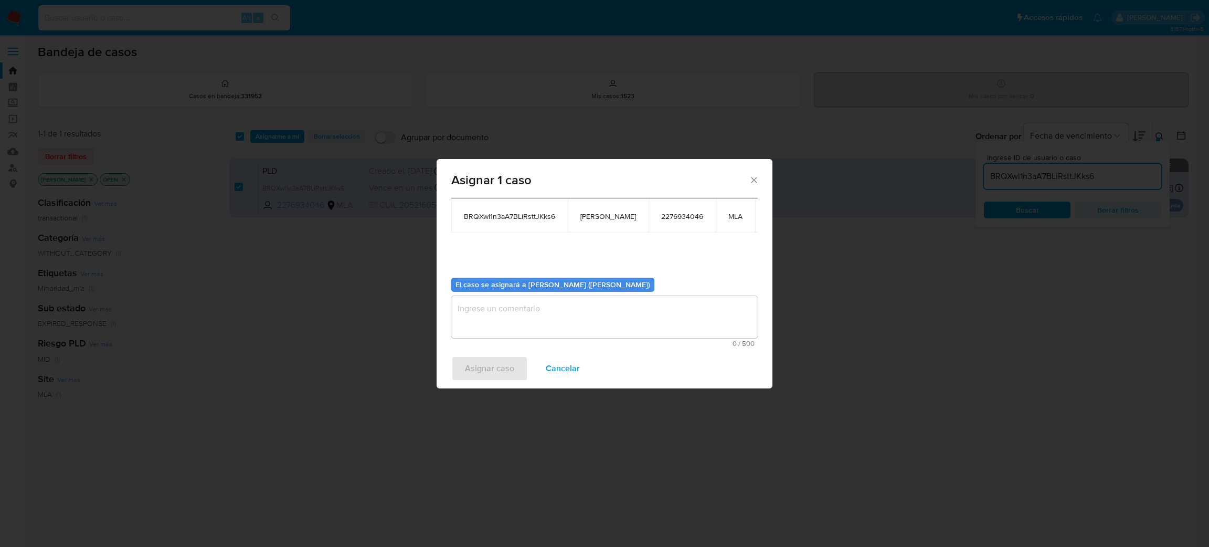
click at [547, 315] on textarea "assign-modal" at bounding box center [604, 317] width 306 height 42
paste textarea "[PERSON_NAME]"
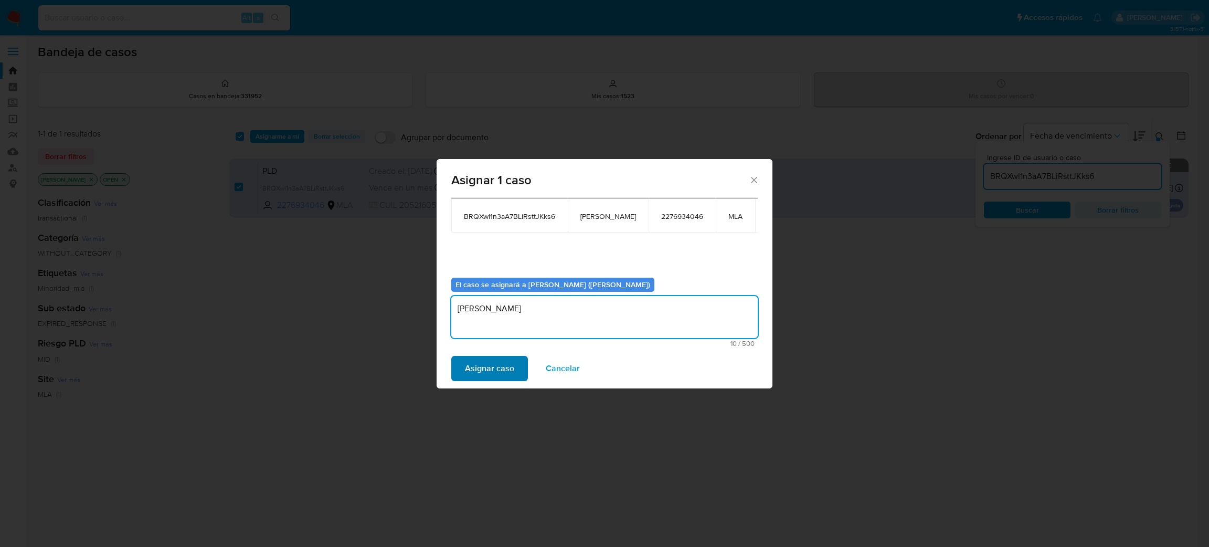
type textarea "[PERSON_NAME]"
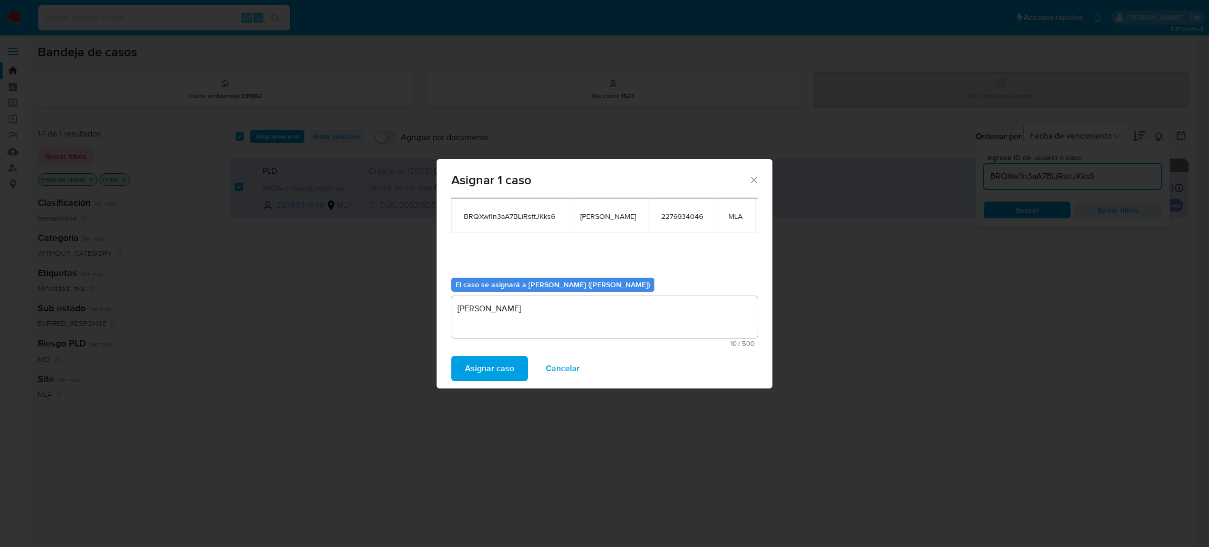
click at [499, 364] on span "Asignar caso" at bounding box center [489, 368] width 49 height 23
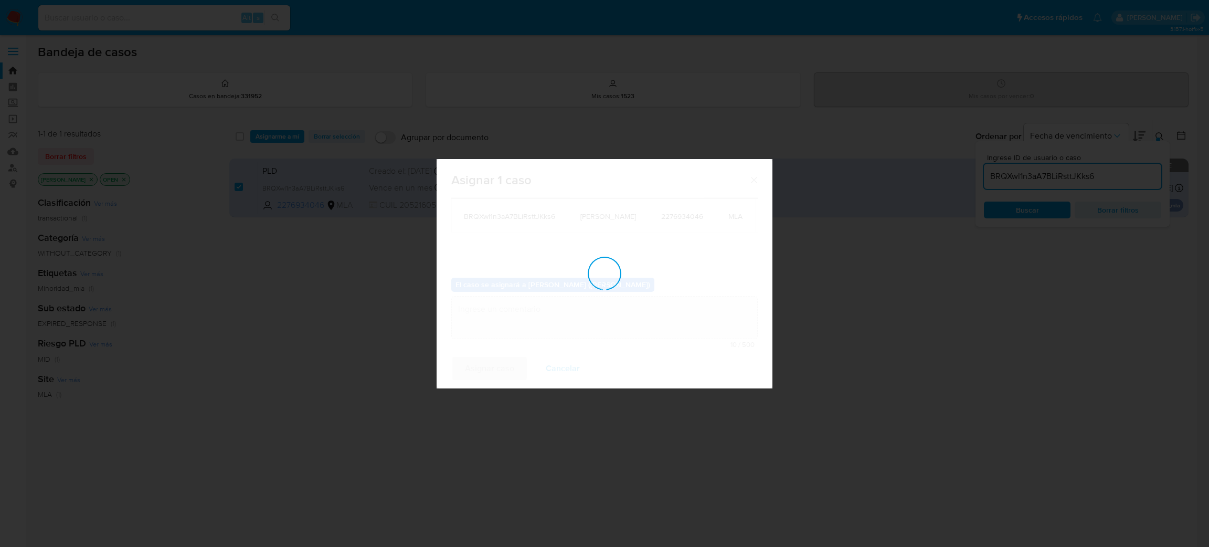
checkbox input "false"
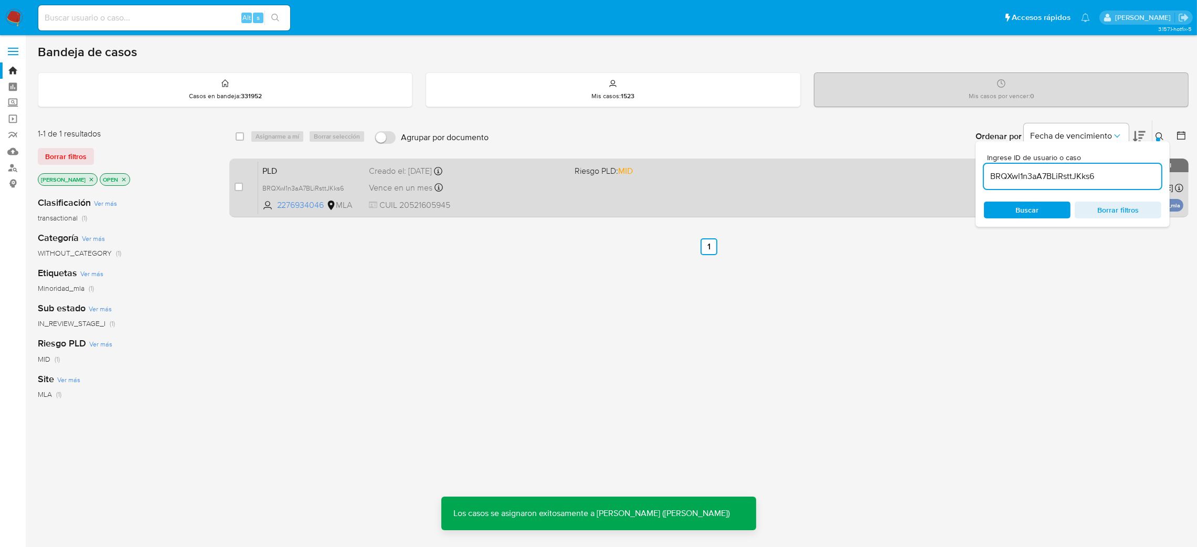
click at [331, 166] on span "PLD" at bounding box center [311, 170] width 99 height 14
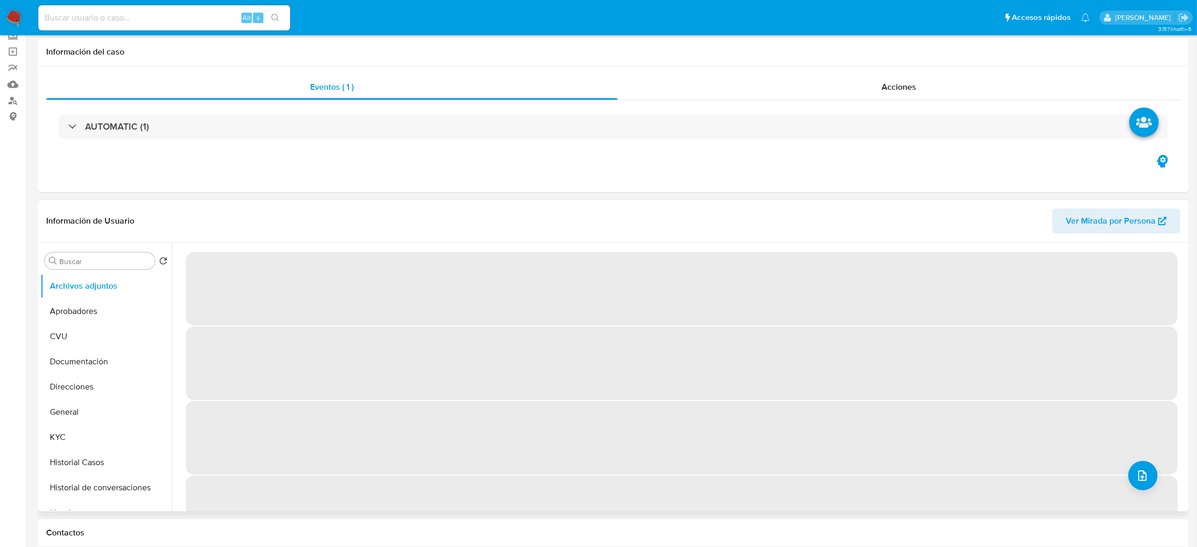
select select "10"
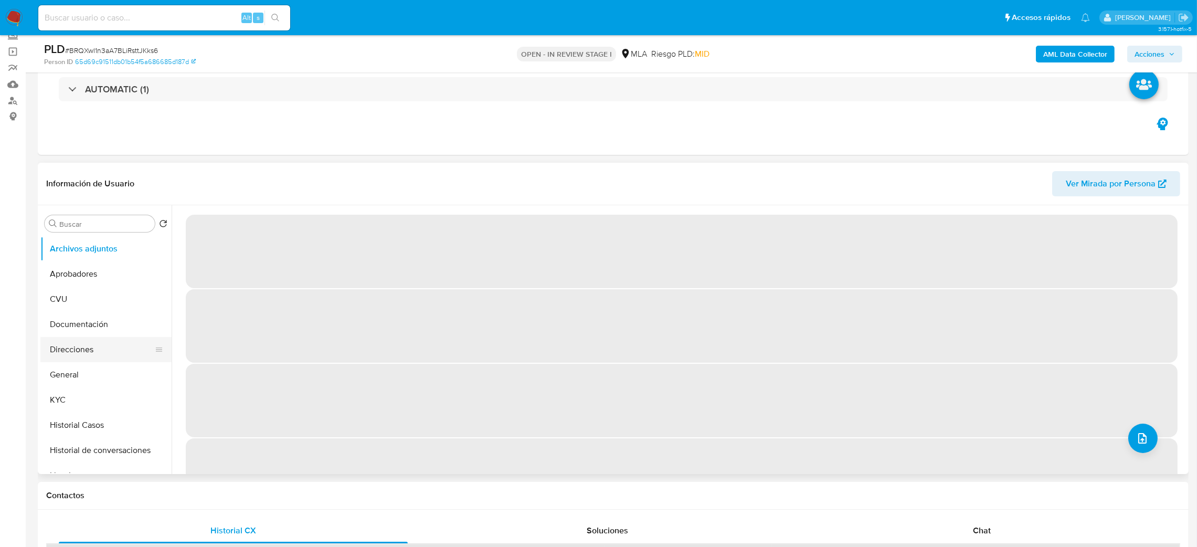
scroll to position [157, 0]
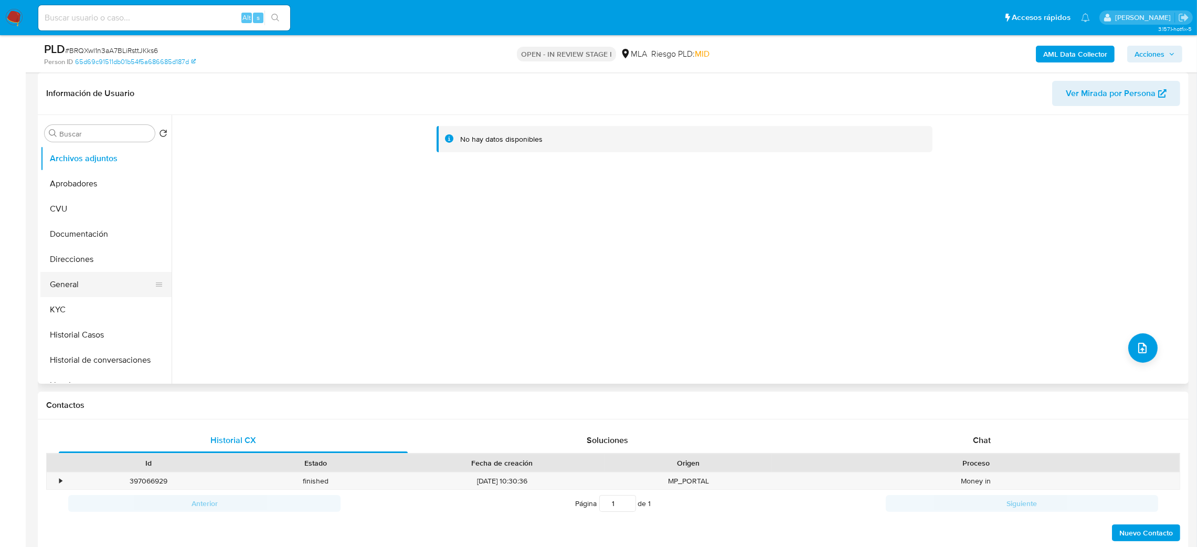
click at [71, 276] on button "General" at bounding box center [101, 284] width 123 height 25
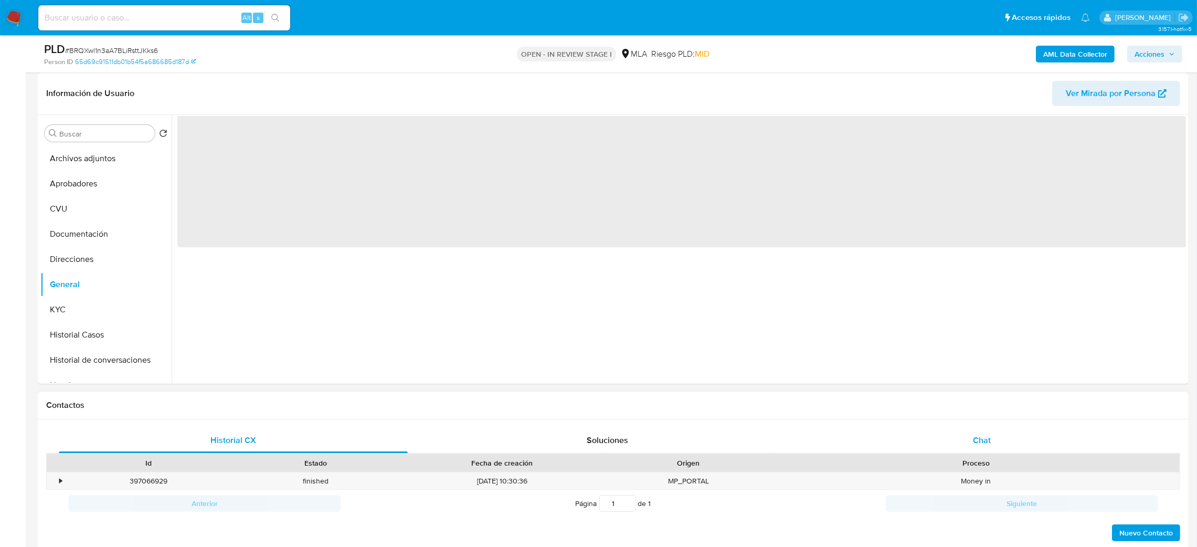
click at [1005, 437] on div "Chat" at bounding box center [981, 440] width 349 height 25
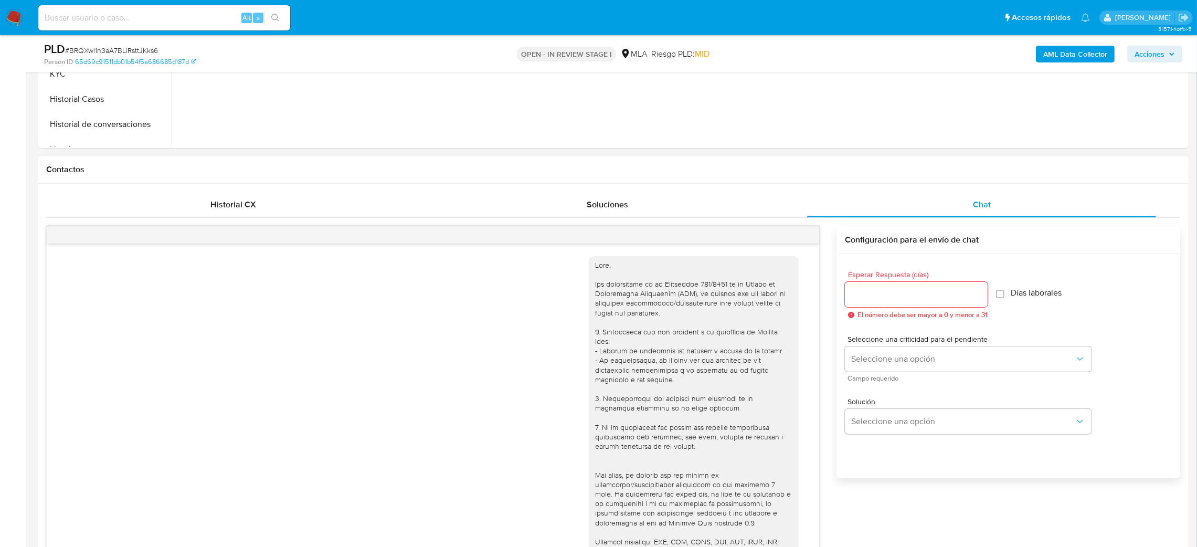
scroll to position [374, 0]
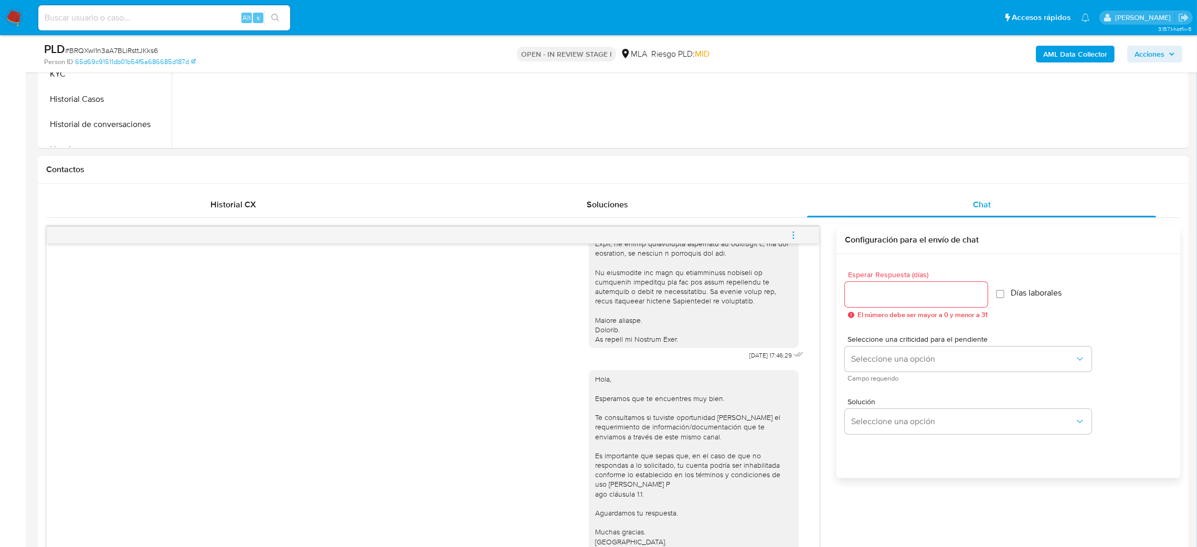
click at [802, 229] on button "menu-action" at bounding box center [793, 234] width 35 height 25
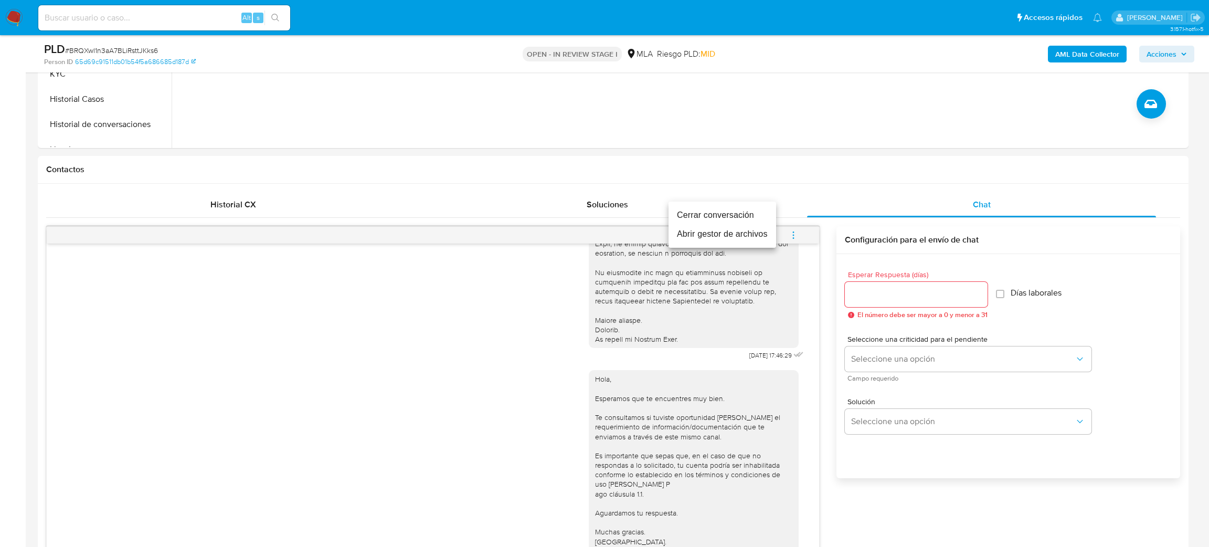
click at [726, 206] on li "Cerrar conversación" at bounding box center [722, 215] width 108 height 19
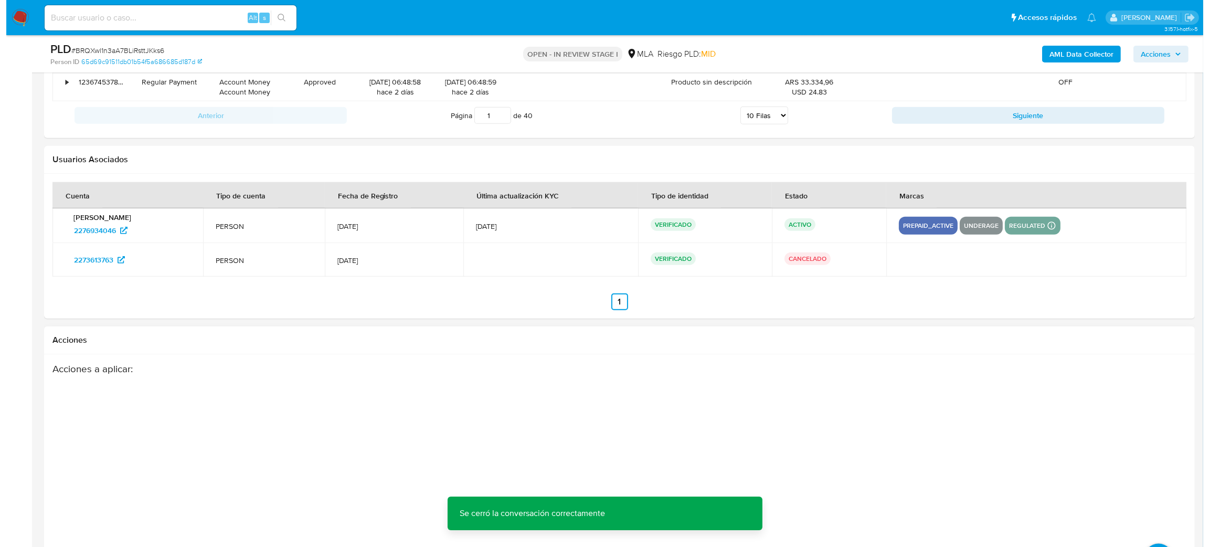
scroll to position [1882, 0]
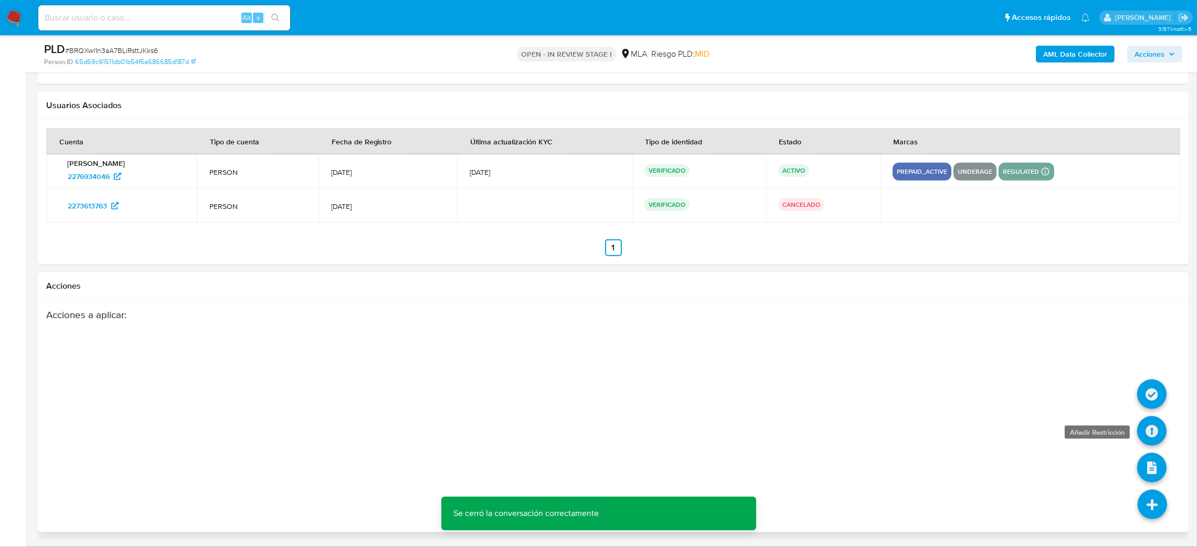
click at [1146, 424] on icon at bounding box center [1151, 430] width 29 height 29
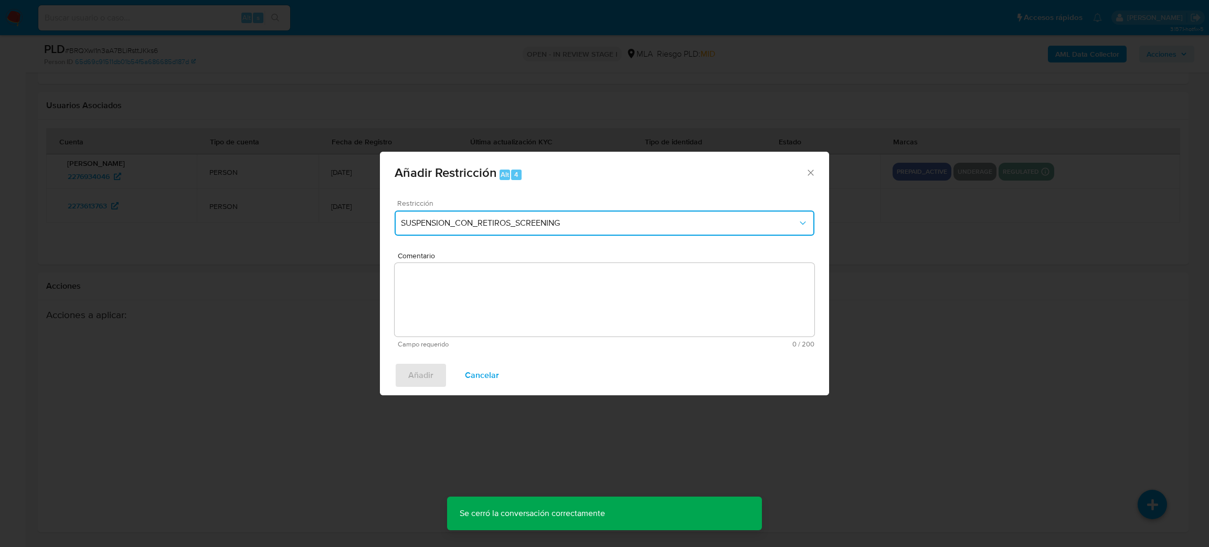
click at [430, 220] on span "SUSPENSION_CON_RETIROS_SCREENING" at bounding box center [599, 223] width 397 height 10
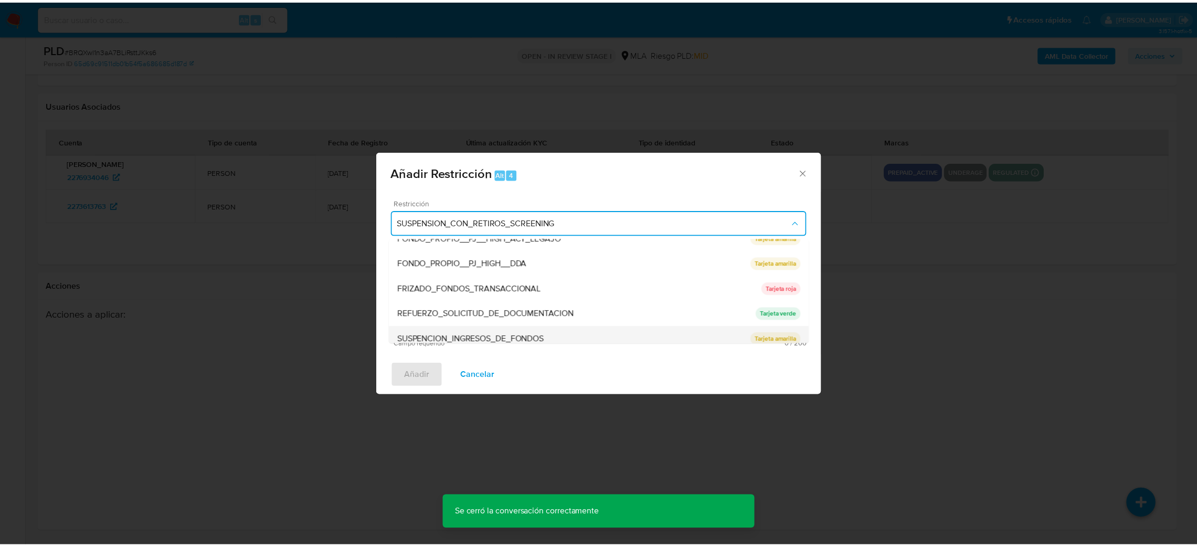
scroll to position [222, 0]
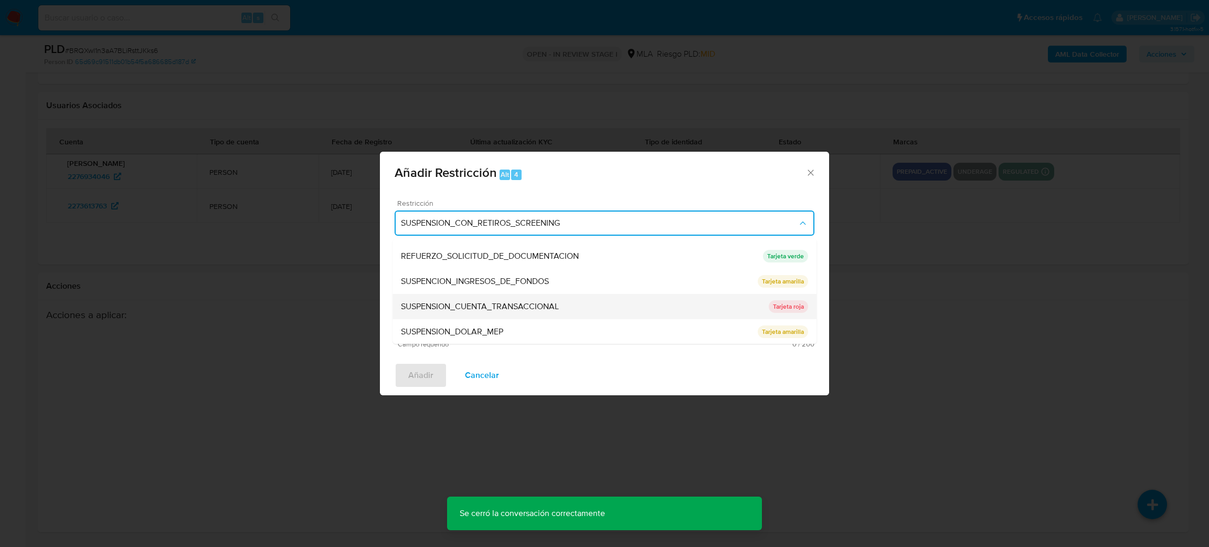
click at [450, 309] on span "SUSPENSION_CUENTA_TRANSACCIONAL" at bounding box center [480, 306] width 158 height 10
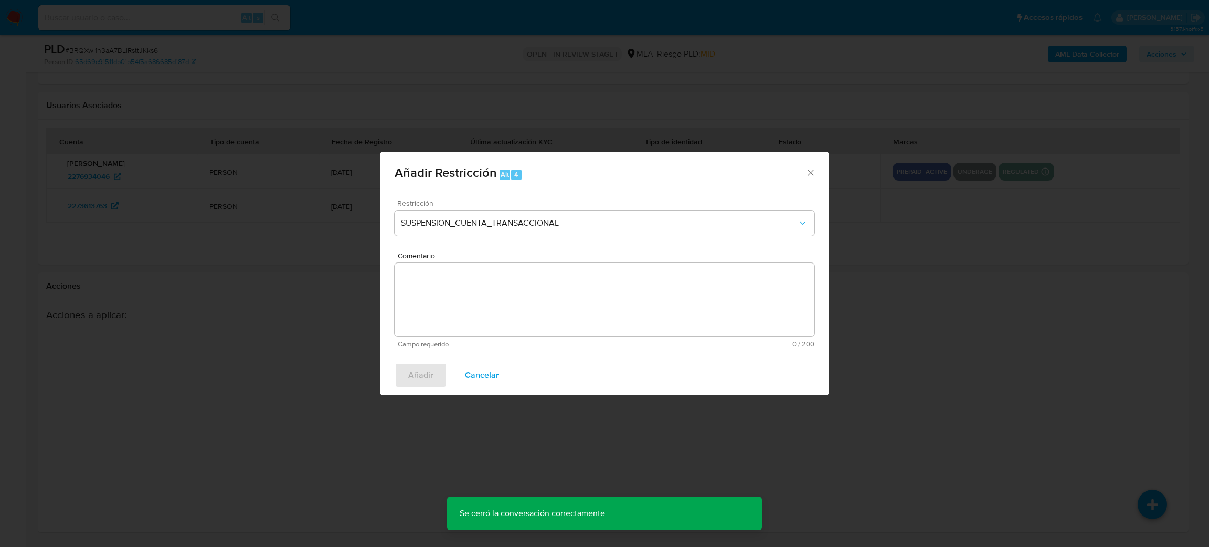
click at [450, 309] on textarea "Comentario" at bounding box center [605, 299] width 420 height 73
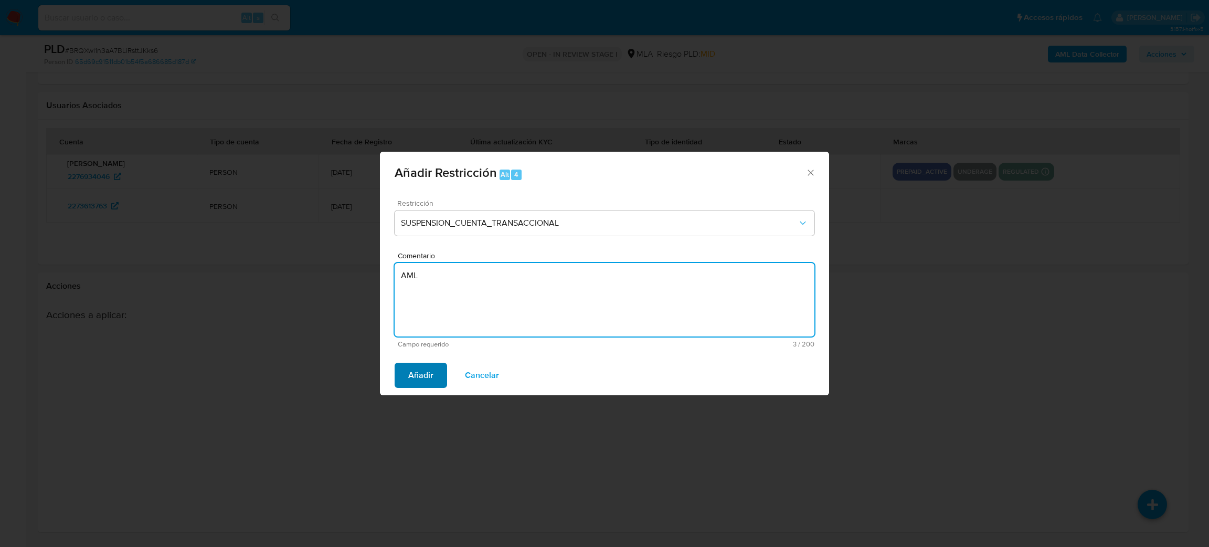
type textarea "AML"
click at [408, 367] on span "Añadir" at bounding box center [420, 375] width 25 height 23
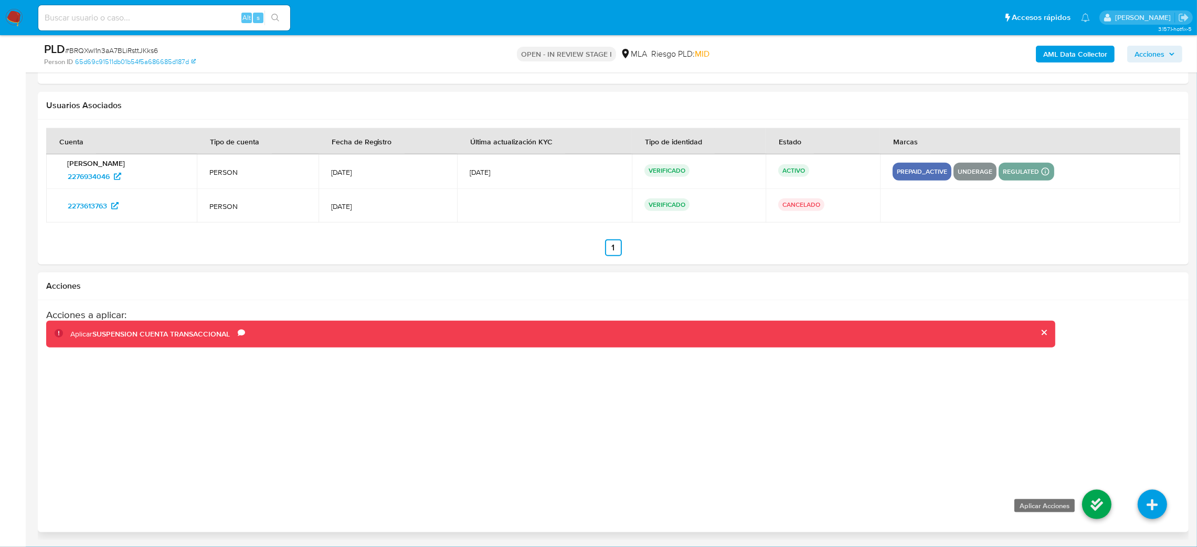
click at [1092, 509] on icon at bounding box center [1096, 504] width 29 height 29
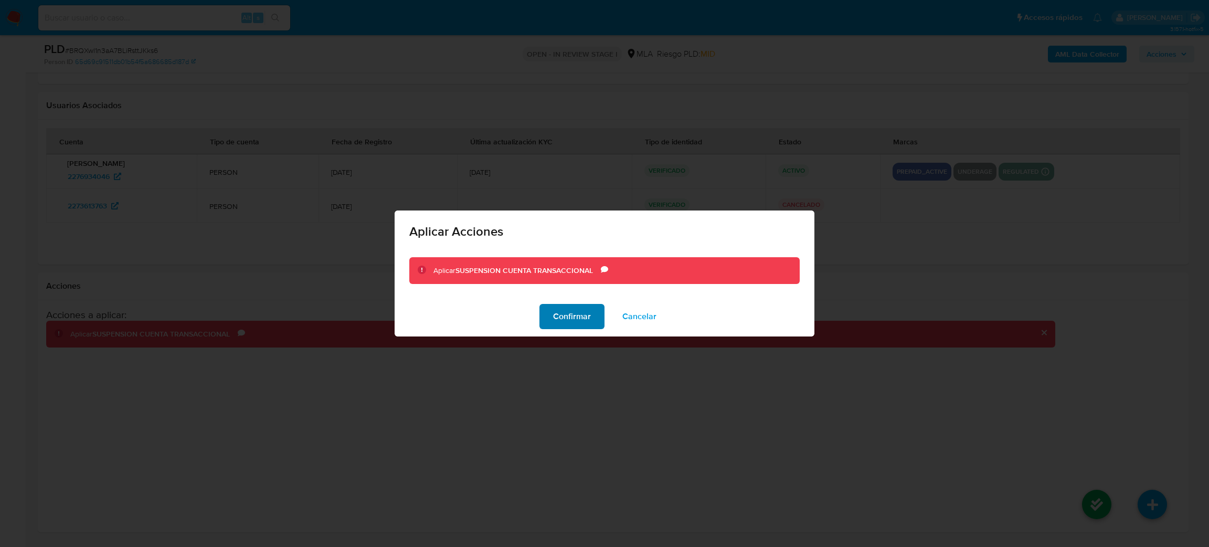
click at [572, 308] on span "Confirmar" at bounding box center [572, 316] width 38 height 23
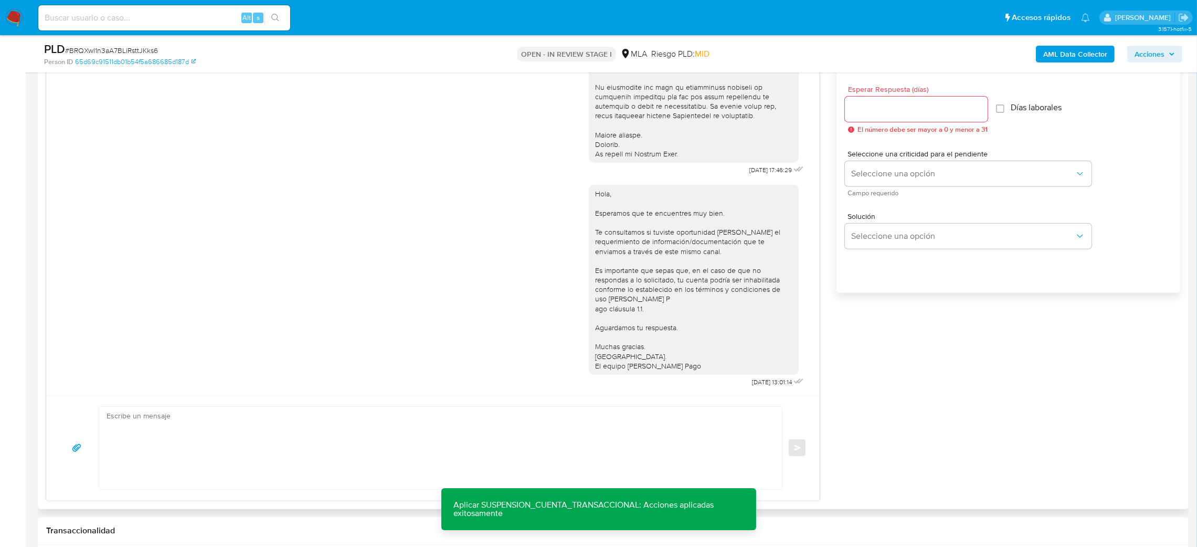
scroll to position [465, 0]
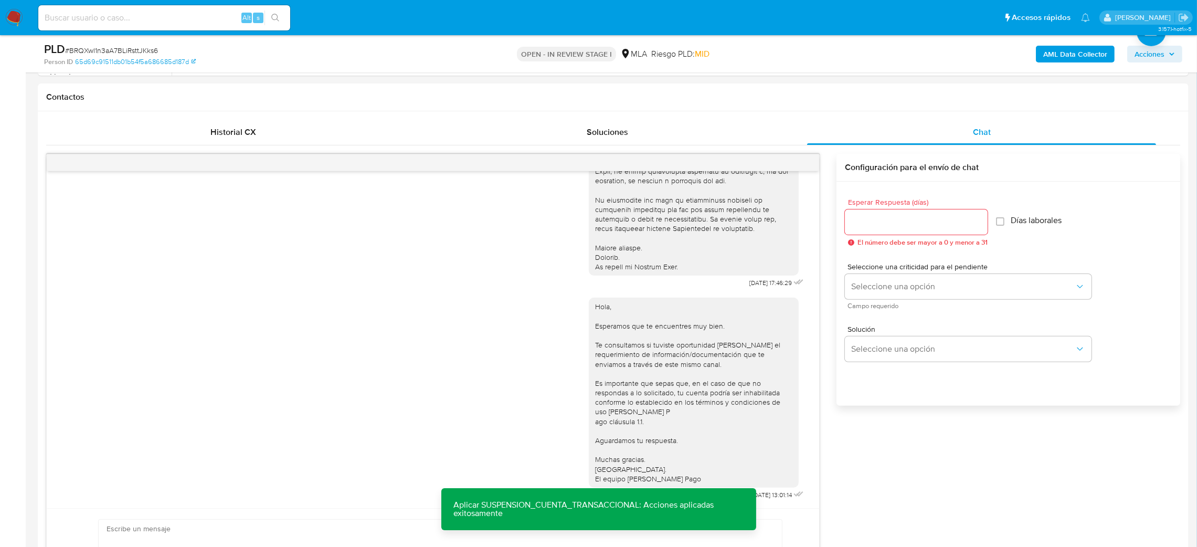
click at [1045, 50] on b "AML Data Collector" at bounding box center [1075, 54] width 64 height 17
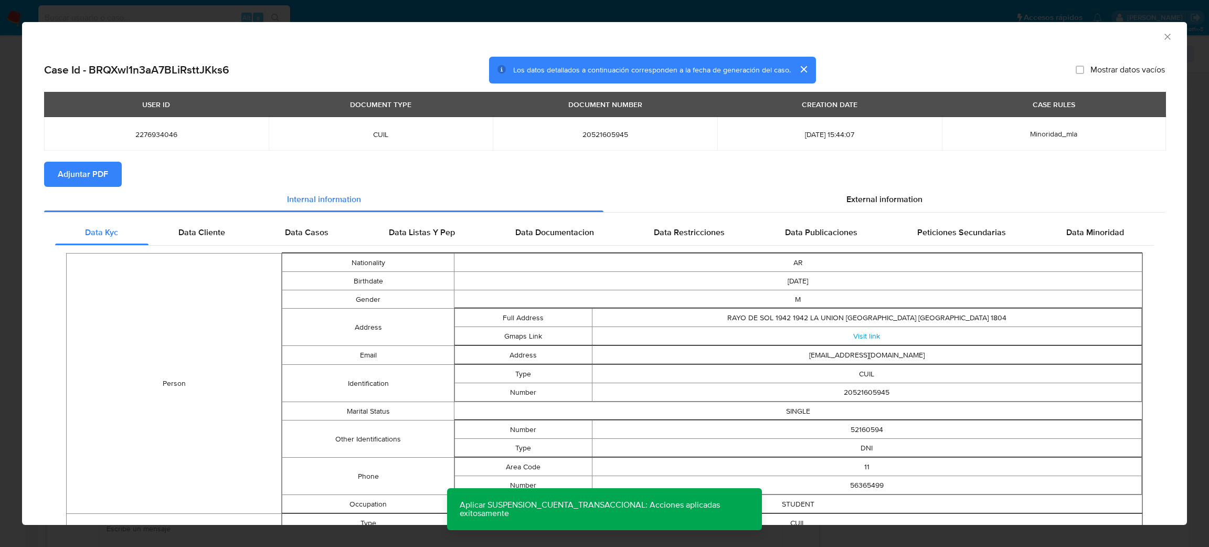
click at [90, 172] on span "Adjuntar PDF" at bounding box center [83, 174] width 50 height 23
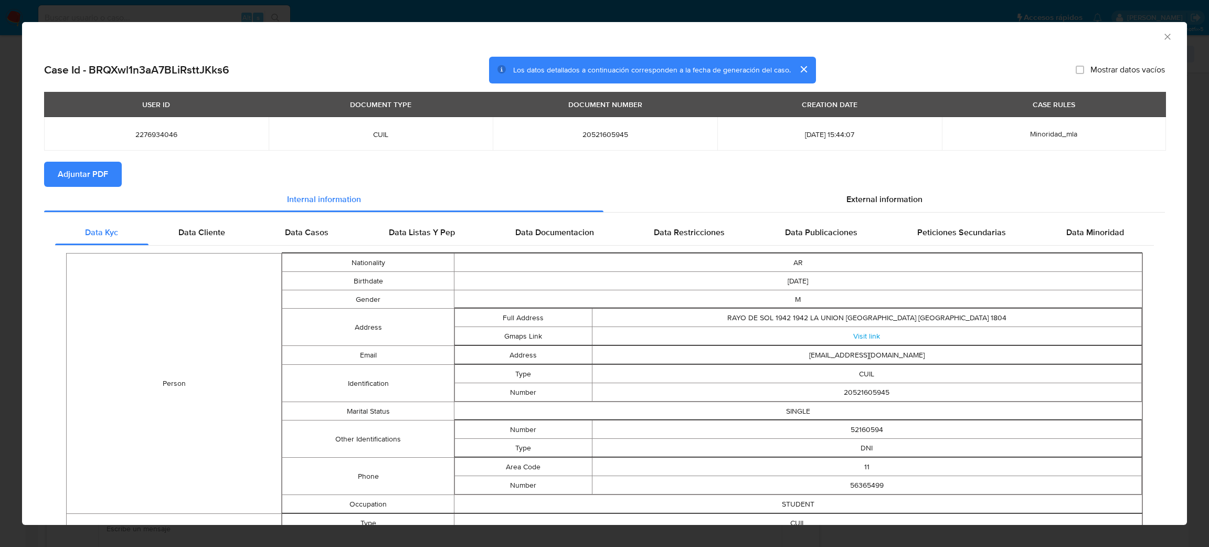
click at [1162, 33] on icon "Cerrar ventana" at bounding box center [1167, 36] width 10 height 10
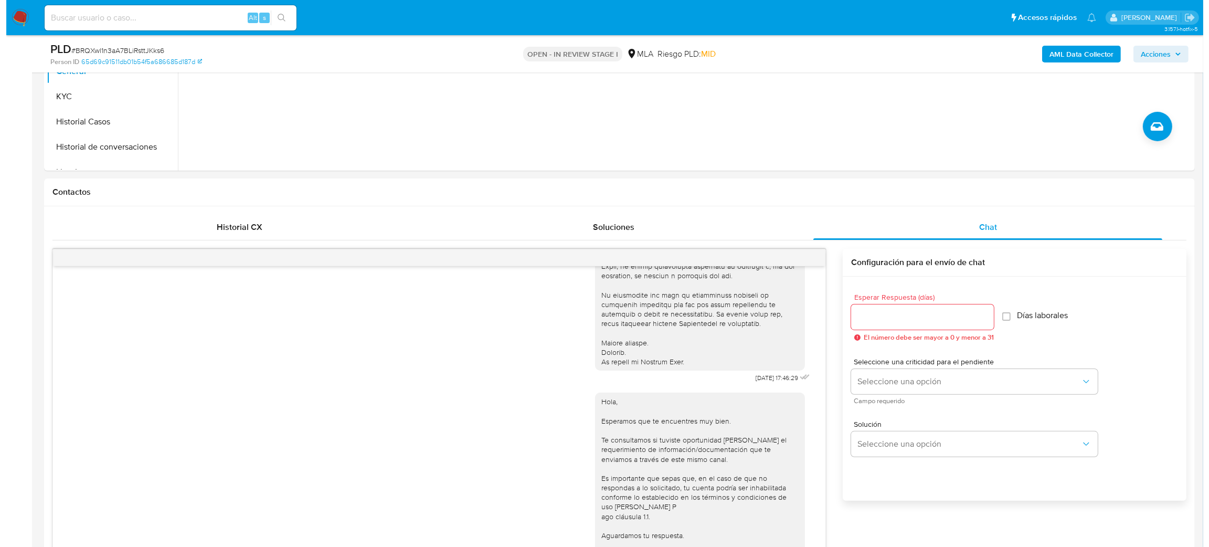
scroll to position [72, 0]
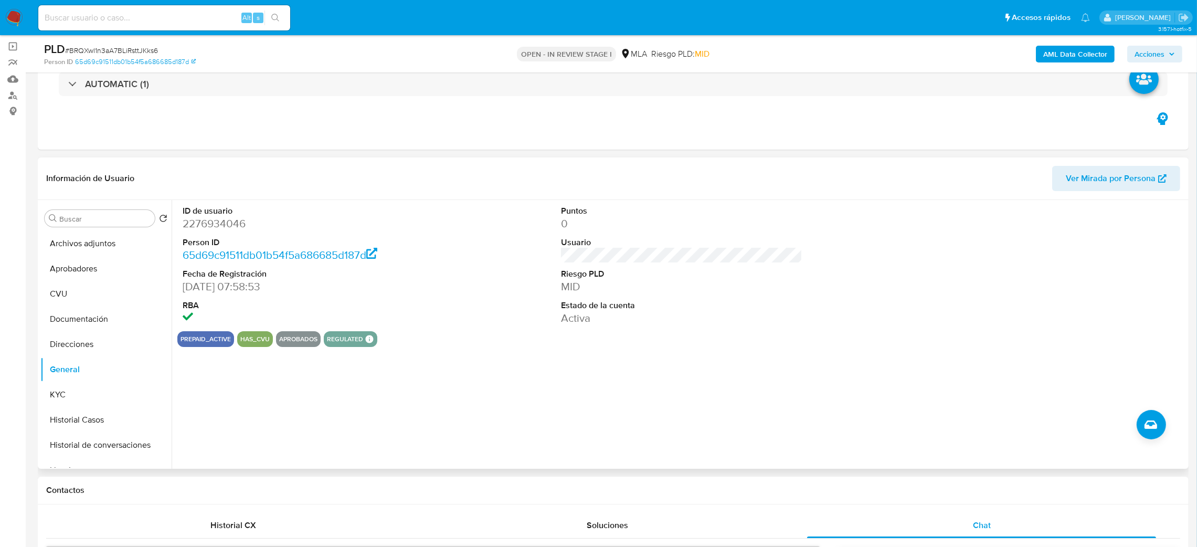
click at [218, 215] on dt "ID de usuario" at bounding box center [304, 211] width 242 height 12
copy dt "usuario"
click at [175, 229] on div "ID de usuario 2276934046 Person ID 65d69c91511db01b54f5a686685d187d Fecha de Re…" at bounding box center [679, 334] width 1014 height 269
click at [184, 226] on dd "2276934046" at bounding box center [304, 223] width 242 height 15
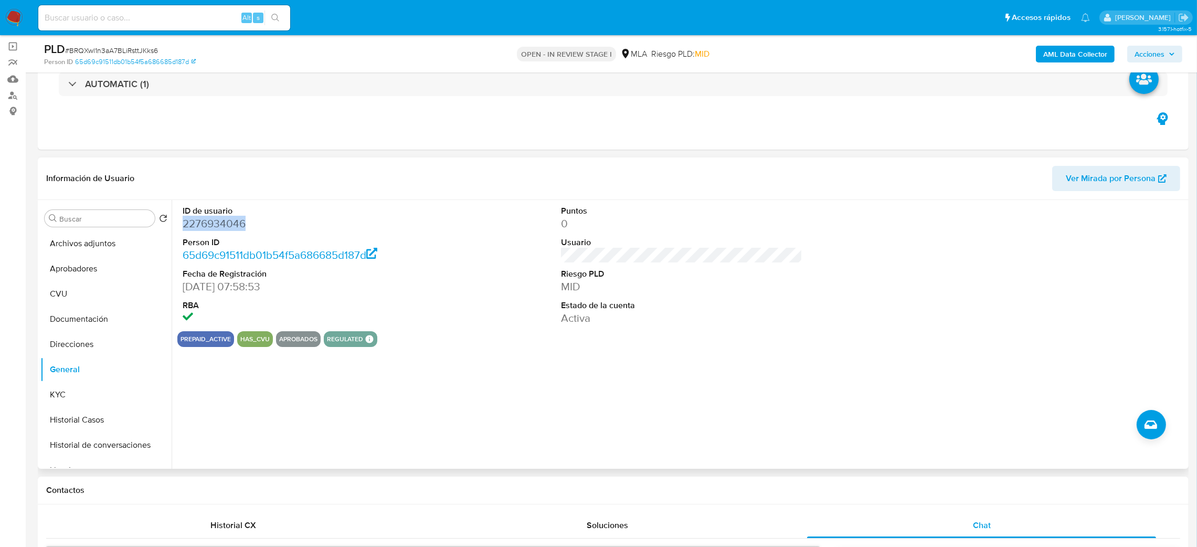
click at [184, 226] on dd "2276934046" at bounding box center [304, 223] width 242 height 15
copy dd "2276934046"
click at [96, 236] on button "Archivos adjuntos" at bounding box center [101, 243] width 123 height 25
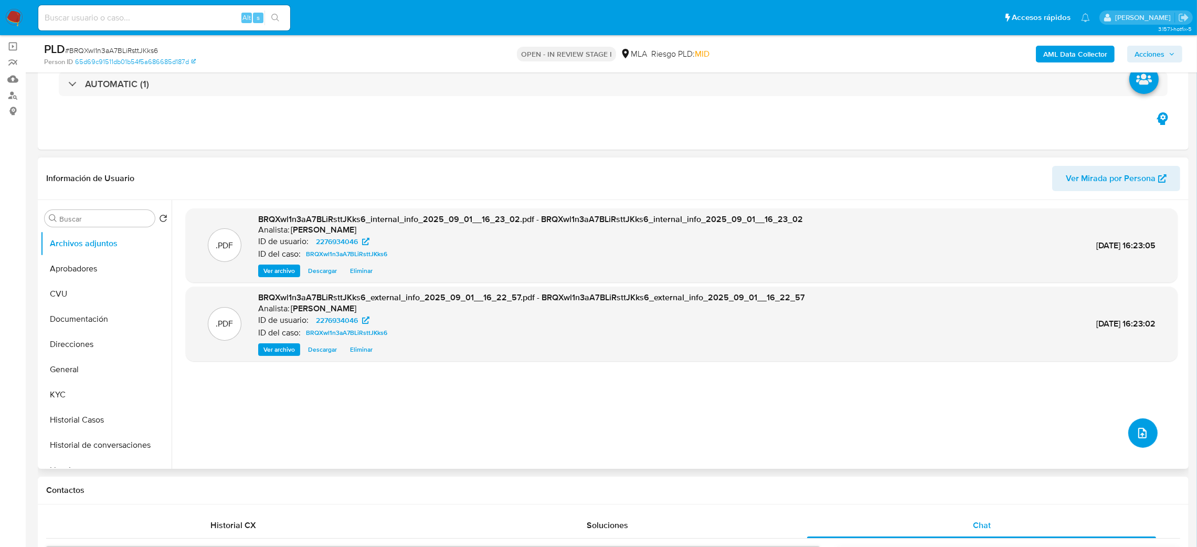
click at [1128, 430] on button "upload-file" at bounding box center [1142, 432] width 29 height 29
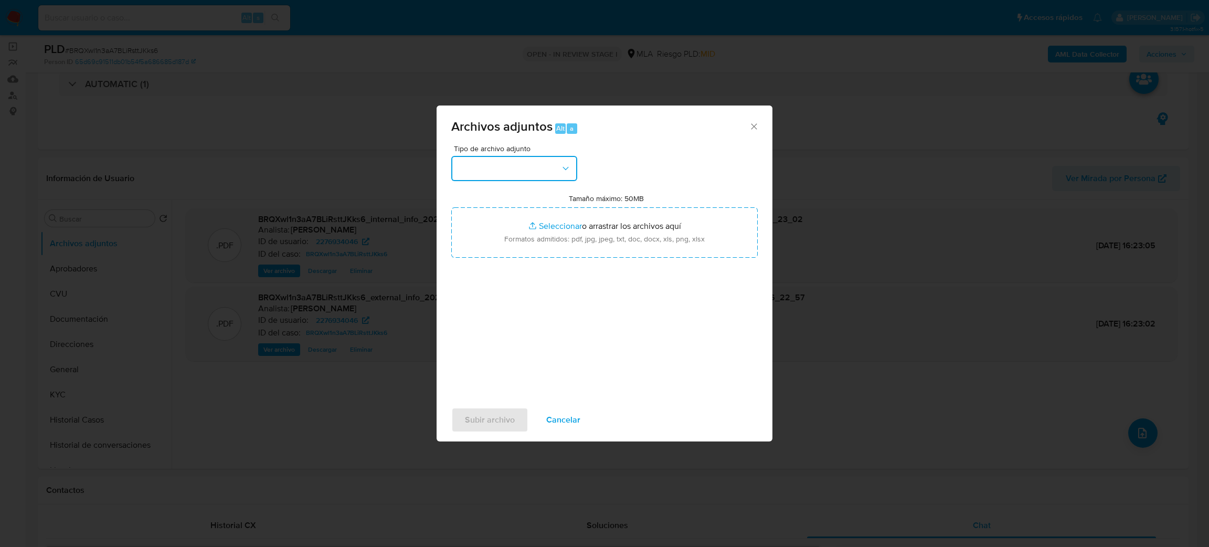
click at [493, 169] on button "button" at bounding box center [514, 168] width 126 height 25
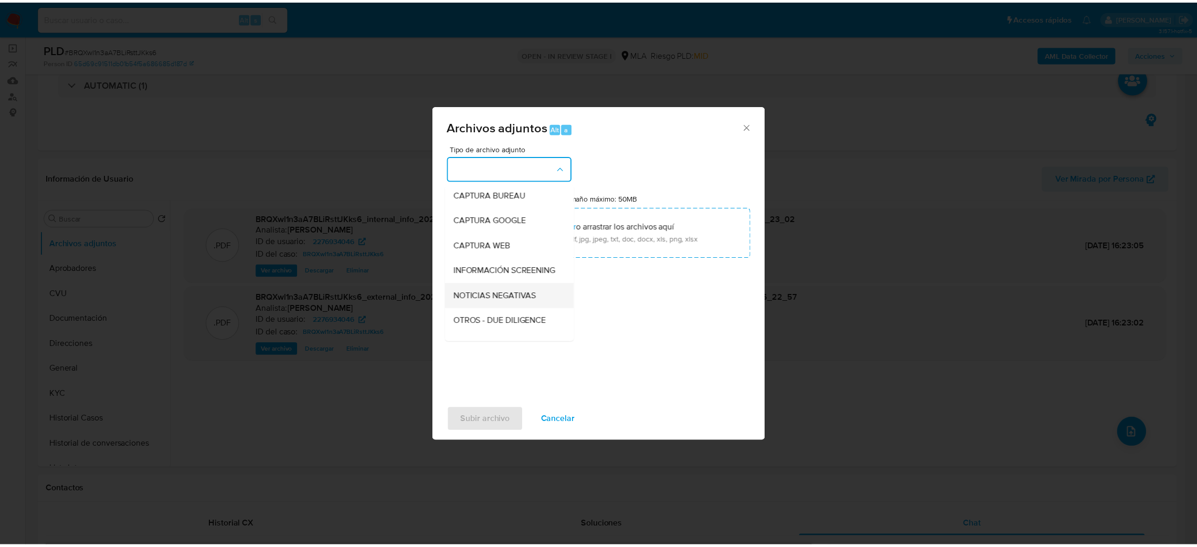
scroll to position [79, 0]
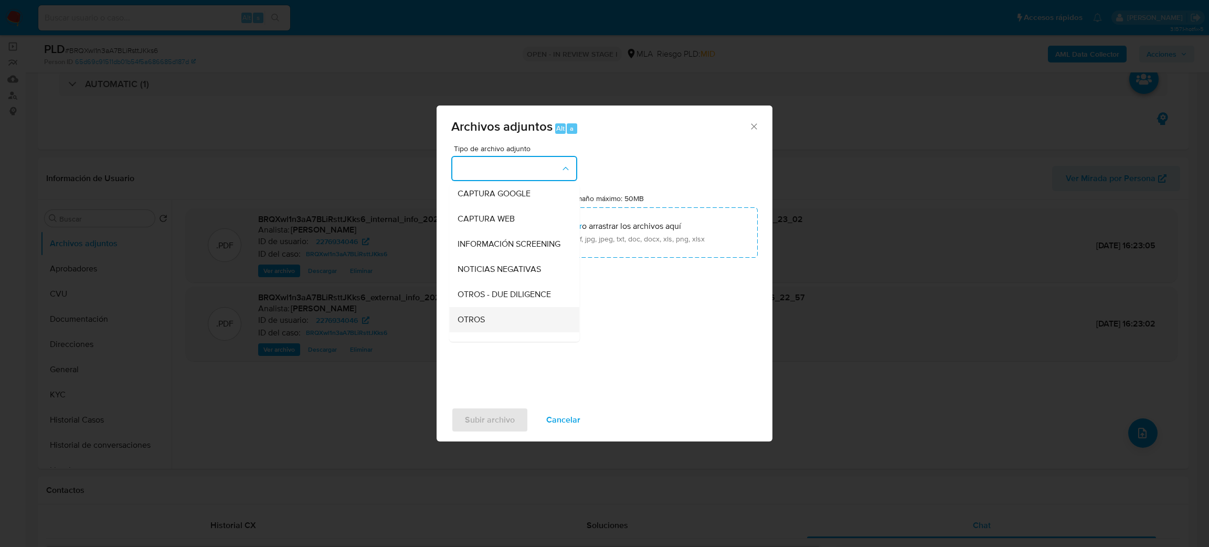
click at [483, 325] on span "OTROS" at bounding box center [471, 319] width 27 height 10
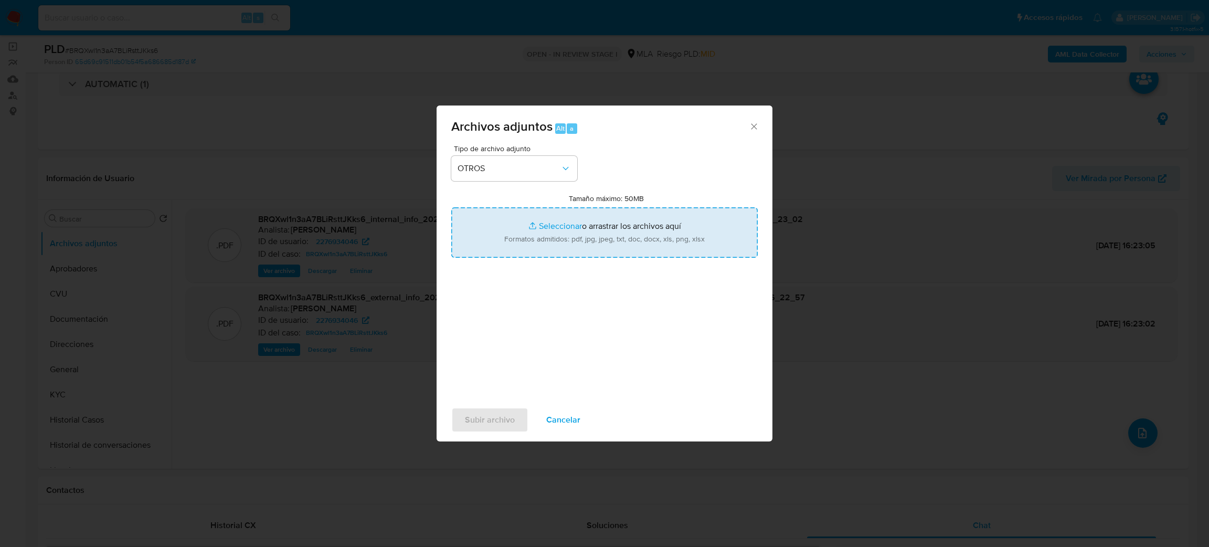
click at [530, 242] on input "Tamaño máximo: 50MB Seleccionar archivos" at bounding box center [604, 232] width 306 height 50
type input "C:\fakepath\Caselog BRQXwl1n3aA7BLiRsttJKks6_2025_08_19_00_42_58.docx"
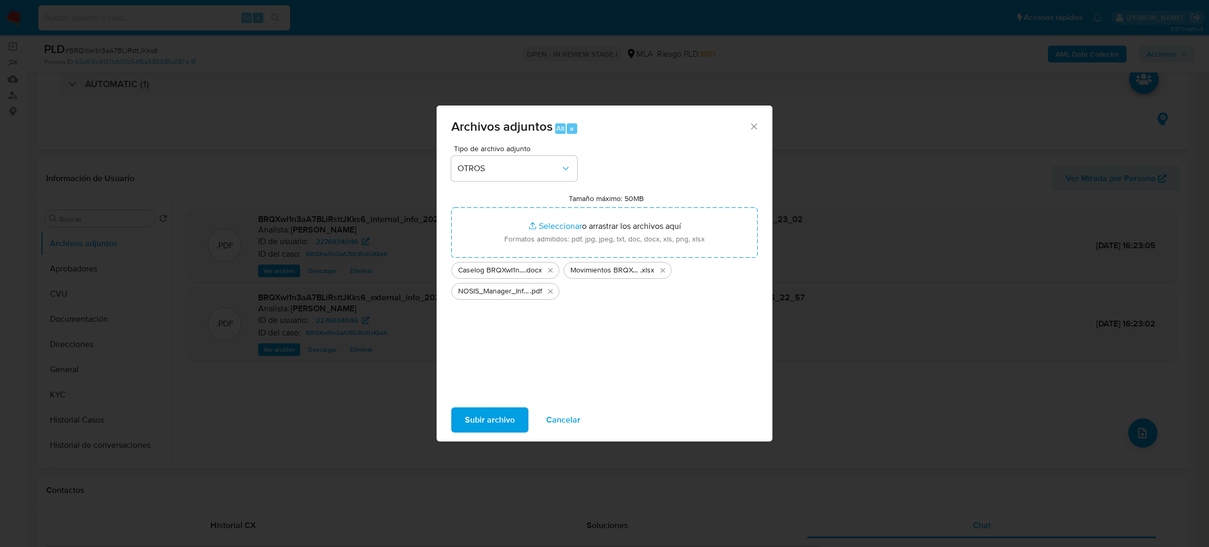
click at [483, 422] on span "Subir archivo" at bounding box center [490, 419] width 50 height 23
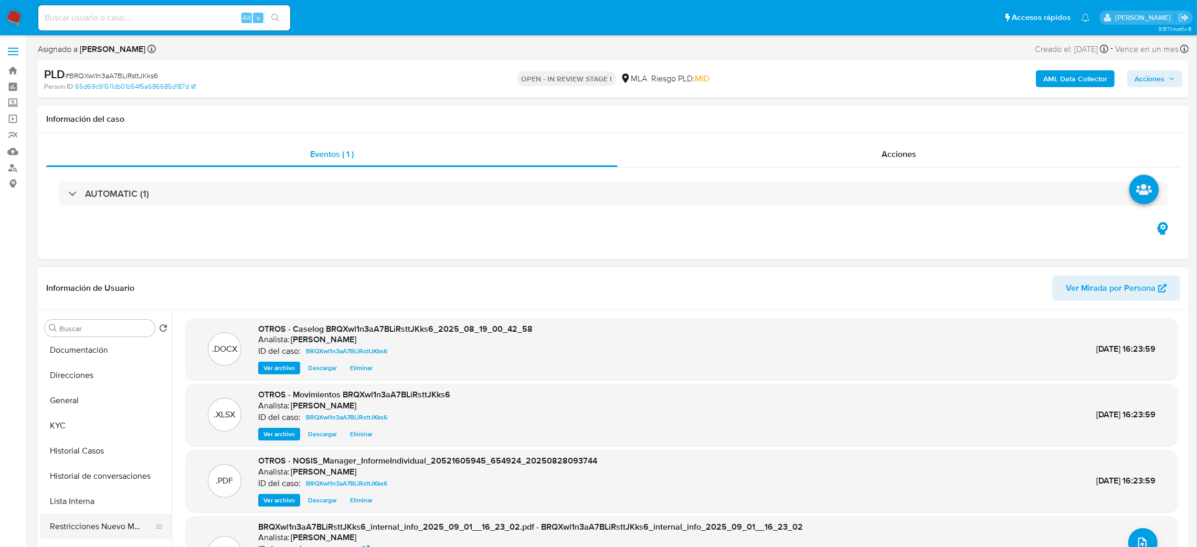
drag, startPoint x: 95, startPoint y: 523, endPoint x: 89, endPoint y: 524, distance: 6.9
click at [95, 523] on button "Restricciones Nuevo Mundo" at bounding box center [101, 526] width 123 height 25
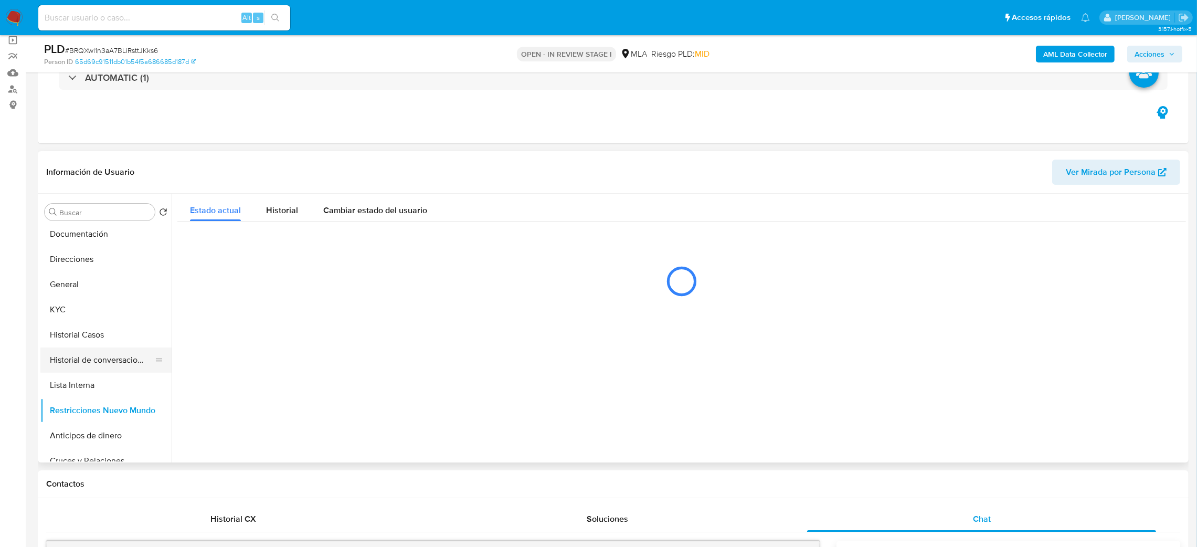
scroll to position [0, 0]
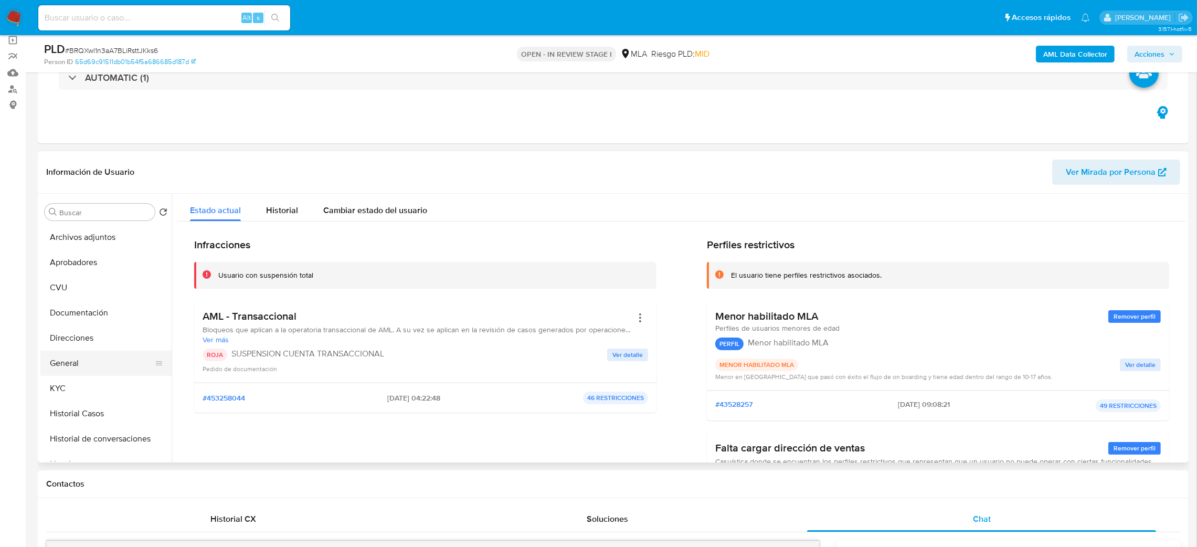
click at [89, 361] on button "General" at bounding box center [101, 362] width 123 height 25
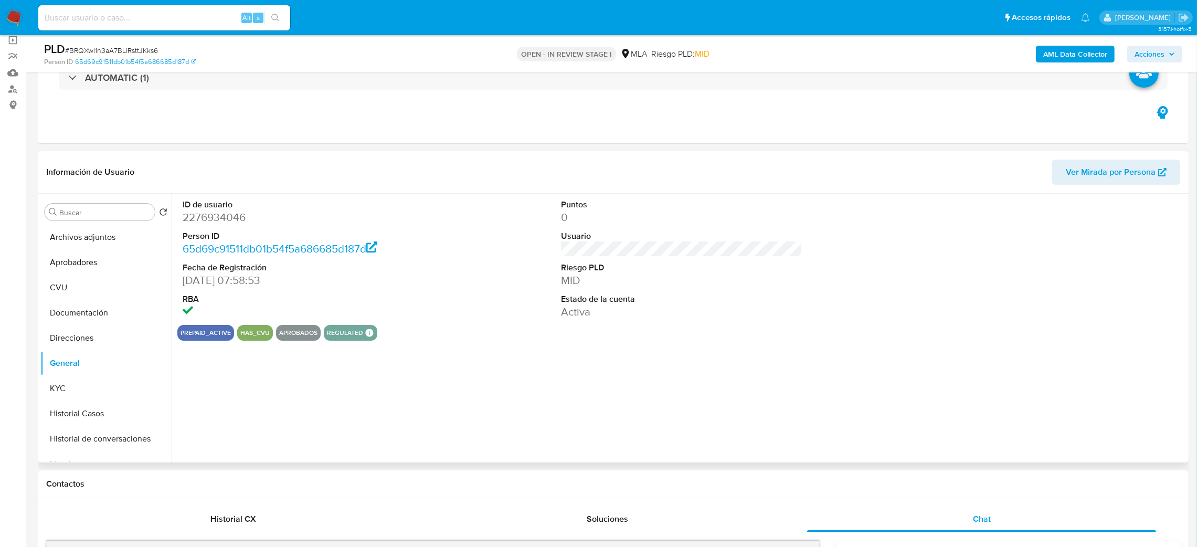
click at [199, 213] on dd "2276934046" at bounding box center [304, 217] width 242 height 15
copy dd "2276934046"
click at [1164, 49] on span "Acciones" at bounding box center [1149, 54] width 30 height 17
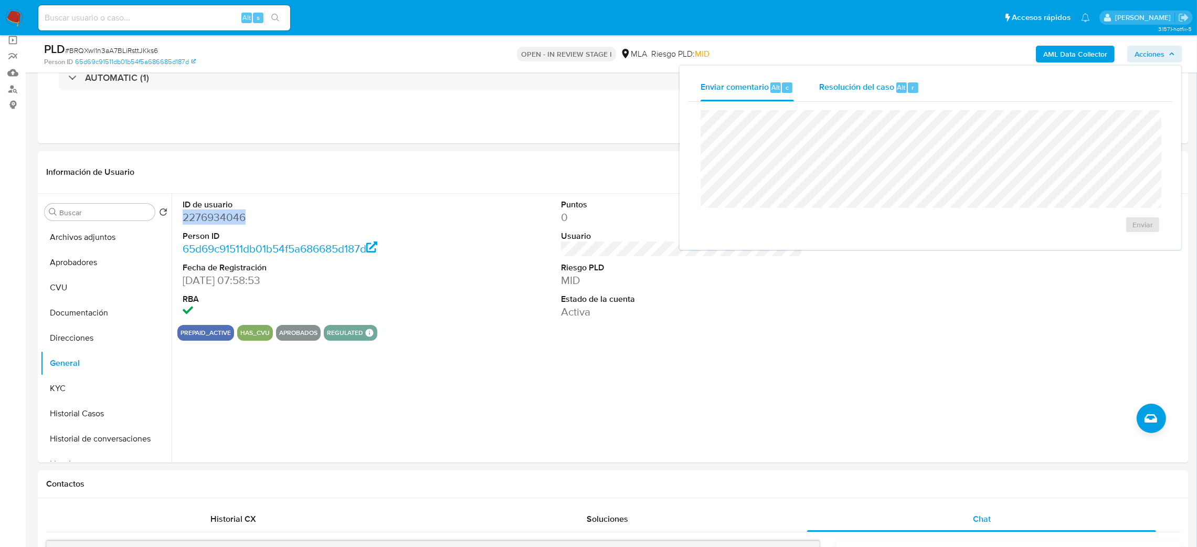
click at [864, 87] on span "Resolución del caso" at bounding box center [856, 87] width 75 height 12
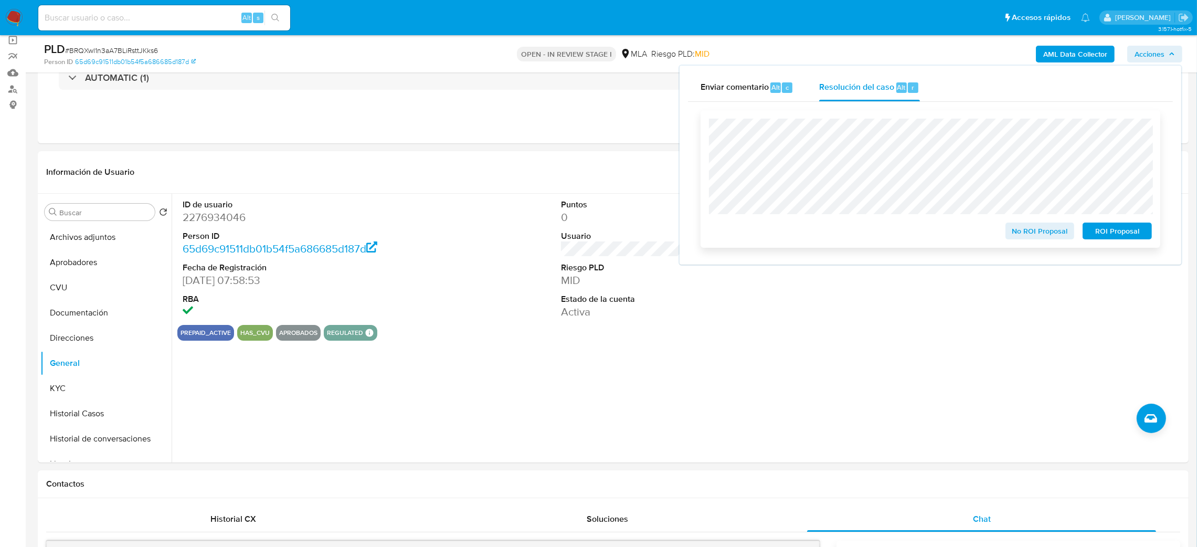
click at [1131, 232] on span "ROI Proposal" at bounding box center [1117, 231] width 55 height 15
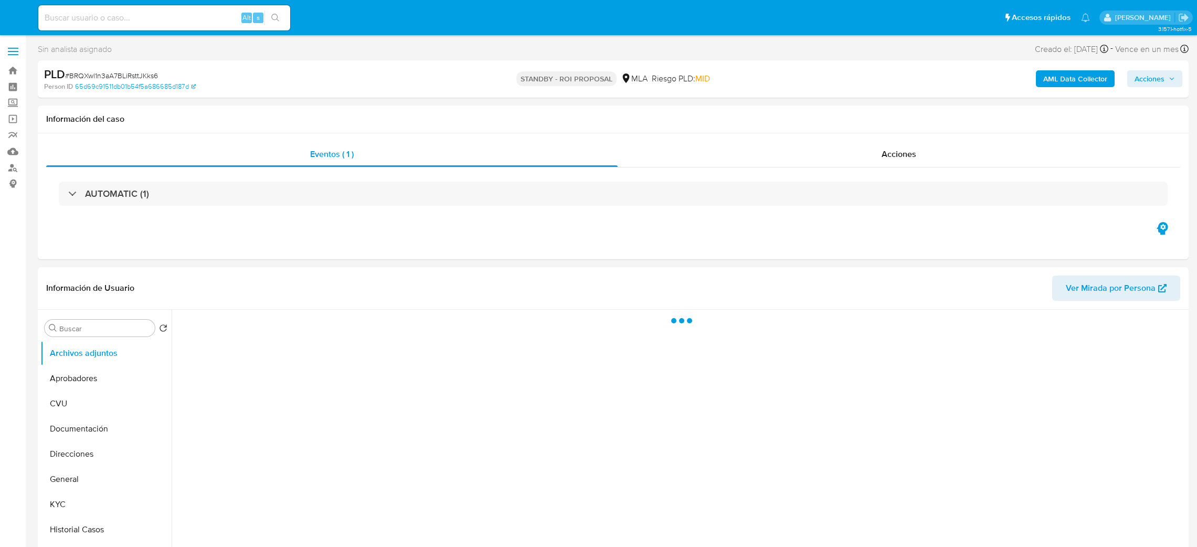
select select "10"
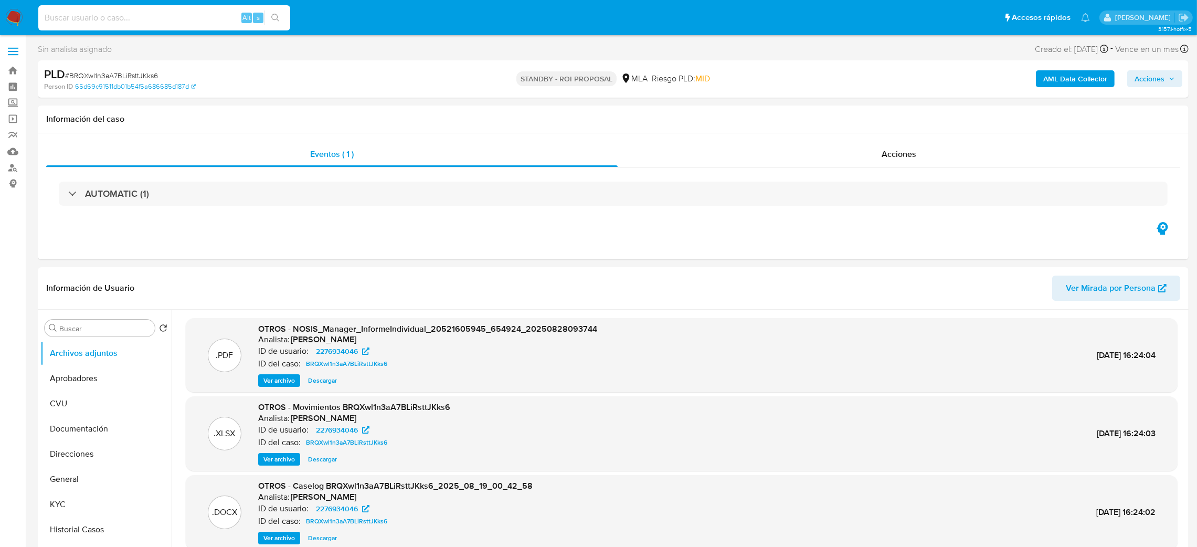
click at [195, 17] on input at bounding box center [164, 18] width 252 height 14
paste input "kmFA4NlMQ9ObQRBqDyIfIUbD"
type input "kmFA4NlMQ9ObQRBqDyIfIUbD"
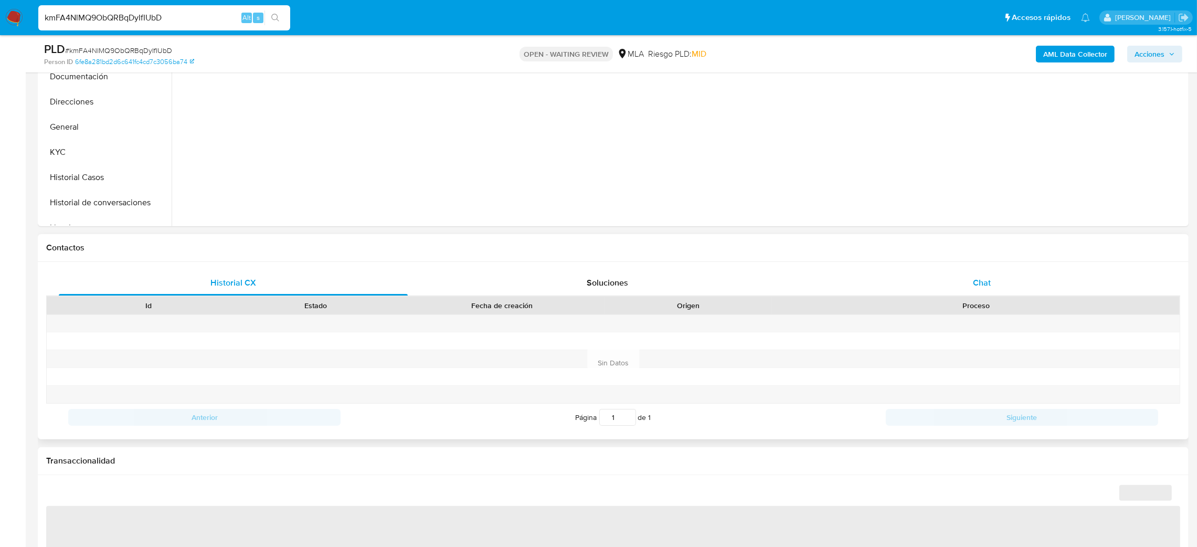
click at [995, 288] on div "Chat" at bounding box center [981, 282] width 349 height 25
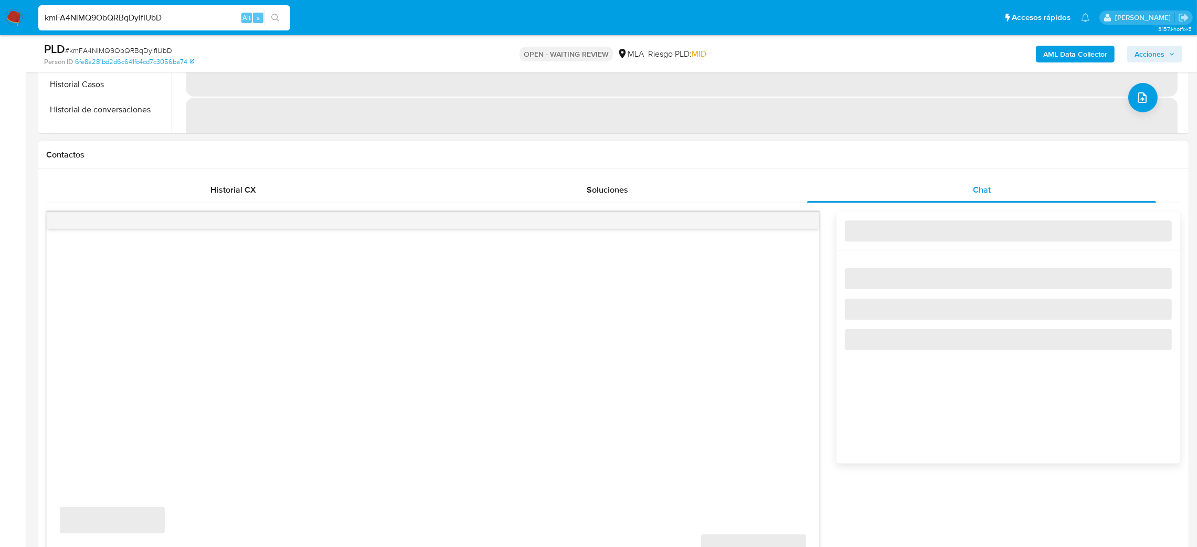
scroll to position [551, 0]
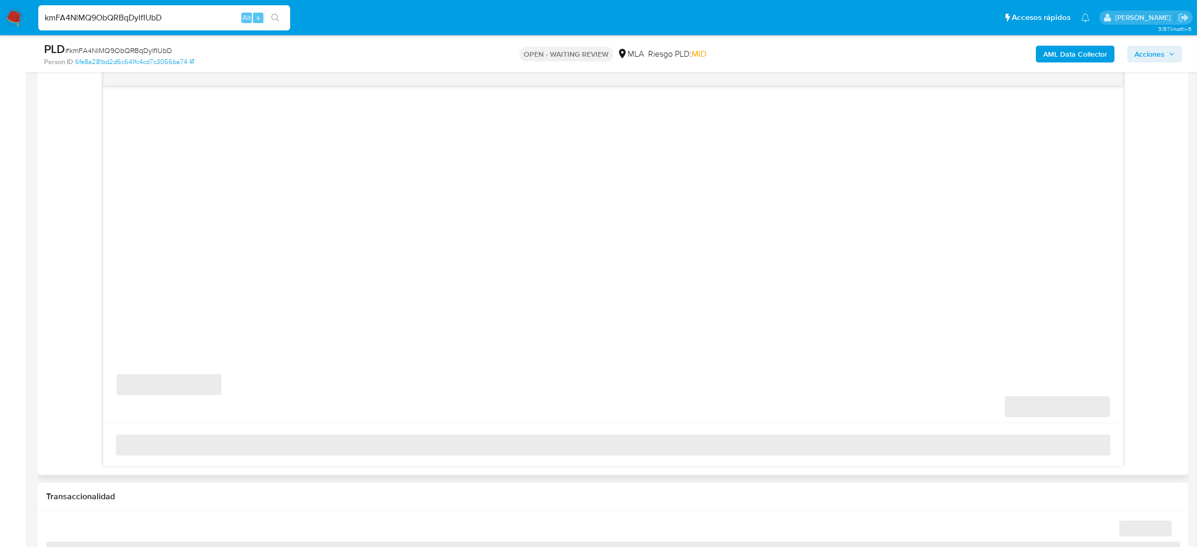
select select "10"
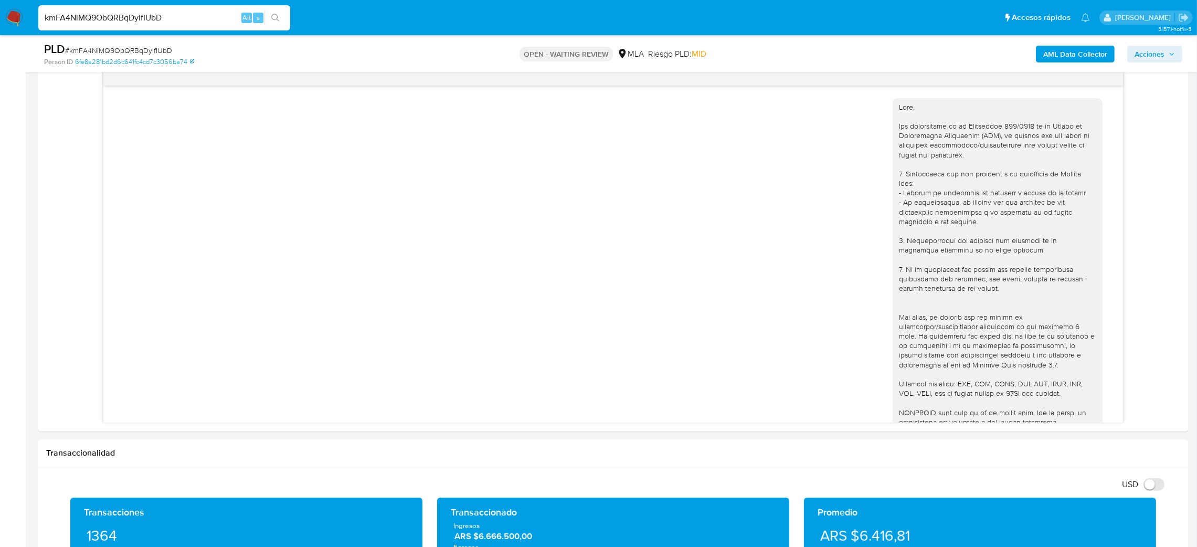
scroll to position [157, 0]
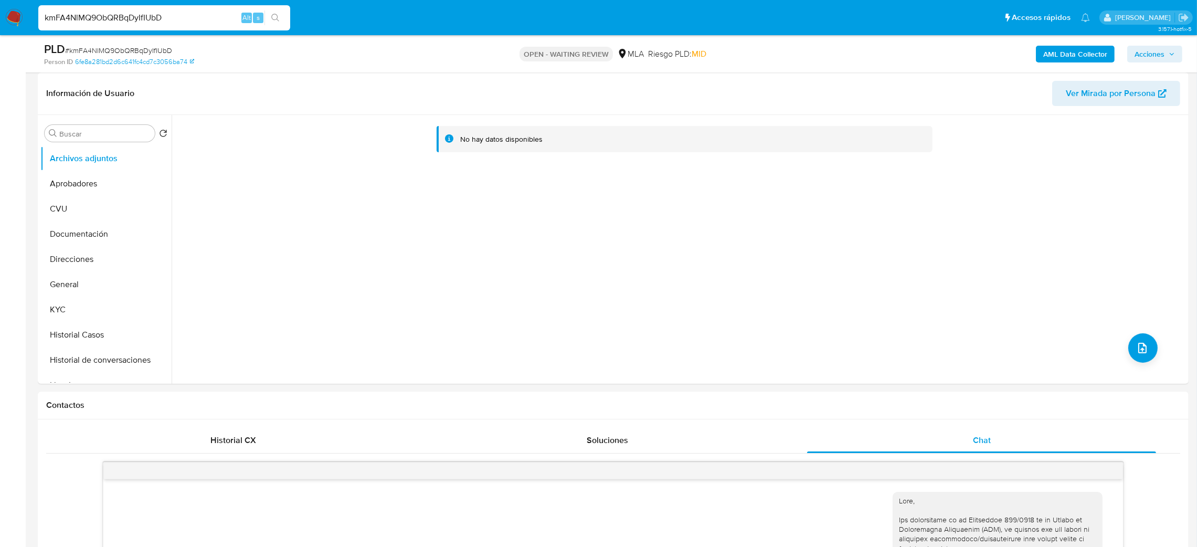
click at [115, 52] on span "# kmFA4NlMQ9ObQRBqDyIfIUbD" at bounding box center [118, 50] width 107 height 10
copy span "kmFA4NlMQ9ObQRBqDyIfIUbD"
drag, startPoint x: 19, startPoint y: 18, endPoint x: 19, endPoint y: 12, distance: 6.8
click at [19, 18] on img at bounding box center [14, 18] width 18 height 18
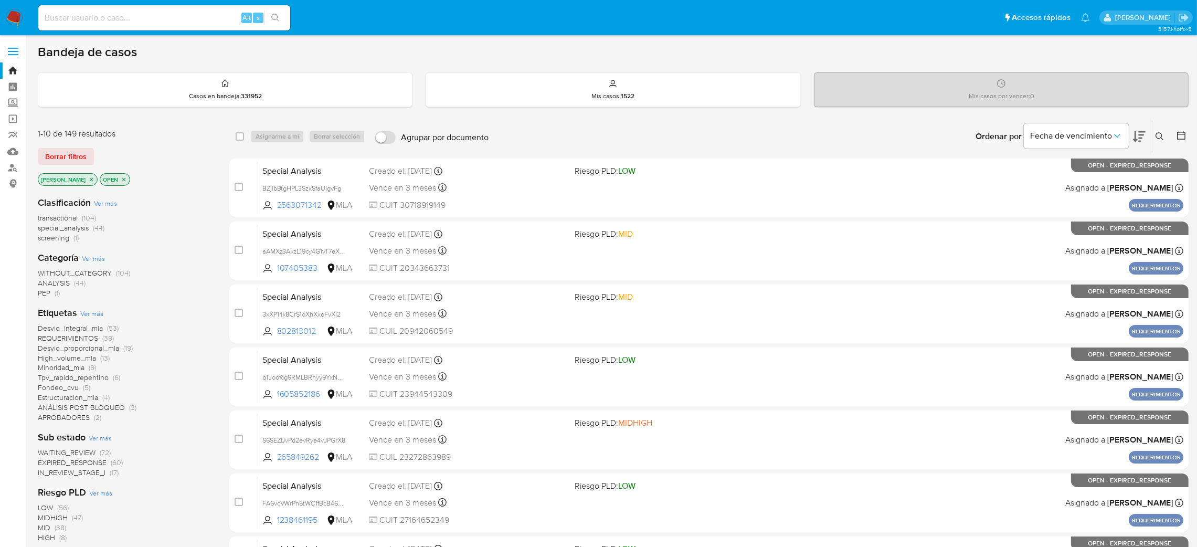
click at [1157, 136] on icon at bounding box center [1159, 136] width 8 height 8
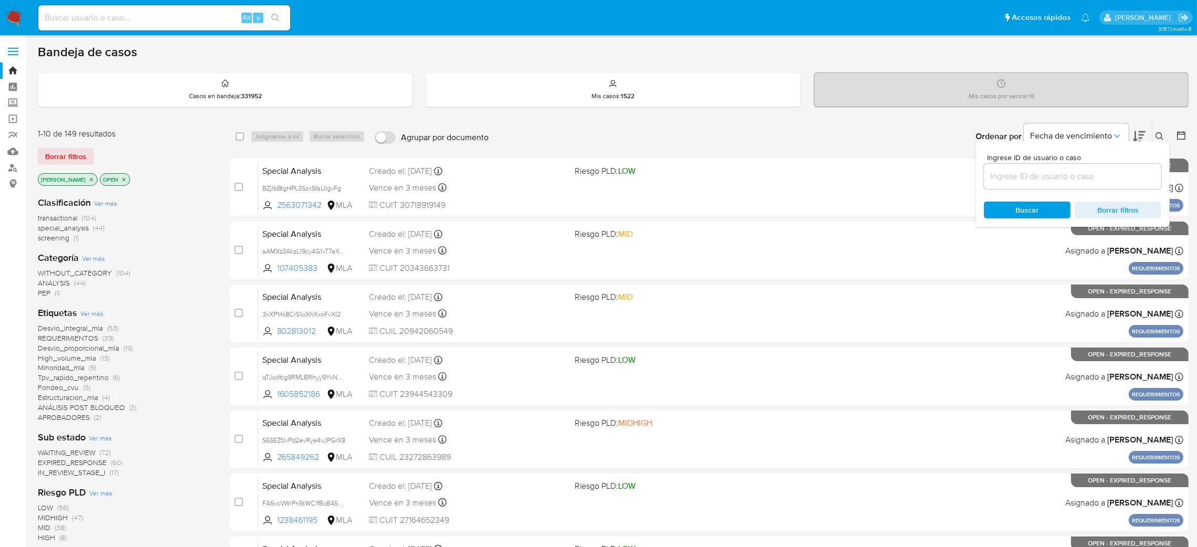
click at [1087, 172] on input at bounding box center [1072, 176] width 177 height 14
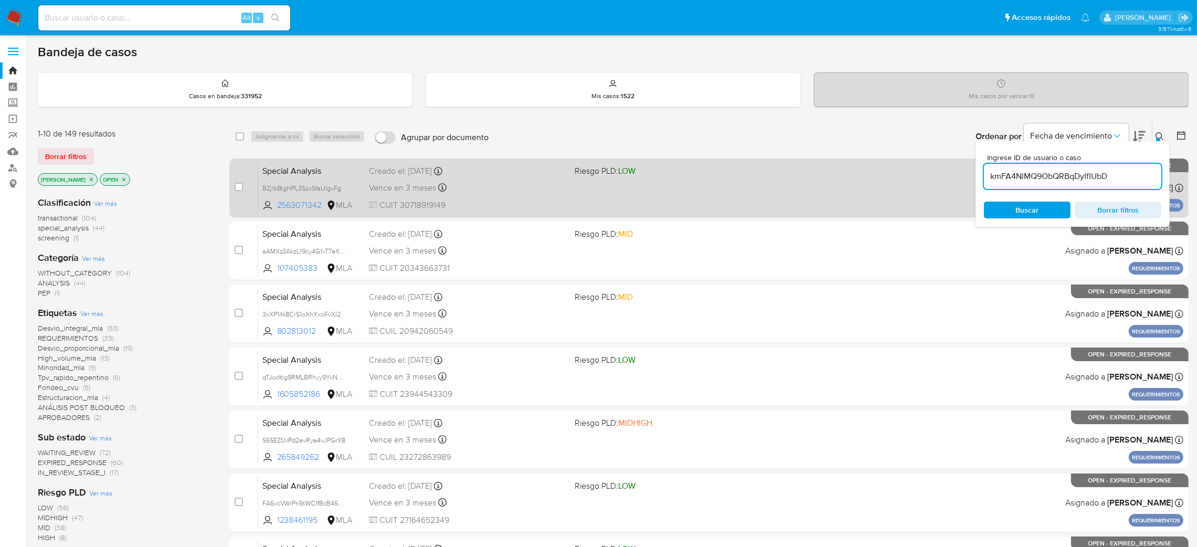
type input "kmFA4NlMQ9ObQRBqDyIfIUbD"
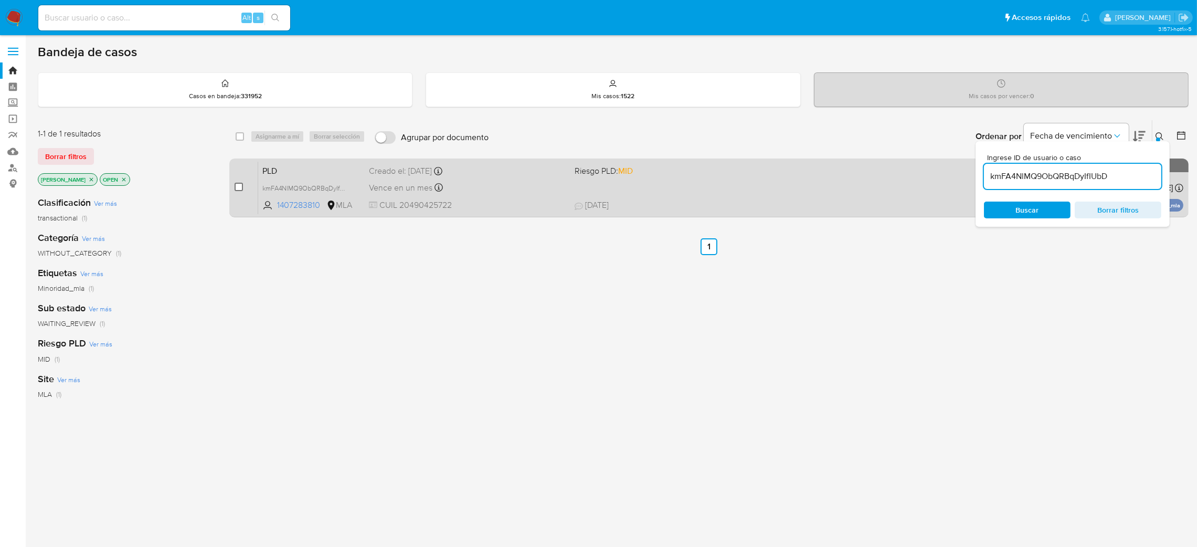
click at [237, 186] on input "checkbox" at bounding box center [239, 187] width 8 height 8
checkbox input "true"
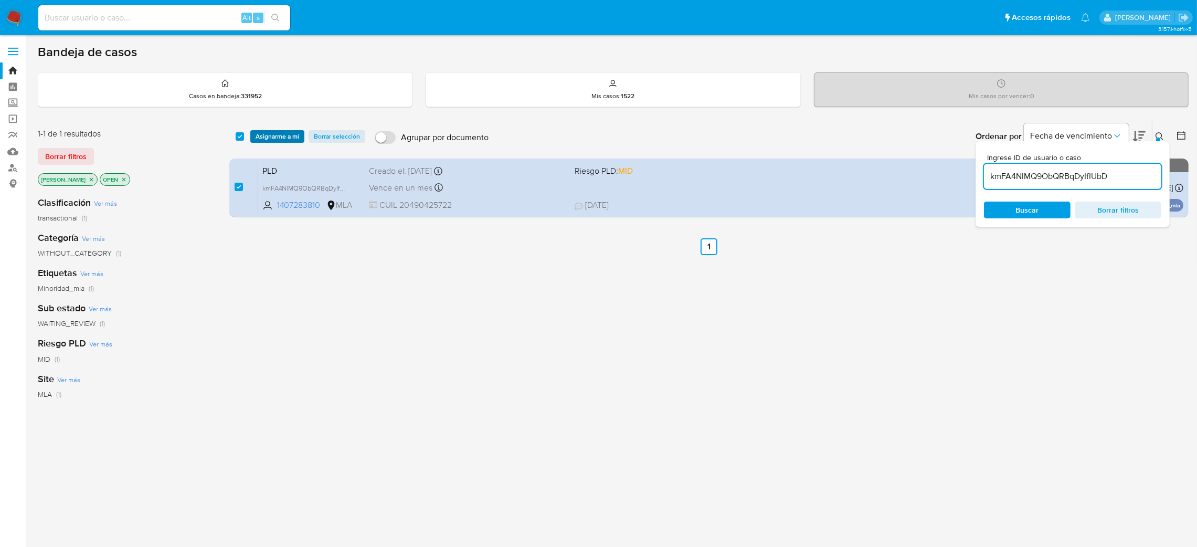
click at [256, 137] on span "Asignarme a mí" at bounding box center [278, 136] width 44 height 10
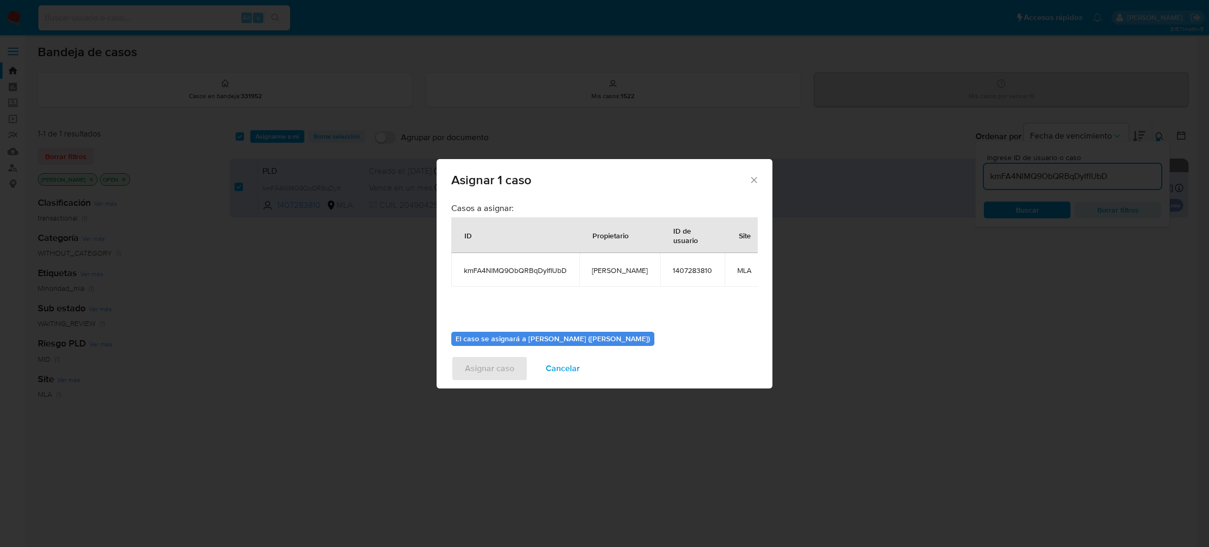
click at [600, 270] on span "[PERSON_NAME]" at bounding box center [620, 269] width 56 height 9
copy span "[PERSON_NAME]"
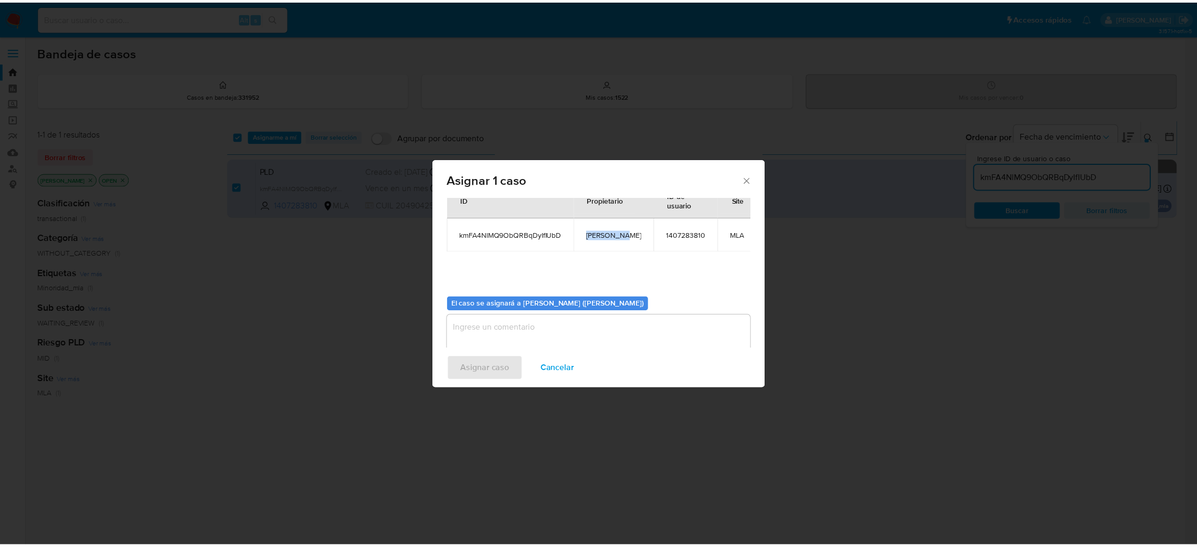
scroll to position [54, 0]
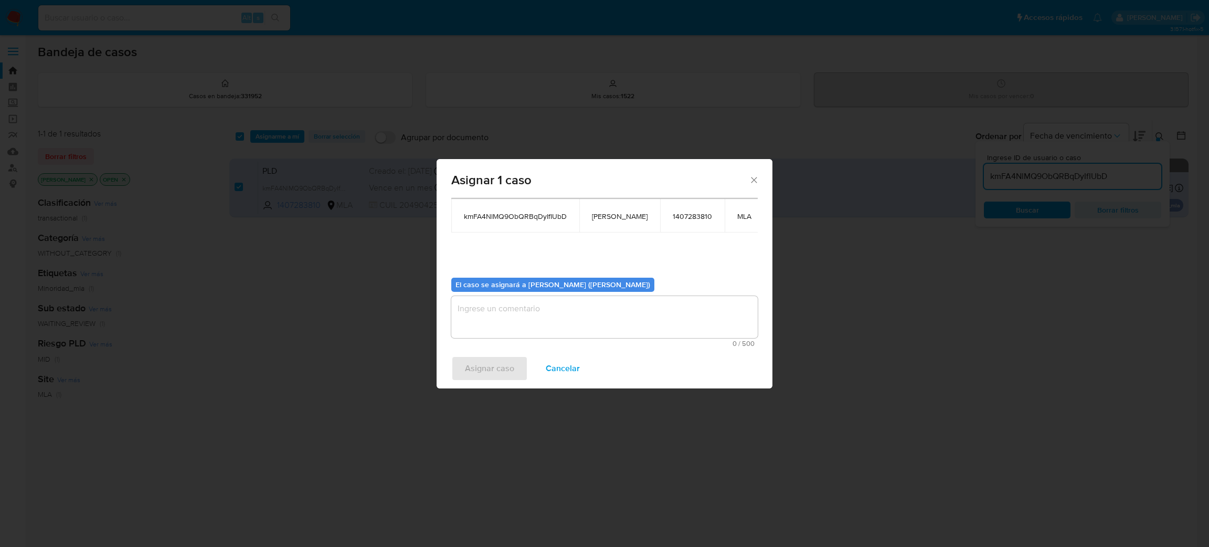
click at [522, 316] on textarea "assign-modal" at bounding box center [604, 317] width 306 height 42
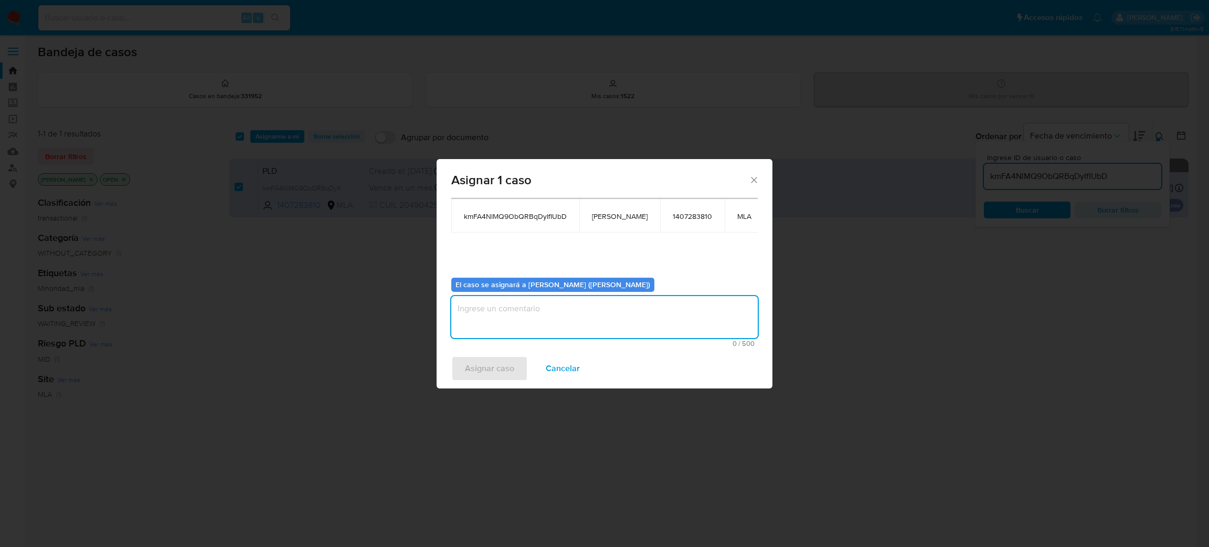
paste textarea "[PERSON_NAME]"
type textarea "[PERSON_NAME]"
click at [486, 371] on span "Asignar caso" at bounding box center [489, 368] width 49 height 23
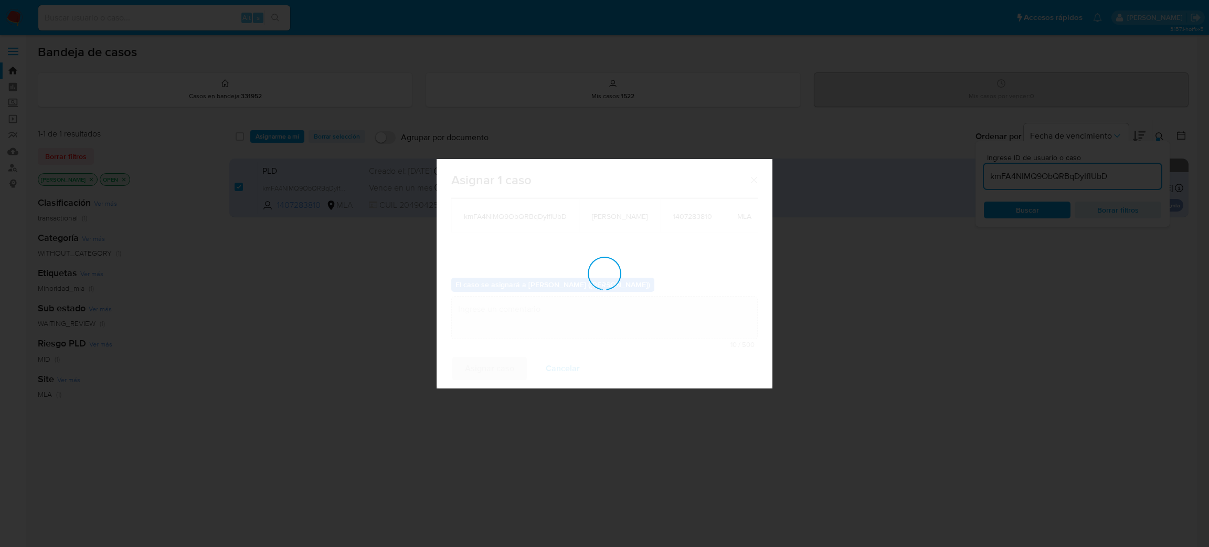
checkbox input "false"
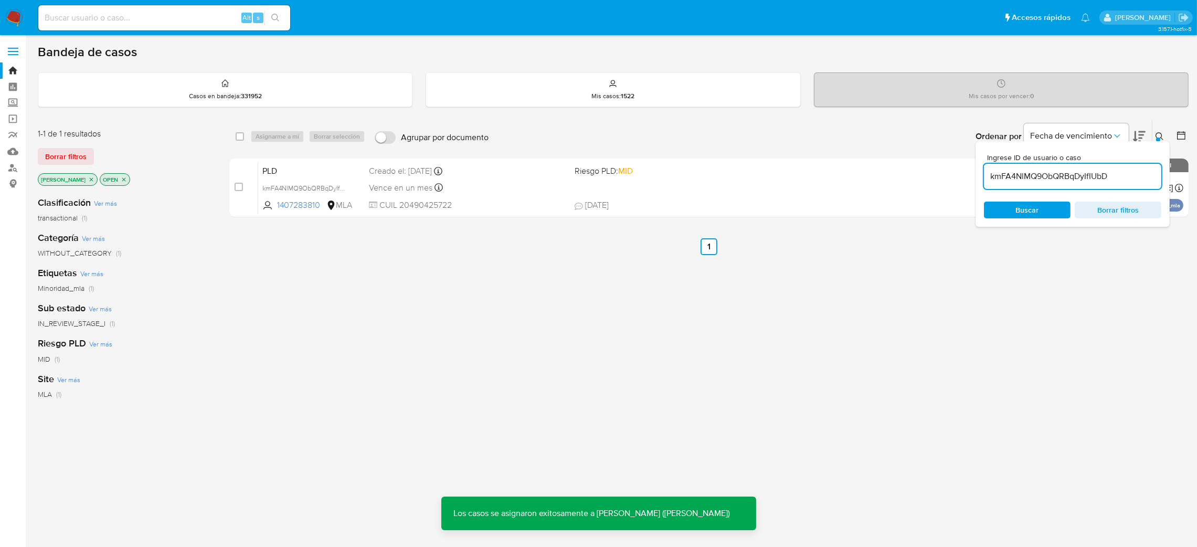
click at [350, 165] on span "PLD" at bounding box center [311, 170] width 99 height 14
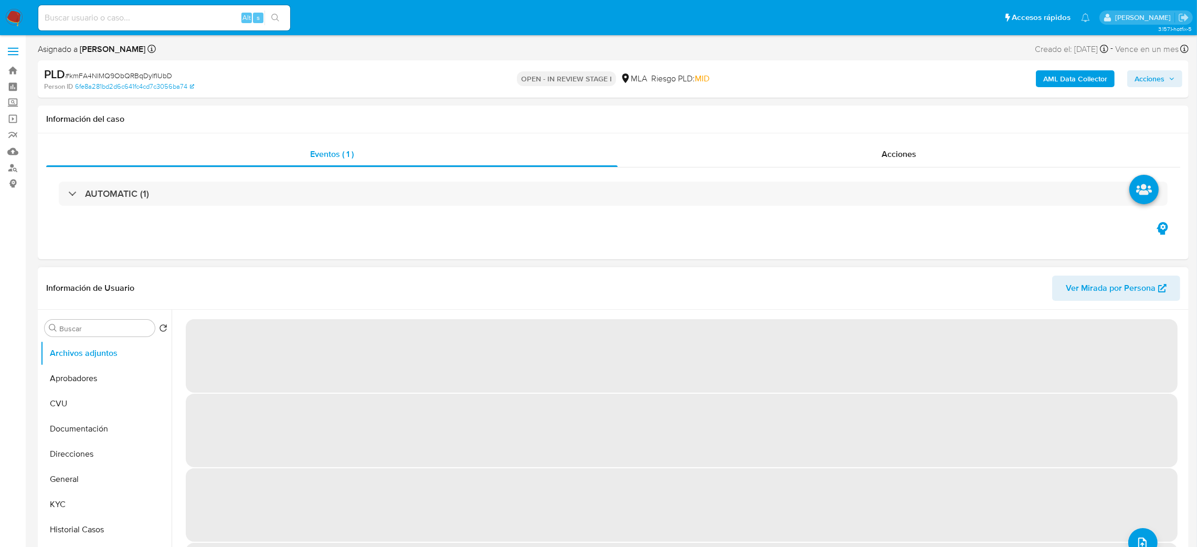
select select "10"
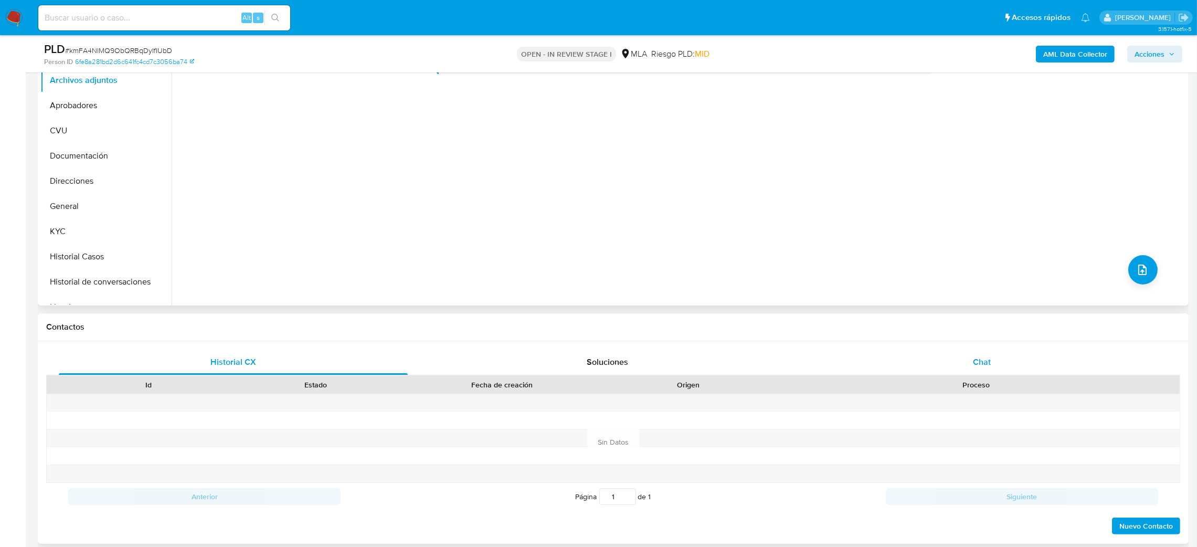
click at [1010, 350] on div "Chat" at bounding box center [981, 361] width 349 height 25
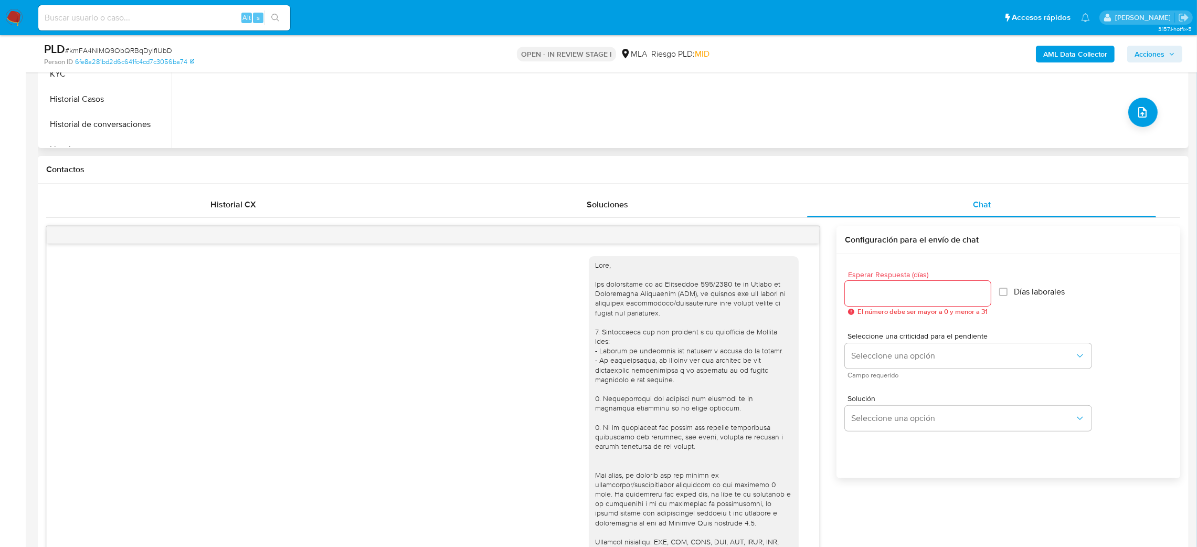
scroll to position [399, 0]
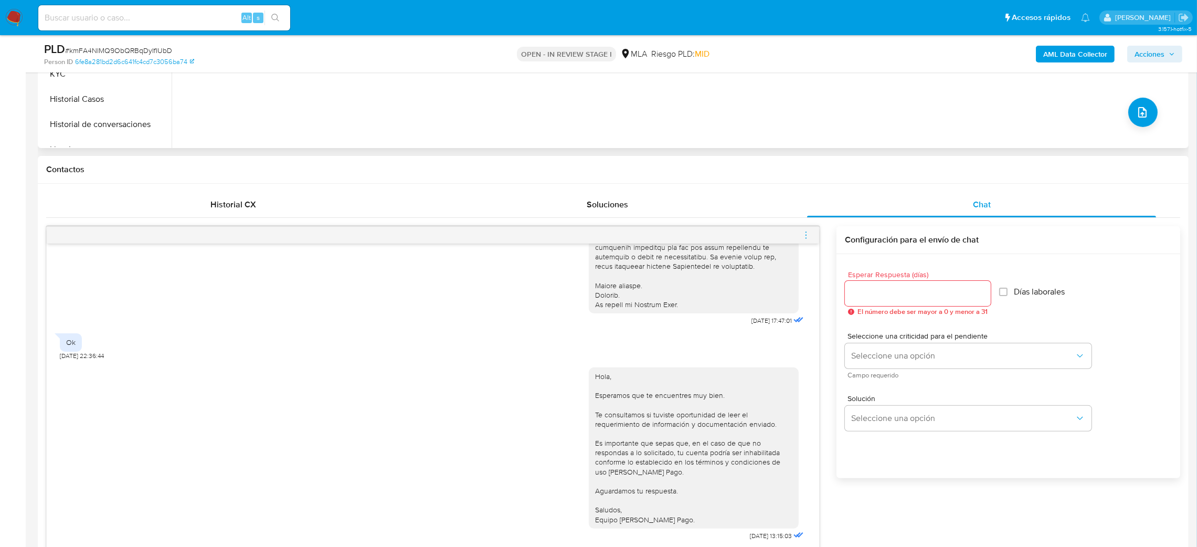
click at [804, 233] on icon "menu-action" at bounding box center [805, 234] width 9 height 9
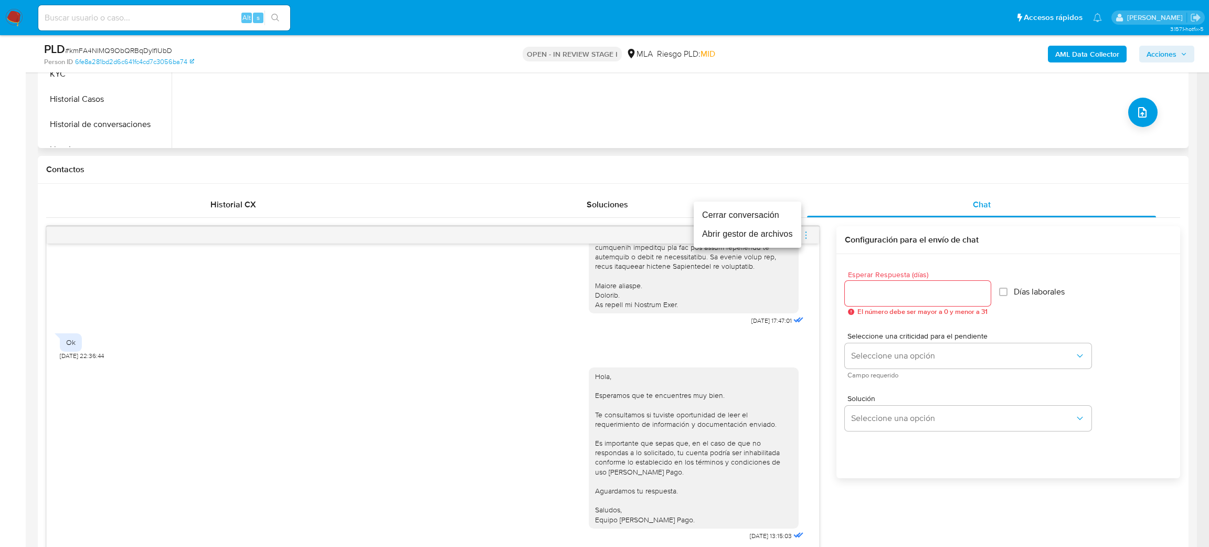
click at [735, 208] on li "Cerrar conversación" at bounding box center [748, 215] width 108 height 19
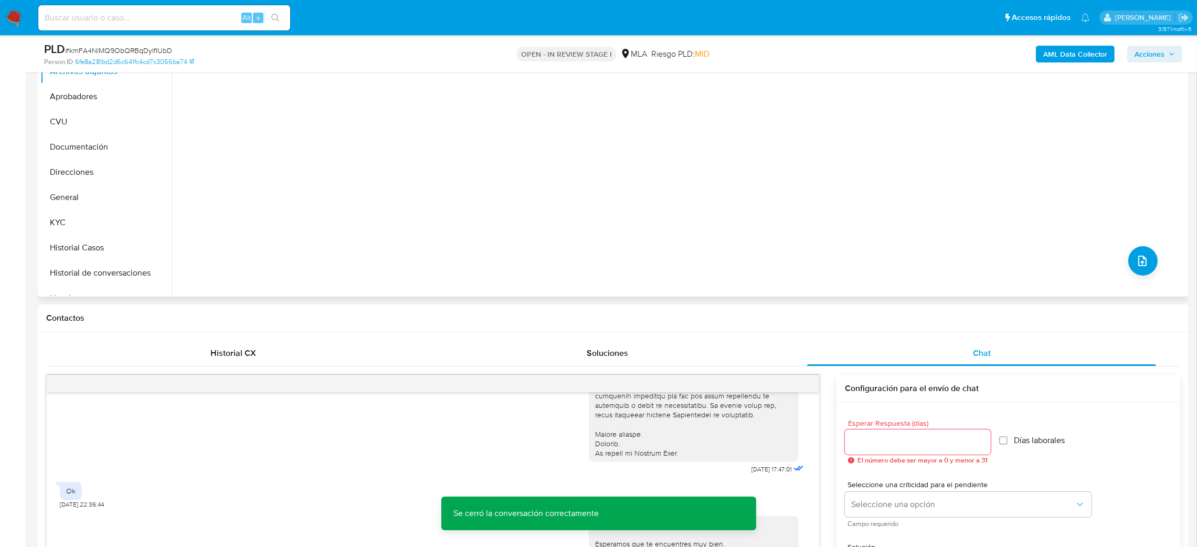
scroll to position [79, 0]
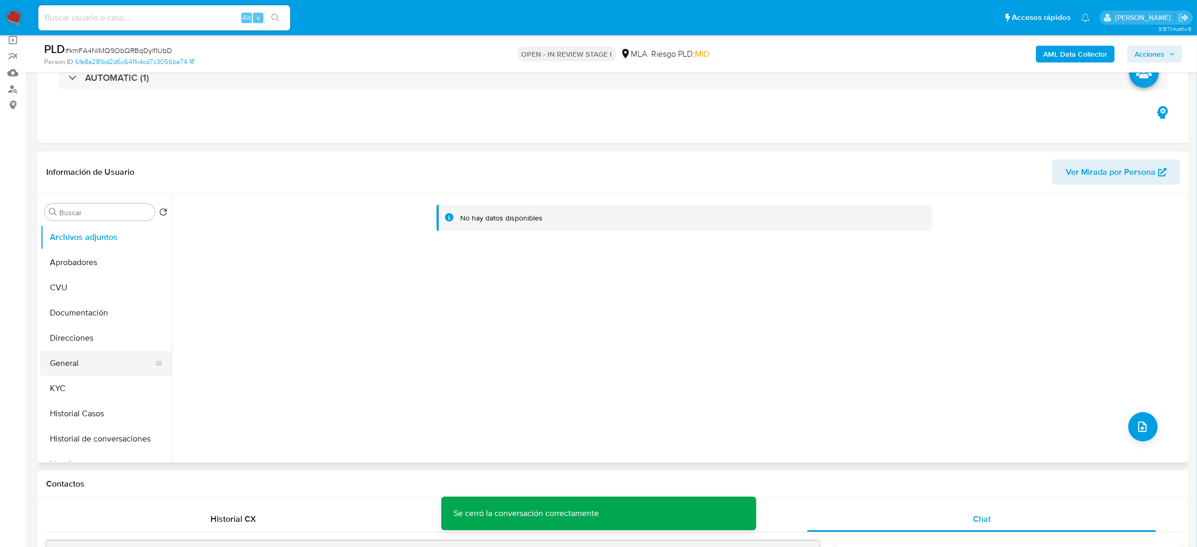
click at [110, 362] on button "General" at bounding box center [101, 362] width 123 height 25
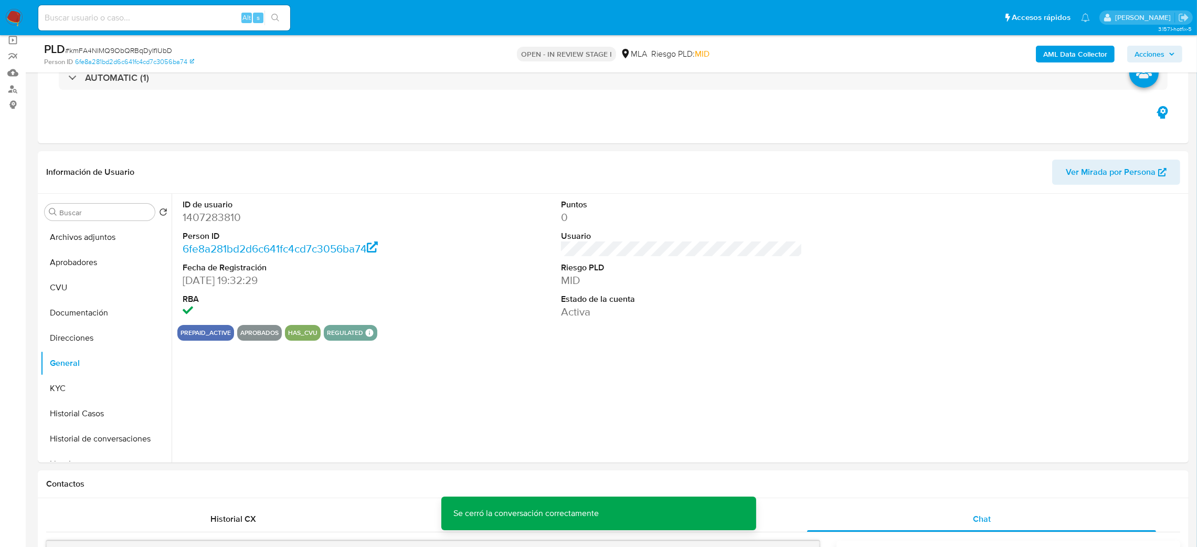
click at [204, 216] on dd "1407283810" at bounding box center [304, 217] width 242 height 15
copy dd "1407283810"
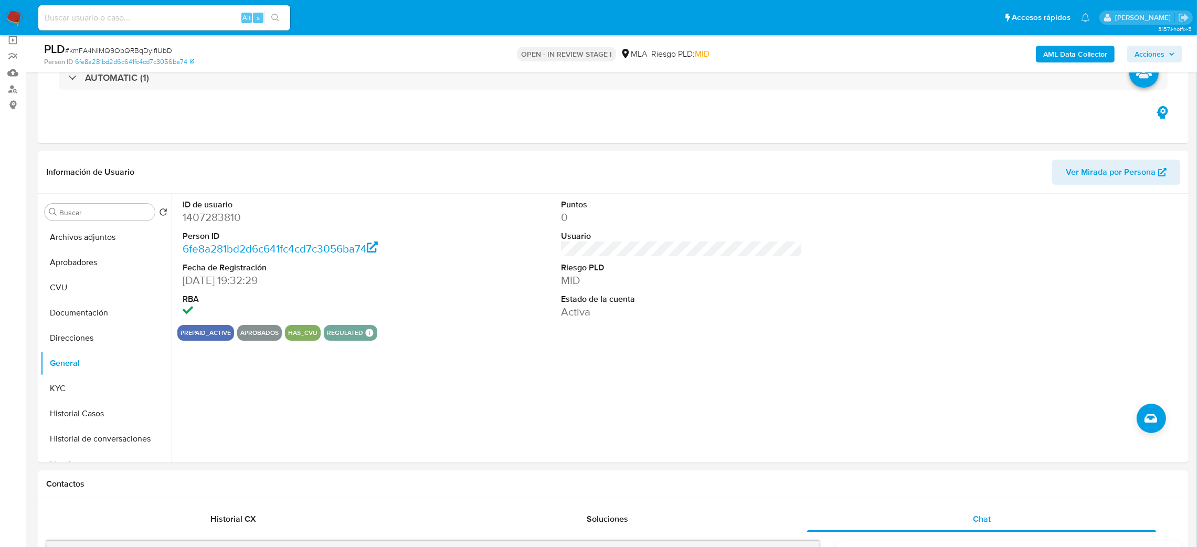
click at [134, 46] on span "# kmFA4NlMQ9ObQRBqDyIfIUbD" at bounding box center [118, 50] width 107 height 10
copy span "kmFA4NlMQ9ObQRBqDyIfIUbD"
click at [1065, 50] on b "AML Data Collector" at bounding box center [1075, 54] width 64 height 17
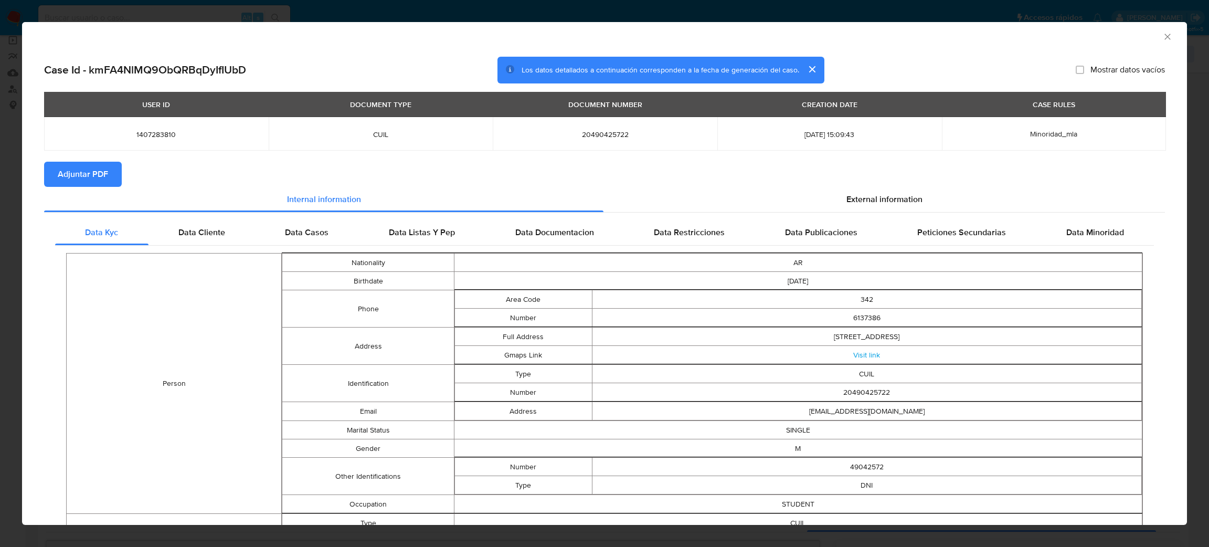
click at [93, 175] on span "Adjuntar PDF" at bounding box center [83, 174] width 50 height 23
click at [1162, 40] on icon "Cerrar ventana" at bounding box center [1167, 36] width 10 height 10
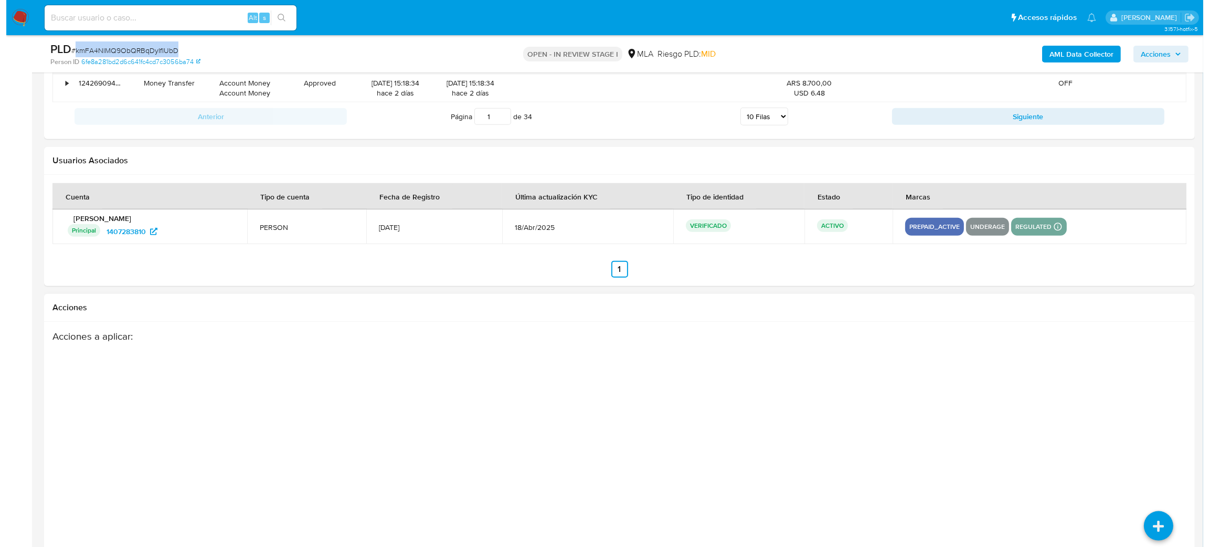
scroll to position [1849, 0]
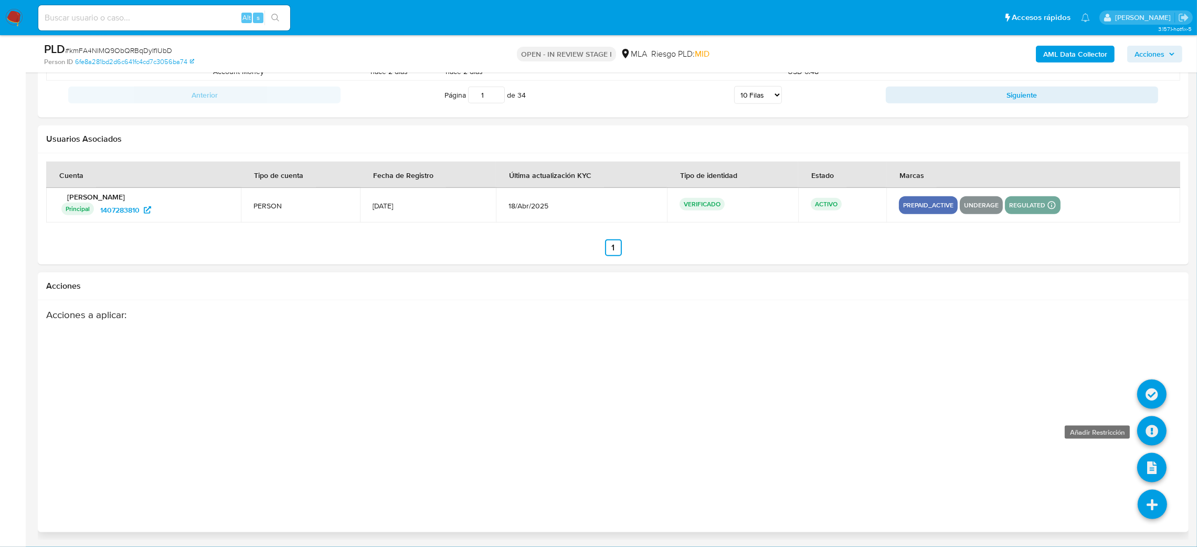
click at [1148, 428] on icon at bounding box center [1151, 430] width 29 height 29
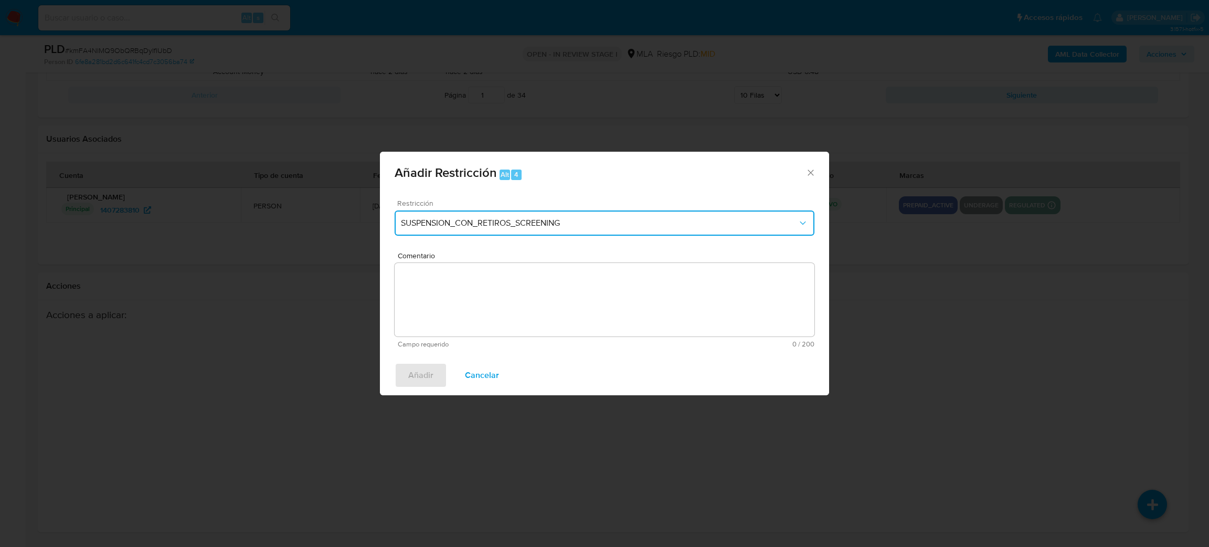
click at [467, 222] on span "SUSPENSION_CON_RETIROS_SCREENING" at bounding box center [599, 223] width 397 height 10
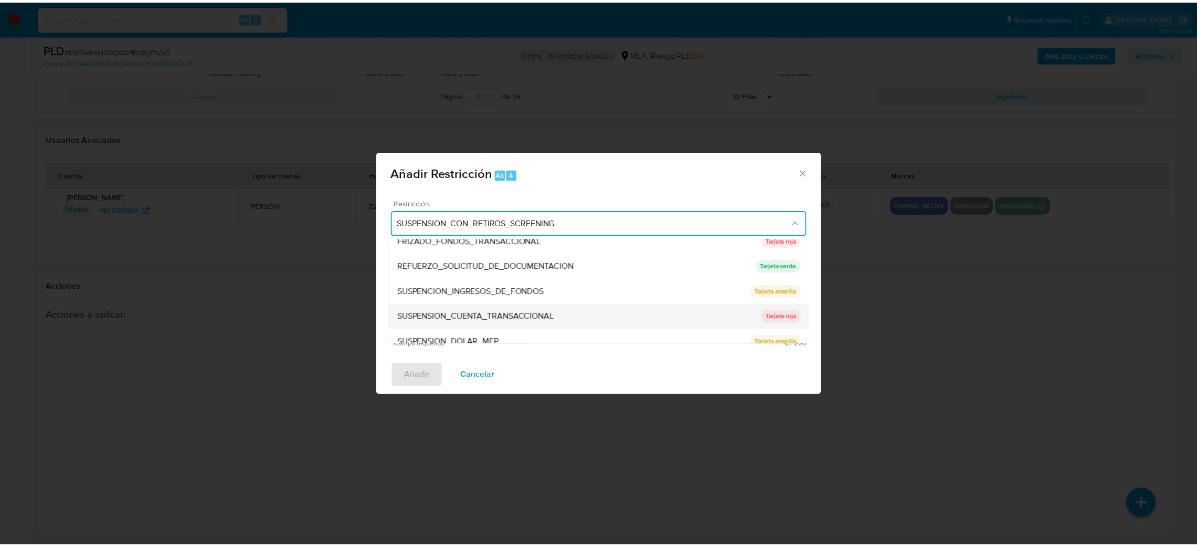
scroll to position [222, 0]
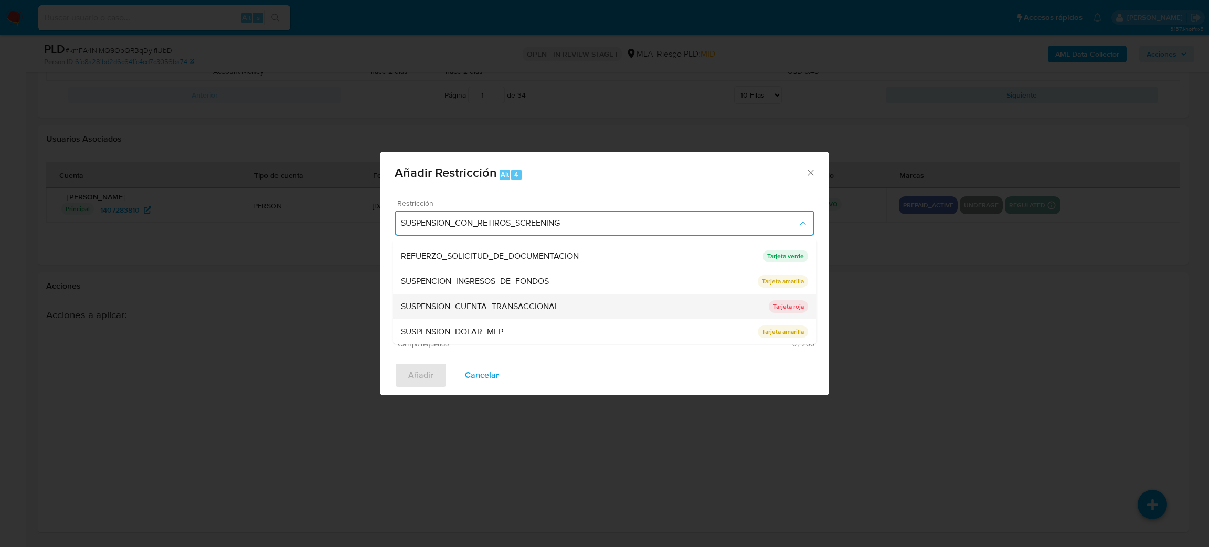
click at [452, 311] on span "SUSPENSION_CUENTA_TRANSACCIONAL" at bounding box center [480, 306] width 158 height 10
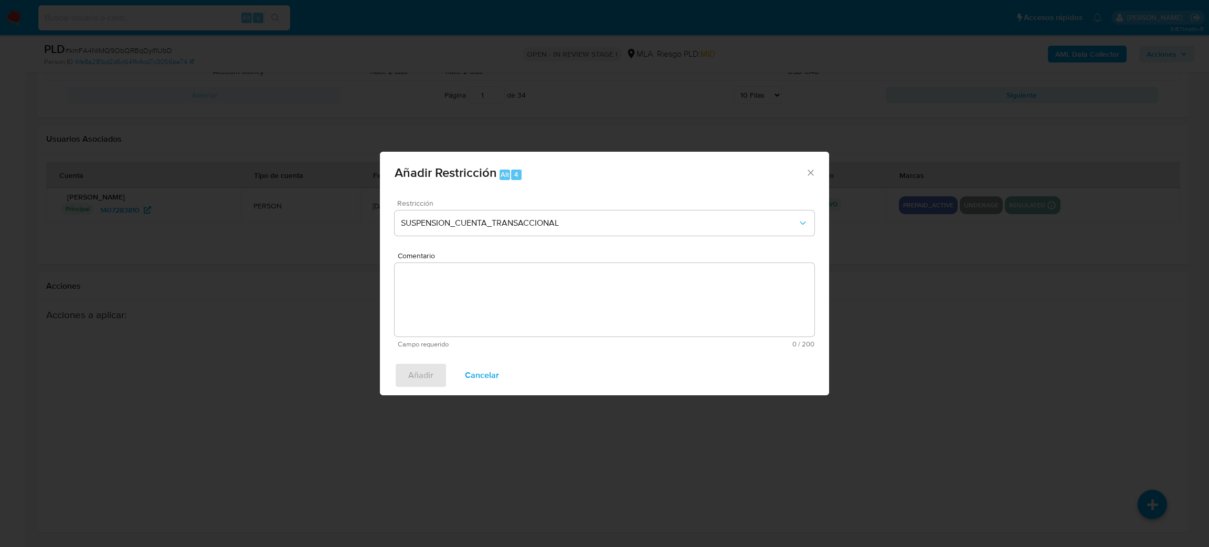
click at [452, 311] on textarea "Comentario" at bounding box center [605, 299] width 420 height 73
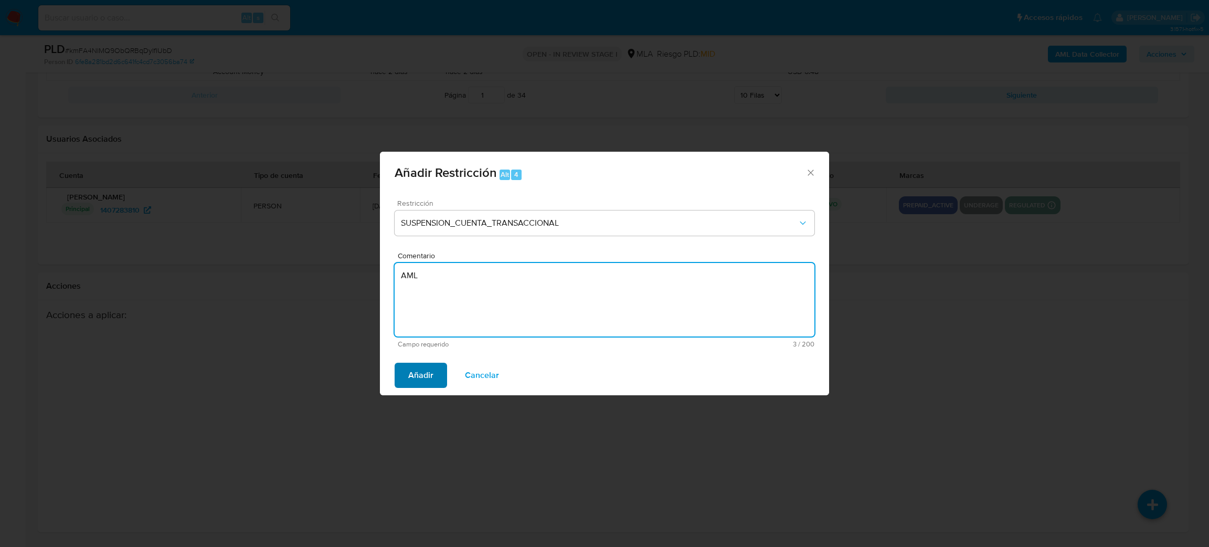
type textarea "AML"
click at [411, 384] on span "Añadir" at bounding box center [420, 375] width 25 height 23
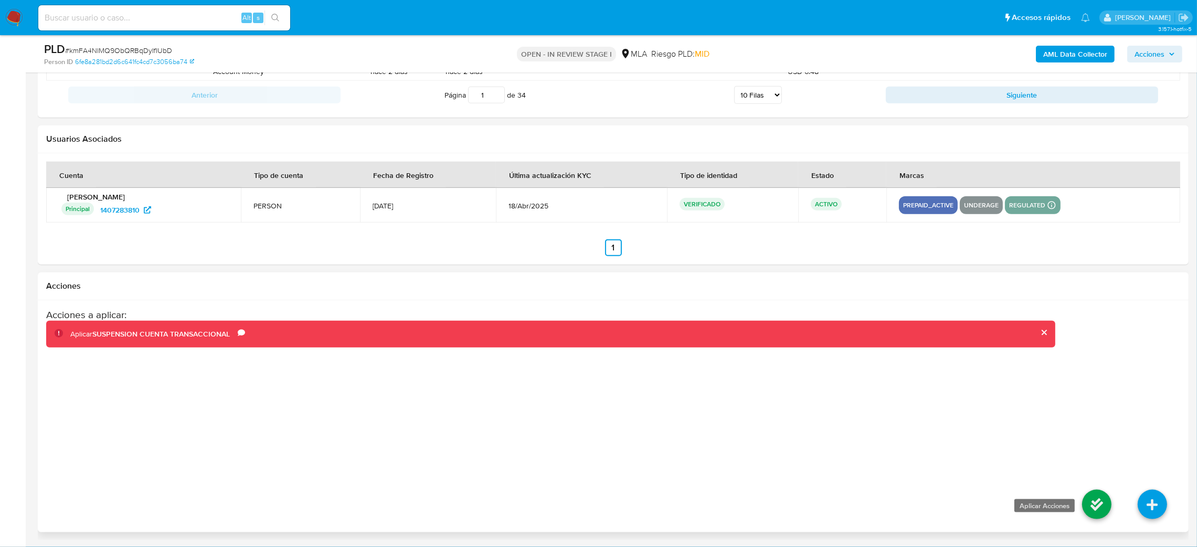
click at [1091, 509] on icon at bounding box center [1096, 504] width 29 height 29
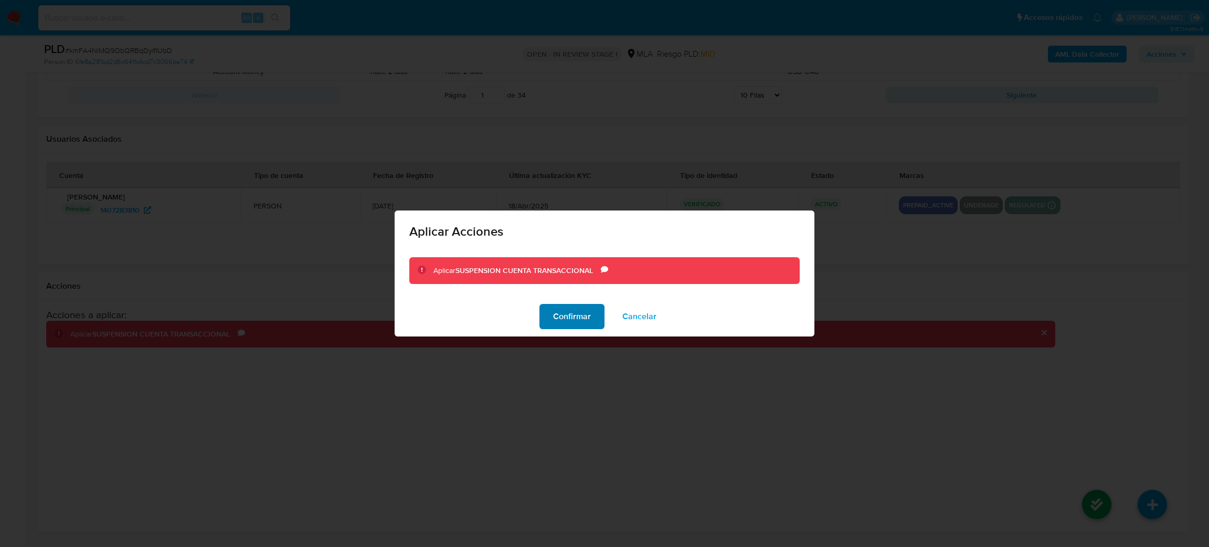
click at [555, 311] on span "Confirmar" at bounding box center [572, 316] width 38 height 23
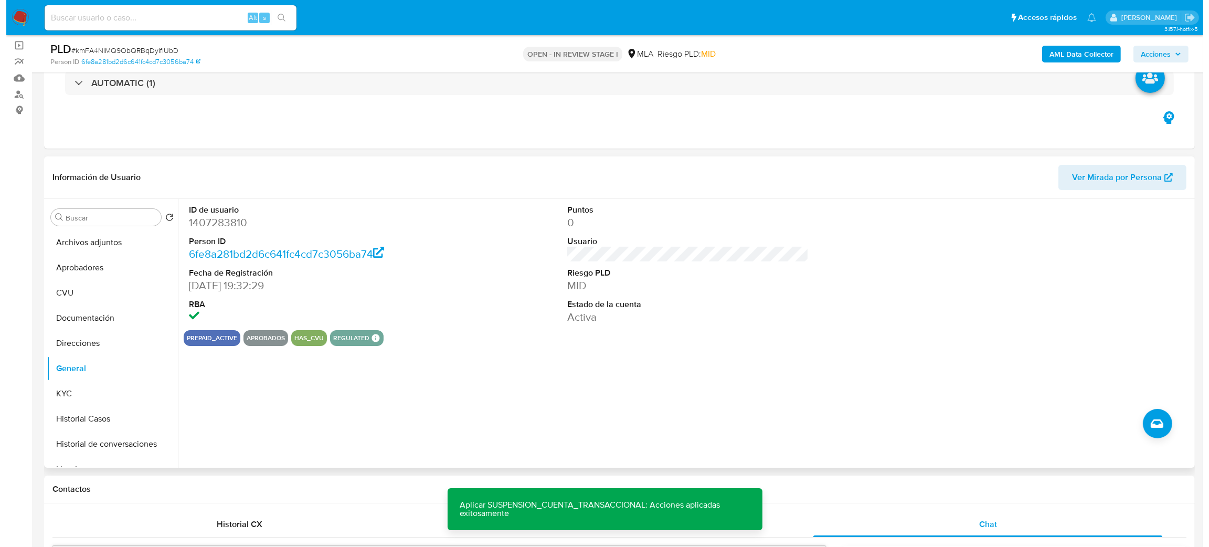
scroll to position [39, 0]
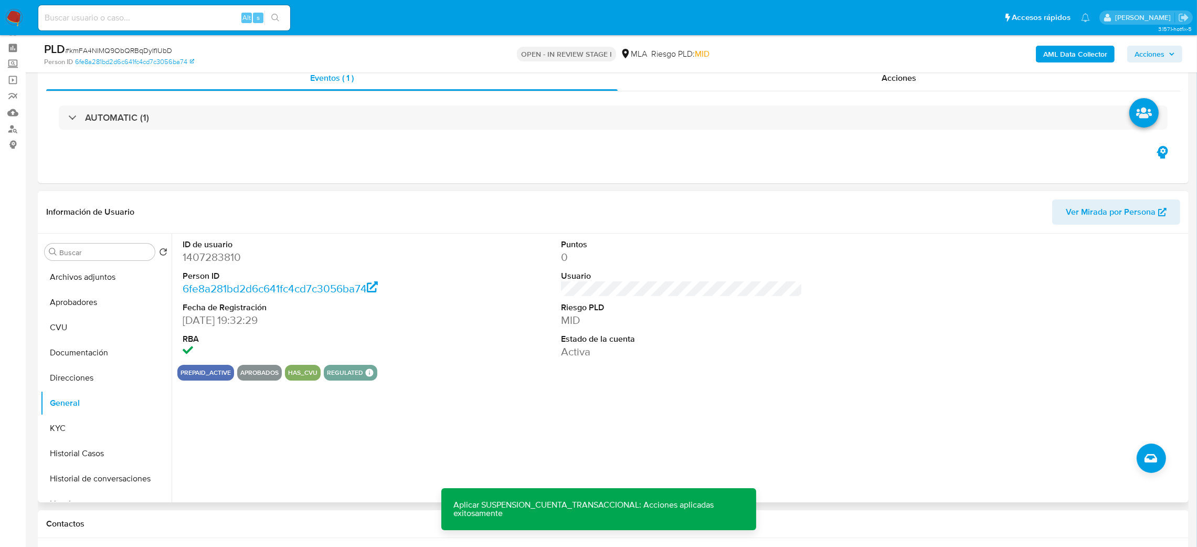
click at [209, 251] on dd "1407283810" at bounding box center [304, 257] width 242 height 15
copy dd "1407283810"
click at [79, 268] on button "Archivos adjuntos" at bounding box center [101, 276] width 123 height 25
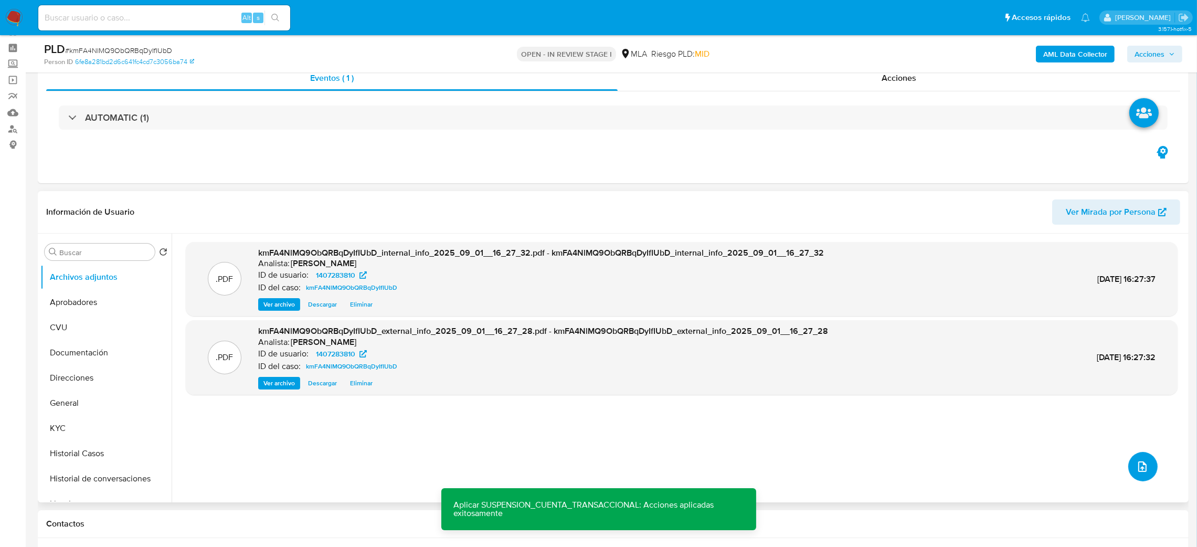
click at [1138, 471] on icon "upload-file" at bounding box center [1142, 466] width 8 height 10
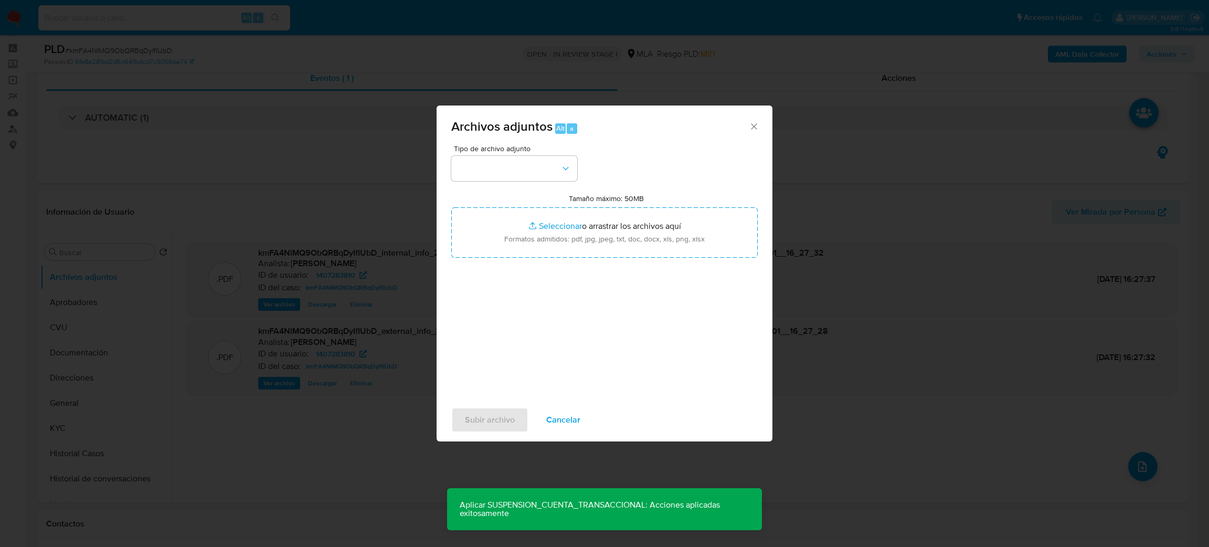
click at [496, 151] on span "Tipo de archivo adjunto" at bounding box center [517, 148] width 126 height 7
click at [500, 176] on button "button" at bounding box center [514, 168] width 126 height 25
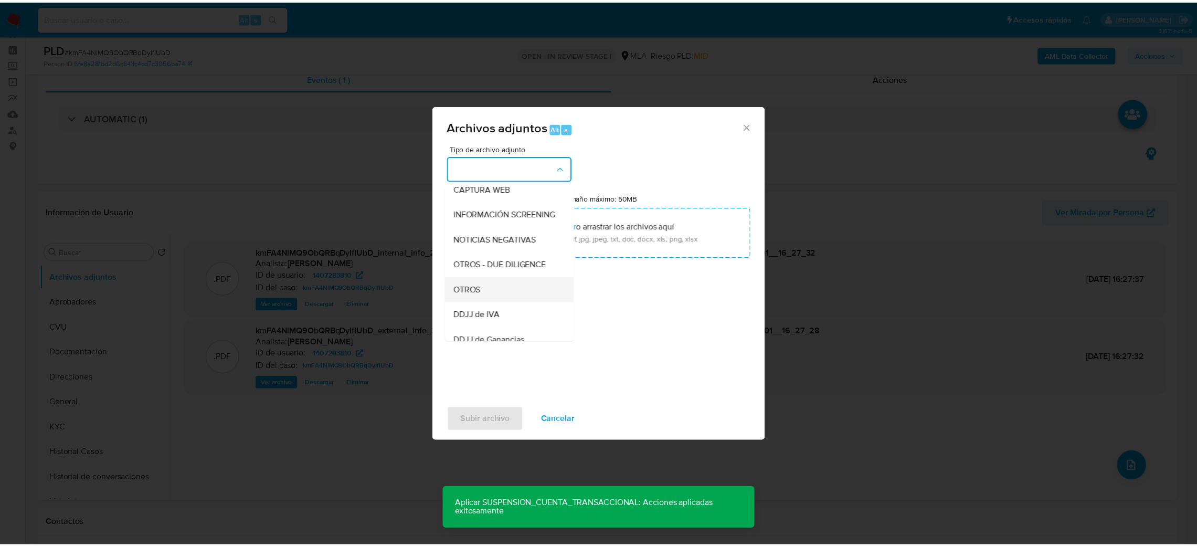
scroll to position [157, 0]
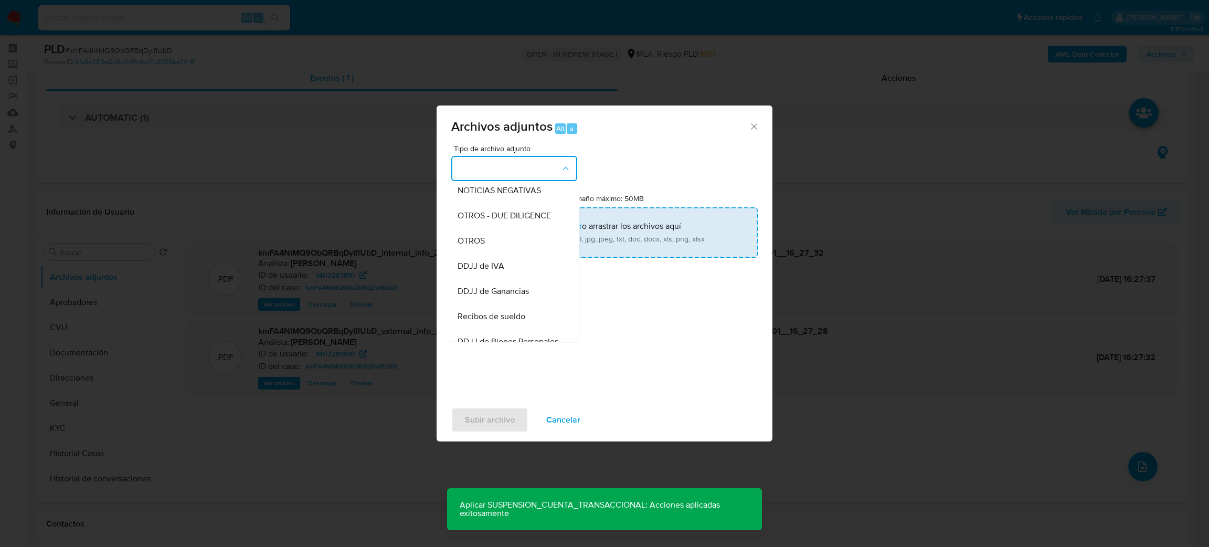
click at [486, 253] on div "OTROS" at bounding box center [511, 240] width 107 height 25
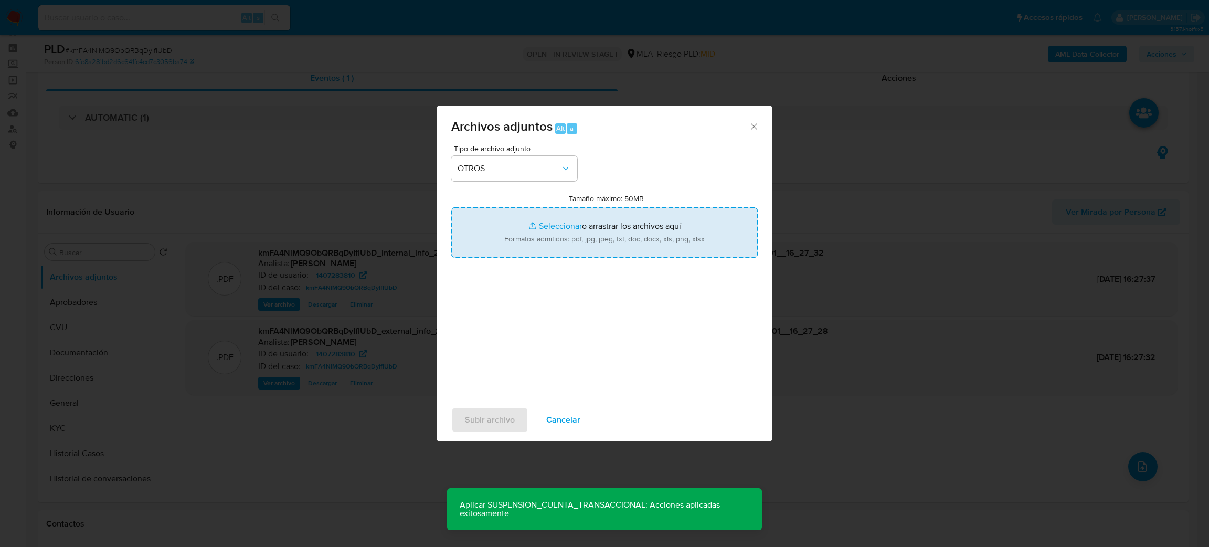
click at [552, 248] on input "Tamaño máximo: 50MB Seleccionar archivos" at bounding box center [604, 232] width 306 height 50
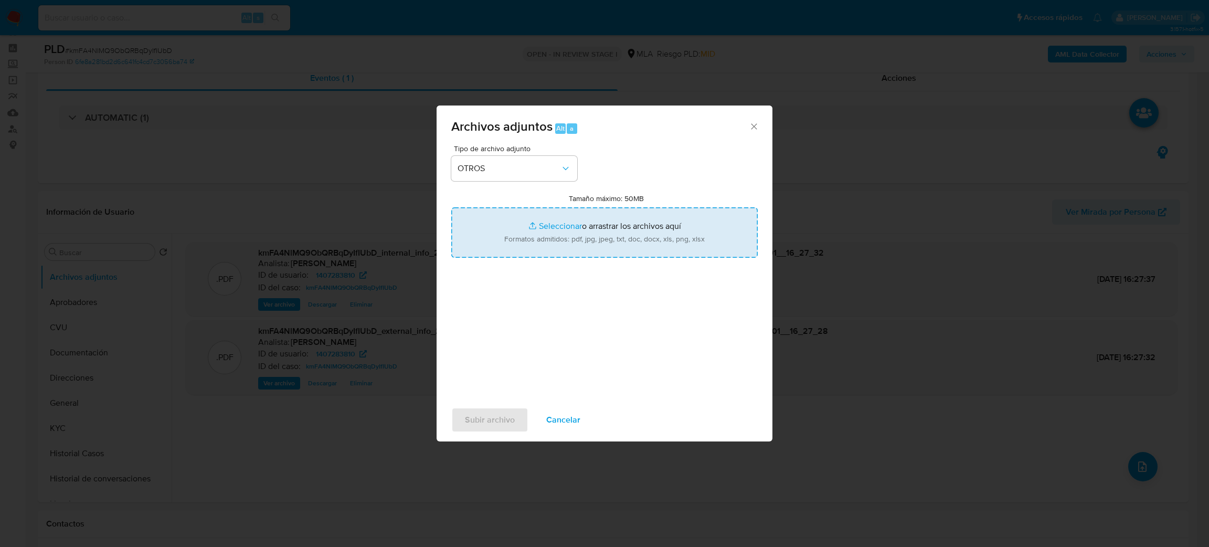
type input "C:\fakepath\Caselog kmFA4NlMQ9ObQRBqDyIfIUbD_2025_08_19_09_25_12.docx"
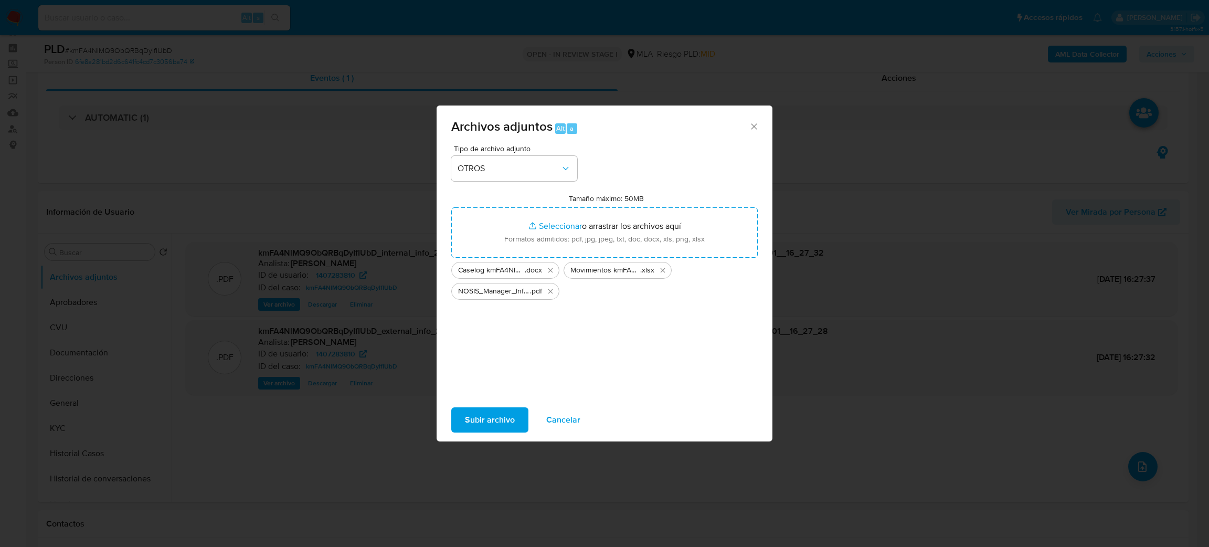
click at [483, 424] on span "Subir archivo" at bounding box center [490, 419] width 50 height 23
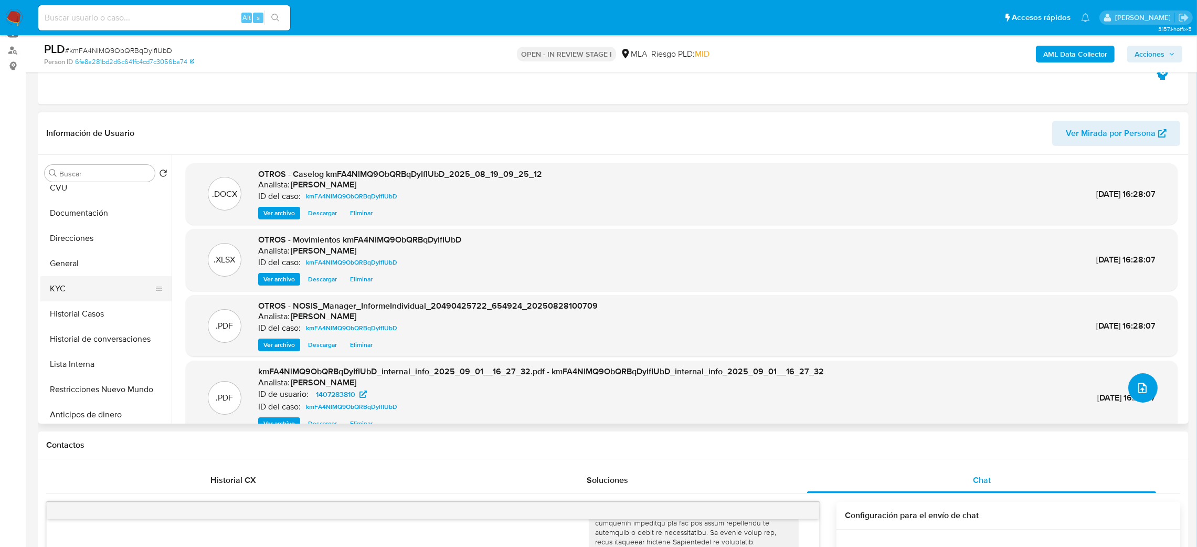
scroll to position [79, 0]
click at [96, 315] on button "Historial de conversaciones" at bounding box center [101, 321] width 123 height 25
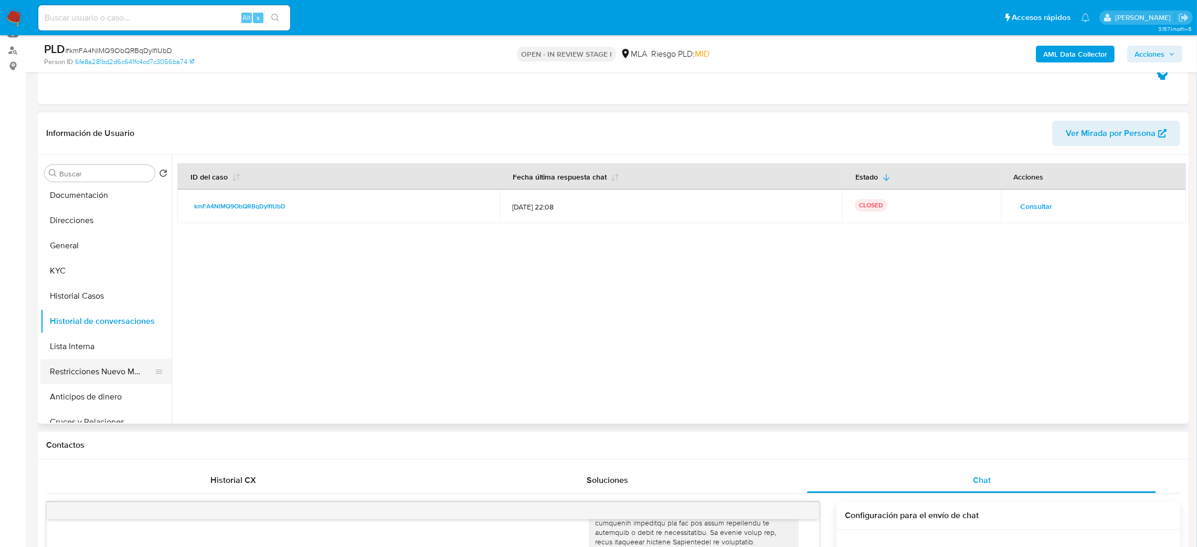
click at [105, 366] on button "Restricciones Nuevo Mundo" at bounding box center [101, 371] width 123 height 25
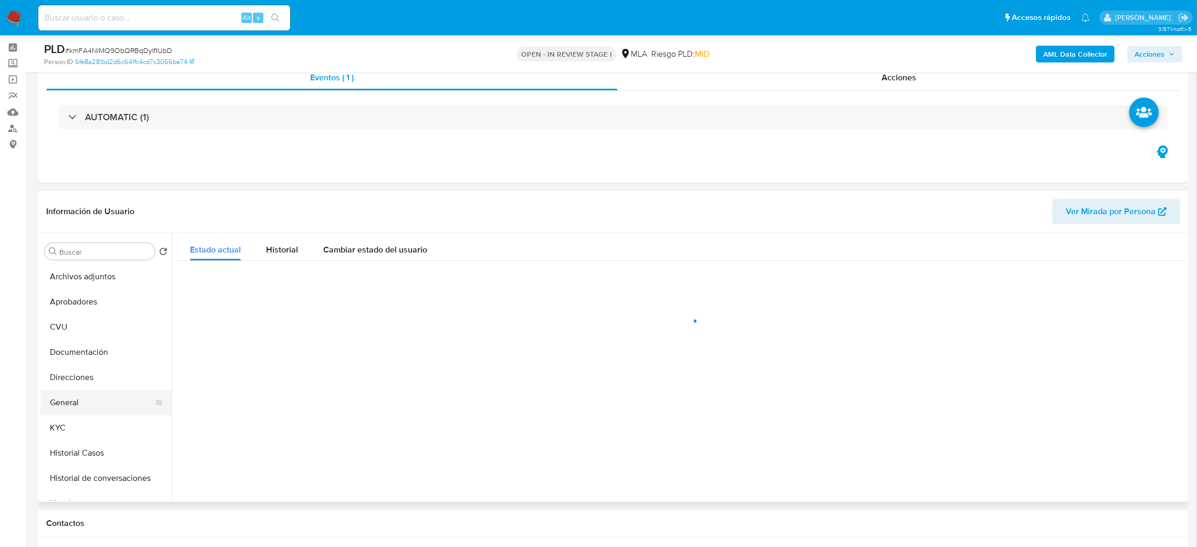
scroll to position [39, 0]
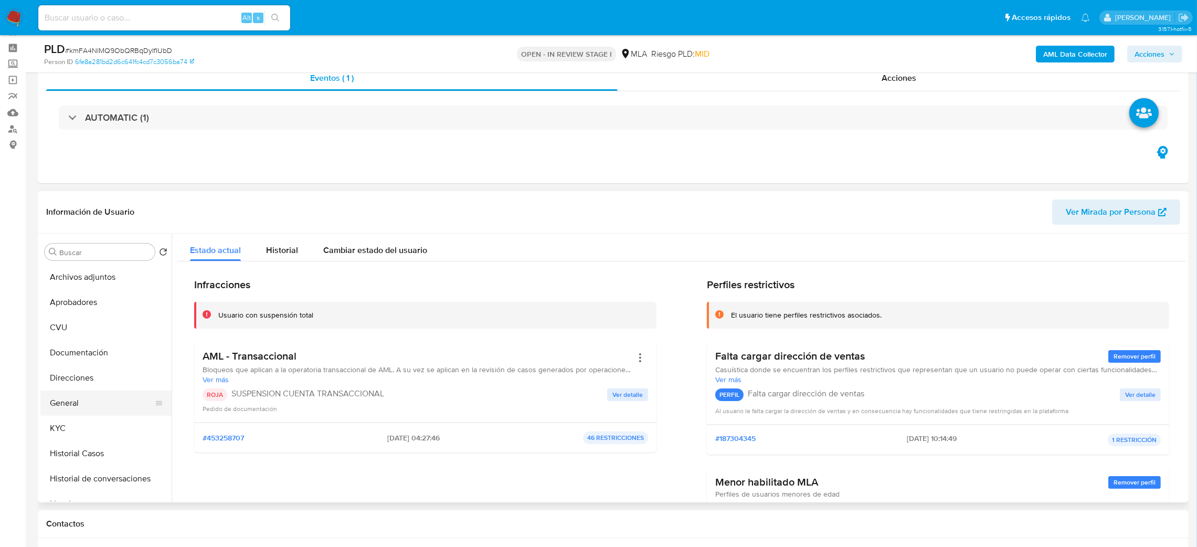
click at [97, 405] on button "General" at bounding box center [101, 402] width 123 height 25
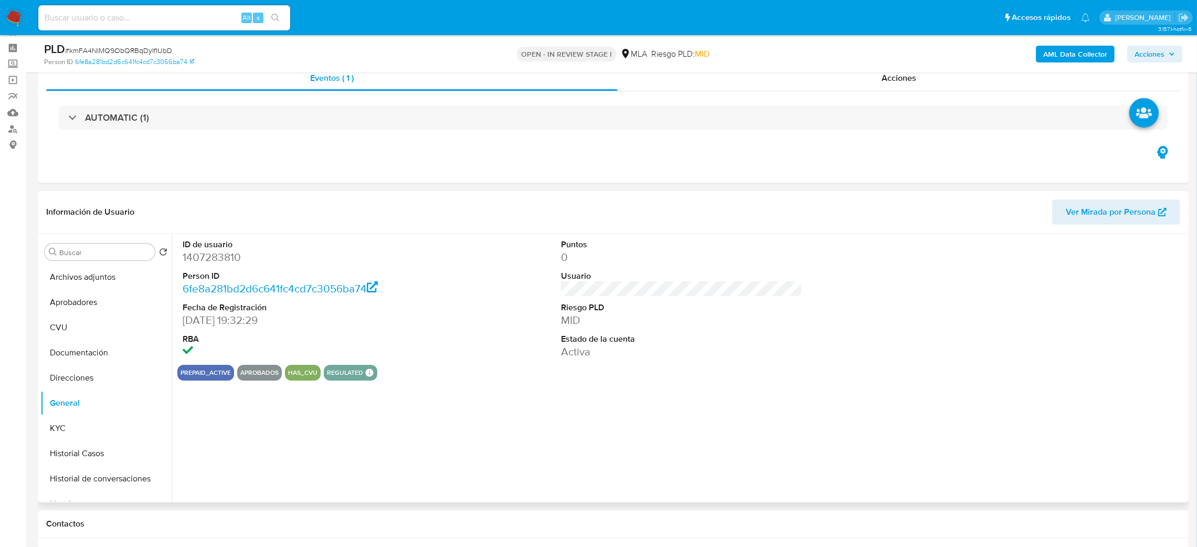
click at [204, 251] on dd "1407283810" at bounding box center [304, 257] width 242 height 15
copy dd "1407283810"
click at [1153, 50] on span "Acciones" at bounding box center [1149, 54] width 30 height 17
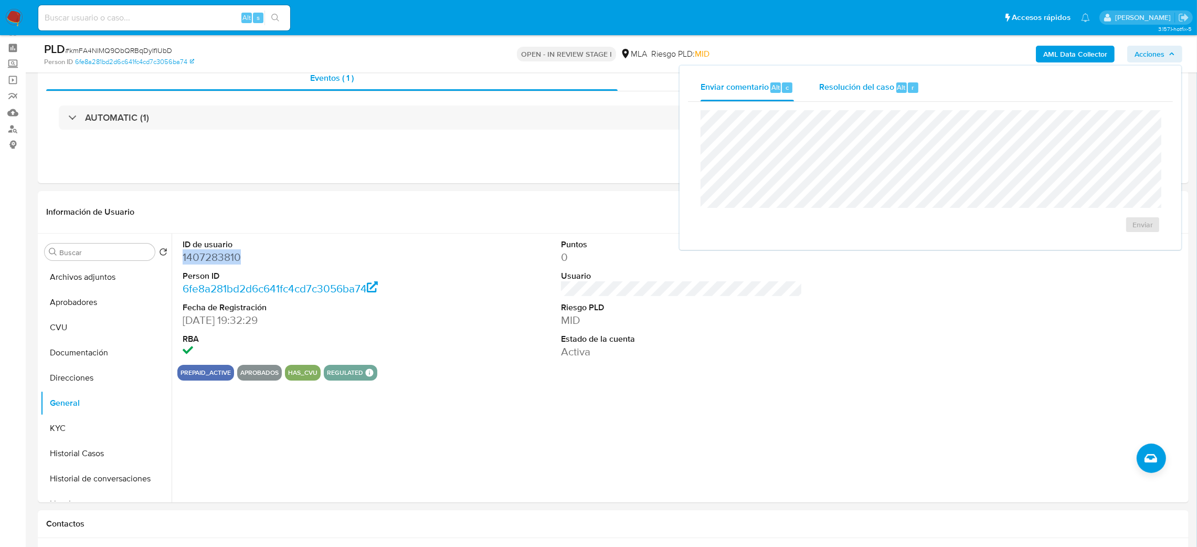
click at [865, 94] on div "Resolución del caso Alt r" at bounding box center [869, 87] width 100 height 27
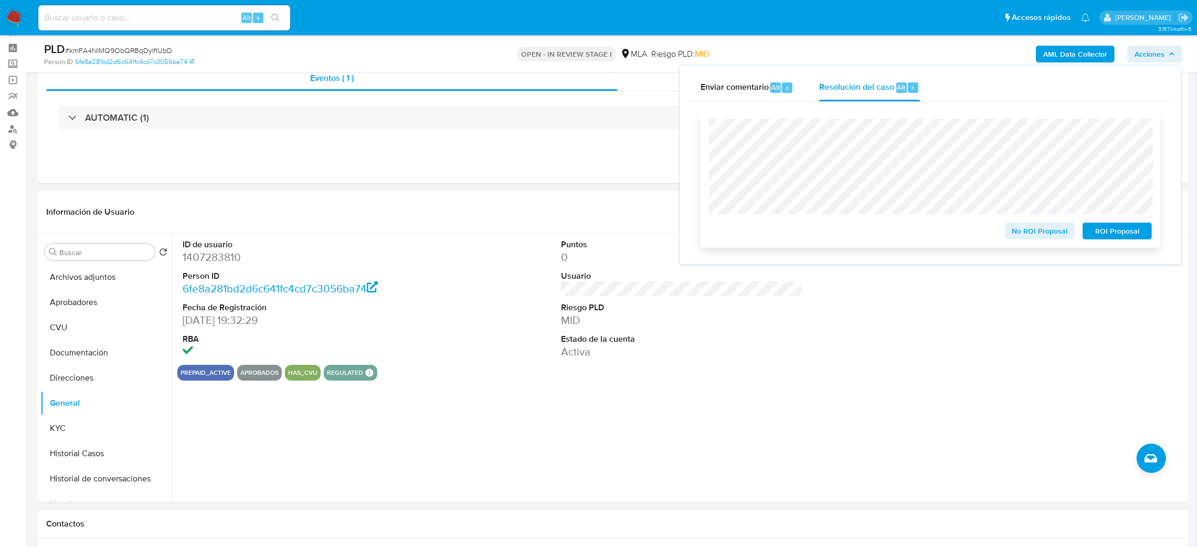
click at [1140, 231] on span "ROI Proposal" at bounding box center [1117, 231] width 55 height 15
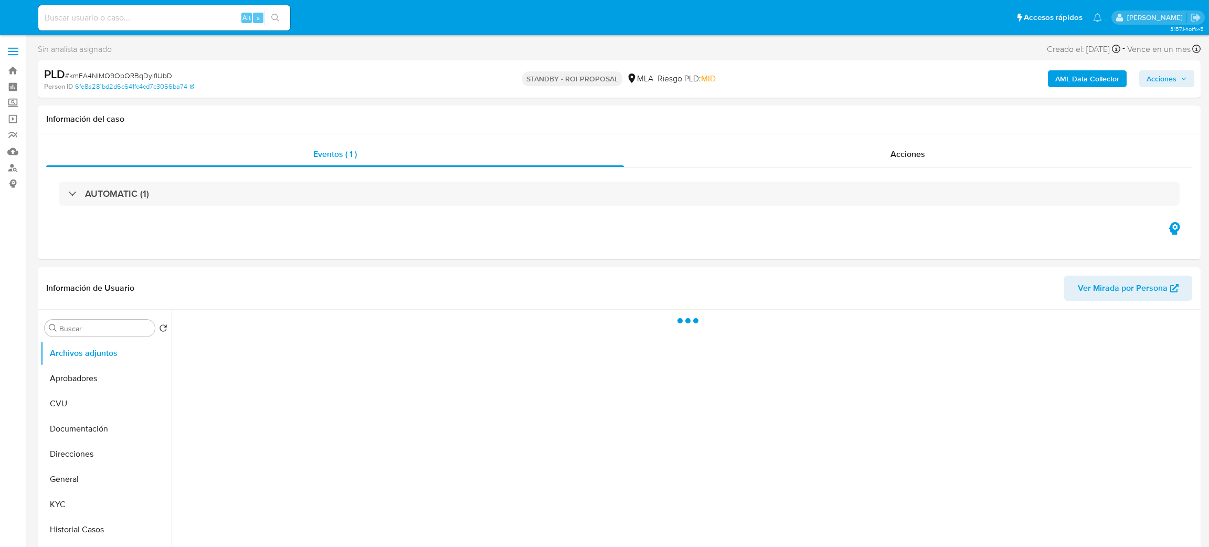
select select "10"
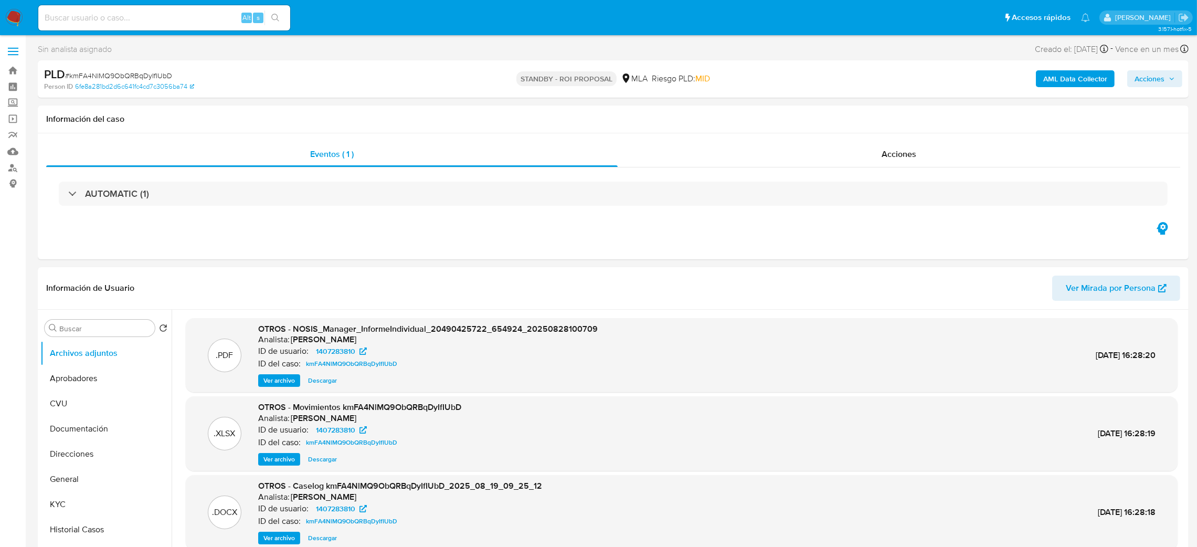
click at [222, 15] on input at bounding box center [164, 18] width 252 height 14
paste input "05rvnEitWri9iED5Qu9Lt65w"
type input "05rvnEitWri9iED5Qu9Lt65w"
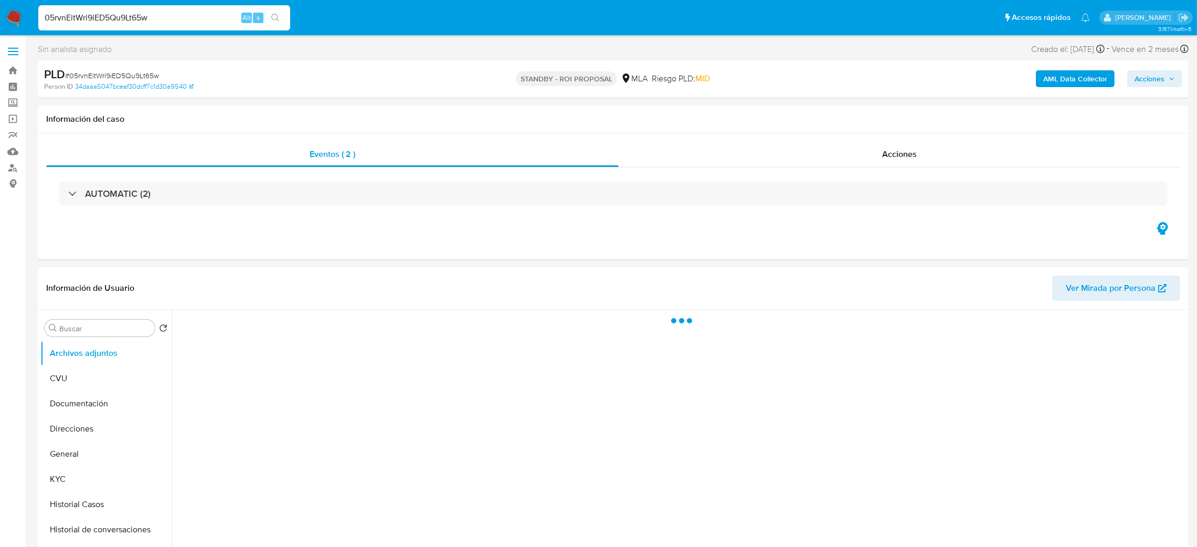
select select "10"
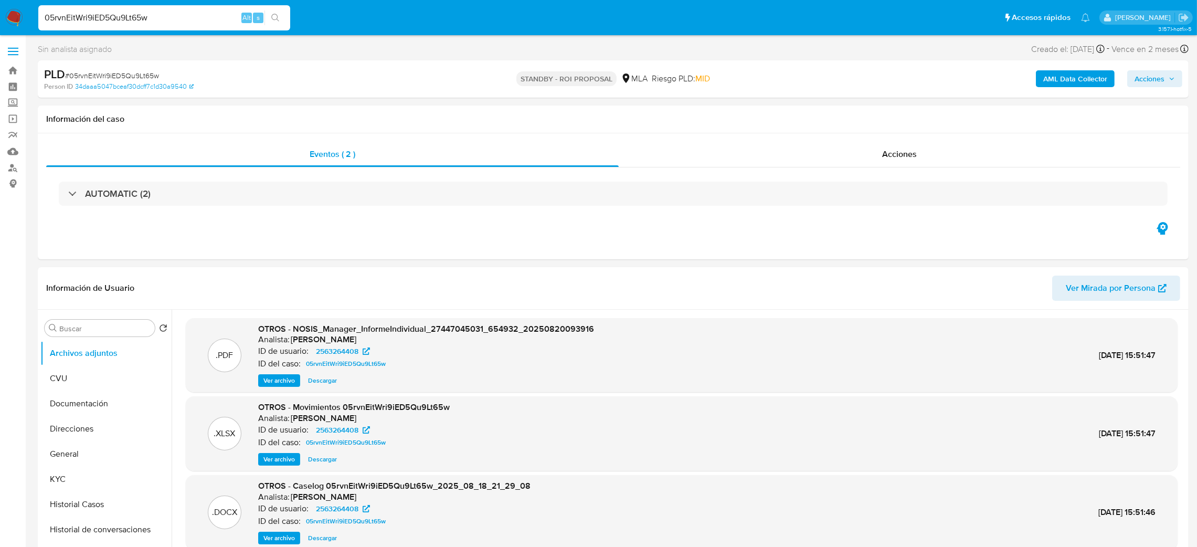
drag, startPoint x: 207, startPoint y: 14, endPoint x: 0, endPoint y: 33, distance: 207.5
click at [0, 33] on nav "Pausado Ver notificaciones 05rvnEitWri9iED5Qu9Lt65w Alt s Accesos rápidos Presi…" at bounding box center [598, 17] width 1197 height 35
paste input "4lJWw1CgfB7FYNAV8tpVMVbR"
type input "4lJWw1CgfB7FYNAV8tpVMVbR"
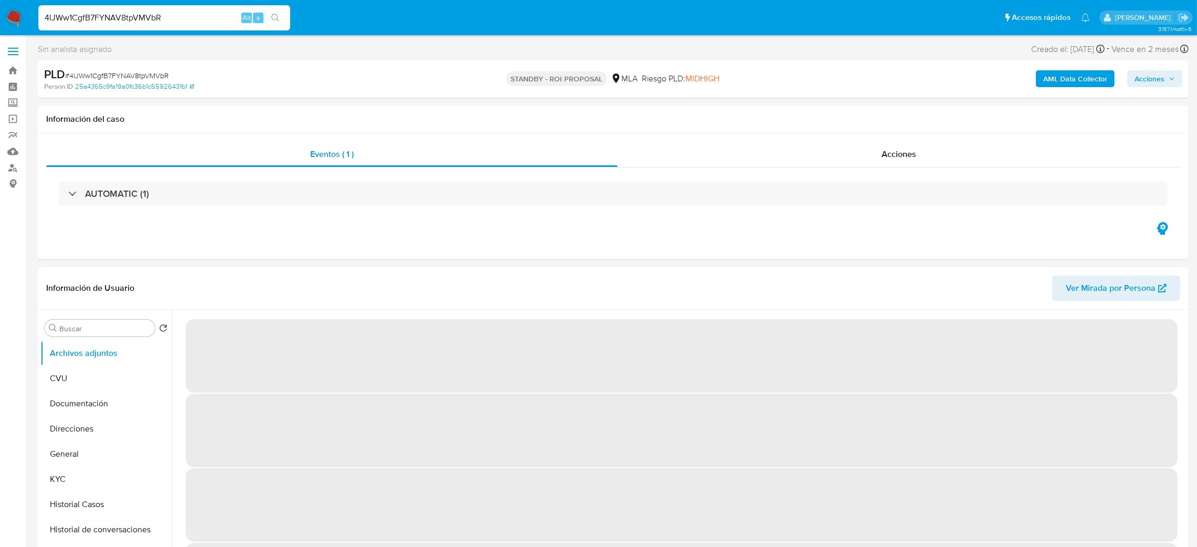
select select "10"
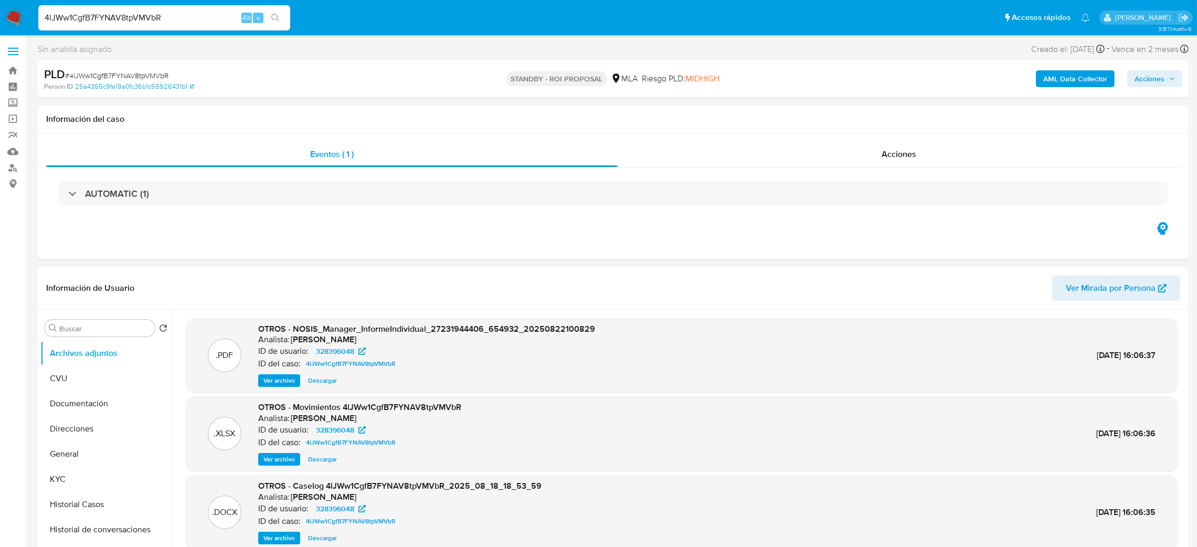
drag, startPoint x: 162, startPoint y: 25, endPoint x: 0, endPoint y: 37, distance: 162.6
paste input "fetdCpIyc9ouTUAXk5whVY6j"
type input "fetdCpIyc9ouTUAXk5whVY6j"
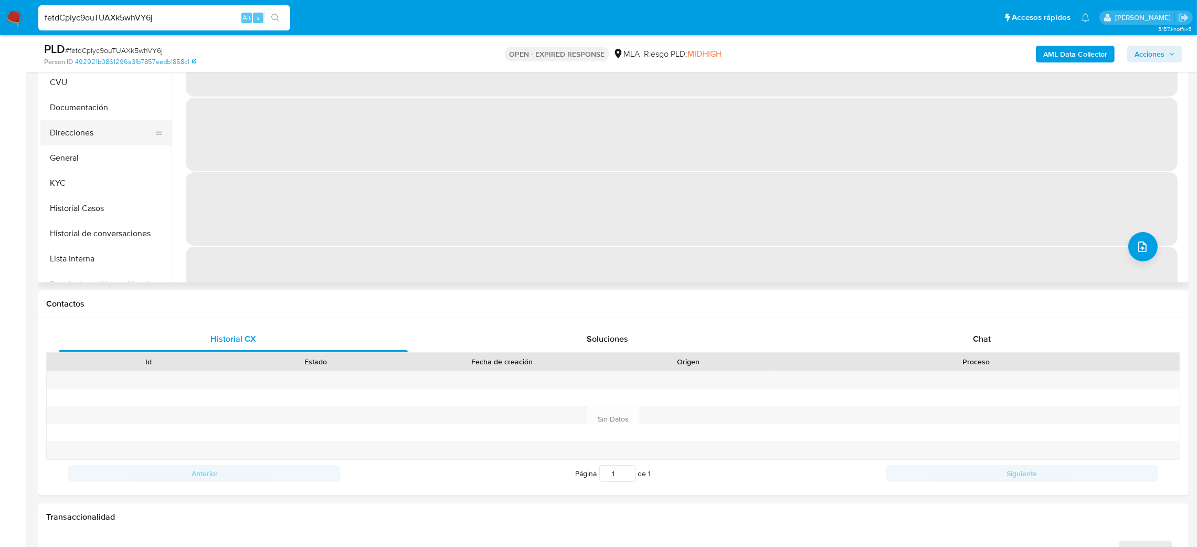
scroll to position [79, 0]
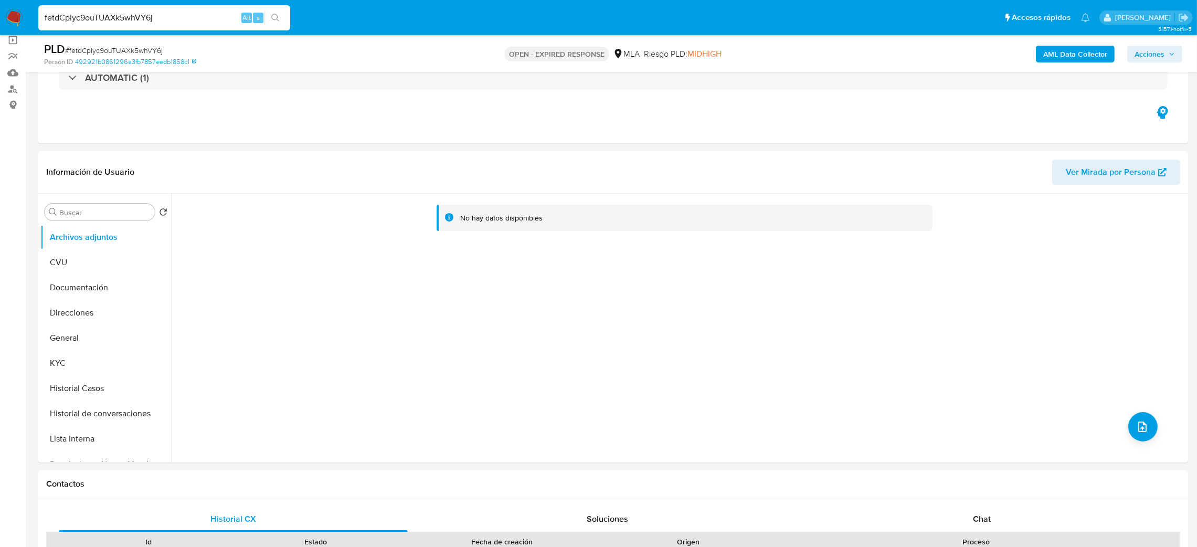
select select "10"
drag, startPoint x: 177, startPoint y: 21, endPoint x: 0, endPoint y: 24, distance: 177.4
click at [0, 24] on nav "Pausado Ver notificaciones fetdCpIyc9ouTUAXk5whVY6j Alt s Accesos rápidos Presi…" at bounding box center [598, 17] width 1197 height 35
paste input "IYNFYKtD8sVfcFsak3HZXvjX"
type input "IYNFYKtD8sVfcFsak3HZXvjX"
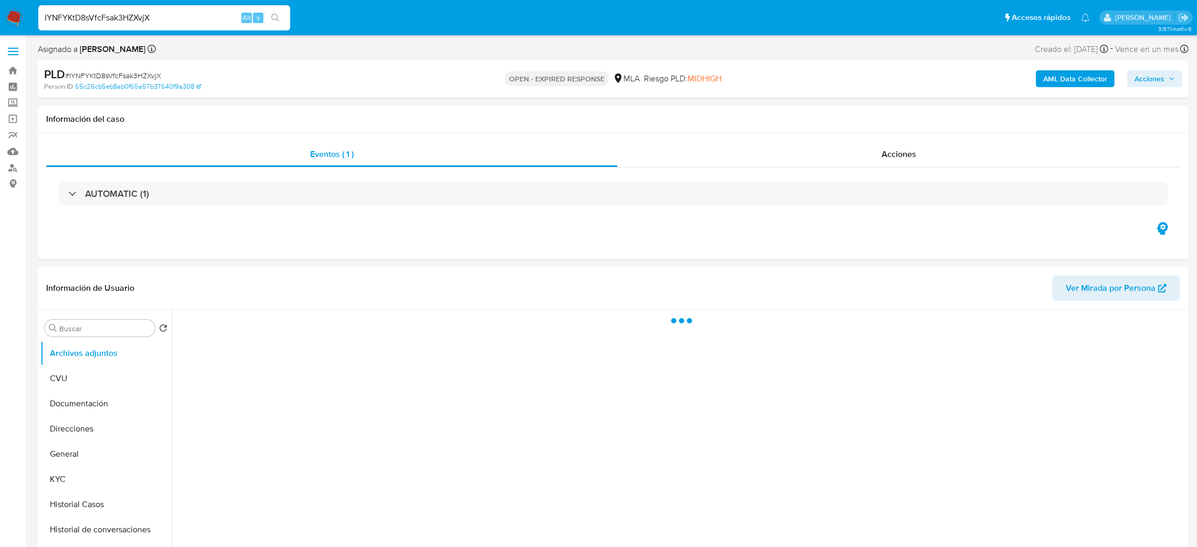
select select "10"
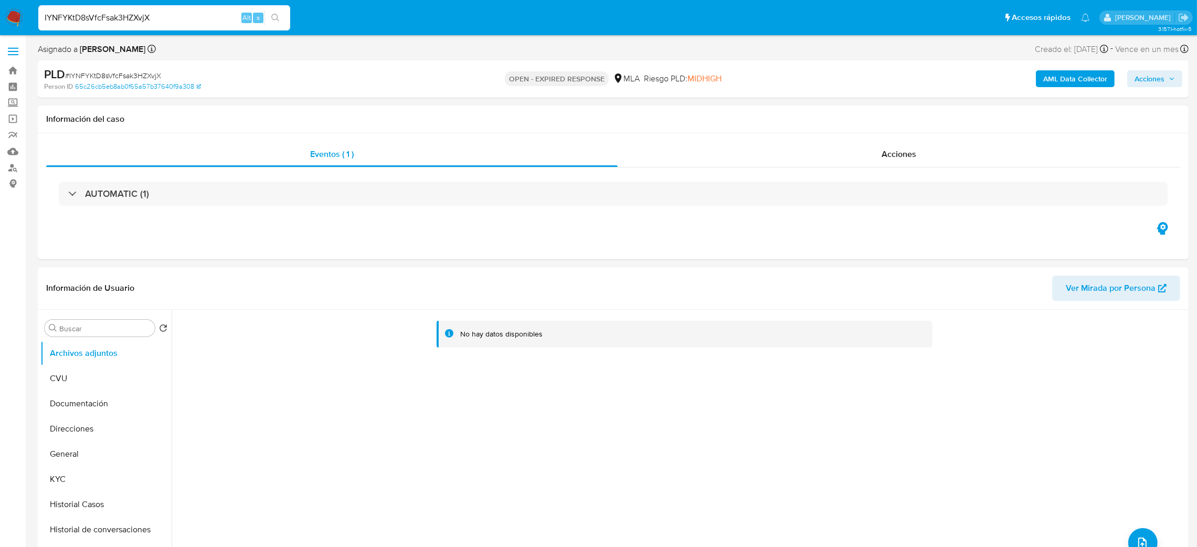
drag, startPoint x: 181, startPoint y: 22, endPoint x: 0, endPoint y: 27, distance: 181.1
click at [0, 27] on nav "Pausado Ver notificaciones IYNFYKtD8sVfcFsak3HZXvjX Alt s Accesos rápidos Presi…" at bounding box center [598, 17] width 1197 height 35
paste input "DlbVCUuY0d6aGmHPanyj8VK2"
type input "DlbVCUuY0d6aGmHPanyj8VK2"
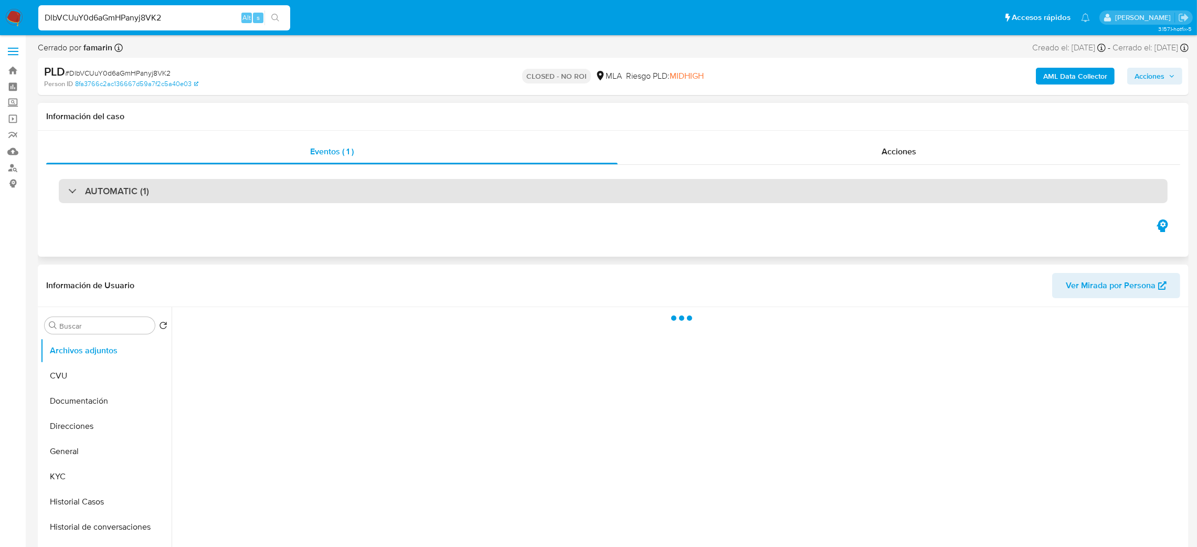
click at [208, 195] on div "AUTOMATIC (1)" at bounding box center [613, 191] width 1109 height 24
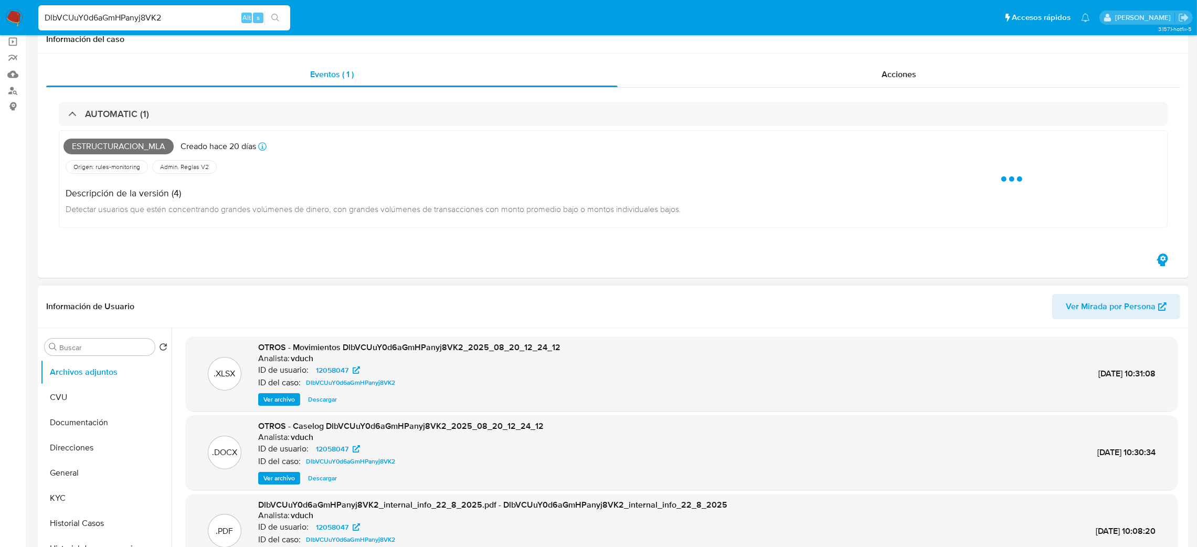
select select "10"
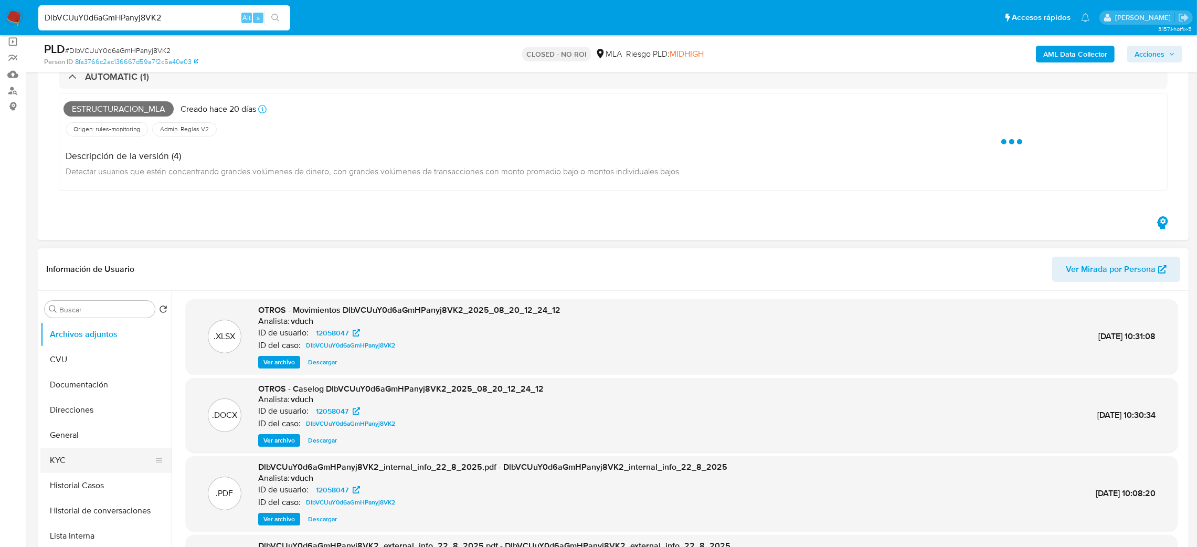
scroll to position [157, 0]
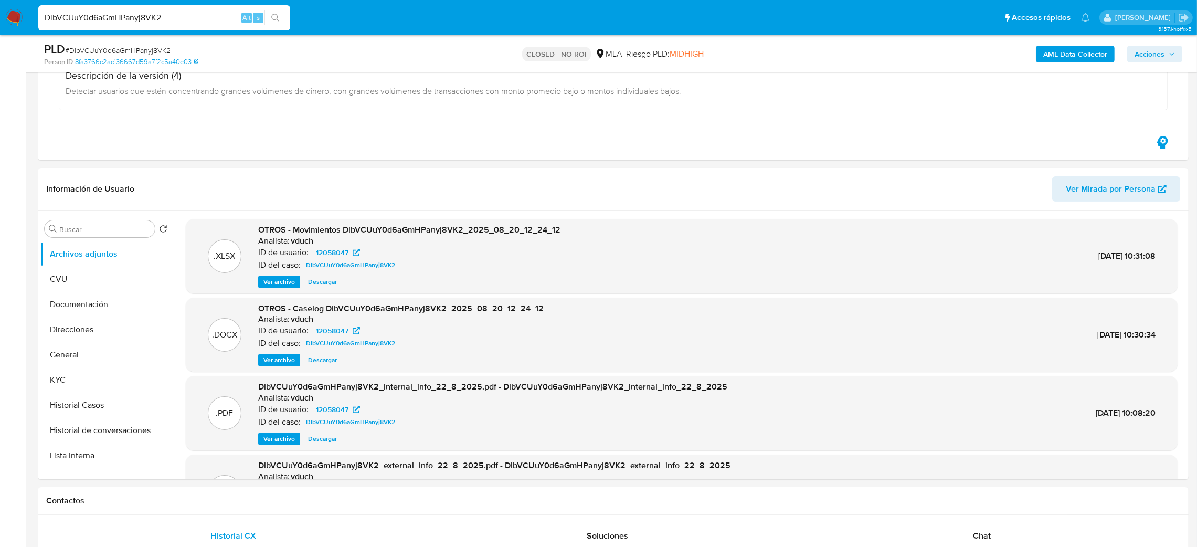
drag, startPoint x: 113, startPoint y: 397, endPoint x: 0, endPoint y: 396, distance: 112.8
click at [112, 397] on ul "Archivos adjuntos CVU Documentación Direcciones General KYC Historial Casos His…" at bounding box center [105, 359] width 131 height 237
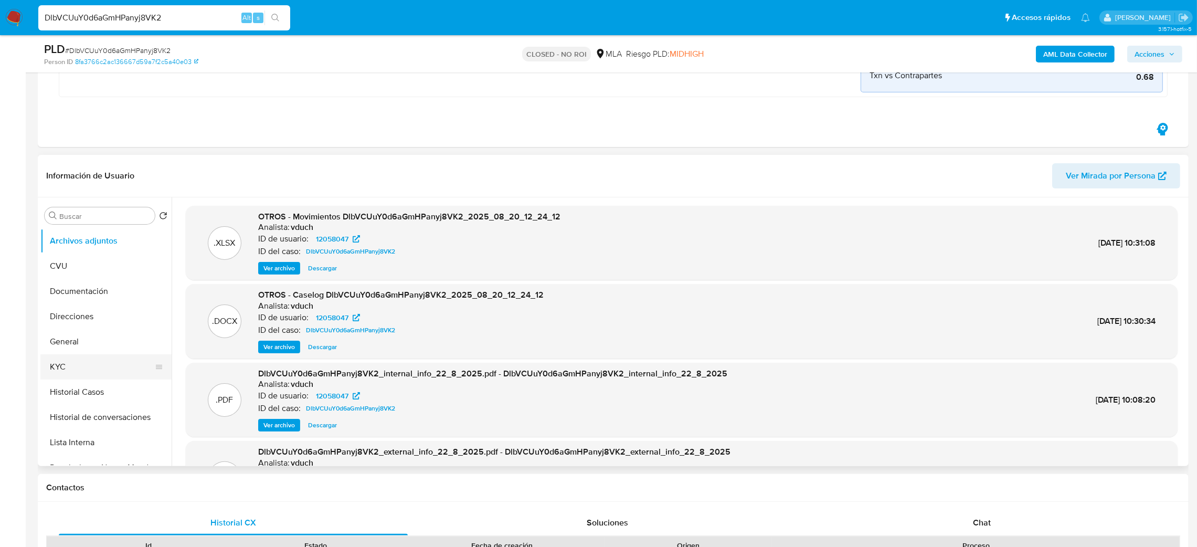
scroll to position [315, 0]
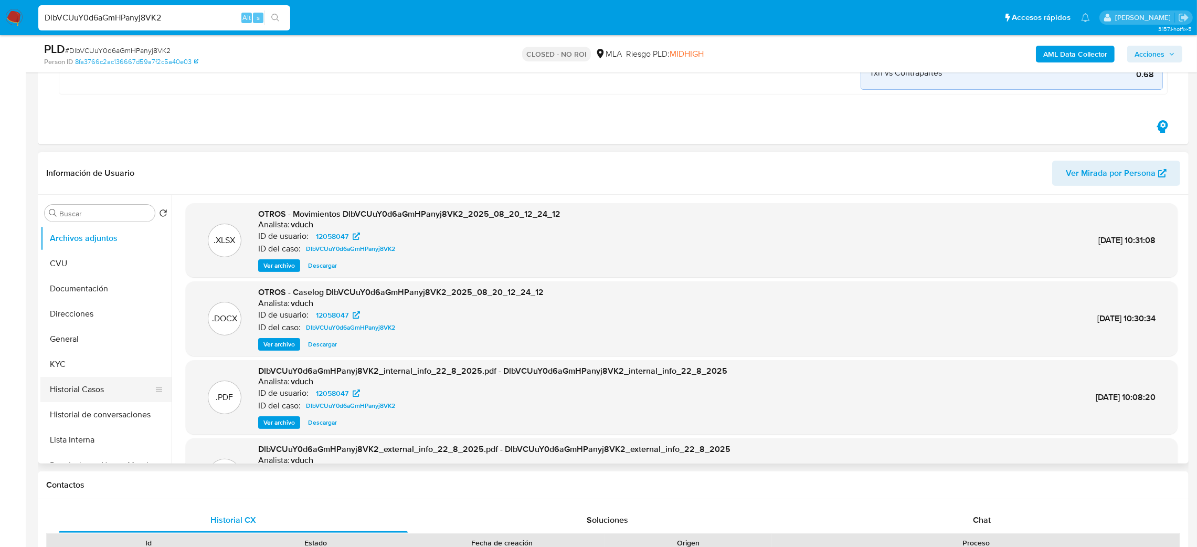
click at [76, 387] on button "Historial Casos" at bounding box center [101, 389] width 123 height 25
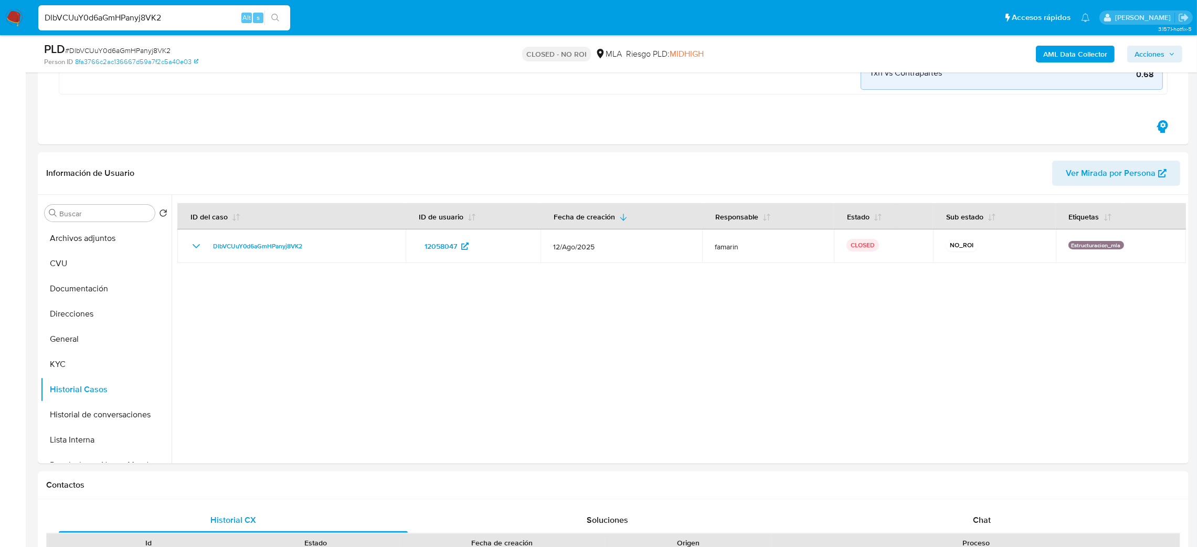
drag, startPoint x: 115, startPoint y: 10, endPoint x: 0, endPoint y: 21, distance: 115.4
click at [0, 21] on nav "Pausado Ver notificaciones DlbVCUuY0d6aGmHPanyj8VK2 Alt s Accesos rápidos Presi…" at bounding box center [598, 17] width 1197 height 35
paste input "Wb5YnLQKzEPnDtQirnRicYSe"
type input "Wb5YnLQKzEPnDtQirnRicYSe"
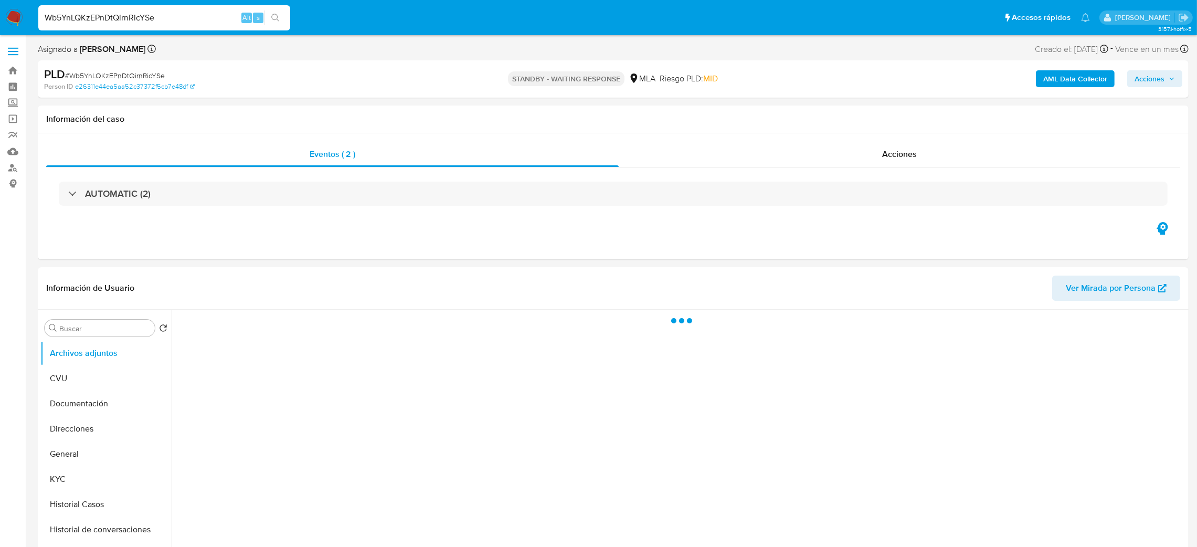
select select "10"
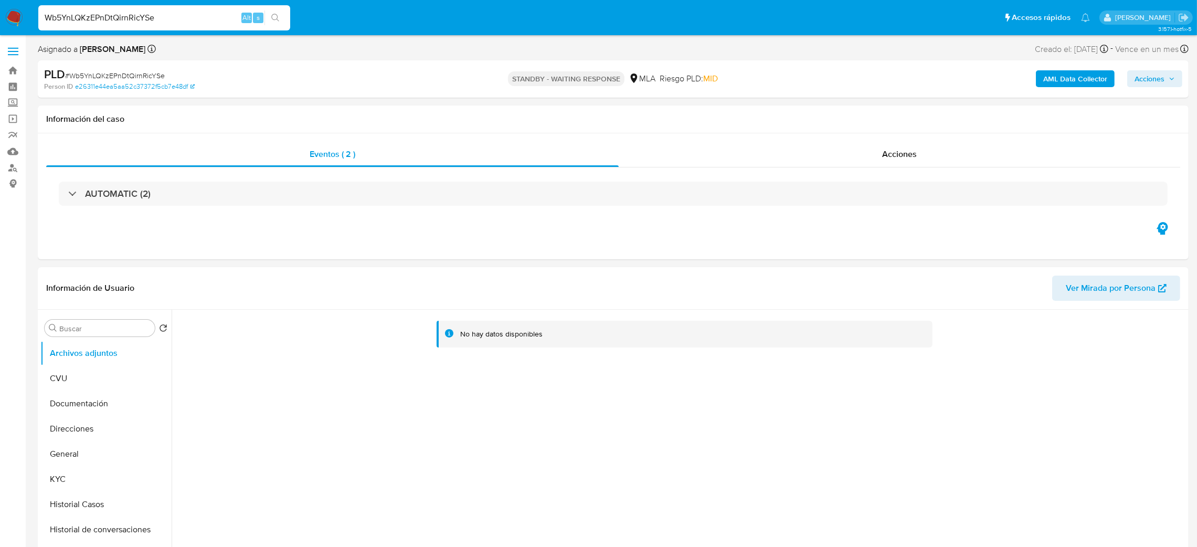
drag, startPoint x: 159, startPoint y: 14, endPoint x: 0, endPoint y: 31, distance: 159.9
click at [0, 31] on nav "Pausado Ver notificaciones Wb5YnLQKzEPnDtQirnRicYSe Alt s Accesos rápidos Presi…" at bounding box center [598, 17] width 1197 height 35
paste input "4C0lX1jVLPXT5atkXqaPtR7V"
type input "4C0lX1jVLPXT5atkXqaPtR7V"
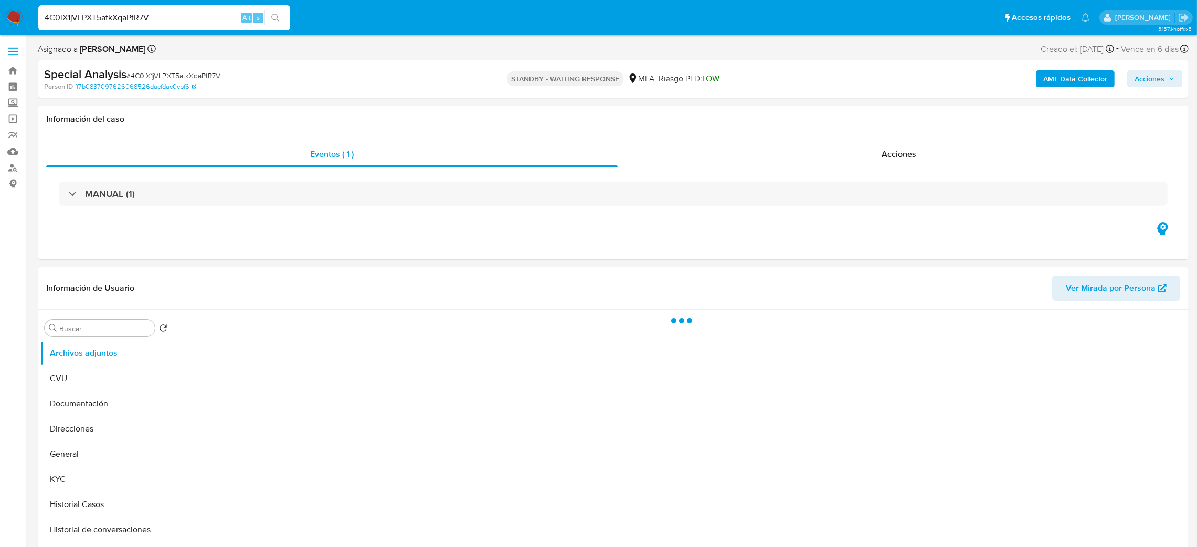
click at [10, 18] on img at bounding box center [14, 18] width 18 height 18
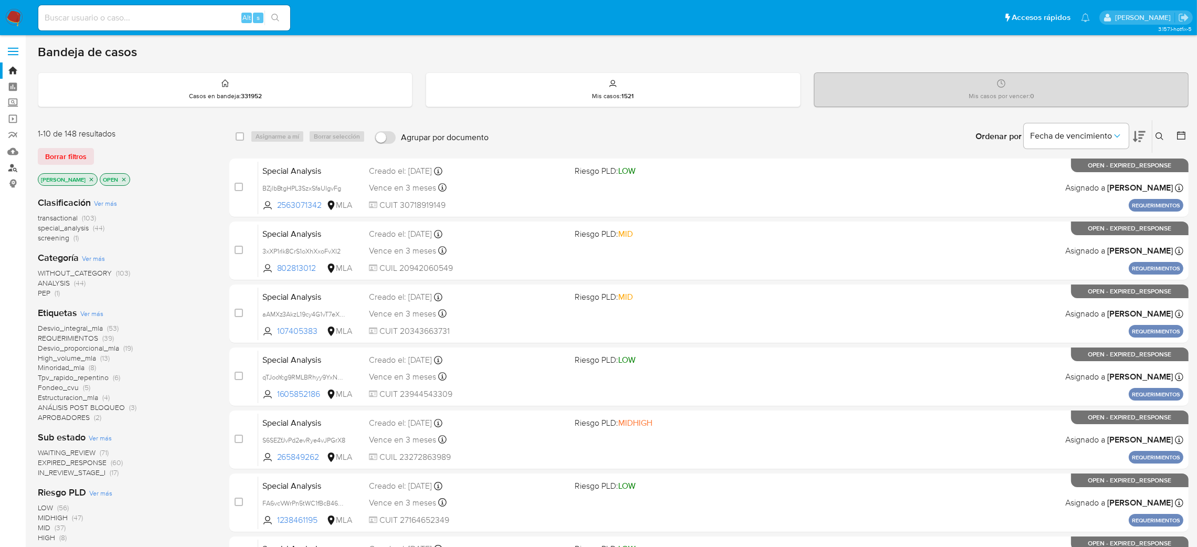
click at [12, 175] on link "Buscador de personas" at bounding box center [62, 168] width 125 height 16
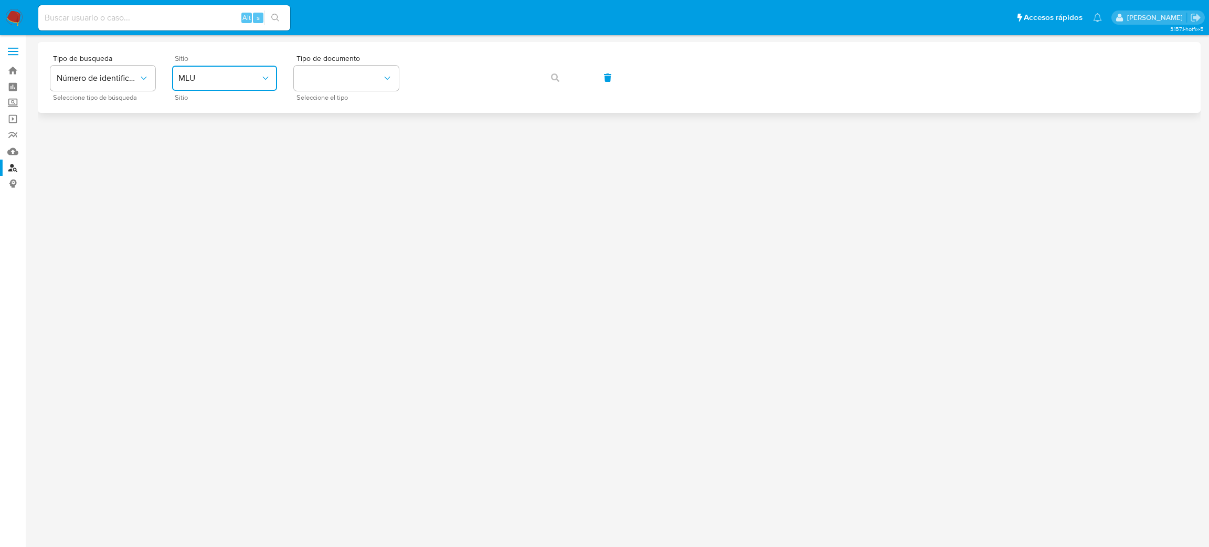
click at [210, 87] on button "MLU" at bounding box center [224, 78] width 105 height 25
click at [236, 121] on div "MLA" at bounding box center [221, 131] width 86 height 25
click at [330, 87] on button "identificationType" at bounding box center [346, 78] width 105 height 25
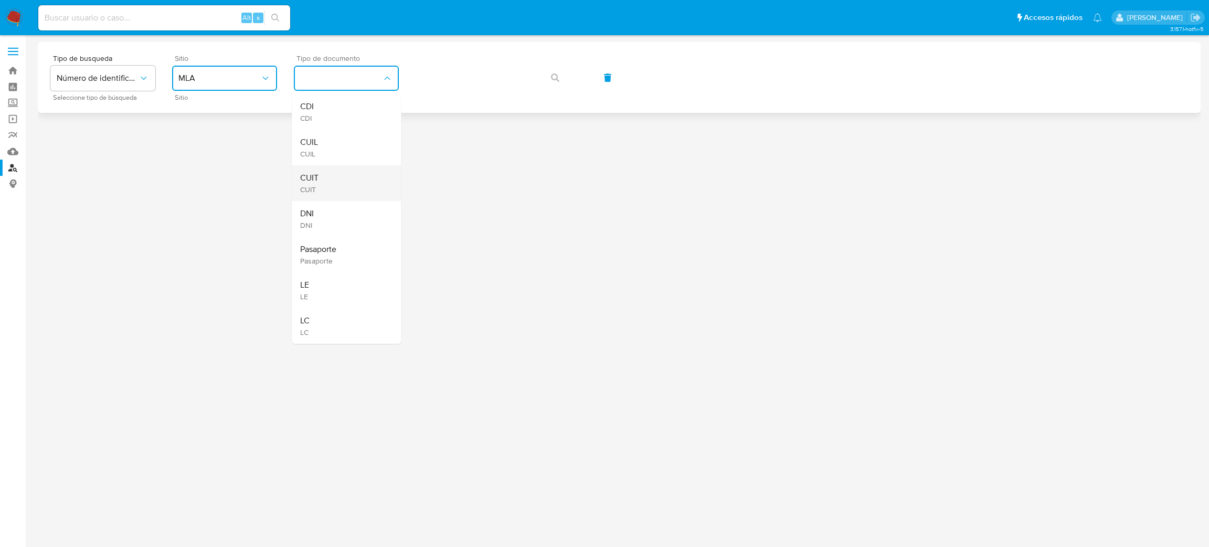
click at [361, 185] on div "CUIT CUIT" at bounding box center [343, 183] width 86 height 36
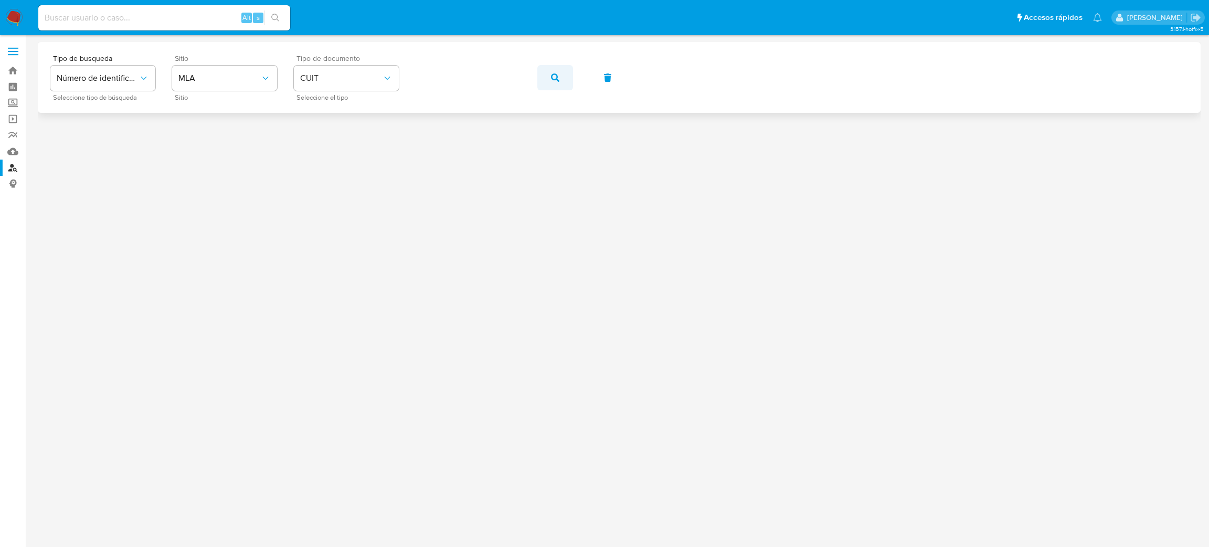
click at [549, 71] on button "button" at bounding box center [555, 77] width 36 height 25
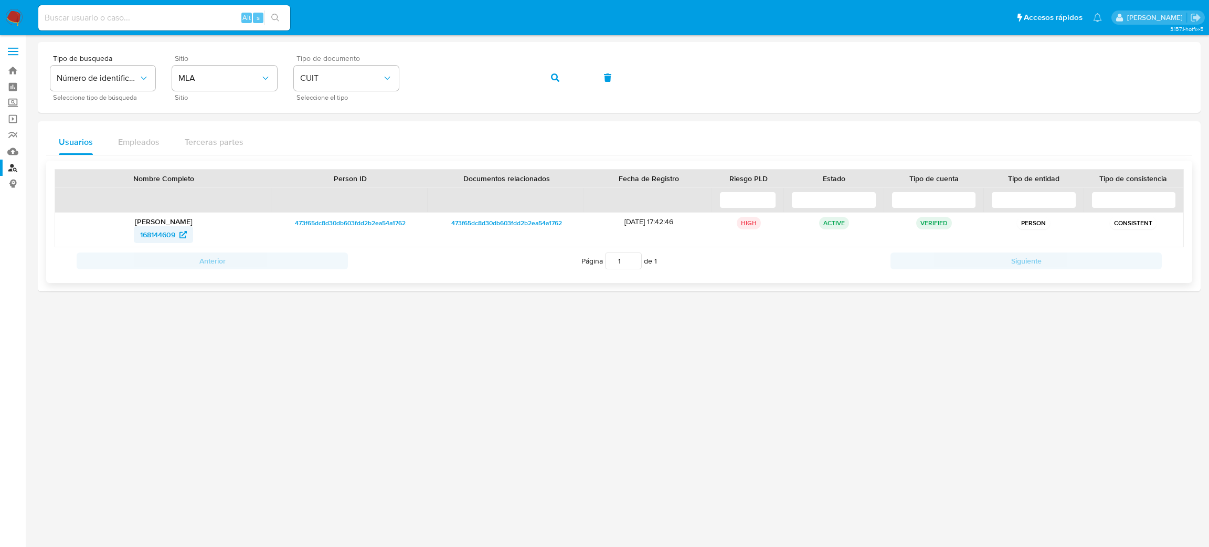
click at [155, 239] on span "168144609" at bounding box center [157, 234] width 35 height 17
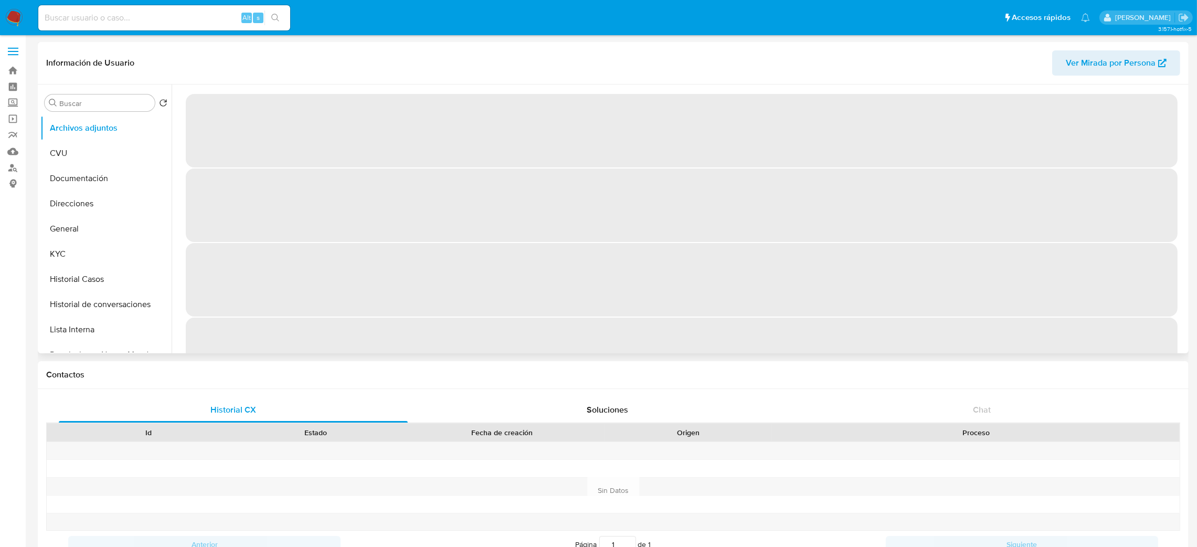
select select "10"
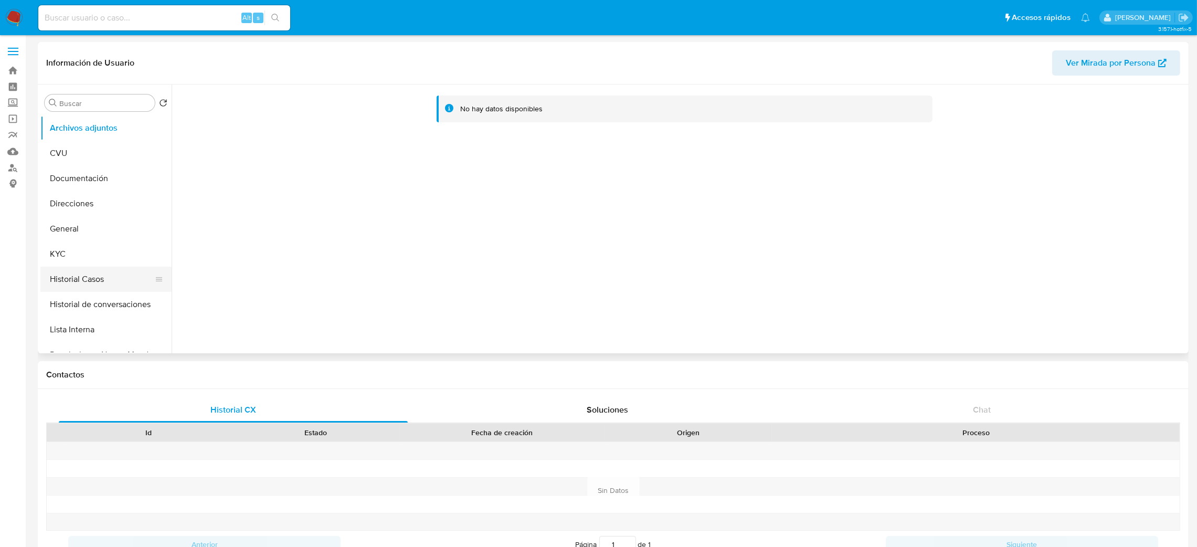
click at [68, 277] on button "Historial Casos" at bounding box center [101, 279] width 123 height 25
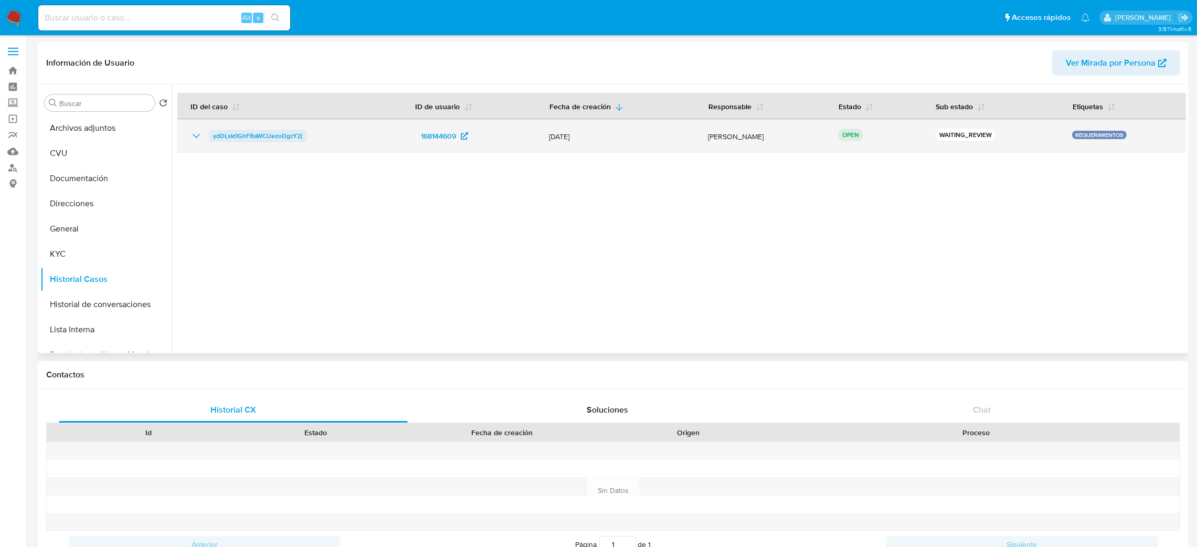
click at [246, 139] on span "ydDLxk0GhFBaWCUezoDgcY2j" at bounding box center [257, 136] width 89 height 13
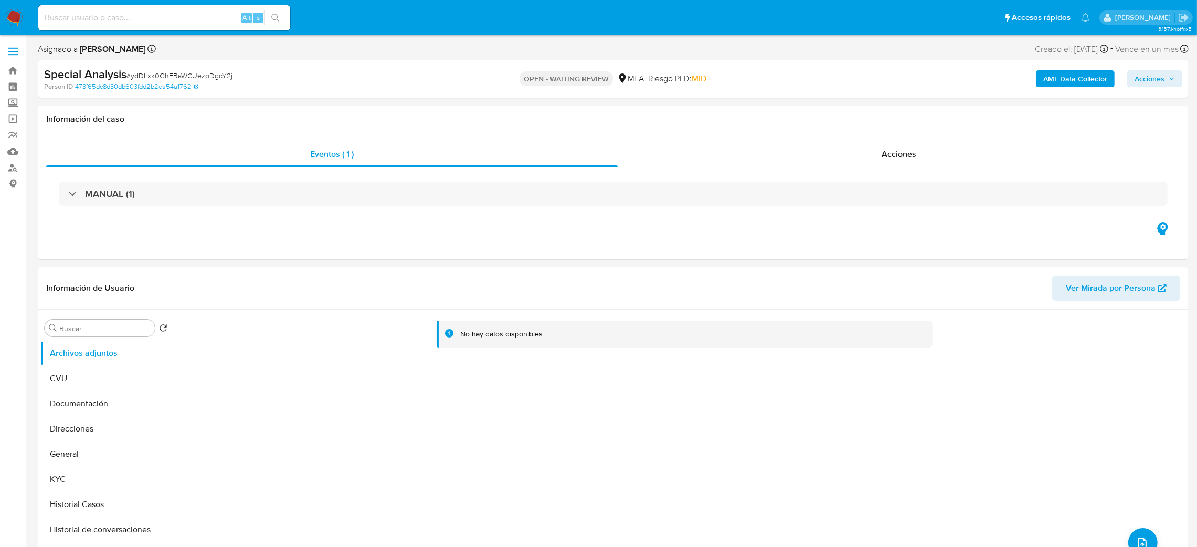
select select "10"
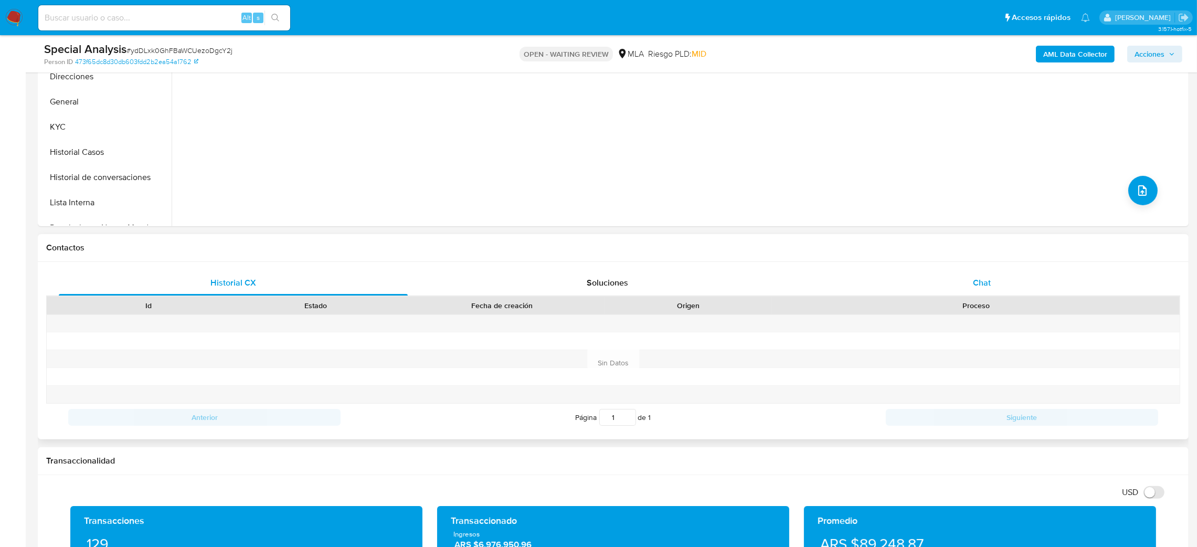
click at [959, 289] on div "Chat" at bounding box center [981, 282] width 349 height 25
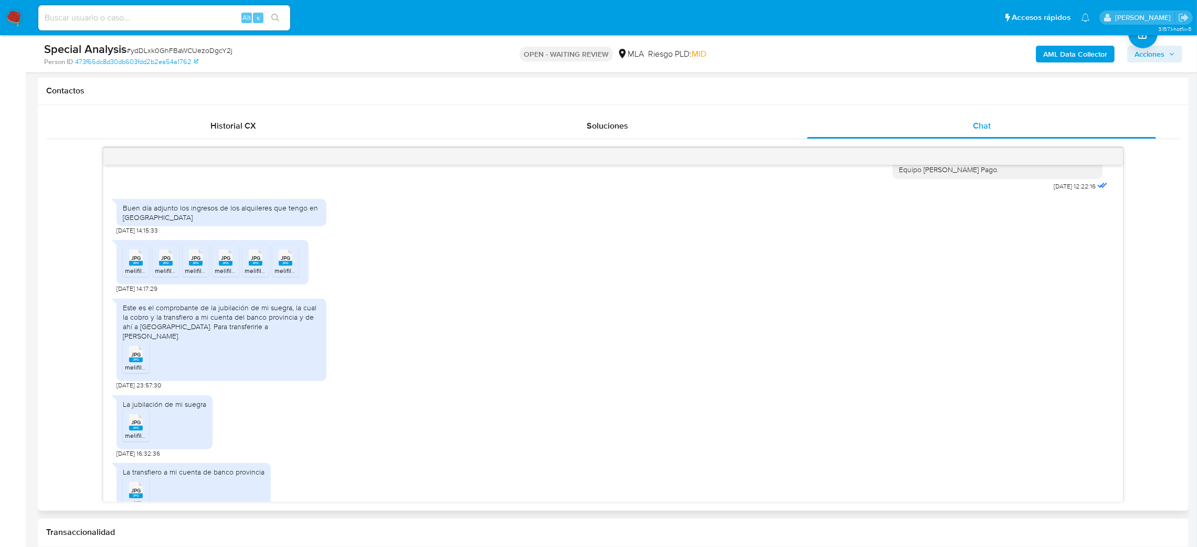
scroll to position [203, 0]
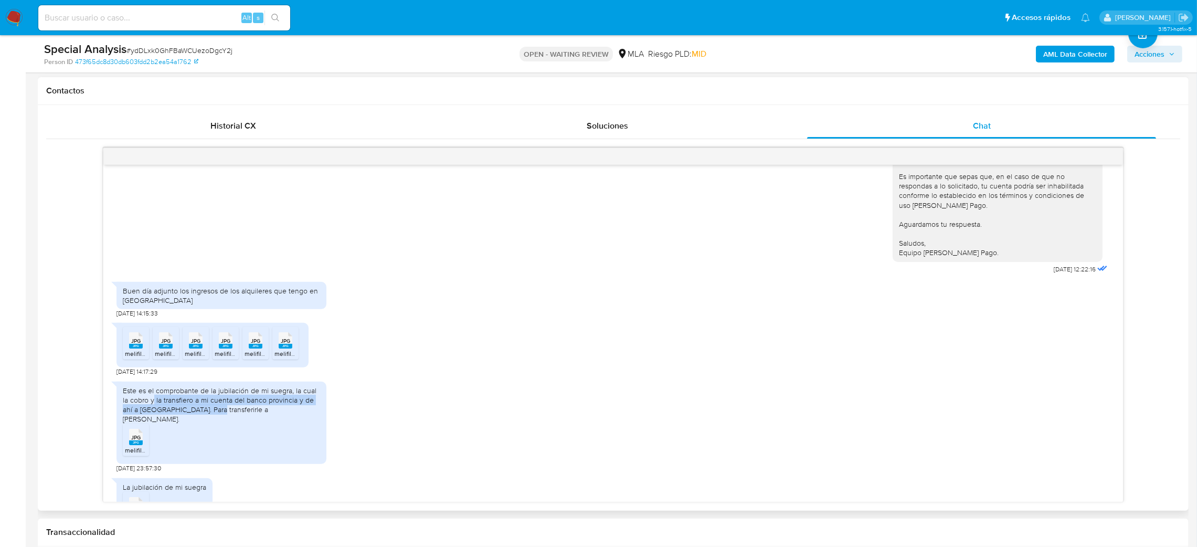
drag, startPoint x: 154, startPoint y: 401, endPoint x: 218, endPoint y: 407, distance: 64.3
click at [218, 407] on div "Este es el comprobante de la jubilación de mi suegra, la cual la cobro y la tra…" at bounding box center [221, 405] width 197 height 38
click at [251, 414] on div "Este es el comprobante de la jubilación de mi suegra, la cual la cobro y la tra…" at bounding box center [221, 405] width 197 height 38
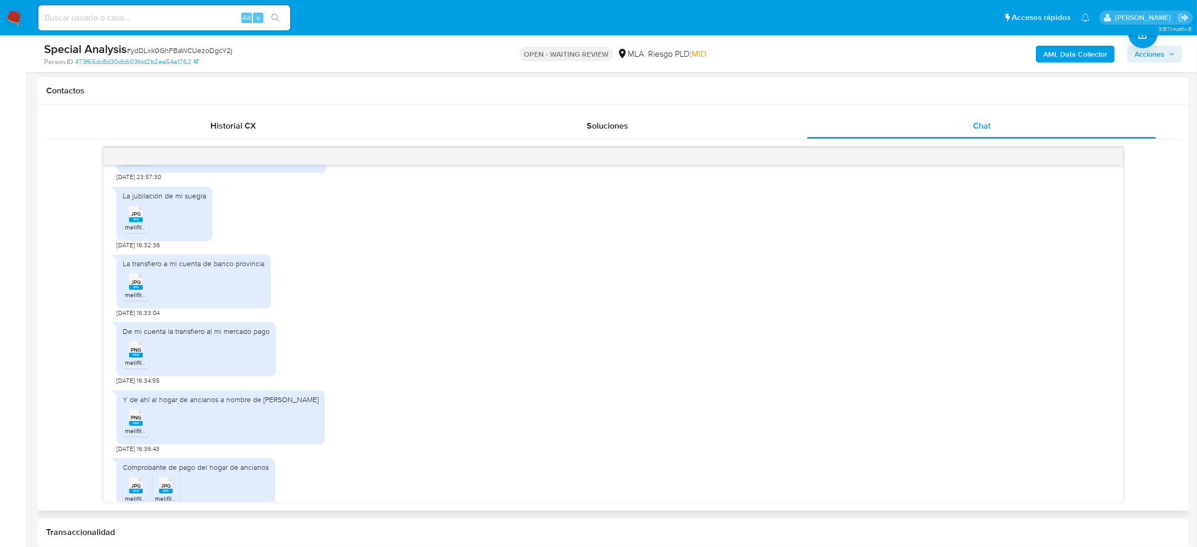
scroll to position [517, 0]
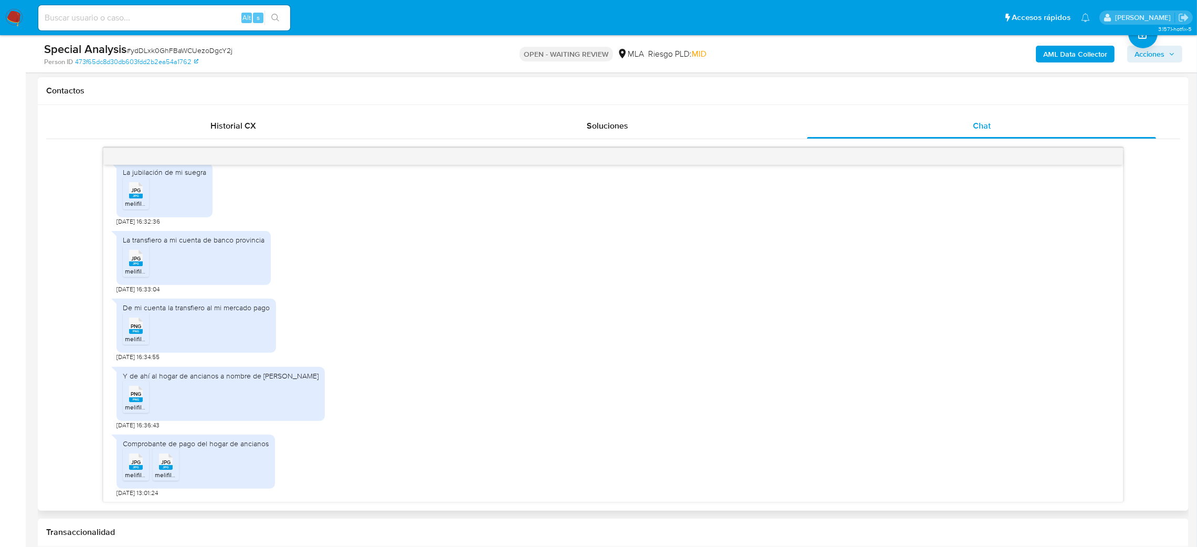
click at [139, 470] on icon "JPG" at bounding box center [136, 461] width 14 height 18
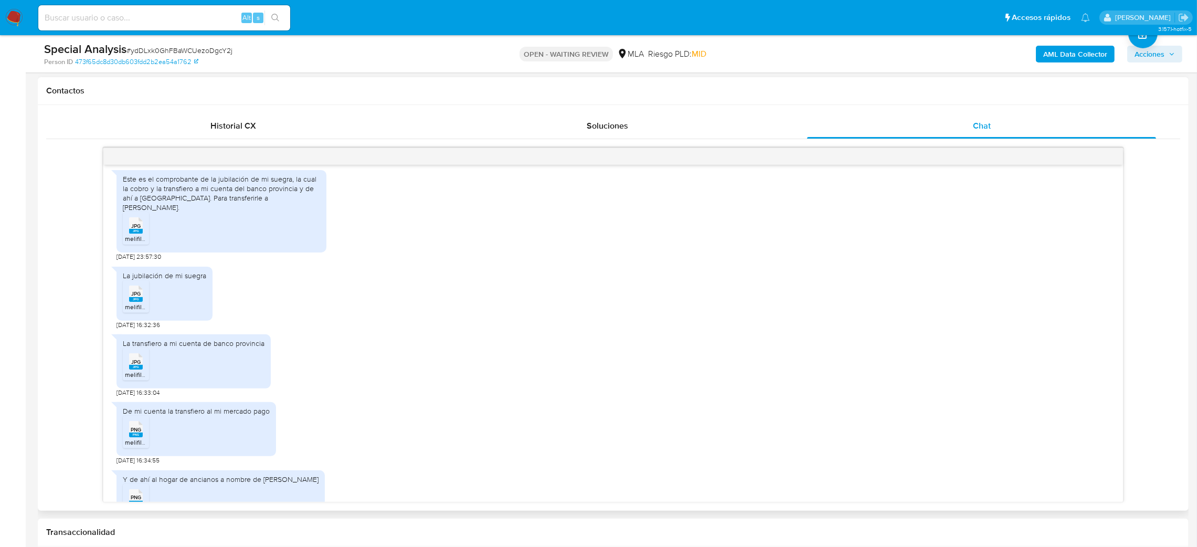
scroll to position [281, 0]
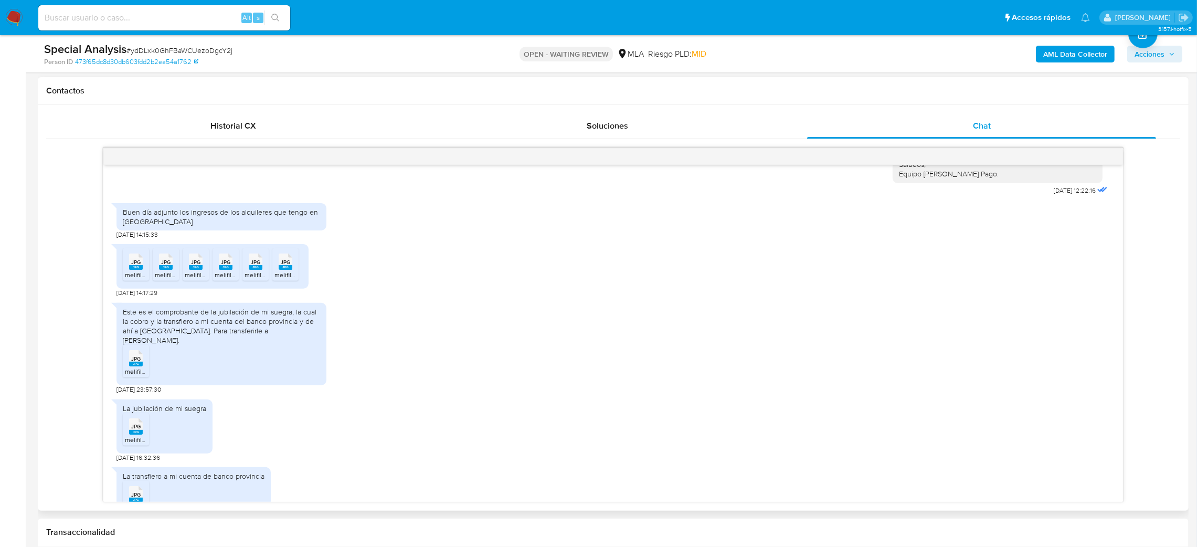
click at [139, 277] on span "melifile1317771003477878451.jpg" at bounding box center [170, 274] width 91 height 9
click at [162, 267] on rect at bounding box center [166, 267] width 14 height 5
click at [193, 267] on rect at bounding box center [196, 267] width 14 height 5
click at [216, 272] on span "melifile6998671250358068302.jpg" at bounding box center [264, 274] width 99 height 9
click at [244, 272] on li "JPG JPG melifile2360591604432486117.jpg" at bounding box center [255, 264] width 26 height 33
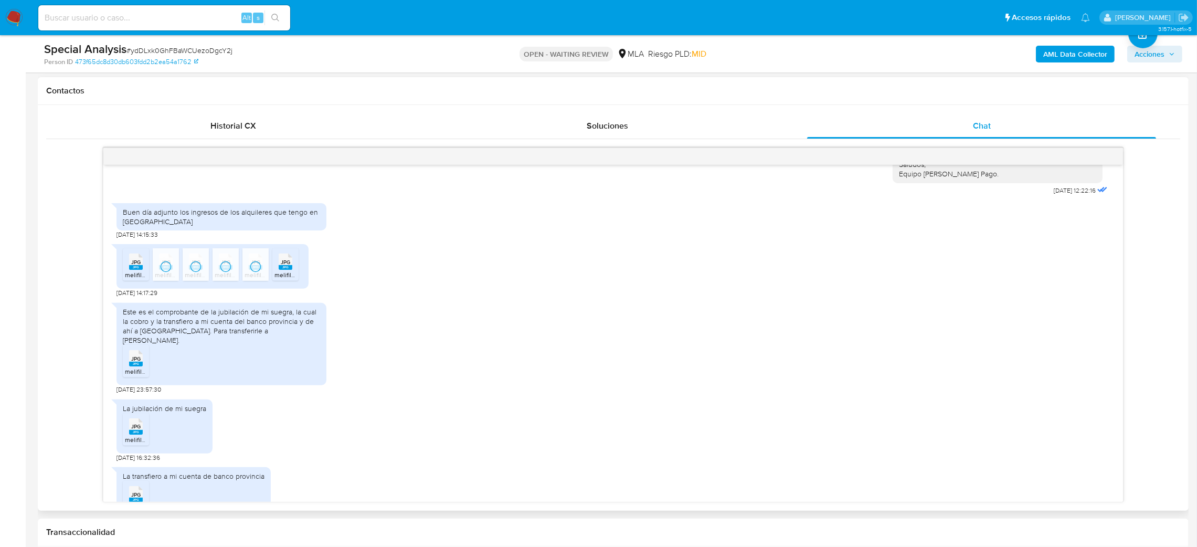
click at [276, 266] on div "JPG JPG" at bounding box center [285, 260] width 22 height 20
